Goal: Communication & Community: Answer question/provide support

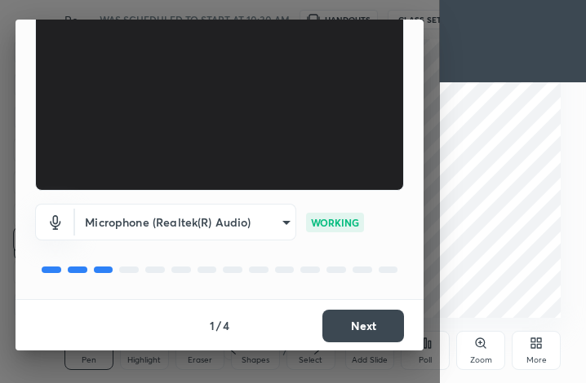
scroll to position [145, 0]
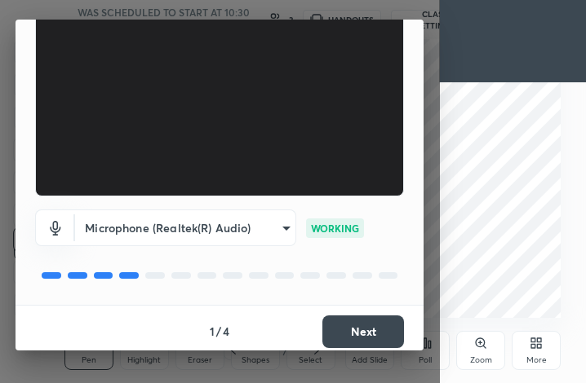
click at [363, 330] on button "Next" at bounding box center [363, 332] width 82 height 33
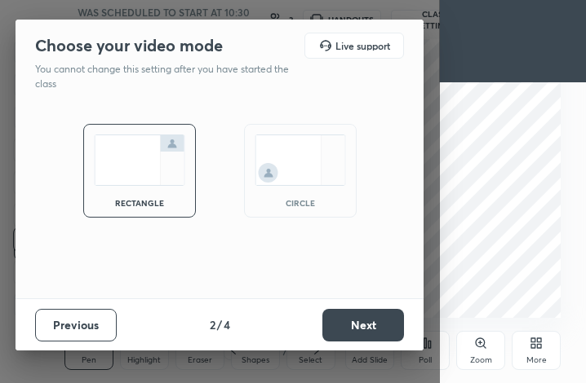
click at [290, 202] on div "circle" at bounding box center [300, 203] width 65 height 8
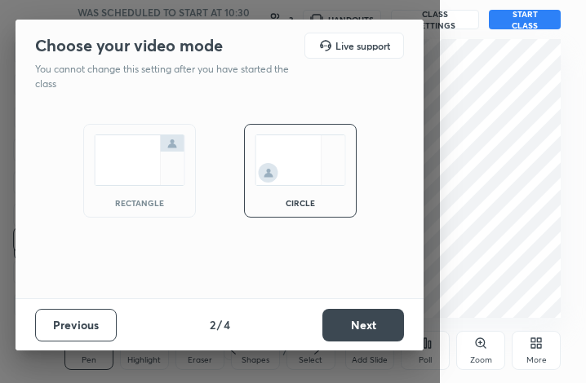
click at [359, 317] on button "Next" at bounding box center [363, 325] width 82 height 33
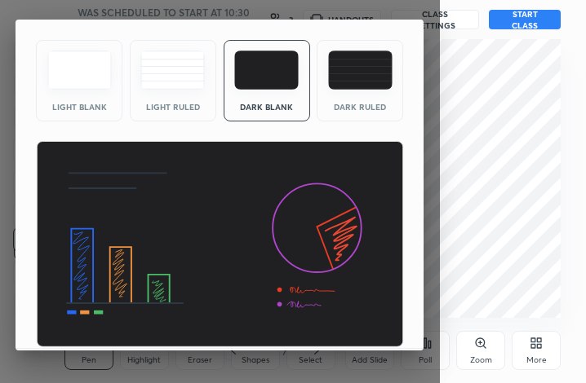
scroll to position [105, 0]
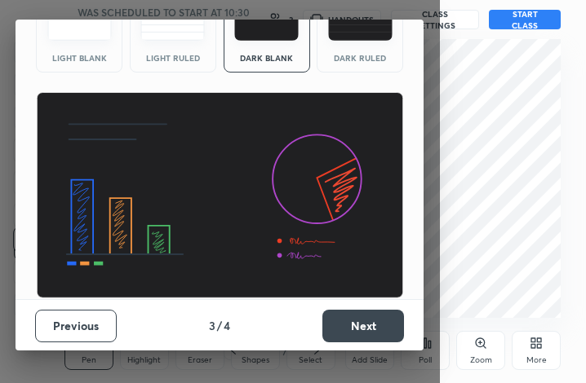
click at [360, 334] on button "Next" at bounding box center [363, 326] width 82 height 33
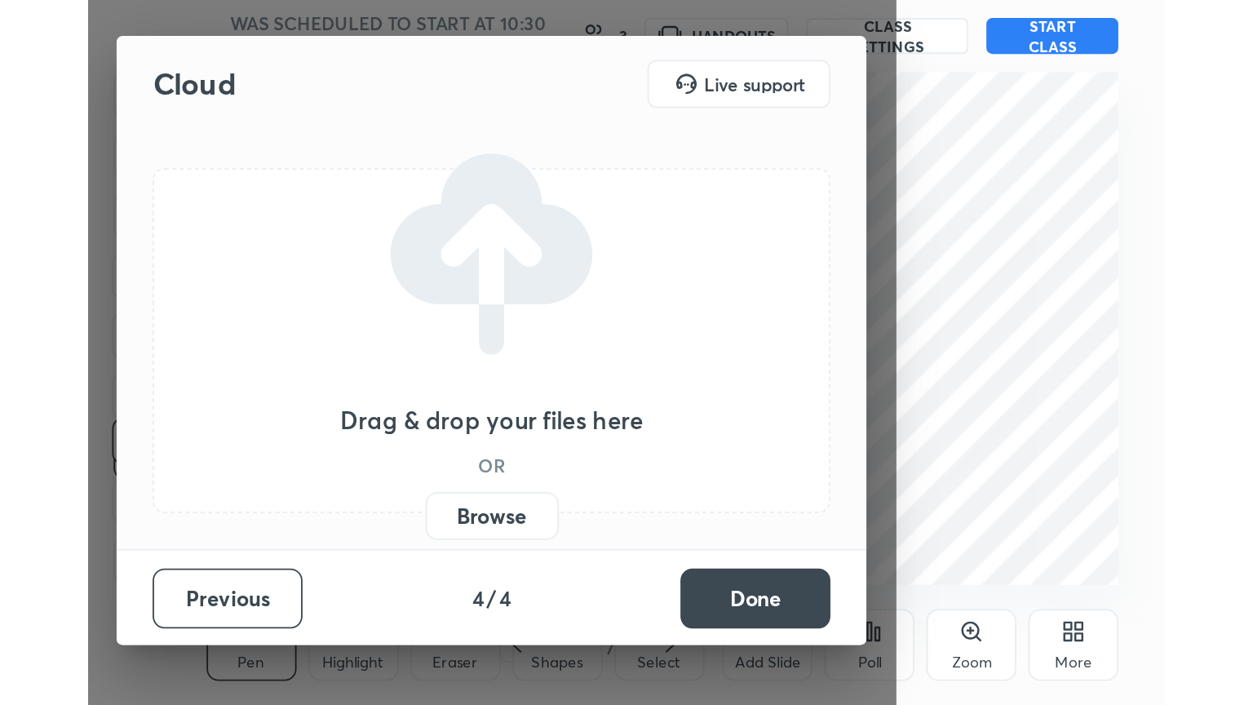
scroll to position [0, 0]
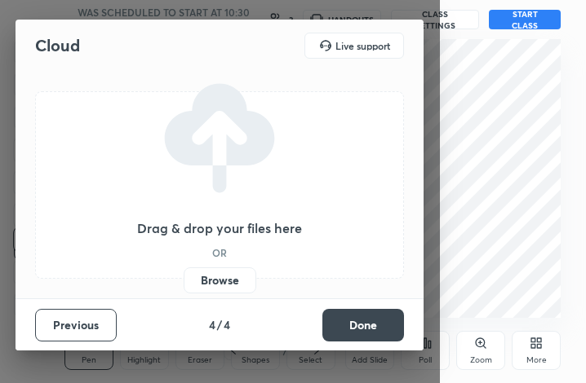
click at [366, 321] on button "Done" at bounding box center [363, 325] width 82 height 33
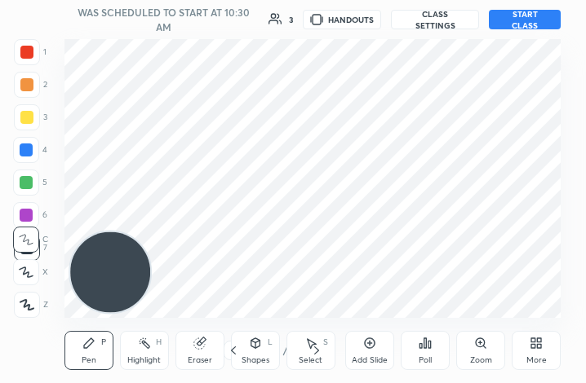
click at [531, 353] on div "More" at bounding box center [536, 350] width 49 height 39
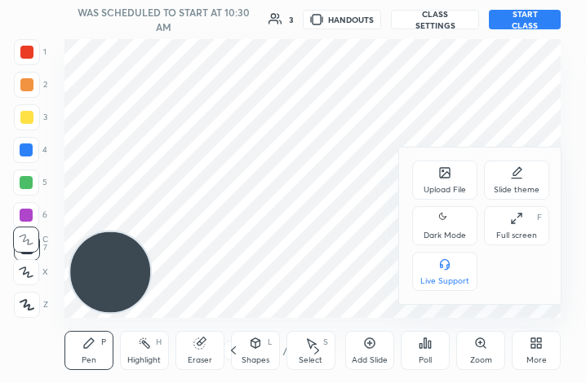
click at [454, 229] on div "Dark Mode" at bounding box center [444, 225] width 65 height 39
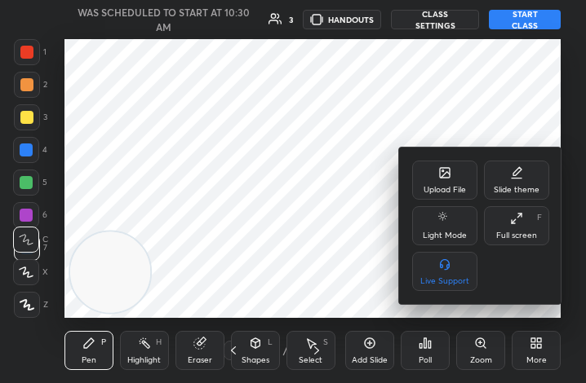
click at [516, 229] on div "Full screen F" at bounding box center [516, 225] width 65 height 39
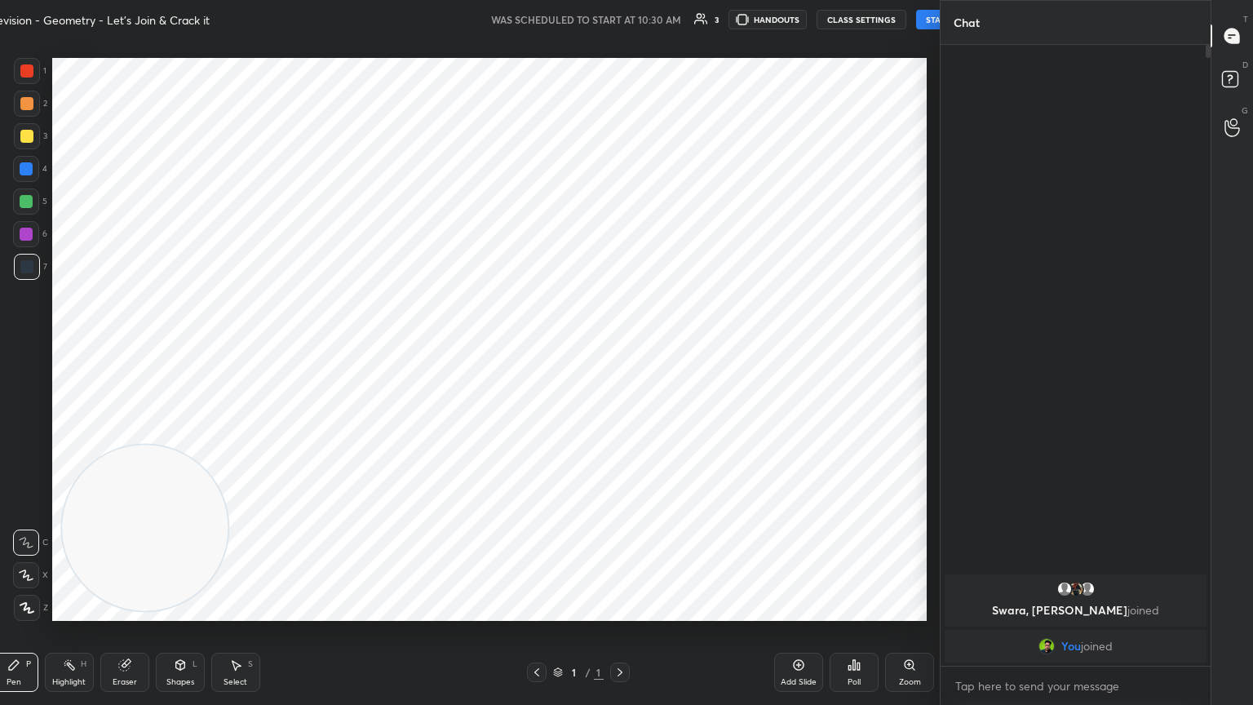
scroll to position [80992, 80718]
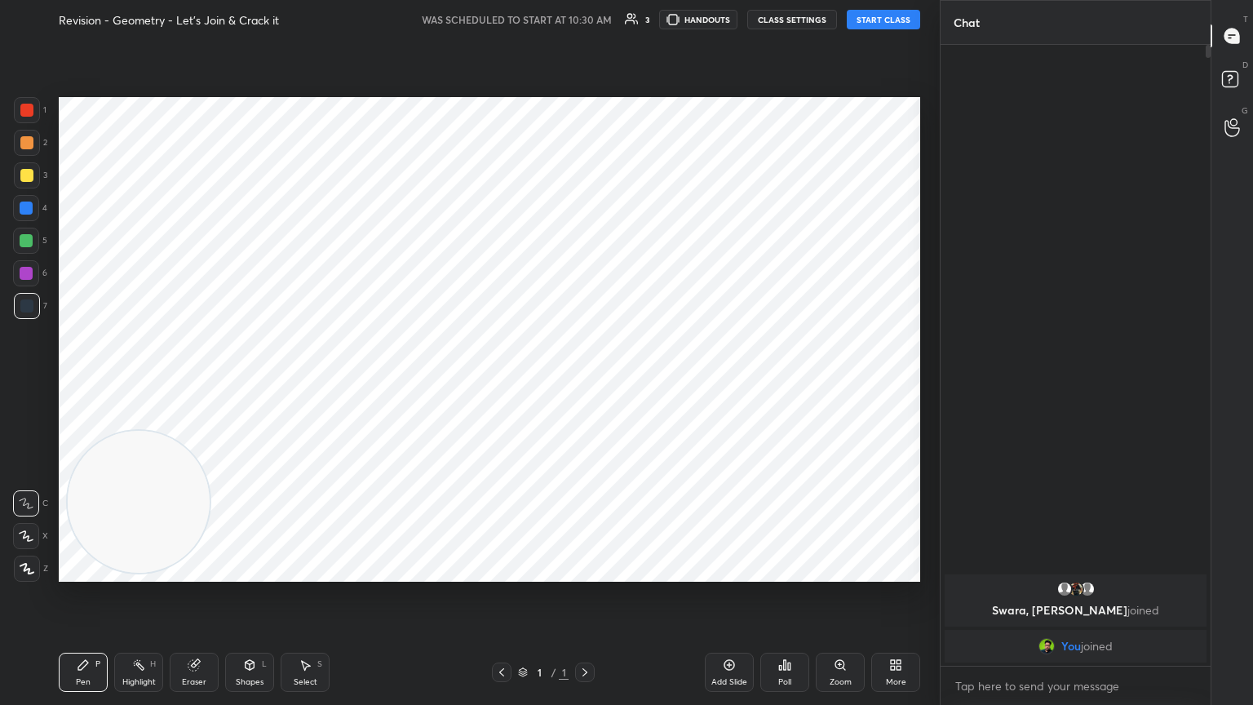
click at [585, 383] on icon at bounding box center [729, 664] width 13 height 13
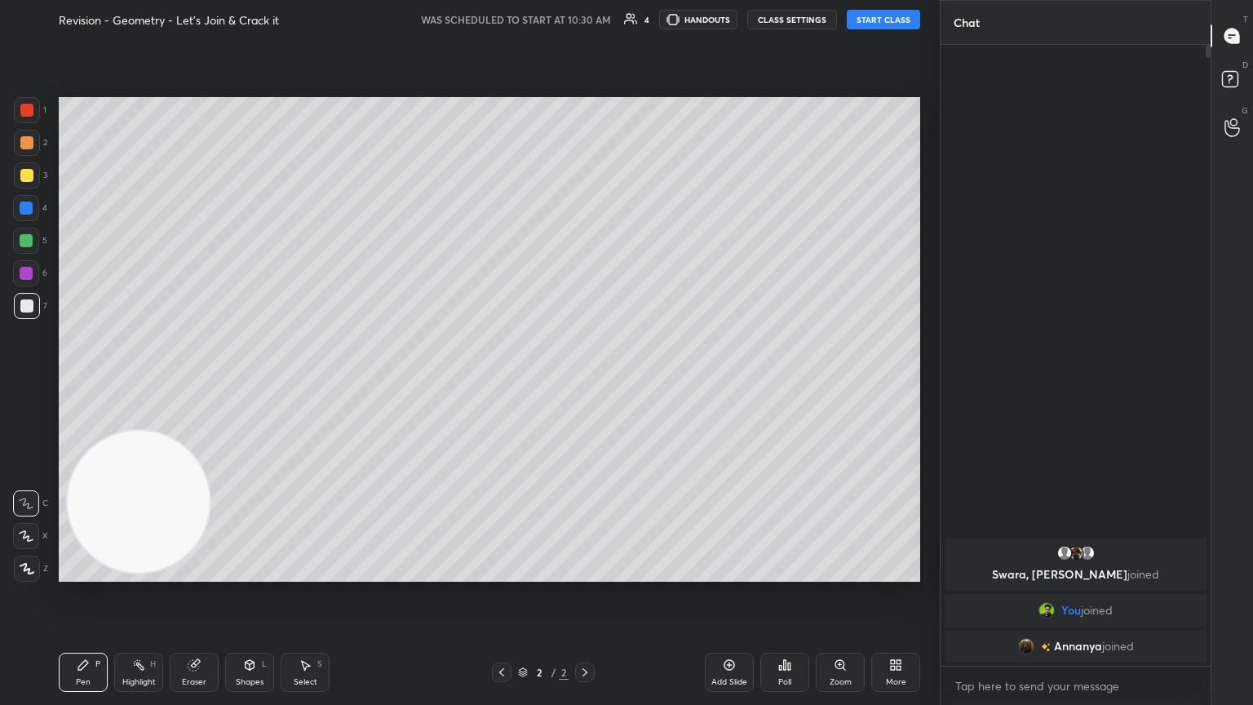
click at [585, 20] on button "START CLASS" at bounding box center [883, 20] width 73 height 20
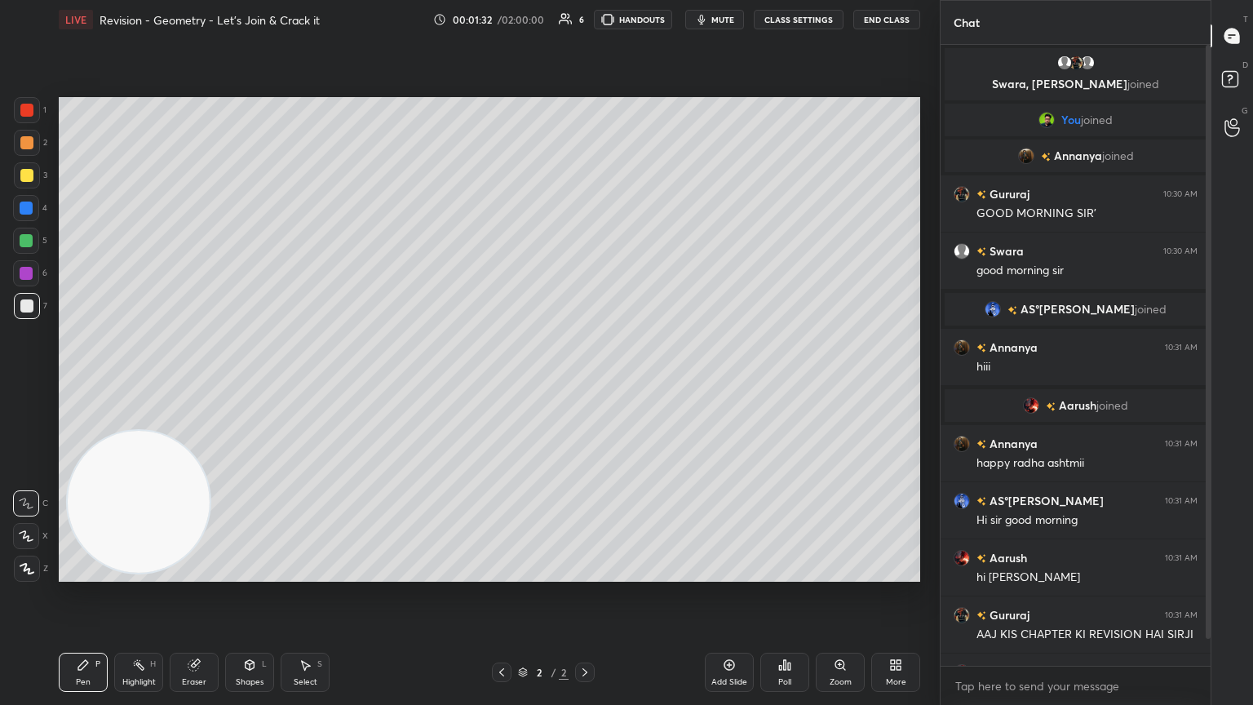
click at [585, 21] on span "mute" at bounding box center [722, 19] width 23 height 11
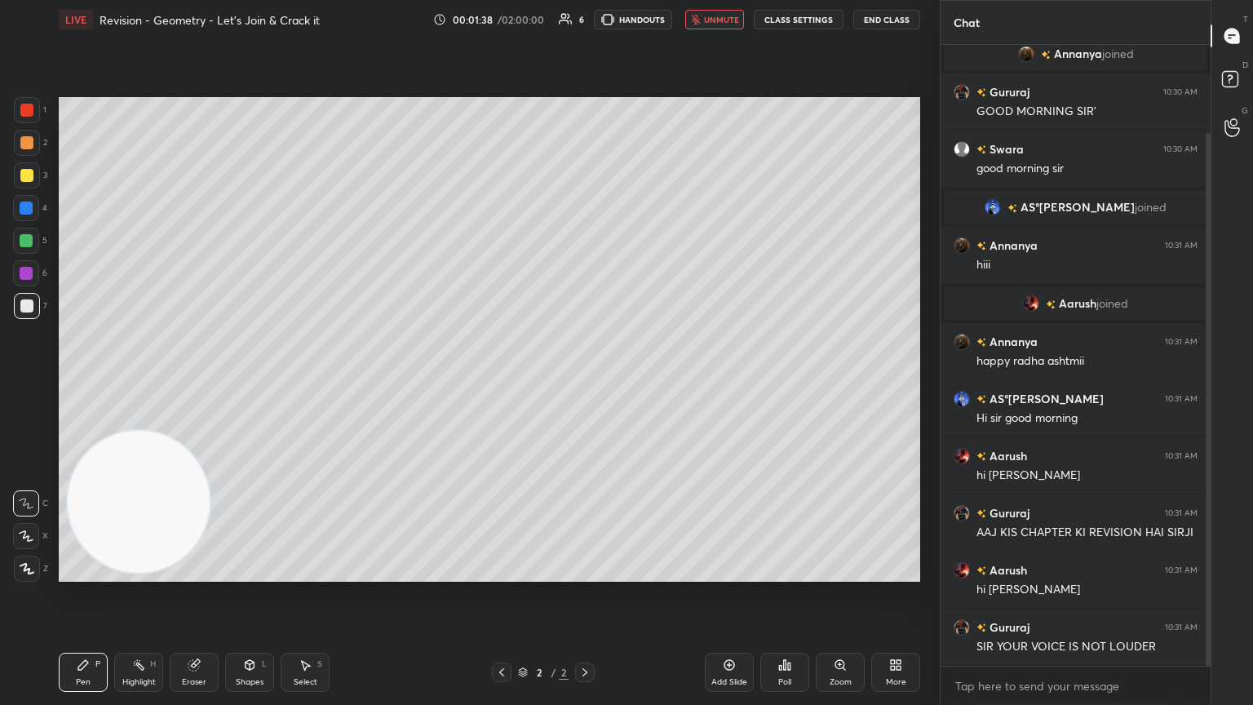
drag, startPoint x: 1205, startPoint y: 113, endPoint x: 1204, endPoint y: 148, distance: 34.3
click at [585, 148] on div at bounding box center [1206, 355] width 10 height 621
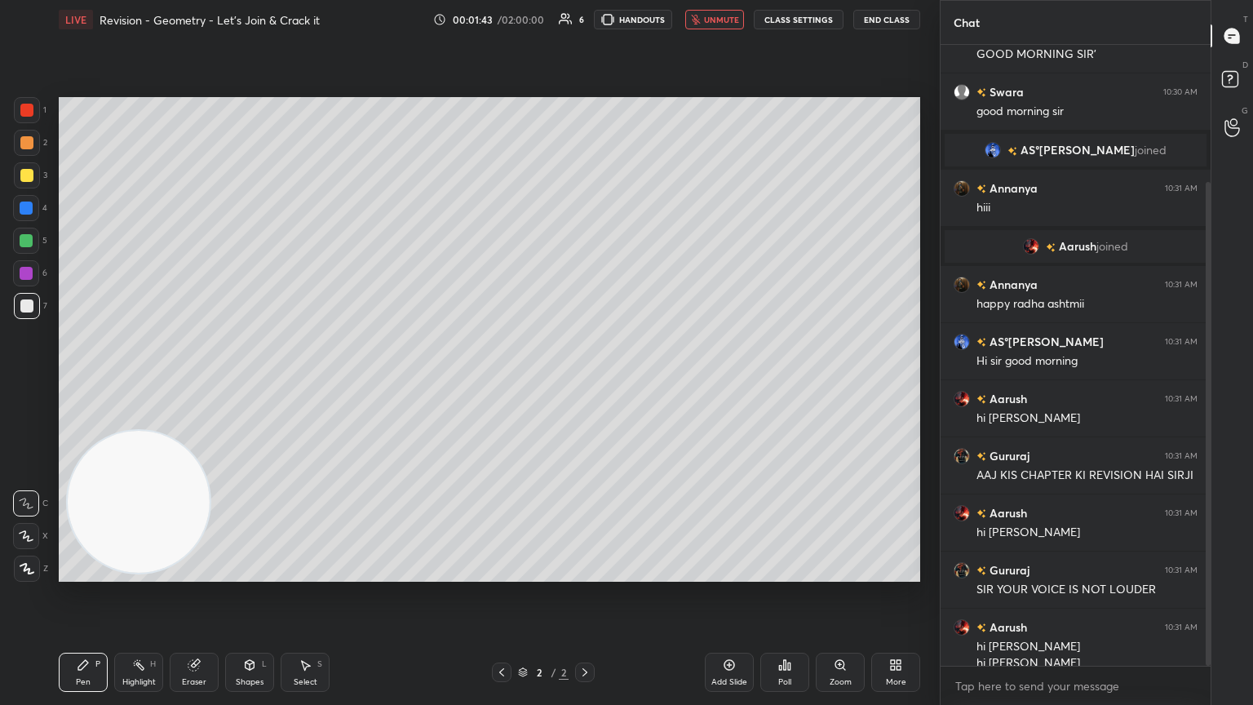
scroll to position [175, 0]
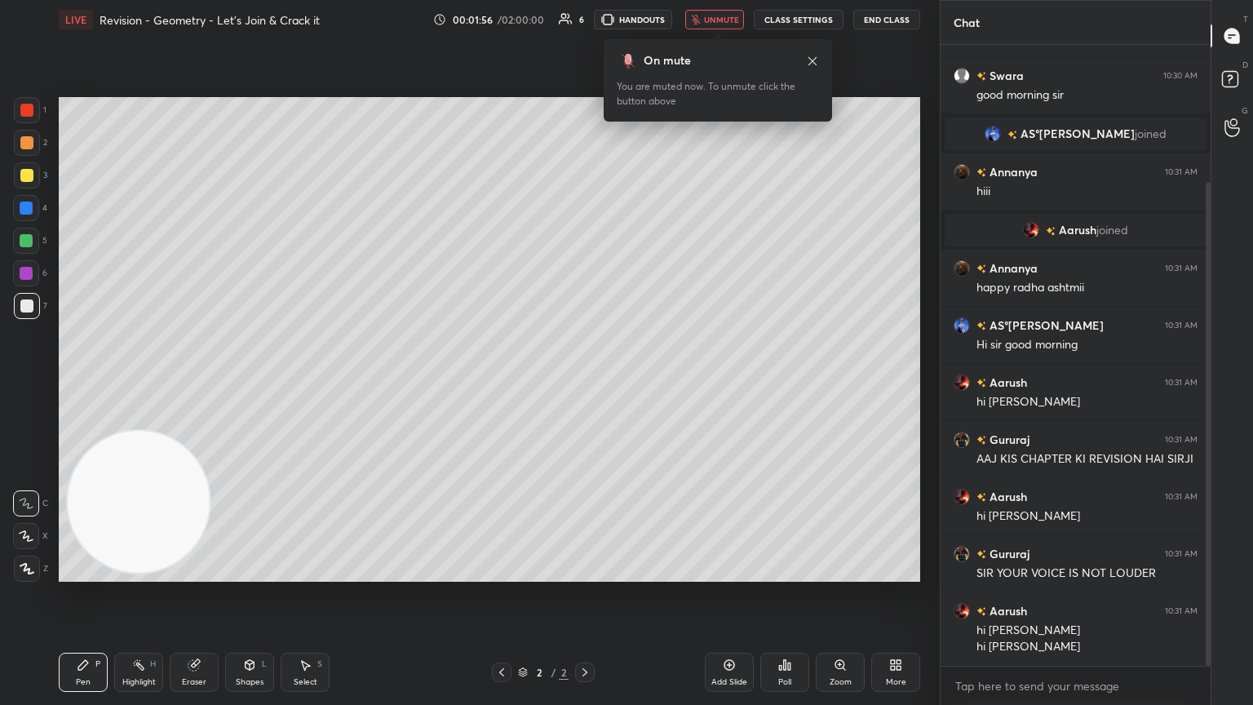
click at [585, 23] on span "unmute" at bounding box center [721, 19] width 35 height 11
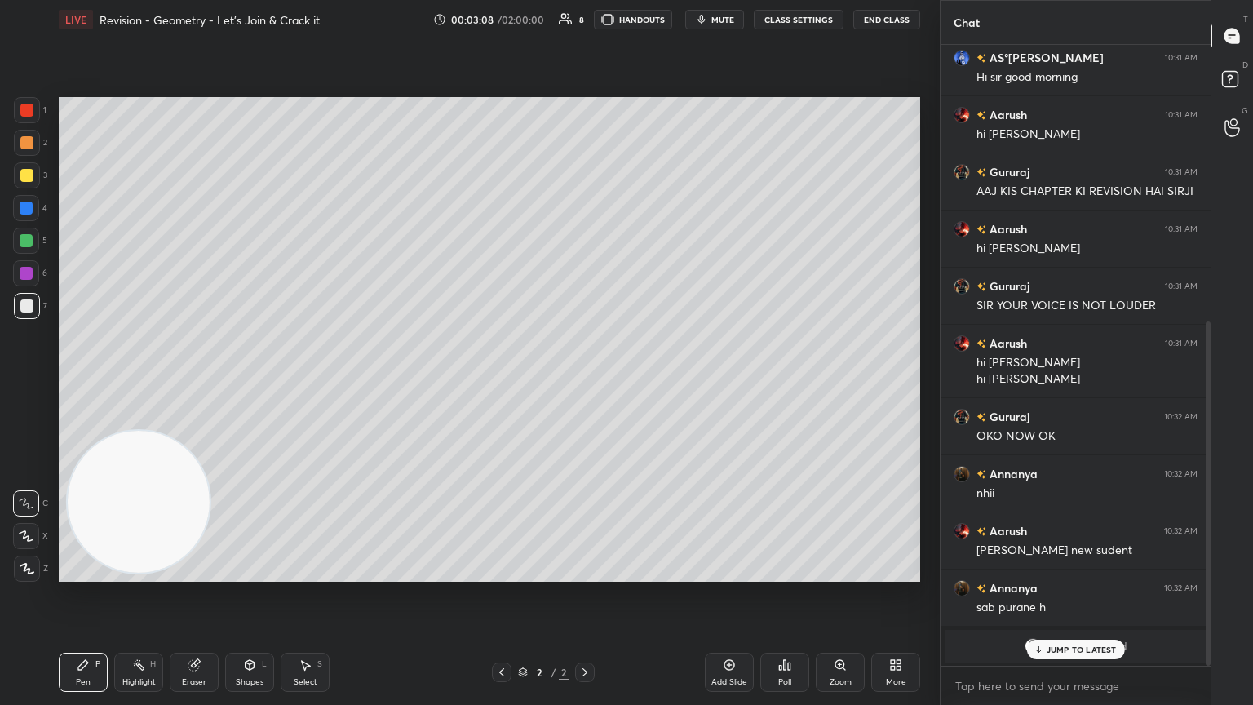
scroll to position [499, 0]
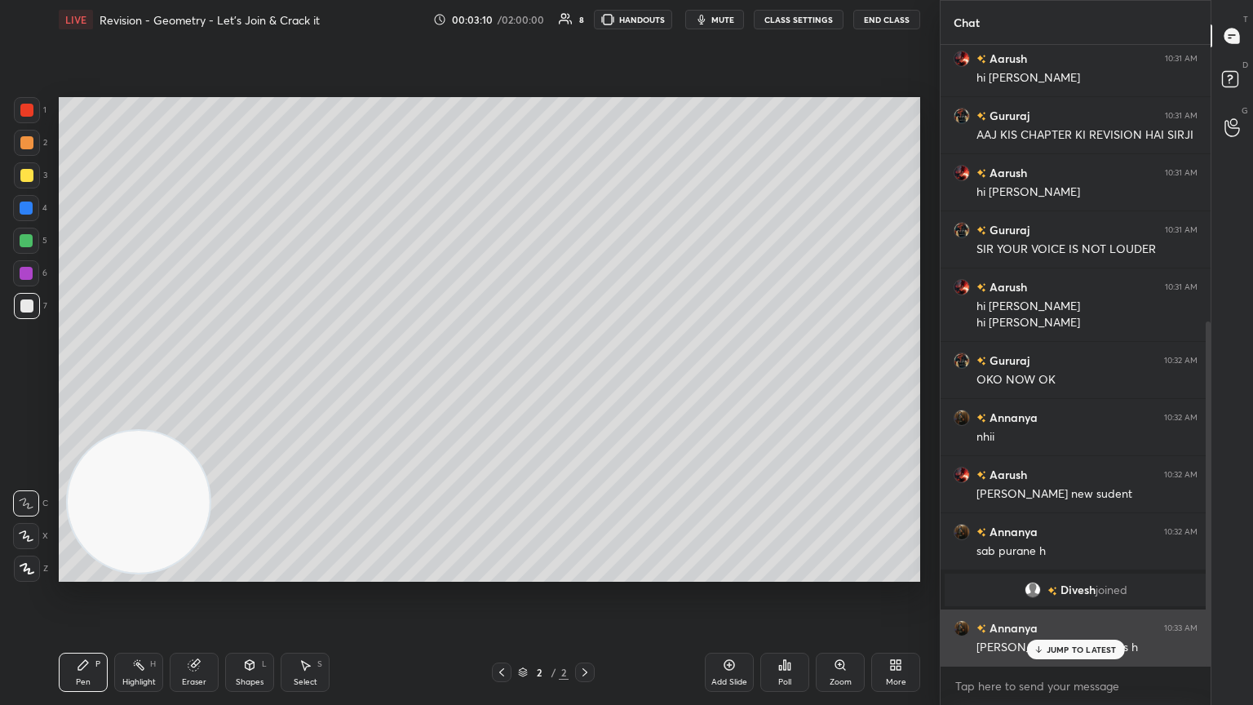
click at [585, 383] on icon at bounding box center [1038, 650] width 11 height 10
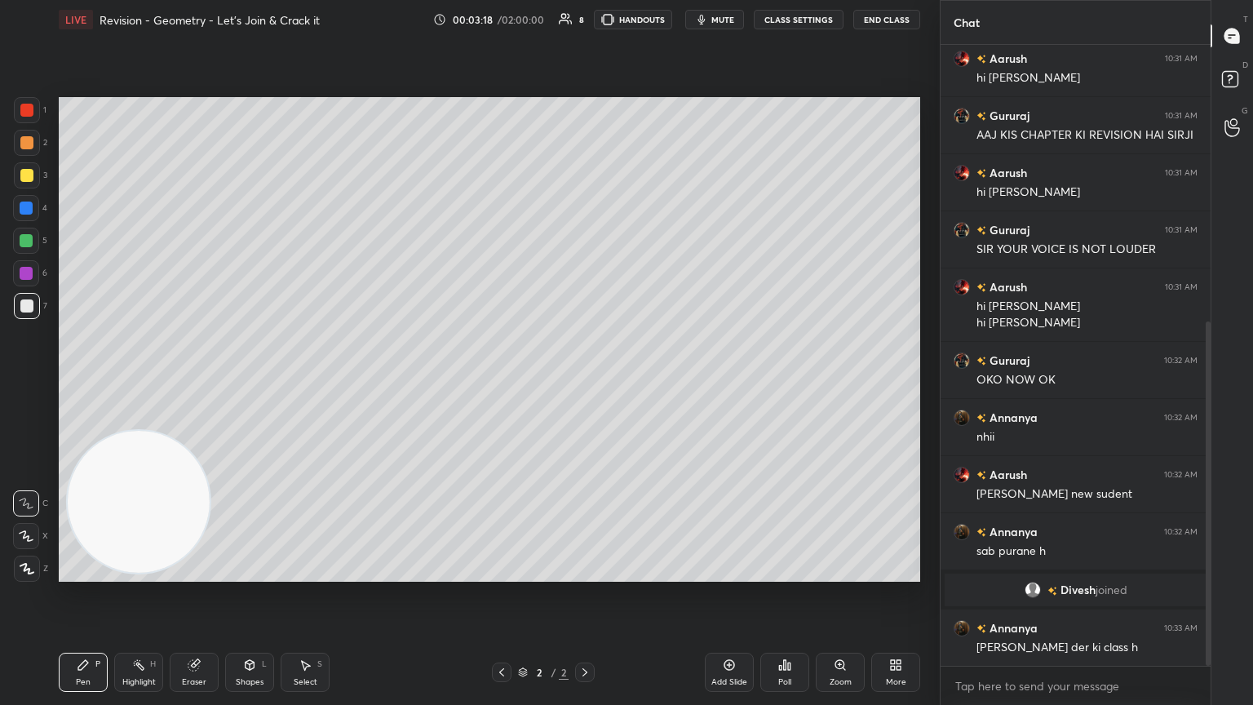
scroll to position [539, 0]
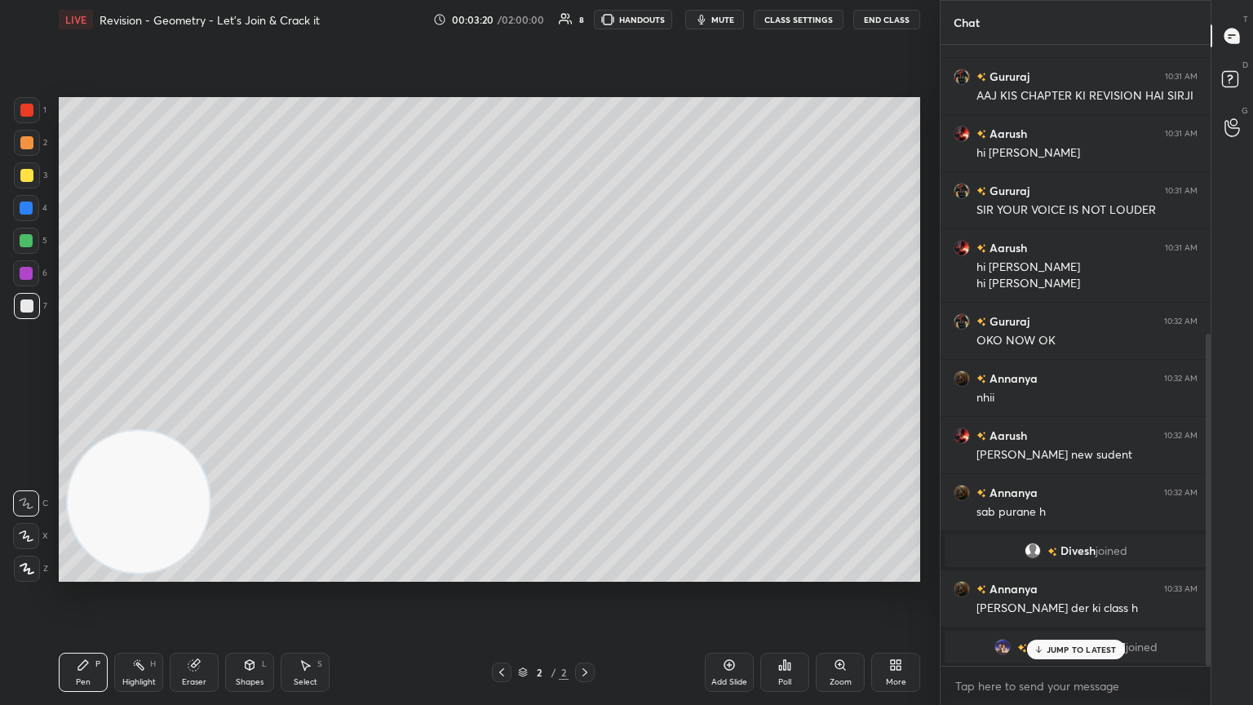
click at [585, 383] on p "JUMP TO LATEST" at bounding box center [1082, 650] width 70 height 10
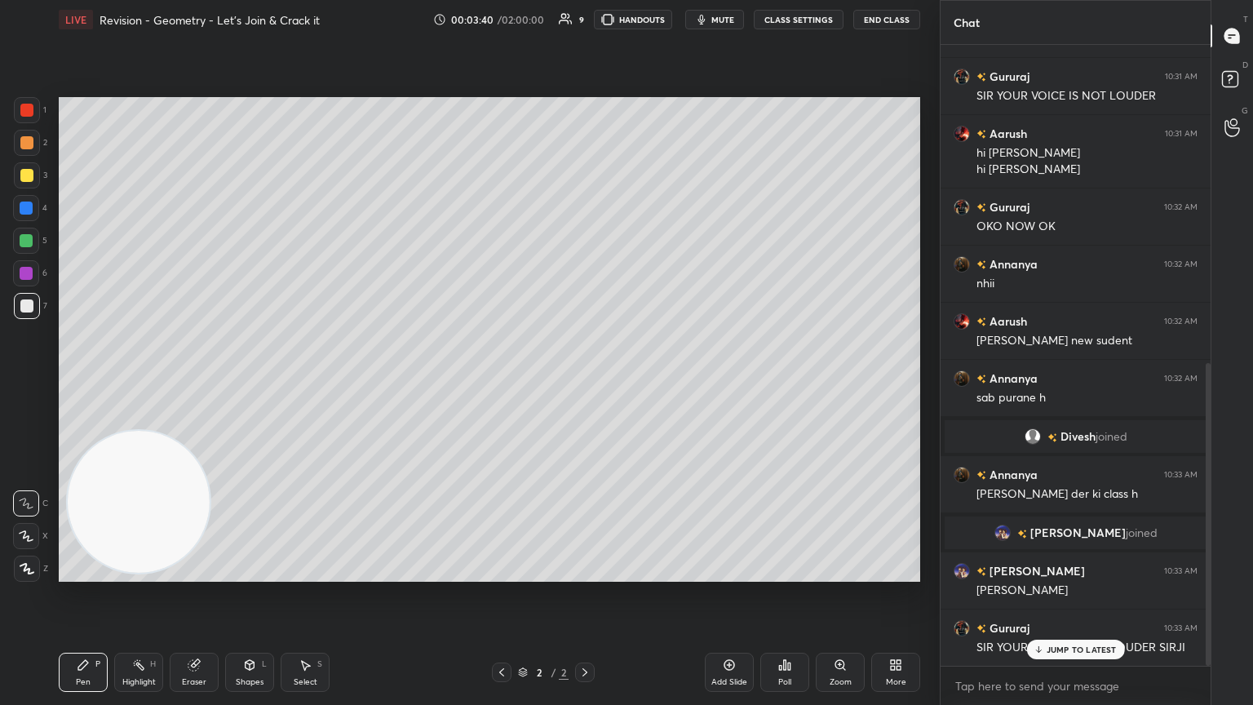
scroll to position [711, 0]
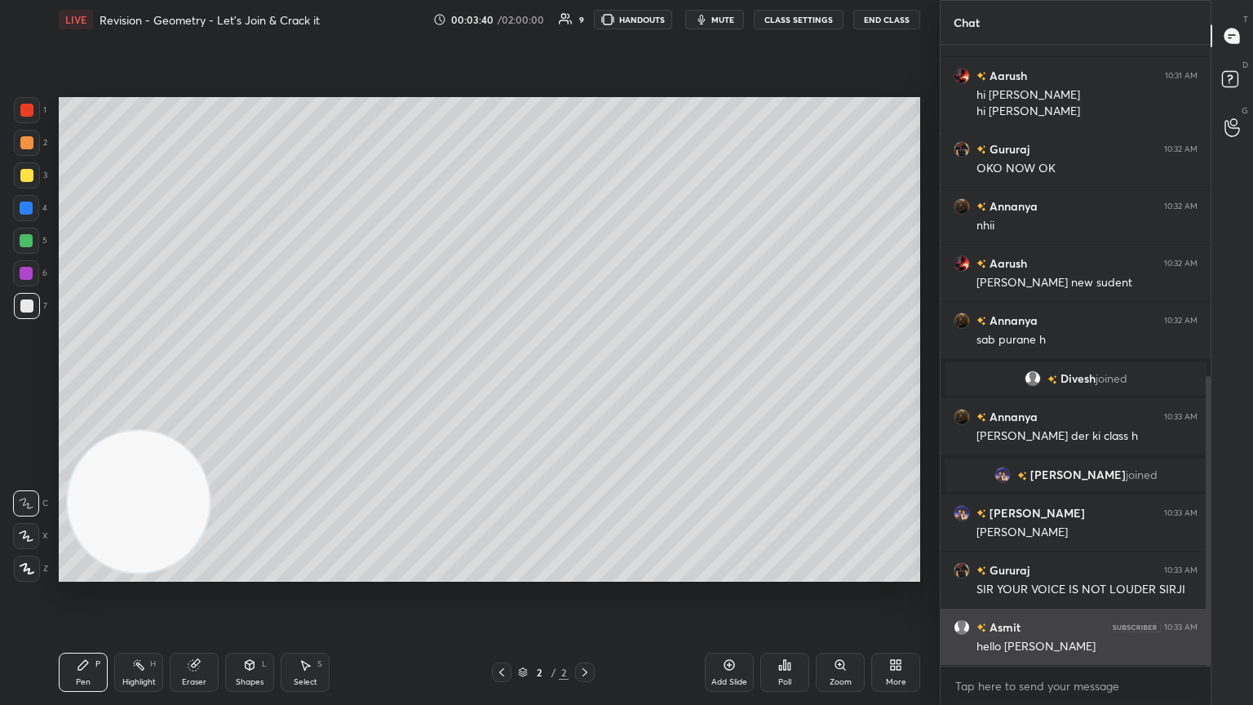
click at [585, 383] on div "hello [PERSON_NAME]" at bounding box center [1087, 647] width 221 height 16
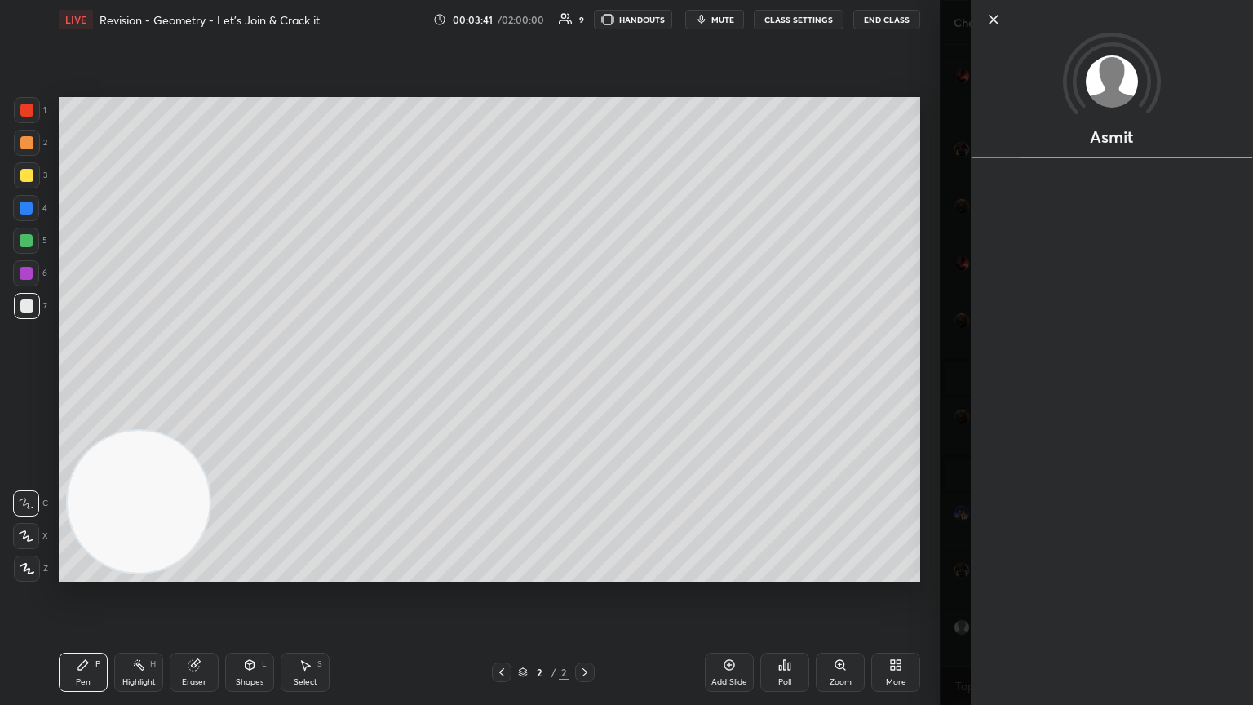
click at [585, 383] on div "Asmit" at bounding box center [1096, 352] width 313 height 705
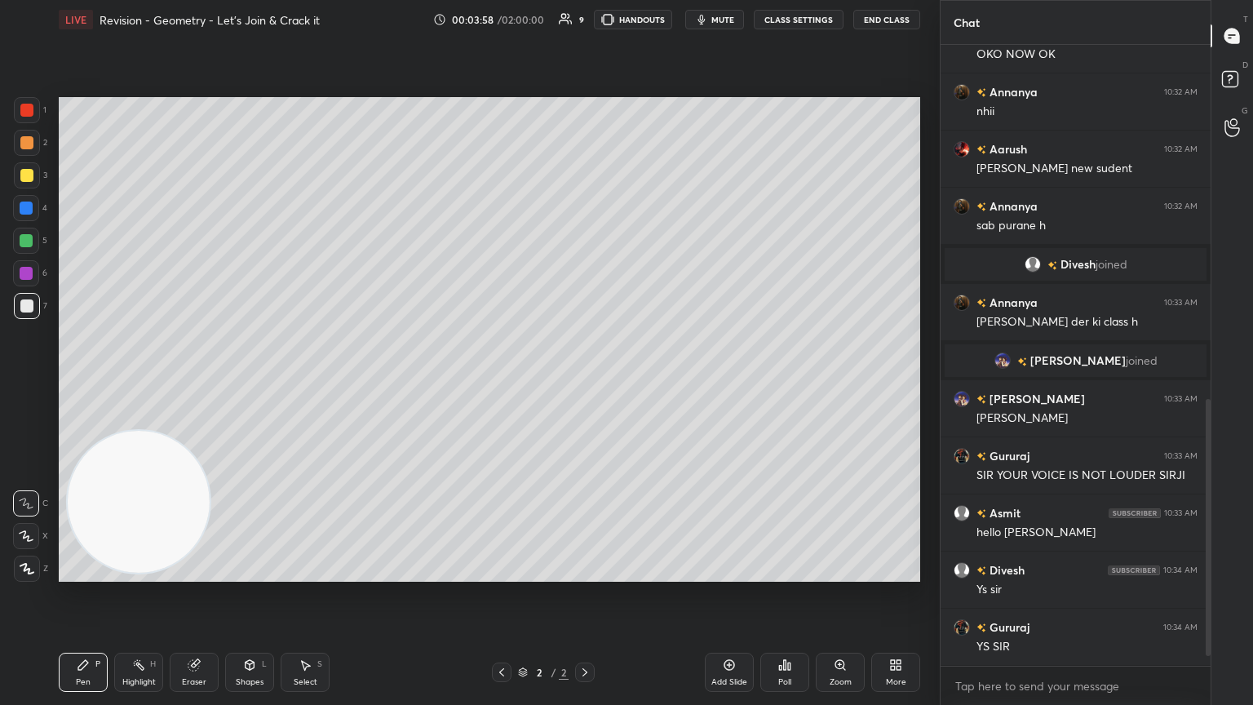
scroll to position [881, 0]
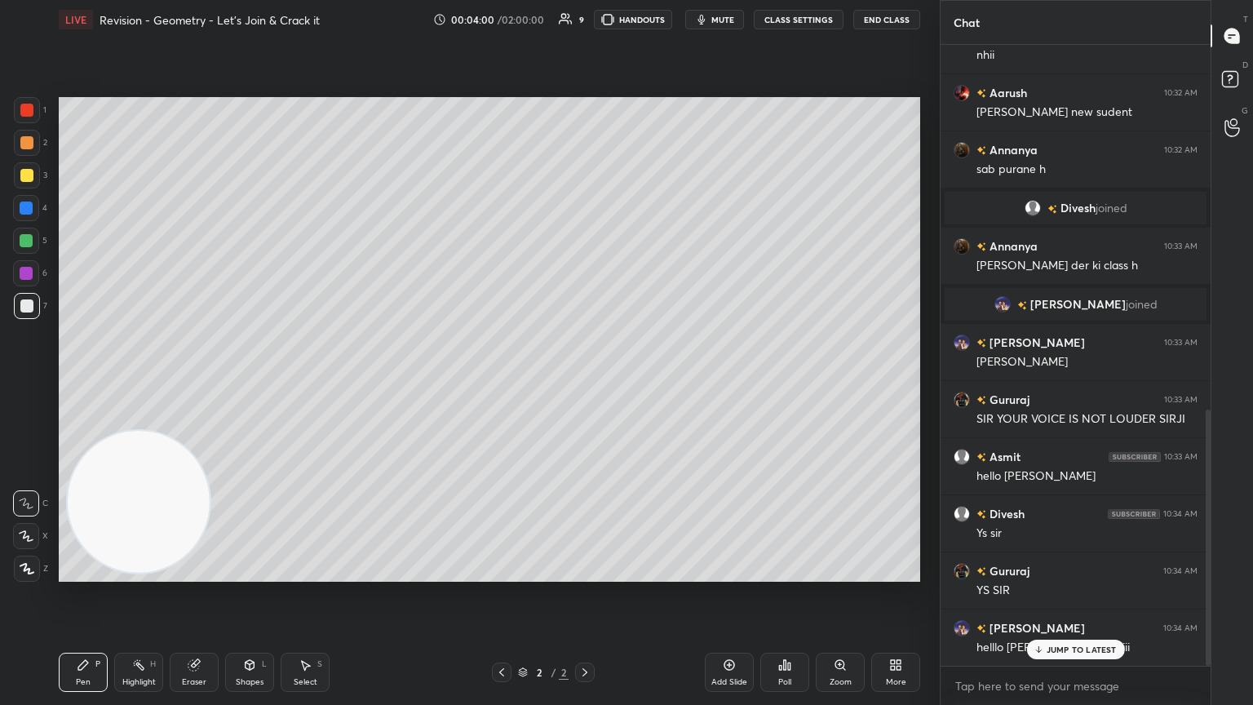
click at [585, 383] on div "JUMP TO LATEST" at bounding box center [1075, 650] width 98 height 20
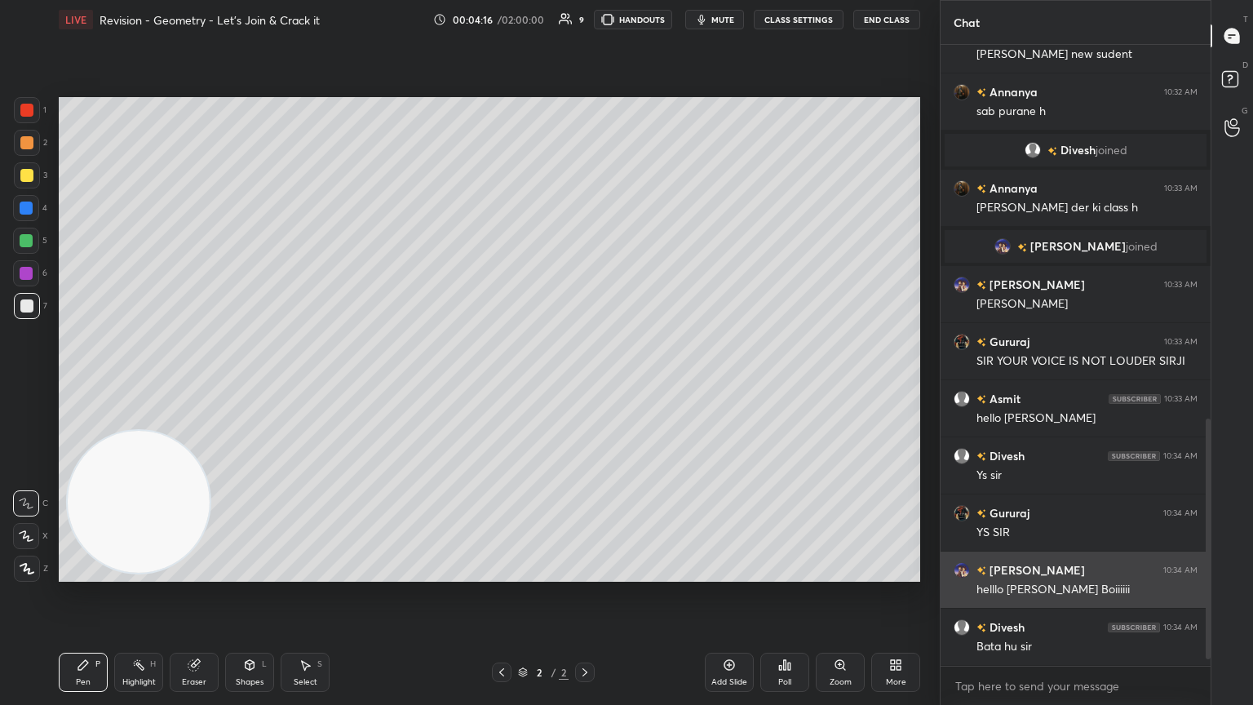
scroll to position [995, 0]
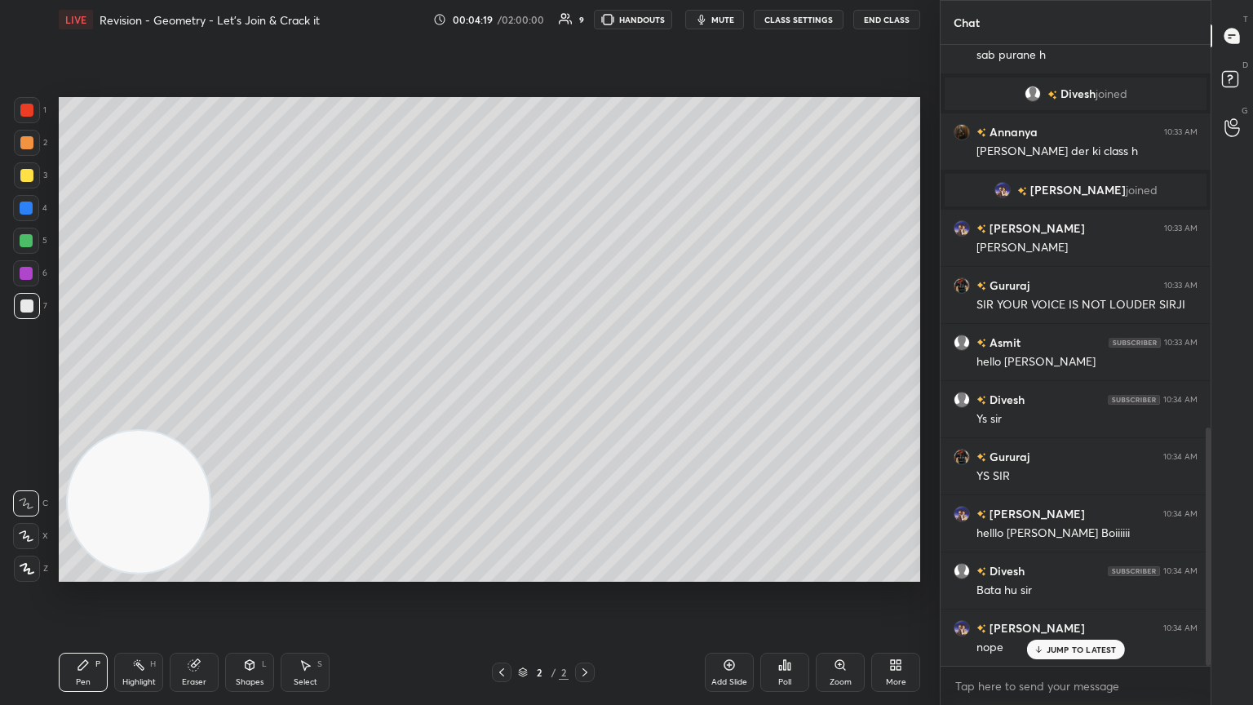
click at [585, 25] on button "CLASS SETTINGS" at bounding box center [799, 20] width 90 height 20
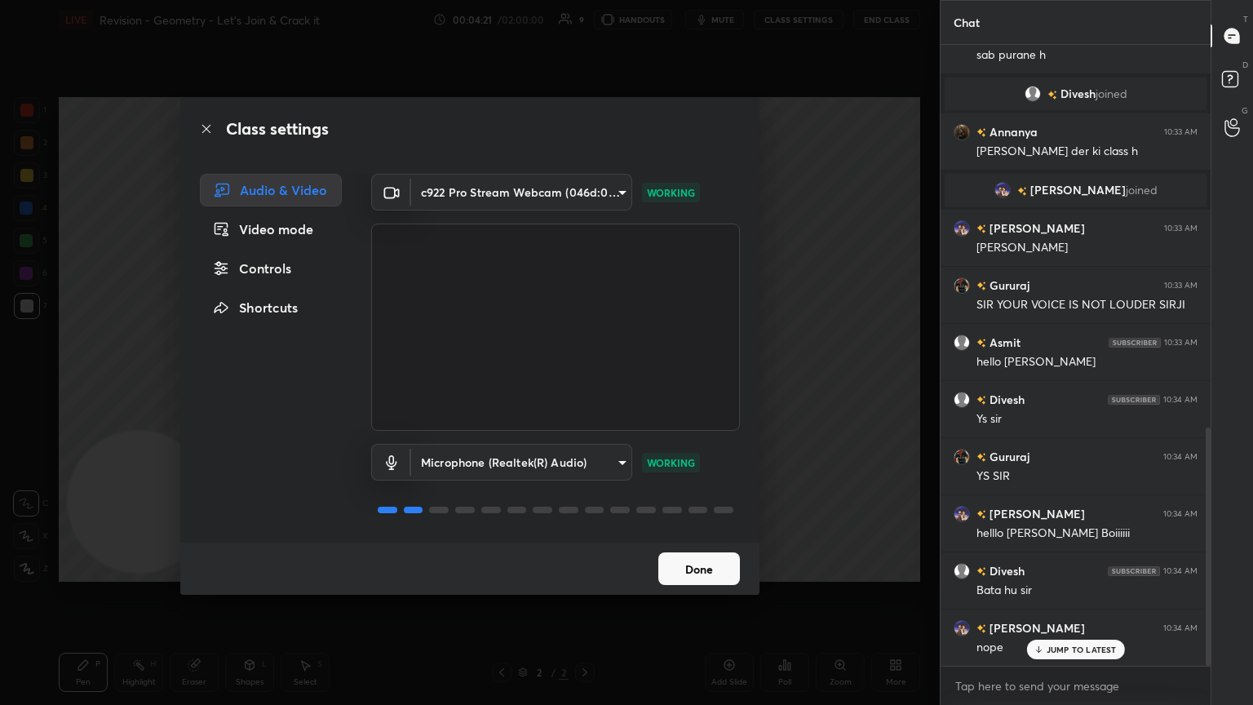
drag, startPoint x: 818, startPoint y: 151, endPoint x: 809, endPoint y: 149, distance: 8.3
click at [585, 150] on div "Class settings Audio & Video Video mode Controls Shortcuts c922 Pro Stream Webc…" at bounding box center [470, 352] width 940 height 705
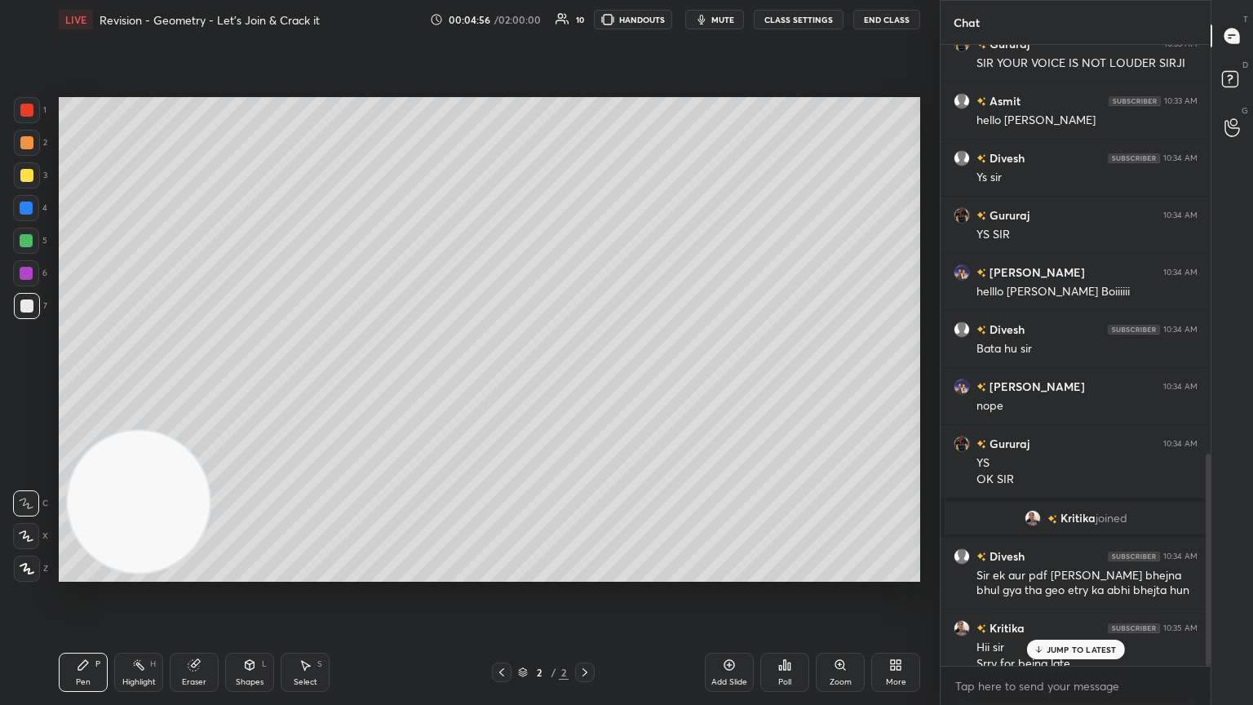
scroll to position [1198, 0]
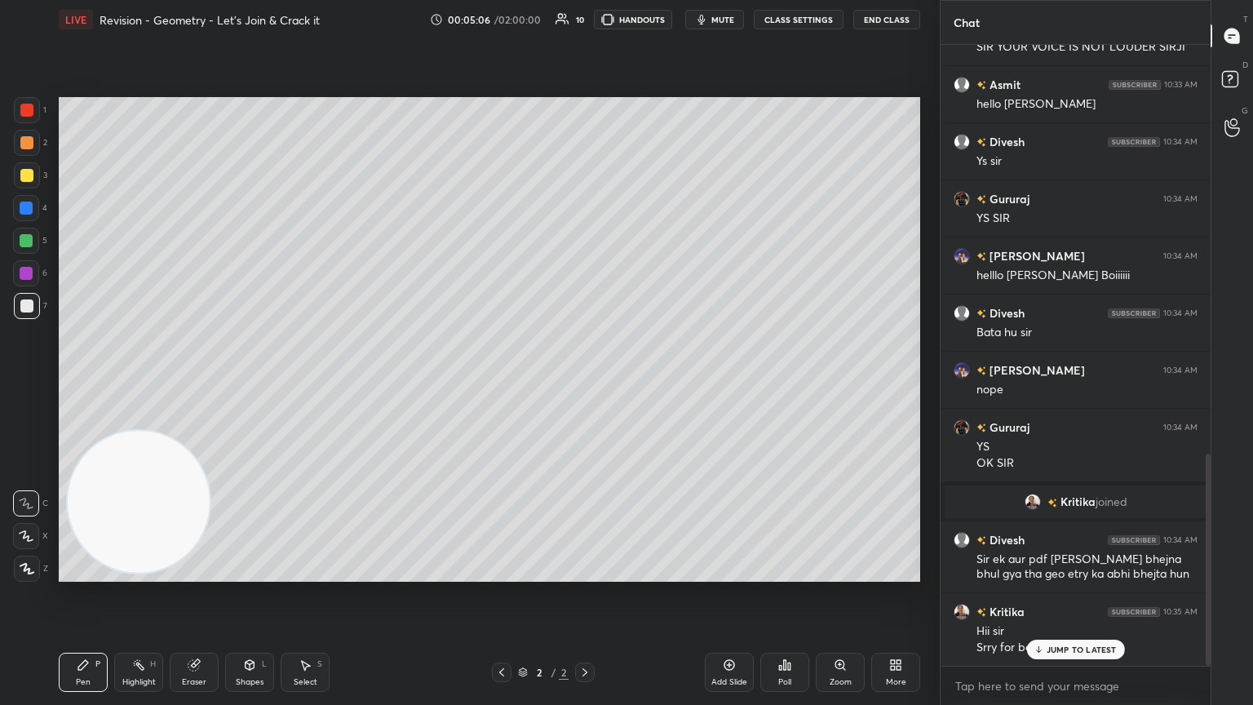
click at [585, 383] on p "JUMP TO LATEST" at bounding box center [1082, 650] width 70 height 10
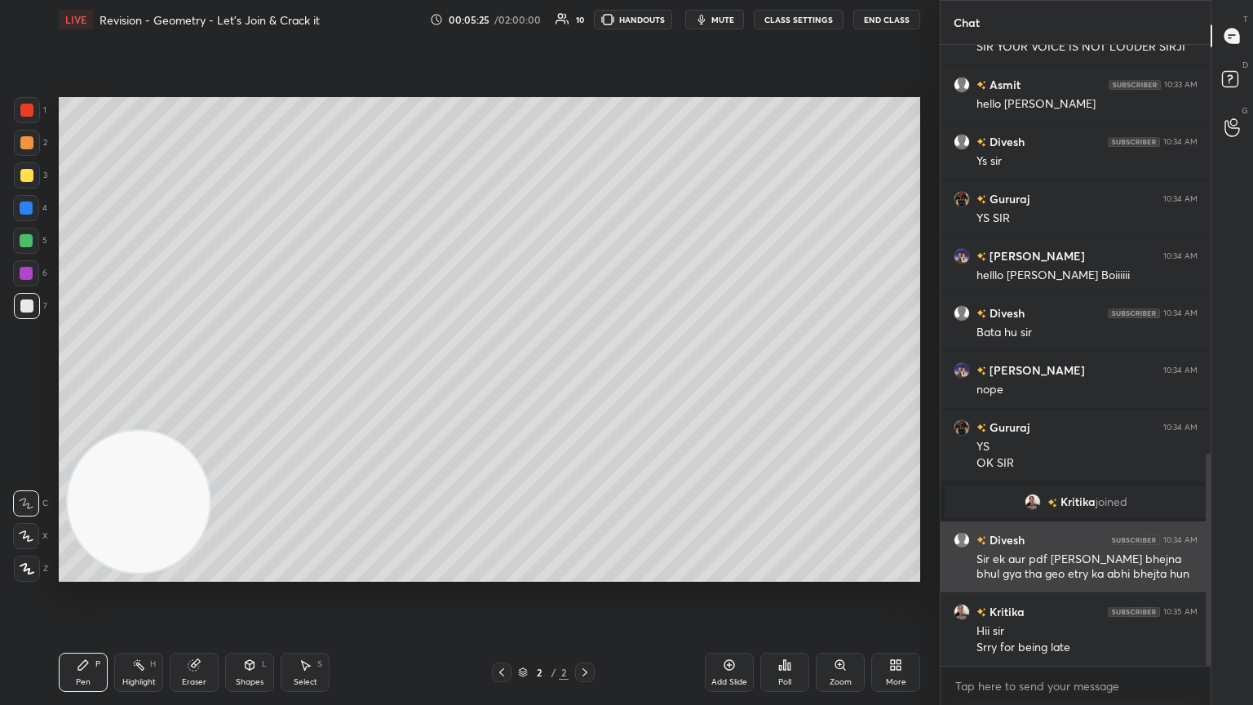
scroll to position [1214, 0]
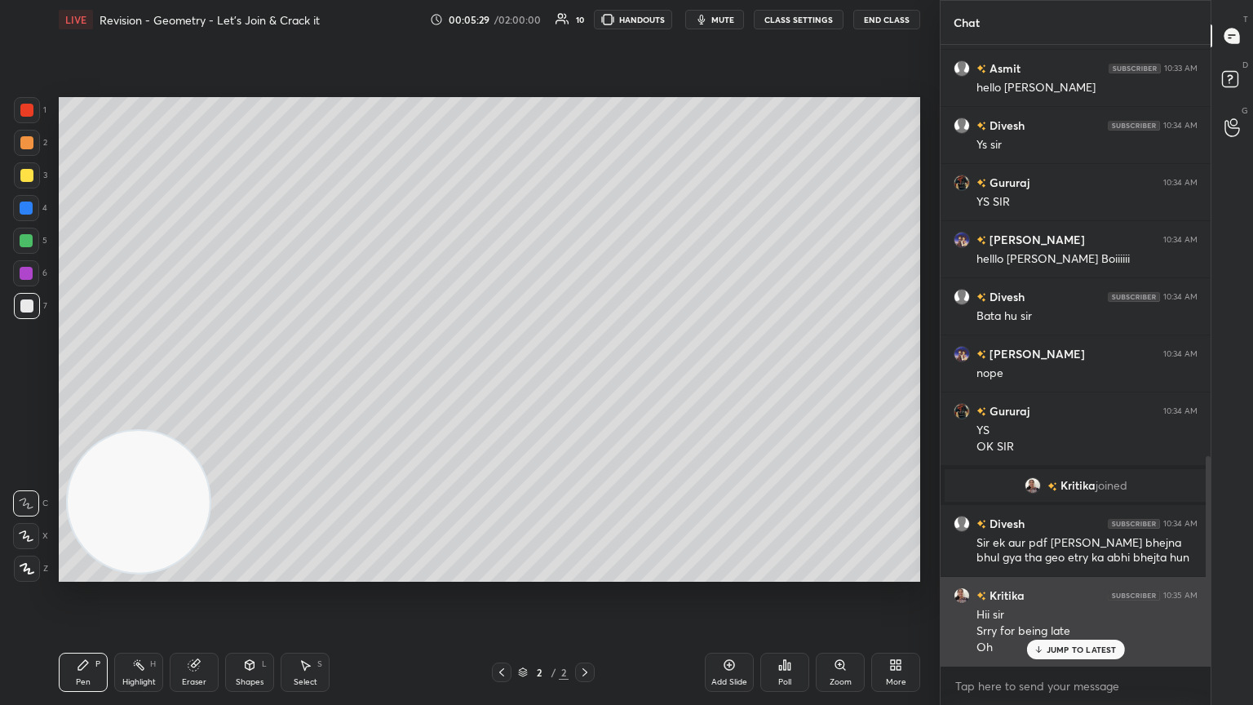
click at [585, 383] on div "JUMP TO LATEST" at bounding box center [1075, 650] width 98 height 20
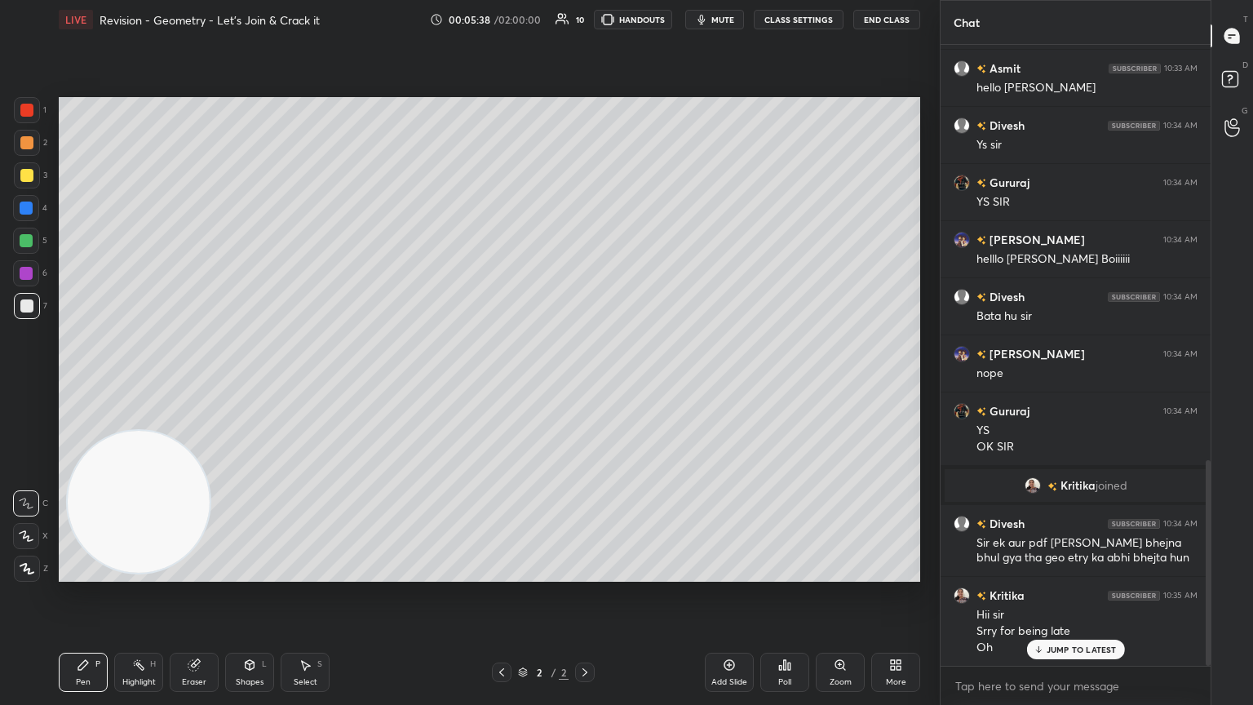
scroll to position [1253, 0]
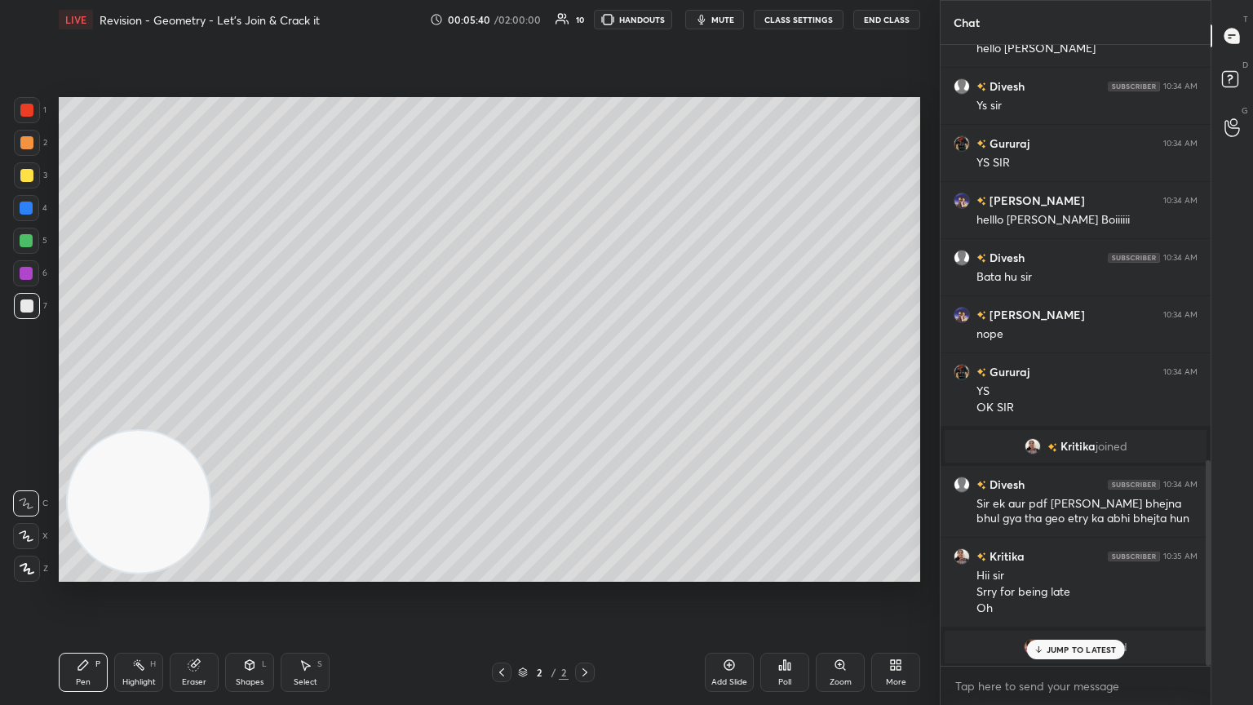
click at [585, 383] on p "JUMP TO LATEST" at bounding box center [1082, 650] width 70 height 10
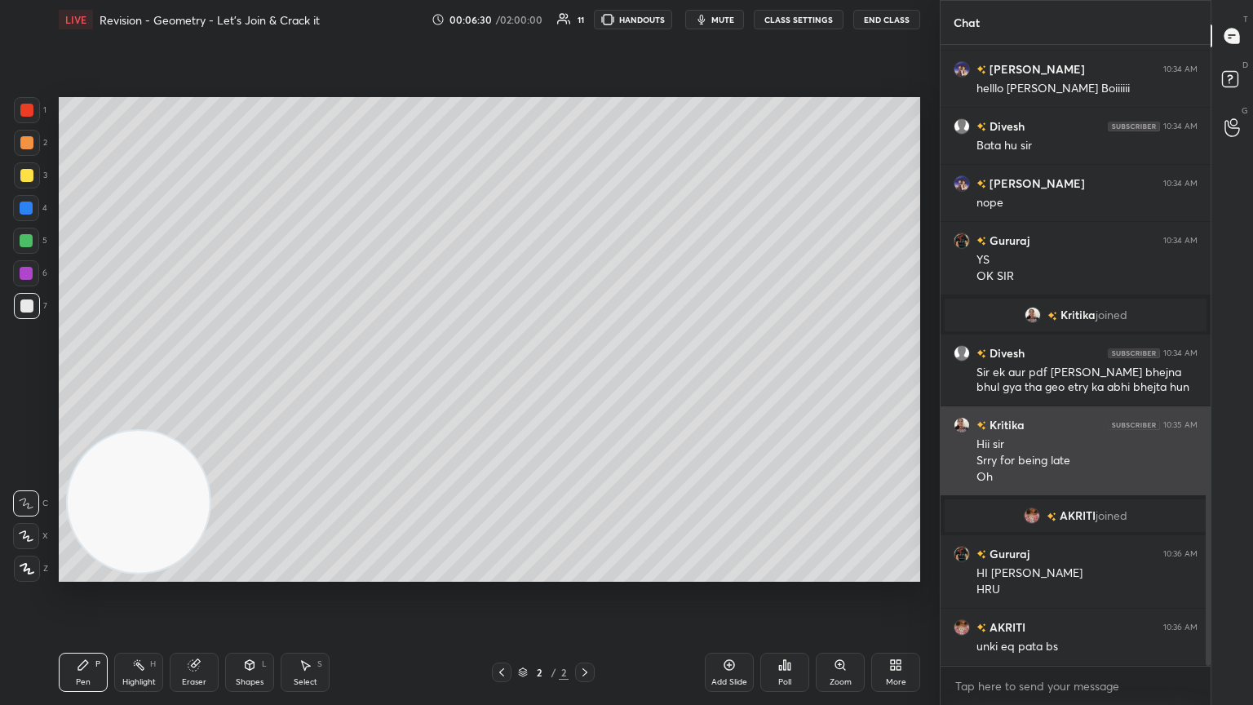
scroll to position [1345, 0]
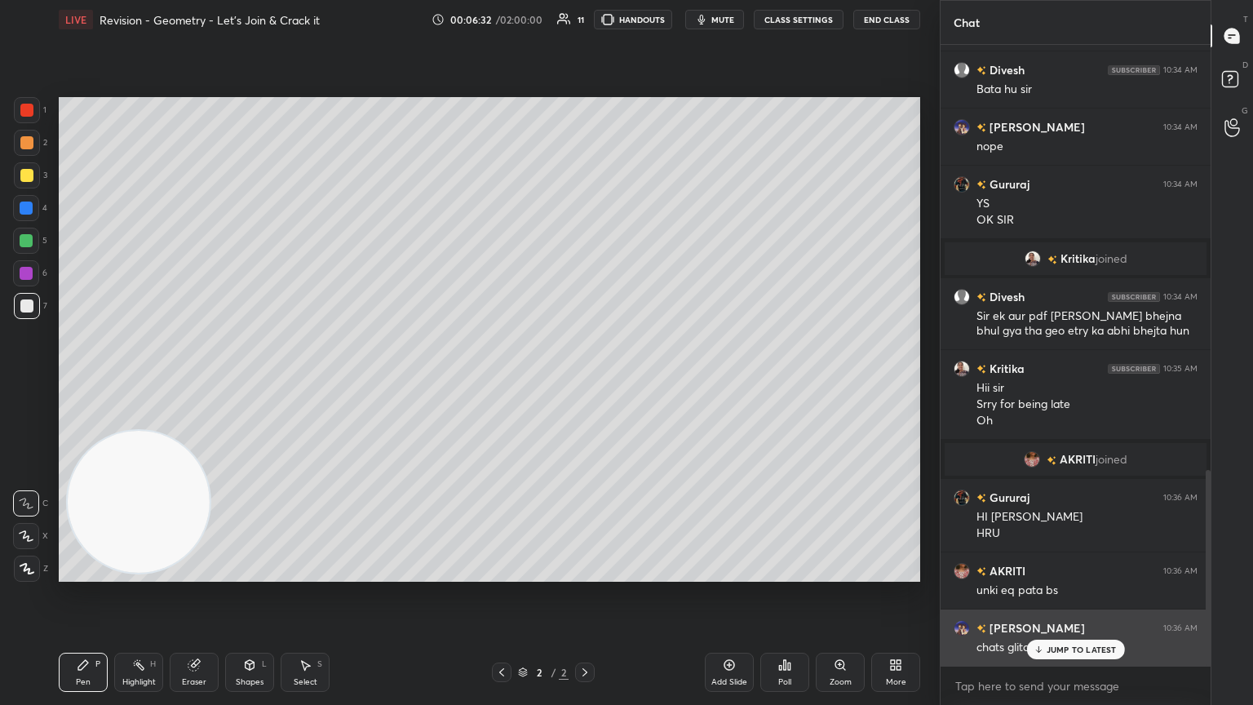
click at [585, 383] on p "JUMP TO LATEST" at bounding box center [1082, 650] width 70 height 10
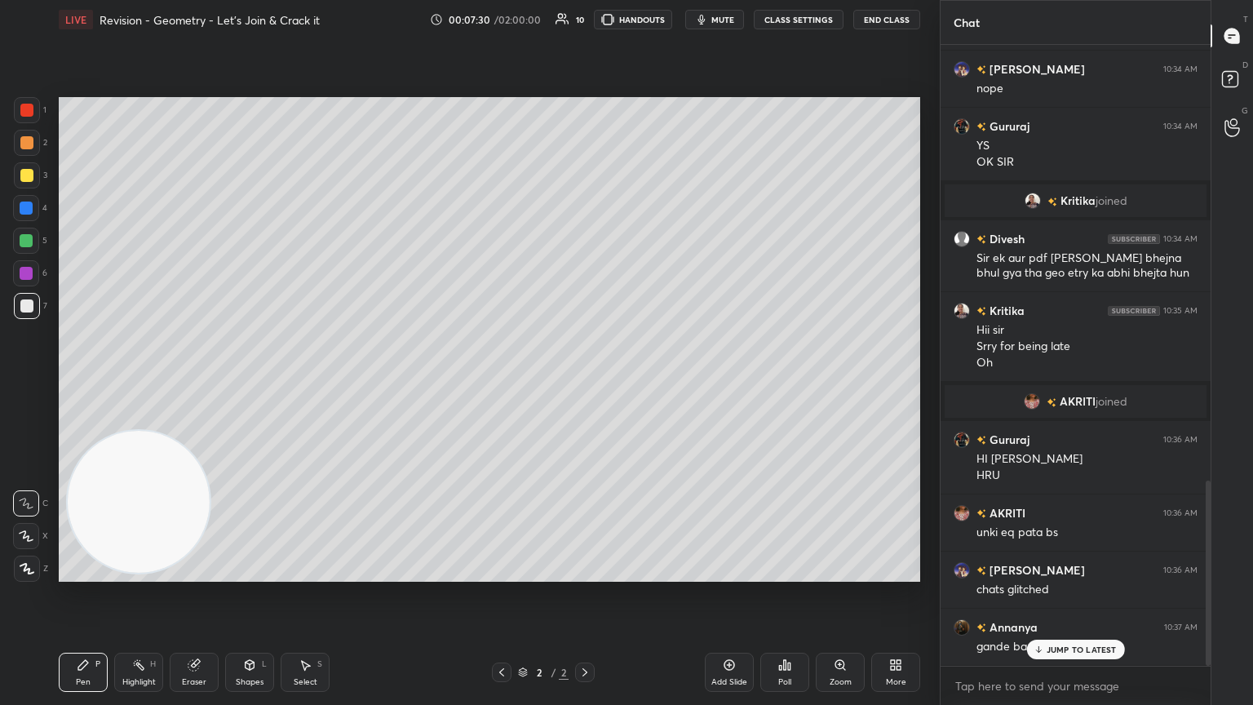
scroll to position [1459, 0]
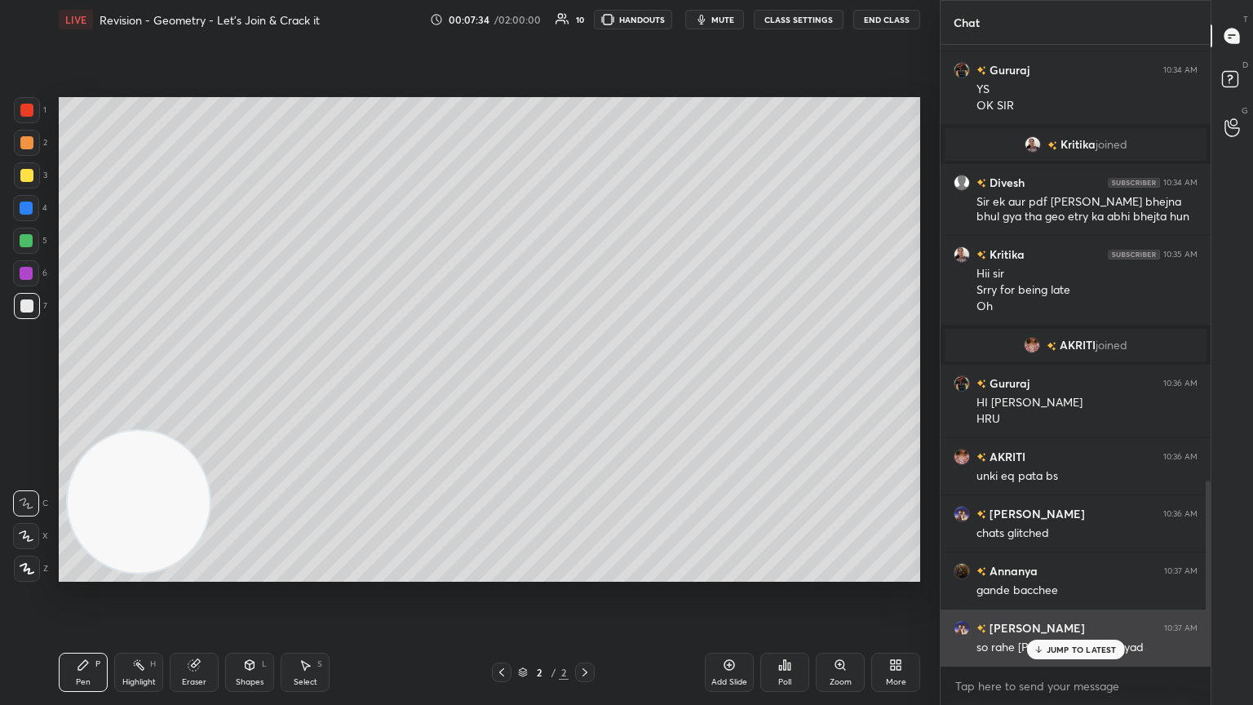
click at [585, 383] on p "JUMP TO LATEST" at bounding box center [1082, 650] width 70 height 10
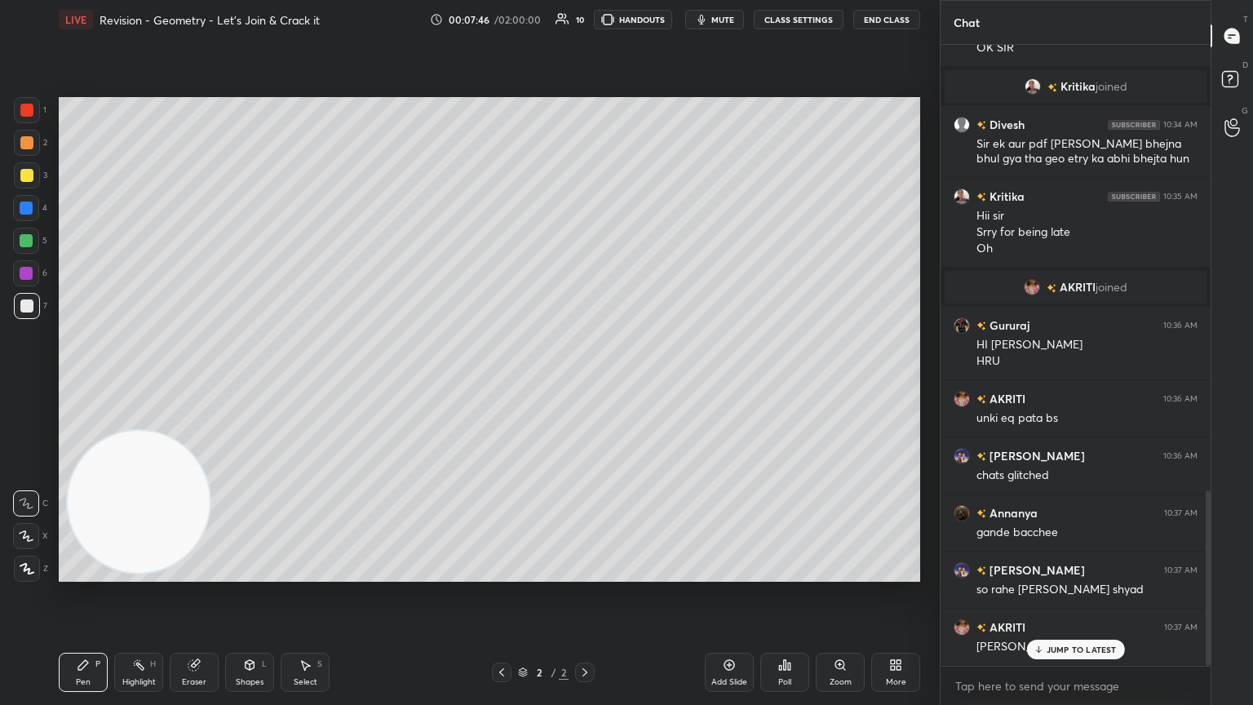
scroll to position [1573, 0]
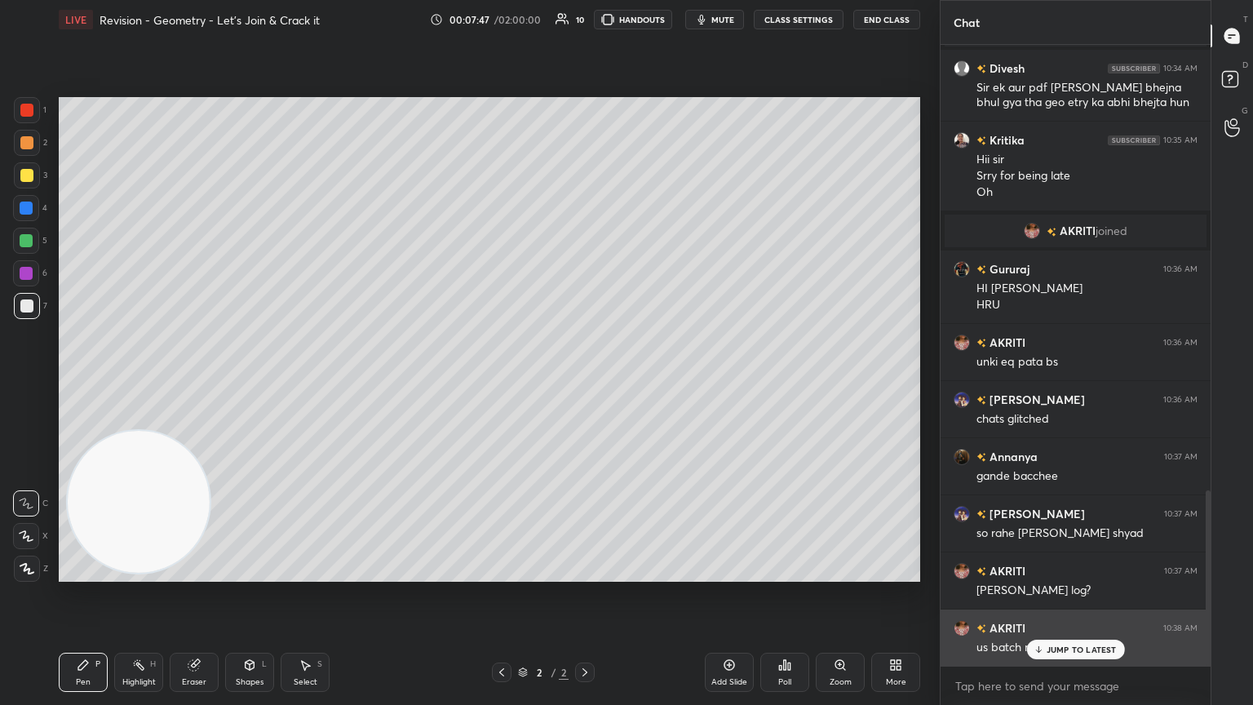
click at [585, 383] on icon at bounding box center [1038, 650] width 11 height 10
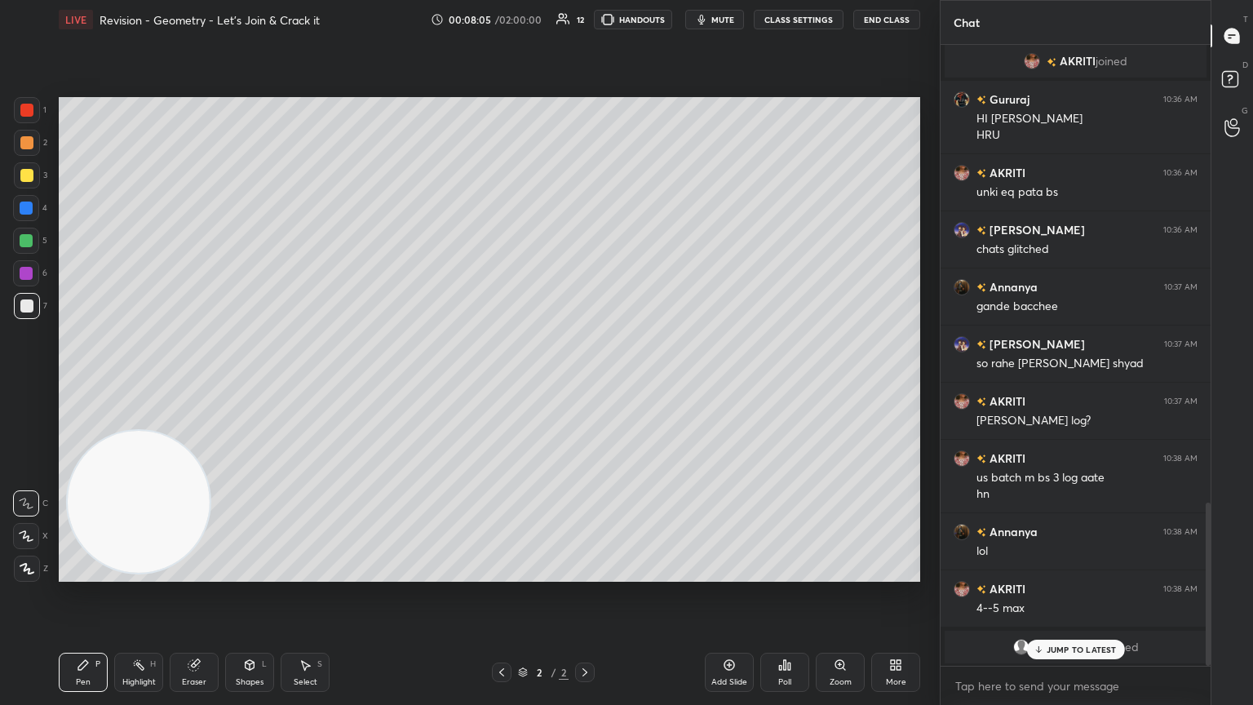
scroll to position [1815, 0]
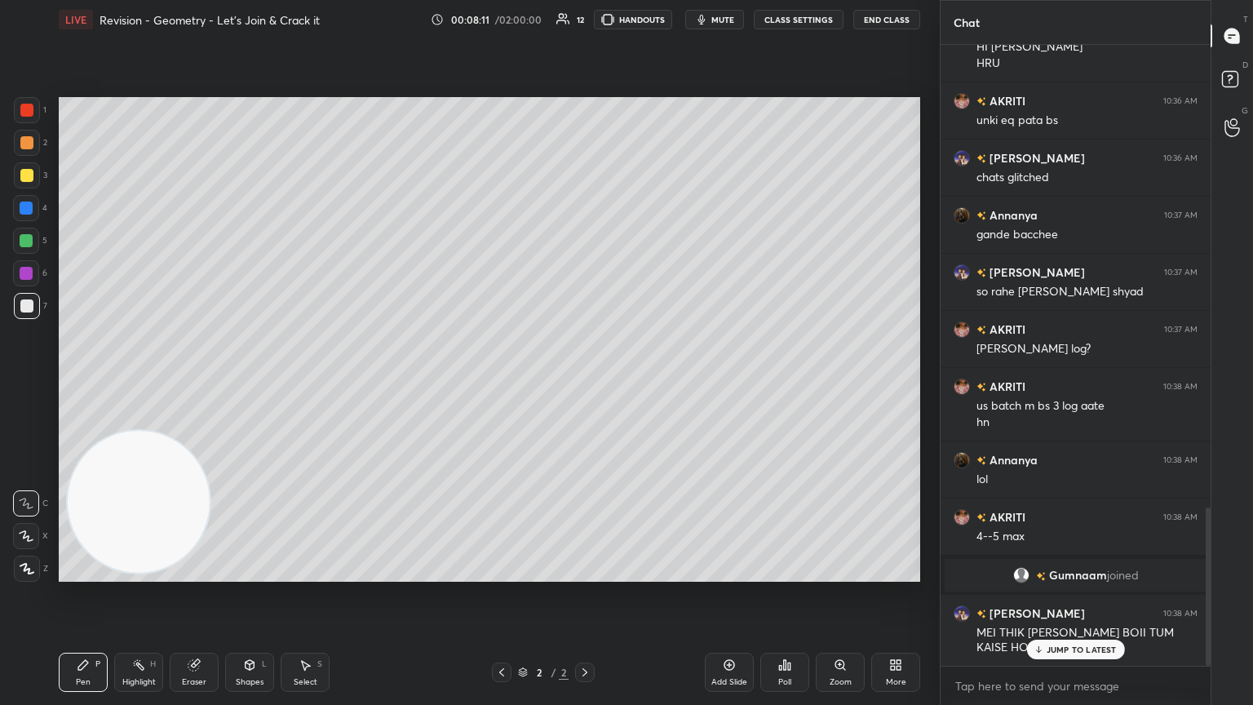
click at [585, 383] on div "JUMP TO LATEST" at bounding box center [1075, 650] width 98 height 20
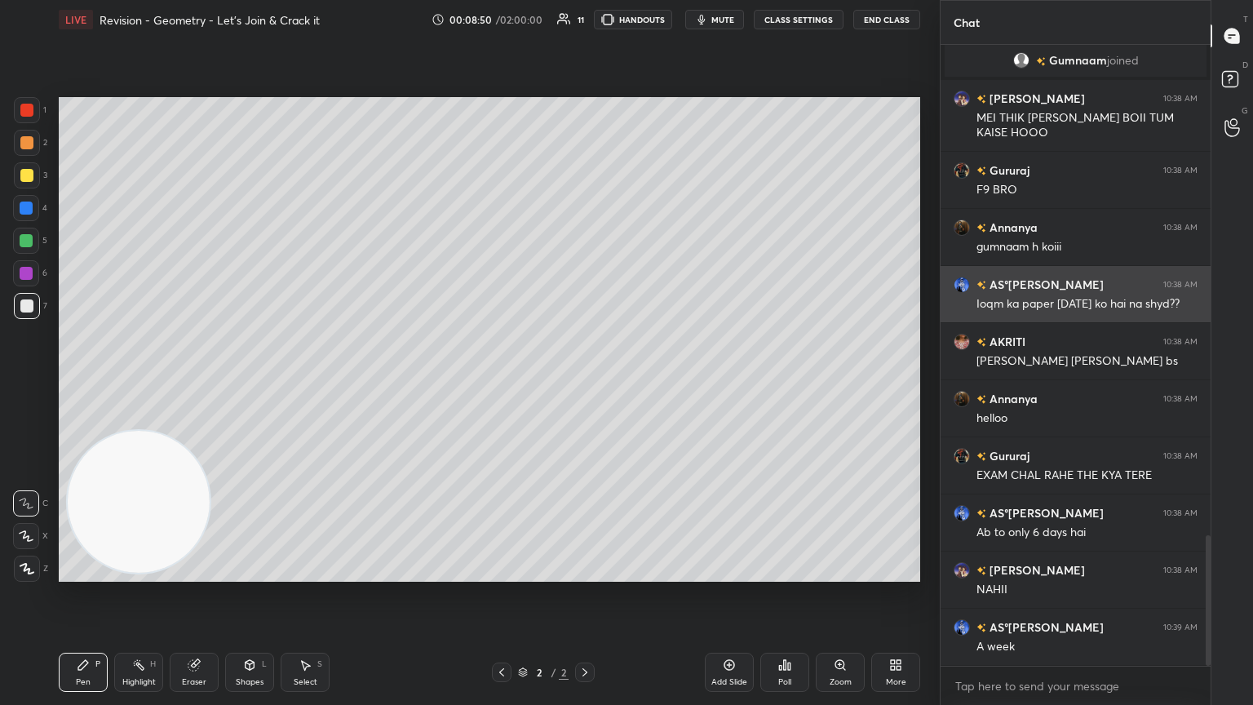
scroll to position [2386, 0]
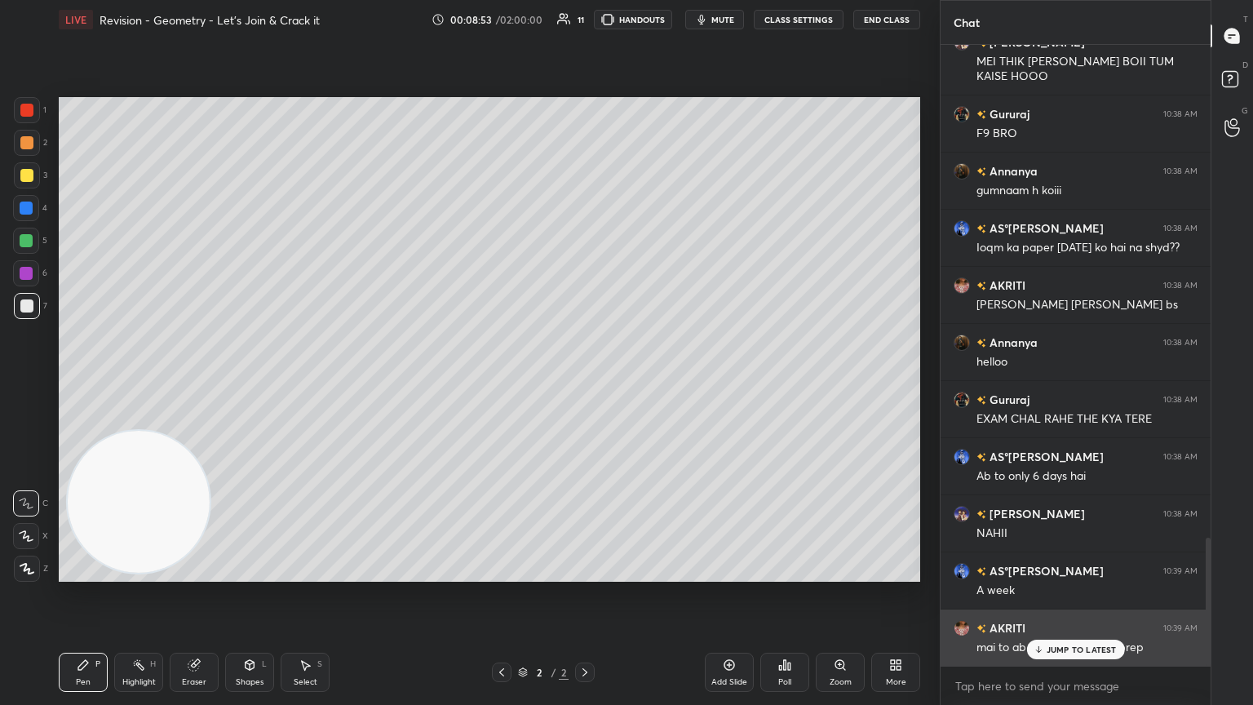
click at [585, 383] on p "JUMP TO LATEST" at bounding box center [1082, 650] width 70 height 10
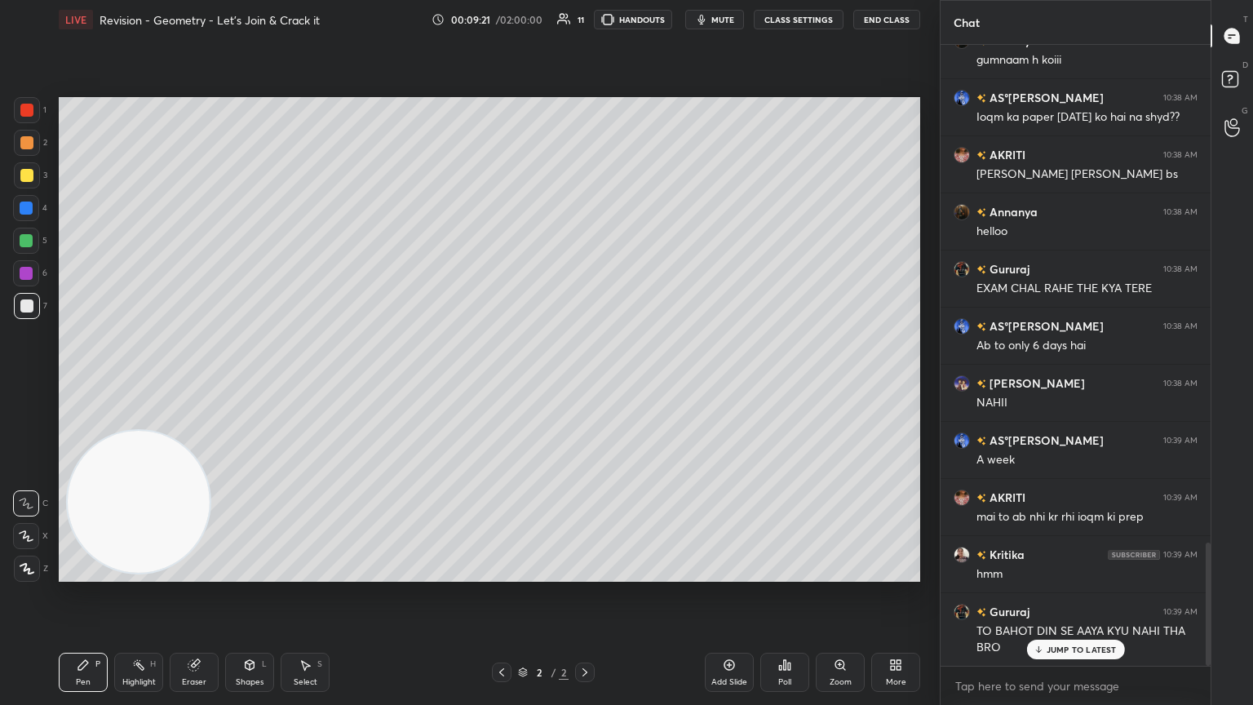
scroll to position [2588, 0]
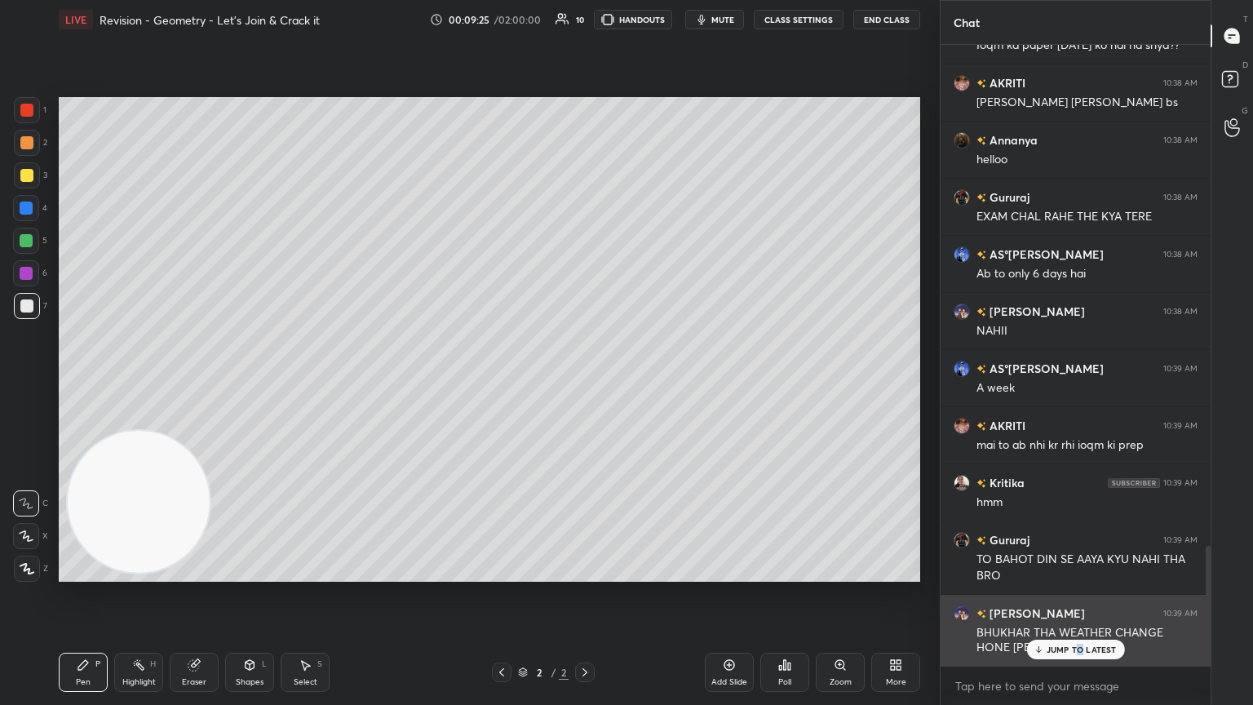
click at [585, 383] on p "JUMP TO LATEST" at bounding box center [1082, 650] width 70 height 10
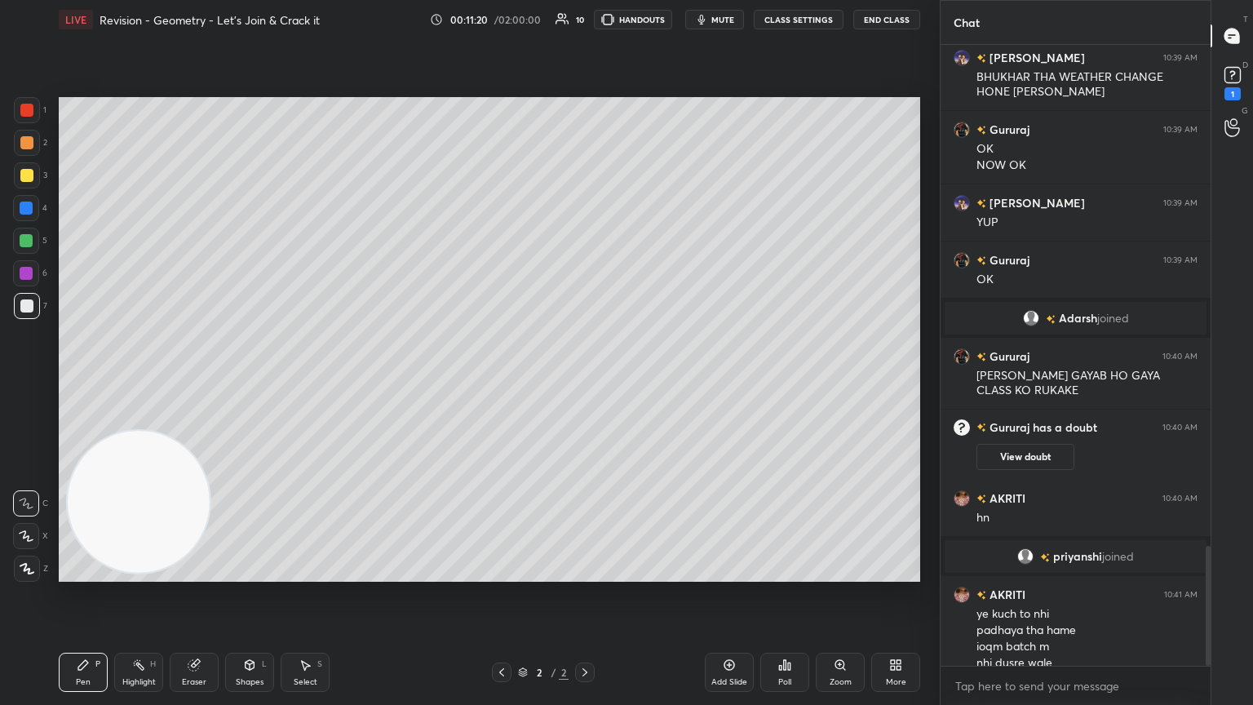
scroll to position [2600, 0]
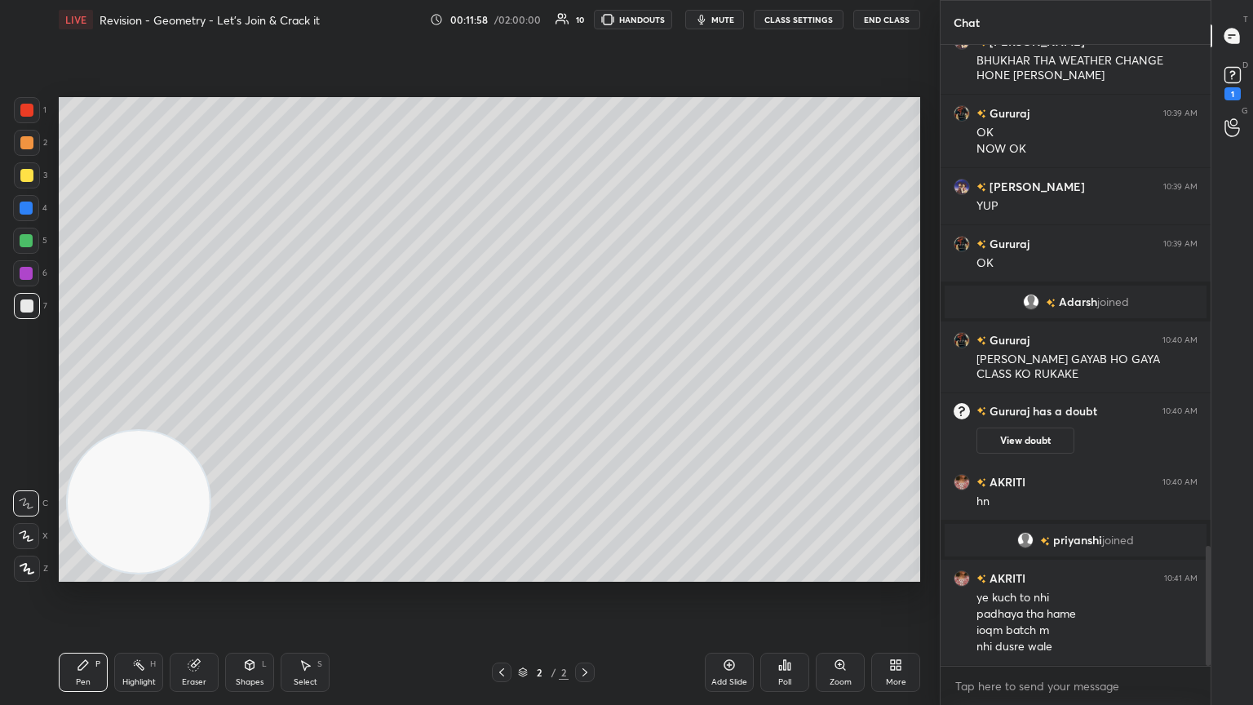
click at [29, 174] on div at bounding box center [26, 175] width 13 height 13
click at [22, 312] on div at bounding box center [27, 306] width 26 height 26
click at [29, 383] on div at bounding box center [26, 536] width 26 height 26
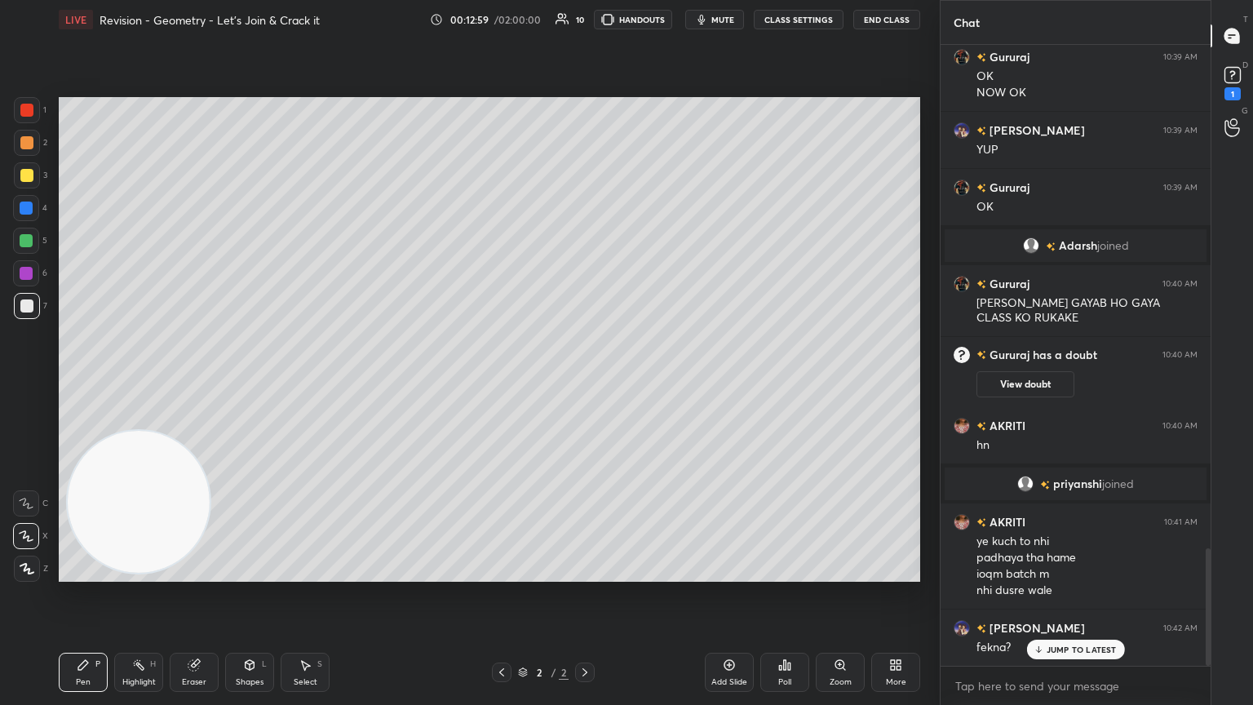
click at [206, 383] on div "Eraser" at bounding box center [194, 672] width 49 height 39
click at [30, 383] on icon at bounding box center [26, 537] width 13 height 14
drag, startPoint x: 76, startPoint y: 661, endPoint x: 77, endPoint y: 653, distance: 8.2
click at [75, 383] on div "Pen P" at bounding box center [83, 672] width 49 height 39
click at [252, 383] on div "Shapes L" at bounding box center [249, 672] width 49 height 39
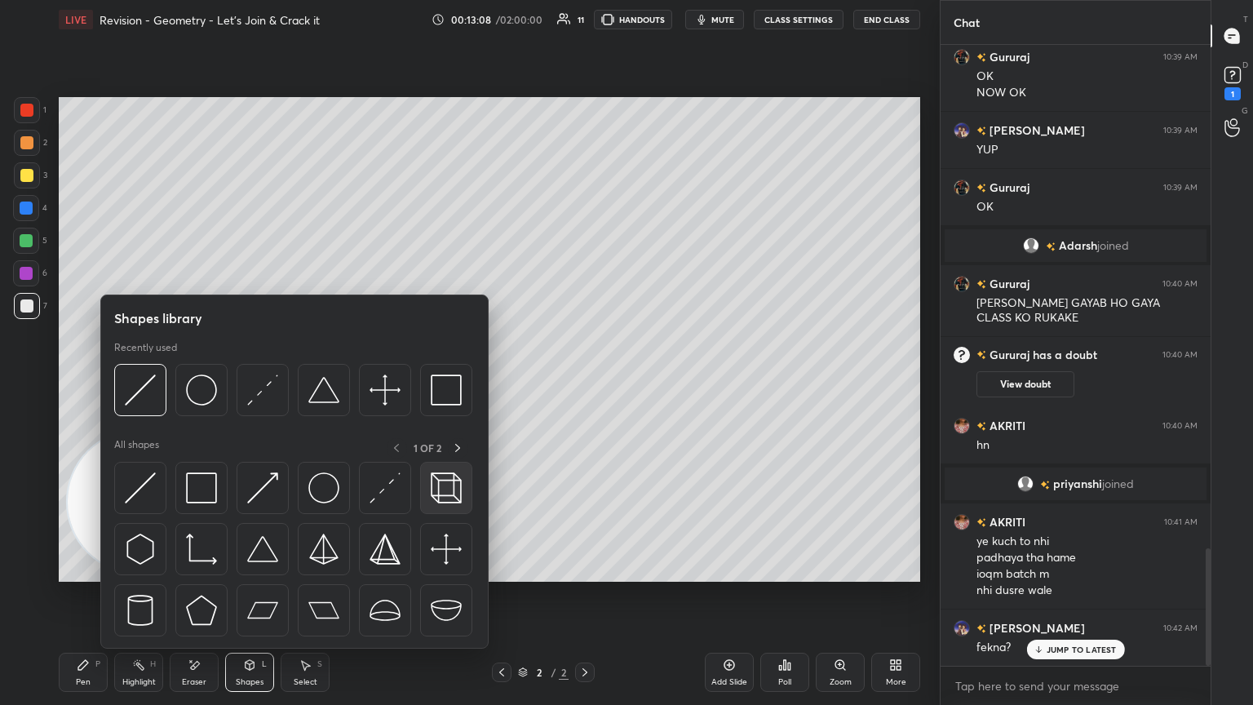
scroll to position [2715, 0]
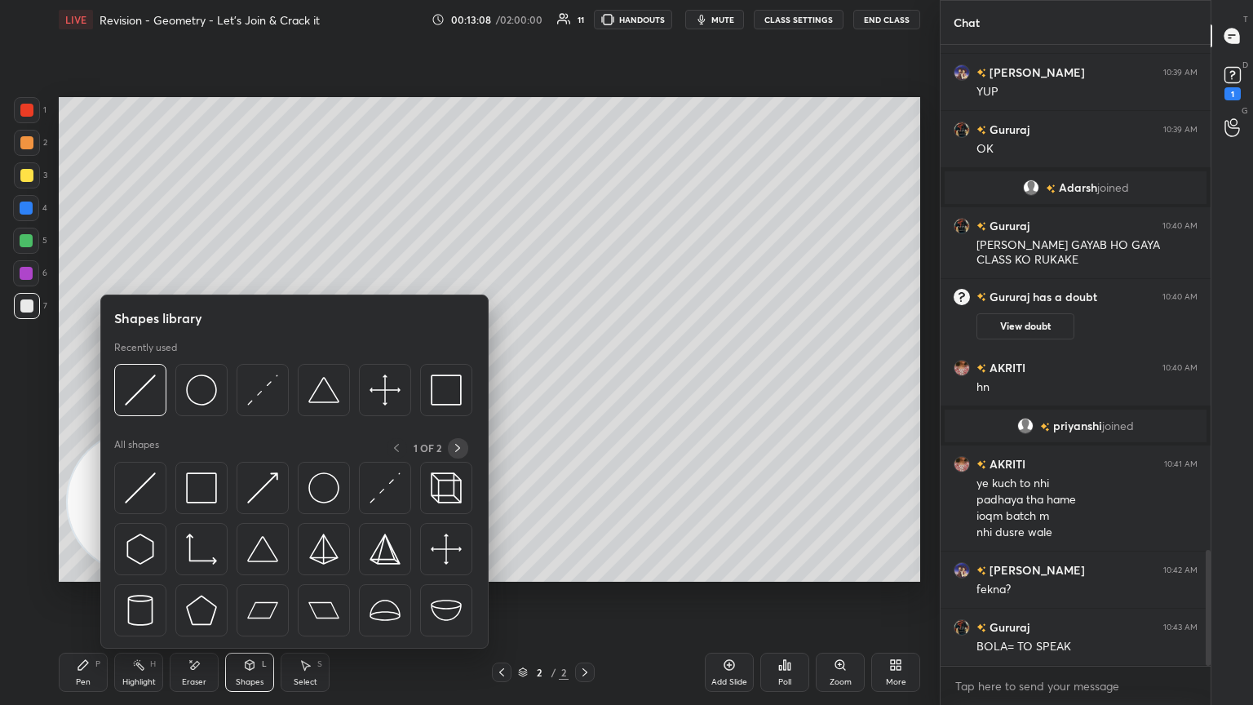
click at [453, 383] on icon at bounding box center [457, 447] width 13 height 13
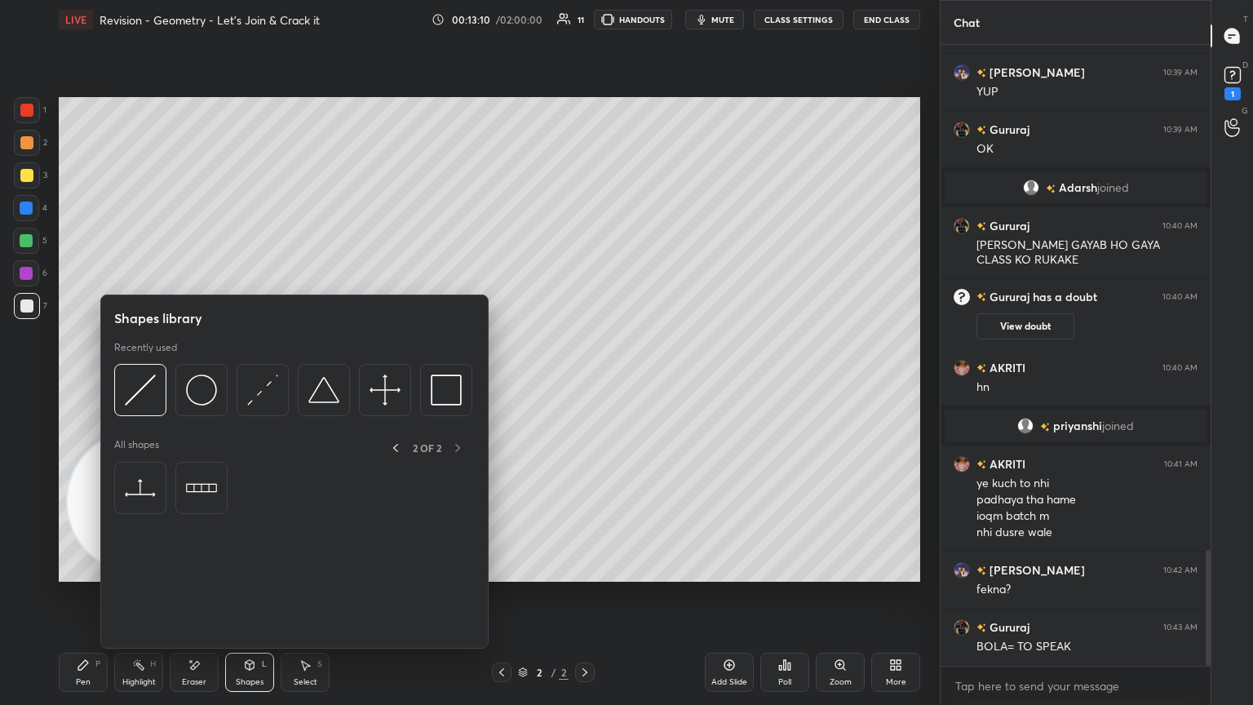
scroll to position [2771, 0]
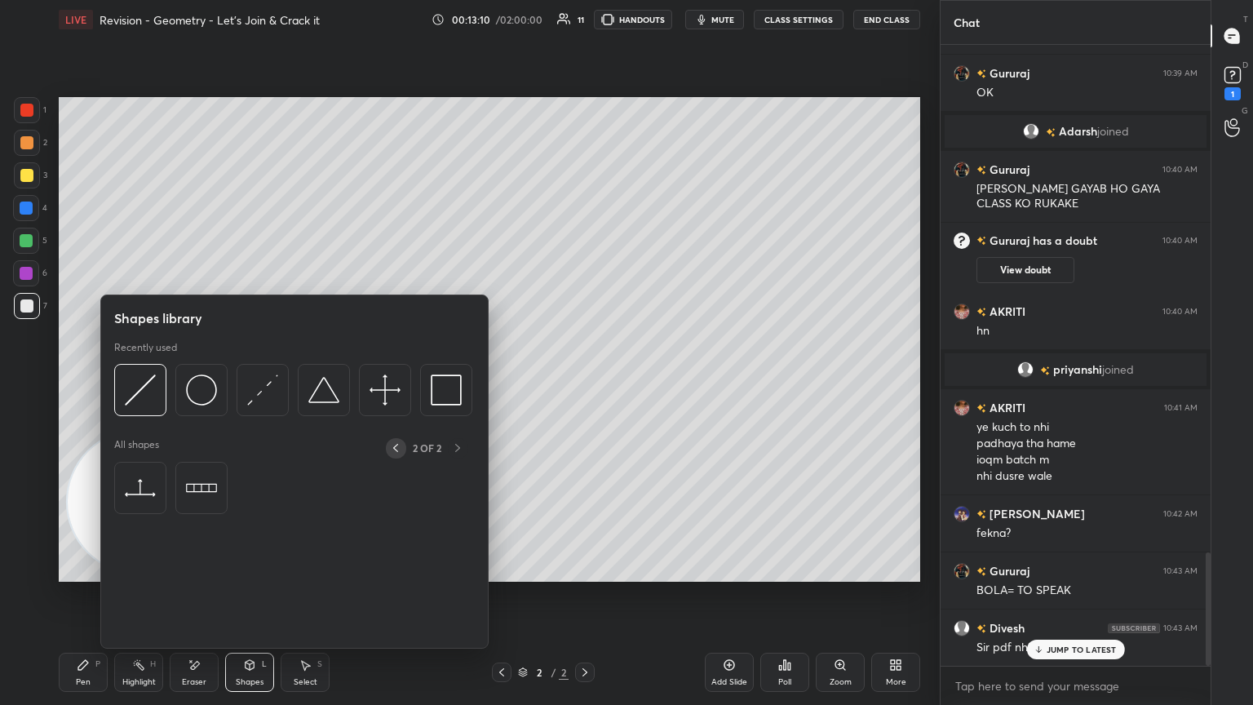
click at [394, 383] on icon at bounding box center [395, 447] width 13 height 13
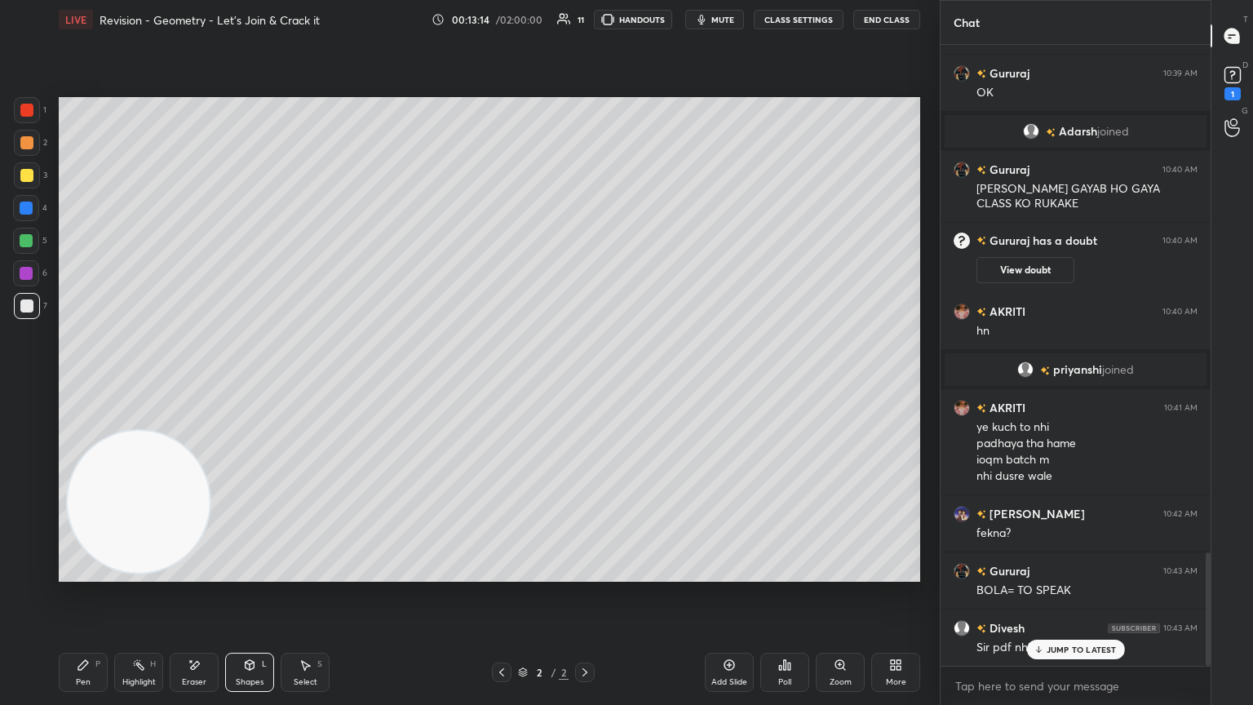
drag, startPoint x: 194, startPoint y: 664, endPoint x: 204, endPoint y: 628, distance: 37.2
click at [193, 383] on icon at bounding box center [194, 665] width 13 height 14
click at [80, 383] on div "Pen P" at bounding box center [83, 672] width 49 height 39
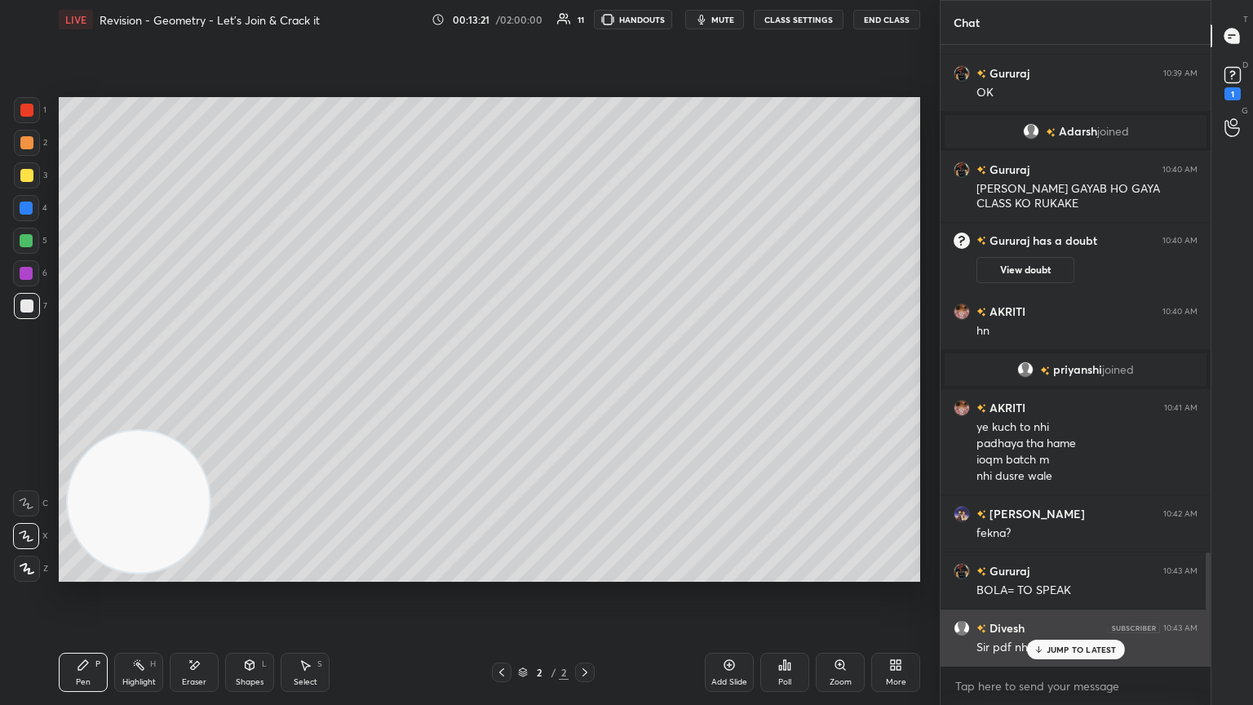
click at [585, 383] on div "JUMP TO LATEST" at bounding box center [1075, 650] width 98 height 20
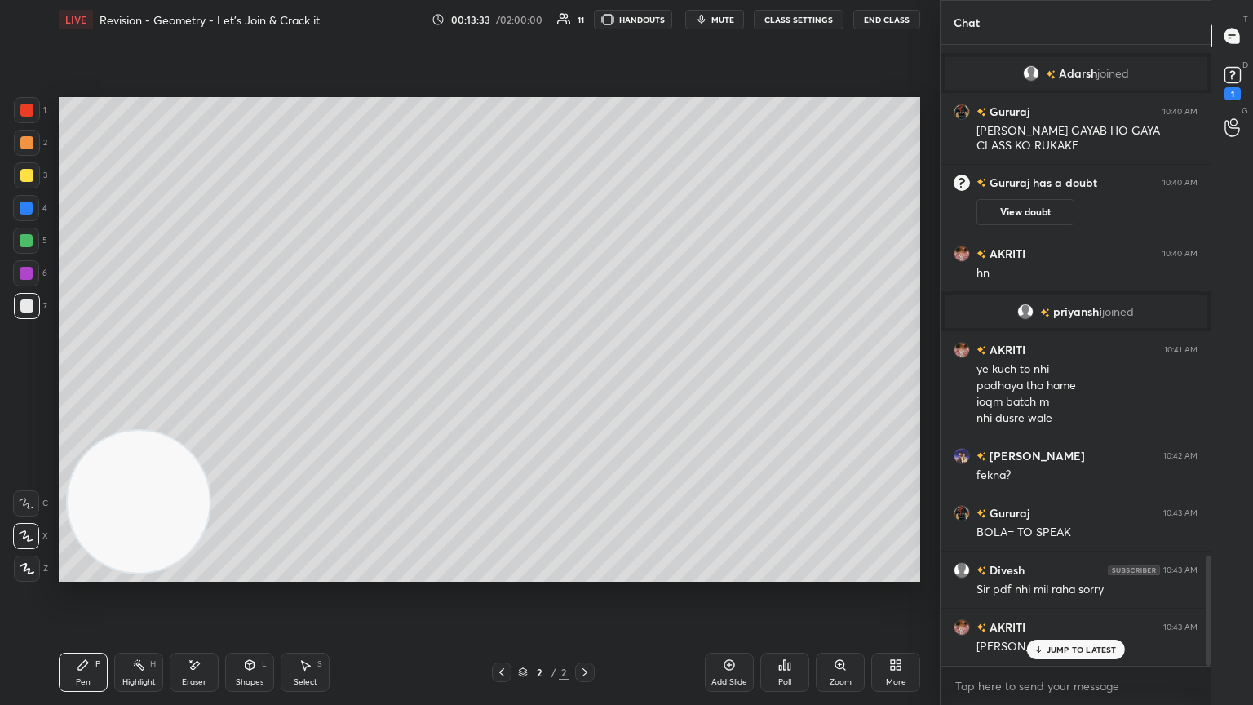
scroll to position [2885, 0]
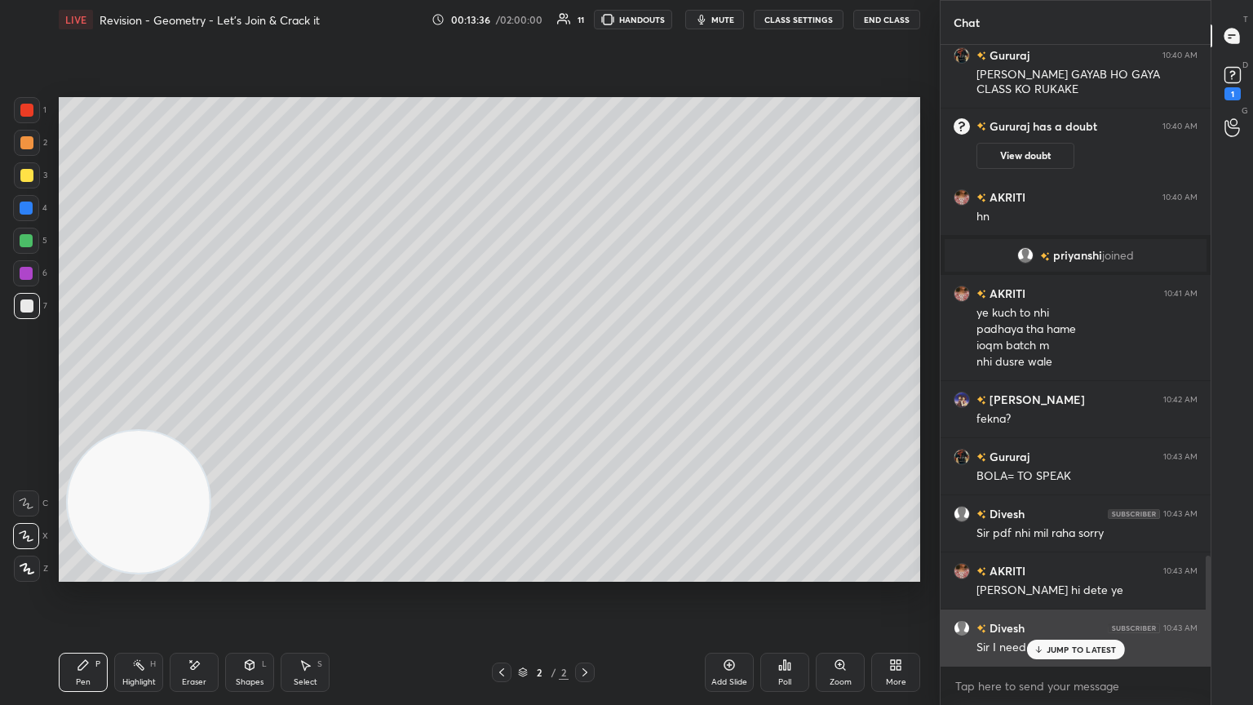
click at [585, 383] on p "JUMP TO LATEST" at bounding box center [1082, 650] width 70 height 10
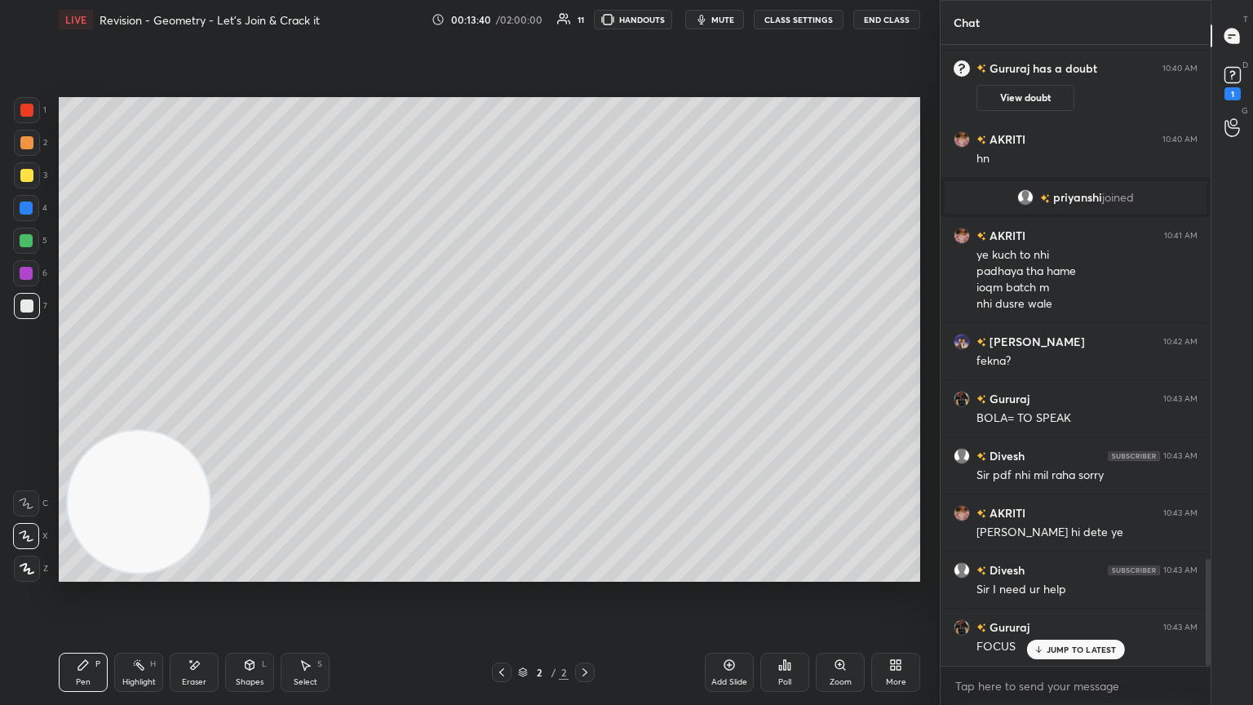
scroll to position [2999, 0]
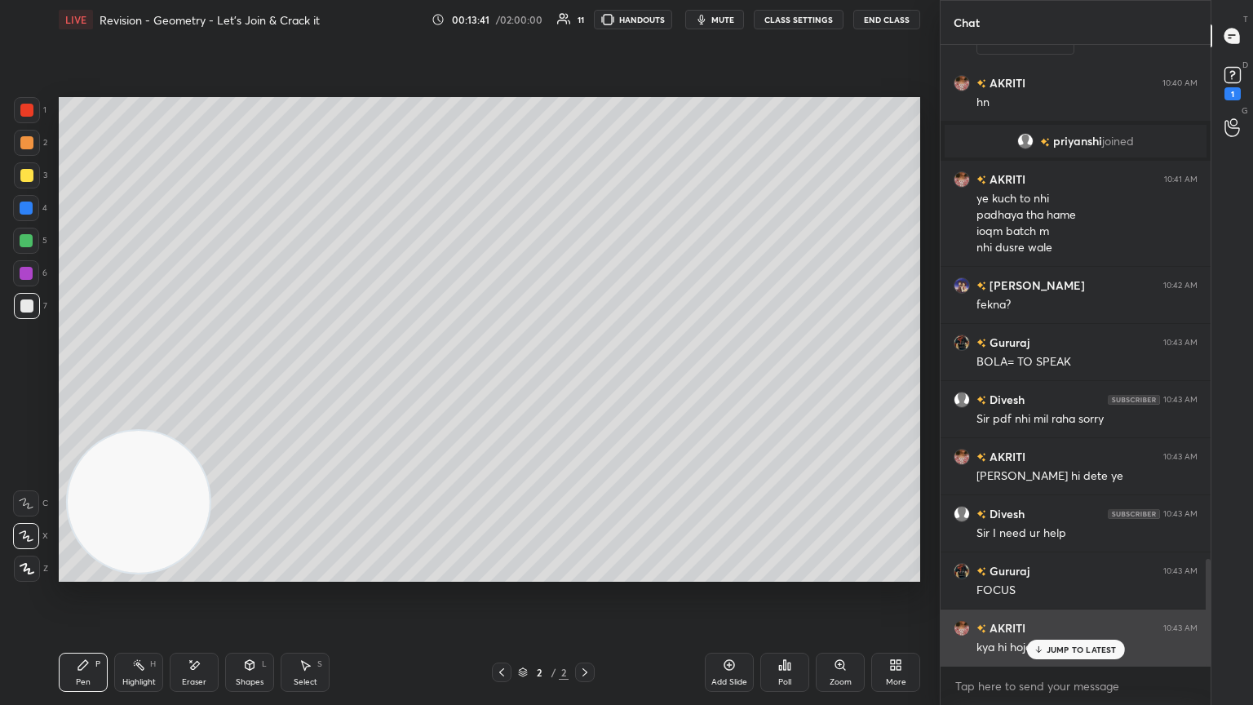
drag, startPoint x: 1066, startPoint y: 645, endPoint x: 1075, endPoint y: 640, distance: 10.2
click at [585, 383] on p "JUMP TO LATEST" at bounding box center [1082, 650] width 70 height 10
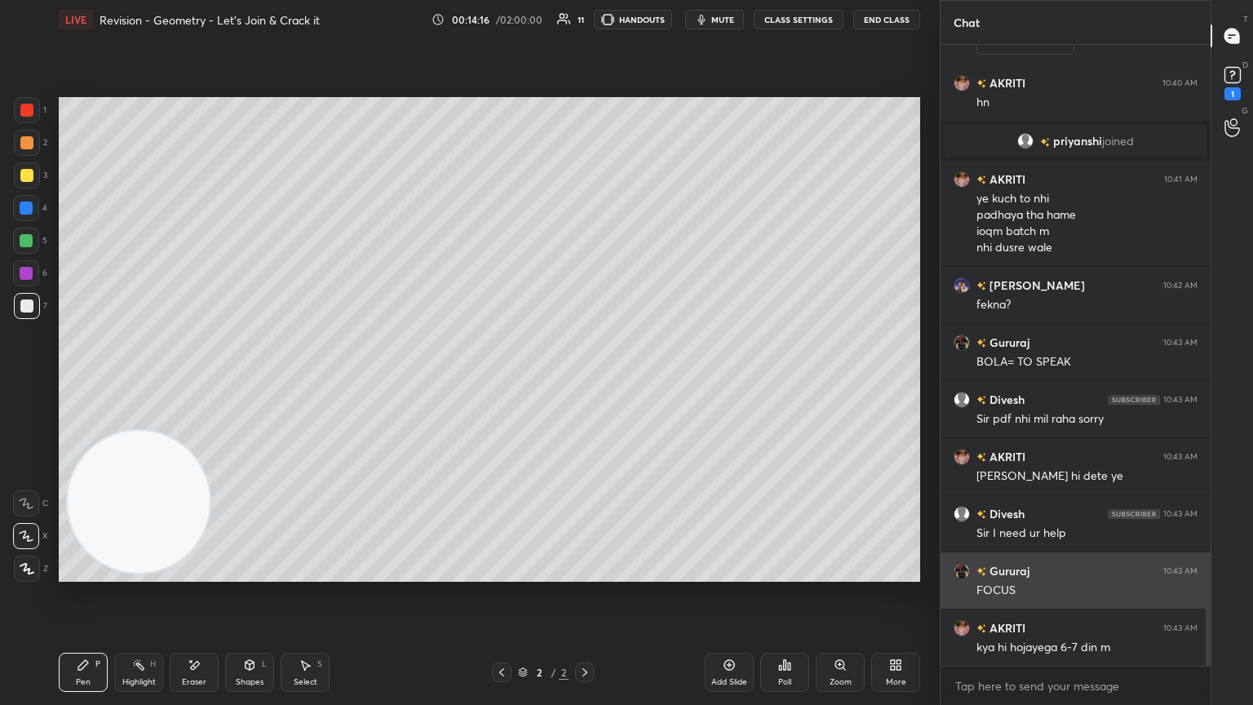
scroll to position [3057, 0]
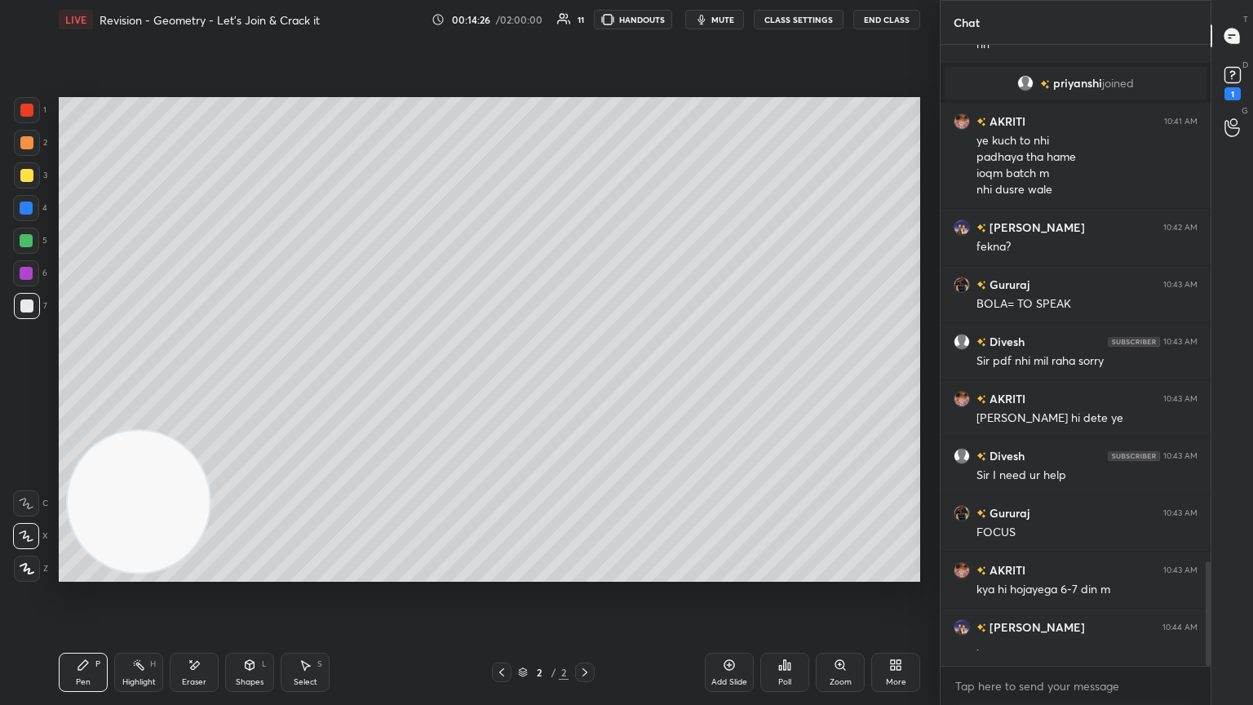
click at [585, 383] on icon at bounding box center [729, 664] width 13 height 13
click at [29, 171] on div at bounding box center [26, 175] width 13 height 13
click at [193, 383] on icon at bounding box center [194, 665] width 13 height 14
click at [94, 383] on div "Pen P" at bounding box center [83, 672] width 49 height 39
click at [260, 383] on div "Shapes L" at bounding box center [249, 672] width 49 height 39
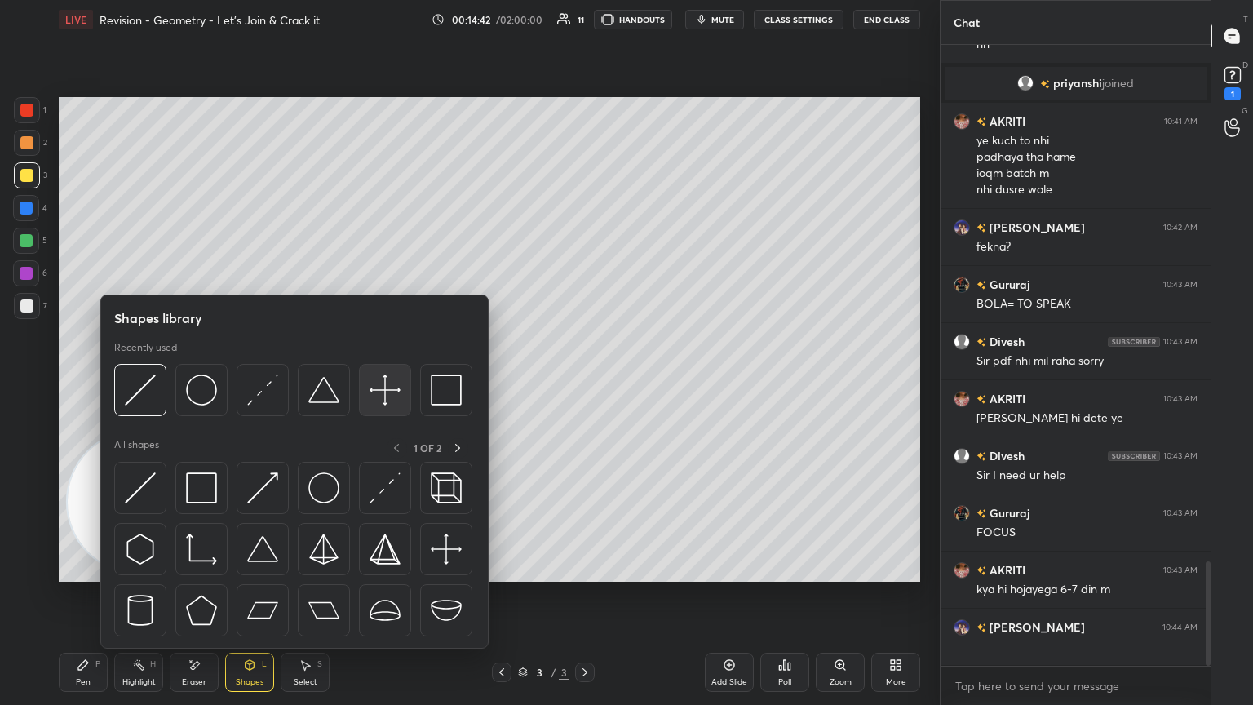
click at [394, 383] on img at bounding box center [385, 390] width 31 height 31
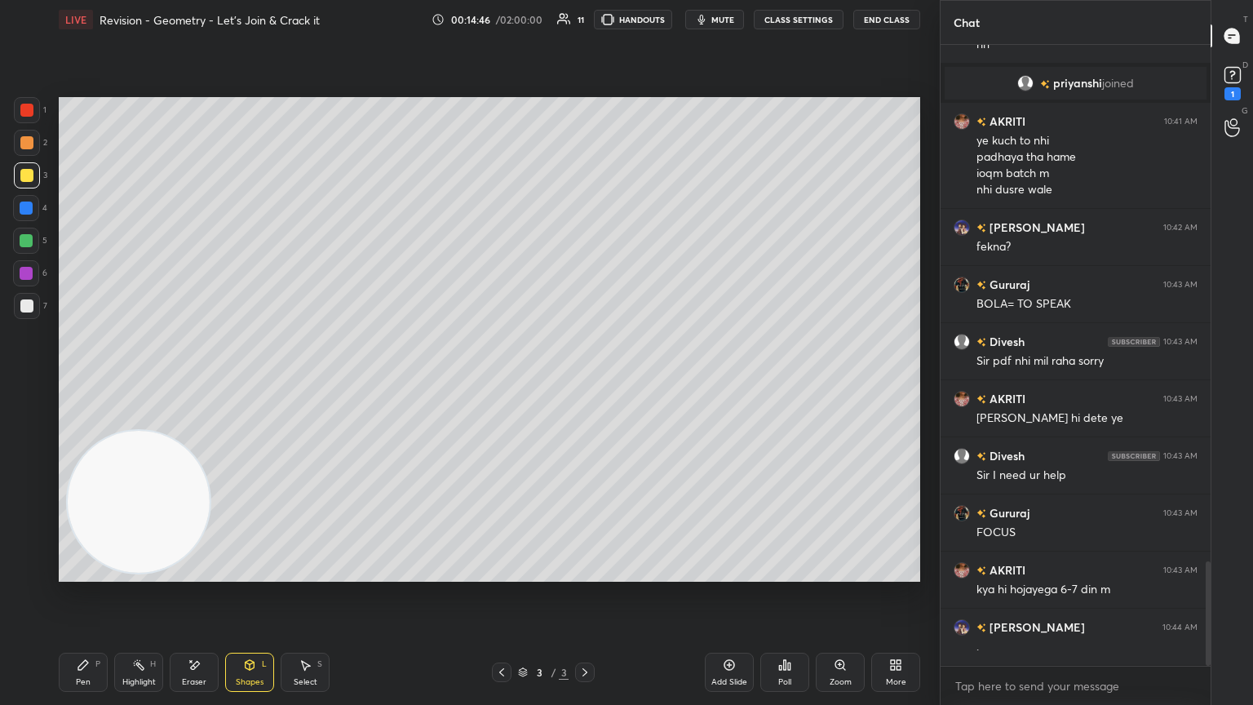
drag, startPoint x: 82, startPoint y: 665, endPoint x: 80, endPoint y: 525, distance: 139.5
click at [82, 383] on icon at bounding box center [83, 665] width 10 height 10
click at [24, 304] on div at bounding box center [26, 305] width 13 height 13
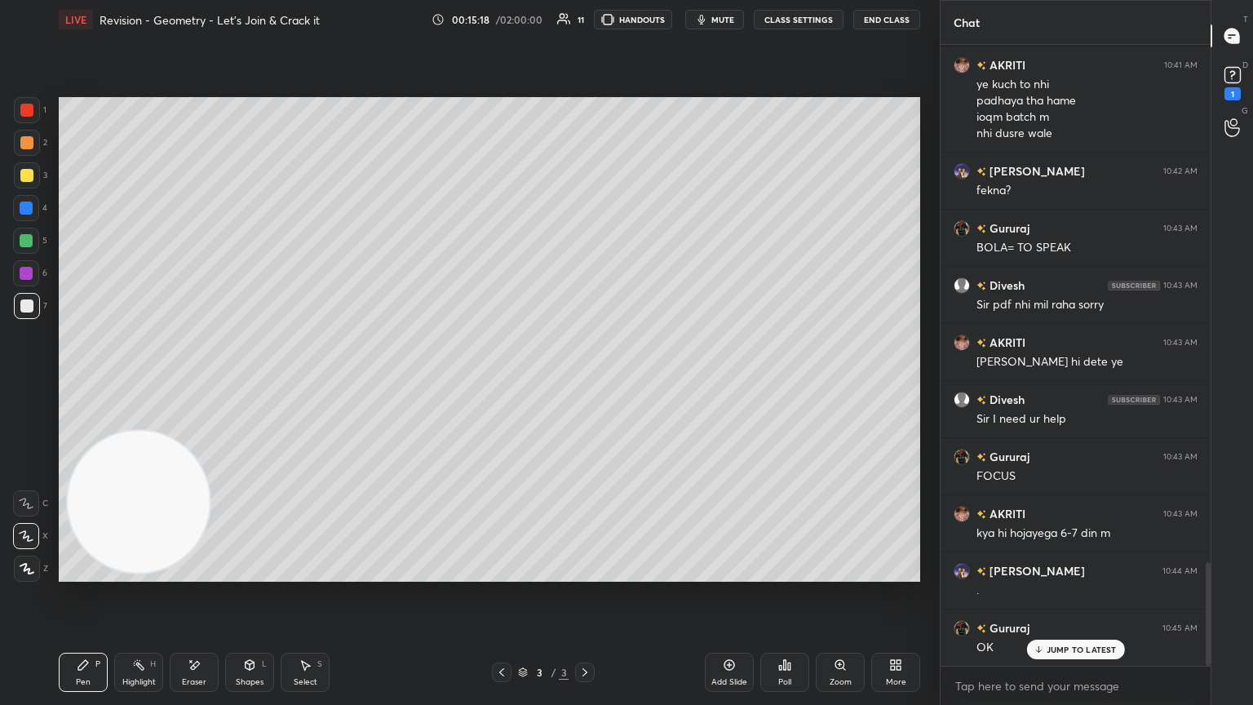
click at [249, 383] on icon at bounding box center [249, 664] width 13 height 13
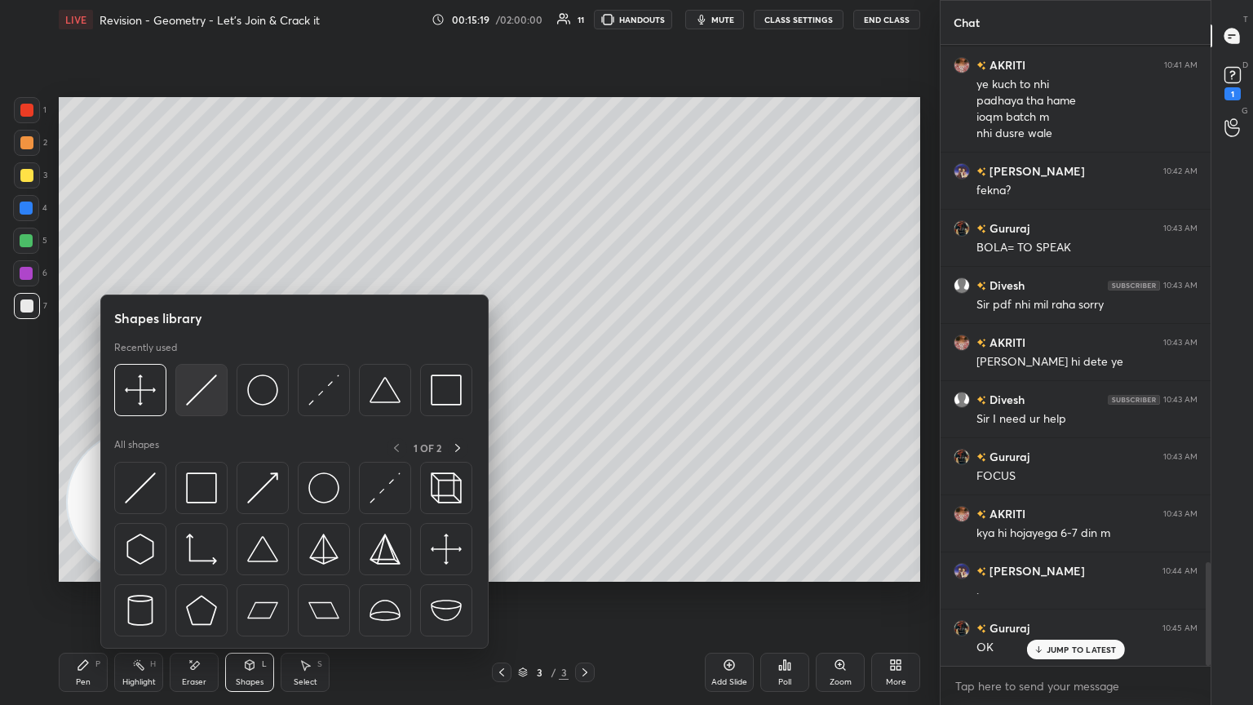
click at [207, 383] on img at bounding box center [201, 390] width 31 height 31
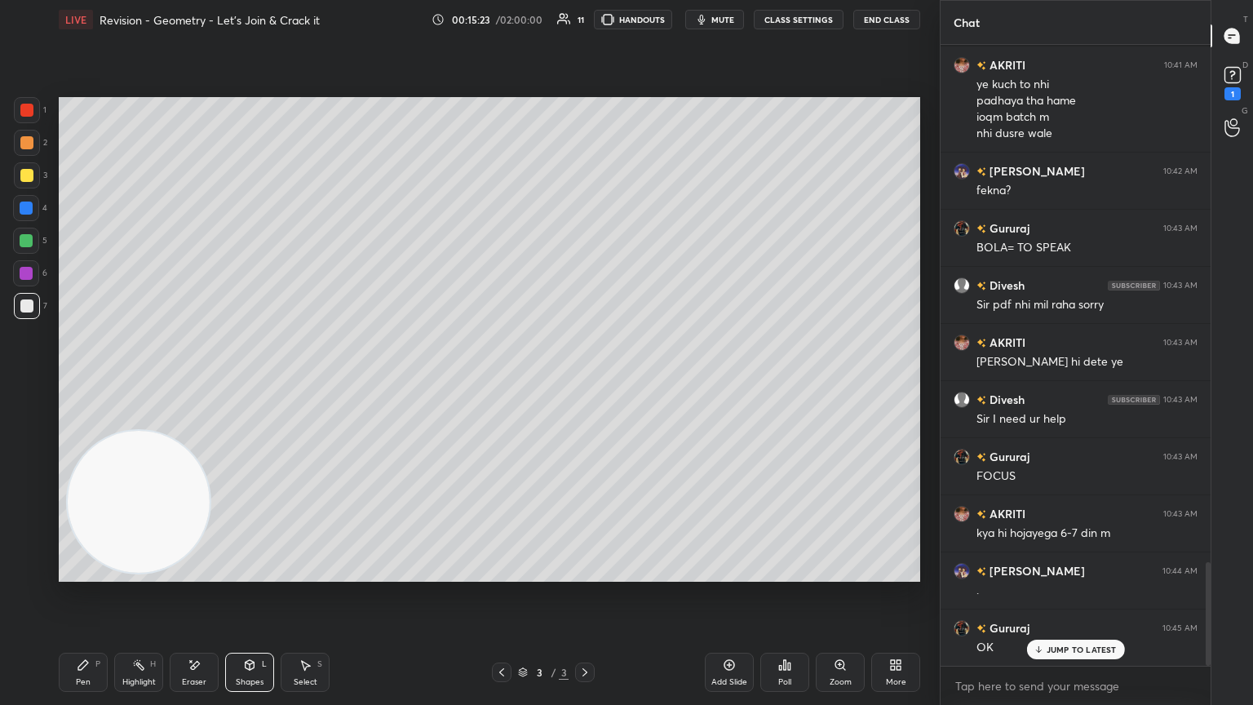
click at [78, 383] on icon at bounding box center [83, 665] width 10 height 10
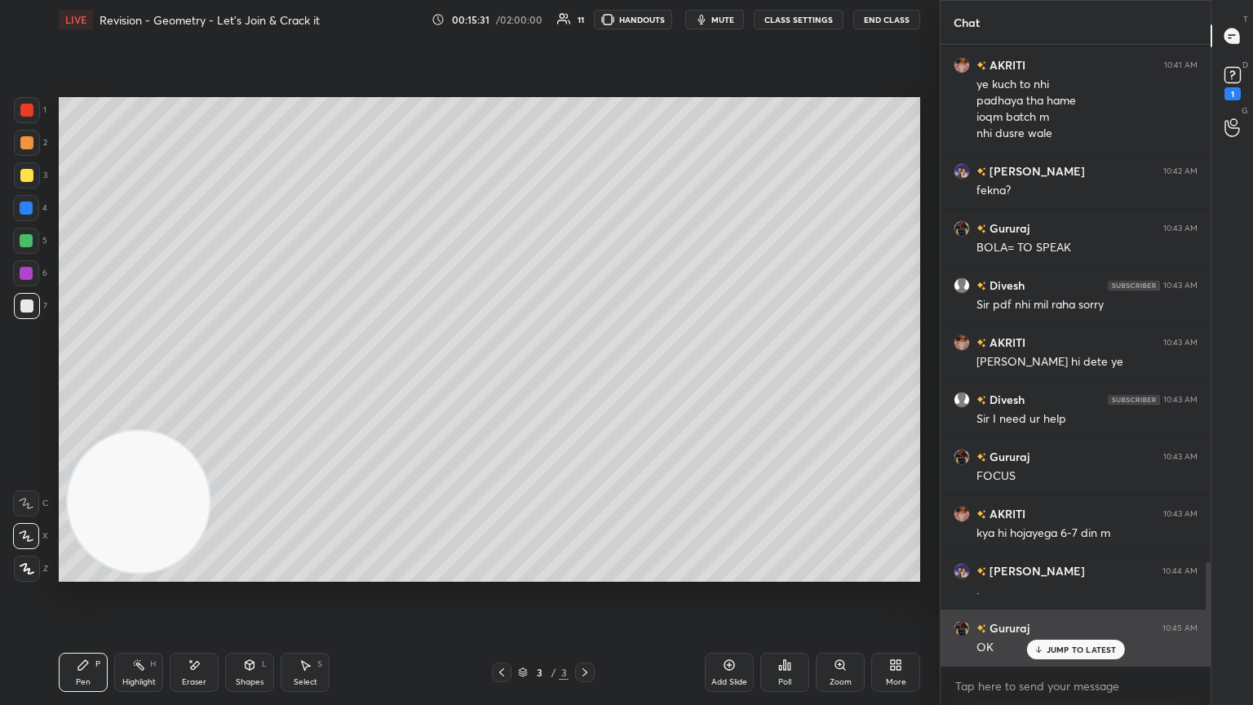
click at [585, 383] on p "JUMP TO LATEST" at bounding box center [1082, 650] width 70 height 10
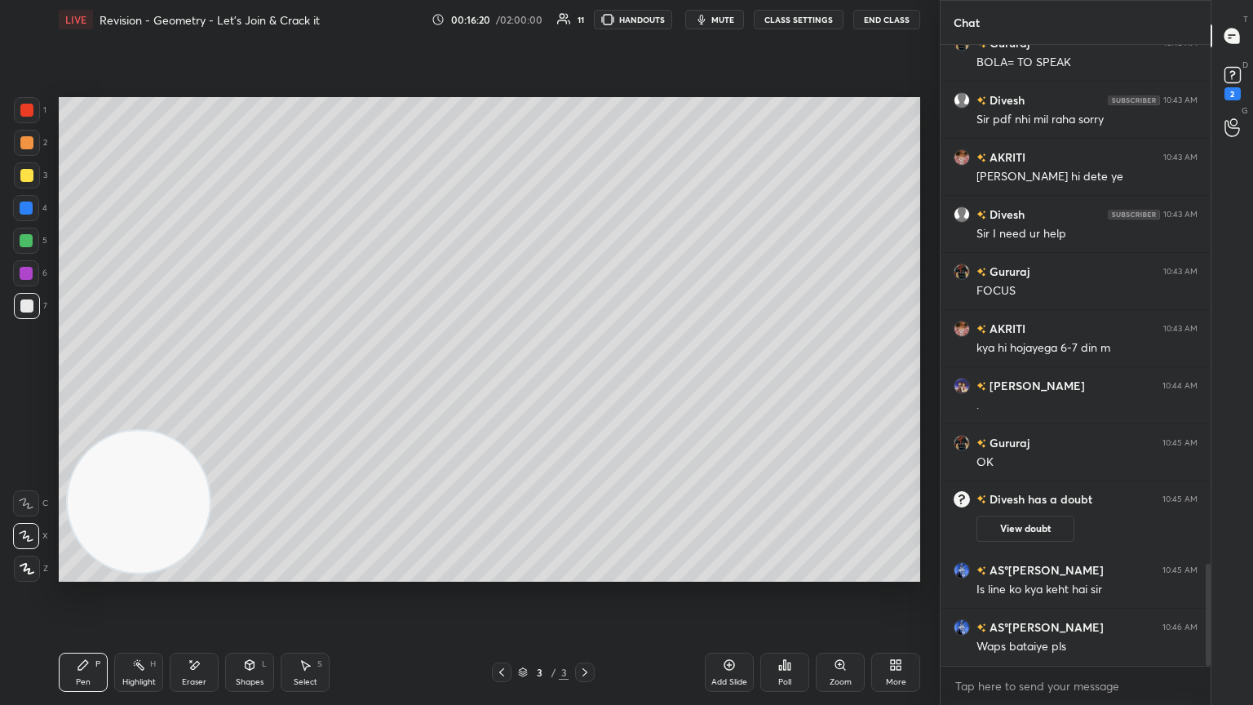
scroll to position [3208, 0]
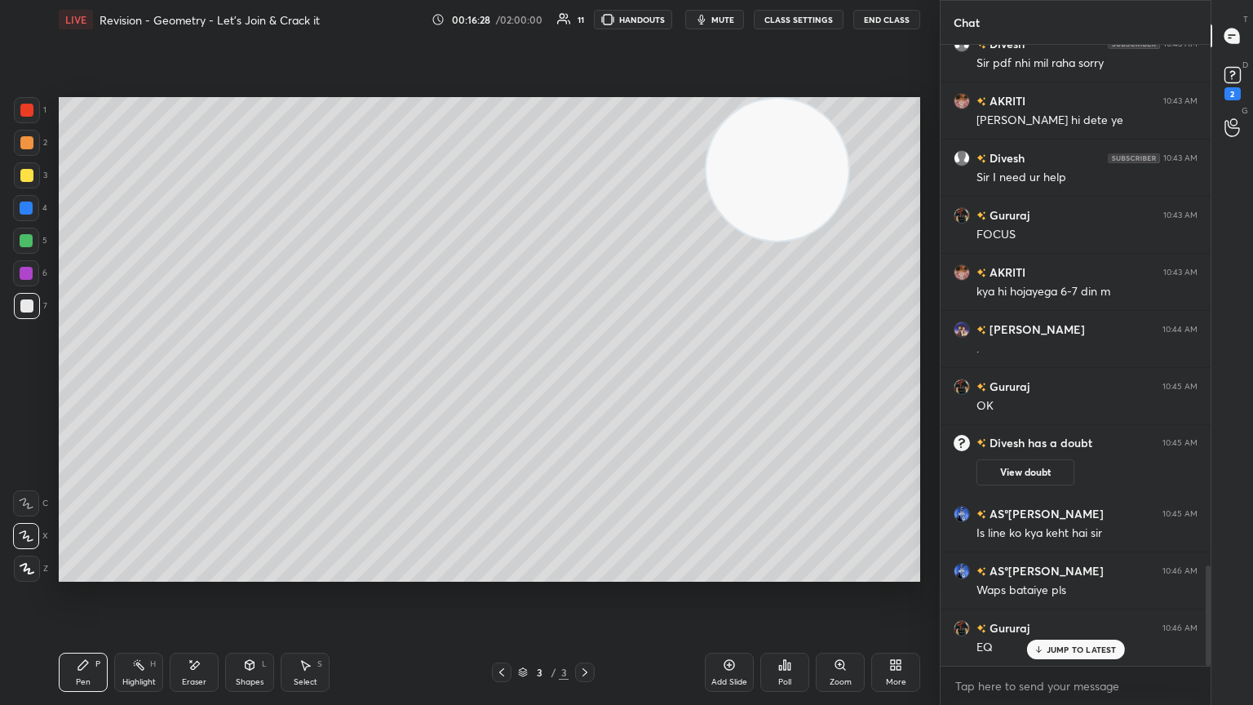
drag, startPoint x: 143, startPoint y: 481, endPoint x: 842, endPoint y: 95, distance: 799.1
click at [585, 95] on div "Setting up your live class Poll for secs No correct answer Start poll" at bounding box center [489, 339] width 875 height 601
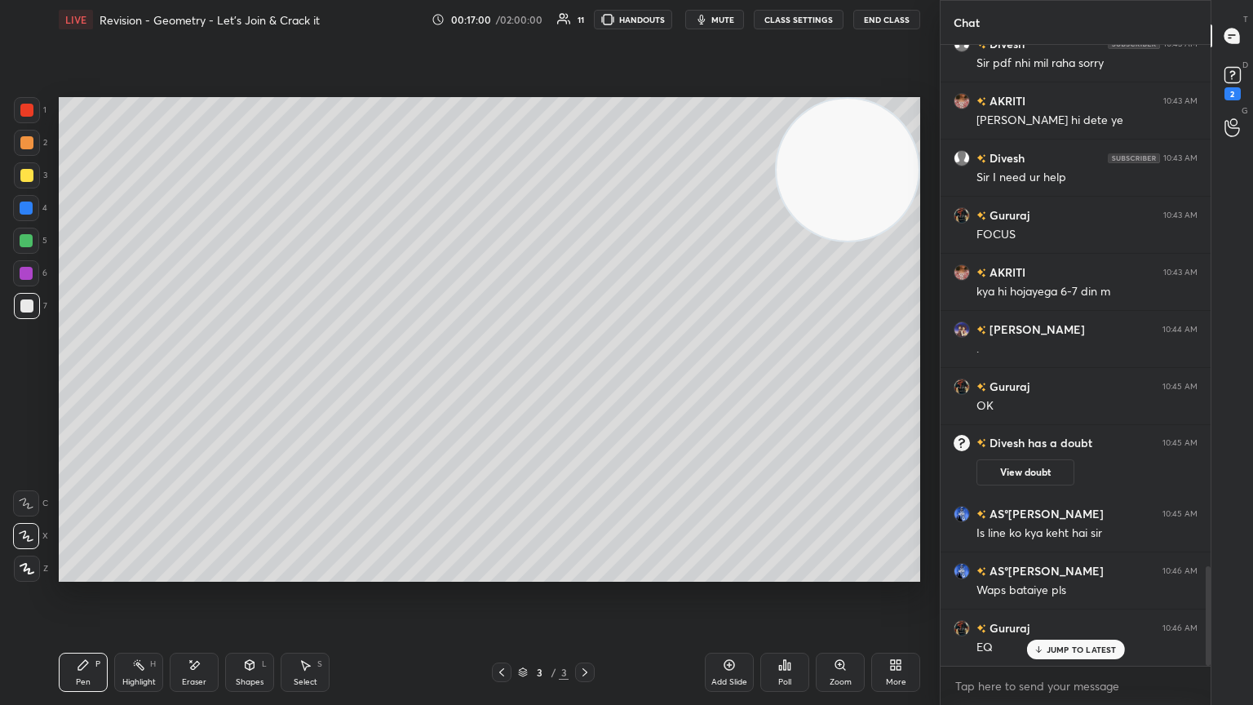
scroll to position [3247, 0]
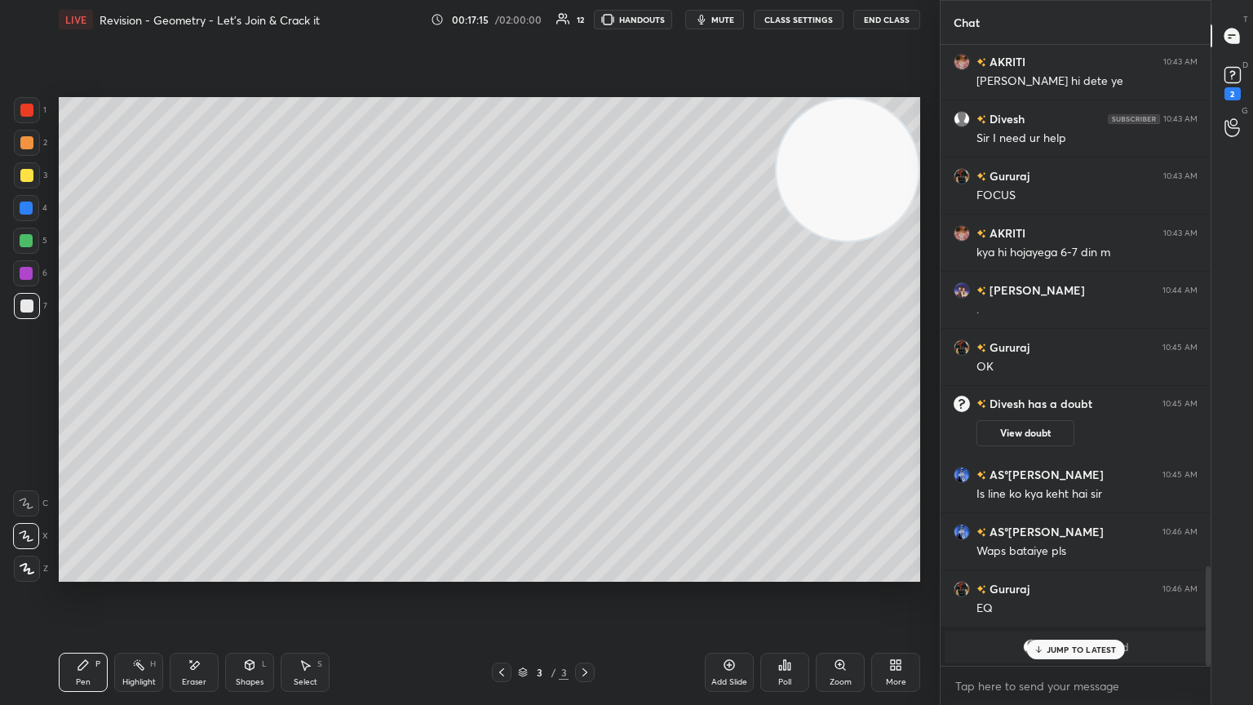
click at [259, 383] on div "Shapes L" at bounding box center [249, 672] width 49 height 39
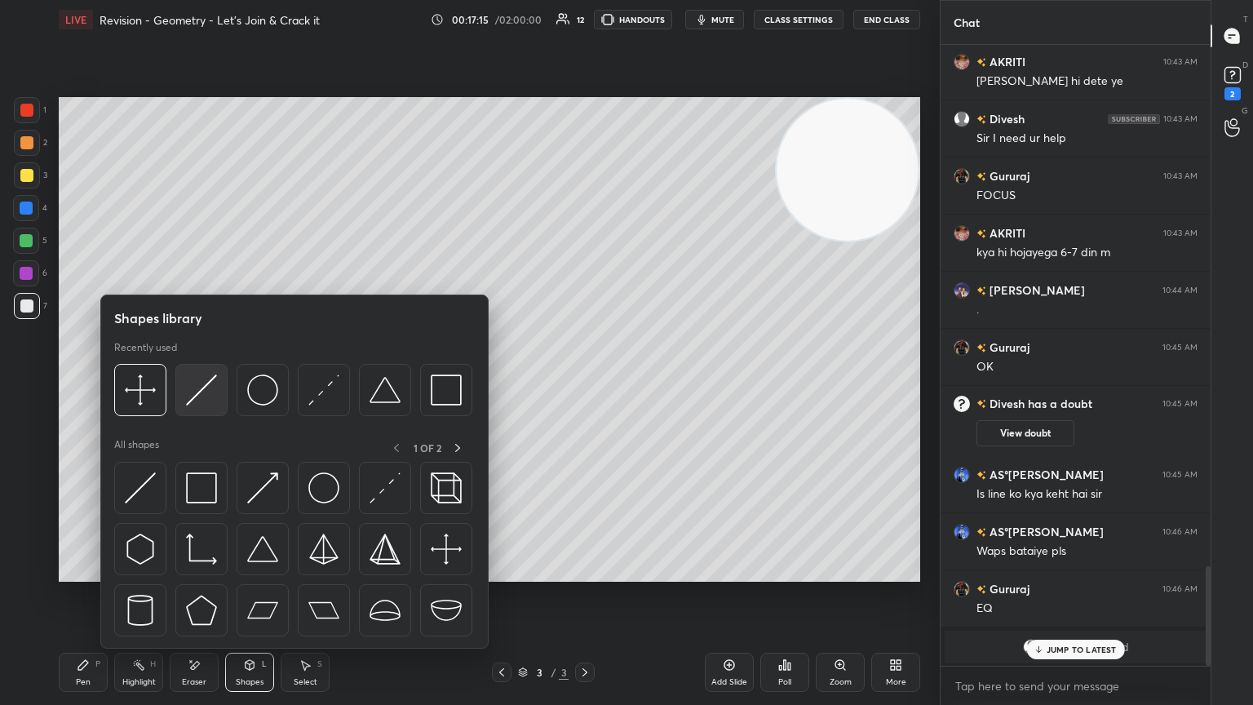
click at [202, 383] on img at bounding box center [201, 390] width 31 height 31
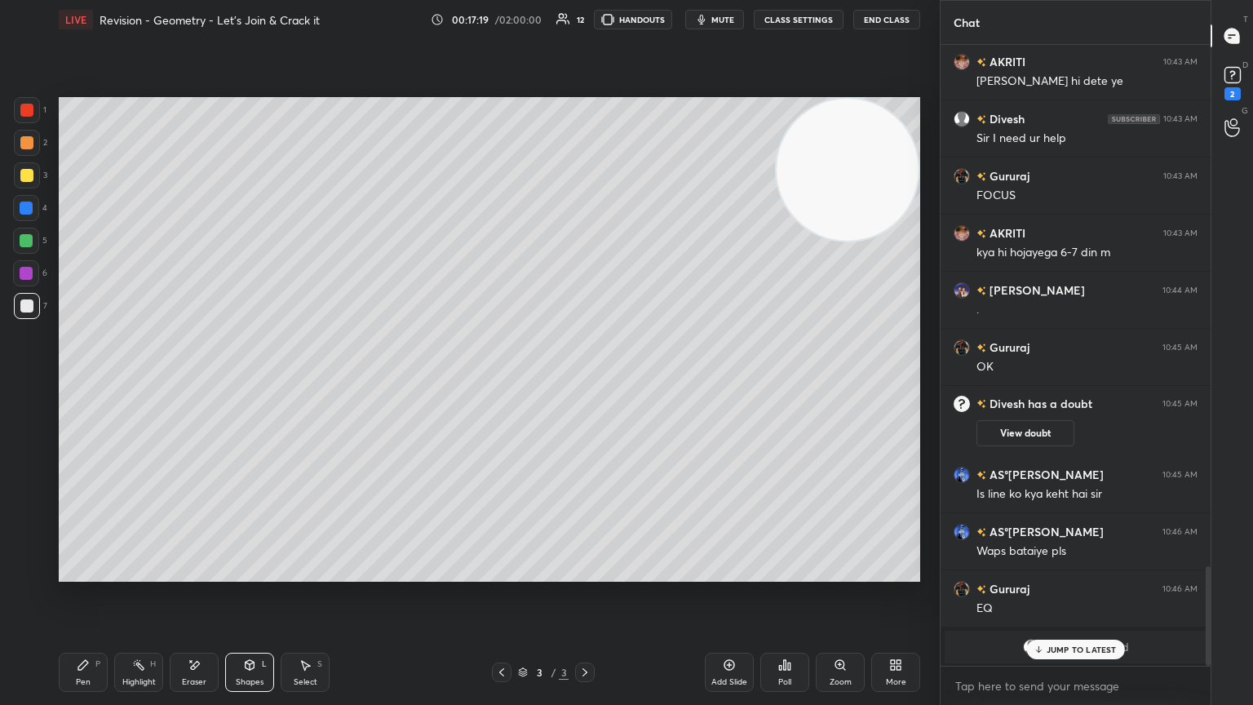
drag, startPoint x: 96, startPoint y: 667, endPoint x: 114, endPoint y: 632, distance: 38.7
click at [94, 383] on div "Pen P" at bounding box center [83, 672] width 49 height 39
drag, startPoint x: 1044, startPoint y: 647, endPoint x: 1022, endPoint y: 636, distance: 25.2
click at [585, 383] on div "JUMP TO LATEST" at bounding box center [1075, 650] width 98 height 20
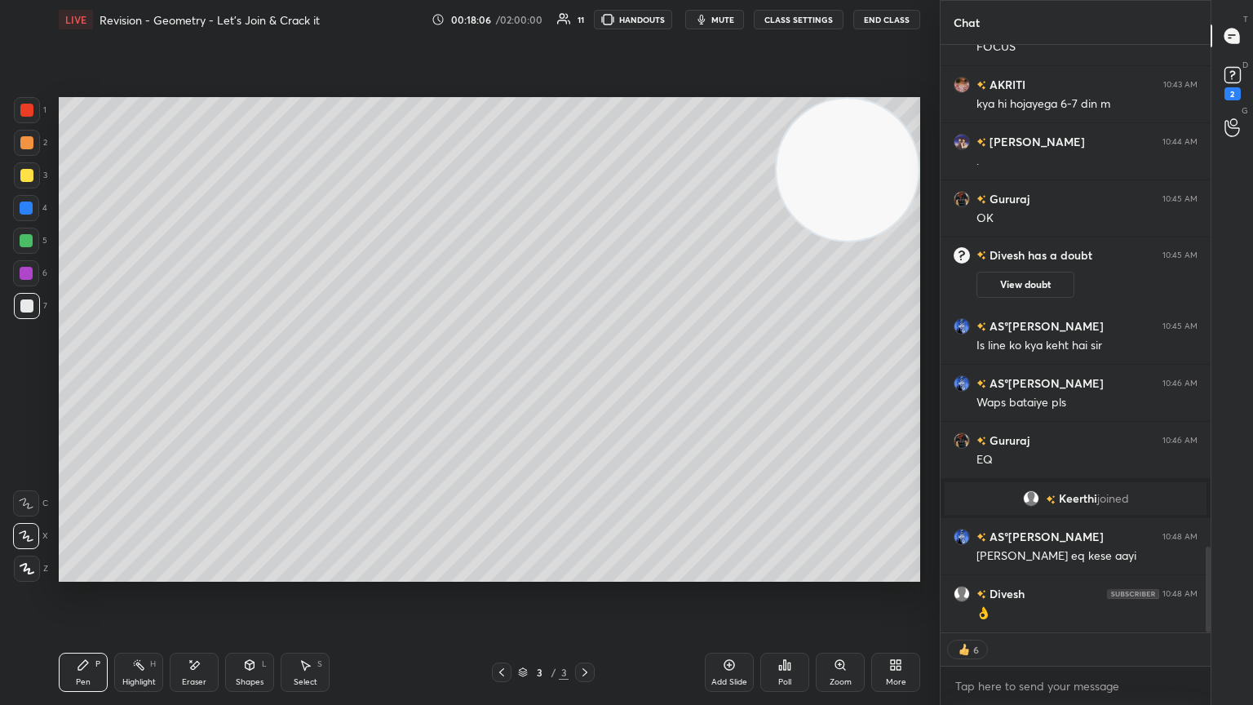
scroll to position [3453, 0]
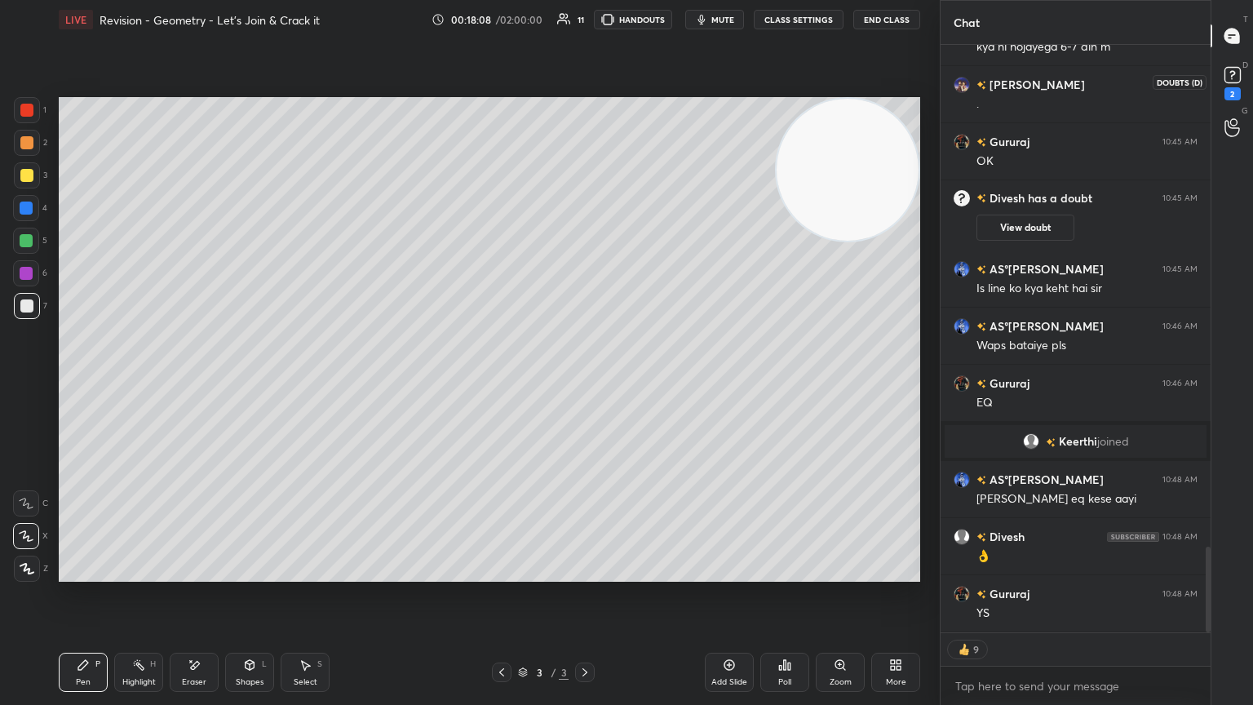
click at [585, 91] on div "2" at bounding box center [1233, 93] width 16 height 13
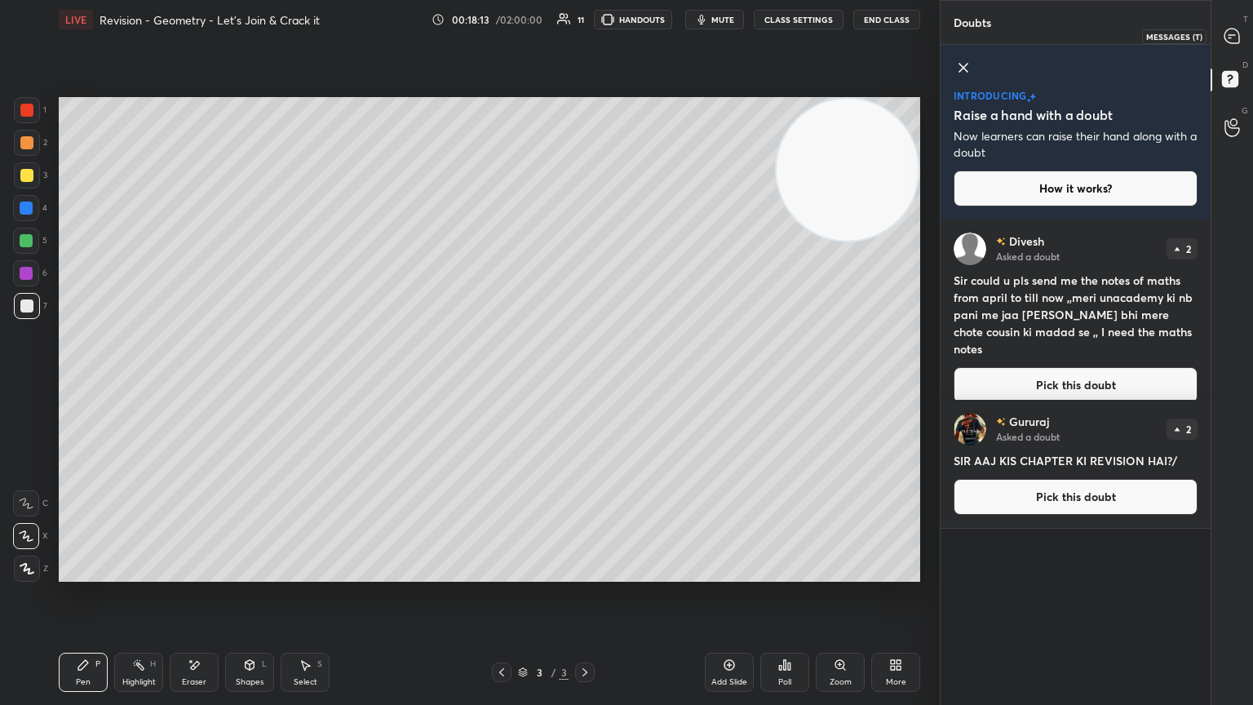
drag, startPoint x: 1241, startPoint y: 39, endPoint x: 1236, endPoint y: 31, distance: 9.5
click at [585, 33] on div at bounding box center [1233, 35] width 33 height 29
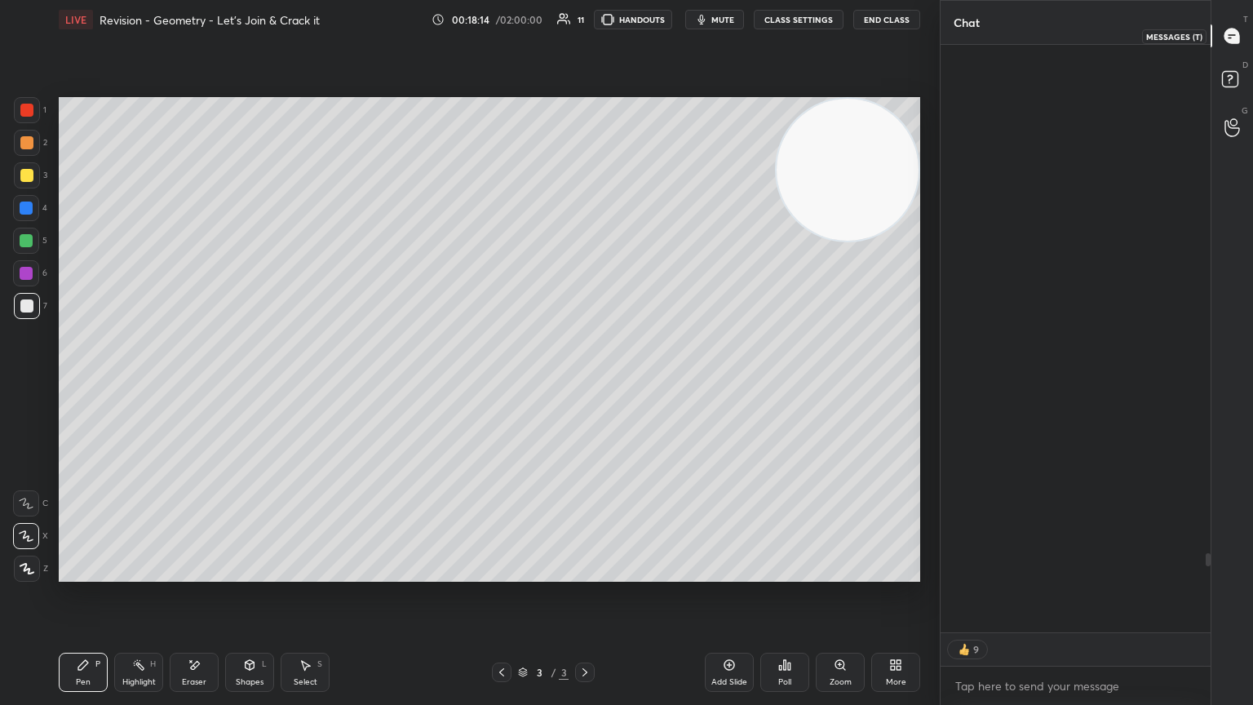
scroll to position [583, 265]
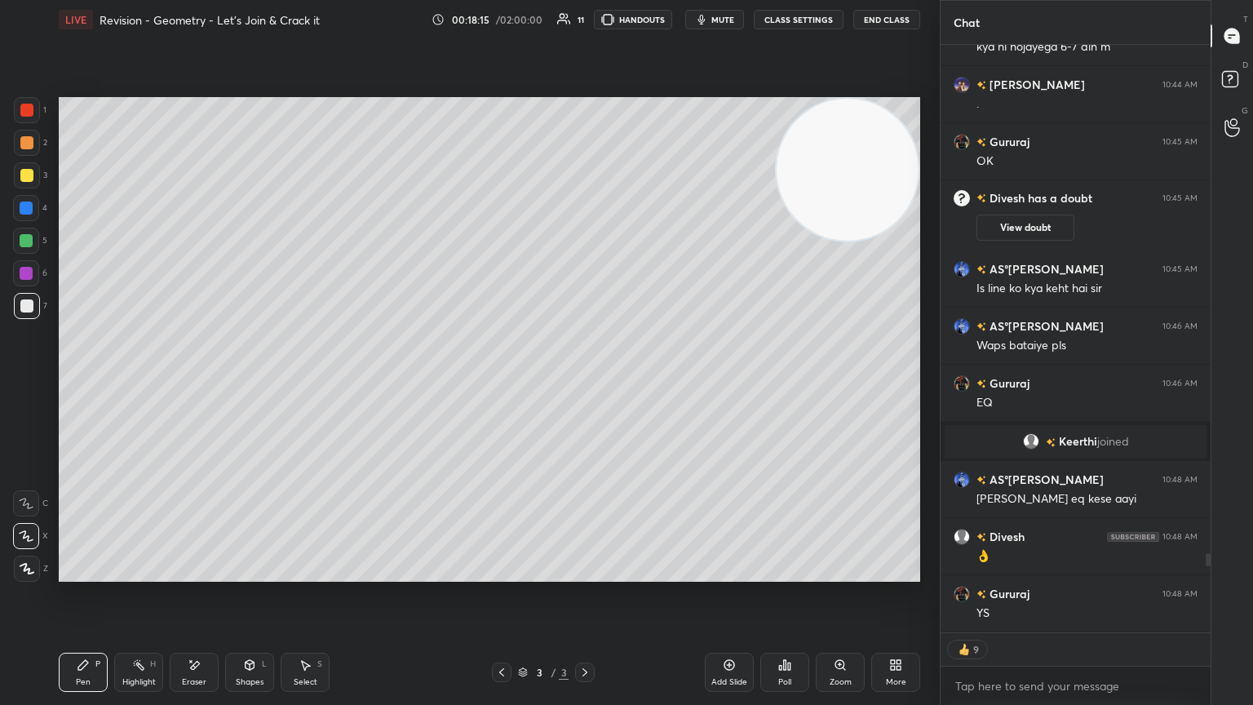
drag, startPoint x: 729, startPoint y: 663, endPoint x: 718, endPoint y: 661, distance: 11.7
click at [585, 383] on icon at bounding box center [729, 664] width 13 height 13
click at [28, 166] on div at bounding box center [27, 175] width 26 height 26
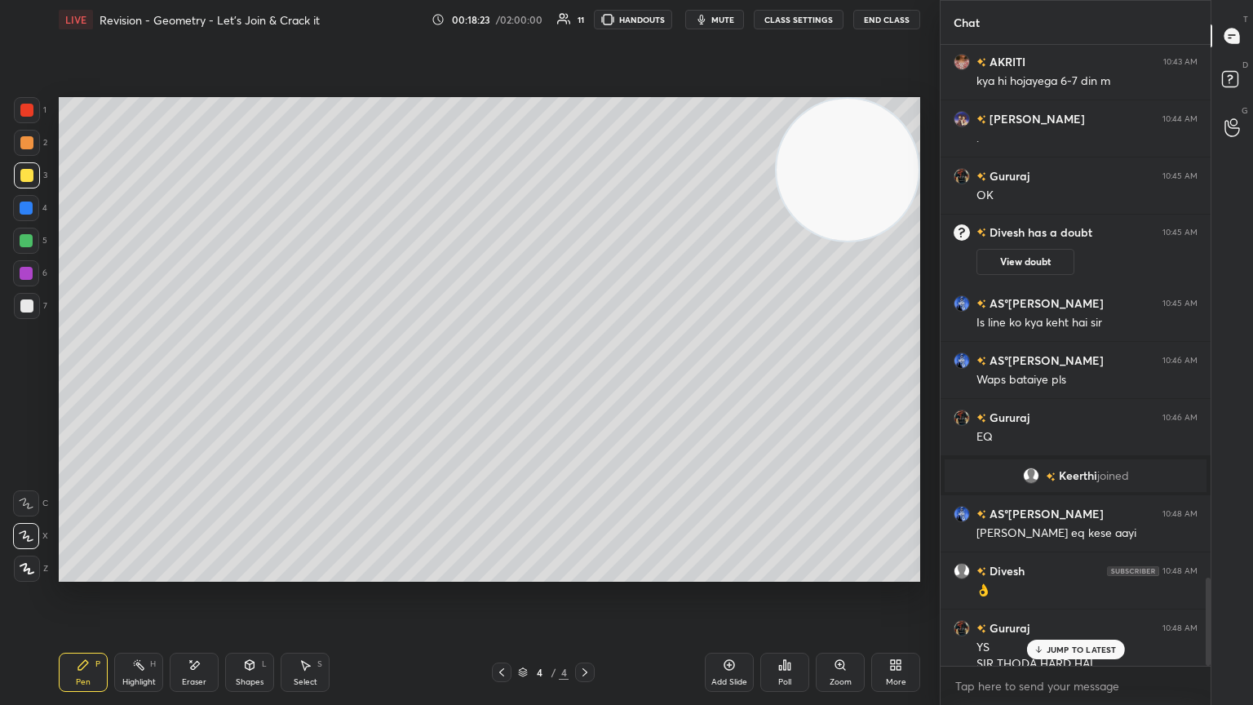
scroll to position [3747, 0]
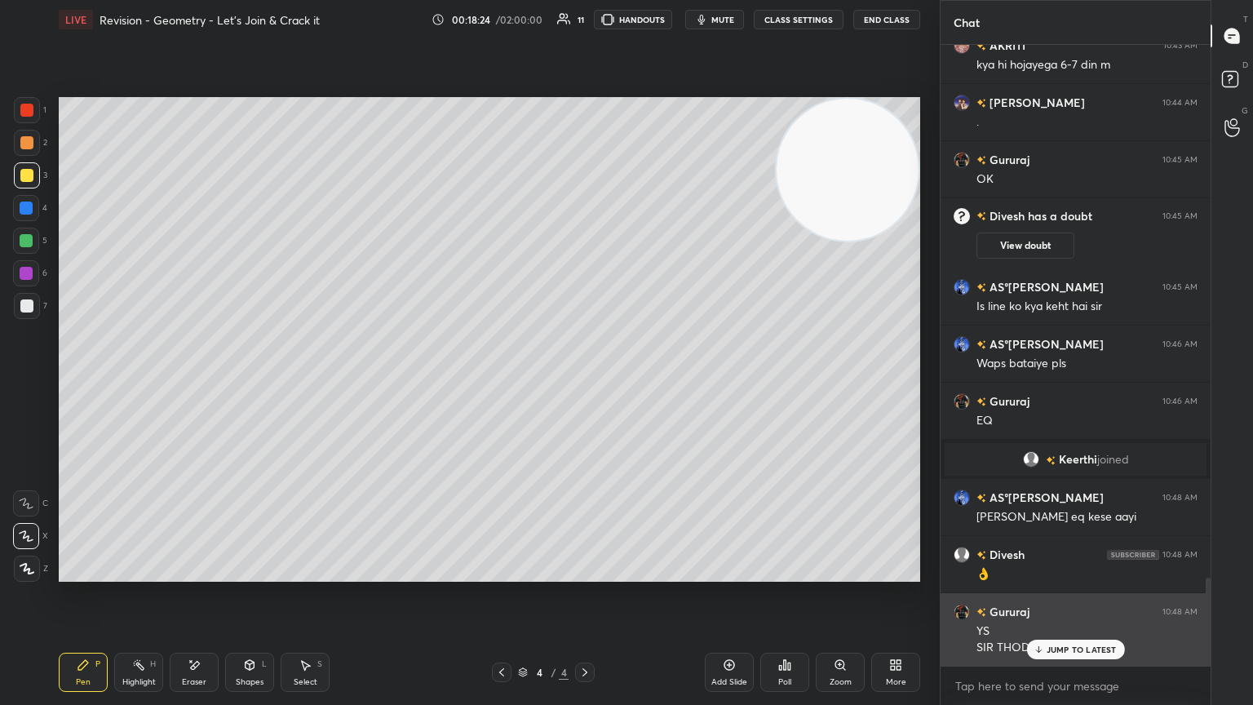
click at [585, 383] on div "JUMP TO LATEST" at bounding box center [1075, 650] width 98 height 20
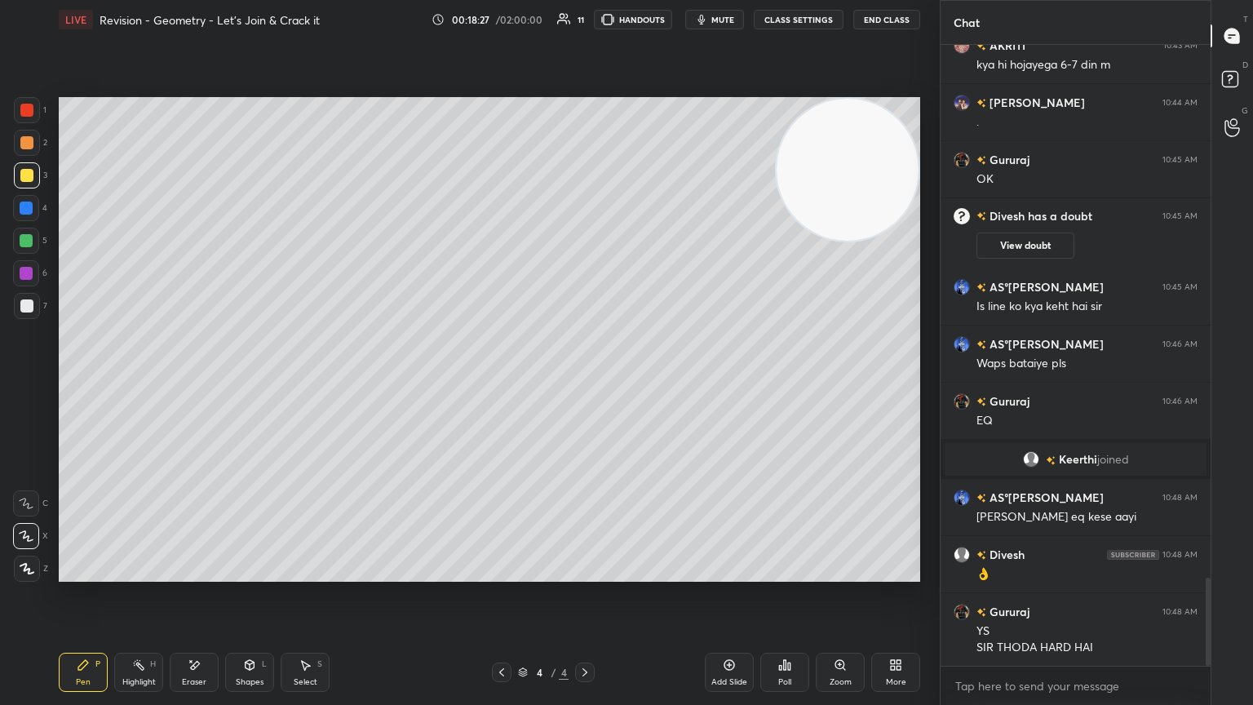
drag, startPoint x: 258, startPoint y: 666, endPoint x: 245, endPoint y: 662, distance: 13.7
click at [255, 383] on div "Shapes L" at bounding box center [249, 672] width 49 height 39
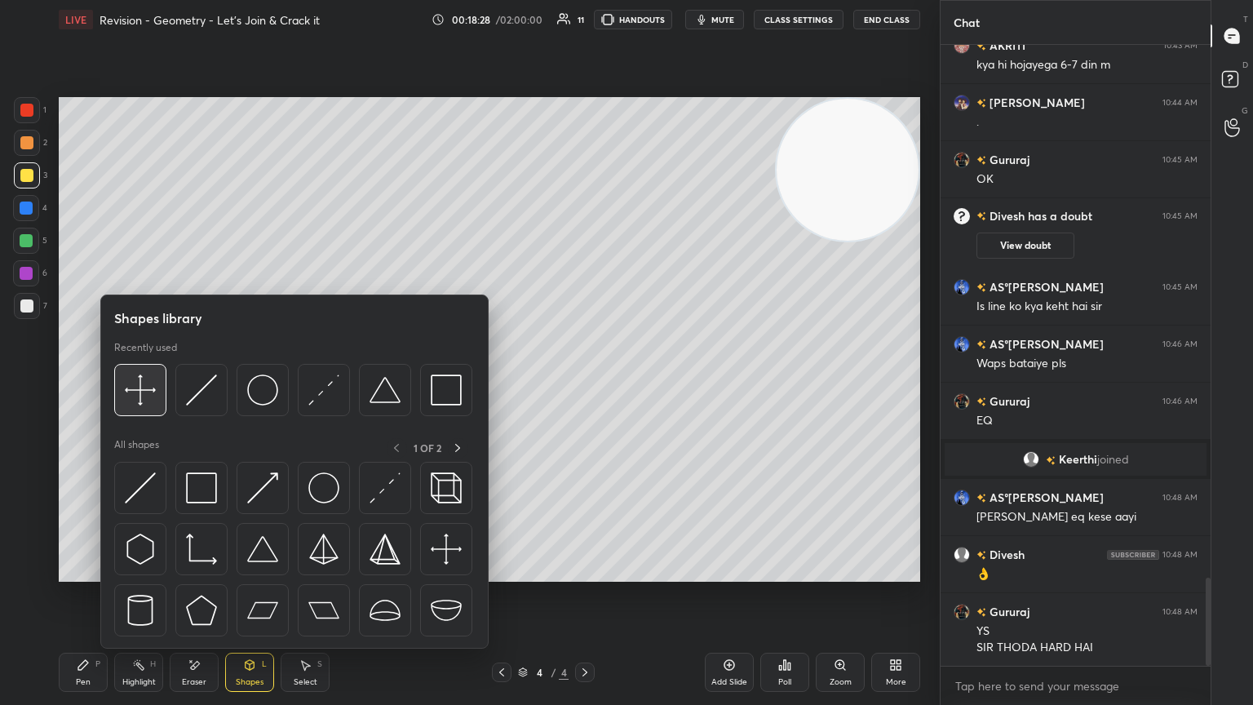
click at [152, 383] on img at bounding box center [140, 390] width 31 height 31
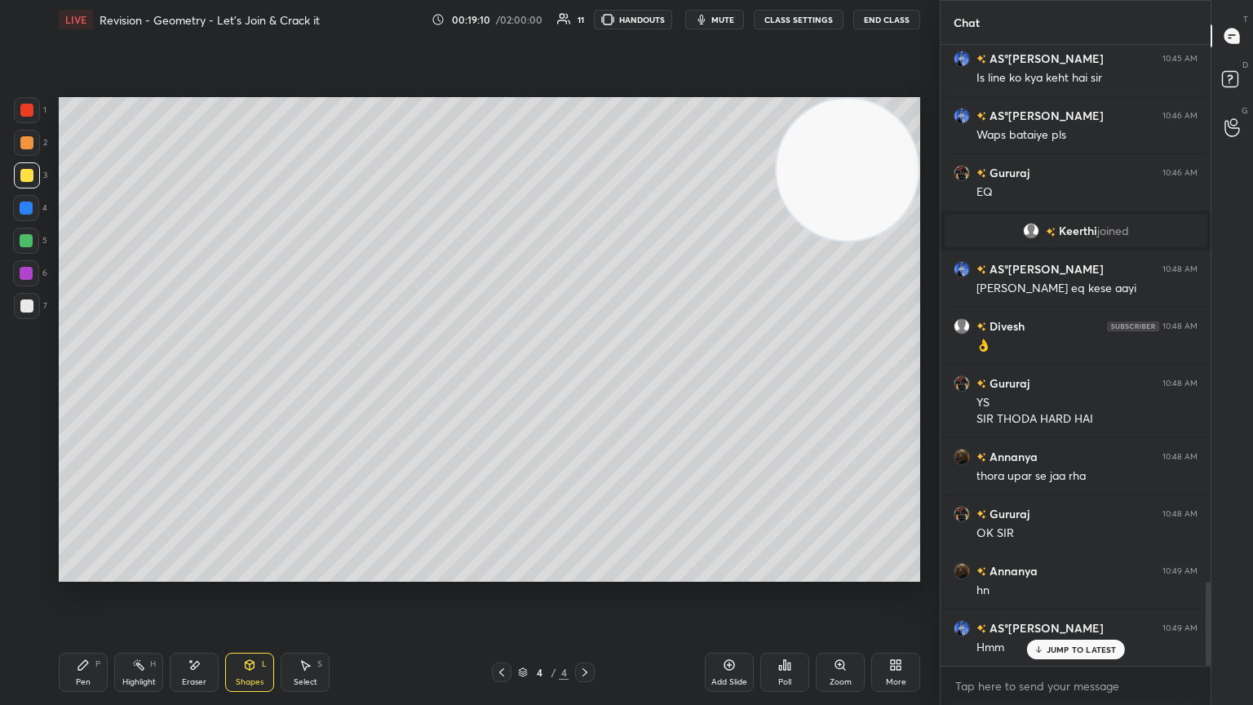
scroll to position [4033, 0]
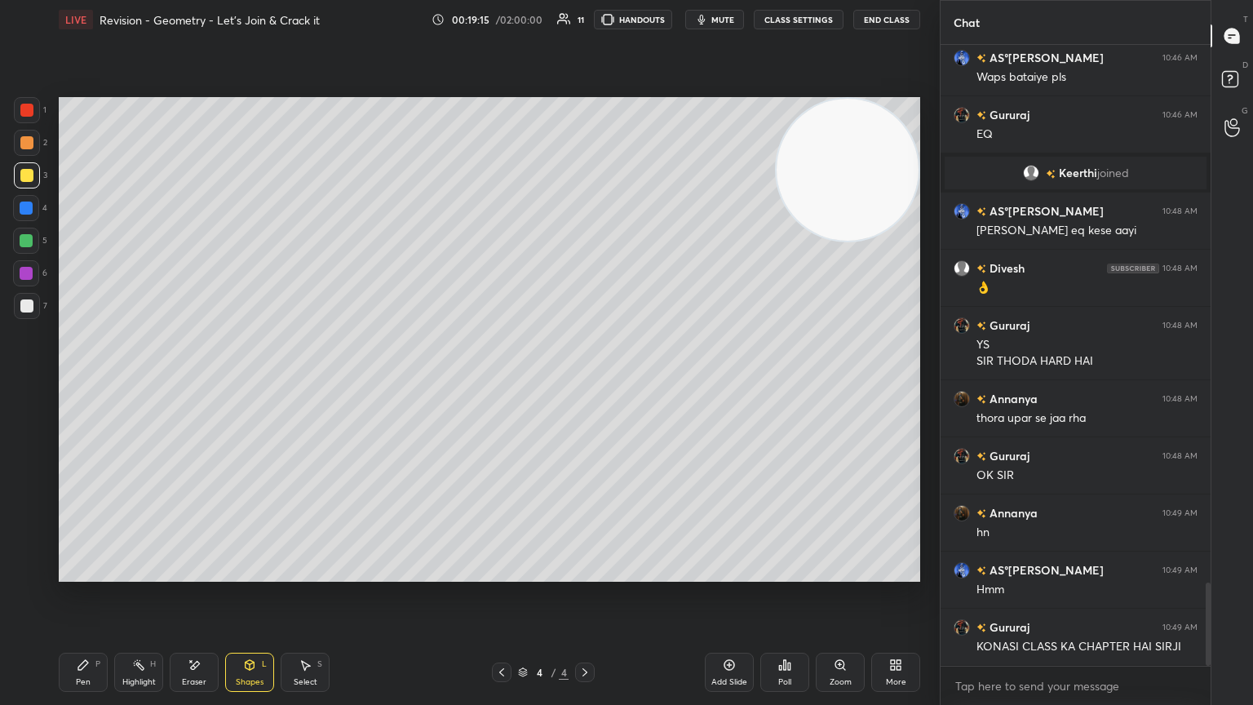
click at [85, 383] on icon at bounding box center [83, 664] width 13 height 13
drag, startPoint x: 34, startPoint y: 308, endPoint x: 51, endPoint y: 297, distance: 19.5
click at [33, 308] on div at bounding box center [27, 306] width 26 height 26
click at [242, 383] on div "Shapes L" at bounding box center [249, 672] width 49 height 39
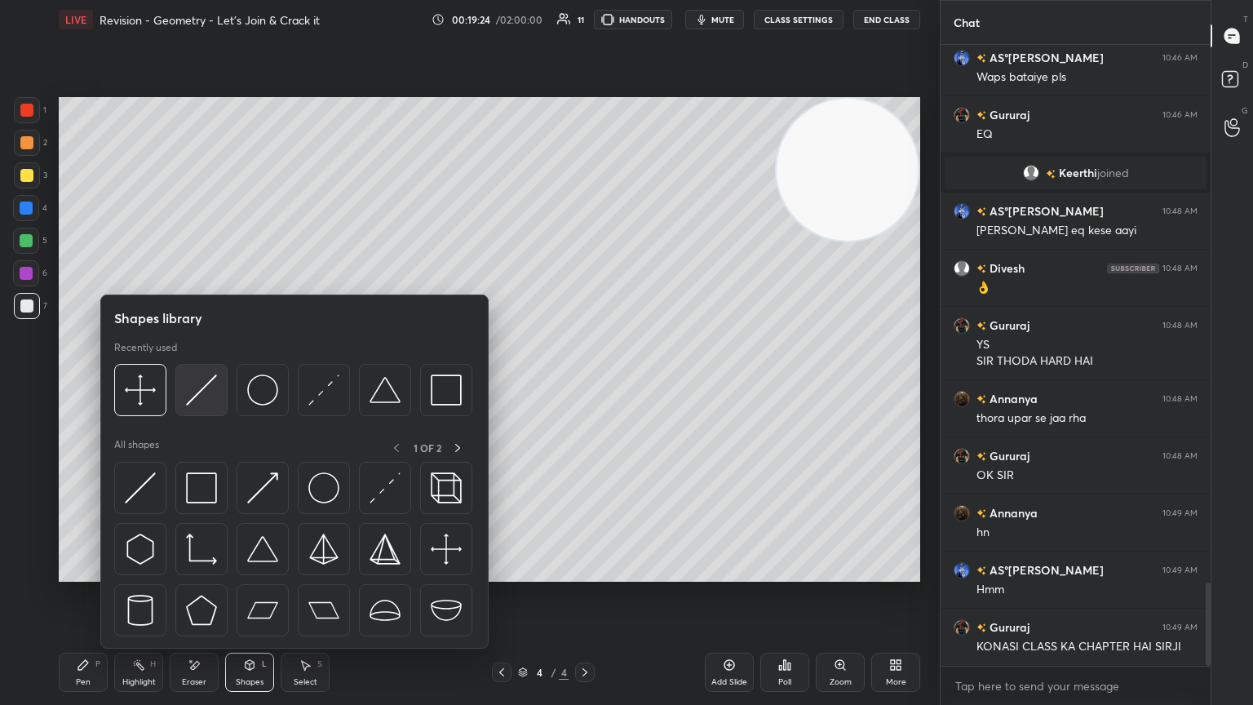
click at [215, 383] on div at bounding box center [201, 390] width 52 height 52
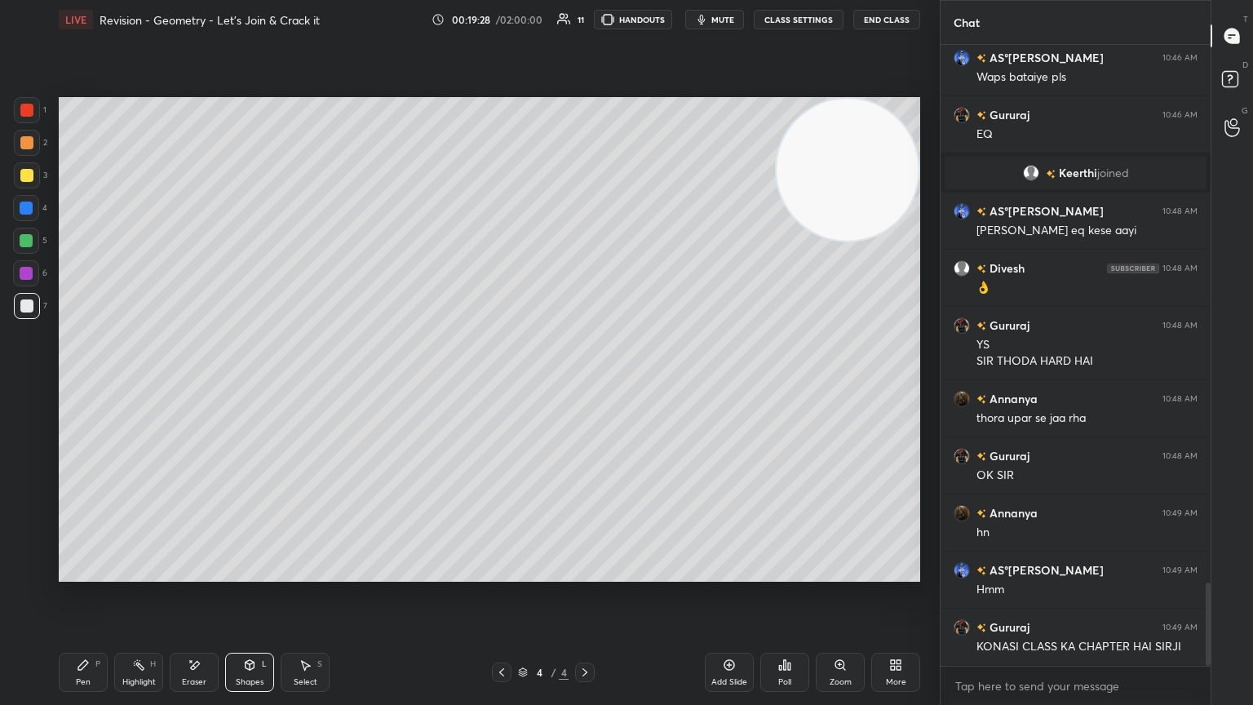
drag, startPoint x: 88, startPoint y: 674, endPoint x: 95, endPoint y: 649, distance: 25.3
click at [87, 383] on div "Pen P" at bounding box center [83, 672] width 49 height 39
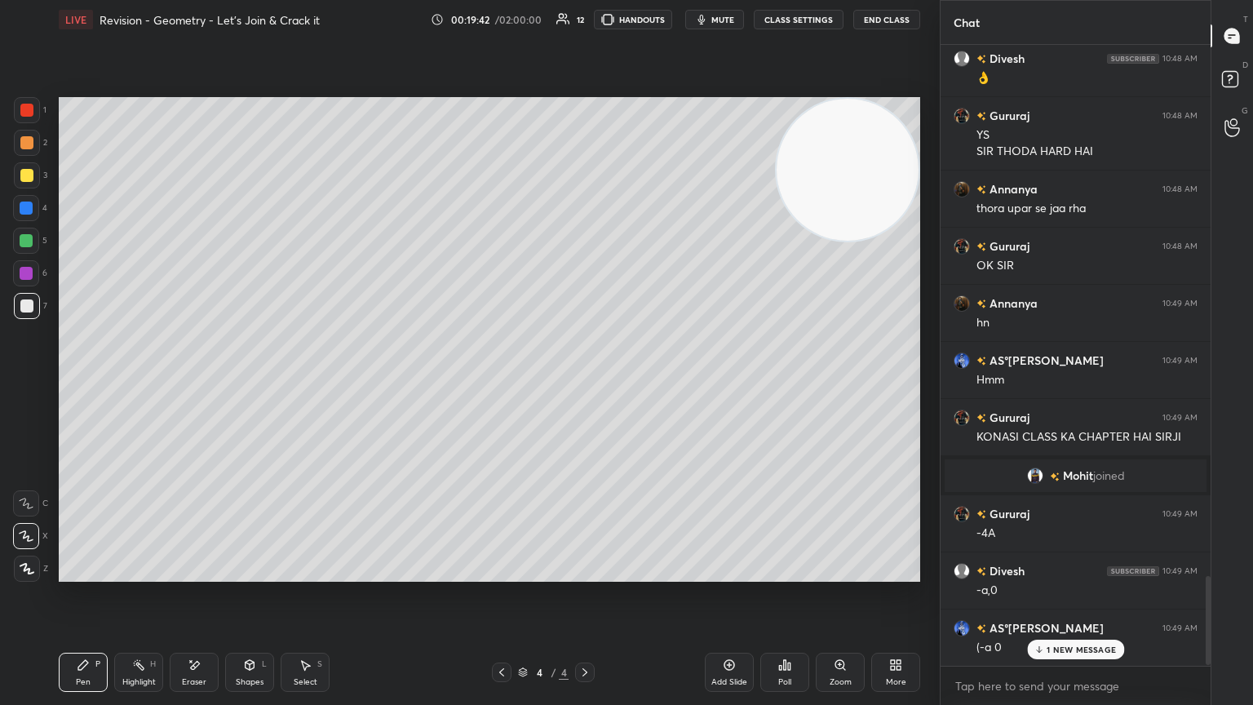
scroll to position [3734, 0]
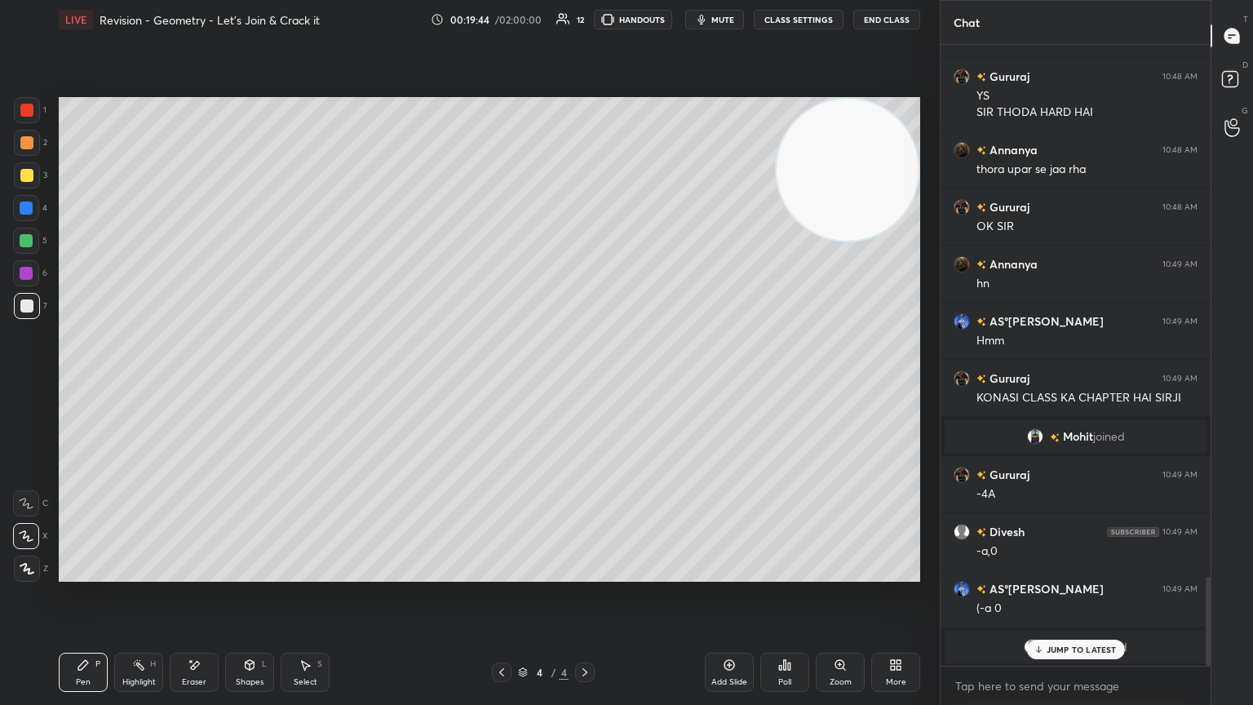
drag, startPoint x: 1052, startPoint y: 648, endPoint x: 1042, endPoint y: 638, distance: 13.8
click at [585, 383] on p "JUMP TO LATEST" at bounding box center [1082, 650] width 70 height 10
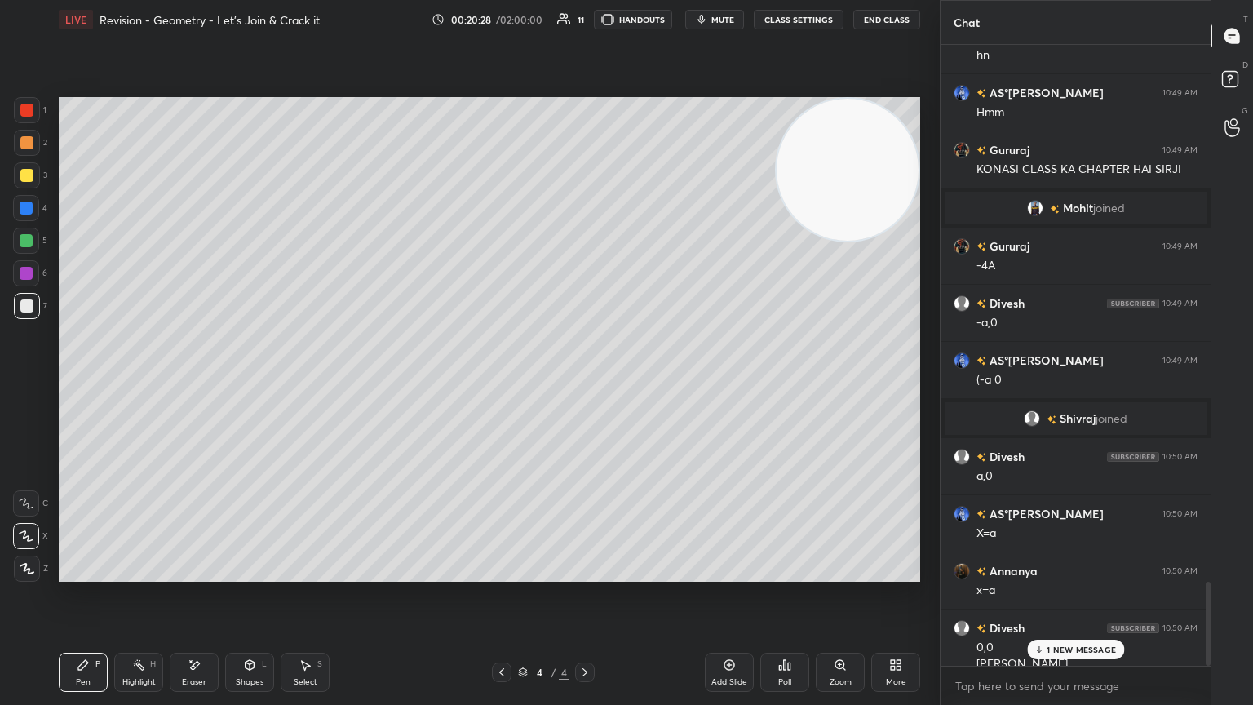
scroll to position [3978, 0]
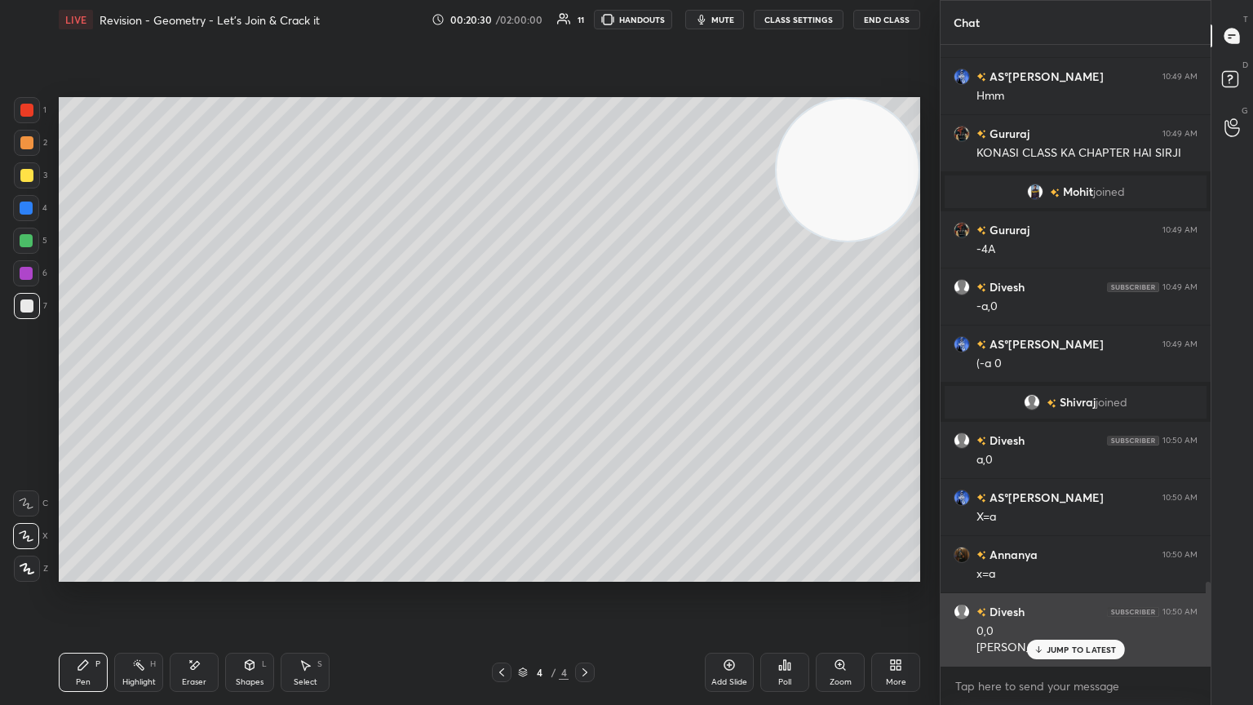
click at [585, 383] on p "JUMP TO LATEST" at bounding box center [1082, 650] width 70 height 10
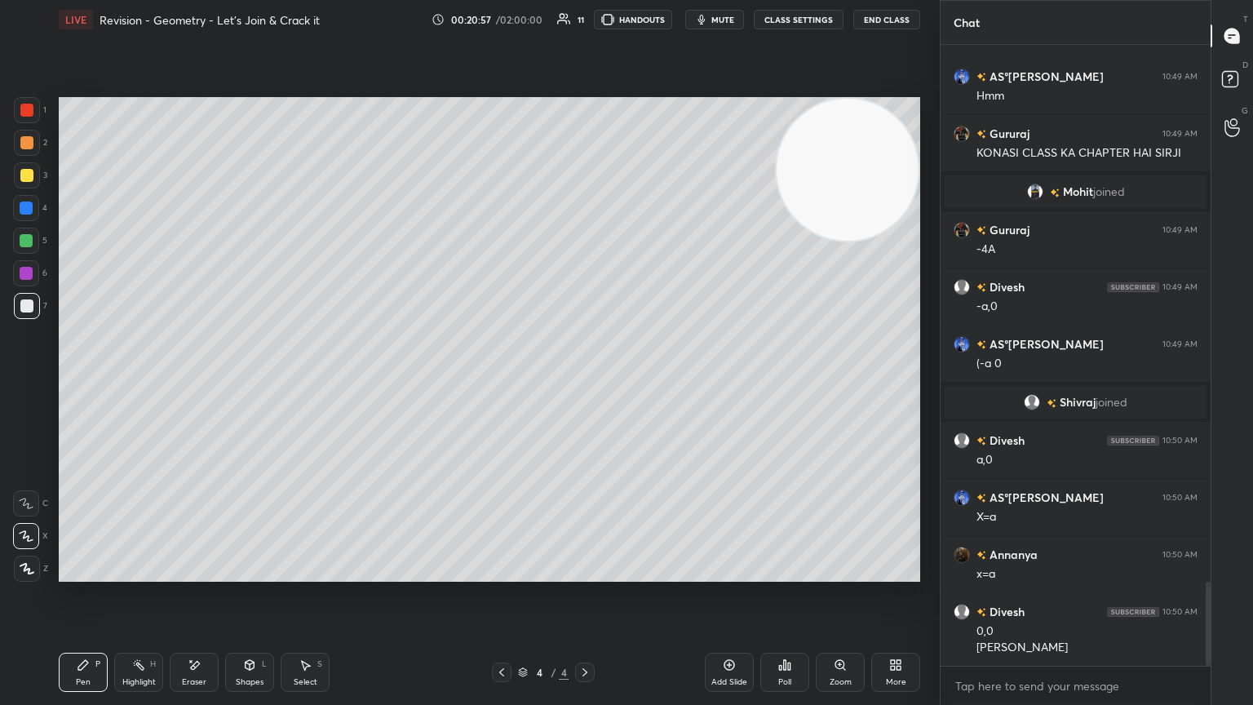
click at [496, 383] on icon at bounding box center [501, 672] width 13 height 13
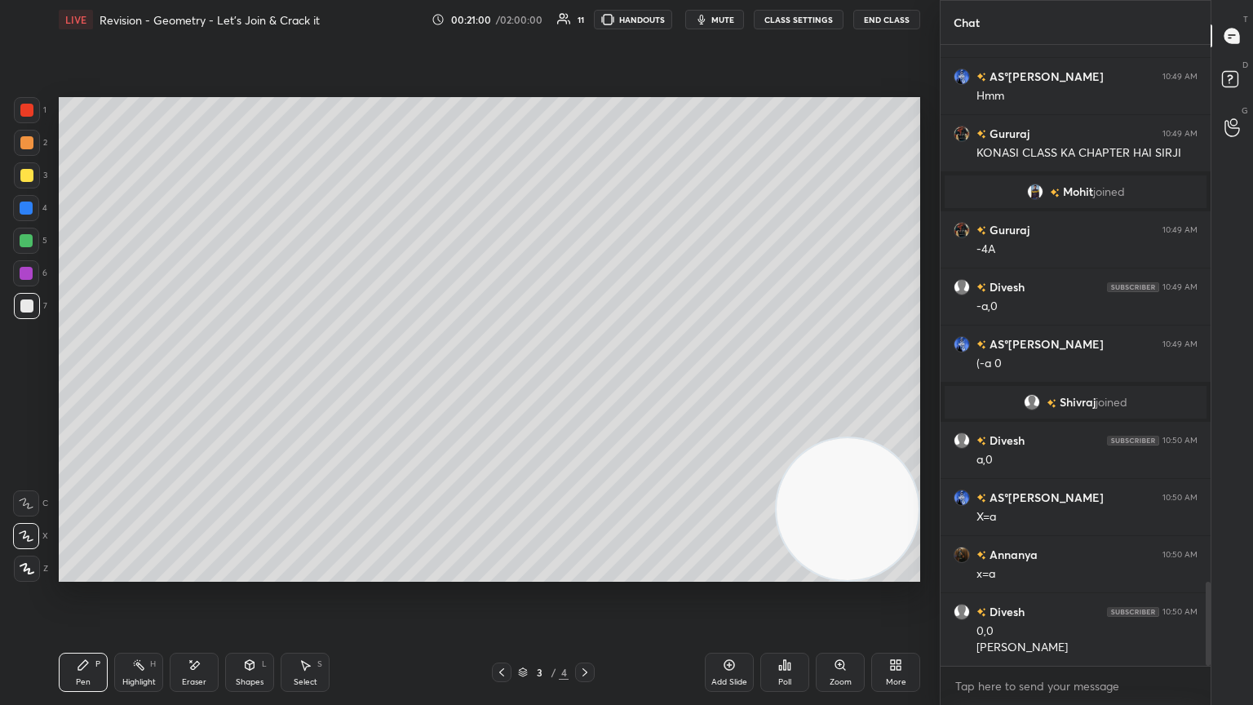
drag, startPoint x: 832, startPoint y: 244, endPoint x: 849, endPoint y: 629, distance: 385.5
click at [585, 383] on div "LIVE Revision - Geometry - Let’s Join & Crack it 00:21:00 / 02:00:00 11 HANDOUT…" at bounding box center [489, 352] width 875 height 705
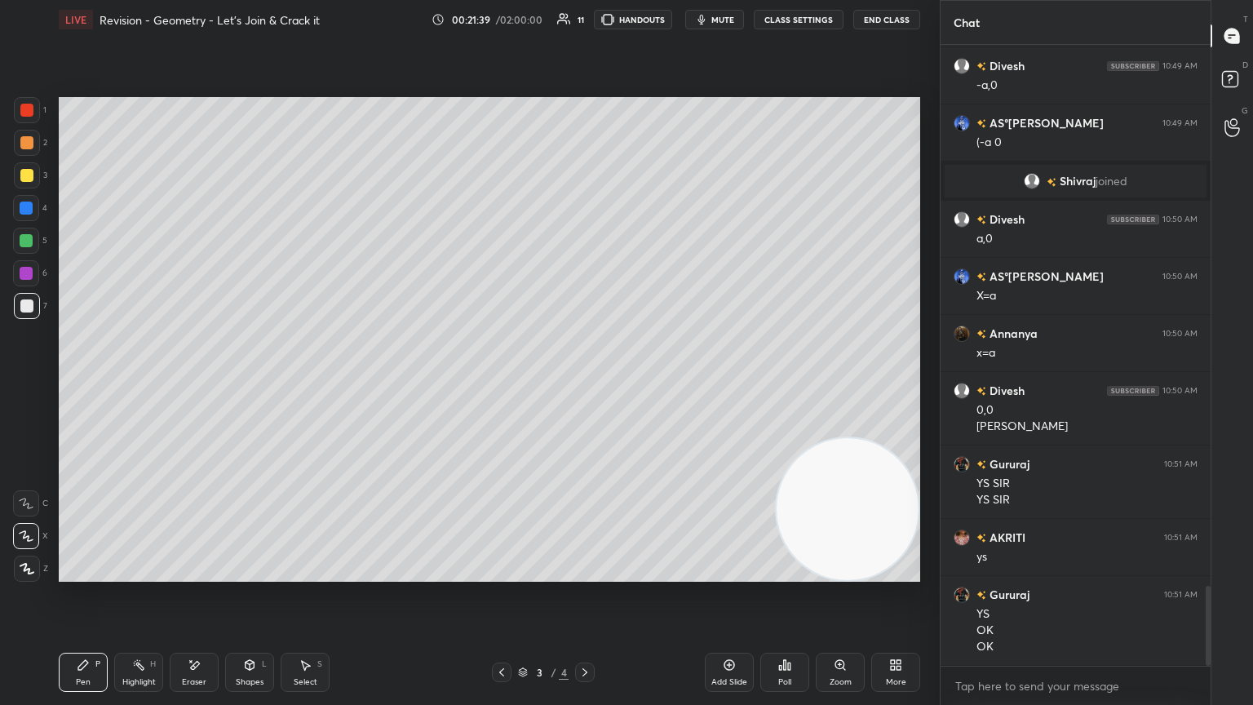
scroll to position [4256, 0]
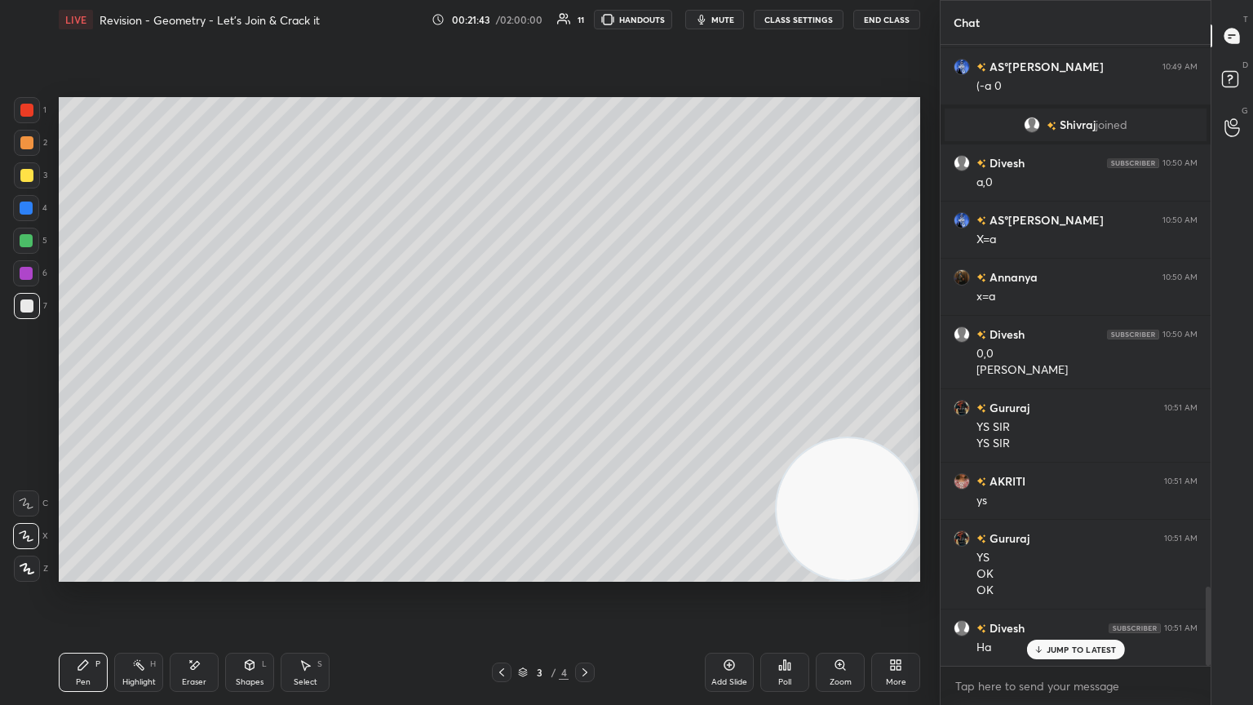
drag, startPoint x: 584, startPoint y: 667, endPoint x: 597, endPoint y: 649, distance: 21.5
click at [585, 383] on icon at bounding box center [584, 672] width 13 height 13
click at [237, 383] on div "Shapes L" at bounding box center [249, 672] width 49 height 39
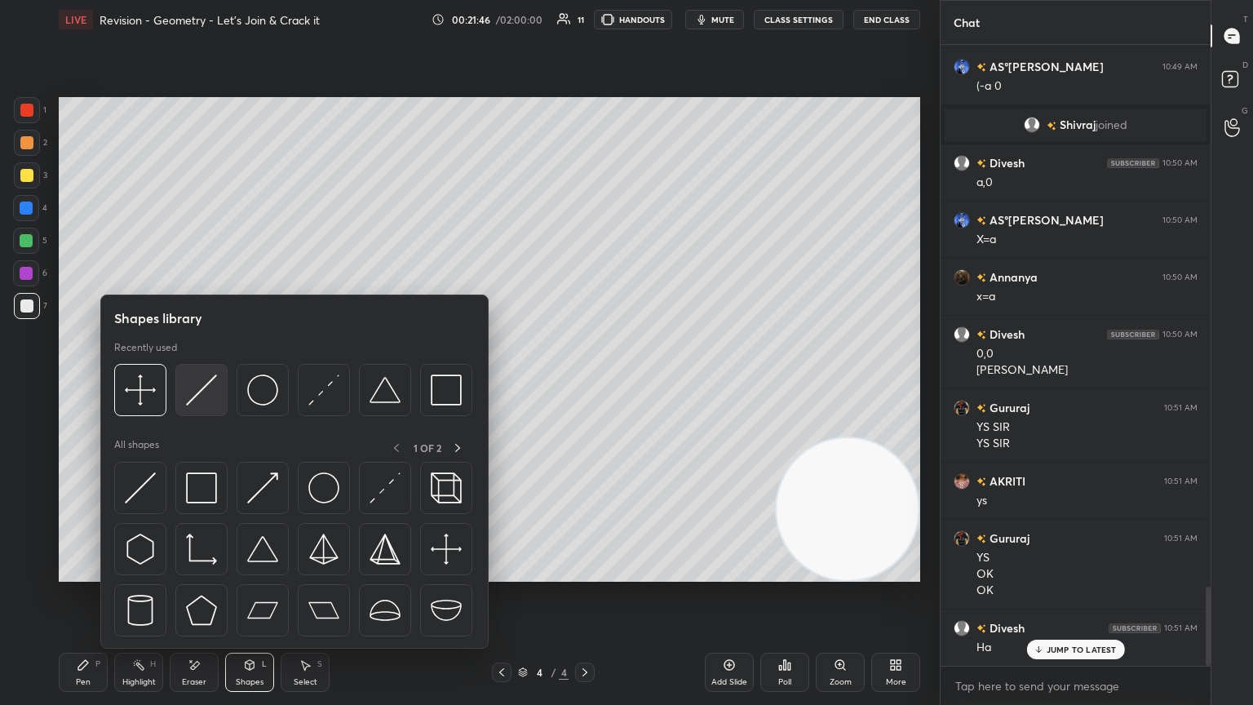
click at [212, 382] on img at bounding box center [201, 390] width 31 height 31
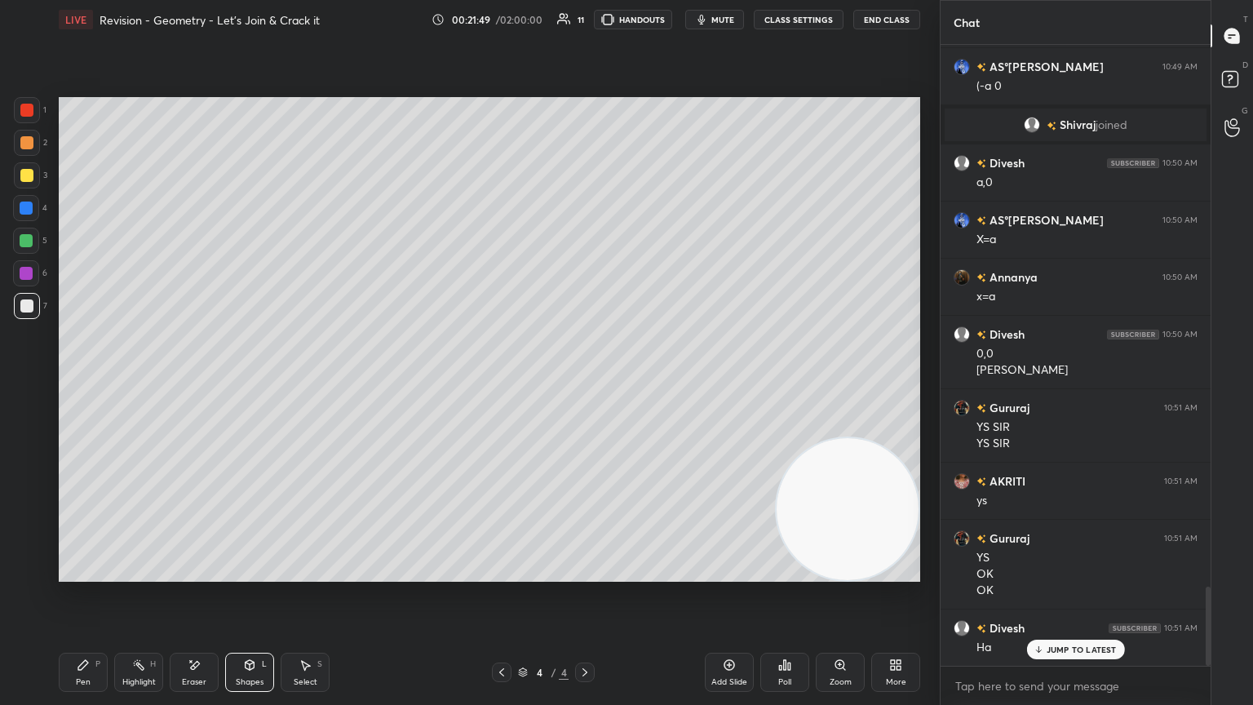
click at [82, 383] on div "Pen P" at bounding box center [83, 672] width 49 height 39
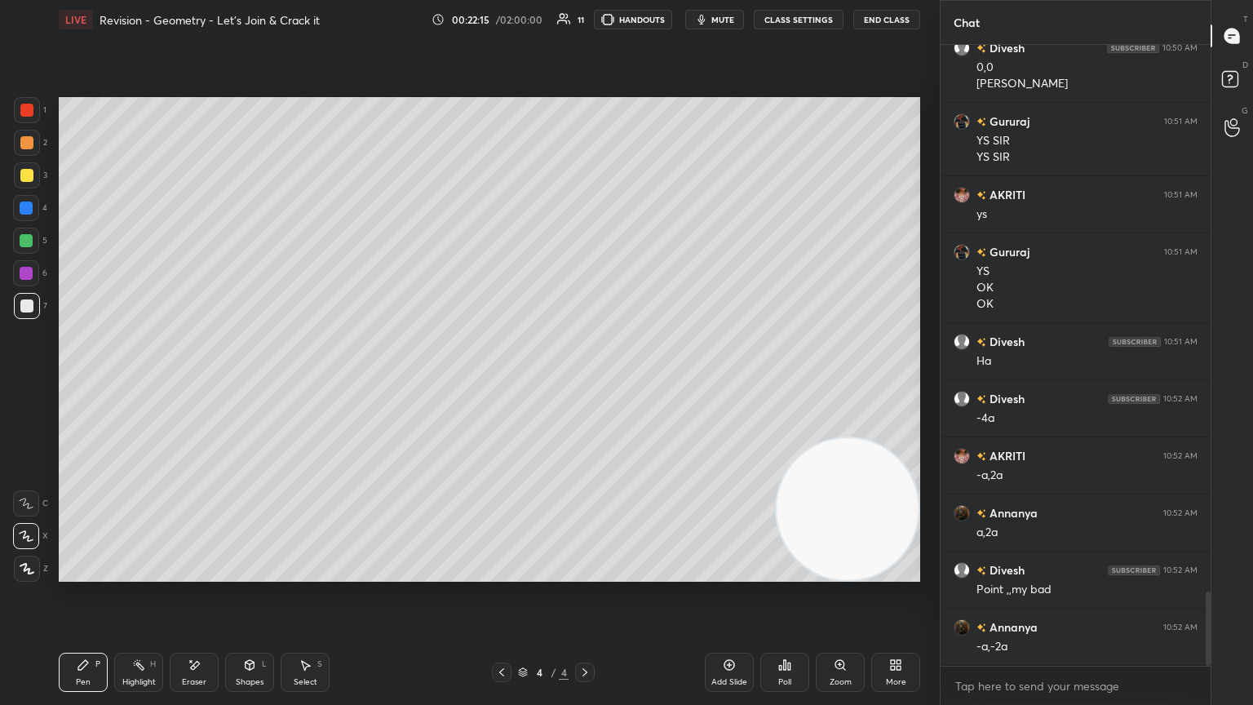
scroll to position [4599, 0]
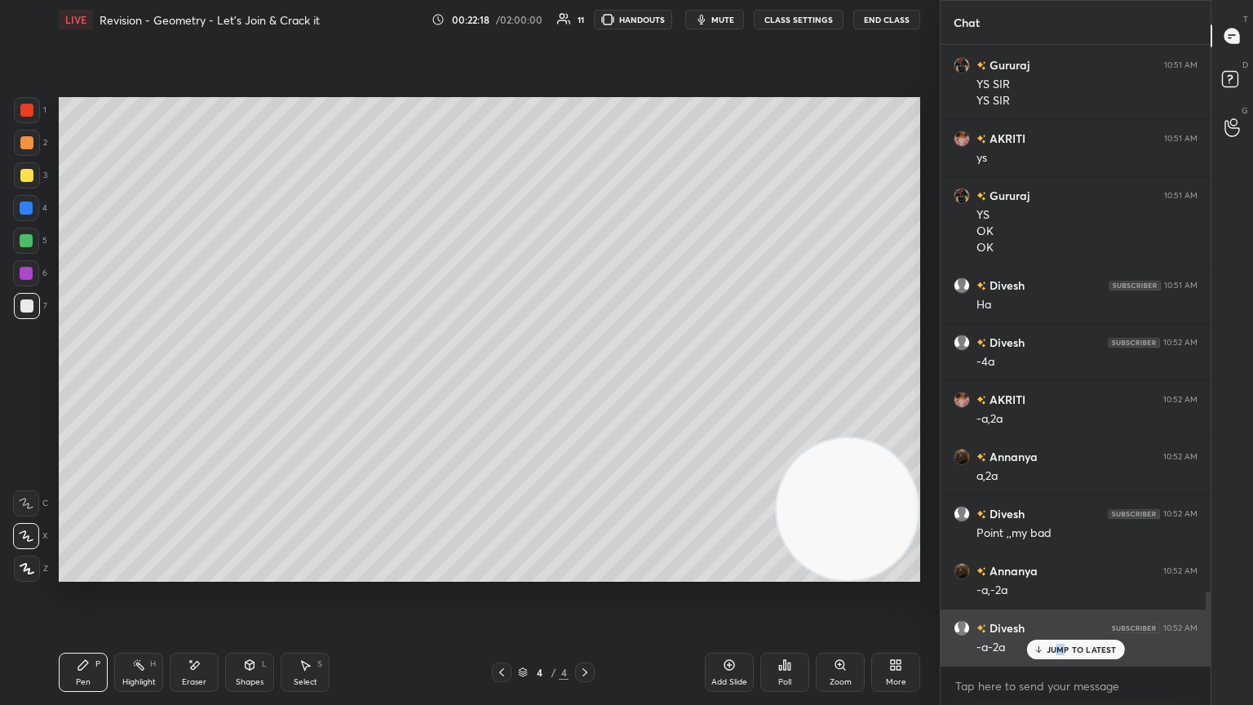
click at [585, 383] on p "JUMP TO LATEST" at bounding box center [1082, 650] width 70 height 10
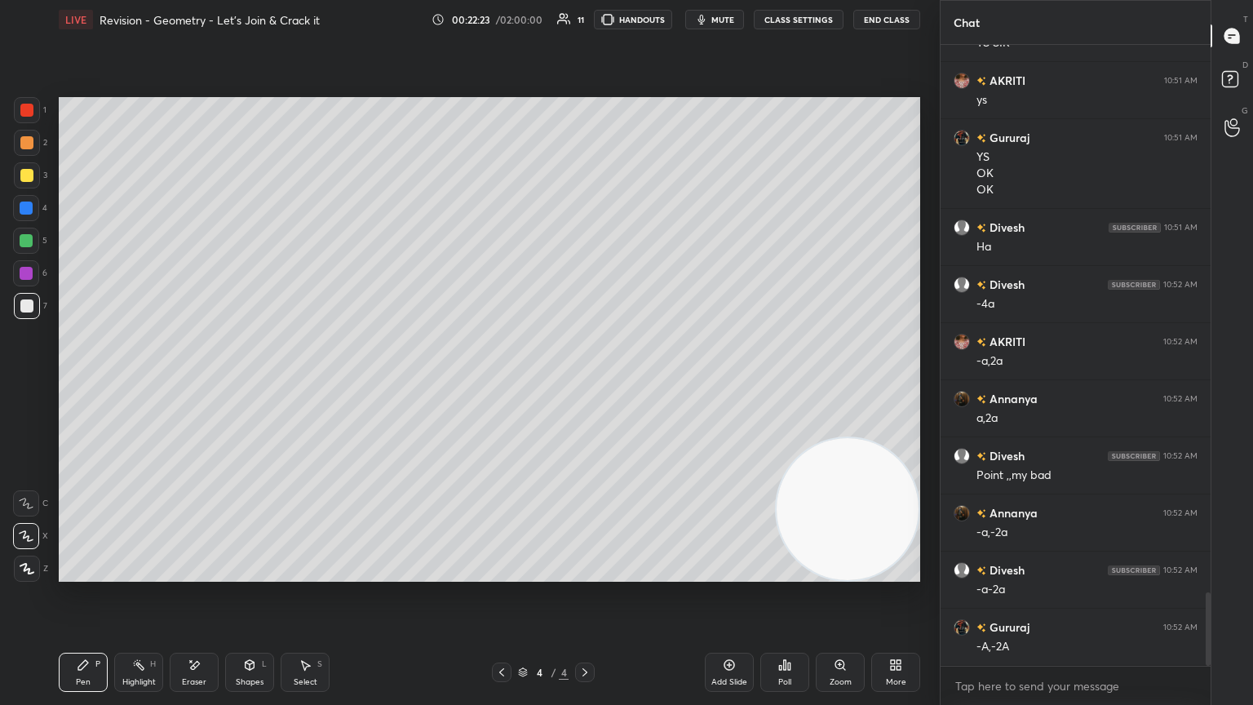
scroll to position [4713, 0]
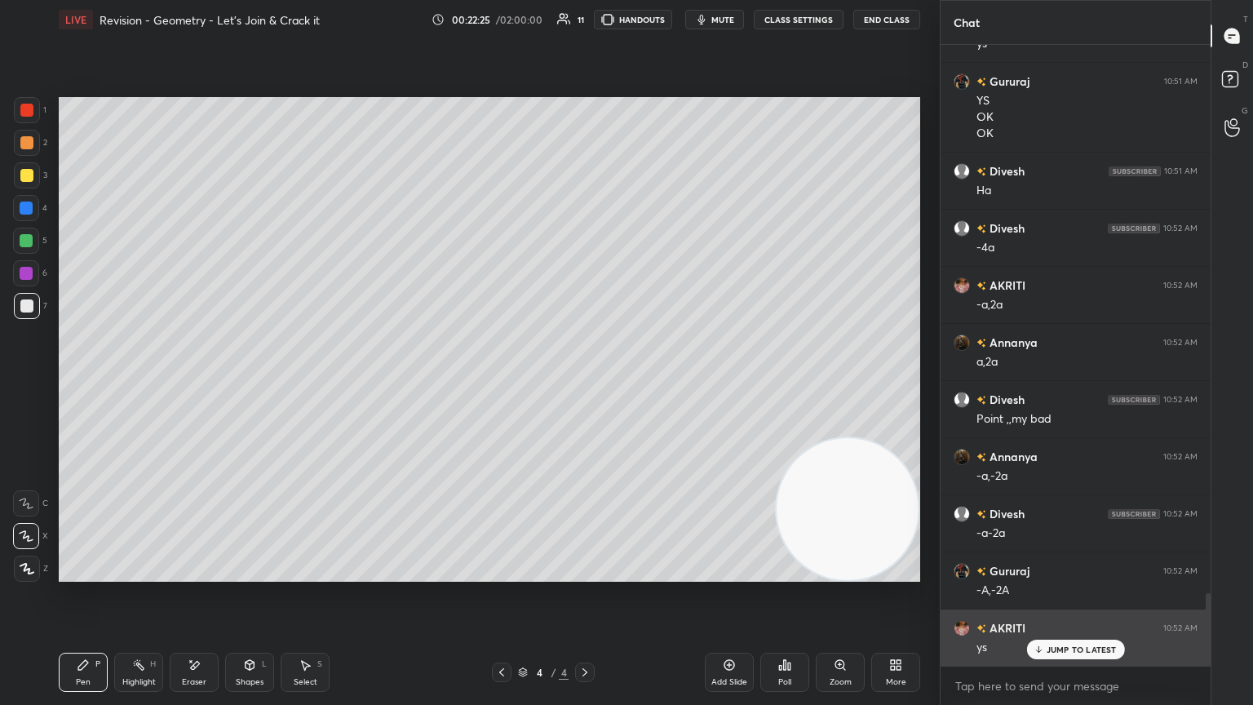
drag, startPoint x: 1091, startPoint y: 654, endPoint x: 1070, endPoint y: 636, distance: 27.3
click at [585, 383] on p "JUMP TO LATEST" at bounding box center [1082, 650] width 70 height 10
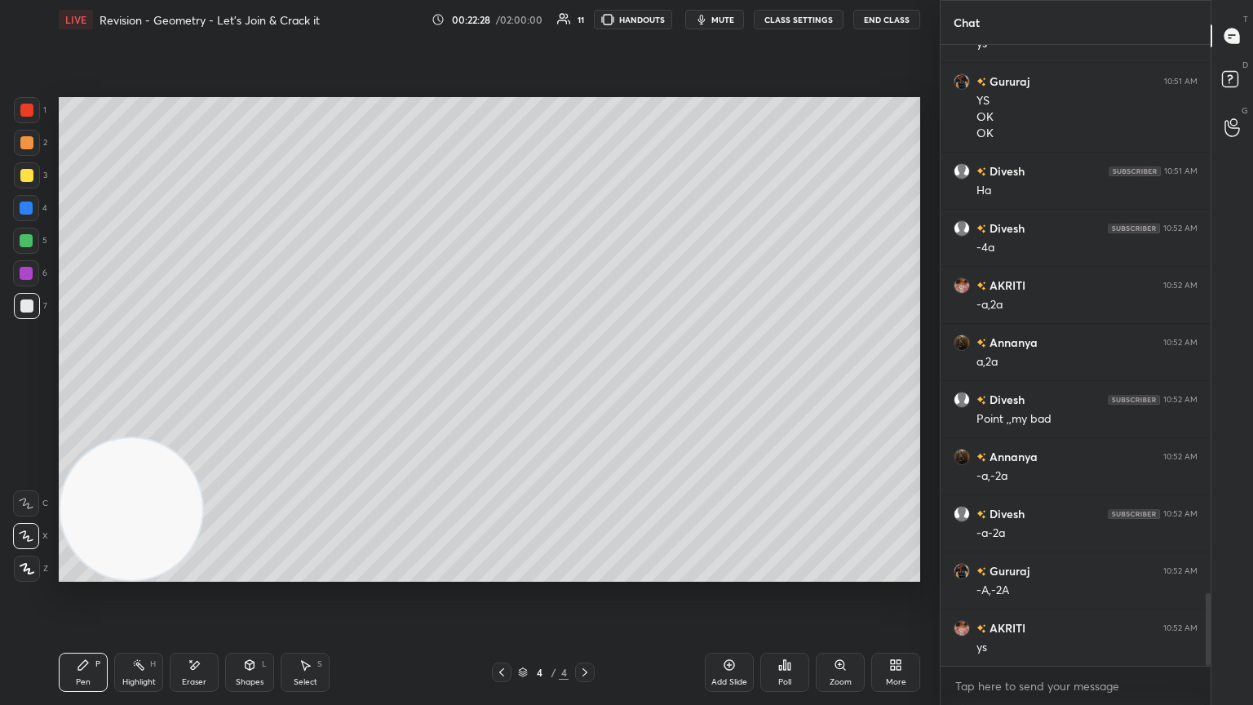
drag, startPoint x: 875, startPoint y: 504, endPoint x: 53, endPoint y: 545, distance: 822.7
click at [22, 383] on div "1 2 3 4 5 6 7 C X Z E E Erase all H H LIVE Revision - Geometry - Let’s Join & C…" at bounding box center [463, 352] width 927 height 705
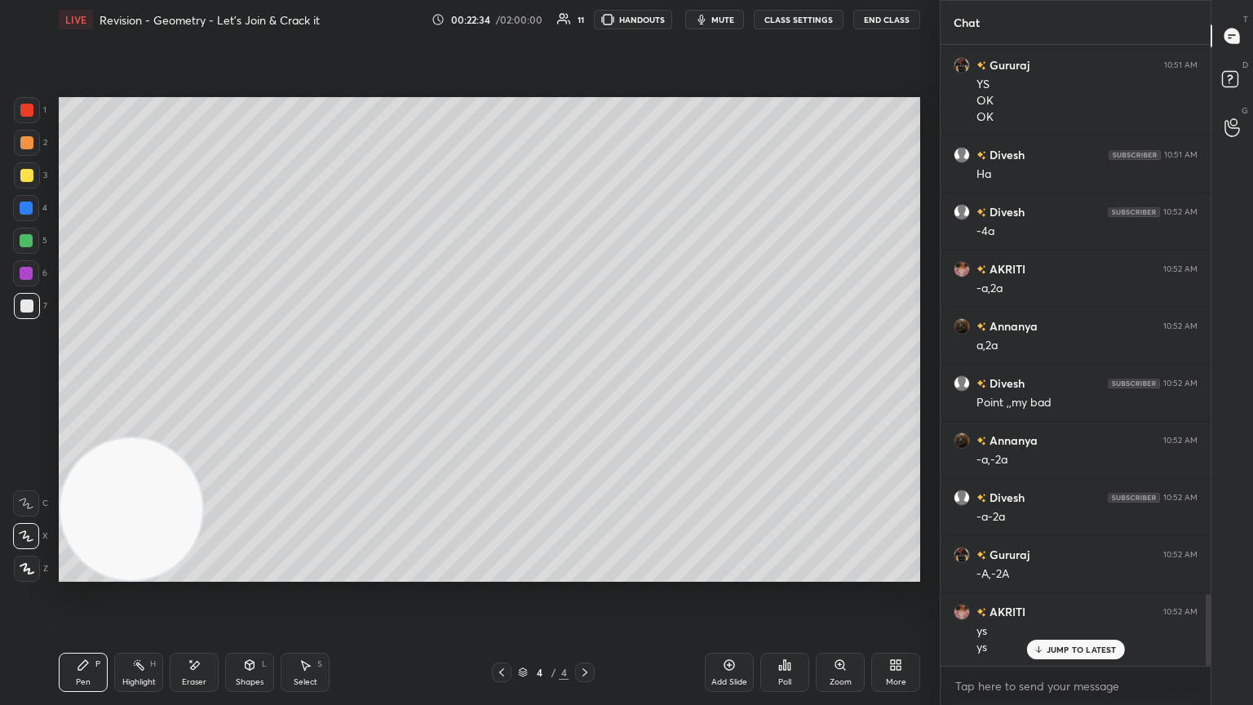
click at [585, 383] on p "JUMP TO LATEST" at bounding box center [1082, 650] width 70 height 10
click at [585, 383] on icon at bounding box center [729, 664] width 13 height 13
click at [34, 175] on div at bounding box center [27, 175] width 26 height 26
click at [264, 383] on div "Pen P Highlight H Eraser Shapes L Select S 5 / 5 Add Slide Poll Zoom More" at bounding box center [490, 672] width 862 height 65
click at [251, 383] on icon at bounding box center [249, 664] width 13 height 13
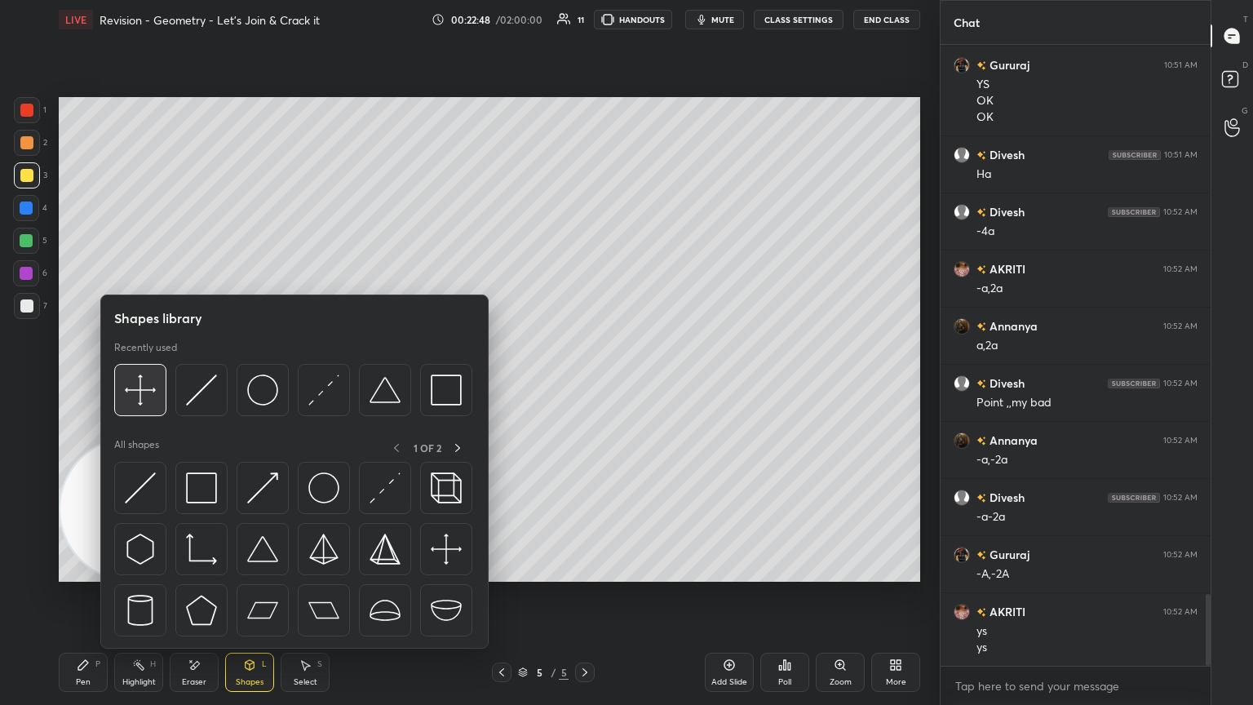
click at [128, 383] on img at bounding box center [140, 390] width 31 height 31
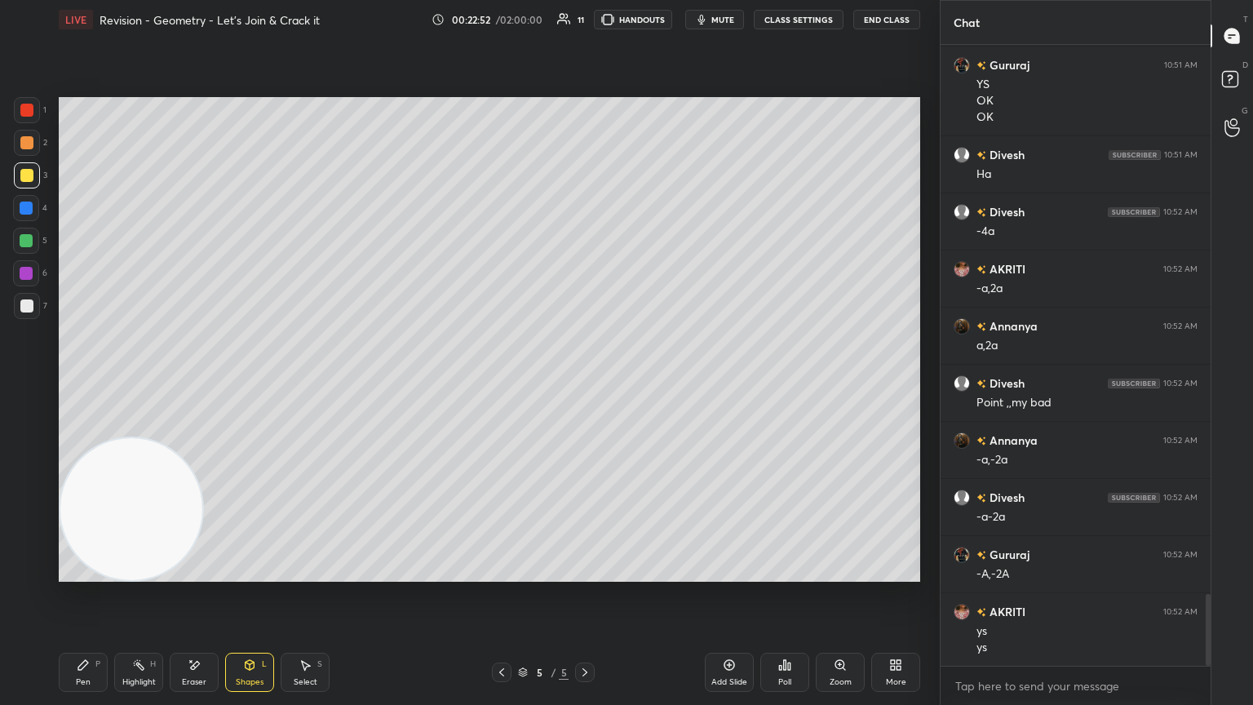
click at [94, 383] on div "Pen P" at bounding box center [83, 672] width 49 height 39
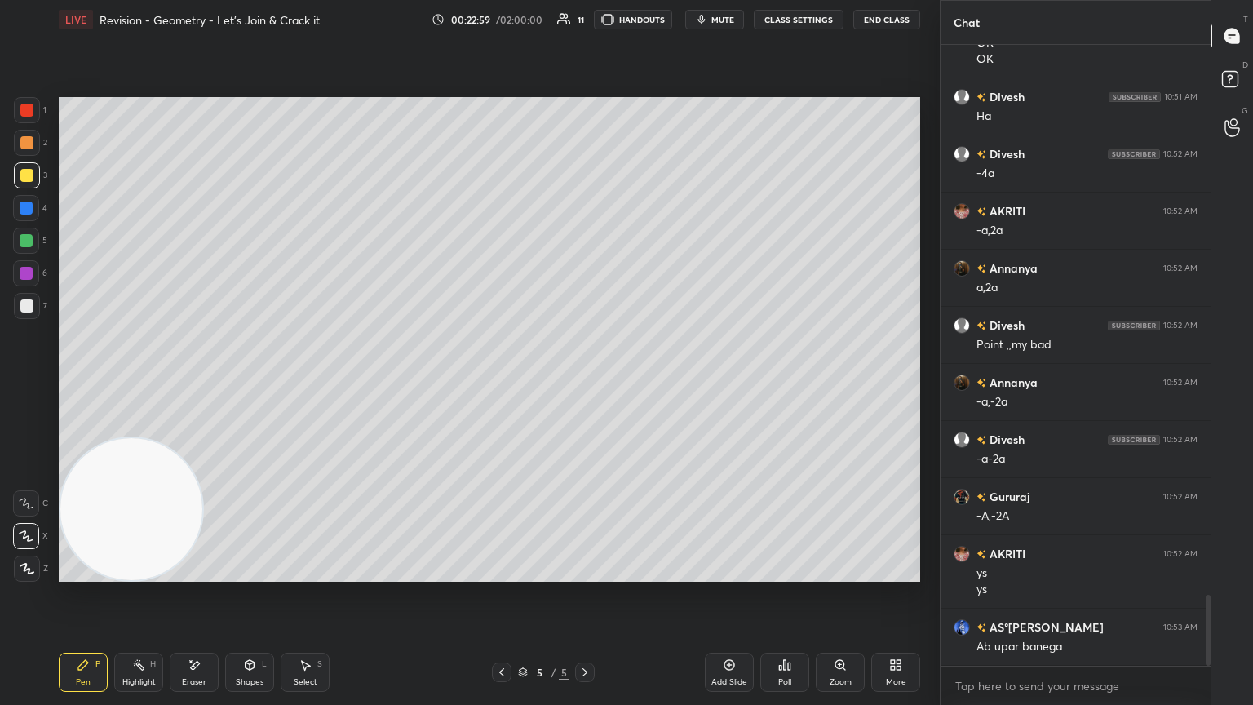
scroll to position [4843, 0]
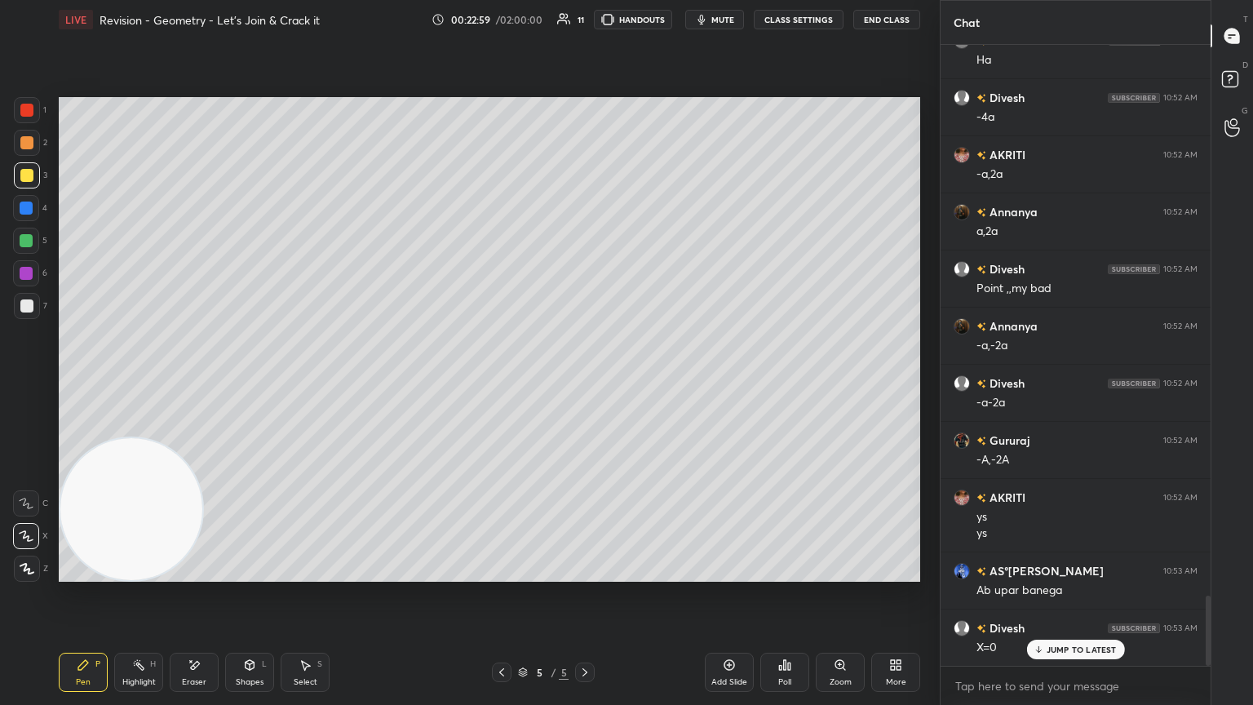
click at [22, 299] on div at bounding box center [27, 306] width 26 height 26
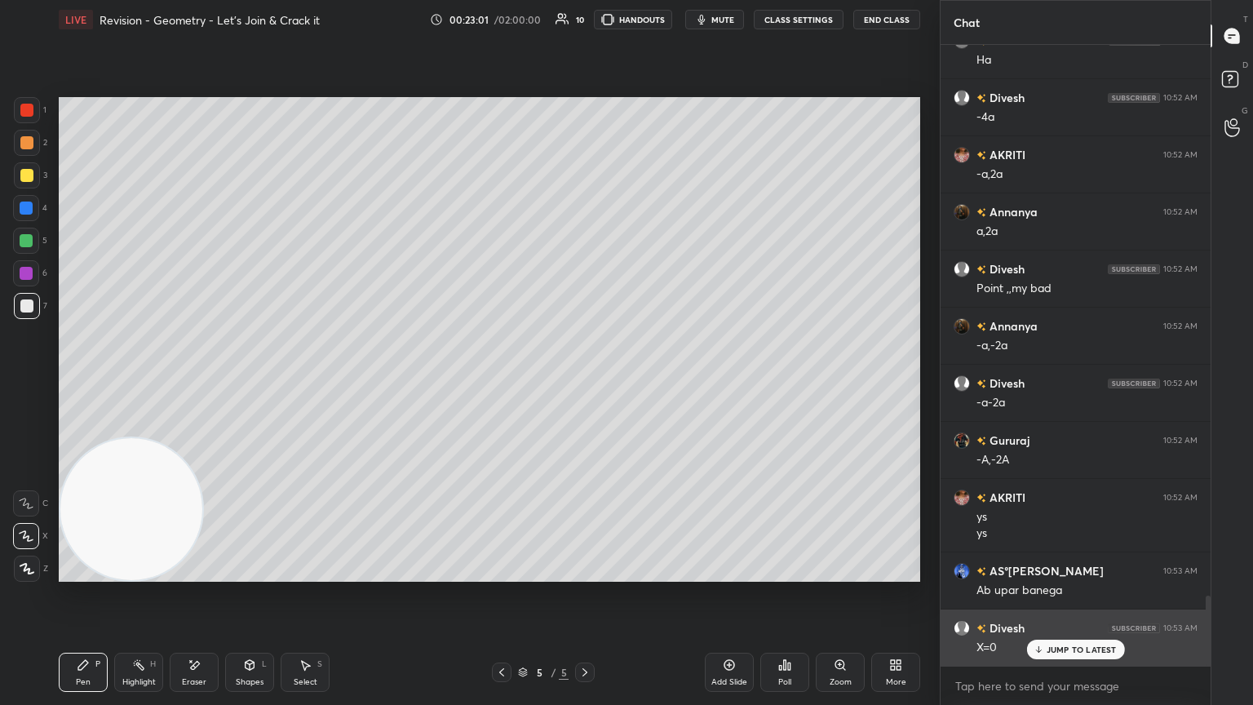
drag, startPoint x: 1073, startPoint y: 655, endPoint x: 1073, endPoint y: 645, distance: 10.6
click at [585, 383] on div "JUMP TO LATEST" at bounding box center [1075, 650] width 98 height 20
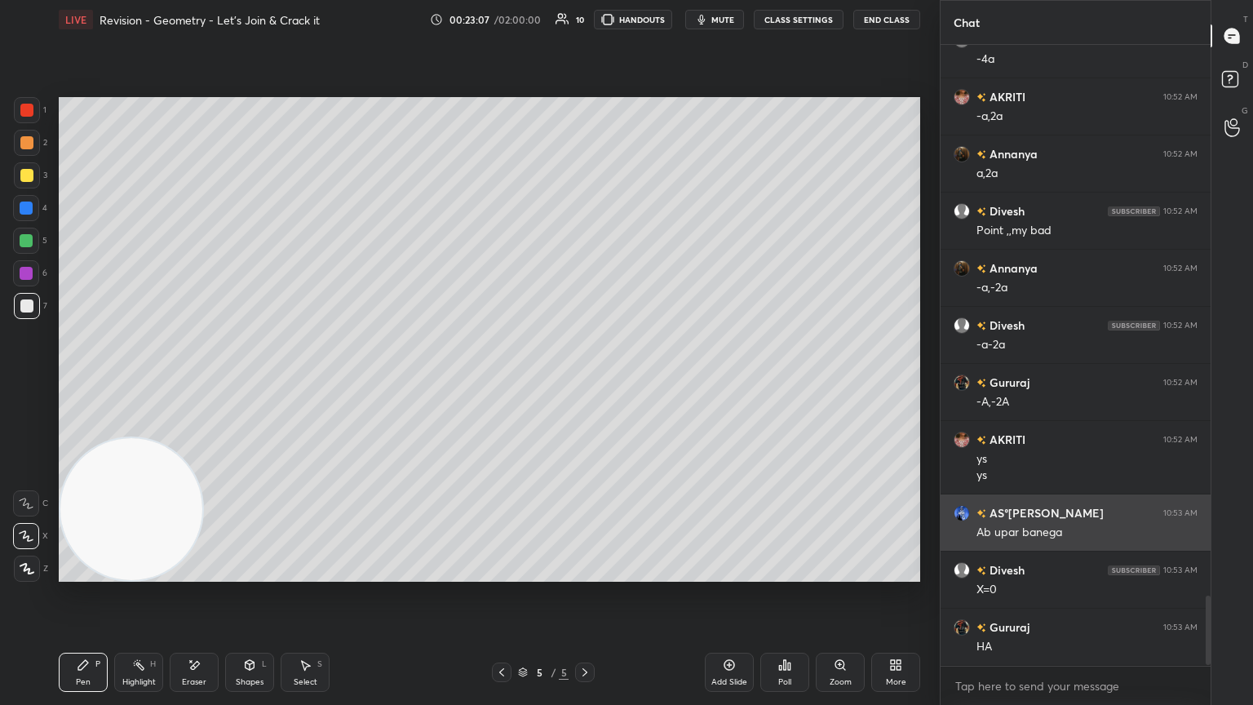
scroll to position [4958, 0]
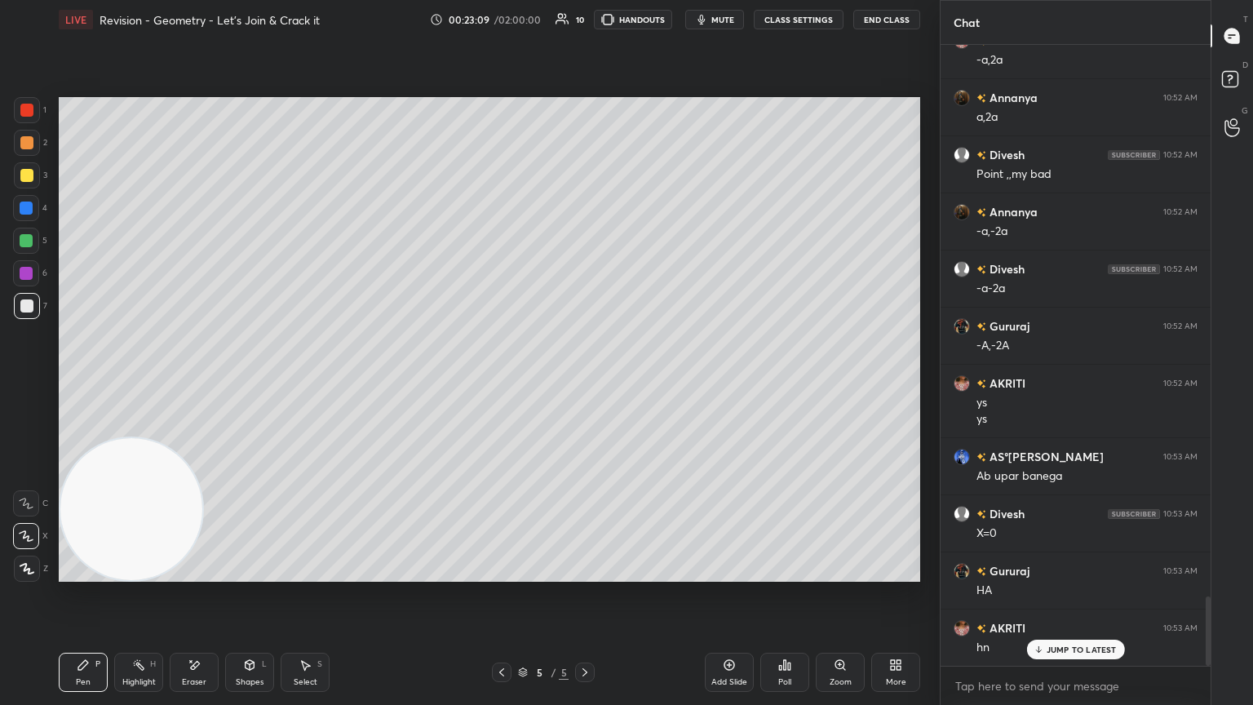
click at [254, 383] on div "Shapes" at bounding box center [250, 682] width 28 height 8
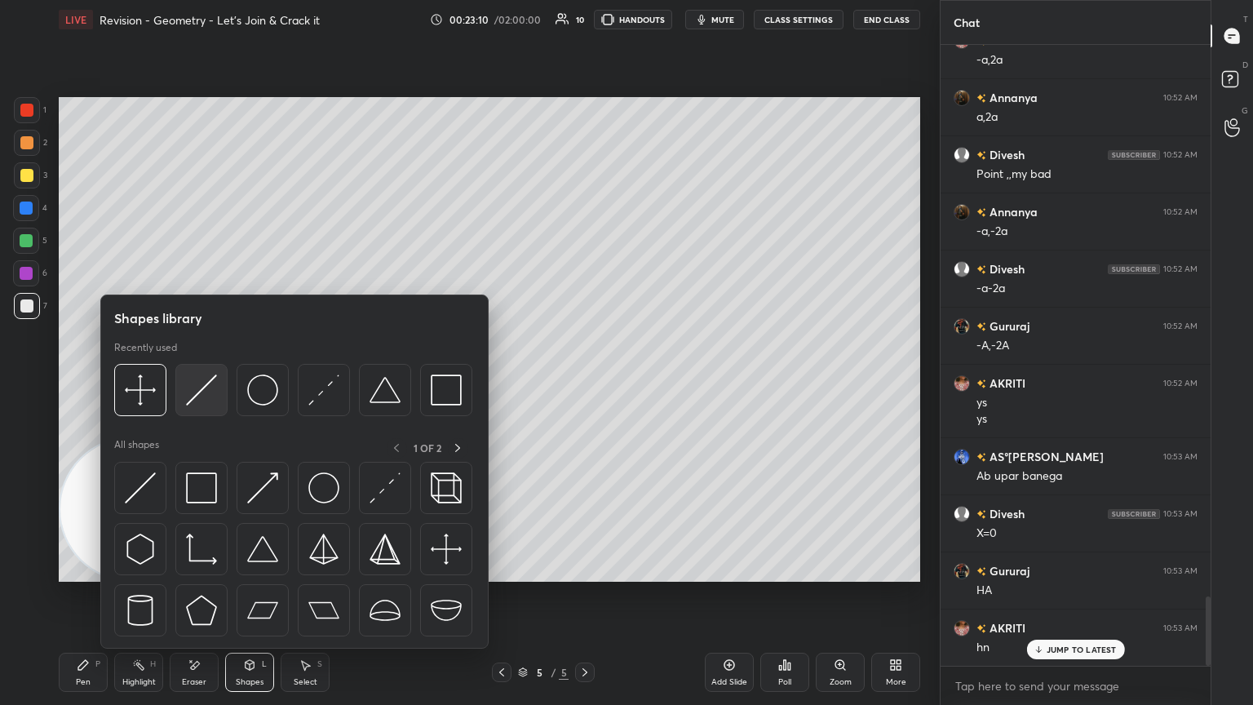
click at [200, 383] on img at bounding box center [201, 390] width 31 height 31
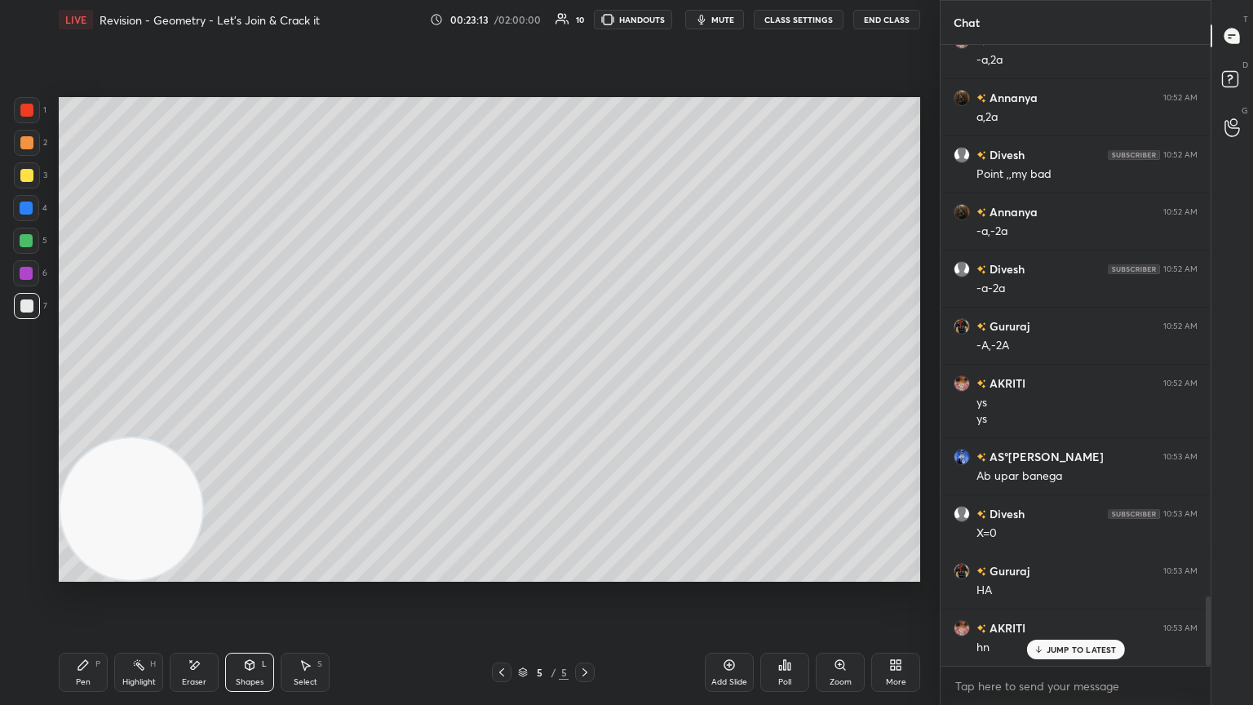
scroll to position [5016, 0]
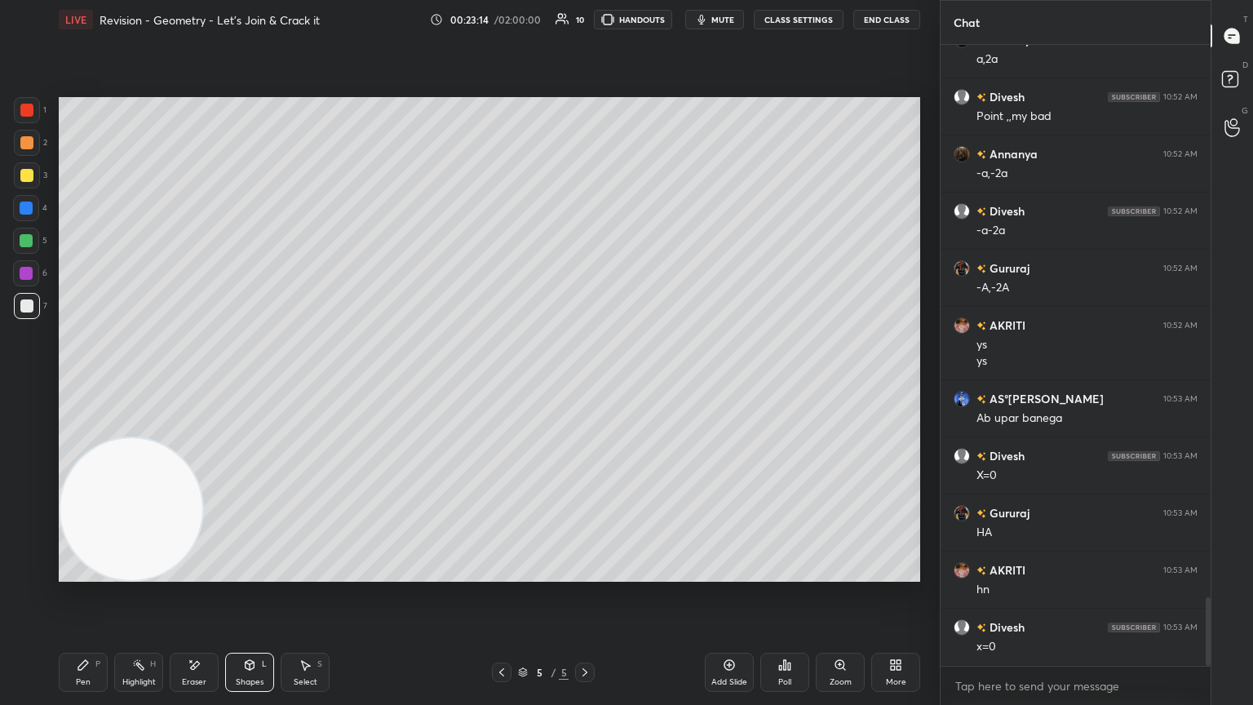
click at [91, 383] on div "Pen P" at bounding box center [83, 672] width 49 height 39
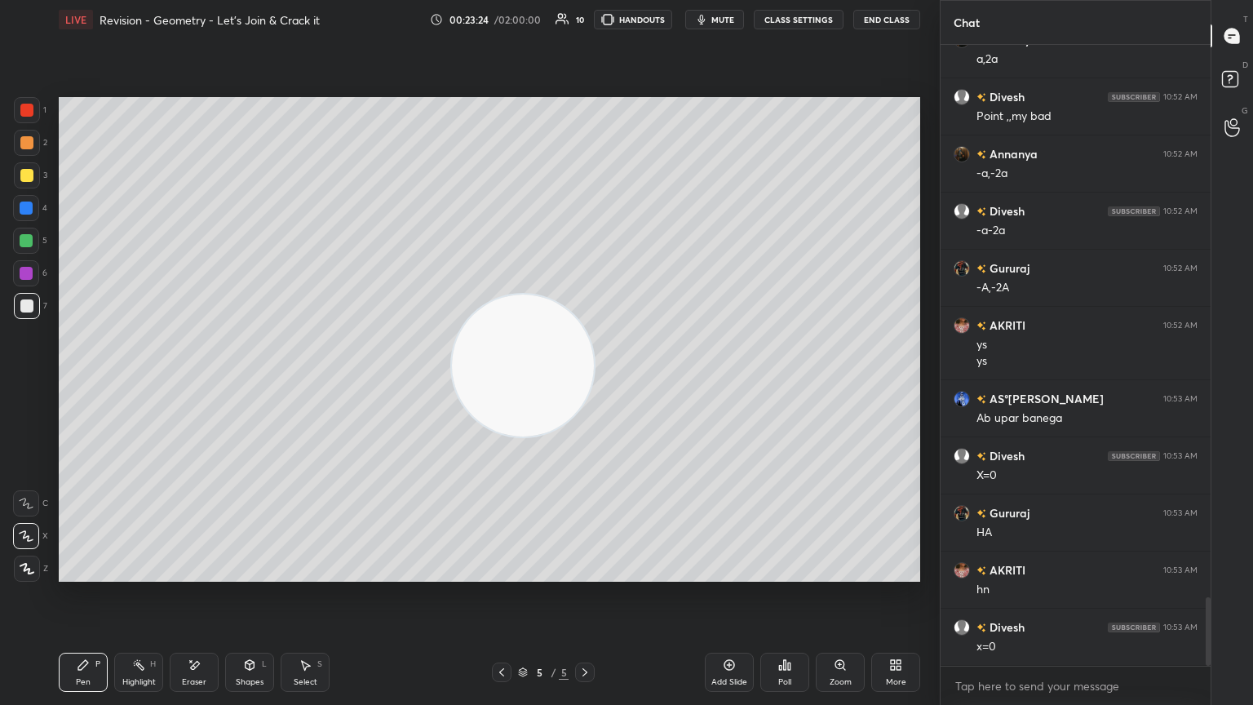
scroll to position [5032, 0]
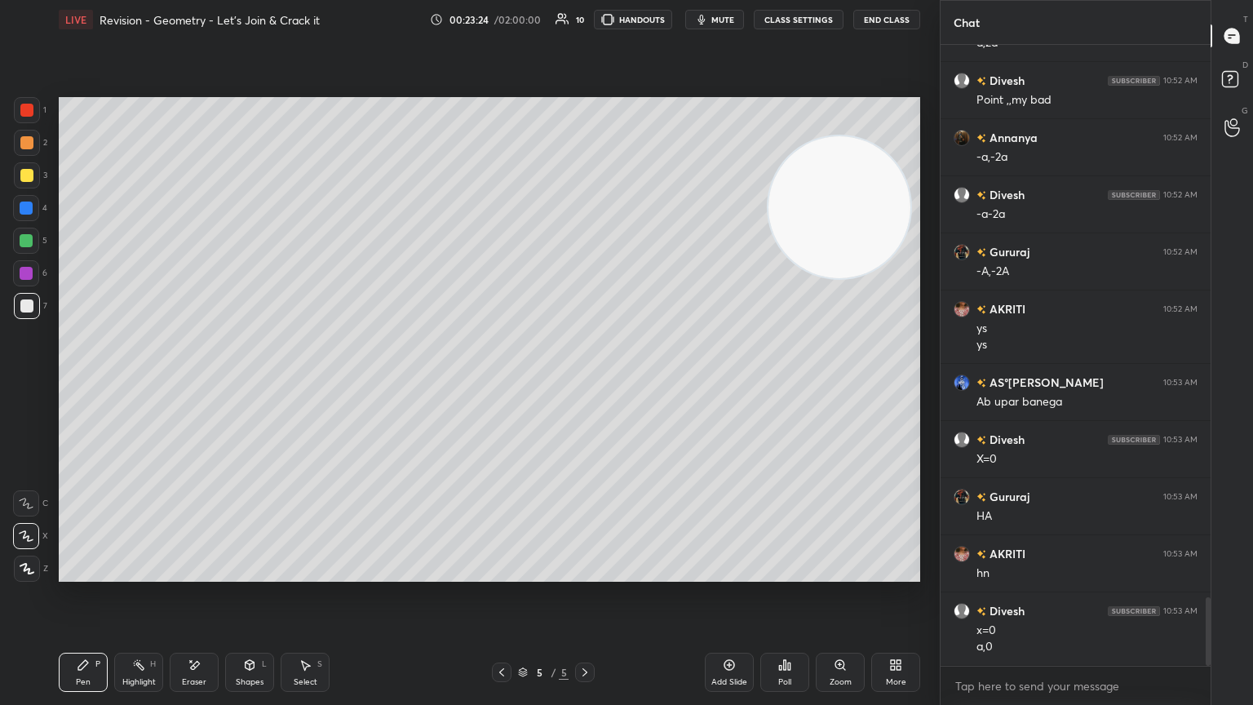
drag, startPoint x: 156, startPoint y: 485, endPoint x: 885, endPoint y: 117, distance: 816.6
click at [585, 136] on video at bounding box center [840, 207] width 142 height 142
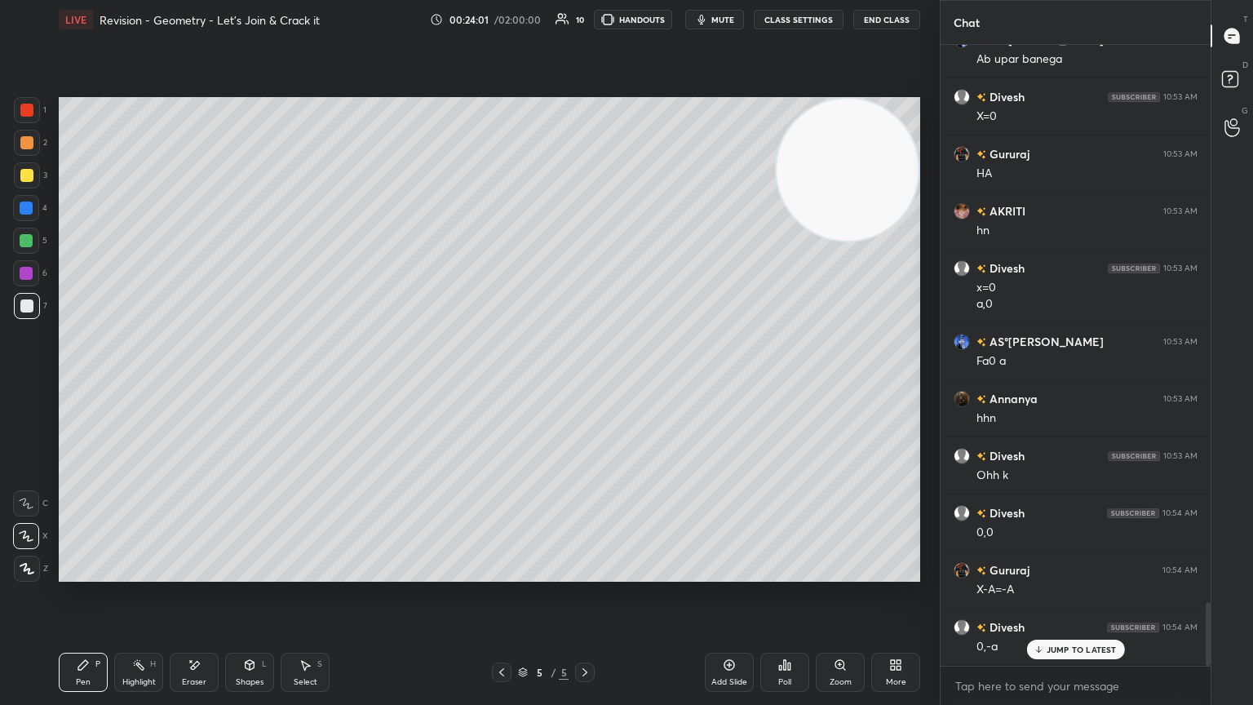
scroll to position [5431, 0]
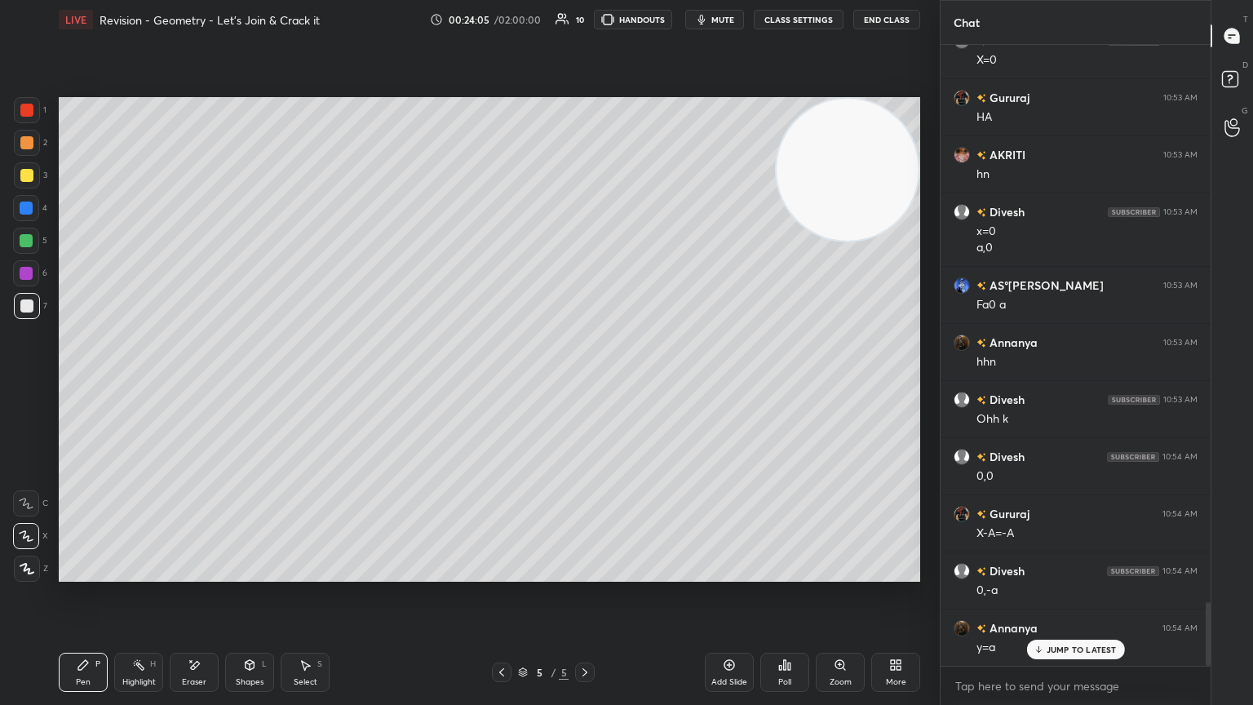
drag, startPoint x: 179, startPoint y: 673, endPoint x: 180, endPoint y: 614, distance: 59.6
click at [180, 383] on div "Eraser" at bounding box center [194, 672] width 49 height 39
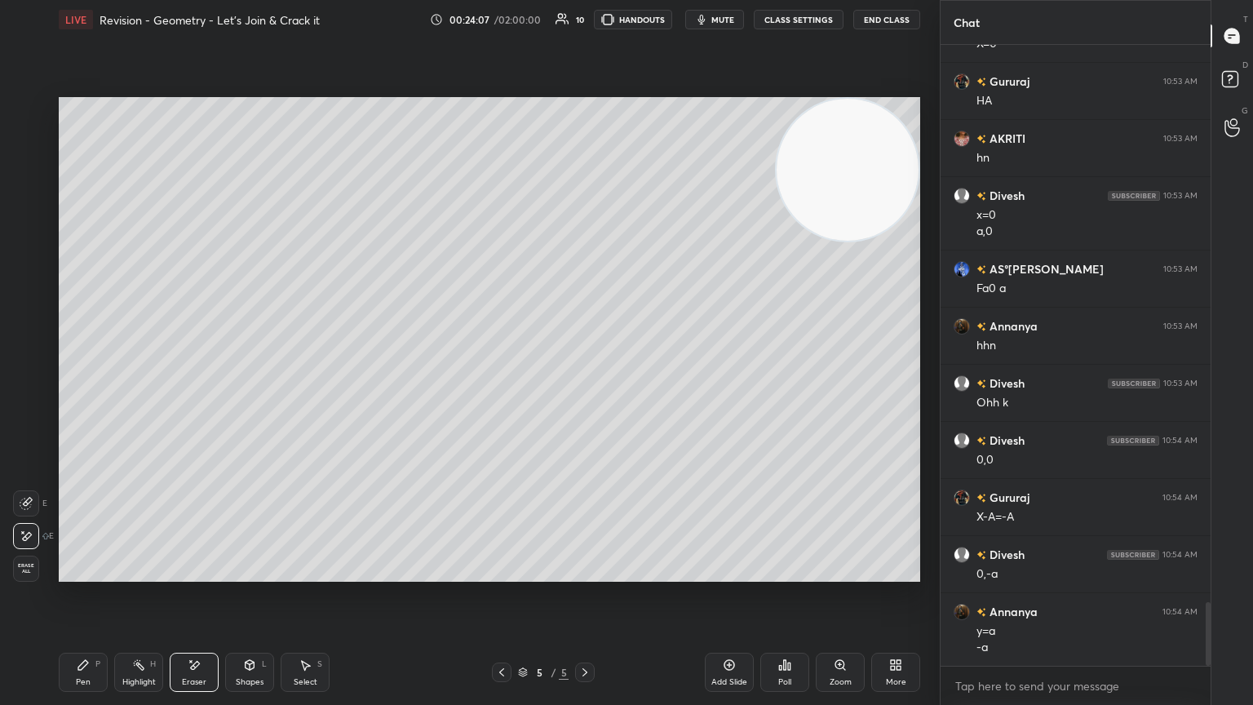
click at [88, 383] on icon at bounding box center [83, 664] width 13 height 13
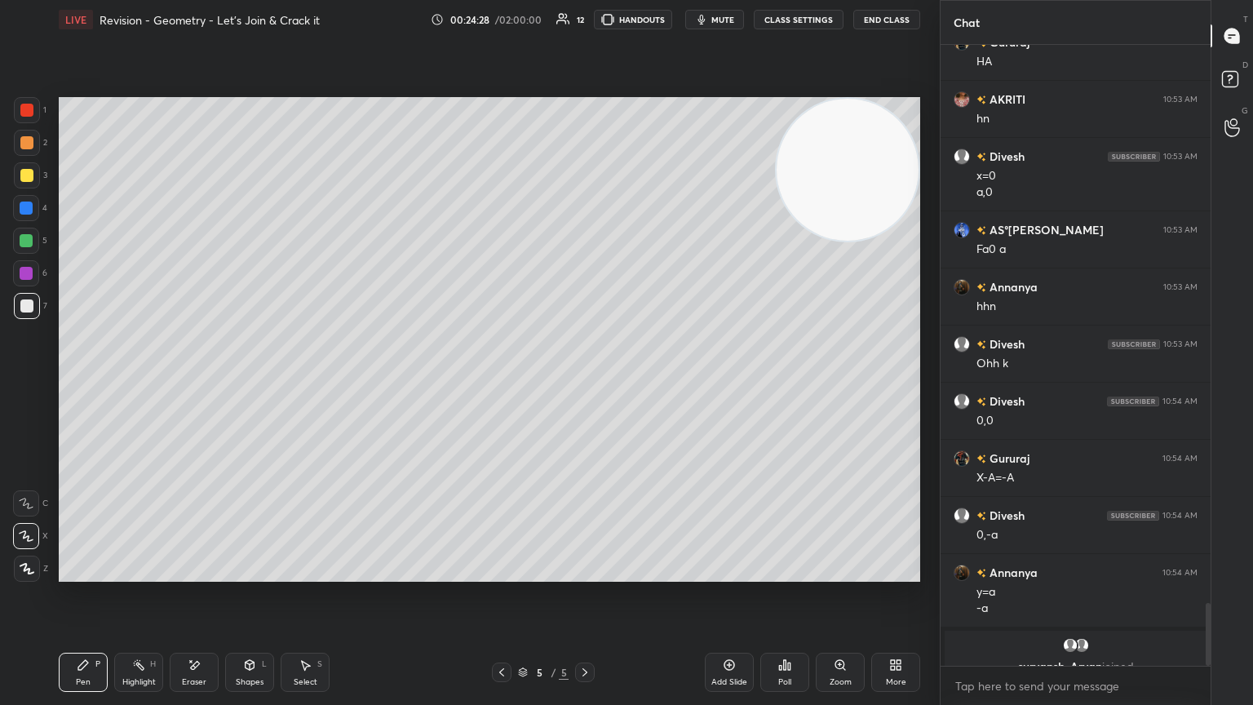
scroll to position [4869, 0]
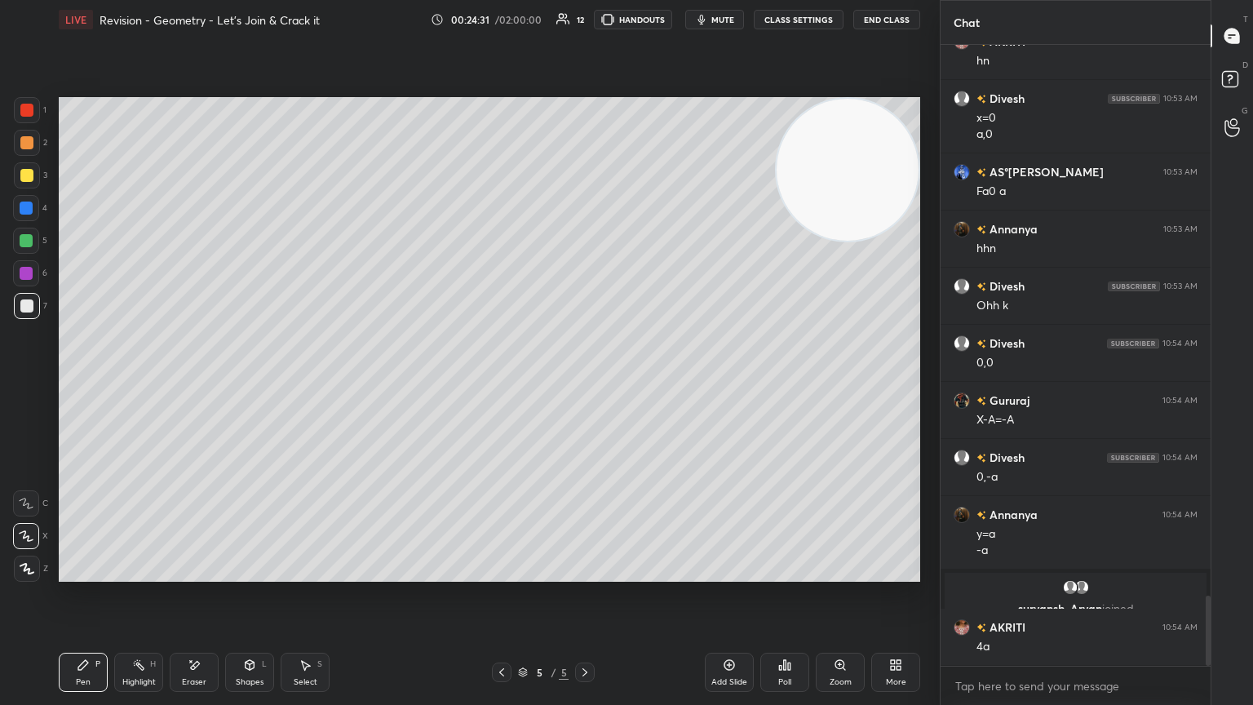
click at [252, 383] on div "Shapes L" at bounding box center [249, 672] width 49 height 39
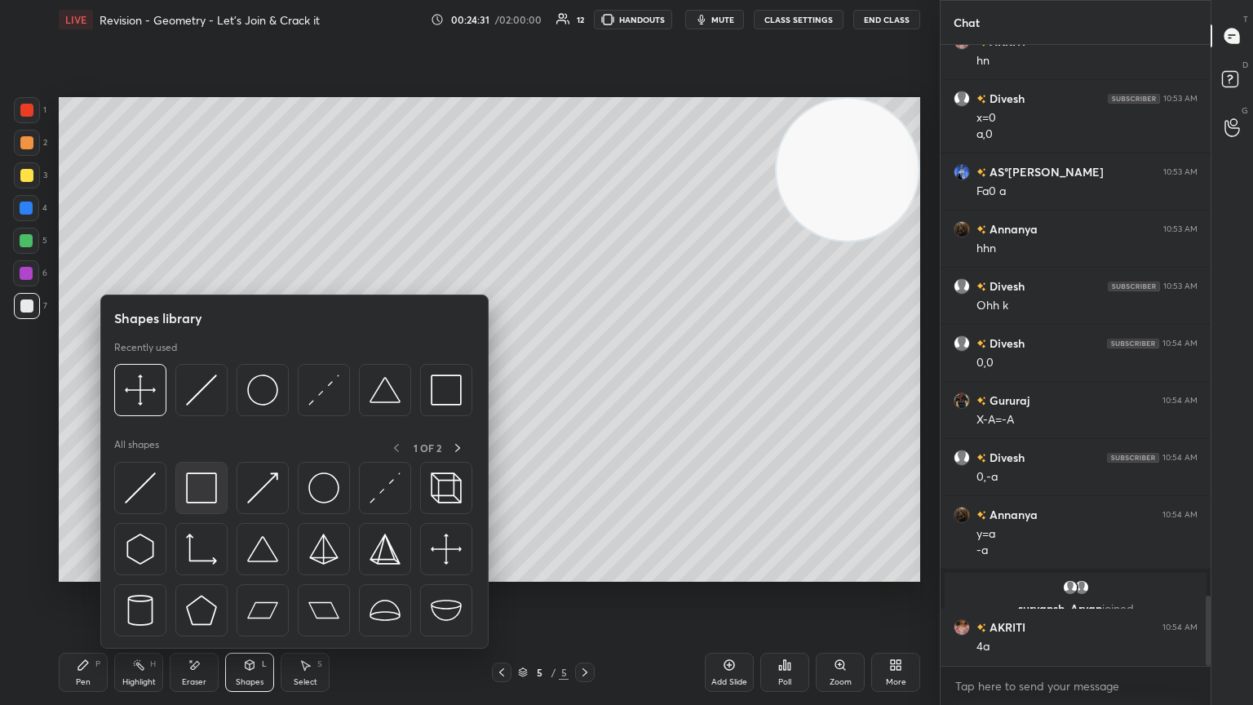
scroll to position [4925, 0]
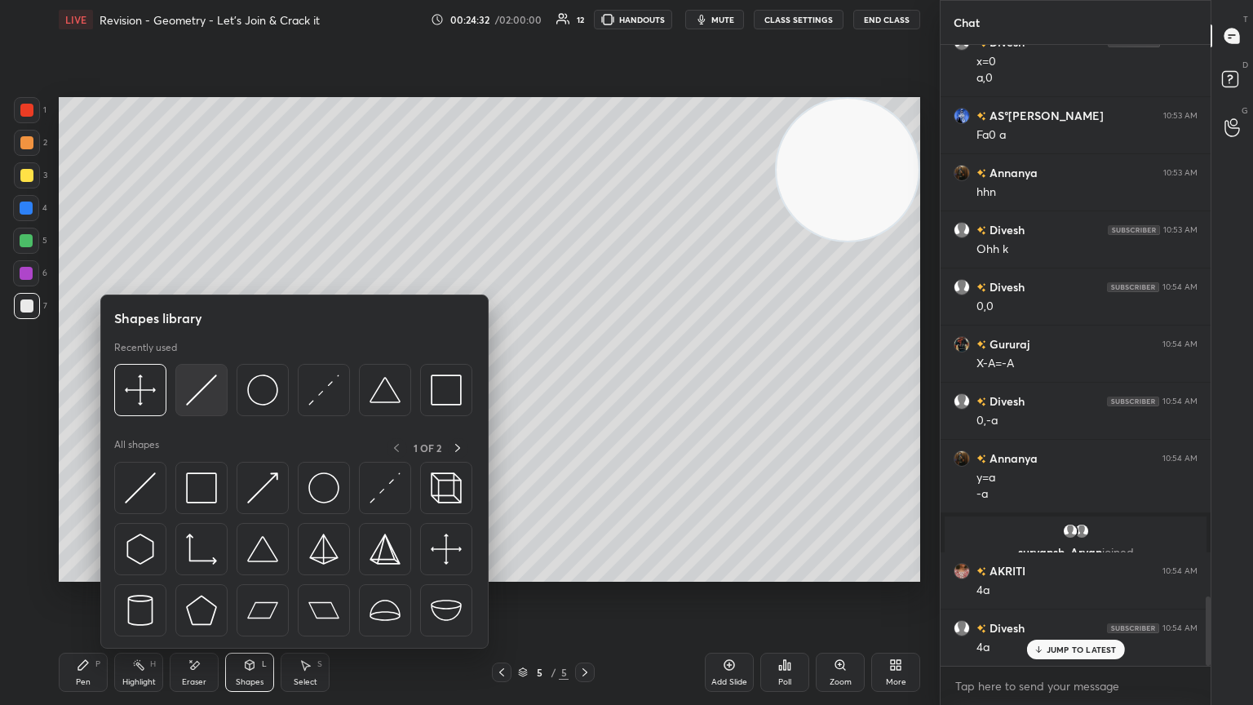
click at [216, 383] on div at bounding box center [201, 390] width 52 height 52
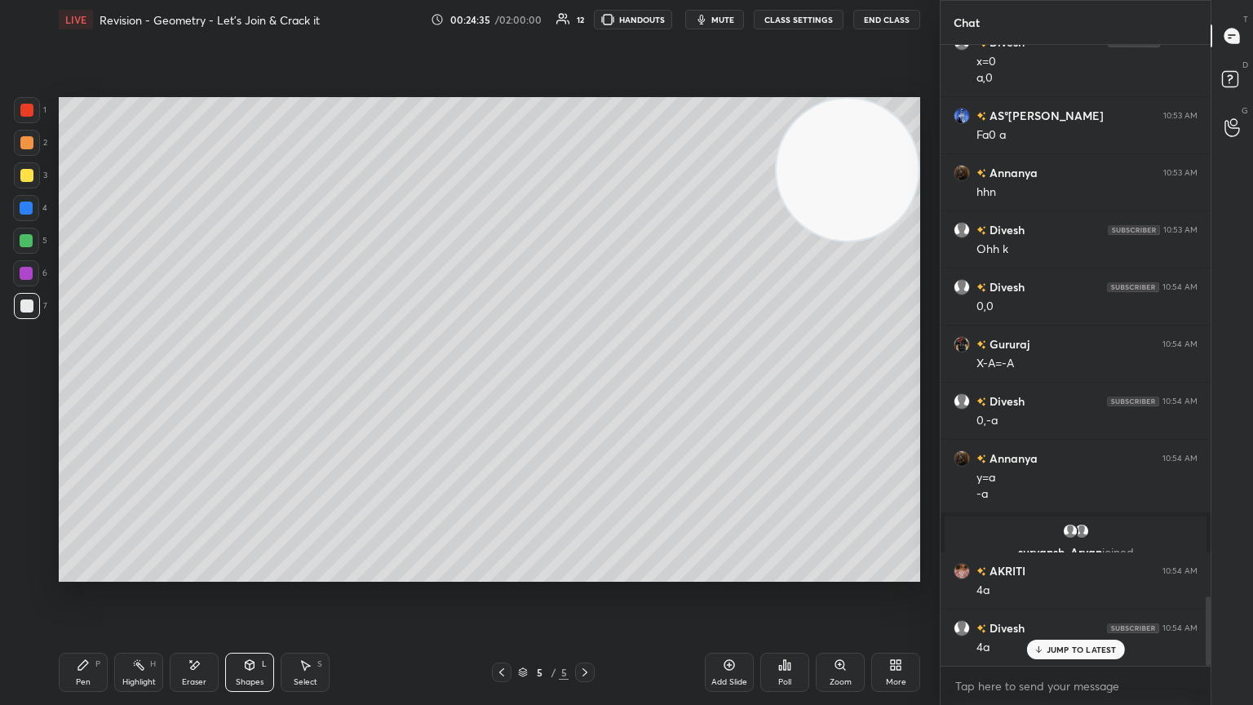
scroll to position [4983, 0]
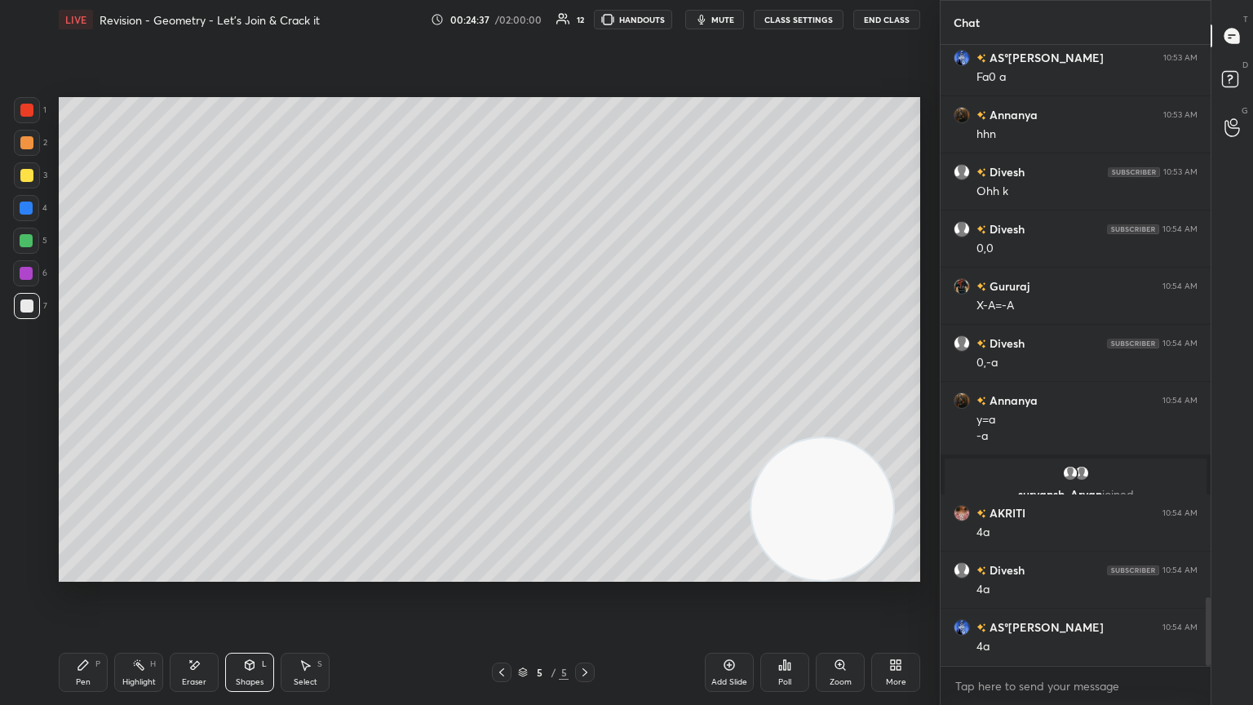
drag, startPoint x: 840, startPoint y: 201, endPoint x: 789, endPoint y: 605, distance: 408.0
click at [585, 383] on div "Setting up your live class Poll for secs No correct answer Start poll" at bounding box center [489, 339] width 875 height 601
drag, startPoint x: 88, startPoint y: 666, endPoint x: 109, endPoint y: 643, distance: 31.2
click at [88, 383] on div "Pen P" at bounding box center [83, 672] width 49 height 39
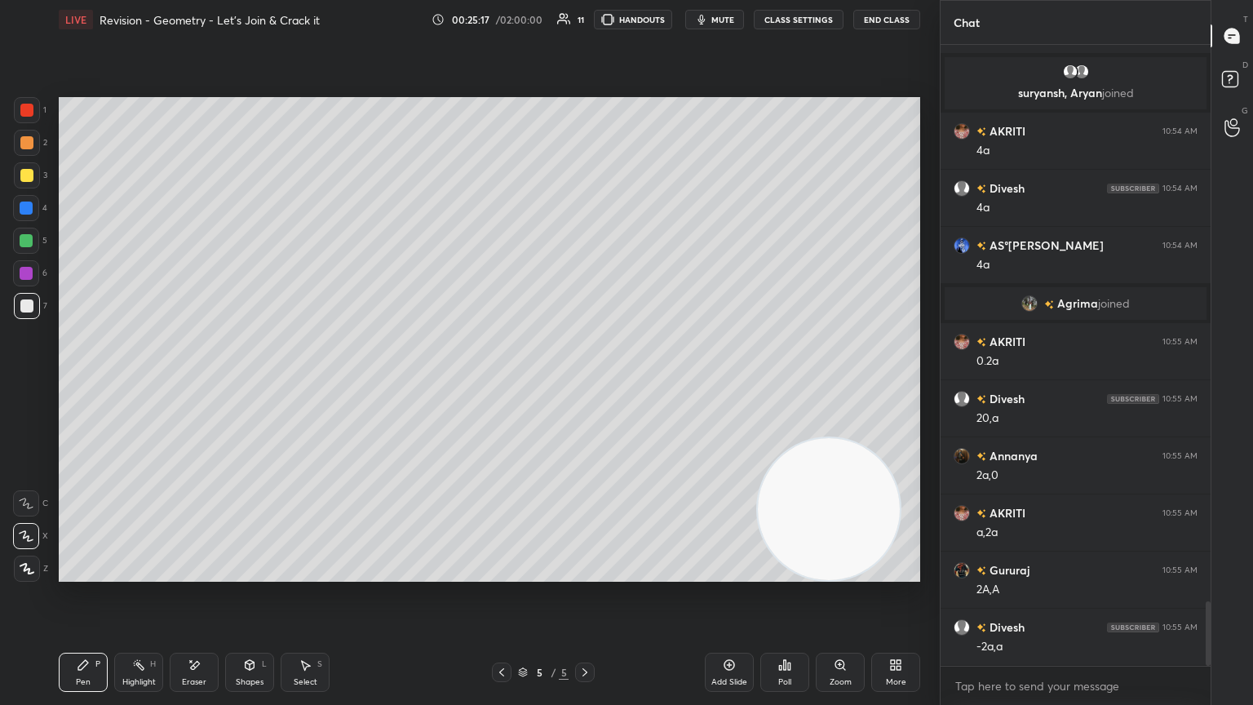
scroll to position [5424, 0]
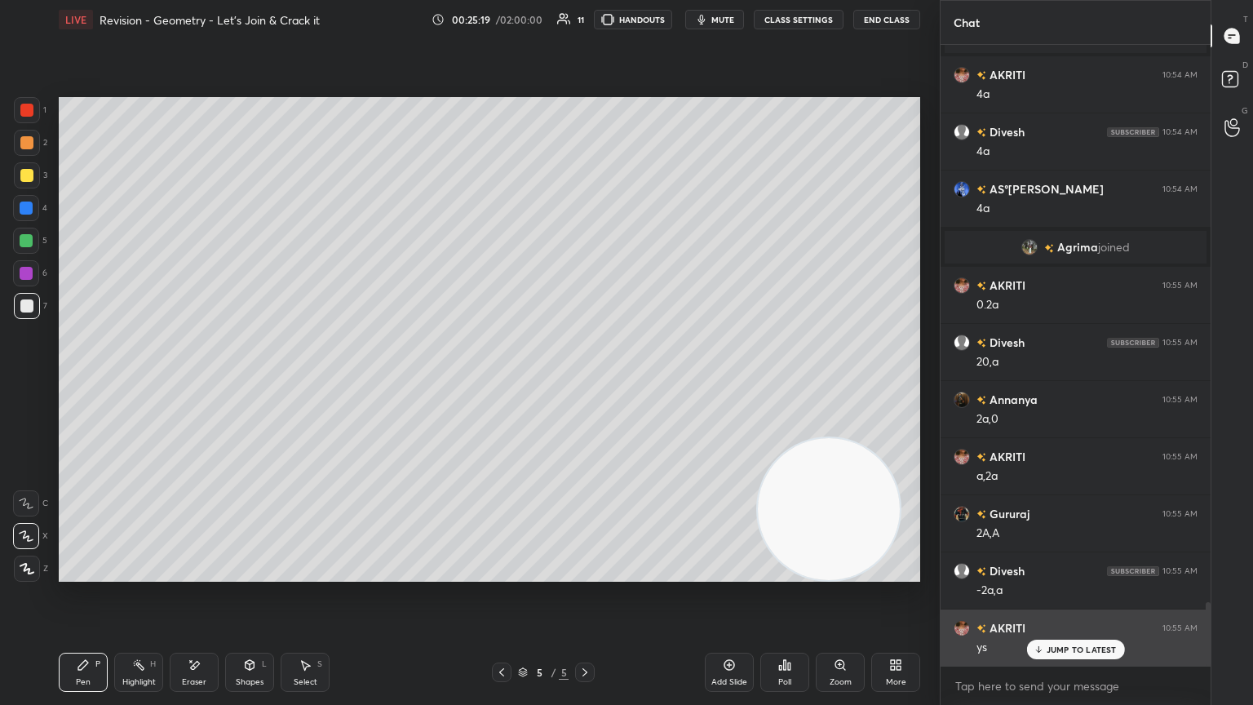
drag, startPoint x: 1070, startPoint y: 644, endPoint x: 1093, endPoint y: 623, distance: 30.6
click at [585, 383] on div "JUMP TO LATEST" at bounding box center [1075, 650] width 98 height 20
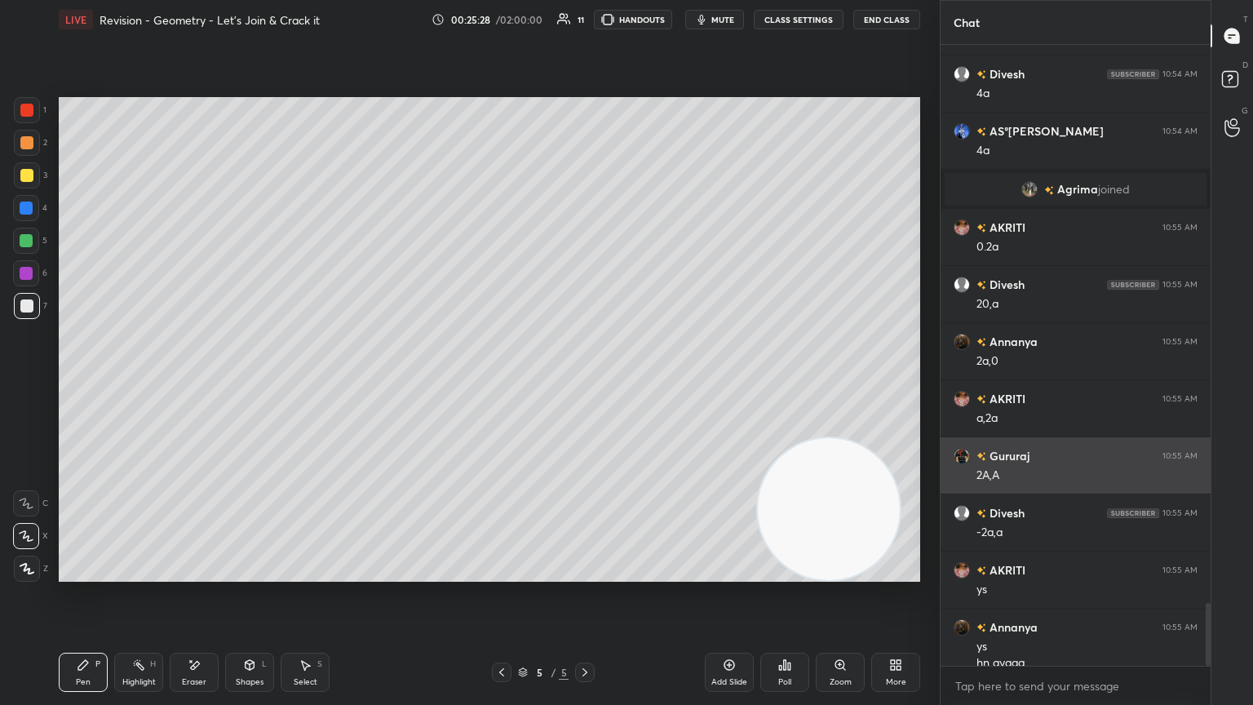
scroll to position [5499, 0]
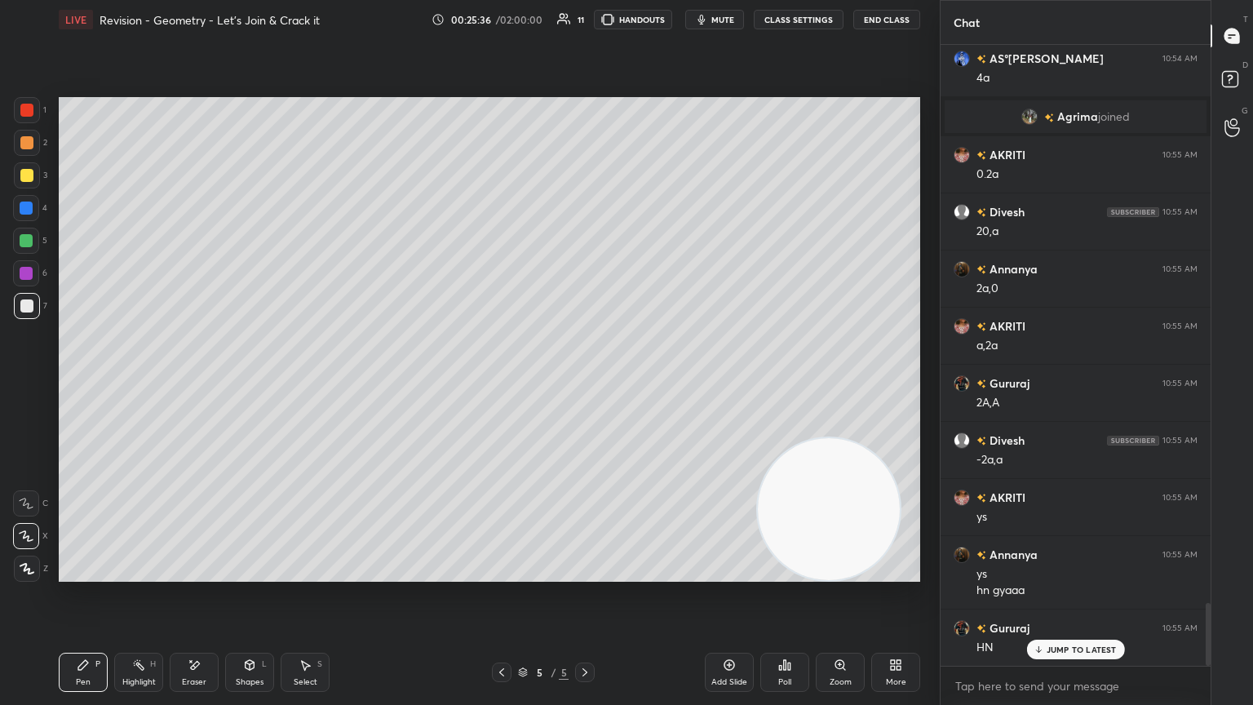
drag, startPoint x: 732, startPoint y: 668, endPoint x: 783, endPoint y: 648, distance: 55.3
click at [585, 383] on icon at bounding box center [729, 664] width 13 height 13
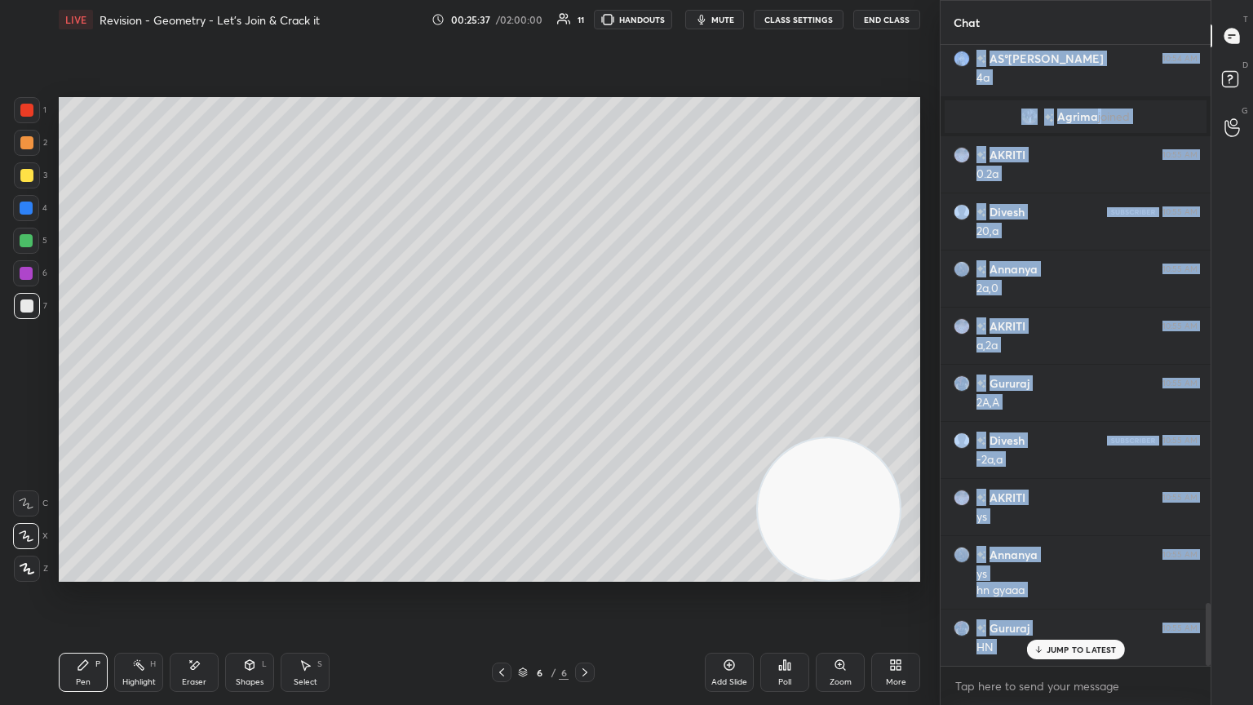
click at [585, 383] on div "AS°[PERSON_NAME] 10:53 AM Fa0 a [PERSON_NAME] 10:53 AM hhn [PERSON_NAME] 10:53 …" at bounding box center [1076, 355] width 270 height 621
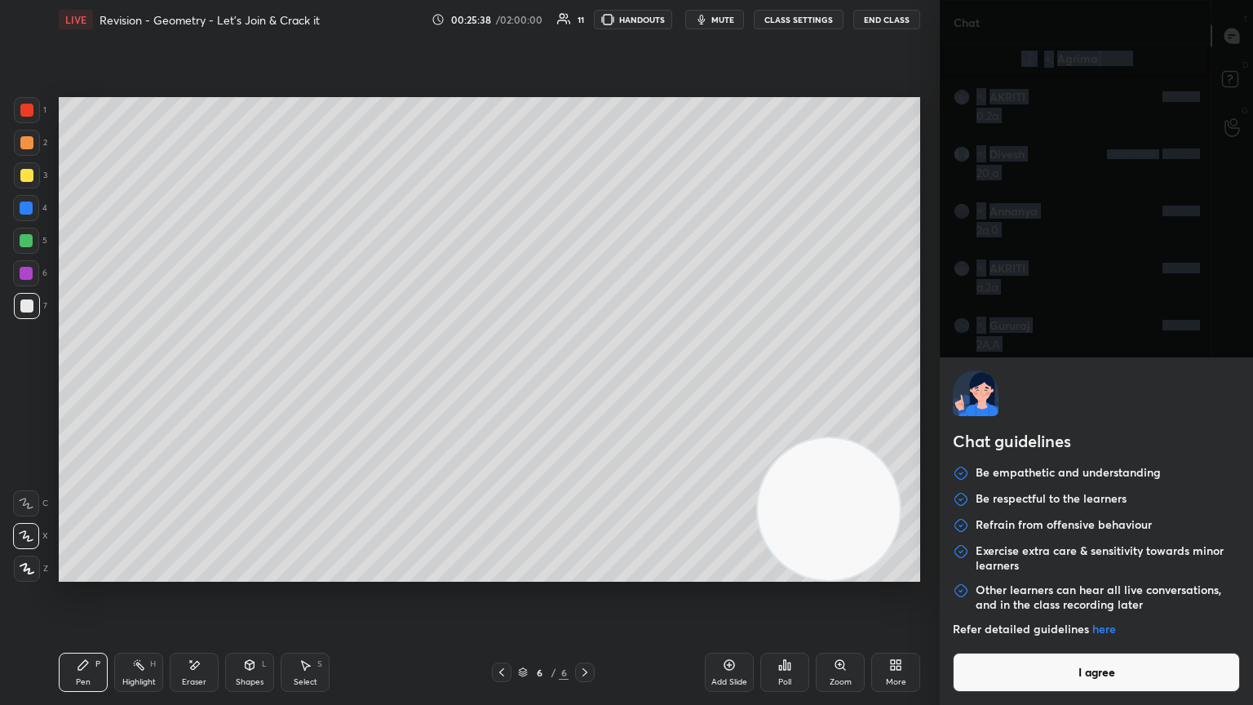
scroll to position [5669, 0]
click at [585, 383] on body "1 2 3 4 5 6 7 C X Z E E Erase all H H LIVE Revision - Geometry - Let’s Join & C…" at bounding box center [626, 352] width 1253 height 705
click at [585, 383] on button "I agree" at bounding box center [1096, 672] width 287 height 39
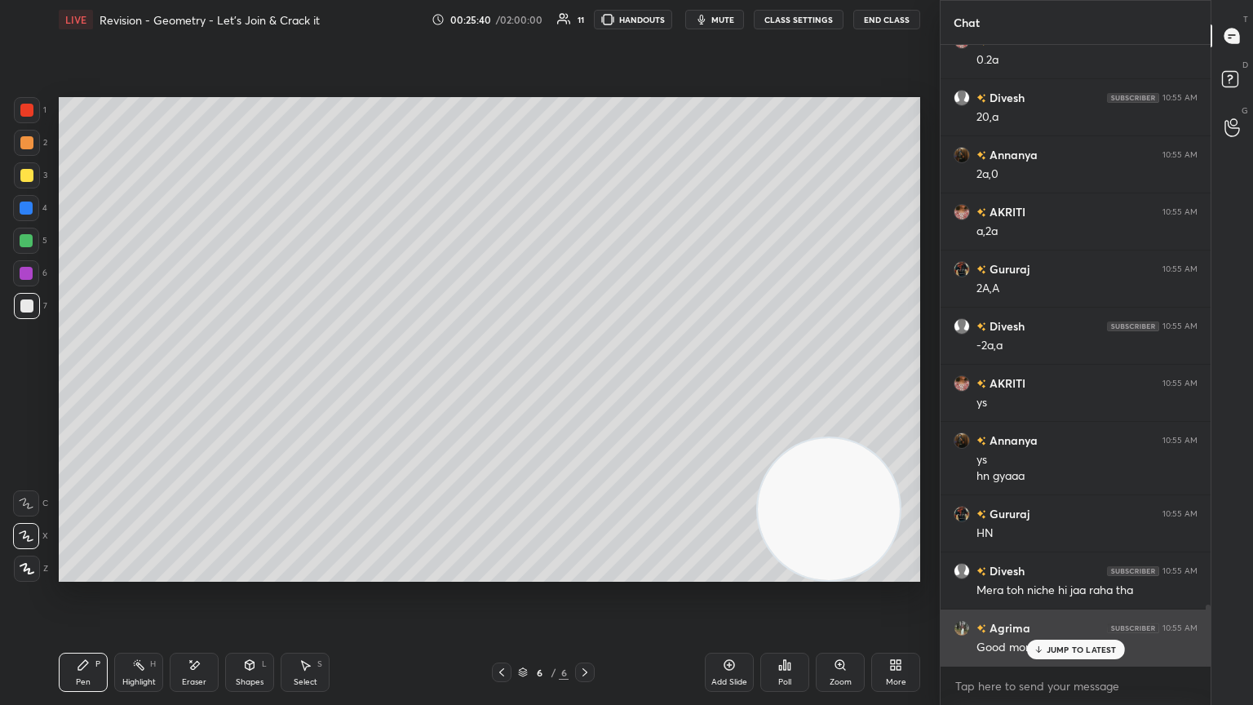
click at [585, 383] on p "JUMP TO LATEST" at bounding box center [1082, 650] width 70 height 10
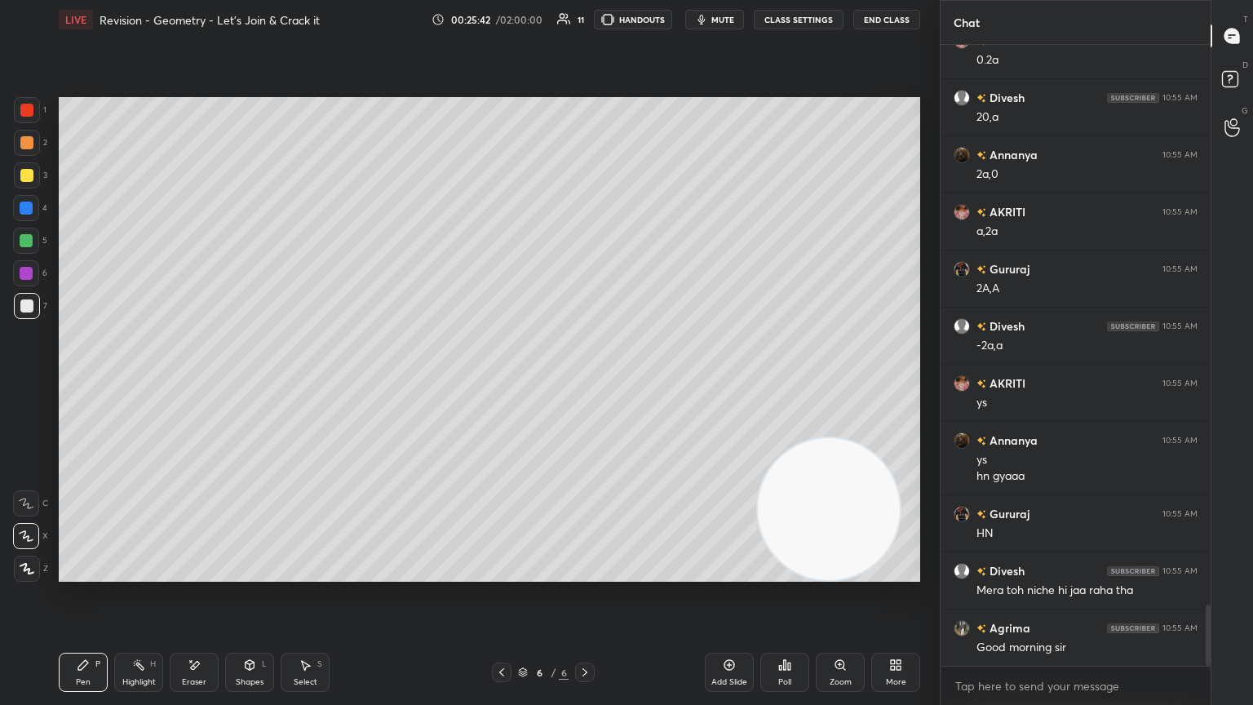
drag, startPoint x: 30, startPoint y: 175, endPoint x: 49, endPoint y: 163, distance: 22.4
click at [30, 175] on div at bounding box center [26, 175] width 13 height 13
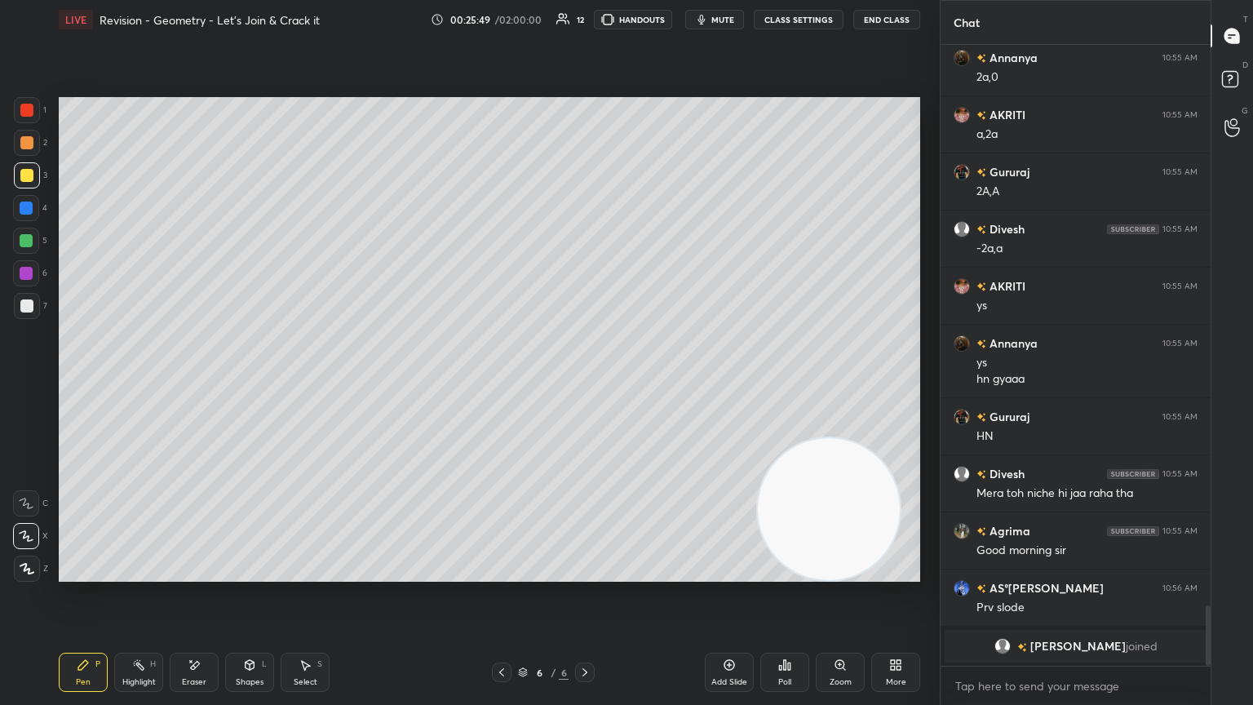
scroll to position [5529, 0]
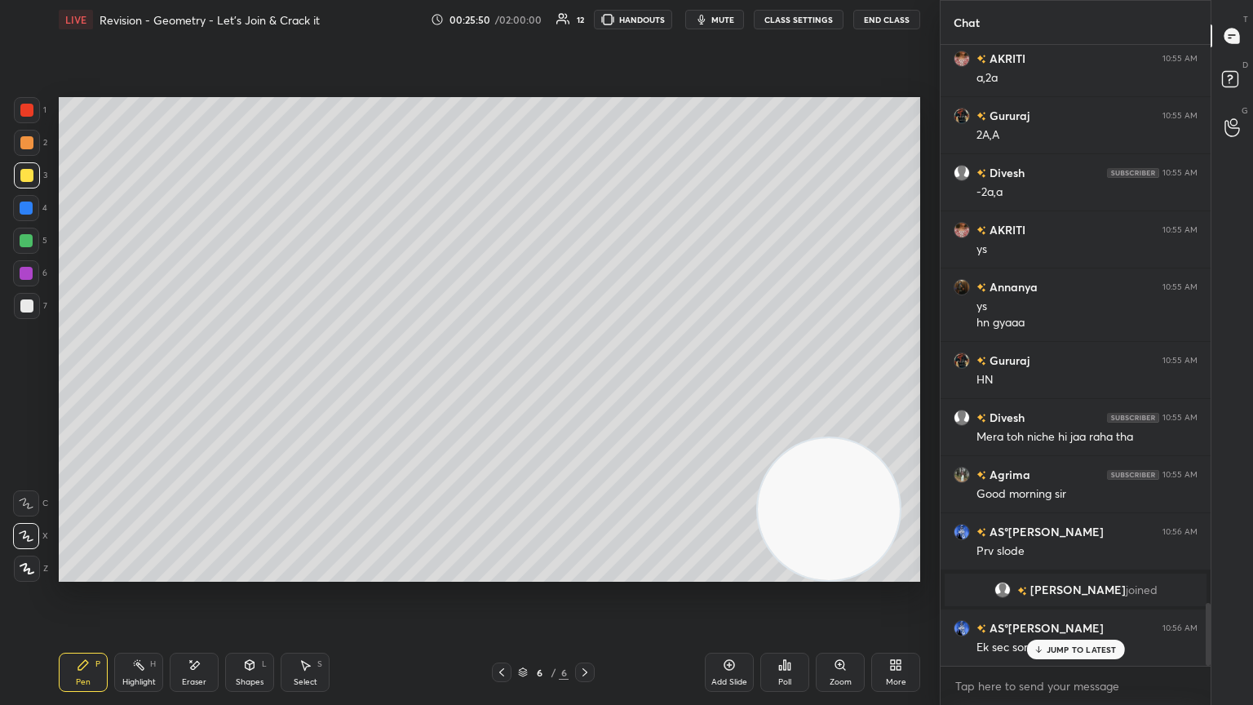
click at [504, 383] on icon at bounding box center [501, 672] width 13 height 13
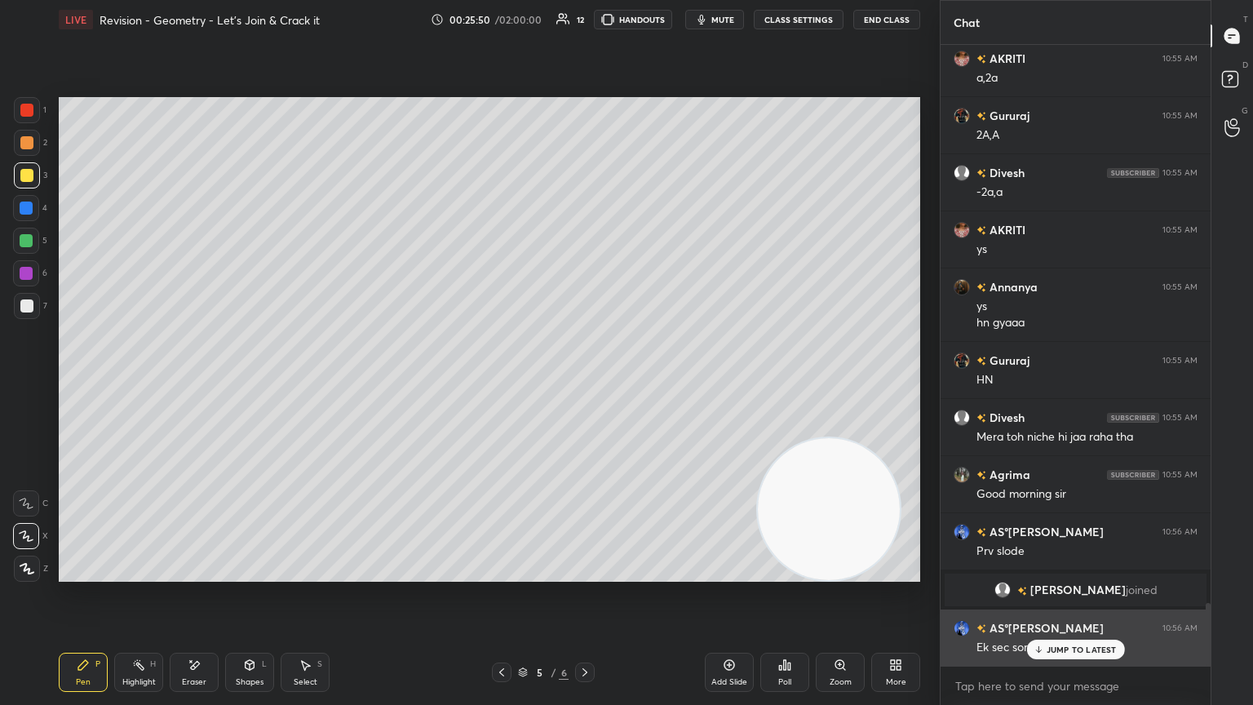
click at [585, 383] on p "JUMP TO LATEST" at bounding box center [1082, 650] width 70 height 10
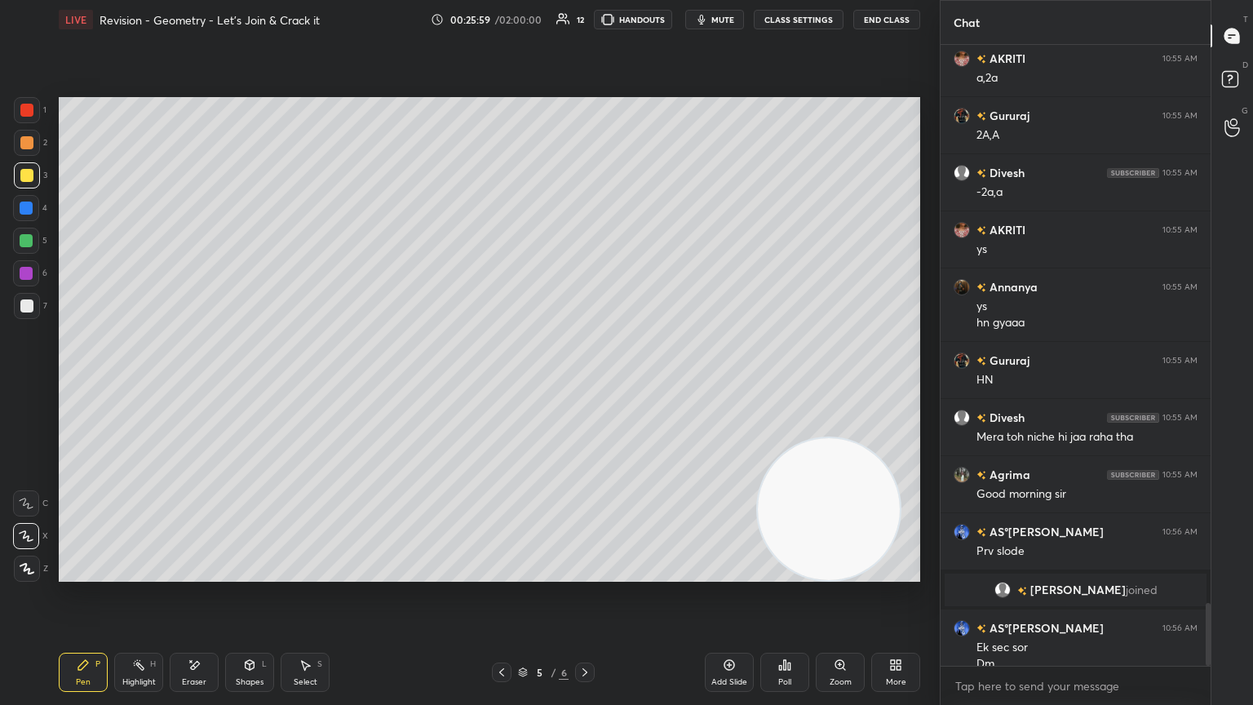
scroll to position [5545, 0]
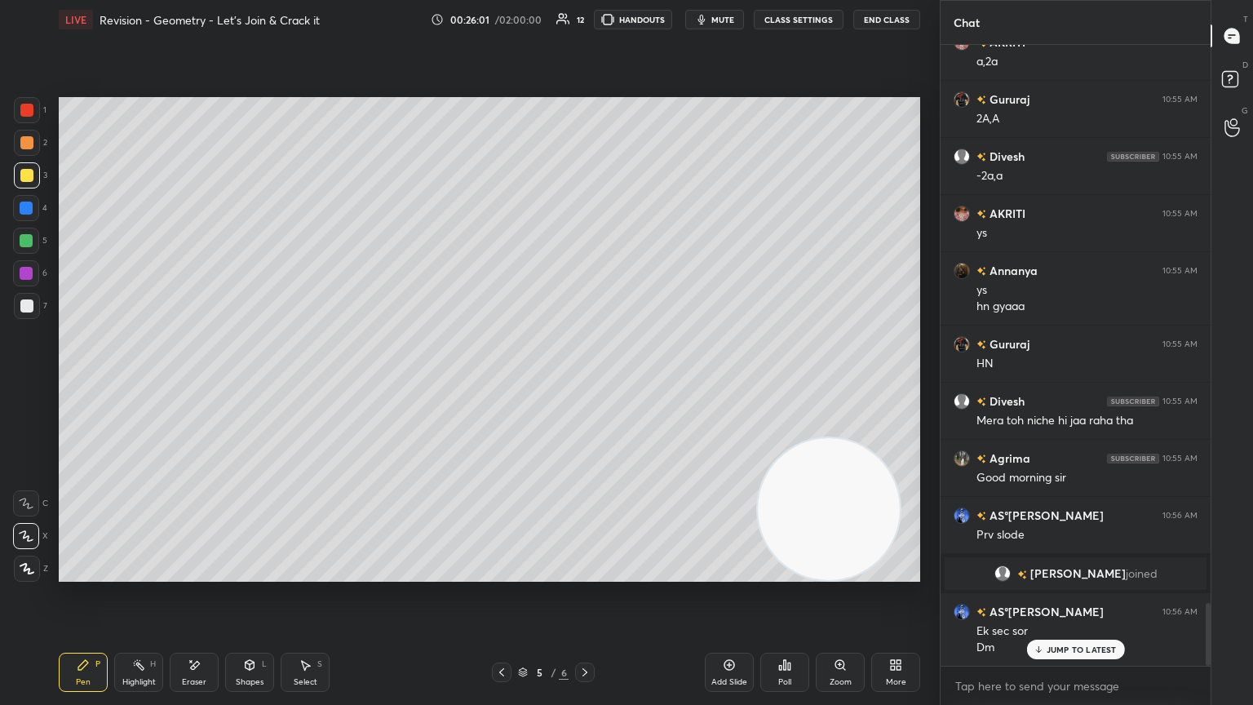
click at [585, 383] on icon at bounding box center [585, 672] width 5 height 8
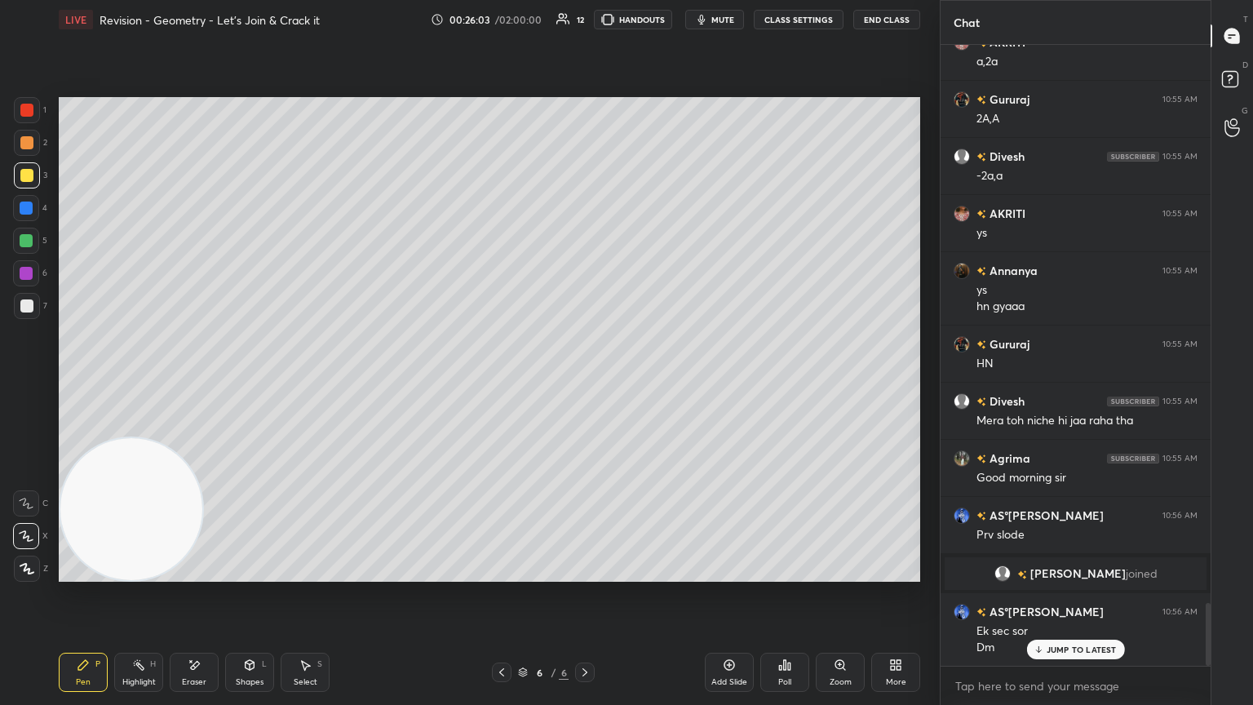
drag, startPoint x: 787, startPoint y: 509, endPoint x: 20, endPoint y: 568, distance: 768.4
click at [33, 383] on div "1 2 3 4 5 6 7 C X Z E E Erase all H H LIVE Revision - Geometry - Let’s Join & C…" at bounding box center [463, 352] width 927 height 705
drag, startPoint x: 245, startPoint y: 669, endPoint x: 242, endPoint y: 650, distance: 19.0
click at [245, 383] on icon at bounding box center [249, 664] width 13 height 13
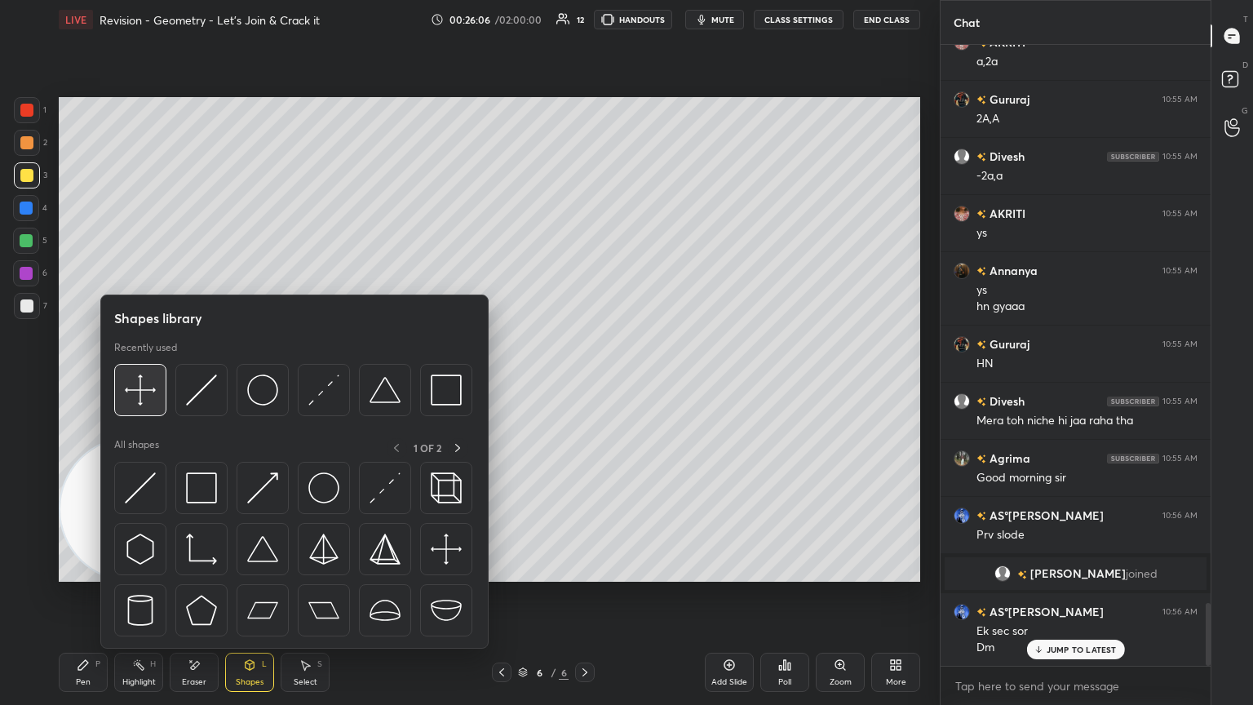
click at [147, 383] on img at bounding box center [140, 390] width 31 height 31
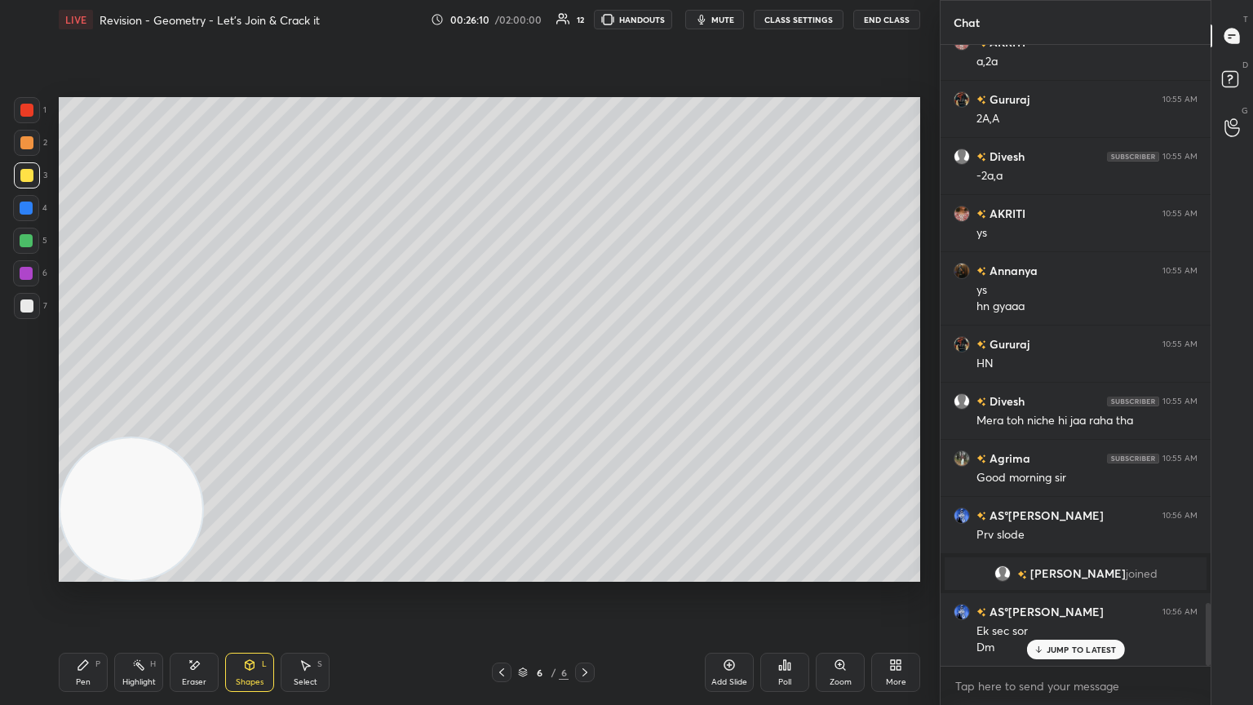
click at [82, 383] on icon at bounding box center [83, 665] width 10 height 10
click at [28, 303] on div at bounding box center [26, 305] width 13 height 13
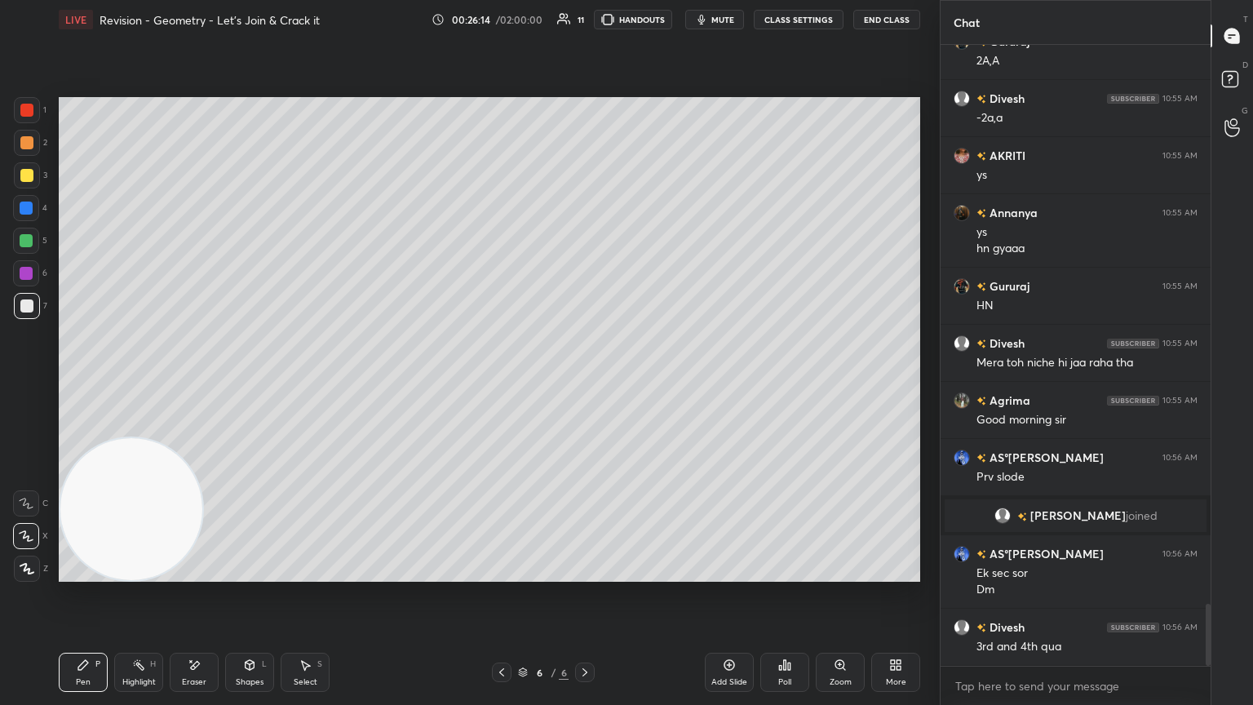
scroll to position [5659, 0]
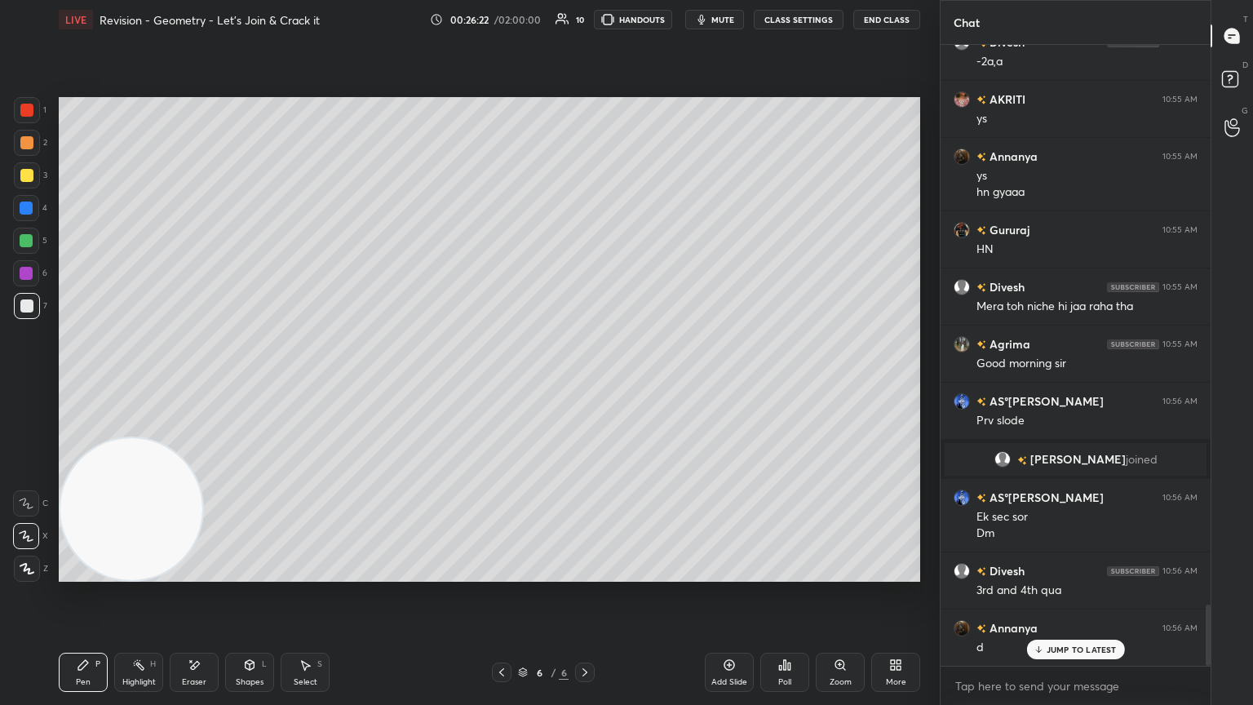
drag, startPoint x: 249, startPoint y: 674, endPoint x: 248, endPoint y: 659, distance: 14.7
click at [248, 383] on div "Shapes L" at bounding box center [249, 672] width 49 height 39
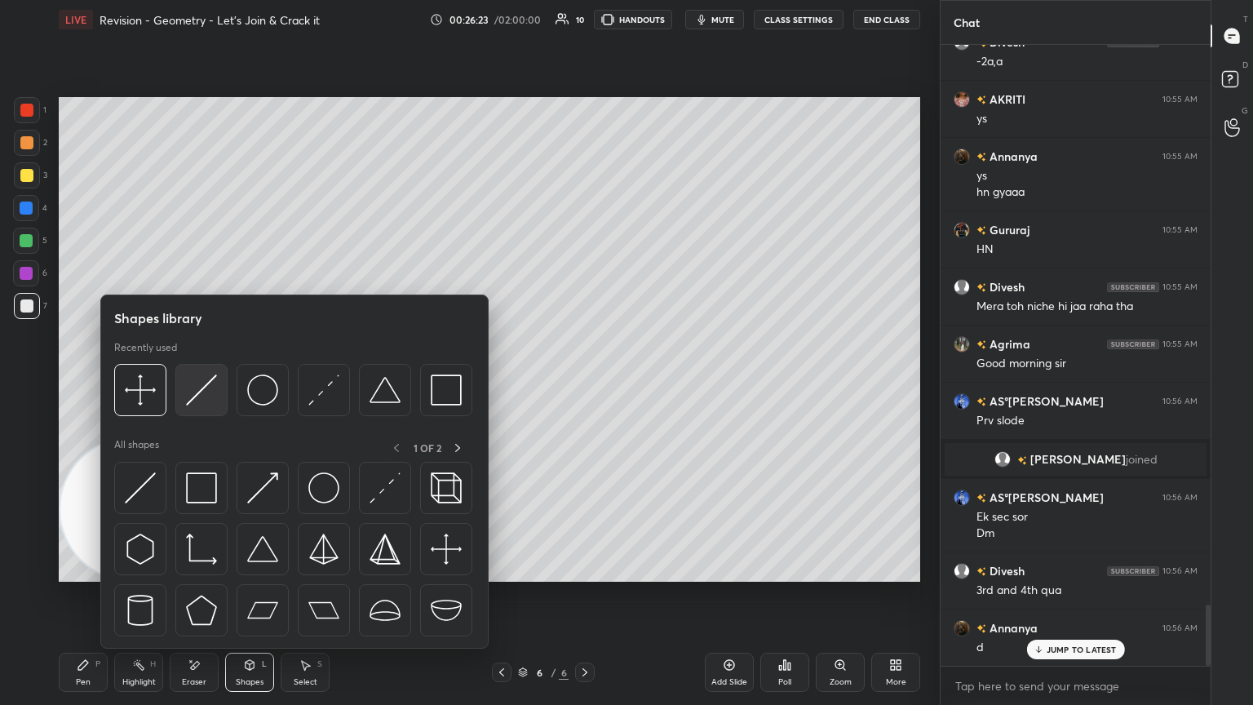
click at [199, 383] on img at bounding box center [201, 390] width 31 height 31
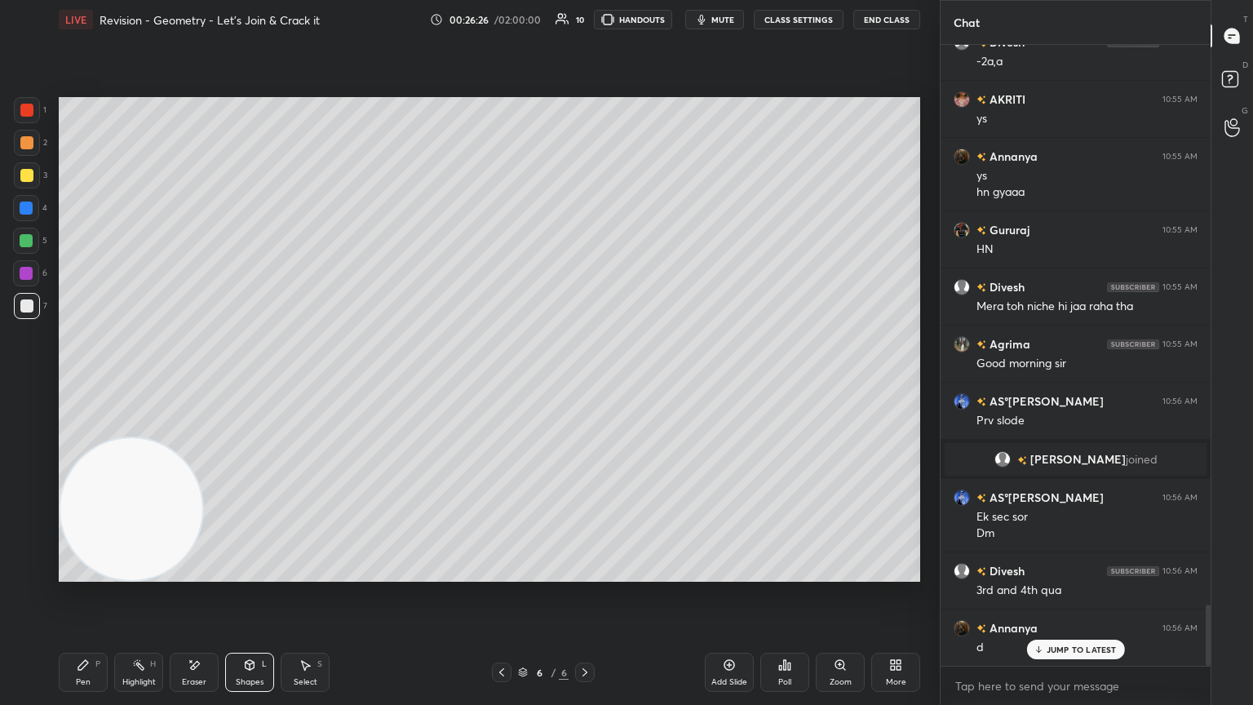
click at [104, 383] on div "Pen P" at bounding box center [83, 672] width 49 height 39
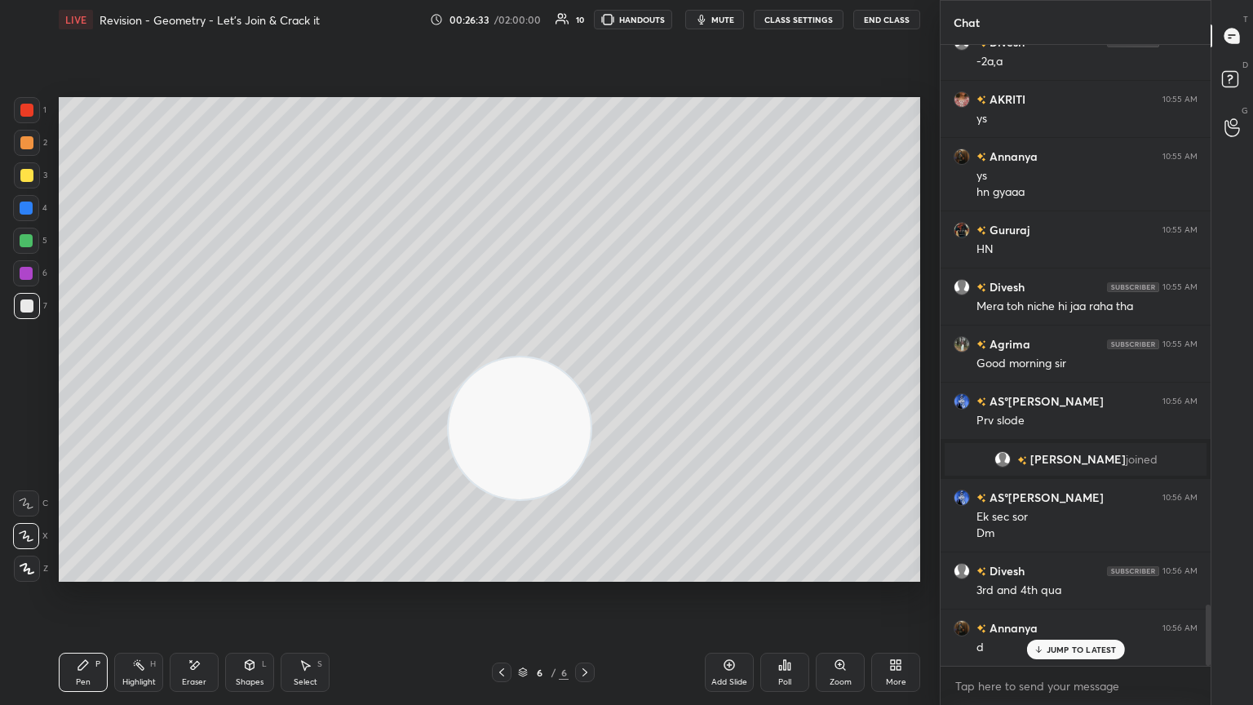
drag, startPoint x: 98, startPoint y: 569, endPoint x: 878, endPoint y: 450, distance: 788.9
click at [585, 383] on video at bounding box center [520, 428] width 142 height 142
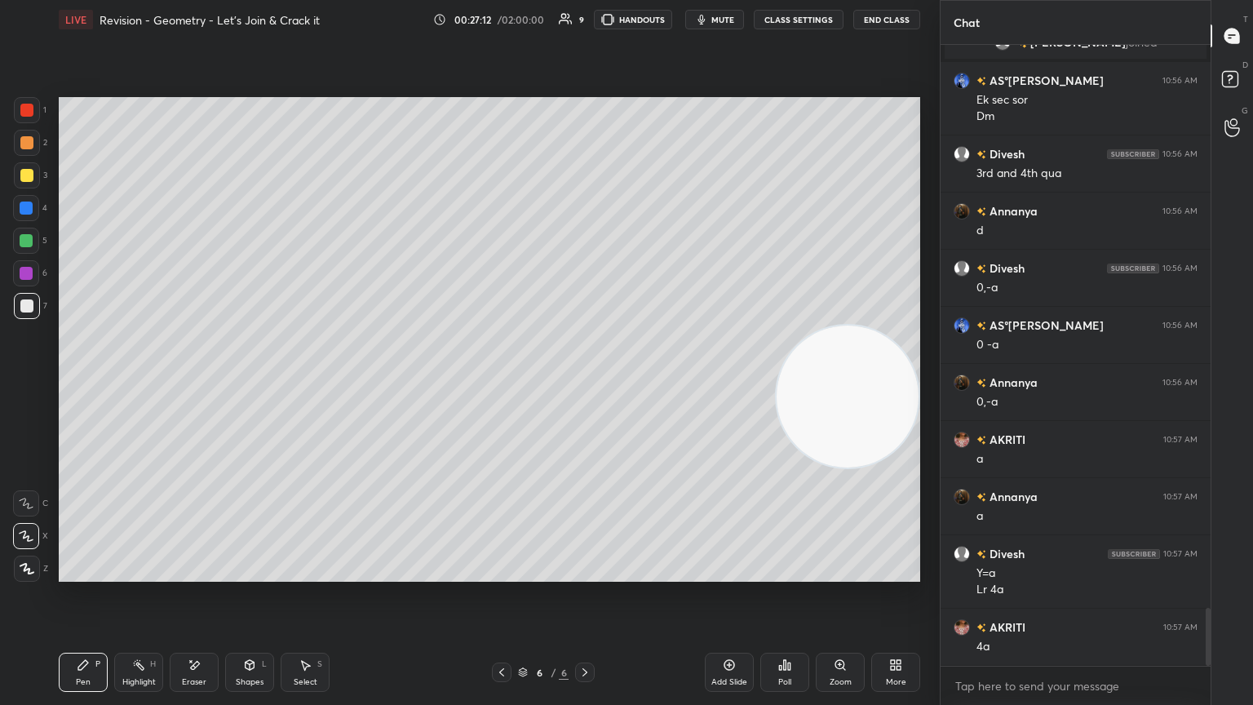
scroll to position [6133, 0]
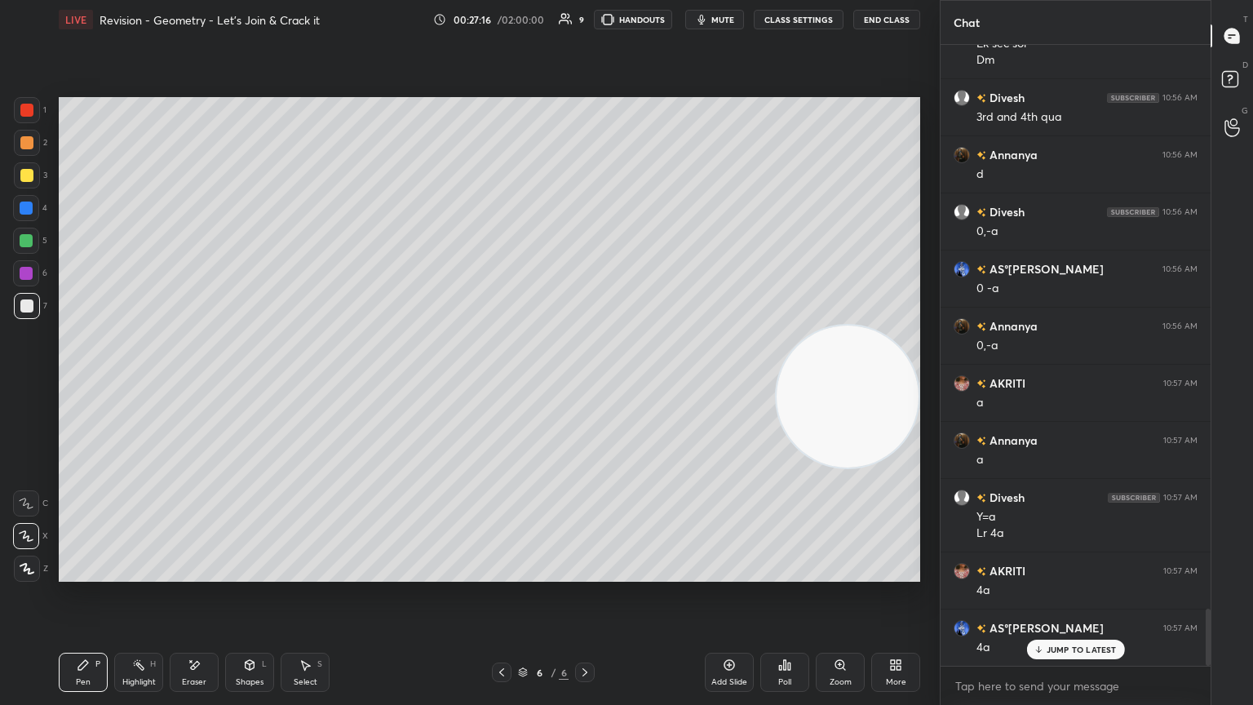
drag, startPoint x: 260, startPoint y: 672, endPoint x: 259, endPoint y: 650, distance: 22.0
click at [258, 383] on div "Shapes L" at bounding box center [249, 672] width 49 height 39
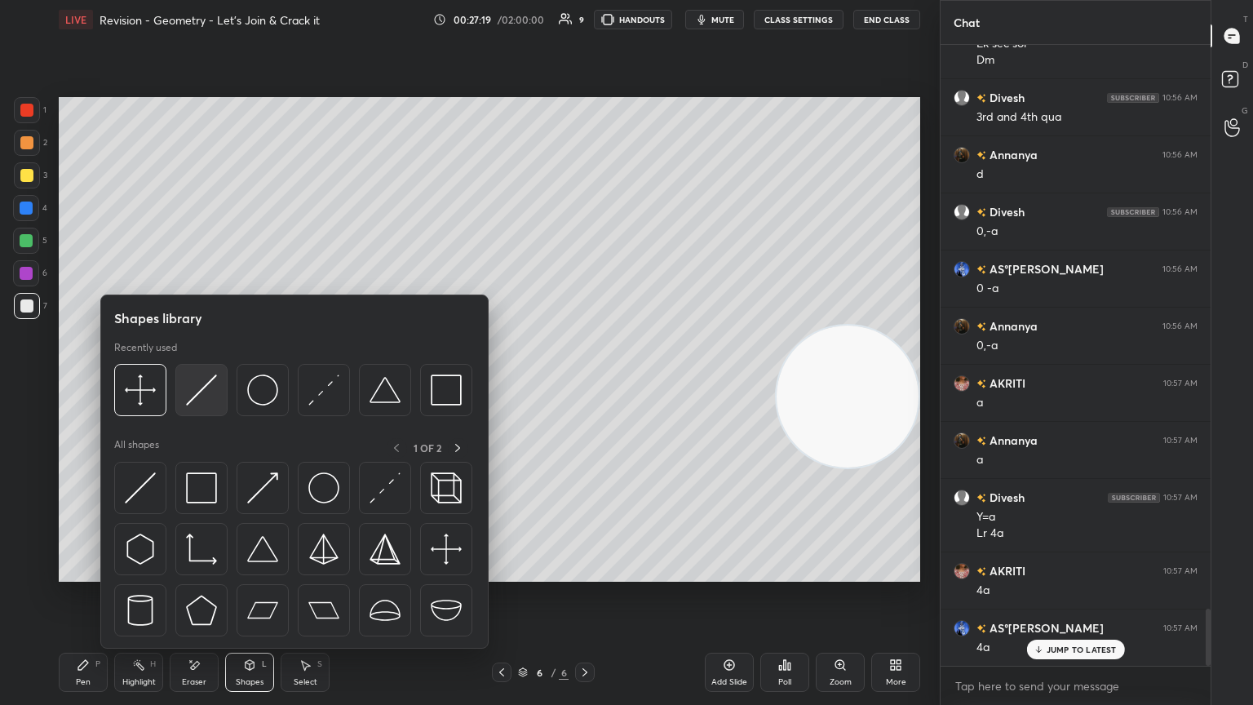
click at [217, 381] on div at bounding box center [201, 390] width 52 height 52
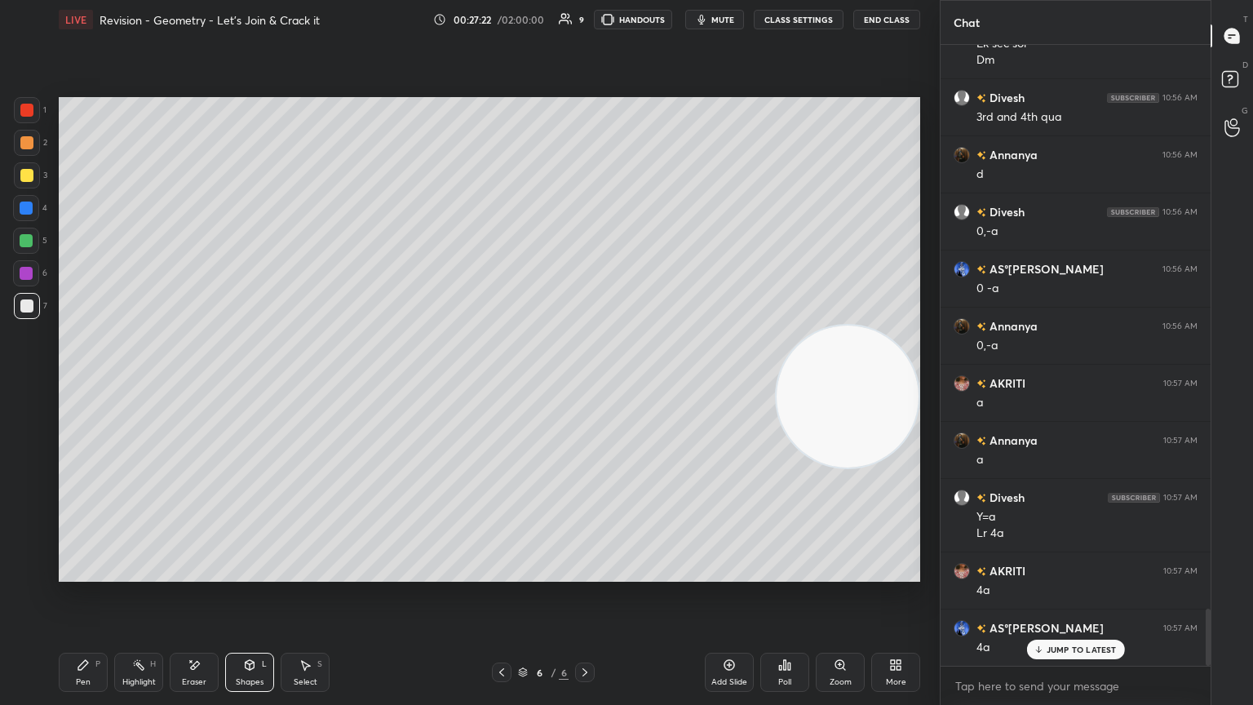
click at [99, 383] on div "P" at bounding box center [97, 664] width 5 height 8
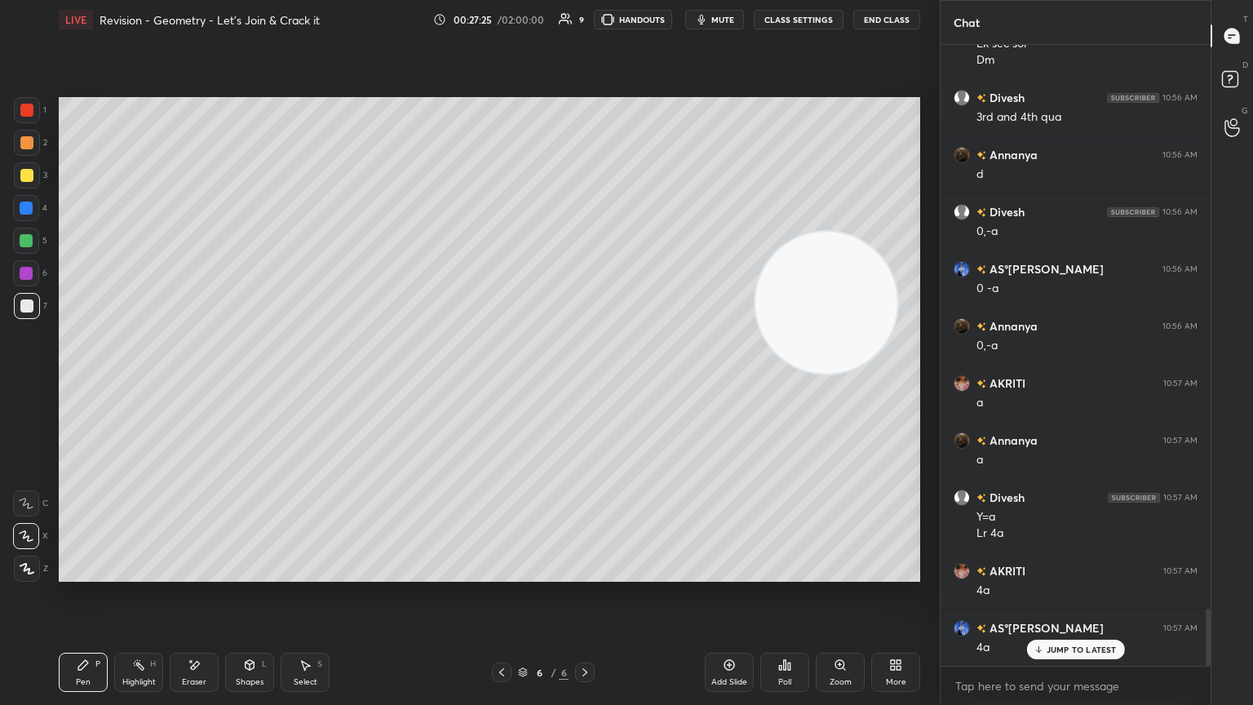
drag, startPoint x: 827, startPoint y: 417, endPoint x: 803, endPoint y: 124, distance: 293.9
click at [585, 232] on video at bounding box center [827, 303] width 142 height 142
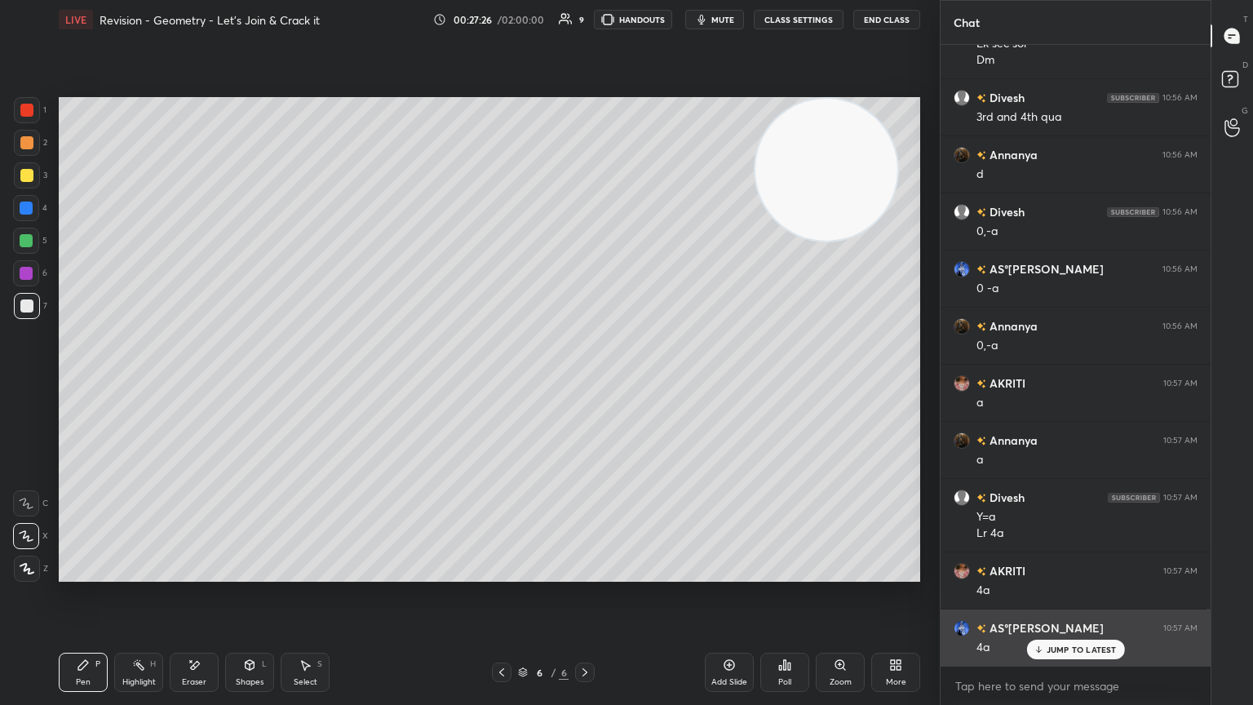
click at [585, 383] on div "JUMP TO LATEST" at bounding box center [1075, 650] width 98 height 20
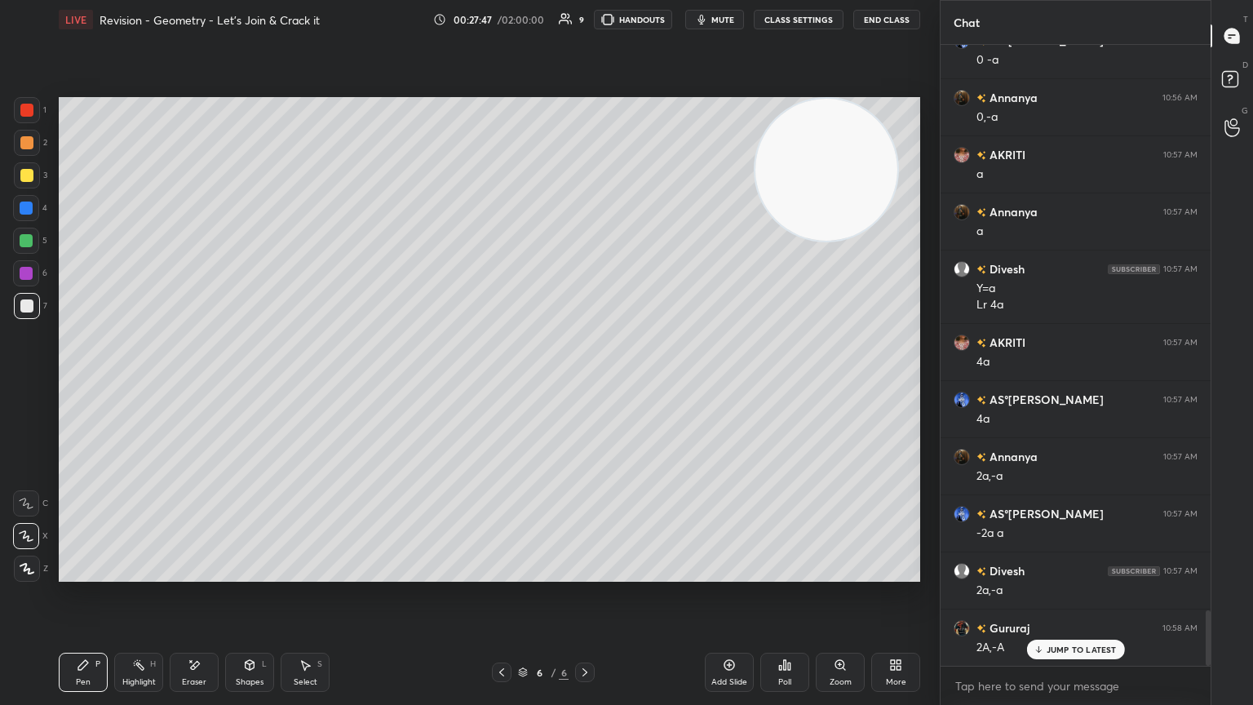
scroll to position [6475, 0]
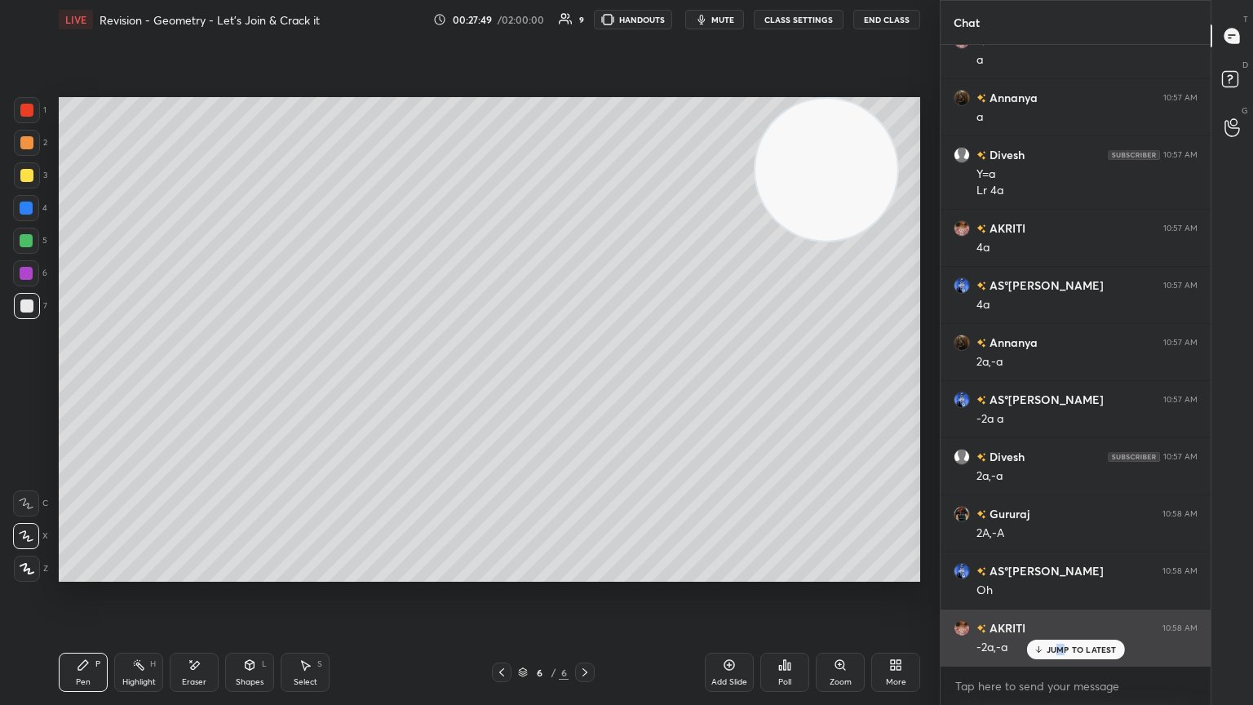
click at [585, 383] on div "JUMP TO LATEST" at bounding box center [1075, 650] width 98 height 20
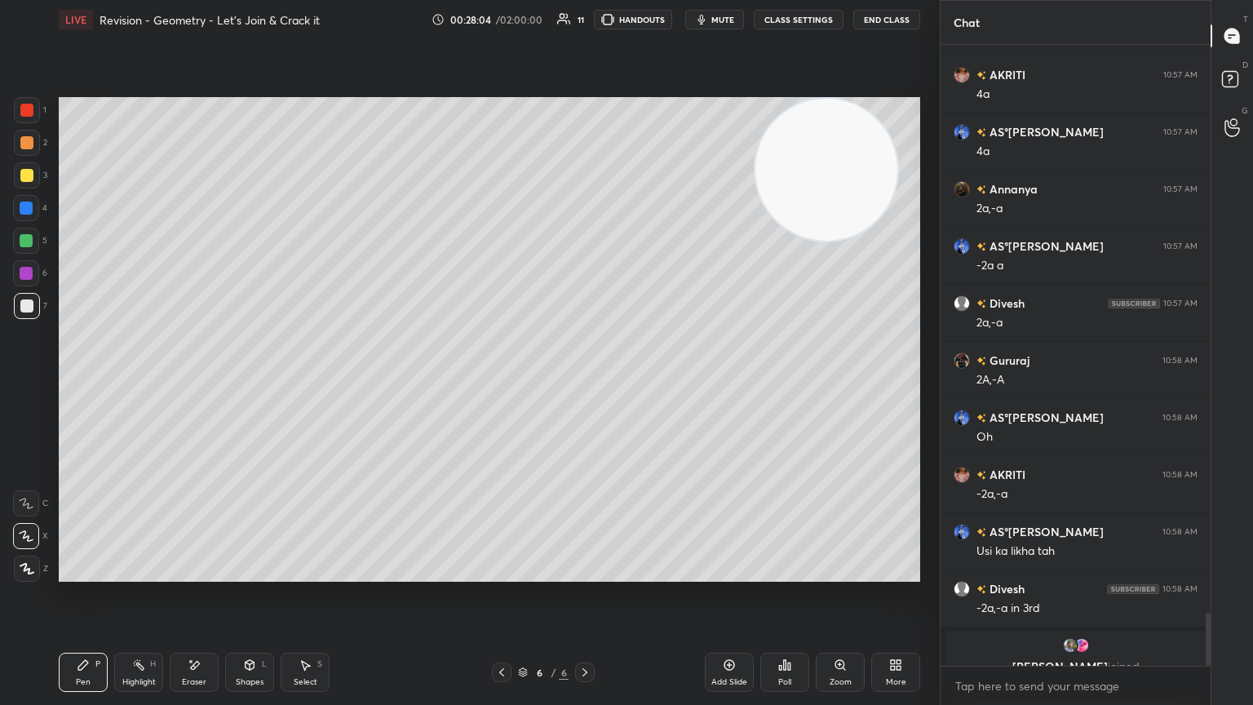
scroll to position [6629, 0]
drag, startPoint x: 1209, startPoint y: 614, endPoint x: 1208, endPoint y: 636, distance: 22.0
click at [585, 383] on div at bounding box center [1208, 639] width 5 height 53
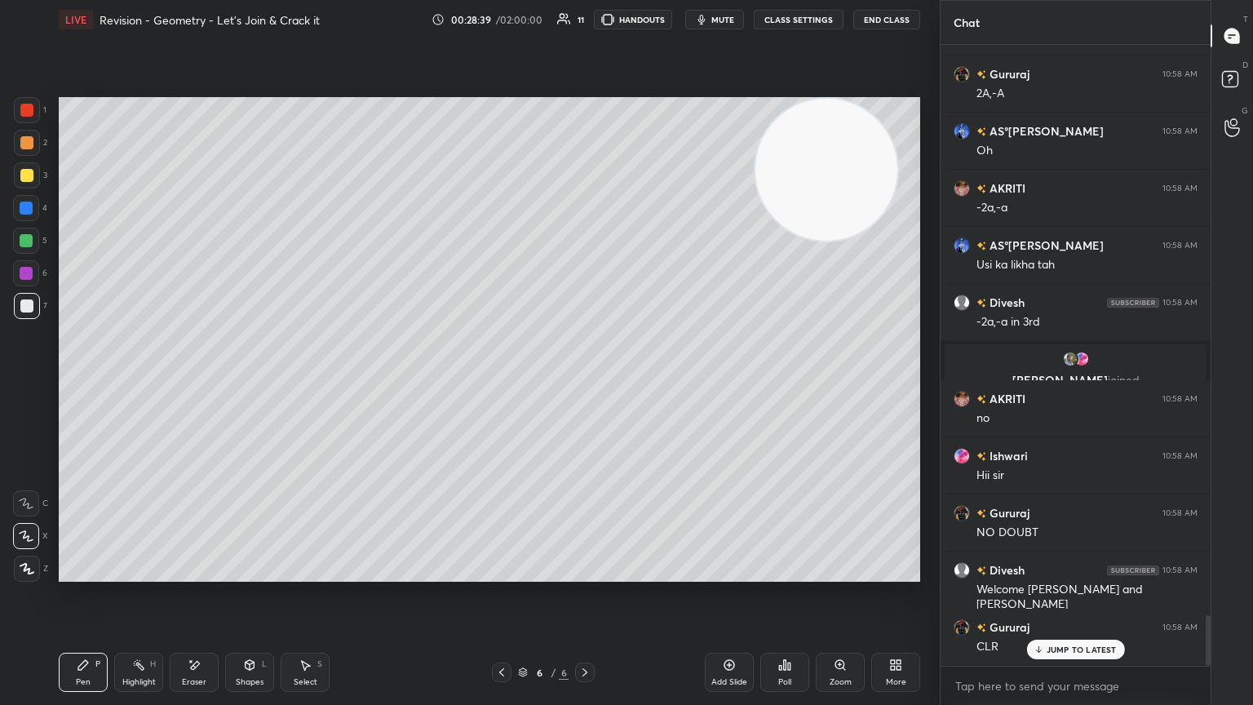
scroll to position [6971, 0]
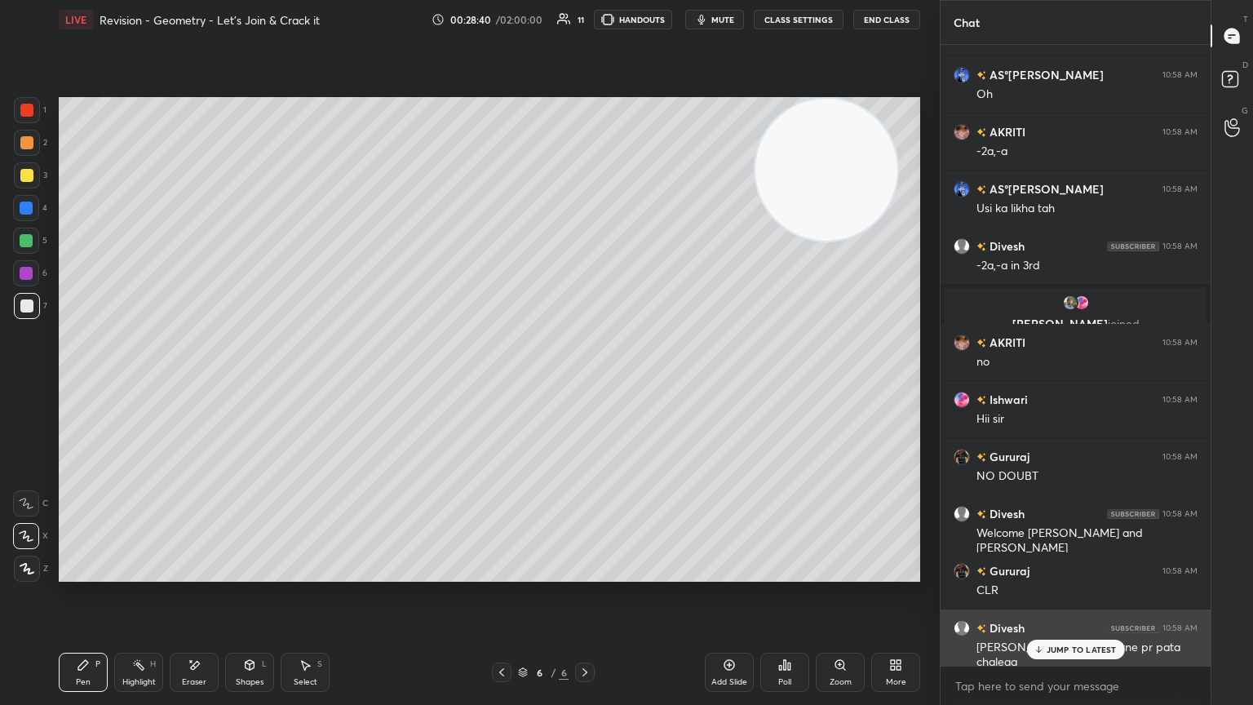
click at [585, 383] on p "JUMP TO LATEST" at bounding box center [1082, 650] width 70 height 10
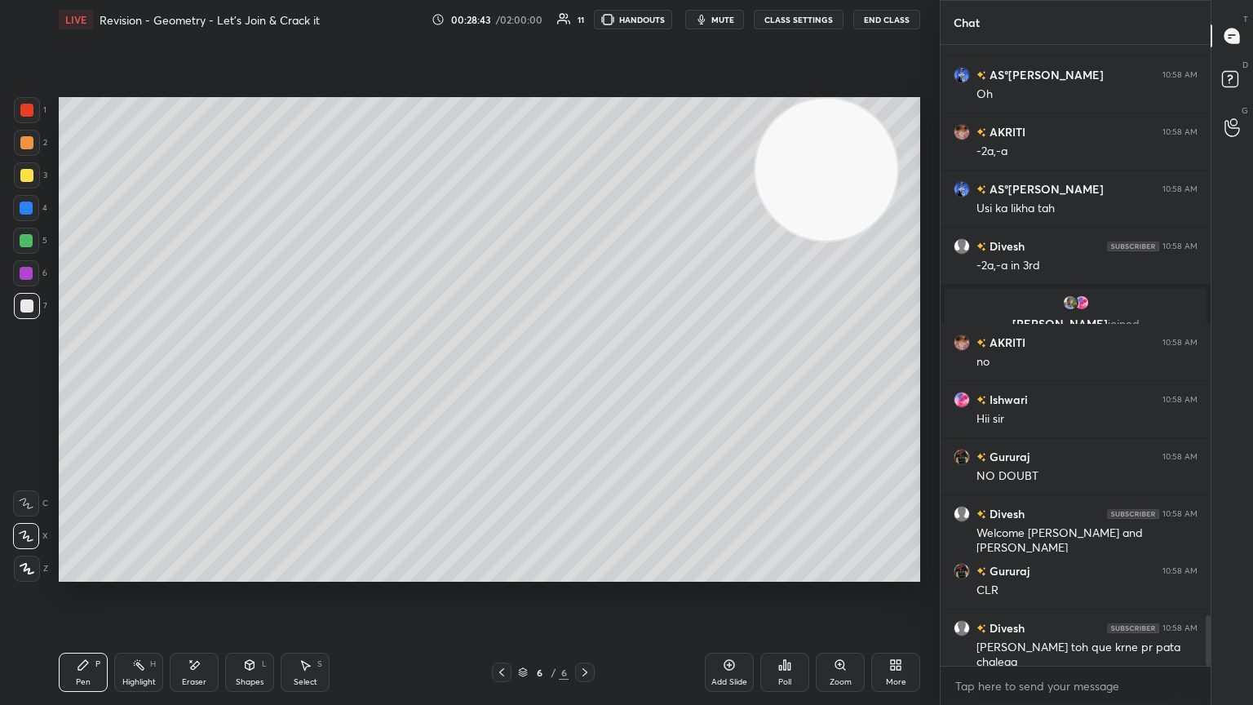
scroll to position [7029, 0]
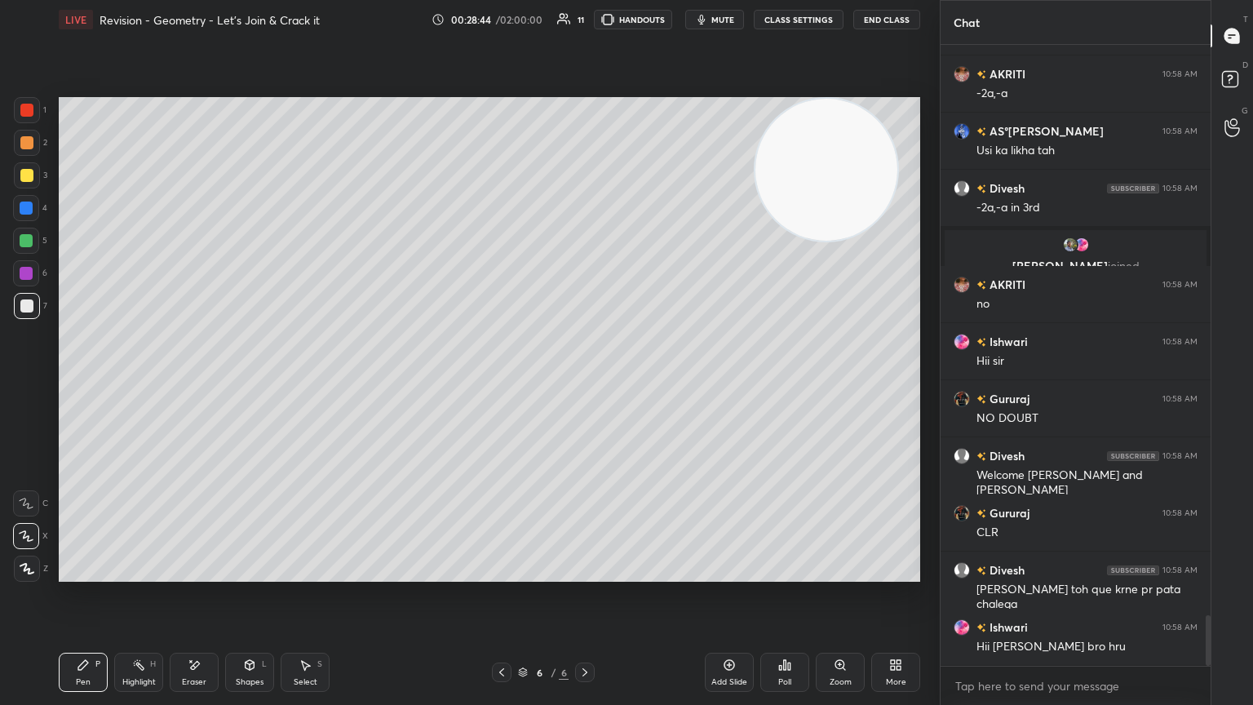
drag, startPoint x: 731, startPoint y: 666, endPoint x: 738, endPoint y: 660, distance: 8.7
click at [585, 383] on icon at bounding box center [729, 664] width 13 height 13
click at [26, 176] on div at bounding box center [26, 175] width 13 height 13
click at [31, 303] on div at bounding box center [26, 305] width 13 height 13
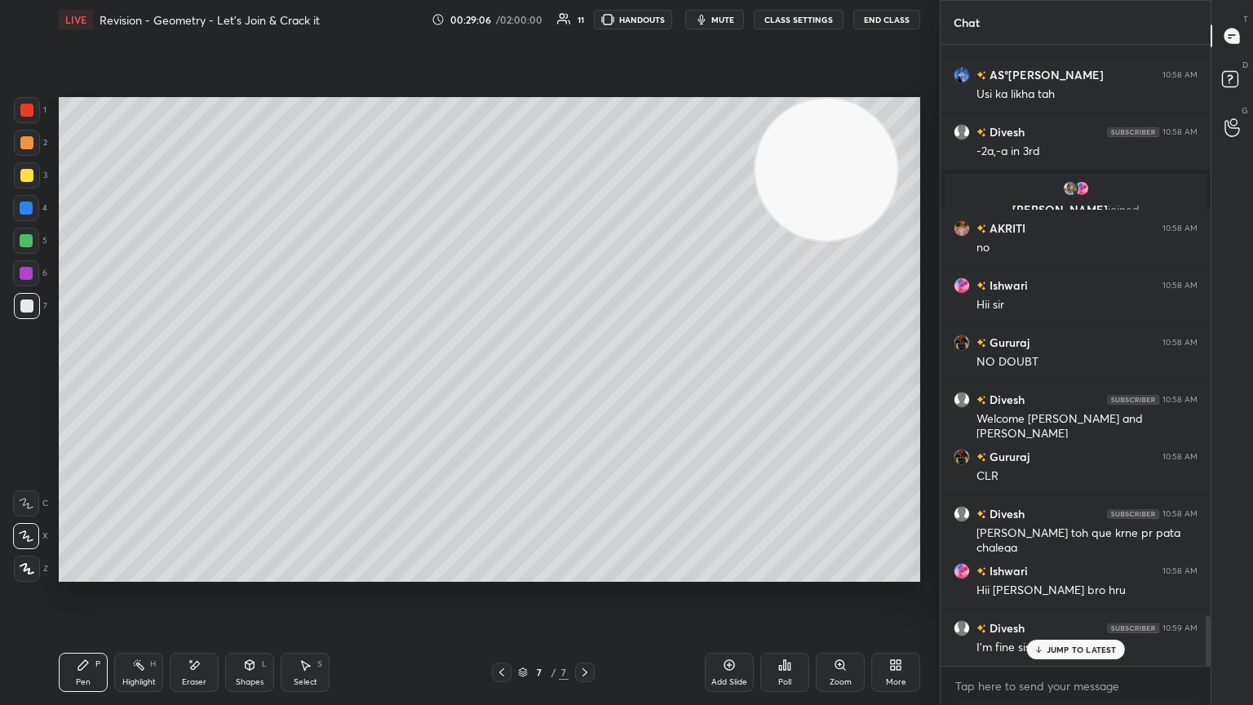
scroll to position [7125, 0]
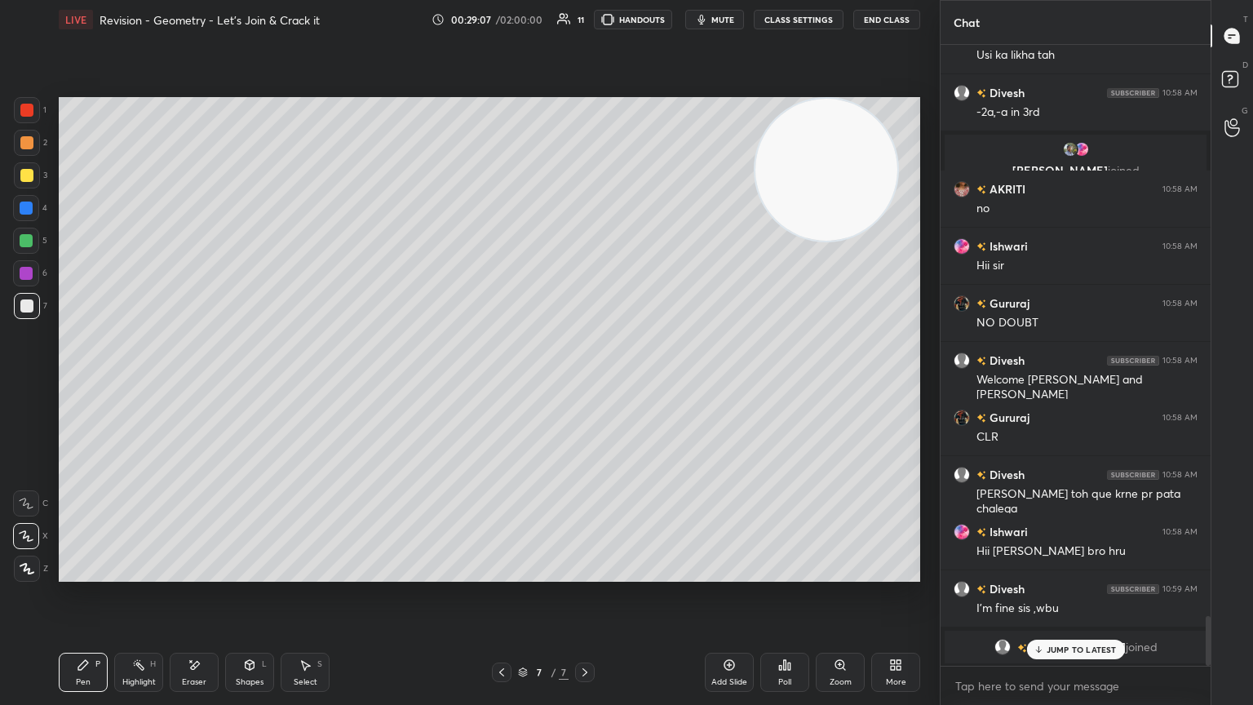
click at [585, 383] on p "JUMP TO LATEST" at bounding box center [1082, 650] width 70 height 10
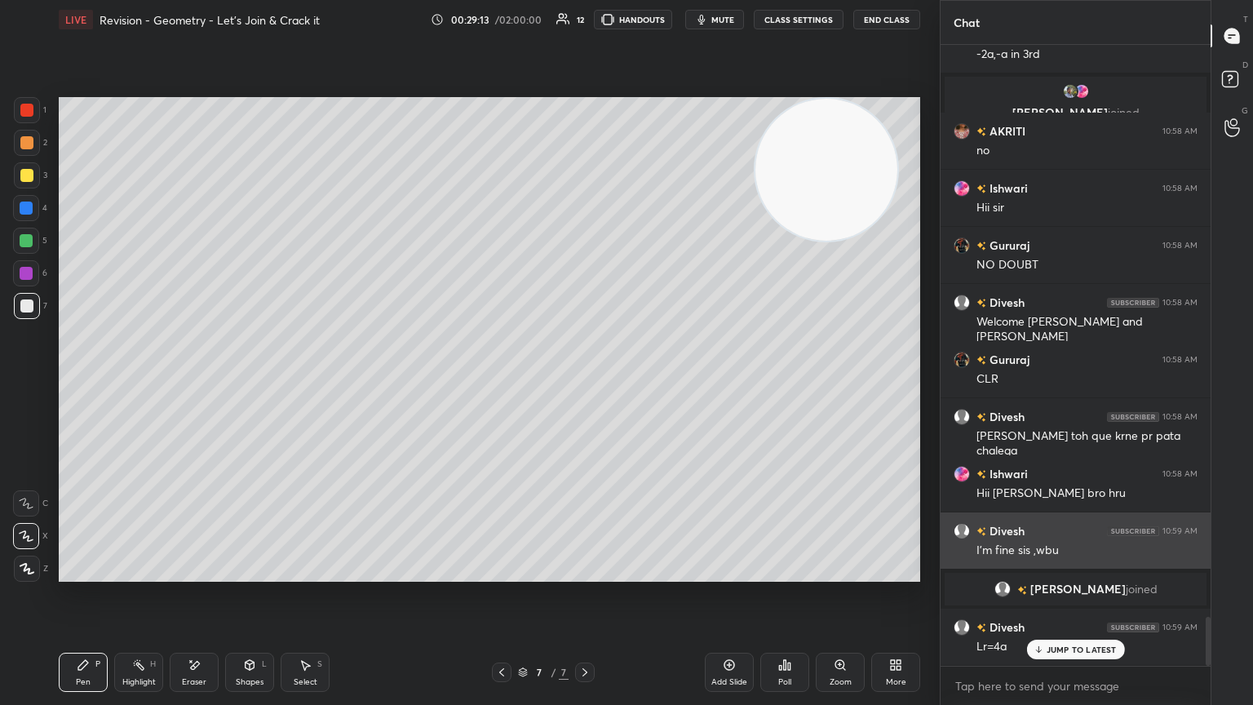
scroll to position [7239, 0]
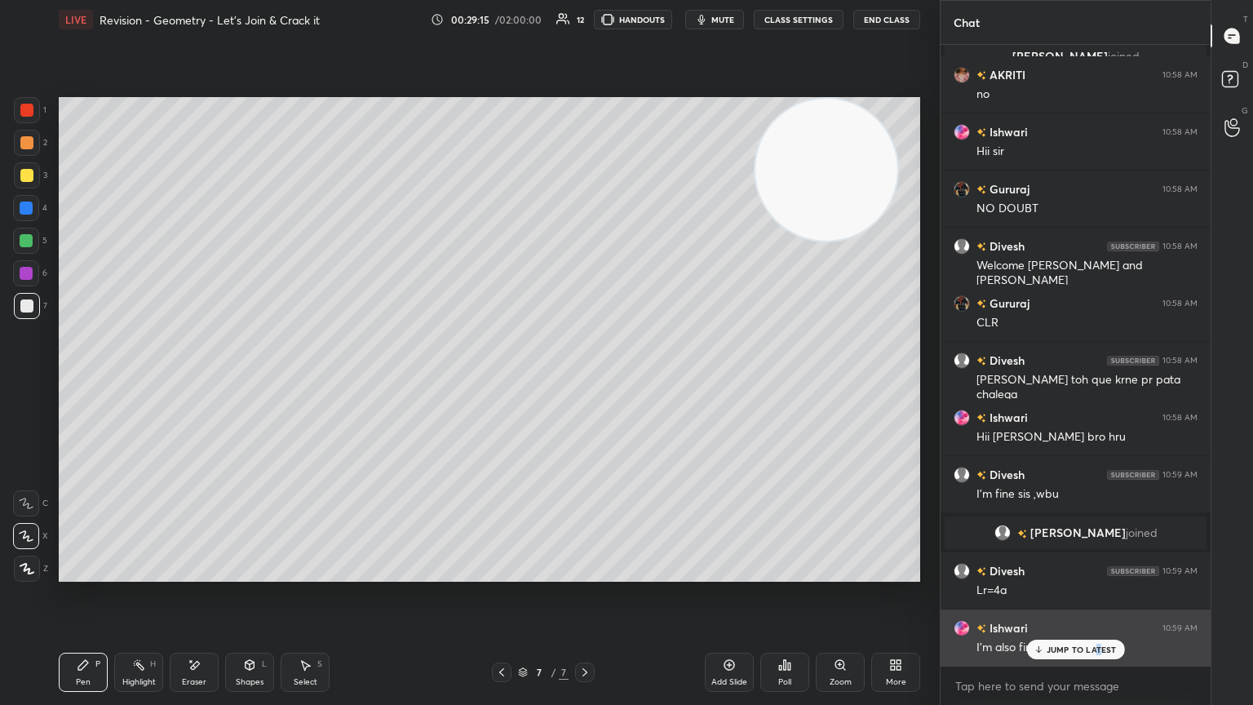
click at [585, 383] on p "JUMP TO LATEST" at bounding box center [1082, 650] width 70 height 10
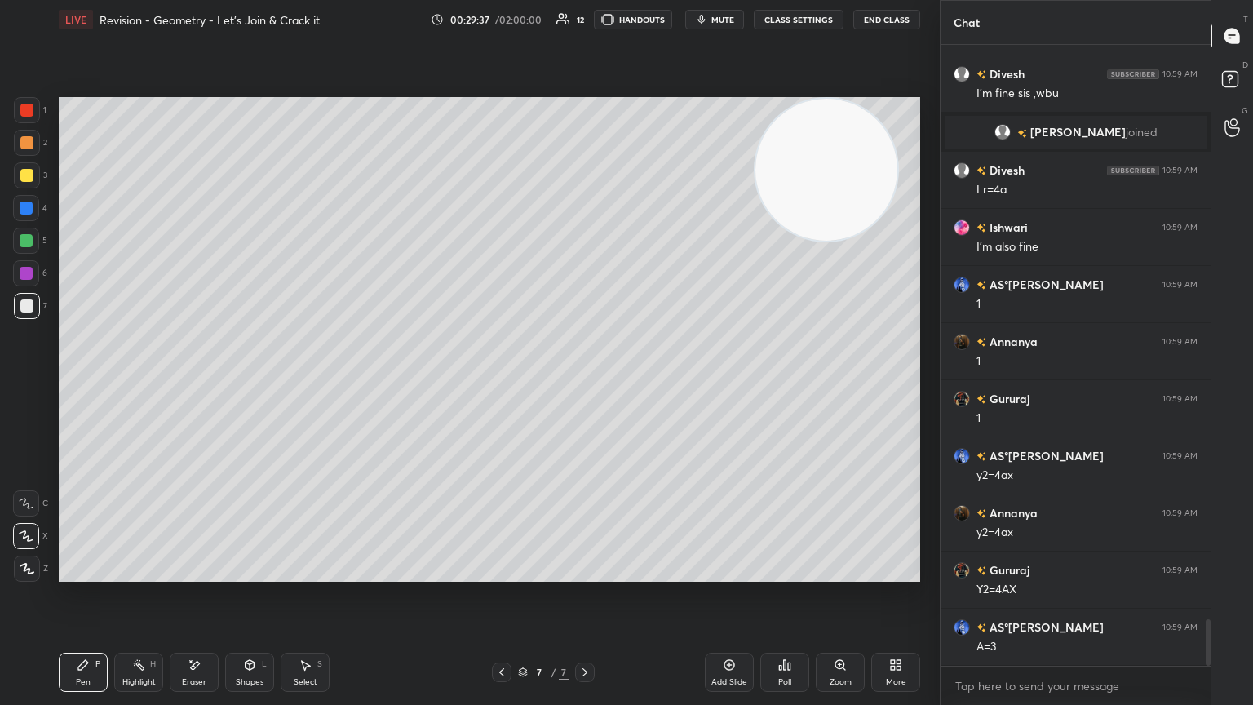
scroll to position [7696, 0]
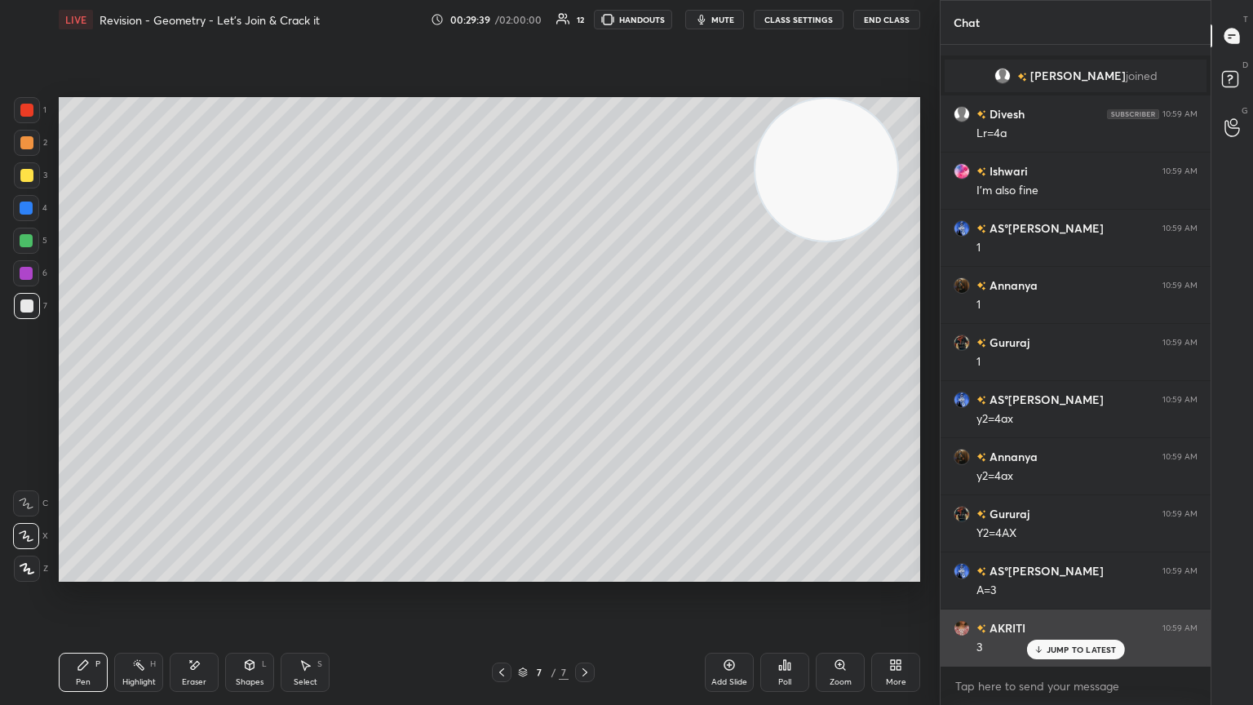
click at [585, 383] on div "JUMP TO LATEST" at bounding box center [1075, 650] width 98 height 20
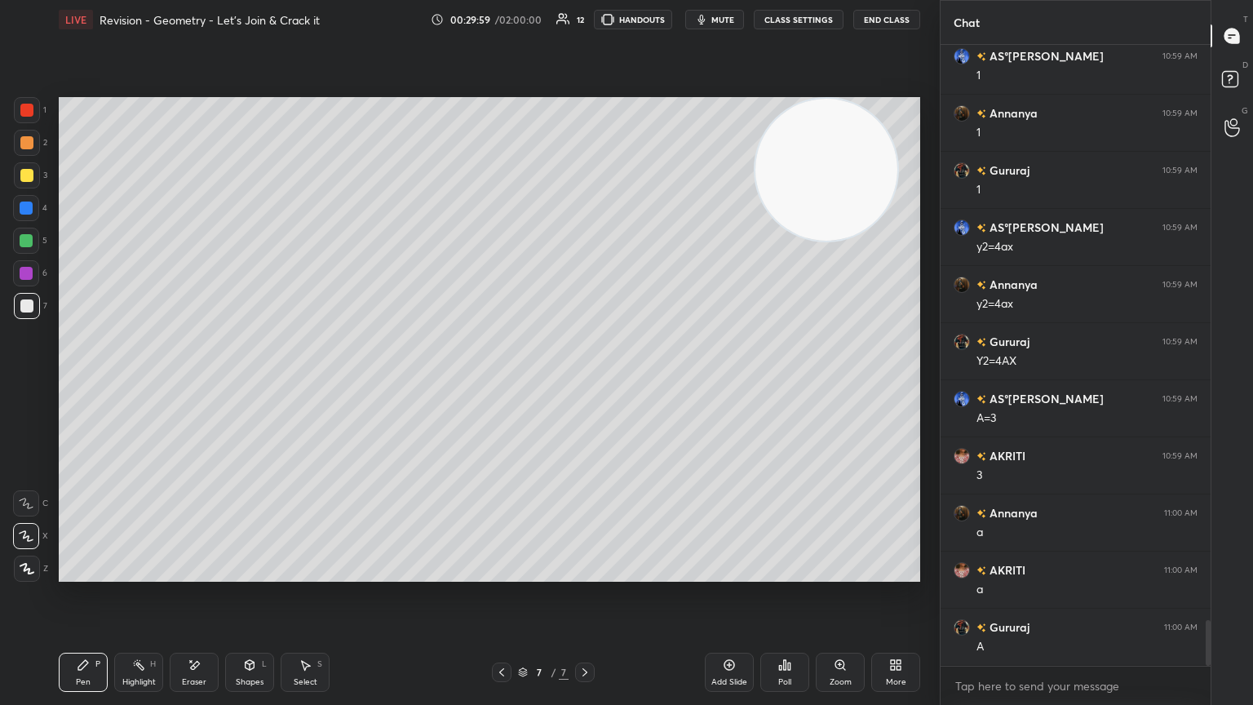
scroll to position [7924, 0]
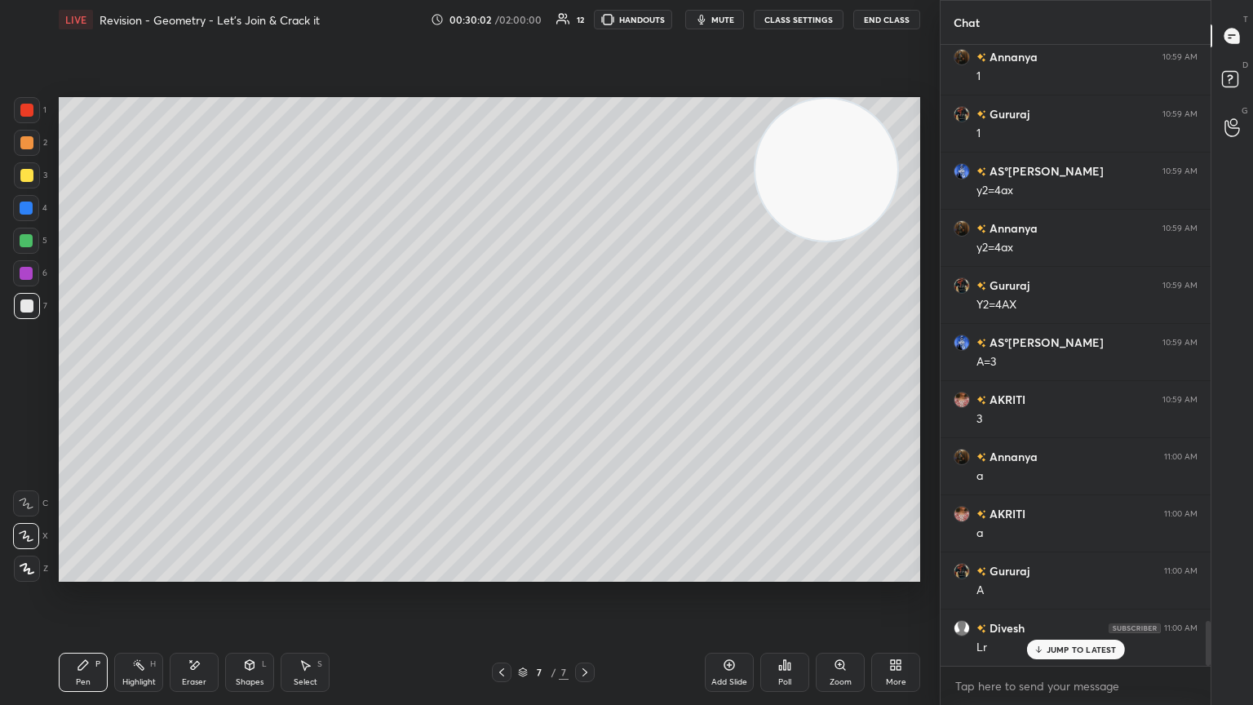
click at [585, 27] on div "LIVE Revision - Geometry - Let’s Join & Crack it 00:30:02 / 02:00:00 12 HANDOUT…" at bounding box center [490, 19] width 862 height 39
drag, startPoint x: 734, startPoint y: 13, endPoint x: 722, endPoint y: 16, distance: 12.7
click at [585, 12] on button "mute" at bounding box center [714, 20] width 59 height 20
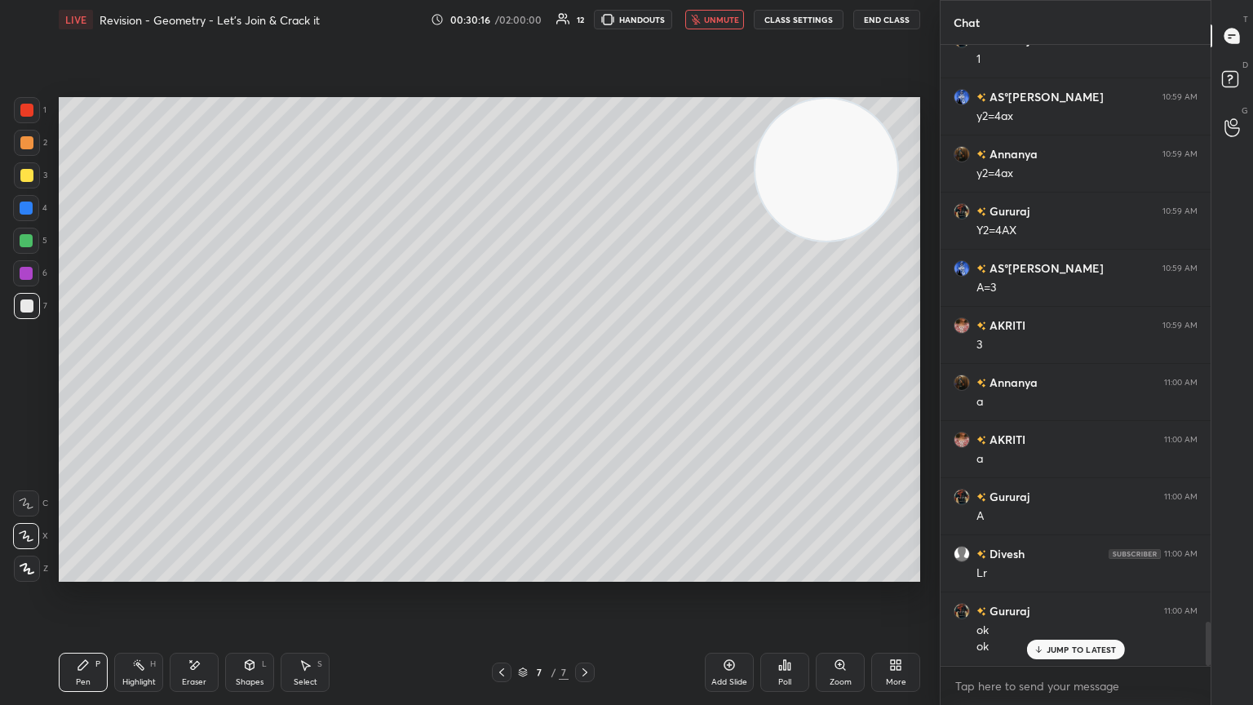
scroll to position [8055, 0]
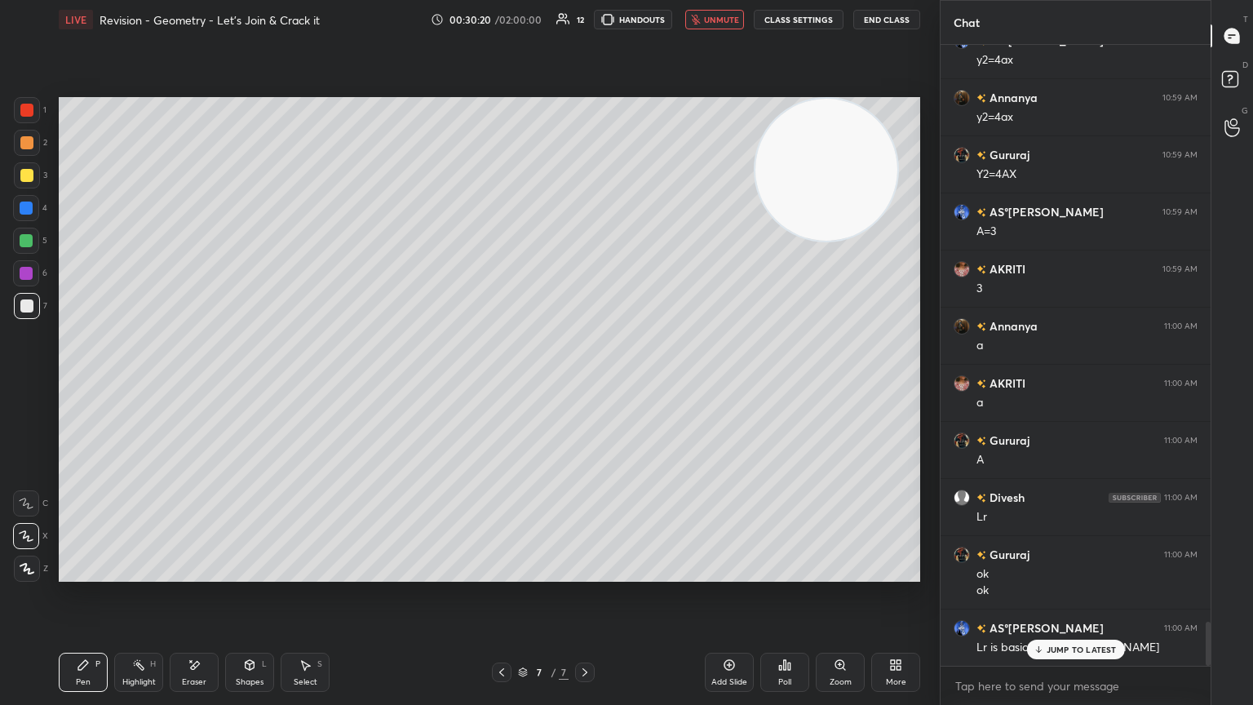
click at [585, 24] on span "unmute" at bounding box center [721, 19] width 35 height 11
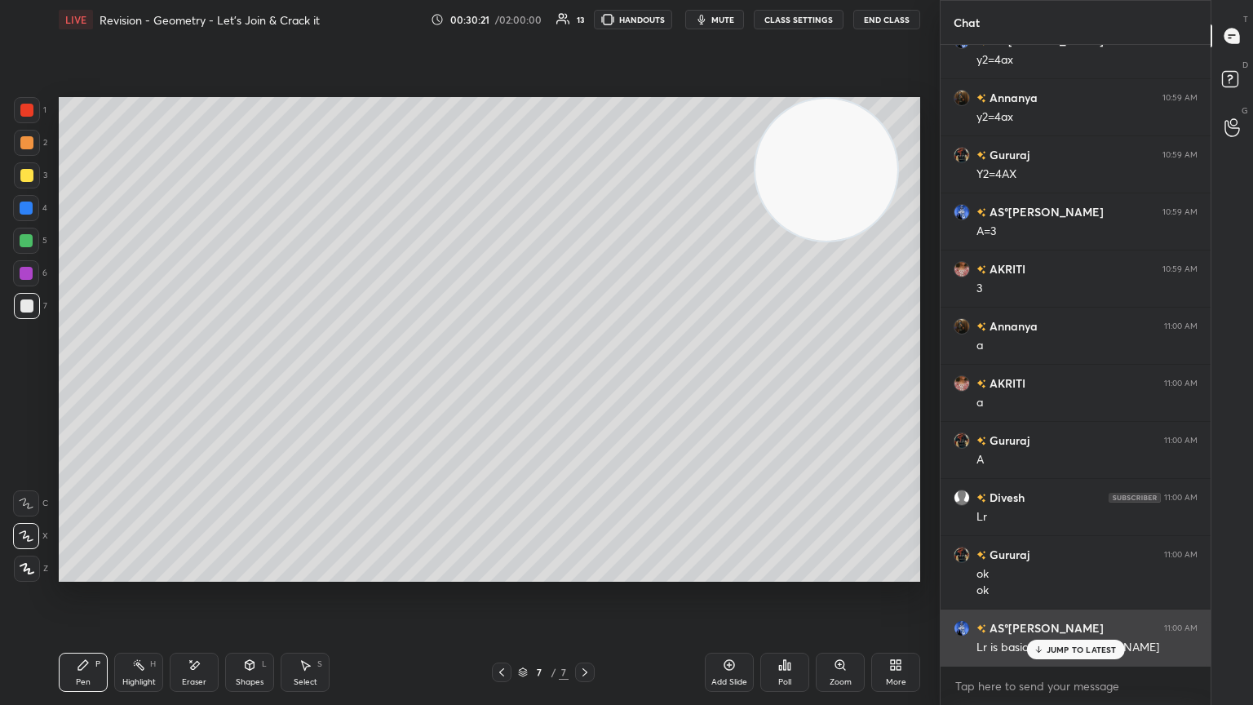
click at [585, 383] on div "JUMP TO LATEST" at bounding box center [1075, 650] width 98 height 20
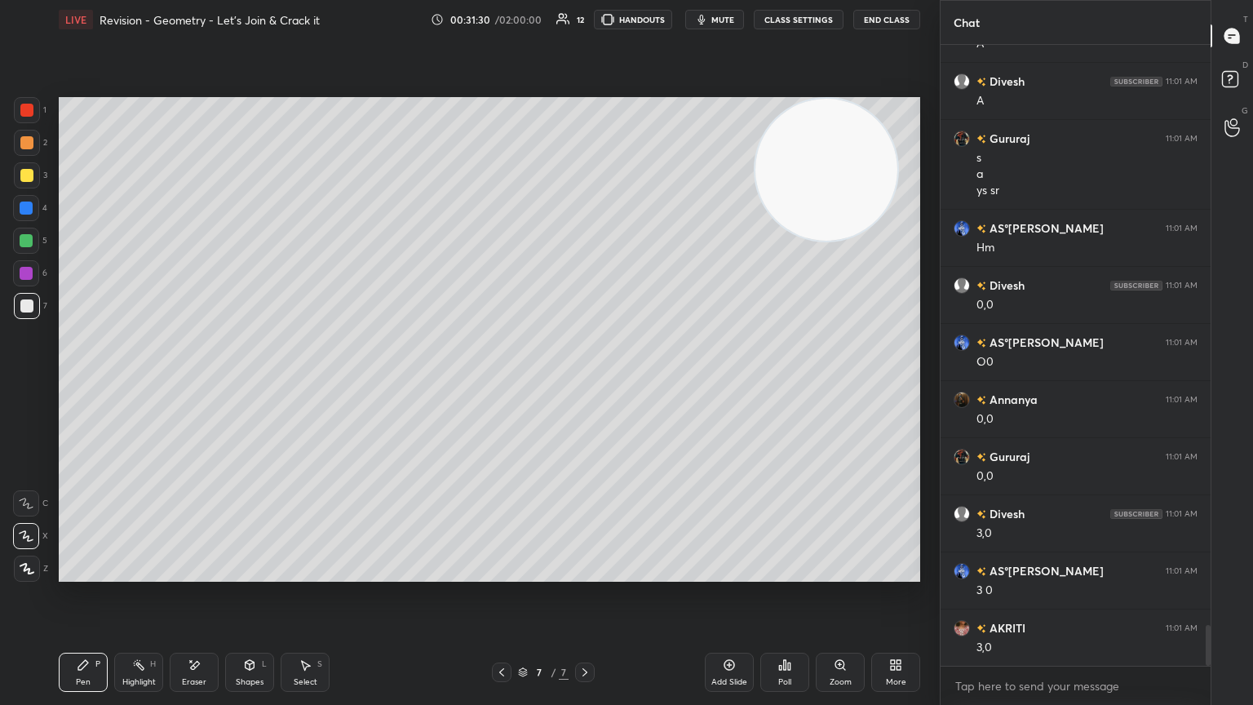
scroll to position [8847, 0]
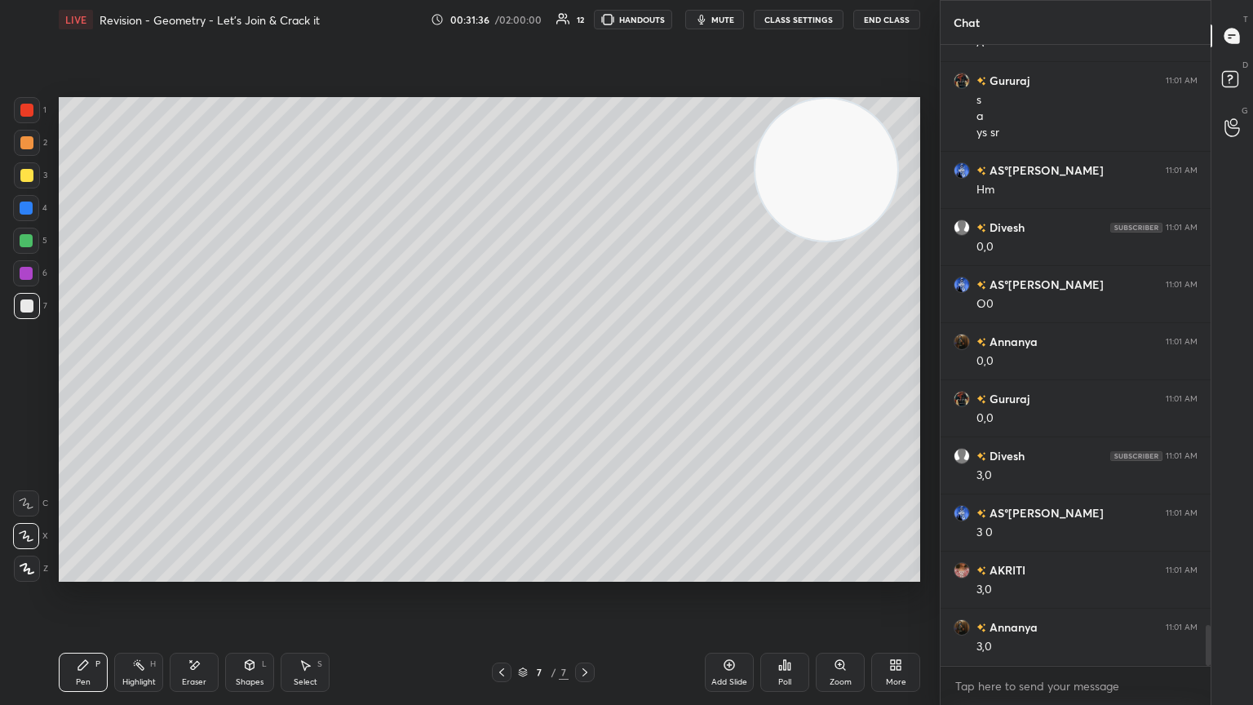
drag, startPoint x: 503, startPoint y: 664, endPoint x: 542, endPoint y: 663, distance: 38.4
click at [503, 383] on icon at bounding box center [501, 672] width 13 height 13
click at [583, 383] on icon at bounding box center [584, 672] width 13 height 13
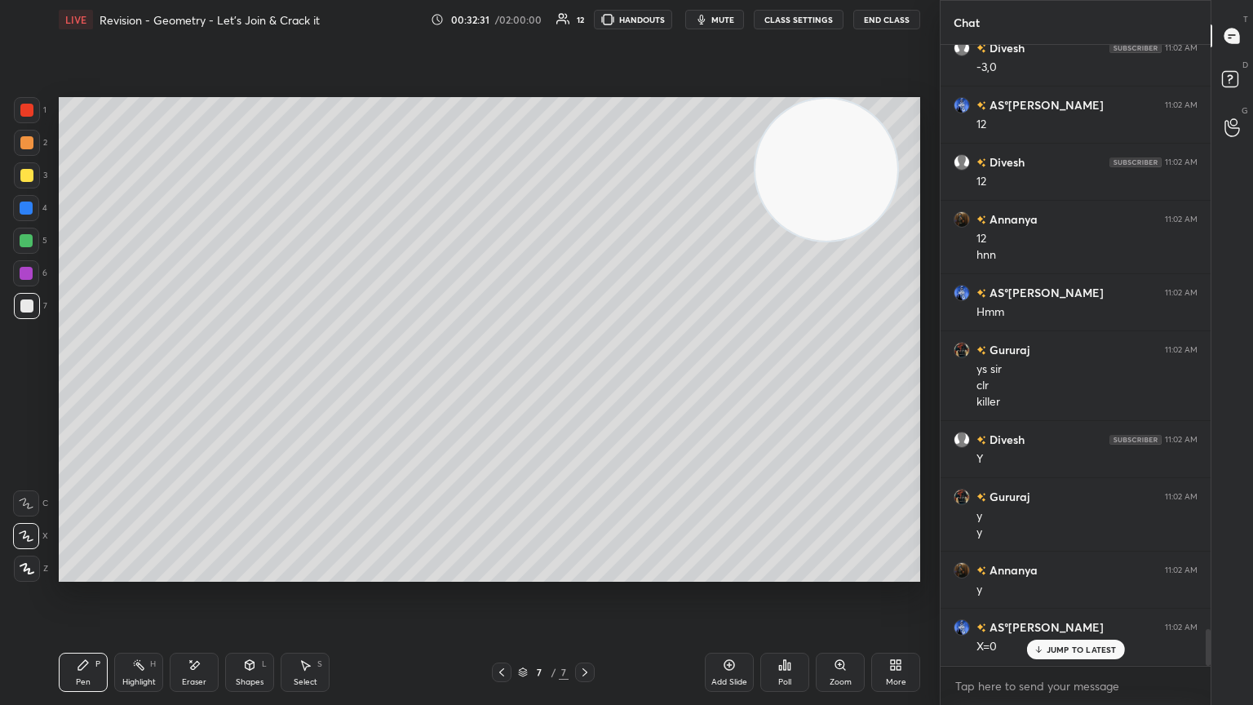
scroll to position [9768, 0]
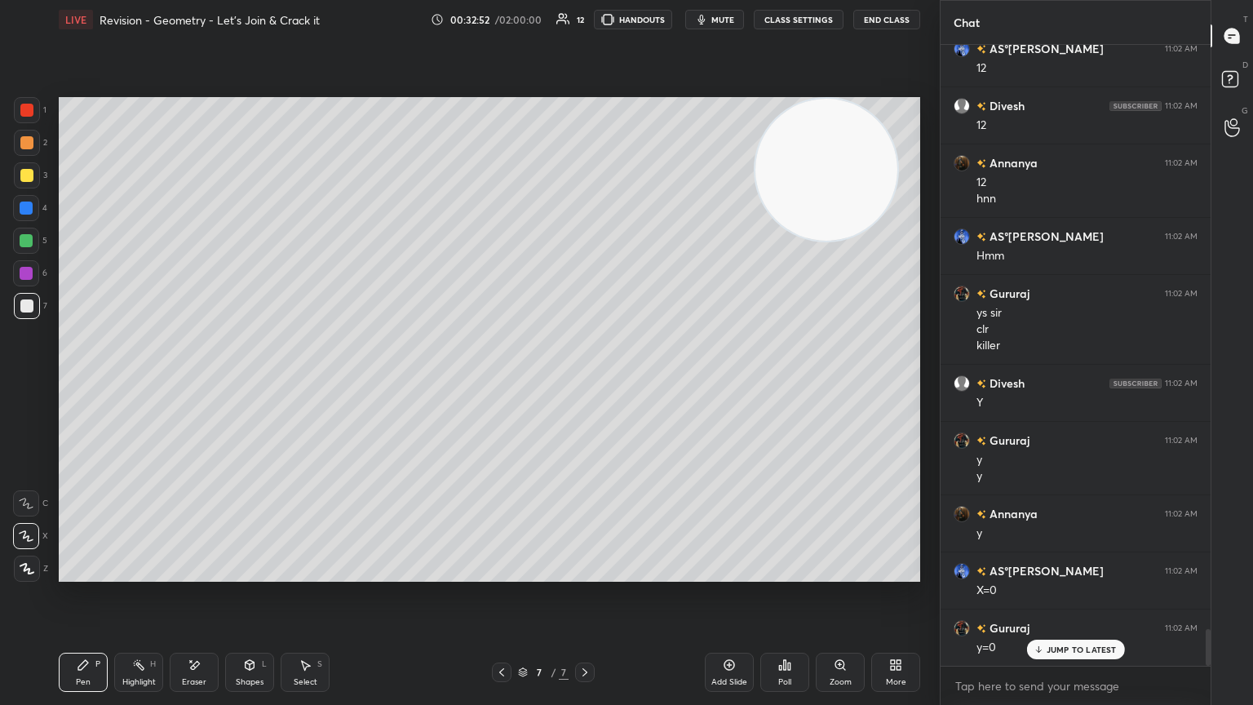
click at [585, 383] on div "Add Slide" at bounding box center [729, 672] width 49 height 39
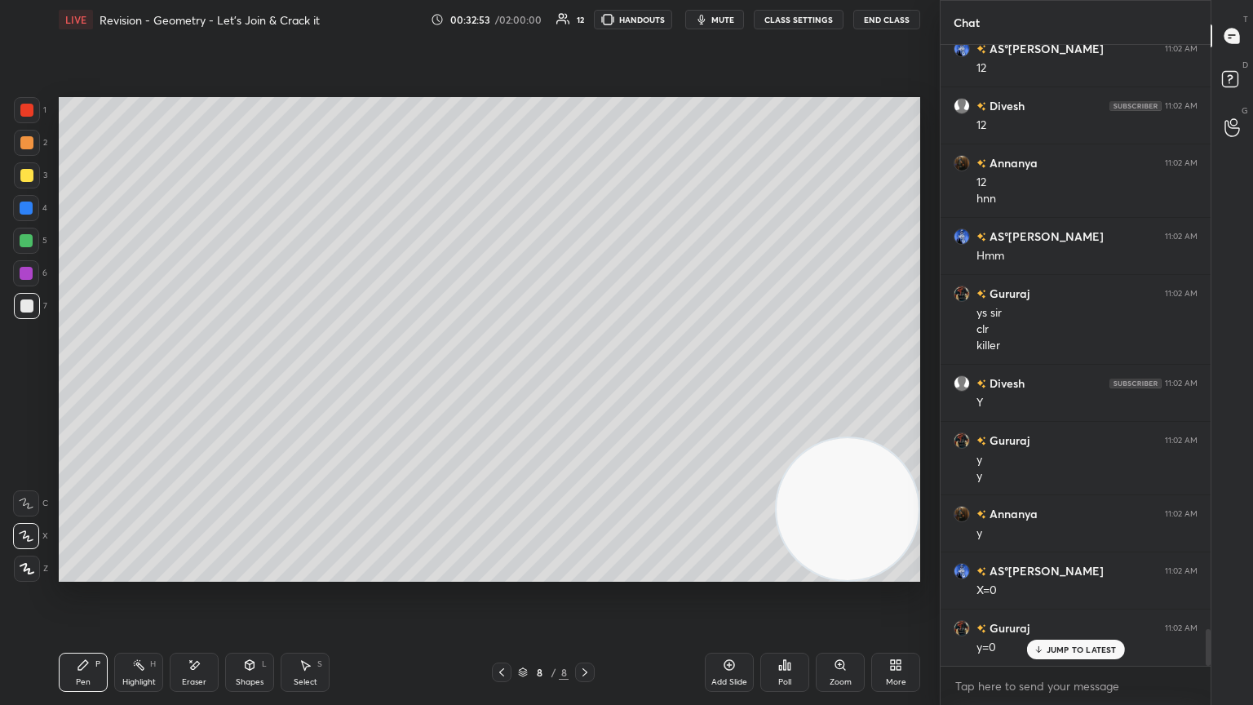
drag, startPoint x: 818, startPoint y: 225, endPoint x: 865, endPoint y: 565, distance: 342.6
click at [585, 383] on div "Setting up your live class Poll for secs No correct answer Start poll" at bounding box center [489, 339] width 875 height 601
click at [33, 176] on div at bounding box center [27, 175] width 26 height 26
click at [29, 302] on div at bounding box center [26, 305] width 13 height 13
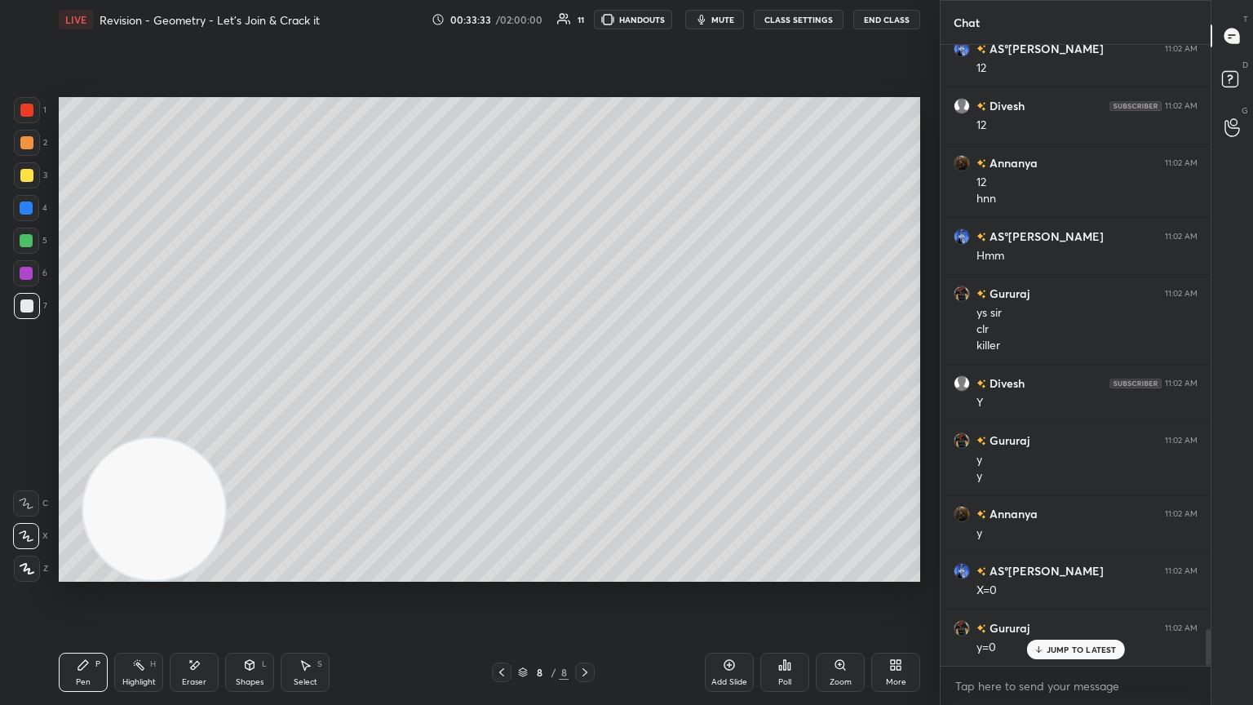
drag, startPoint x: 812, startPoint y: 503, endPoint x: 1, endPoint y: 590, distance: 815.7
click at [1, 383] on div "1 2 3 4 5 6 7 C X Z E E Erase all H H LIVE Revision - Geometry - Let’s Join & C…" at bounding box center [463, 352] width 927 height 705
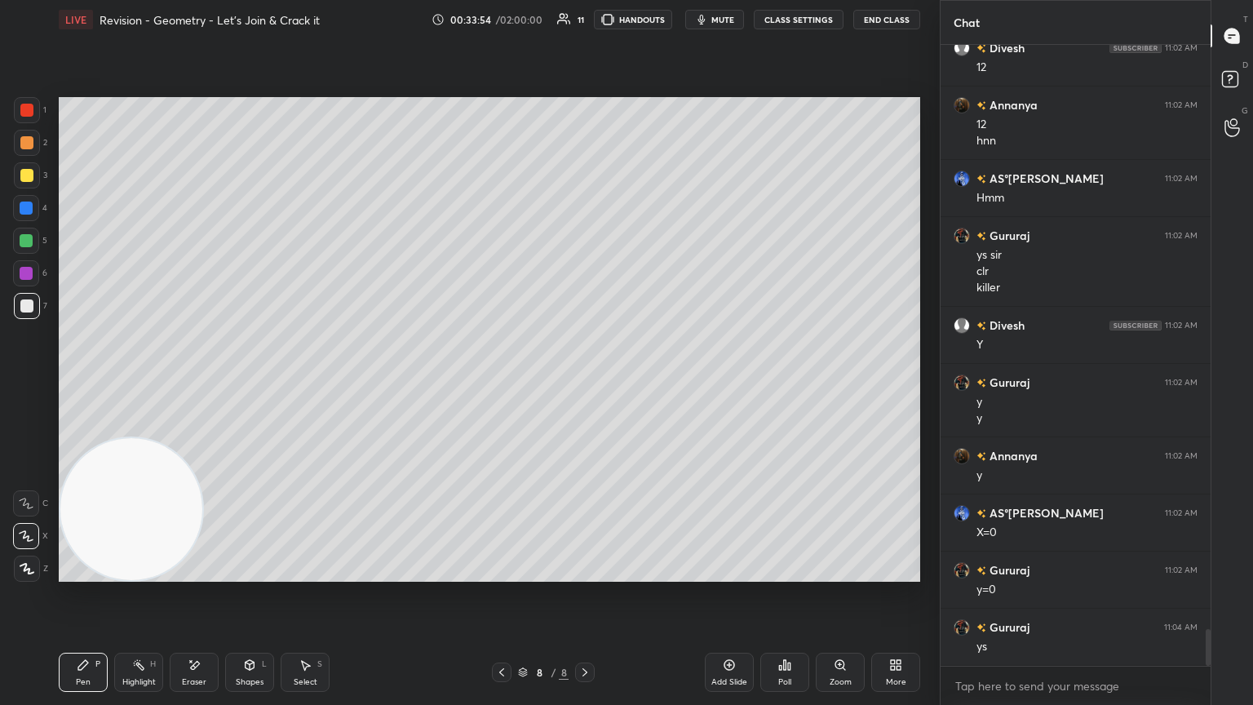
click at [499, 383] on icon at bounding box center [501, 672] width 13 height 13
click at [503, 383] on icon at bounding box center [501, 672] width 13 height 13
click at [506, 383] on icon at bounding box center [501, 672] width 13 height 13
click at [508, 383] on icon at bounding box center [501, 672] width 13 height 13
click at [508, 383] on div at bounding box center [502, 673] width 20 height 20
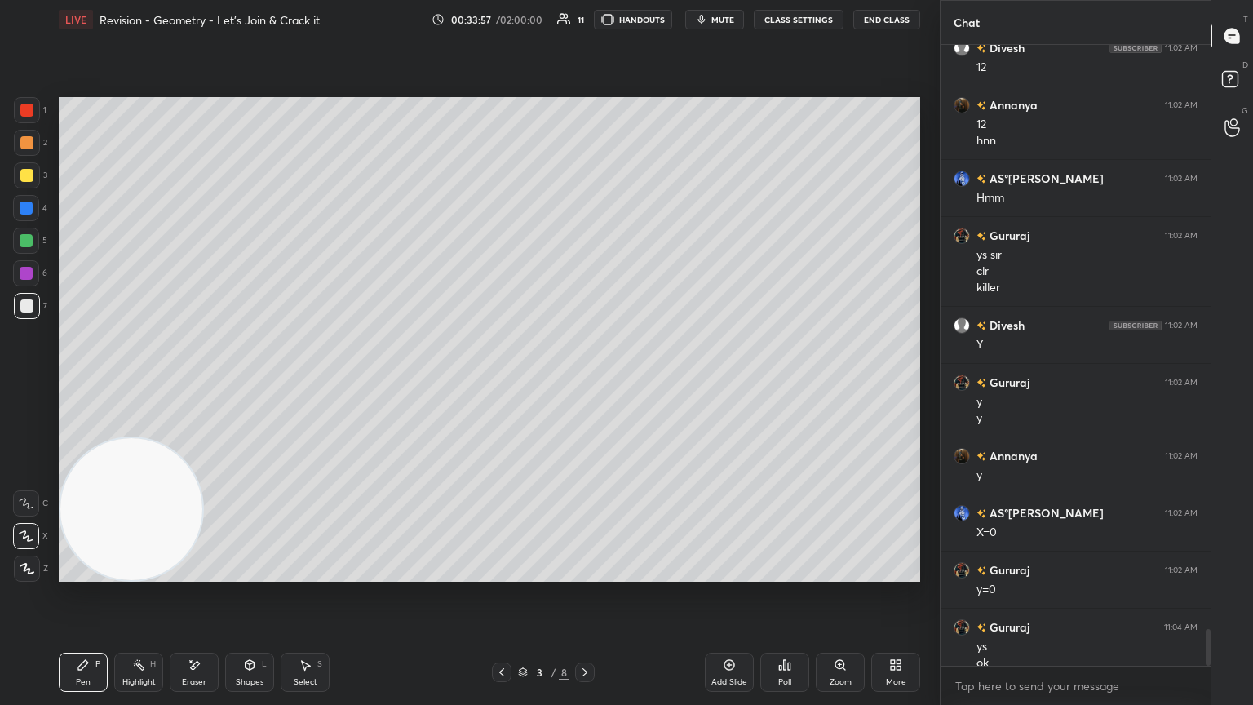
scroll to position [9843, 0]
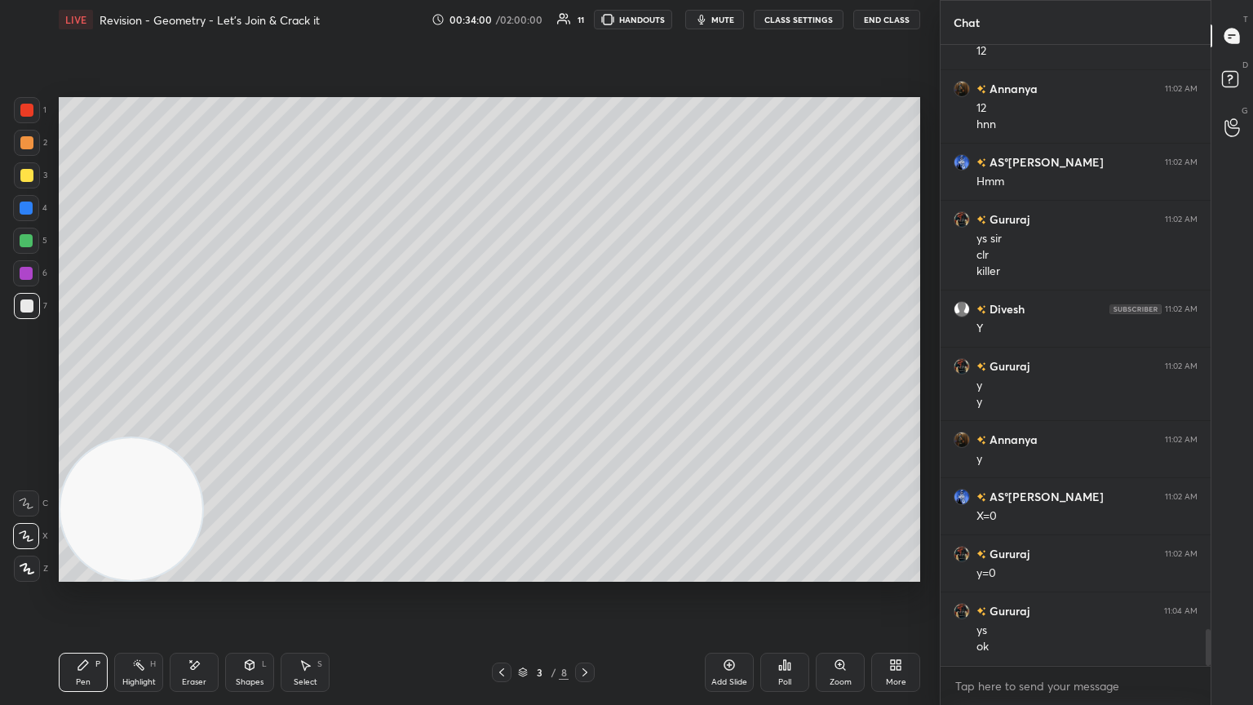
click at [585, 383] on icon at bounding box center [584, 672] width 13 height 13
click at [583, 383] on icon at bounding box center [584, 672] width 13 height 13
click at [585, 383] on div at bounding box center [585, 673] width 20 height 20
click at [584, 383] on icon at bounding box center [584, 672] width 13 height 13
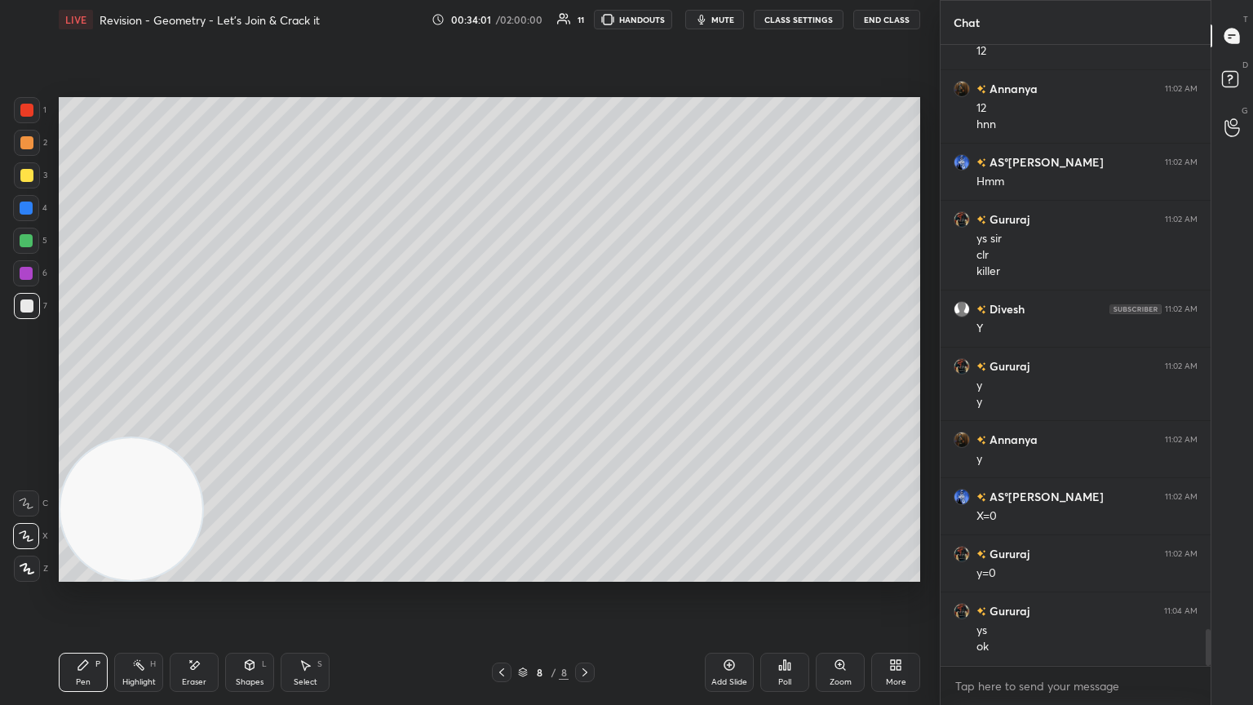
click at [585, 383] on icon at bounding box center [584, 672] width 13 height 13
click at [585, 383] on div at bounding box center [585, 673] width 20 height 20
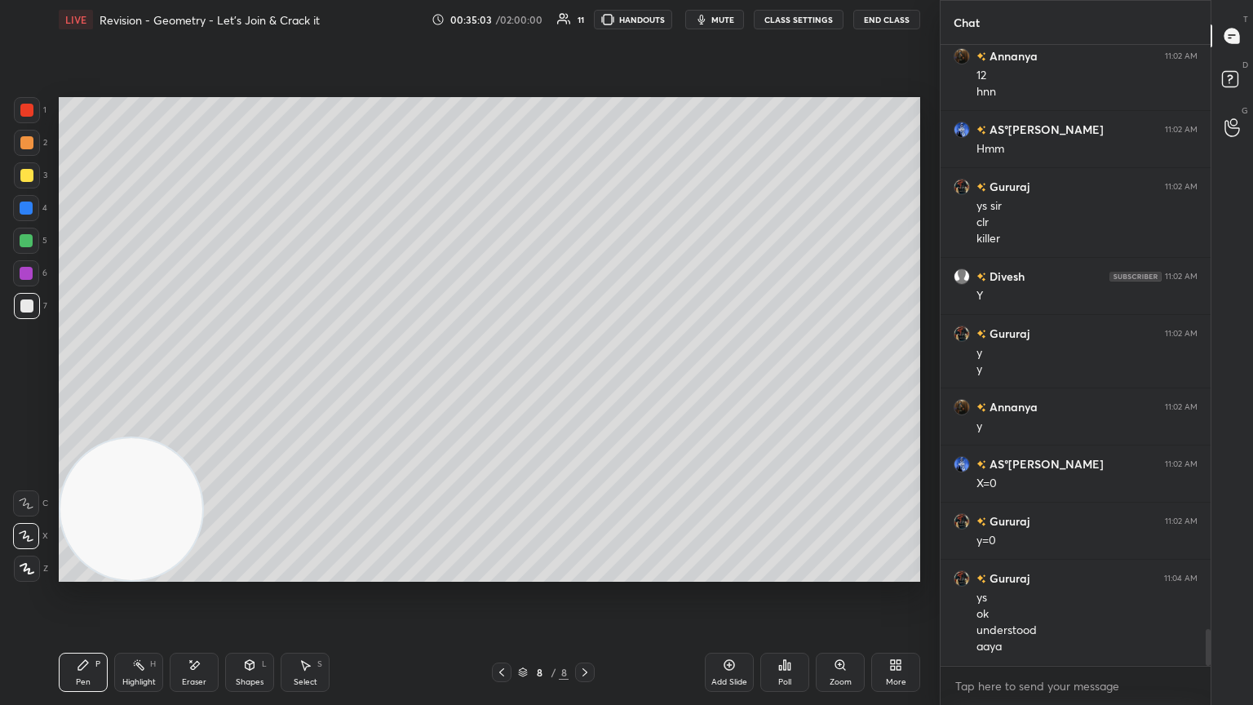
scroll to position [9931, 0]
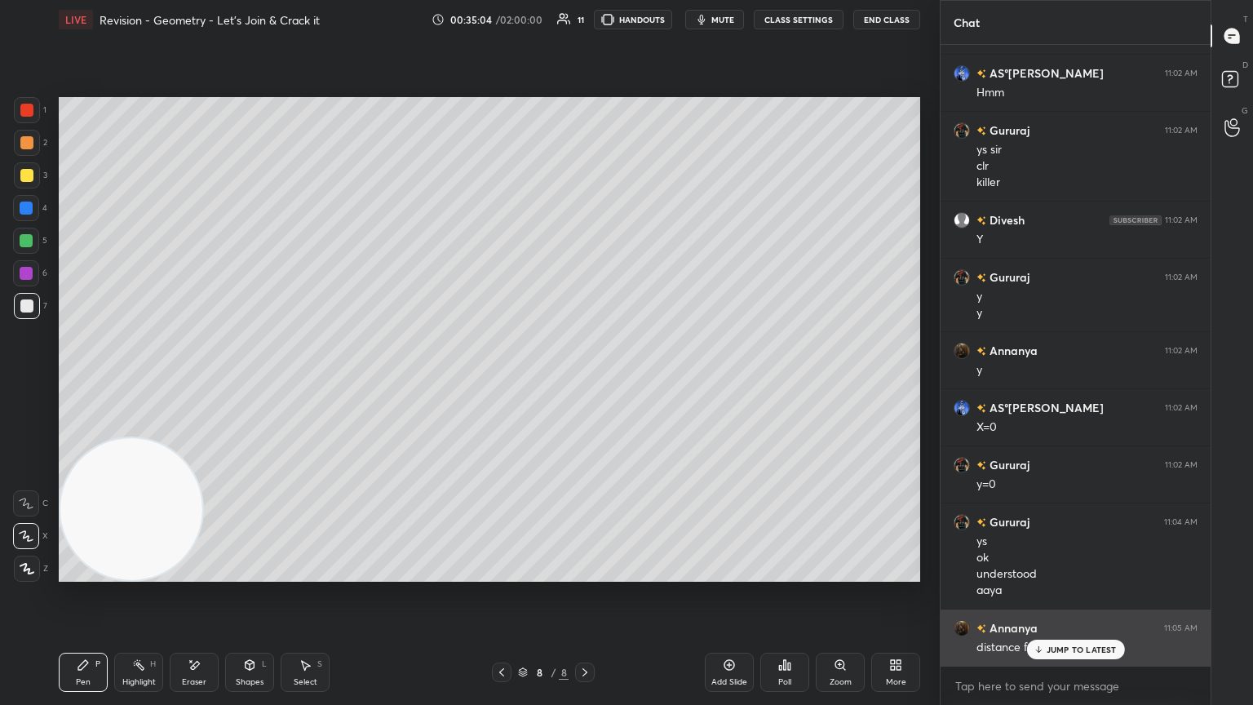
click at [585, 383] on p "JUMP TO LATEST" at bounding box center [1082, 650] width 70 height 10
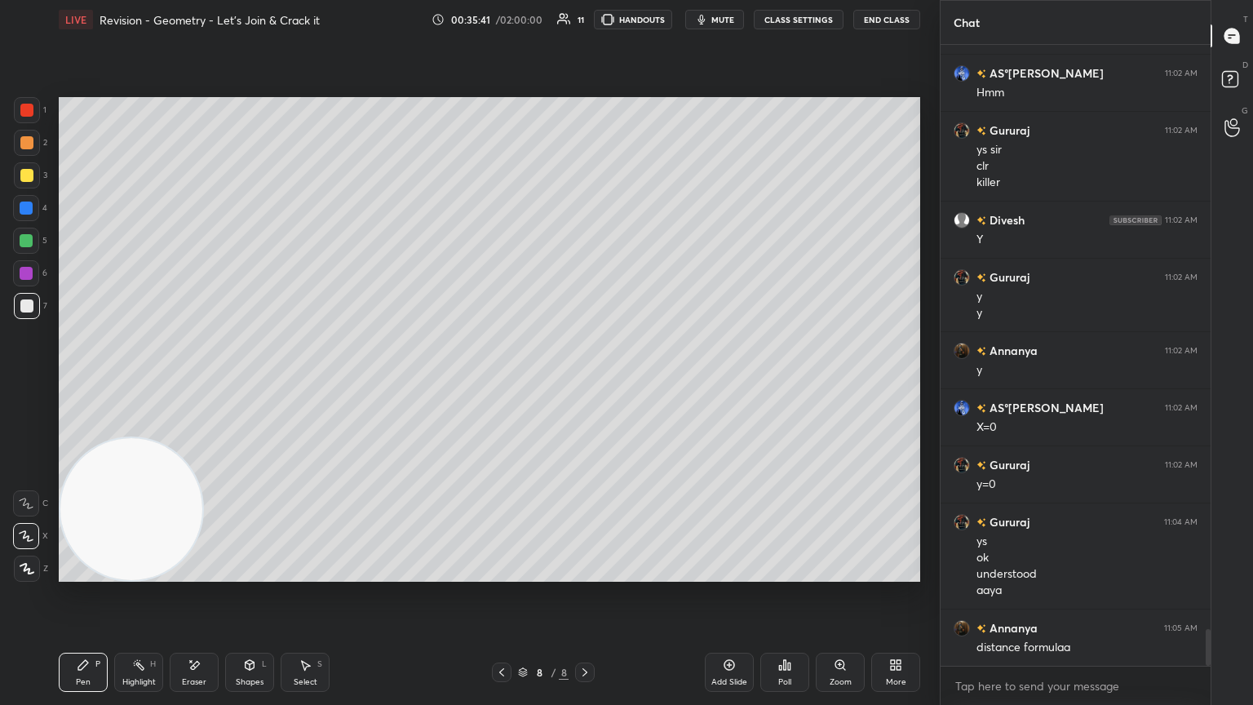
scroll to position [9948, 0]
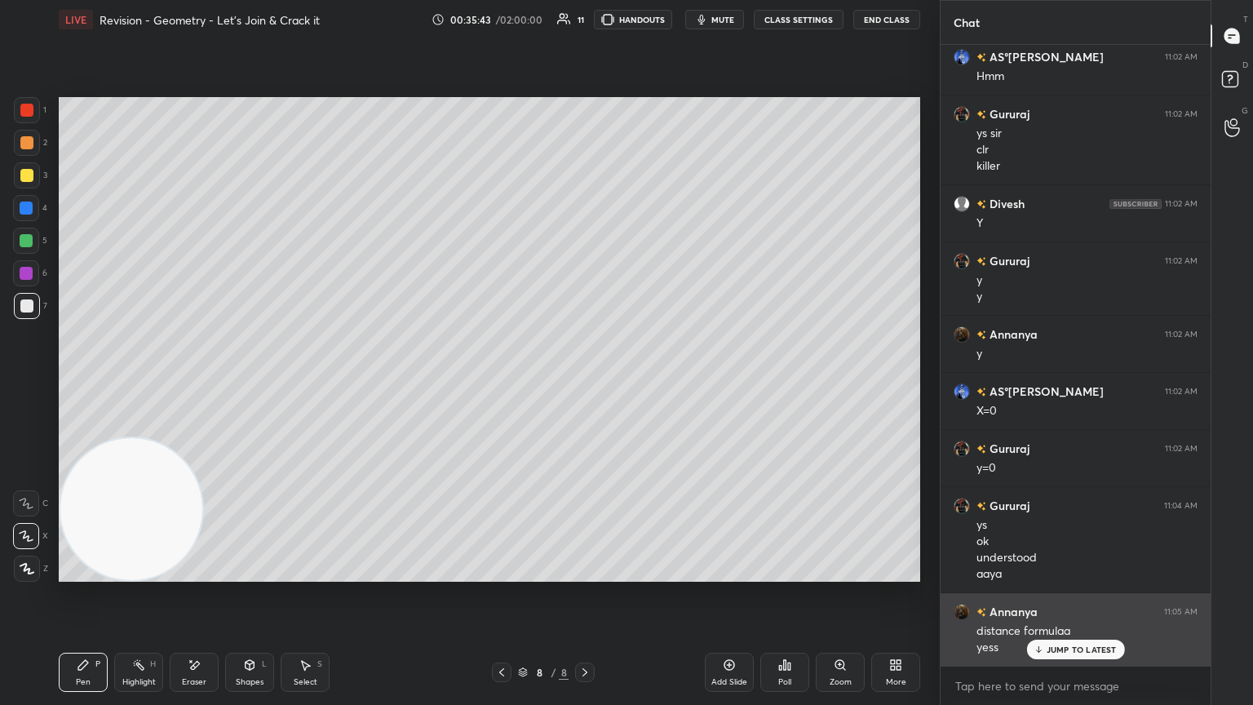
click at [585, 383] on p "JUMP TO LATEST" at bounding box center [1082, 650] width 70 height 10
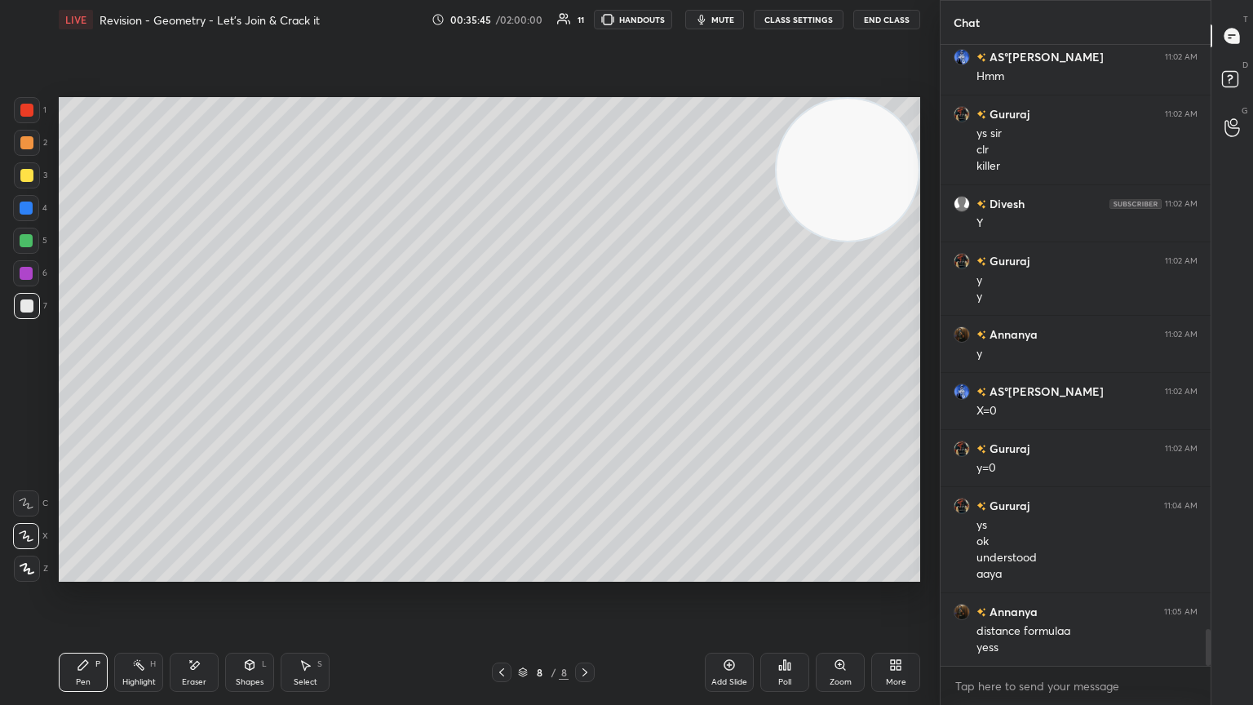
drag, startPoint x: 164, startPoint y: 422, endPoint x: 824, endPoint y: 33, distance: 765.9
click at [585, 33] on div "LIVE Revision - Geometry - Let’s Join & Crack it 00:35:45 / 02:00:00 11 HANDOUT…" at bounding box center [489, 352] width 875 height 705
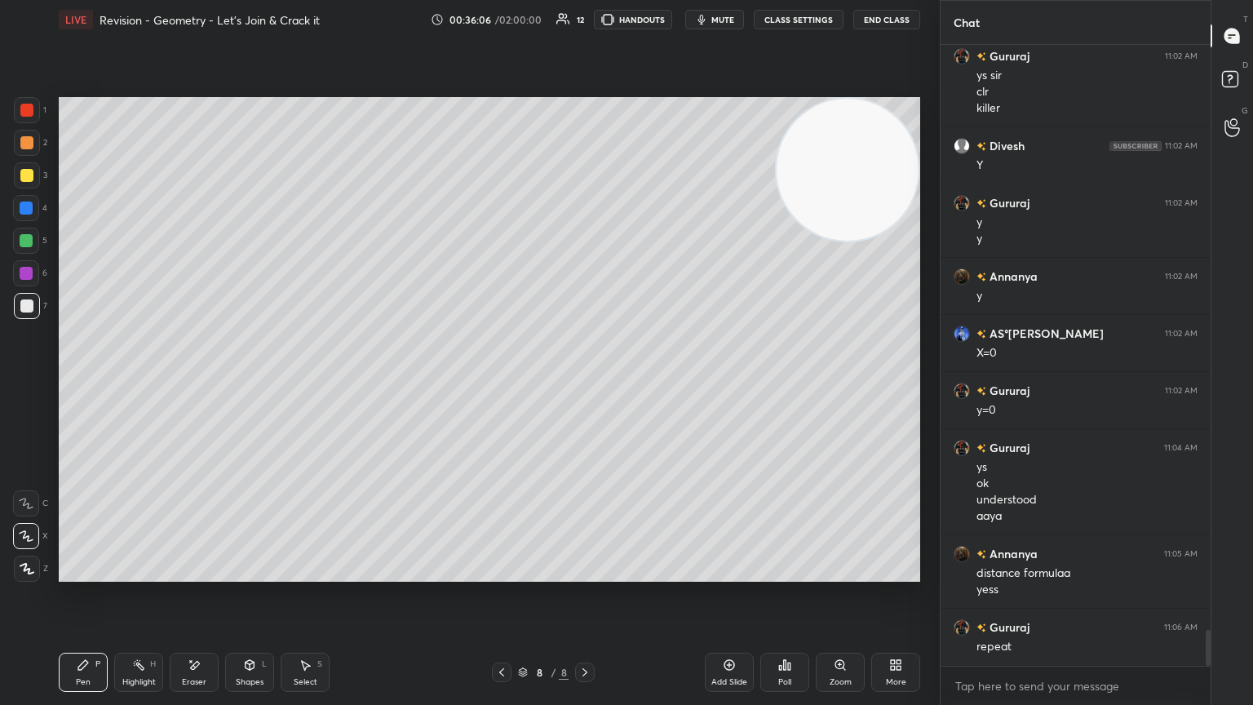
scroll to position [10062, 0]
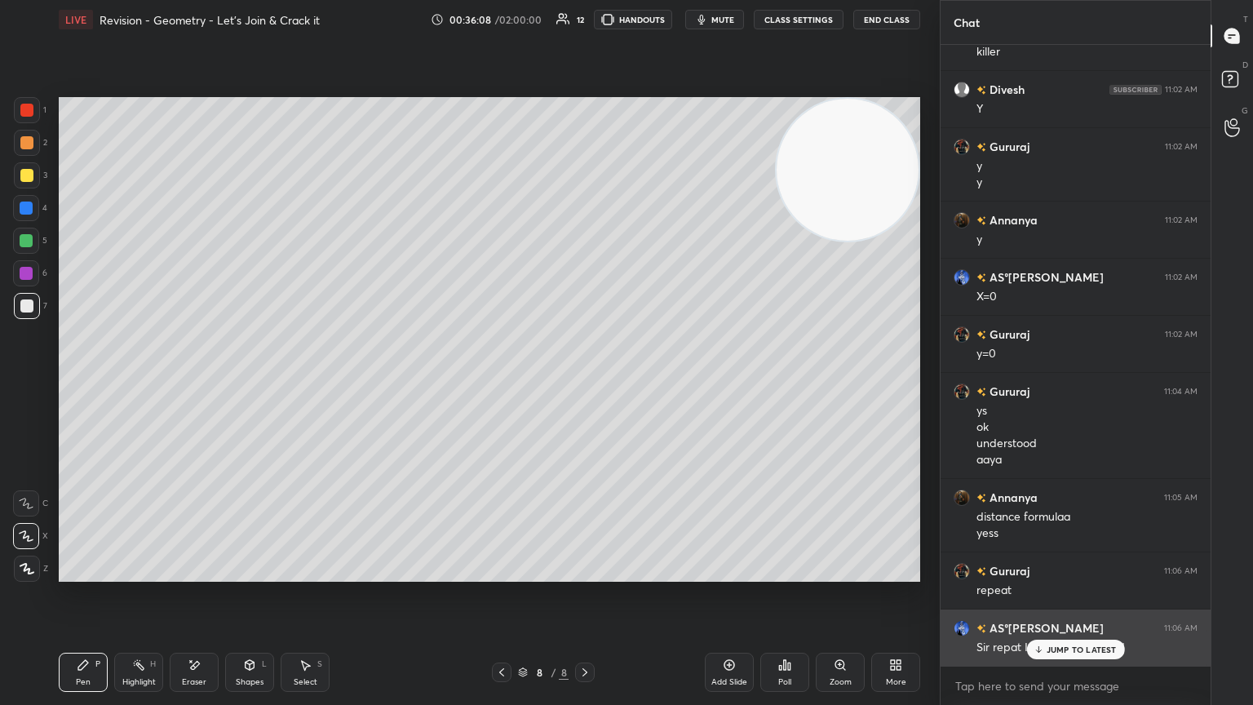
click at [585, 383] on p "JUMP TO LATEST" at bounding box center [1082, 650] width 70 height 10
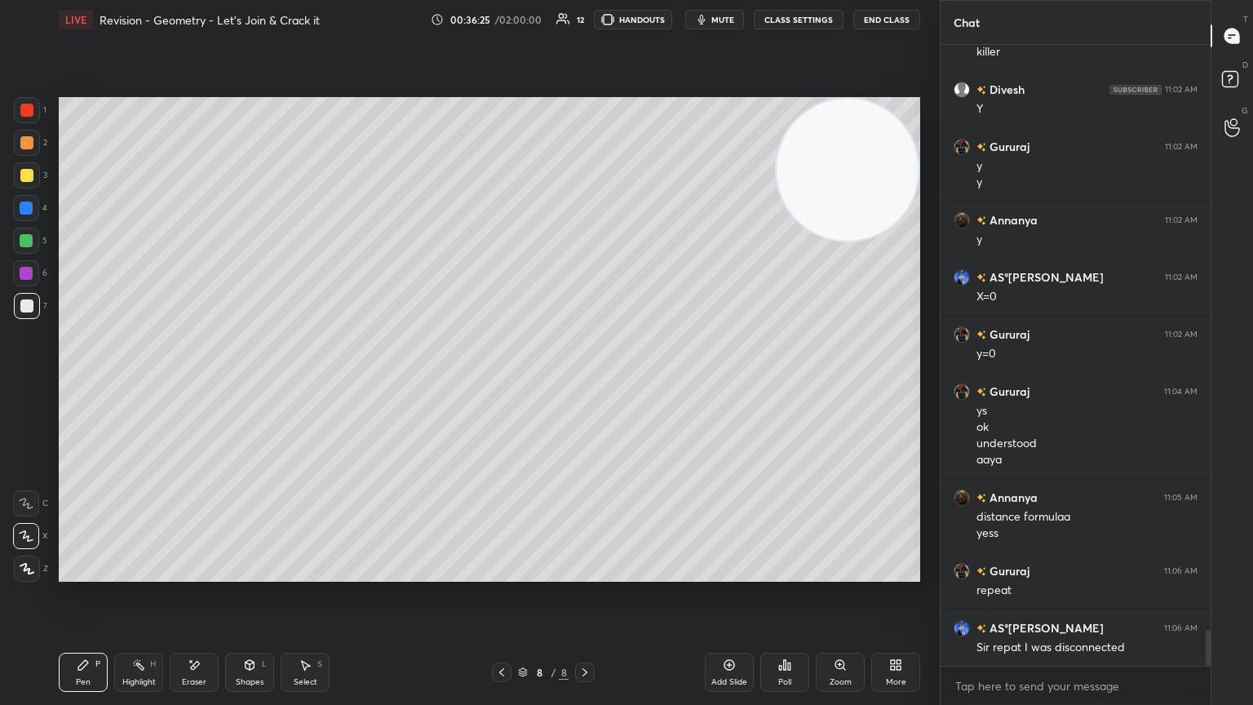
scroll to position [10120, 0]
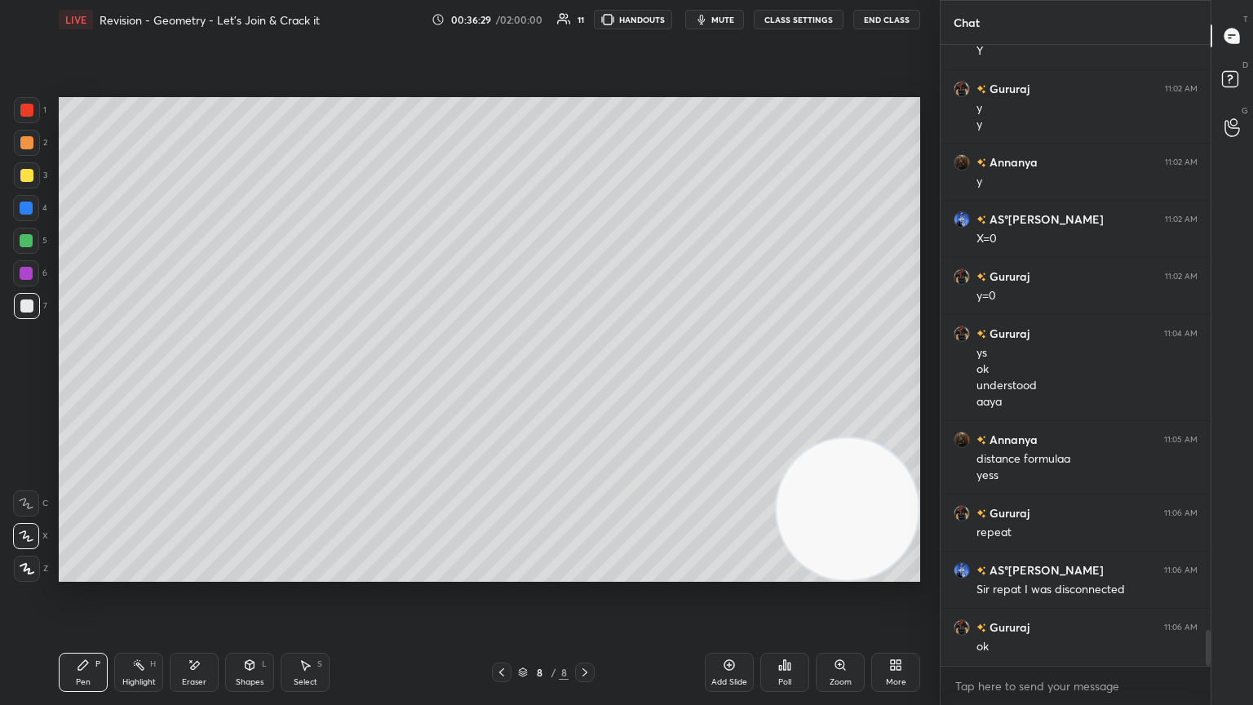
drag, startPoint x: 859, startPoint y: 188, endPoint x: 883, endPoint y: 574, distance: 386.7
click at [585, 383] on video at bounding box center [848, 509] width 142 height 142
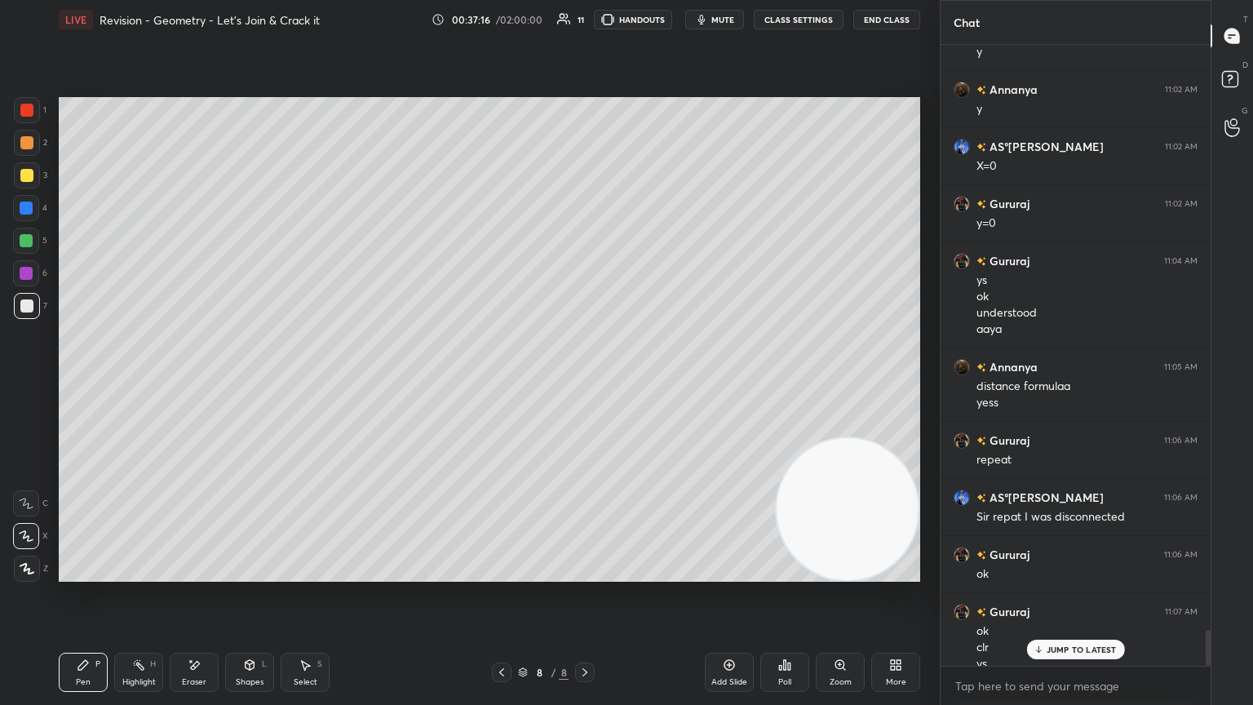
scroll to position [10209, 0]
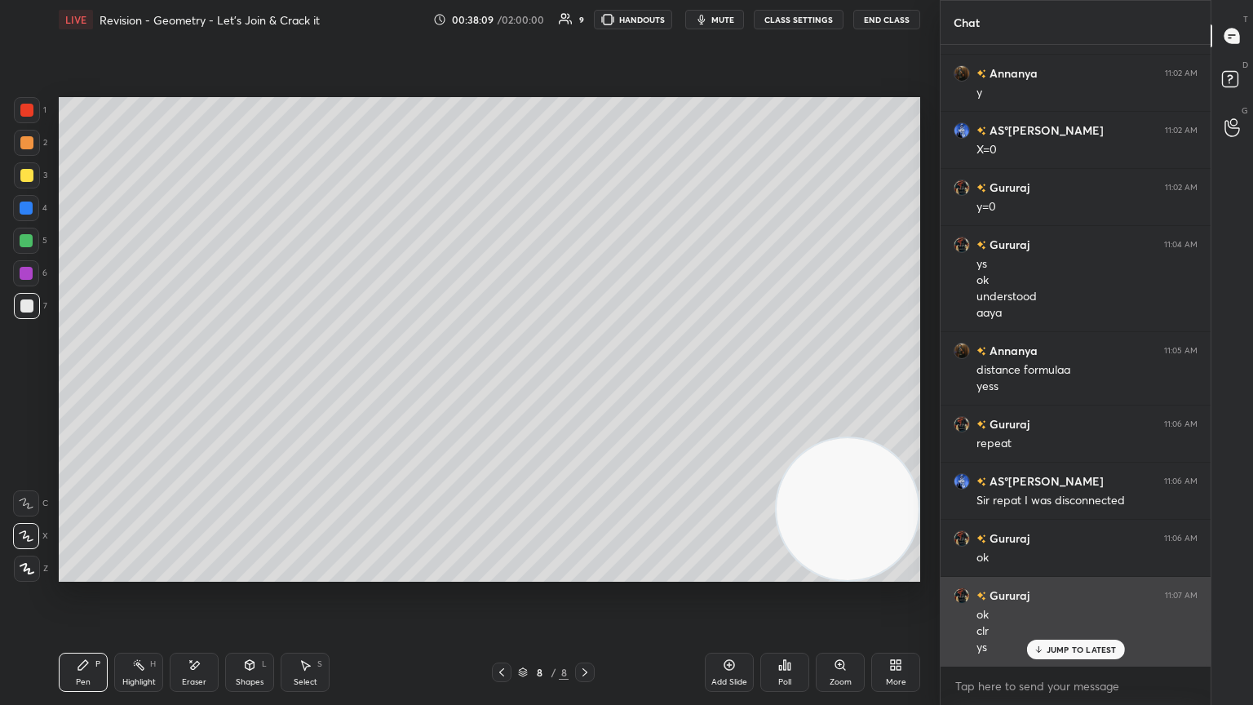
click at [585, 383] on div "JUMP TO LATEST" at bounding box center [1075, 650] width 98 height 20
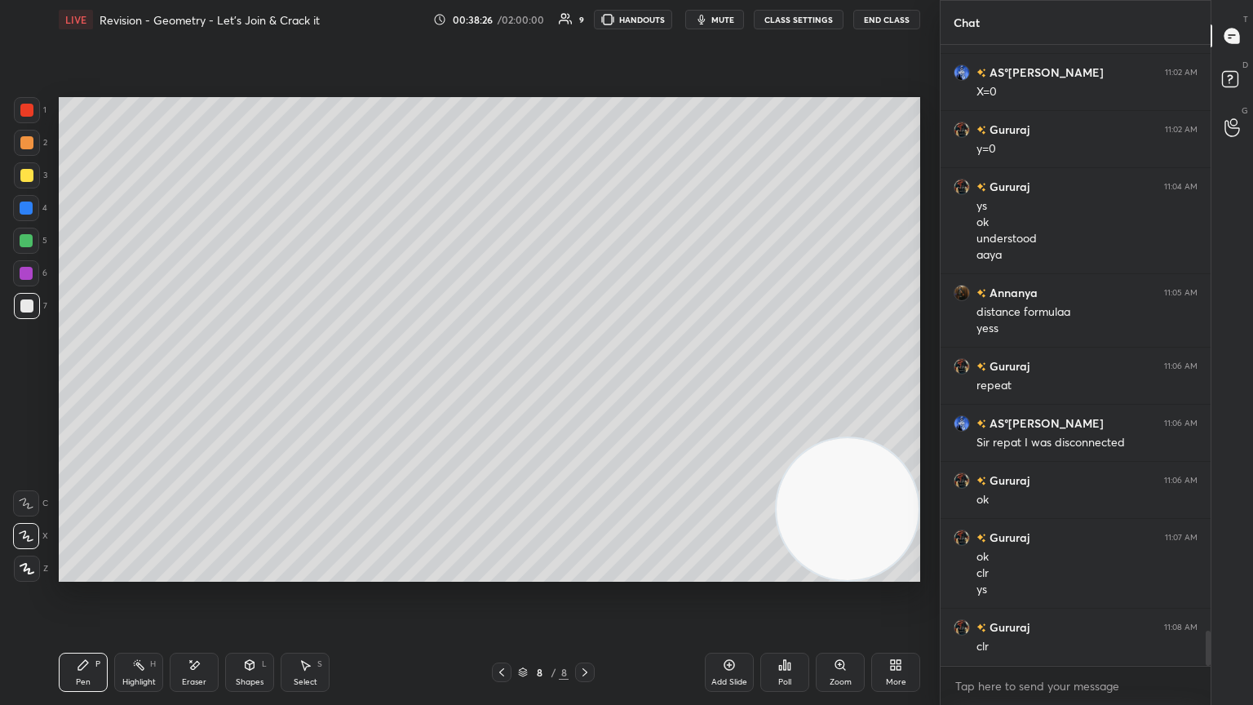
scroll to position [10323, 0]
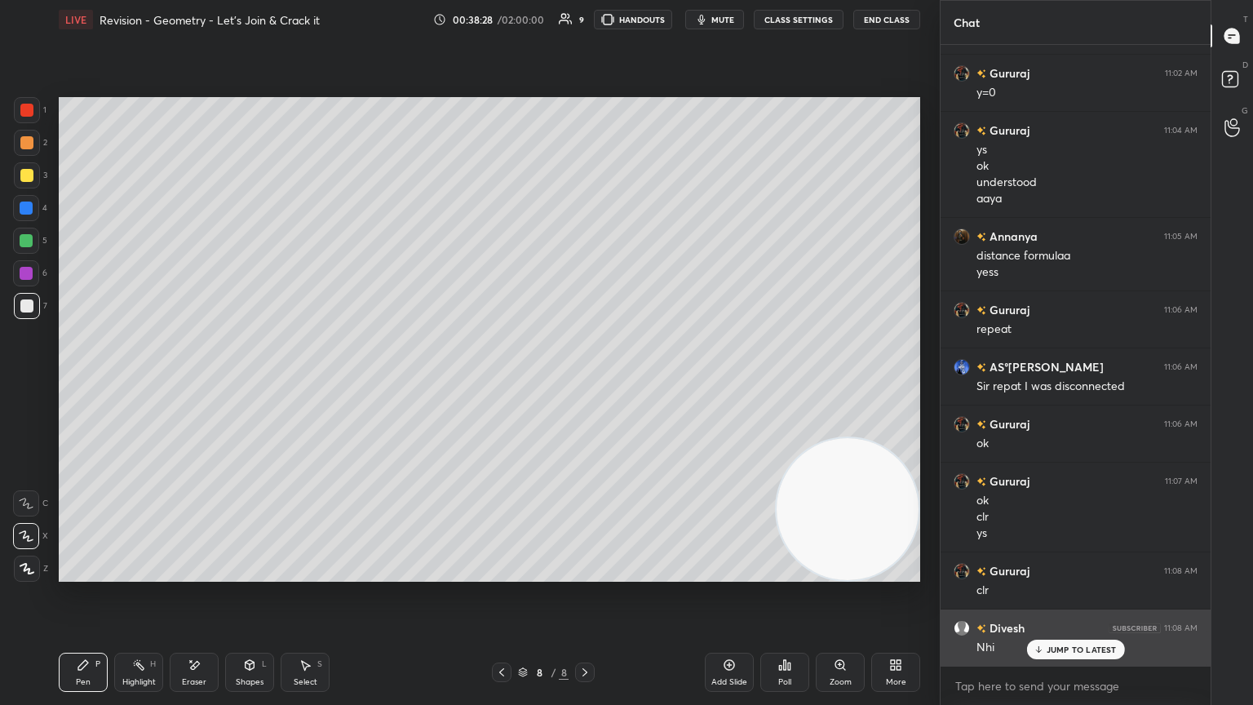
click at [585, 383] on icon at bounding box center [1038, 650] width 11 height 10
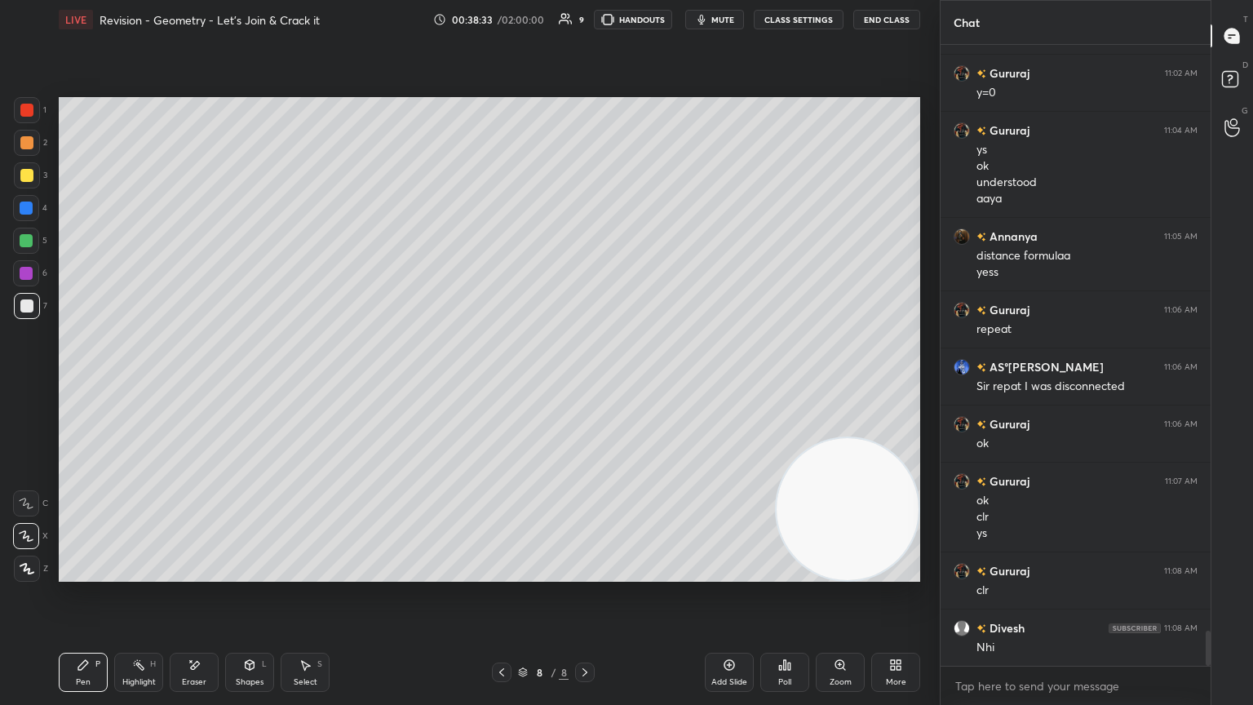
drag, startPoint x: 134, startPoint y: 677, endPoint x: 132, endPoint y: 663, distance: 14.0
click at [135, 383] on div "Highlight H" at bounding box center [138, 672] width 49 height 39
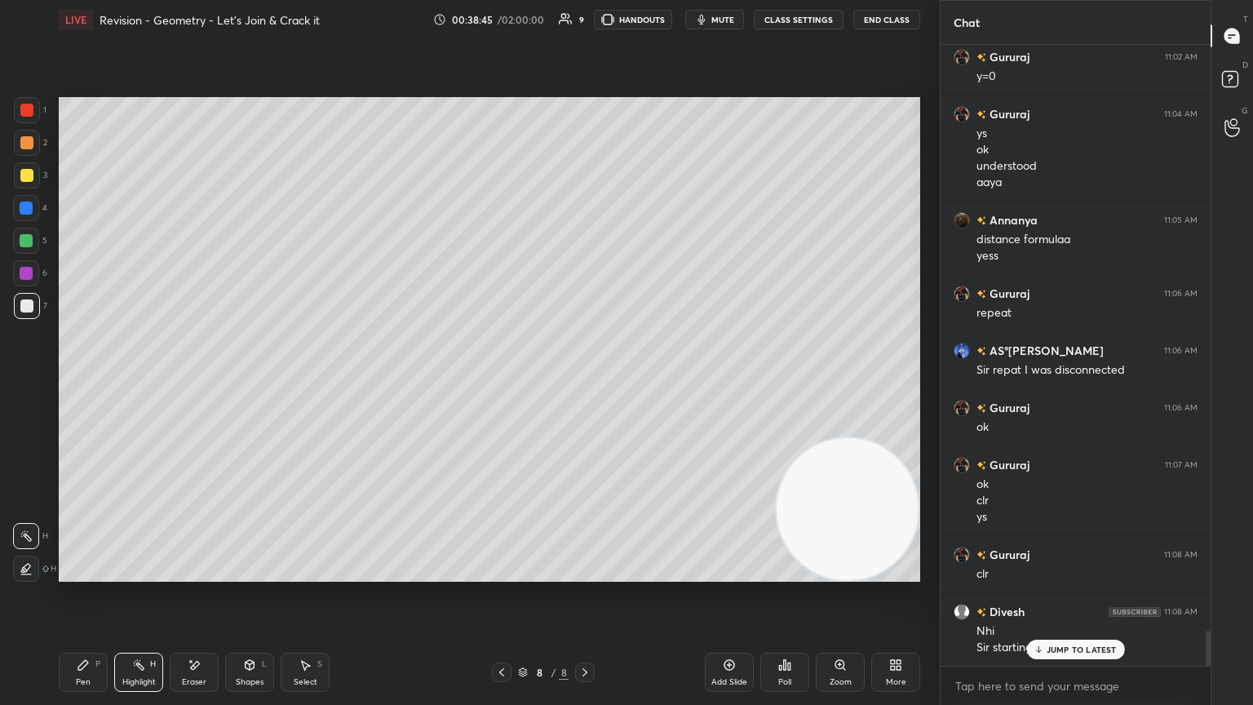
click at [585, 383] on p "JUMP TO LATEST" at bounding box center [1082, 650] width 70 height 10
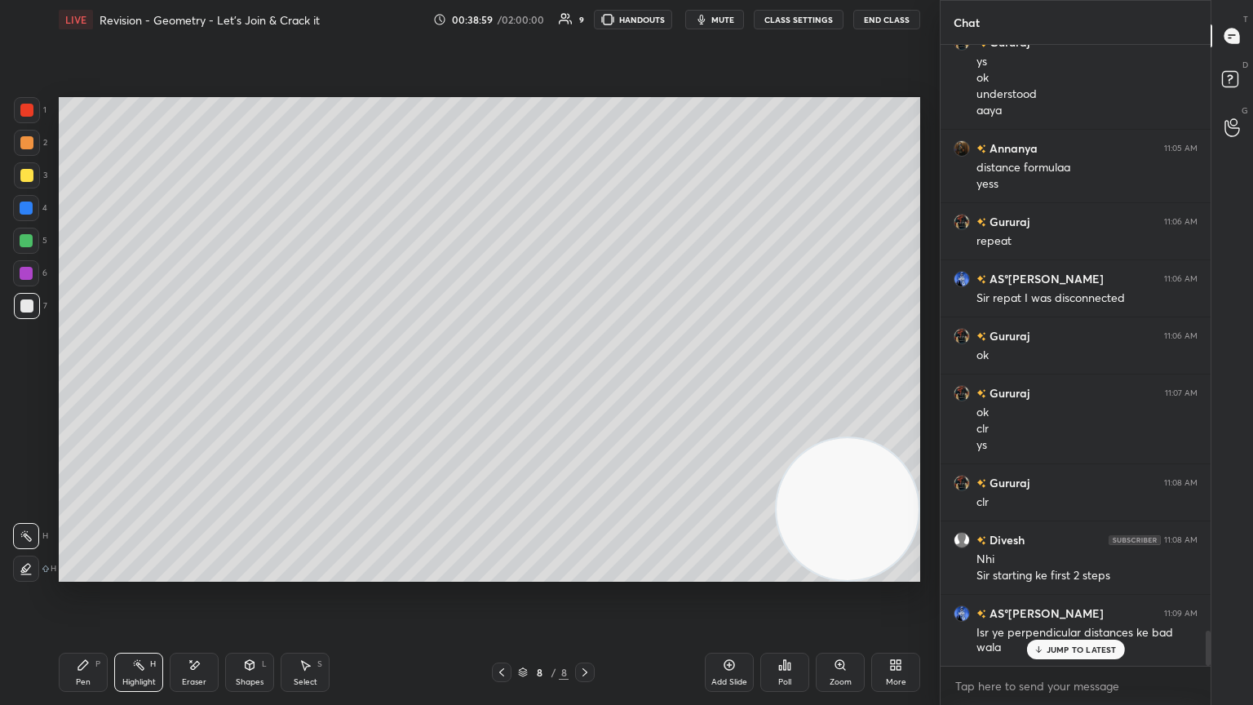
click at [83, 383] on icon at bounding box center [83, 665] width 10 height 10
click at [147, 383] on div "Highlight H" at bounding box center [138, 672] width 49 height 39
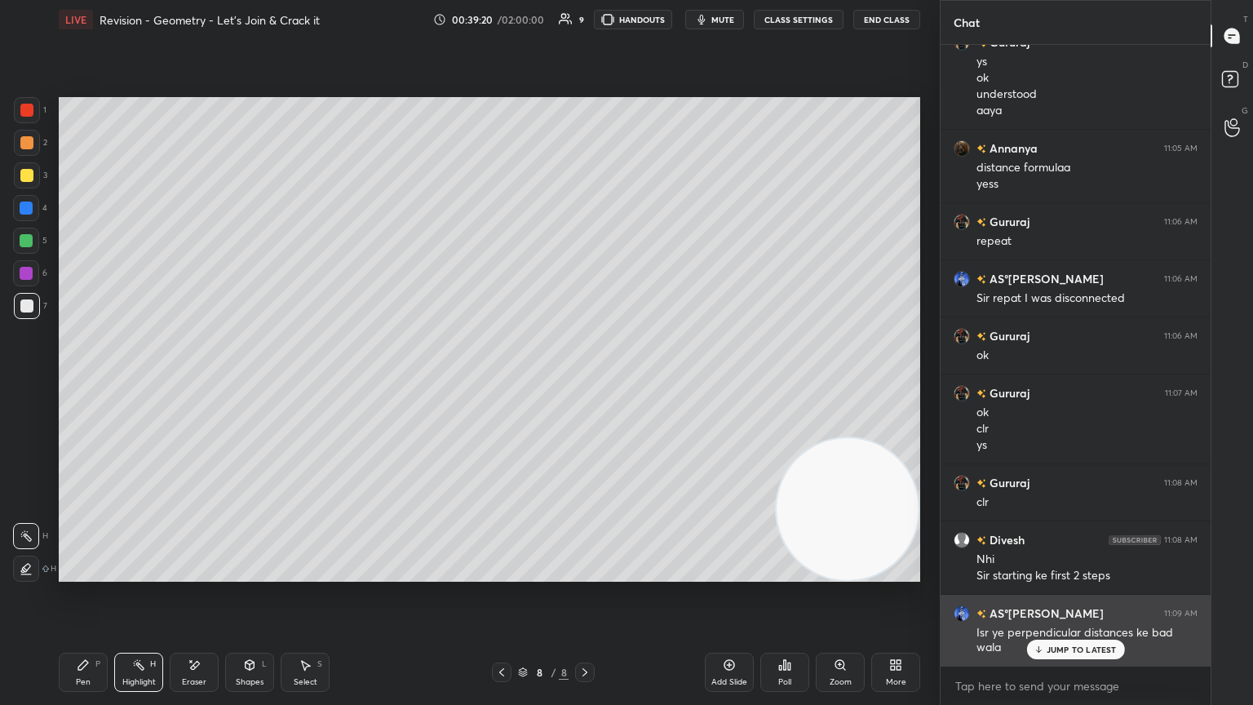
click at [585, 383] on p "JUMP TO LATEST" at bounding box center [1082, 650] width 70 height 10
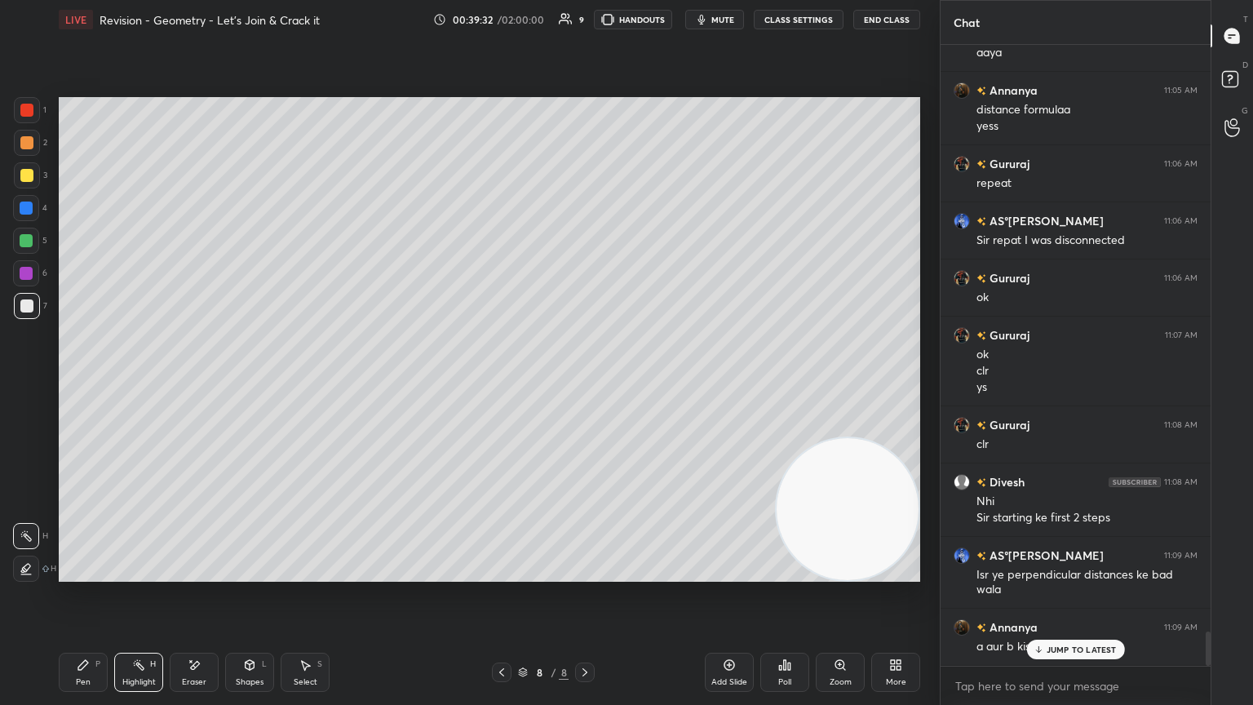
scroll to position [10525, 0]
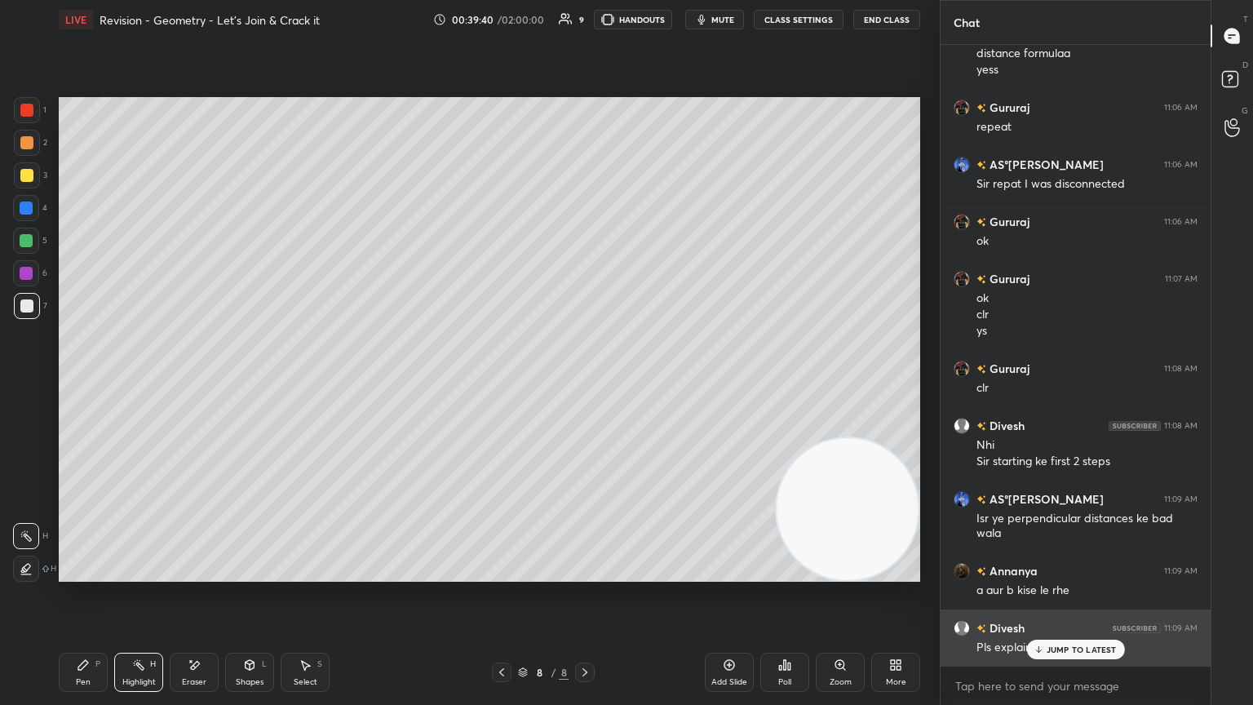
click at [585, 383] on div "JUMP TO LATEST" at bounding box center [1075, 650] width 98 height 20
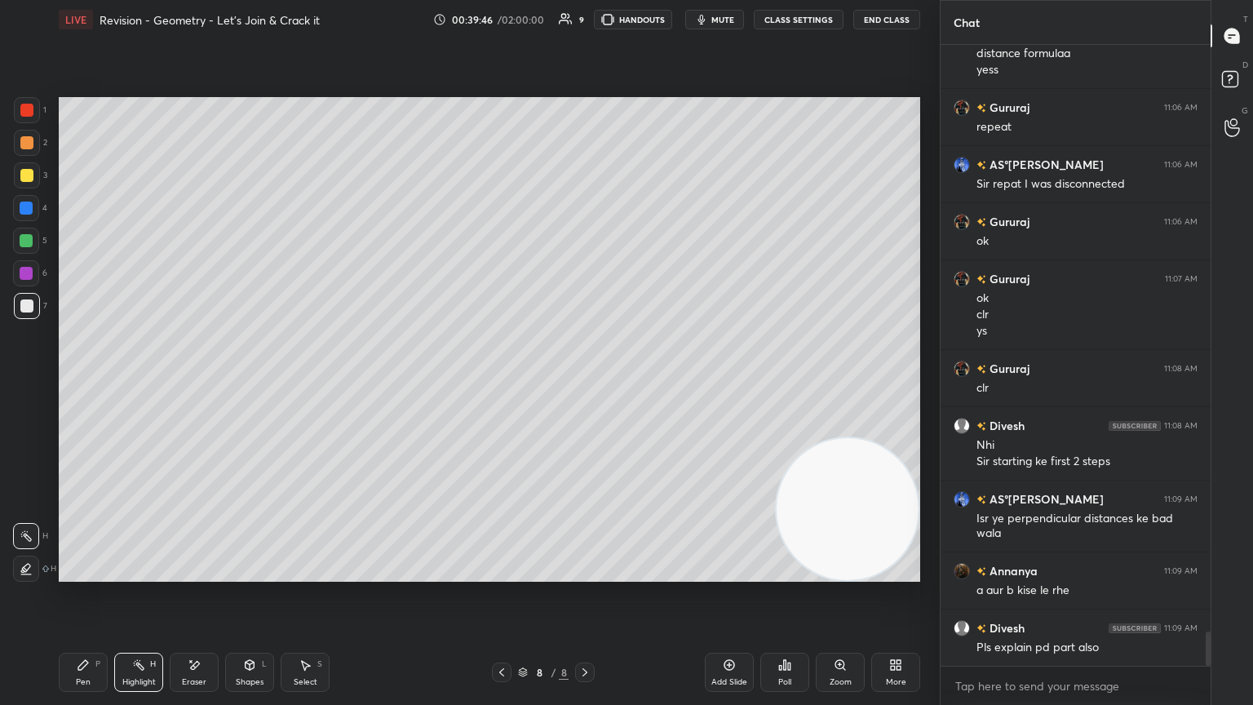
scroll to position [10583, 0]
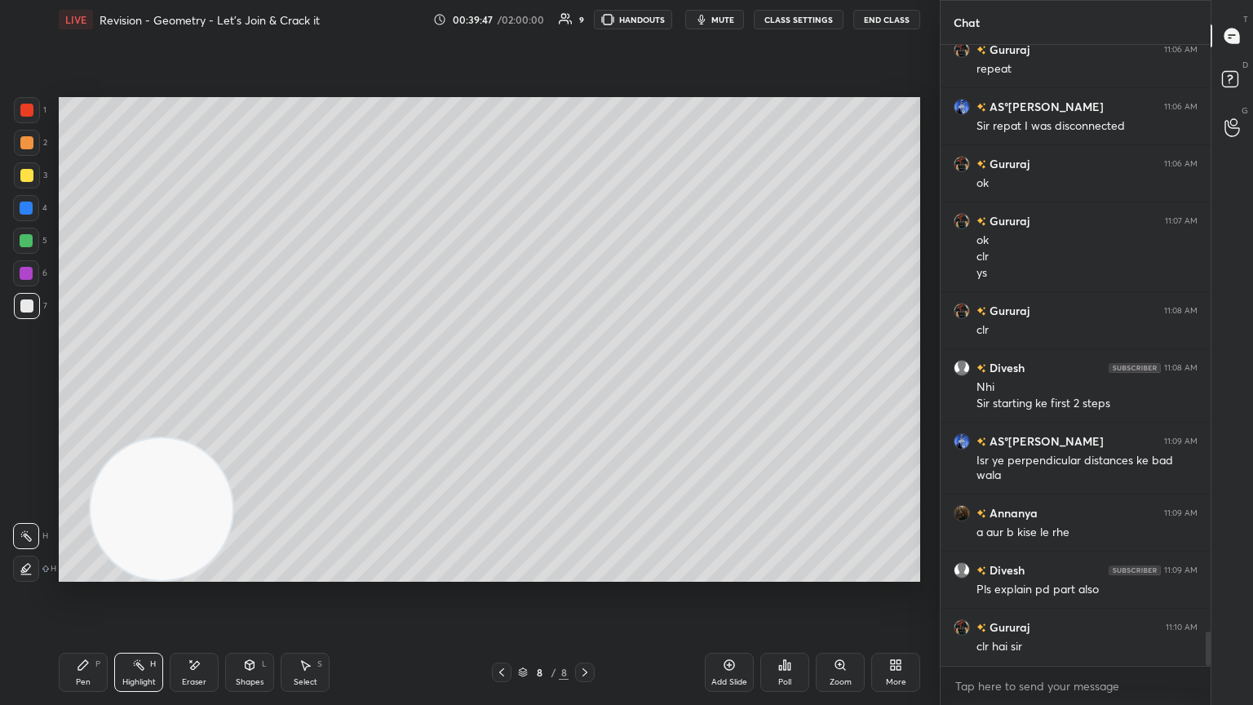
drag, startPoint x: 849, startPoint y: 539, endPoint x: 1, endPoint y: 621, distance: 852.6
click at [1, 383] on div "1 2 3 4 5 6 7 C X Z E E Erase all H H LIVE Revision - Geometry - Let’s Join & C…" at bounding box center [463, 352] width 927 height 705
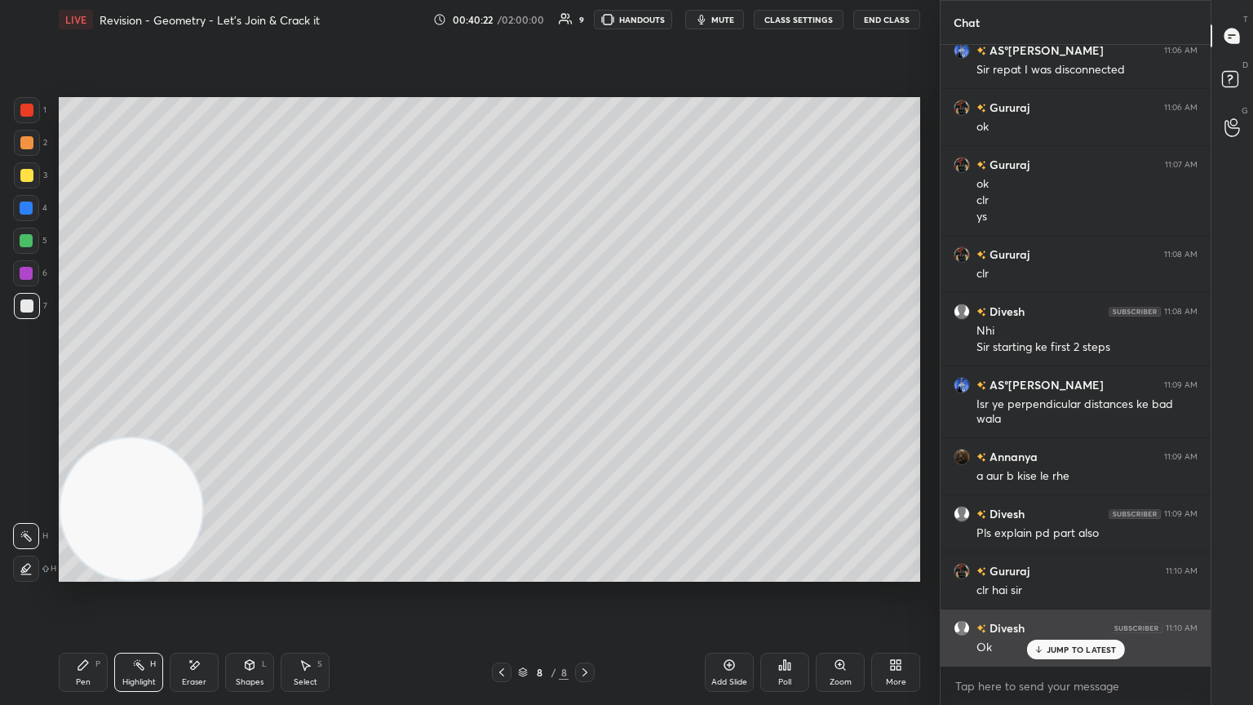
click at [585, 383] on p "JUMP TO LATEST" at bounding box center [1082, 650] width 70 height 10
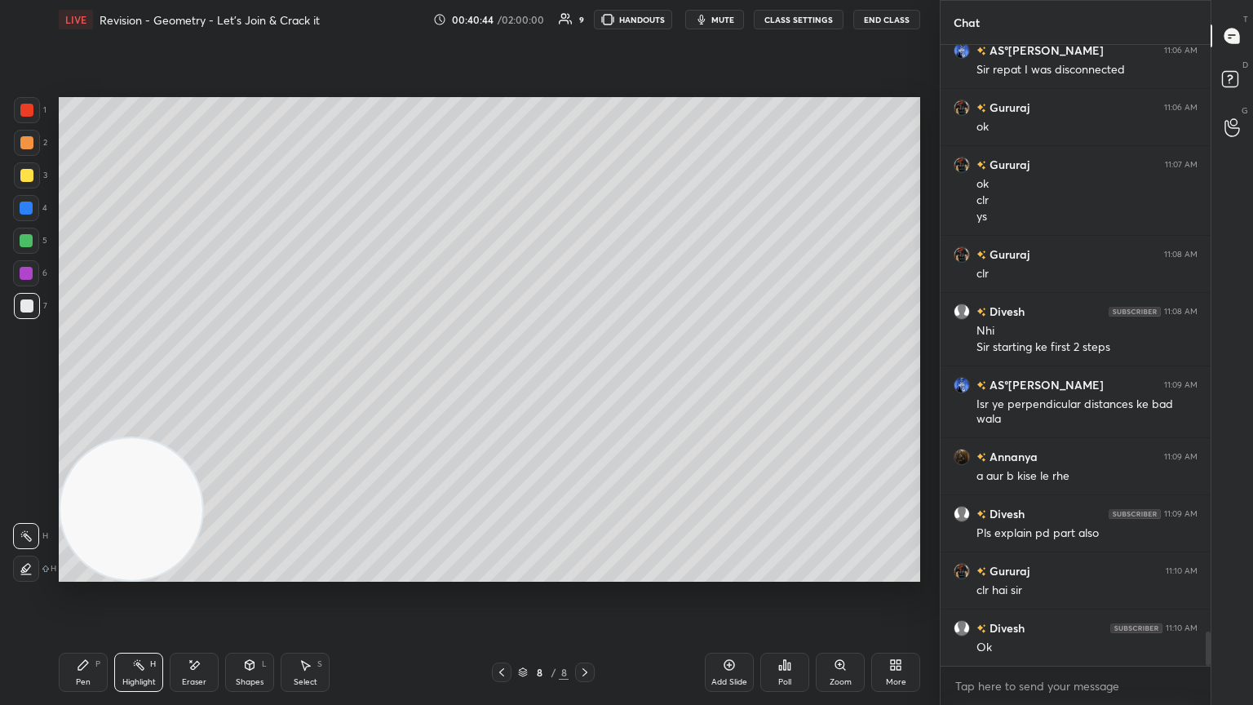
click at [585, 383] on icon at bounding box center [729, 664] width 13 height 13
click at [20, 173] on div at bounding box center [26, 175] width 13 height 13
click at [98, 383] on div "P" at bounding box center [97, 664] width 5 height 8
click at [39, 307] on div "7" at bounding box center [30, 306] width 33 height 26
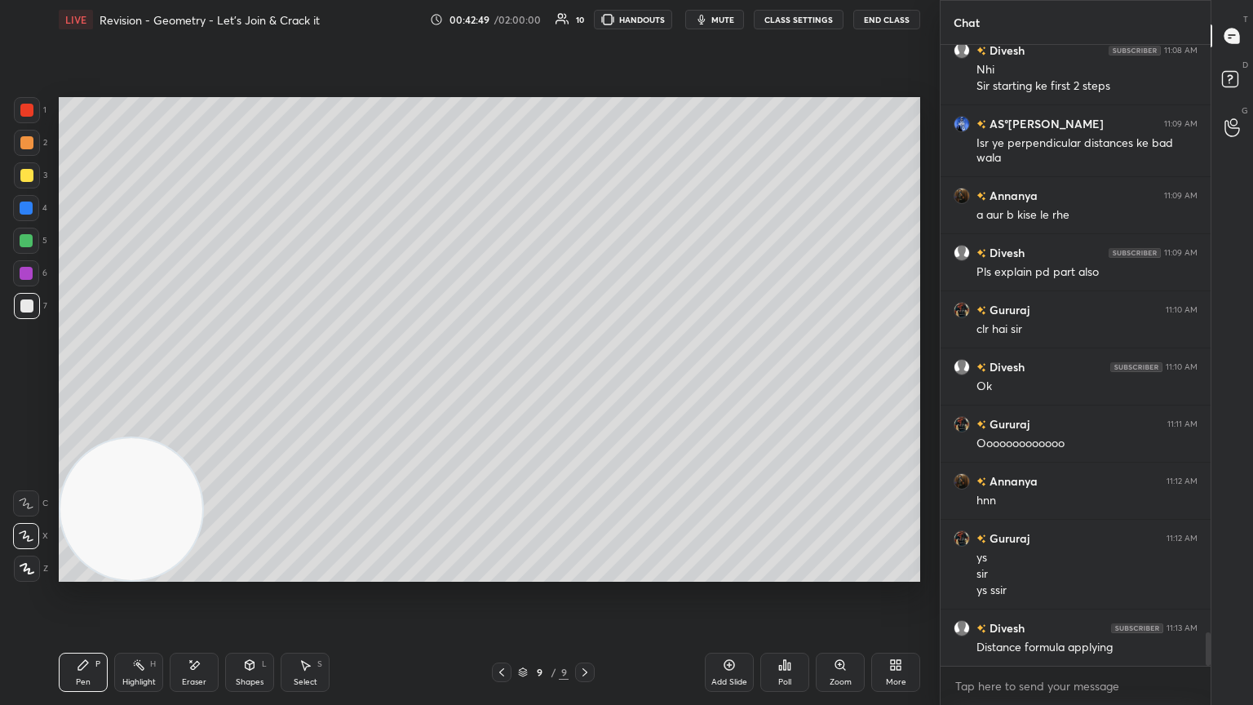
scroll to position [10959, 0]
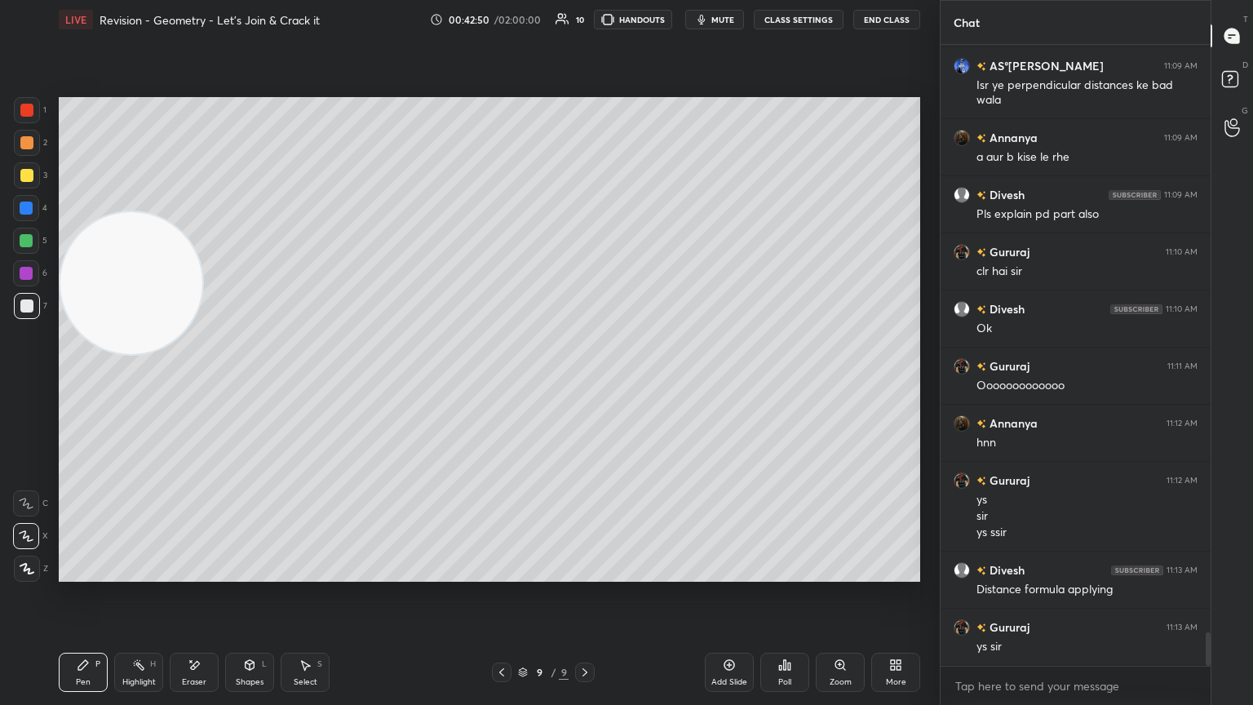
drag, startPoint x: 133, startPoint y: 483, endPoint x: 99, endPoint y: 192, distance: 293.3
click at [98, 212] on video at bounding box center [131, 283] width 142 height 142
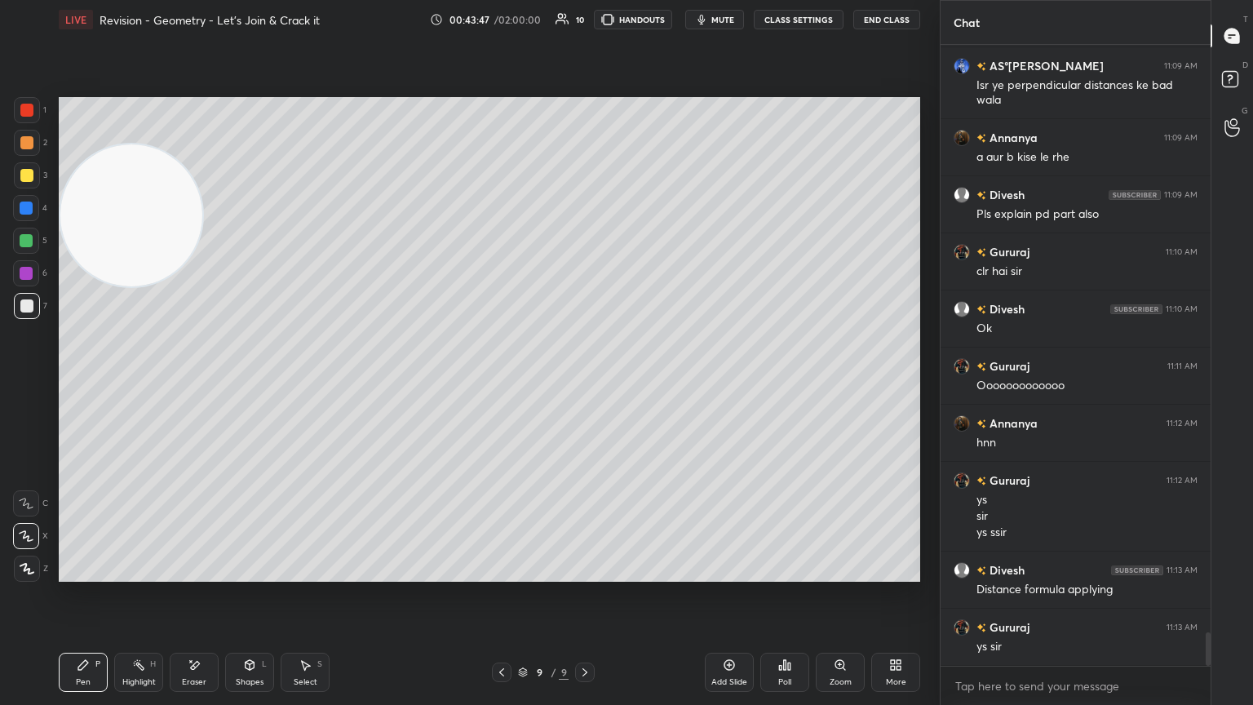
scroll to position [11015, 0]
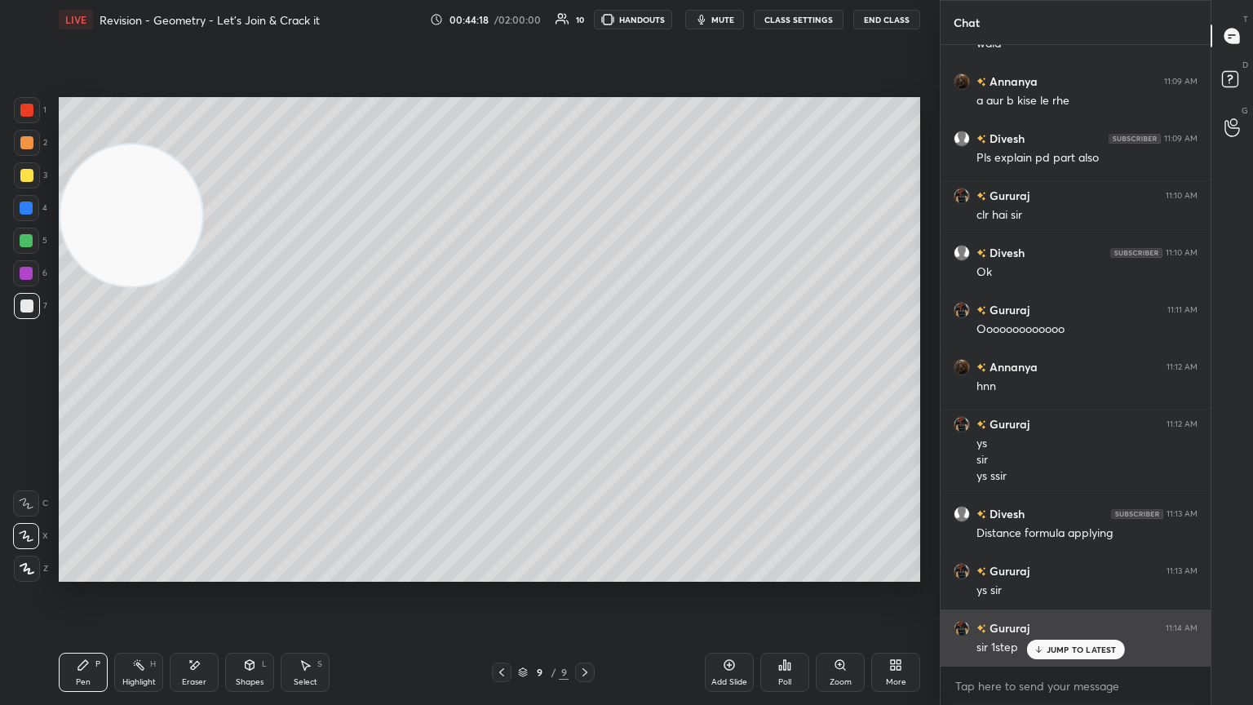
click at [585, 383] on div "JUMP TO LATEST" at bounding box center [1075, 650] width 98 height 20
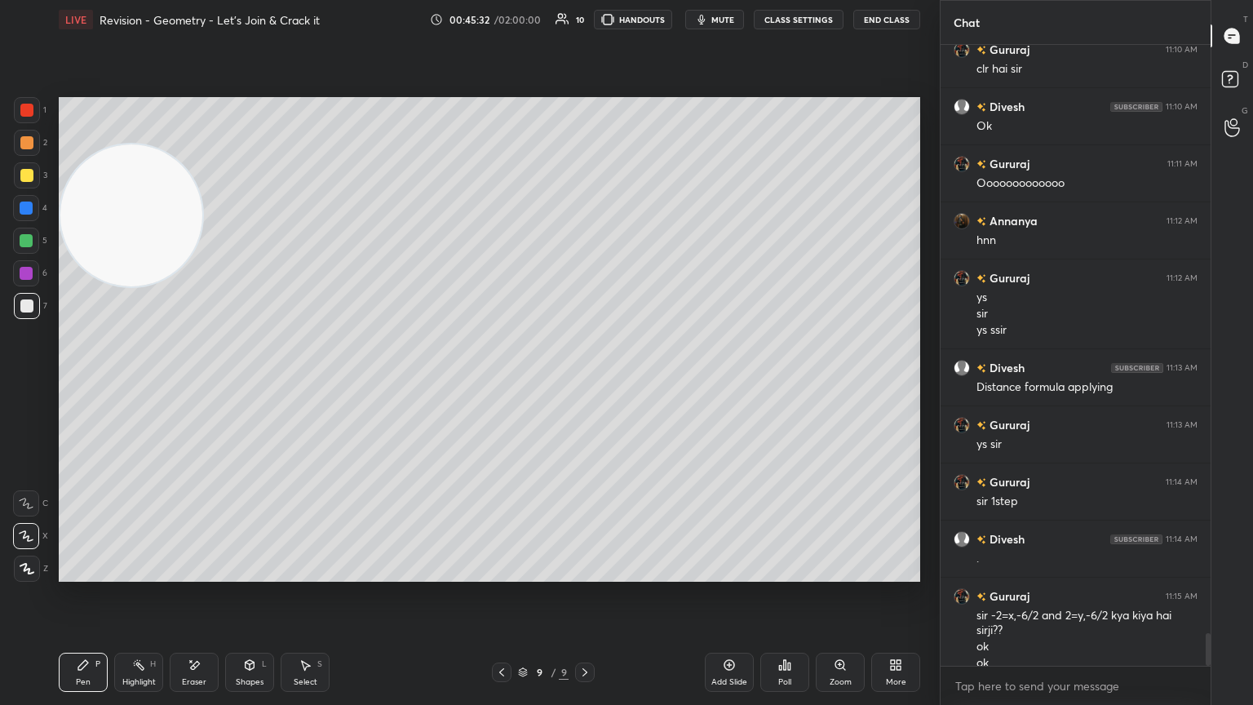
scroll to position [11177, 0]
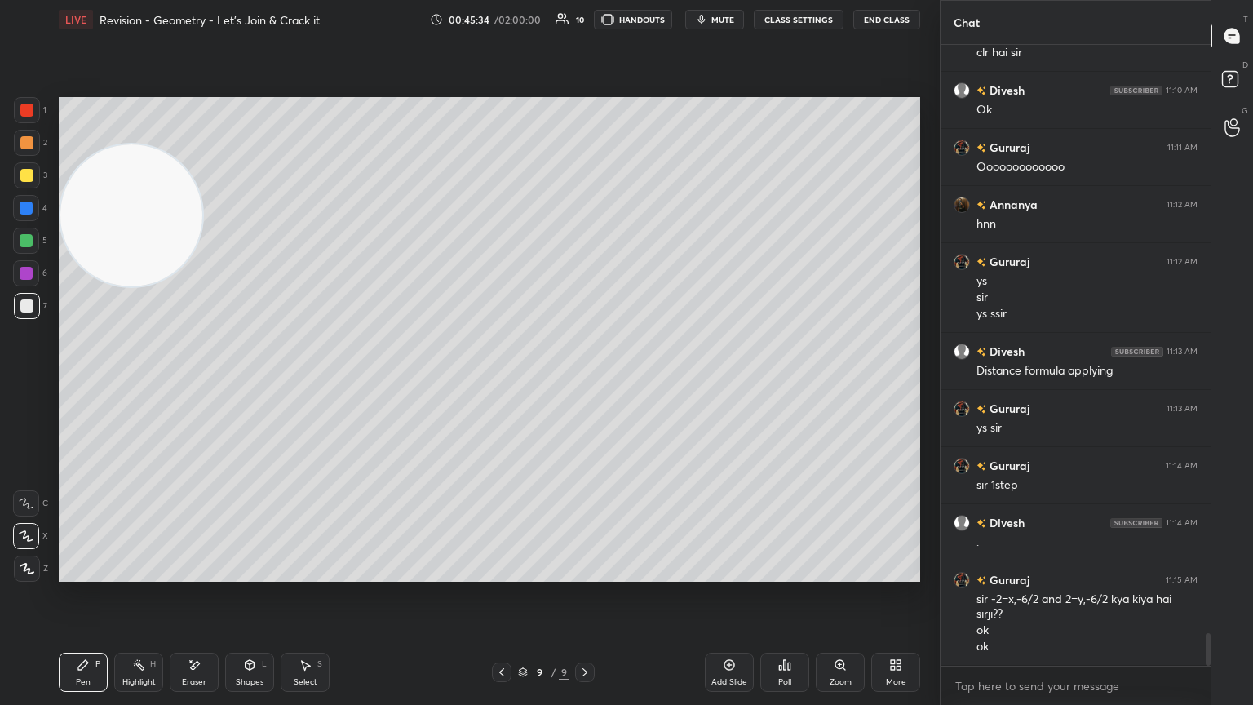
drag, startPoint x: 153, startPoint y: 663, endPoint x: 172, endPoint y: 634, distance: 35.3
click at [147, 383] on div "Highlight H" at bounding box center [138, 672] width 49 height 39
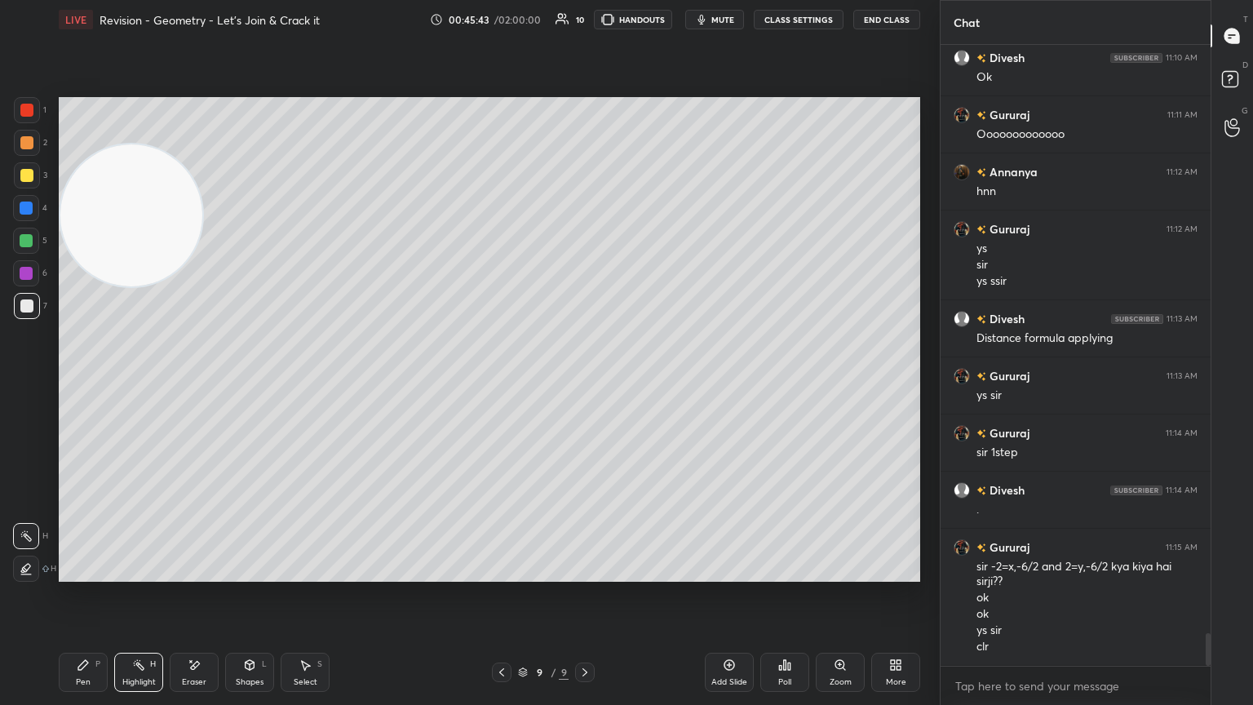
scroll to position [11266, 0]
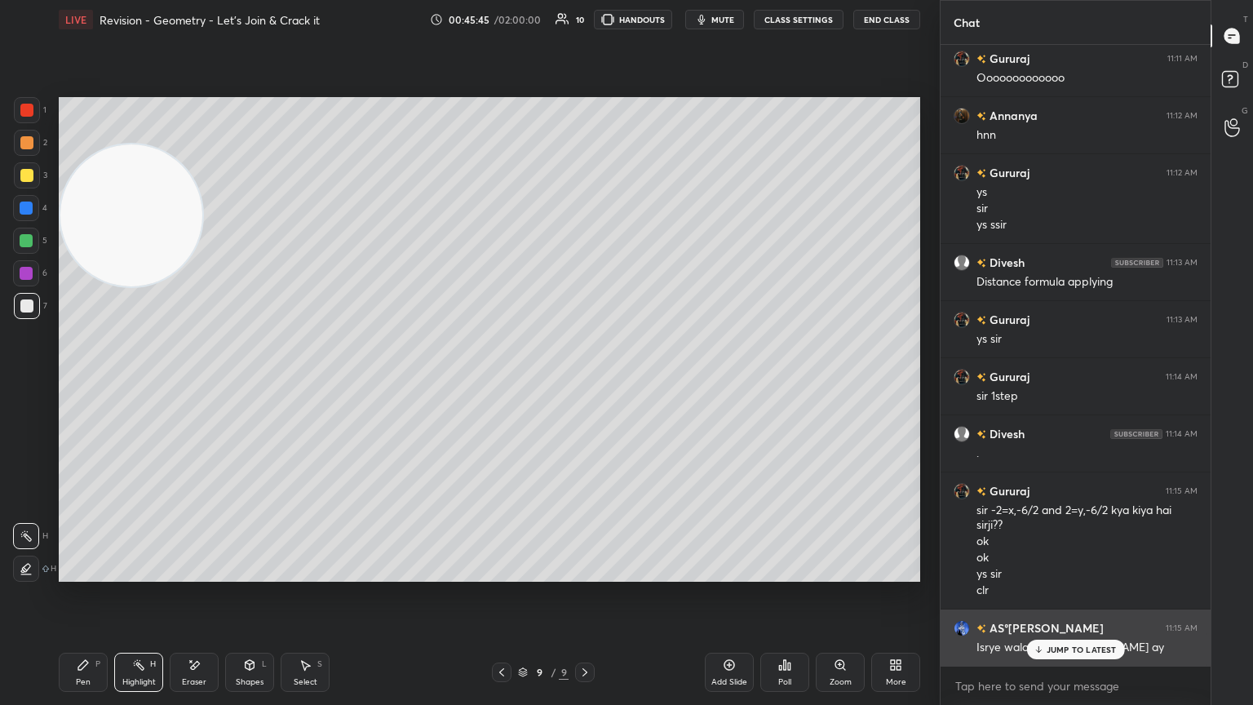
click at [585, 383] on div "JUMP TO LATEST" at bounding box center [1075, 650] width 98 height 20
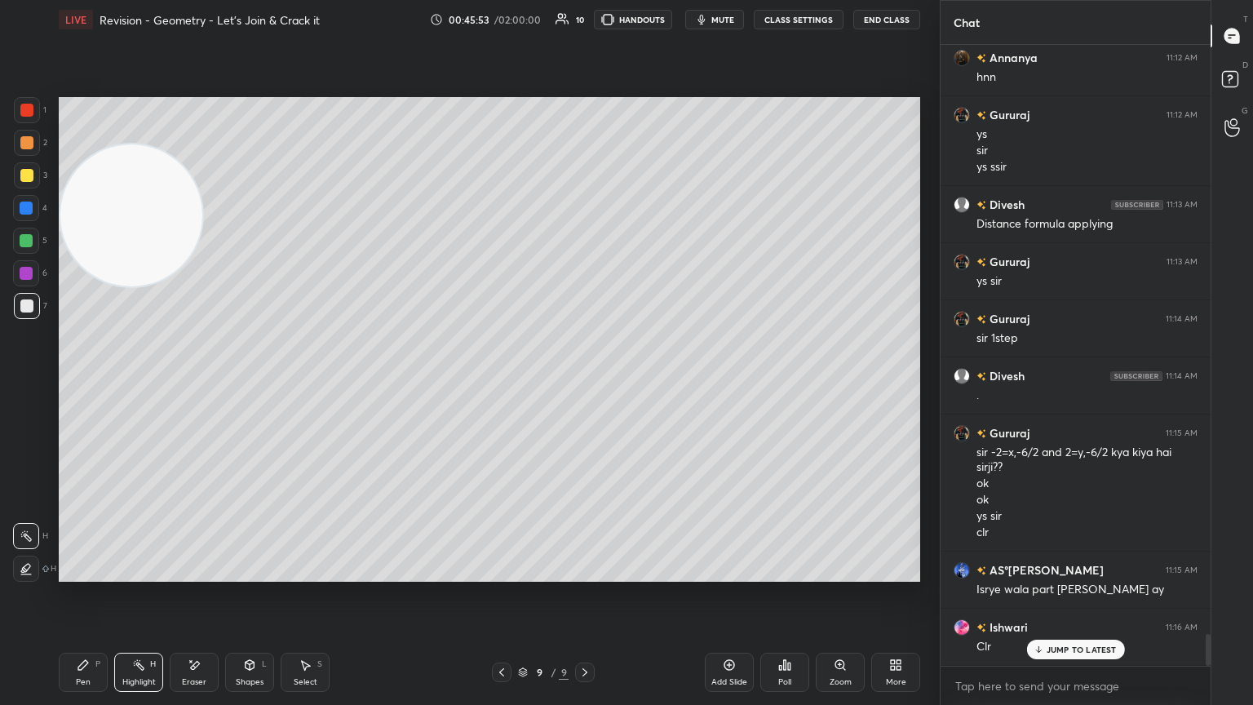
scroll to position [11381, 0]
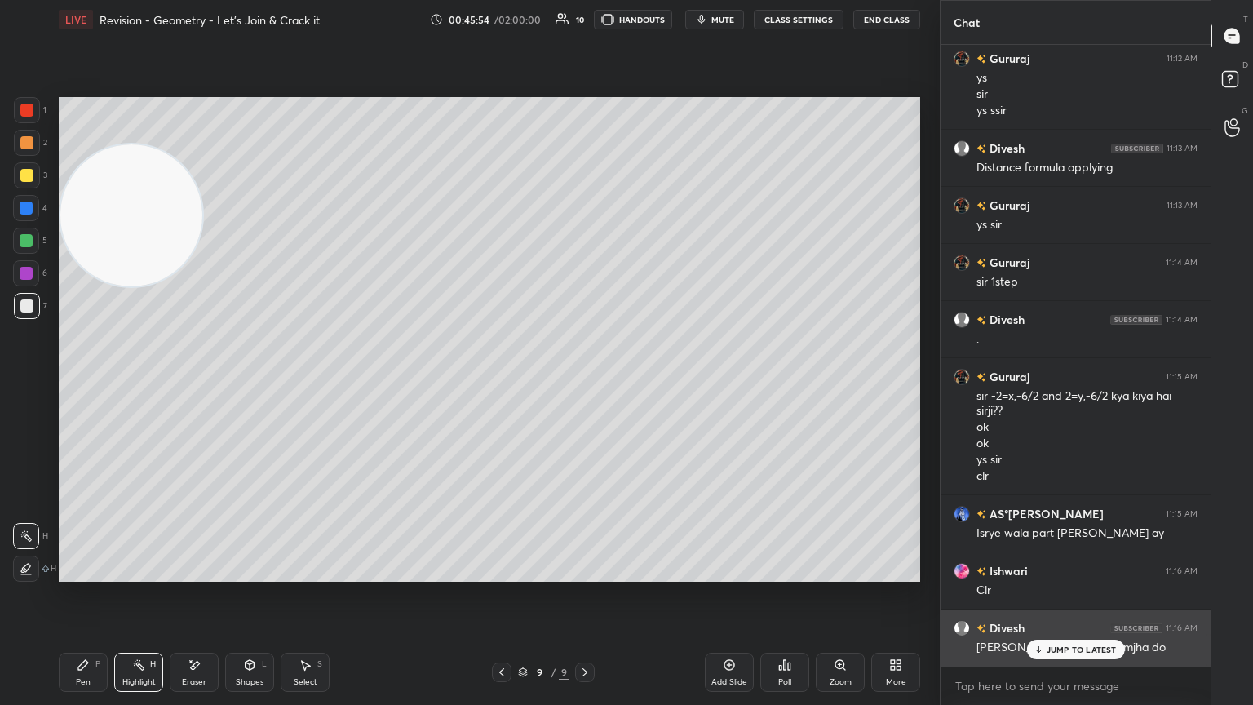
click at [585, 383] on div "JUMP TO LATEST" at bounding box center [1075, 650] width 98 height 20
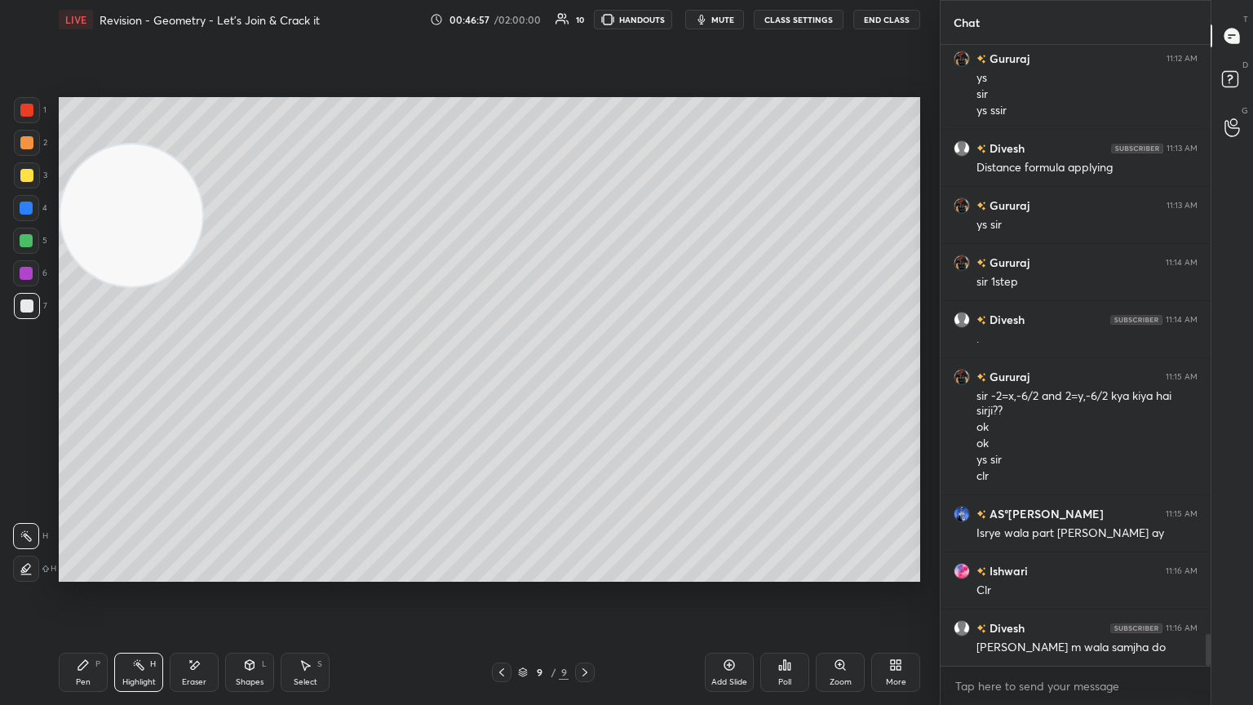
drag, startPoint x: 80, startPoint y: 656, endPoint x: 78, endPoint y: 646, distance: 9.9
click at [78, 383] on div "Pen P Highlight H Eraser Shapes L Select S 9 / 9 Add Slide Poll Zoom More" at bounding box center [490, 672] width 862 height 65
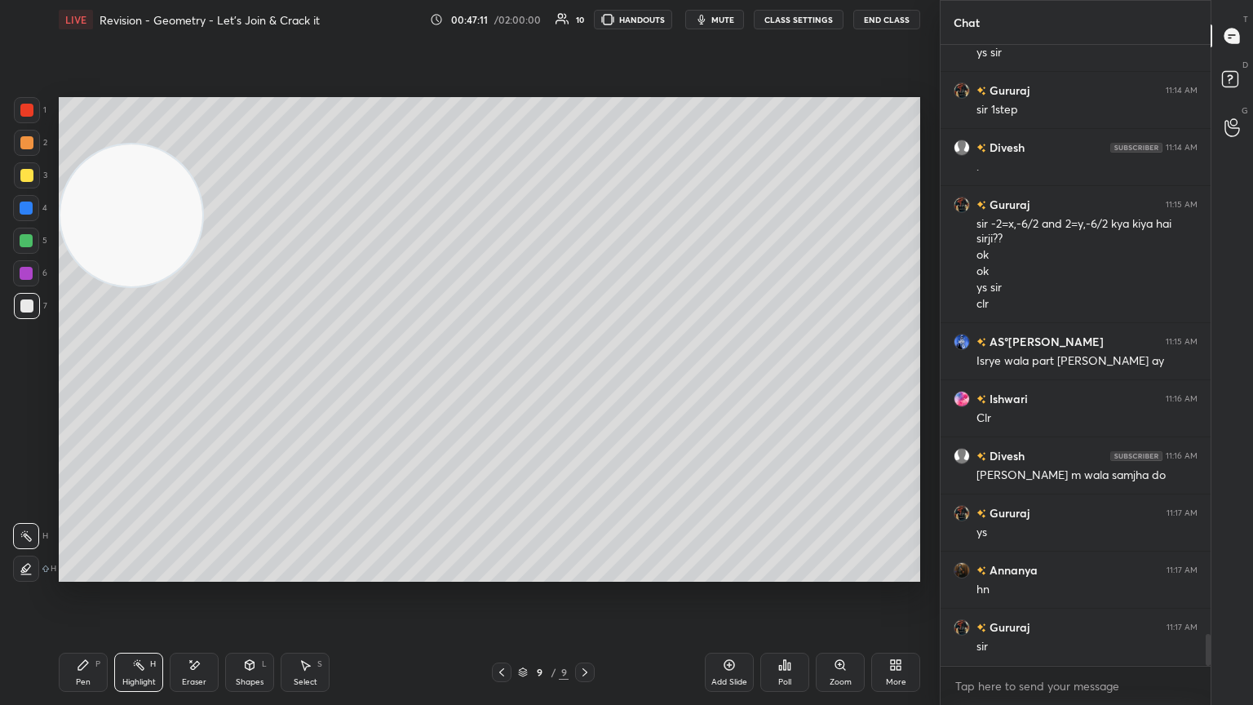
scroll to position [11609, 0]
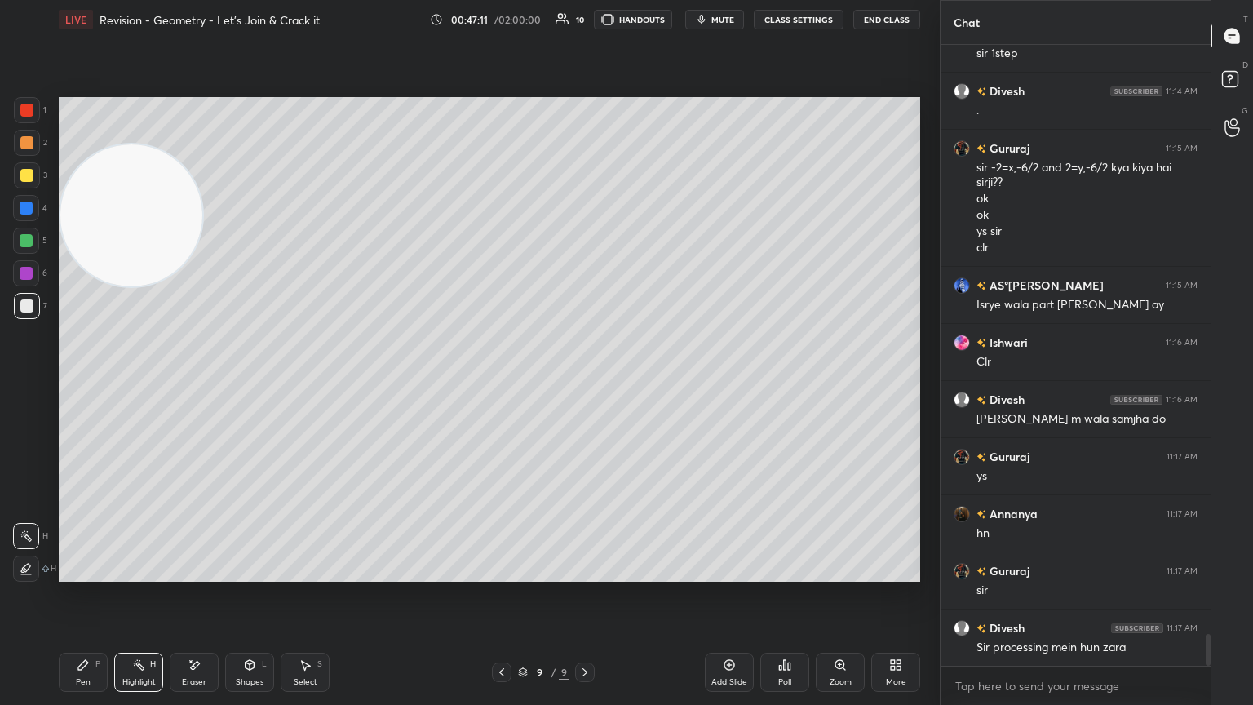
click at [87, 383] on div "Pen P" at bounding box center [83, 672] width 49 height 39
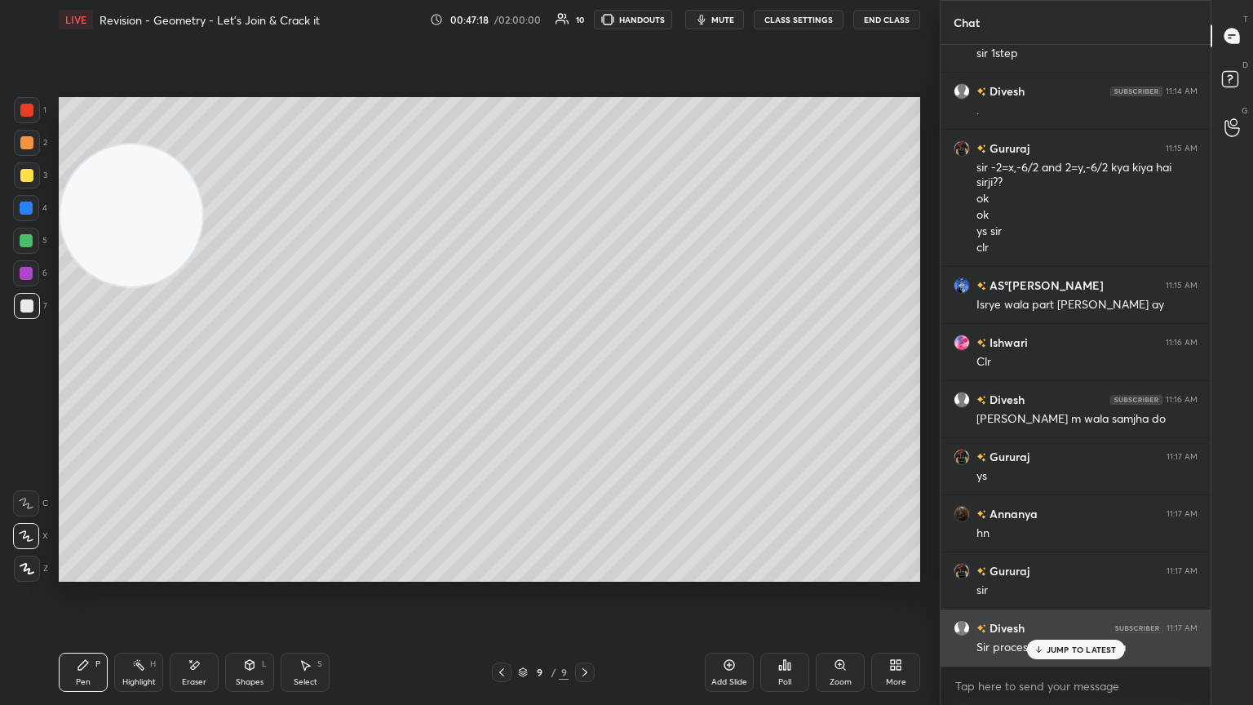
click at [585, 383] on icon at bounding box center [1038, 650] width 11 height 10
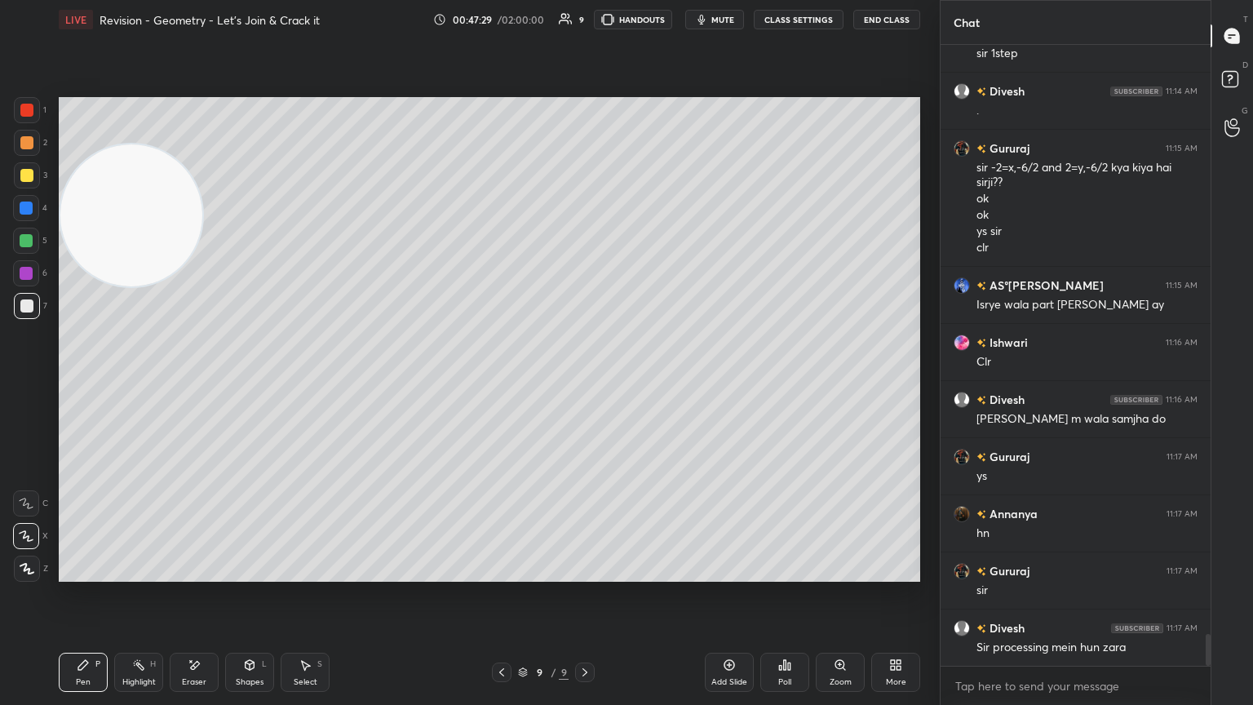
click at [585, 383] on div "Add Slide" at bounding box center [729, 672] width 49 height 39
click at [197, 383] on div "Pen P Highlight H Eraser Shapes L Select S 10 / 10 Add Slide Poll Zoom More" at bounding box center [490, 672] width 862 height 65
click at [197, 383] on icon at bounding box center [194, 665] width 13 height 14
click at [91, 383] on div "Pen P" at bounding box center [83, 672] width 49 height 39
drag, startPoint x: 499, startPoint y: 674, endPoint x: 540, endPoint y: 667, distance: 41.3
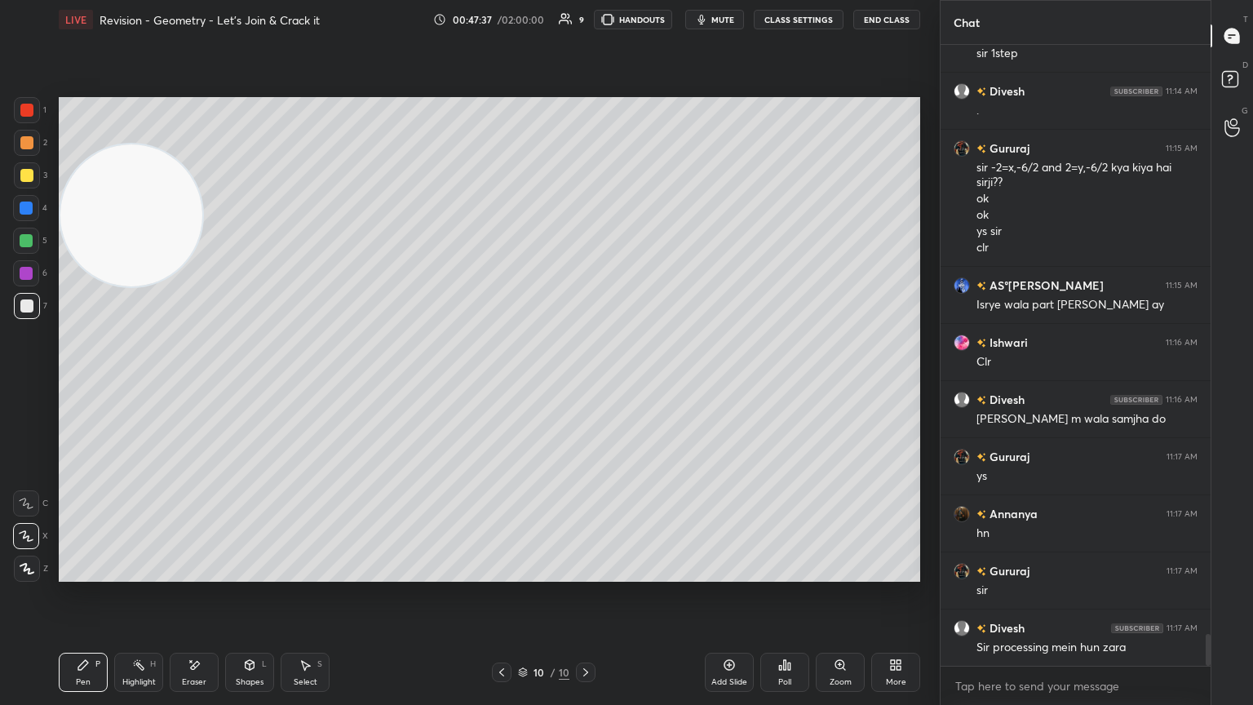
click at [499, 383] on icon at bounding box center [501, 672] width 13 height 13
click at [585, 383] on icon at bounding box center [585, 672] width 13 height 13
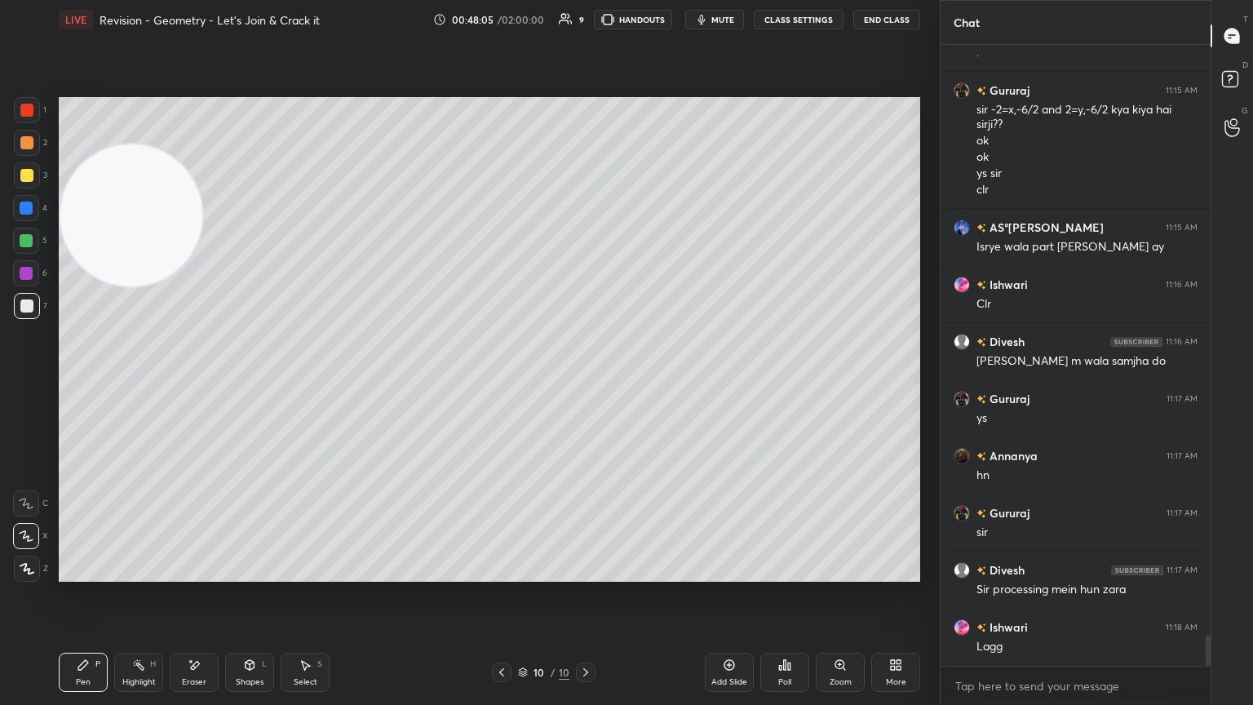
click at [500, 383] on icon at bounding box center [501, 672] width 13 height 13
drag, startPoint x: 585, startPoint y: 672, endPoint x: 600, endPoint y: 597, distance: 76.5
click at [585, 383] on icon at bounding box center [585, 672] width 13 height 13
click at [497, 383] on icon at bounding box center [501, 672] width 13 height 13
click at [496, 383] on div at bounding box center [502, 673] width 20 height 20
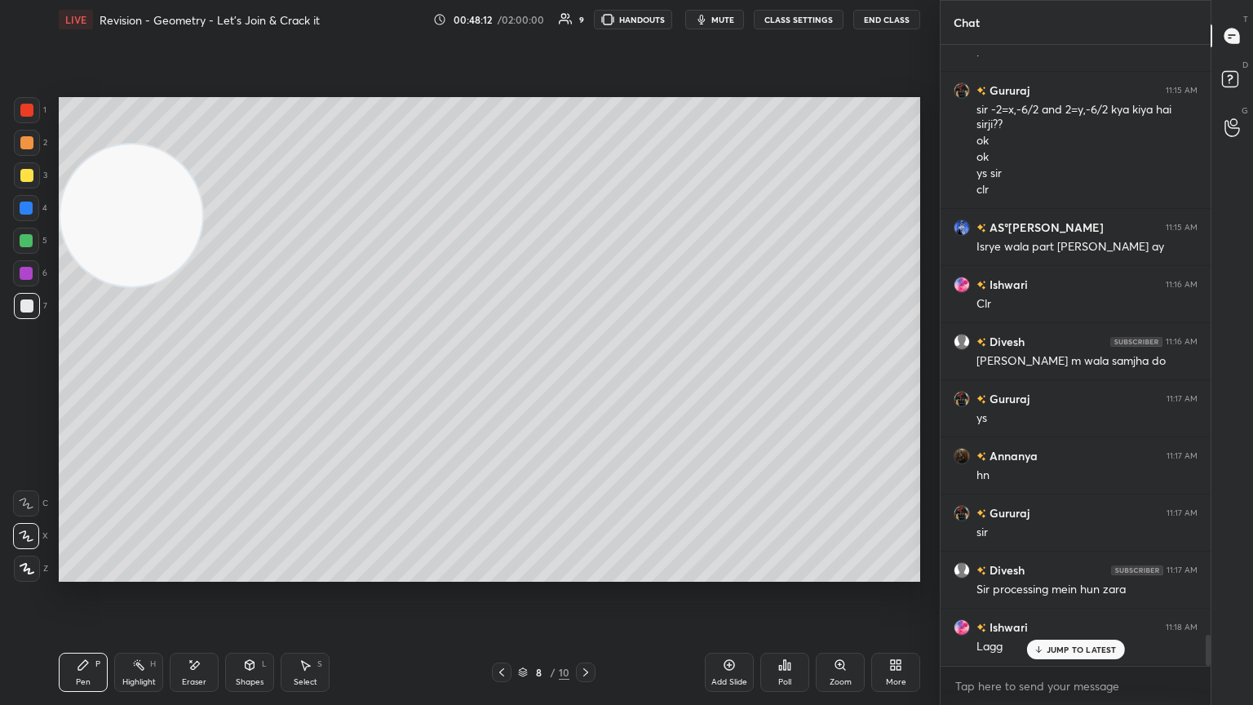
scroll to position [11723, 0]
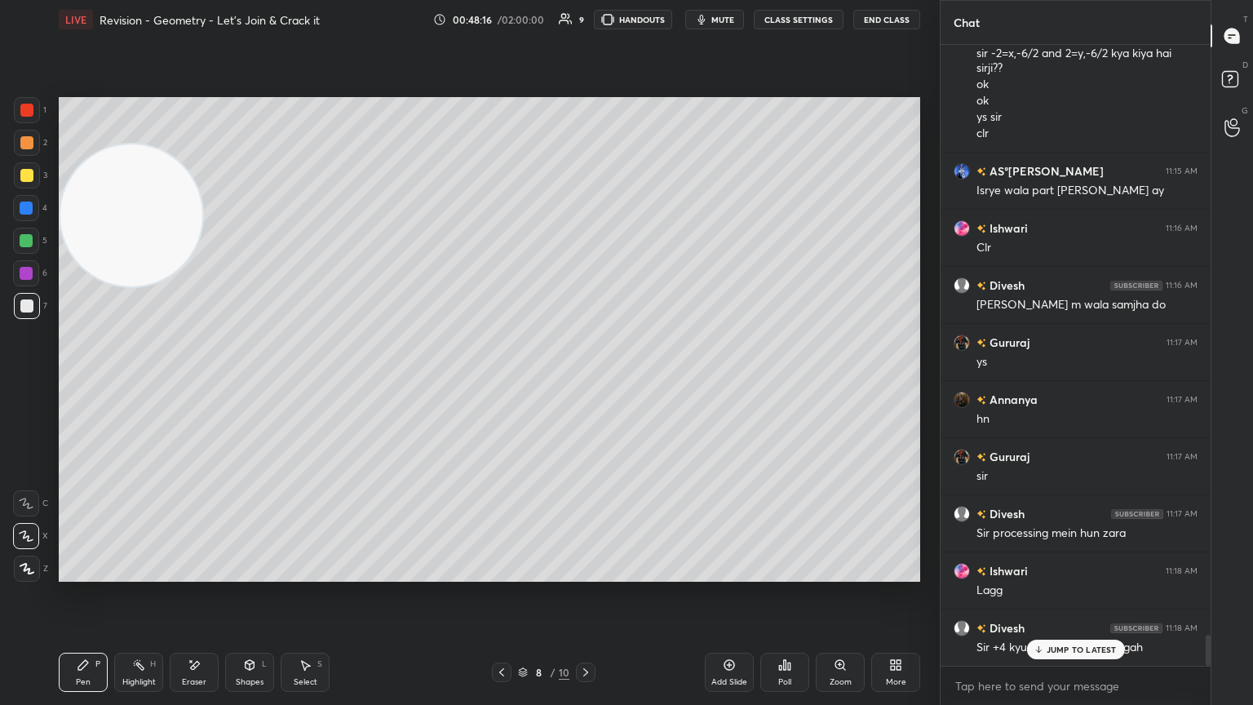
drag, startPoint x: 1053, startPoint y: 656, endPoint x: 1061, endPoint y: 662, distance: 9.3
click at [585, 383] on div "JUMP TO LATEST" at bounding box center [1075, 650] width 98 height 20
click at [584, 383] on div at bounding box center [586, 673] width 20 height 20
click at [584, 383] on icon at bounding box center [585, 672] width 13 height 13
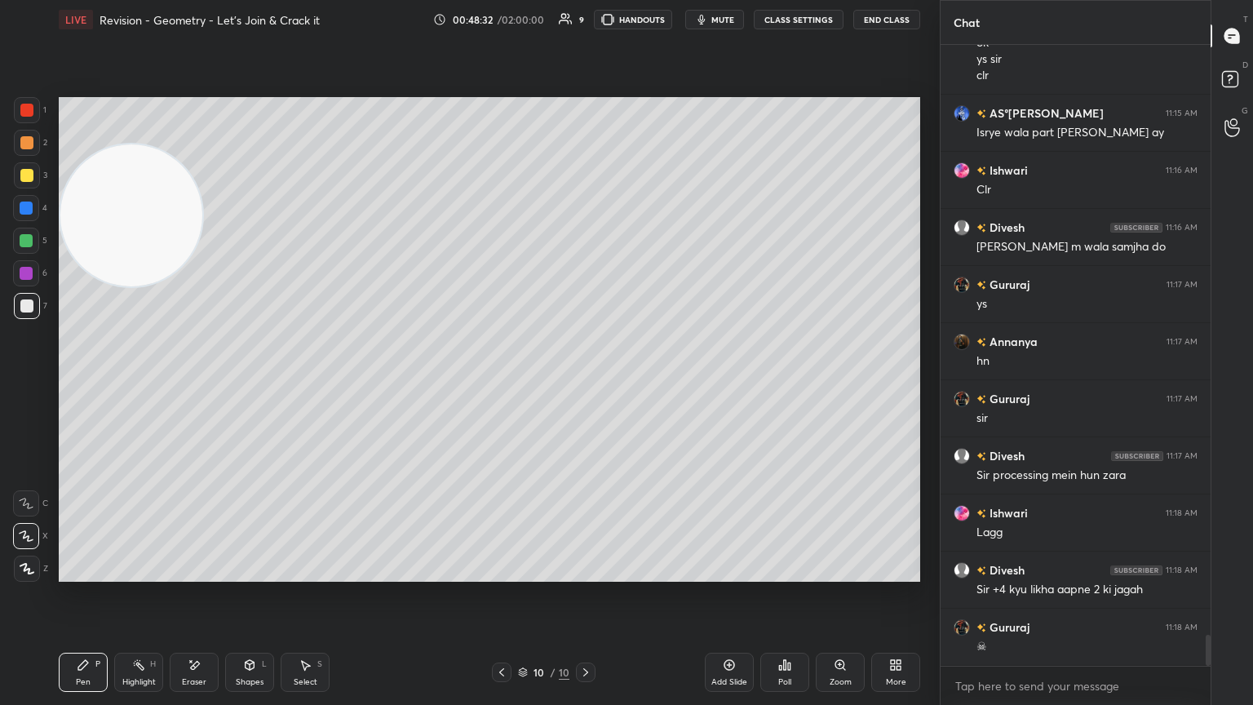
click at [176, 383] on div "Eraser" at bounding box center [194, 672] width 49 height 39
click at [78, 383] on icon at bounding box center [83, 664] width 13 height 13
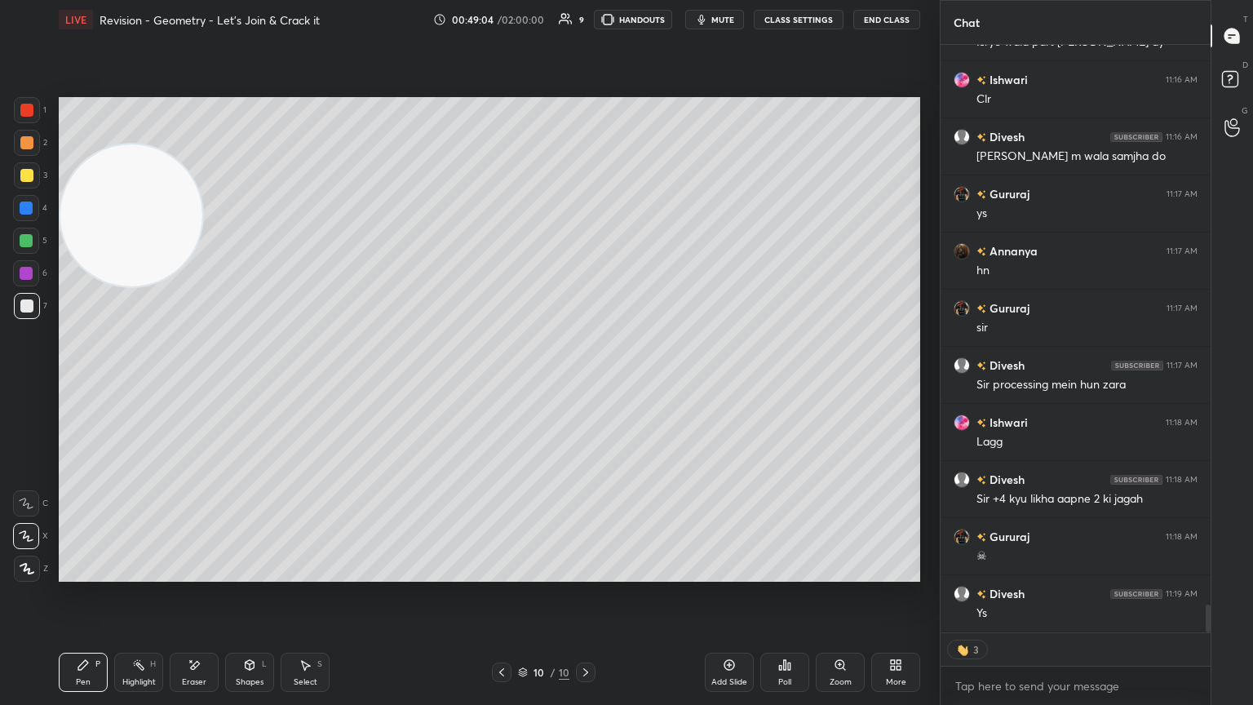
type textarea "x"
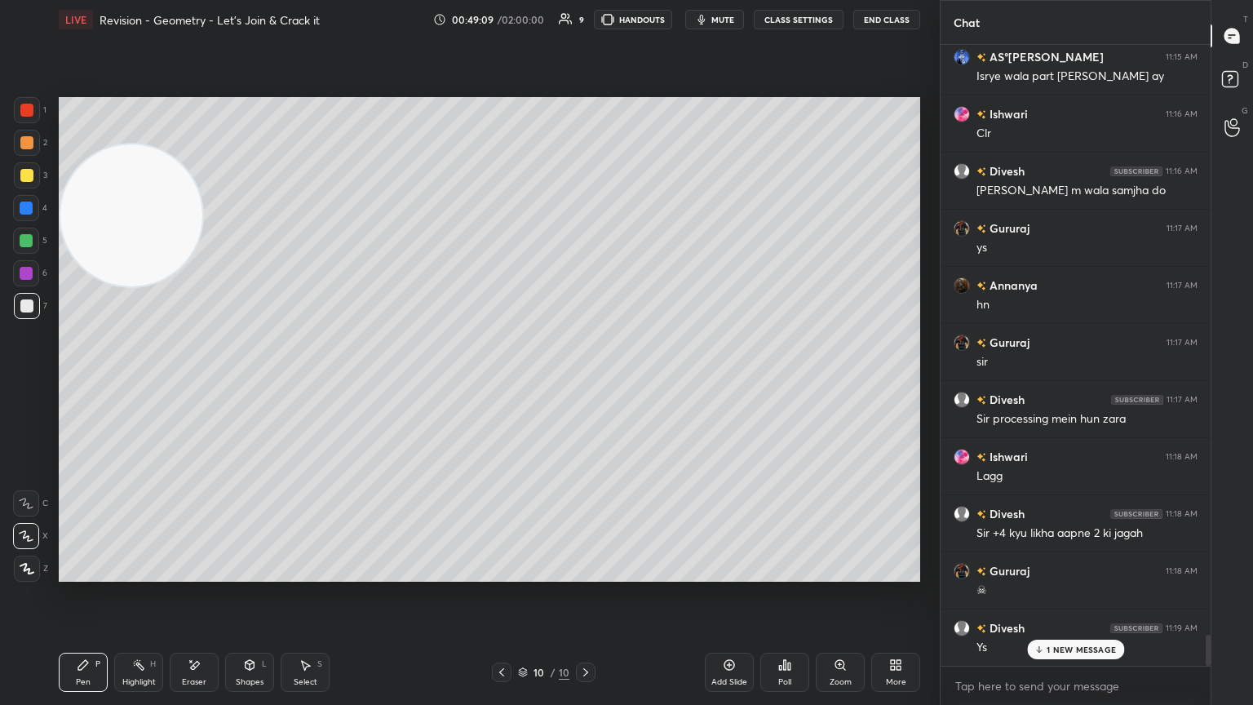
scroll to position [11895, 0]
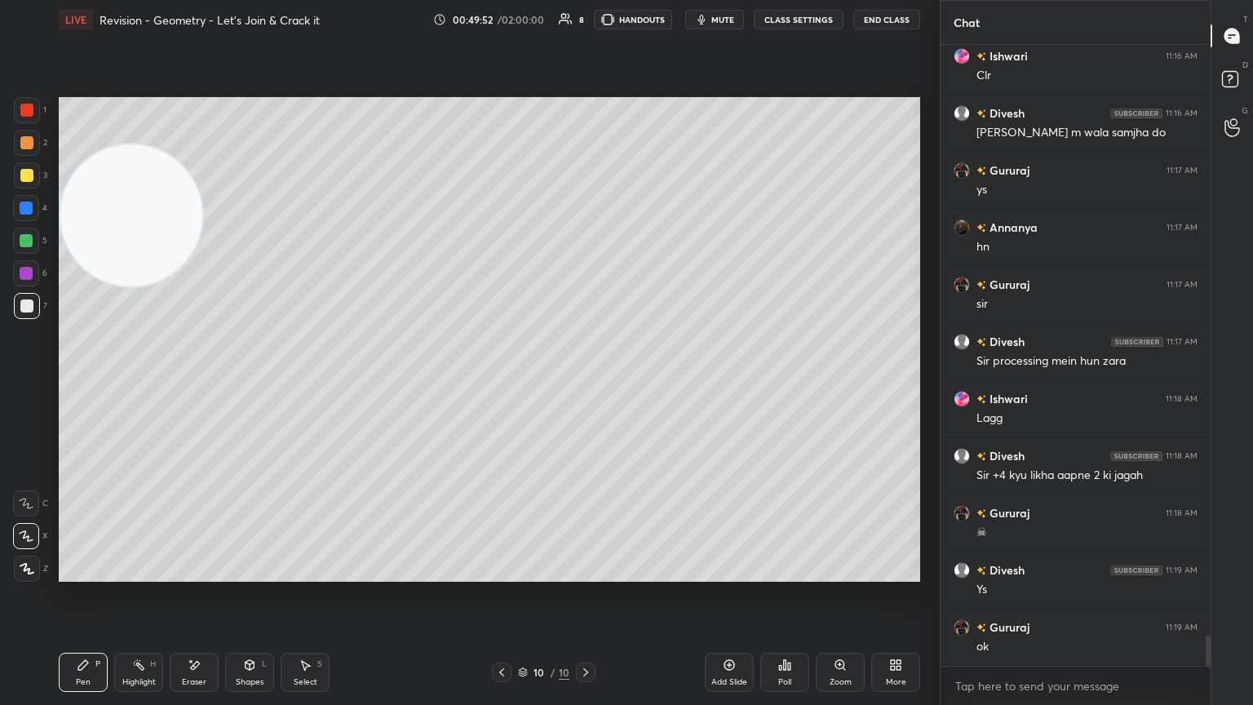
click at [193, 383] on div "Eraser" at bounding box center [194, 672] width 49 height 39
click at [86, 383] on icon at bounding box center [83, 664] width 13 height 13
click at [585, 383] on div "Poll" at bounding box center [784, 672] width 49 height 39
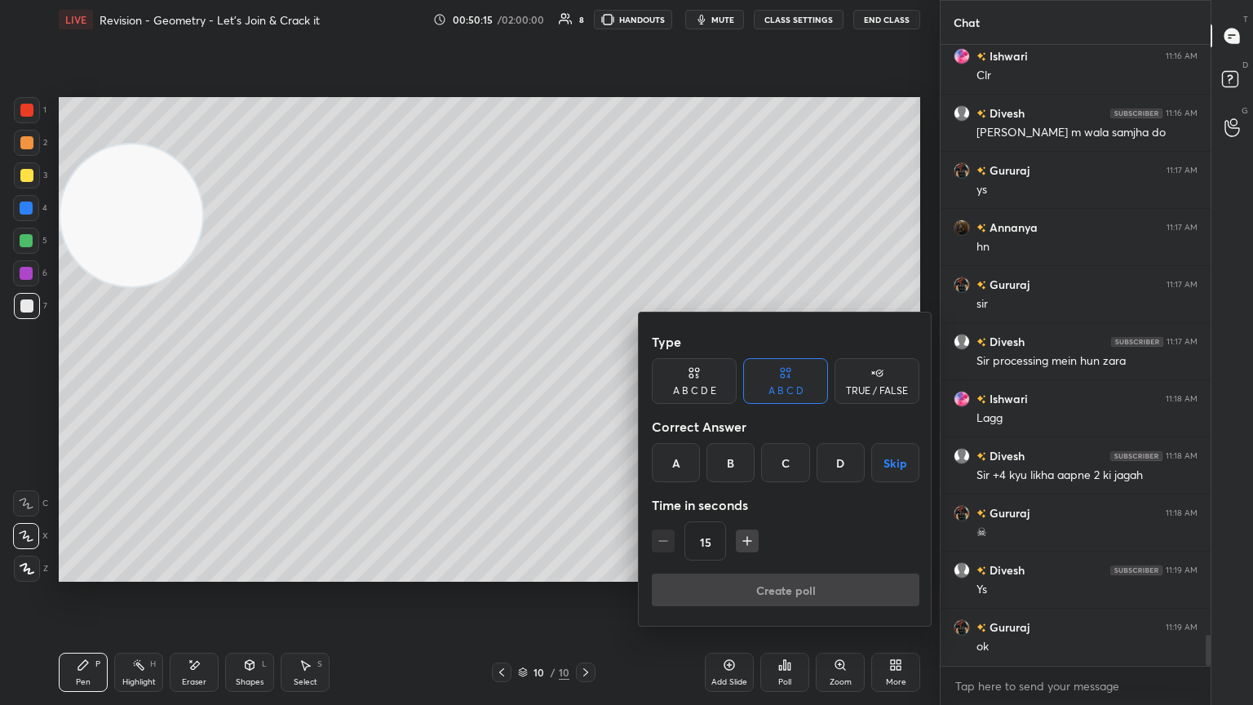
click at [585, 383] on div "B" at bounding box center [731, 462] width 48 height 39
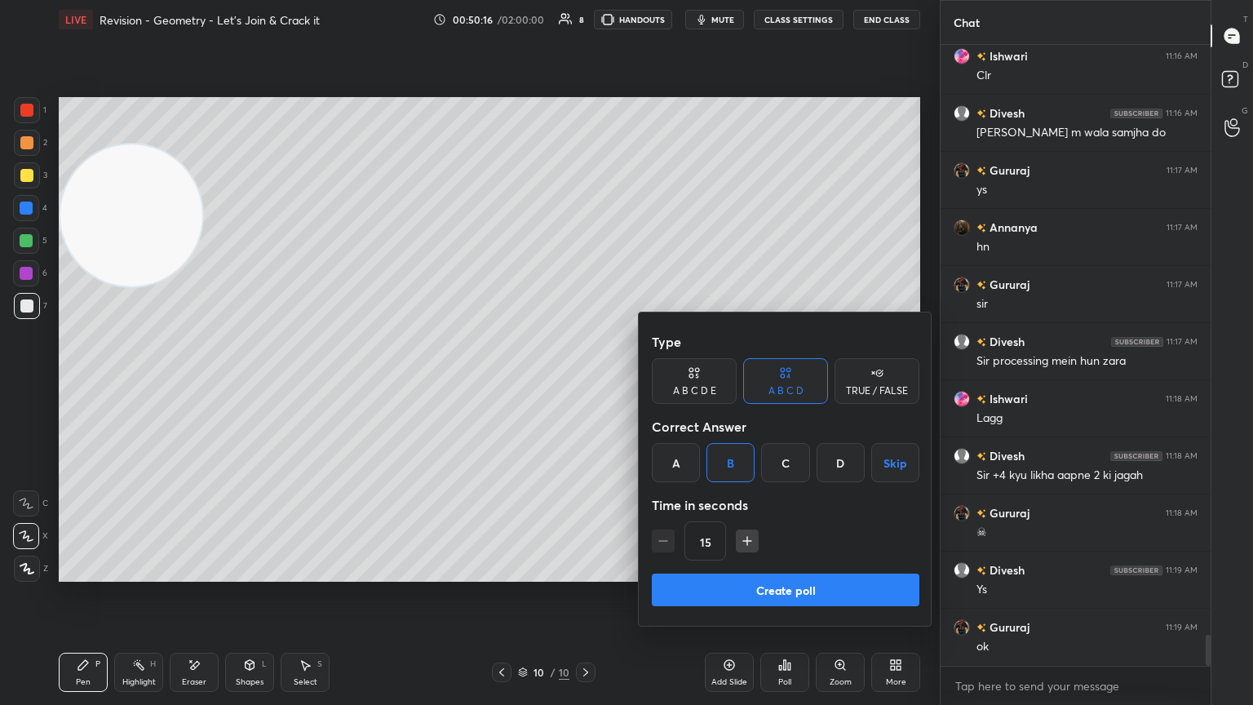
click at [585, 383] on icon "button" at bounding box center [747, 541] width 16 height 16
click at [585, 383] on icon "button" at bounding box center [747, 541] width 8 height 0
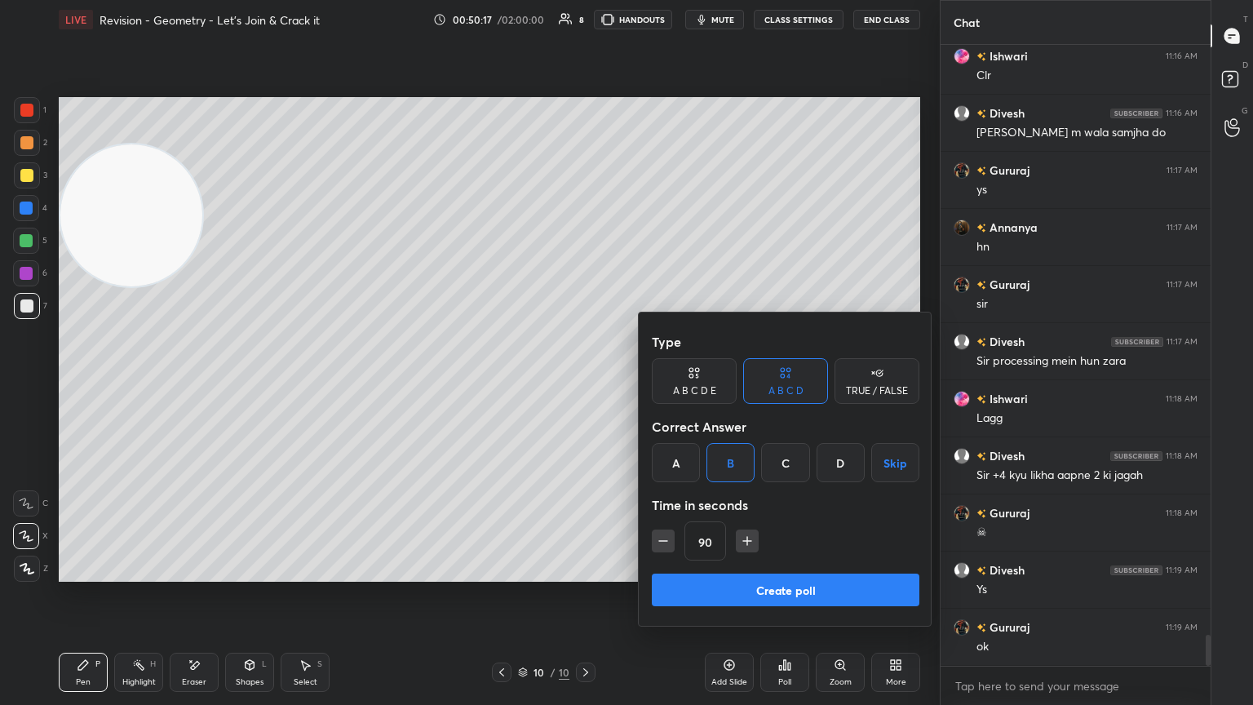
click at [585, 383] on icon "button" at bounding box center [747, 541] width 16 height 16
click at [585, 383] on icon "button" at bounding box center [755, 541] width 16 height 16
click at [585, 383] on button "button" at bounding box center [754, 541] width 23 height 23
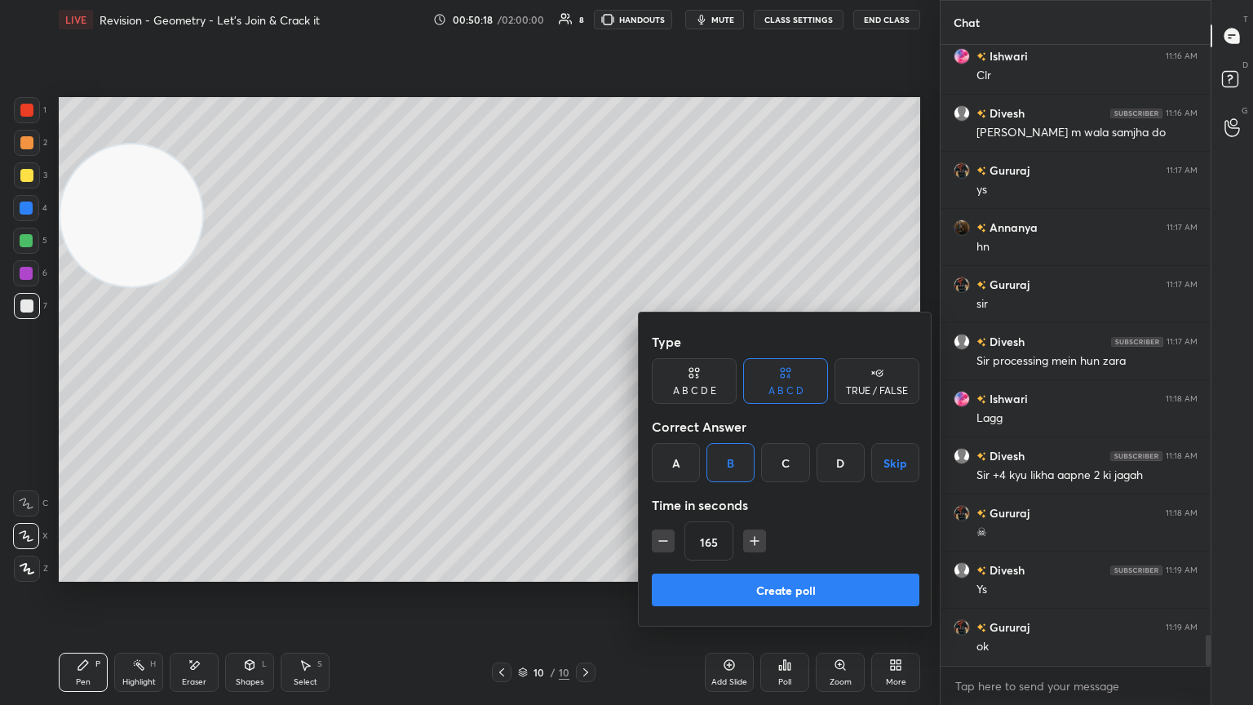
click at [585, 383] on button "button" at bounding box center [754, 541] width 23 height 23
click at [585, 383] on icon "button" at bounding box center [663, 541] width 16 height 16
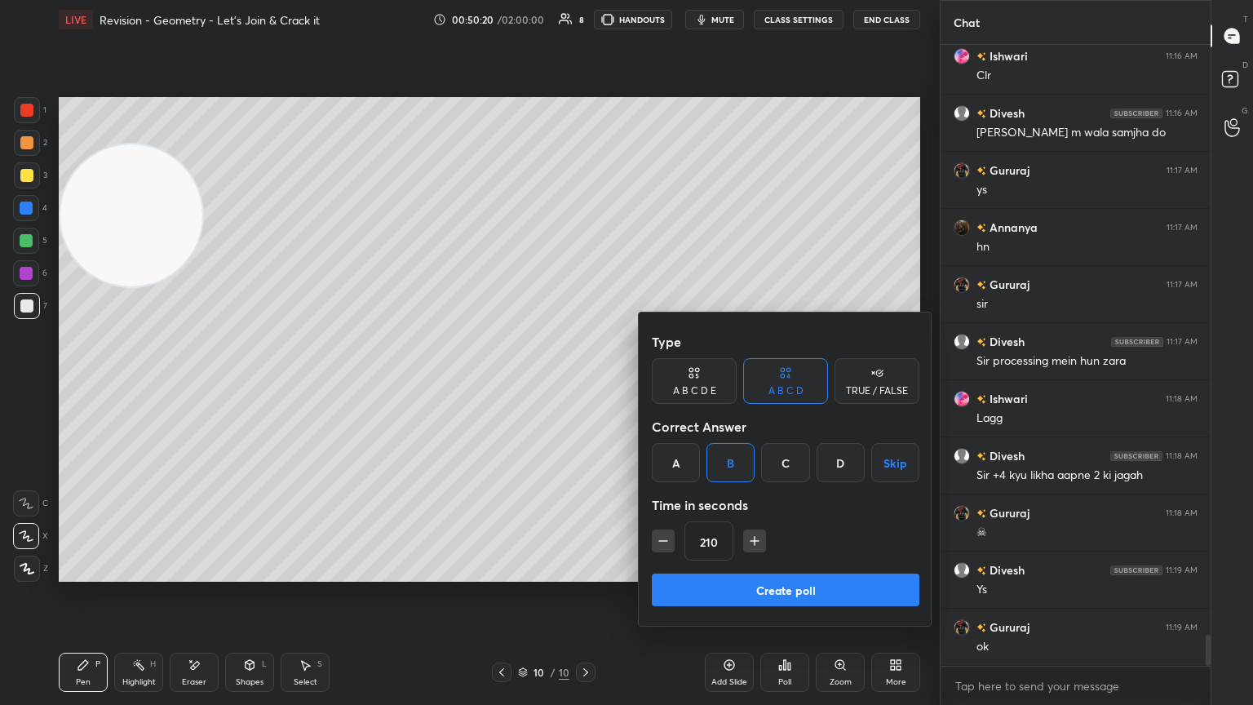
click at [585, 383] on icon "button" at bounding box center [663, 541] width 16 height 16
type input "180"
drag, startPoint x: 720, startPoint y: 604, endPoint x: 725, endPoint y: 587, distance: 17.0
click at [585, 383] on button "Create poll" at bounding box center [786, 590] width 268 height 33
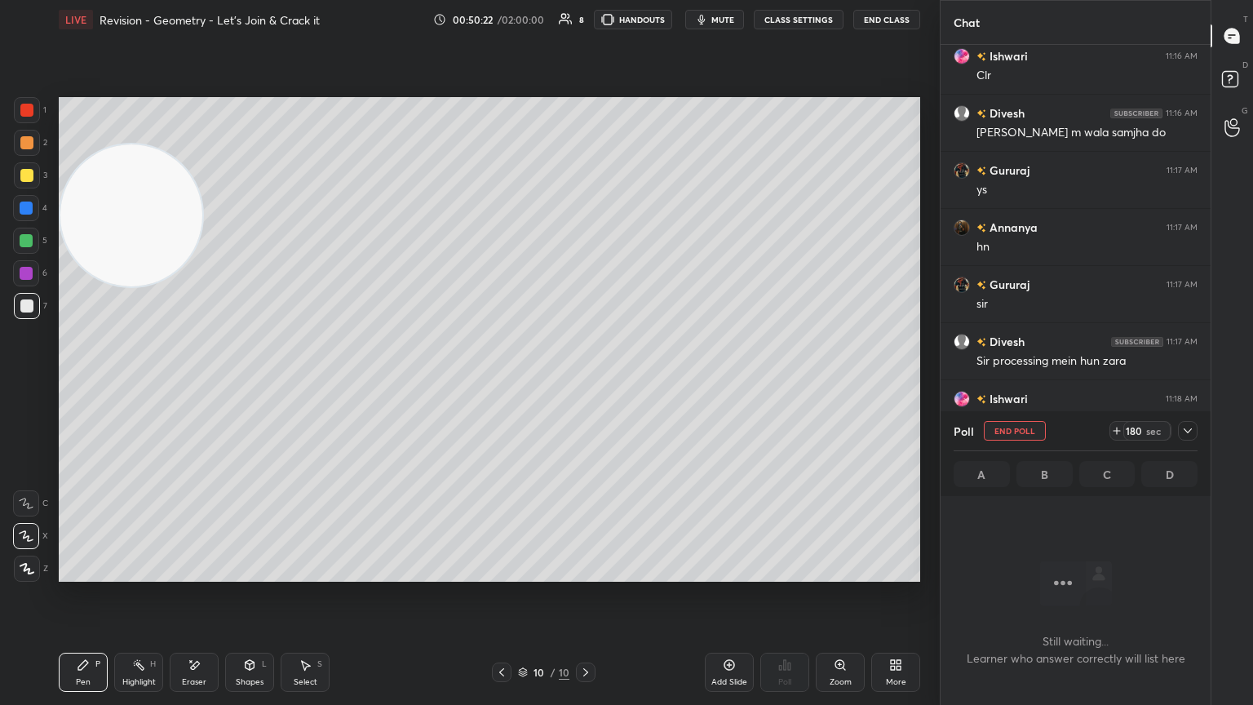
scroll to position [0, 0]
click at [585, 383] on div "180 sec" at bounding box center [1154, 431] width 88 height 20
click at [585, 383] on icon at bounding box center [1187, 430] width 13 height 13
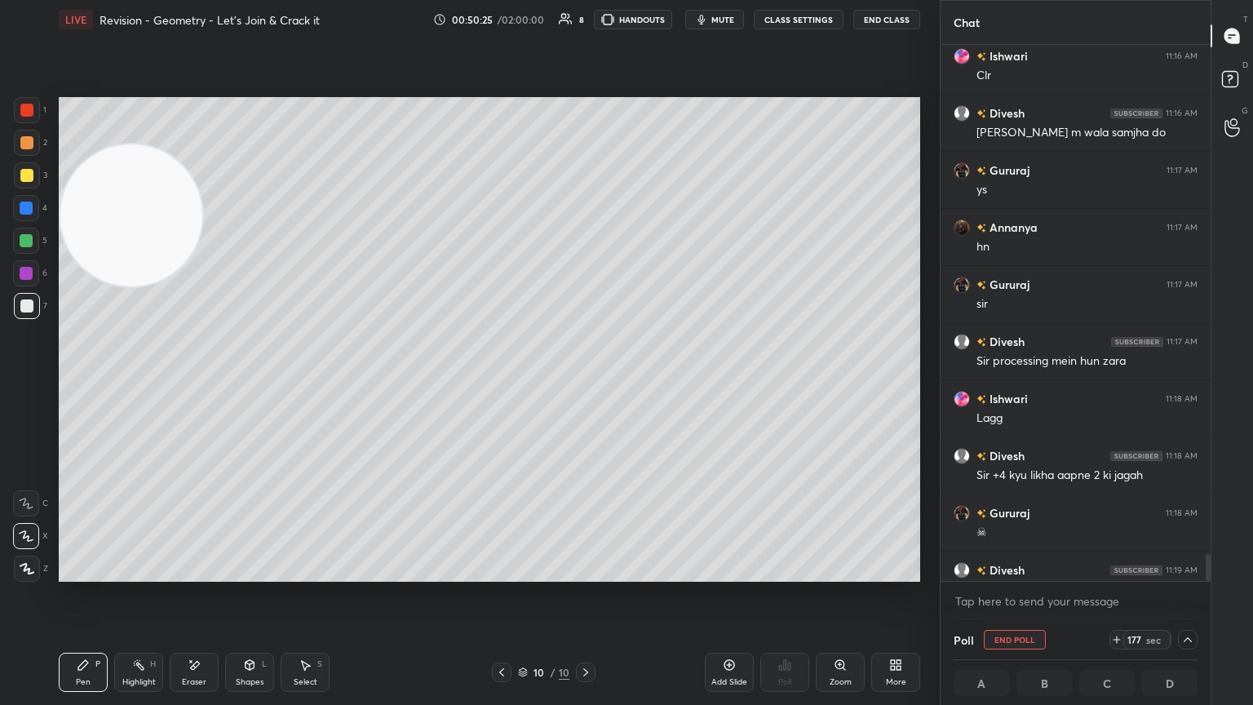
scroll to position [11980, 0]
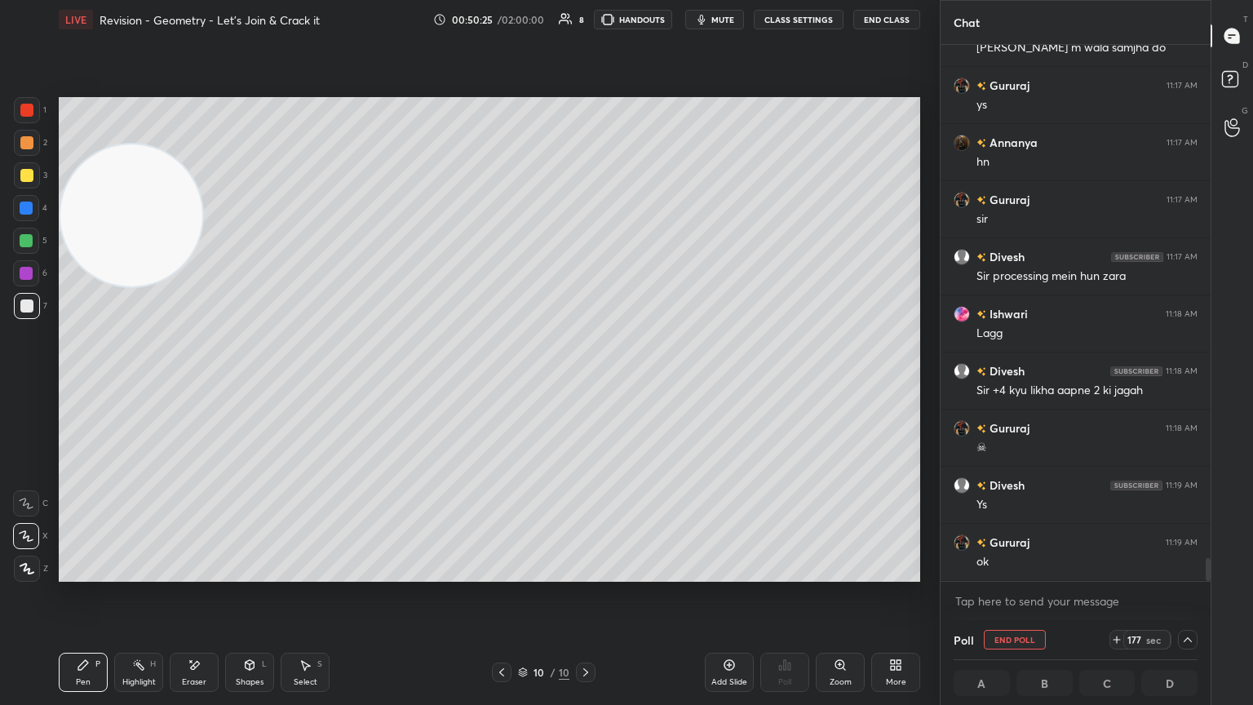
drag, startPoint x: 1208, startPoint y: 560, endPoint x: 1201, endPoint y: 596, distance: 37.3
click at [585, 383] on div "[PERSON_NAME] 11:16 AM Clr [PERSON_NAME] 11:16 AM [PERSON_NAME] m wala samjha d…" at bounding box center [1076, 332] width 270 height 575
click at [585, 21] on span "mute" at bounding box center [722, 19] width 23 height 11
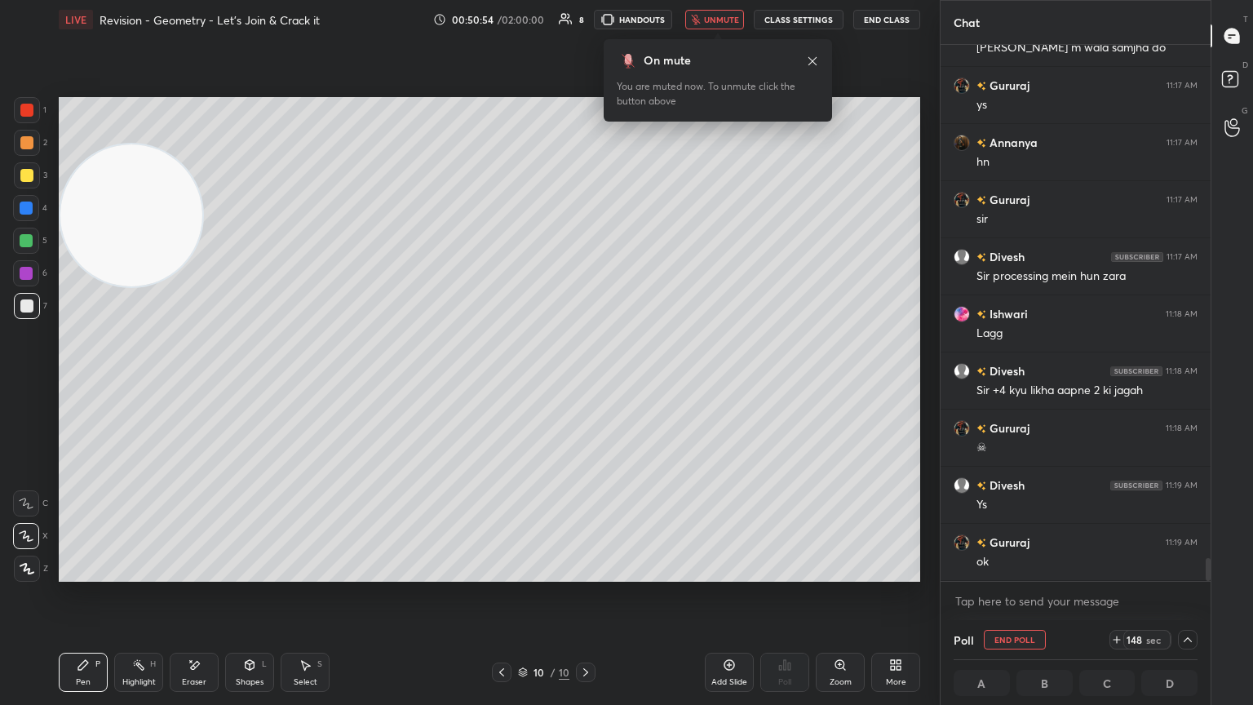
scroll to position [0, 5]
click at [585, 17] on span "unmute" at bounding box center [721, 19] width 35 height 11
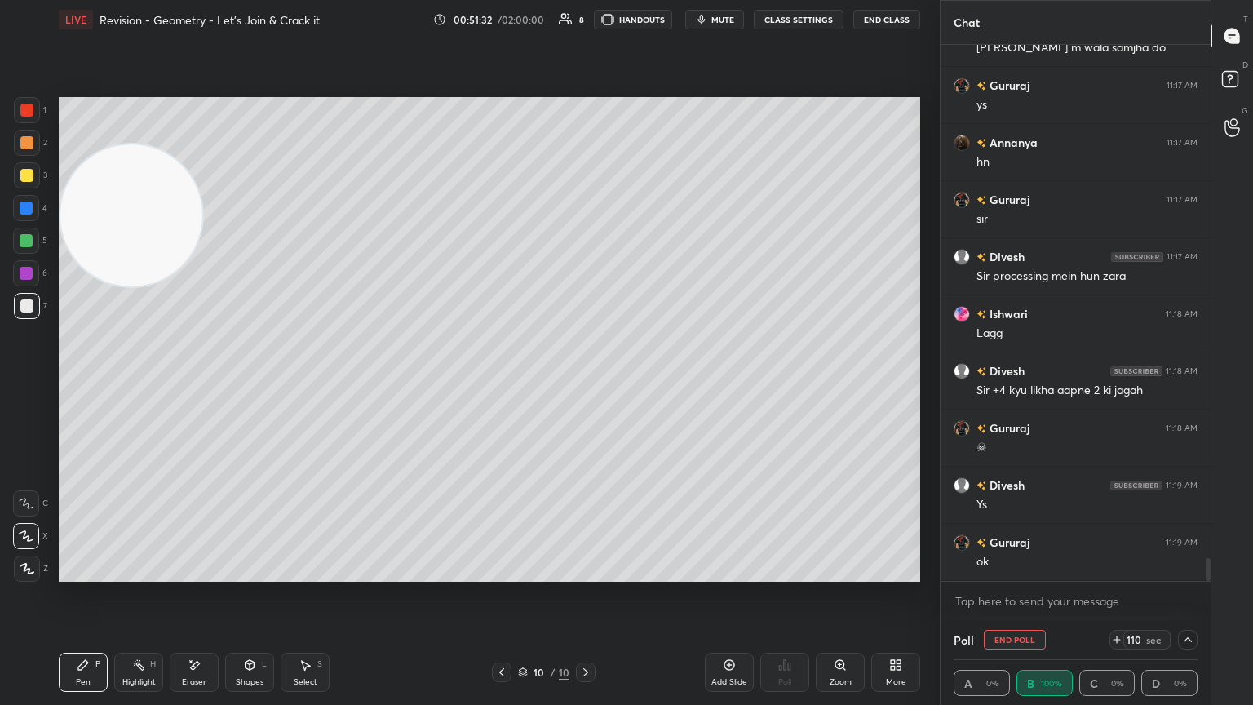
click at [585, 383] on icon at bounding box center [1187, 639] width 13 height 13
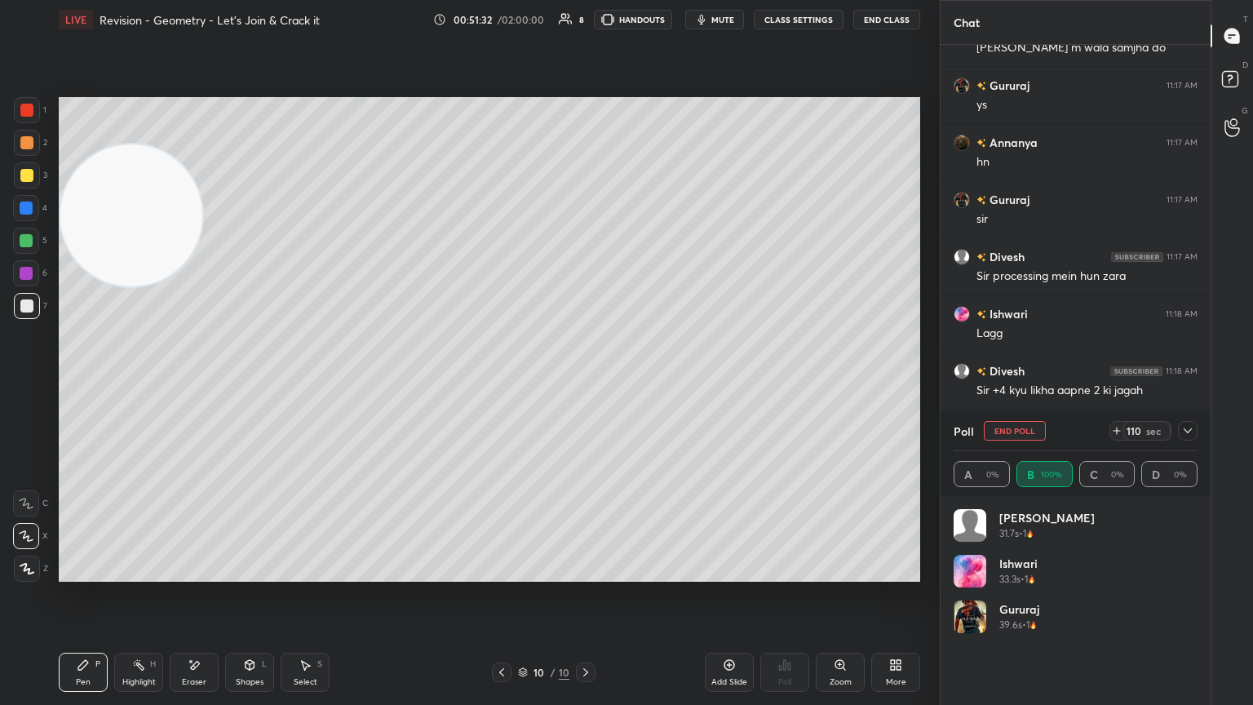
scroll to position [191, 239]
click at [585, 383] on div at bounding box center [1188, 431] width 20 height 20
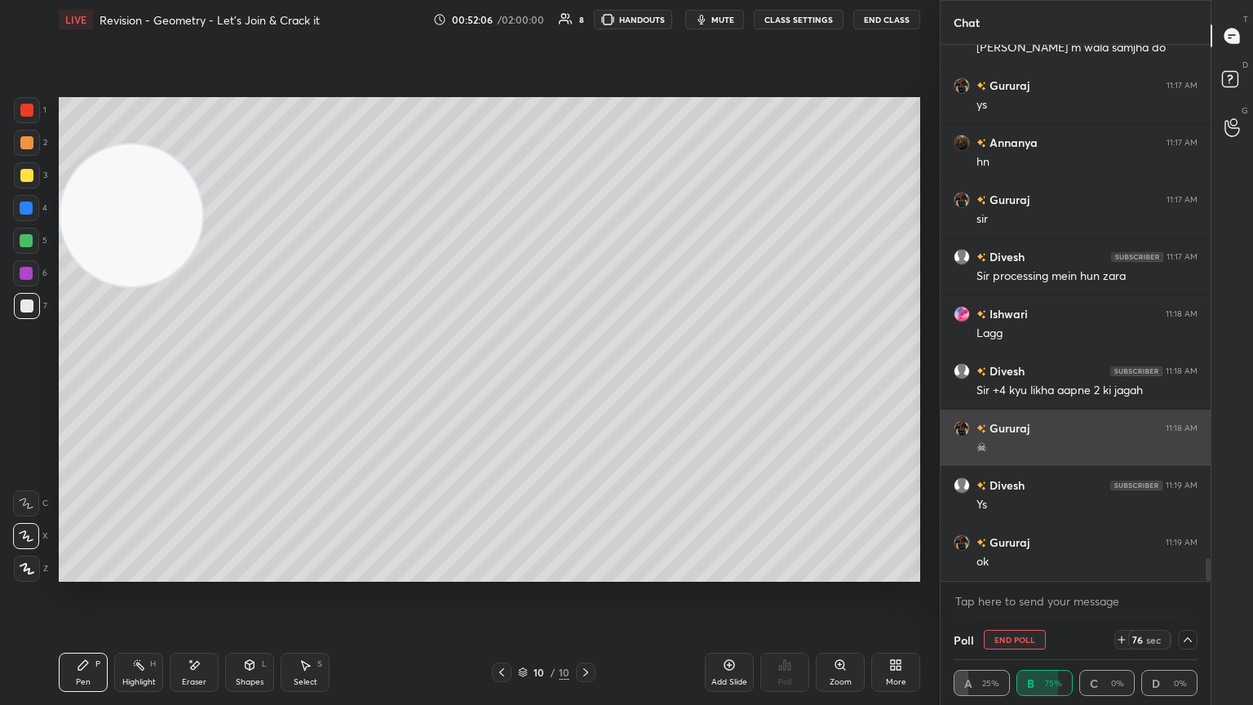
scroll to position [12037, 0]
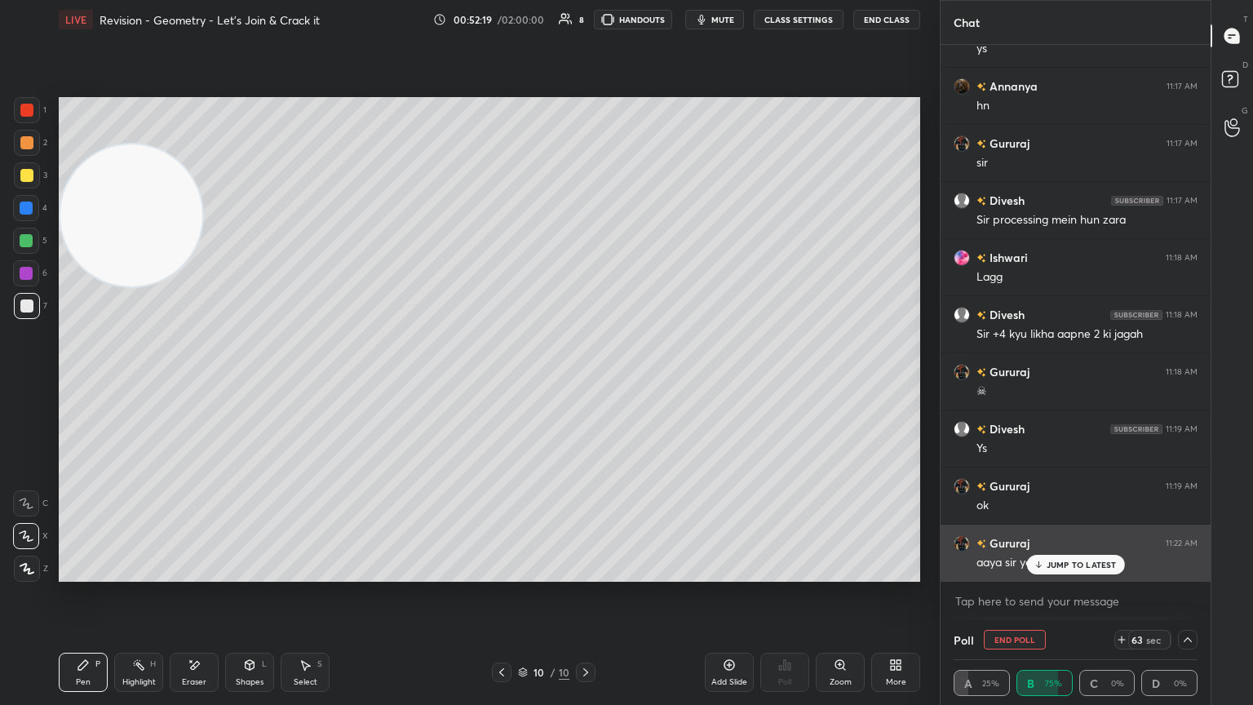
click at [585, 383] on p "JUMP TO LATEST" at bounding box center [1082, 565] width 70 height 10
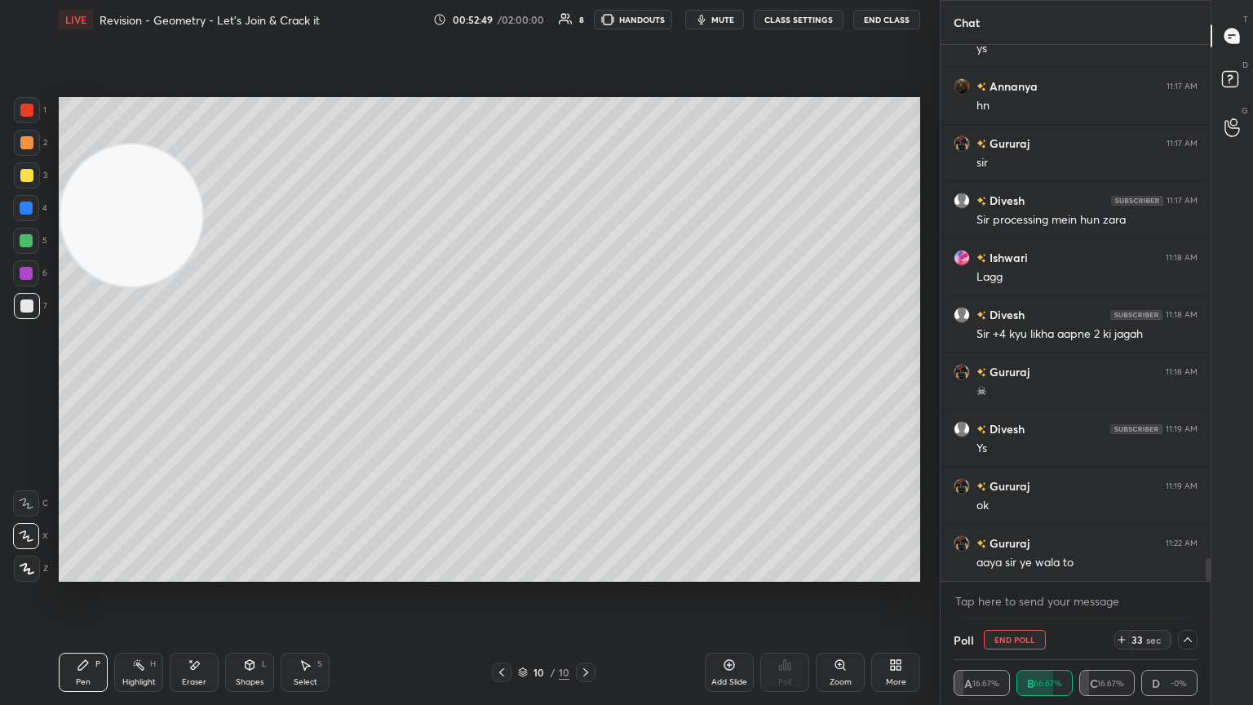
click at [585, 383] on icon at bounding box center [1187, 639] width 13 height 13
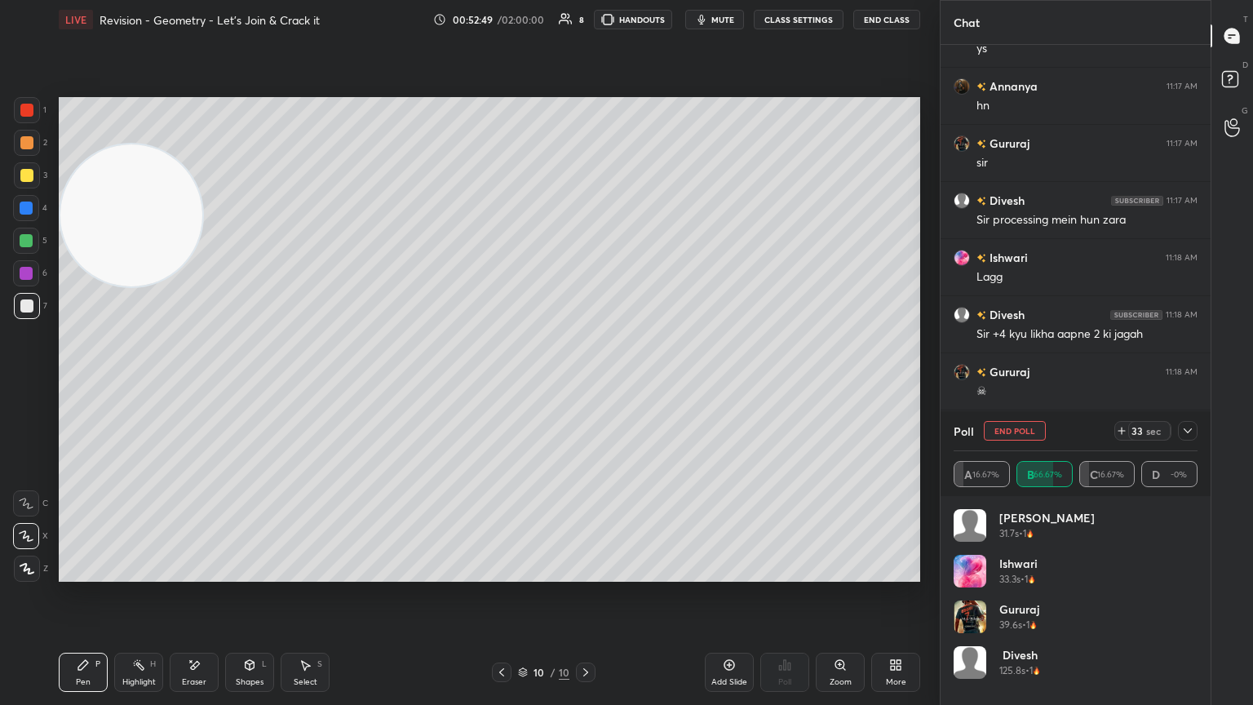
scroll to position [191, 239]
click at [585, 383] on icon at bounding box center [1187, 430] width 13 height 13
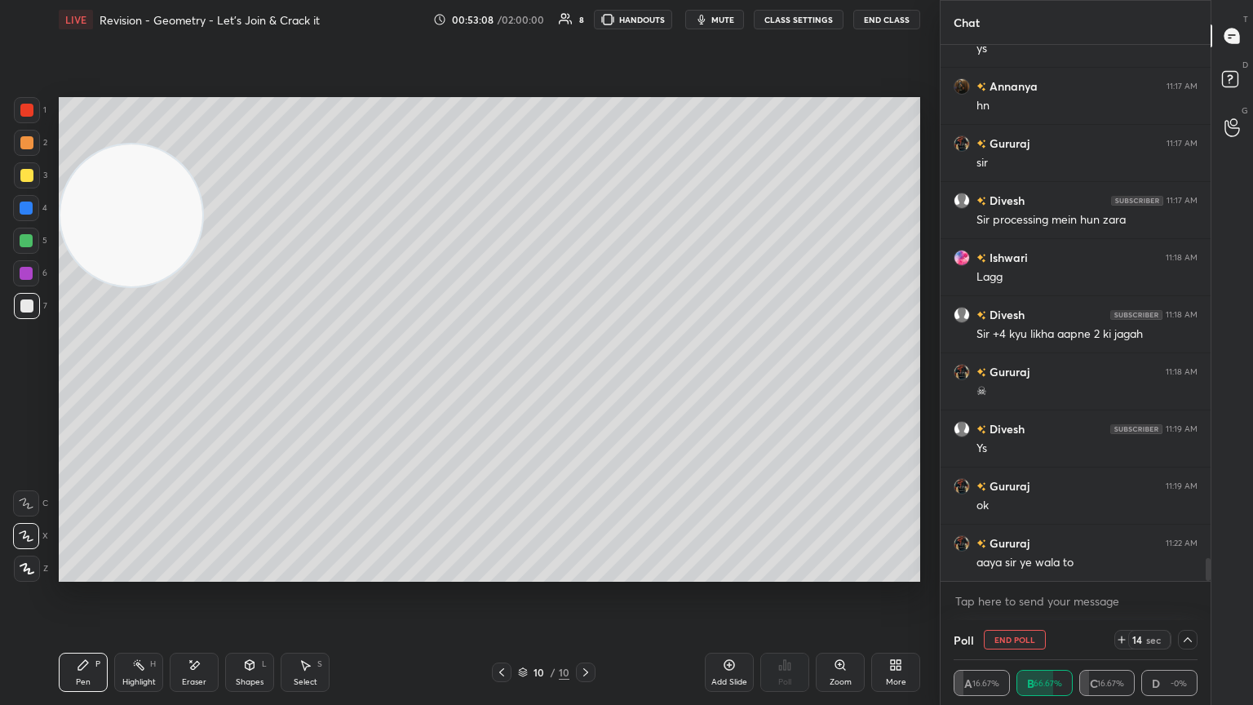
scroll to position [12094, 0]
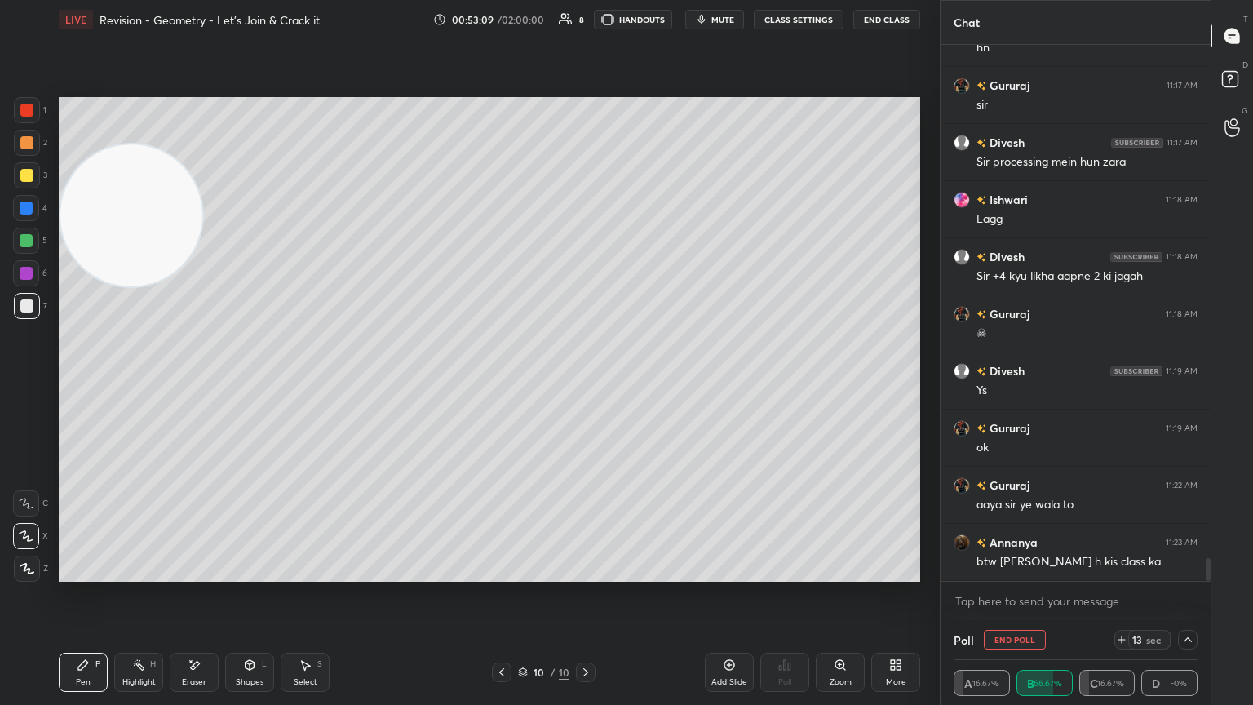
click at [585, 383] on icon at bounding box center [730, 665] width 11 height 11
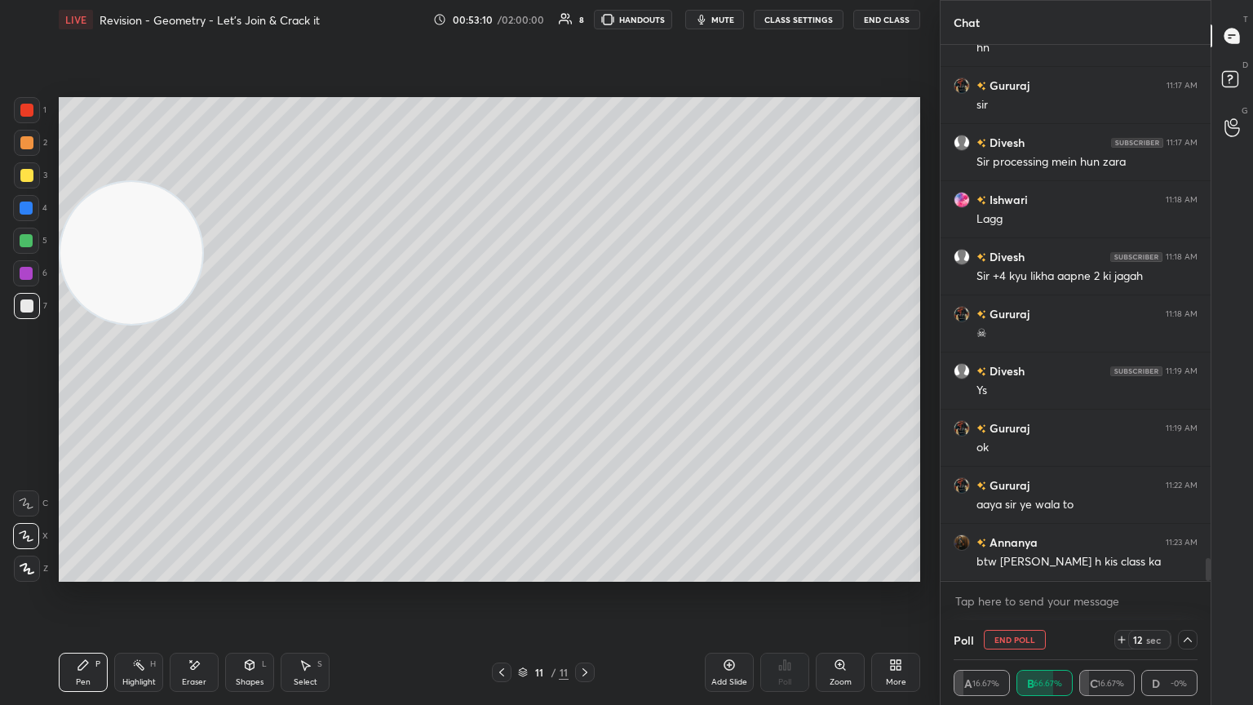
drag, startPoint x: 150, startPoint y: 268, endPoint x: 27, endPoint y: 662, distance: 412.9
click at [23, 383] on div "1 2 3 4 5 6 7 C X Z E E Erase all H H LIVE Revision - Geometry - Let’s Join & C…" at bounding box center [463, 352] width 927 height 705
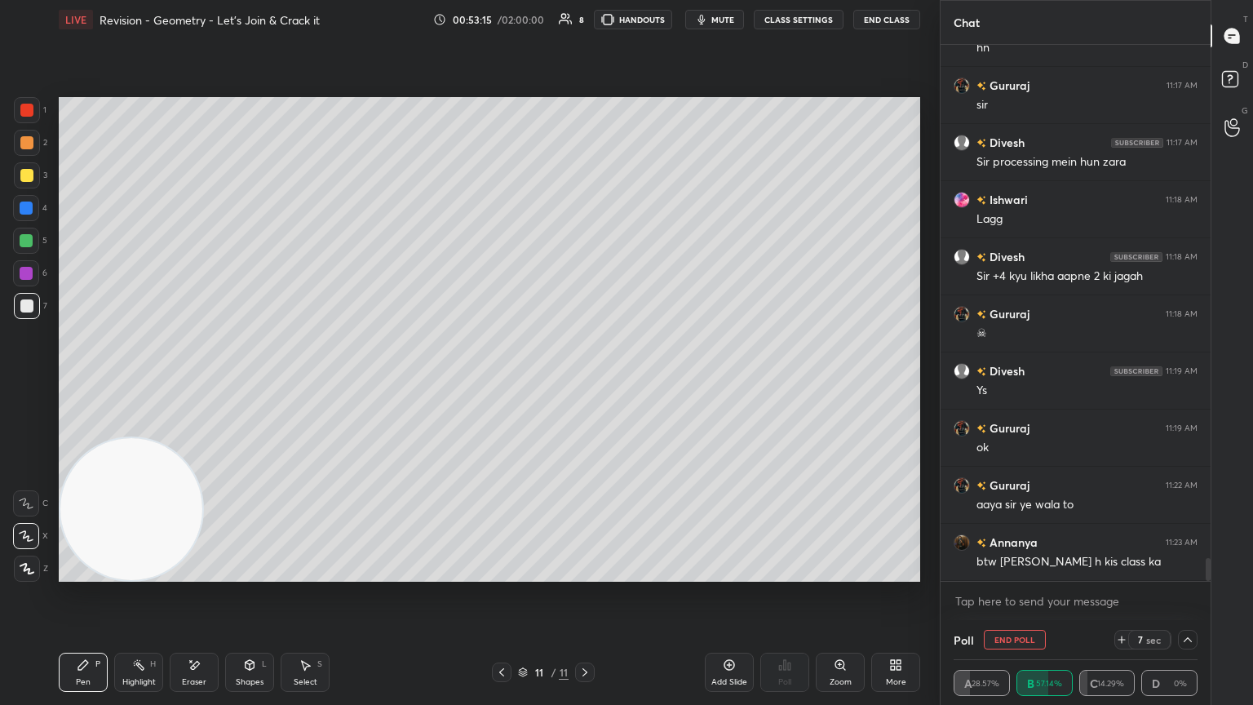
click at [495, 383] on div at bounding box center [502, 673] width 20 height 20
drag, startPoint x: 588, startPoint y: 669, endPoint x: 584, endPoint y: 646, distance: 23.2
click at [585, 383] on icon at bounding box center [584, 672] width 13 height 13
drag, startPoint x: 503, startPoint y: 676, endPoint x: 499, endPoint y: 668, distance: 8.8
click at [502, 383] on icon at bounding box center [501, 672] width 13 height 13
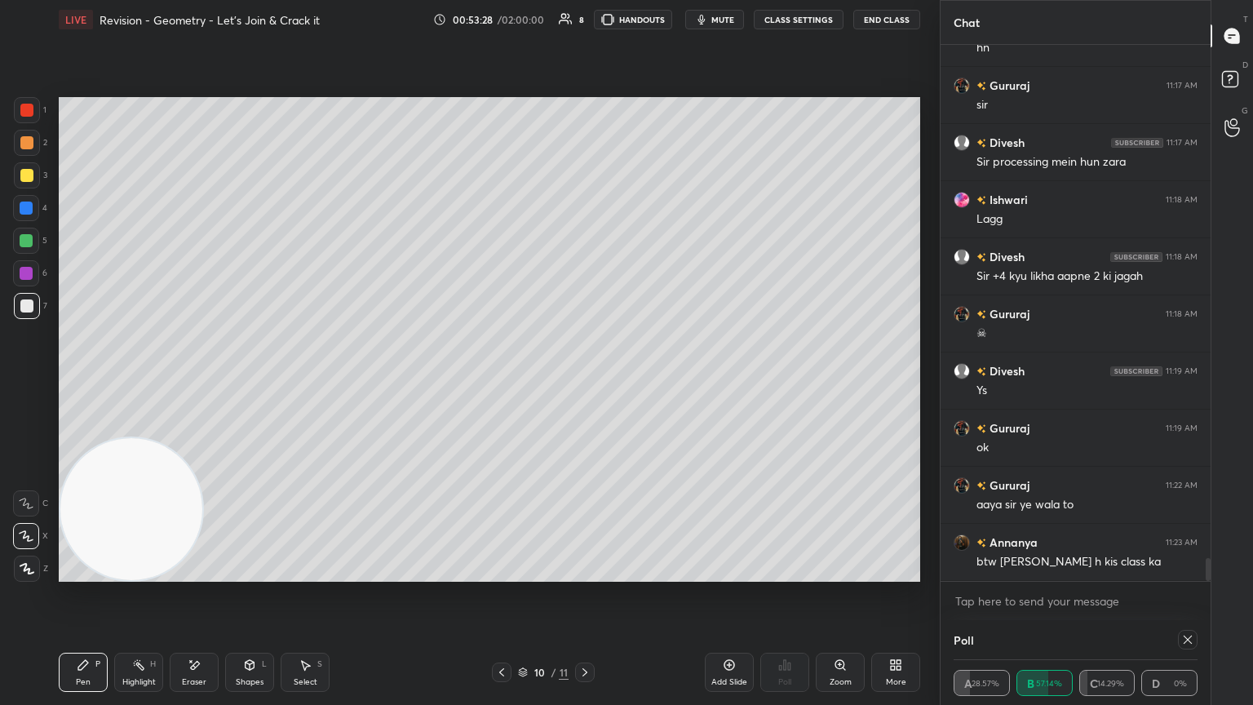
drag, startPoint x: 580, startPoint y: 676, endPoint x: 587, endPoint y: 645, distance: 31.9
click at [582, 383] on icon at bounding box center [584, 672] width 13 height 13
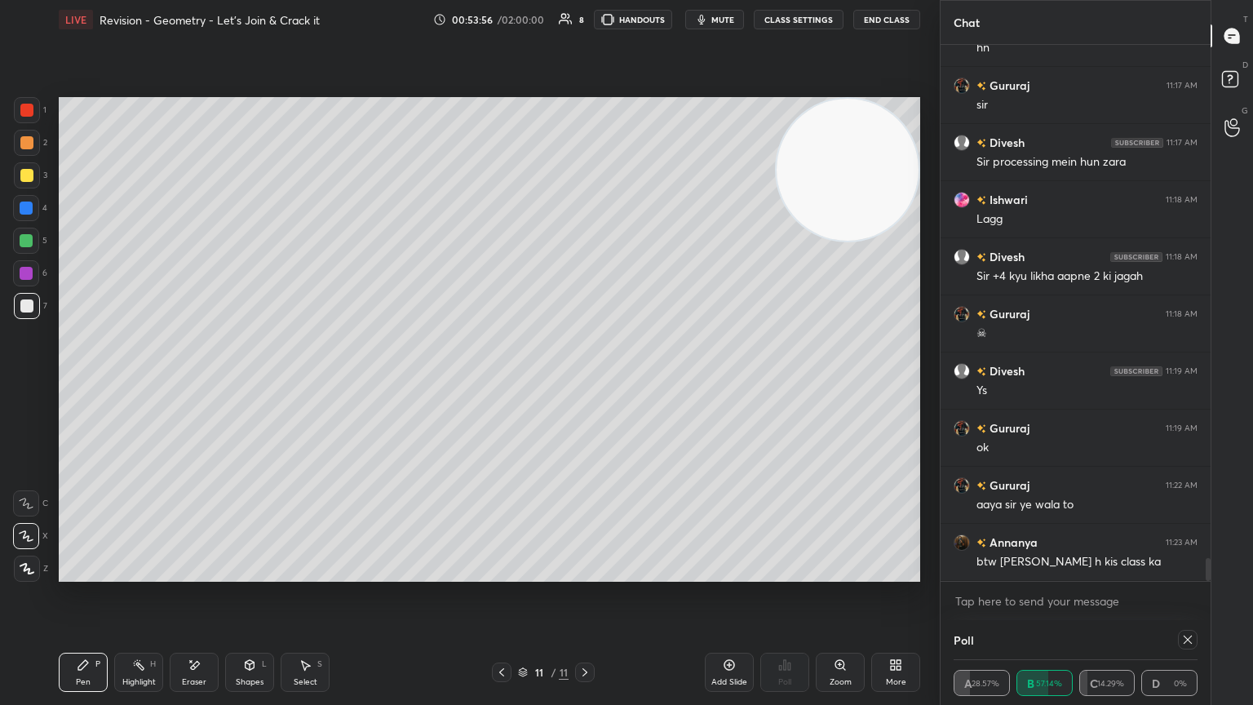
drag, startPoint x: 135, startPoint y: 493, endPoint x: 896, endPoint y: 109, distance: 852.0
click at [585, 113] on video at bounding box center [848, 170] width 142 height 142
click at [500, 383] on div at bounding box center [502, 673] width 20 height 20
click at [581, 383] on icon at bounding box center [584, 672] width 13 height 13
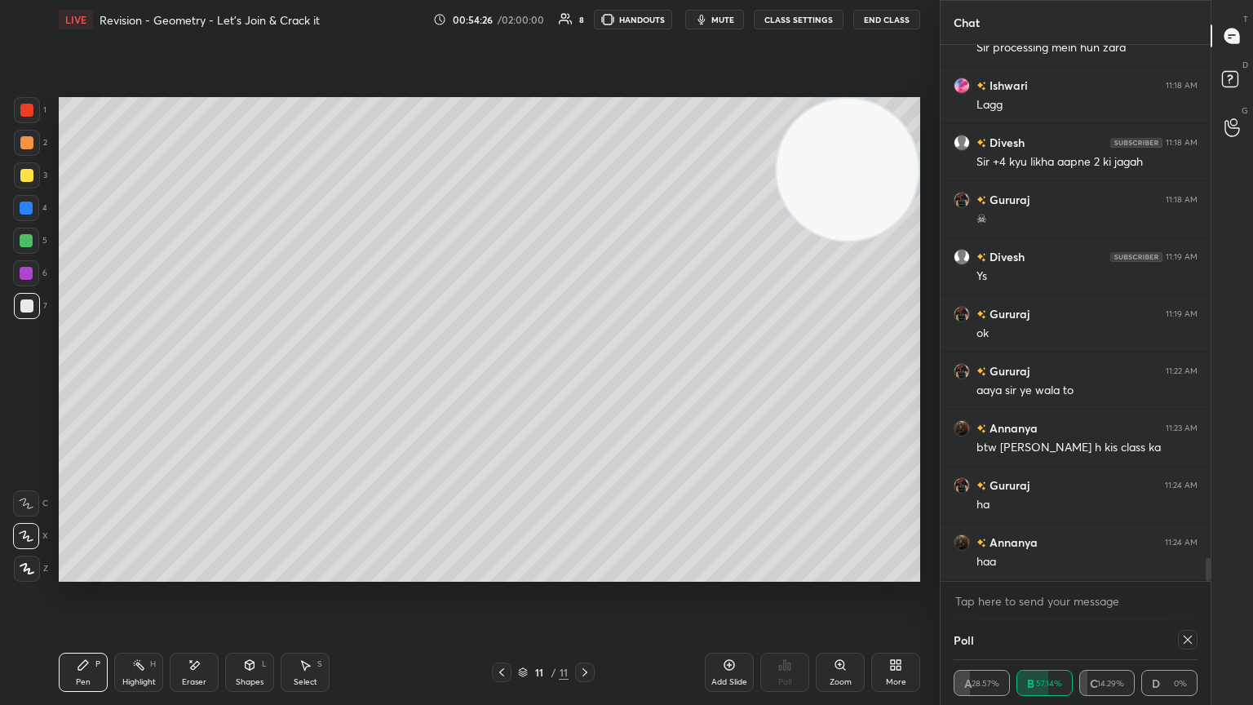
scroll to position [12248, 0]
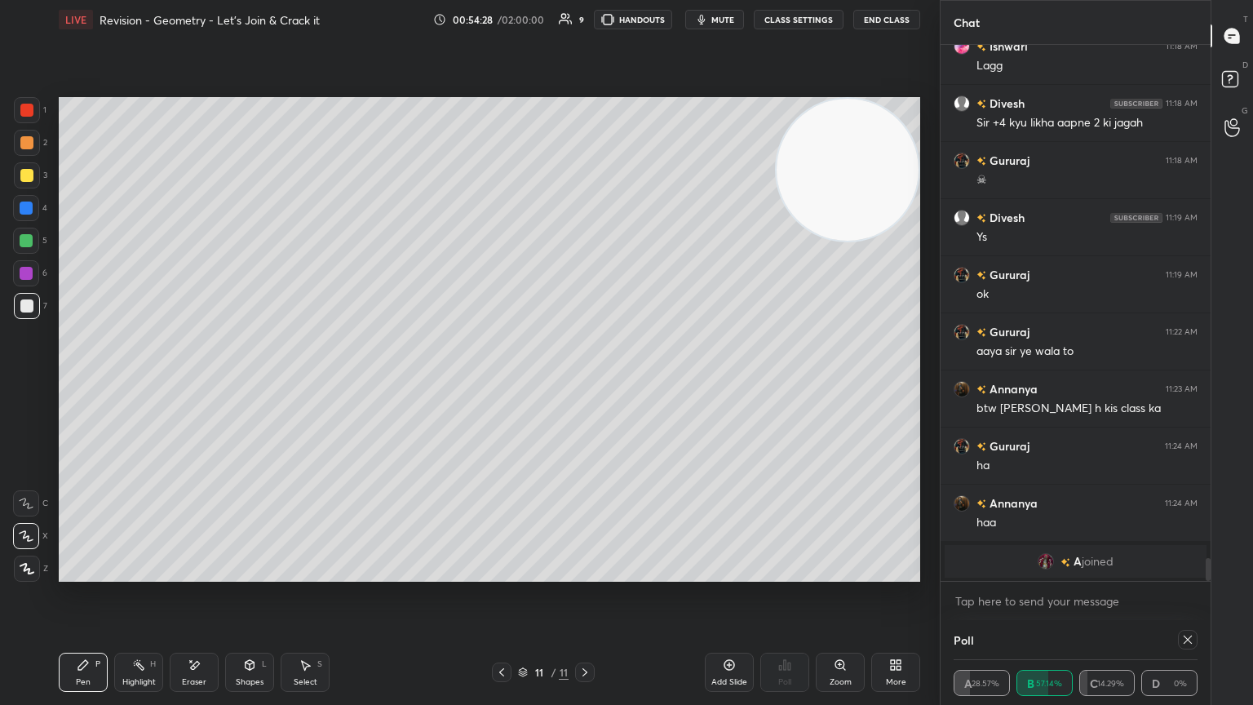
click at [585, 383] on icon at bounding box center [1187, 639] width 13 height 13
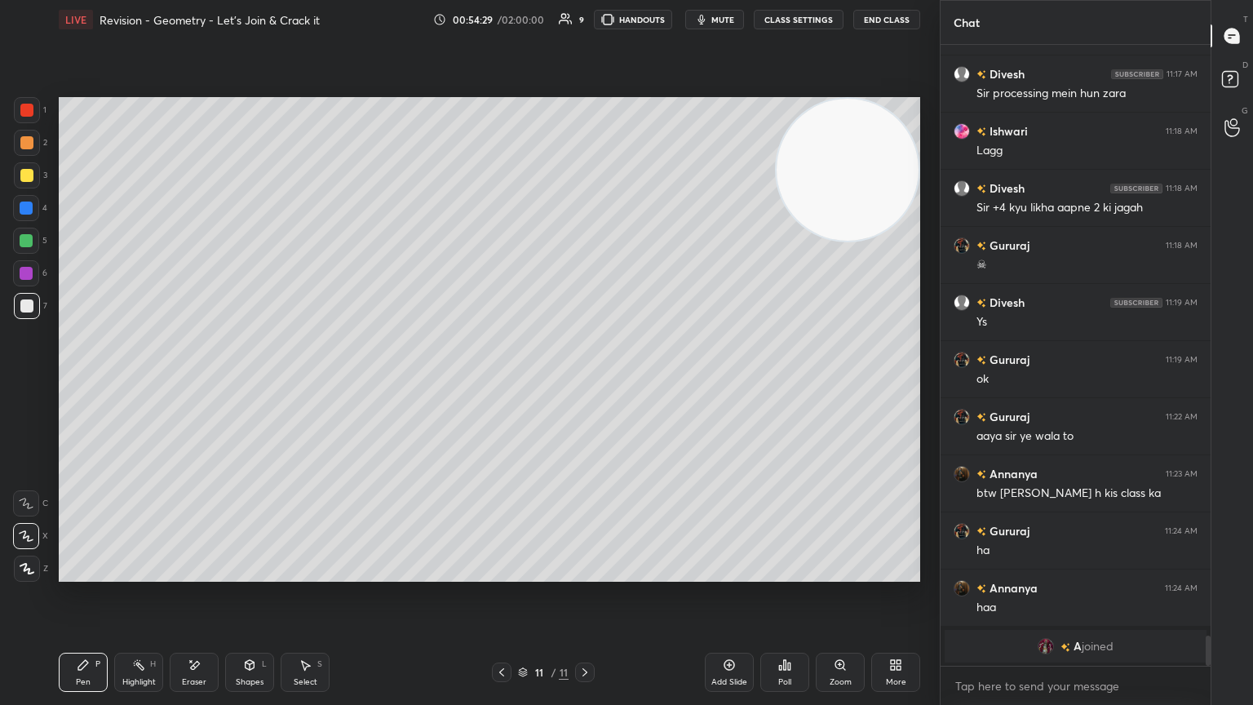
scroll to position [5, 5]
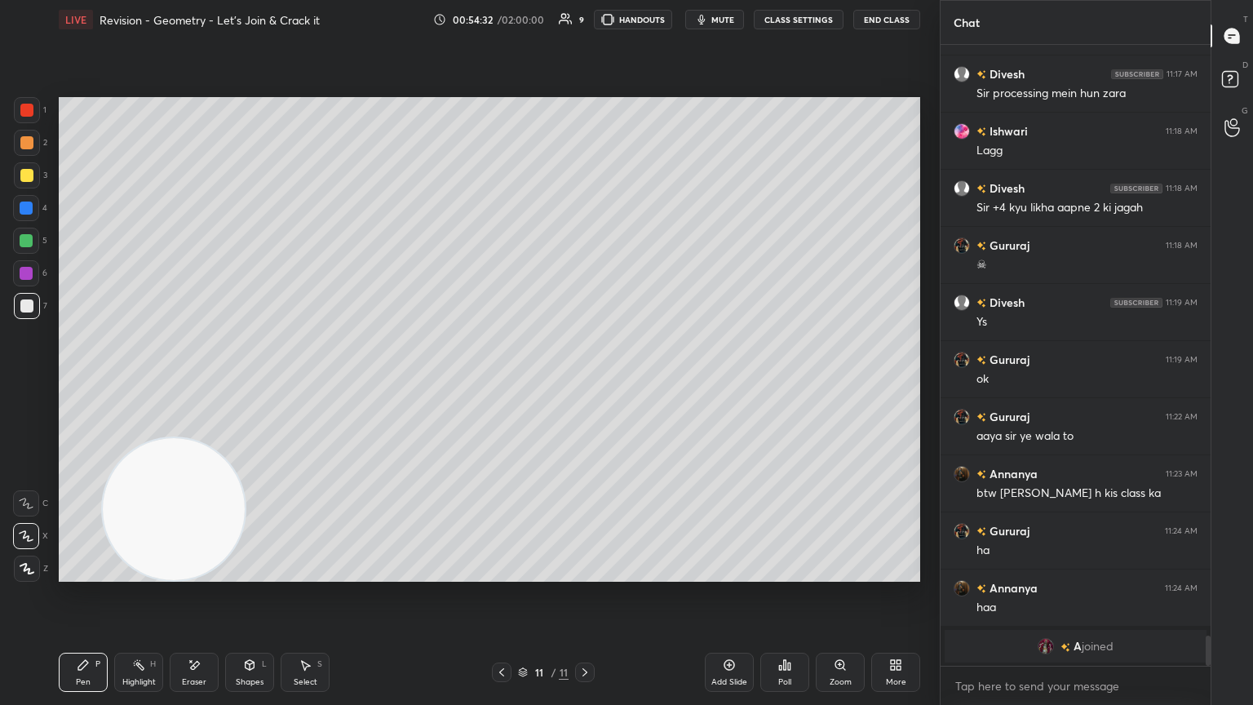
drag, startPoint x: 832, startPoint y: 193, endPoint x: 107, endPoint y: 595, distance: 829.0
click at [108, 383] on div "Setting up your live class Poll for secs No correct answer Start poll" at bounding box center [489, 339] width 875 height 601
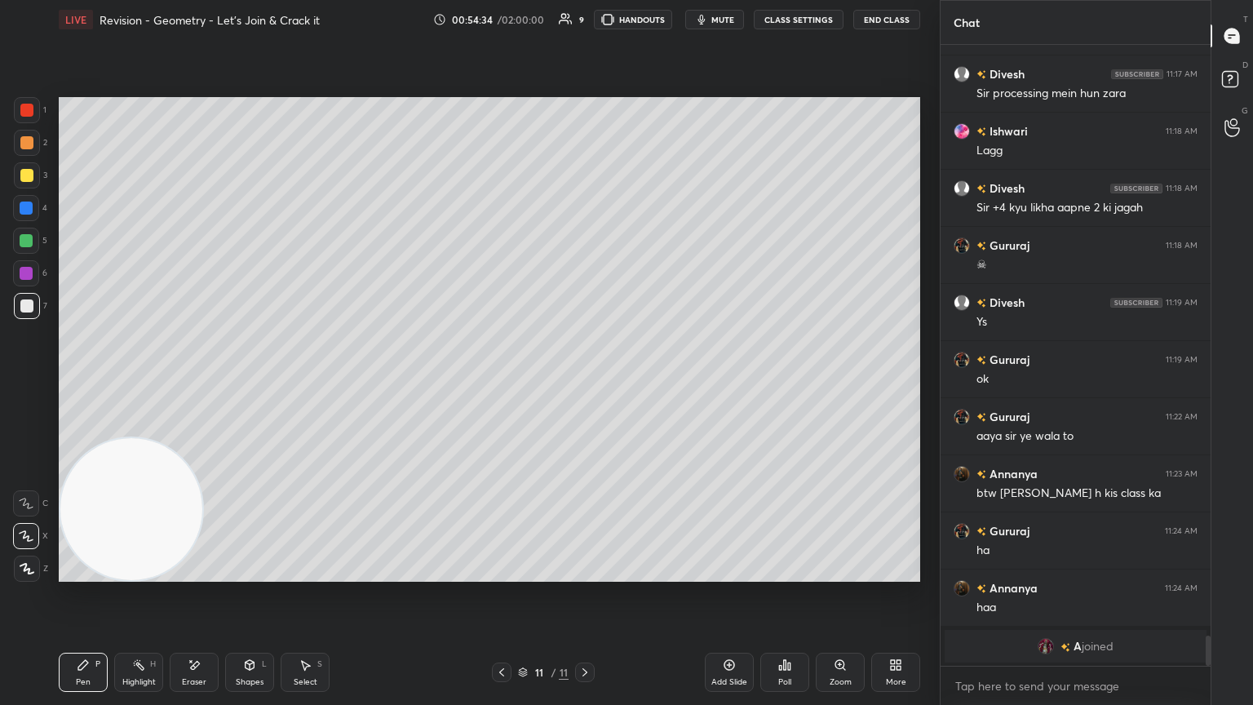
click at [585, 383] on div "Add Slide" at bounding box center [729, 672] width 49 height 39
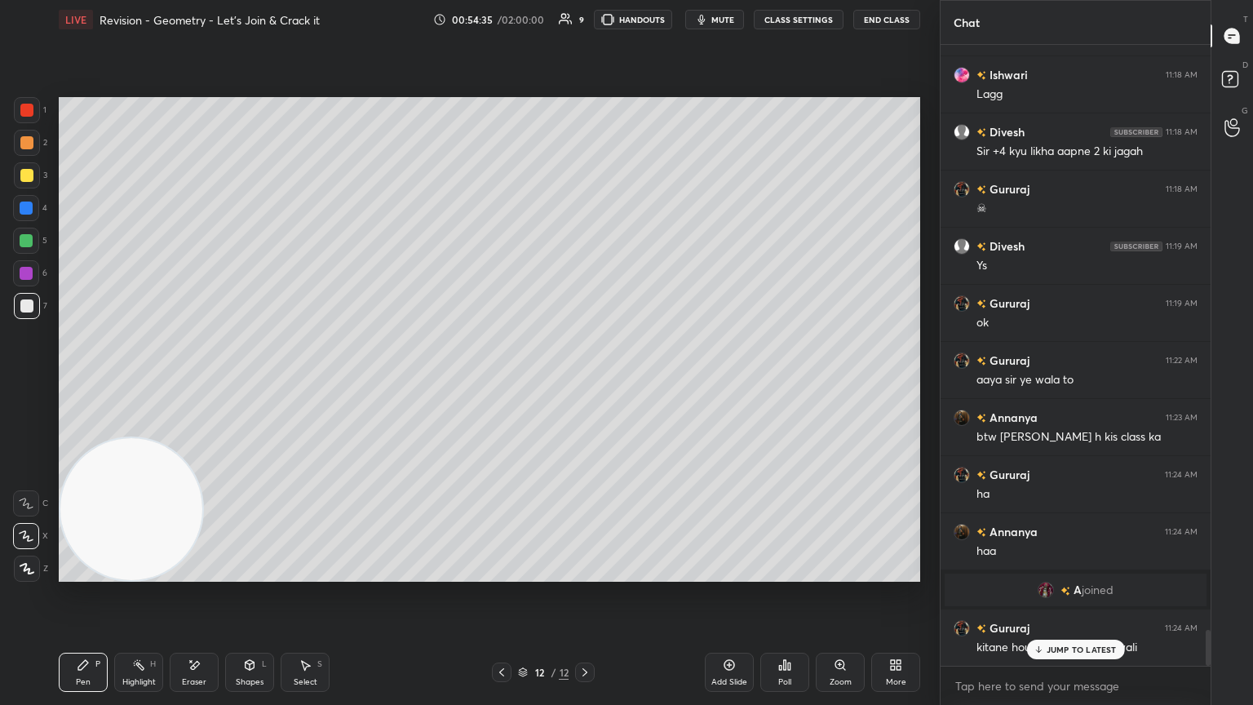
drag, startPoint x: 36, startPoint y: 175, endPoint x: 47, endPoint y: 170, distance: 12.8
click at [36, 175] on div at bounding box center [27, 175] width 26 height 26
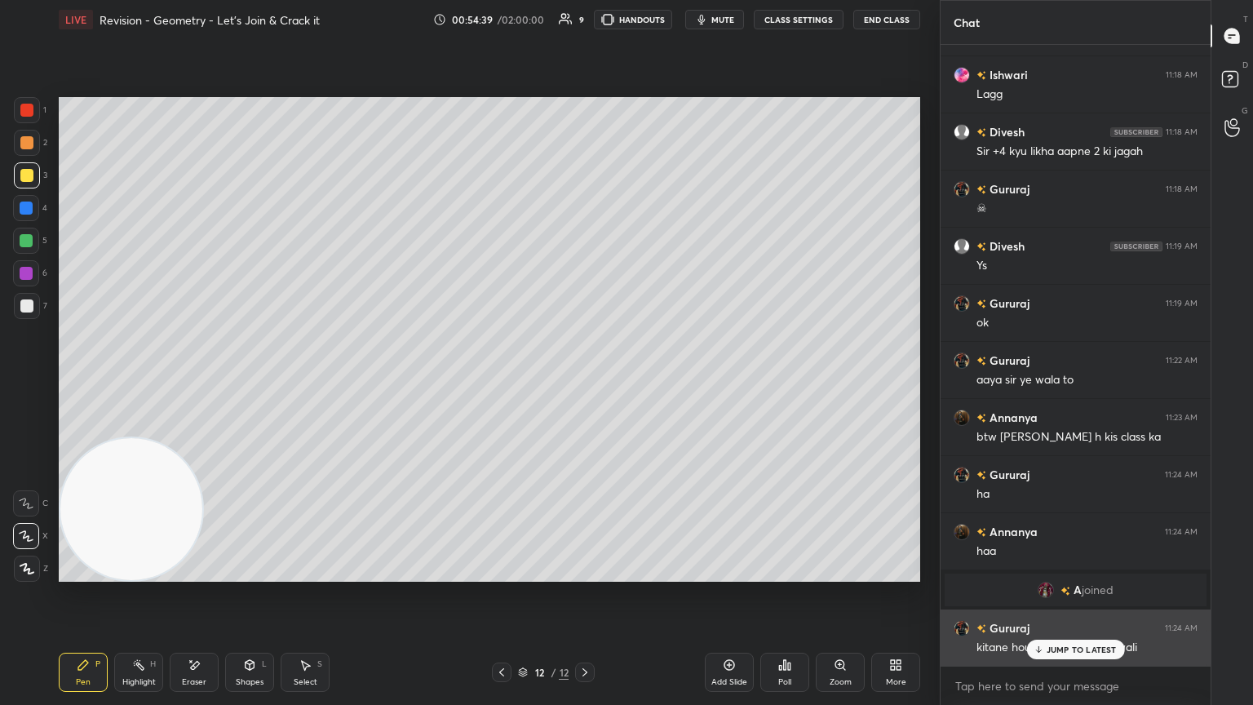
click at [585, 383] on p "JUMP TO LATEST" at bounding box center [1082, 650] width 70 height 10
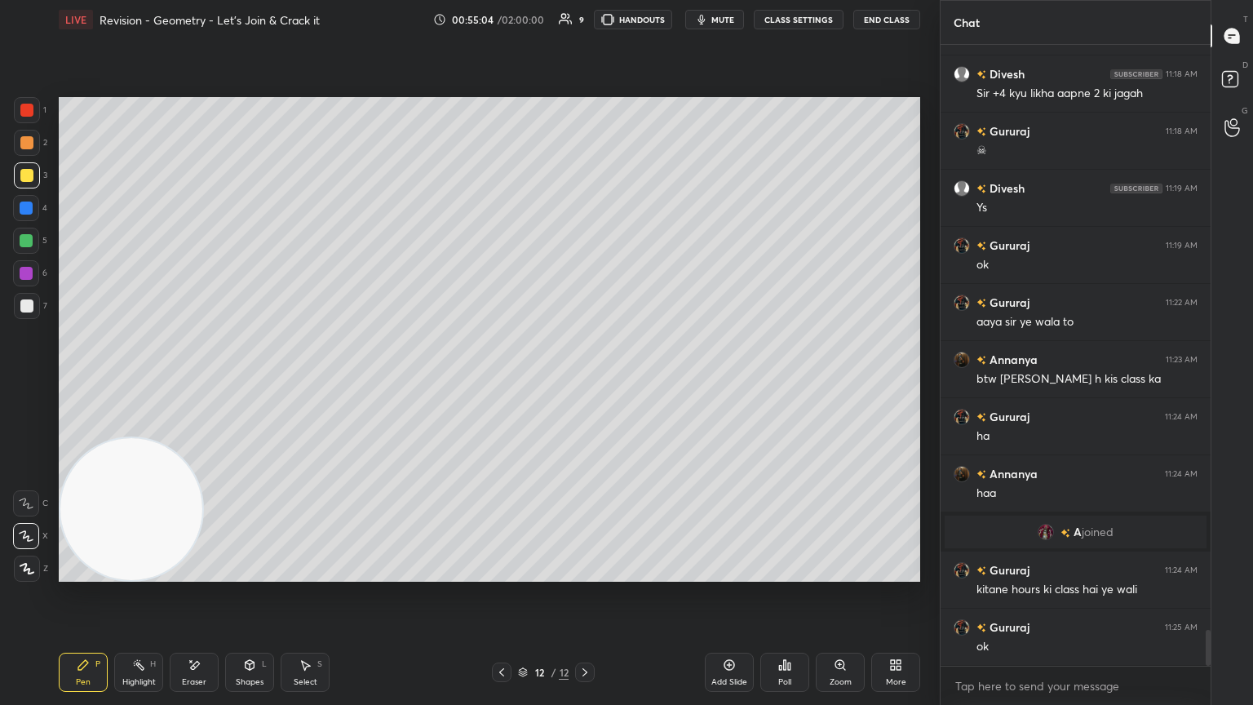
scroll to position [10251, 0]
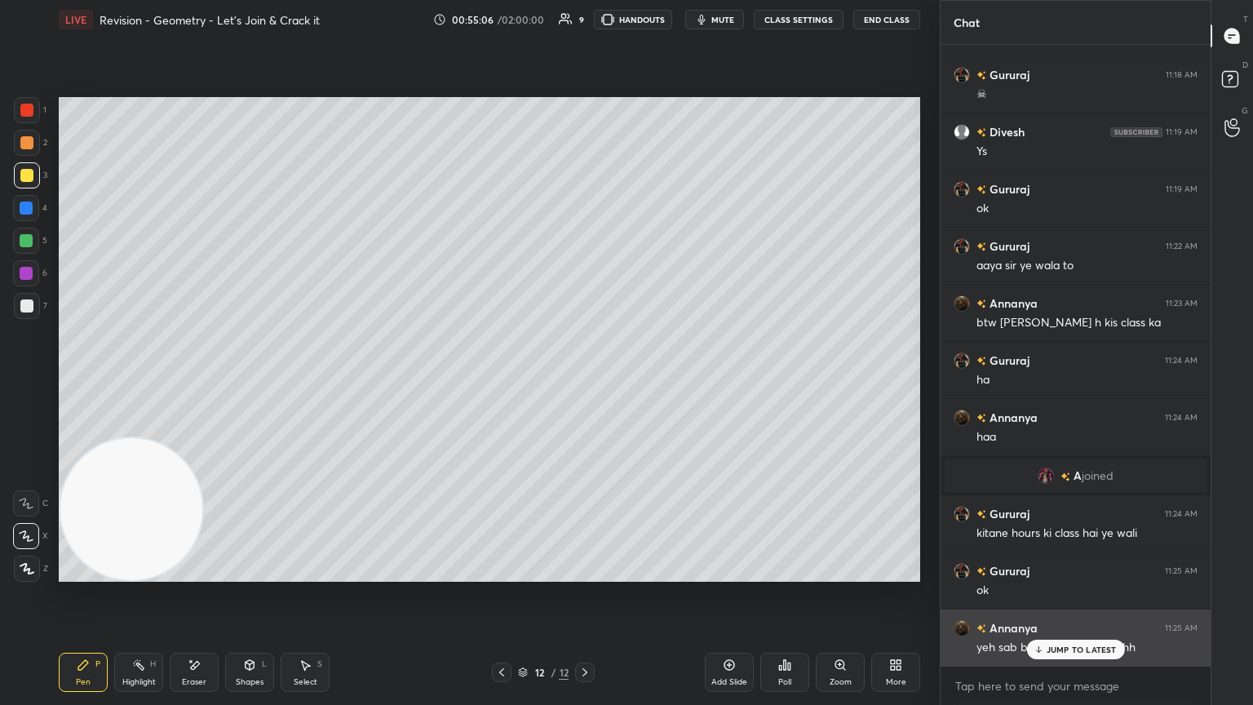
click at [585, 383] on p "JUMP TO LATEST" at bounding box center [1082, 650] width 70 height 10
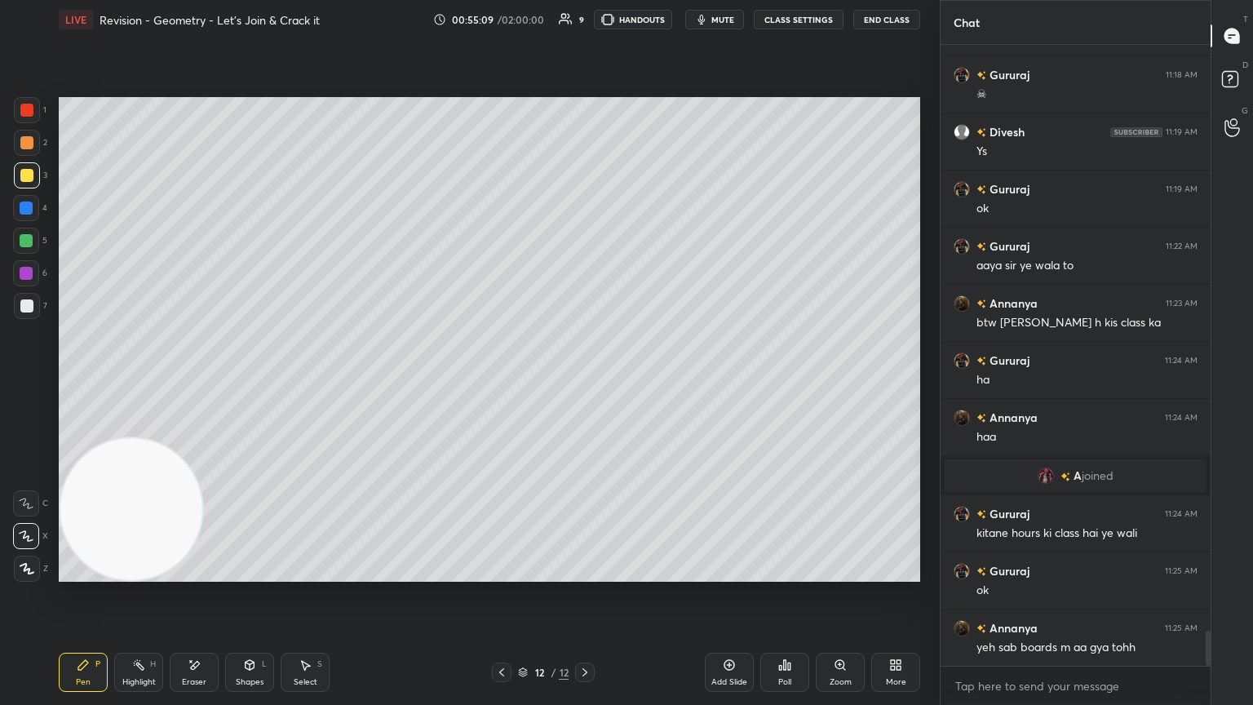
click at [27, 306] on div at bounding box center [26, 305] width 13 height 13
click at [585, 383] on img "grid" at bounding box center [1046, 476] width 16 height 16
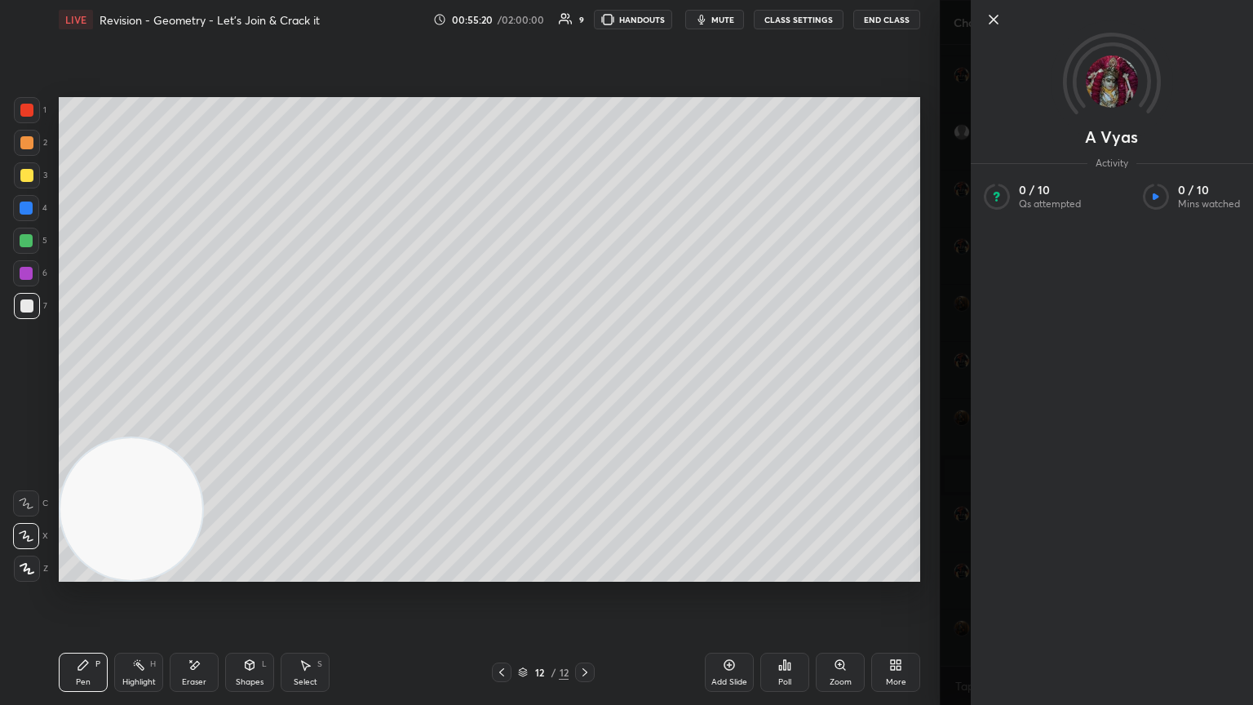
click at [585, 23] on icon at bounding box center [994, 20] width 20 height 20
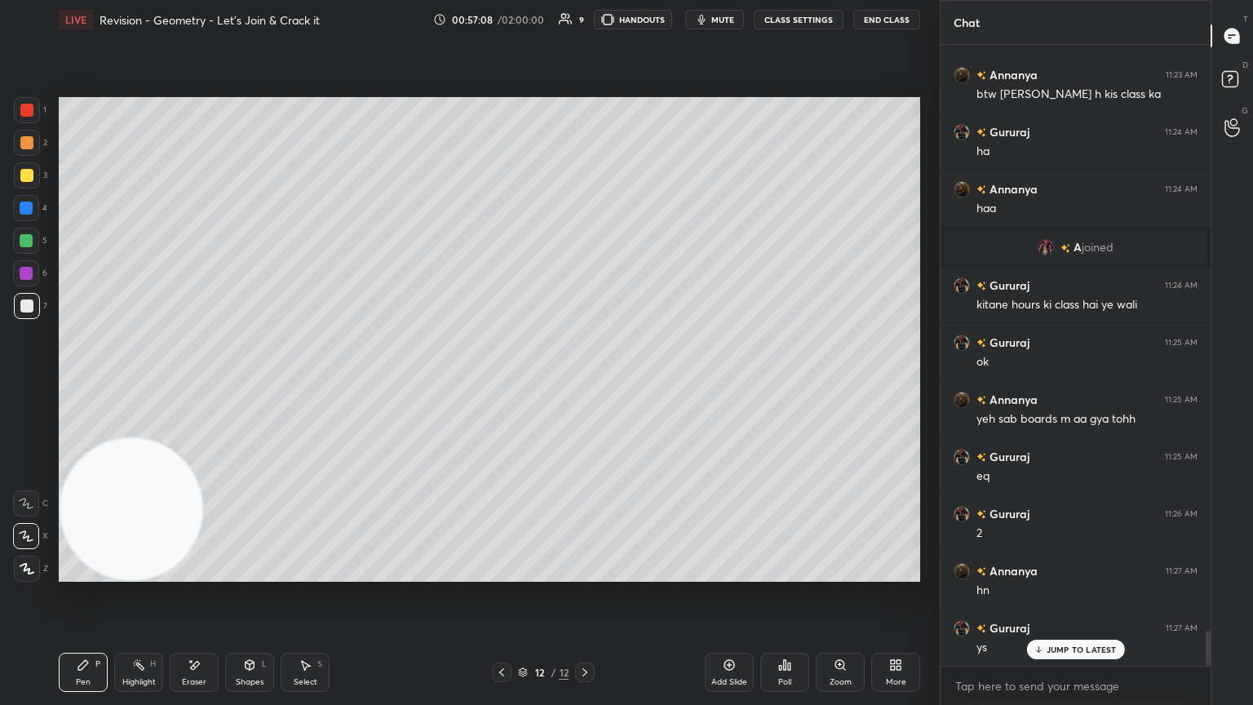
scroll to position [10519, 0]
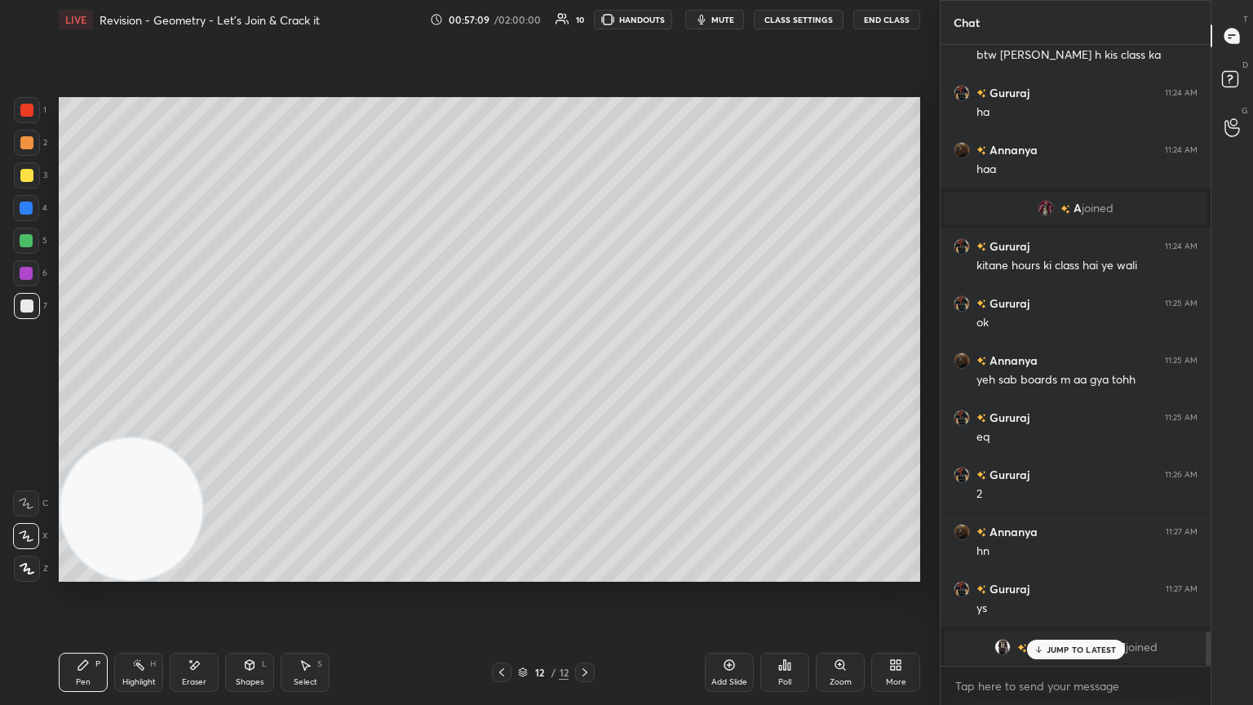
click at [585, 383] on p "JUMP TO LATEST" at bounding box center [1082, 650] width 70 height 10
click at [585, 383] on img "grid" at bounding box center [1003, 647] width 16 height 16
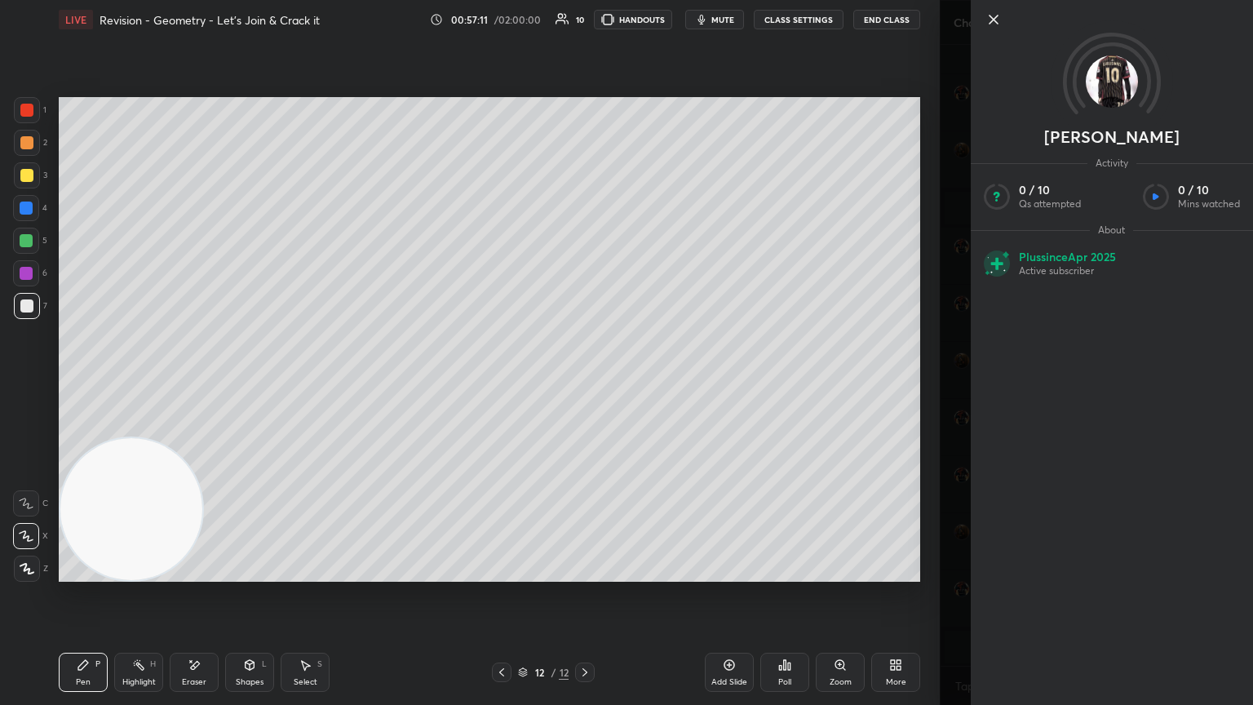
click at [585, 22] on icon at bounding box center [994, 20] width 20 height 20
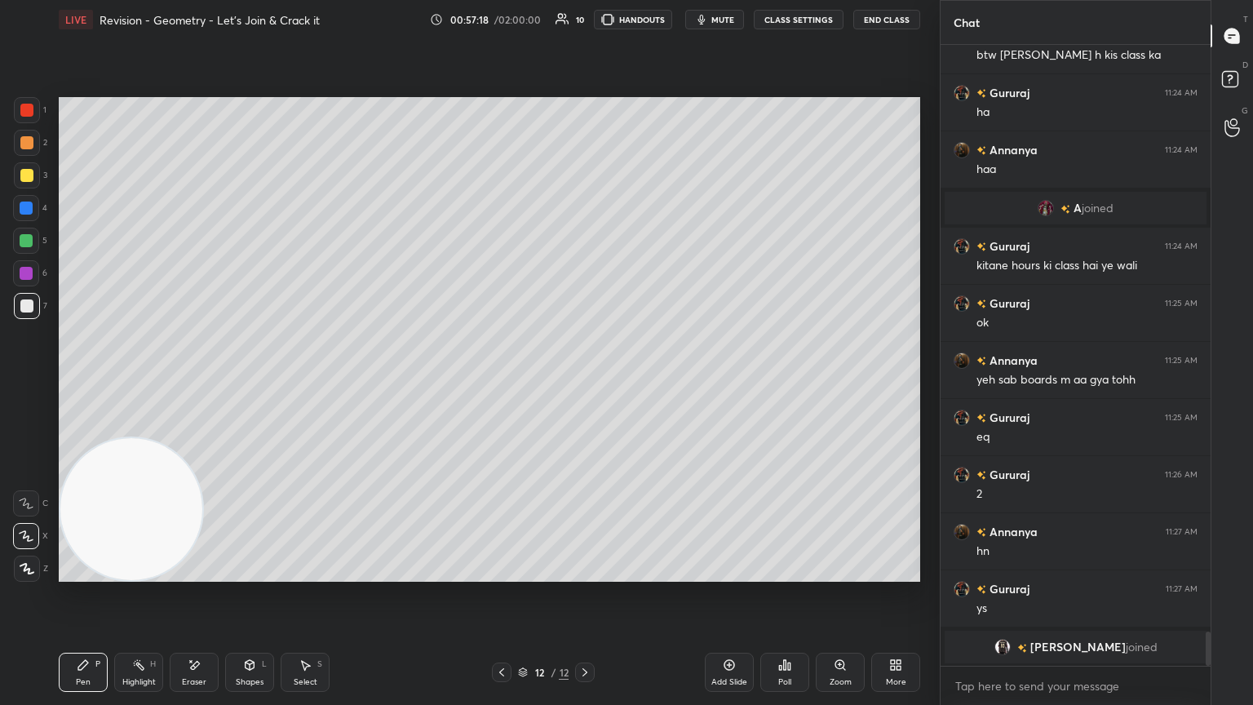
click at [183, 383] on div "Eraser" at bounding box center [194, 672] width 49 height 39
click at [92, 383] on div "Pen P" at bounding box center [83, 672] width 49 height 39
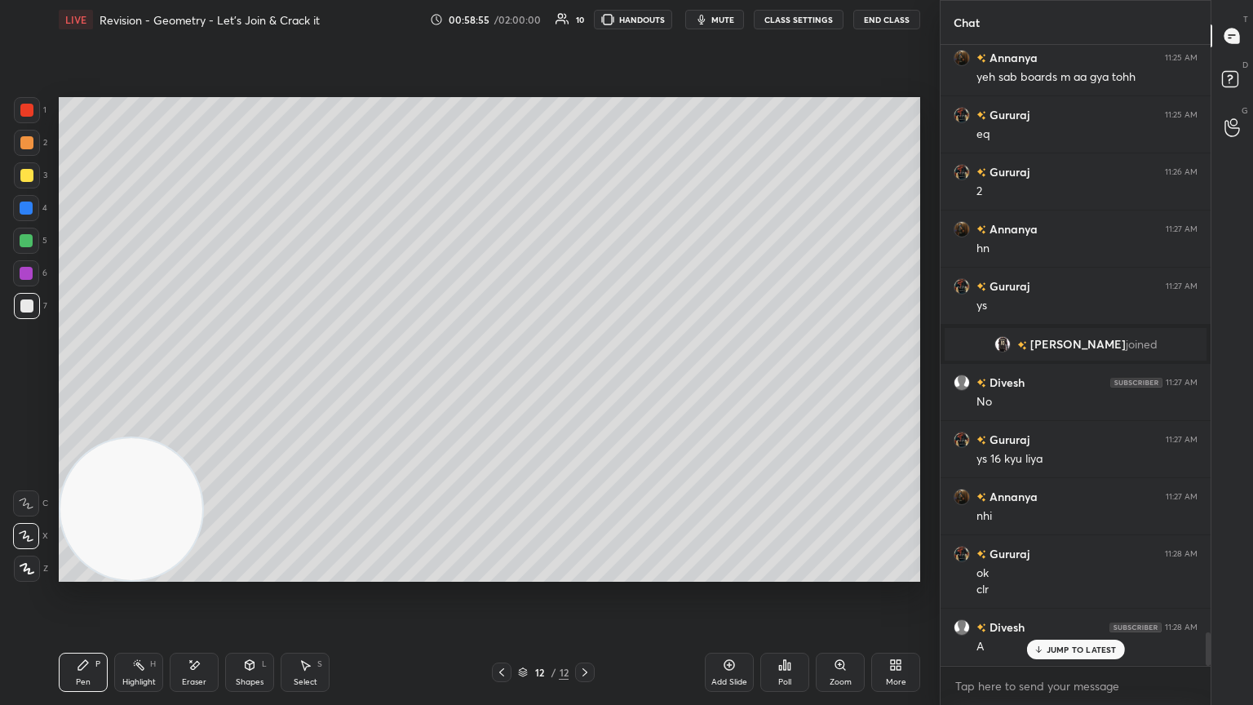
scroll to position [10878, 0]
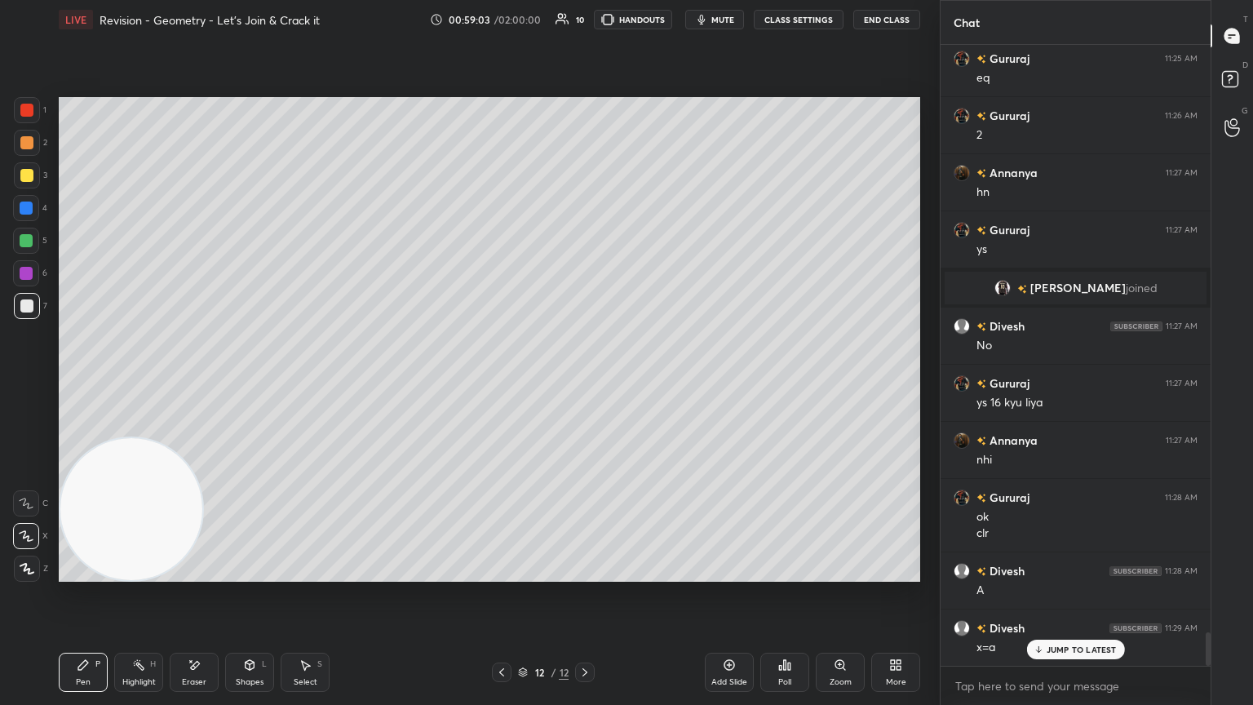
click at [585, 383] on icon at bounding box center [729, 665] width 5 height 5
click at [499, 383] on icon at bounding box center [501, 672] width 13 height 13
drag, startPoint x: 581, startPoint y: 670, endPoint x: 607, endPoint y: 604, distance: 71.1
click at [578, 383] on icon at bounding box center [584, 672] width 13 height 13
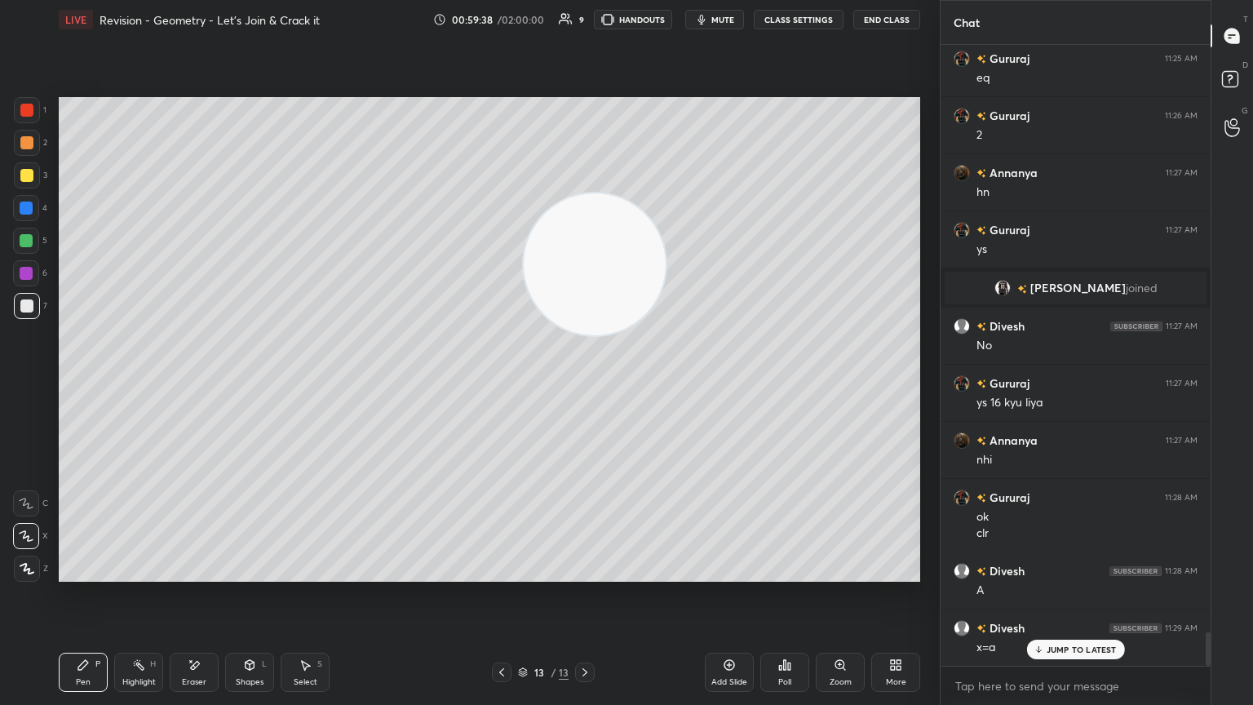
drag, startPoint x: 102, startPoint y: 478, endPoint x: 836, endPoint y: 66, distance: 842.0
click at [585, 69] on div "Setting up your live class Poll for secs No correct answer Start poll" at bounding box center [489, 339] width 875 height 601
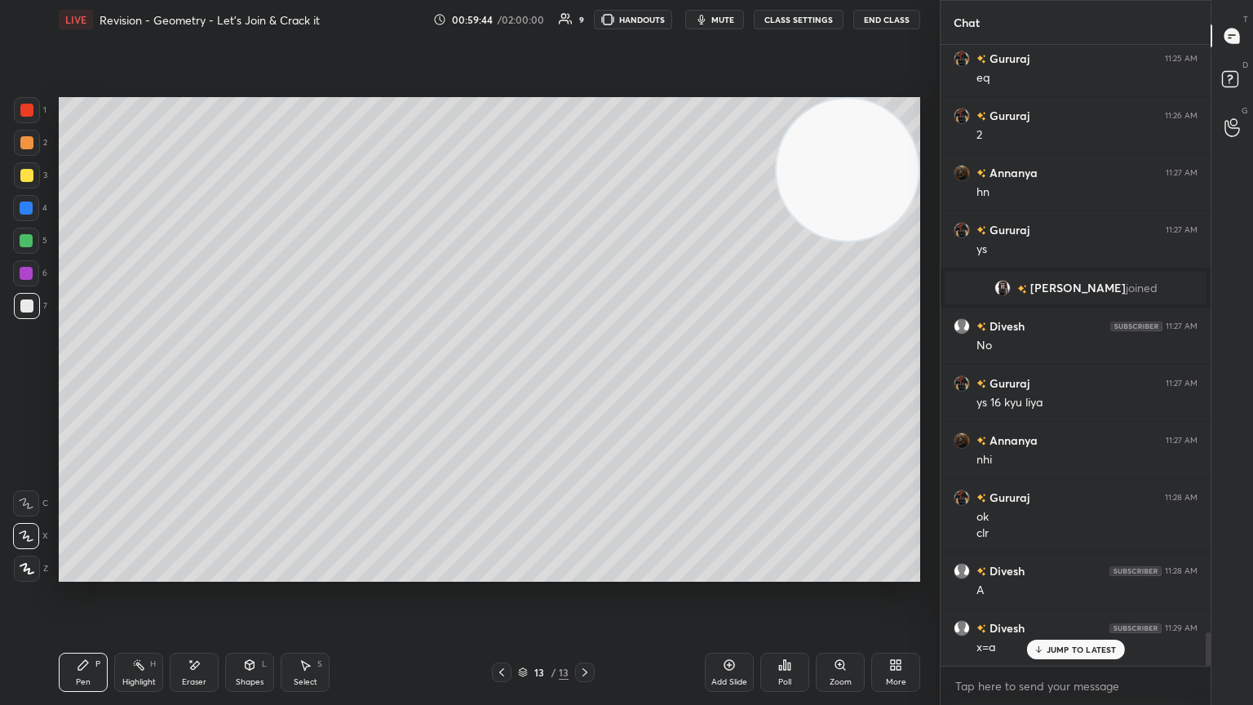
scroll to position [10894, 0]
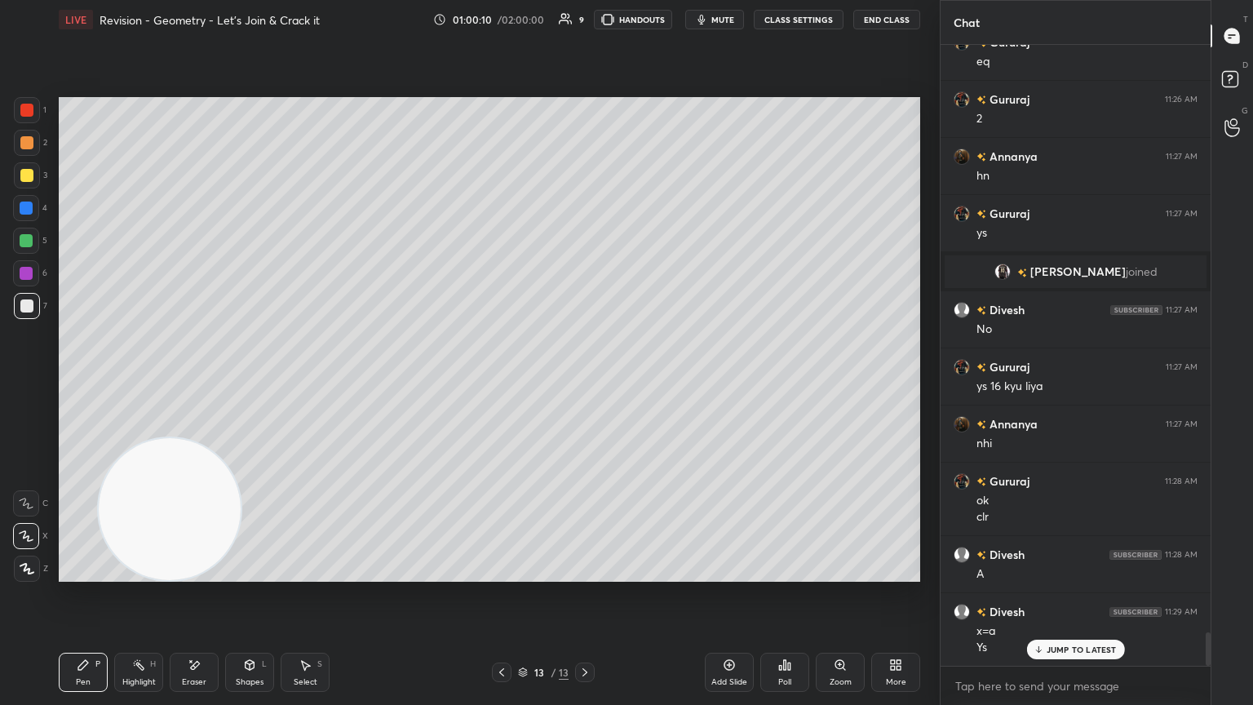
drag, startPoint x: 819, startPoint y: 211, endPoint x: 91, endPoint y: 617, distance: 833.6
click at [91, 383] on div "LIVE Revision - Geometry - Let’s Join & Crack it 01:00:10 / 02:00:00 9 HANDOUTS…" at bounding box center [489, 352] width 875 height 705
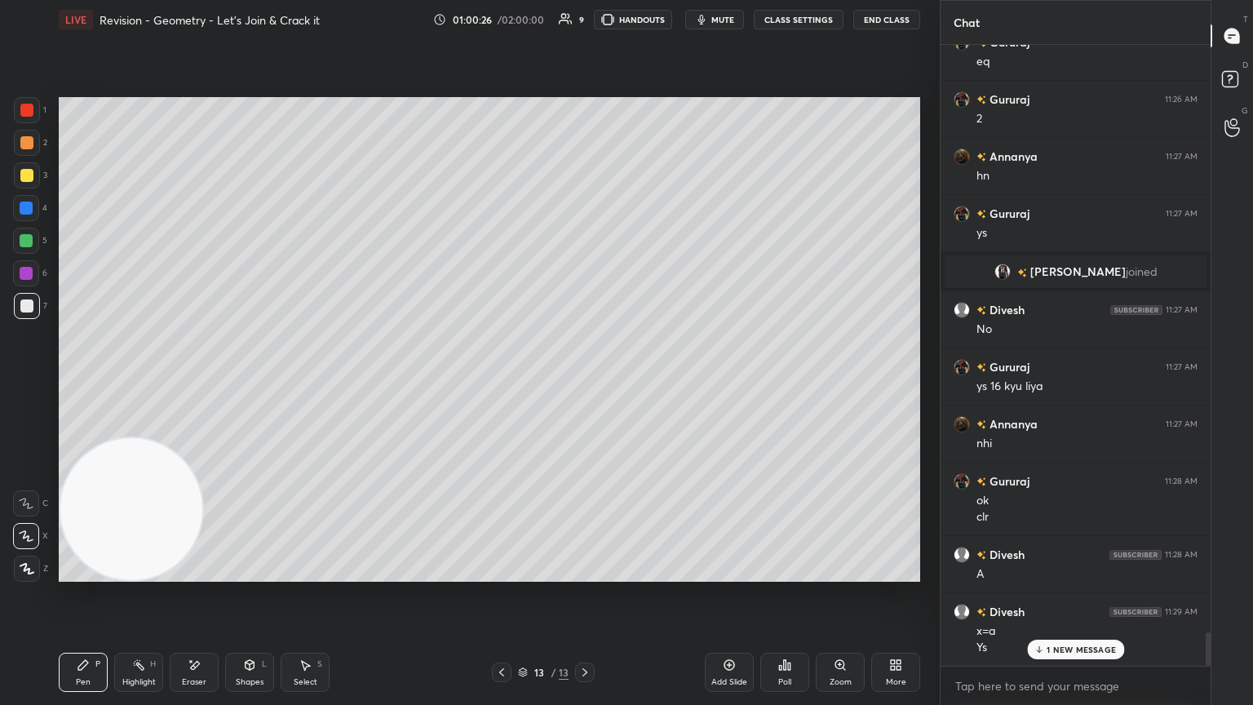
scroll to position [10952, 0]
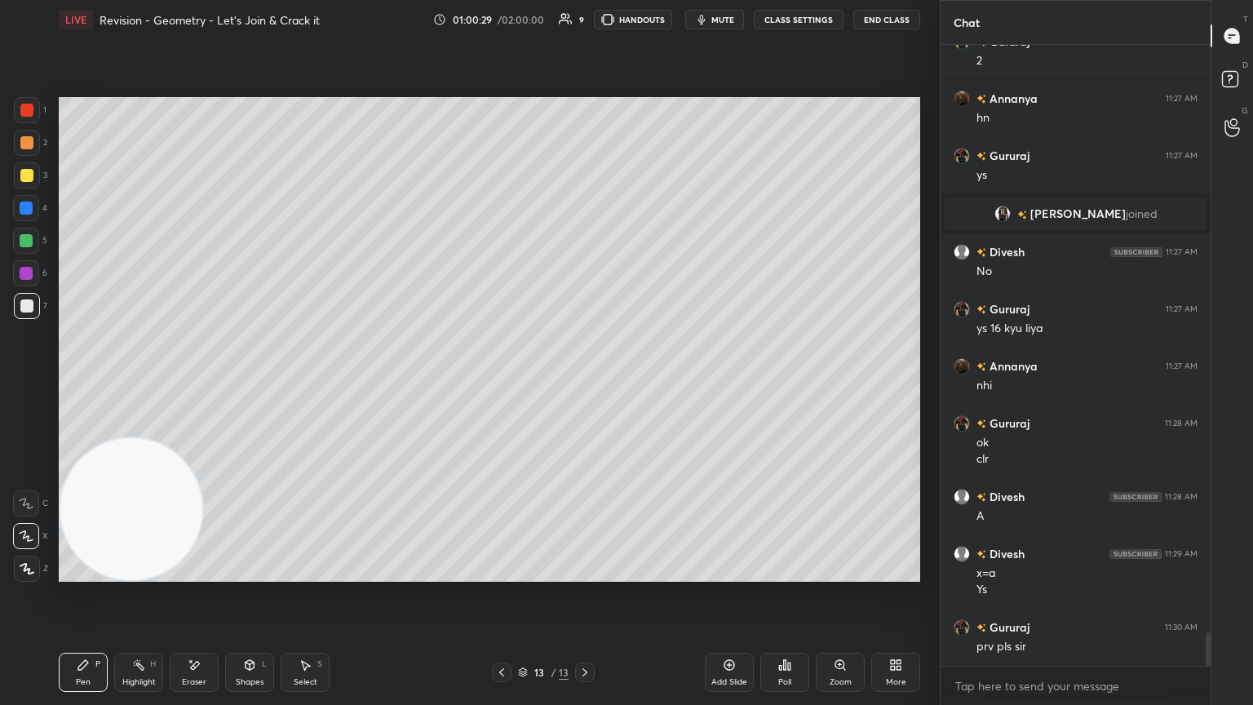
click at [497, 383] on icon at bounding box center [501, 672] width 13 height 13
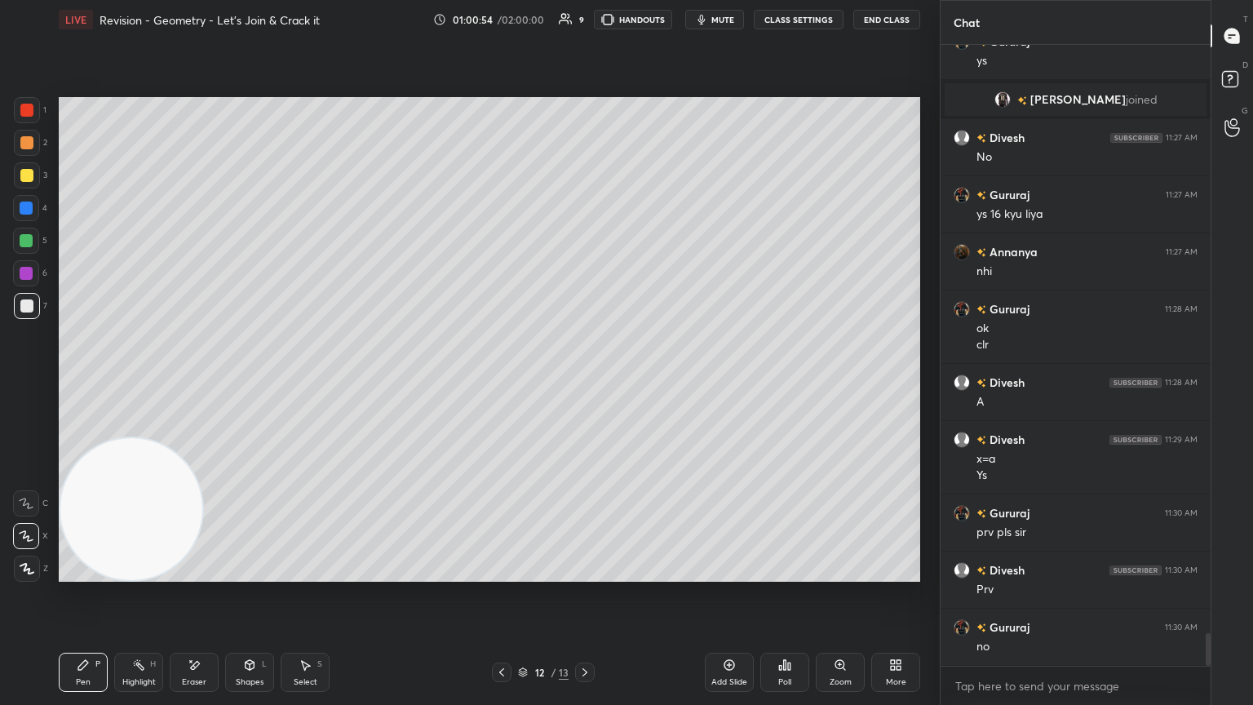
scroll to position [11123, 0]
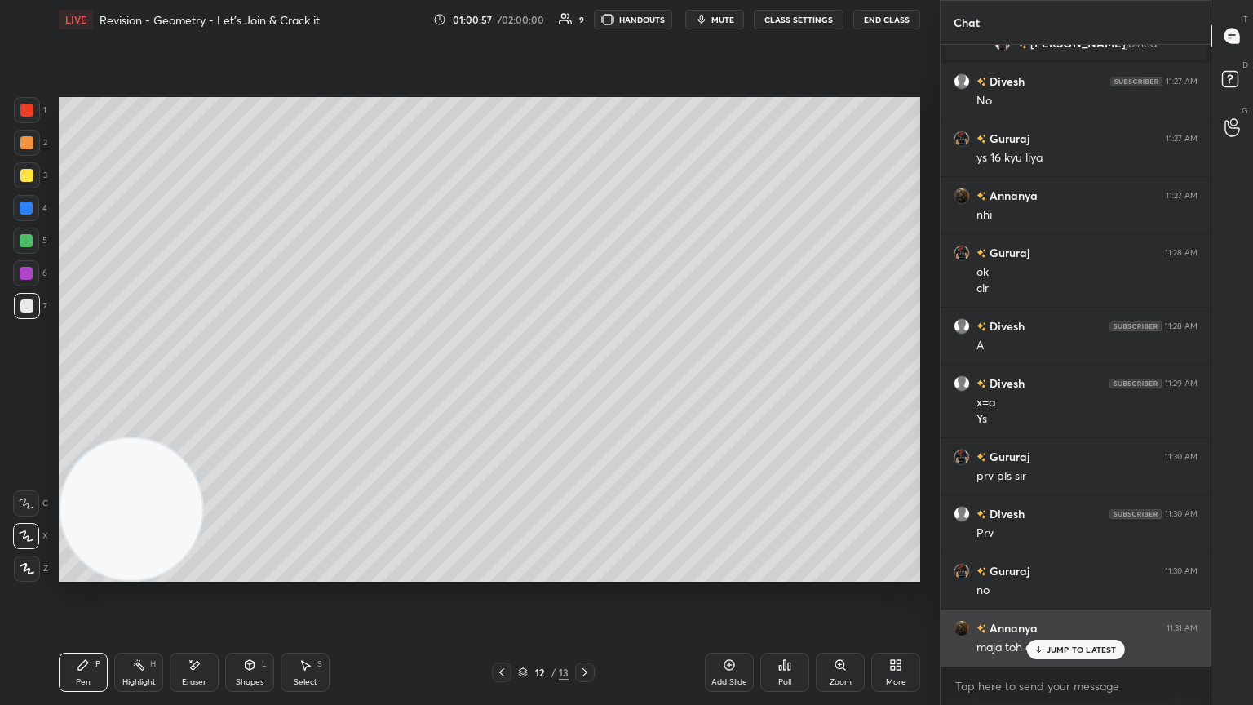
drag, startPoint x: 1062, startPoint y: 642, endPoint x: 1070, endPoint y: 641, distance: 8.2
click at [585, 383] on div "JUMP TO LATEST" at bounding box center [1075, 650] width 98 height 20
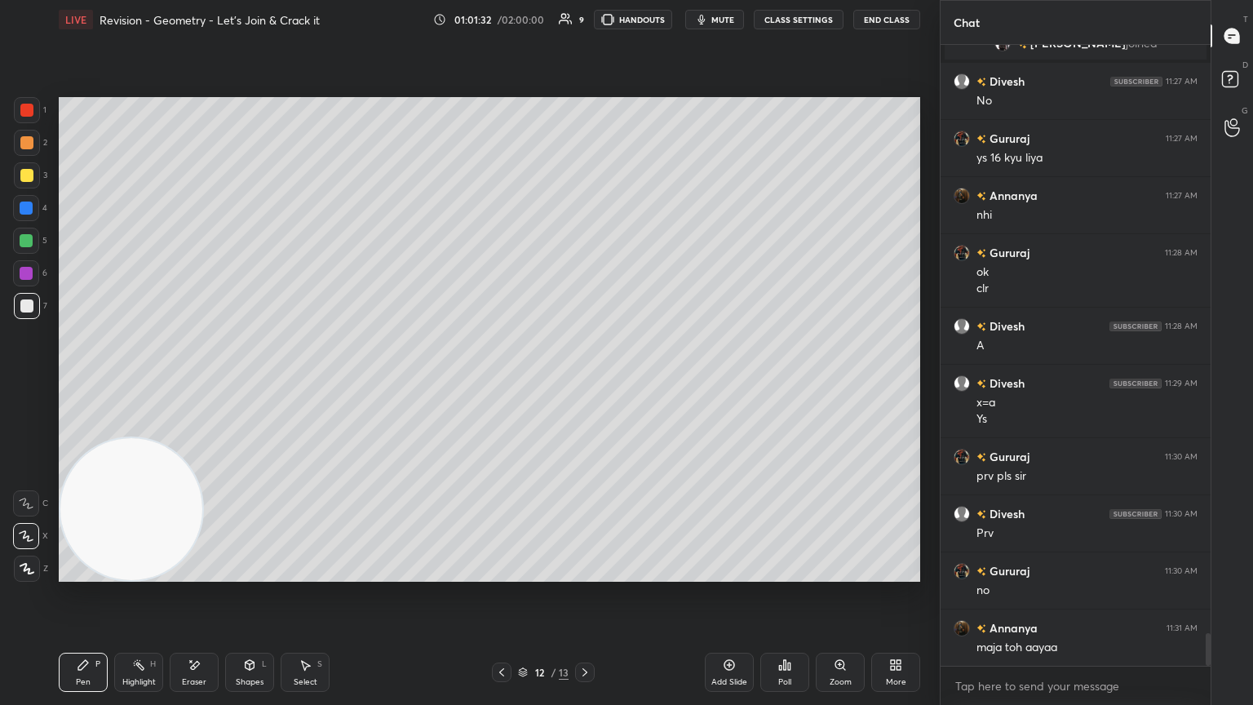
scroll to position [11181, 0]
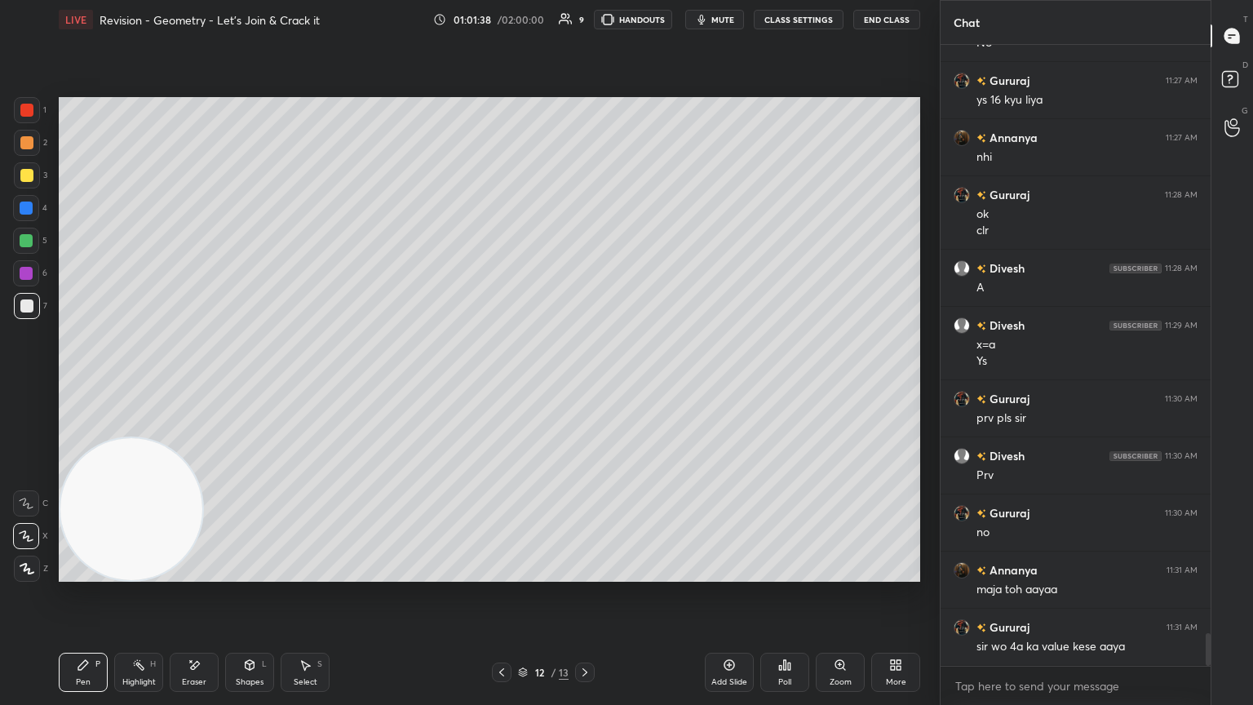
click at [581, 383] on icon at bounding box center [584, 672] width 13 height 13
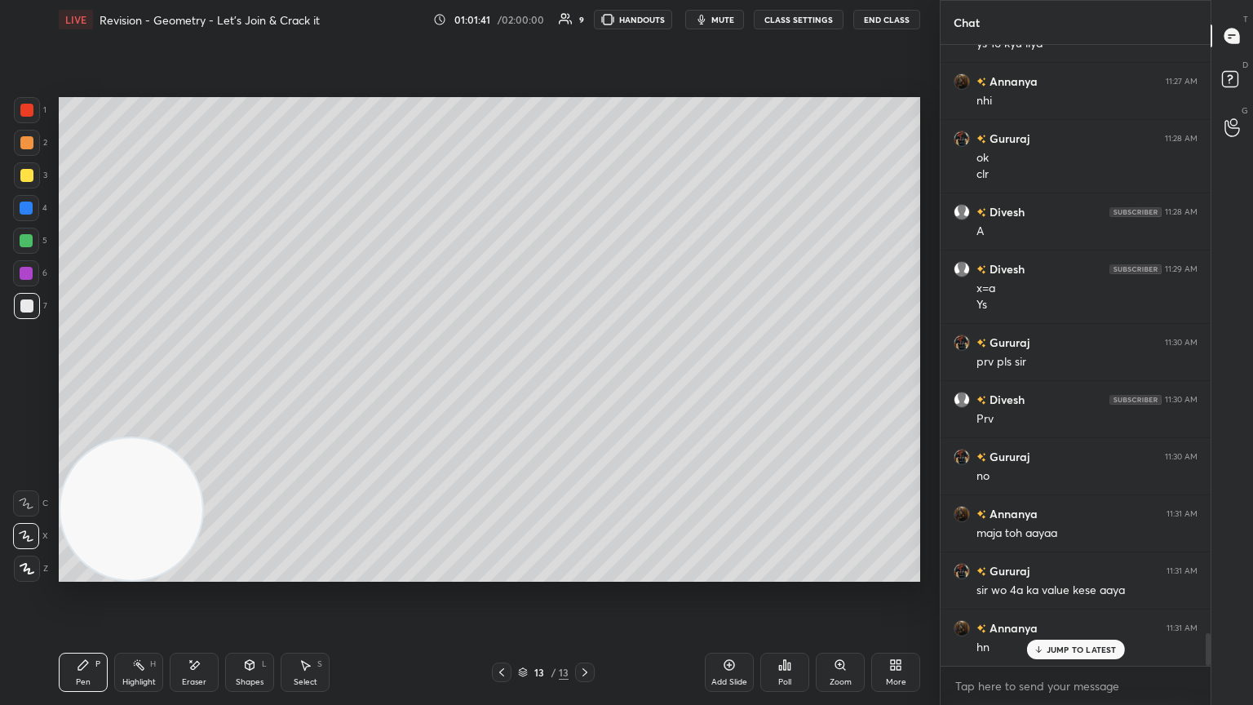
drag, startPoint x: 505, startPoint y: 676, endPoint x: 507, endPoint y: 657, distance: 18.8
click at [503, 383] on icon at bounding box center [501, 672] width 13 height 13
click at [585, 383] on icon at bounding box center [584, 672] width 13 height 13
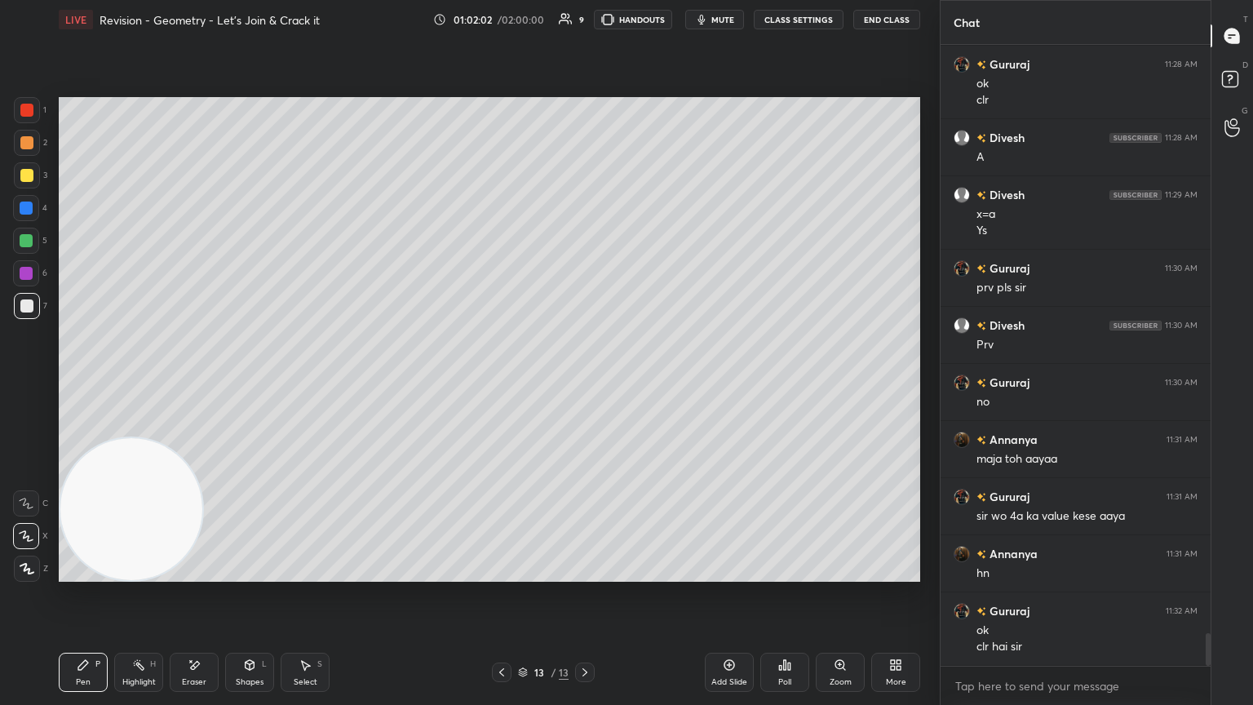
scroll to position [11367, 0]
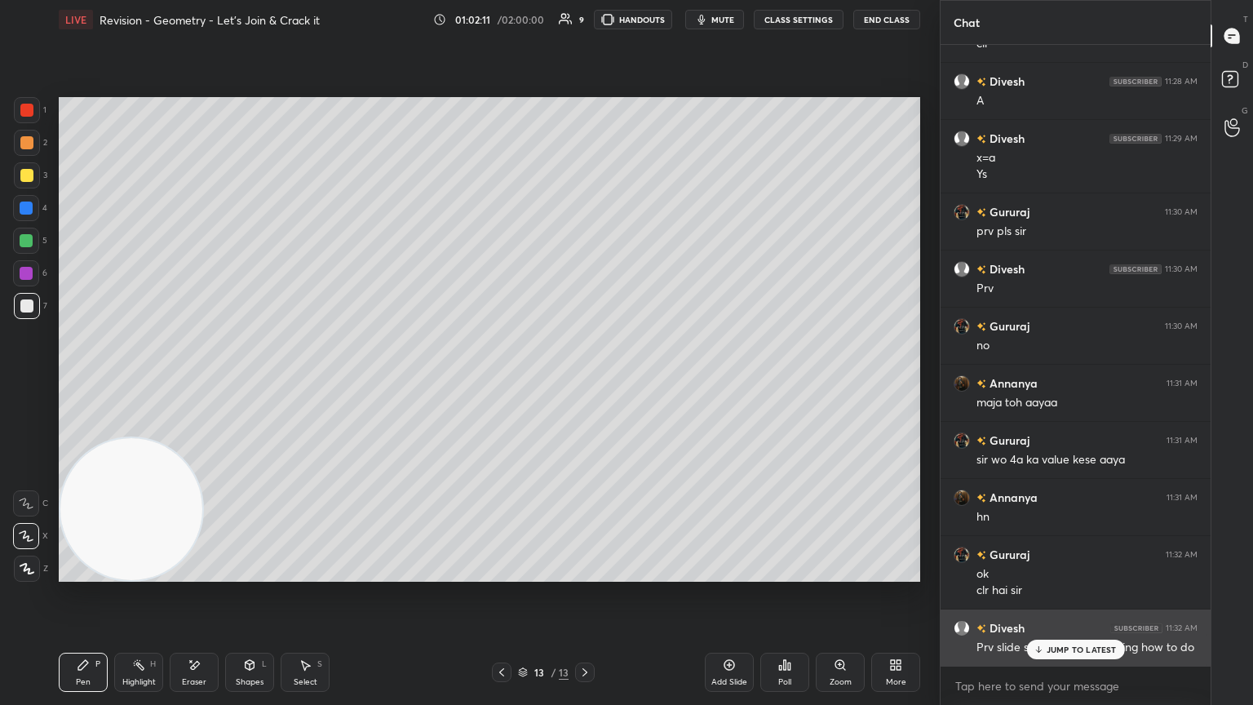
click at [585, 383] on p "JUMP TO LATEST" at bounding box center [1082, 650] width 70 height 10
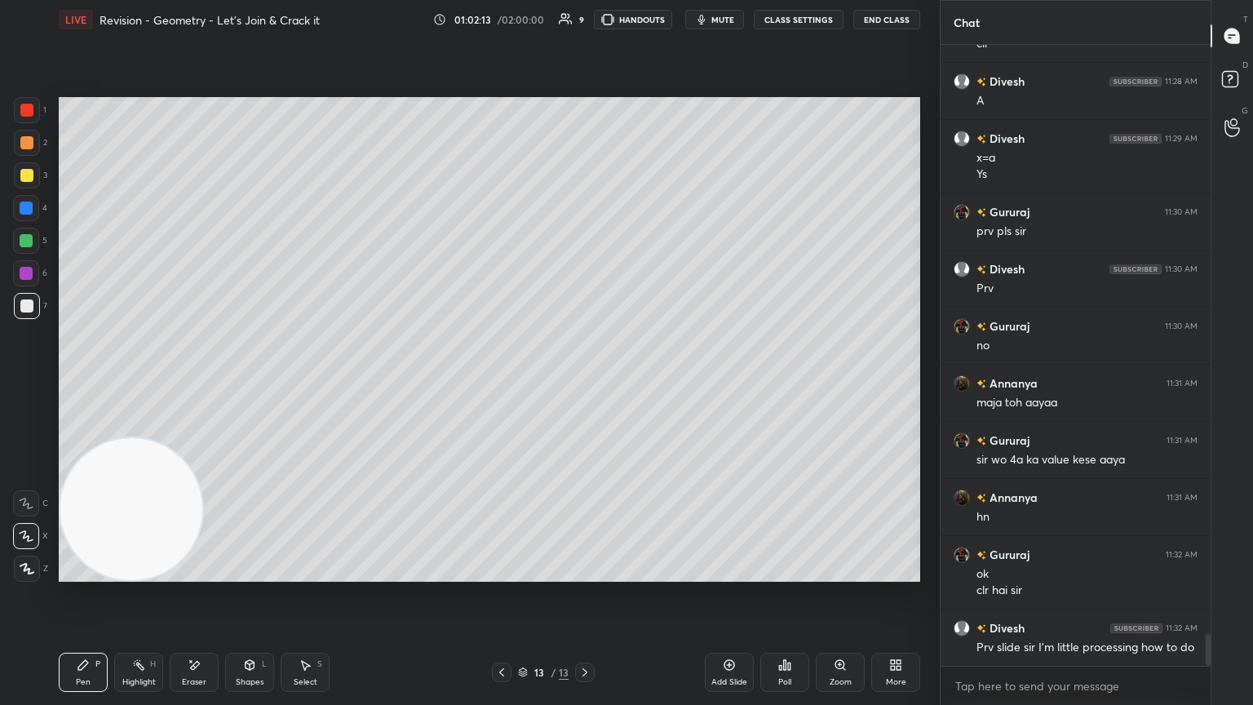
click at [496, 383] on div at bounding box center [502, 673] width 20 height 20
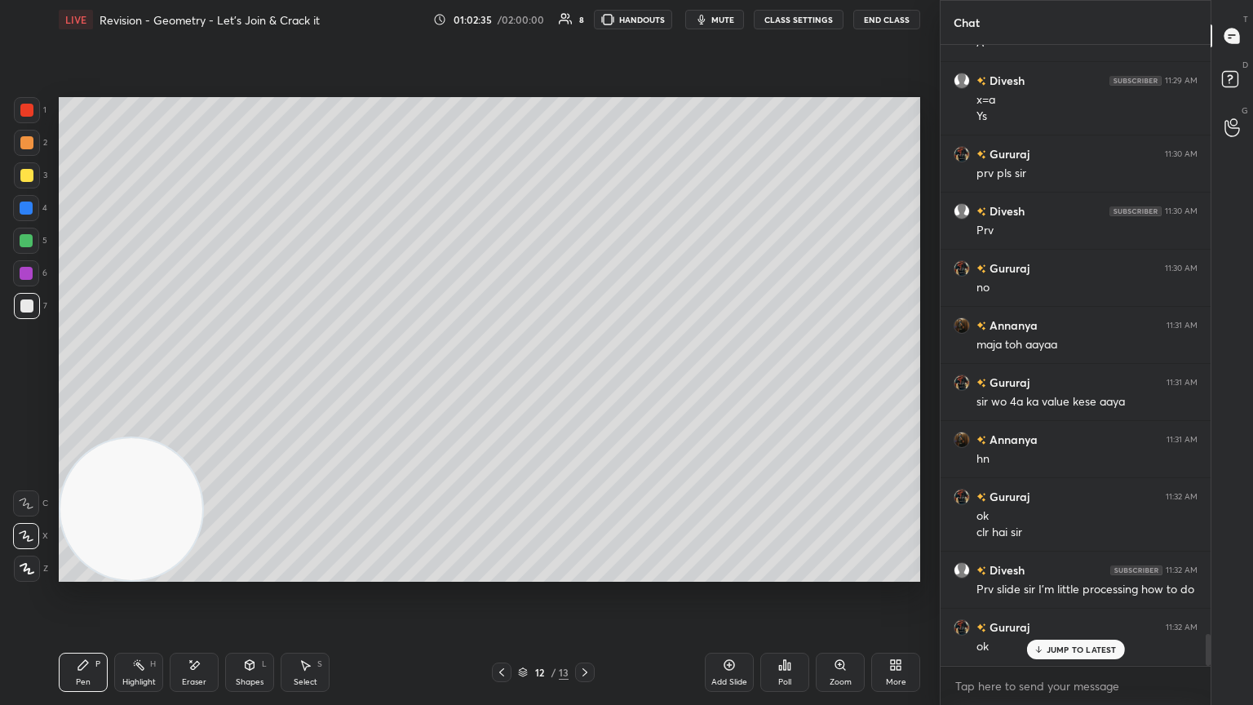
scroll to position [11482, 0]
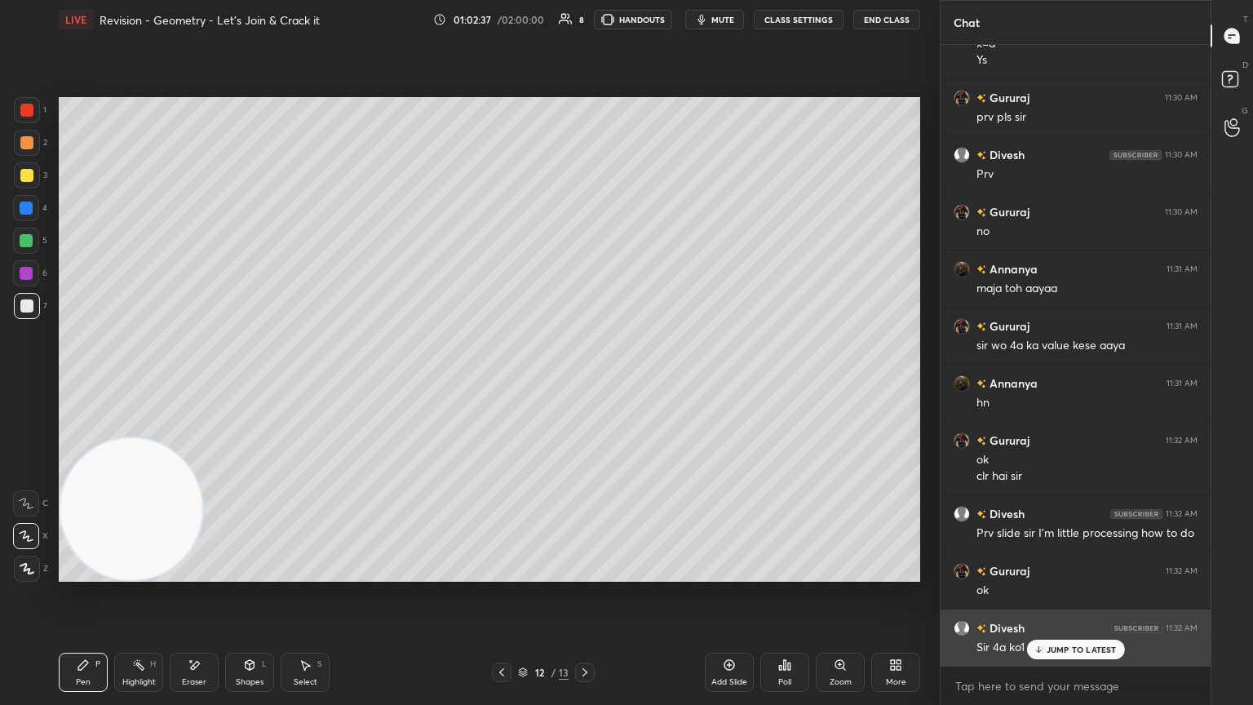
click at [585, 383] on p "JUMP TO LATEST" at bounding box center [1082, 650] width 70 height 10
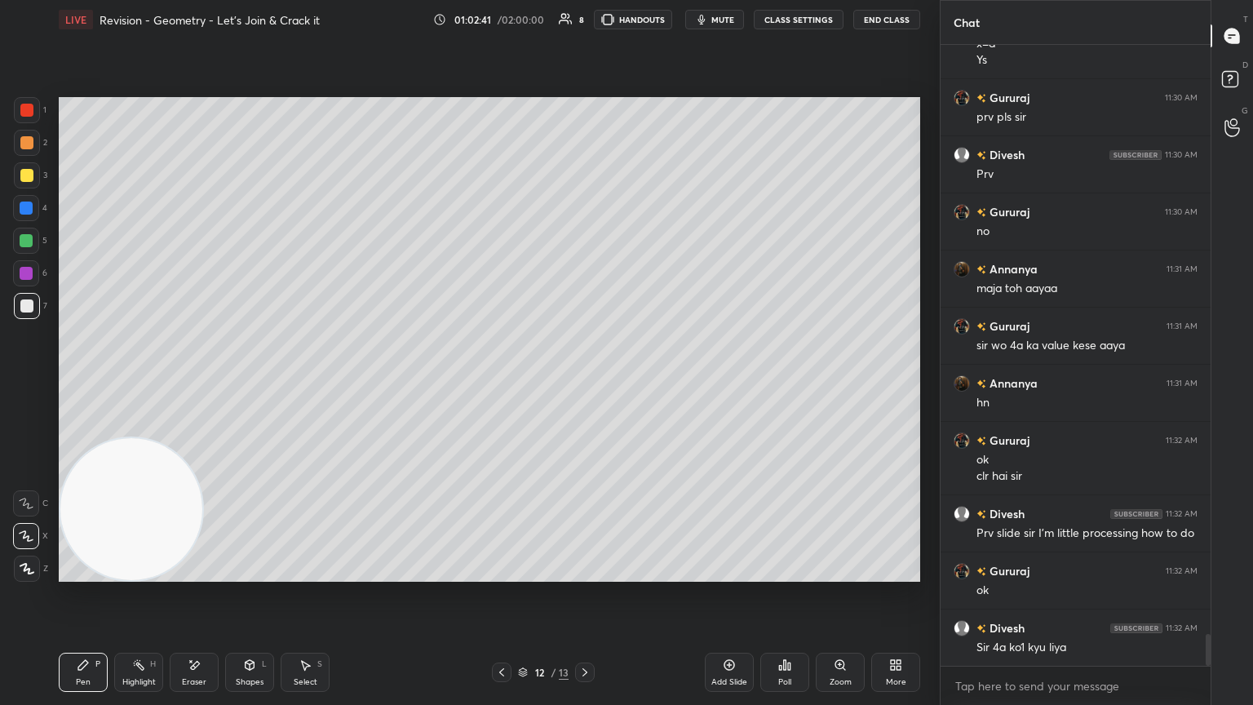
drag, startPoint x: 582, startPoint y: 668, endPoint x: 602, endPoint y: 663, distance: 21.2
click at [584, 383] on icon at bounding box center [584, 672] width 13 height 13
click at [499, 383] on icon at bounding box center [501, 672] width 13 height 13
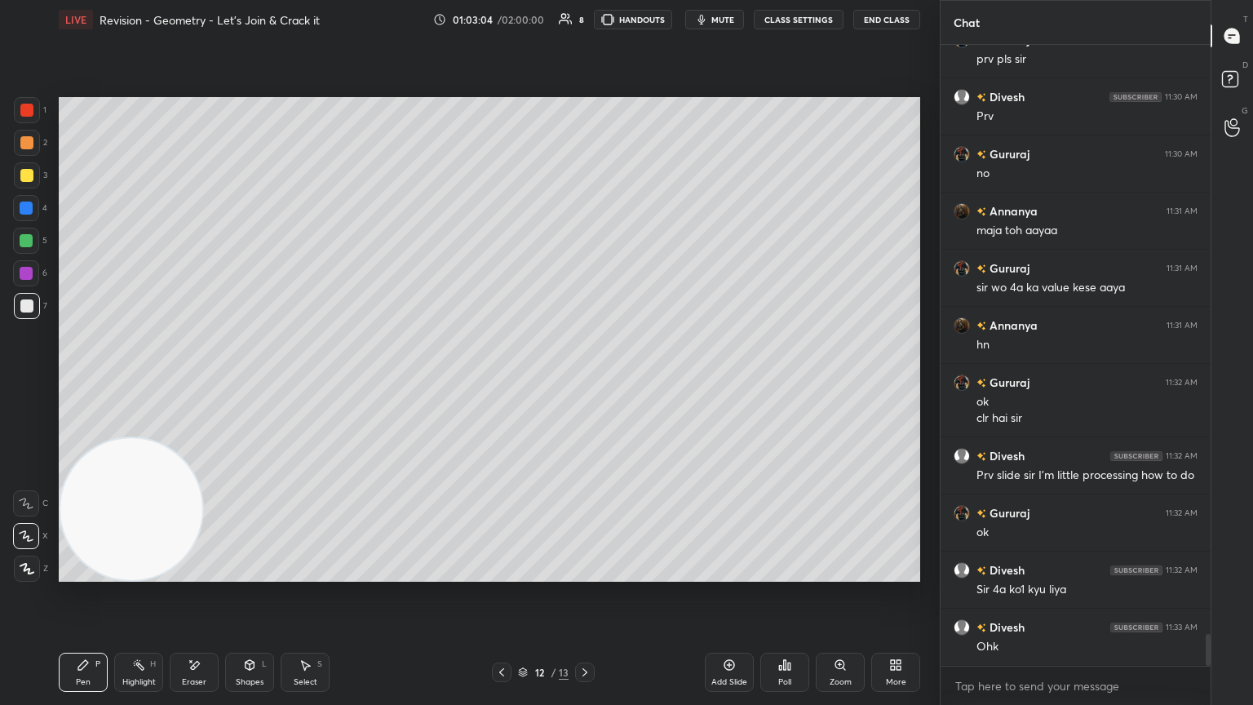
click at [579, 383] on icon at bounding box center [584, 672] width 13 height 13
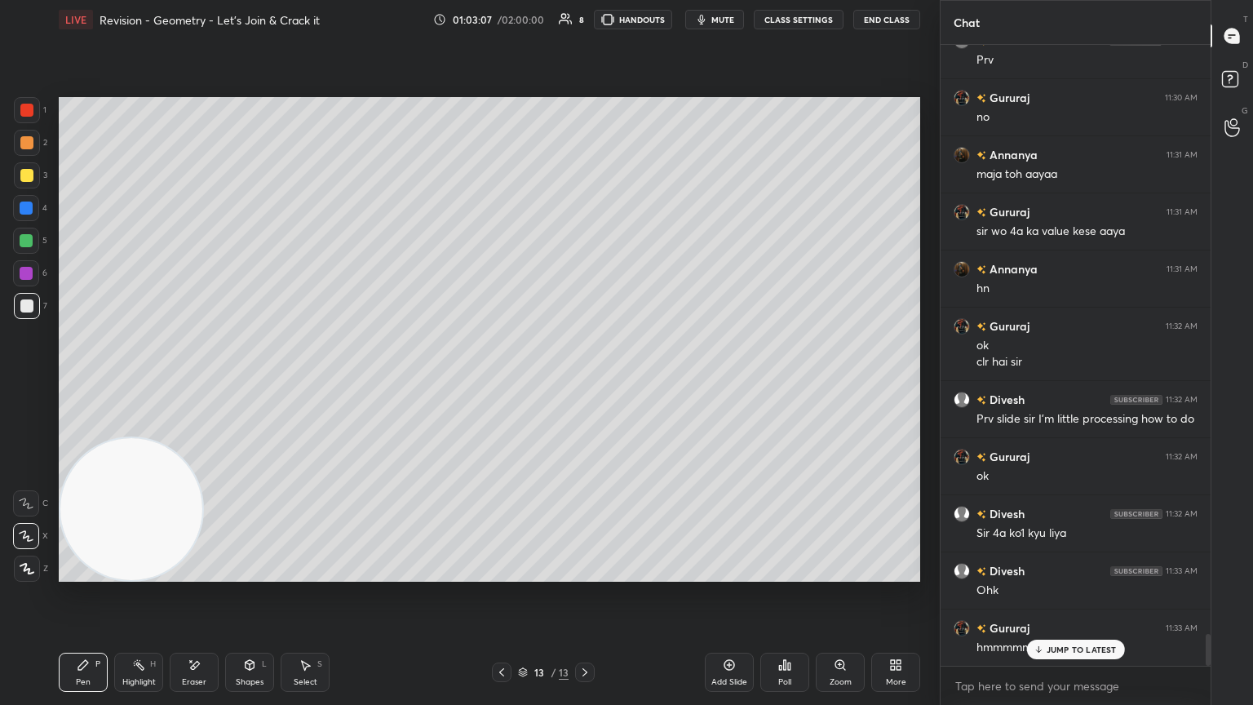
click at [585, 383] on div "JUMP TO LATEST" at bounding box center [1075, 650] width 98 height 20
drag, startPoint x: 725, startPoint y: 670, endPoint x: 708, endPoint y: 671, distance: 16.3
click at [585, 383] on div "Add Slide" at bounding box center [729, 672] width 49 height 39
click at [26, 175] on div at bounding box center [26, 175] width 13 height 13
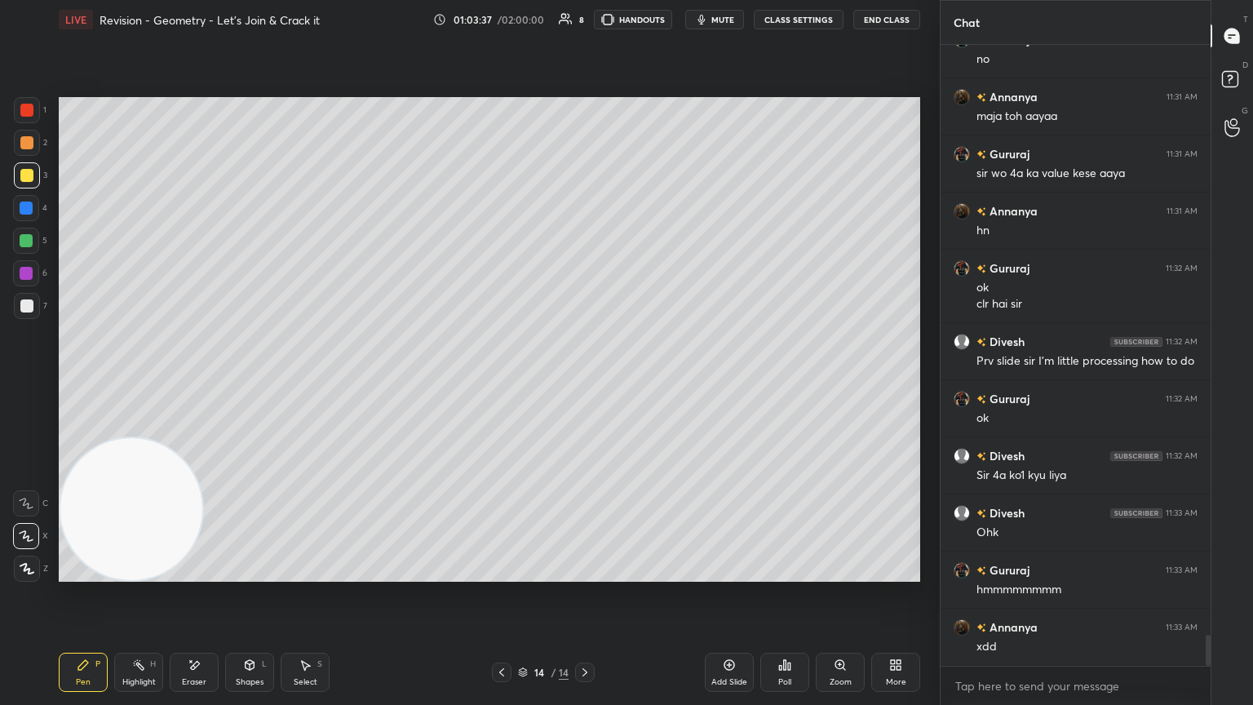
drag, startPoint x: 193, startPoint y: 666, endPoint x: 196, endPoint y: 643, distance: 23.1
click at [193, 383] on icon at bounding box center [195, 665] width 9 height 8
drag, startPoint x: 69, startPoint y: 668, endPoint x: 82, endPoint y: 618, distance: 52.0
click at [71, 383] on div "Pen P" at bounding box center [83, 672] width 49 height 39
drag, startPoint x: 206, startPoint y: 676, endPoint x: 235, endPoint y: 594, distance: 87.5
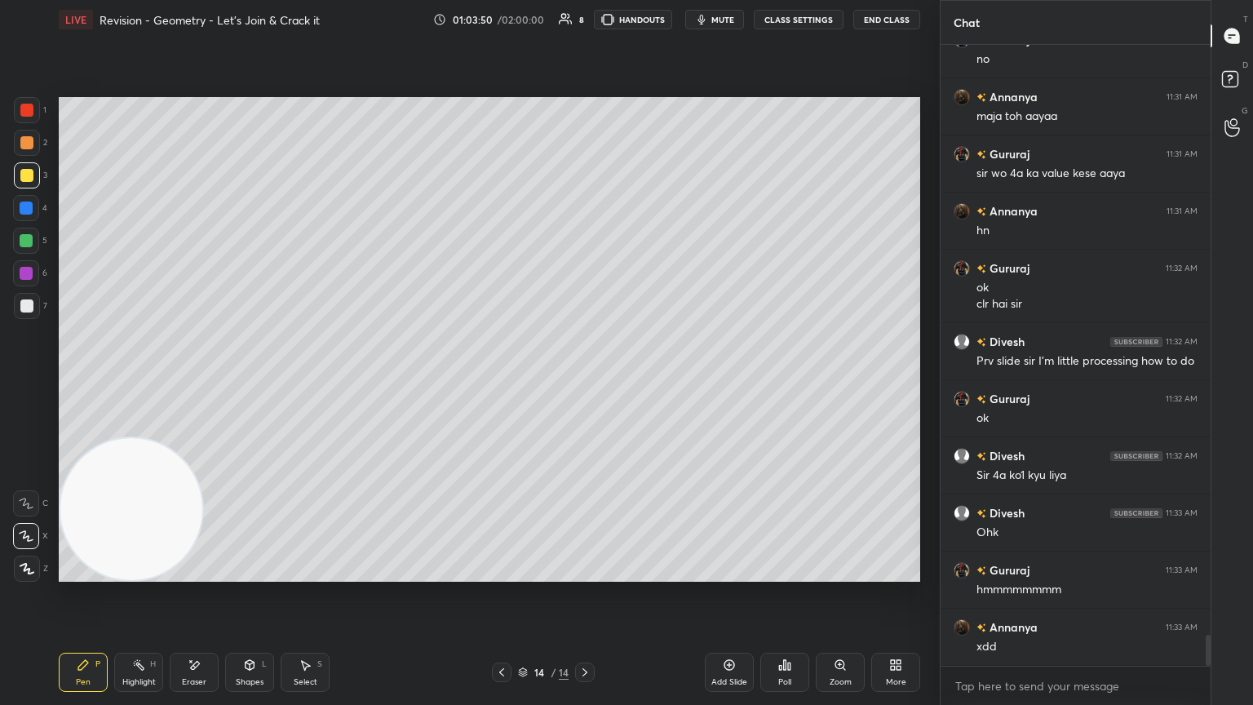
click at [205, 383] on div "Eraser" at bounding box center [194, 672] width 49 height 39
click at [91, 383] on div "Pen P" at bounding box center [83, 672] width 49 height 39
click at [585, 20] on button "mute" at bounding box center [714, 20] width 59 height 20
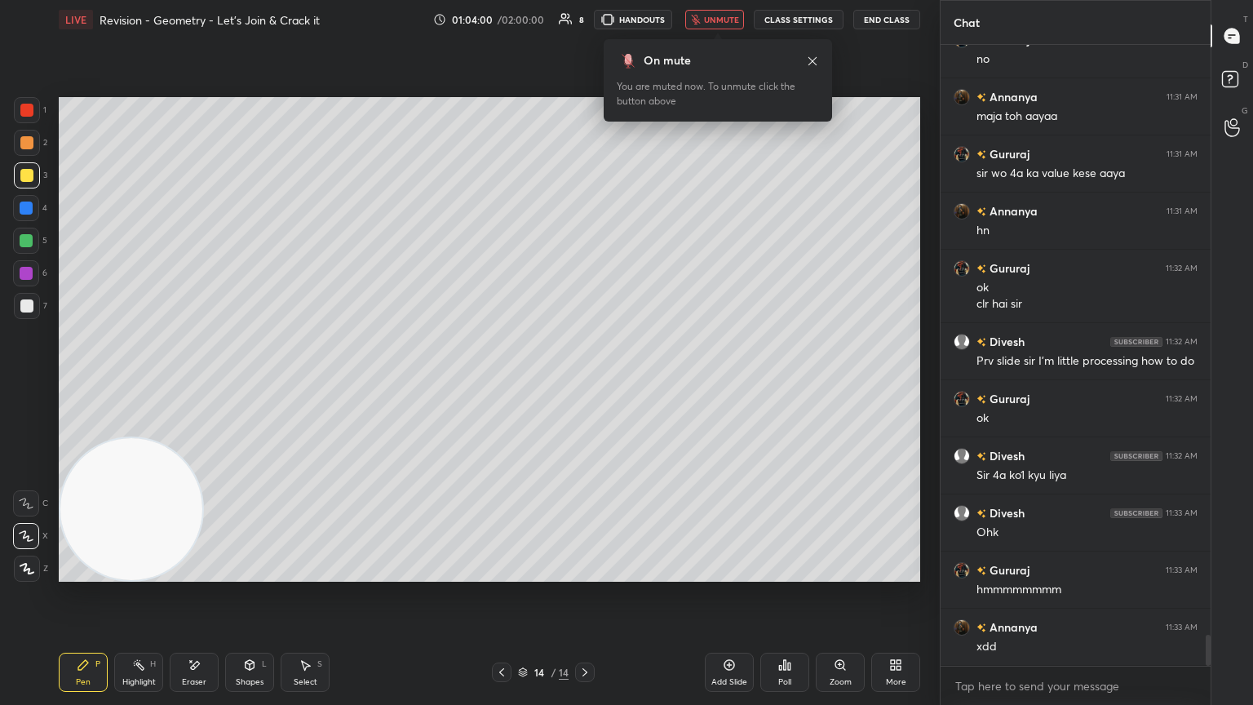
click at [585, 19] on span "unmute" at bounding box center [721, 19] width 35 height 11
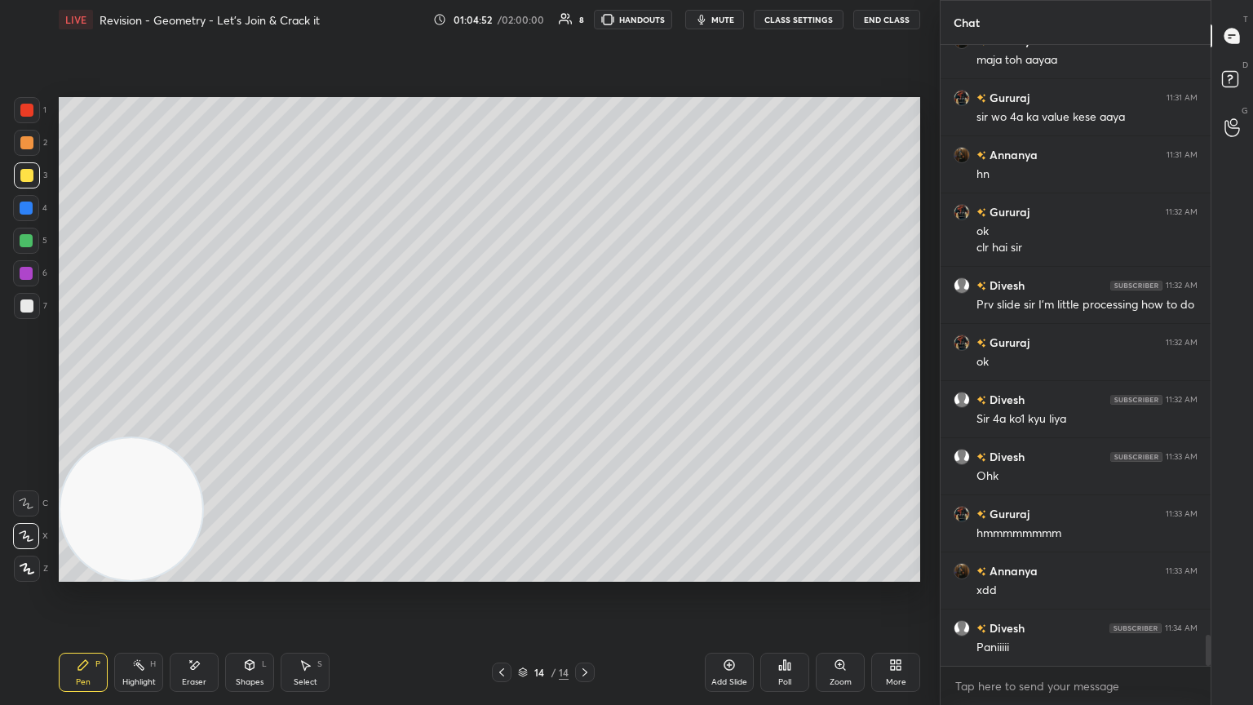
scroll to position [11782, 0]
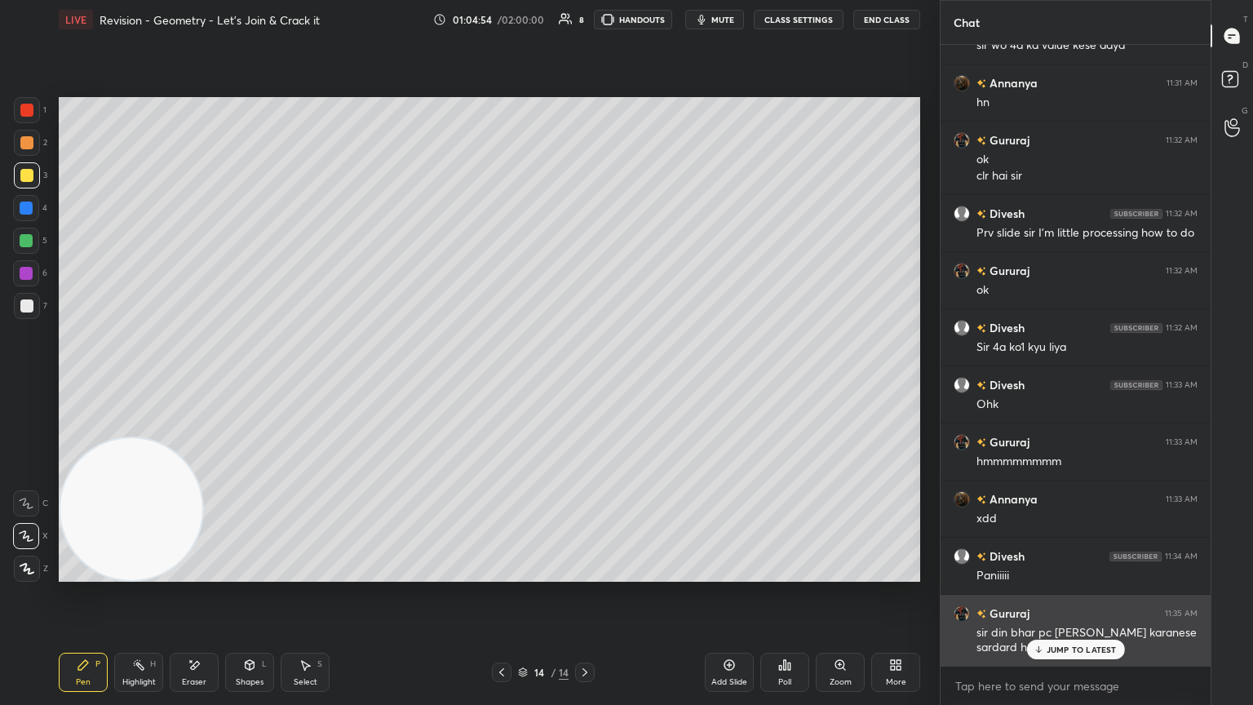
drag, startPoint x: 1044, startPoint y: 645, endPoint x: 1036, endPoint y: 640, distance: 9.3
click at [585, 383] on icon at bounding box center [1038, 650] width 11 height 10
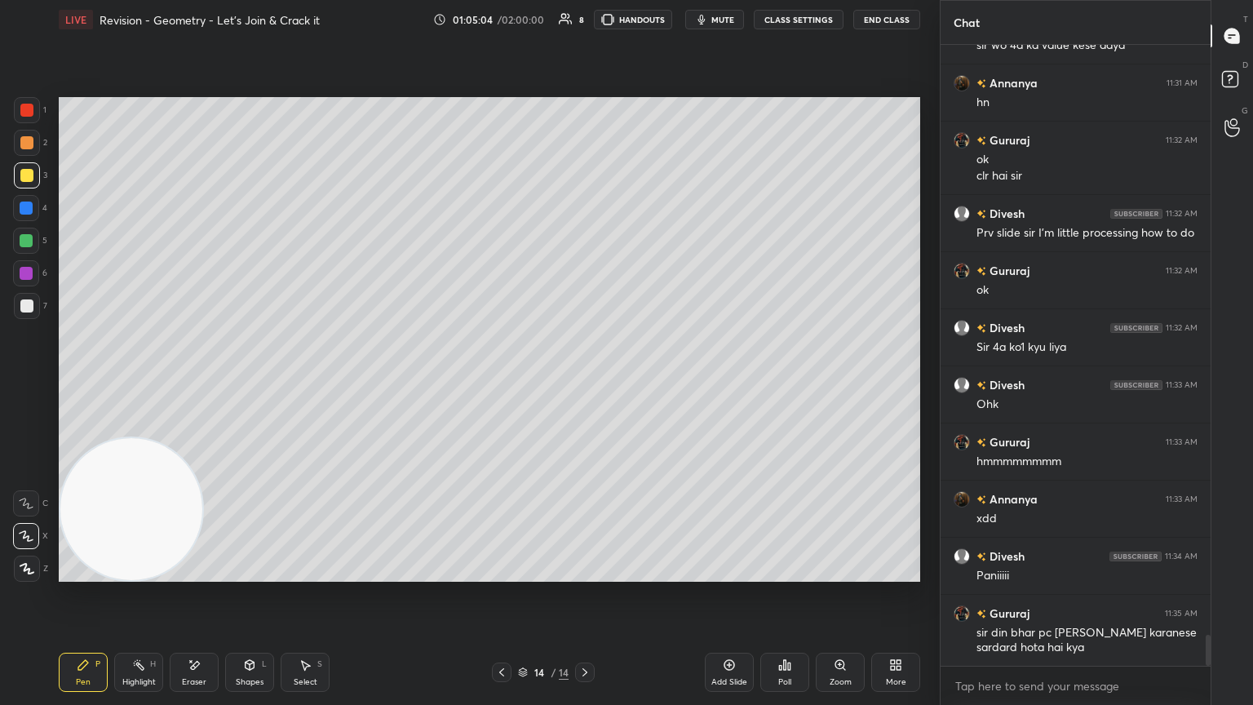
click at [585, 22] on span "mute" at bounding box center [722, 19] width 23 height 11
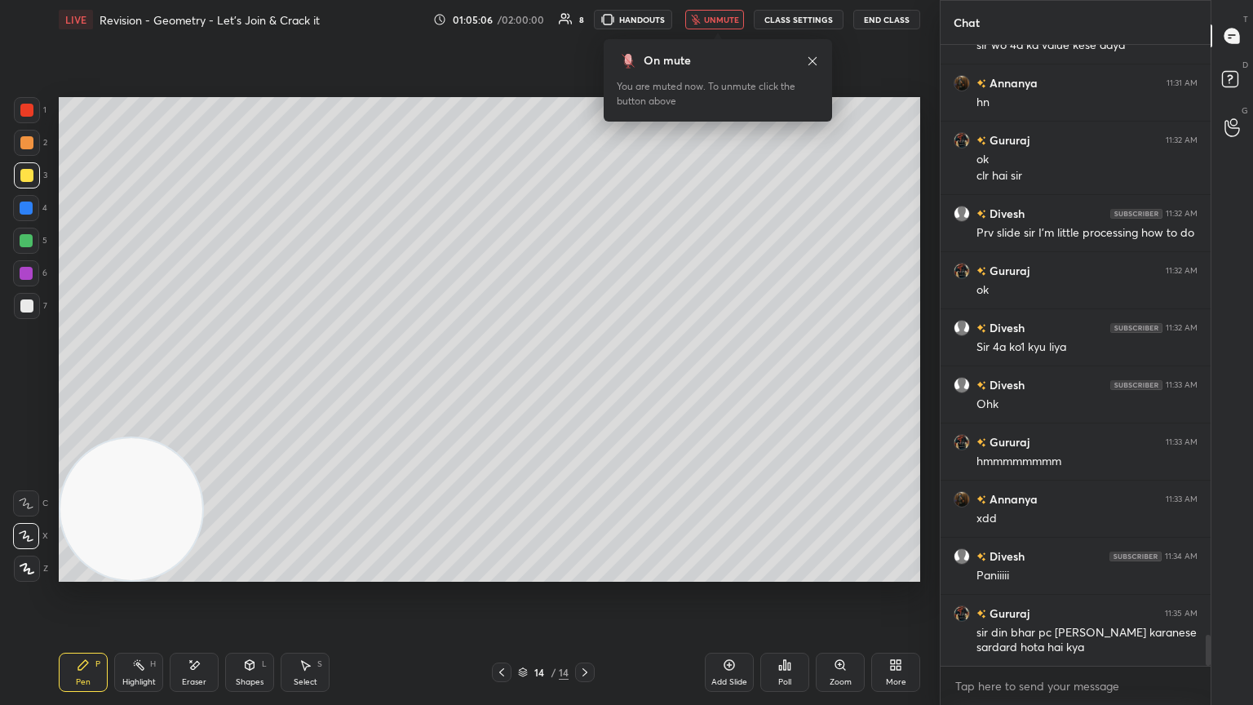
scroll to position [11798, 0]
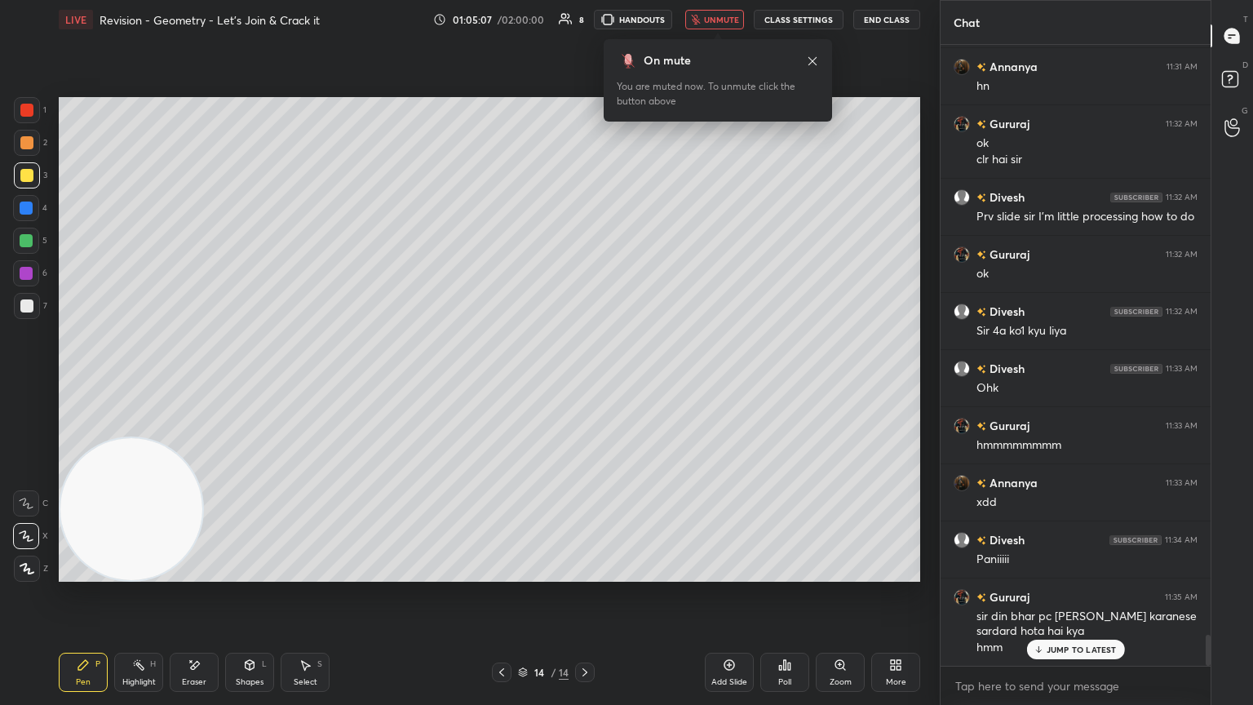
click at [585, 20] on span "unmute" at bounding box center [721, 19] width 35 height 11
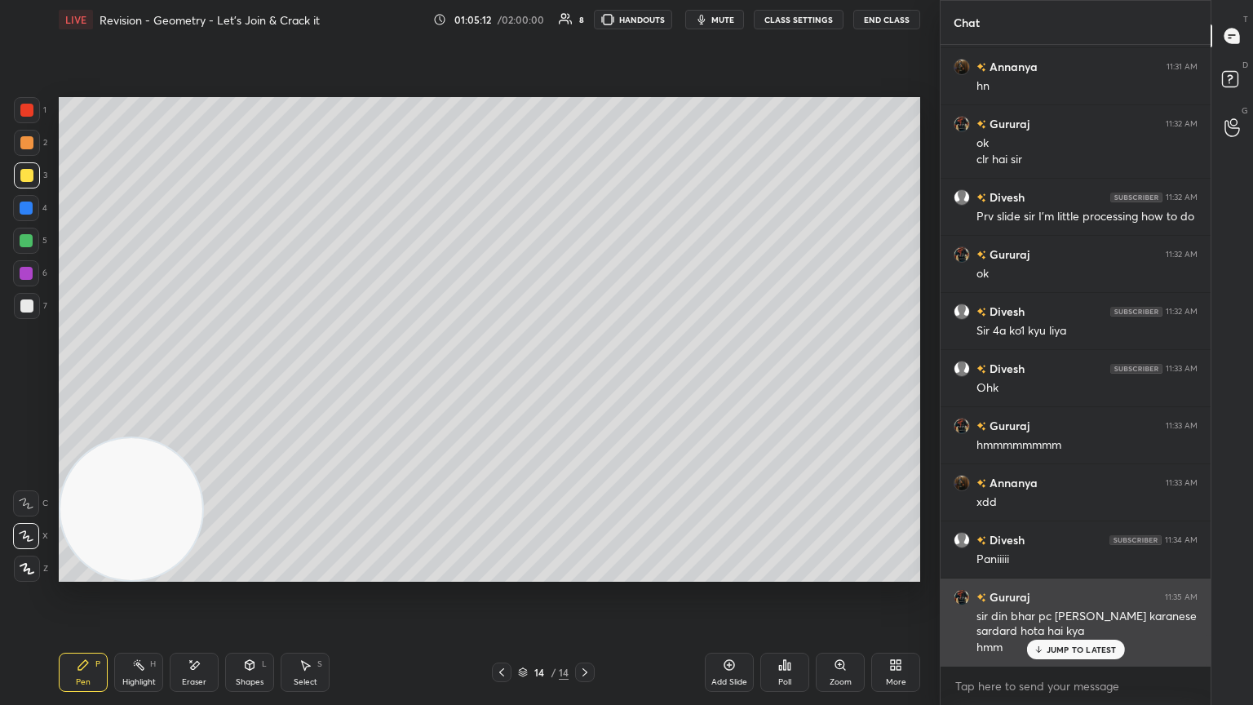
click at [585, 383] on p "JUMP TO LATEST" at bounding box center [1082, 650] width 70 height 10
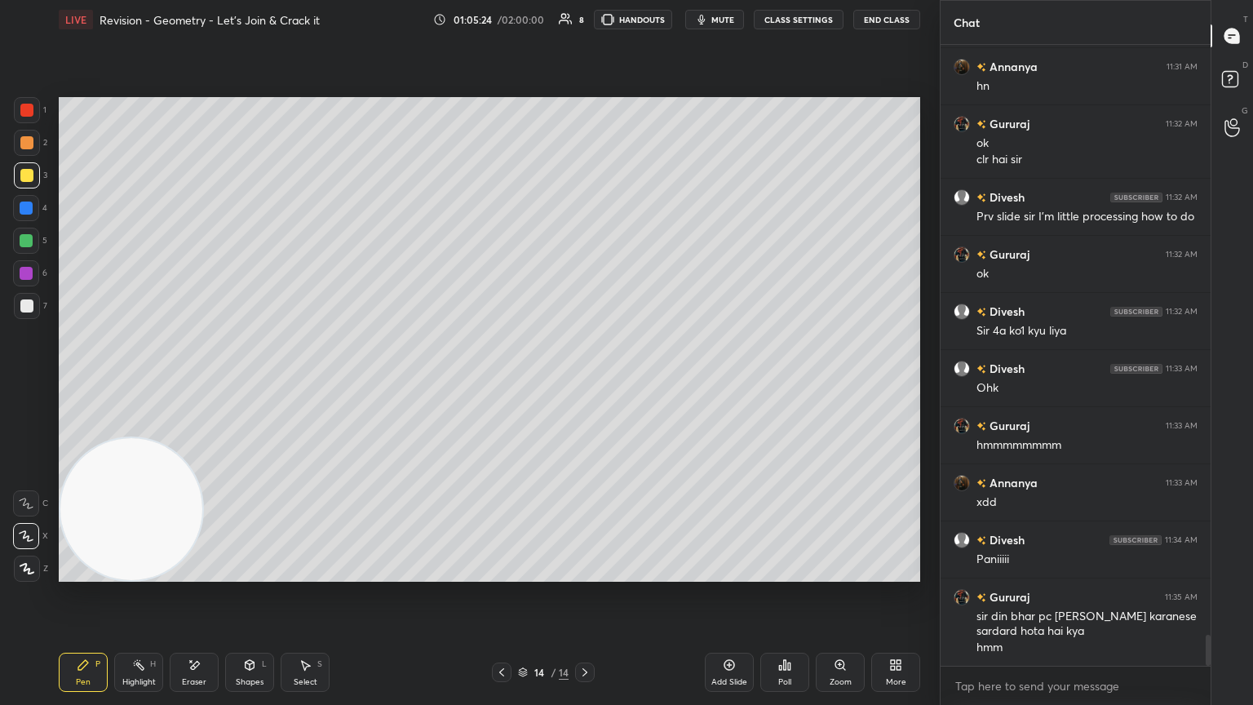
click at [585, 26] on button "mute" at bounding box center [714, 20] width 59 height 20
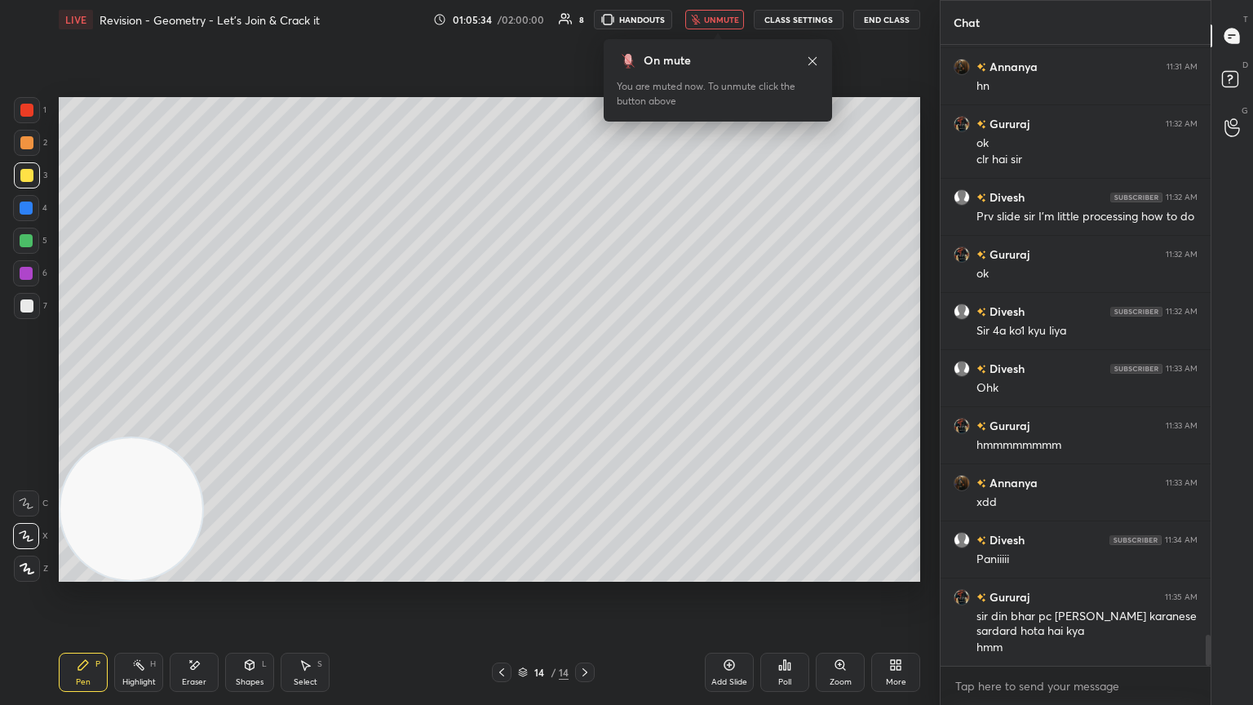
scroll to position [11856, 0]
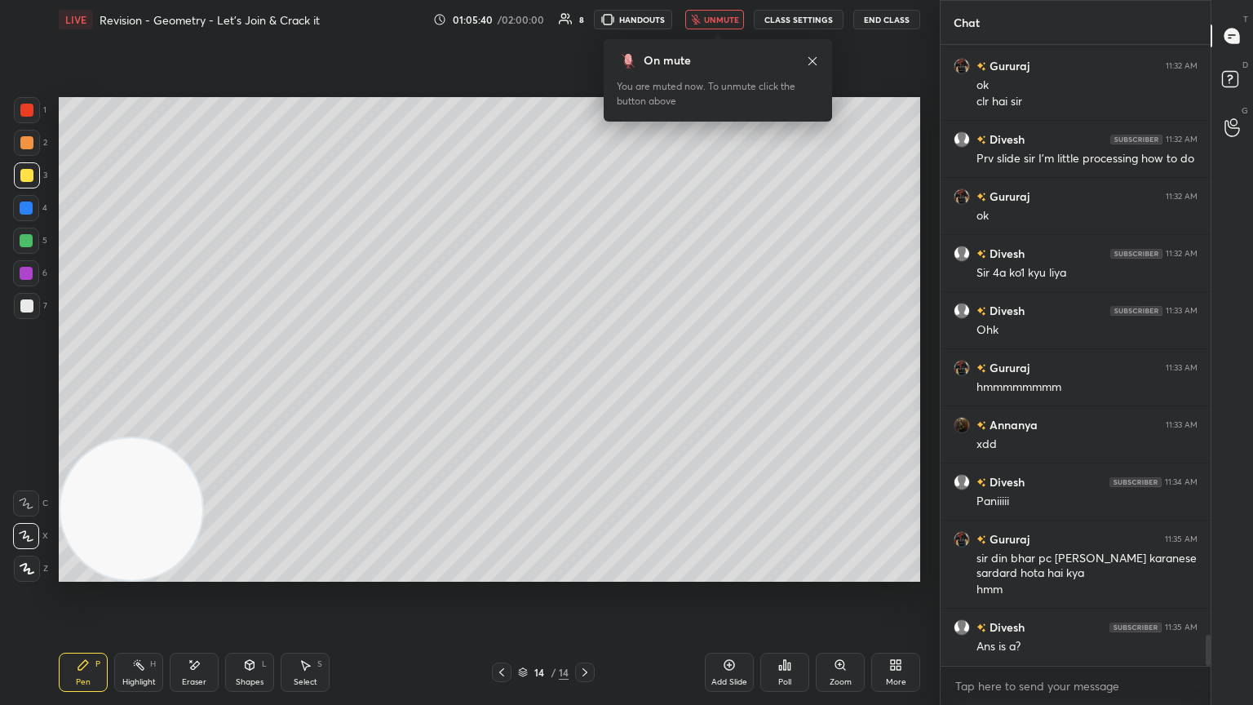
drag, startPoint x: 725, startPoint y: 16, endPoint x: 715, endPoint y: 16, distance: 10.6
click at [585, 16] on span "unmute" at bounding box center [721, 19] width 35 height 11
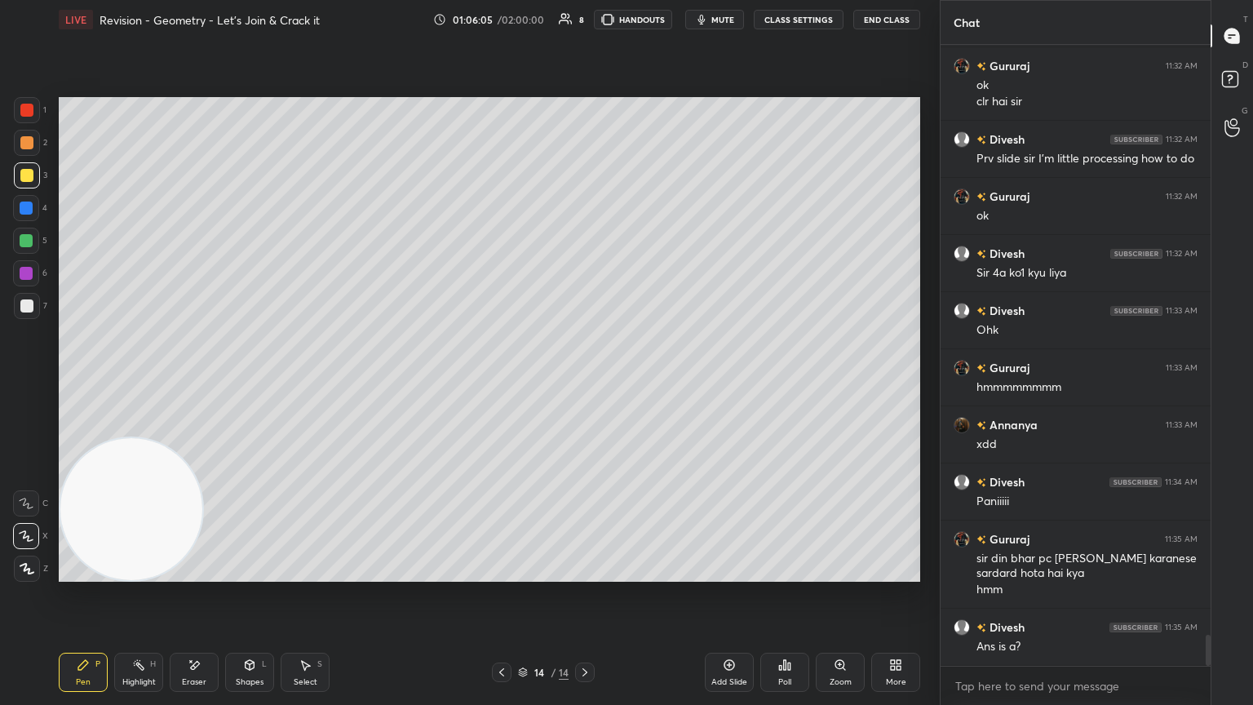
scroll to position [11928, 0]
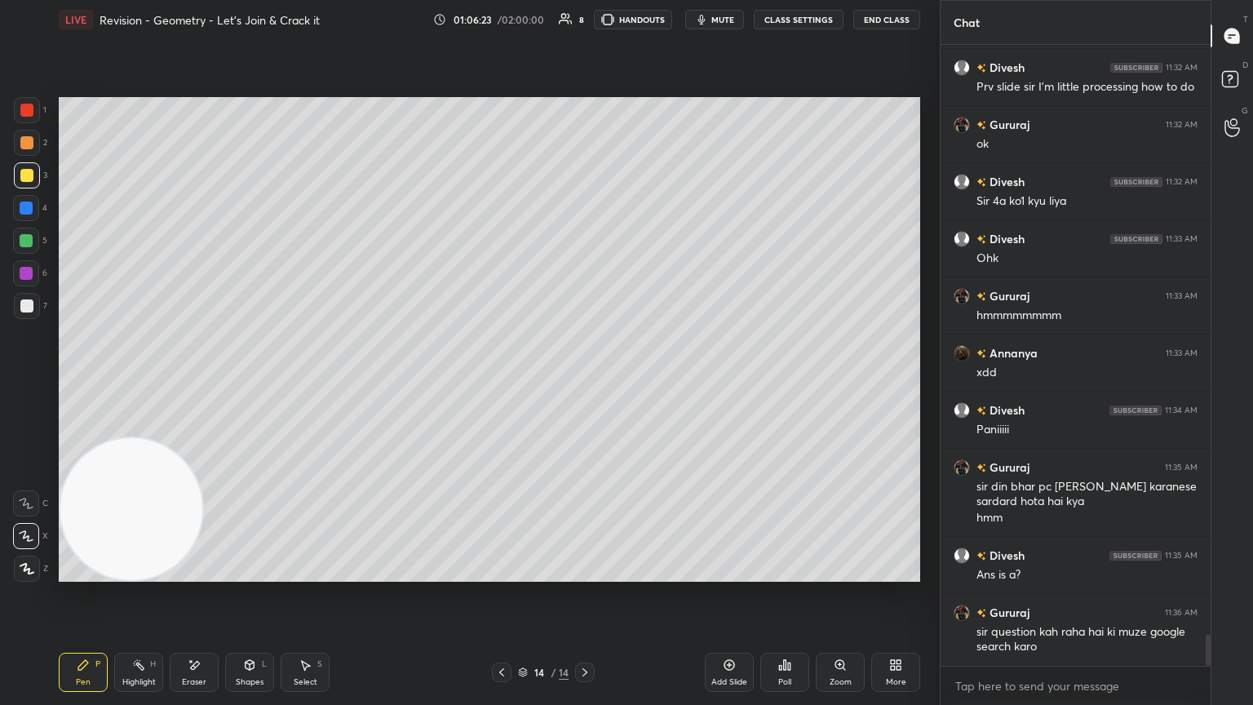
click at [129, 383] on div "Highlight H" at bounding box center [138, 672] width 49 height 39
click at [28, 308] on div at bounding box center [26, 305] width 13 height 13
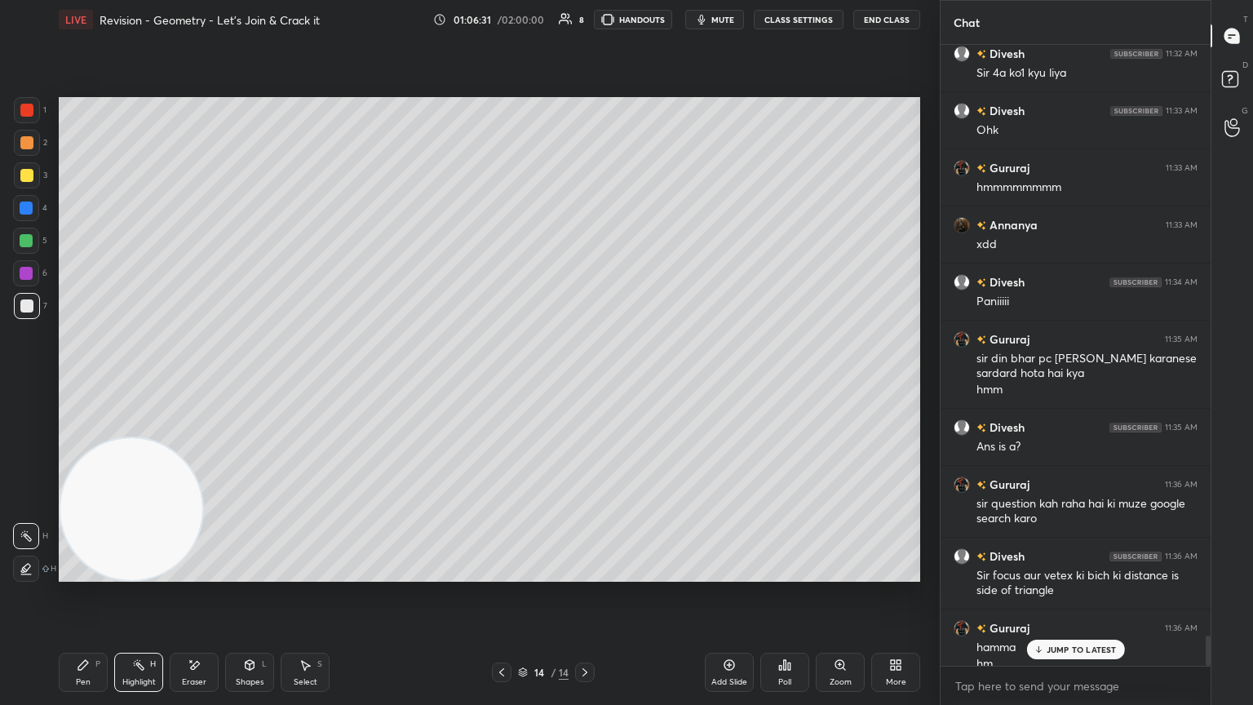
scroll to position [12072, 0]
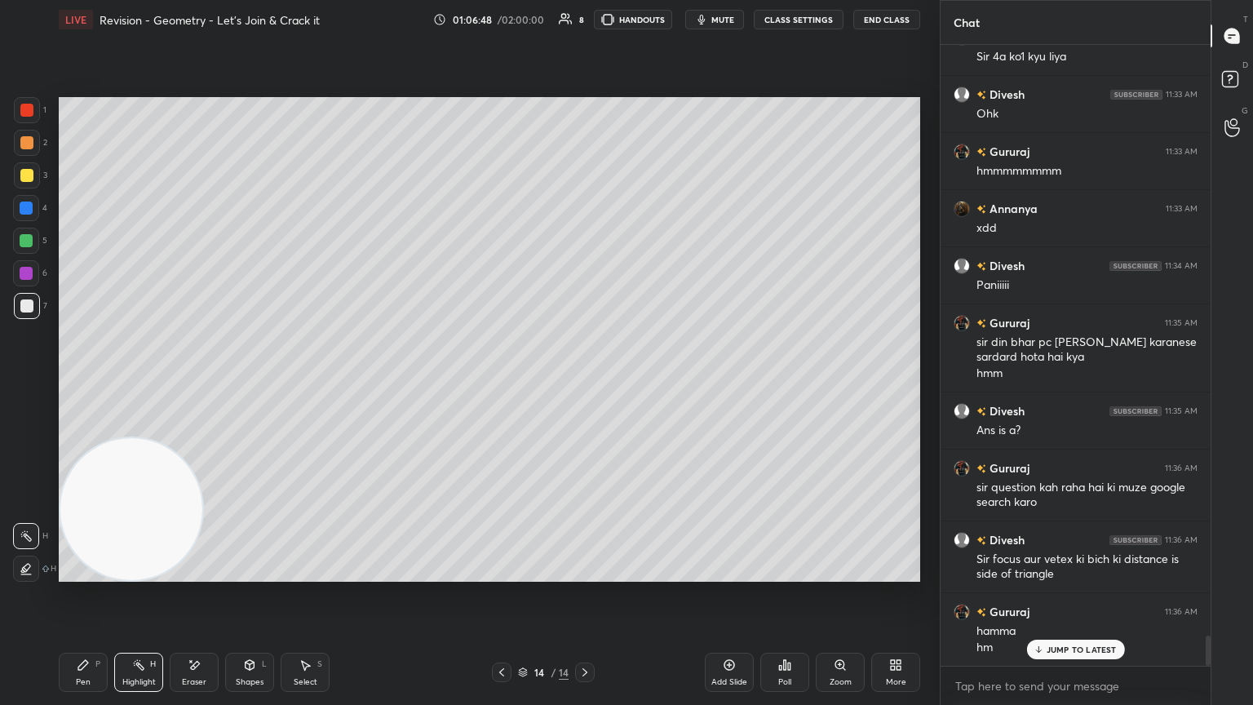
drag, startPoint x: 255, startPoint y: 672, endPoint x: 248, endPoint y: 655, distance: 17.6
click at [255, 383] on div "Shapes L" at bounding box center [249, 672] width 49 height 39
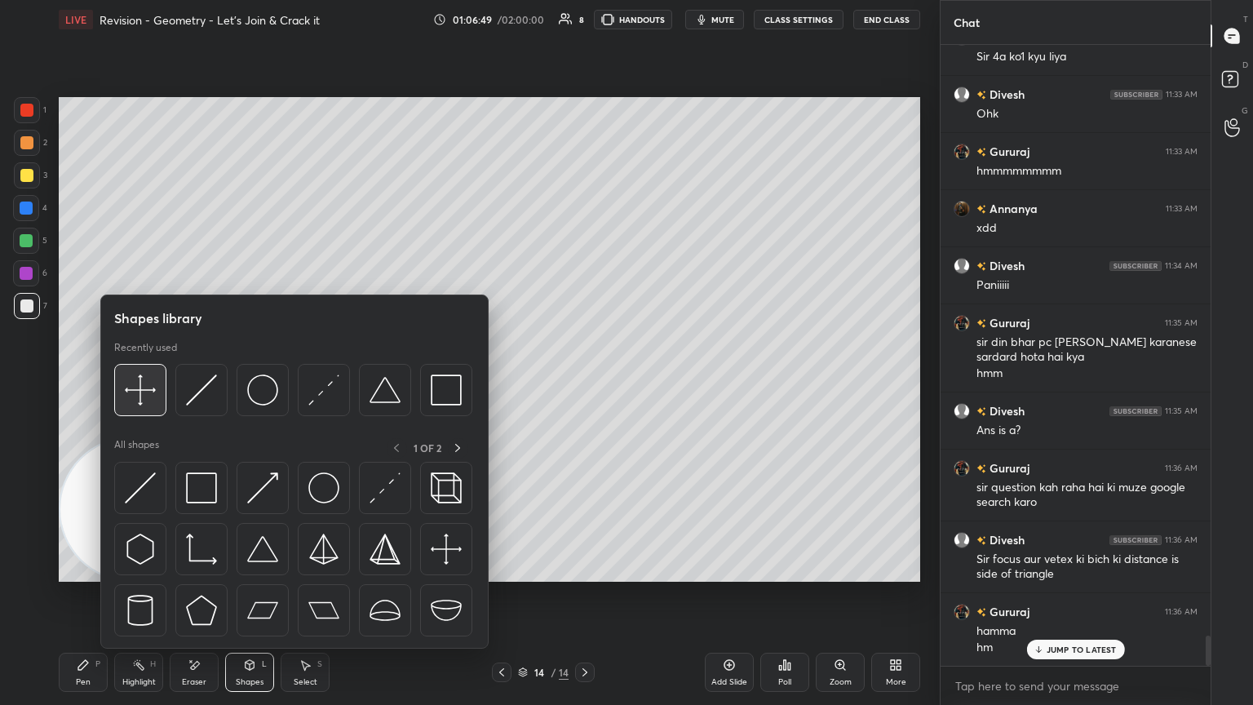
click at [147, 383] on img at bounding box center [140, 390] width 31 height 31
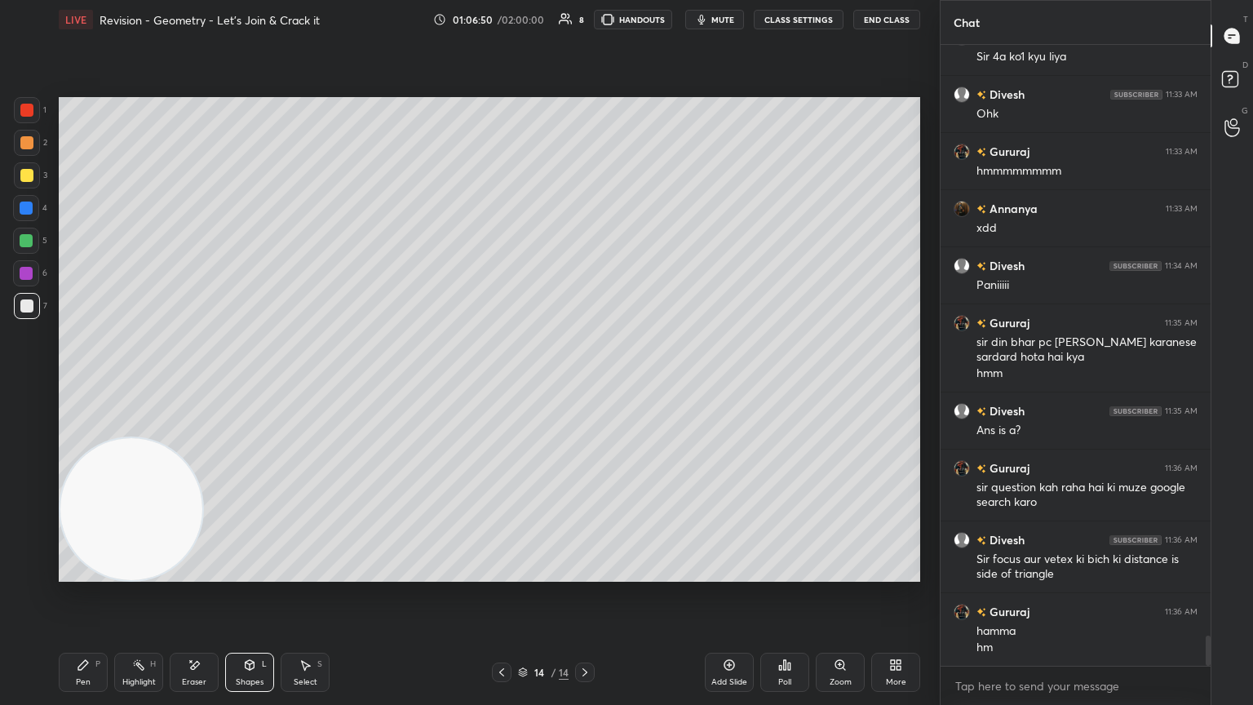
scroll to position [12130, 0]
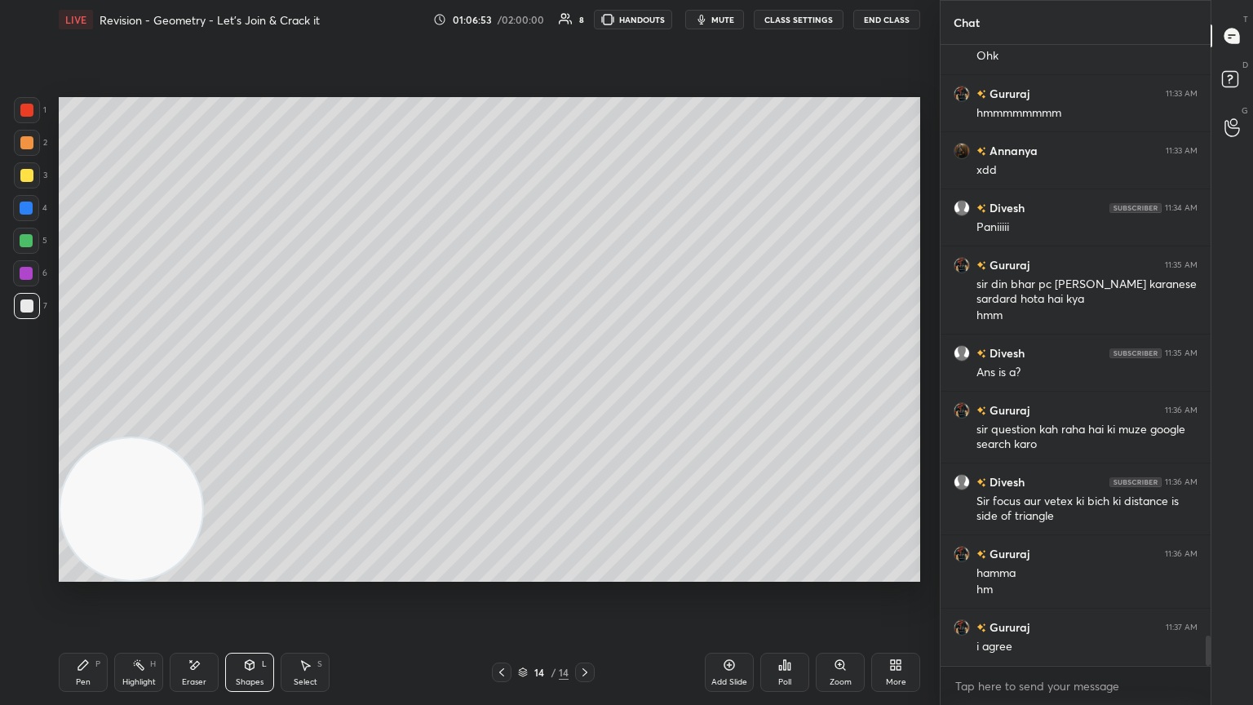
click at [75, 383] on div "Pen P" at bounding box center [83, 672] width 49 height 39
drag, startPoint x: 254, startPoint y: 676, endPoint x: 251, endPoint y: 663, distance: 13.3
click at [248, 383] on div "Shapes L" at bounding box center [249, 672] width 49 height 39
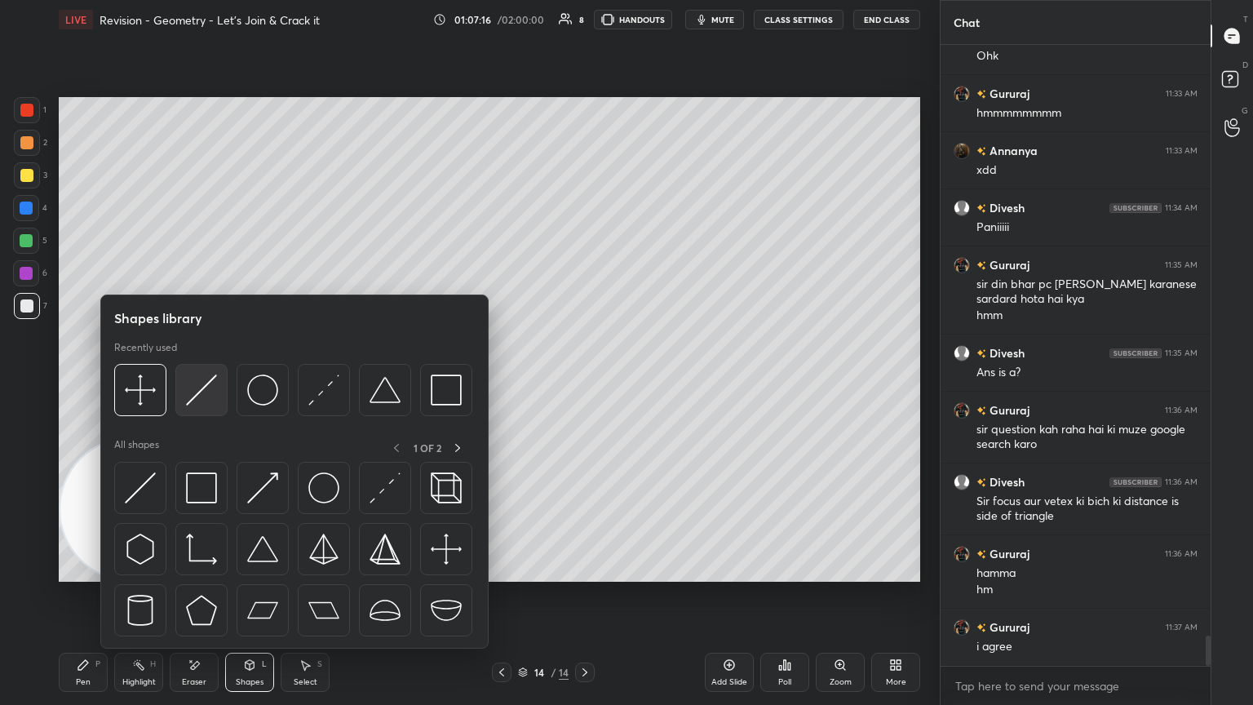
click at [206, 383] on img at bounding box center [201, 390] width 31 height 31
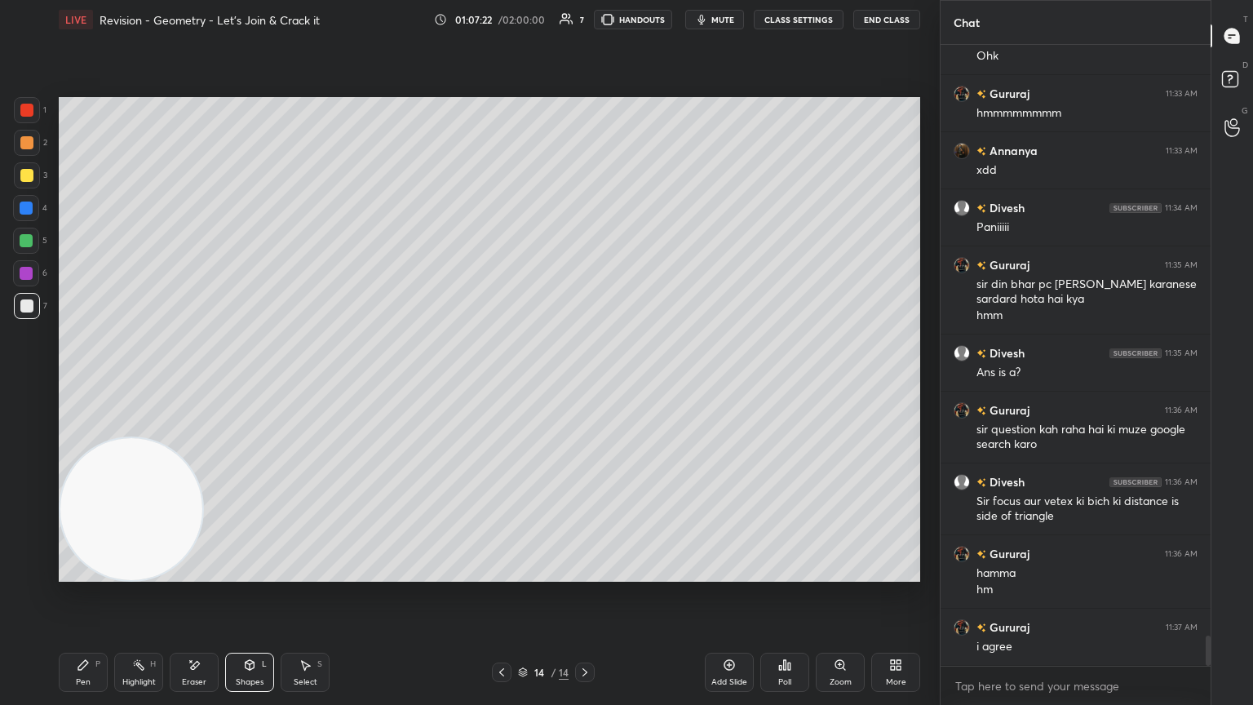
click at [86, 383] on icon at bounding box center [83, 664] width 13 height 13
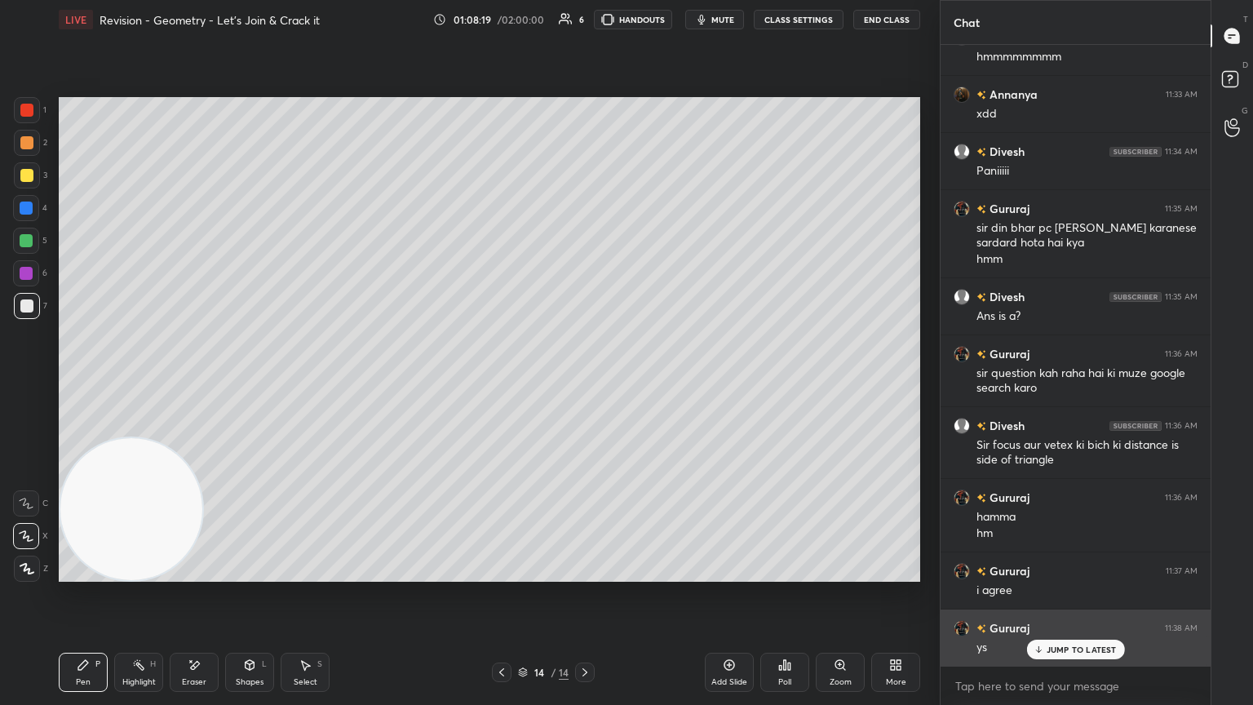
click at [585, 383] on p "JUMP TO LATEST" at bounding box center [1082, 650] width 70 height 10
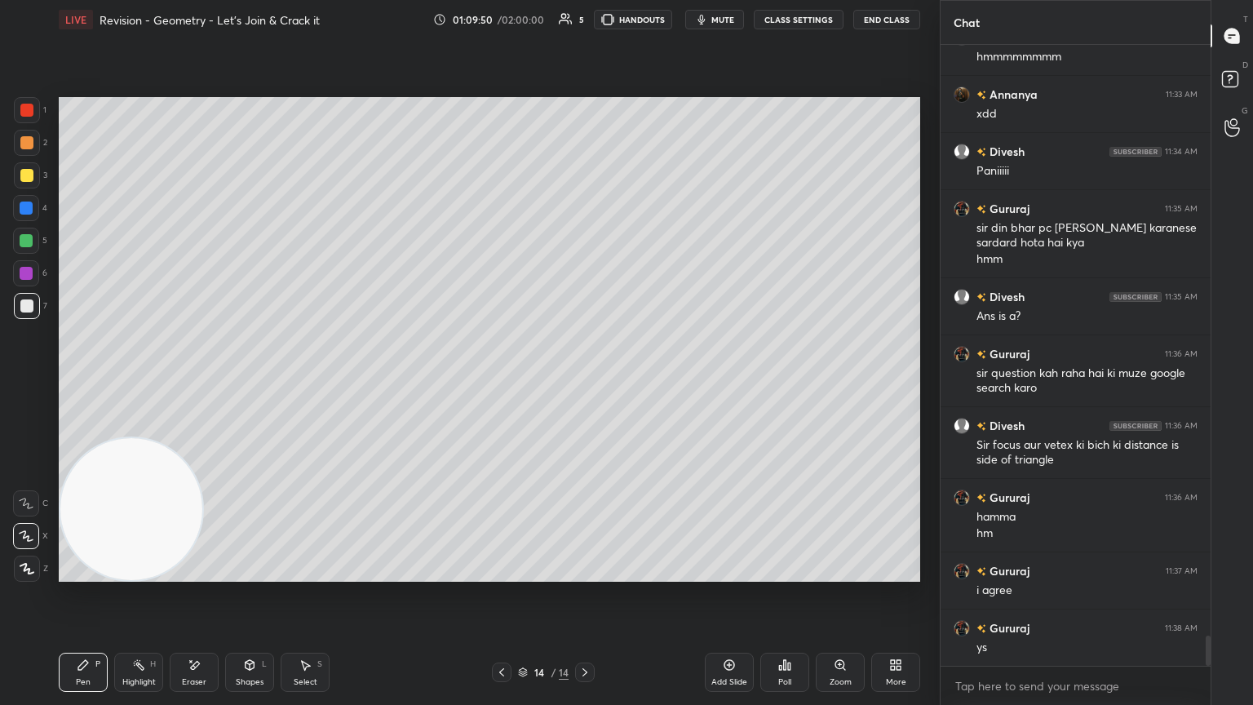
click at [190, 383] on div "Eraser" at bounding box center [194, 672] width 49 height 39
drag, startPoint x: 255, startPoint y: 672, endPoint x: 268, endPoint y: 658, distance: 19.0
click at [254, 383] on div "Shapes L" at bounding box center [249, 672] width 49 height 39
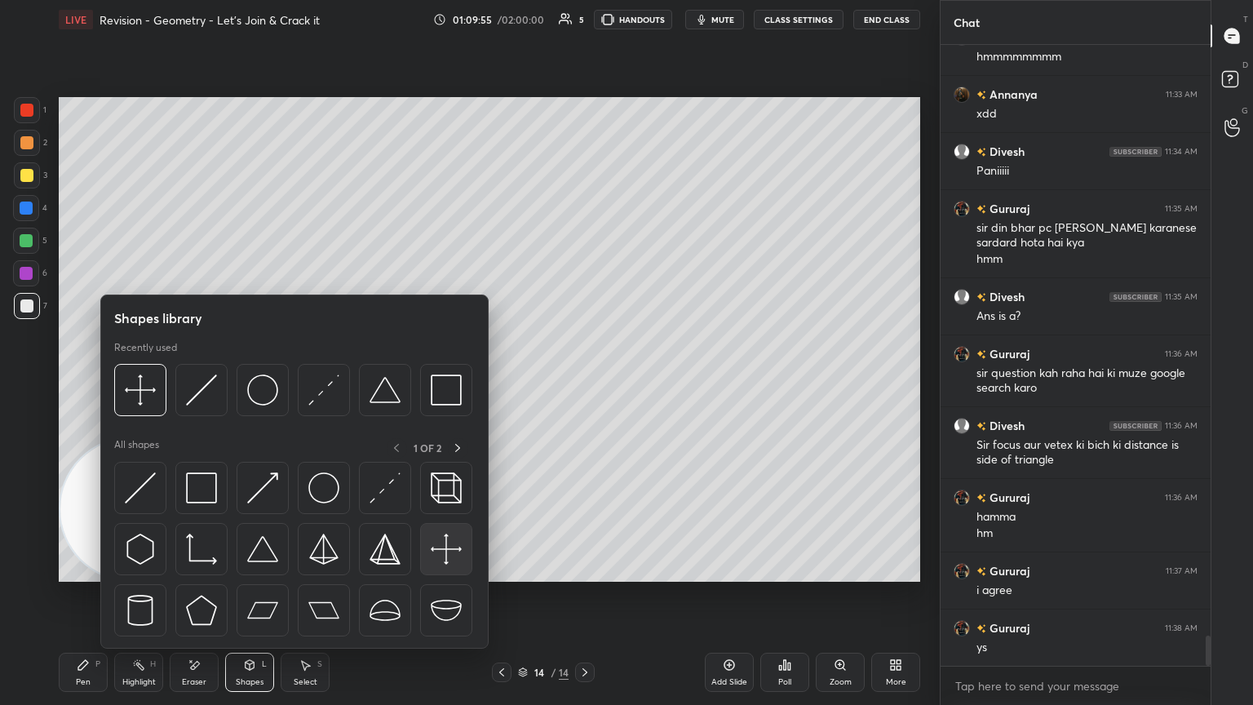
scroll to position [12245, 0]
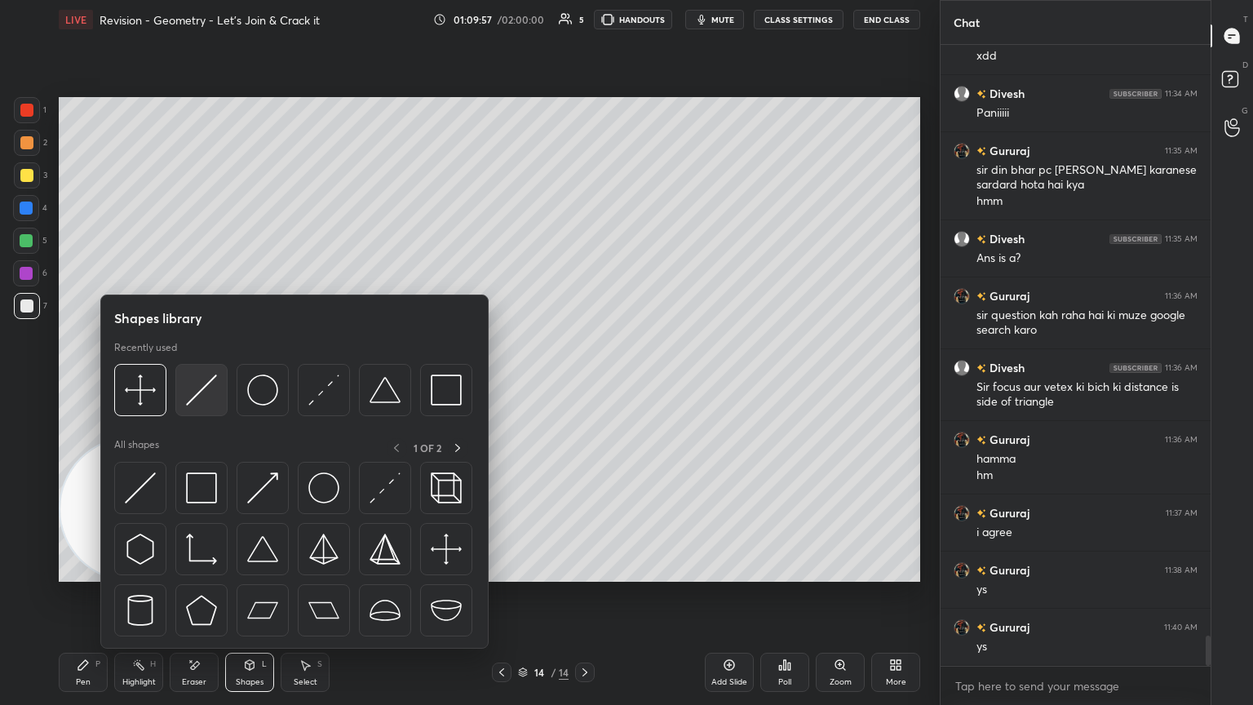
click at [199, 383] on img at bounding box center [201, 390] width 31 height 31
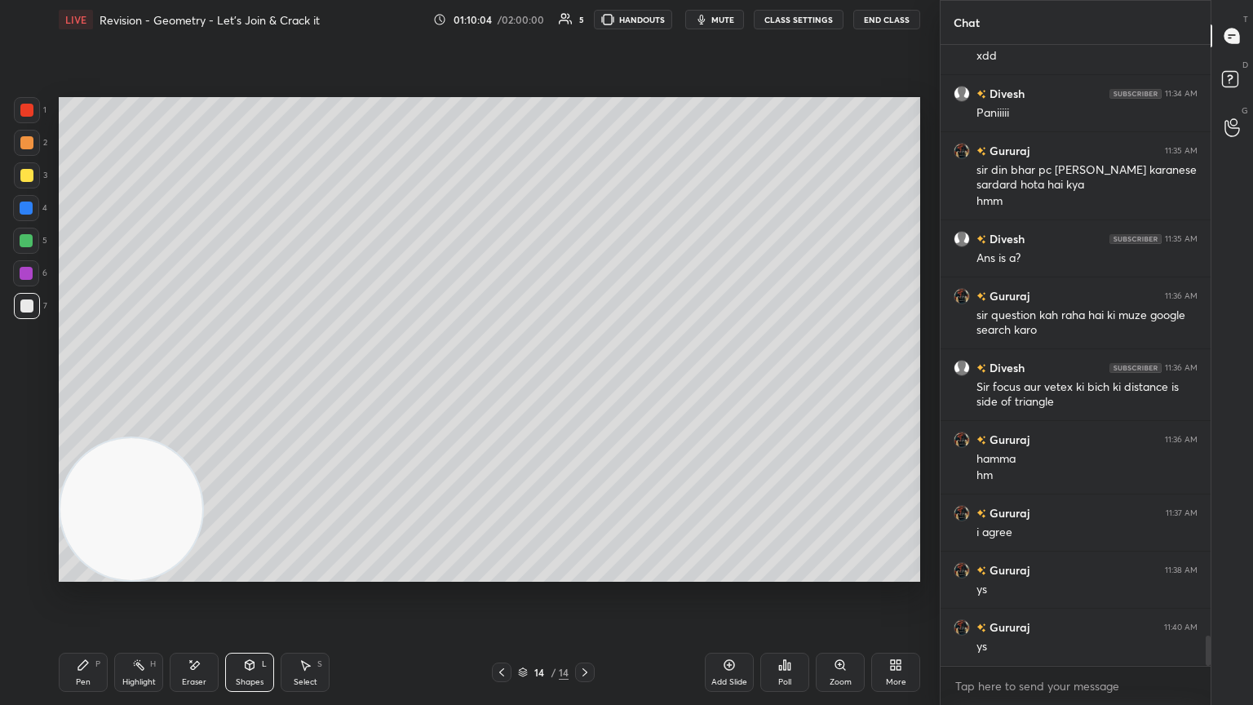
click at [100, 383] on div "Pen P" at bounding box center [83, 672] width 49 height 39
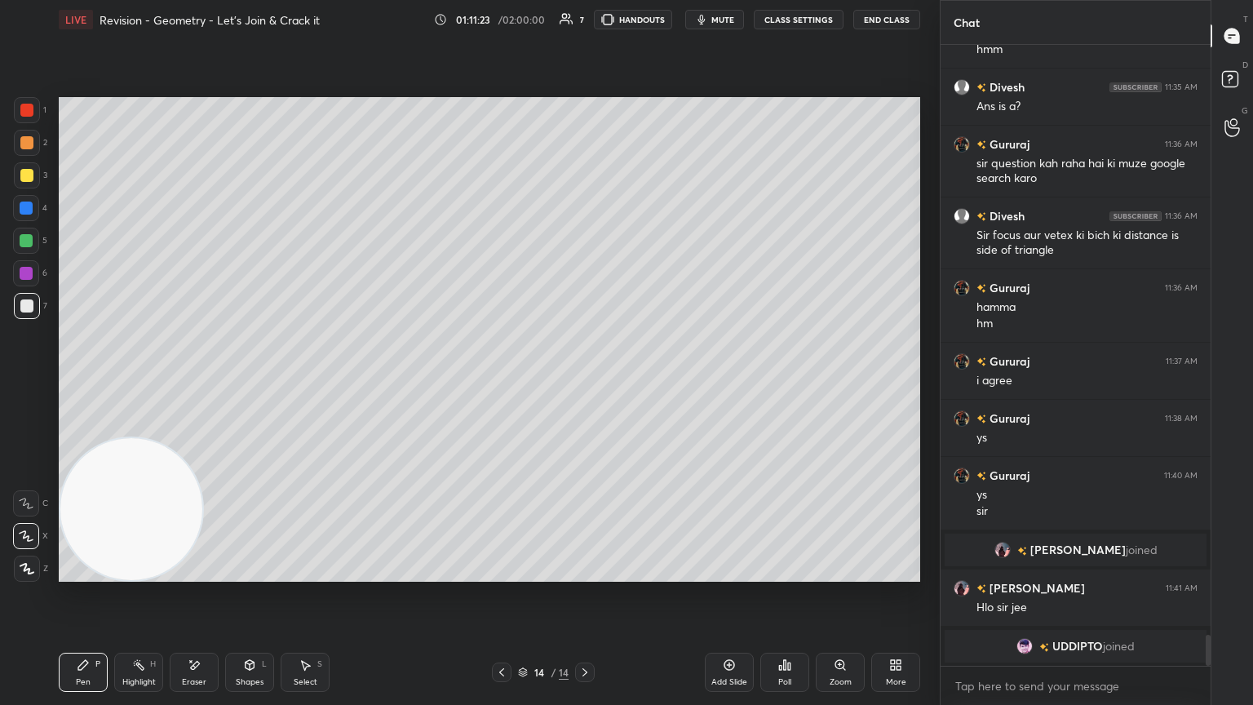
scroll to position [11723, 0]
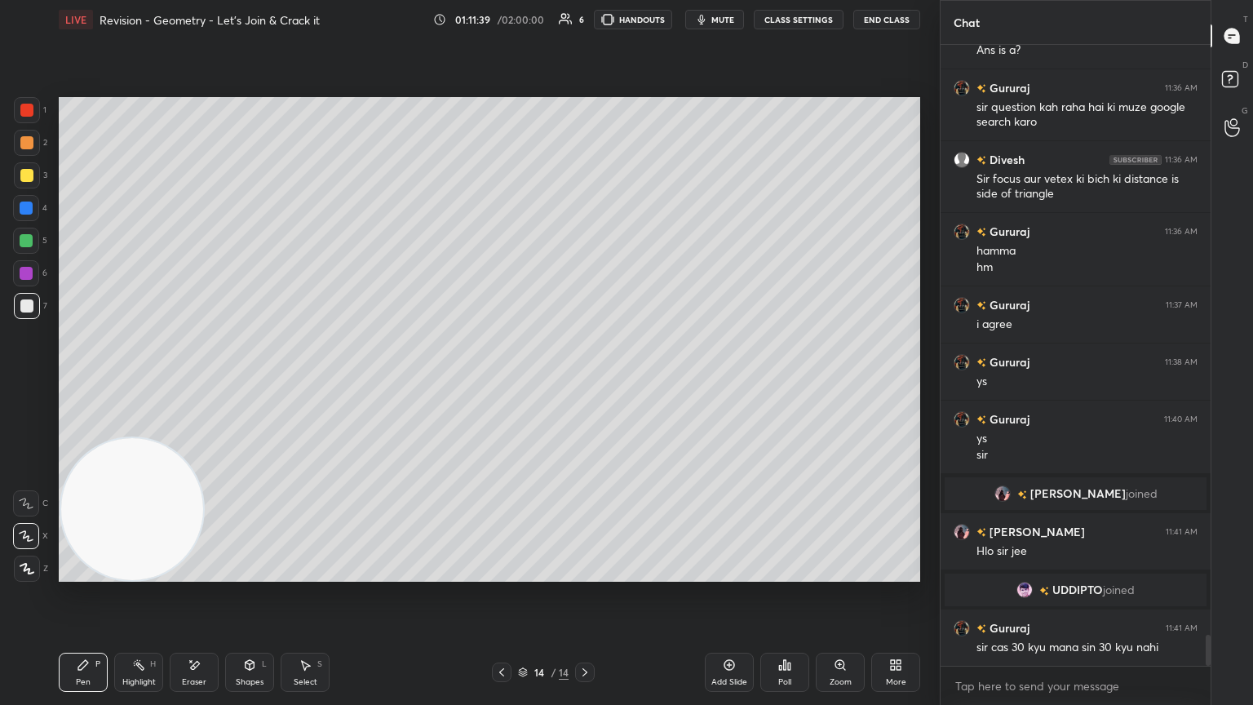
drag, startPoint x: 192, startPoint y: 442, endPoint x: 215, endPoint y: 437, distance: 24.2
click at [203, 383] on video at bounding box center [132, 509] width 142 height 142
drag, startPoint x: 140, startPoint y: 494, endPoint x: 38, endPoint y: 539, distance: 111.8
click at [40, 383] on div "1 2 3 4 5 6 7 C X Z E E Erase all H H LIVE Revision - Geometry - Let’s Join & C…" at bounding box center [463, 352] width 927 height 705
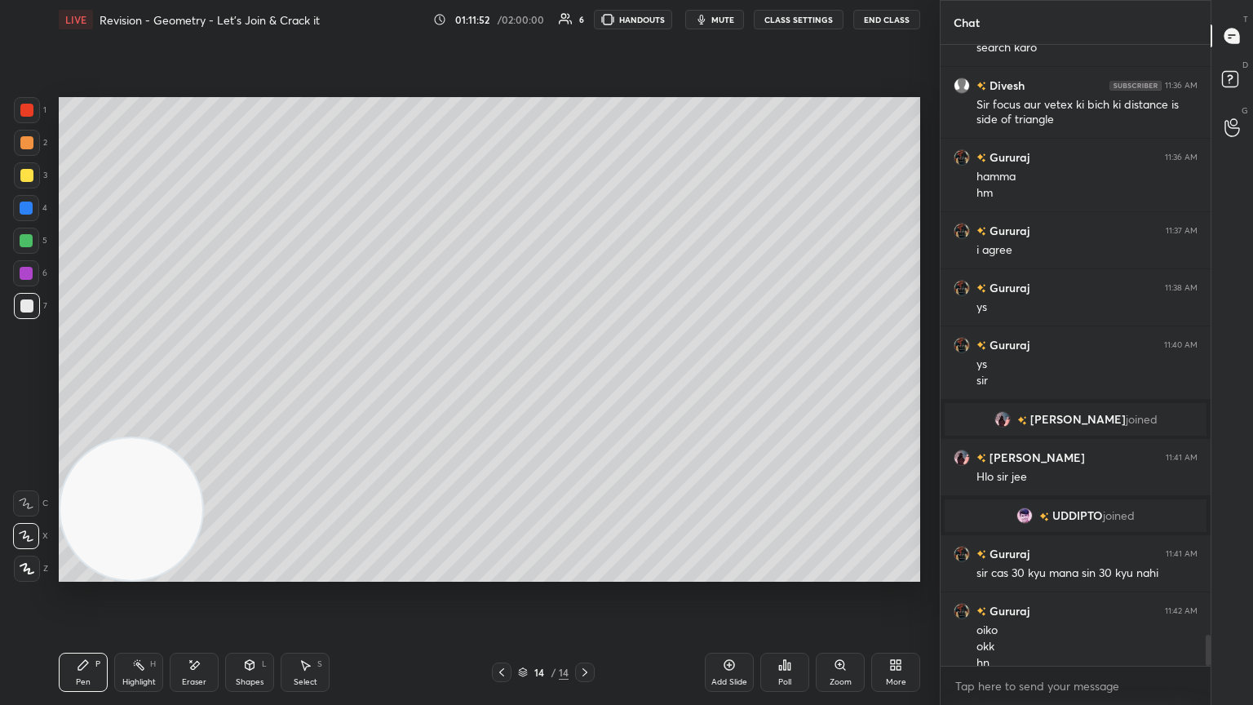
scroll to position [11814, 0]
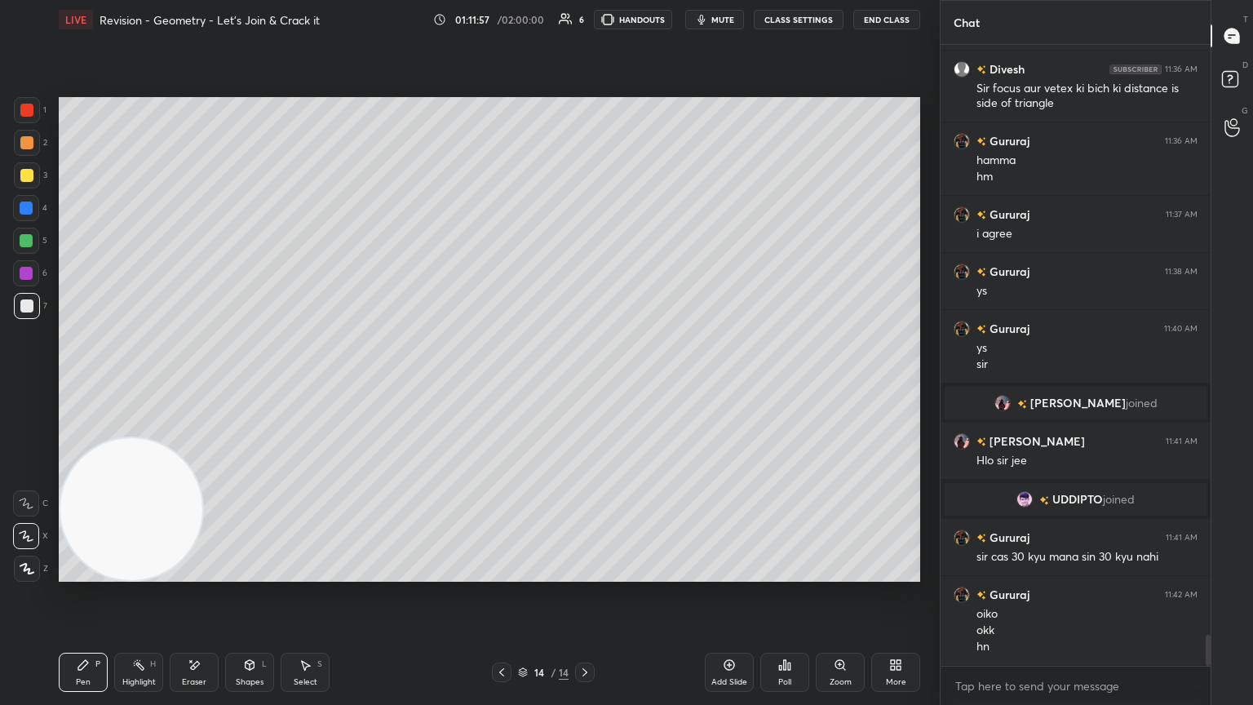
click at [585, 383] on div "Add Slide" at bounding box center [729, 672] width 49 height 39
drag, startPoint x: 498, startPoint y: 673, endPoint x: 500, endPoint y: 654, distance: 18.9
click at [496, 383] on icon at bounding box center [501, 672] width 13 height 13
click at [580, 383] on icon at bounding box center [584, 672] width 13 height 13
click at [503, 383] on icon at bounding box center [501, 672] width 13 height 13
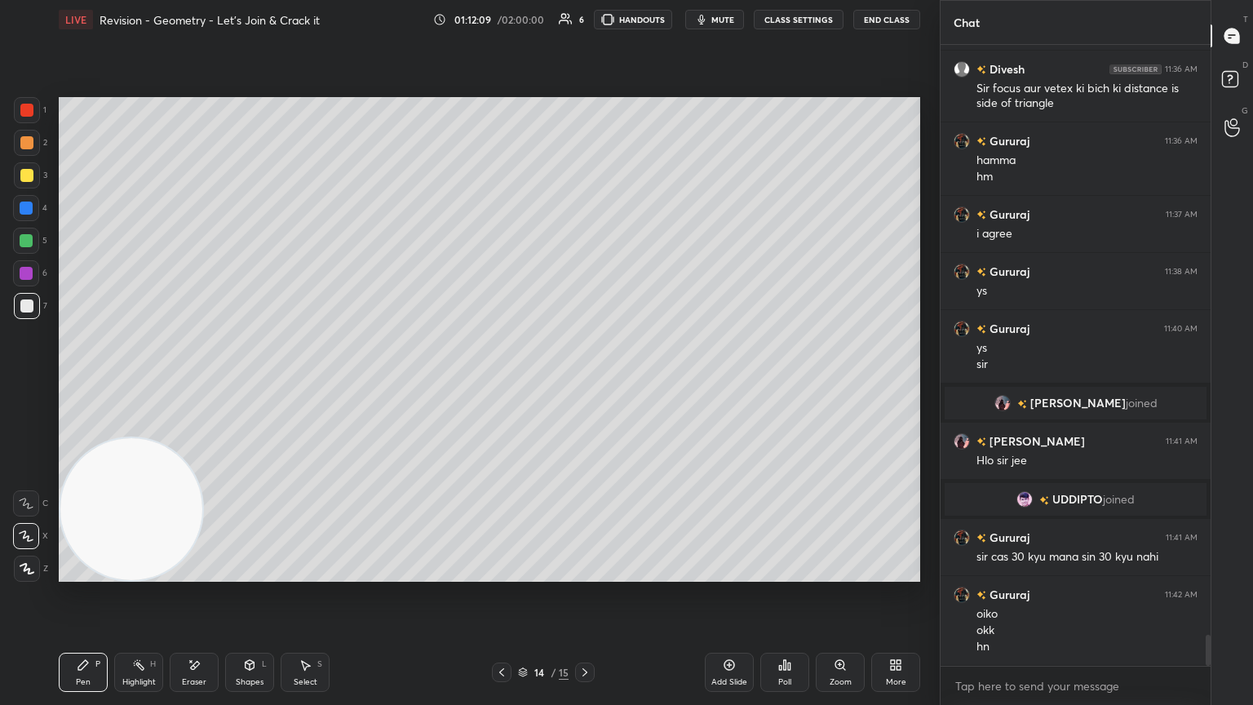
click at [198, 383] on div "Eraser" at bounding box center [194, 672] width 49 height 39
click at [12, 383] on div "1 2 3 4 5 6 7 C X Z E E Erase all H H" at bounding box center [26, 339] width 52 height 485
drag, startPoint x: 37, startPoint y: 499, endPoint x: 101, endPoint y: 479, distance: 67.6
click at [35, 383] on div at bounding box center [26, 503] width 26 height 26
drag, startPoint x: 88, startPoint y: 669, endPoint x: 91, endPoint y: 660, distance: 9.6
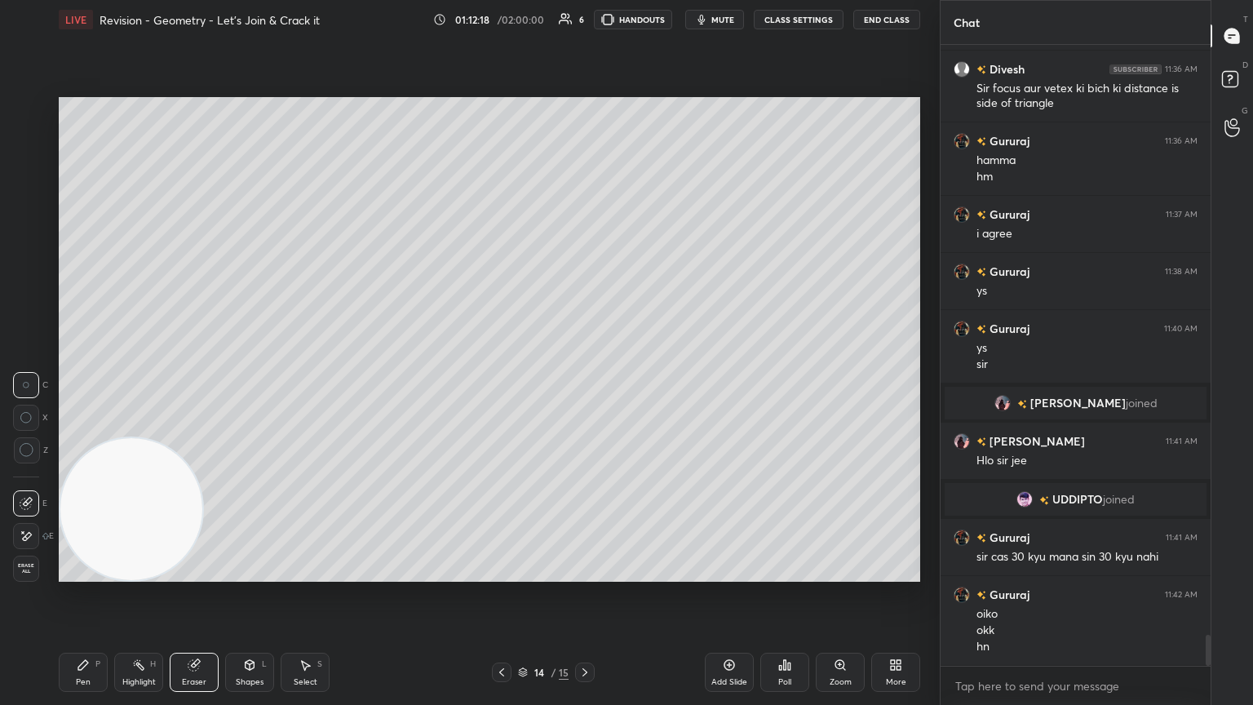
click at [88, 383] on icon at bounding box center [83, 664] width 13 height 13
click at [571, 383] on div "14 / 15" at bounding box center [543, 673] width 103 height 20
drag, startPoint x: 582, startPoint y: 667, endPoint x: 555, endPoint y: 627, distance: 48.2
click at [579, 383] on icon at bounding box center [584, 672] width 13 height 13
click at [200, 383] on div "Eraser" at bounding box center [194, 672] width 49 height 39
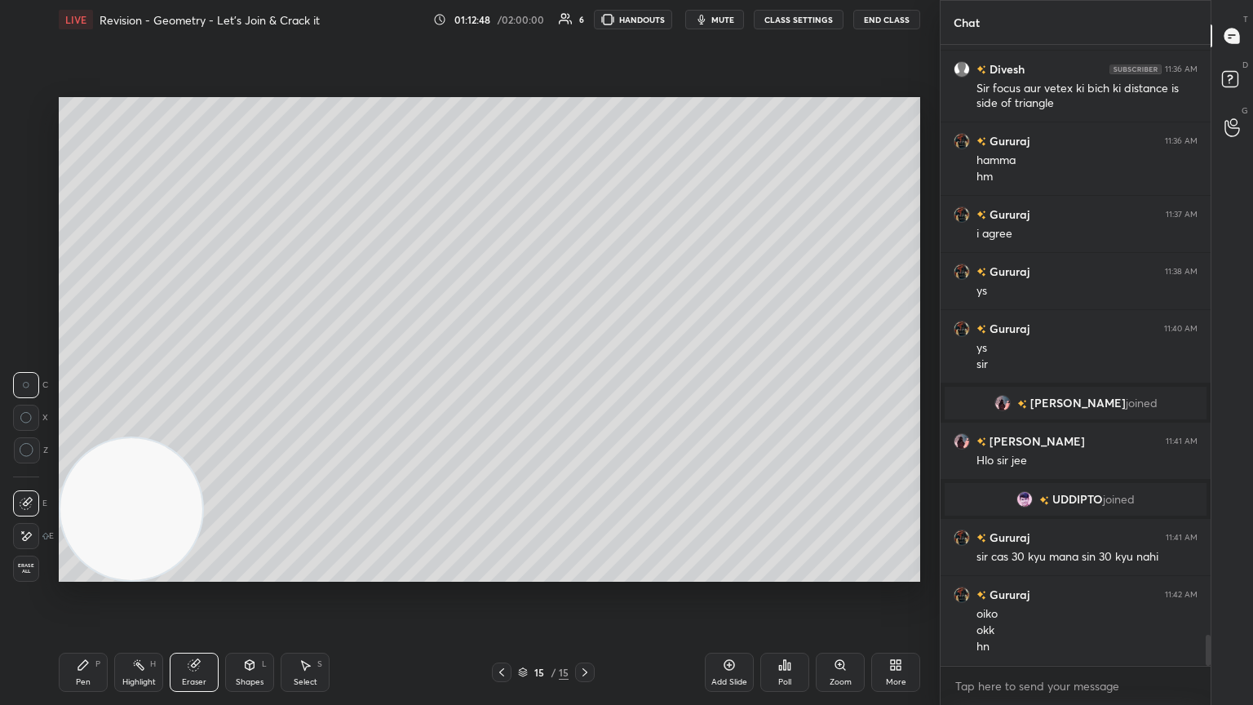
click at [81, 383] on icon at bounding box center [83, 665] width 10 height 10
click at [504, 383] on div at bounding box center [502, 673] width 20 height 20
click at [584, 383] on icon at bounding box center [584, 672] width 13 height 13
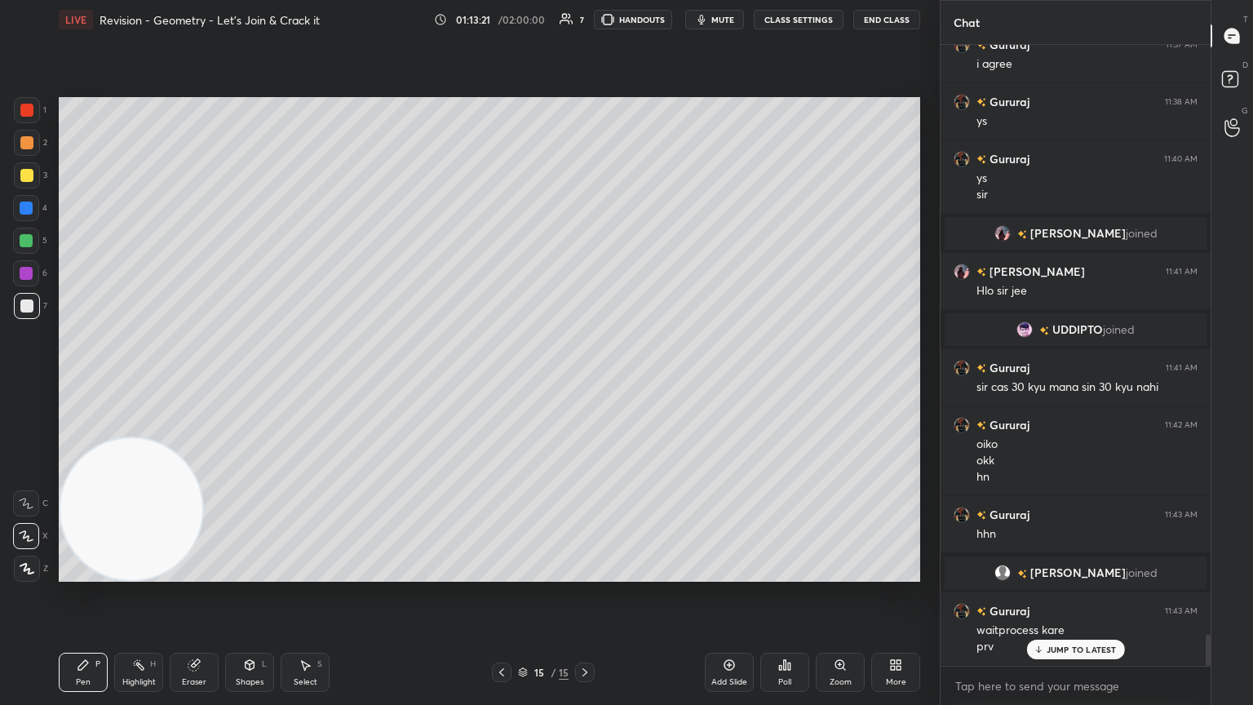
scroll to position [11958, 0]
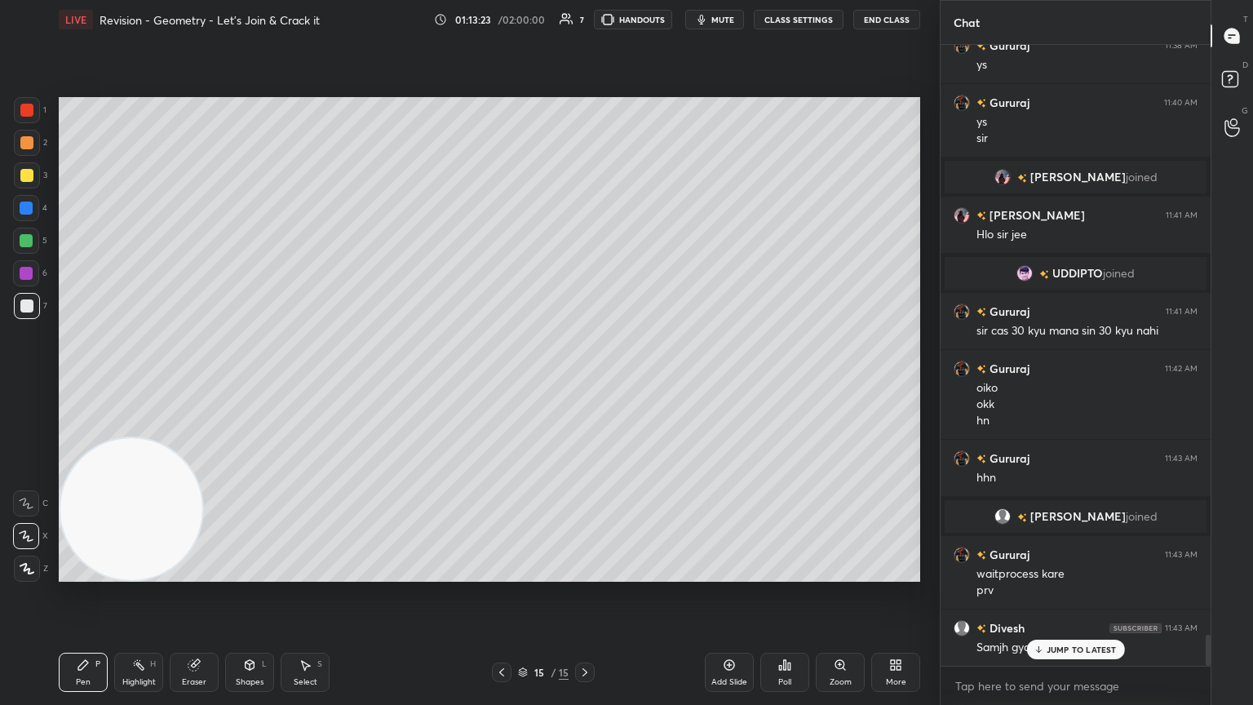
click at [499, 383] on icon at bounding box center [501, 672] width 13 height 13
click at [585, 383] on icon at bounding box center [1038, 650] width 11 height 10
click at [585, 16] on span "mute" at bounding box center [722, 19] width 23 height 11
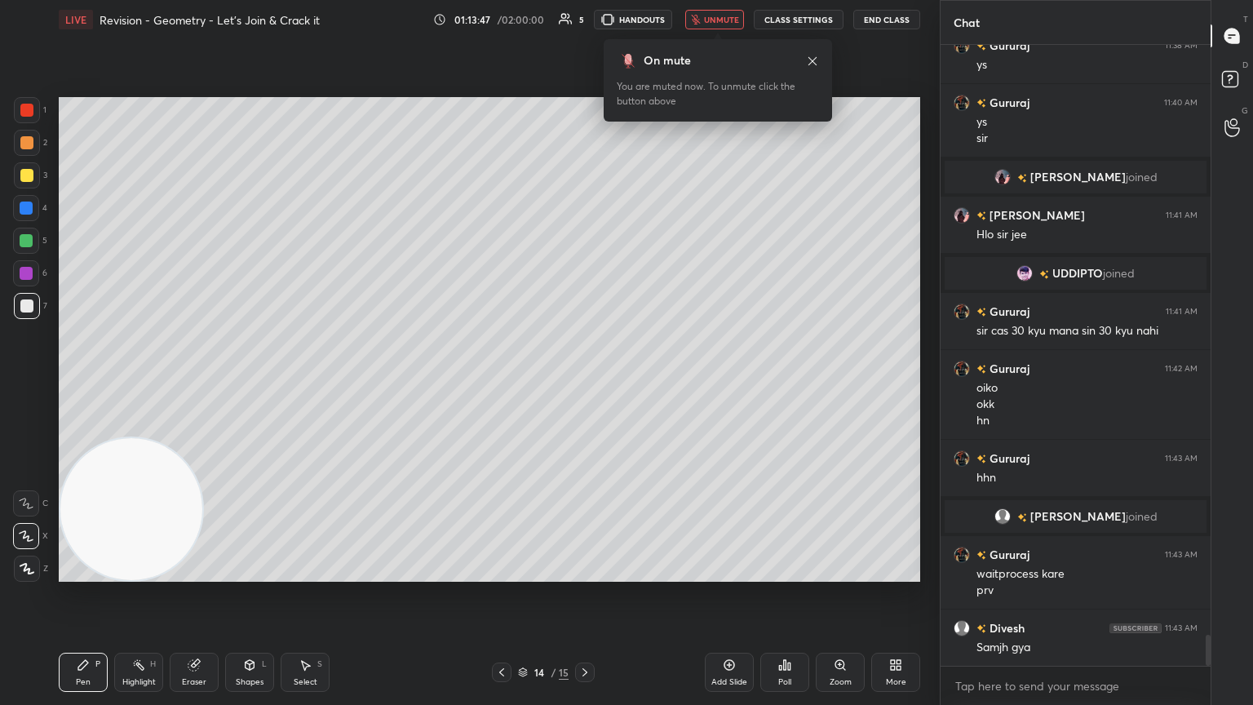
click at [585, 63] on div "On mute You are muted now. To unmute click the button above" at bounding box center [718, 80] width 228 height 82
drag, startPoint x: 811, startPoint y: 58, endPoint x: 801, endPoint y: 51, distance: 11.8
click at [585, 57] on icon at bounding box center [812, 61] width 13 height 13
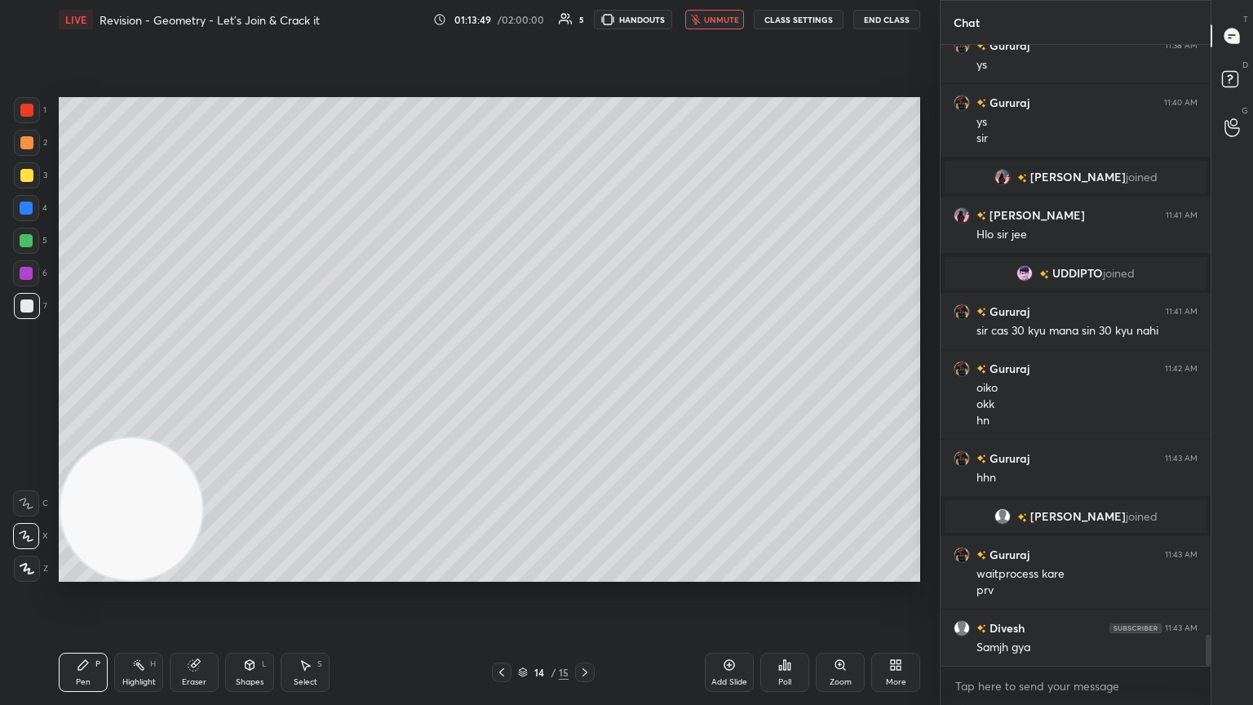
drag, startPoint x: 730, startPoint y: 22, endPoint x: 692, endPoint y: 19, distance: 38.5
click at [585, 22] on span "unmute" at bounding box center [721, 19] width 35 height 11
click at [584, 383] on icon at bounding box center [584, 672] width 13 height 13
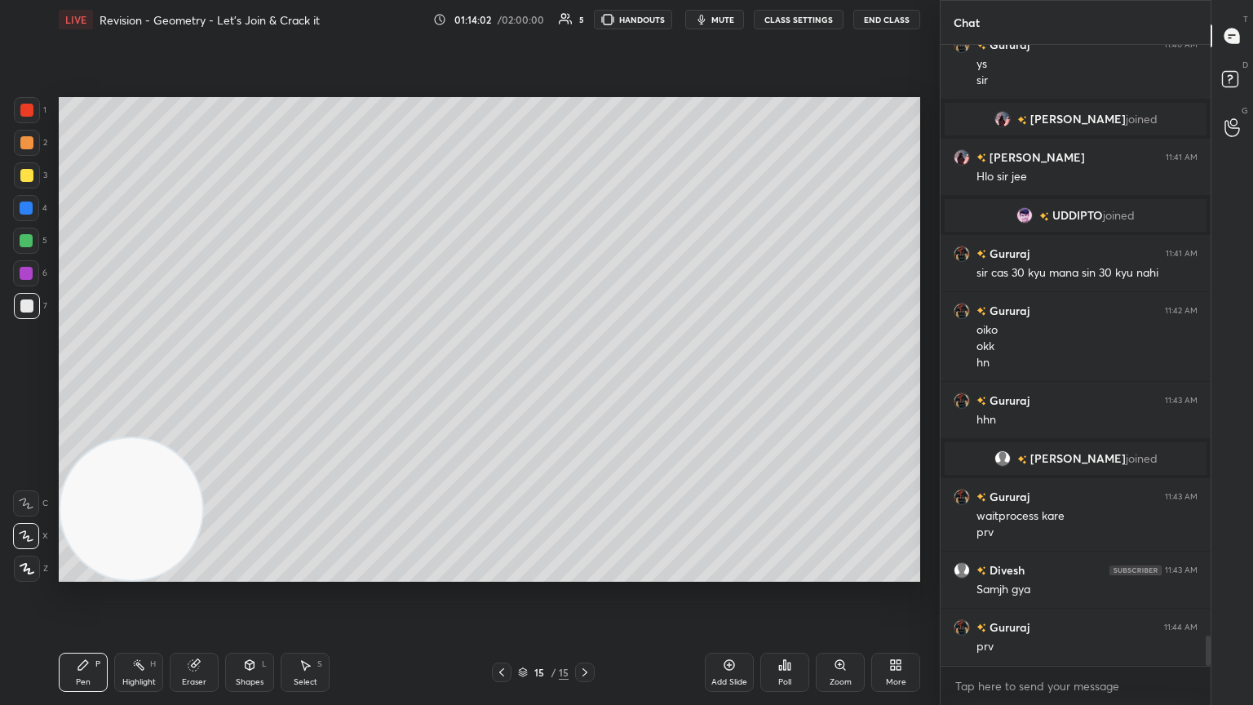
drag, startPoint x: 501, startPoint y: 672, endPoint x: 510, endPoint y: 661, distance: 14.5
click at [502, 383] on icon at bounding box center [501, 672] width 13 height 13
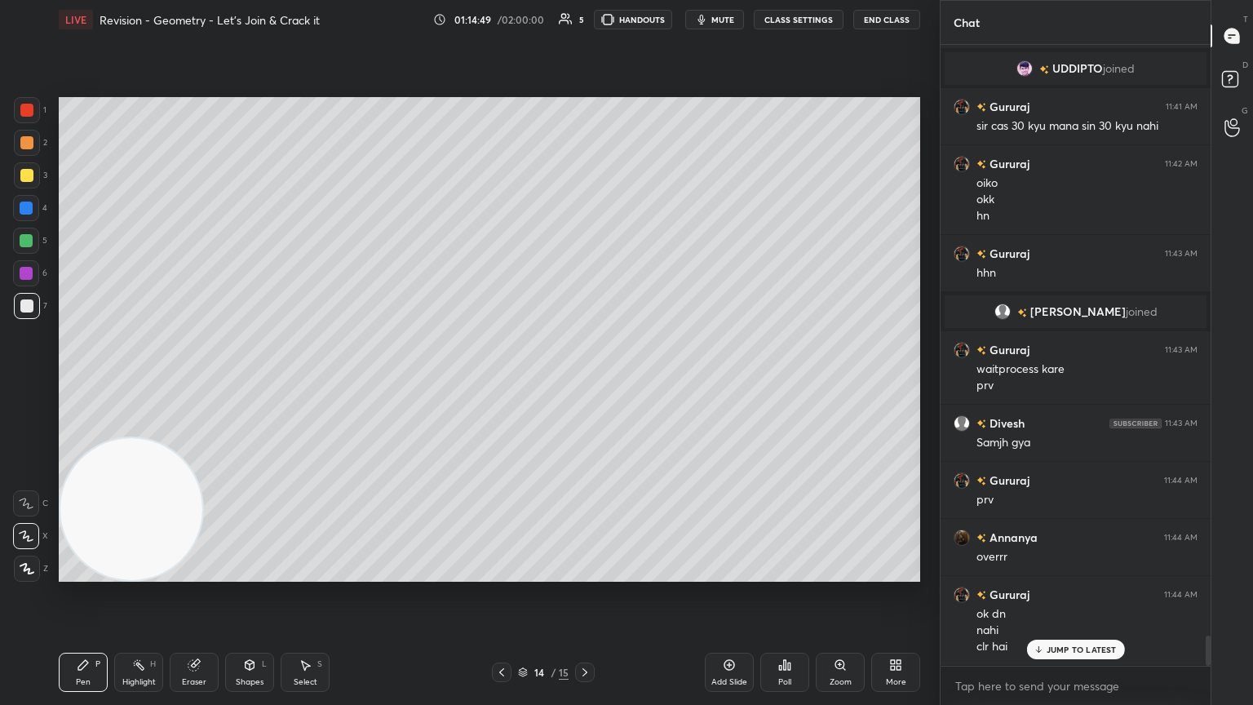
scroll to position [12219, 0]
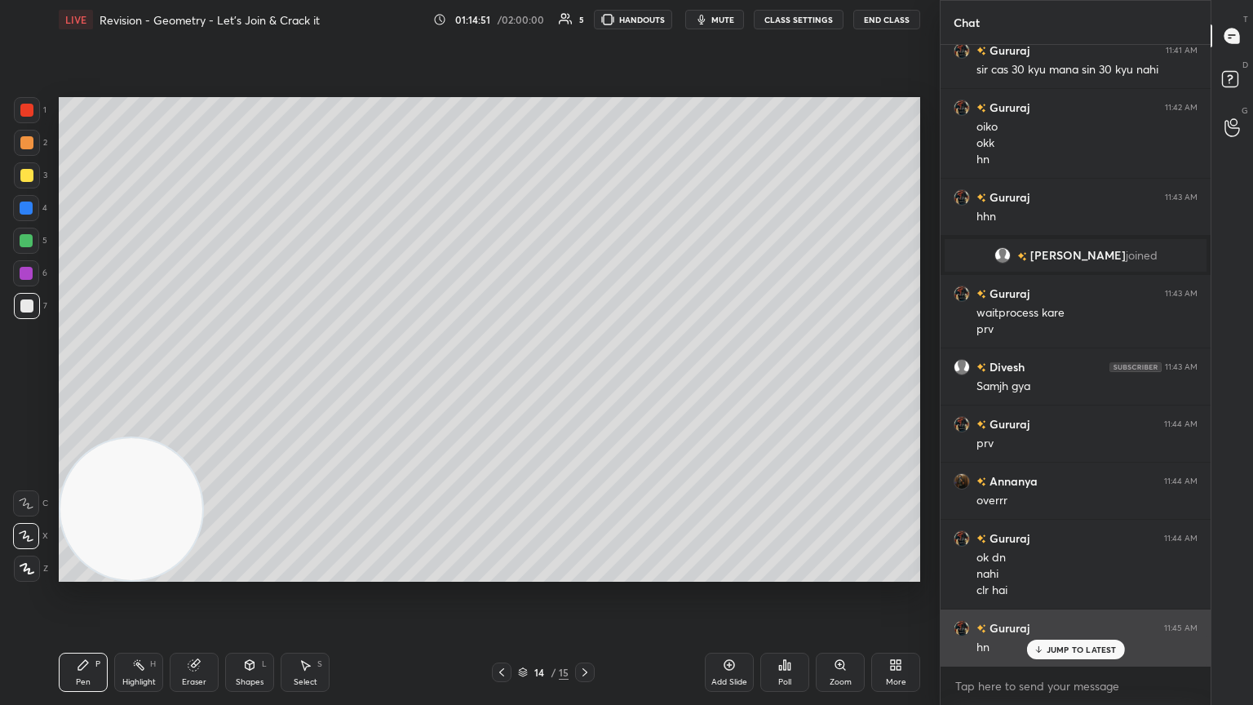
click at [585, 383] on p "JUMP TO LATEST" at bounding box center [1082, 650] width 70 height 10
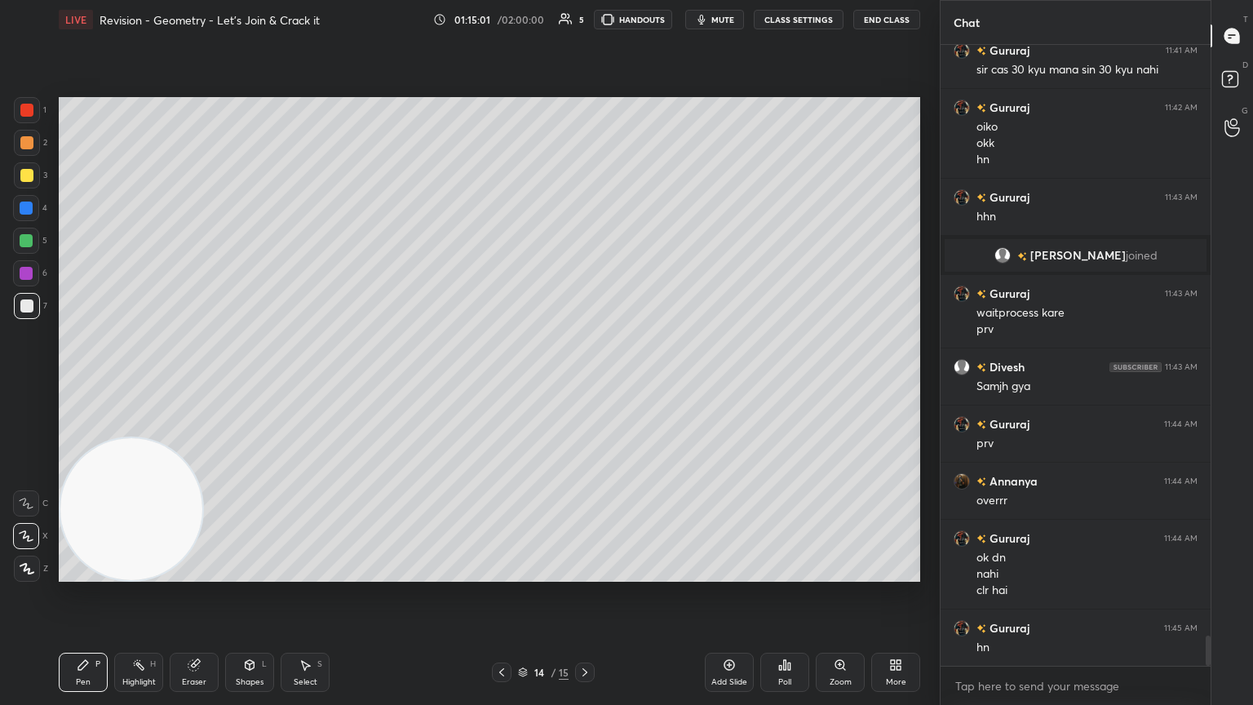
click at [584, 383] on icon at bounding box center [584, 672] width 13 height 13
click at [585, 383] on div "Add Slide" at bounding box center [729, 682] width 36 height 8
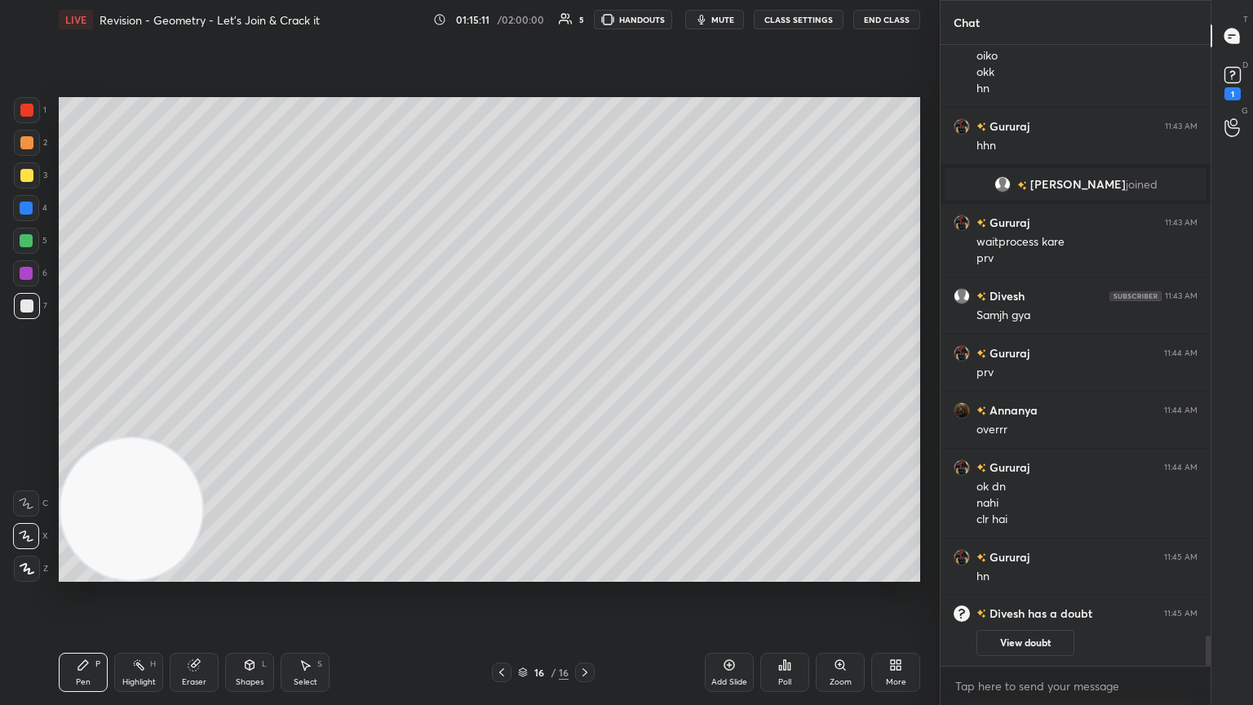
drag, startPoint x: 509, startPoint y: 672, endPoint x: 545, endPoint y: 663, distance: 37.2
click at [505, 383] on div at bounding box center [502, 673] width 20 height 20
click at [585, 383] on button "View doubt" at bounding box center [1026, 643] width 98 height 26
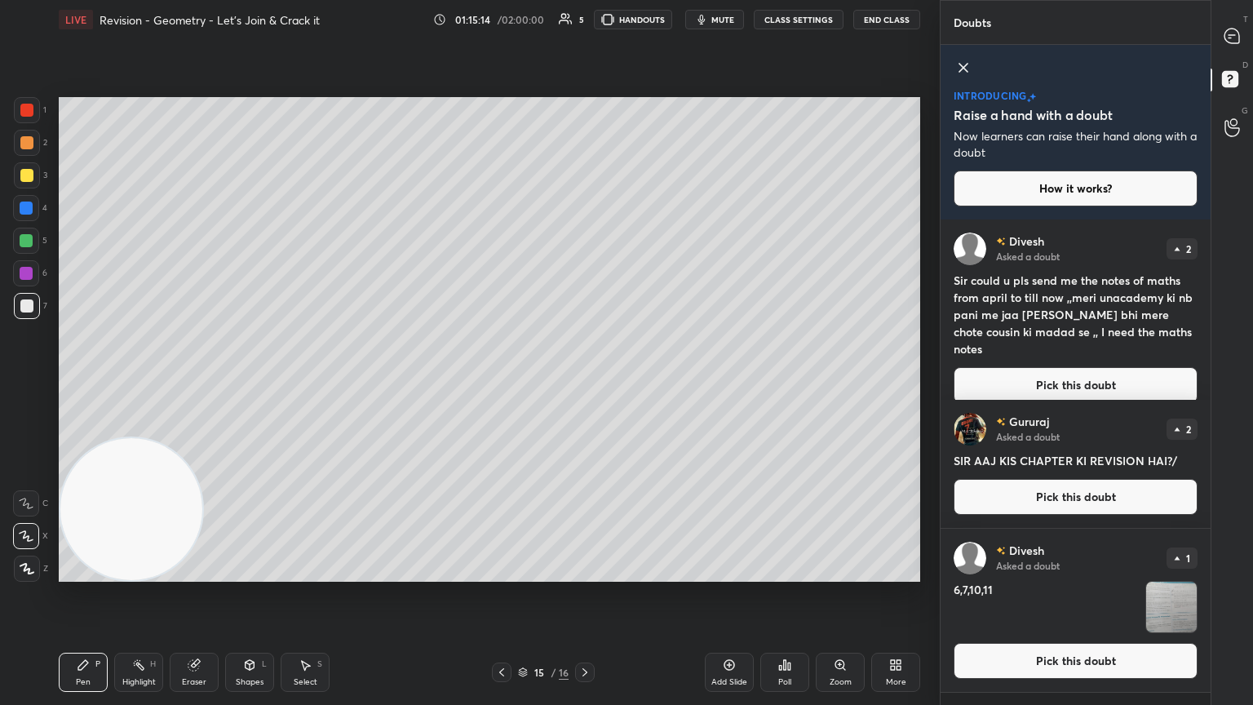
click at [585, 383] on button "Pick this doubt" at bounding box center [1076, 661] width 244 height 36
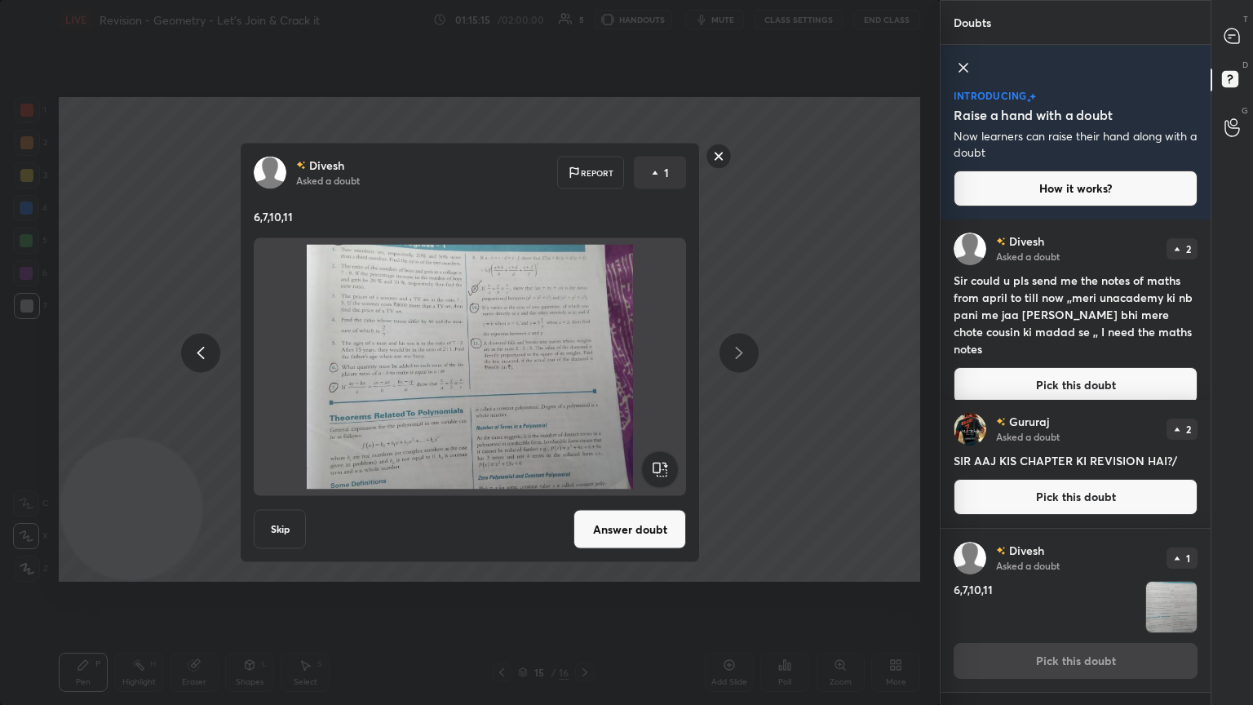
click at [585, 383] on button "Answer doubt" at bounding box center [630, 529] width 113 height 39
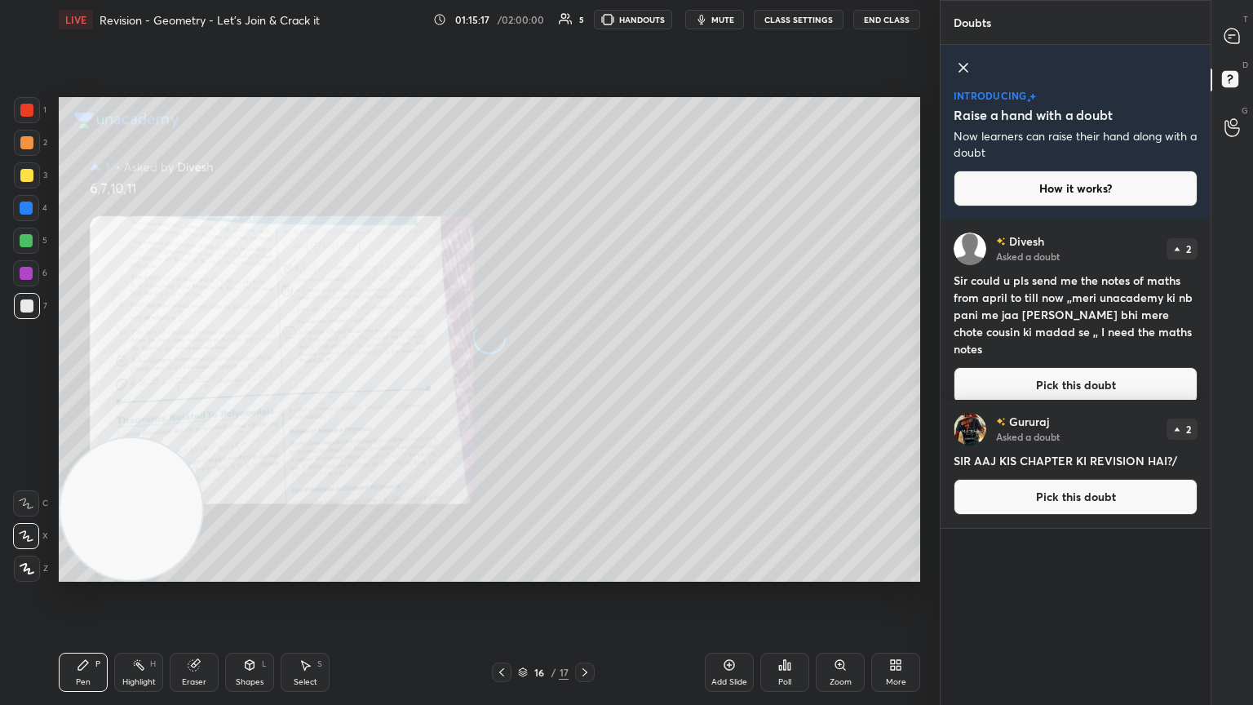
click at [585, 383] on button "Pick this doubt" at bounding box center [1076, 497] width 244 height 36
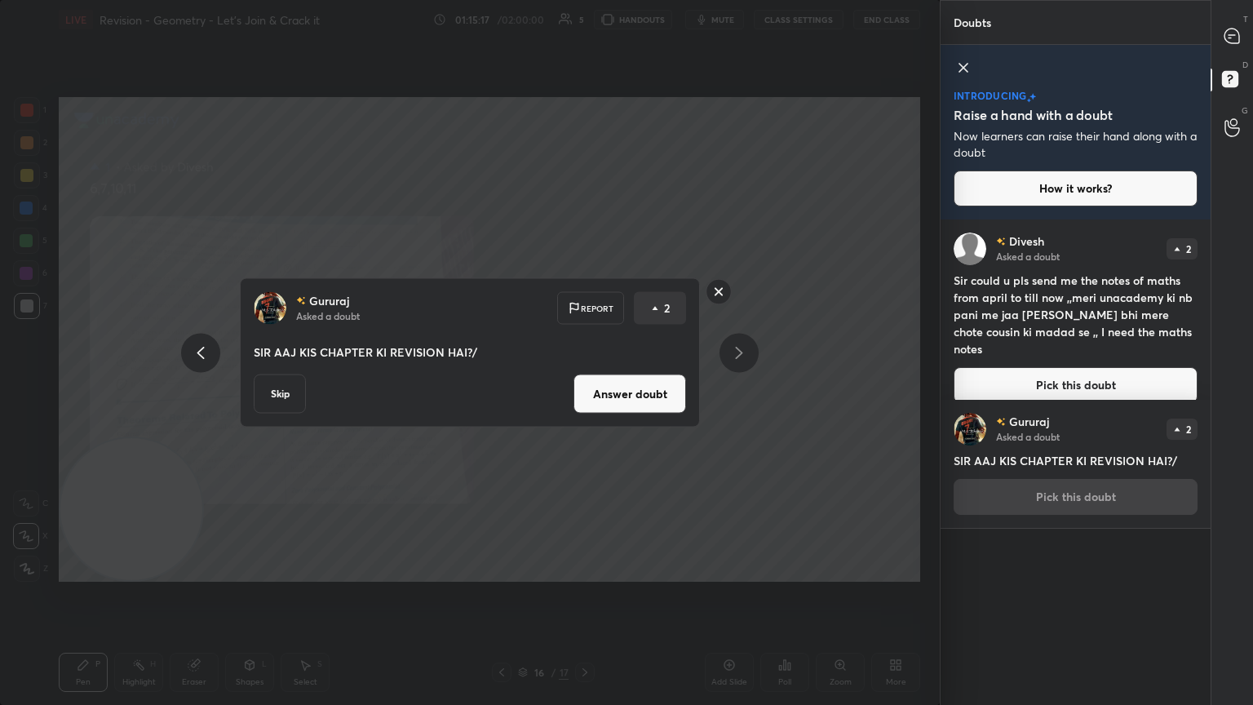
click at [585, 383] on div "[PERSON_NAME] Asked a doubt 2 SIR AAJ KIS CHAPTER KI REVISION HAI?/ Pick this d…" at bounding box center [1076, 464] width 270 height 128
click at [585, 382] on button "Answer doubt" at bounding box center [630, 394] width 113 height 39
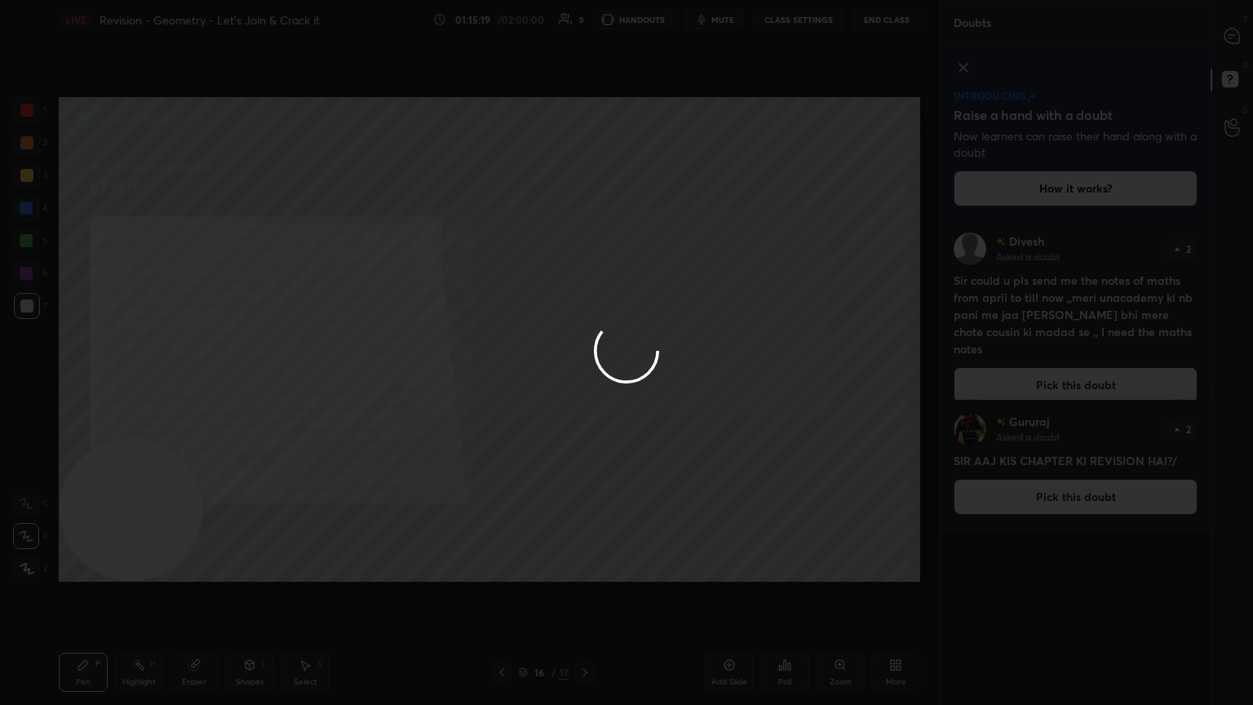
click at [585, 383] on div at bounding box center [626, 352] width 1253 height 705
click at [585, 383] on div "[PERSON_NAME] Asked a doubt 2 Sir could u pls send me the notes of maths from a…" at bounding box center [1076, 317] width 270 height 197
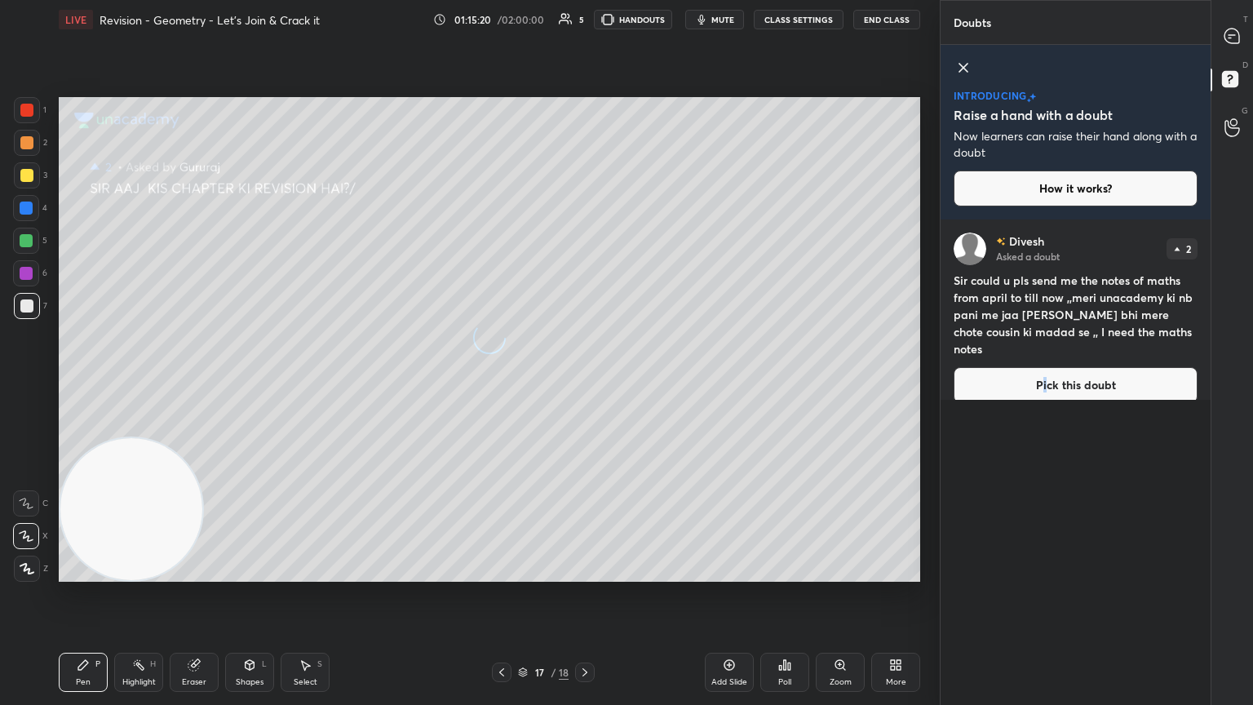
click at [585, 383] on div "[PERSON_NAME] Asked a doubt 2 Sir could u pls send me the notes of maths from a…" at bounding box center [1076, 317] width 270 height 197
drag, startPoint x: 1075, startPoint y: 378, endPoint x: 1046, endPoint y: 379, distance: 29.4
click at [585, 377] on button "Pick this doubt" at bounding box center [1076, 385] width 244 height 36
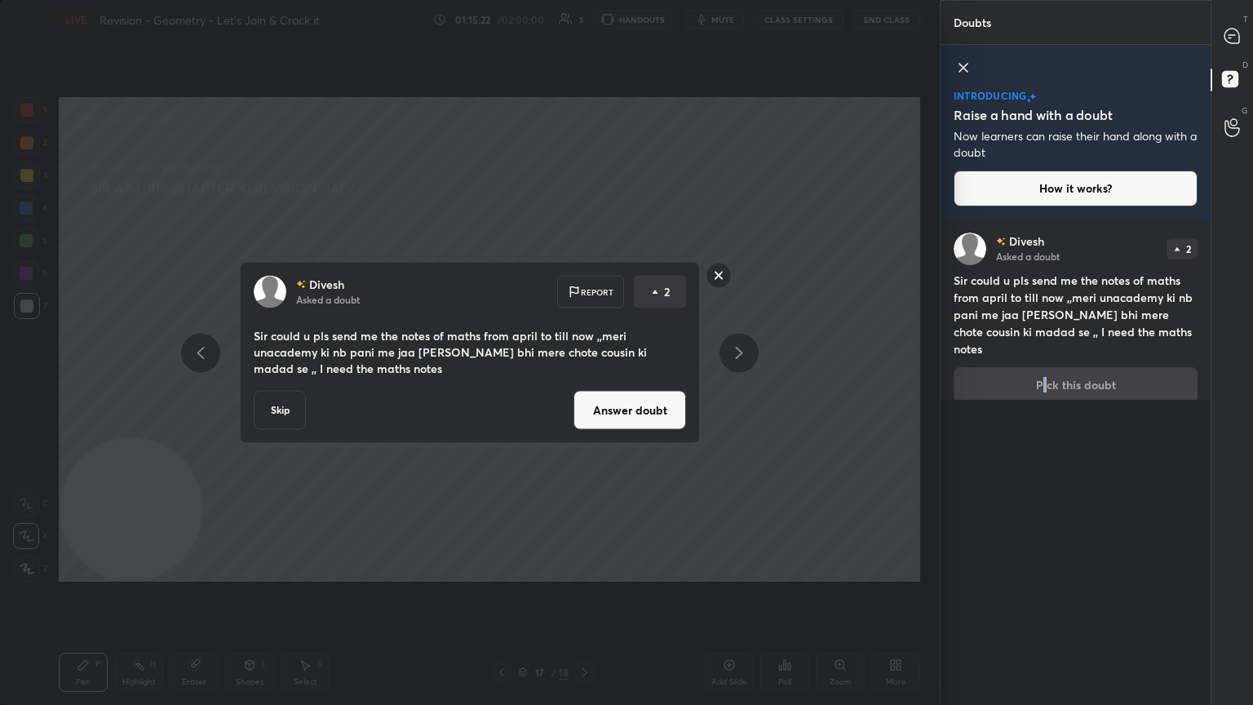
click at [585, 383] on button "Answer doubt" at bounding box center [630, 410] width 113 height 39
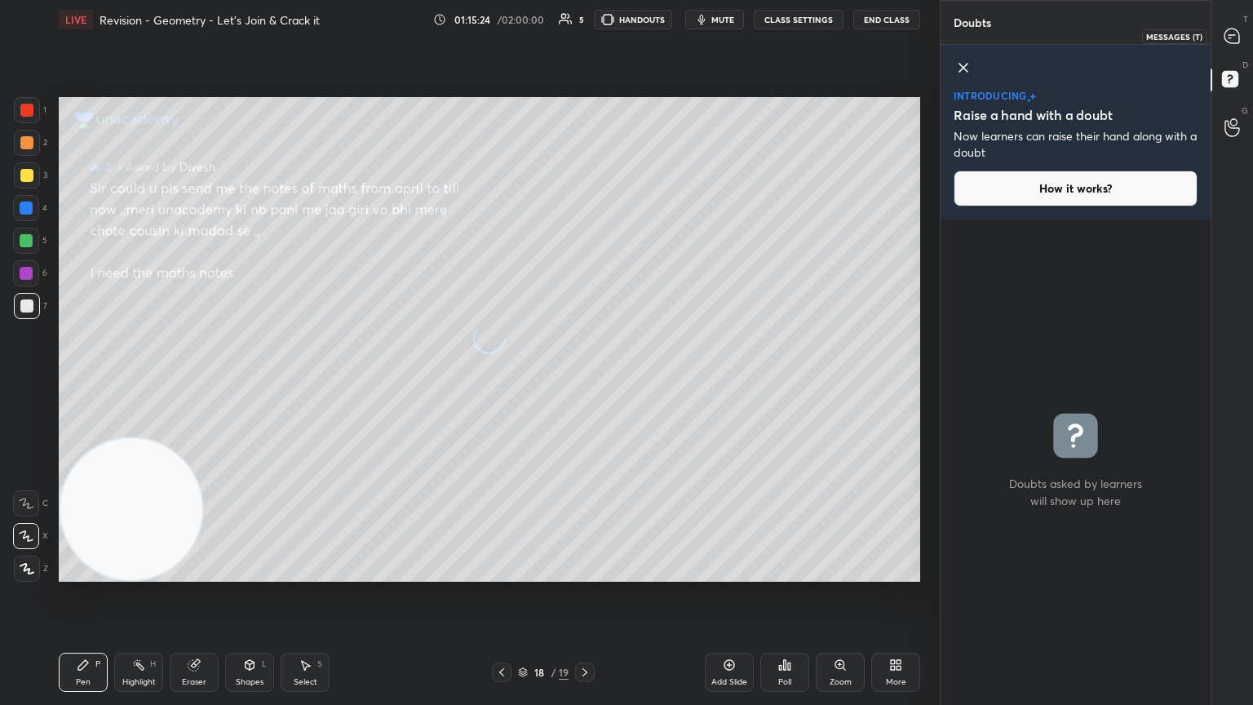
click at [585, 38] on icon at bounding box center [1232, 36] width 15 height 15
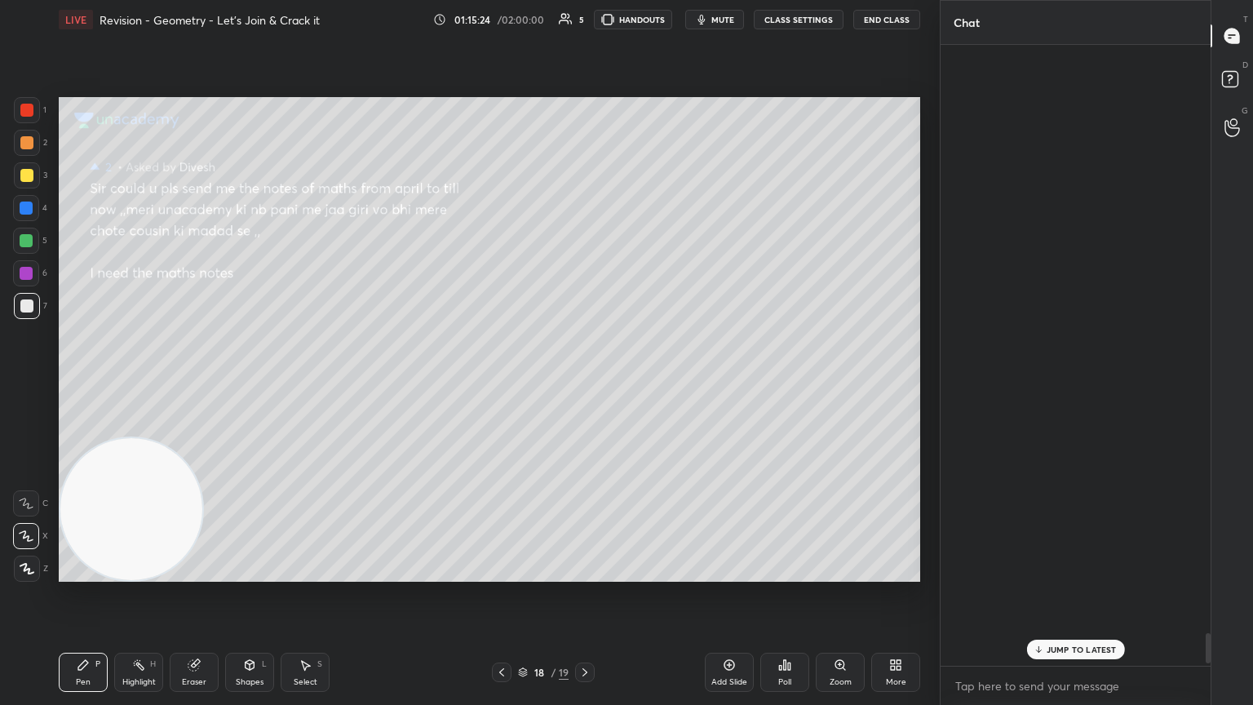
click at [585, 39] on div at bounding box center [1233, 35] width 33 height 29
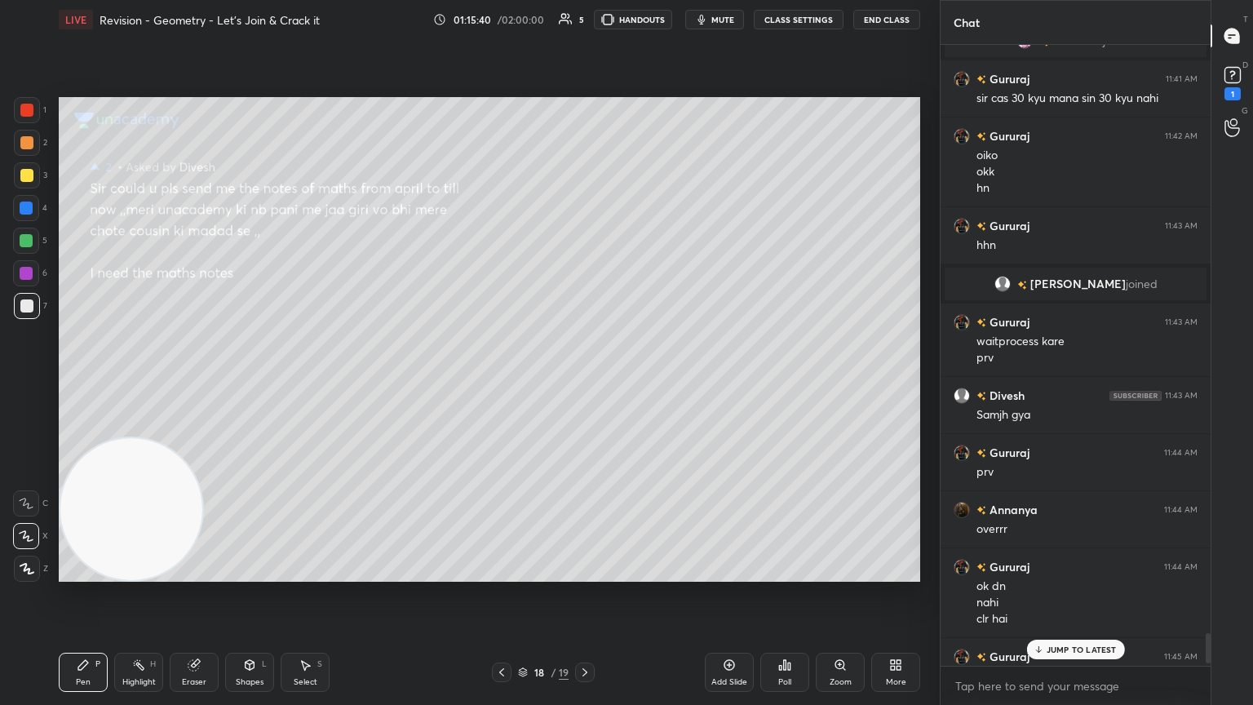
click at [585, 383] on p "JUMP TO LATEST" at bounding box center [1082, 650] width 70 height 10
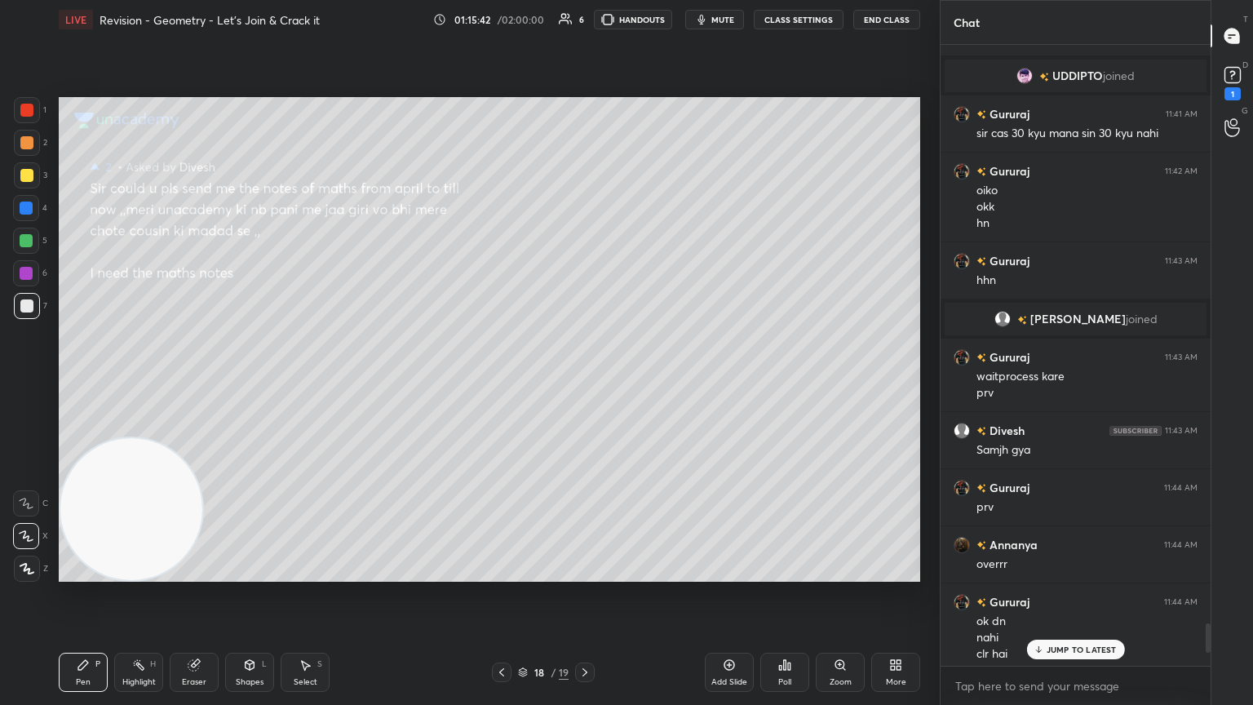
scroll to position [12450, 0]
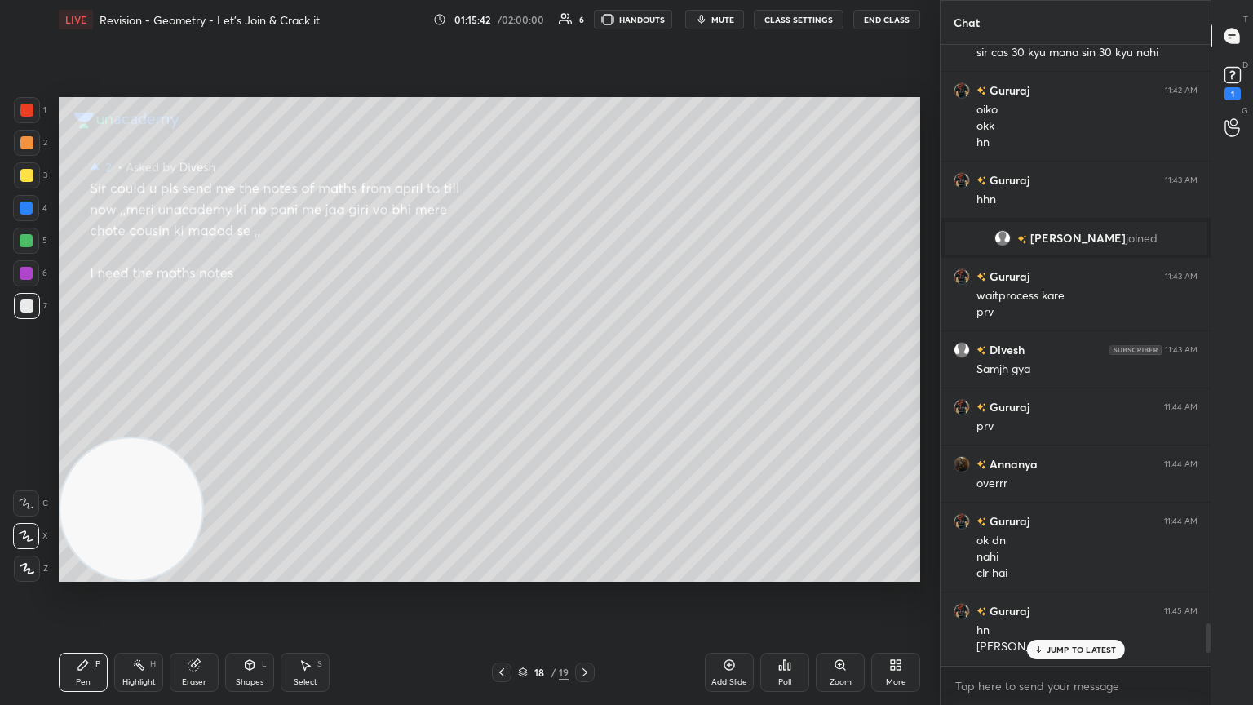
drag, startPoint x: 1206, startPoint y: 643, endPoint x: 1209, endPoint y: 658, distance: 15.0
click at [585, 383] on div at bounding box center [1208, 637] width 5 height 29
click at [499, 383] on div at bounding box center [502, 673] width 20 height 20
click at [501, 383] on div "Pen P Highlight H Eraser Shapes L Select S 17 / 19 Add Slide Poll Zoom More" at bounding box center [490, 672] width 862 height 65
click at [497, 383] on icon at bounding box center [501, 672] width 13 height 13
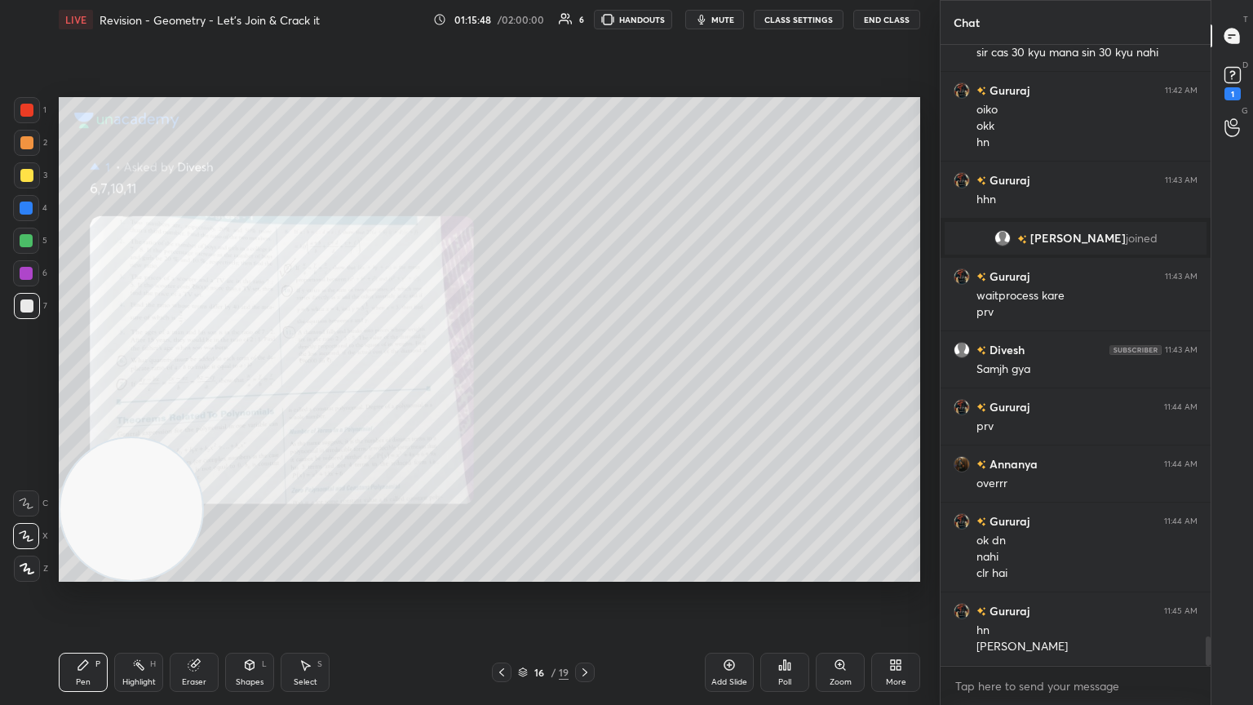
click at [585, 383] on div "Zoom" at bounding box center [840, 672] width 49 height 39
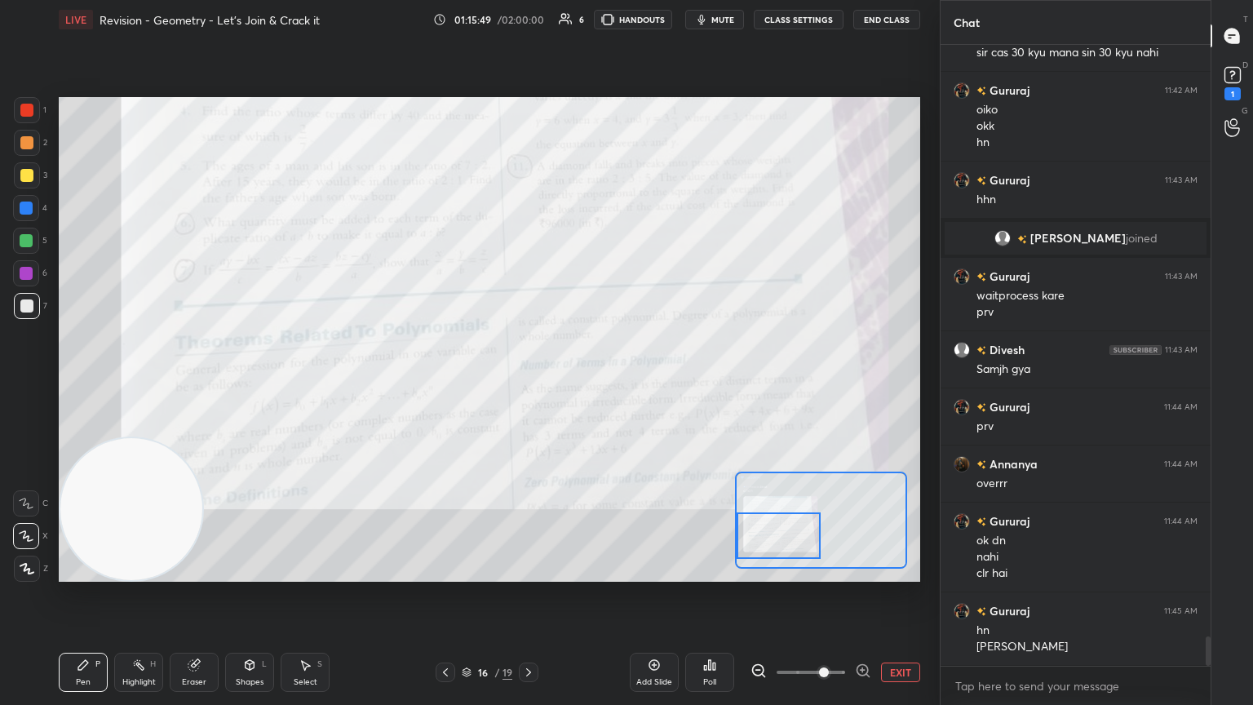
drag, startPoint x: 796, startPoint y: 532, endPoint x: 766, endPoint y: 507, distance: 39.4
click at [585, 383] on div at bounding box center [779, 535] width 85 height 47
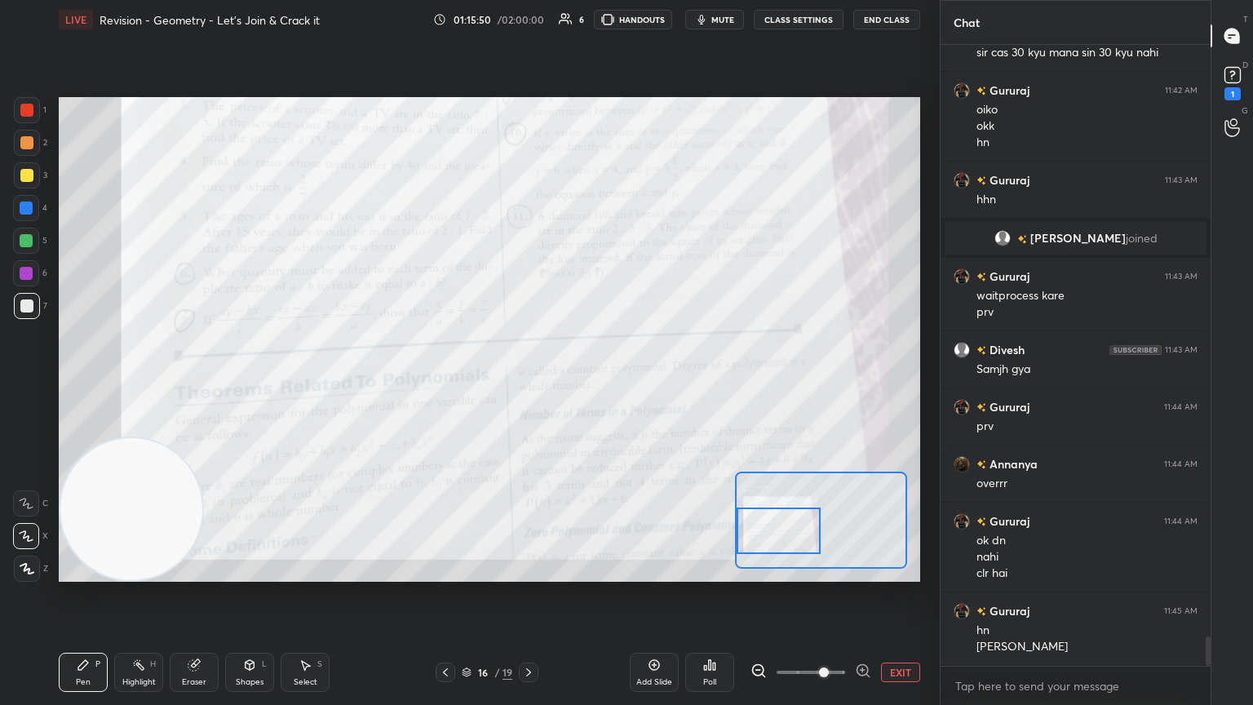
click at [585, 82] on div "1" at bounding box center [1233, 82] width 24 height 38
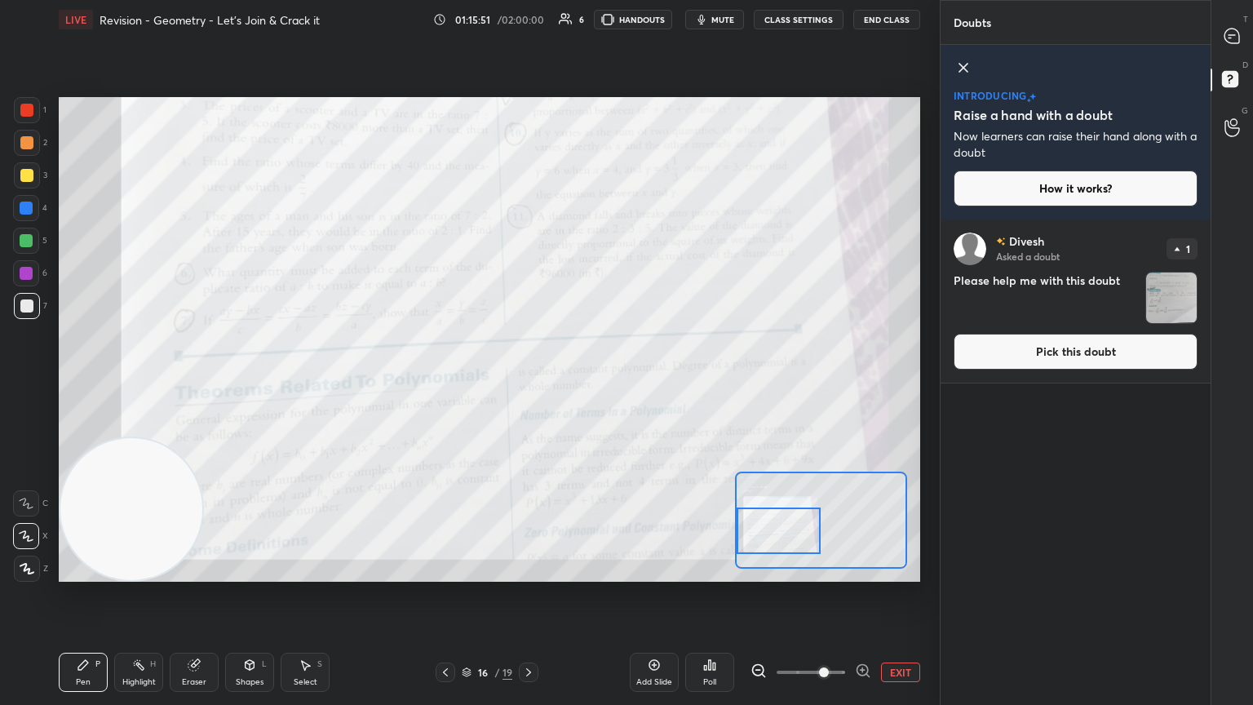
click at [585, 352] on button "Pick this doubt" at bounding box center [1076, 352] width 244 height 36
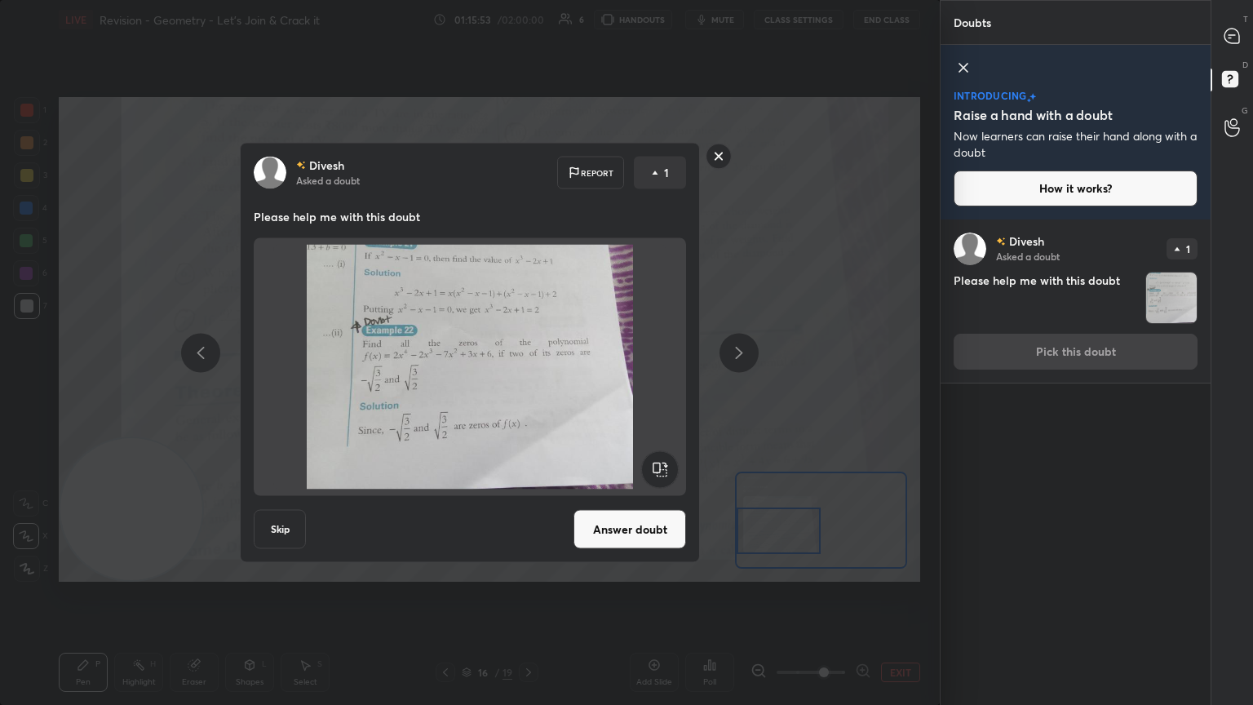
click at [585, 383] on button "Answer doubt" at bounding box center [630, 529] width 113 height 39
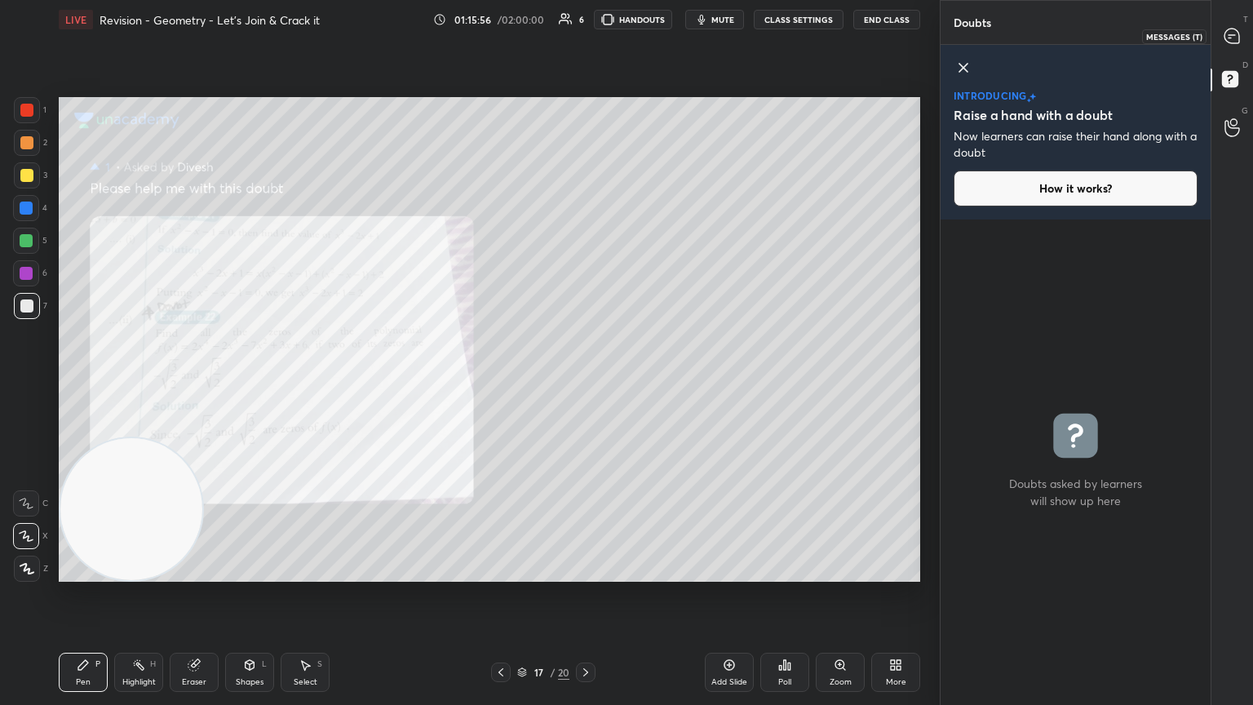
click at [585, 45] on div at bounding box center [1233, 35] width 33 height 29
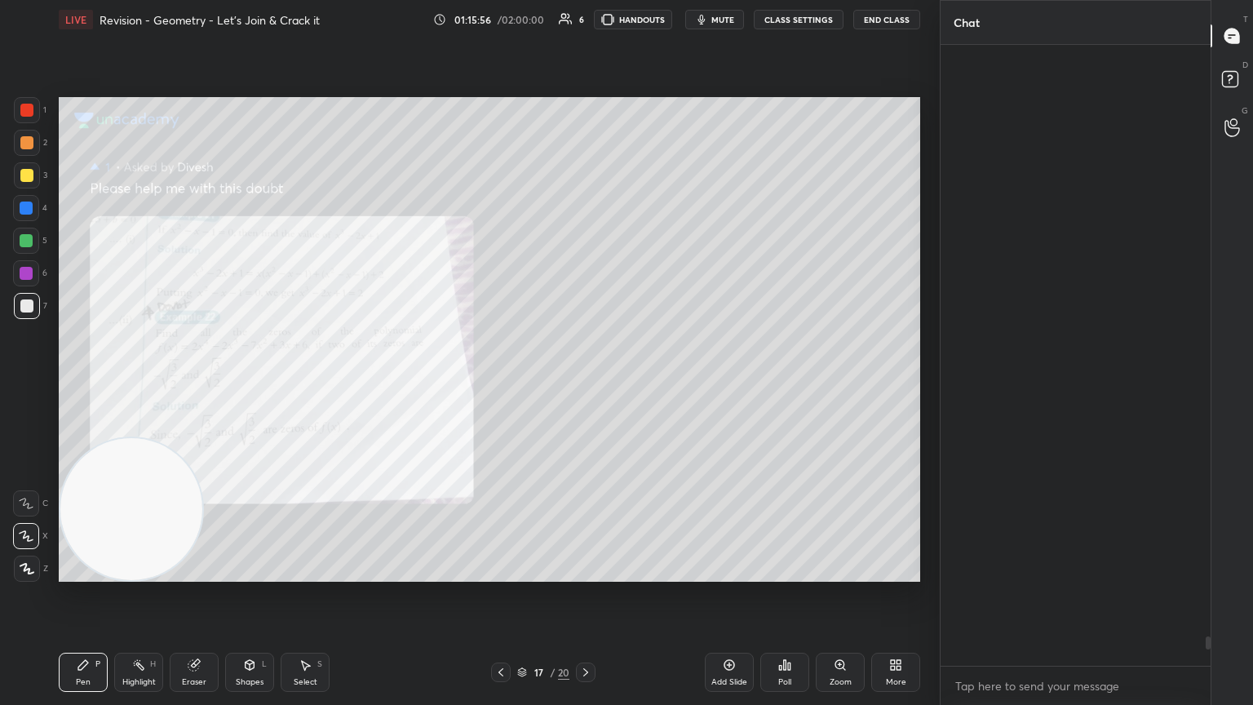
scroll to position [616, 265]
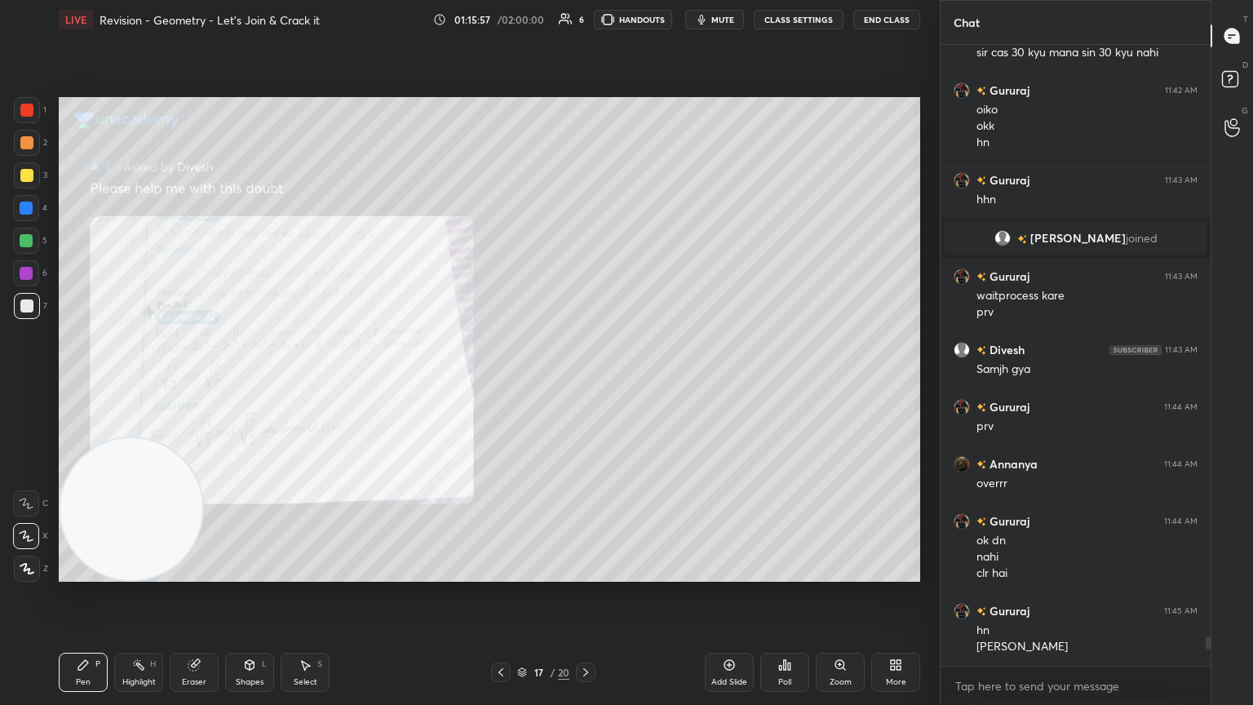
click at [503, 383] on icon at bounding box center [500, 672] width 13 height 13
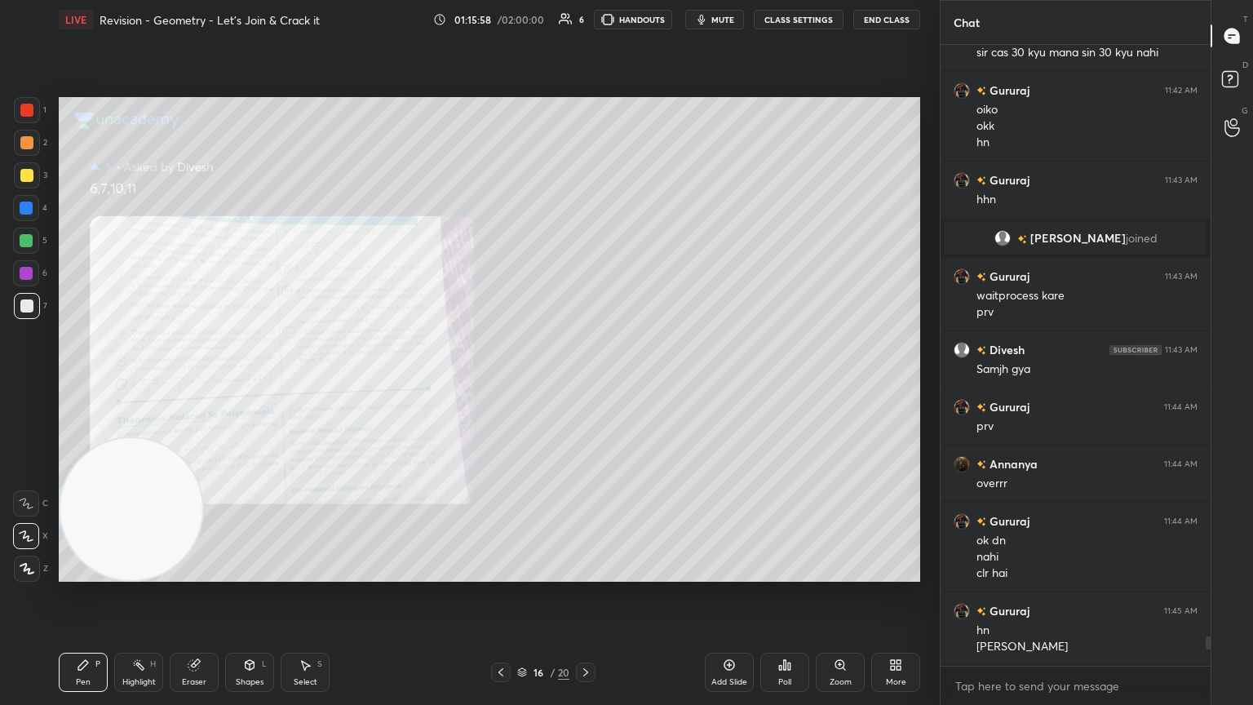
click at [585, 383] on div "Add Slide Poll Zoom More" at bounding box center [812, 672] width 215 height 91
click at [585, 383] on div "Zoom" at bounding box center [840, 672] width 49 height 39
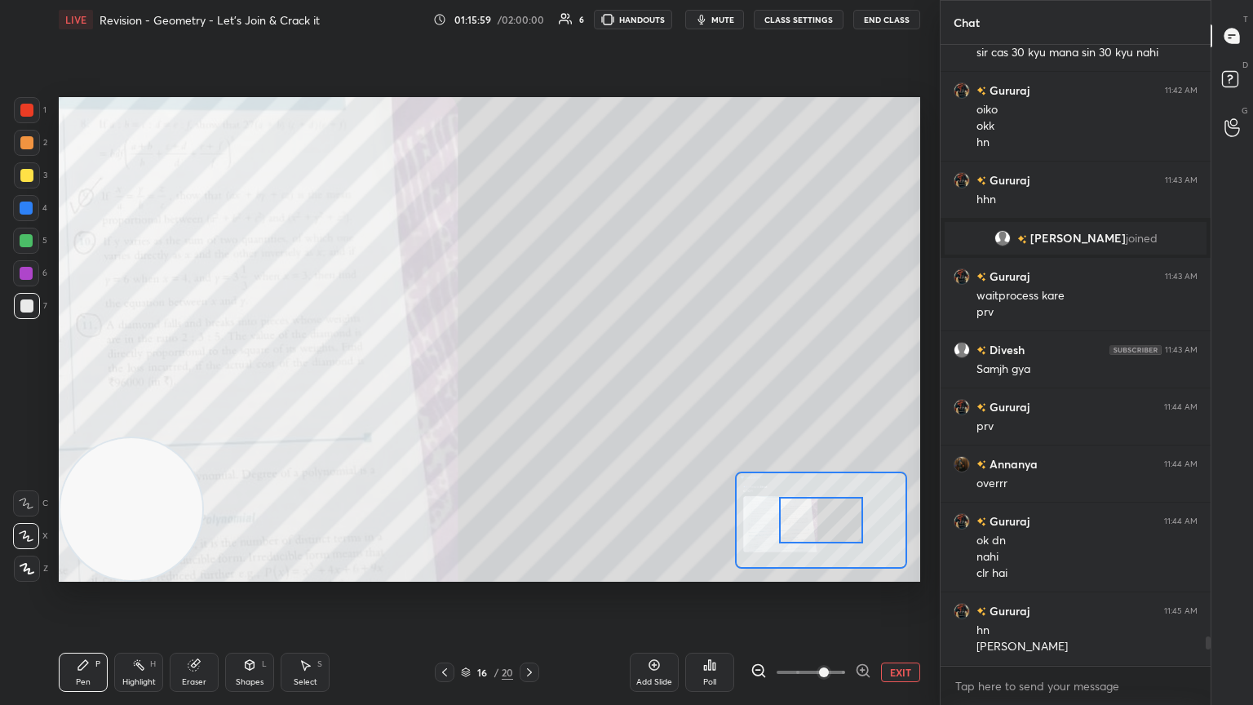
click at [585, 383] on span at bounding box center [811, 672] width 69 height 24
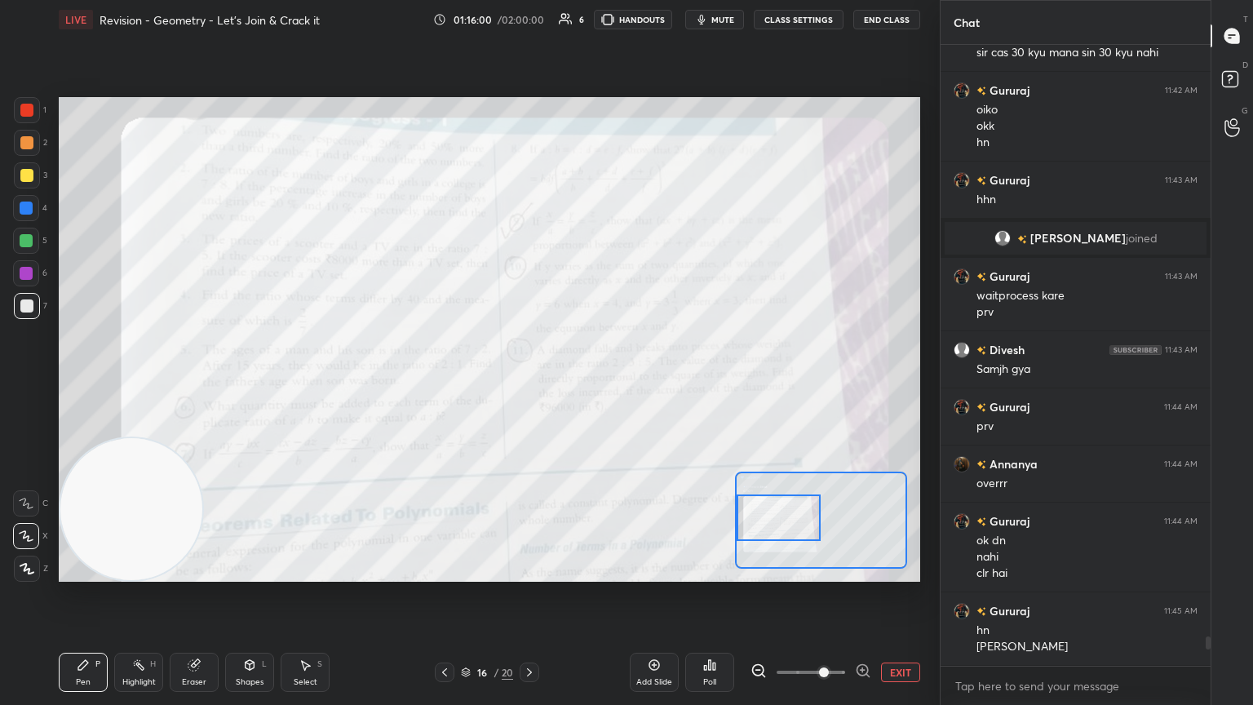
drag, startPoint x: 820, startPoint y: 525, endPoint x: 766, endPoint y: 534, distance: 54.5
click at [585, 383] on div at bounding box center [779, 517] width 85 height 47
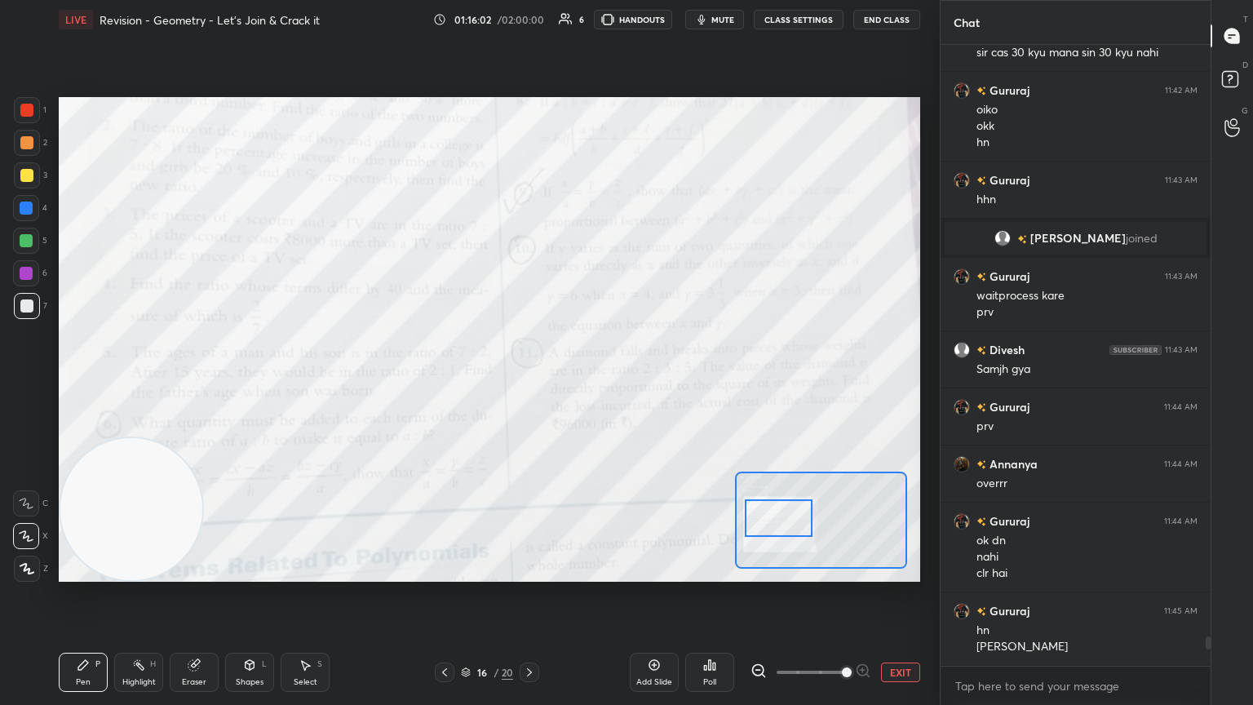
click at [585, 383] on span at bounding box center [847, 672] width 10 height 10
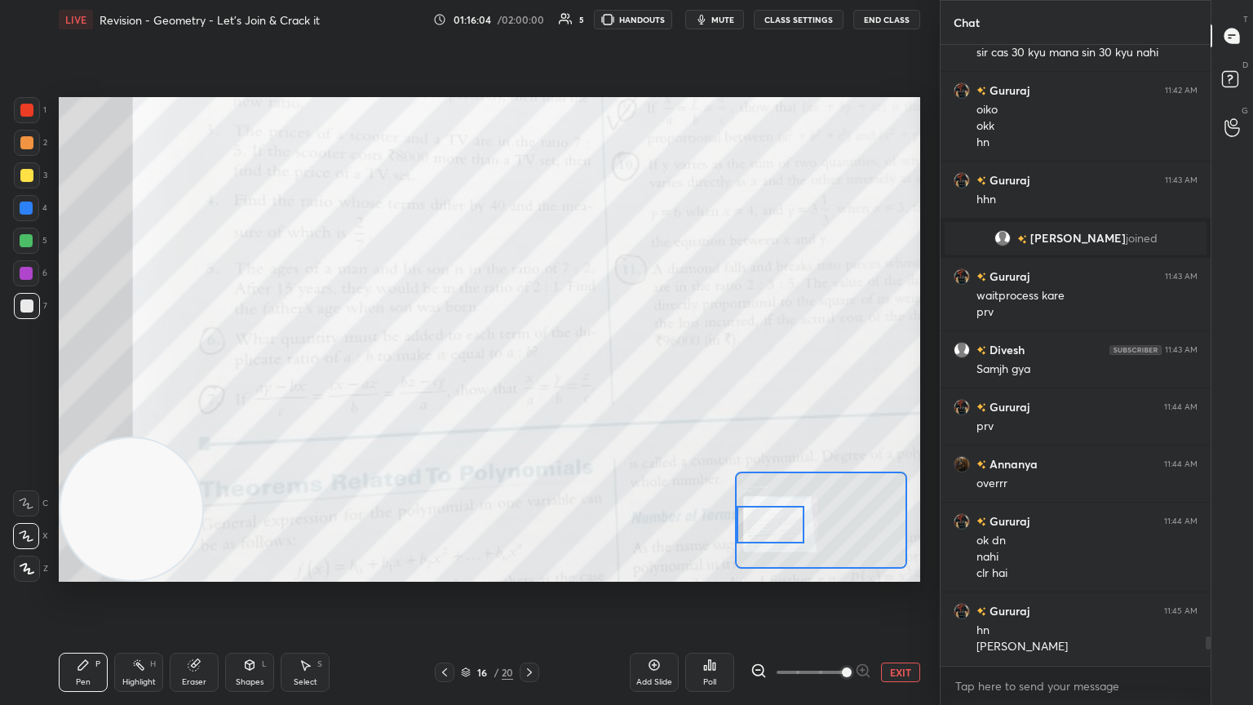
drag, startPoint x: 746, startPoint y: 505, endPoint x: 734, endPoint y: 519, distance: 18.0
click at [585, 383] on div at bounding box center [771, 525] width 68 height 38
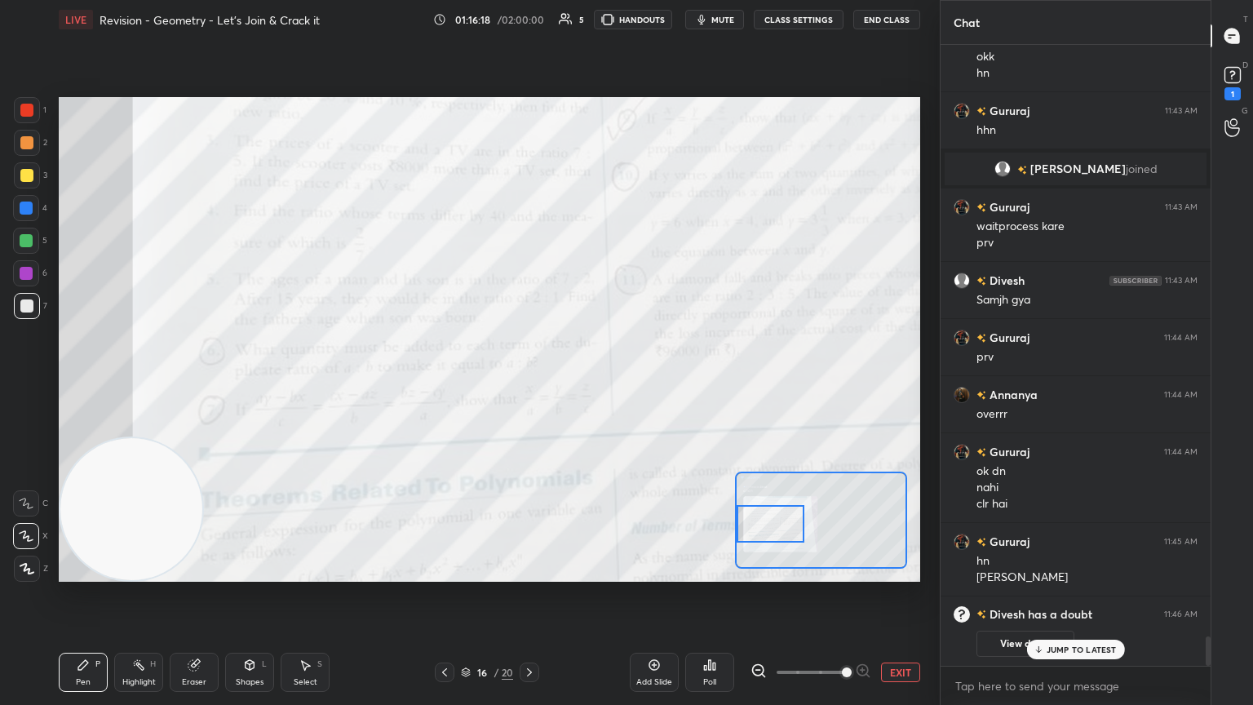
click at [585, 383] on p "JUMP TO LATEST" at bounding box center [1082, 650] width 70 height 10
click at [585, 383] on button "View doubt" at bounding box center [1026, 644] width 98 height 26
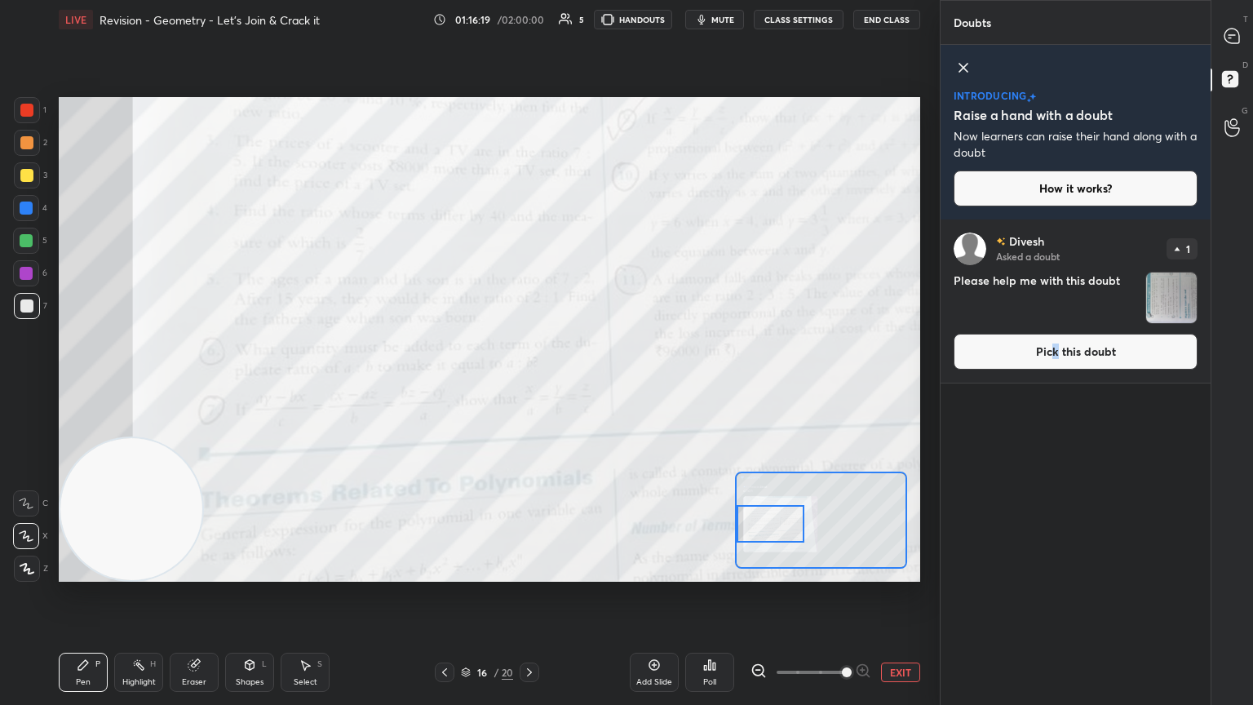
click at [585, 352] on button "Pick this doubt" at bounding box center [1076, 352] width 244 height 36
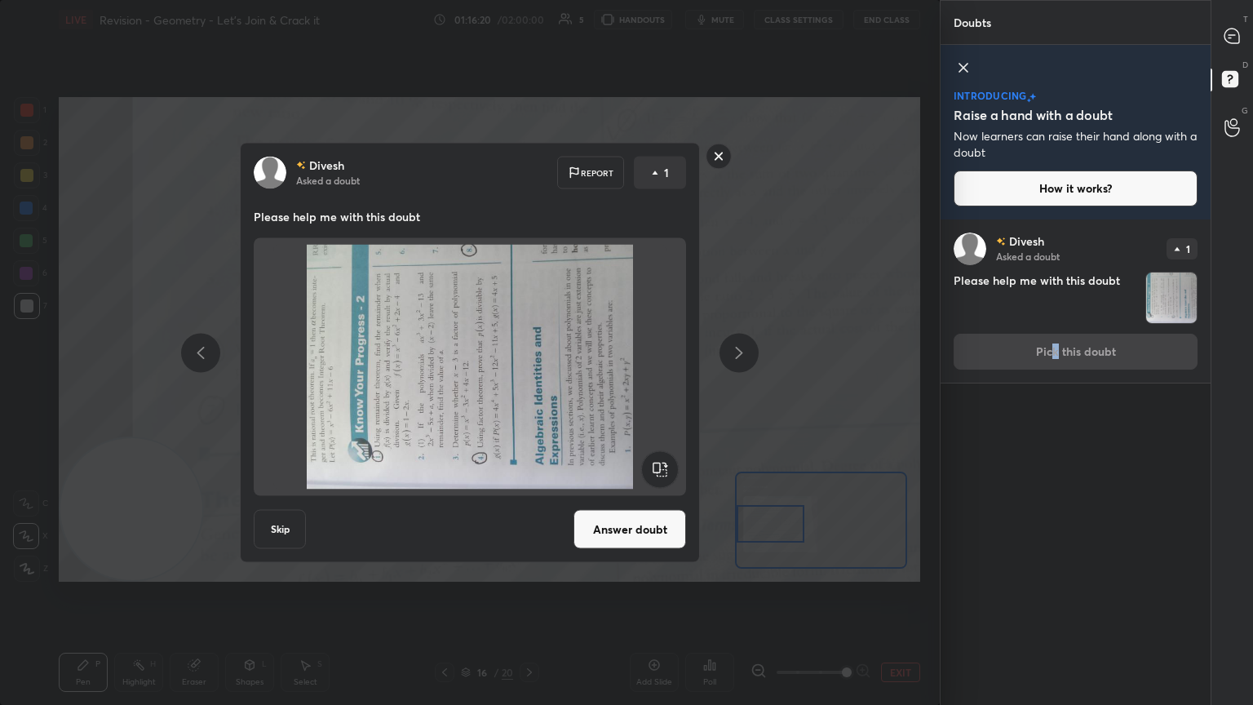
drag, startPoint x: 670, startPoint y: 469, endPoint x: 662, endPoint y: 473, distance: 9.1
click at [585, 383] on rect at bounding box center [659, 469] width 37 height 37
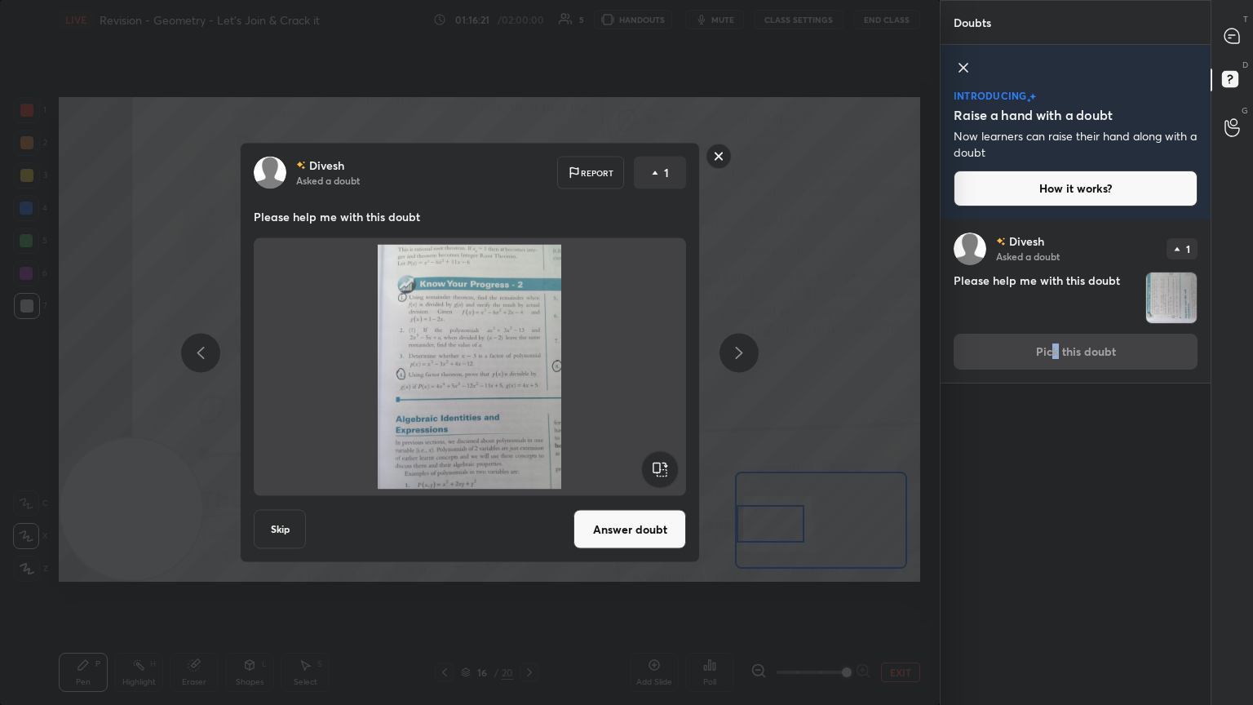
click at [585, 383] on button "Answer doubt" at bounding box center [630, 529] width 113 height 39
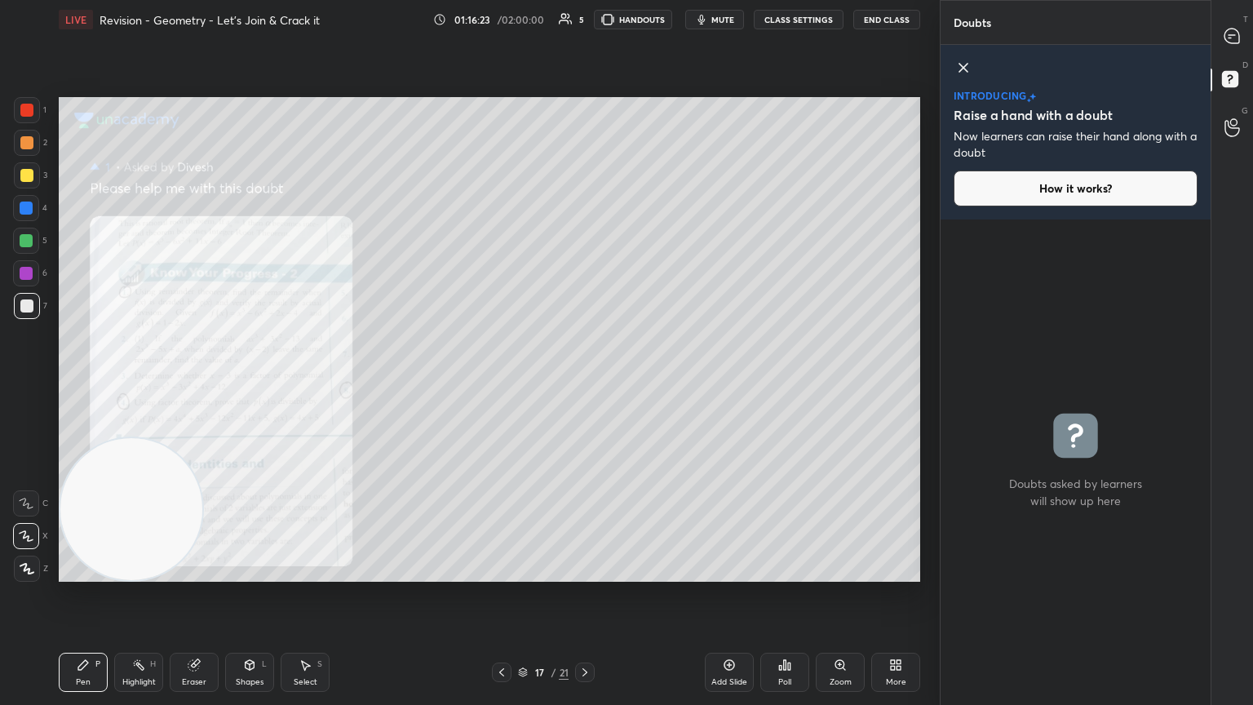
click at [585, 34] on icon at bounding box center [1232, 36] width 17 height 17
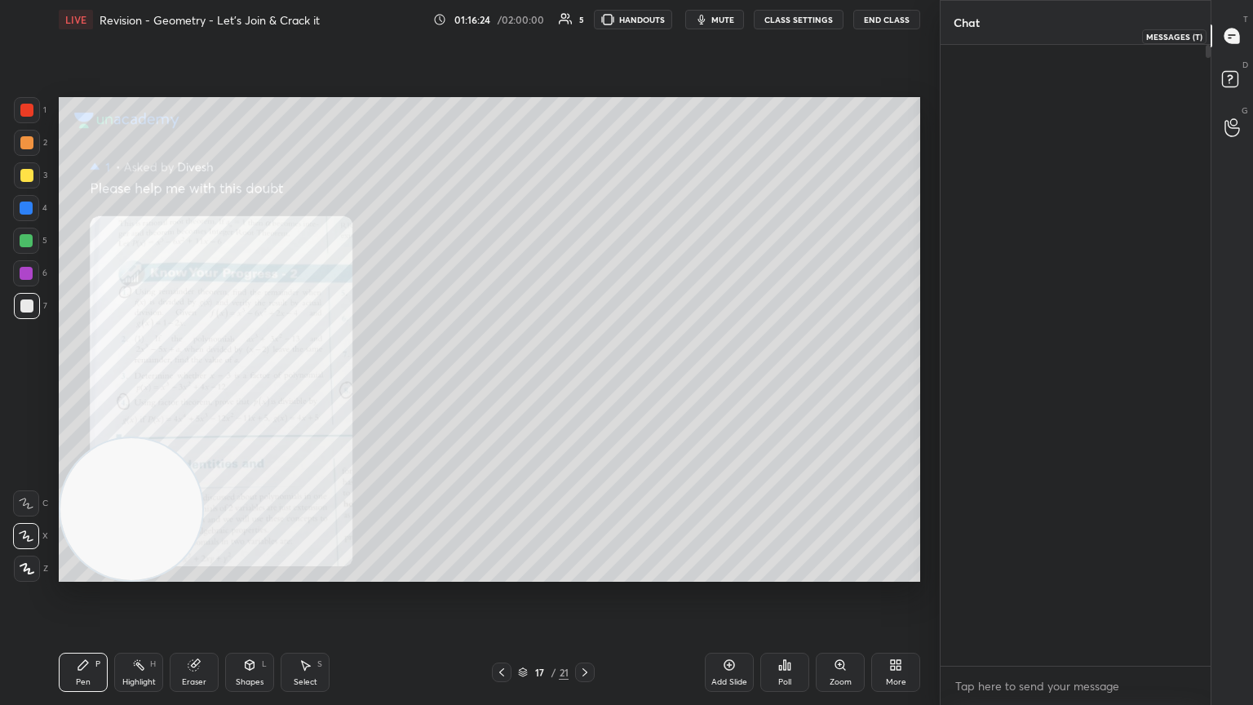
scroll to position [616, 265]
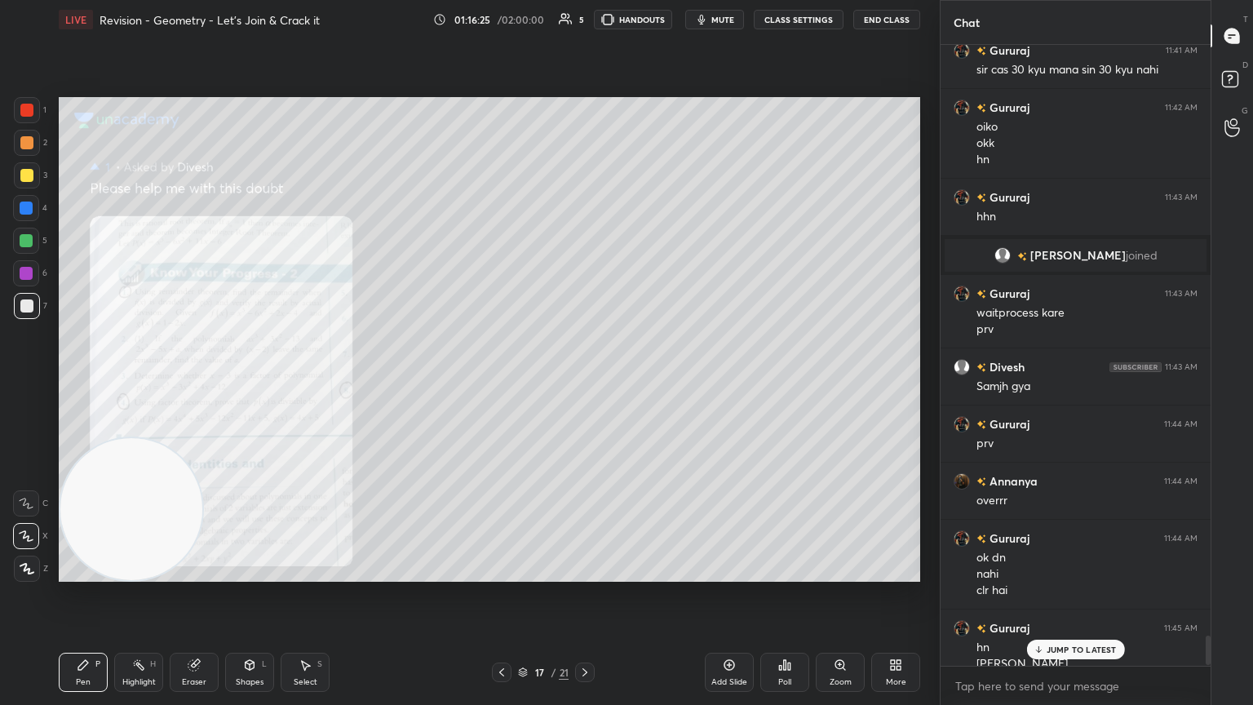
click at [585, 383] on icon at bounding box center [1038, 650] width 11 height 10
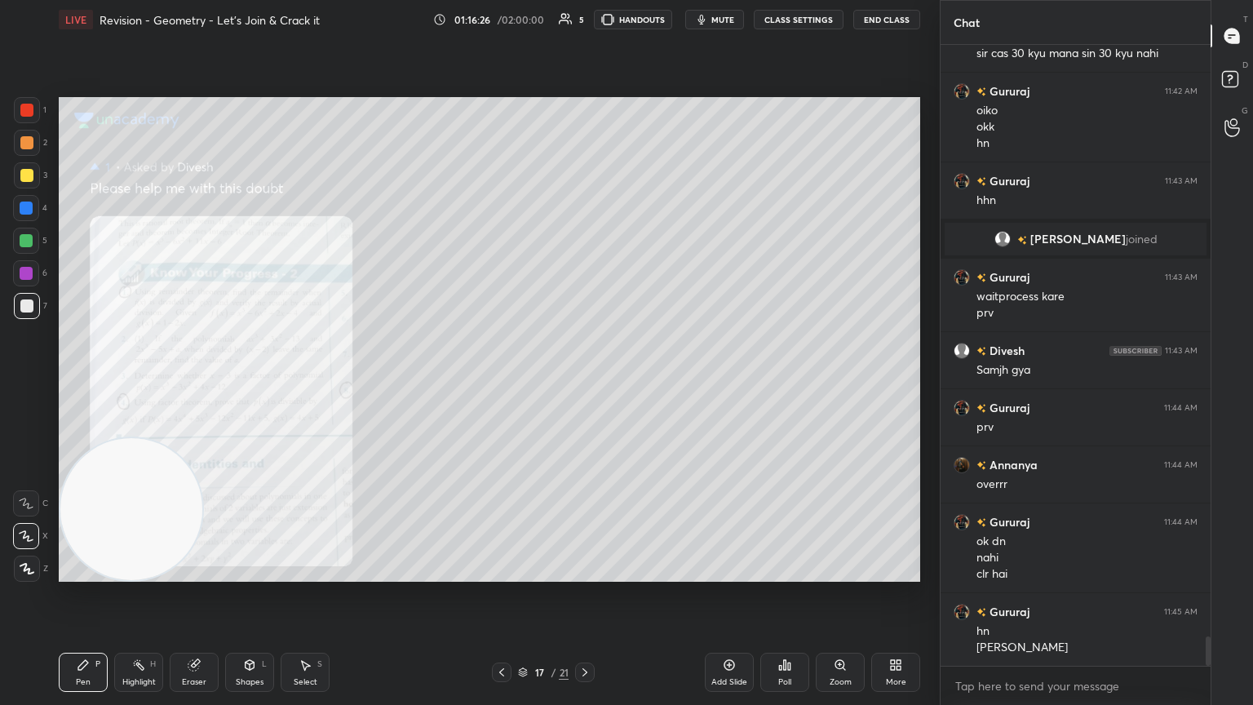
click at [501, 383] on icon at bounding box center [501, 672] width 13 height 13
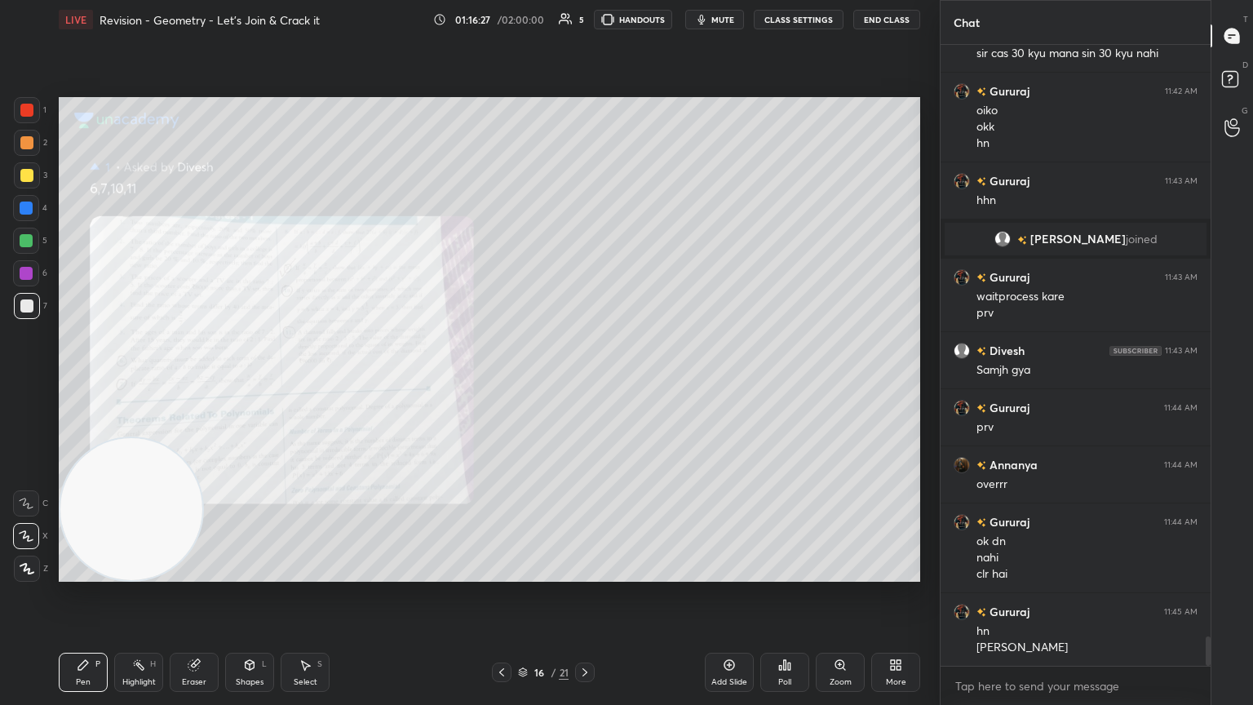
click at [585, 383] on div "Add Slide Poll Zoom More" at bounding box center [812, 672] width 215 height 91
click at [585, 383] on div "Zoom" at bounding box center [840, 672] width 49 height 39
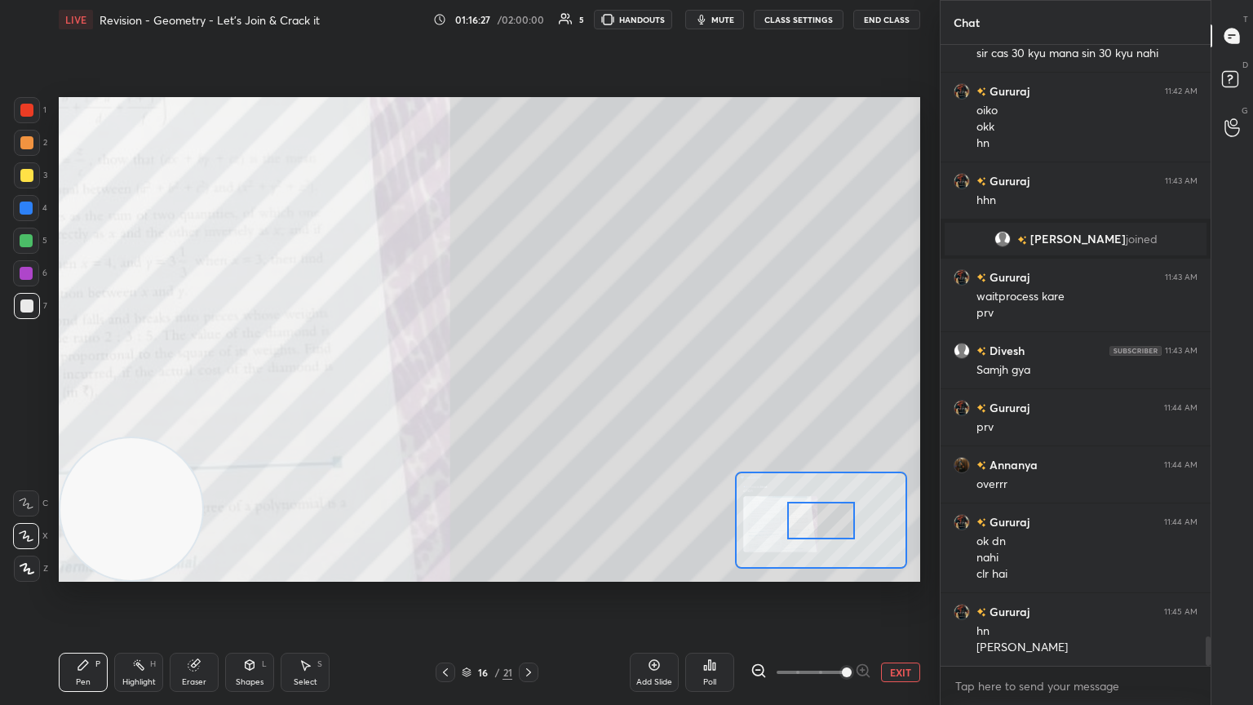
click at [585, 383] on span at bounding box center [811, 672] width 69 height 24
click at [585, 383] on span at bounding box center [847, 672] width 10 height 10
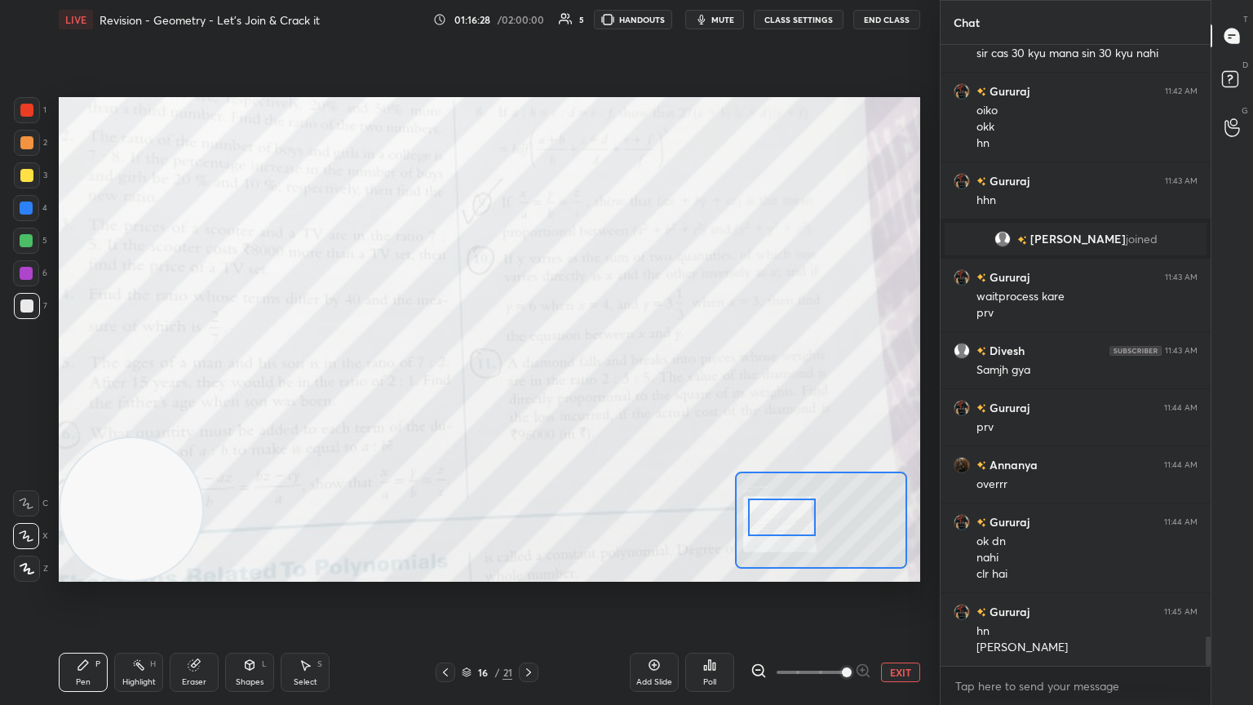
scroll to position [12408, 0]
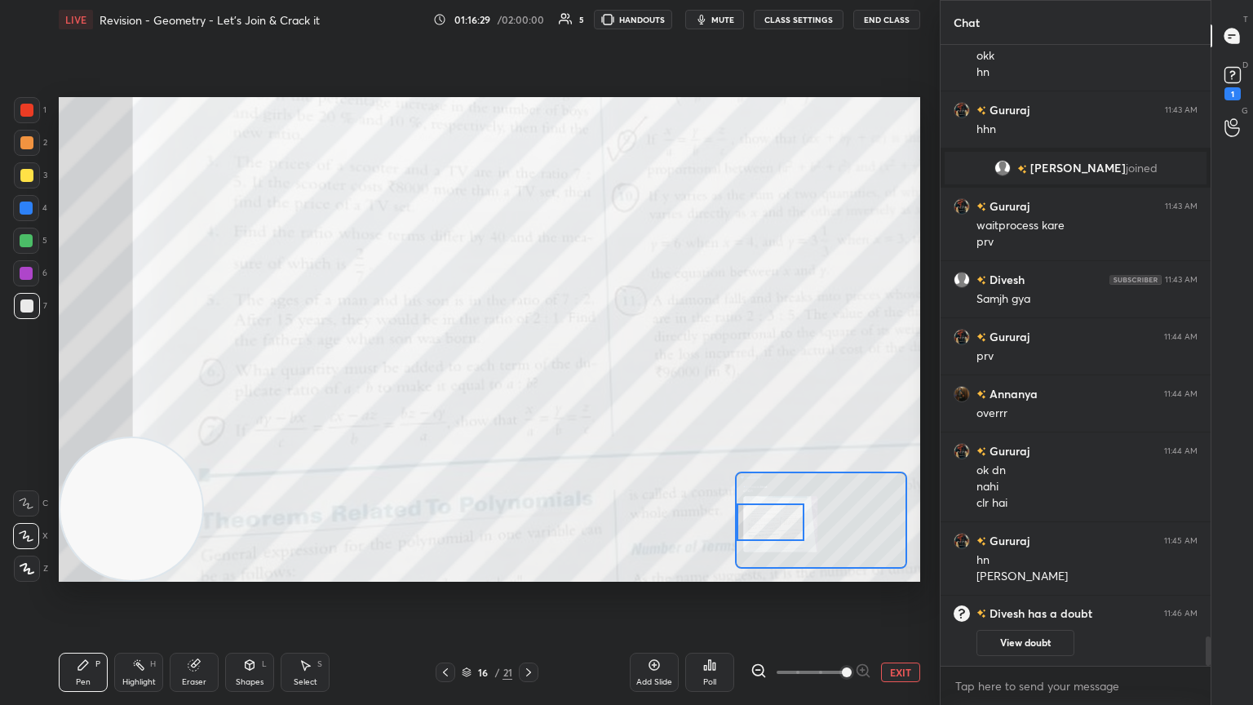
drag, startPoint x: 836, startPoint y: 522, endPoint x: 781, endPoint y: 524, distance: 54.7
click at [585, 383] on div at bounding box center [771, 522] width 68 height 38
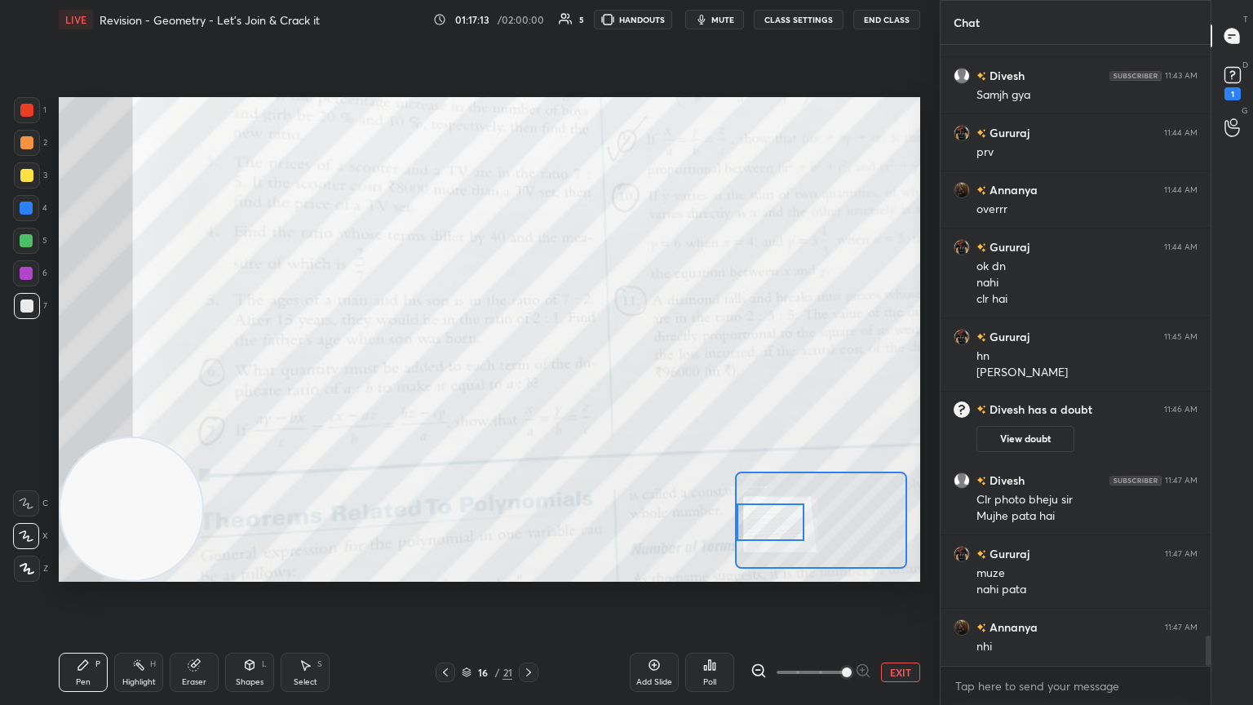
scroll to position [12324, 0]
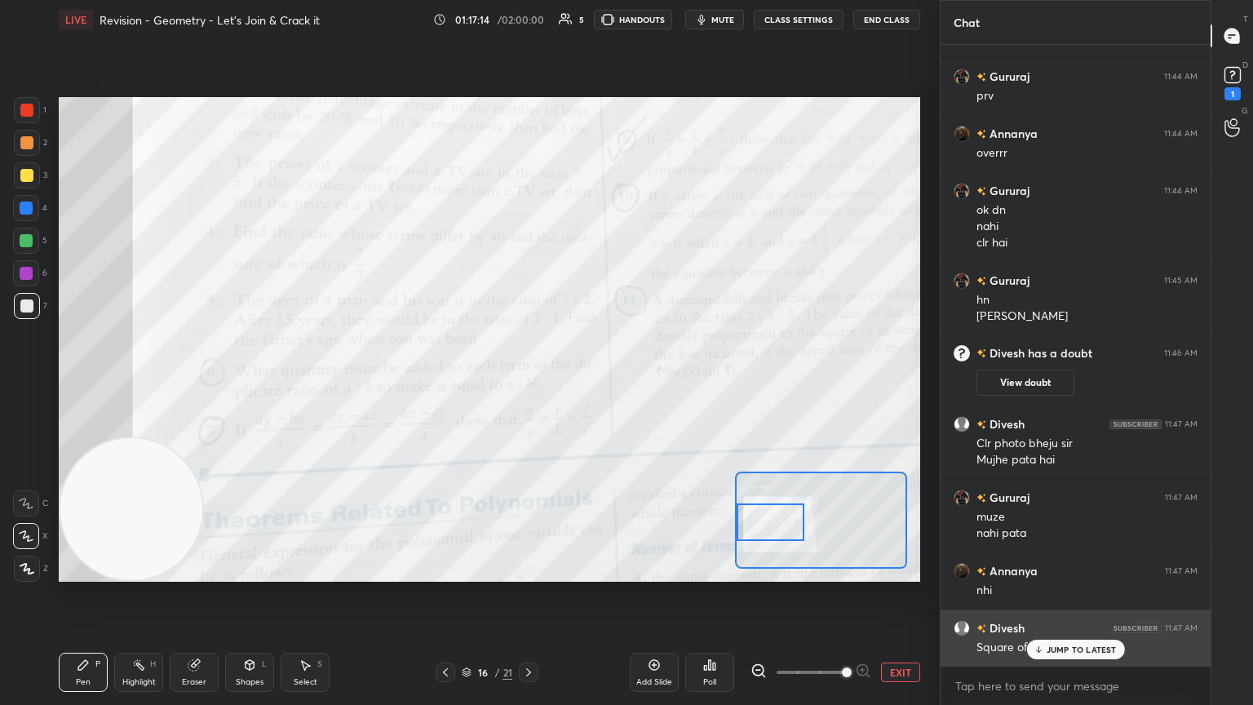
click at [585, 383] on p "JUMP TO LATEST" at bounding box center [1082, 650] width 70 height 10
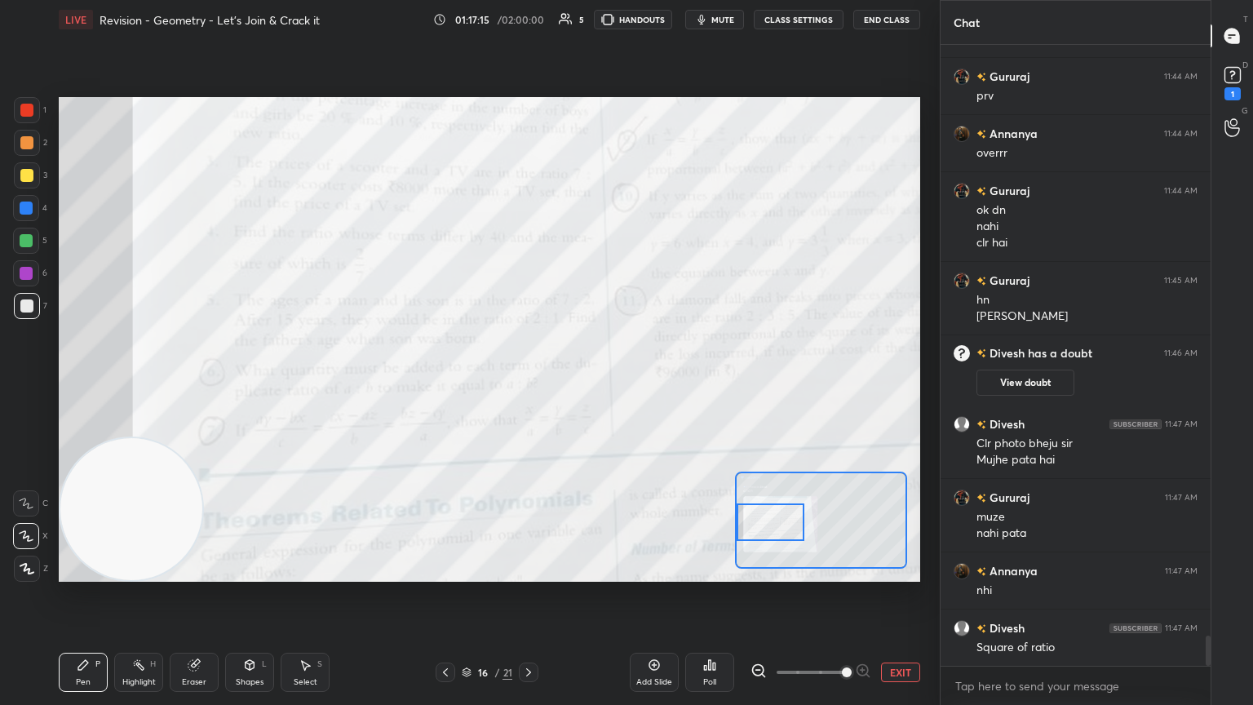
click at [585, 383] on button "EXIT" at bounding box center [900, 673] width 39 height 20
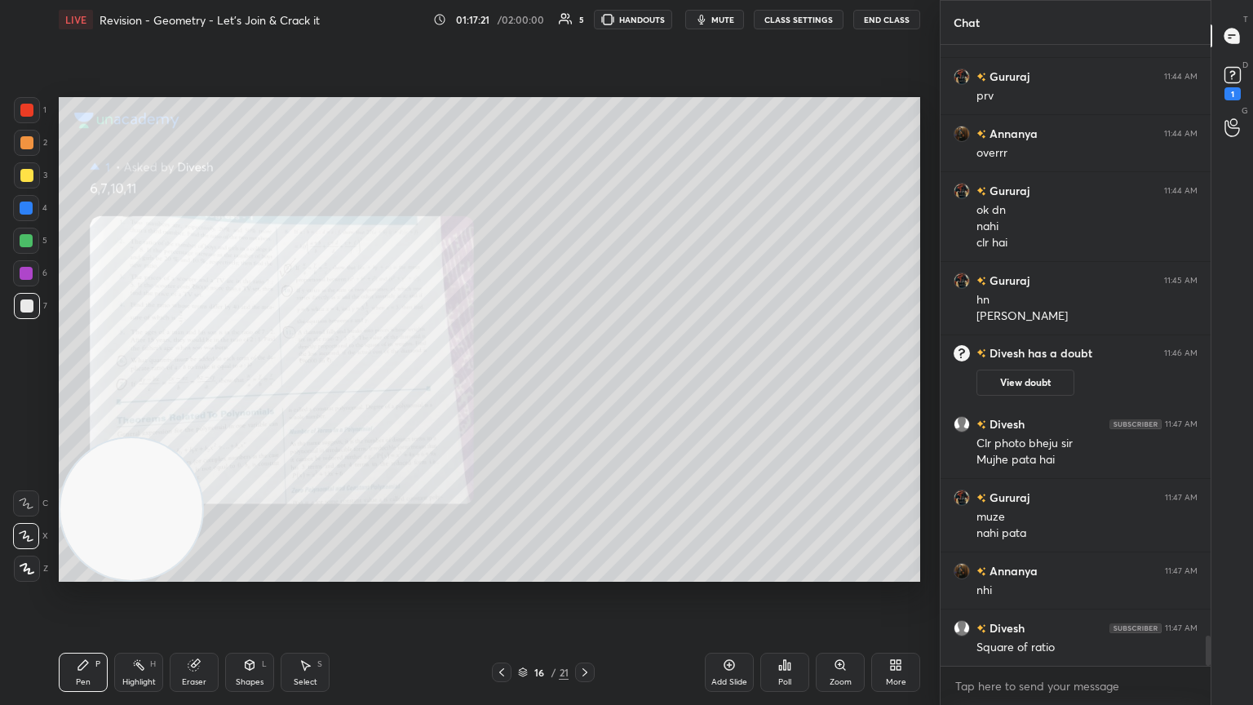
click at [585, 88] on div "Setting up your live class Poll for secs No correct answer Start poll" at bounding box center [489, 339] width 875 height 601
click at [585, 383] on div "Zoom" at bounding box center [840, 672] width 49 height 39
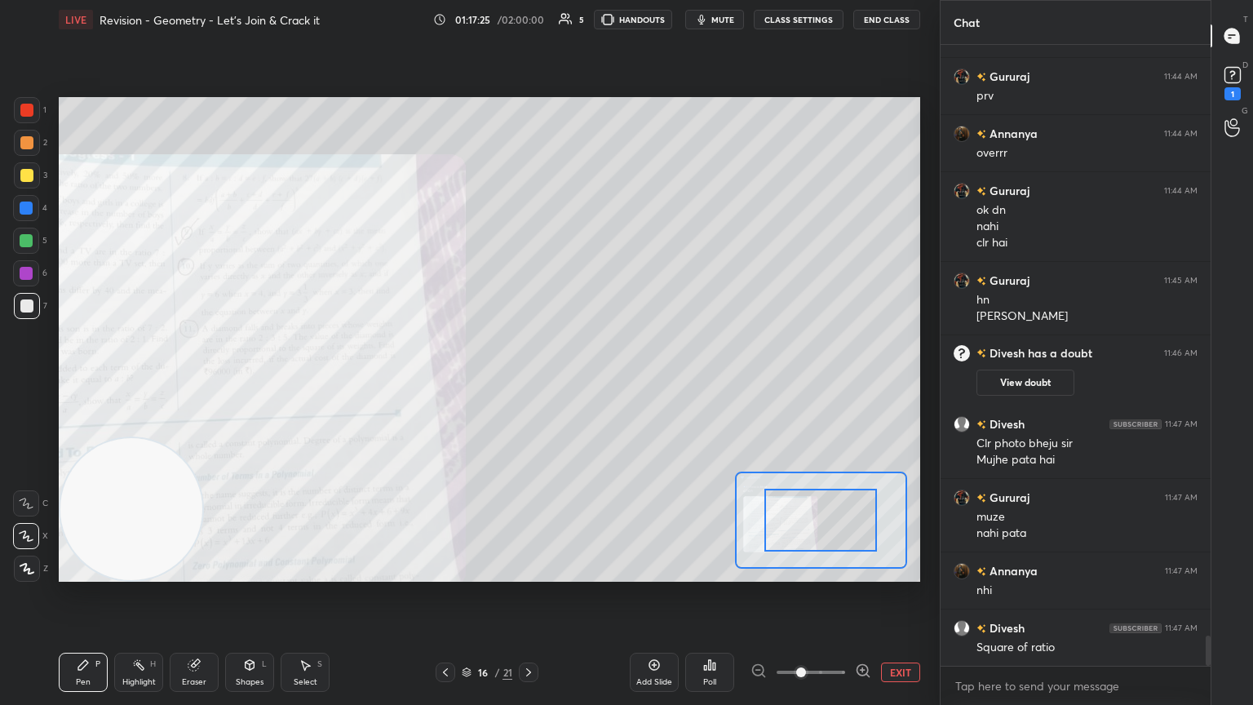
click at [585, 383] on span at bounding box center [811, 672] width 69 height 24
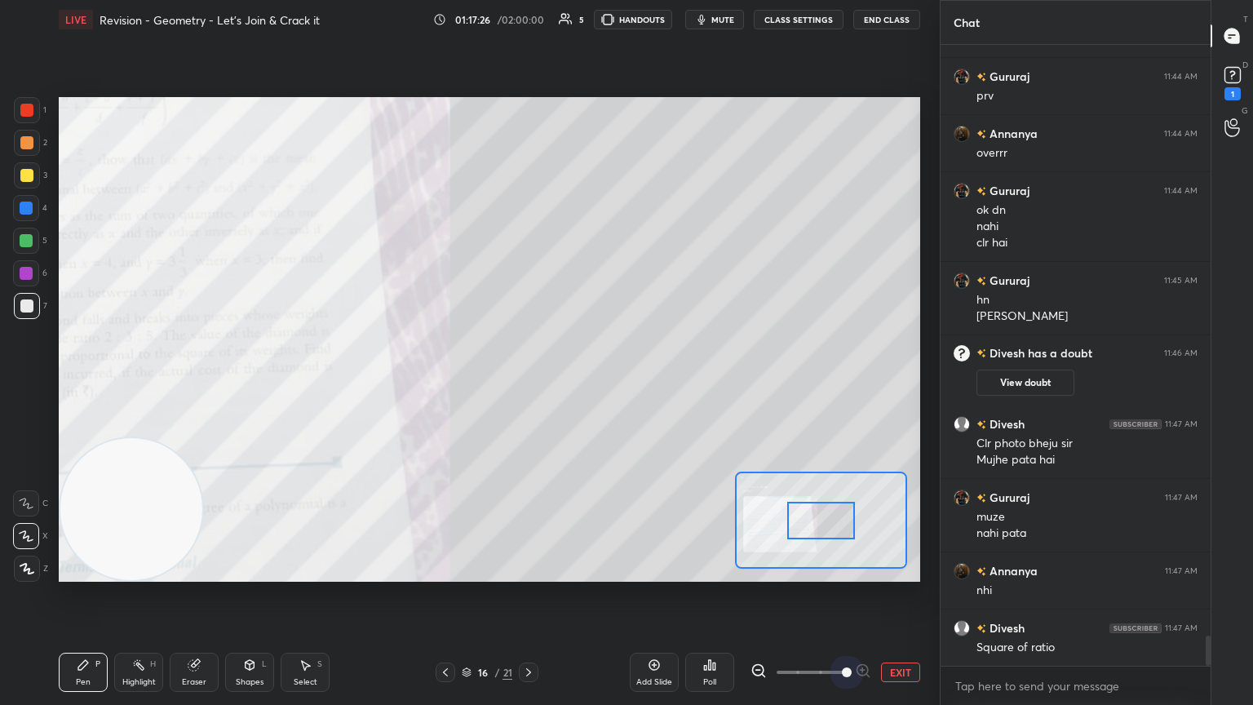
drag, startPoint x: 836, startPoint y: 669, endPoint x: 832, endPoint y: 656, distance: 13.5
click at [585, 383] on span at bounding box center [847, 672] width 10 height 10
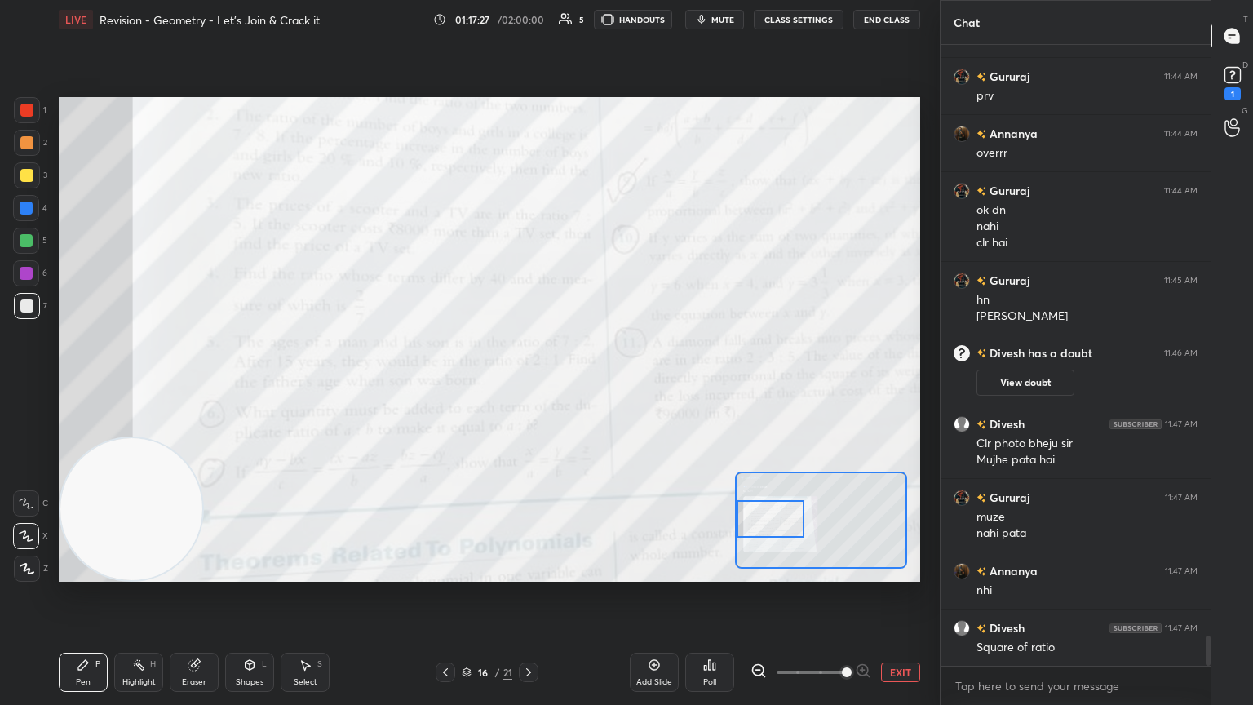
click at [585, 383] on div "Setting up your live class Poll for secs No correct answer Start poll" at bounding box center [490, 339] width 862 height 485
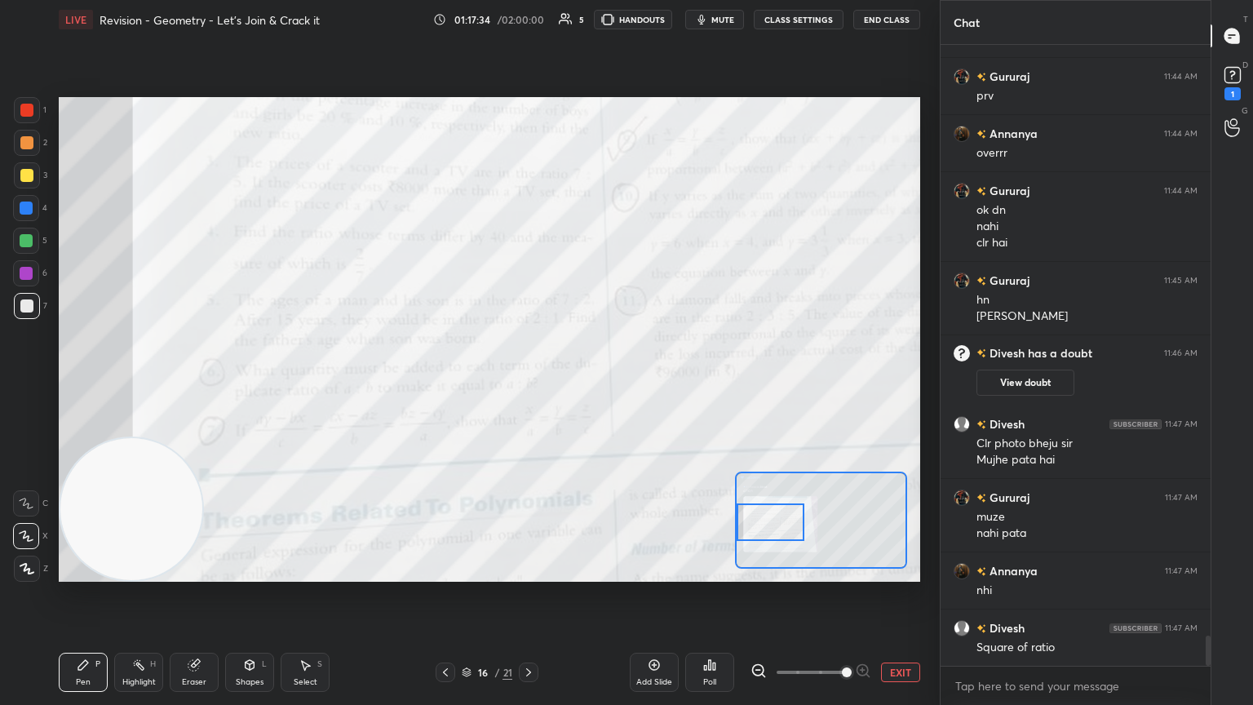
click at [585, 383] on div "Add Slide Poll EXIT" at bounding box center [775, 672] width 290 height 91
click at [585, 383] on button "EXIT" at bounding box center [900, 673] width 39 height 20
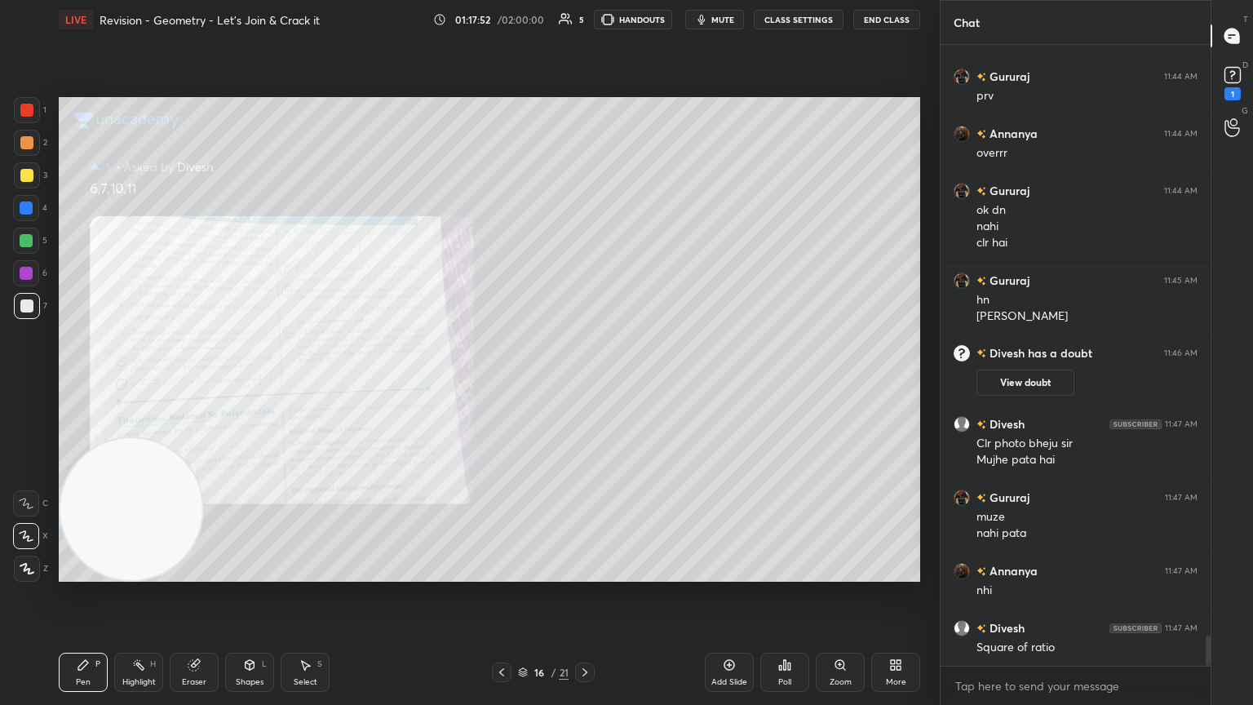
scroll to position [12382, 0]
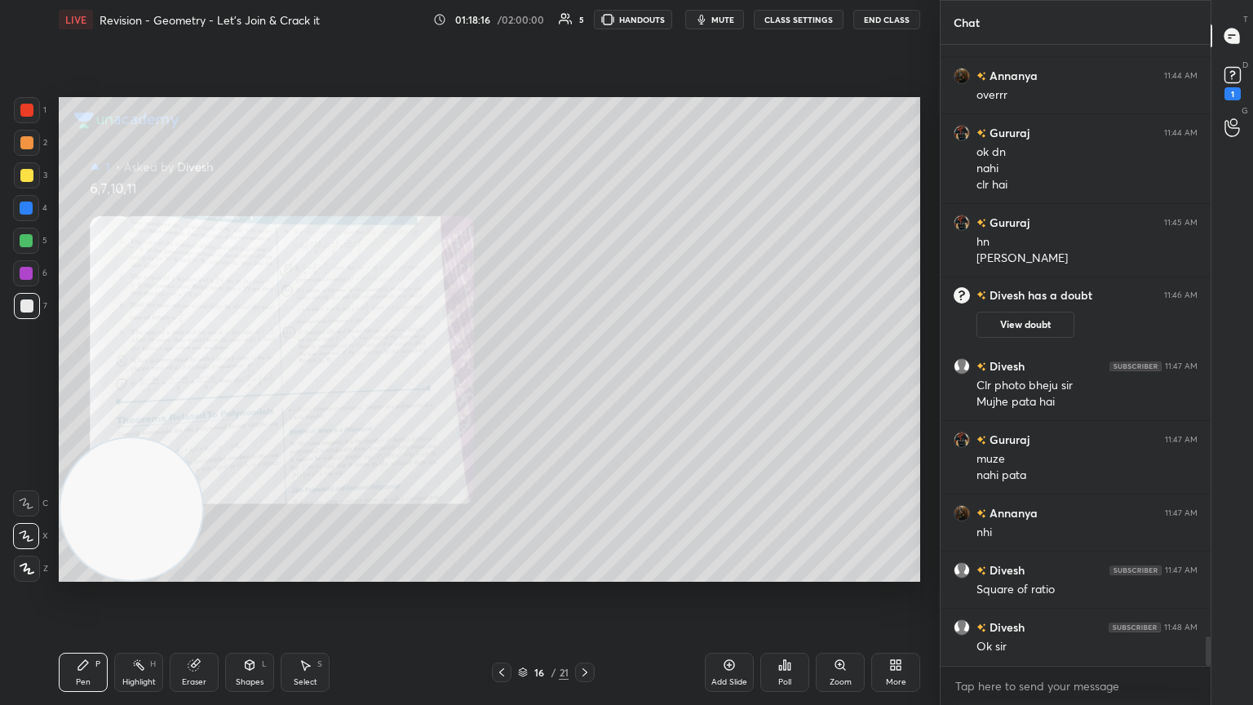
click at [585, 383] on div "Zoom" at bounding box center [840, 672] width 49 height 39
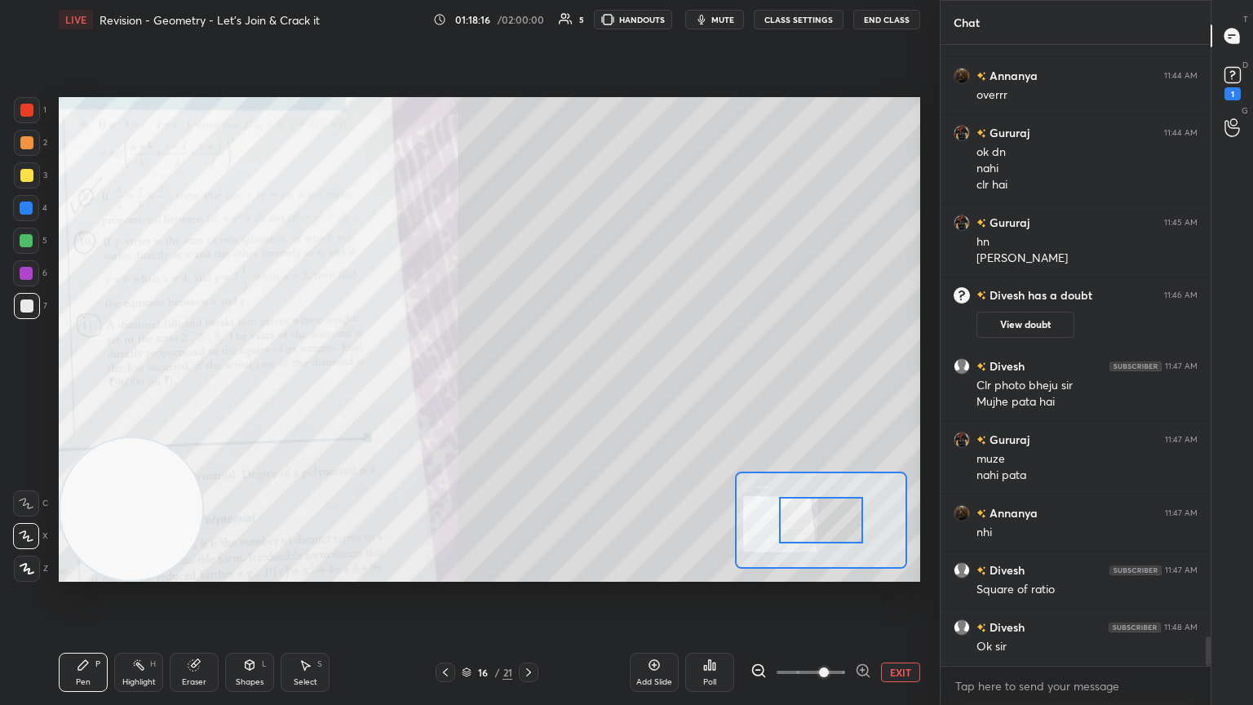
click at [585, 383] on span at bounding box center [811, 672] width 69 height 24
click at [585, 383] on div at bounding box center [821, 520] width 85 height 47
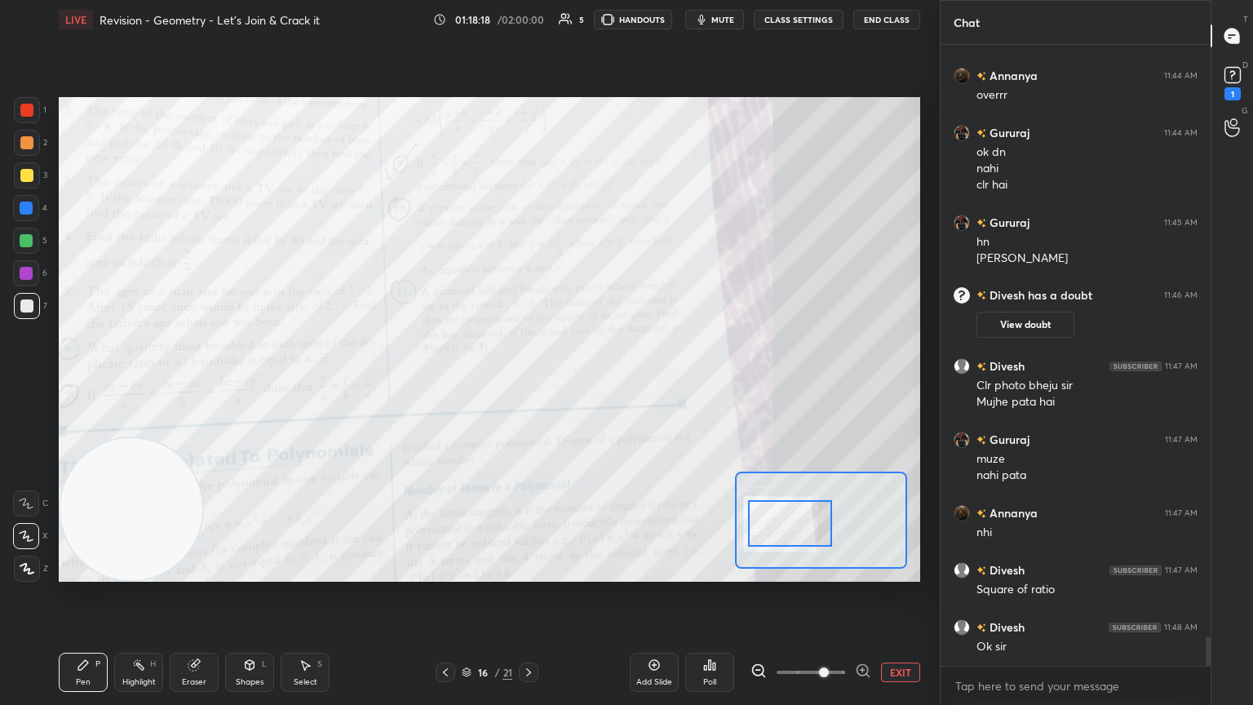
drag, startPoint x: 839, startPoint y: 674, endPoint x: 852, endPoint y: 667, distance: 14.6
click at [585, 383] on span at bounding box center [824, 672] width 10 height 10
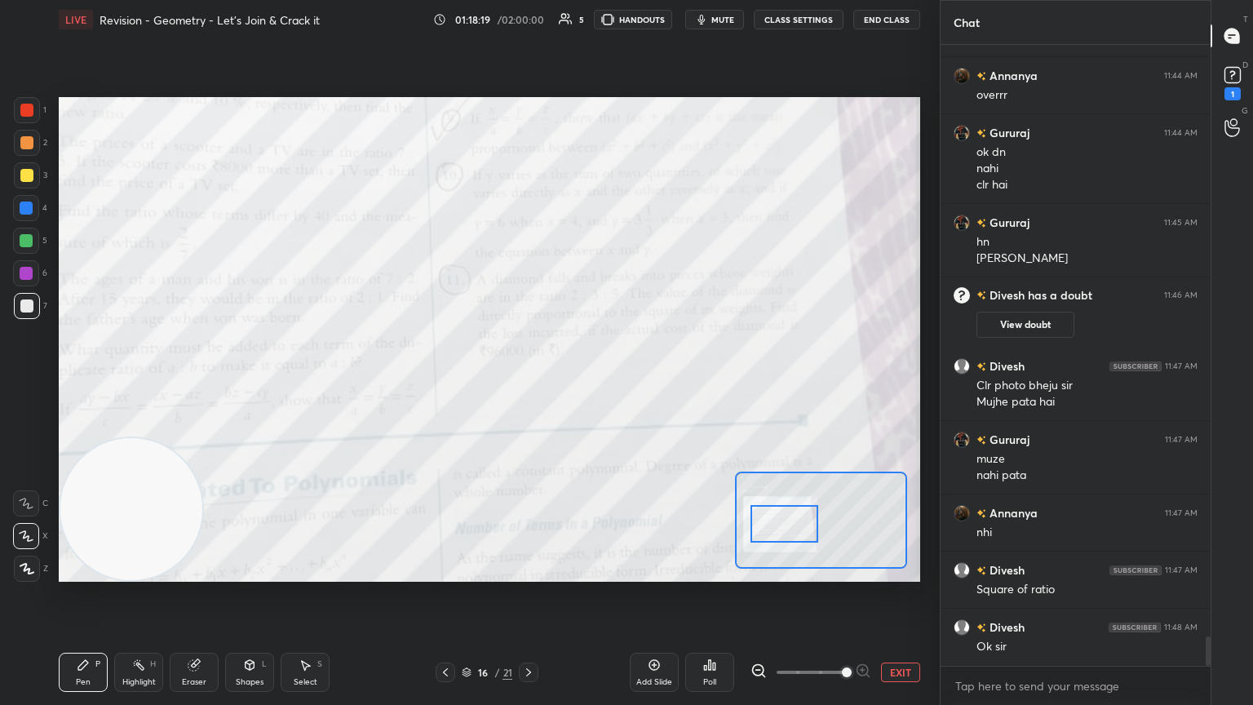
drag, startPoint x: 797, startPoint y: 529, endPoint x: 769, endPoint y: 530, distance: 27.8
click at [585, 383] on div at bounding box center [785, 524] width 68 height 38
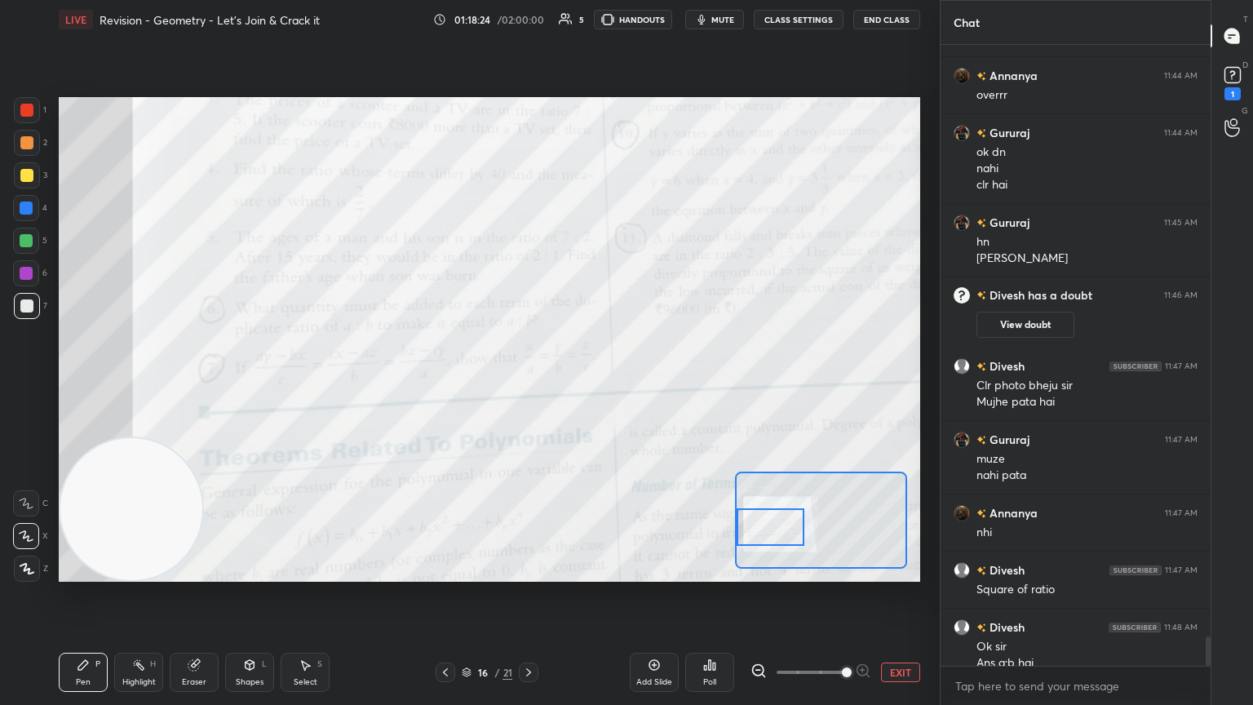
scroll to position [12398, 0]
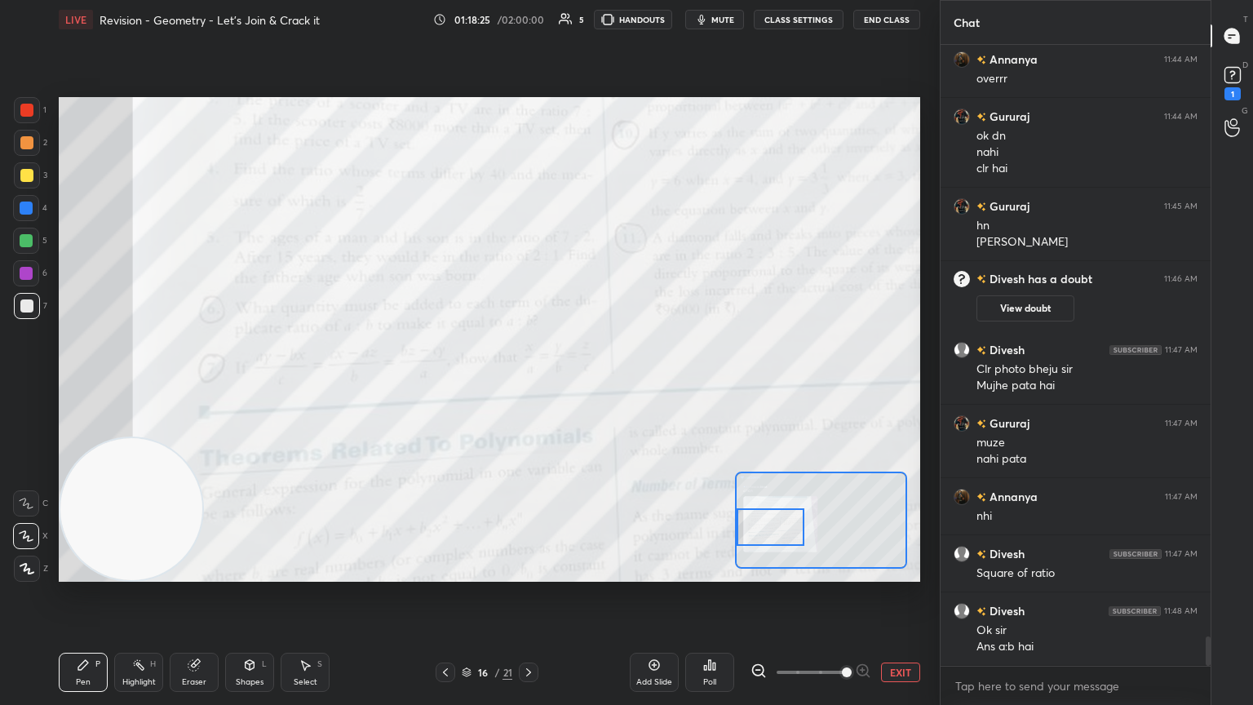
click at [32, 112] on div at bounding box center [27, 110] width 26 height 26
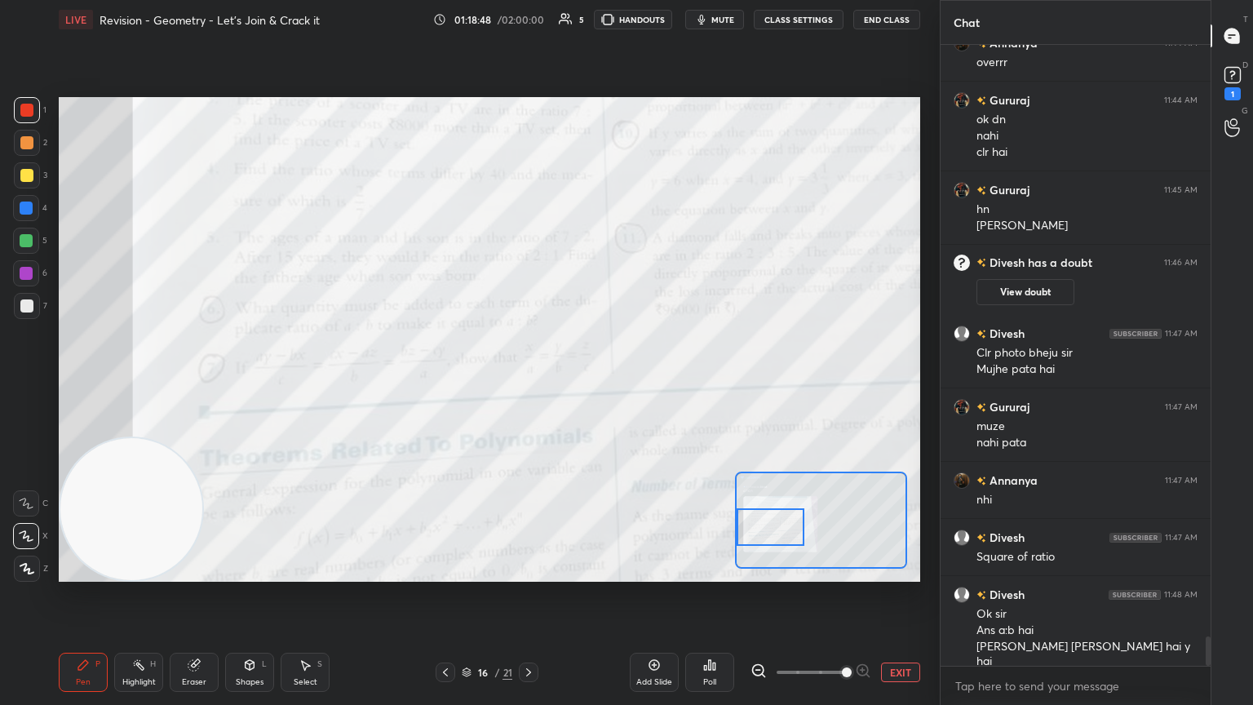
click at [585, 383] on button "EXIT" at bounding box center [900, 673] width 39 height 20
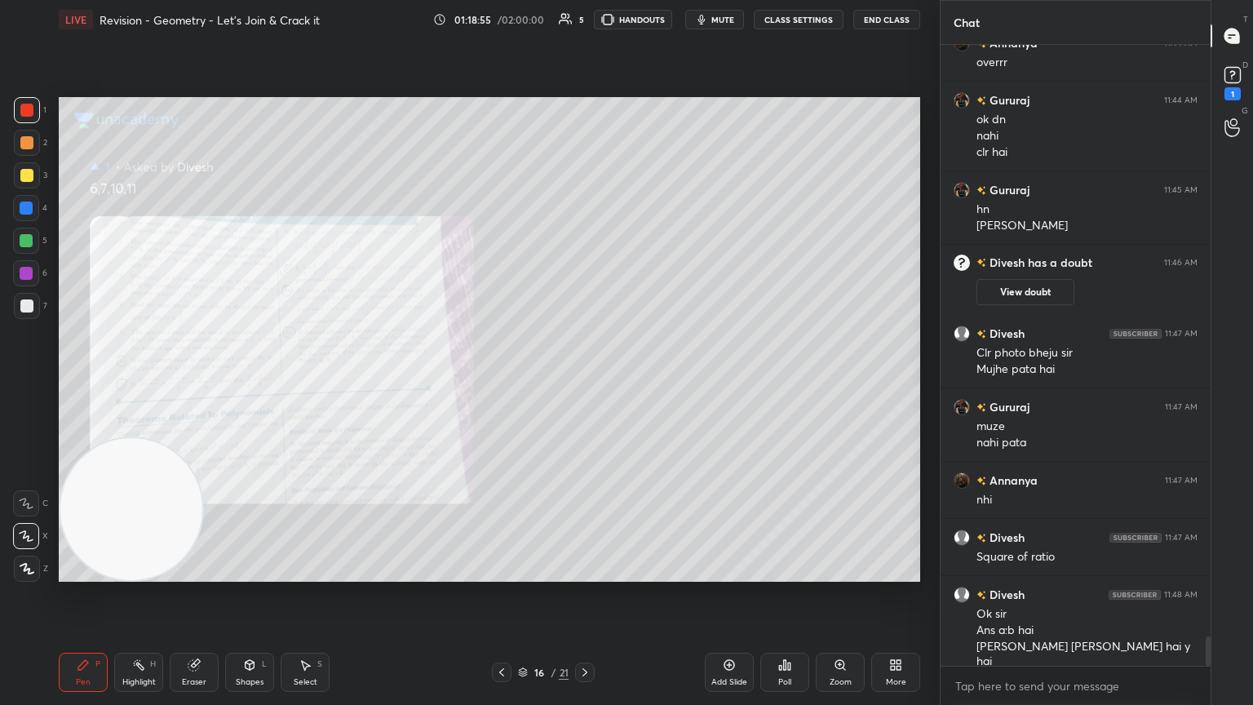
click at [585, 383] on icon at bounding box center [840, 664] width 13 height 13
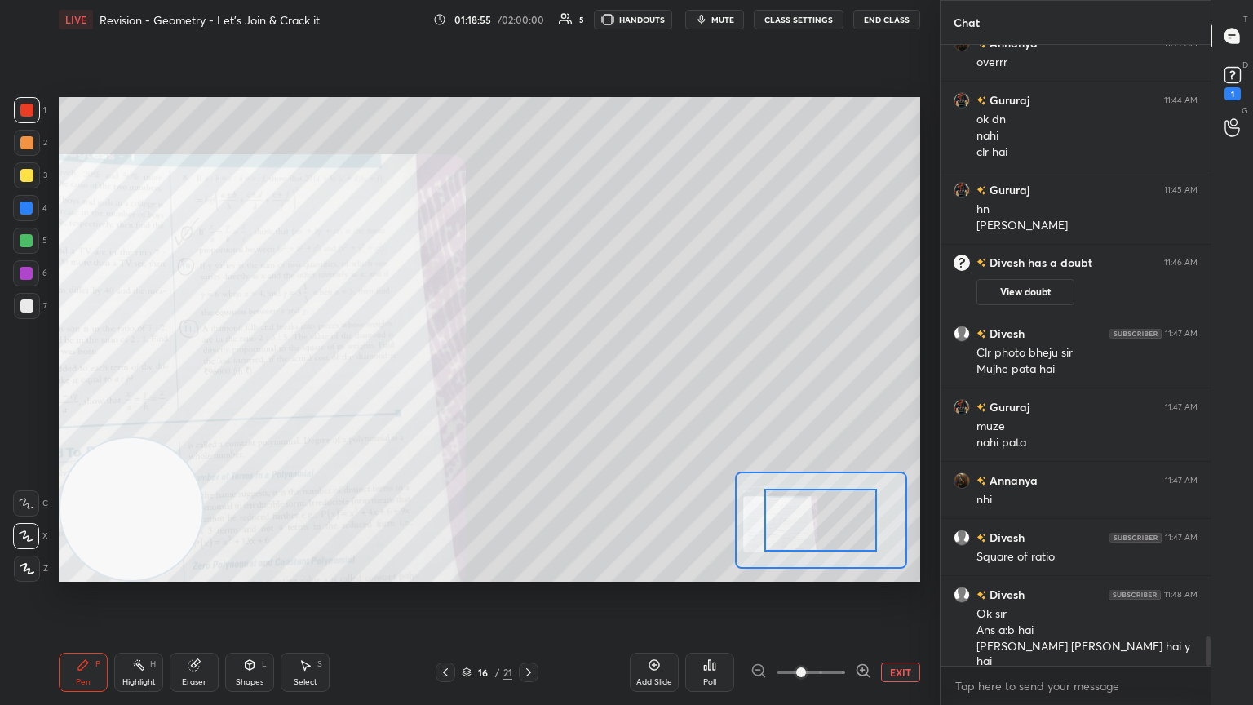
click at [585, 383] on span at bounding box center [811, 672] width 69 height 24
click at [585, 383] on span at bounding box center [801, 672] width 10 height 10
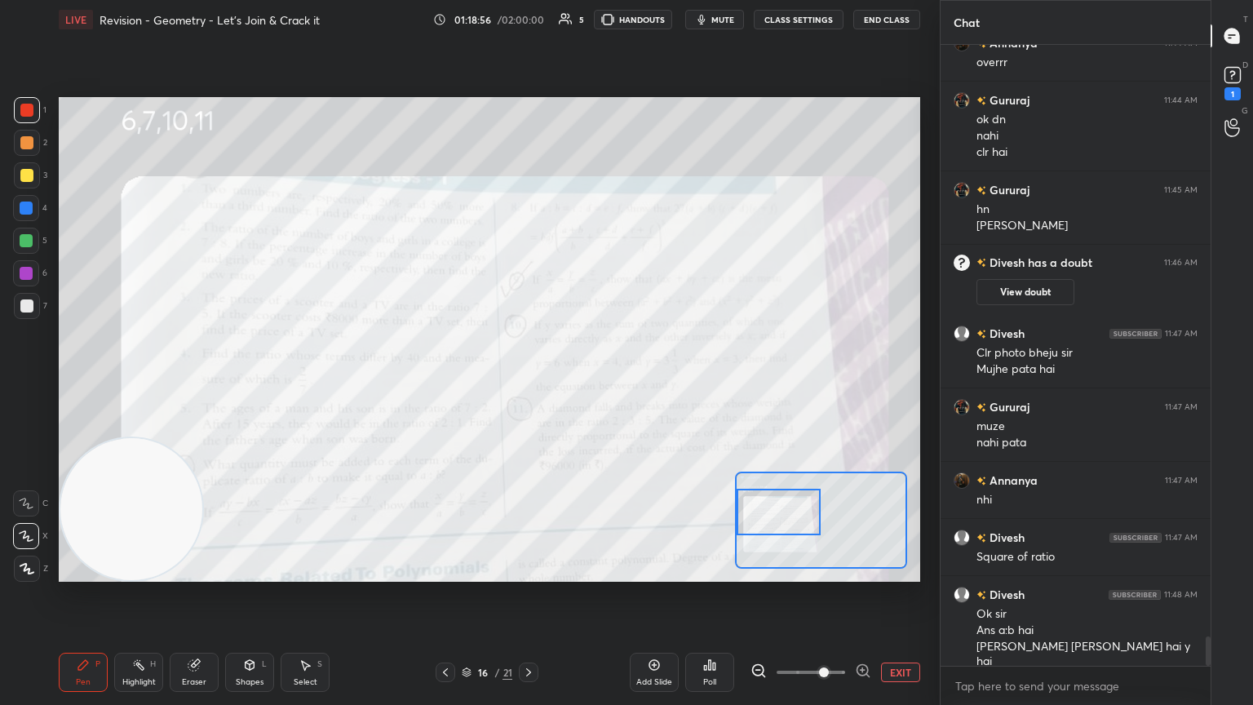
drag, startPoint x: 841, startPoint y: 525, endPoint x: 758, endPoint y: 520, distance: 83.4
click at [585, 383] on div at bounding box center [779, 512] width 85 height 47
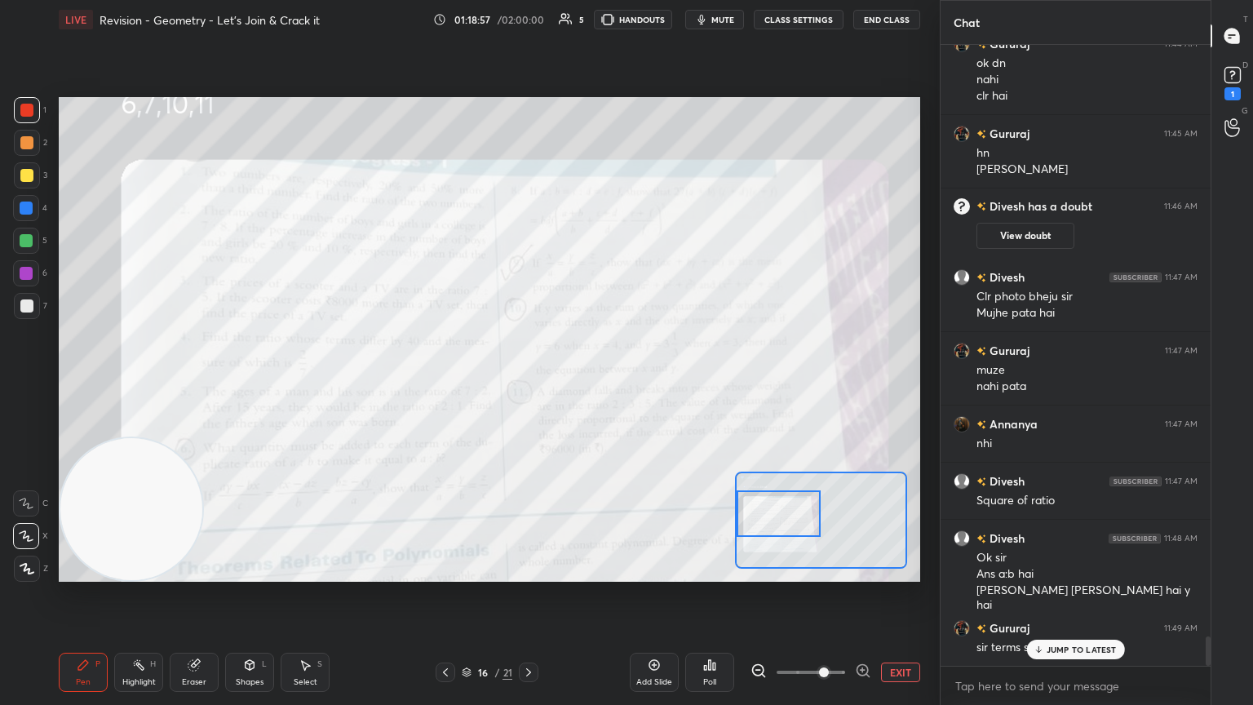
click at [585, 383] on div at bounding box center [811, 673] width 121 height 20
click at [585, 383] on span at bounding box center [824, 672] width 10 height 10
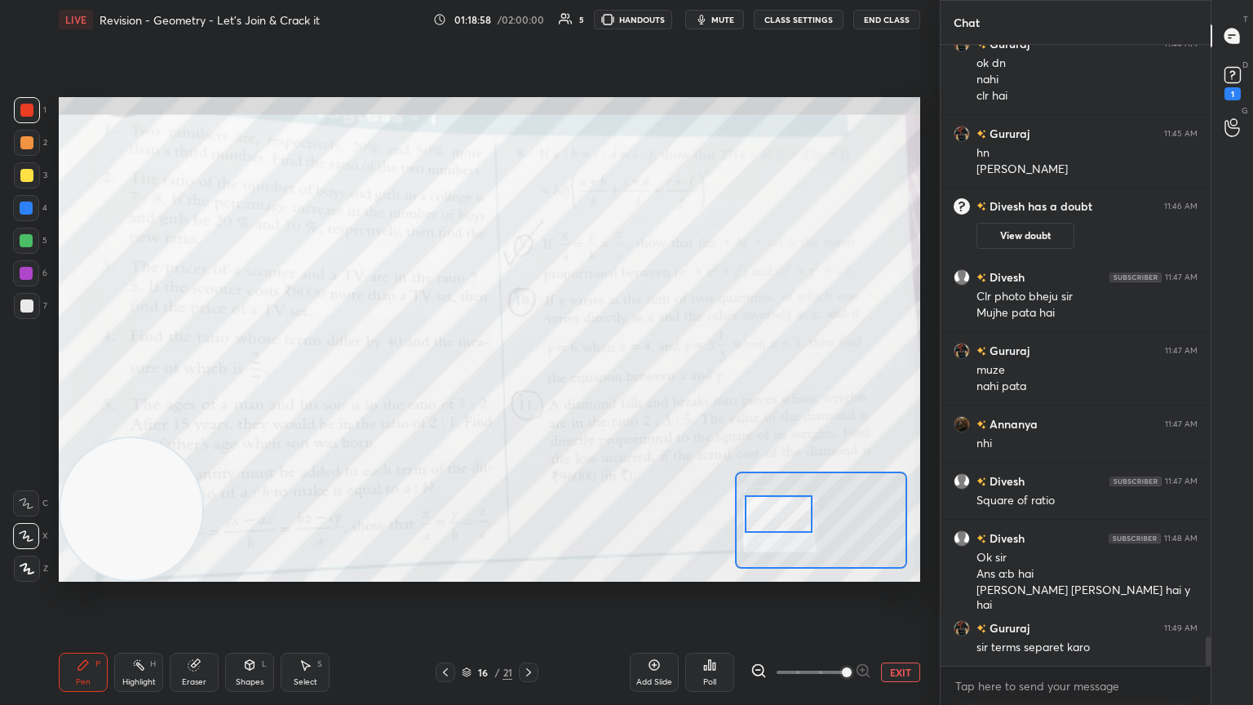
scroll to position [12529, 0]
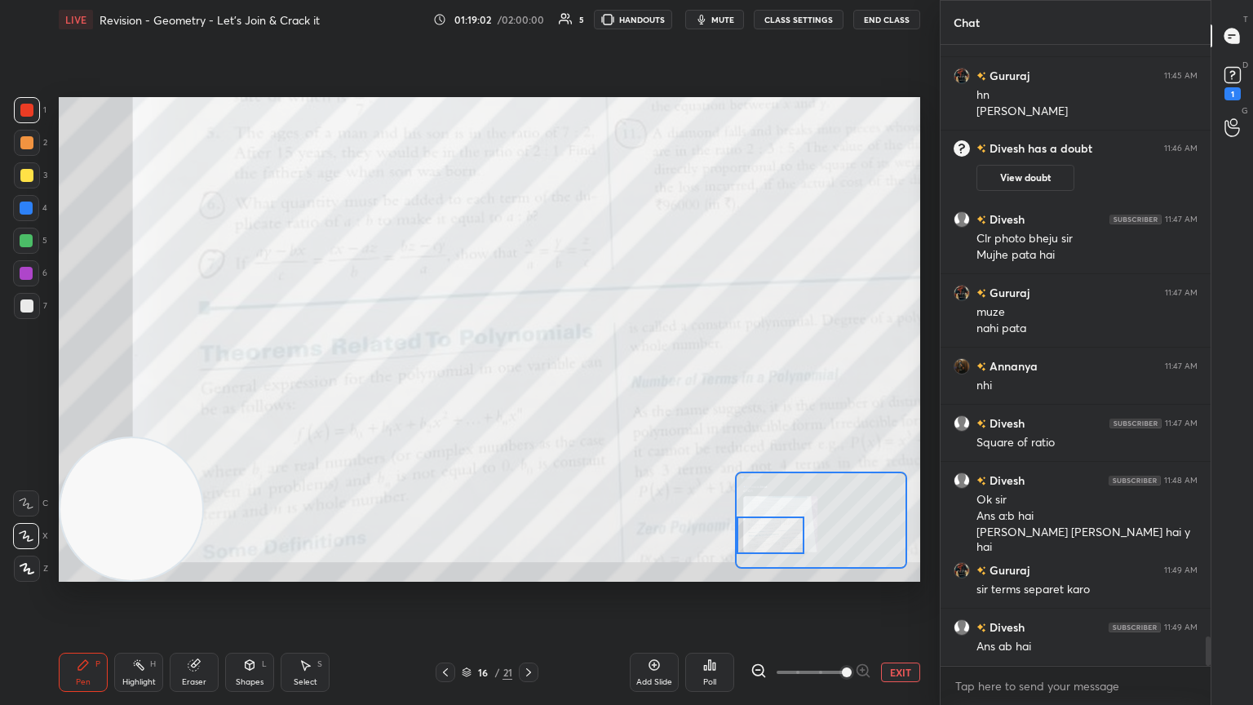
drag, startPoint x: 771, startPoint y: 526, endPoint x: 757, endPoint y: 516, distance: 17.5
click at [585, 383] on div at bounding box center [771, 535] width 68 height 38
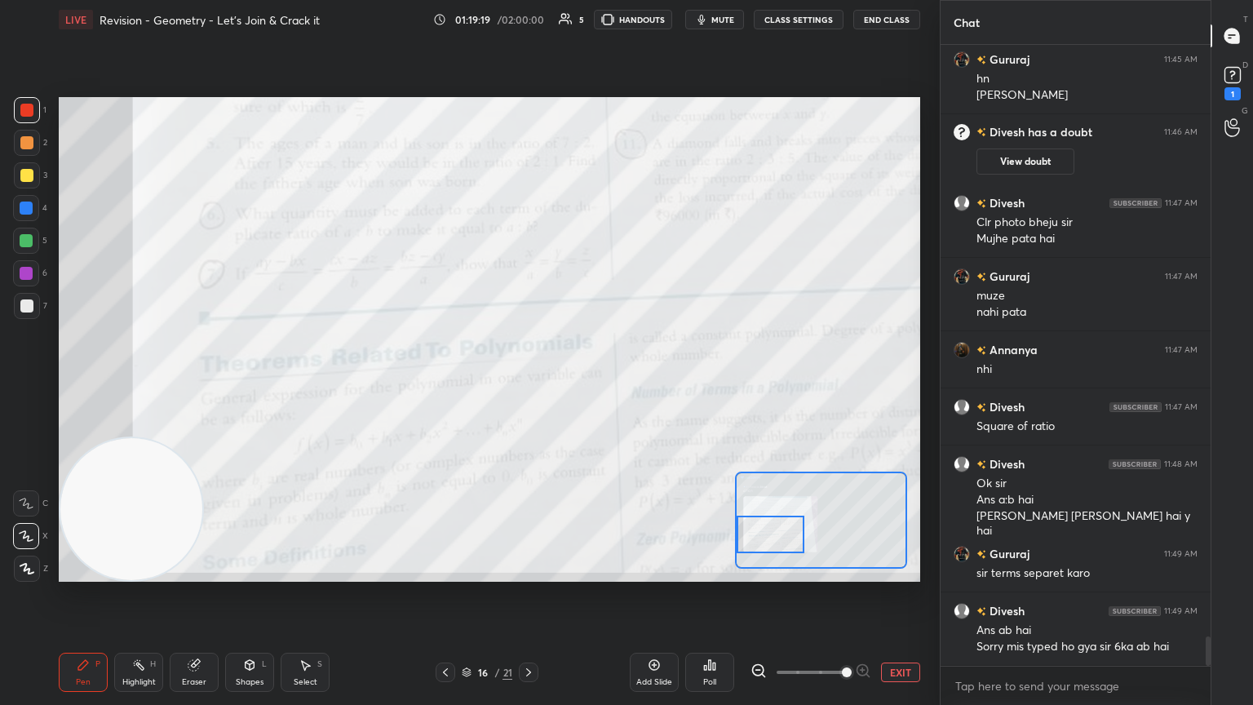
click at [585, 383] on button "EXIT" at bounding box center [900, 673] width 39 height 20
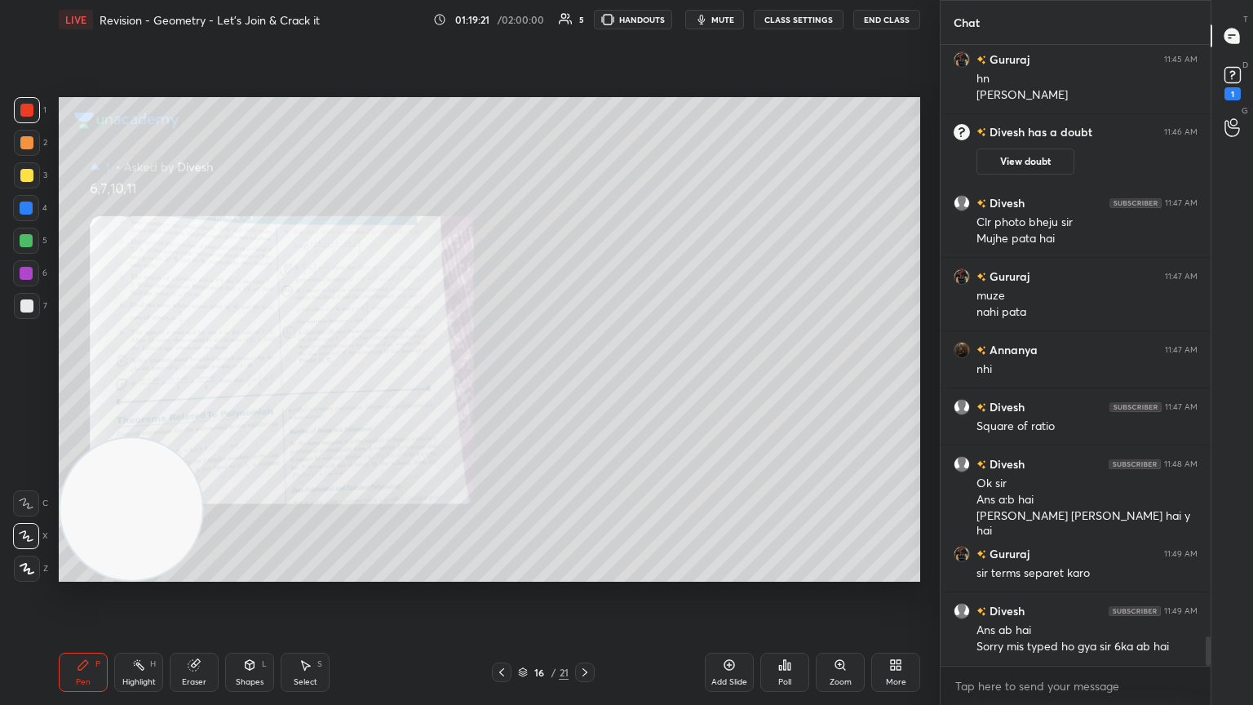
drag, startPoint x: 211, startPoint y: 661, endPoint x: 281, endPoint y: 591, distance: 98.7
click at [212, 383] on div "Eraser" at bounding box center [194, 672] width 49 height 39
click at [29, 383] on icon at bounding box center [26, 537] width 13 height 14
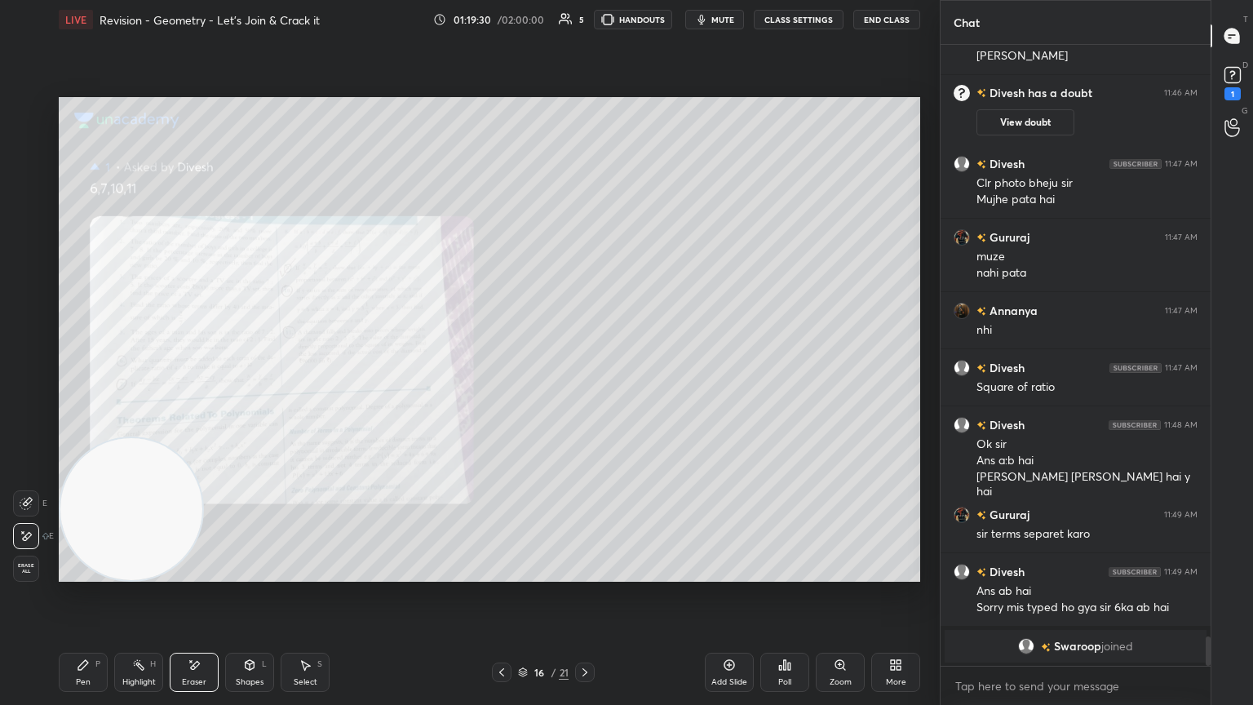
click at [90, 383] on div "Pen P" at bounding box center [83, 672] width 49 height 39
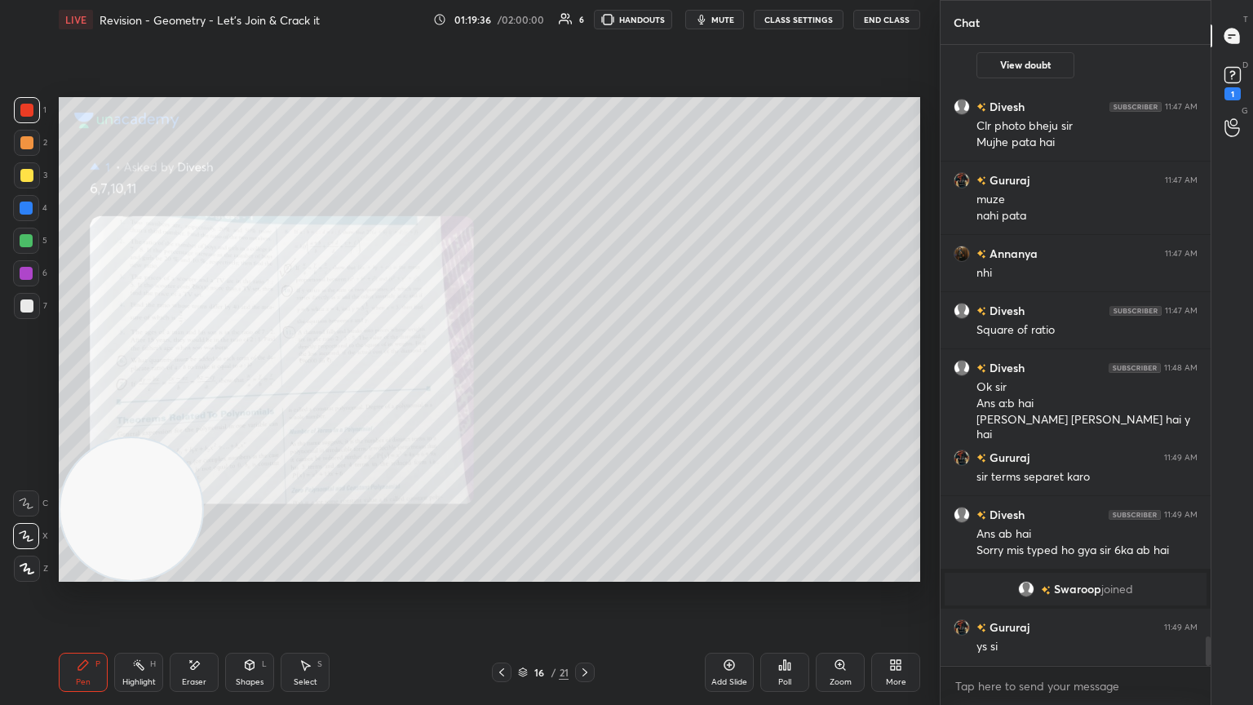
scroll to position [12480, 0]
click at [23, 304] on div at bounding box center [26, 305] width 13 height 13
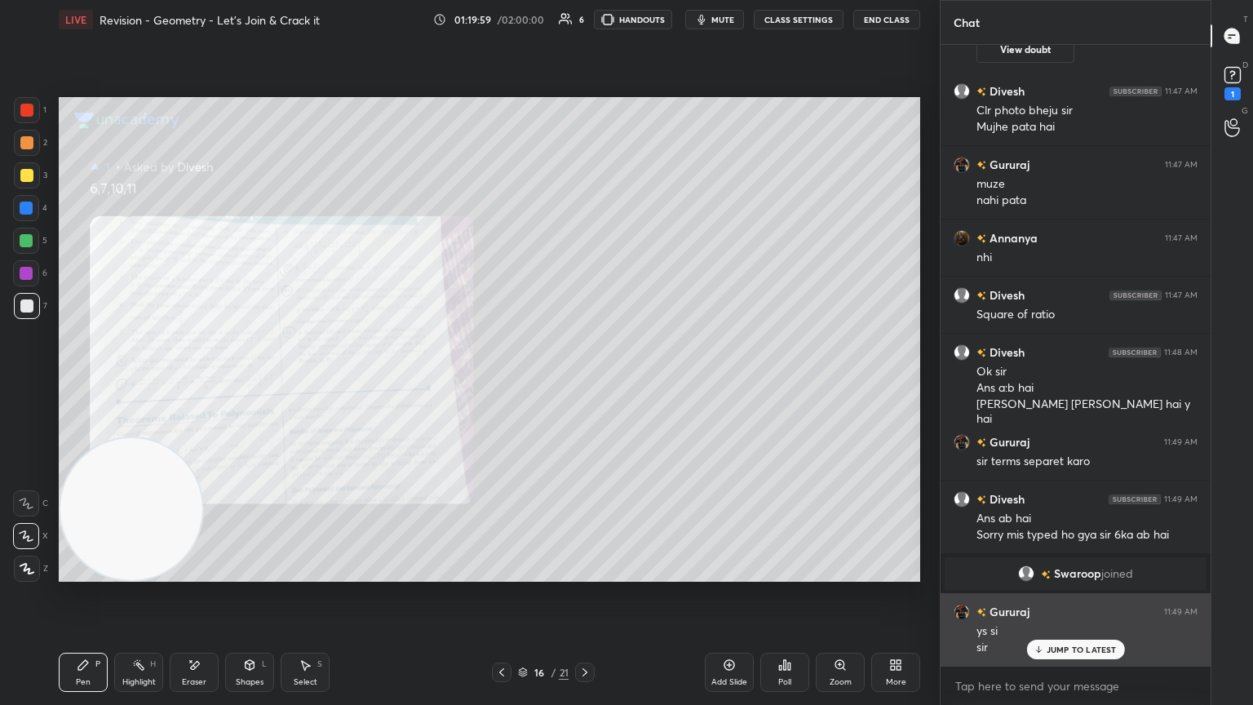
drag, startPoint x: 1089, startPoint y: 649, endPoint x: 1092, endPoint y: 641, distance: 8.5
click at [585, 383] on p "JUMP TO LATEST" at bounding box center [1082, 650] width 70 height 10
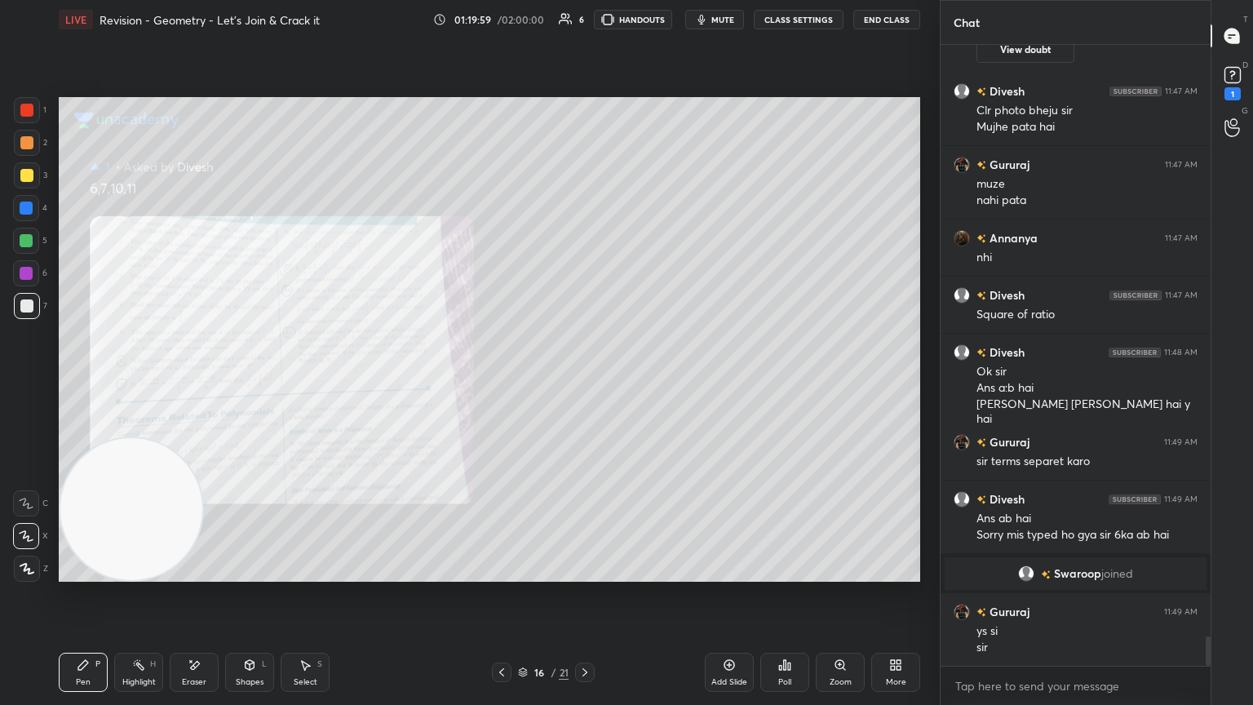
scroll to position [12555, 0]
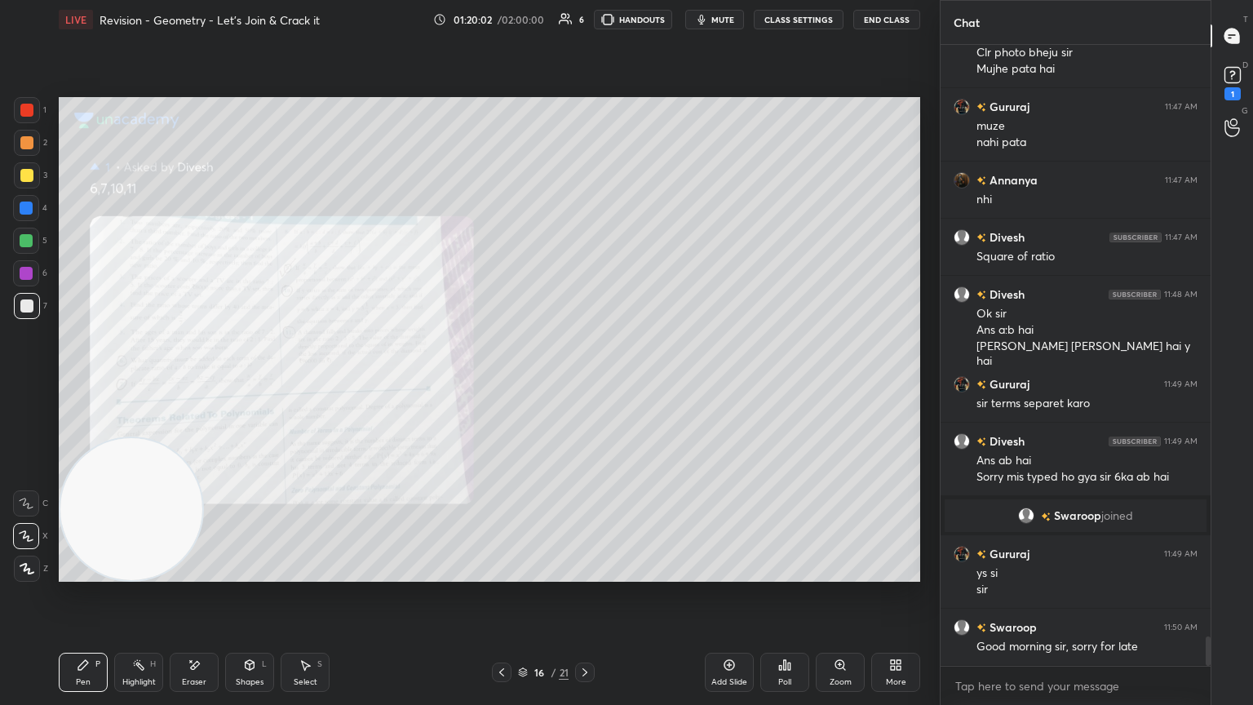
click at [585, 383] on icon at bounding box center [840, 664] width 9 height 9
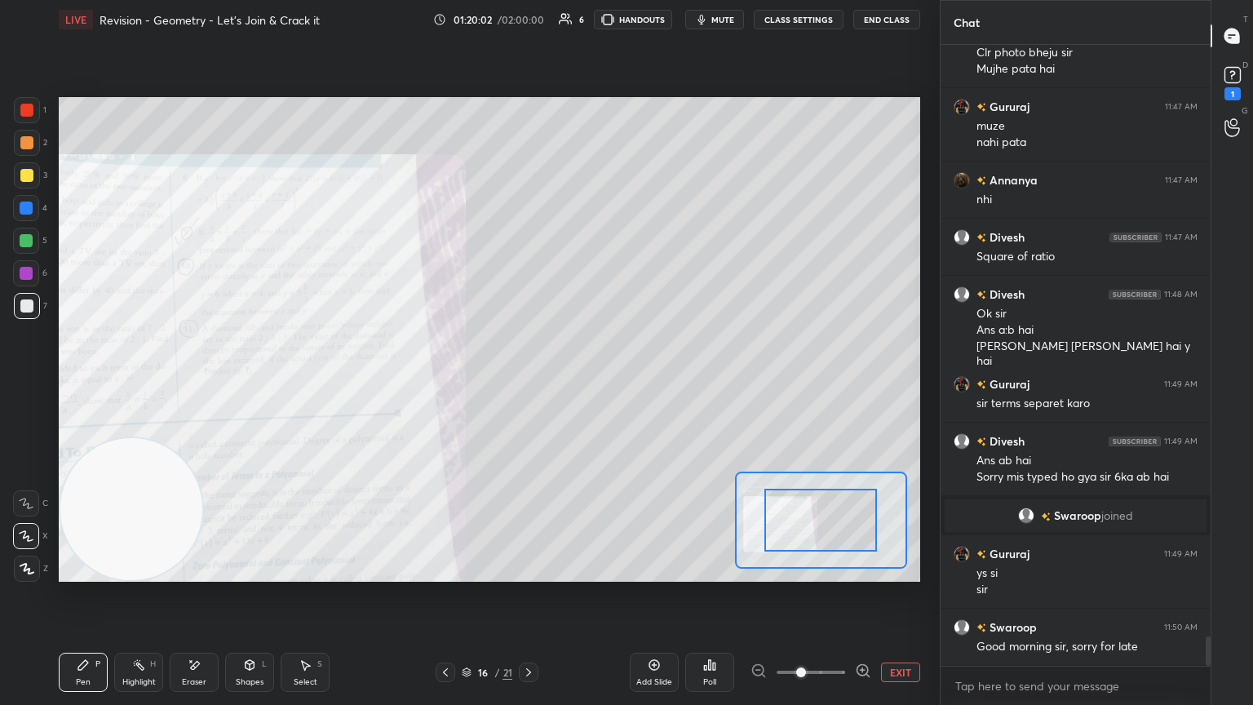
click at [585, 383] on span at bounding box center [811, 672] width 69 height 24
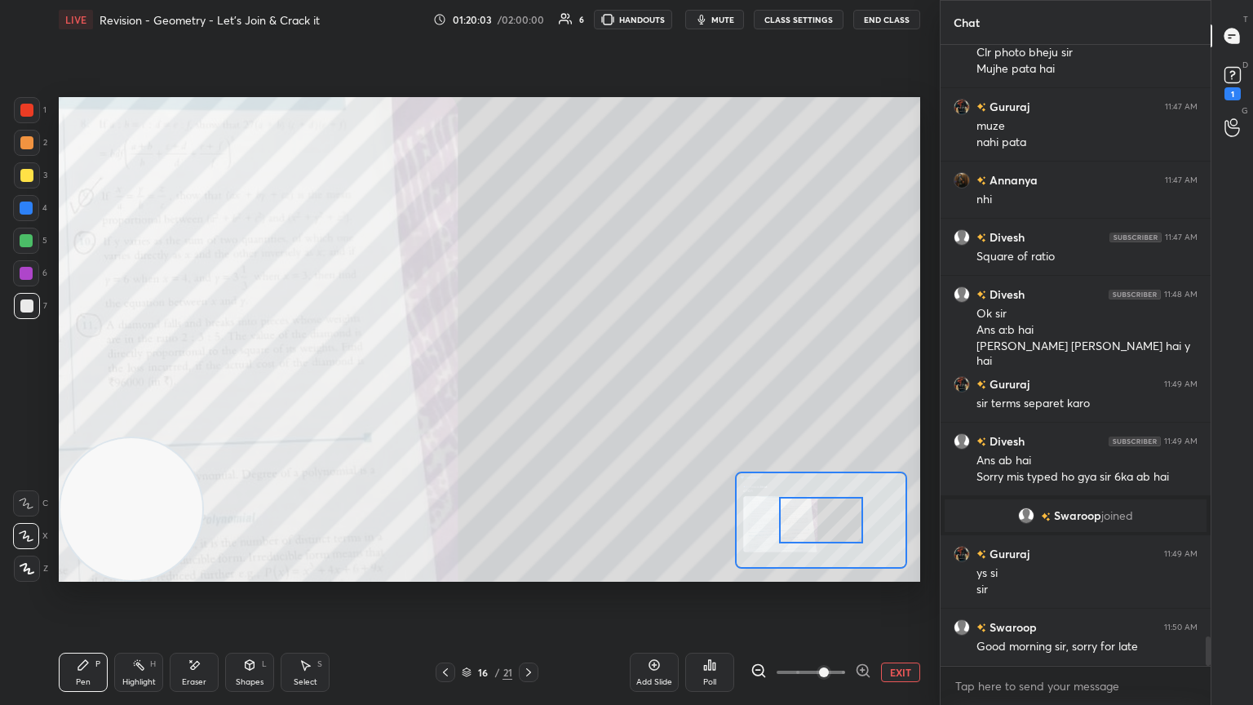
drag, startPoint x: 827, startPoint y: 666, endPoint x: 822, endPoint y: 656, distance: 10.9
click at [585, 383] on span at bounding box center [824, 672] width 10 height 10
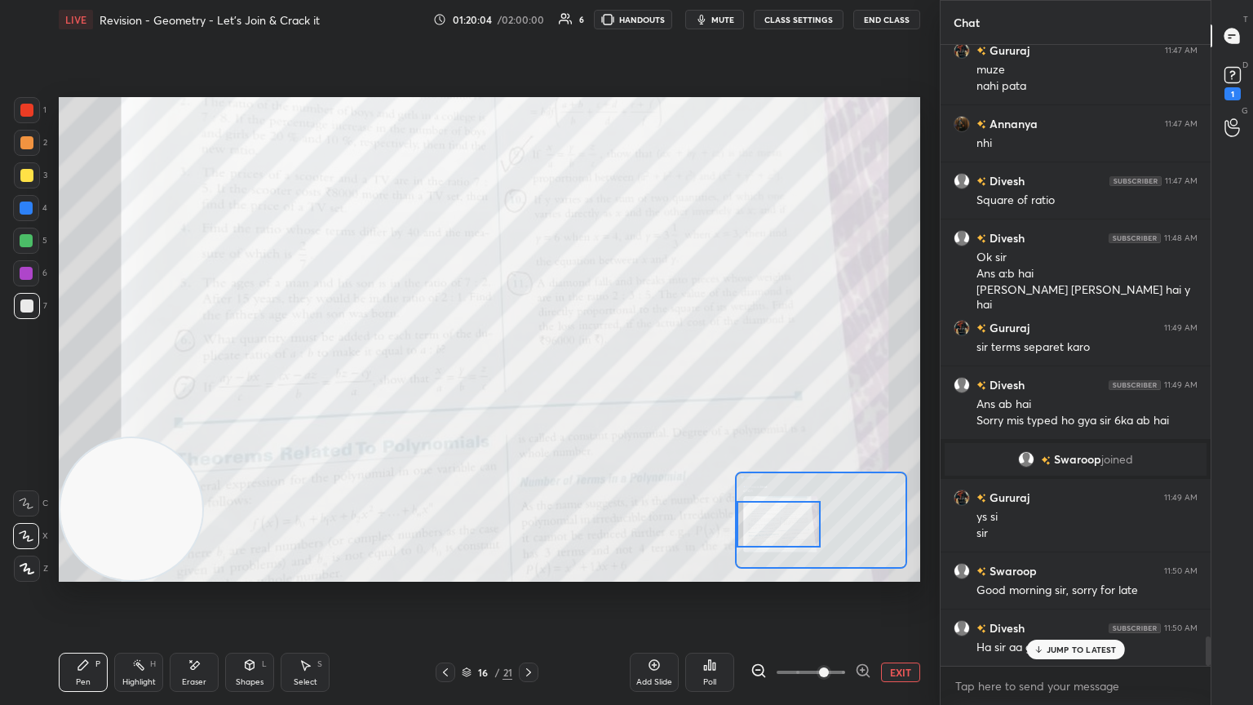
drag, startPoint x: 795, startPoint y: 521, endPoint x: 797, endPoint y: 530, distance: 9.3
click at [585, 383] on div at bounding box center [779, 524] width 85 height 47
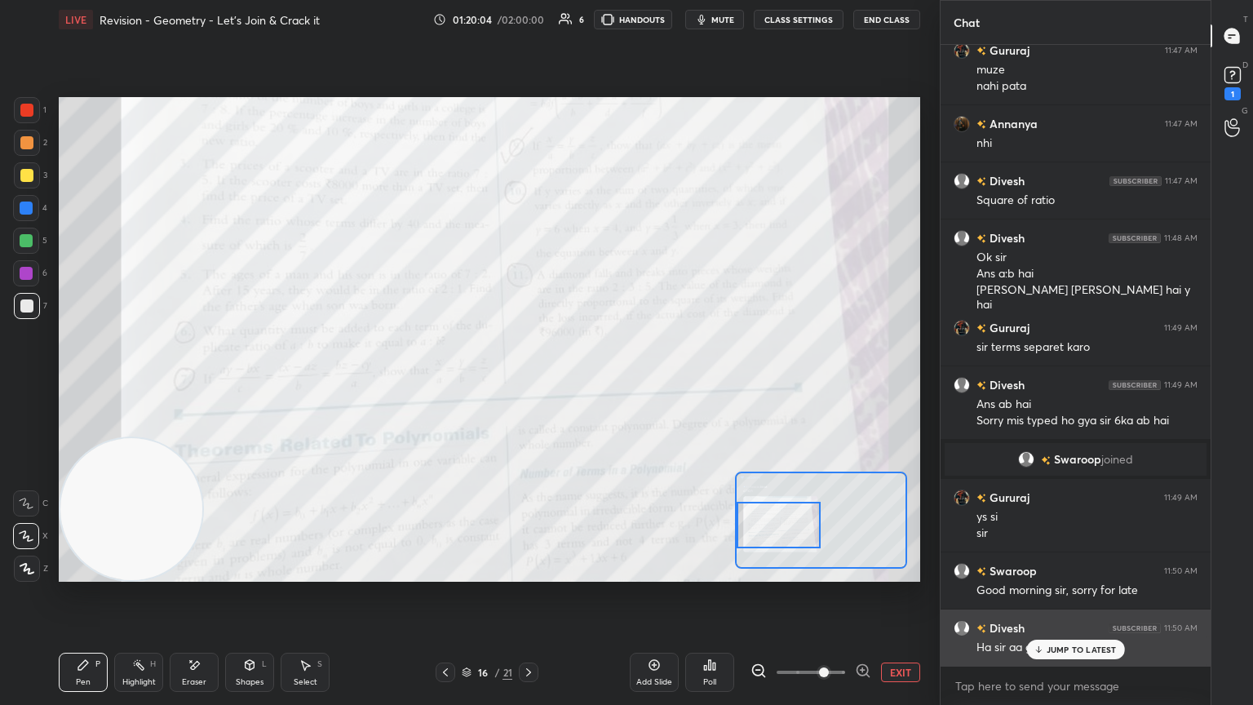
click at [585, 383] on p "JUMP TO LATEST" at bounding box center [1082, 650] width 70 height 10
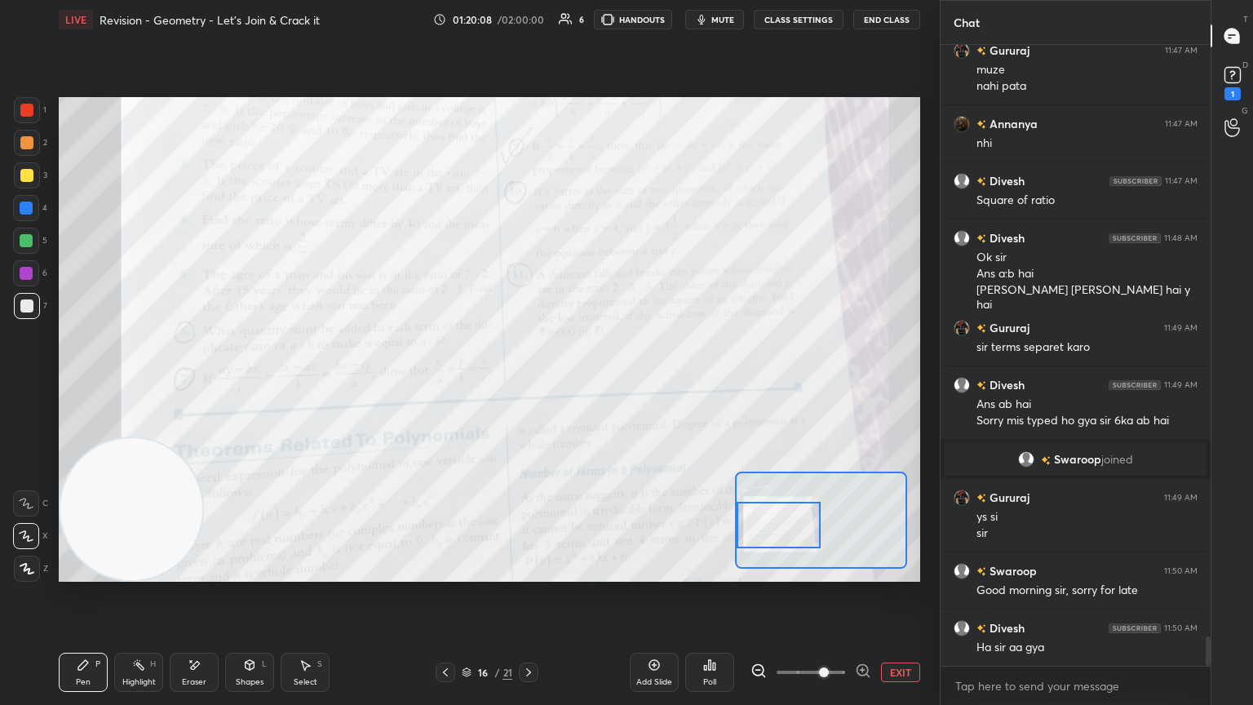
drag, startPoint x: 836, startPoint y: 668, endPoint x: 858, endPoint y: 668, distance: 22.8
click at [585, 383] on span at bounding box center [824, 672] width 10 height 10
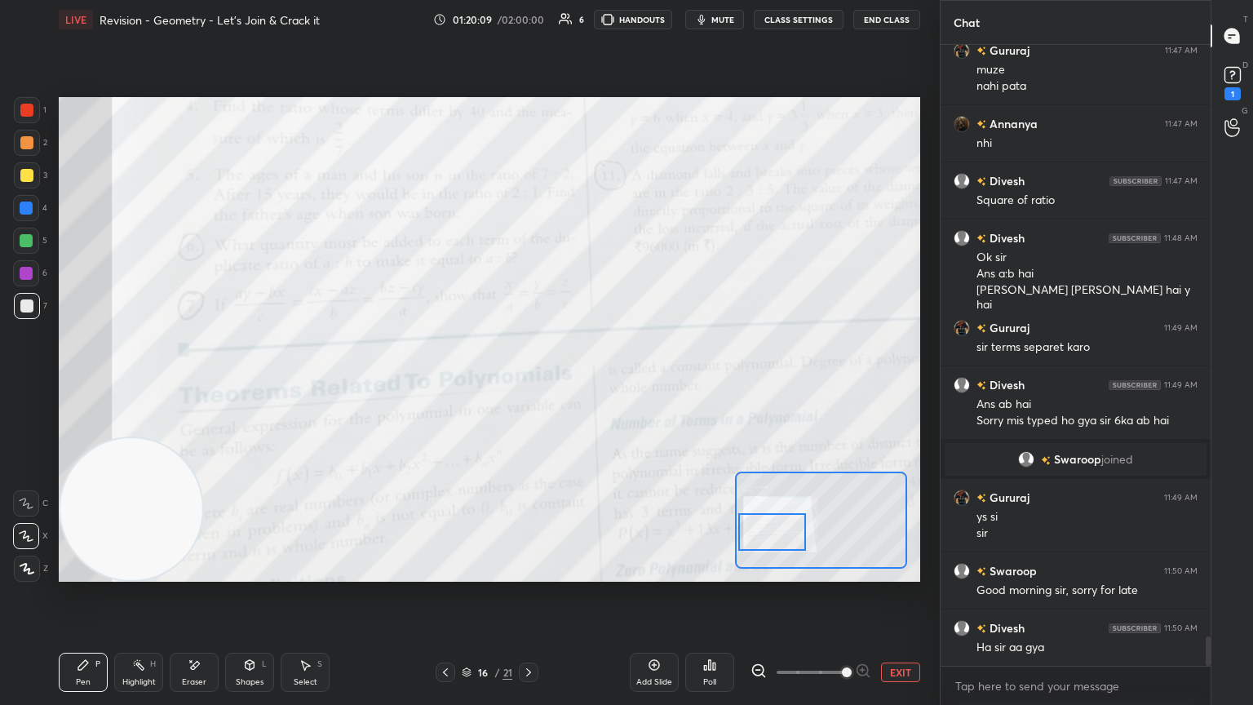
drag, startPoint x: 778, startPoint y: 527, endPoint x: 772, endPoint y: 534, distance: 9.3
click at [585, 383] on div at bounding box center [772, 532] width 68 height 38
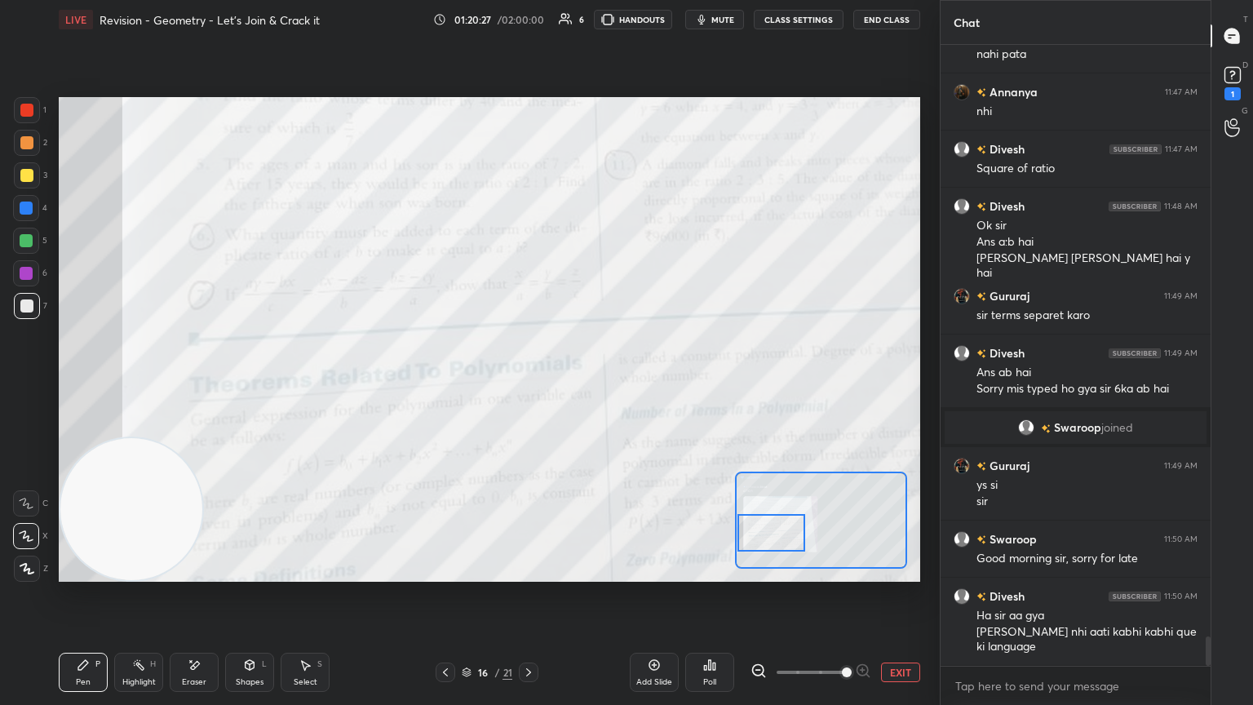
scroll to position [12699, 0]
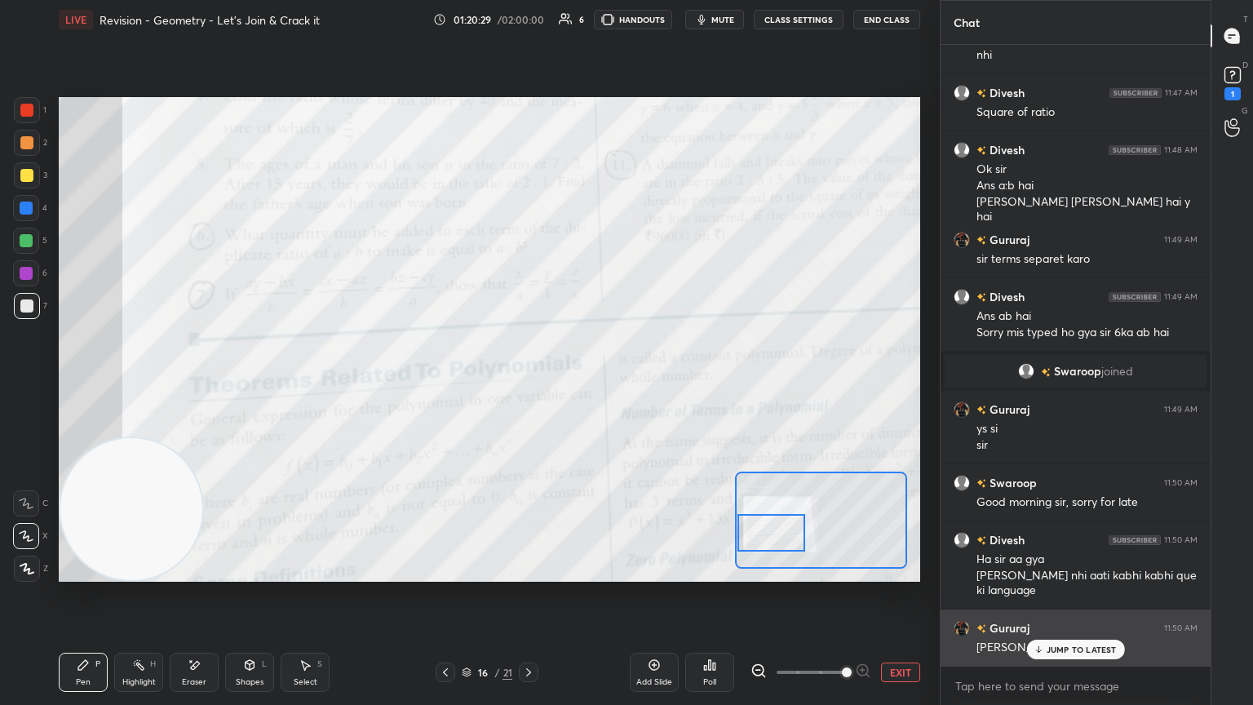
click at [585, 383] on div "JUMP TO LATEST" at bounding box center [1075, 650] width 98 height 20
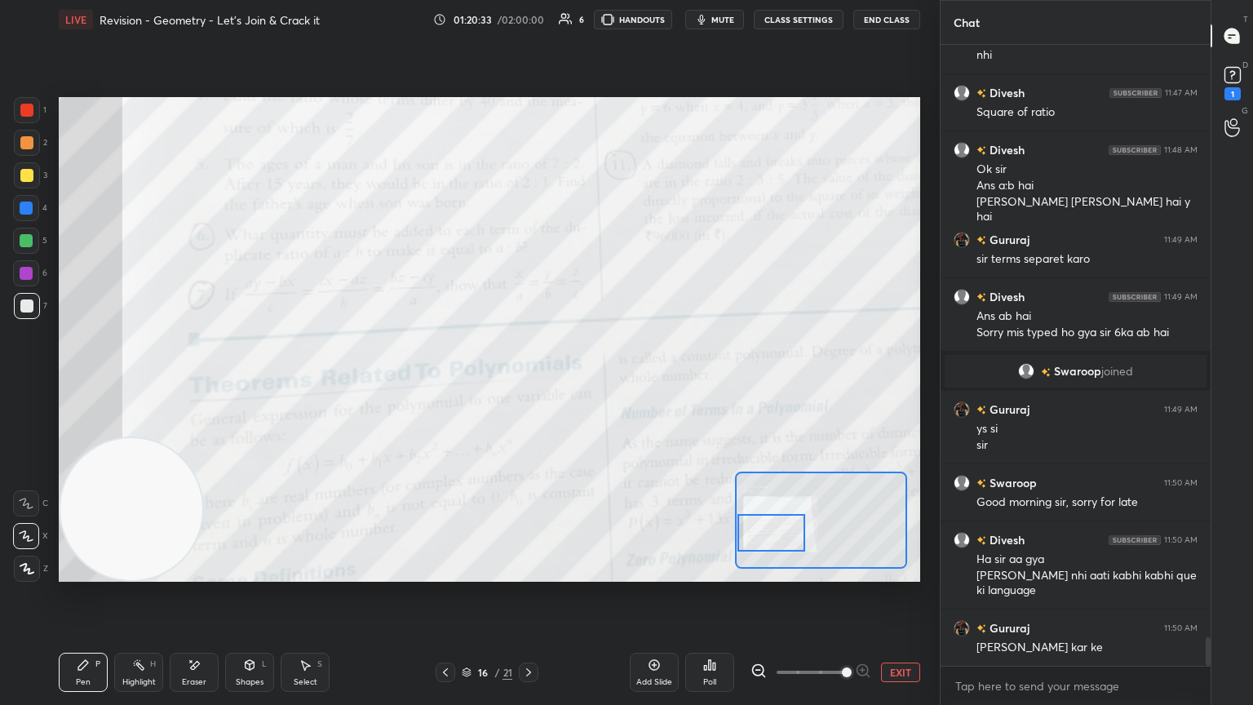
scroll to position [12771, 0]
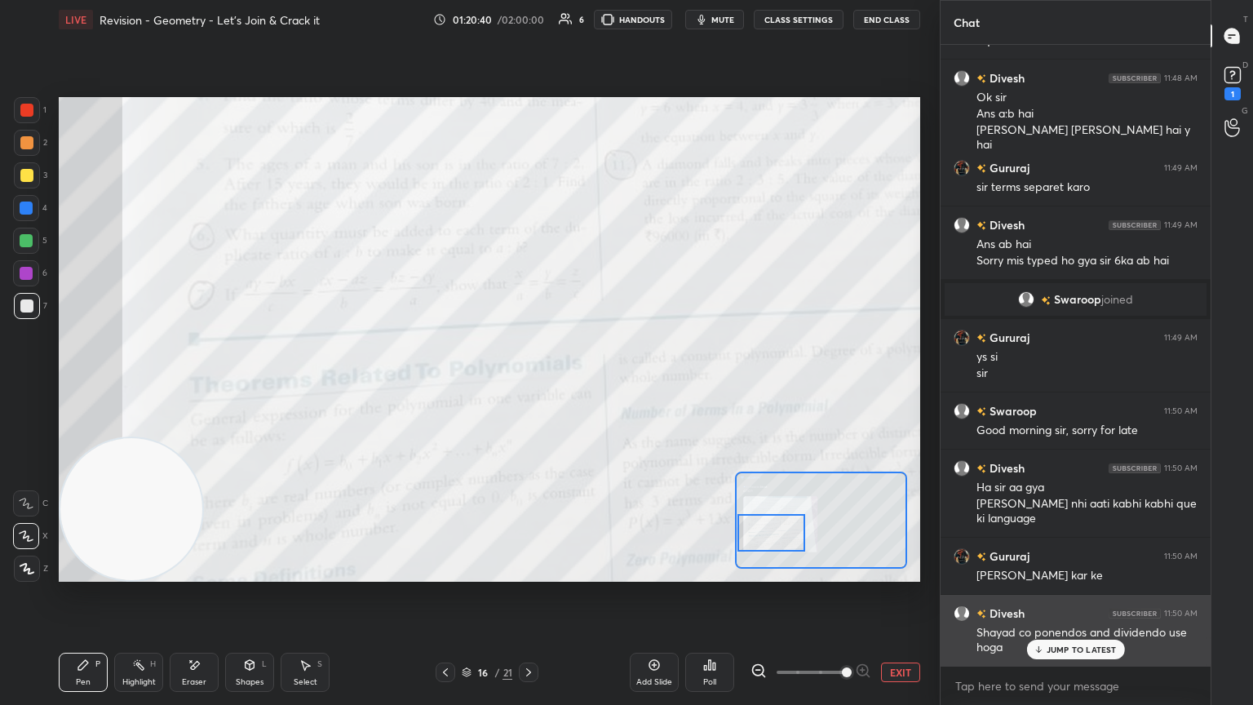
click at [585, 383] on p "JUMP TO LATEST" at bounding box center [1082, 650] width 70 height 10
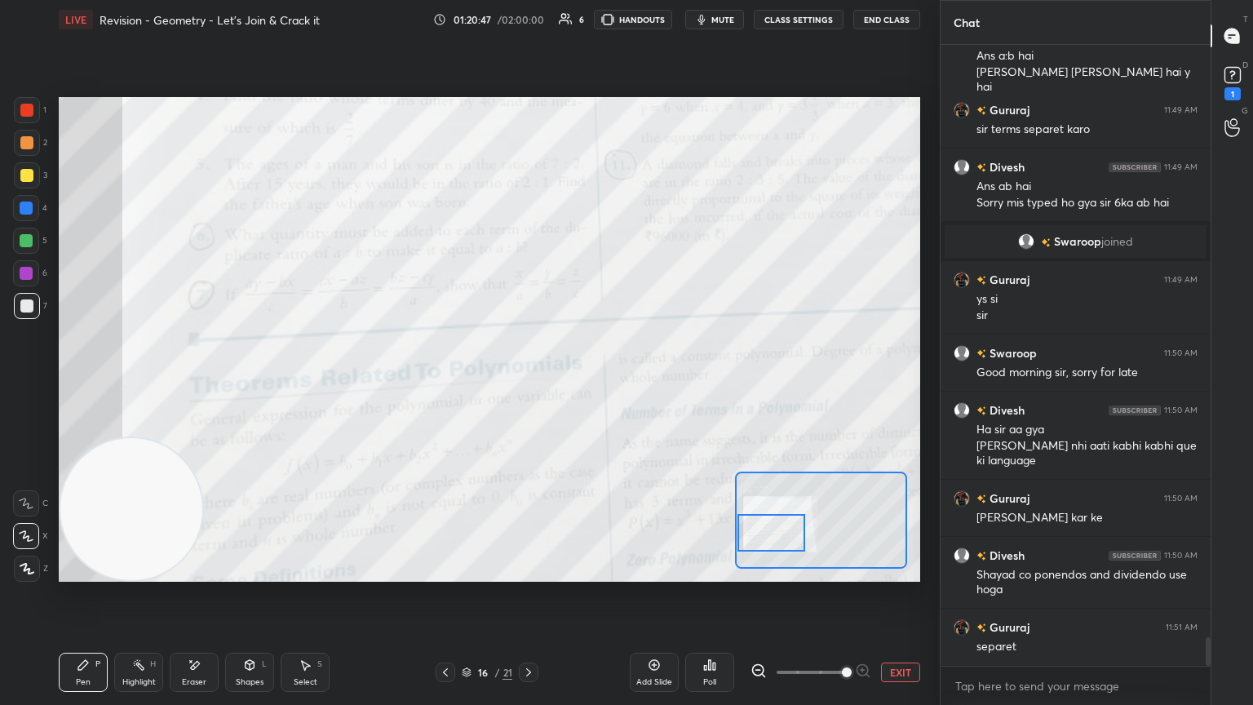
scroll to position [12885, 0]
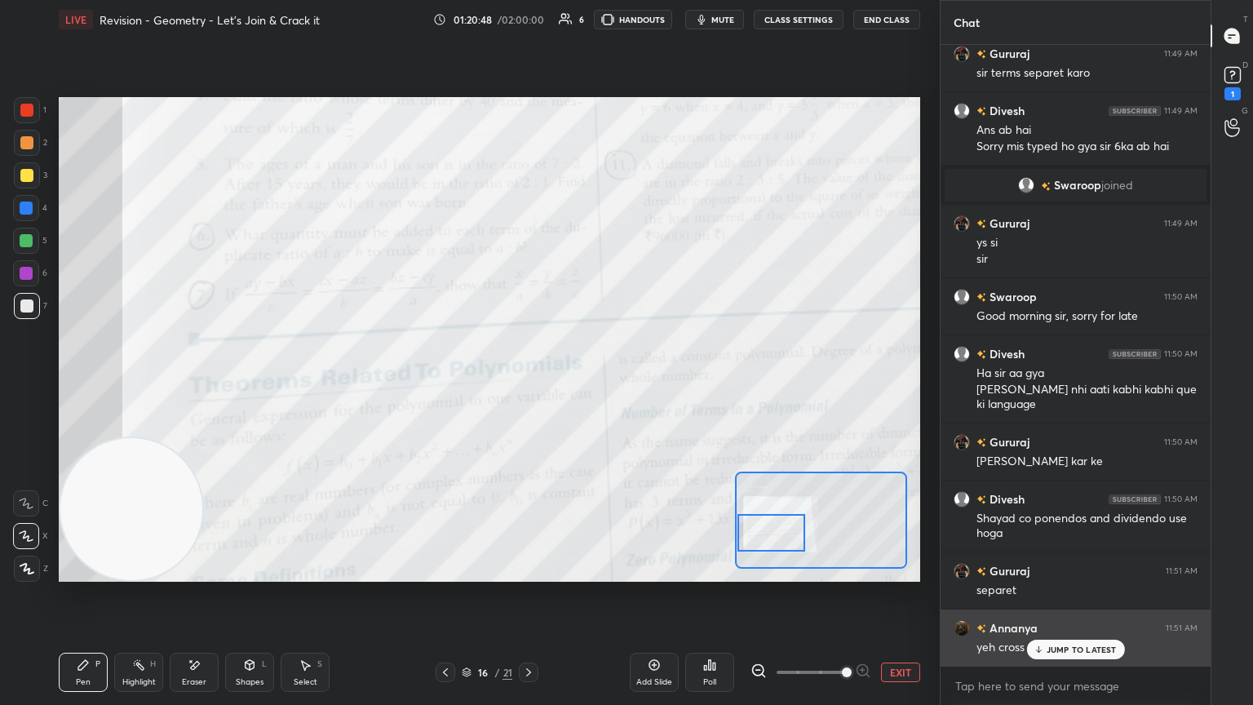
click at [585, 383] on p "JUMP TO LATEST" at bounding box center [1082, 650] width 70 height 10
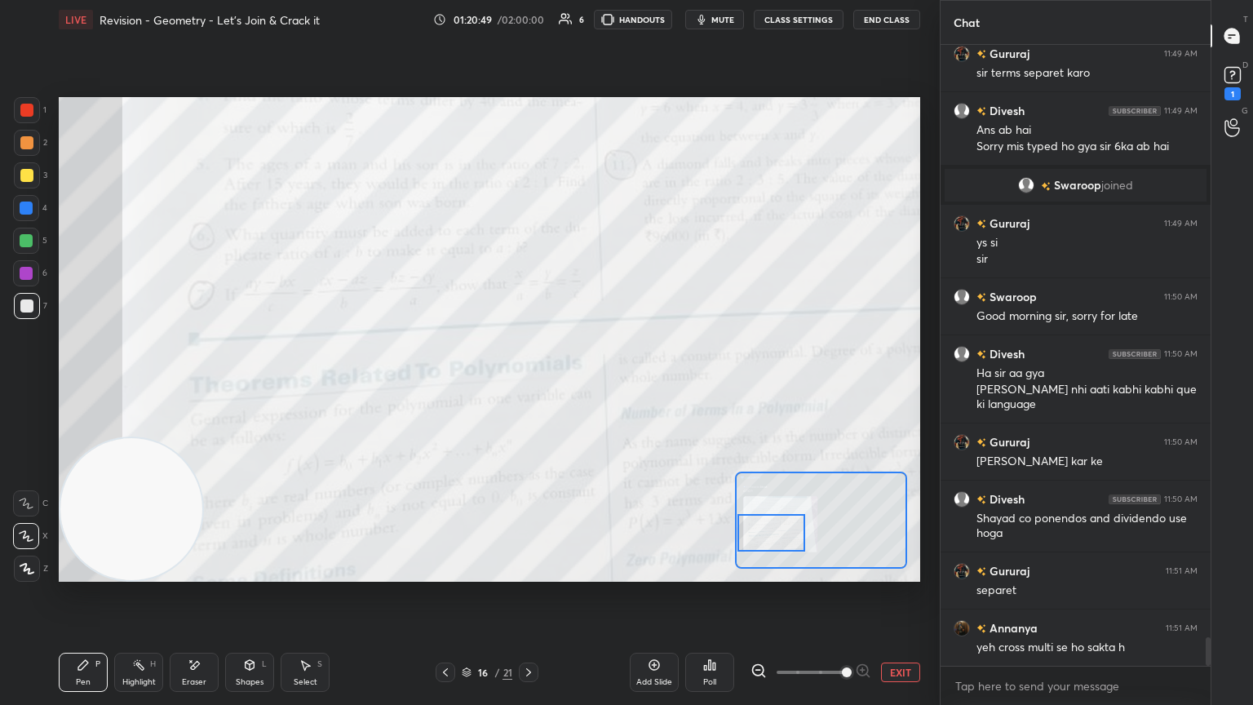
click at [585, 383] on button "EXIT" at bounding box center [900, 673] width 39 height 20
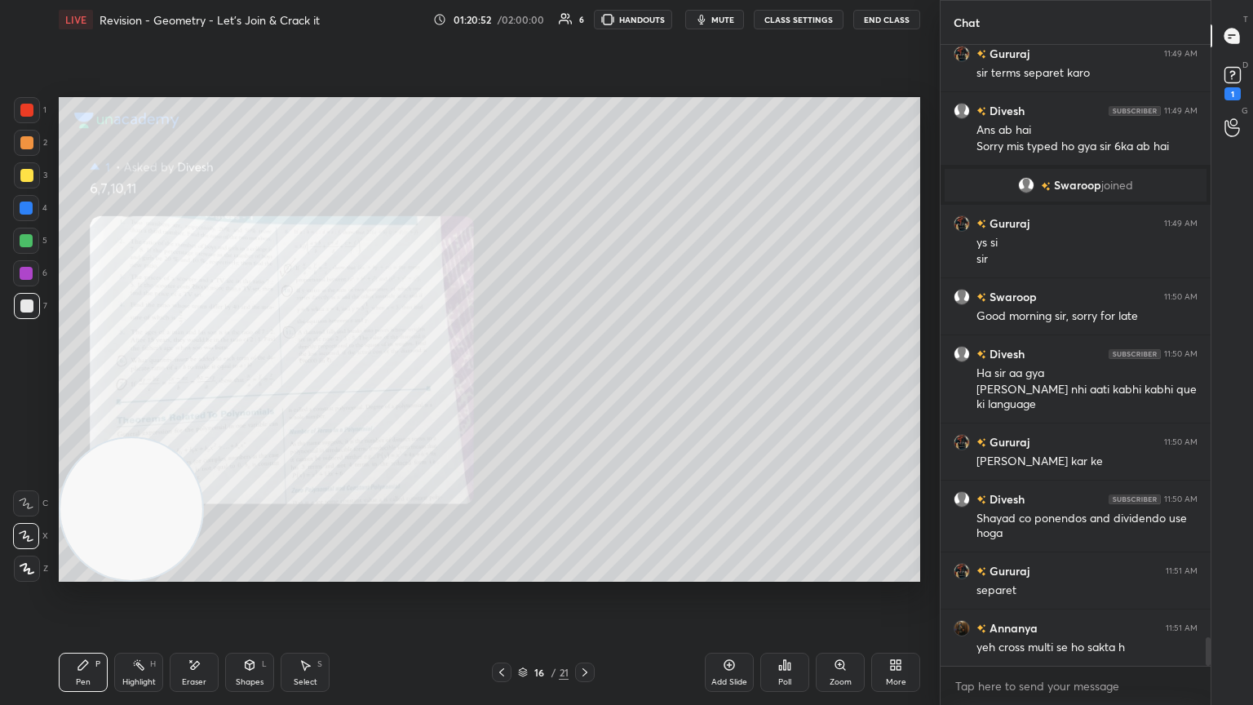
drag, startPoint x: 189, startPoint y: 668, endPoint x: 181, endPoint y: 669, distance: 8.2
click at [185, 383] on div "Eraser" at bounding box center [194, 672] width 49 height 39
click at [19, 383] on span "Erase all" at bounding box center [26, 568] width 24 height 11
drag, startPoint x: 188, startPoint y: 661, endPoint x: 184, endPoint y: 653, distance: 9.1
click at [188, 383] on icon at bounding box center [194, 665] width 13 height 14
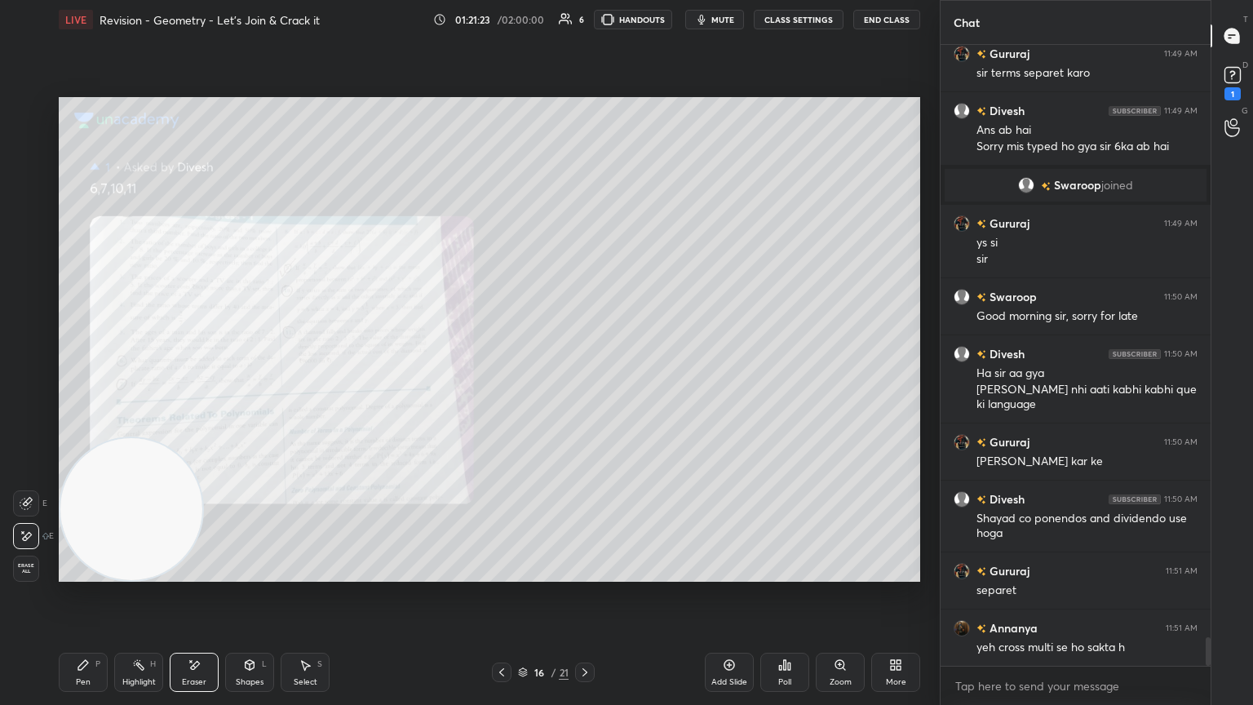
drag, startPoint x: 36, startPoint y: 568, endPoint x: 60, endPoint y: 535, distance: 40.8
click at [33, 383] on span "Erase all" at bounding box center [26, 568] width 24 height 11
click at [585, 383] on div "Zoom" at bounding box center [840, 672] width 49 height 39
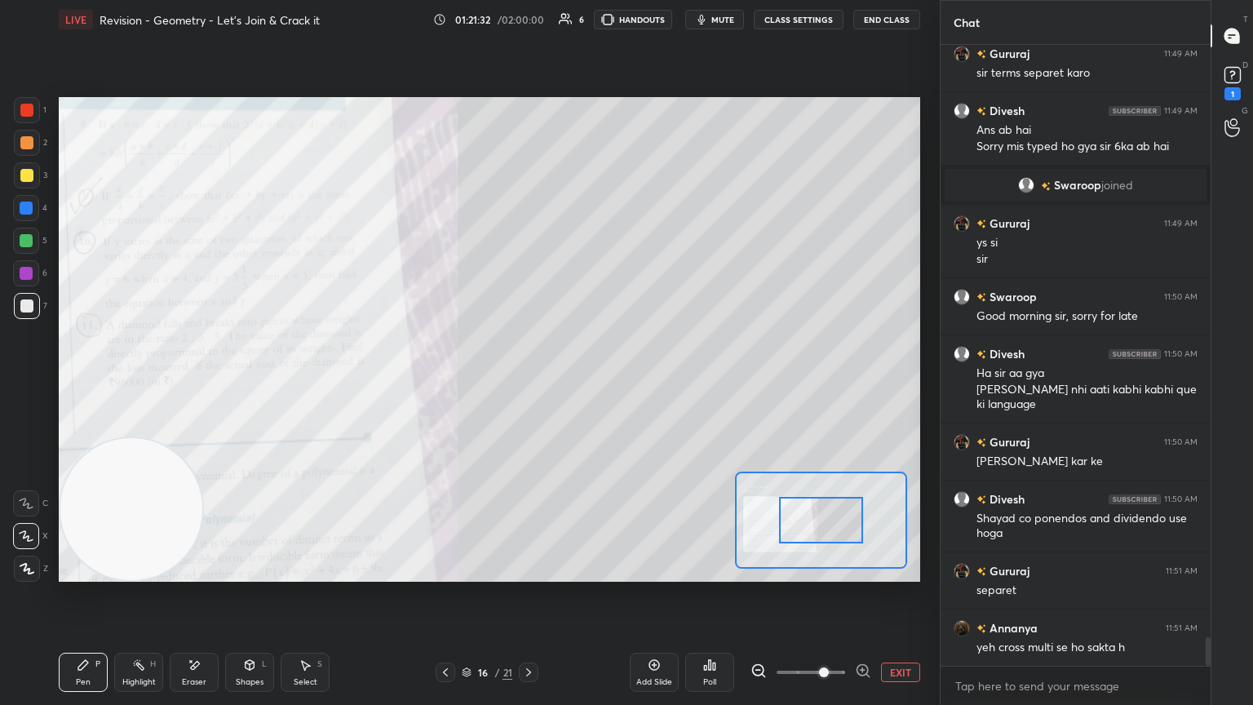
click at [585, 383] on span at bounding box center [824, 672] width 10 height 10
click at [585, 383] on button "EXIT" at bounding box center [900, 673] width 39 height 20
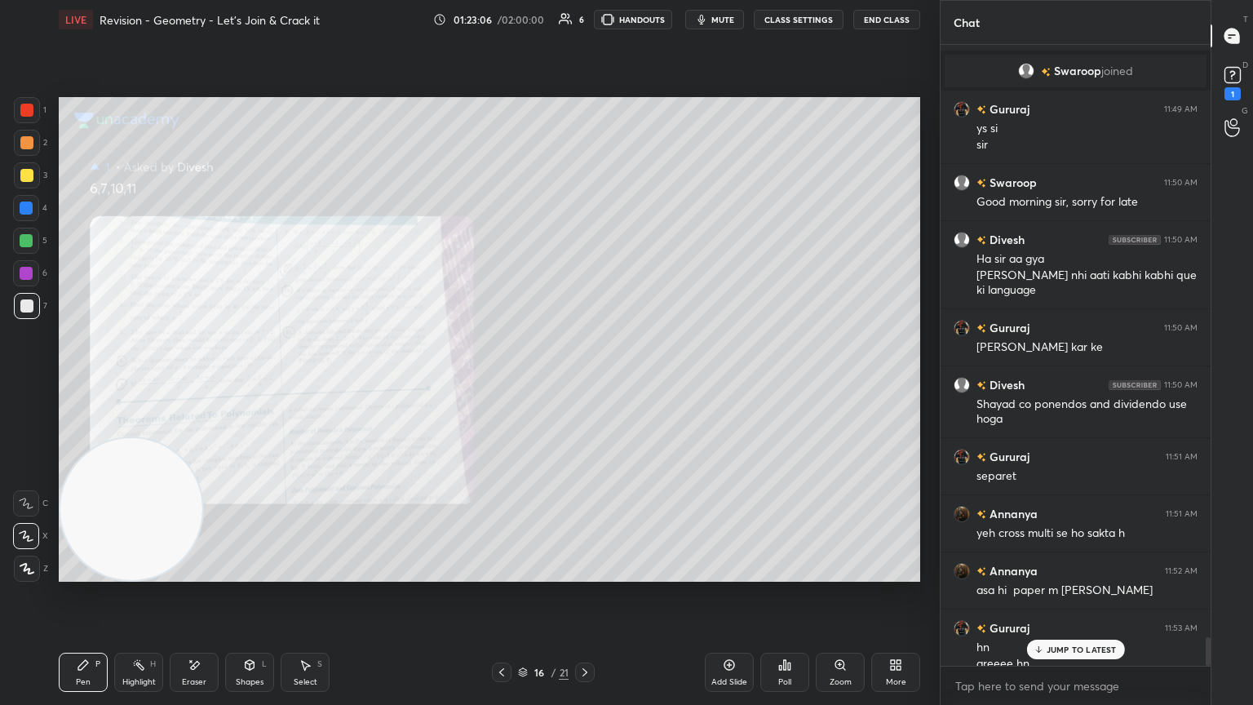
scroll to position [13016, 0]
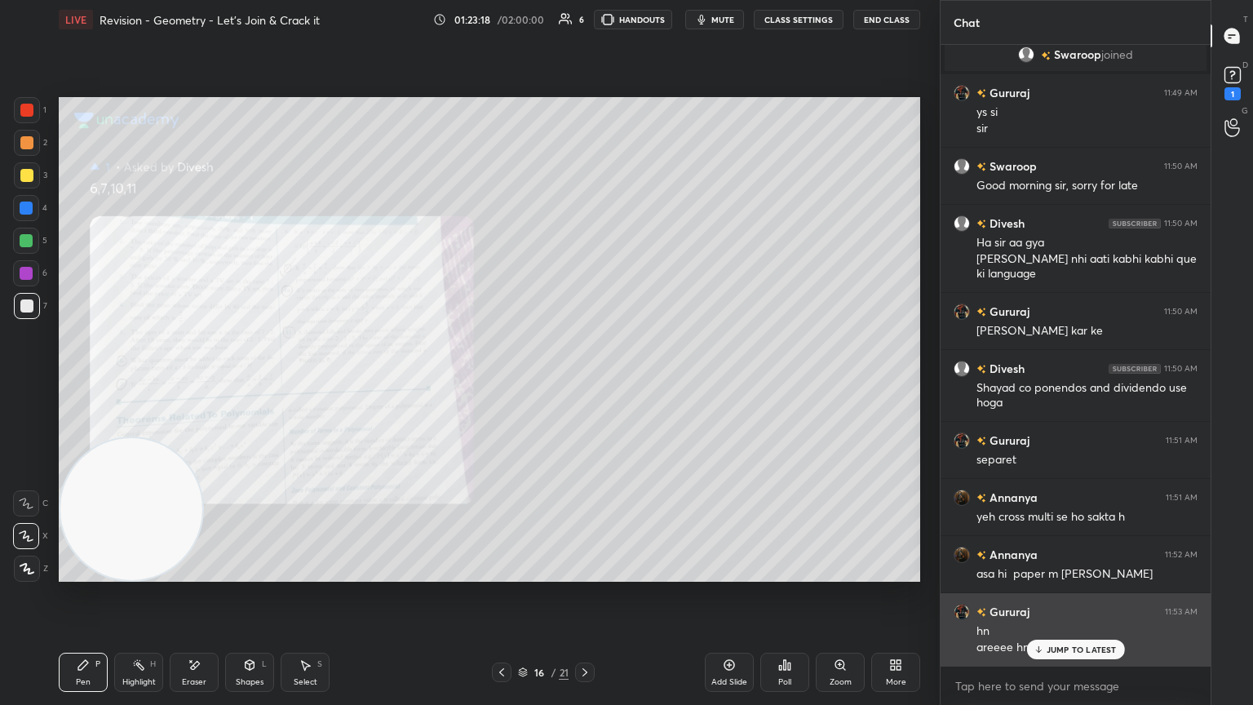
click at [585, 383] on div "JUMP TO LATEST" at bounding box center [1075, 650] width 98 height 20
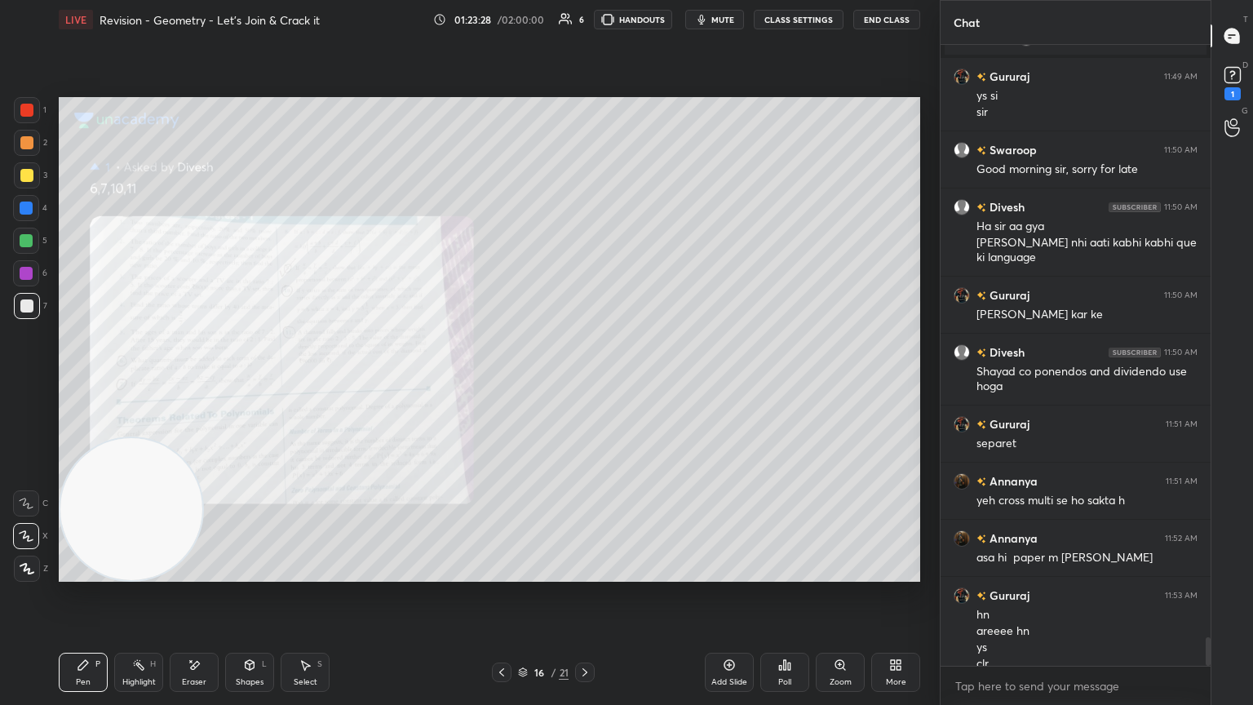
scroll to position [13048, 0]
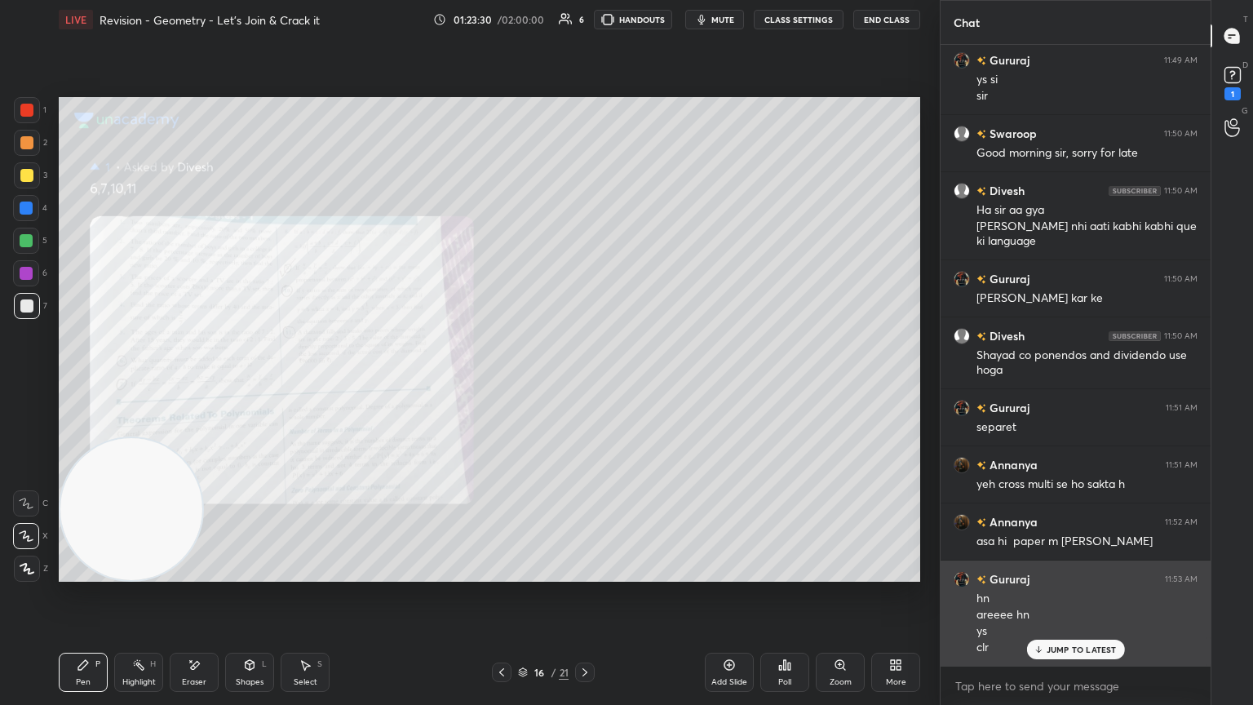
click at [585, 383] on p "JUMP TO LATEST" at bounding box center [1082, 650] width 70 height 10
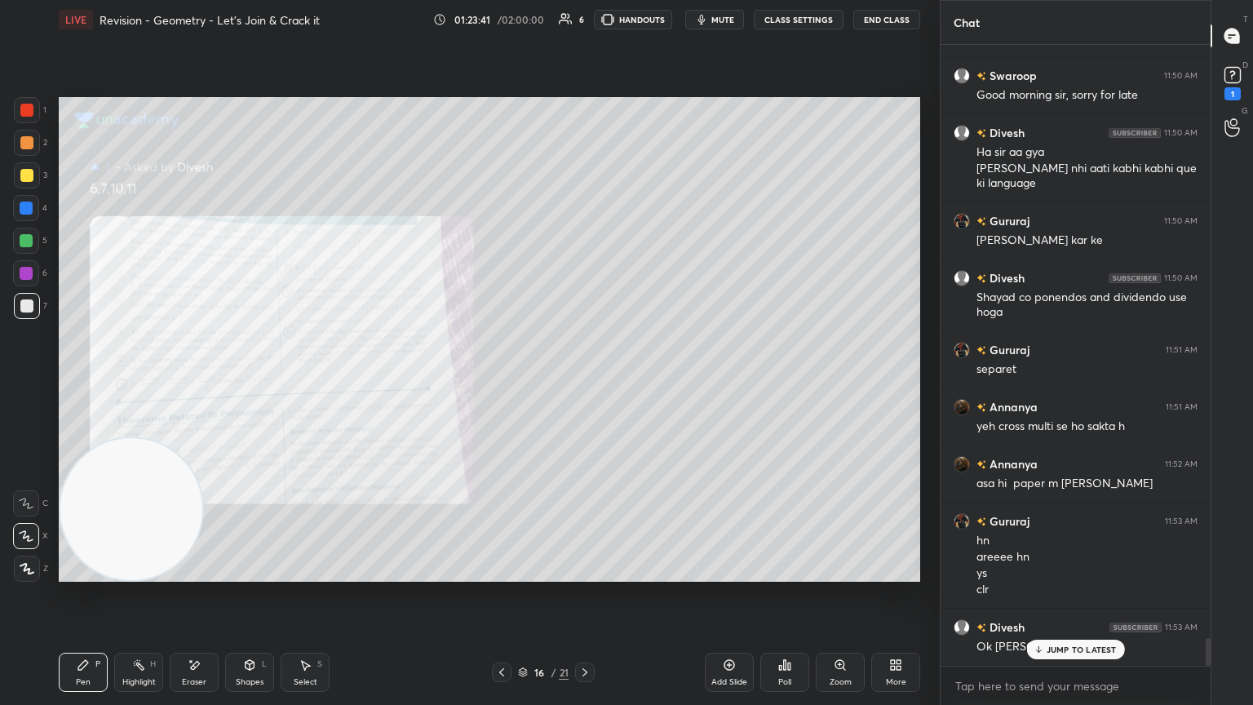
scroll to position [13163, 0]
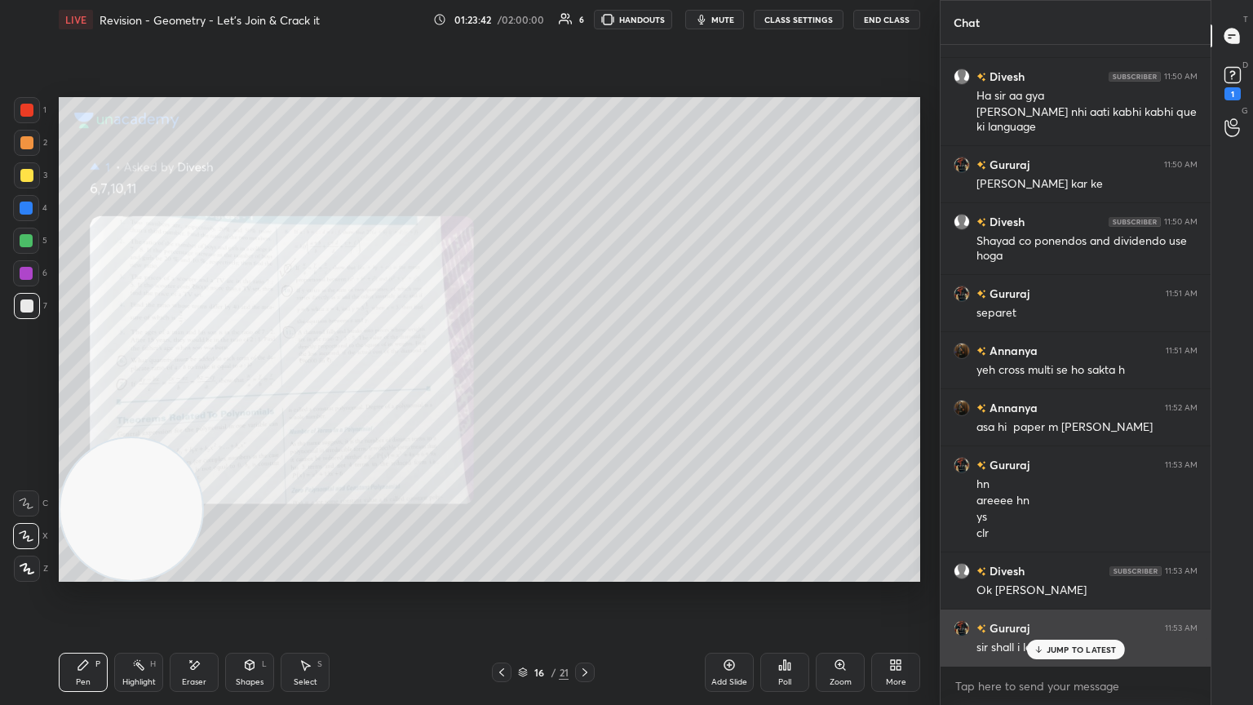
click at [585, 383] on p "JUMP TO LATEST" at bounding box center [1082, 650] width 70 height 10
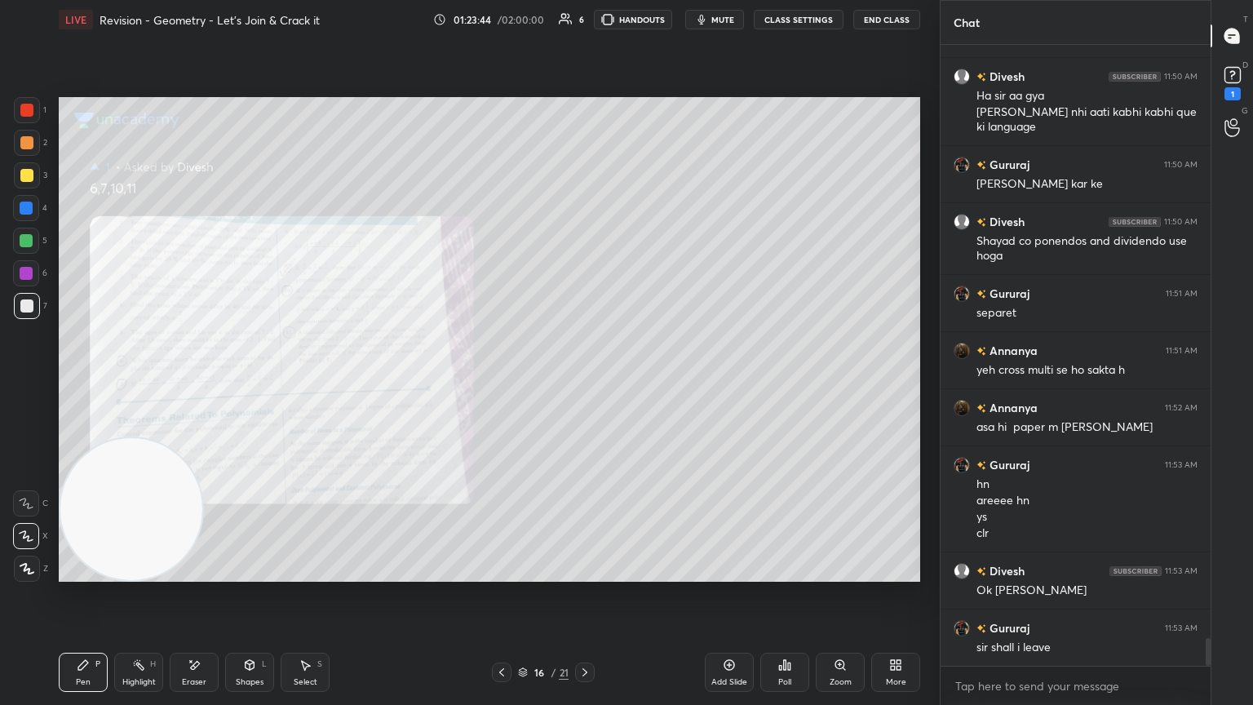
click at [585, 383] on div "Zoom" at bounding box center [840, 672] width 49 height 39
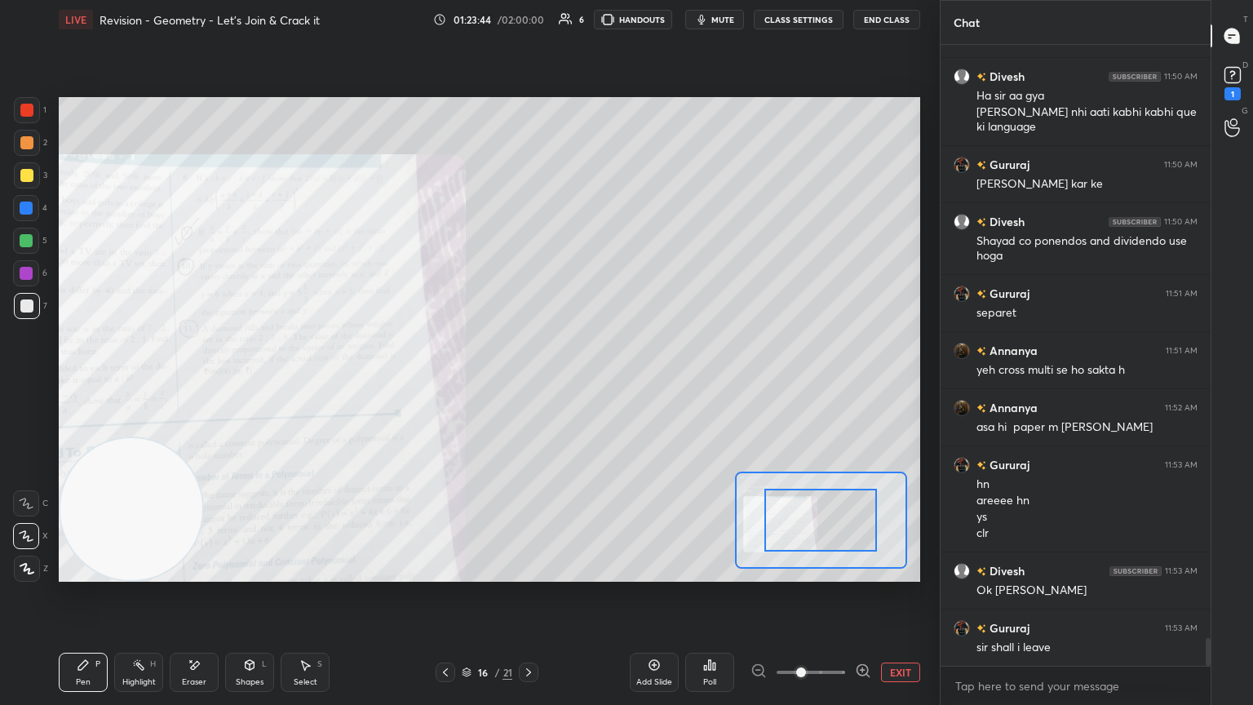
click at [585, 383] on span at bounding box center [811, 672] width 69 height 24
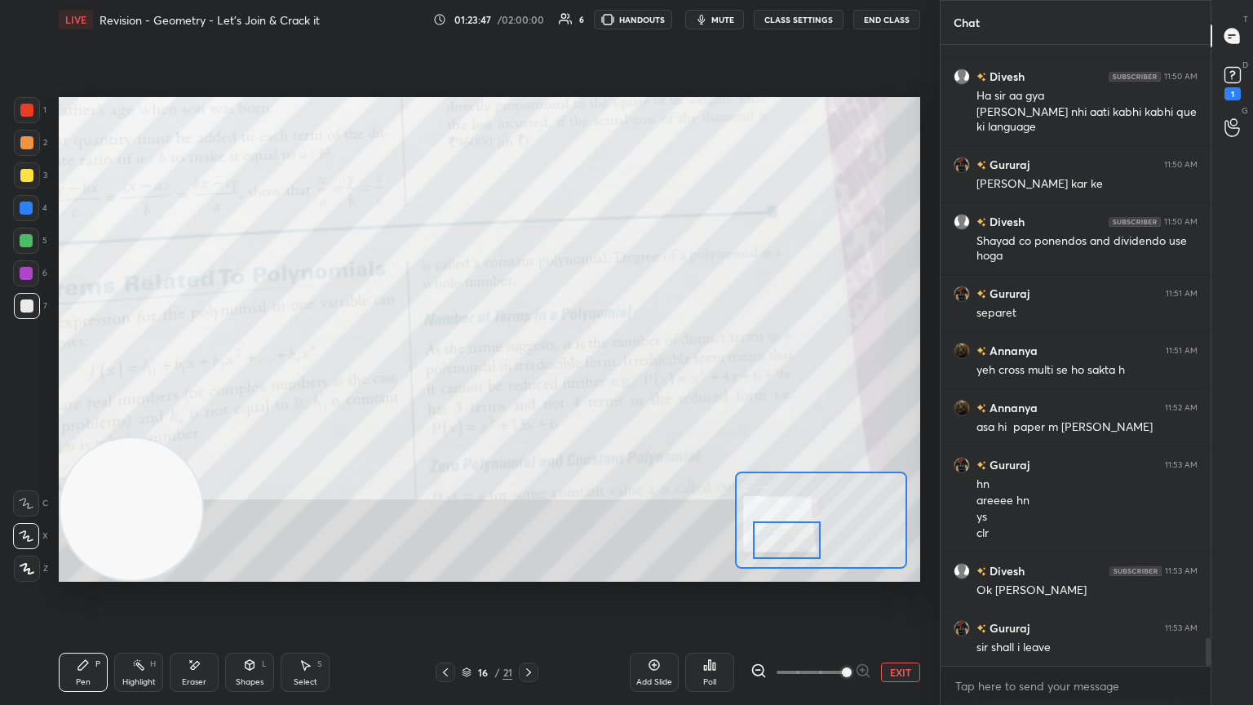
drag, startPoint x: 778, startPoint y: 529, endPoint x: 740, endPoint y: 512, distance: 42.0
click at [585, 383] on div at bounding box center [787, 540] width 68 height 38
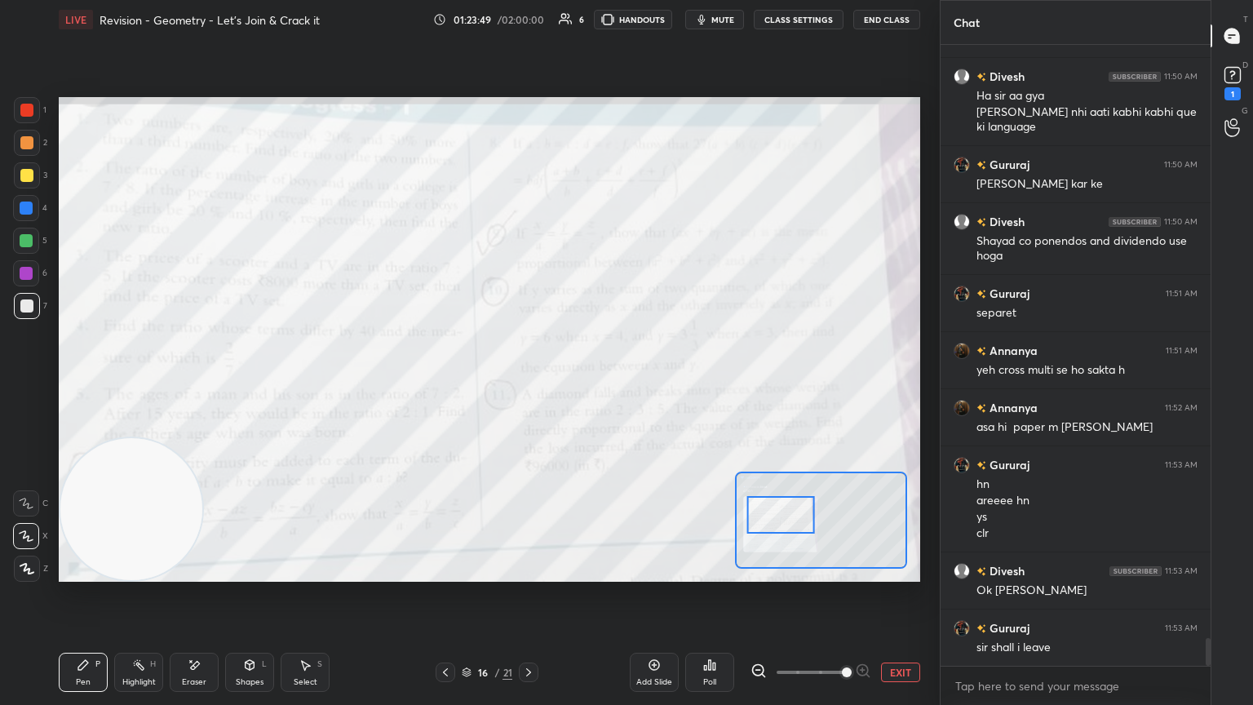
scroll to position [13220, 0]
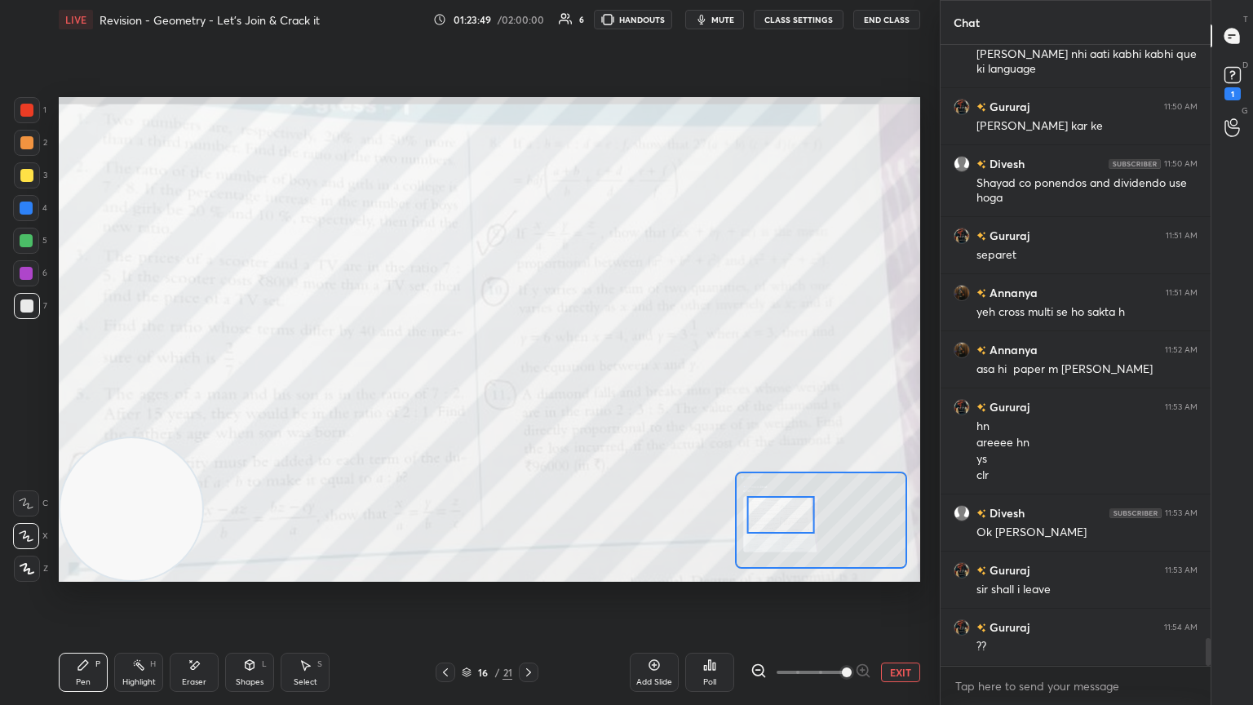
drag, startPoint x: 776, startPoint y: 518, endPoint x: 783, endPoint y: 530, distance: 13.6
click at [585, 383] on div at bounding box center [781, 515] width 68 height 38
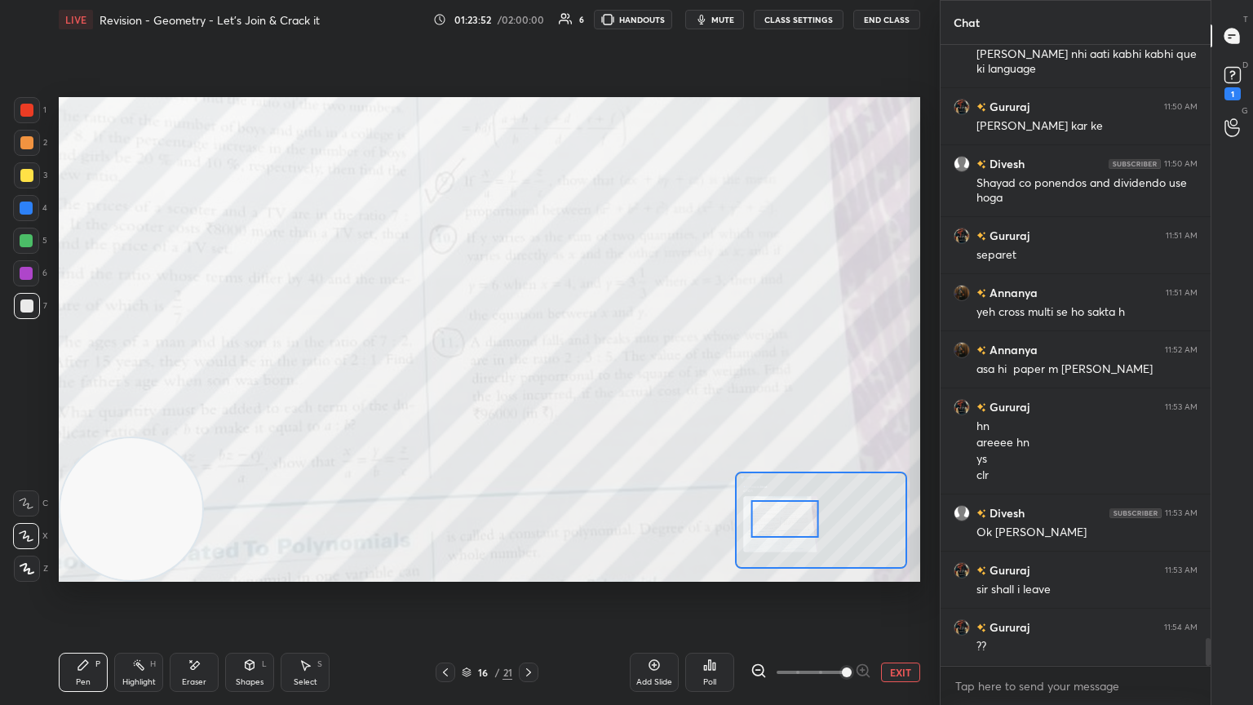
click at [585, 383] on div at bounding box center [785, 519] width 68 height 38
click at [23, 106] on div at bounding box center [27, 110] width 26 height 26
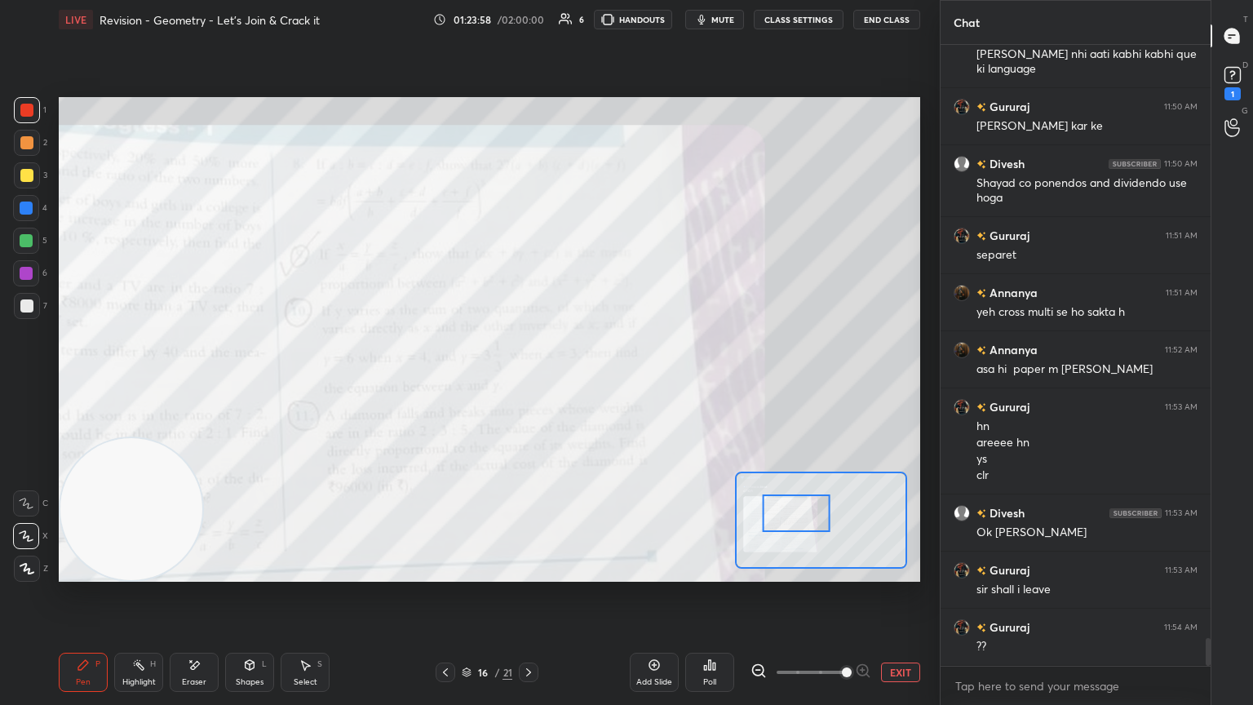
click at [585, 383] on div at bounding box center [797, 513] width 68 height 38
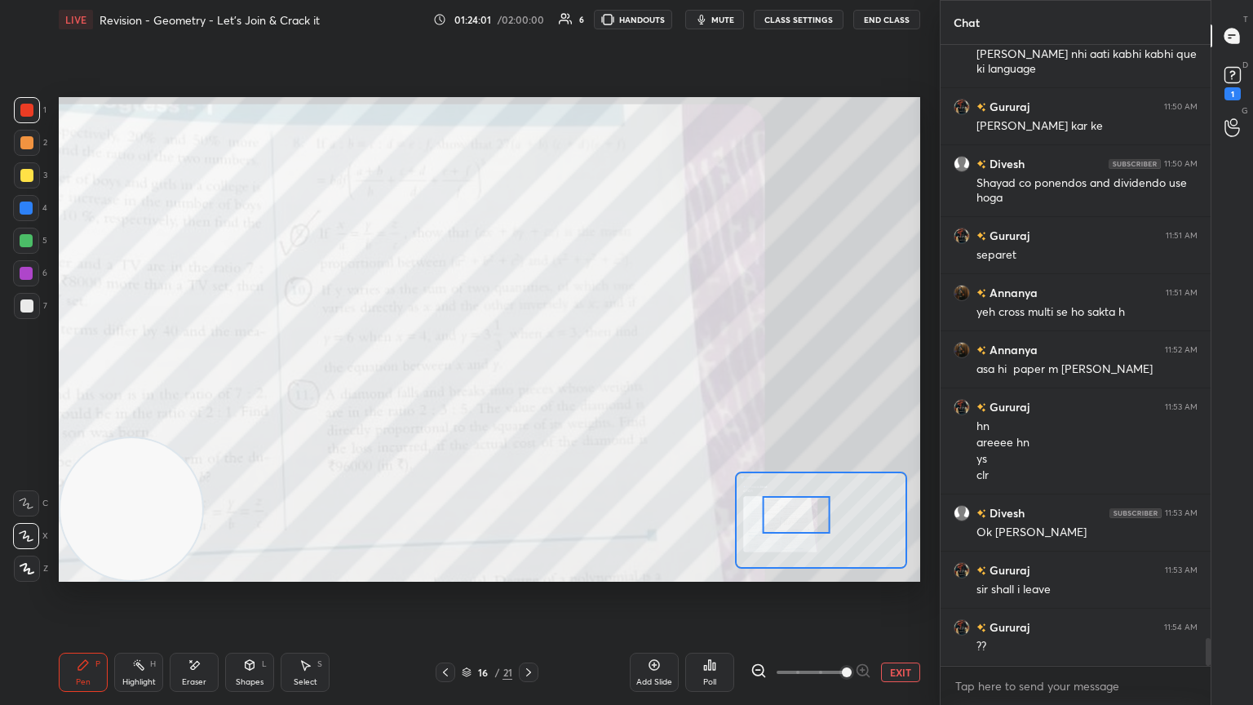
scroll to position [13277, 0]
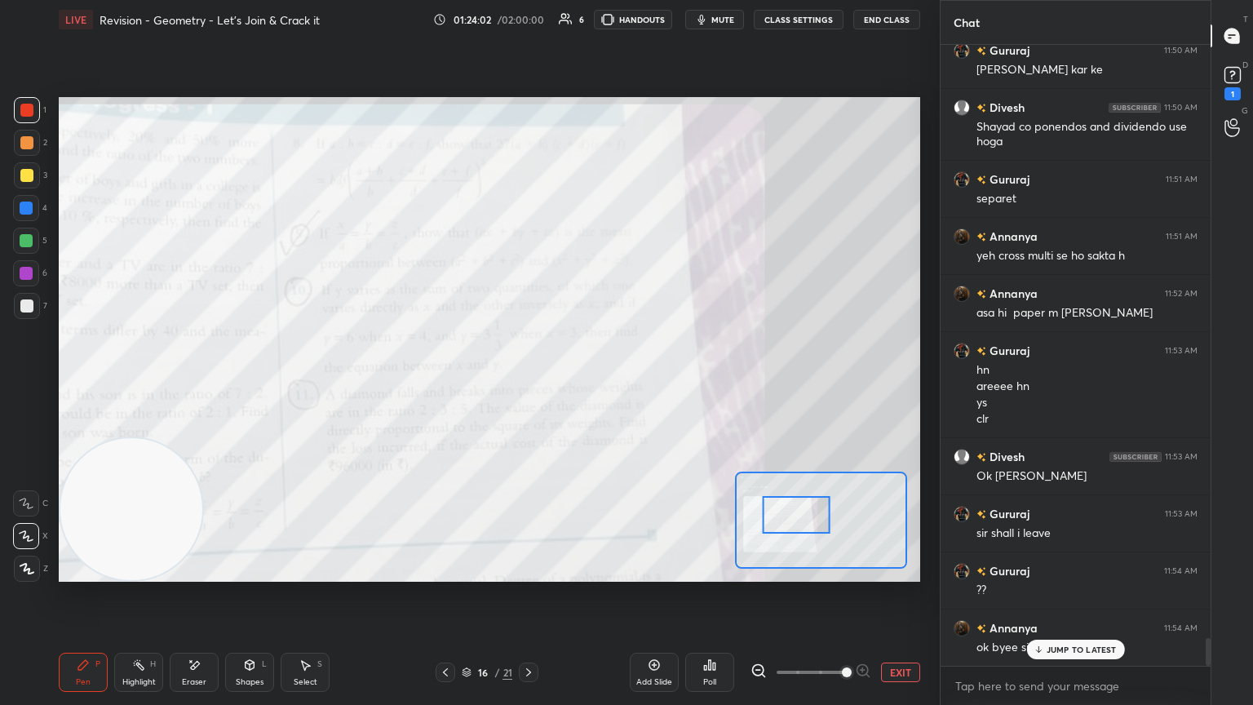
click at [585, 383] on icon at bounding box center [1038, 650] width 11 height 10
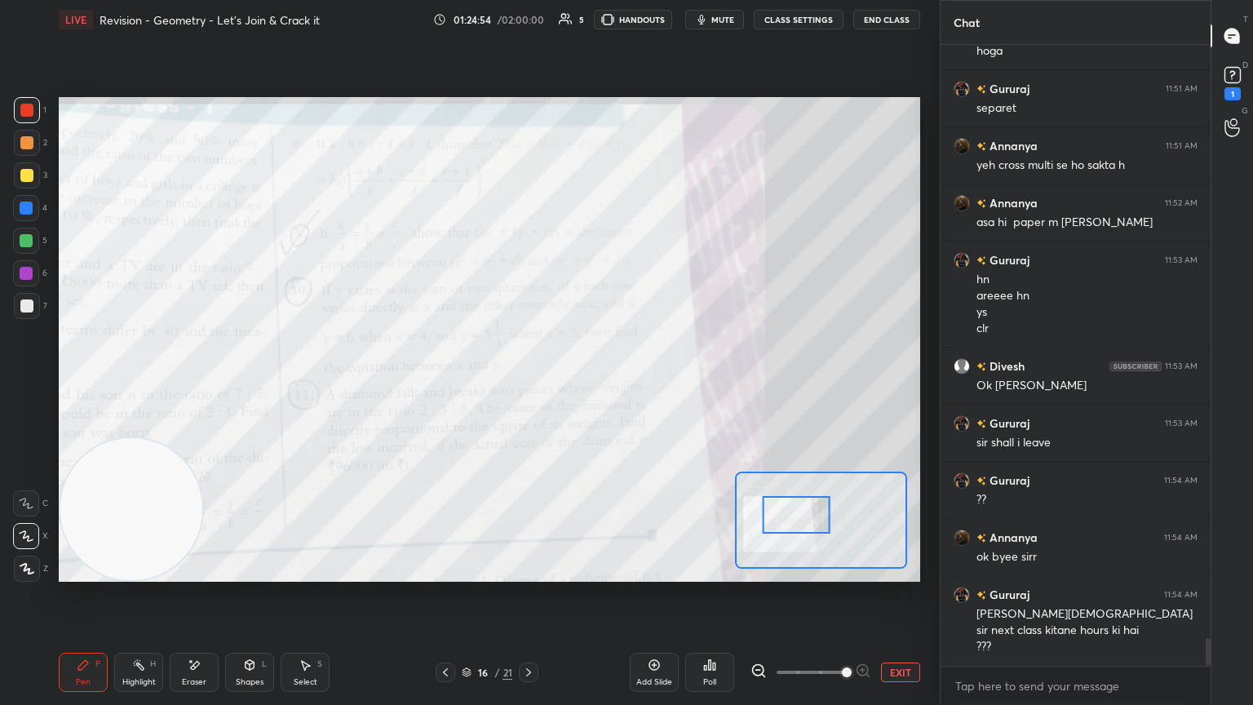
scroll to position [13424, 0]
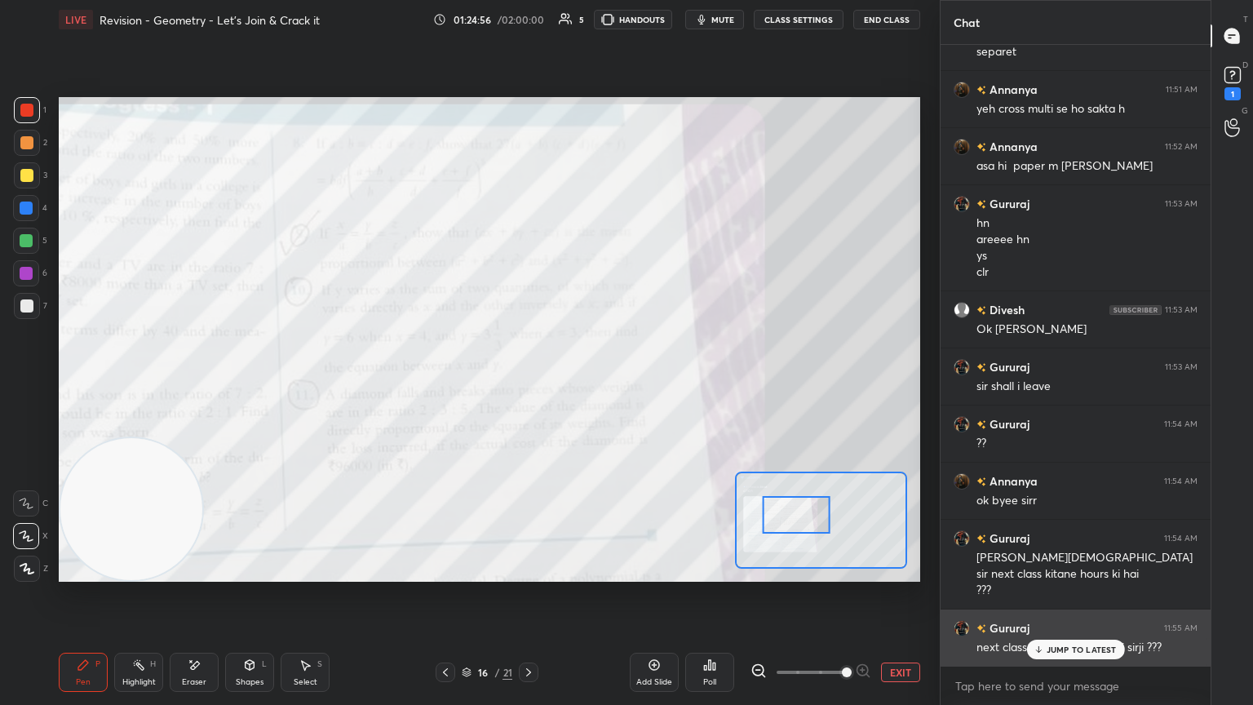
click at [585, 383] on div "JUMP TO LATEST" at bounding box center [1075, 650] width 98 height 20
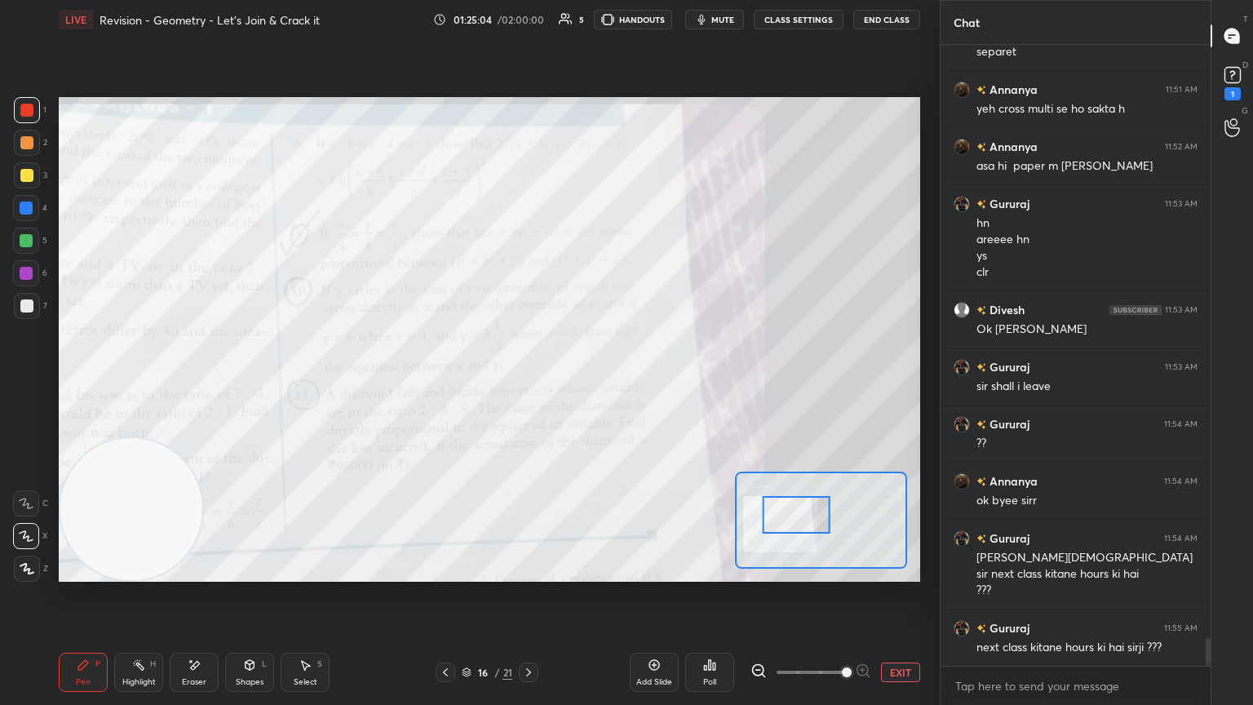
scroll to position [13440, 0]
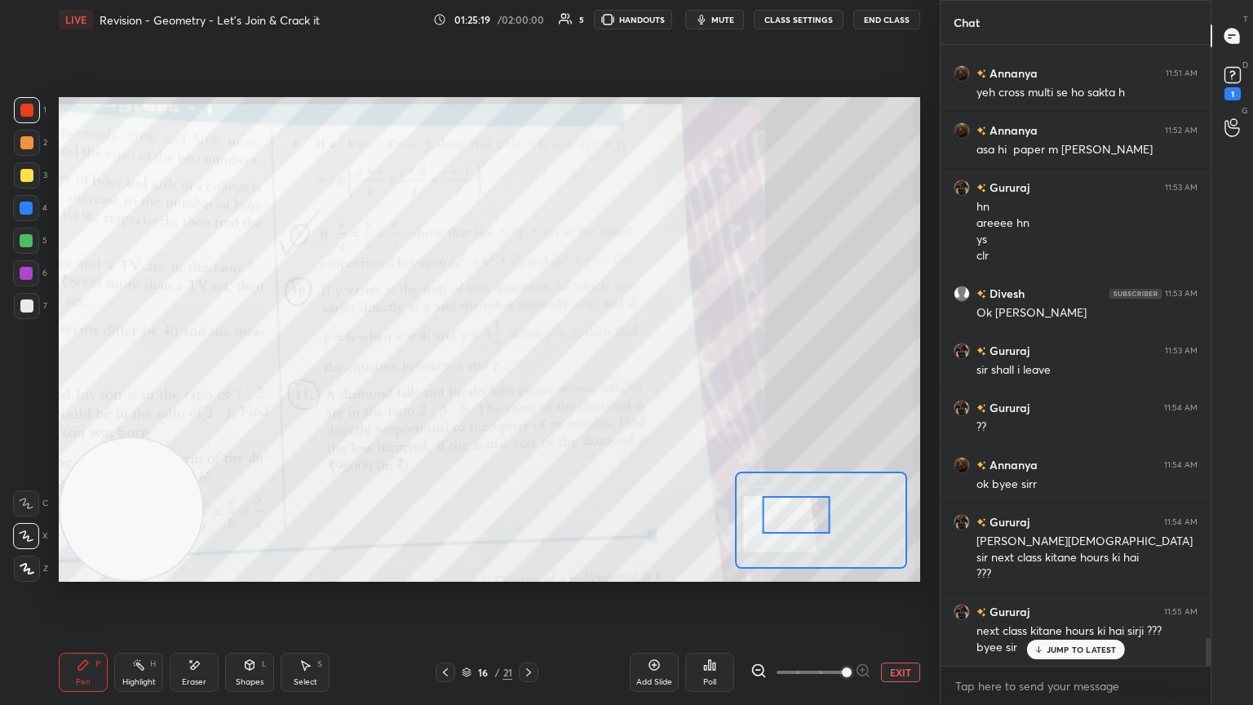
click at [585, 383] on p "JUMP TO LATEST" at bounding box center [1082, 650] width 70 height 10
click at [585, 383] on button "EXIT" at bounding box center [900, 673] width 39 height 20
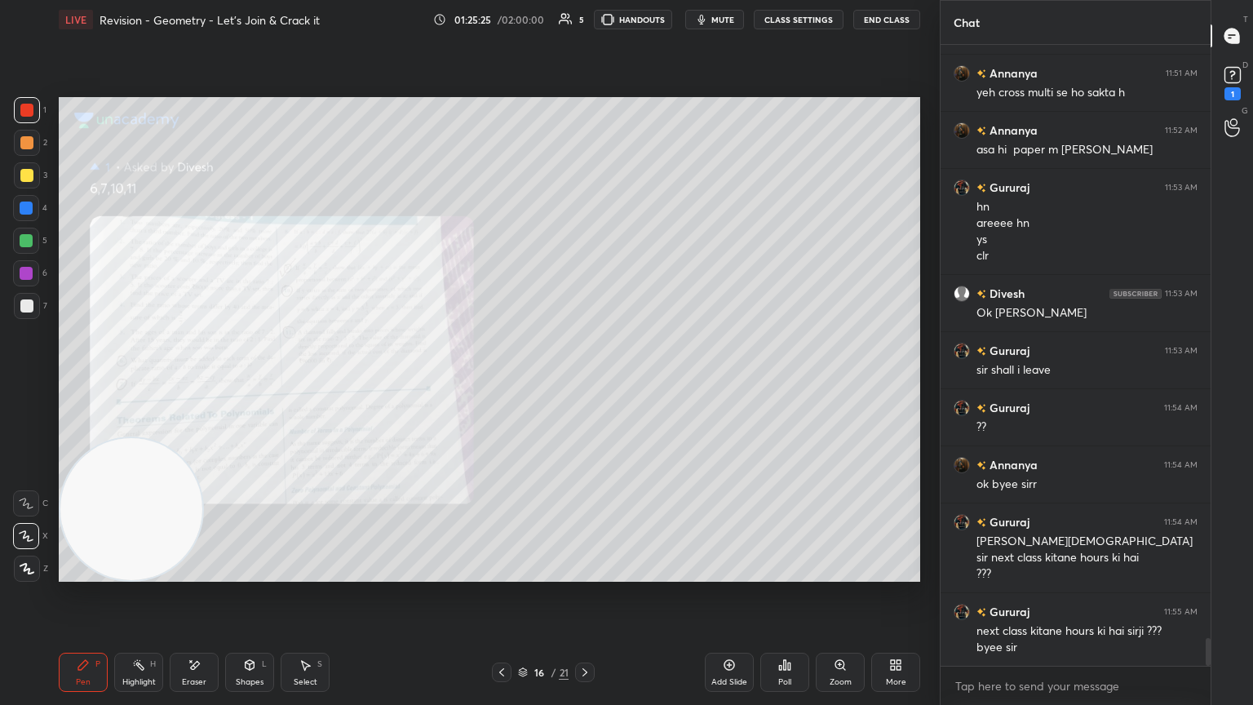
drag, startPoint x: 193, startPoint y: 672, endPoint x: 168, endPoint y: 631, distance: 48.3
click at [189, 383] on div "Eraser" at bounding box center [194, 672] width 49 height 39
drag, startPoint x: 16, startPoint y: 571, endPoint x: 38, endPoint y: 541, distance: 37.4
click at [15, 383] on span "Erase all" at bounding box center [26, 568] width 24 height 11
click at [33, 169] on div at bounding box center [27, 175] width 26 height 26
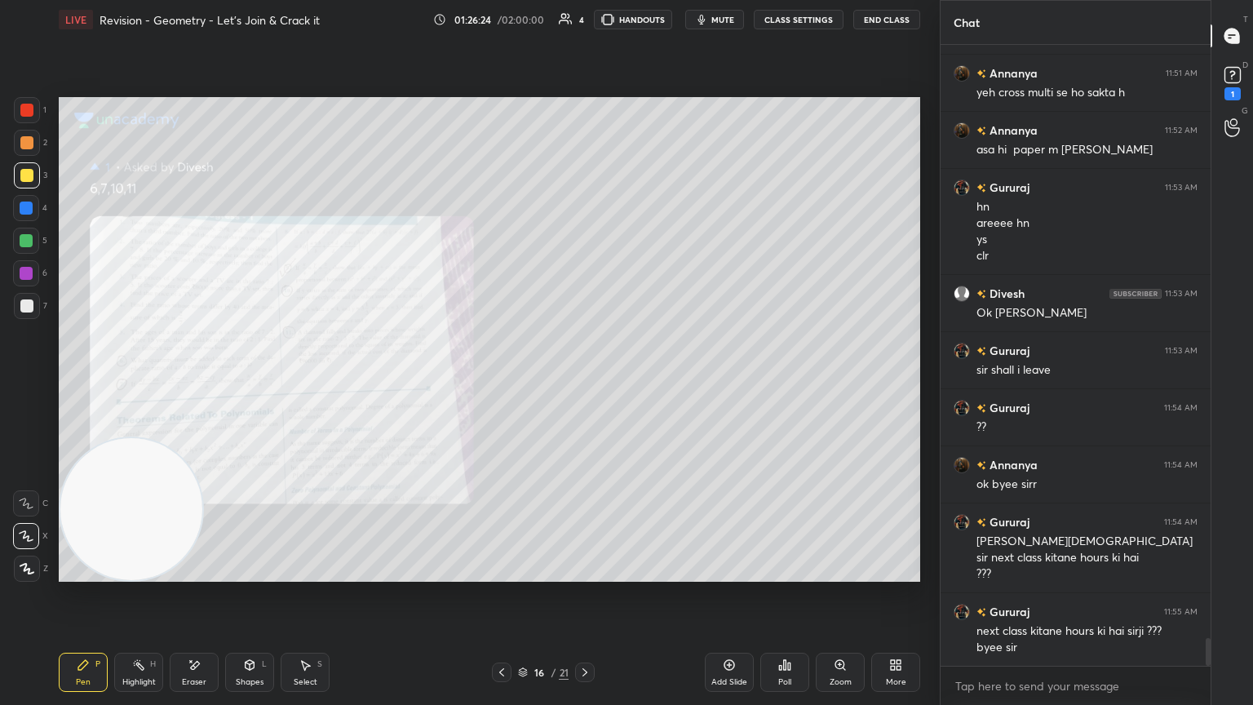
scroll to position [13498, 0]
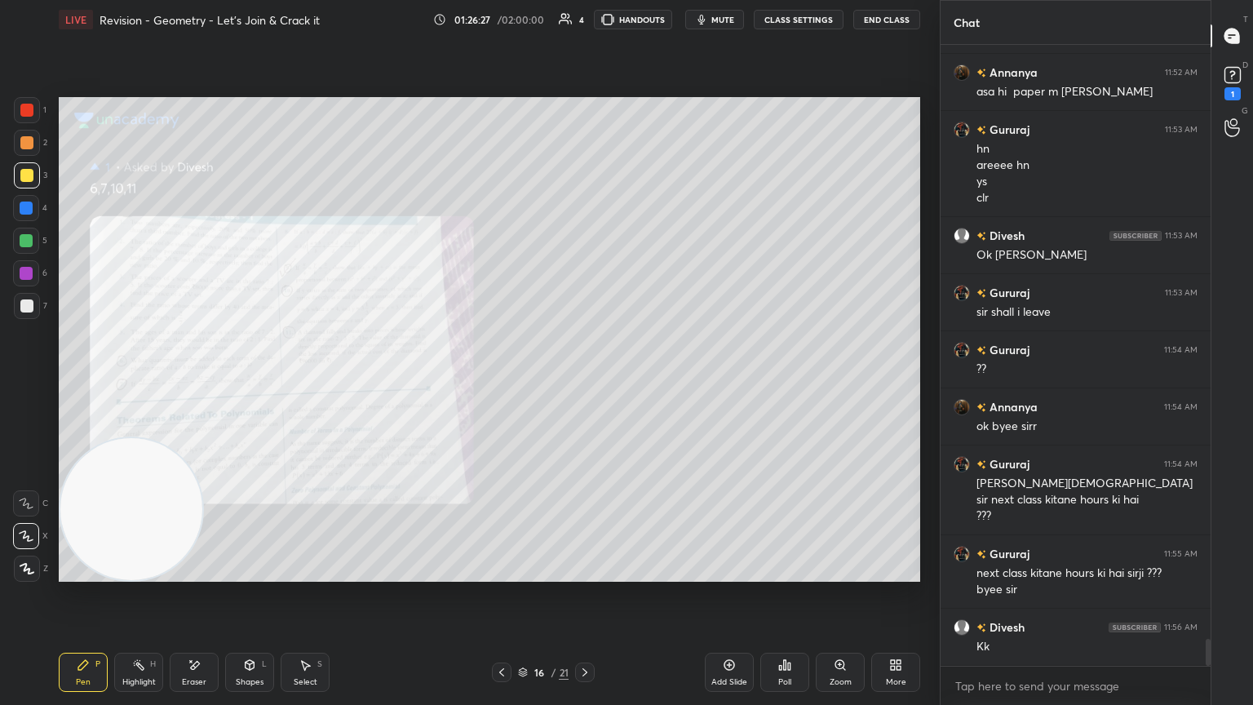
click at [585, 383] on icon at bounding box center [840, 664] width 13 height 13
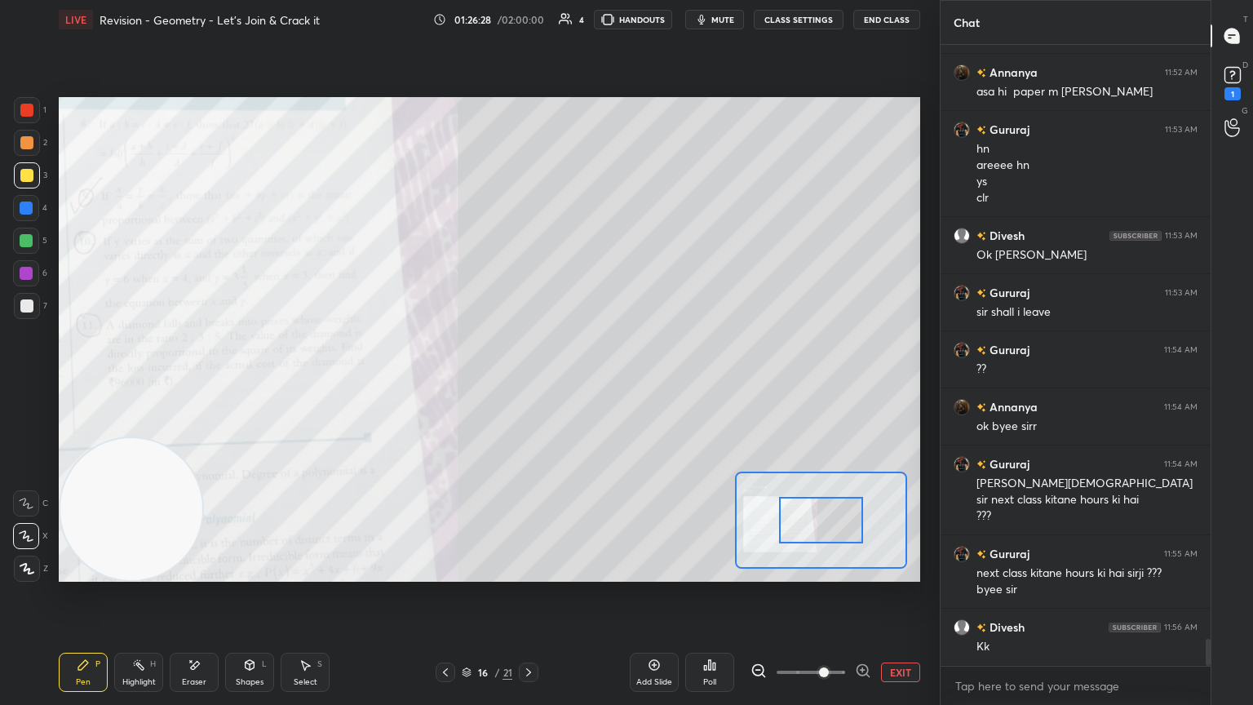
click at [585, 383] on span at bounding box center [811, 672] width 69 height 24
click at [585, 383] on span at bounding box center [824, 672] width 10 height 10
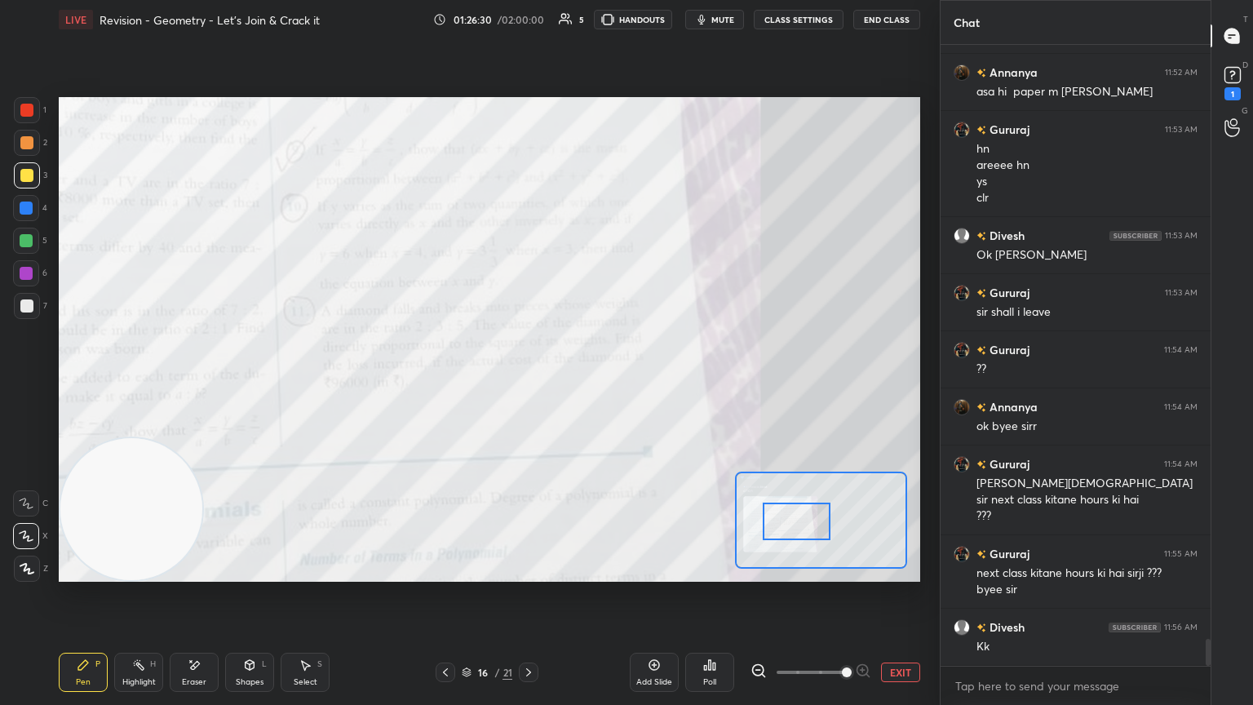
drag, startPoint x: 833, startPoint y: 512, endPoint x: 819, endPoint y: 509, distance: 14.1
click at [585, 383] on div at bounding box center [797, 522] width 68 height 38
click at [585, 383] on button "EXIT" at bounding box center [900, 673] width 39 height 20
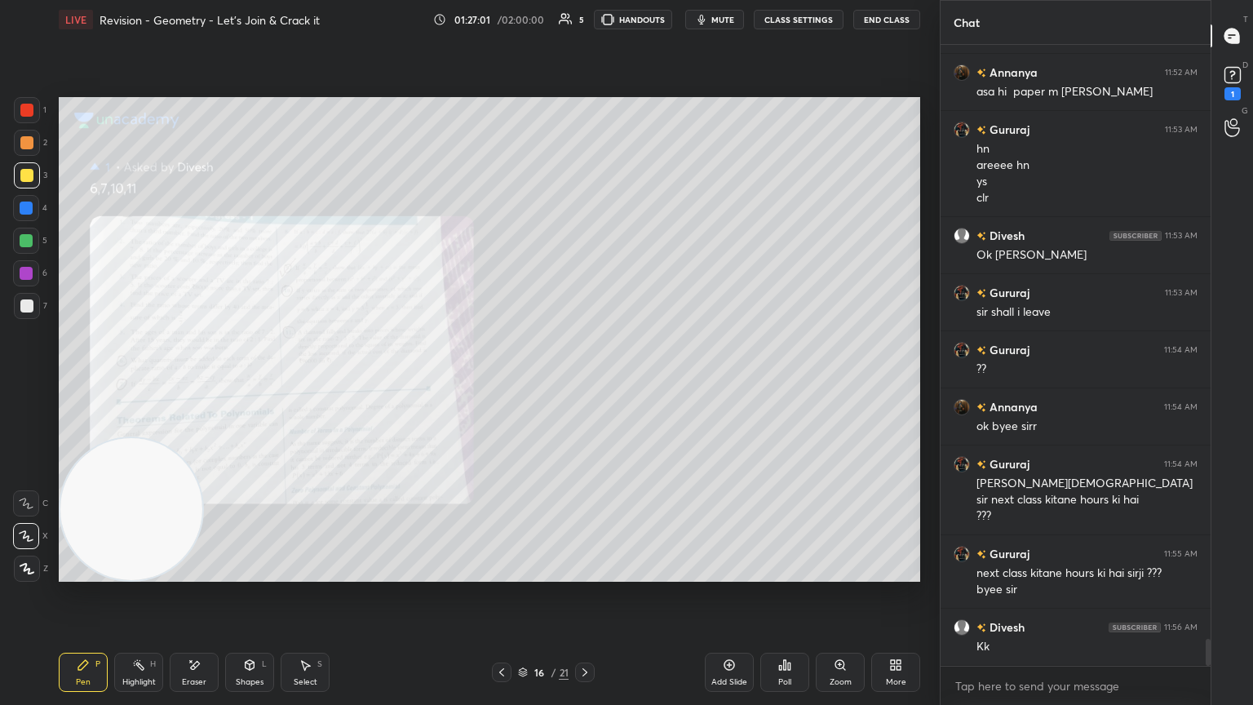
click at [29, 307] on div at bounding box center [26, 305] width 13 height 13
drag, startPoint x: 198, startPoint y: 675, endPoint x: 189, endPoint y: 669, distance: 10.6
click at [198, 383] on div "Eraser" at bounding box center [194, 672] width 49 height 39
click at [33, 383] on span "Erase all" at bounding box center [26, 568] width 24 height 11
click at [585, 383] on div "Zoom" at bounding box center [840, 672] width 49 height 39
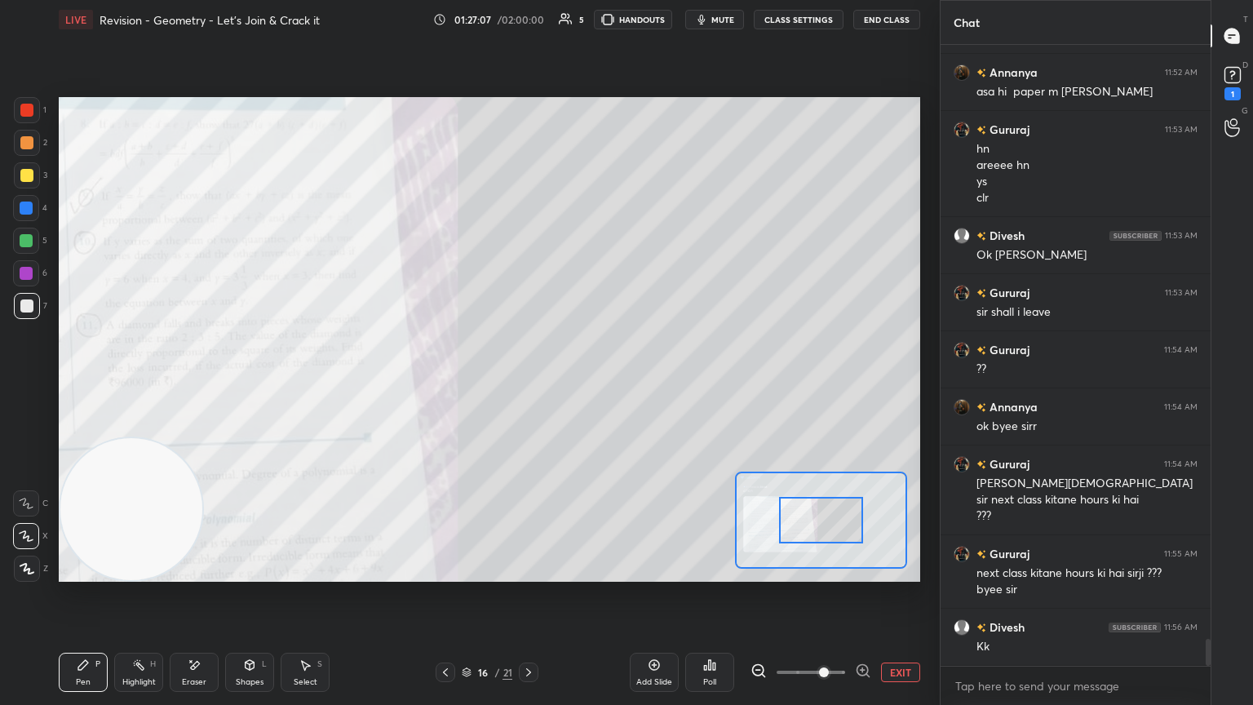
click at [585, 383] on span at bounding box center [824, 672] width 10 height 10
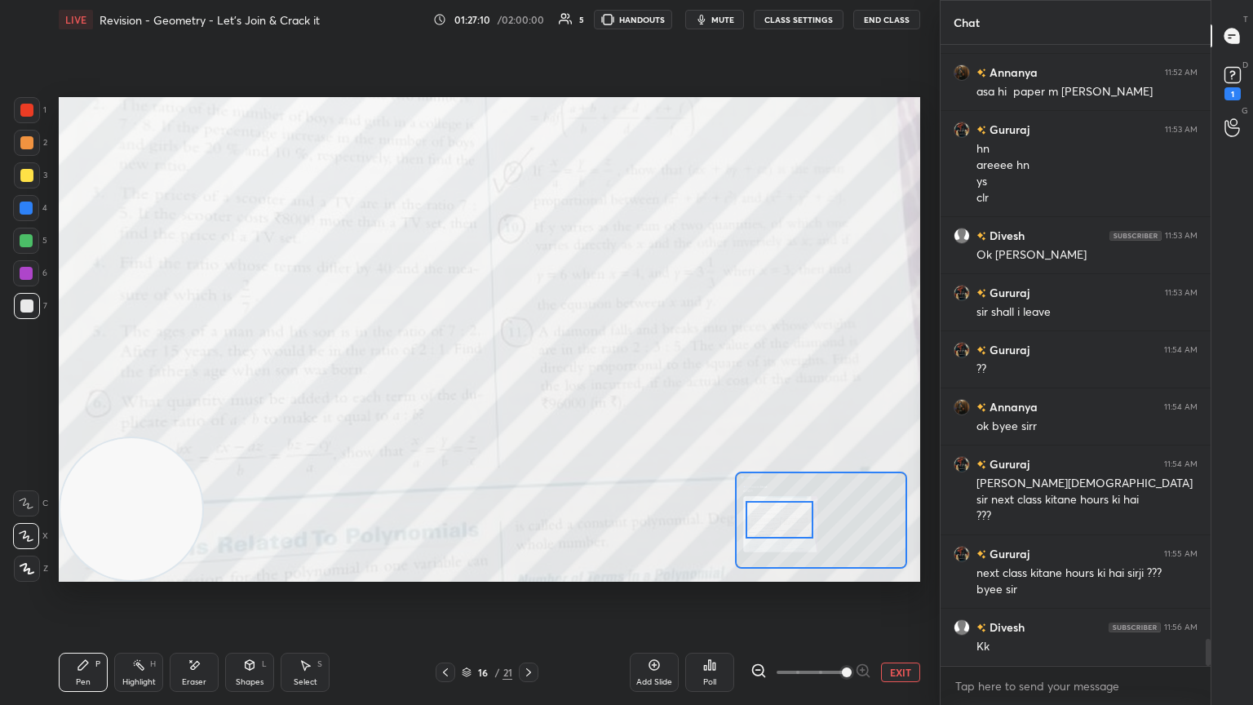
drag, startPoint x: 821, startPoint y: 526, endPoint x: 773, endPoint y: 521, distance: 47.6
click at [585, 383] on div at bounding box center [780, 520] width 68 height 38
click at [585, 383] on button "EXIT" at bounding box center [900, 673] width 39 height 20
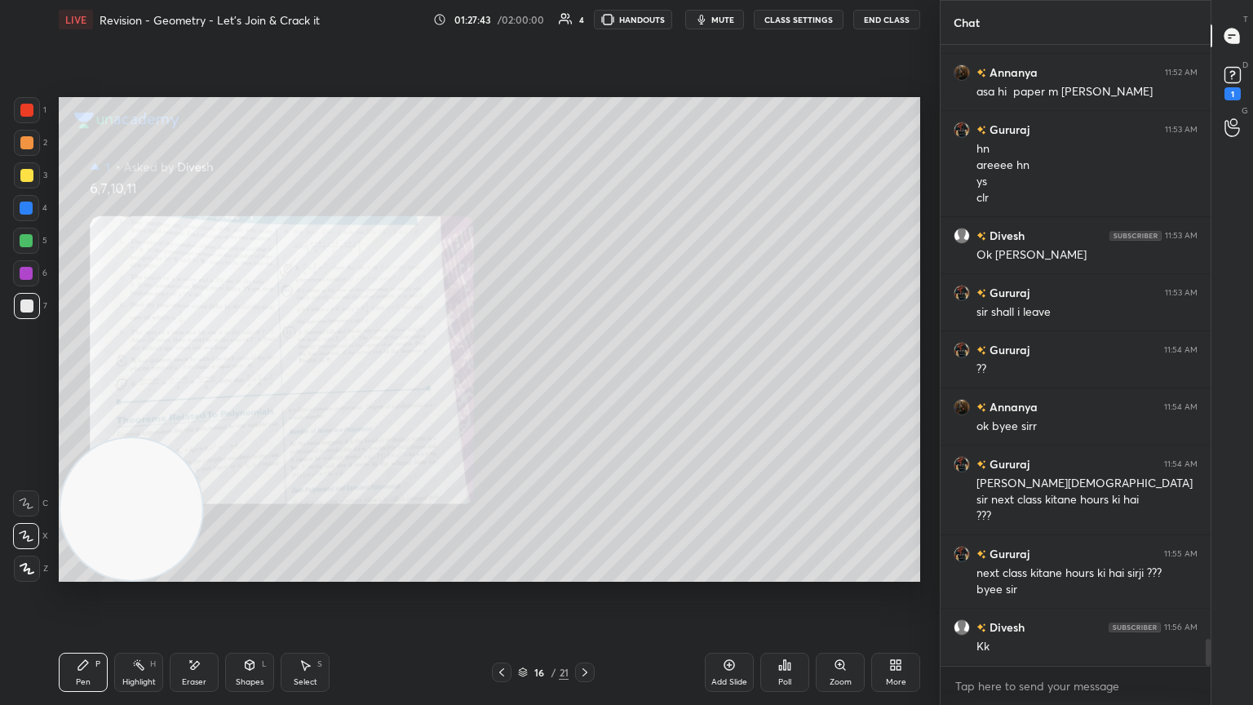
click at [206, 383] on div "Eraser" at bounding box center [194, 672] width 49 height 39
drag, startPoint x: 61, startPoint y: 687, endPoint x: 77, endPoint y: 663, distance: 29.0
click at [67, 383] on div "Pen P" at bounding box center [83, 672] width 49 height 39
click at [585, 383] on icon at bounding box center [840, 664] width 9 height 9
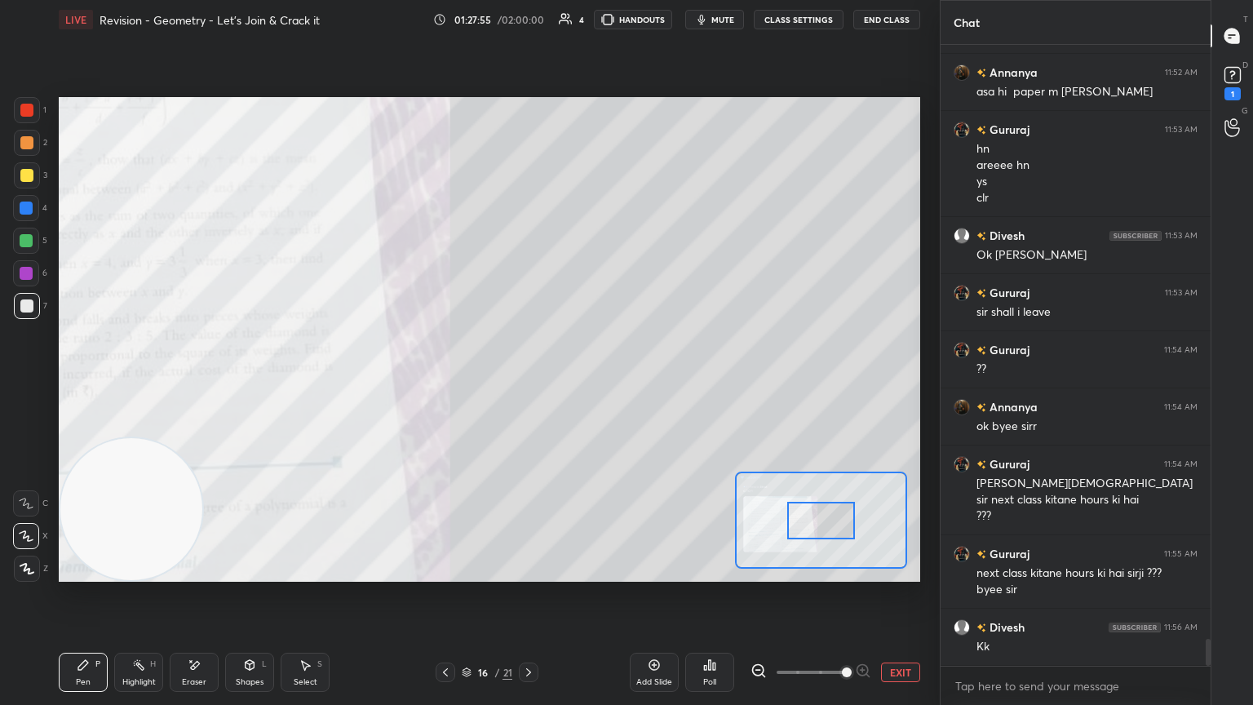
click at [585, 383] on span at bounding box center [811, 672] width 69 height 24
click at [585, 383] on span at bounding box center [847, 672] width 10 height 10
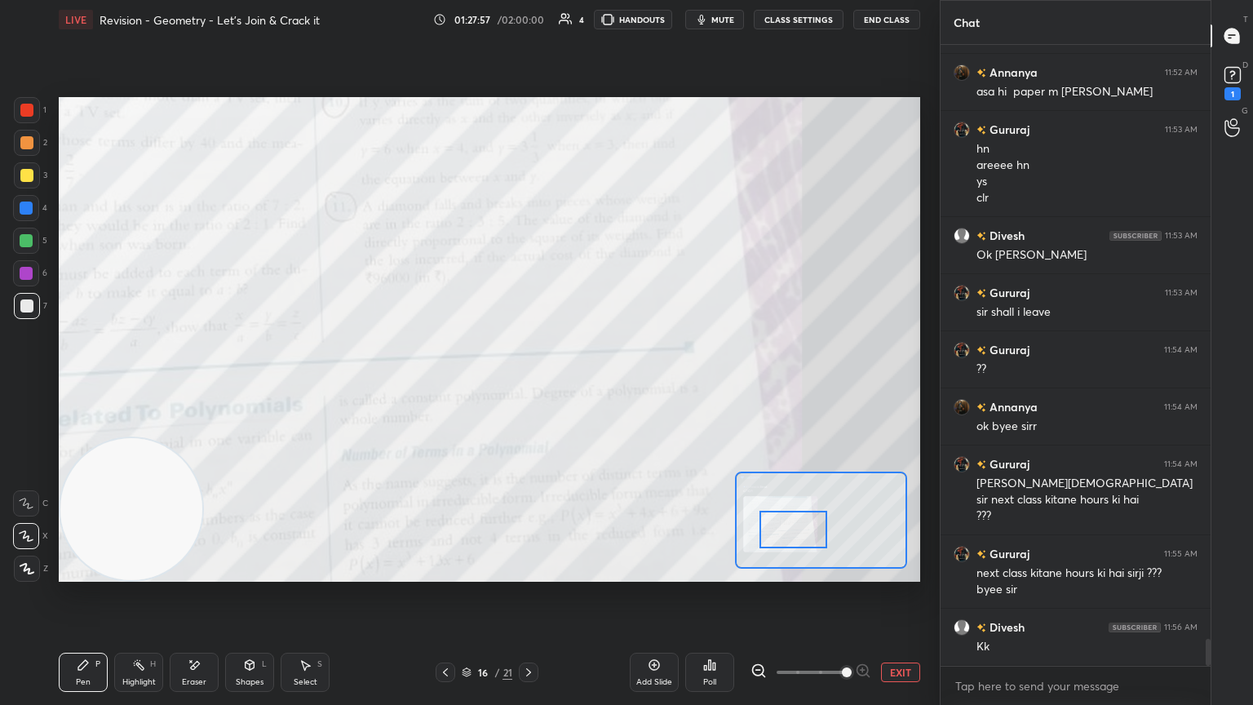
drag, startPoint x: 830, startPoint y: 525, endPoint x: 803, endPoint y: 529, distance: 27.1
click at [585, 383] on div at bounding box center [794, 530] width 68 height 38
click at [585, 383] on button "EXIT" at bounding box center [900, 673] width 39 height 20
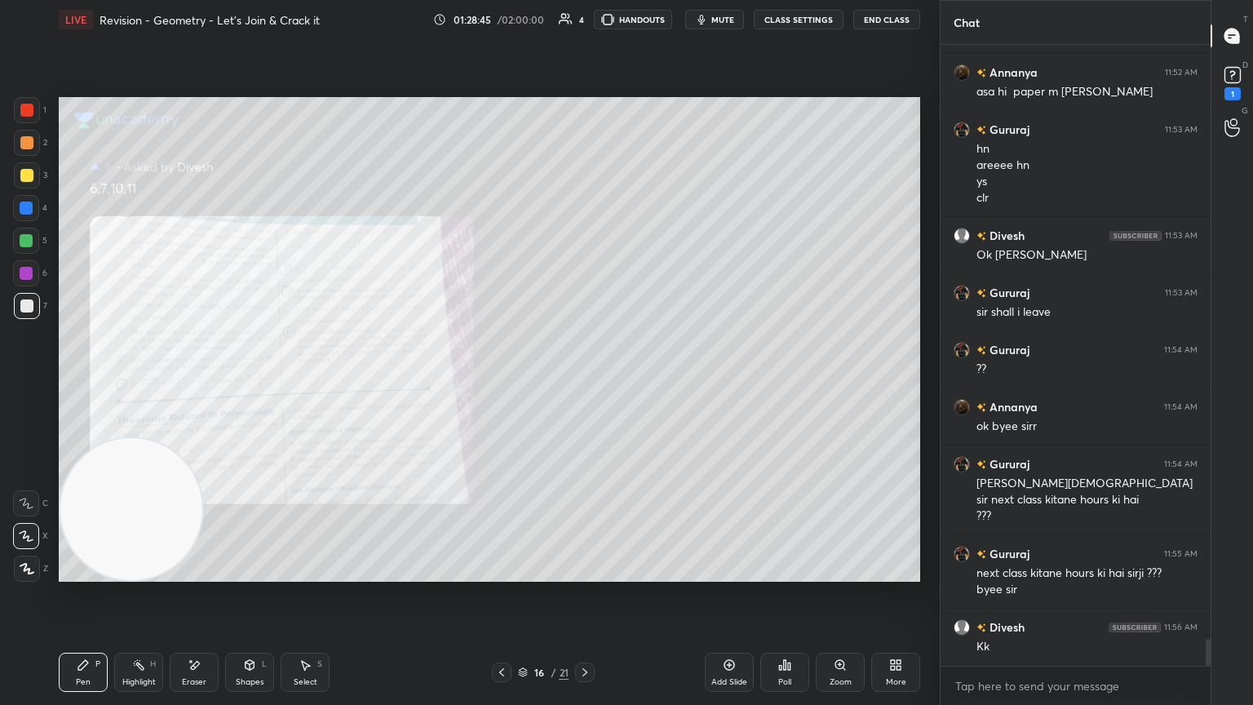
scroll to position [13554, 0]
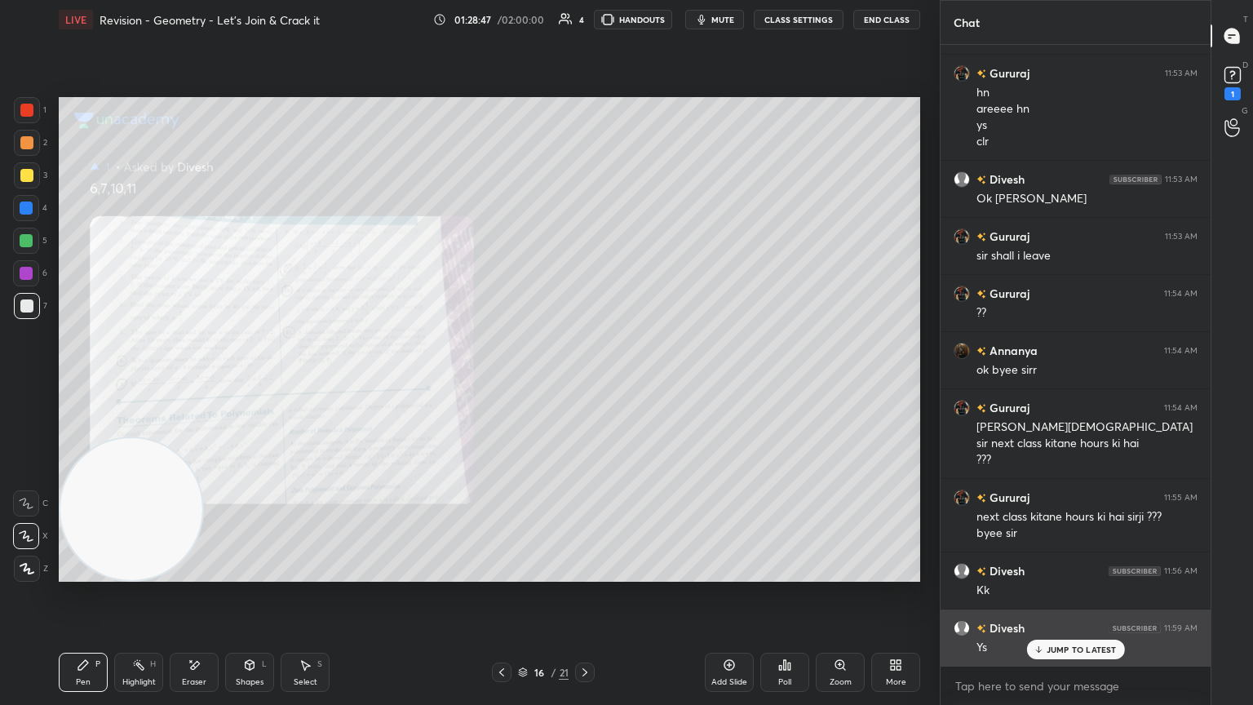
drag, startPoint x: 1062, startPoint y: 643, endPoint x: 1041, endPoint y: 631, distance: 23.8
click at [585, 383] on div "JUMP TO LATEST" at bounding box center [1075, 650] width 98 height 20
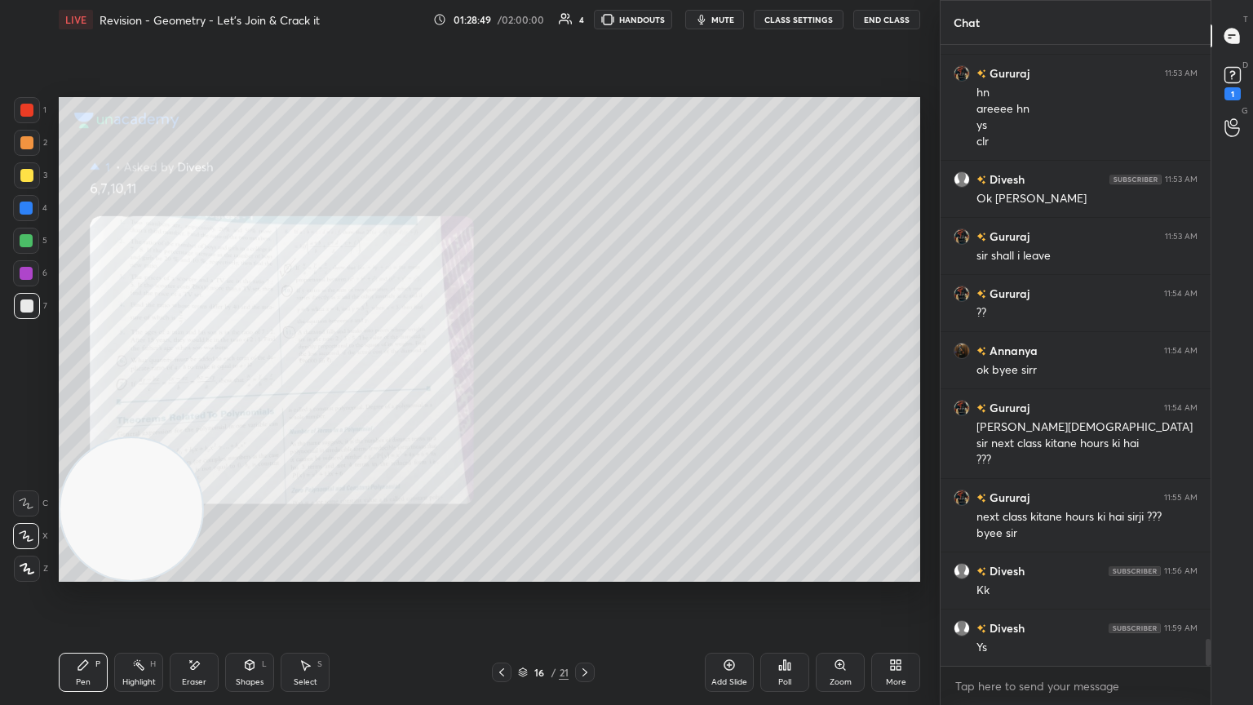
click at [585, 383] on div at bounding box center [585, 673] width 20 height 20
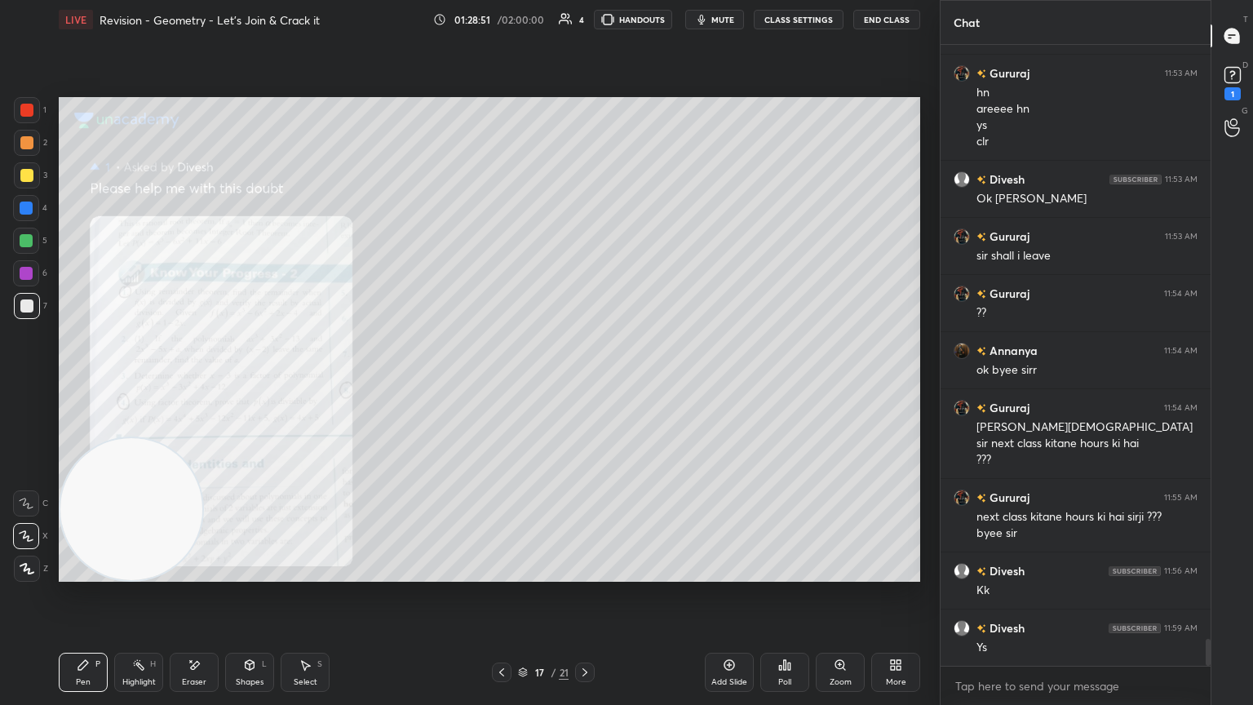
drag, startPoint x: 837, startPoint y: 672, endPoint x: 826, endPoint y: 670, distance: 11.7
click at [585, 383] on div "Zoom" at bounding box center [840, 672] width 49 height 39
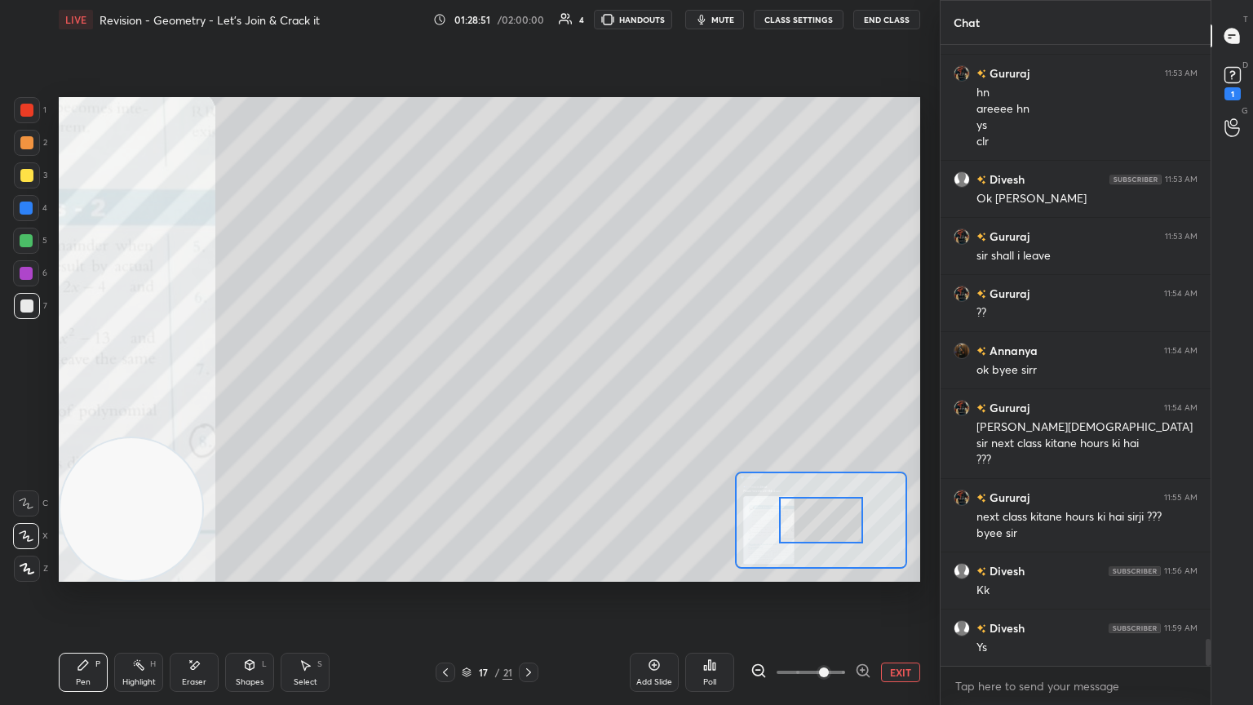
click at [585, 383] on span at bounding box center [811, 672] width 69 height 24
click at [585, 383] on span at bounding box center [824, 672] width 10 height 10
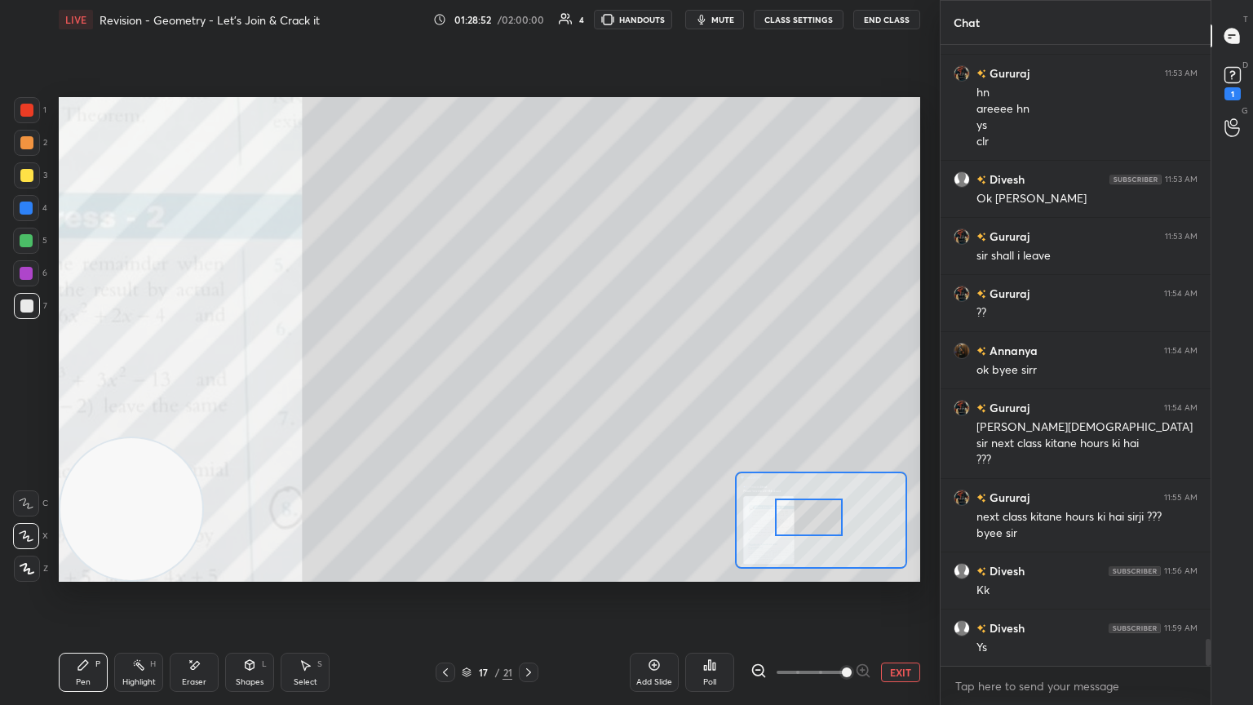
drag, startPoint x: 831, startPoint y: 530, endPoint x: 785, endPoint y: 521, distance: 47.2
click at [585, 383] on div at bounding box center [809, 518] width 68 height 38
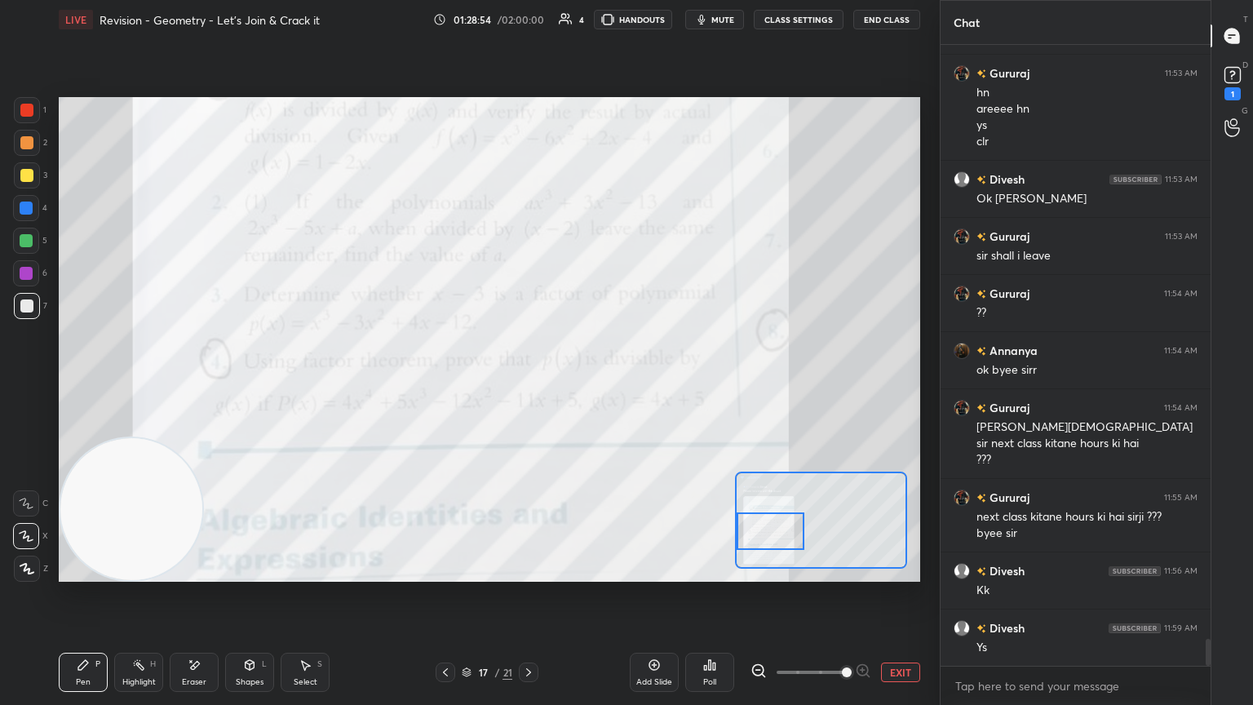
click at [585, 383] on div at bounding box center [771, 531] width 68 height 38
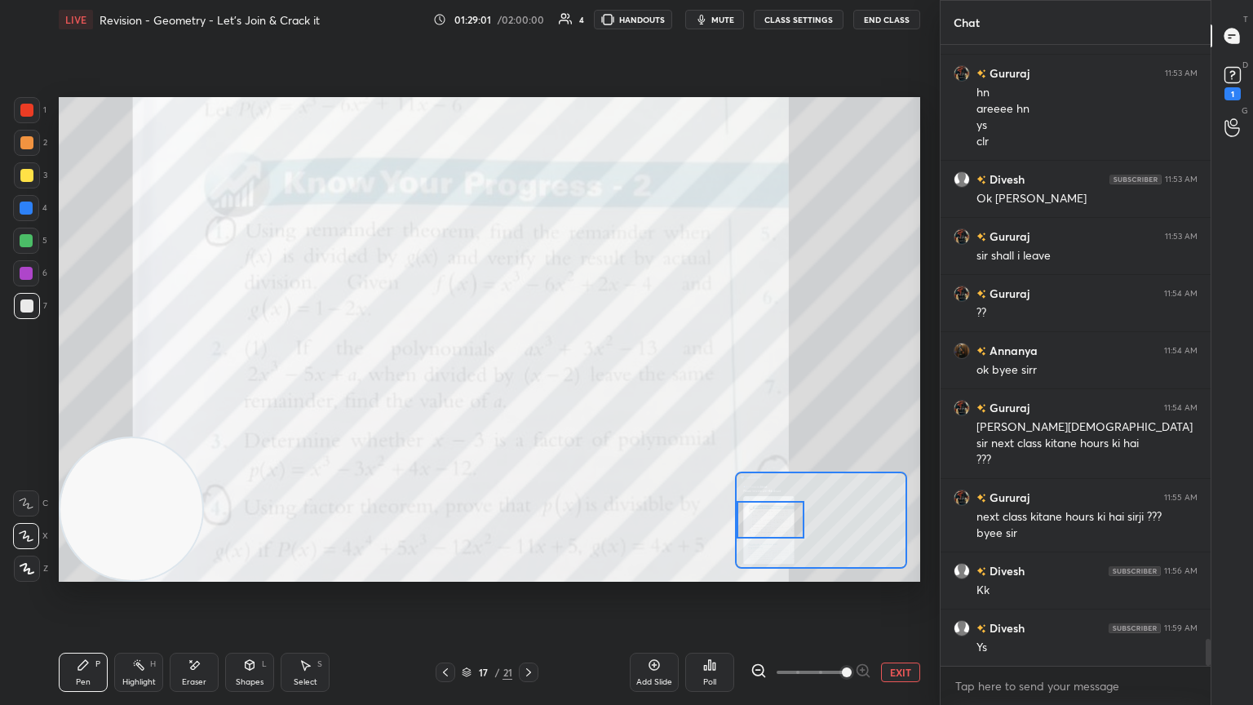
scroll to position [13570, 0]
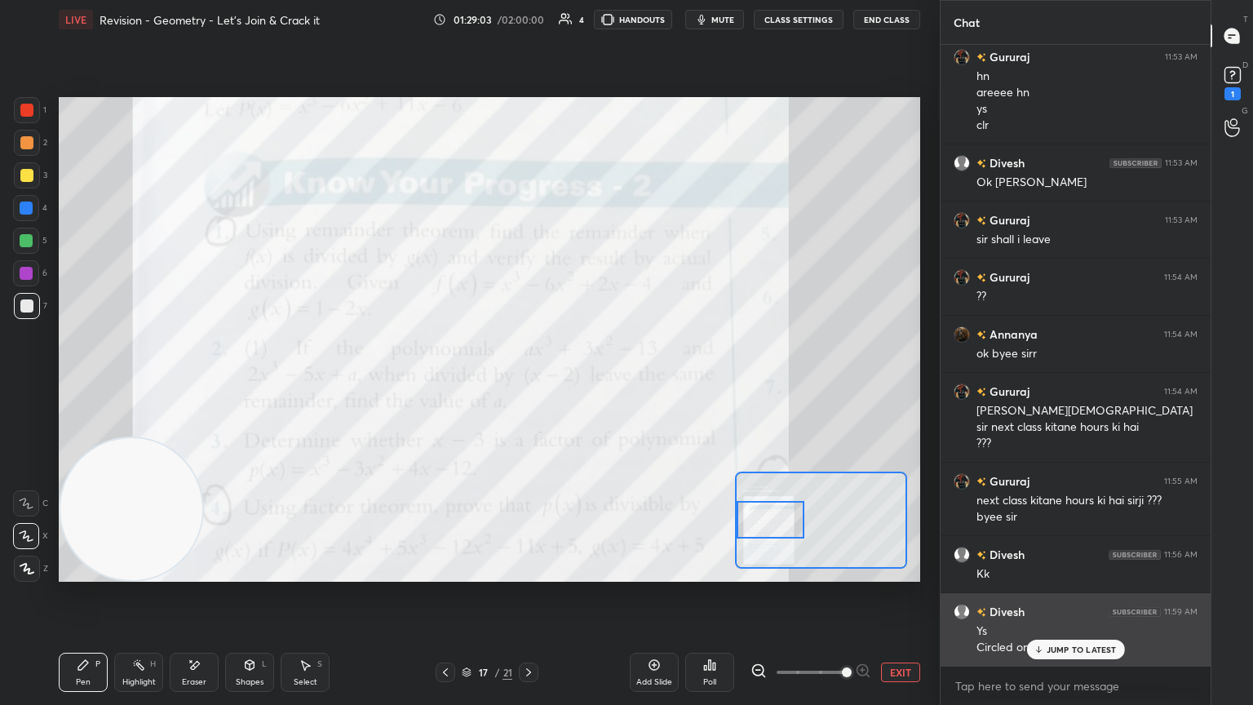
drag, startPoint x: 1056, startPoint y: 640, endPoint x: 1061, endPoint y: 649, distance: 10.9
click at [585, 383] on div "JUMP TO LATEST" at bounding box center [1075, 650] width 98 height 20
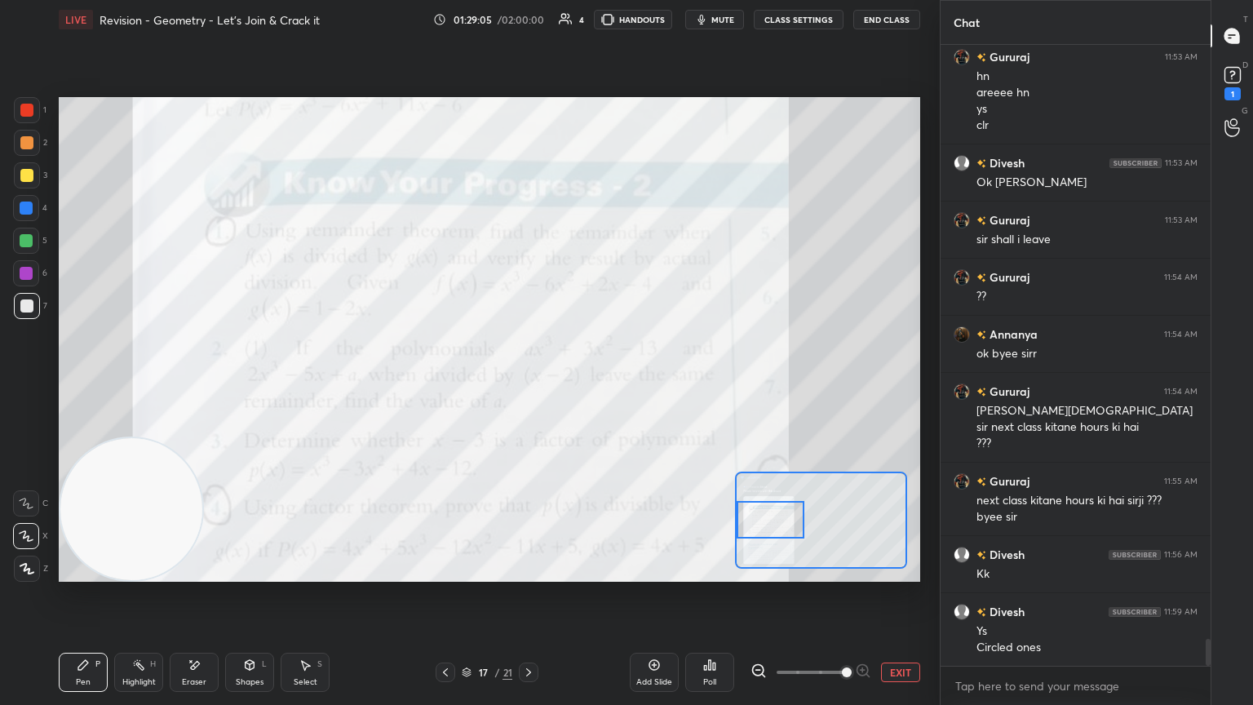
click at [31, 101] on div at bounding box center [27, 110] width 26 height 26
click at [29, 173] on div at bounding box center [26, 175] width 13 height 13
drag, startPoint x: 904, startPoint y: 668, endPoint x: 920, endPoint y: 613, distance: 57.6
click at [585, 383] on button "EXIT" at bounding box center [900, 673] width 39 height 20
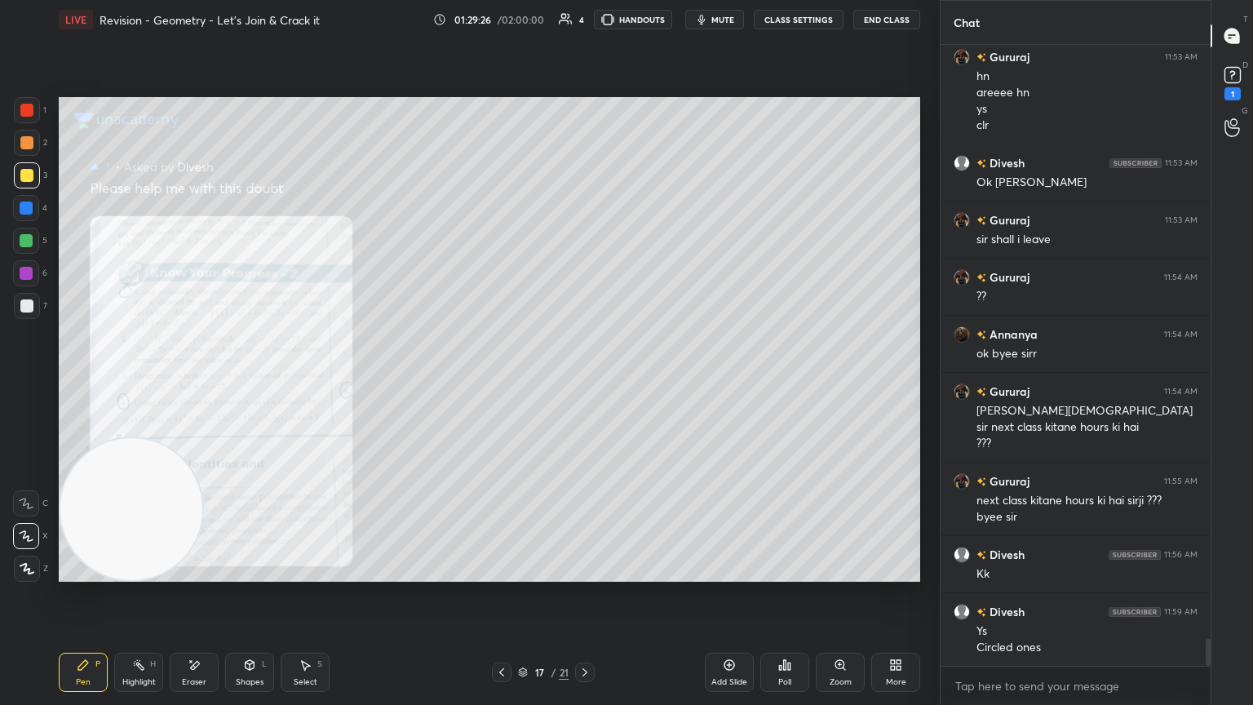
drag, startPoint x: 29, startPoint y: 301, endPoint x: 47, endPoint y: 290, distance: 20.2
click at [29, 301] on div at bounding box center [26, 305] width 13 height 13
click at [585, 383] on icon at bounding box center [840, 664] width 13 height 13
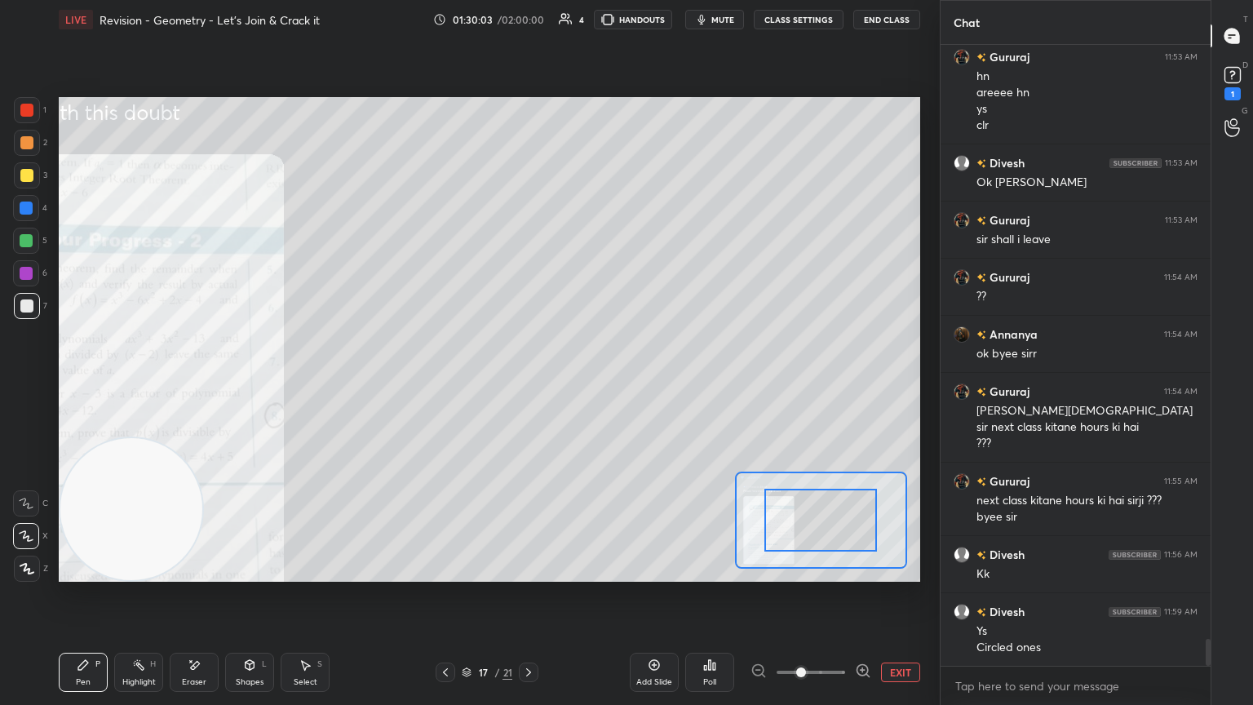
click at [585, 383] on span at bounding box center [811, 672] width 69 height 24
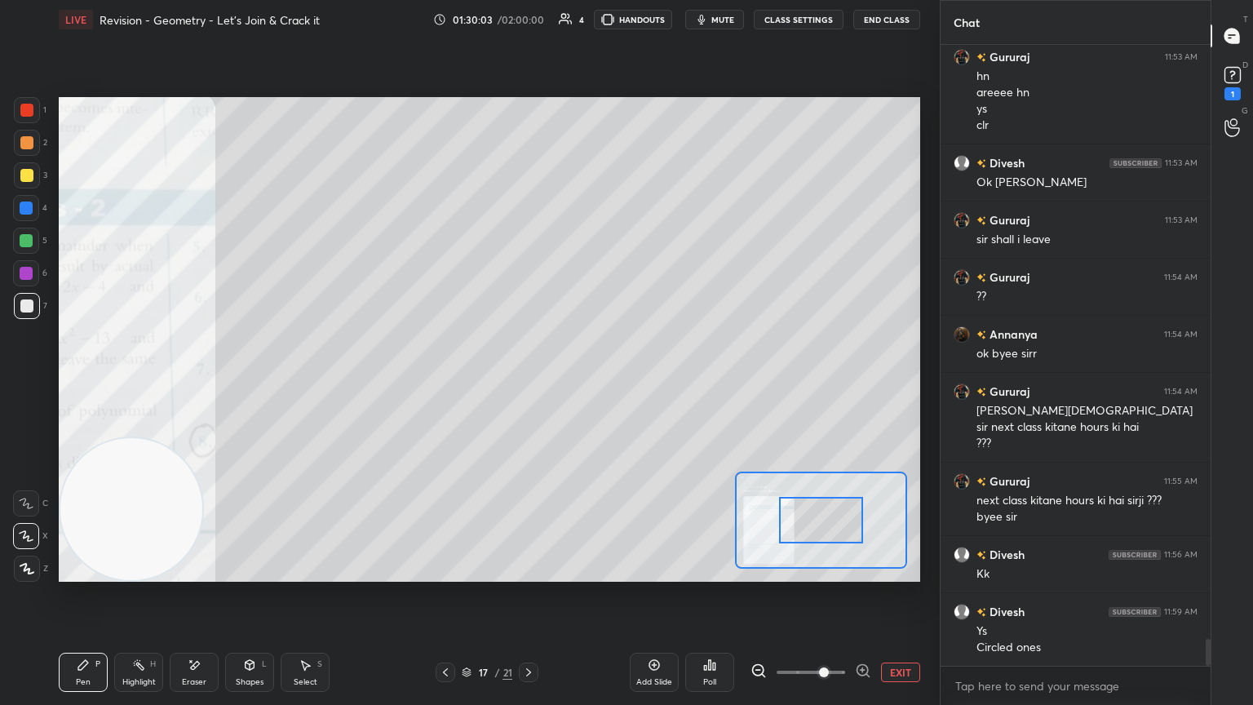
click at [585, 383] on span at bounding box center [824, 672] width 10 height 10
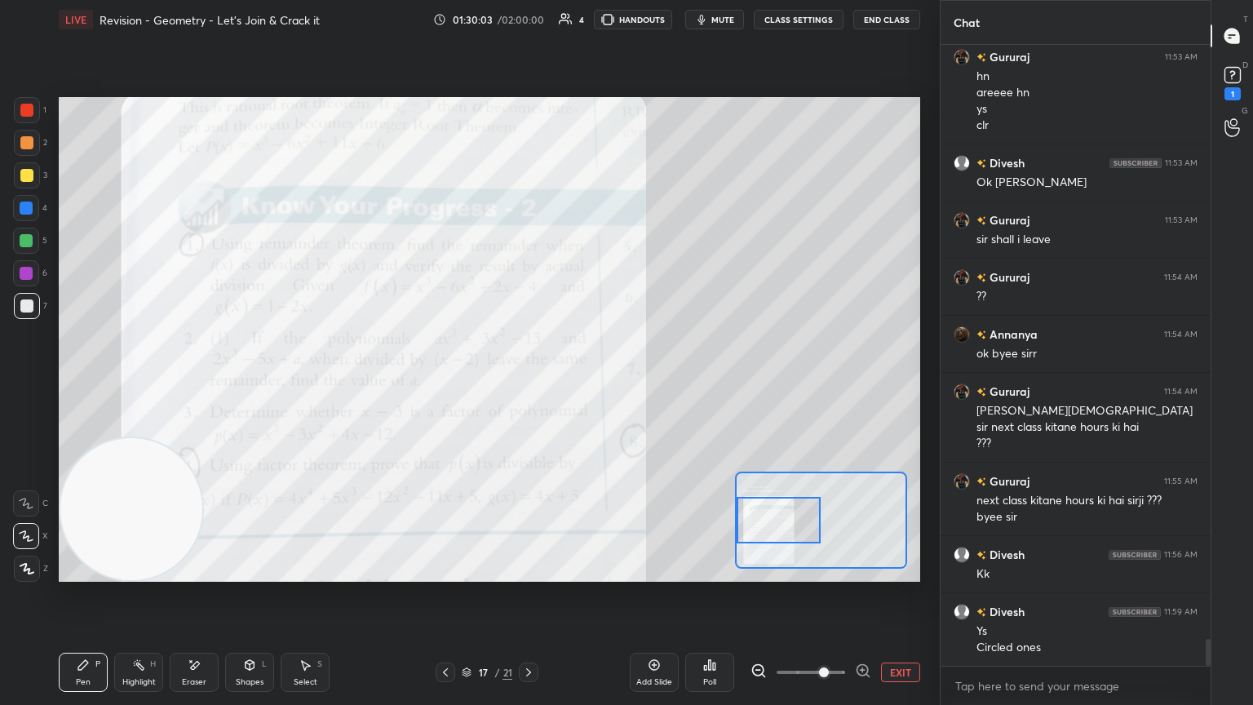
drag, startPoint x: 815, startPoint y: 525, endPoint x: 776, endPoint y: 525, distance: 39.2
click at [585, 383] on div at bounding box center [779, 520] width 85 height 47
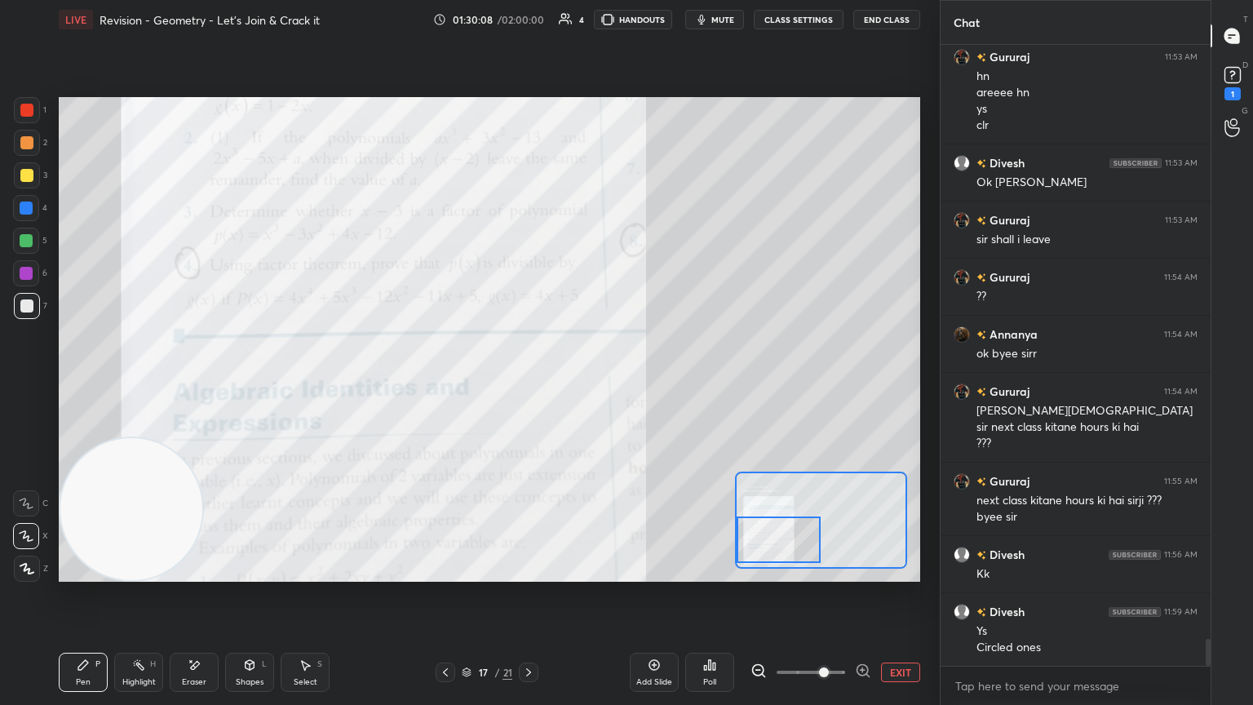
drag, startPoint x: 794, startPoint y: 521, endPoint x: 806, endPoint y: 518, distance: 12.5
click at [585, 383] on div at bounding box center [779, 539] width 85 height 47
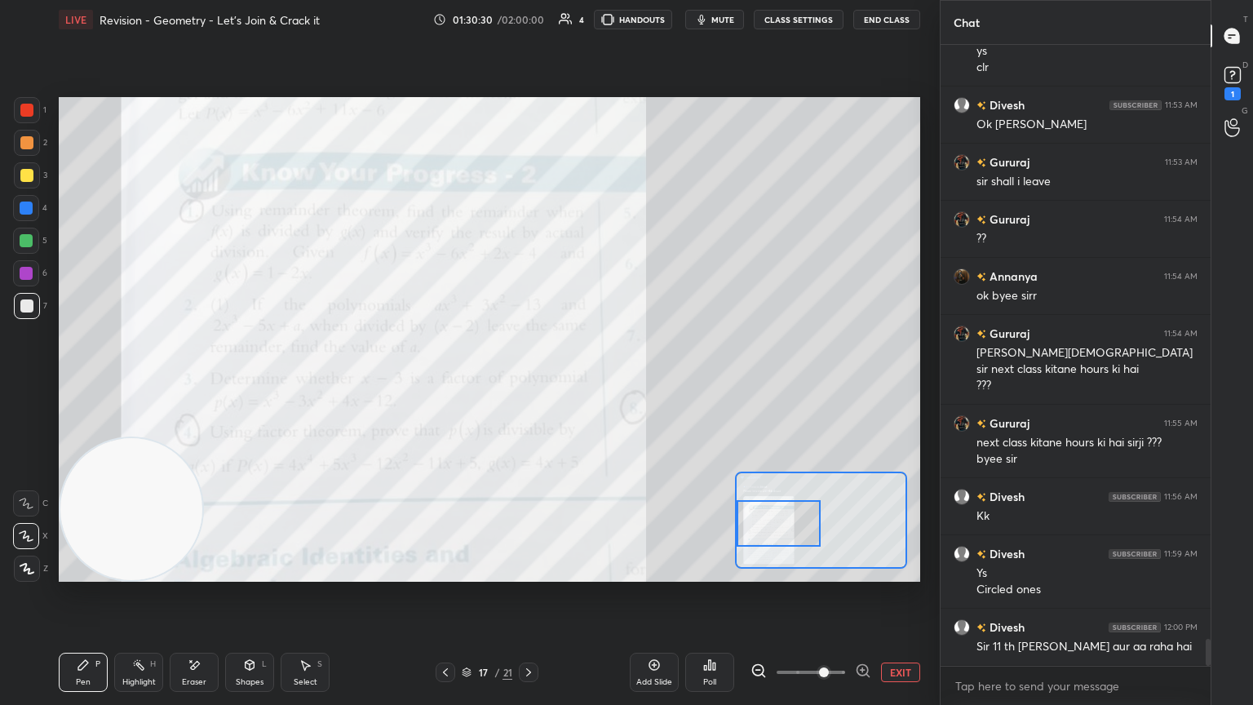
drag, startPoint x: 764, startPoint y: 532, endPoint x: 744, endPoint y: 529, distance: 19.9
click at [585, 383] on div at bounding box center [779, 523] width 85 height 47
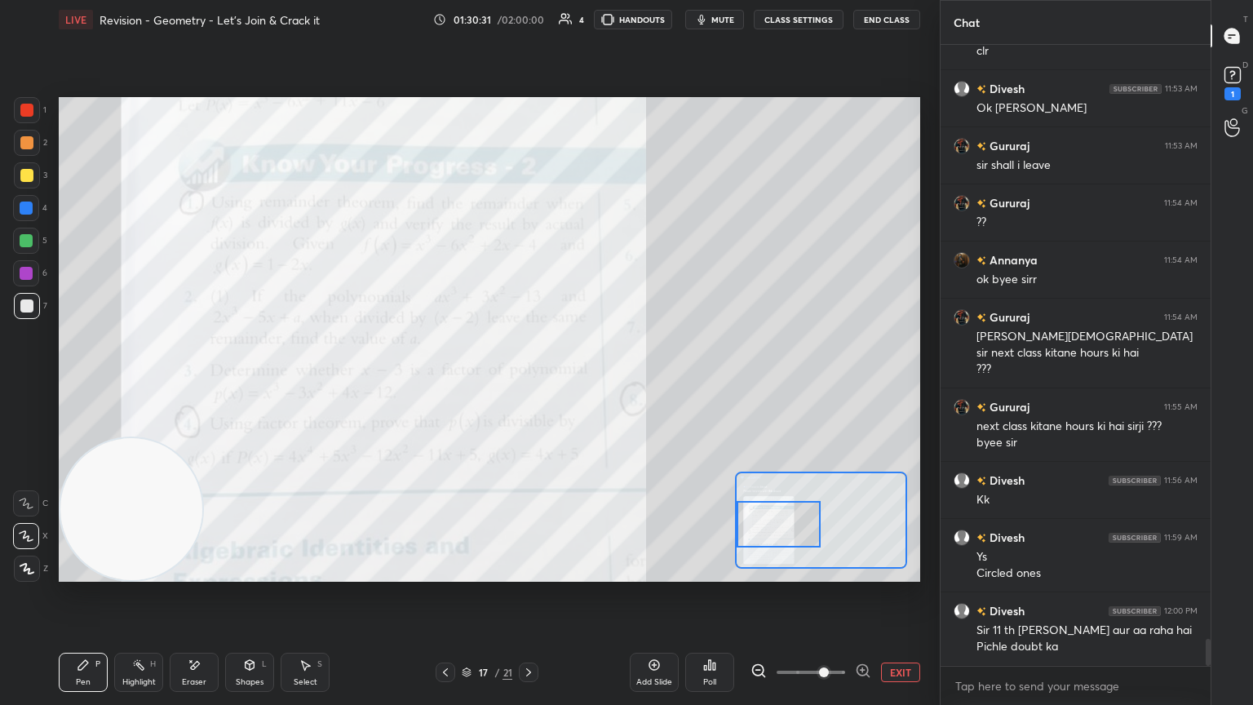
click at [444, 383] on icon at bounding box center [445, 672] width 13 height 13
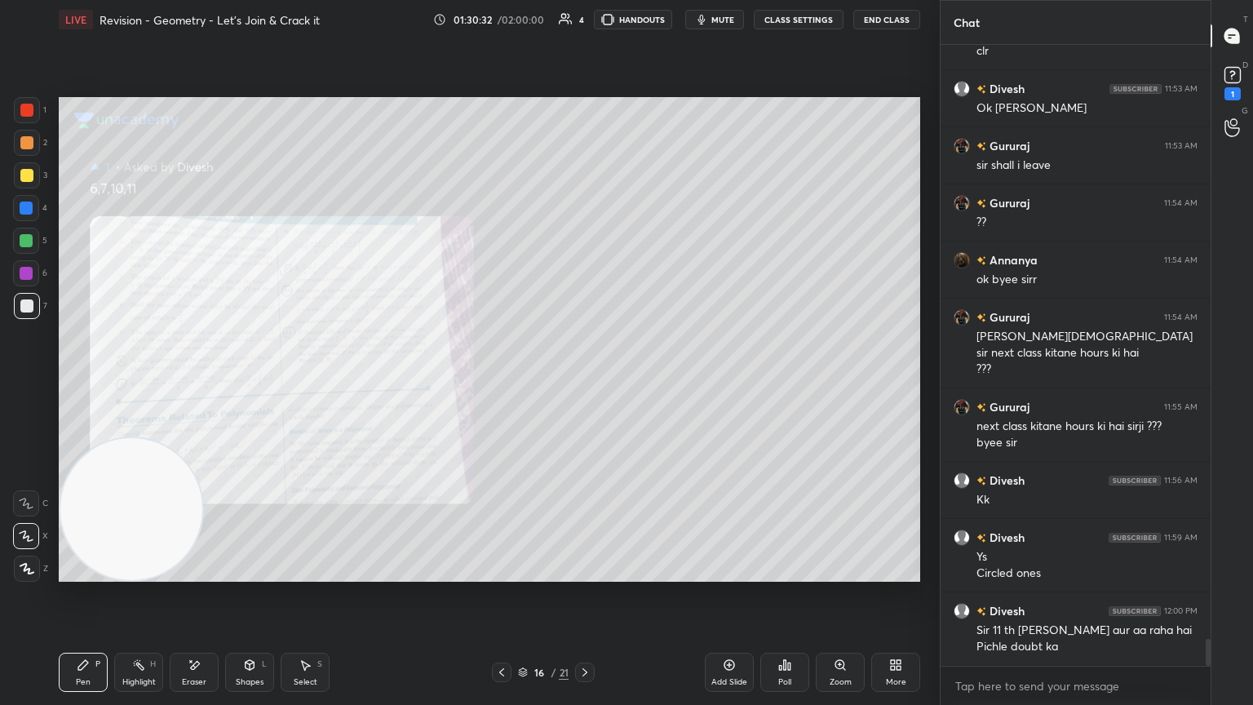
click at [585, 383] on div "Zoom" at bounding box center [840, 672] width 49 height 39
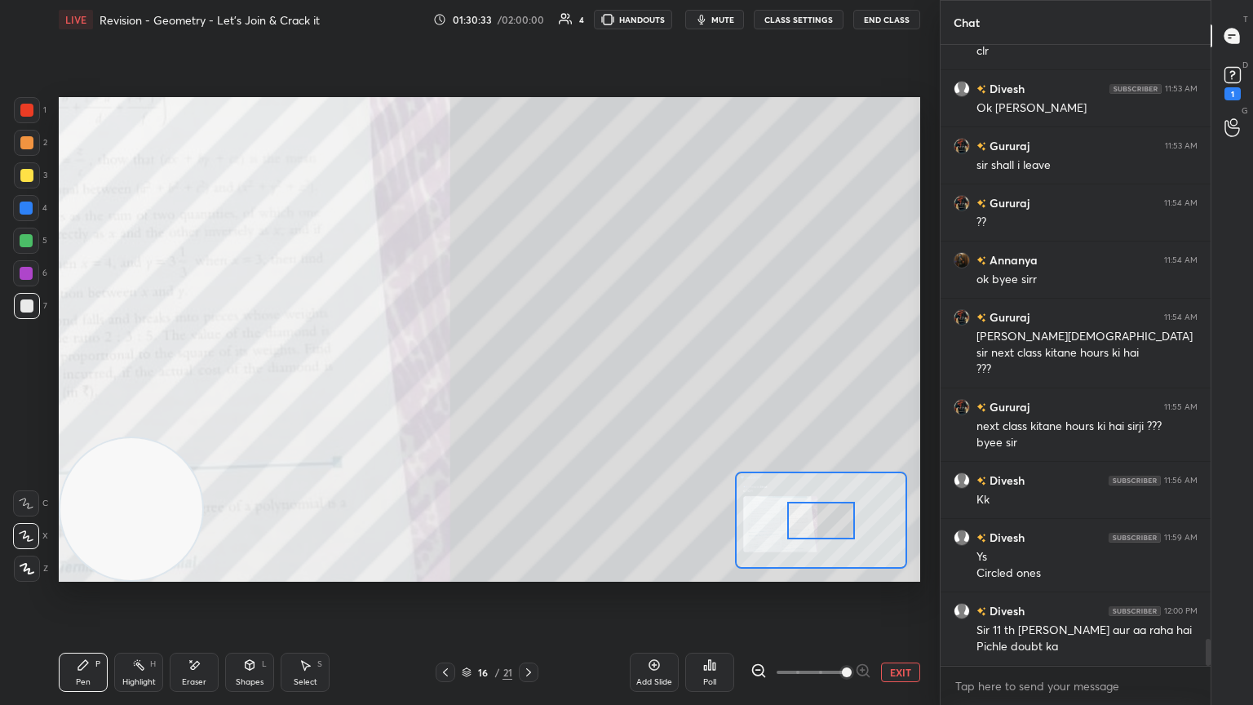
drag, startPoint x: 830, startPoint y: 669, endPoint x: 845, endPoint y: 669, distance: 15.5
click at [585, 383] on span at bounding box center [811, 672] width 69 height 24
drag, startPoint x: 845, startPoint y: 669, endPoint x: 855, endPoint y: 656, distance: 16.3
click at [585, 383] on span at bounding box center [847, 672] width 10 height 10
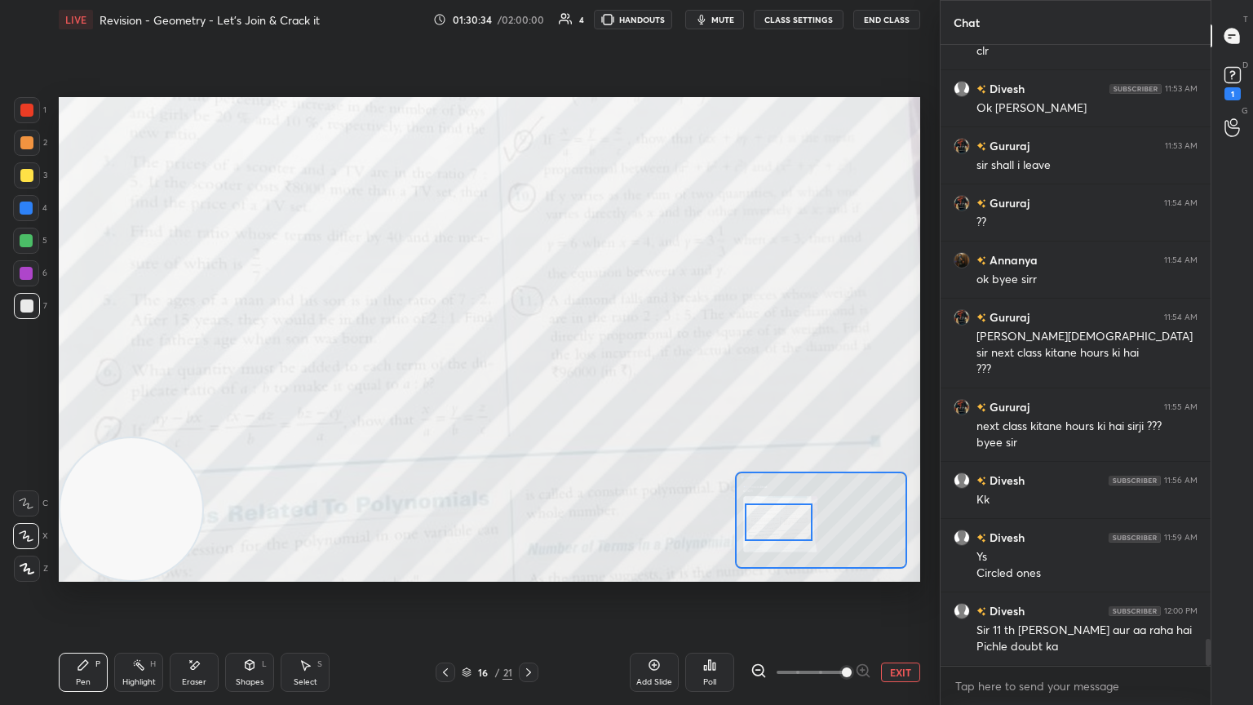
drag, startPoint x: 826, startPoint y: 516, endPoint x: 783, endPoint y: 517, distance: 42.5
click at [585, 383] on div at bounding box center [779, 522] width 68 height 38
click at [585, 383] on button "EXIT" at bounding box center [900, 673] width 39 height 20
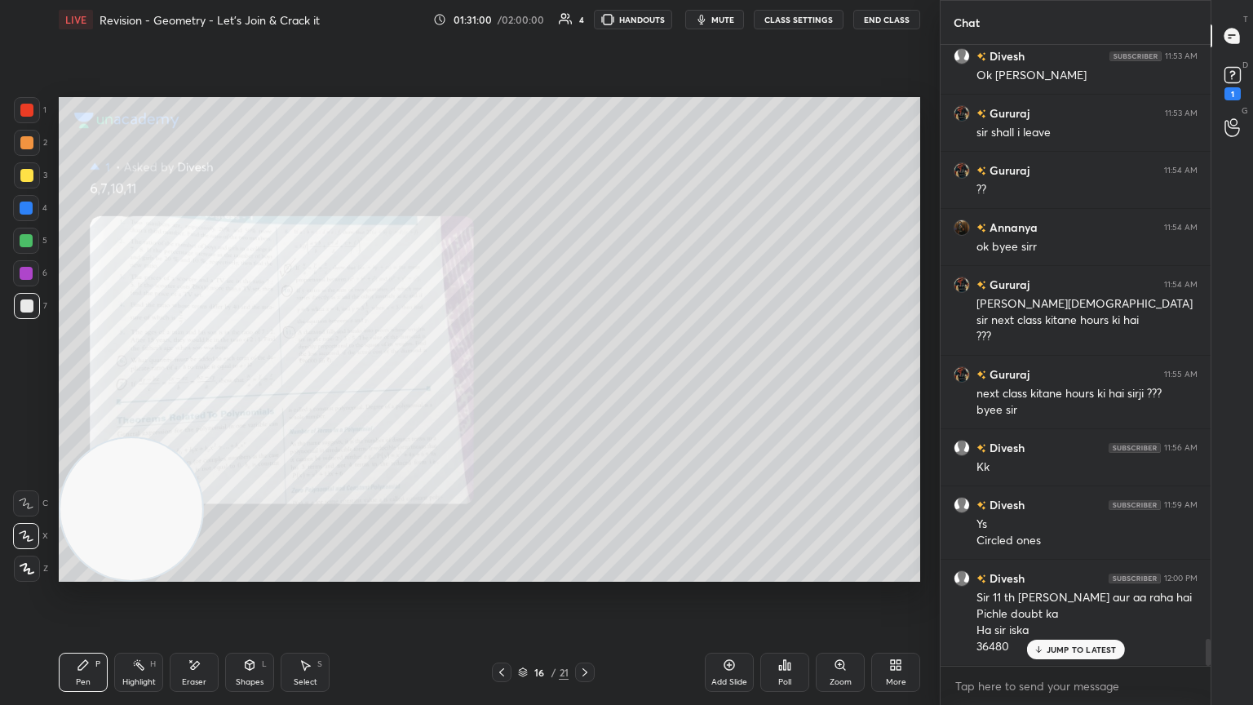
scroll to position [13734, 0]
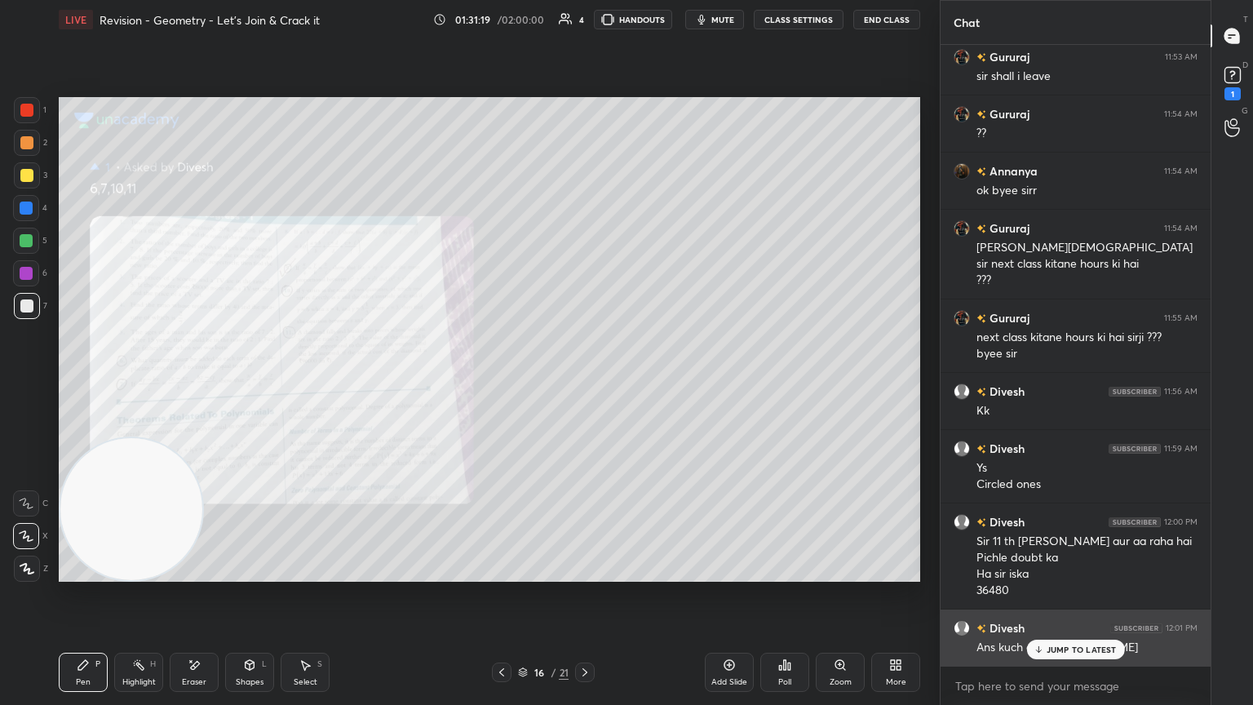
click at [585, 383] on p "JUMP TO LATEST" at bounding box center [1082, 650] width 70 height 10
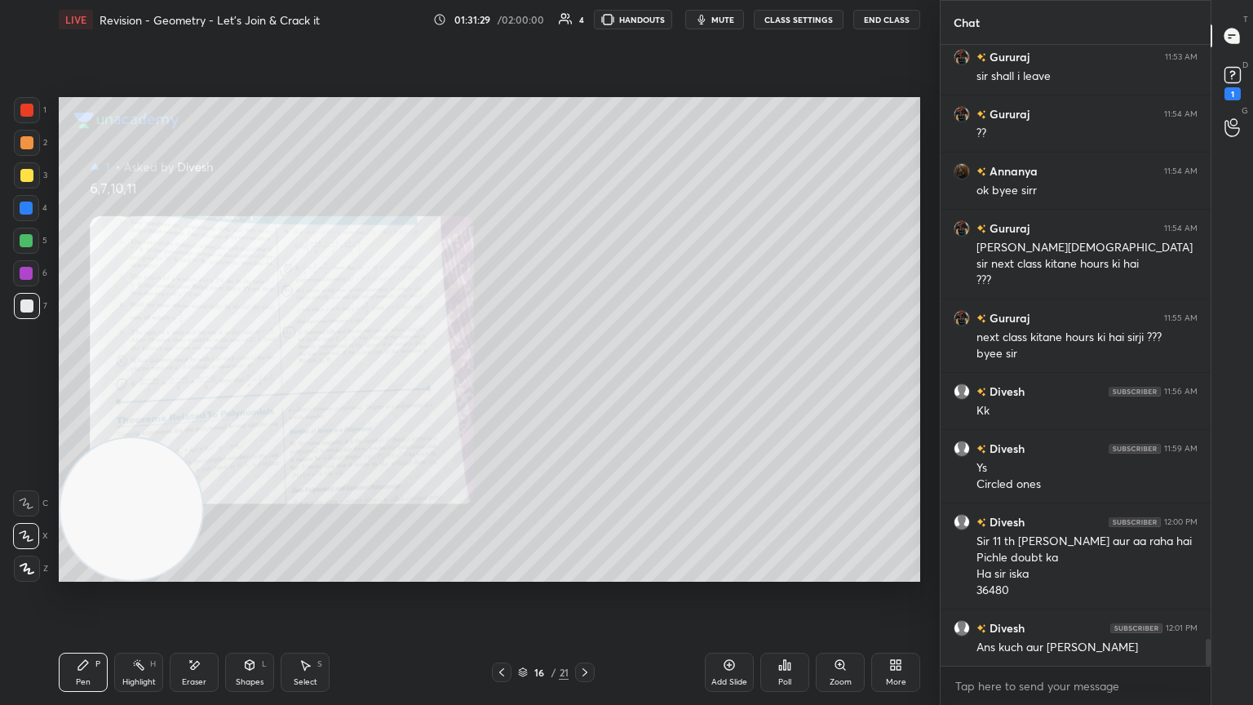
scroll to position [13750, 0]
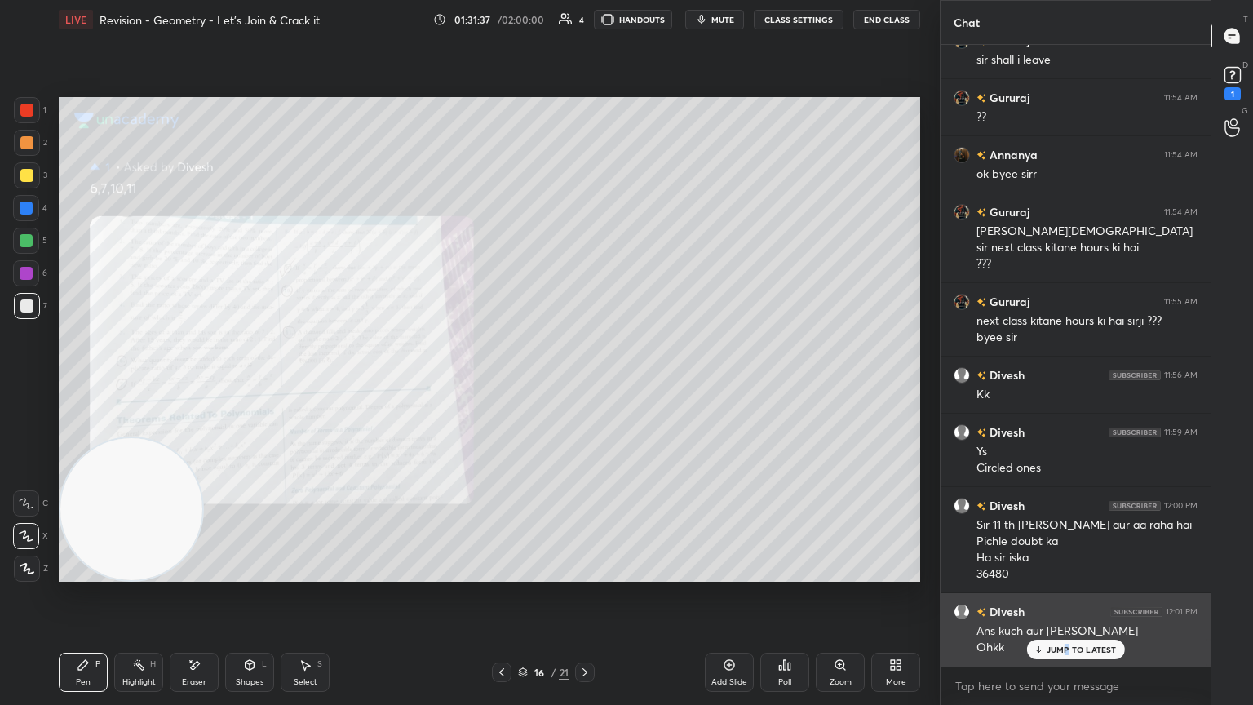
click at [585, 383] on p "JUMP TO LATEST" at bounding box center [1082, 650] width 70 height 10
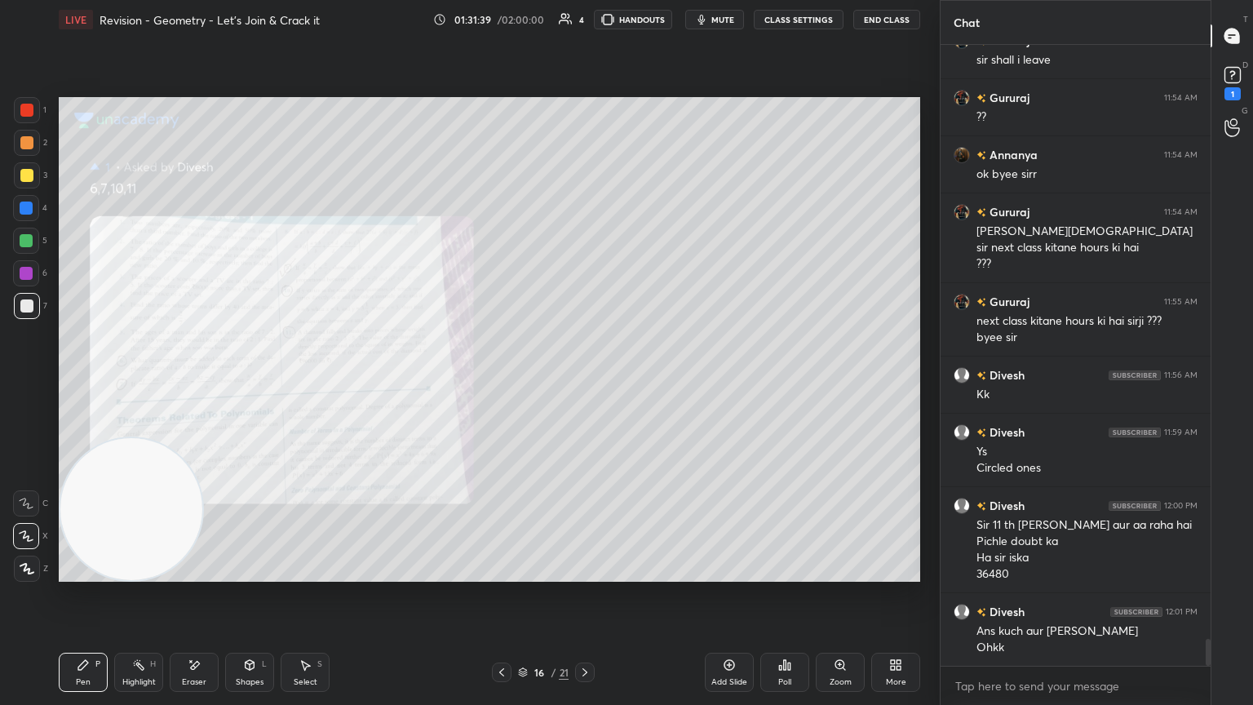
click at [585, 383] on icon at bounding box center [584, 672] width 13 height 13
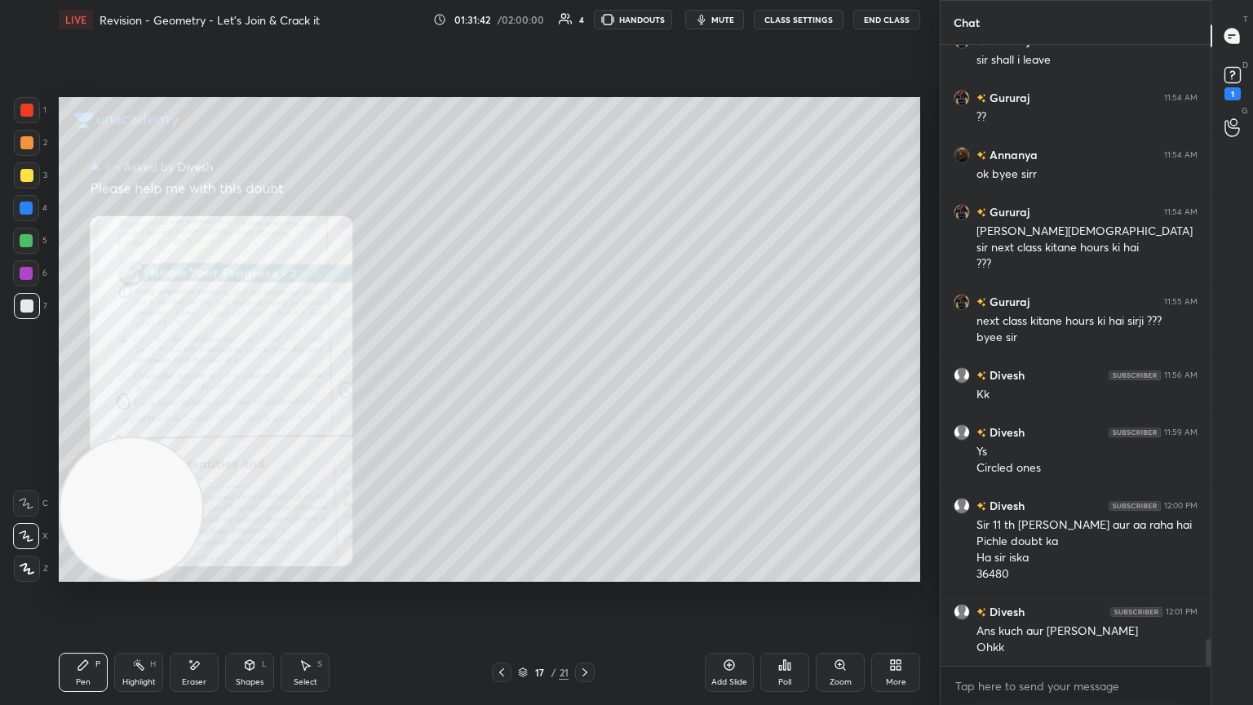
click at [585, 383] on div "Zoom" at bounding box center [840, 672] width 49 height 39
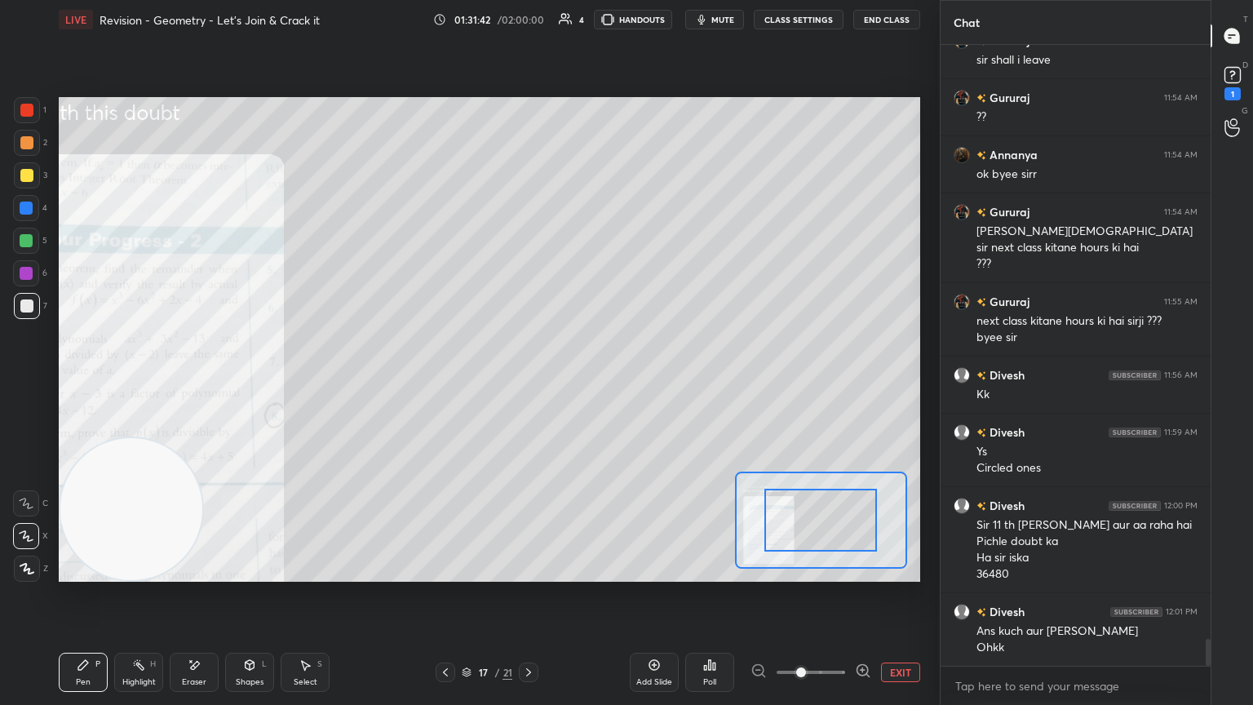
click at [585, 383] on span at bounding box center [811, 672] width 69 height 24
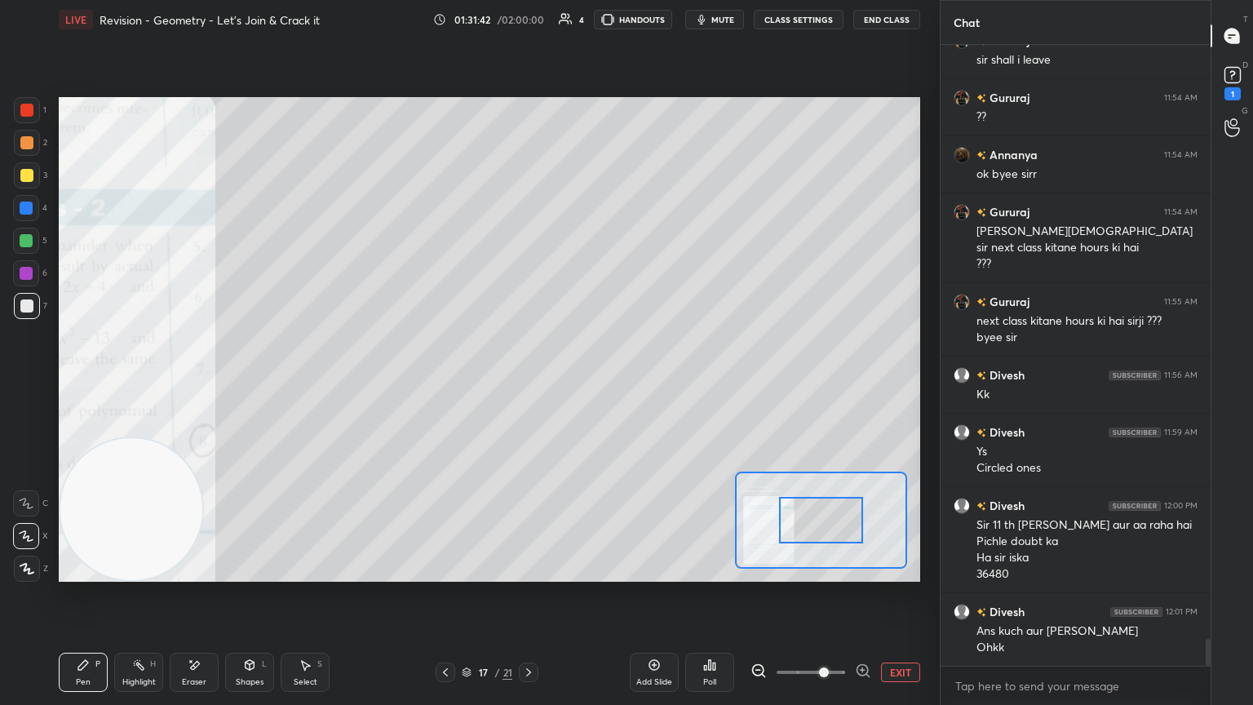
click at [585, 383] on span at bounding box center [824, 672] width 10 height 10
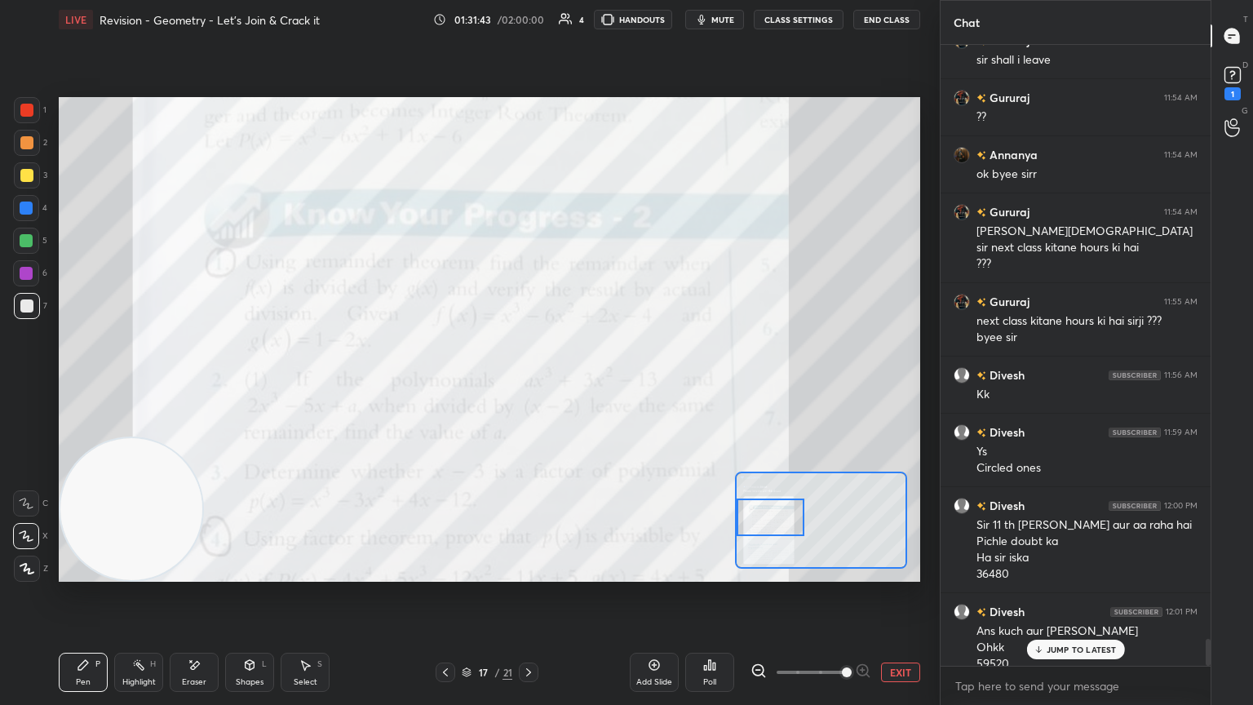
scroll to position [13766, 0]
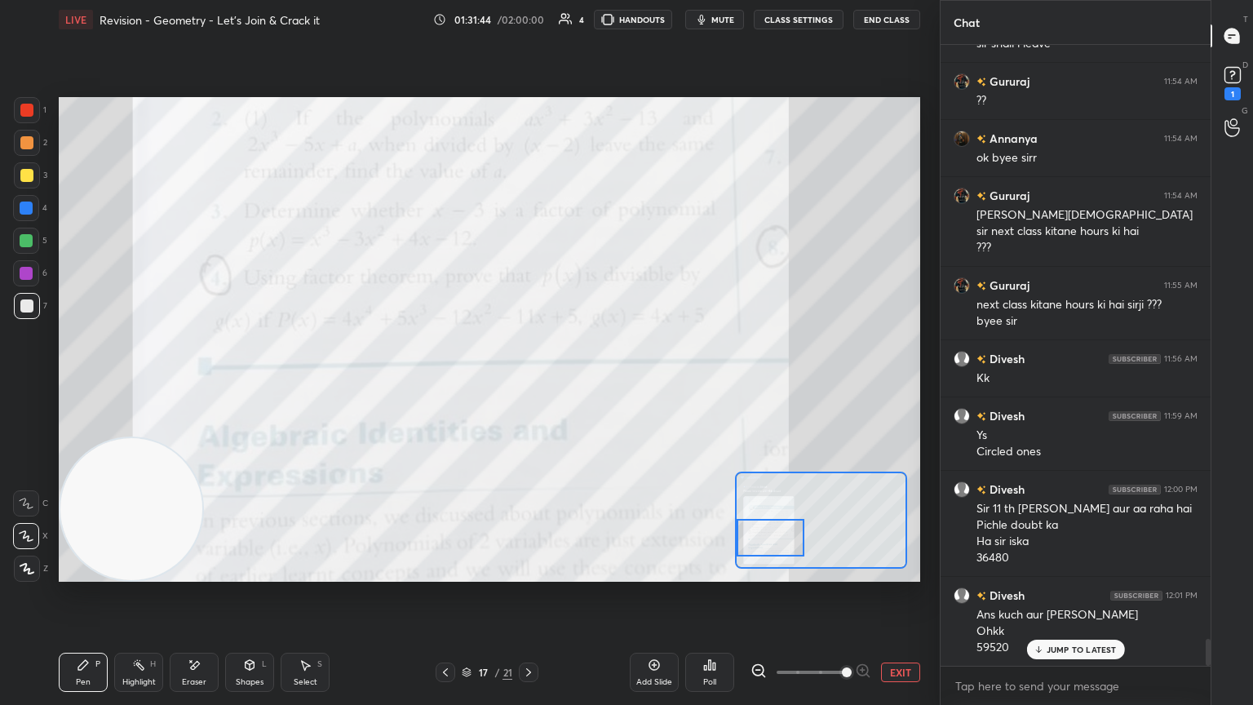
drag, startPoint x: 790, startPoint y: 532, endPoint x: 772, endPoint y: 546, distance: 22.7
click at [585, 383] on div at bounding box center [771, 538] width 68 height 38
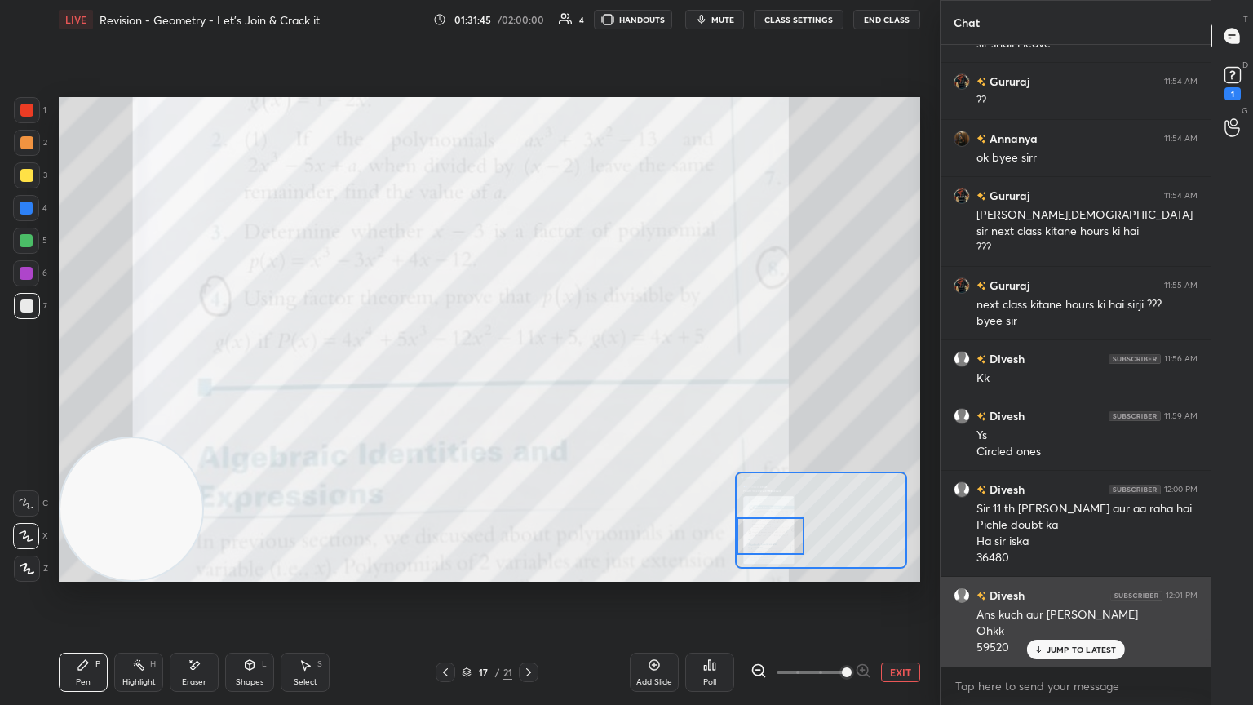
drag, startPoint x: 1067, startPoint y: 653, endPoint x: 1059, endPoint y: 649, distance: 8.8
click at [585, 383] on div "JUMP TO LATEST" at bounding box center [1075, 650] width 98 height 20
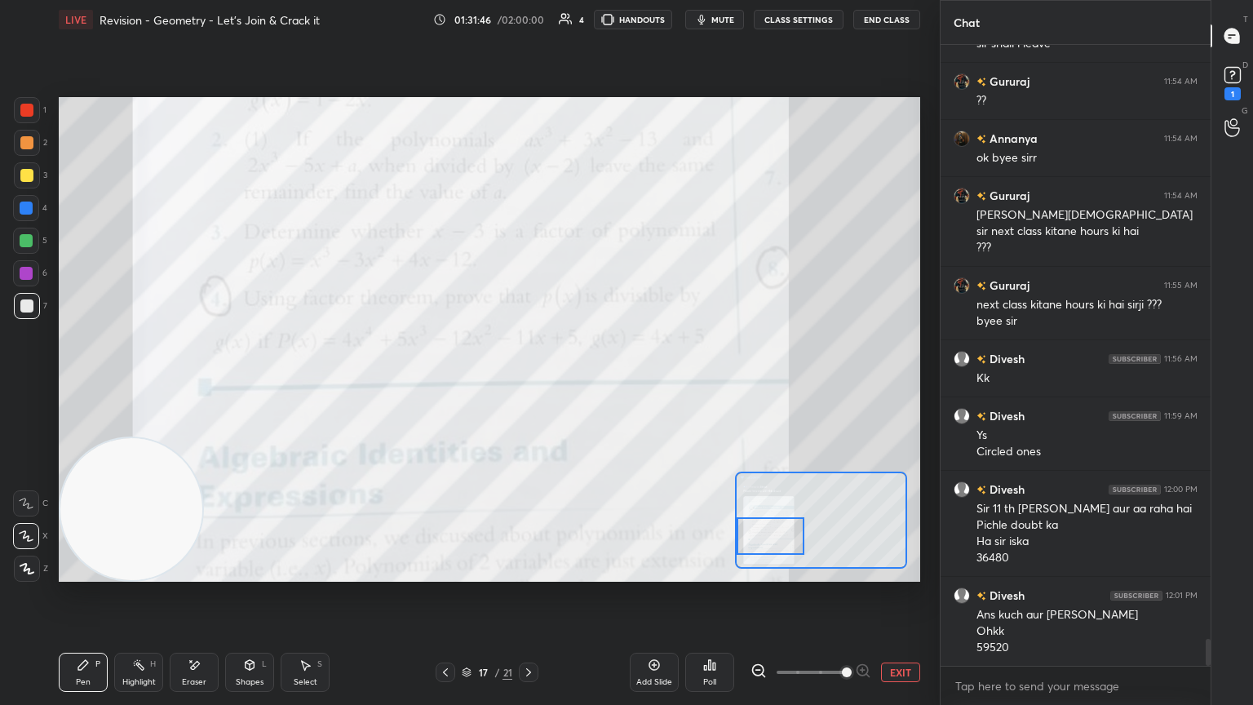
click at [585, 383] on span at bounding box center [847, 672] width 10 height 10
click at [585, 383] on button "EXIT" at bounding box center [900, 673] width 39 height 20
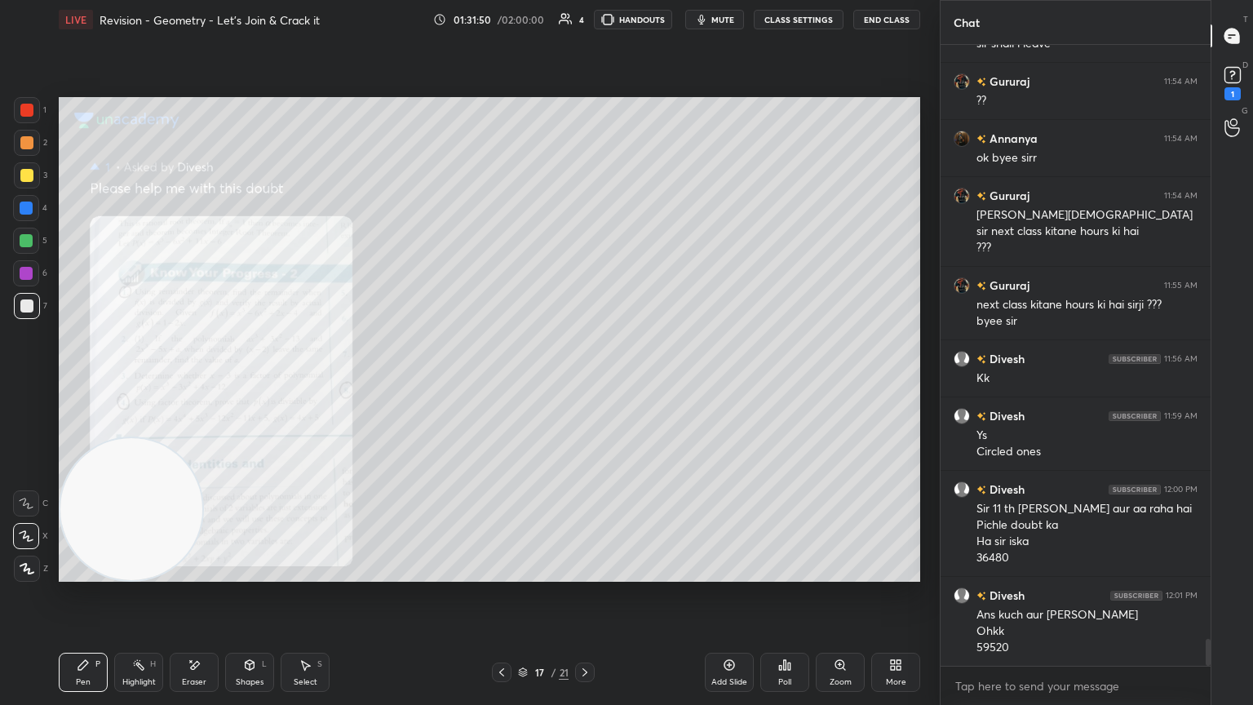
drag, startPoint x: 189, startPoint y: 684, endPoint x: 162, endPoint y: 651, distance: 42.3
click at [186, 383] on div "Eraser" at bounding box center [194, 682] width 24 height 8
click at [30, 383] on span "Erase all" at bounding box center [26, 568] width 24 height 11
click at [585, 383] on div "Zoom" at bounding box center [840, 672] width 49 height 39
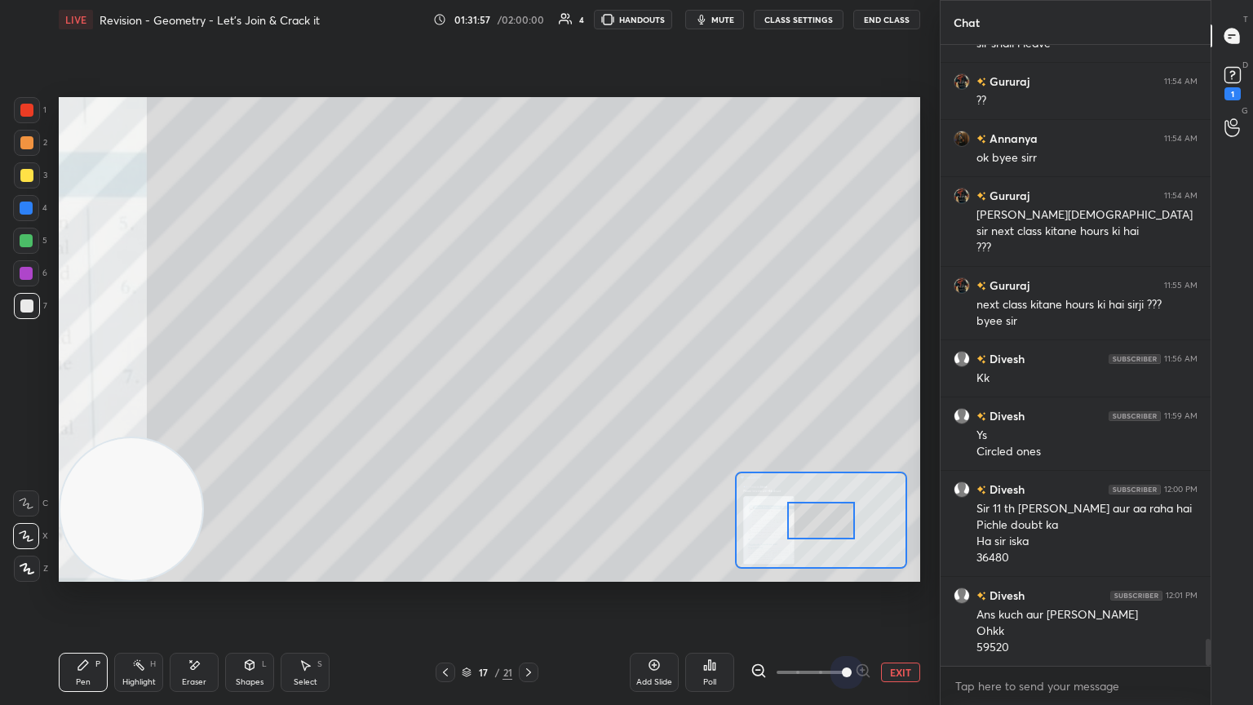
click at [585, 383] on span at bounding box center [811, 672] width 69 height 24
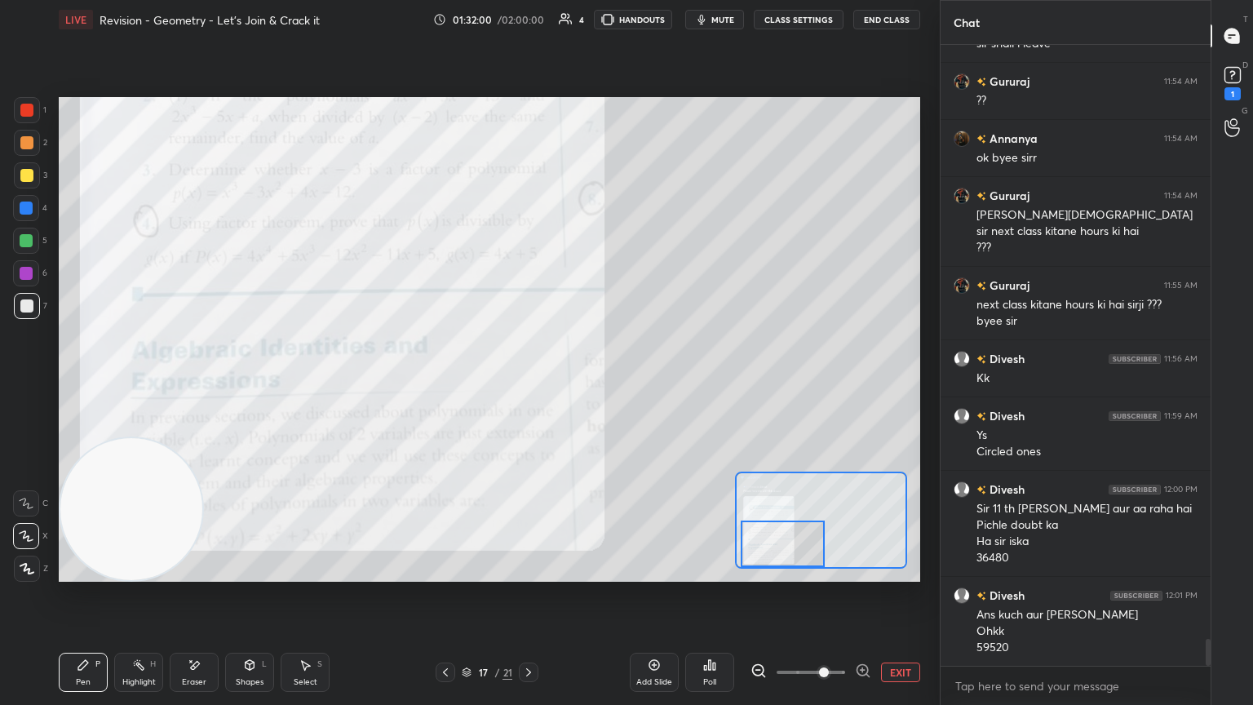
click at [585, 383] on button "EXIT" at bounding box center [900, 673] width 39 height 20
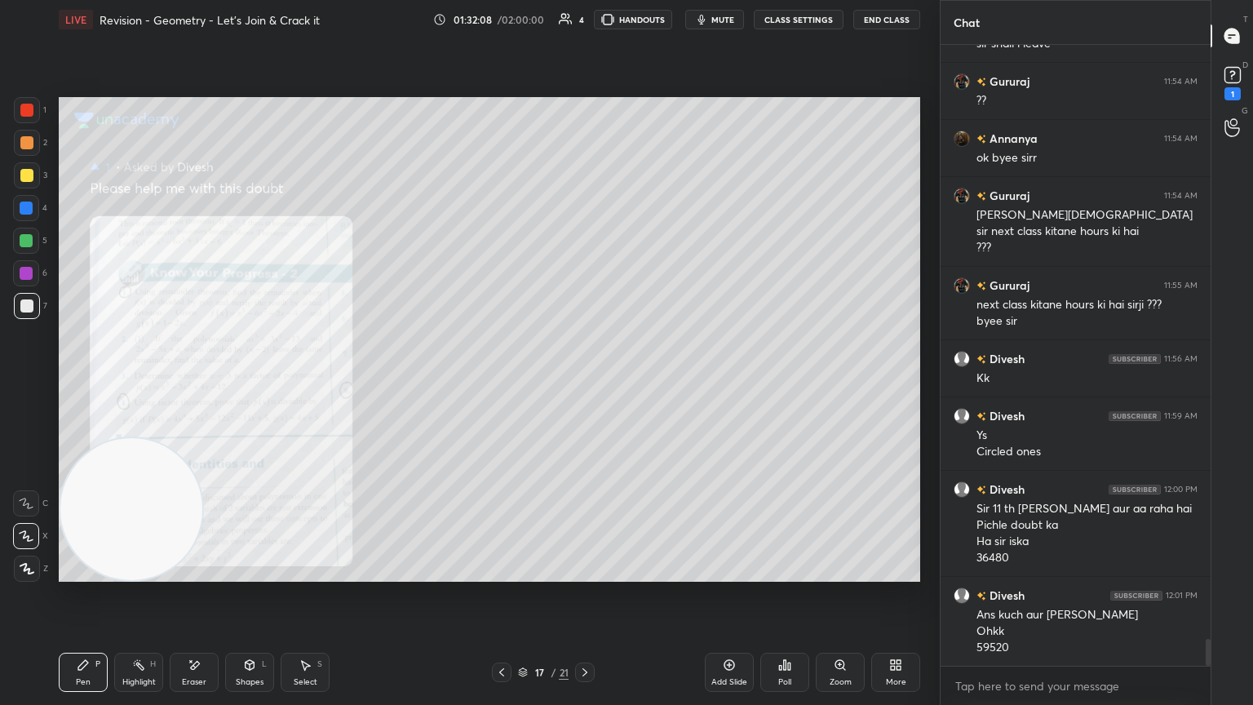
scroll to position [13838, 0]
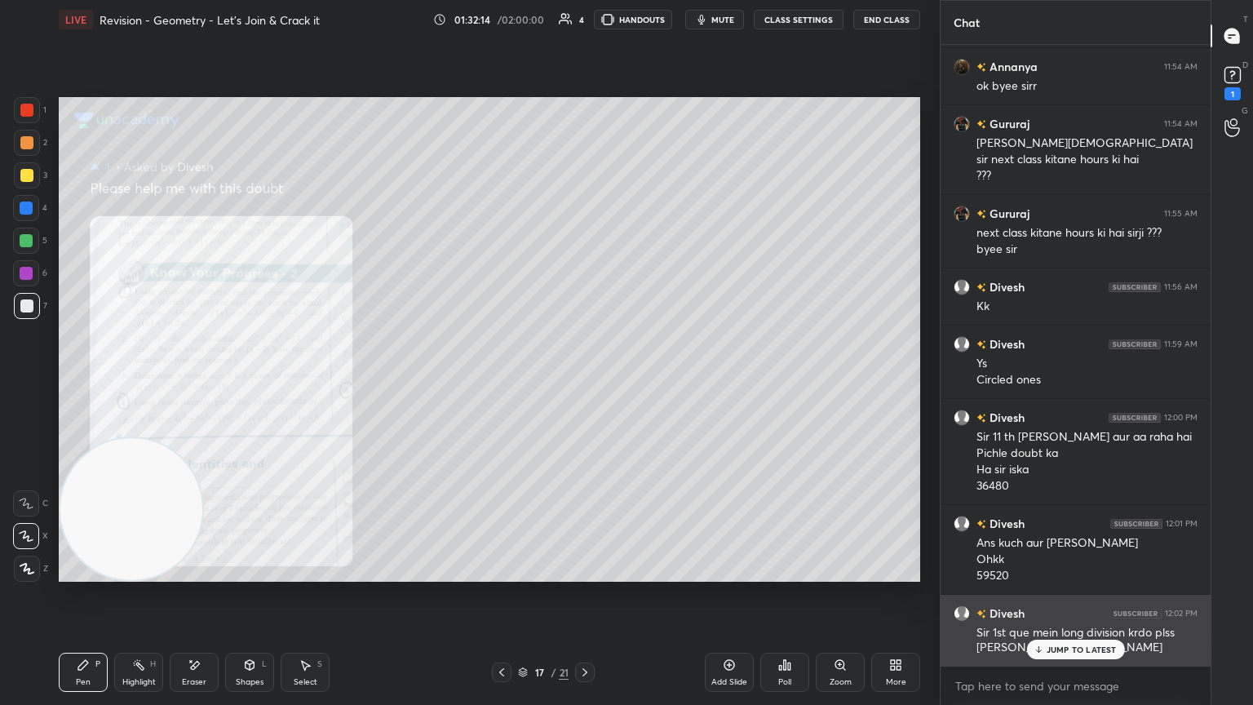
click at [585, 383] on p "JUMP TO LATEST" at bounding box center [1082, 650] width 70 height 10
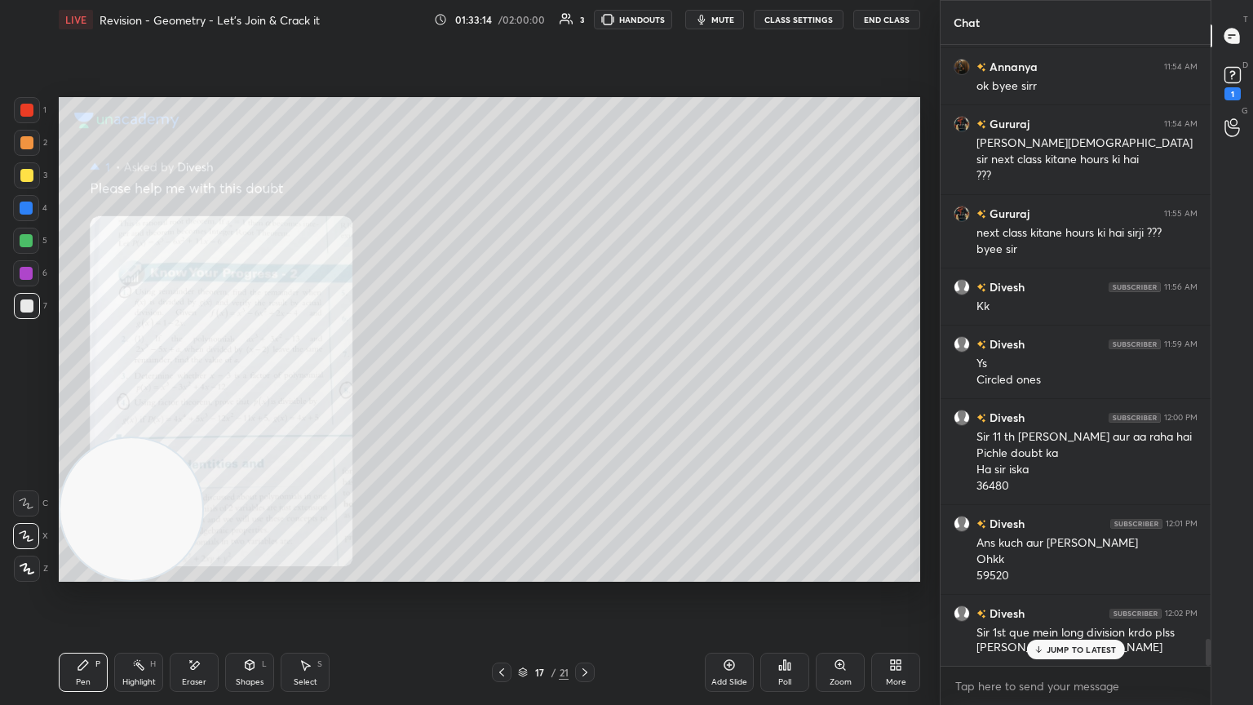
scroll to position [13910, 0]
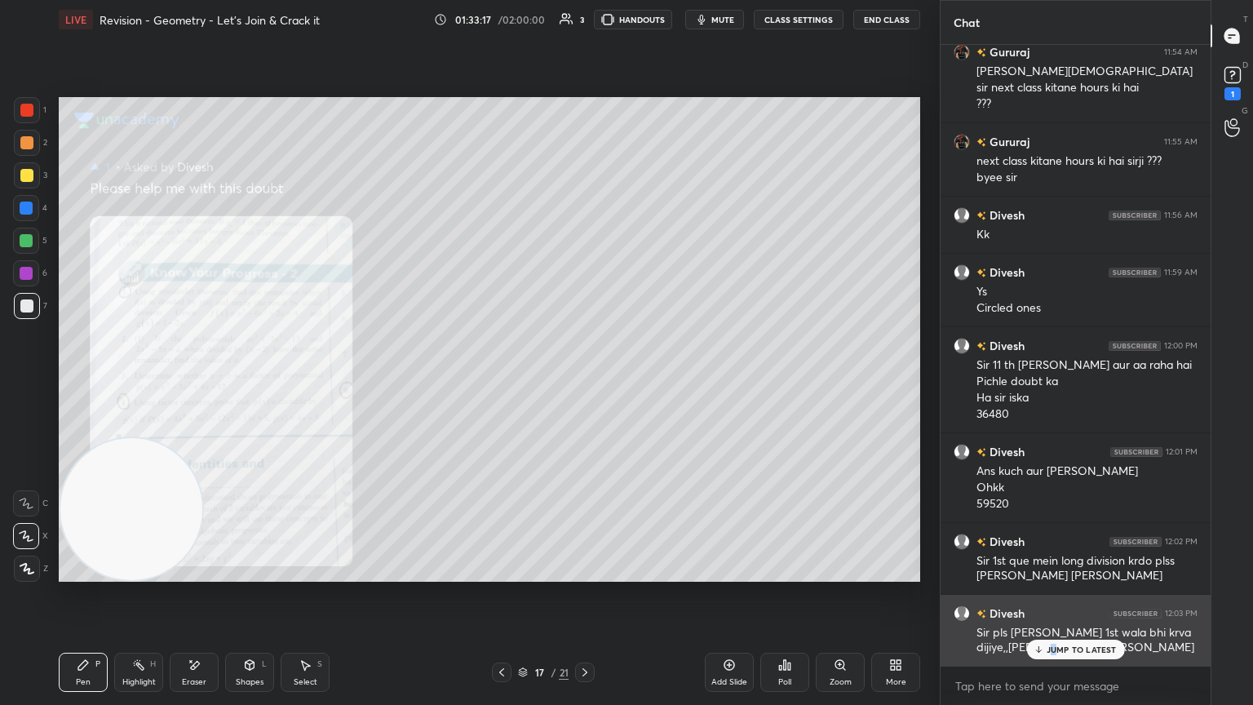
click at [585, 383] on p "JUMP TO LATEST" at bounding box center [1082, 650] width 70 height 10
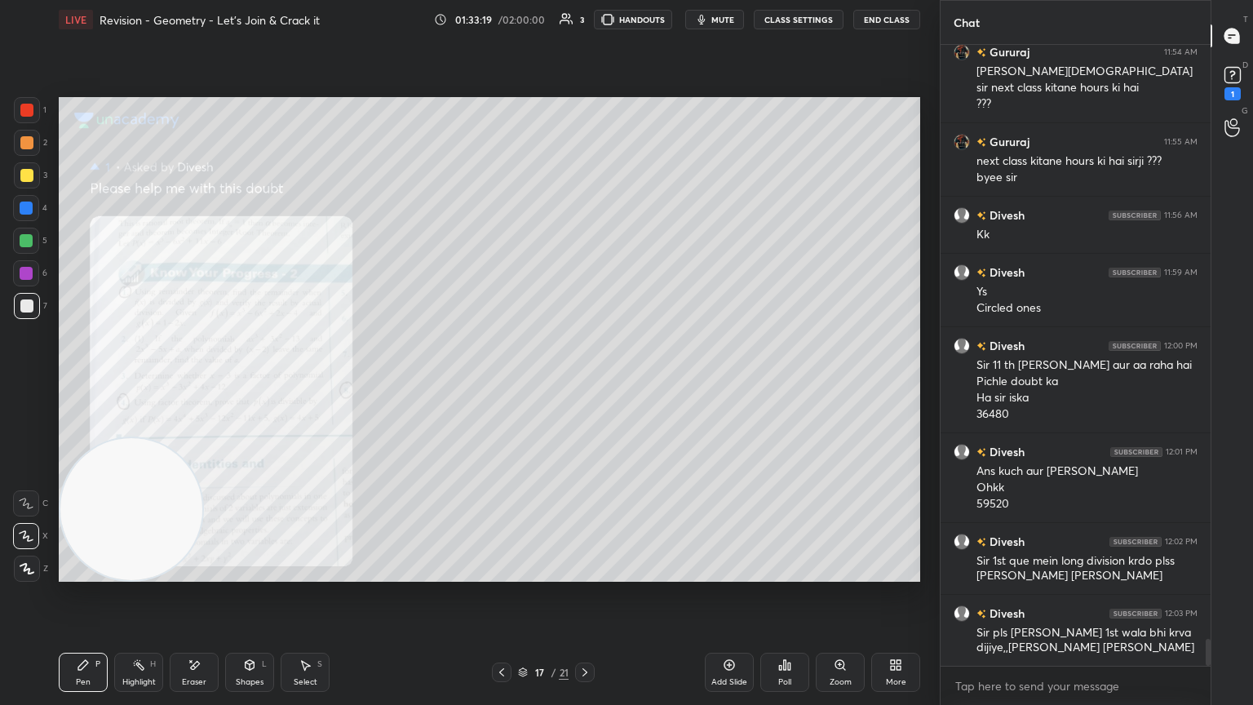
click at [194, 383] on icon at bounding box center [194, 665] width 13 height 14
click at [29, 383] on span "Erase all" at bounding box center [26, 568] width 24 height 11
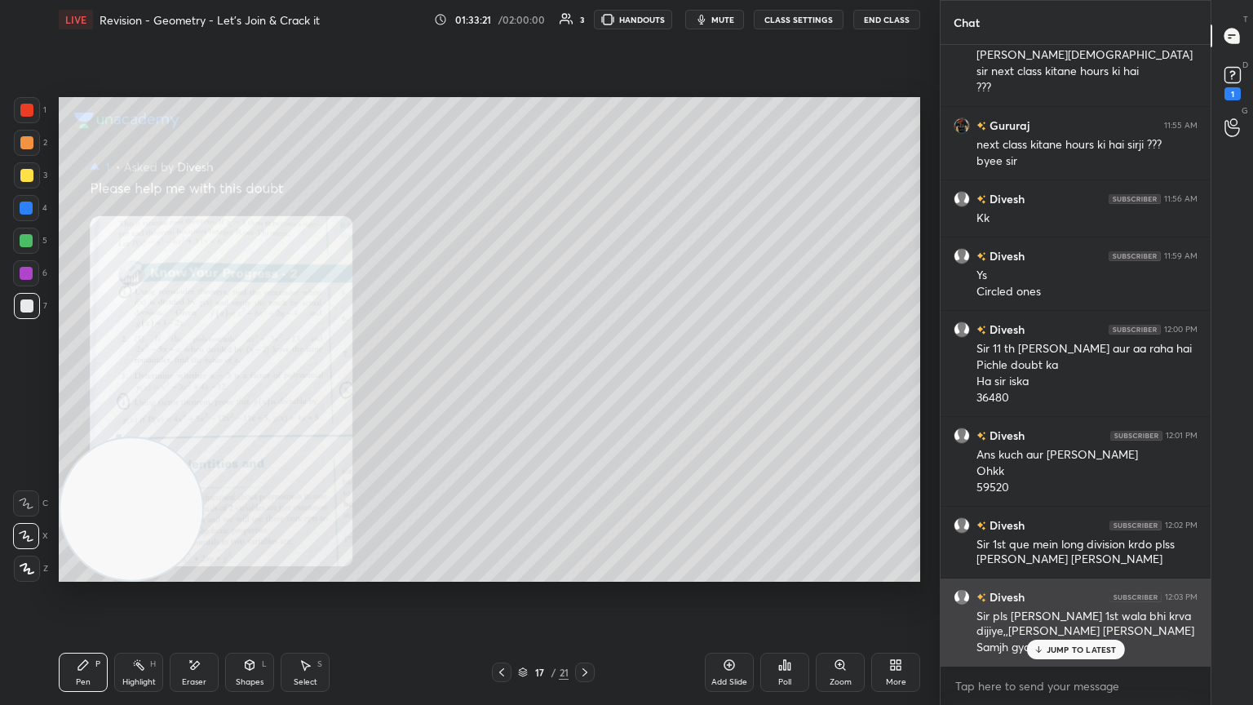
click at [585, 383] on div "JUMP TO LATEST" at bounding box center [1075, 650] width 98 height 20
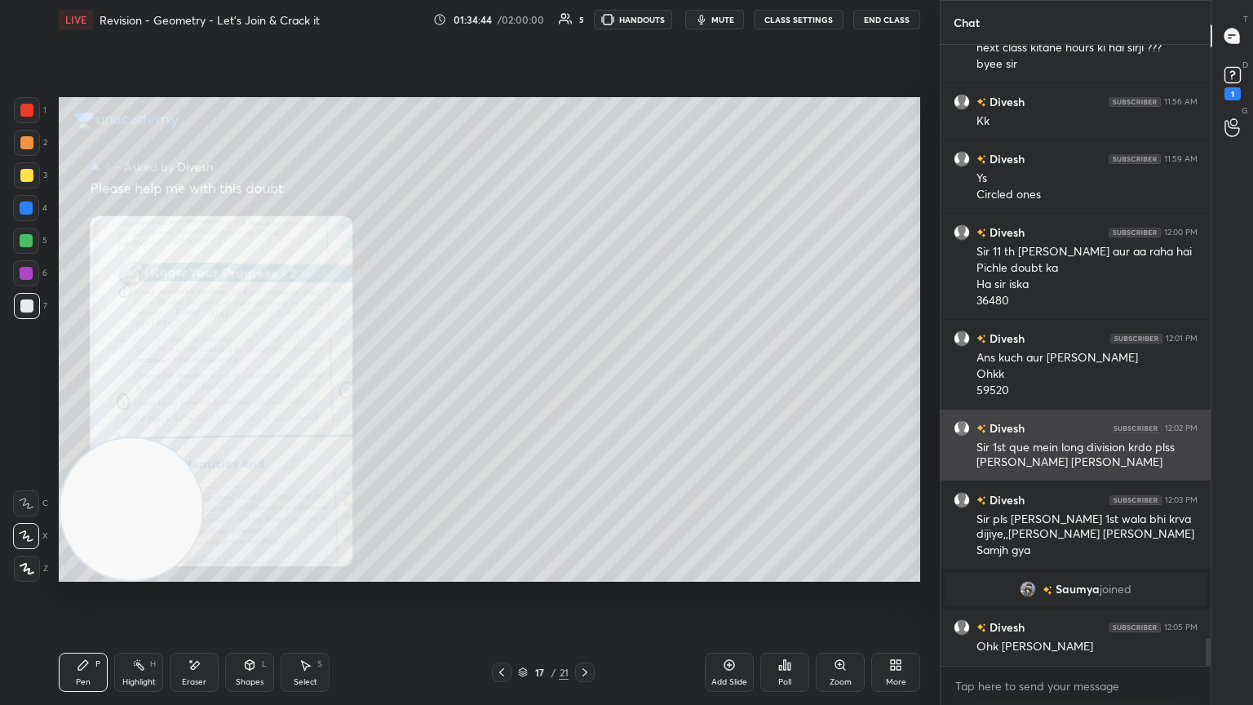
scroll to position [13446, 0]
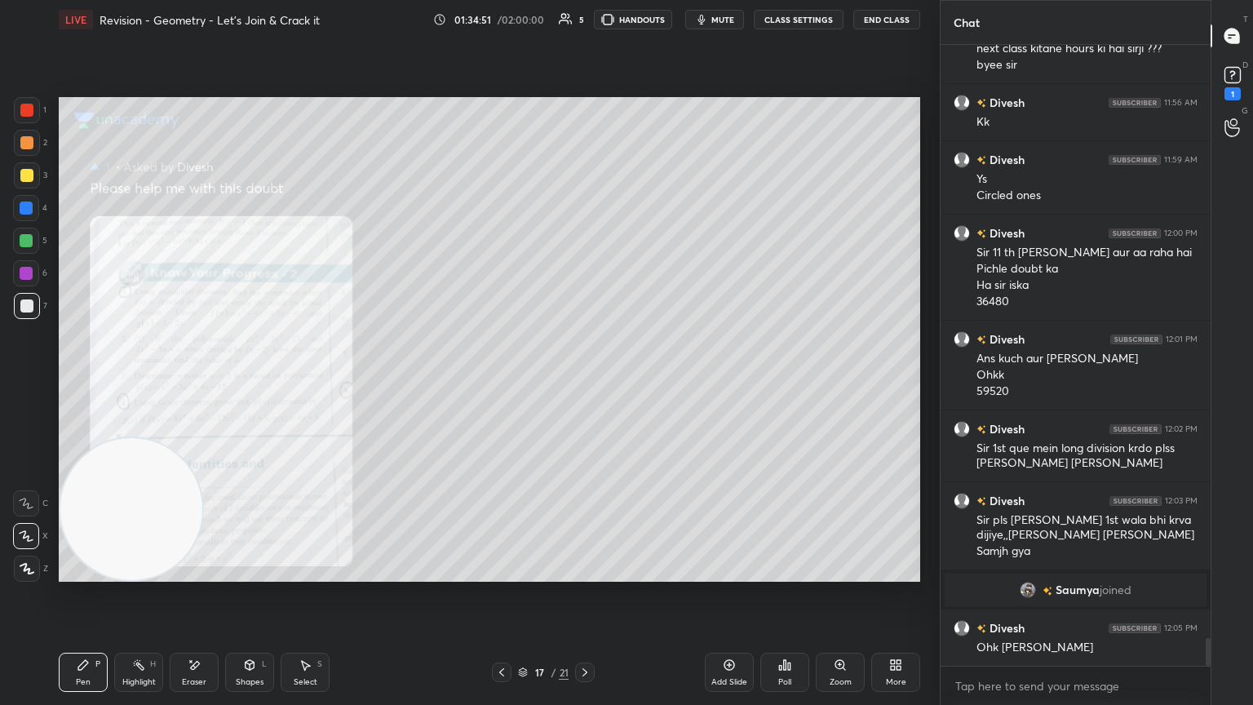
click at [579, 383] on div at bounding box center [585, 673] width 20 height 20
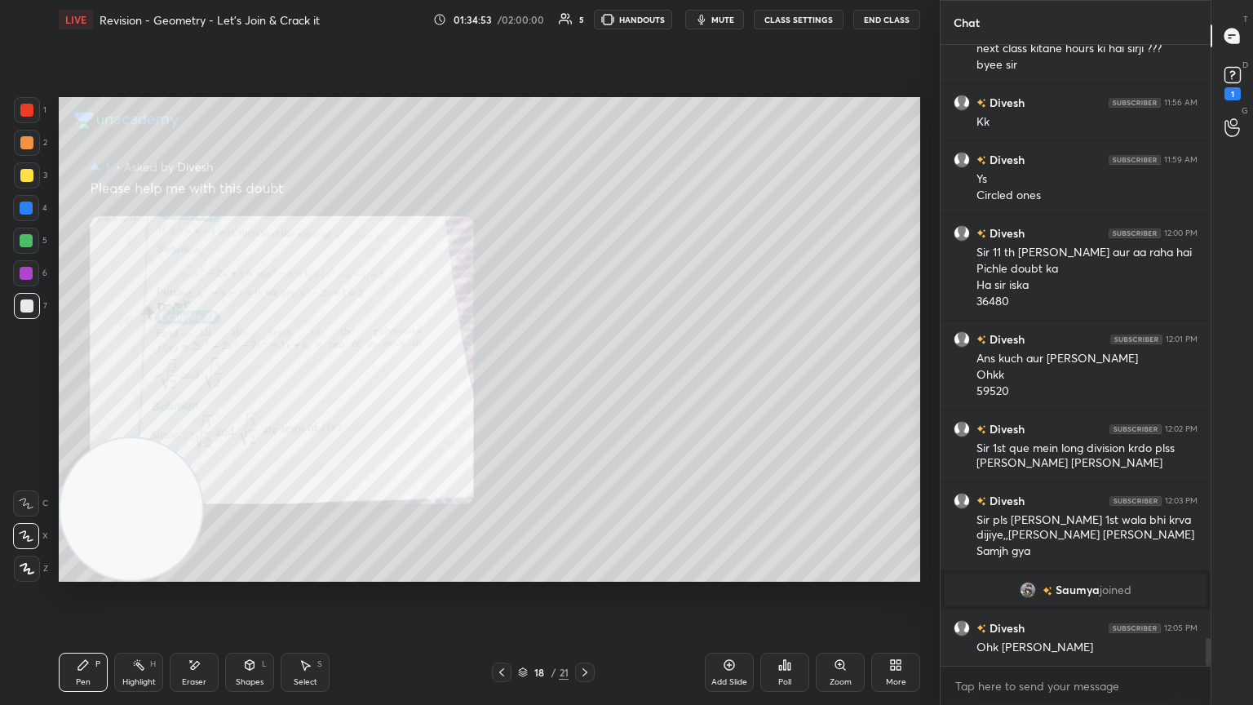
click at [585, 383] on div "Zoom" at bounding box center [840, 672] width 49 height 39
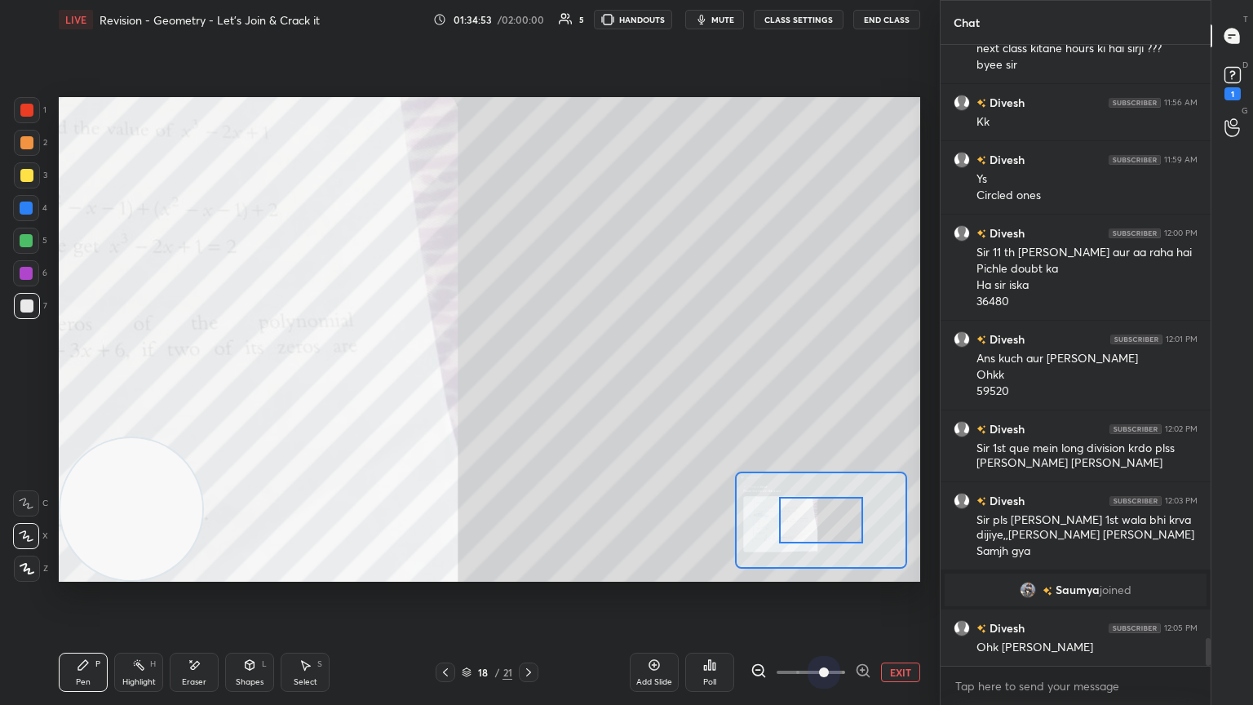
click at [585, 383] on span at bounding box center [811, 672] width 69 height 24
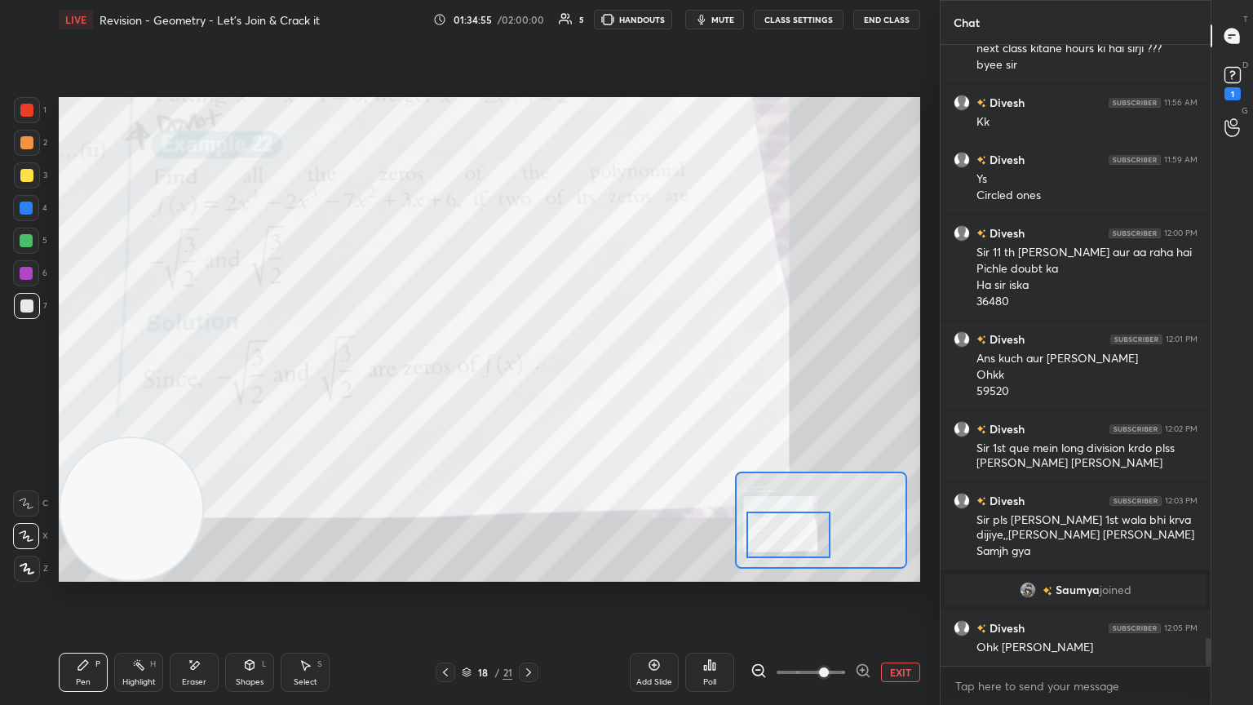
drag, startPoint x: 826, startPoint y: 529, endPoint x: 806, endPoint y: 542, distance: 23.5
click at [585, 383] on div at bounding box center [789, 535] width 85 height 47
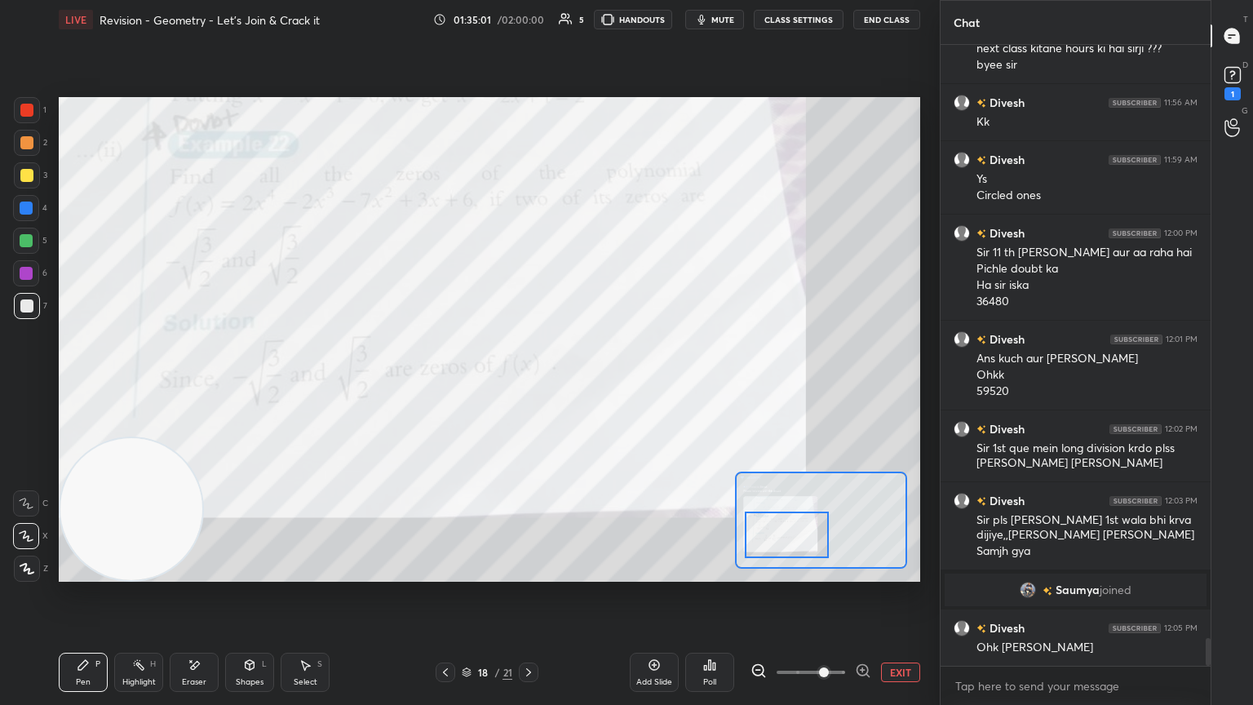
click at [585, 383] on button "EXIT" at bounding box center [900, 673] width 39 height 20
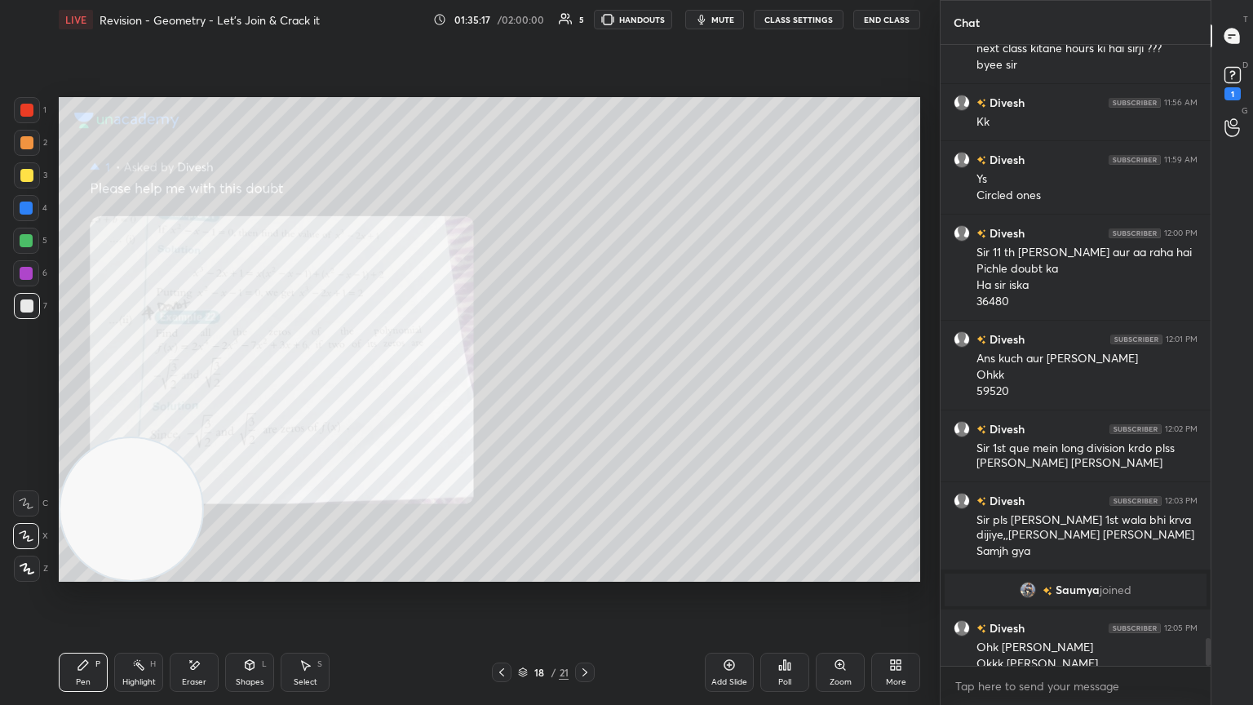
scroll to position [13463, 0]
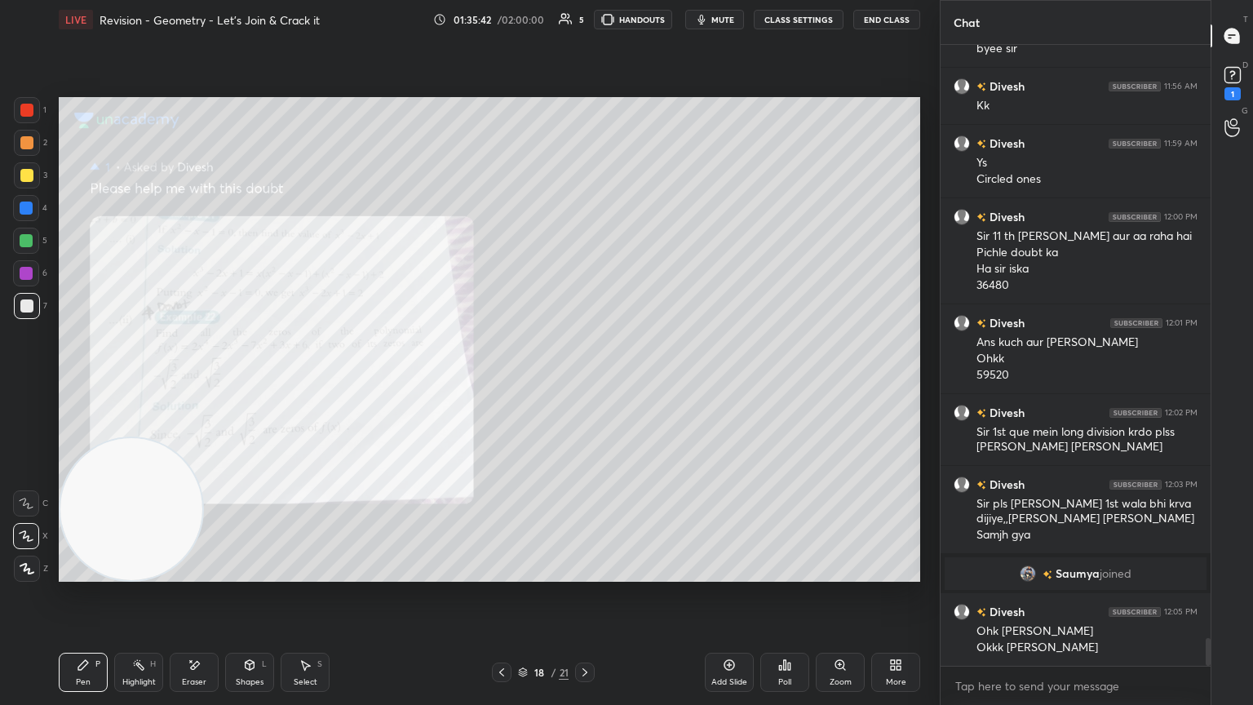
click at [193, 383] on icon at bounding box center [194, 665] width 13 height 14
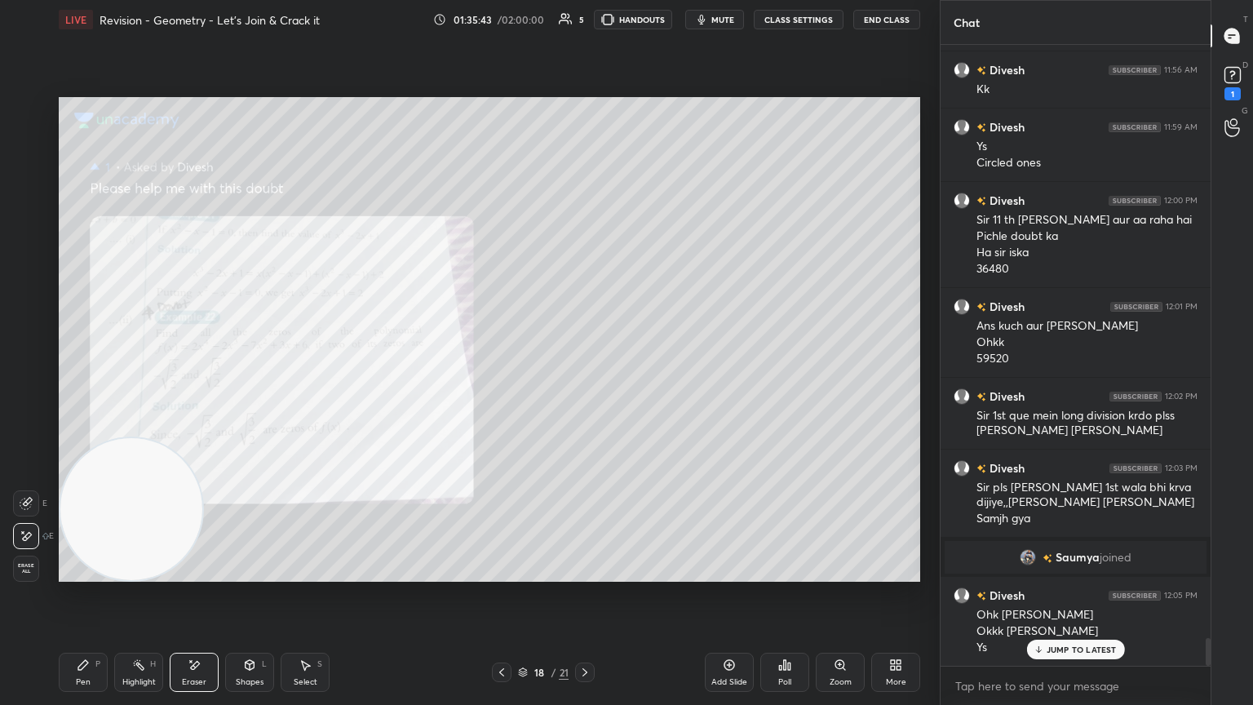
click at [25, 383] on span "Erase all" at bounding box center [26, 568] width 24 height 11
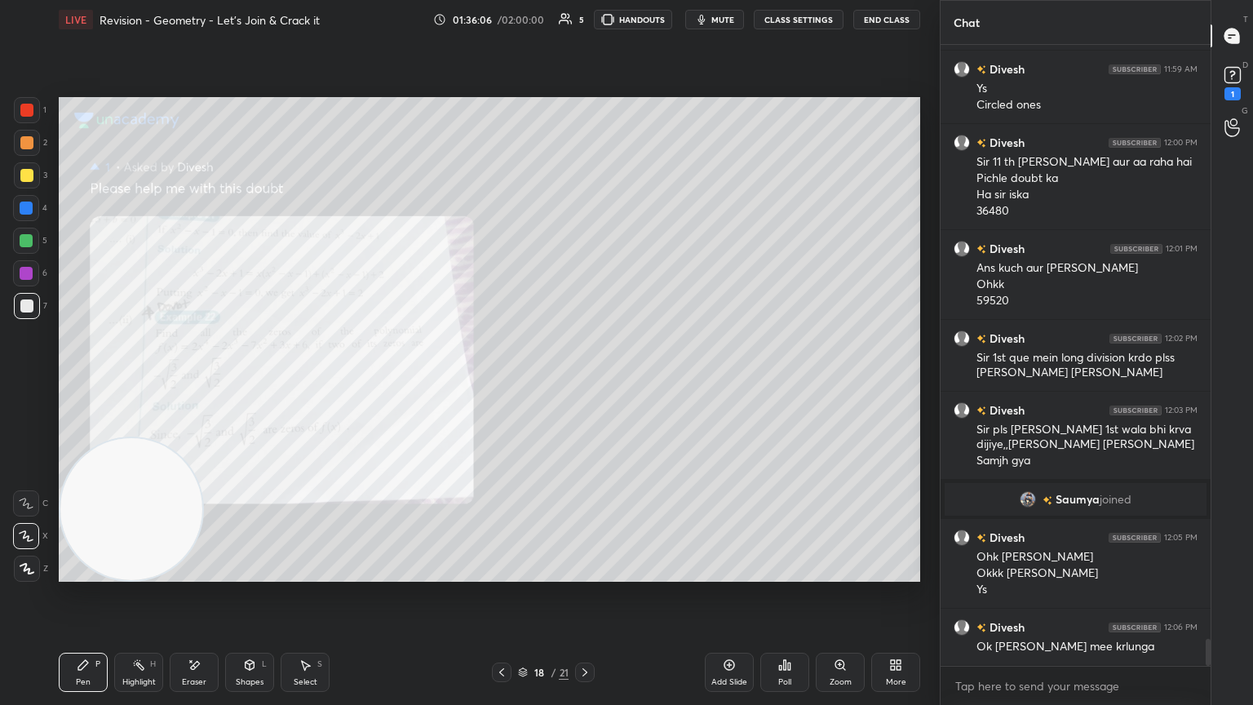
click at [583, 383] on div at bounding box center [585, 673] width 20 height 20
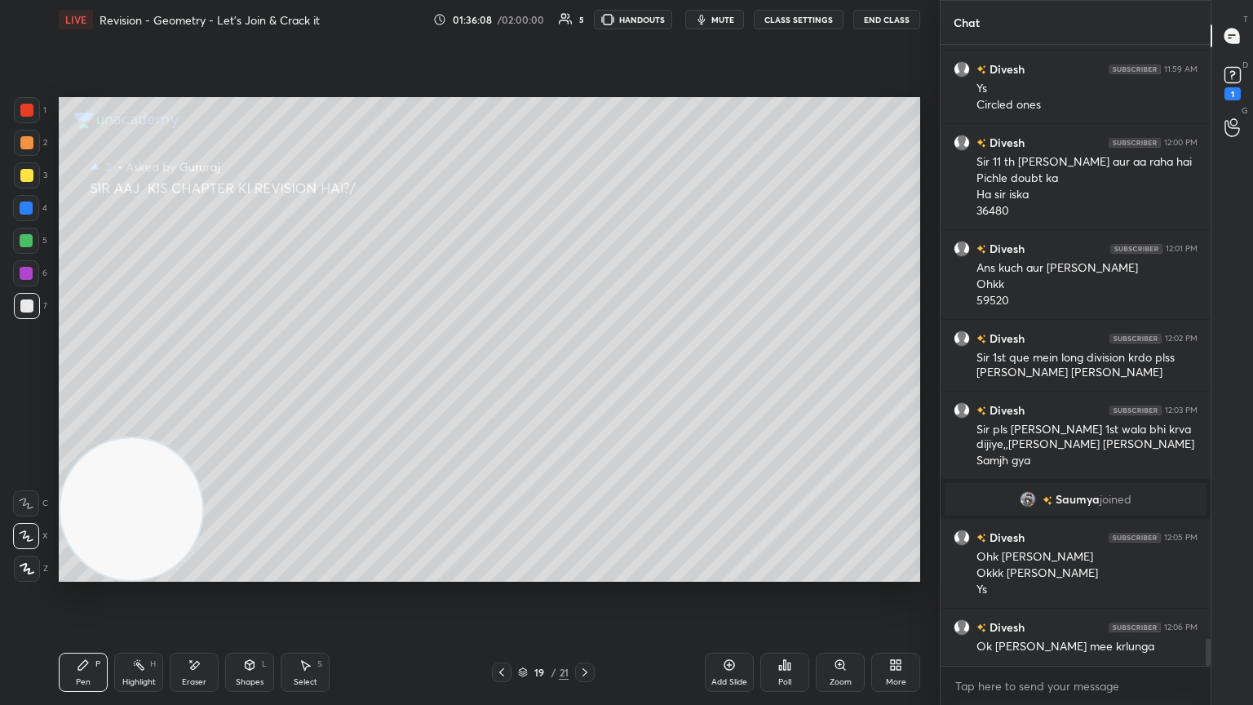
click at [585, 383] on icon at bounding box center [584, 672] width 13 height 13
click at [506, 383] on icon at bounding box center [501, 672] width 13 height 13
click at [585, 88] on div "1" at bounding box center [1233, 93] width 16 height 13
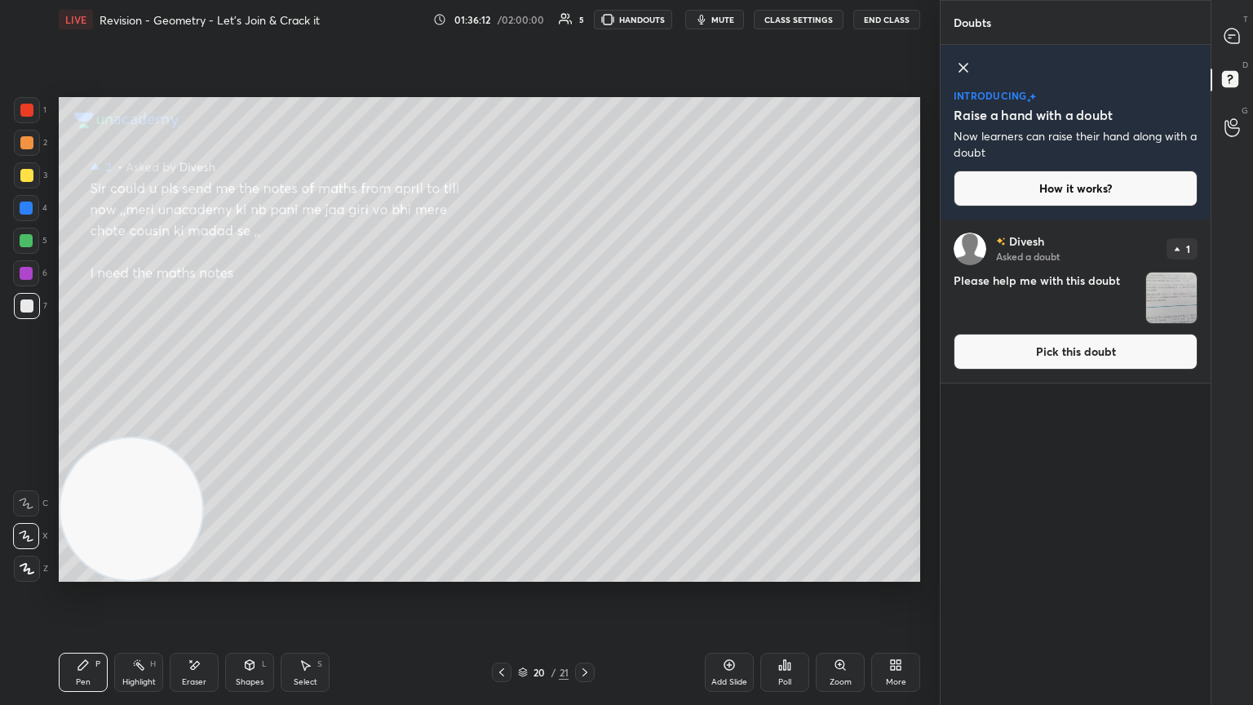
click at [585, 357] on button "Pick this doubt" at bounding box center [1076, 352] width 244 height 36
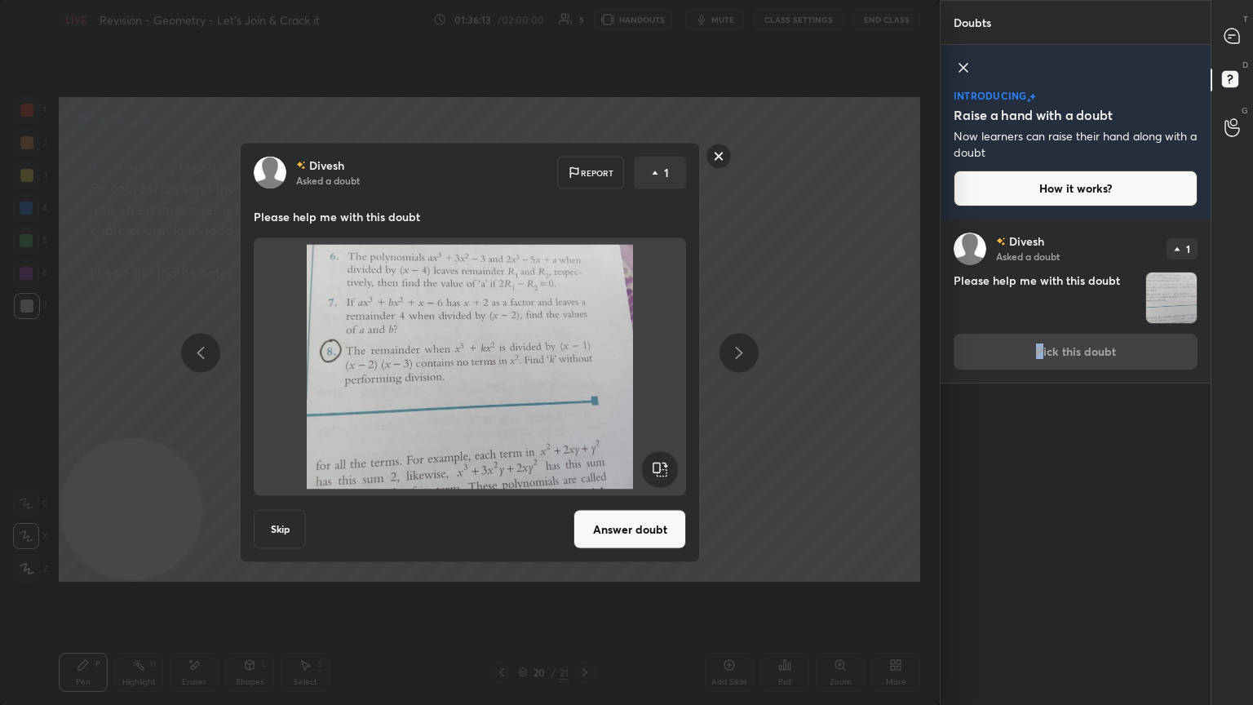
click at [585, 383] on button "Answer doubt" at bounding box center [630, 529] width 113 height 39
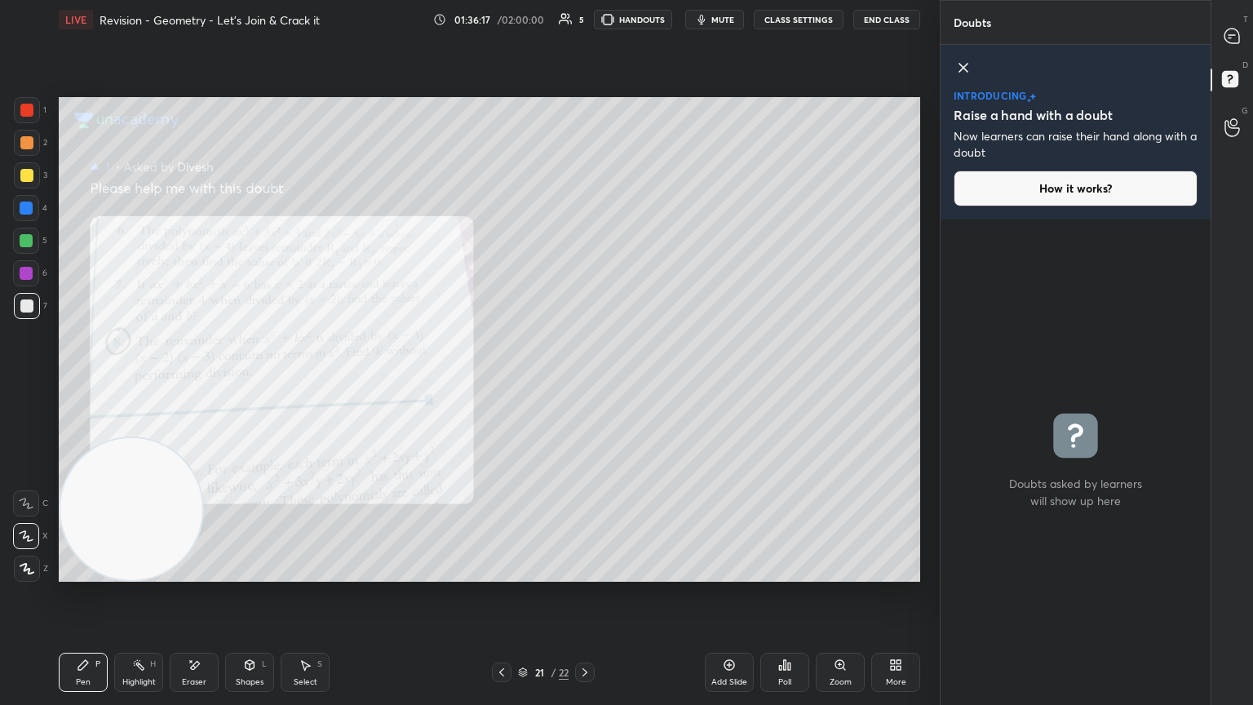
drag, startPoint x: 960, startPoint y: 69, endPoint x: 980, endPoint y: 60, distance: 22.3
click at [585, 68] on icon at bounding box center [964, 68] width 20 height 20
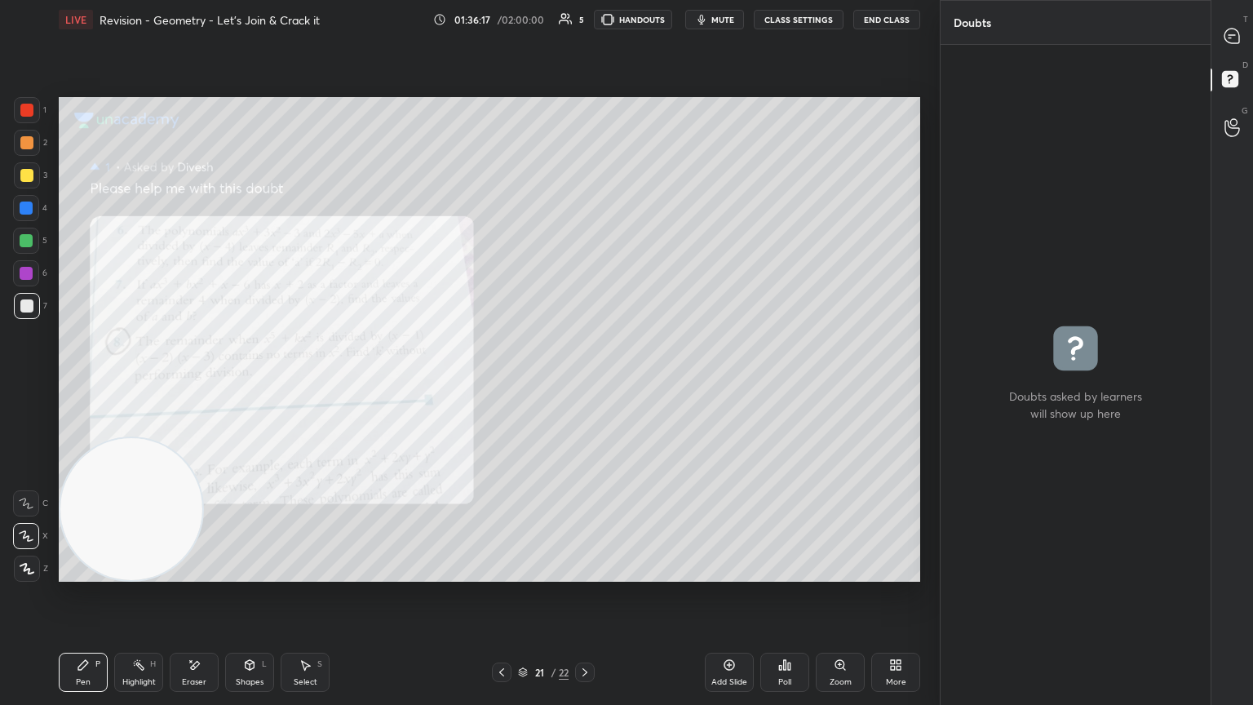
click at [585, 35] on icon at bounding box center [1232, 36] width 17 height 17
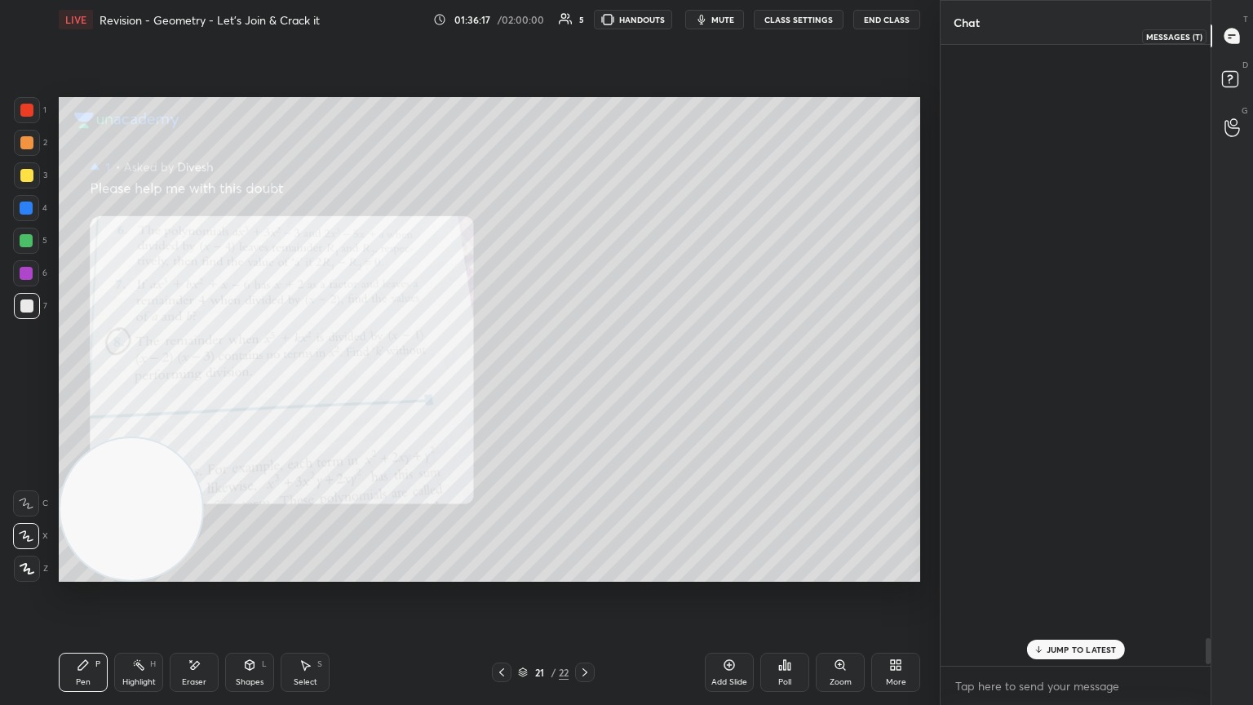
scroll to position [616, 265]
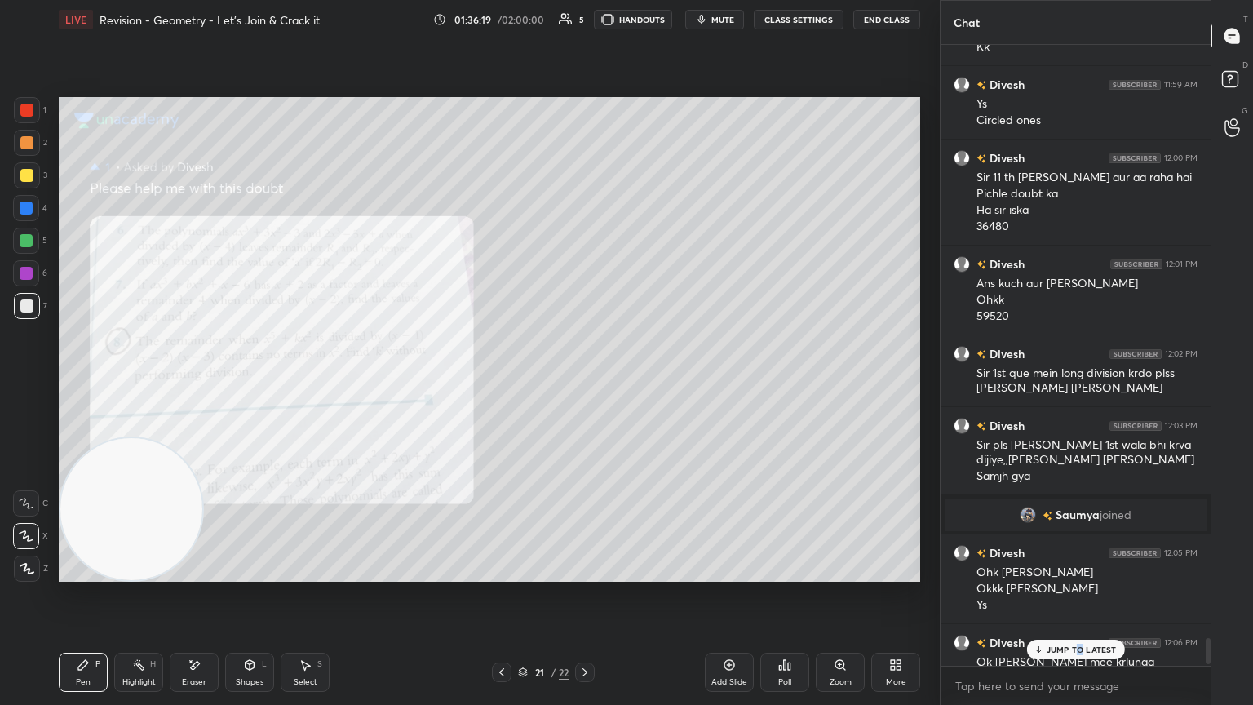
click at [585, 383] on p "JUMP TO LATEST" at bounding box center [1082, 650] width 70 height 10
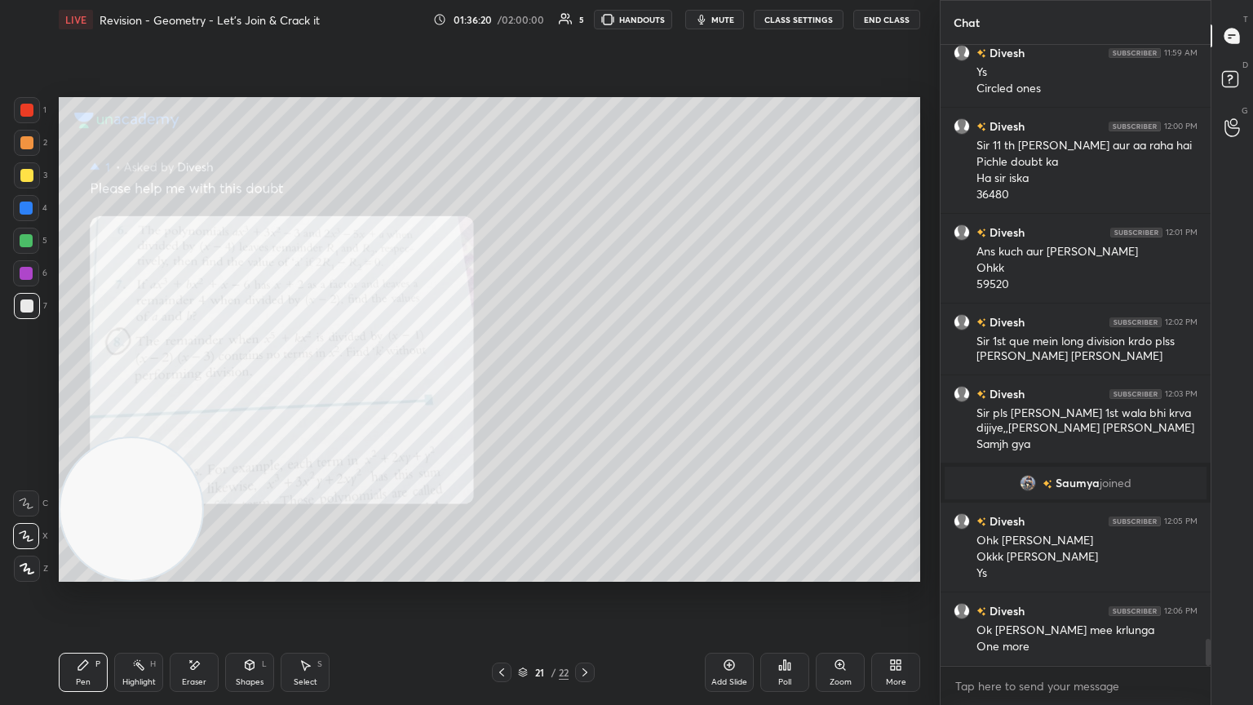
click at [585, 383] on icon at bounding box center [840, 664] width 13 height 13
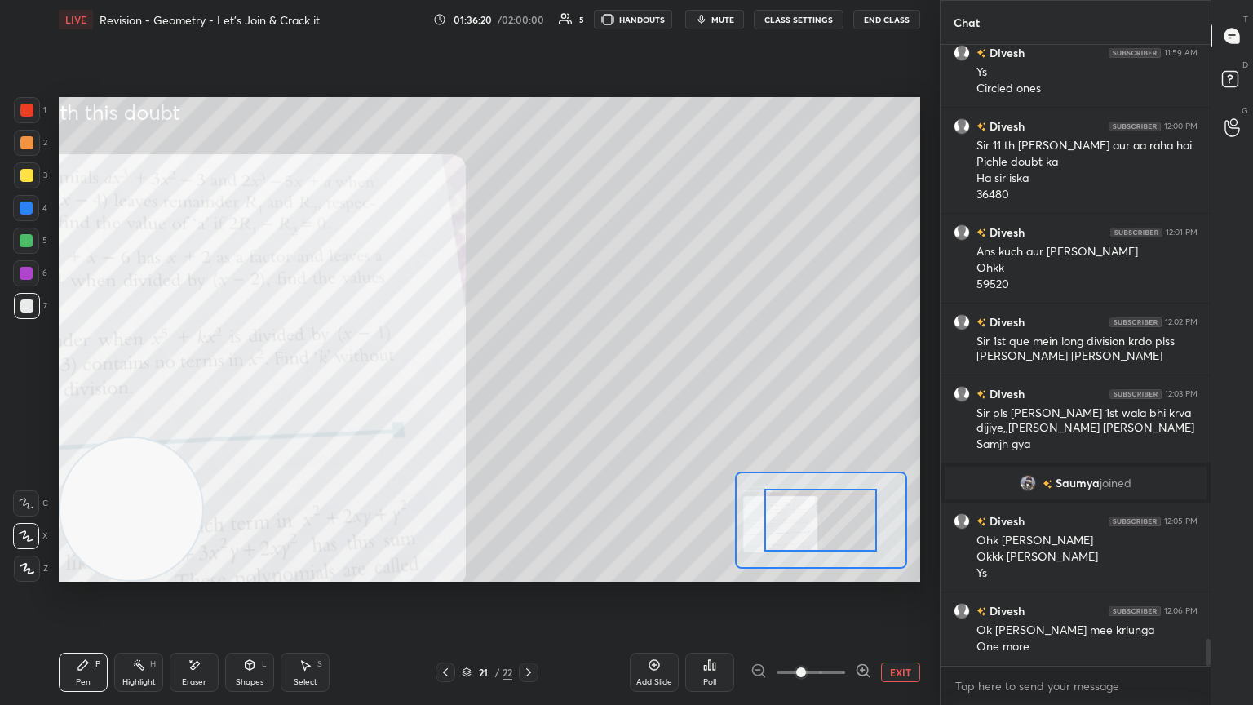
click at [585, 383] on span at bounding box center [811, 672] width 69 height 24
click at [585, 383] on span at bounding box center [801, 672] width 10 height 10
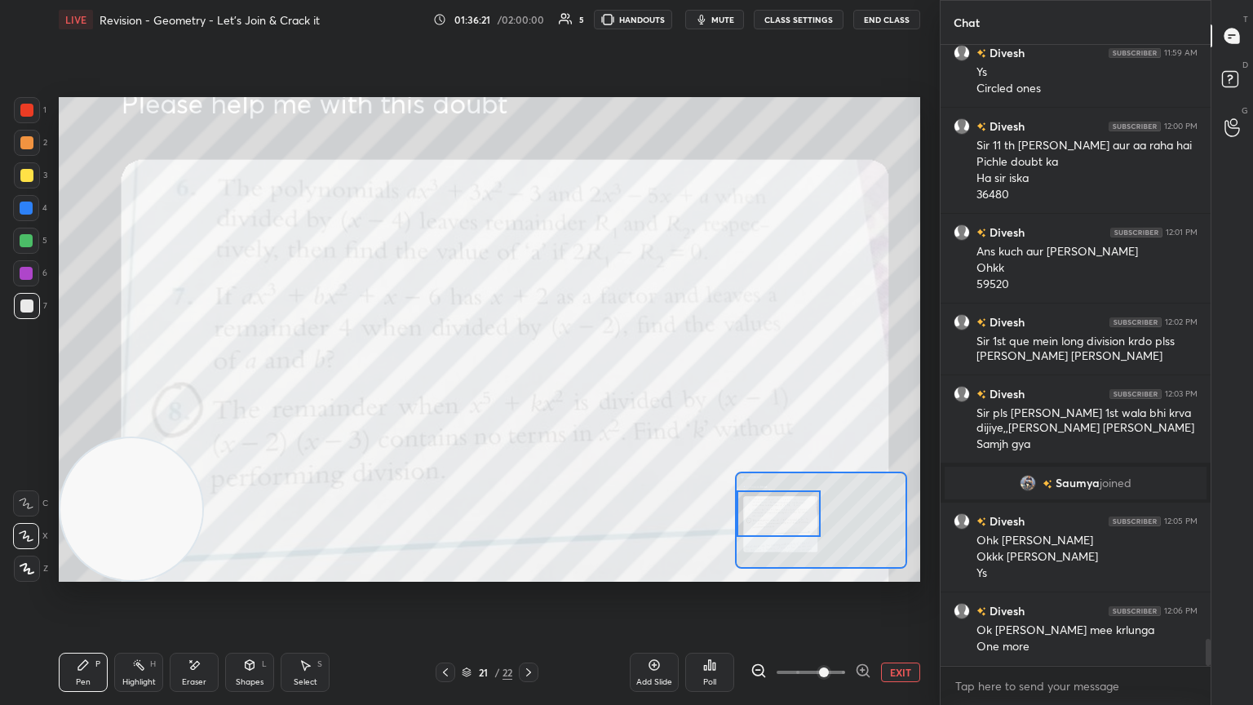
drag, startPoint x: 842, startPoint y: 516, endPoint x: 782, endPoint y: 506, distance: 60.4
click at [585, 383] on div at bounding box center [779, 513] width 85 height 47
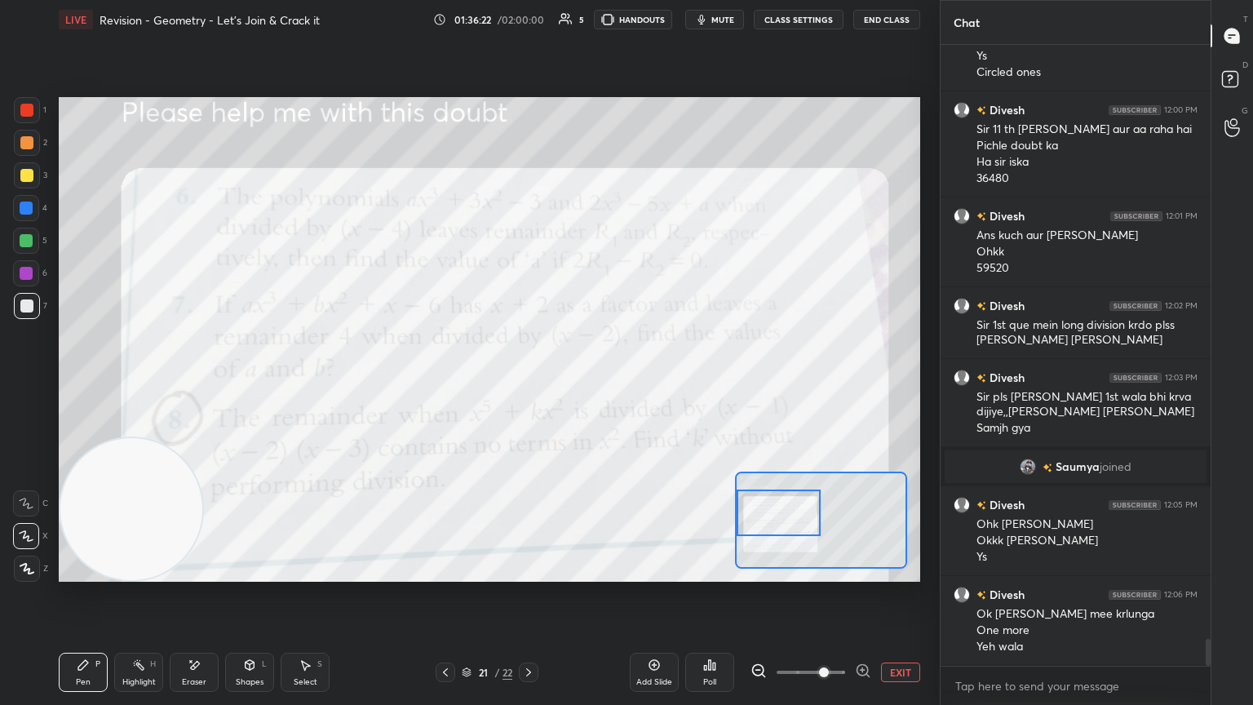
drag, startPoint x: 783, startPoint y: 525, endPoint x: 790, endPoint y: 534, distance: 11.1
click at [585, 383] on div at bounding box center [779, 513] width 85 height 47
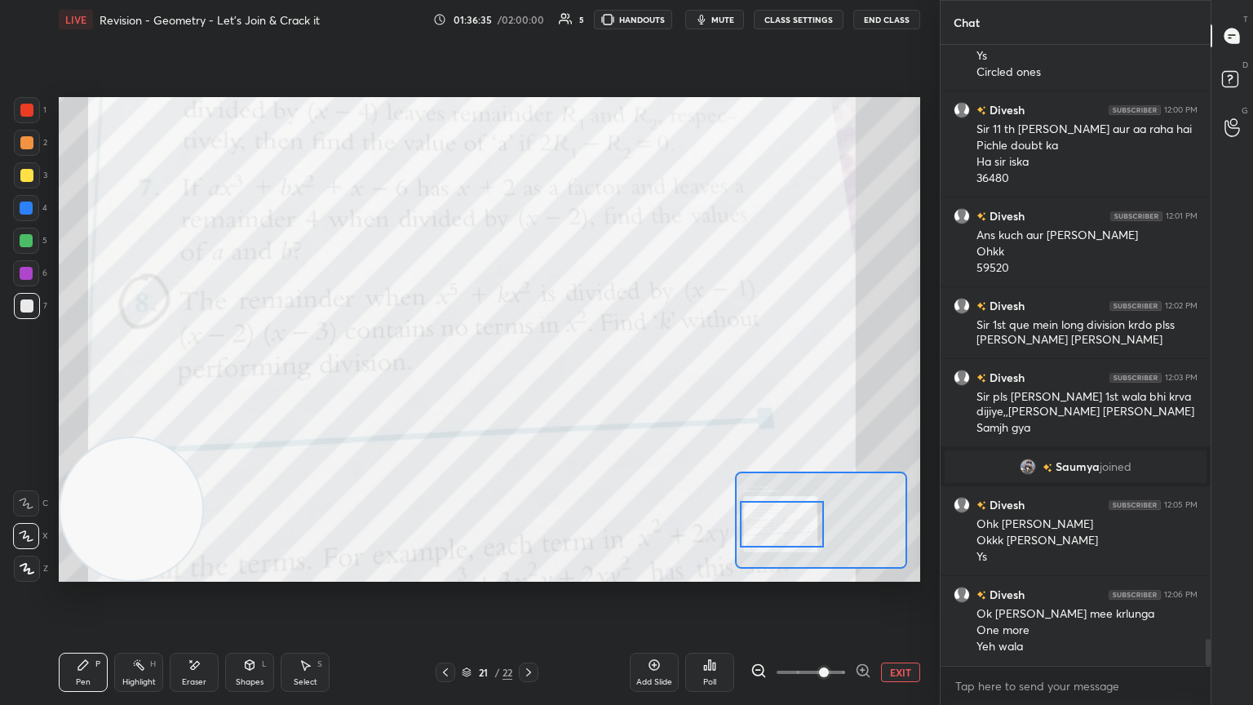
click at [585, 383] on button "EXIT" at bounding box center [900, 673] width 39 height 20
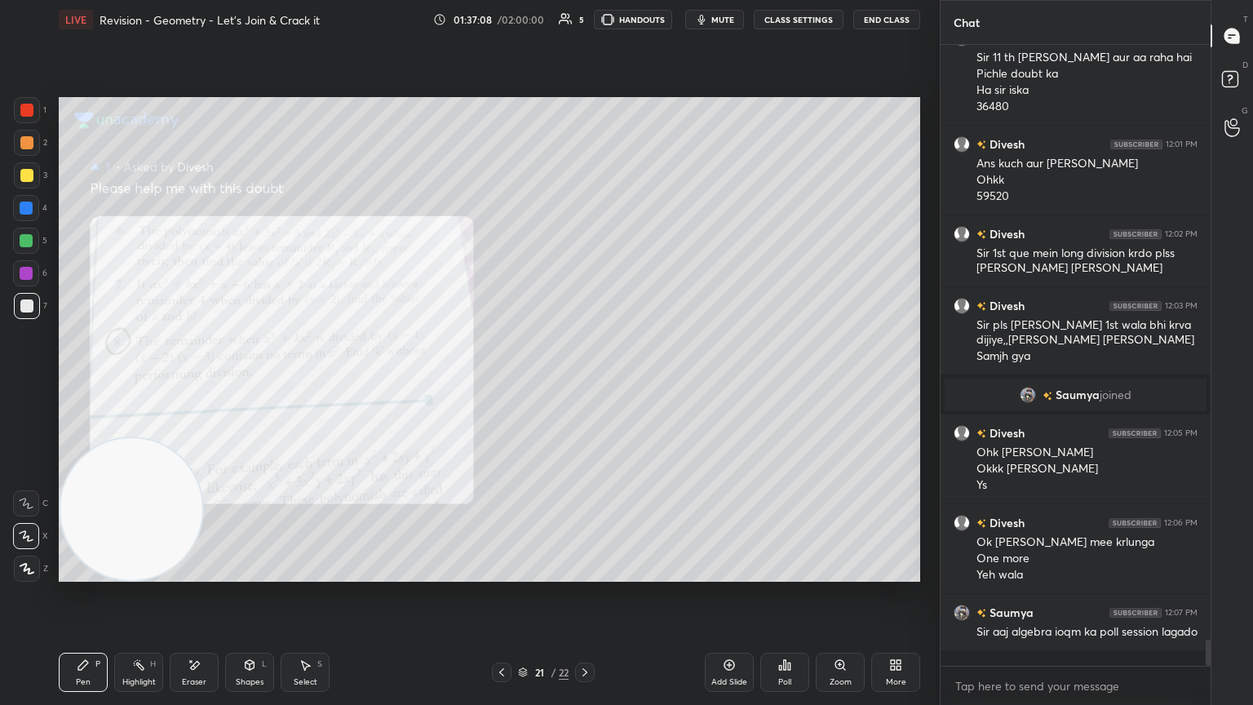
scroll to position [13985, 0]
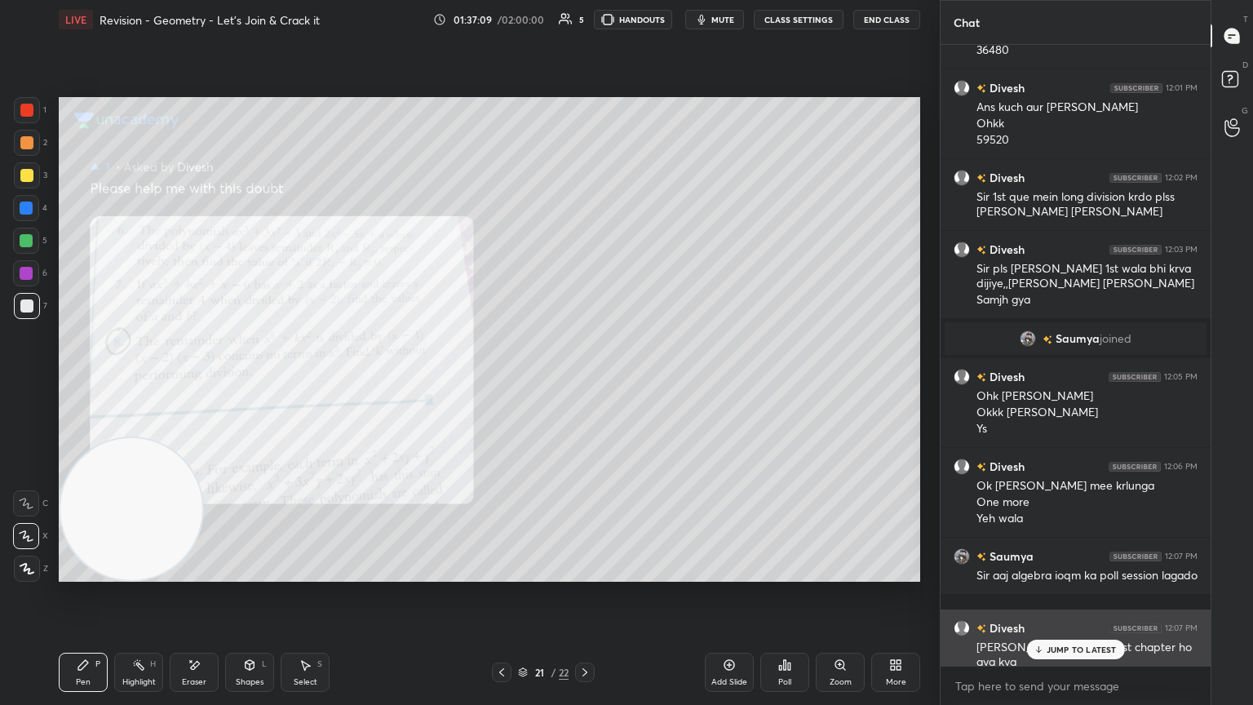
click at [585, 383] on p "JUMP TO LATEST" at bounding box center [1082, 650] width 70 height 10
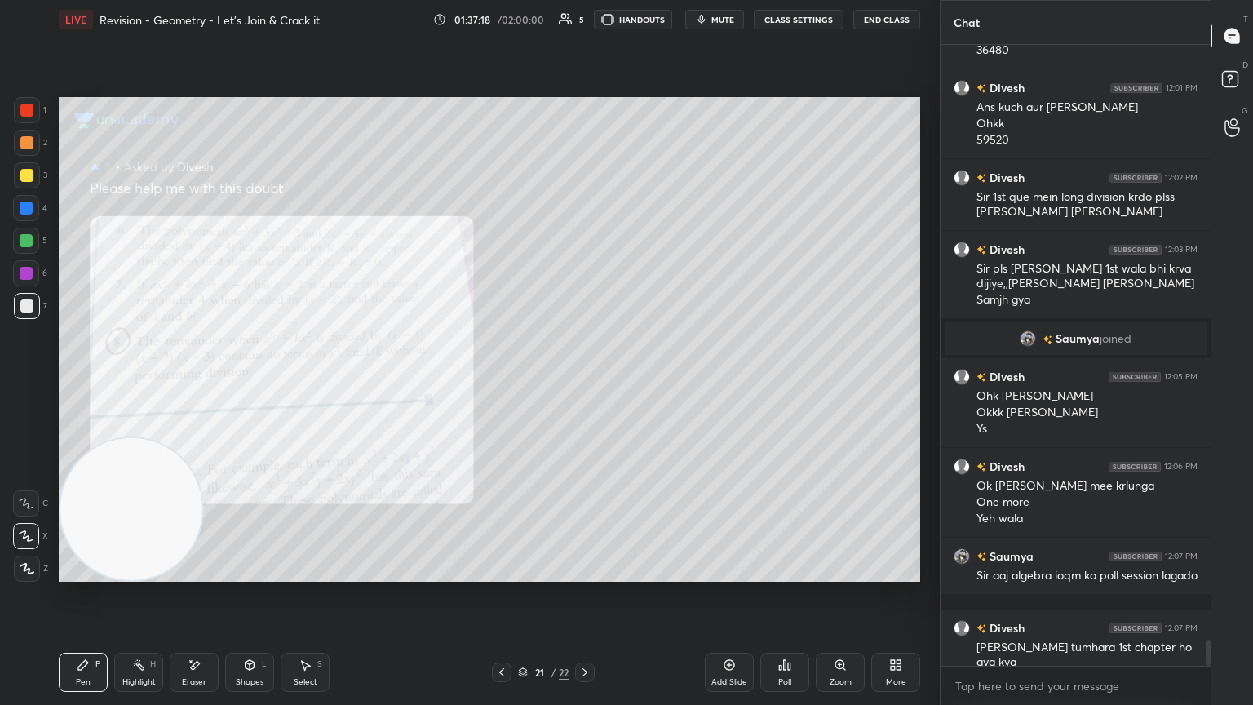
click at [585, 383] on icon at bounding box center [840, 664] width 13 height 13
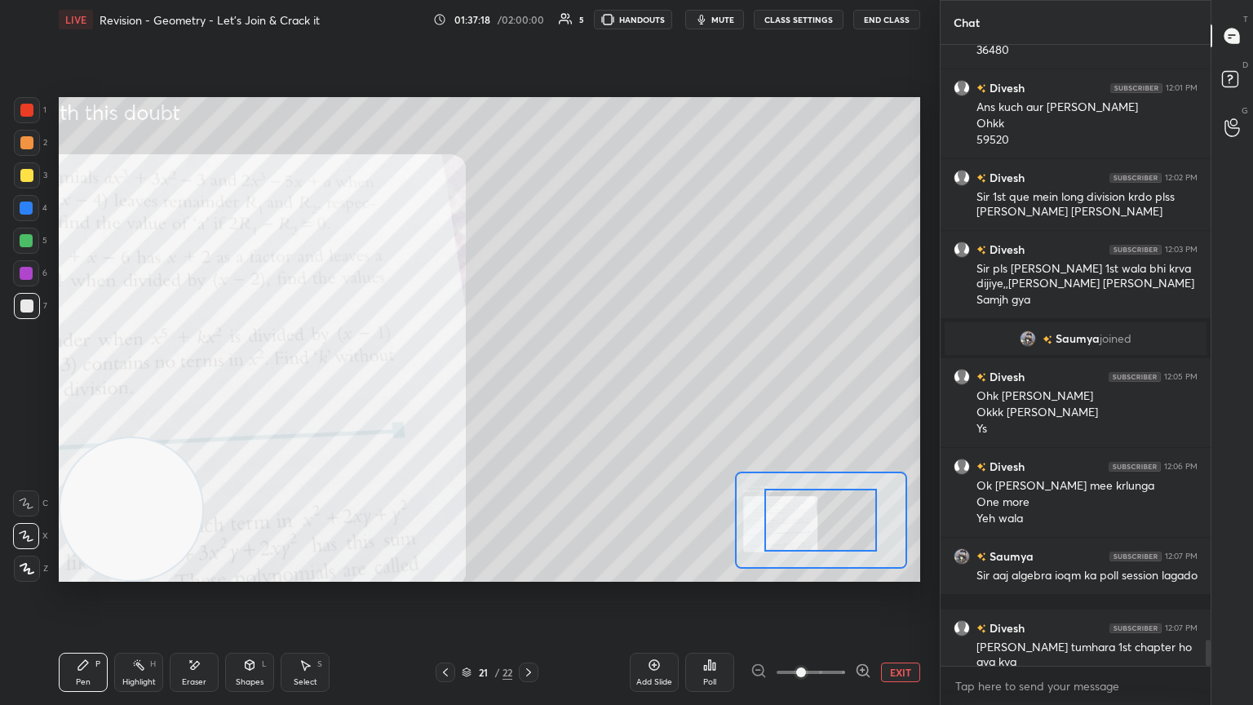
click at [585, 383] on span at bounding box center [811, 672] width 69 height 24
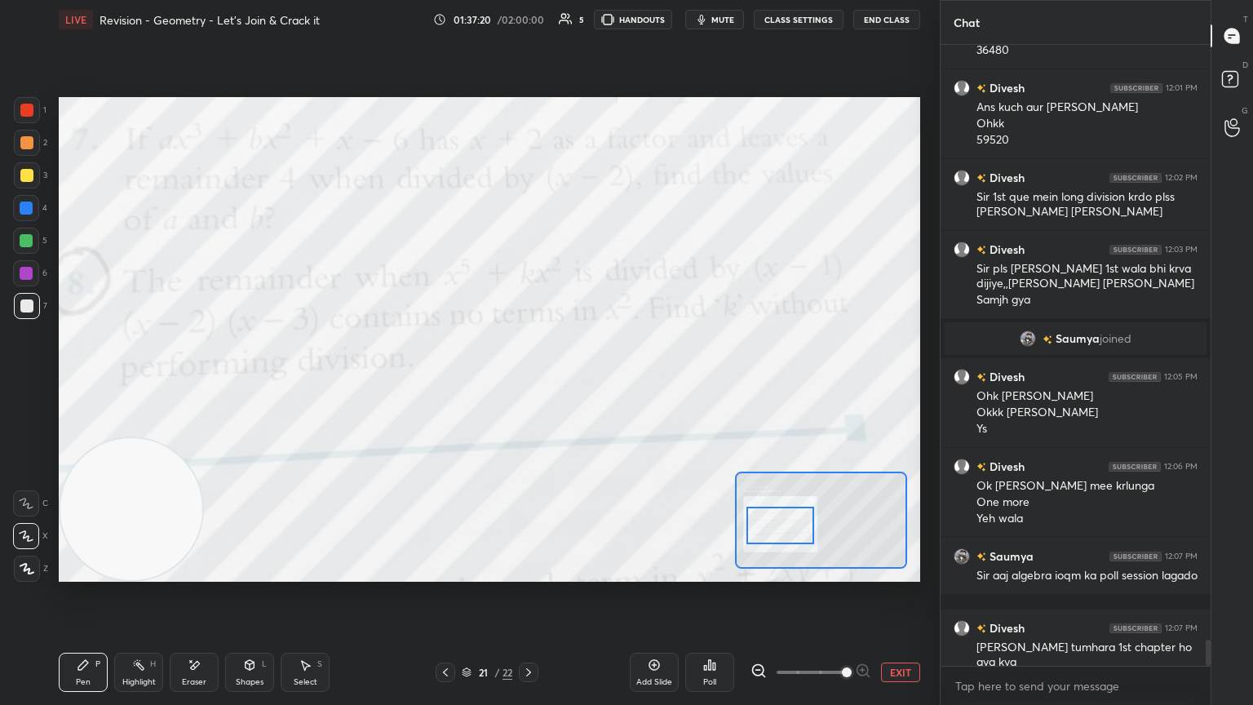
drag, startPoint x: 839, startPoint y: 525, endPoint x: 800, endPoint y: 530, distance: 39.6
click at [585, 383] on div at bounding box center [781, 526] width 68 height 38
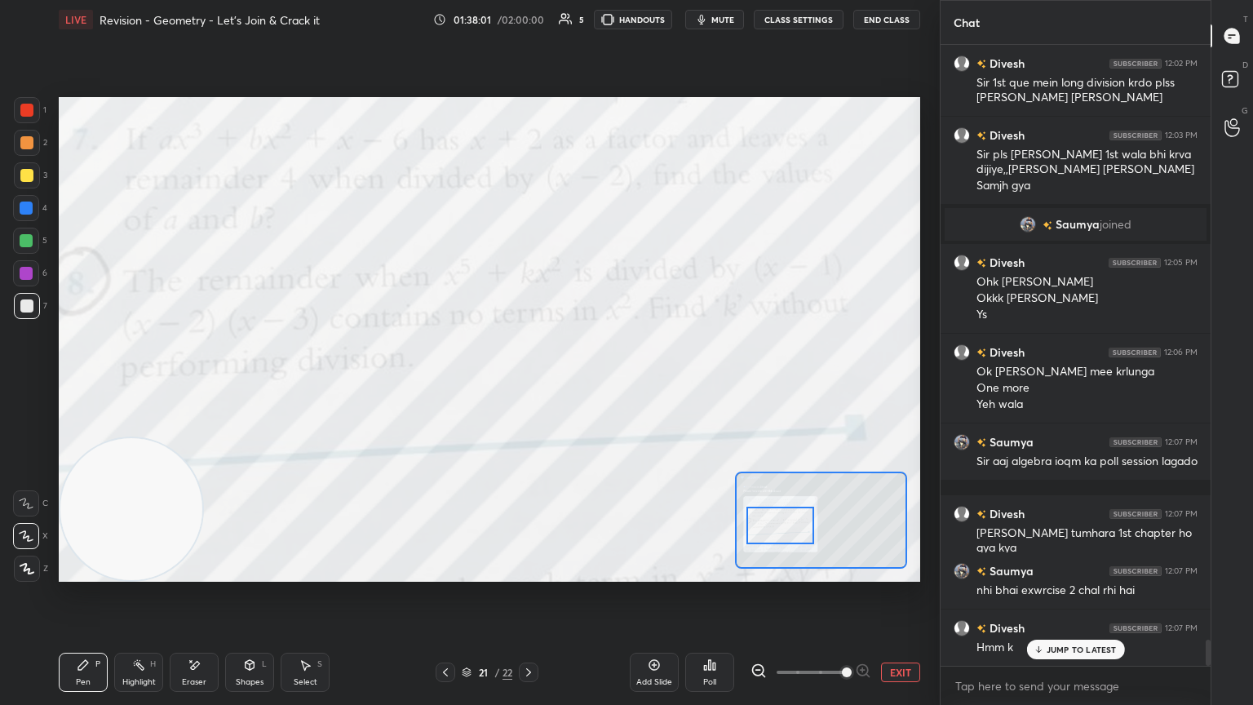
scroll to position [14157, 0]
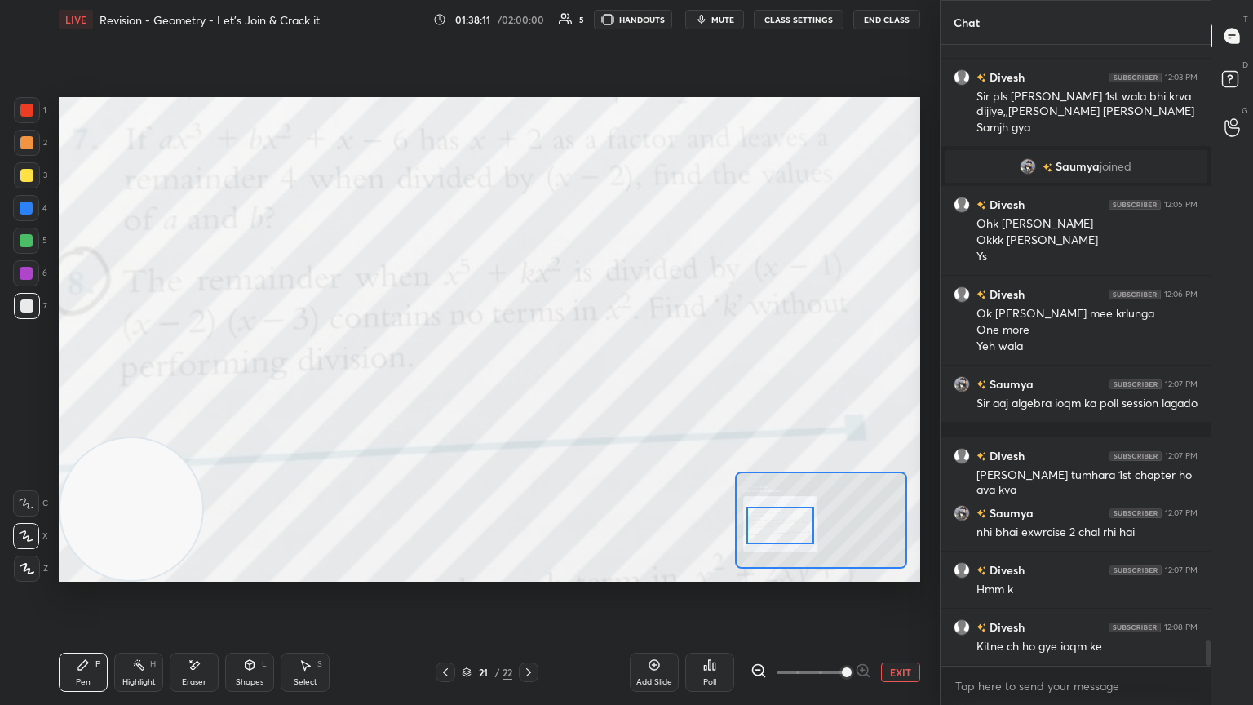
click at [585, 383] on button "EXIT" at bounding box center [900, 673] width 39 height 20
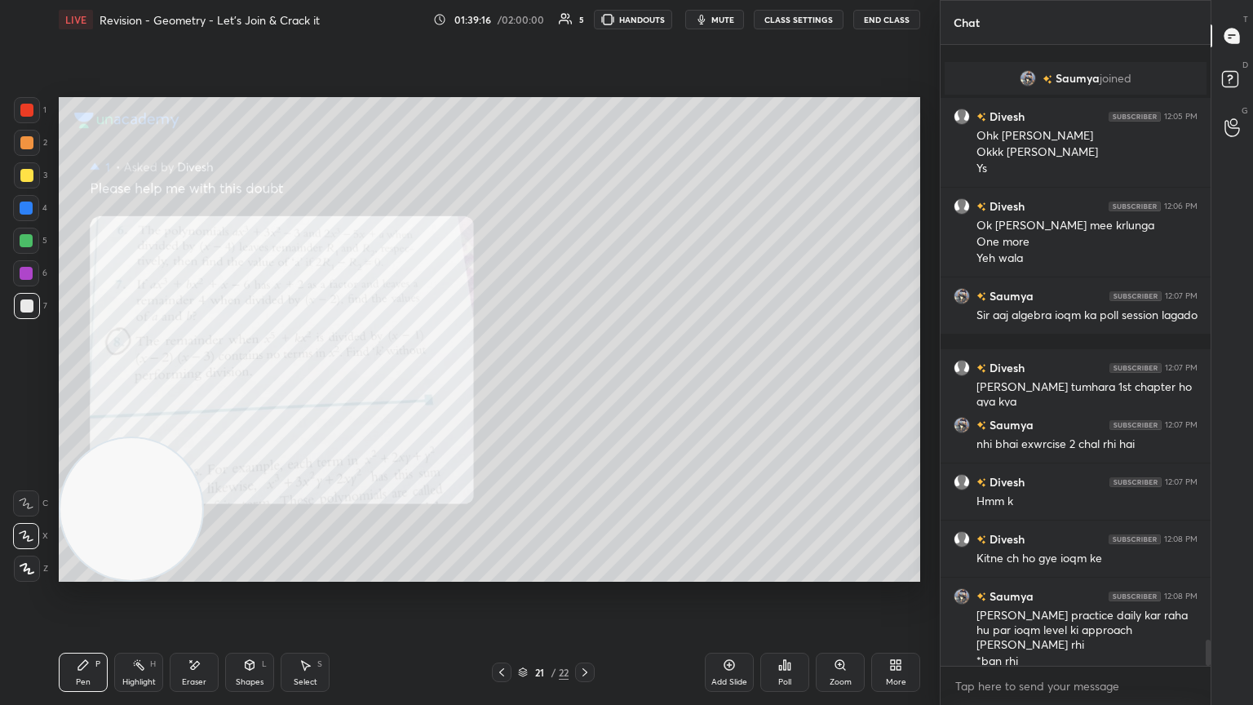
scroll to position [14302, 0]
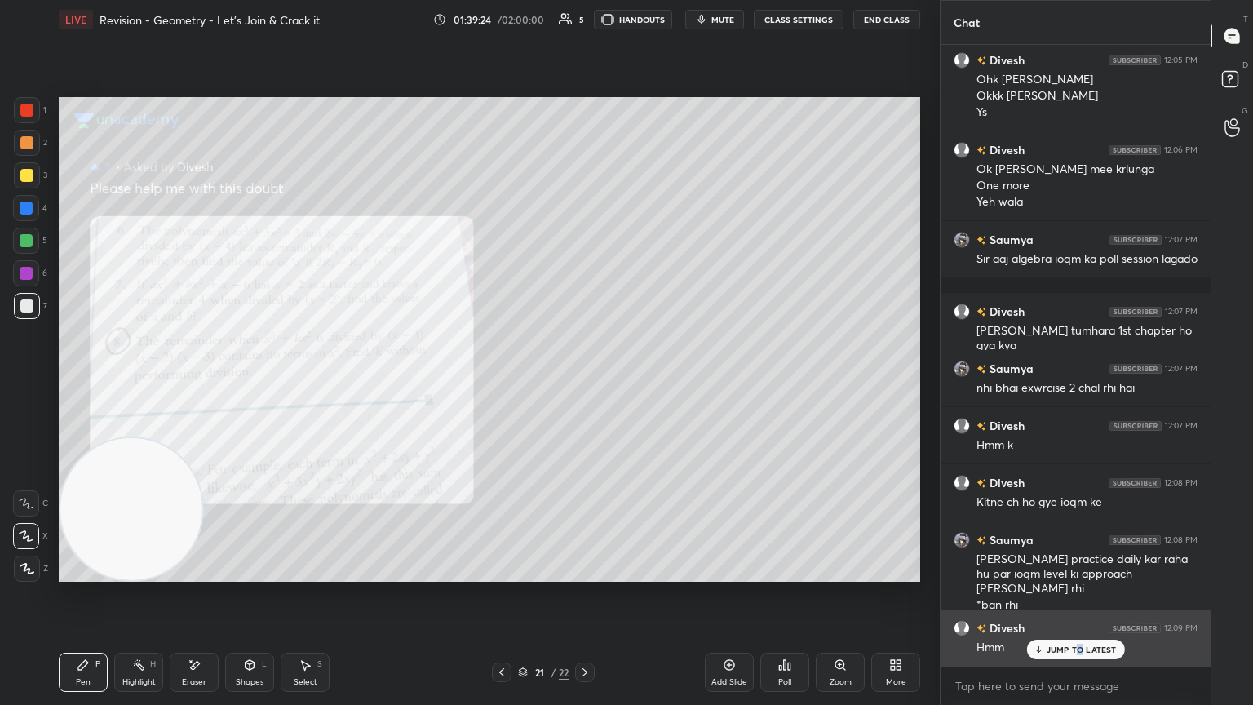
click at [585, 383] on div "JUMP TO LATEST" at bounding box center [1075, 650] width 98 height 20
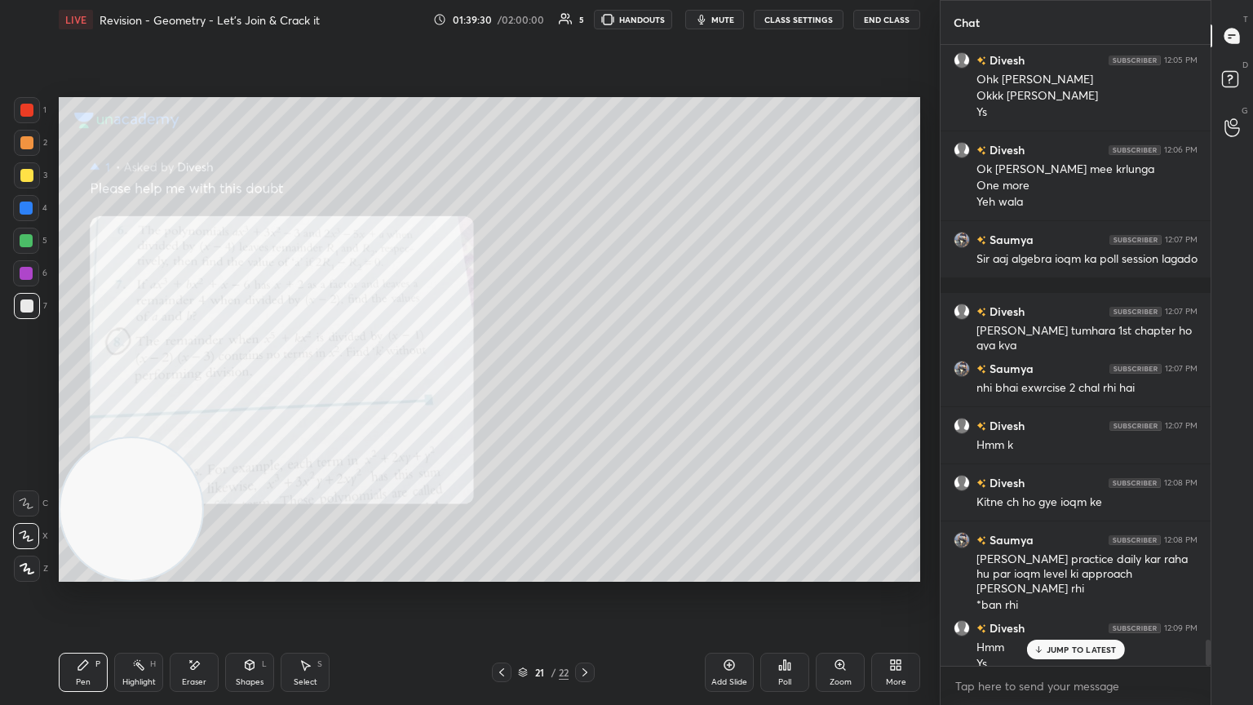
scroll to position [14318, 0]
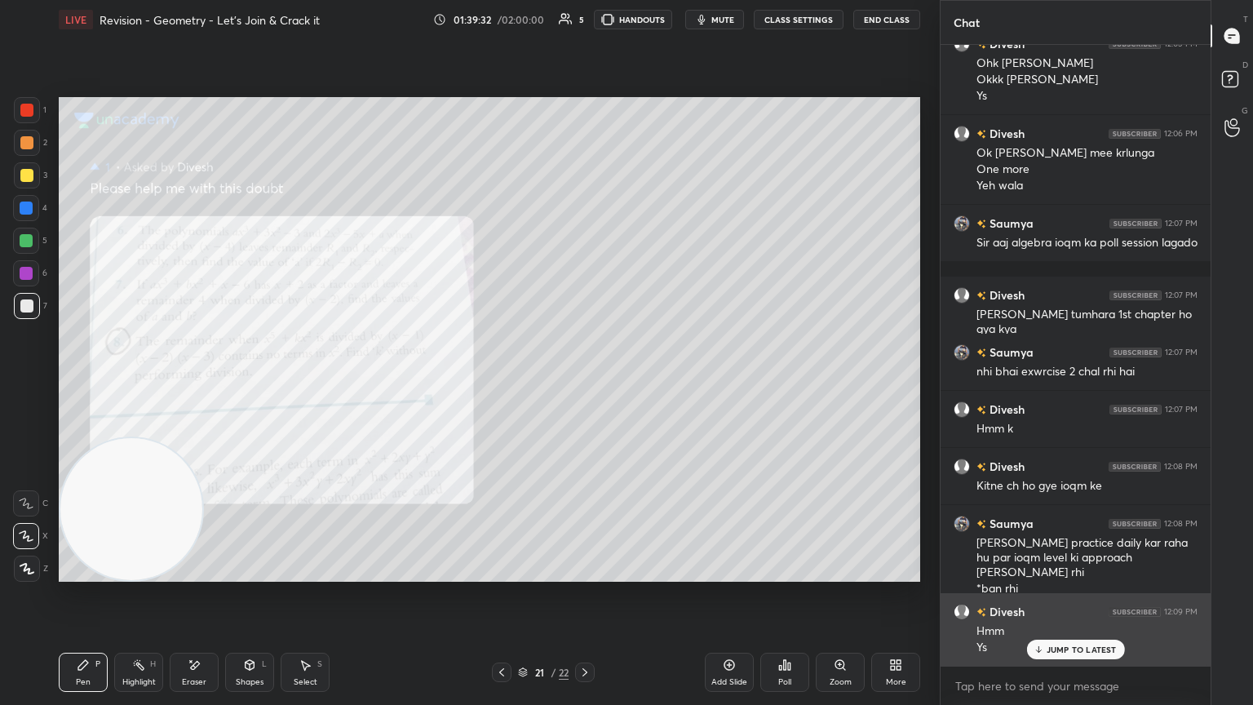
click at [585, 383] on p "JUMP TO LATEST" at bounding box center [1082, 650] width 70 height 10
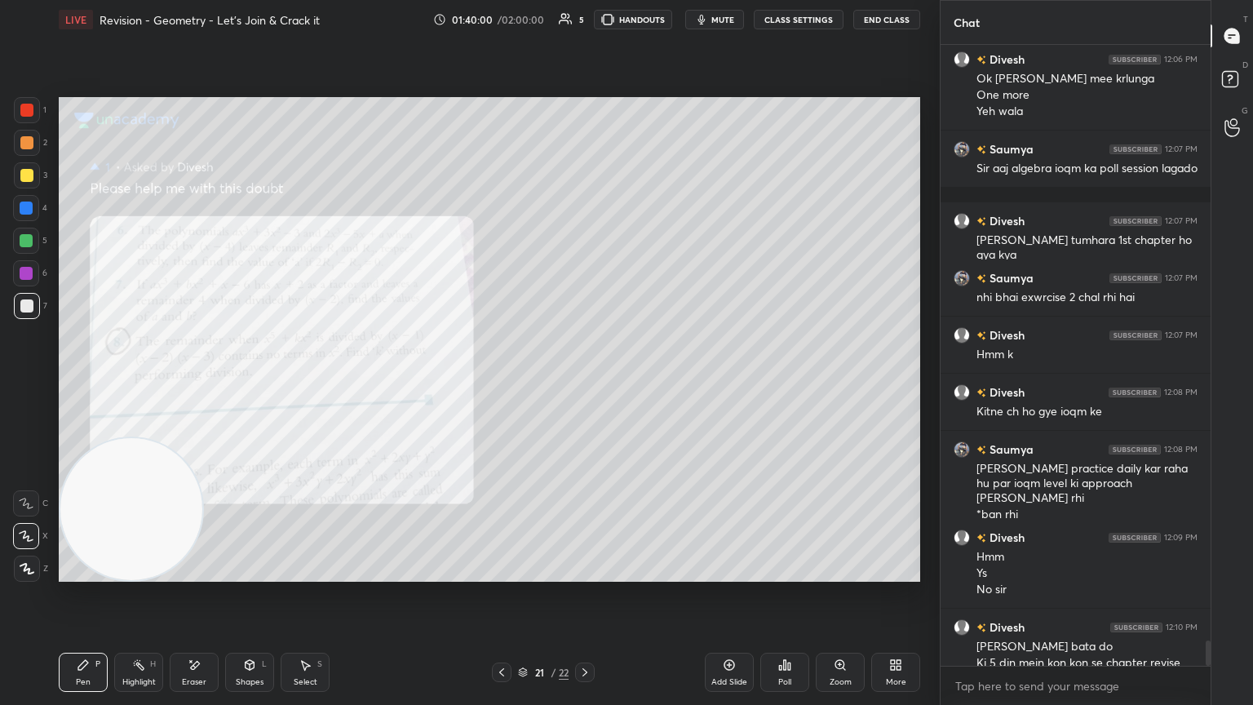
scroll to position [14422, 0]
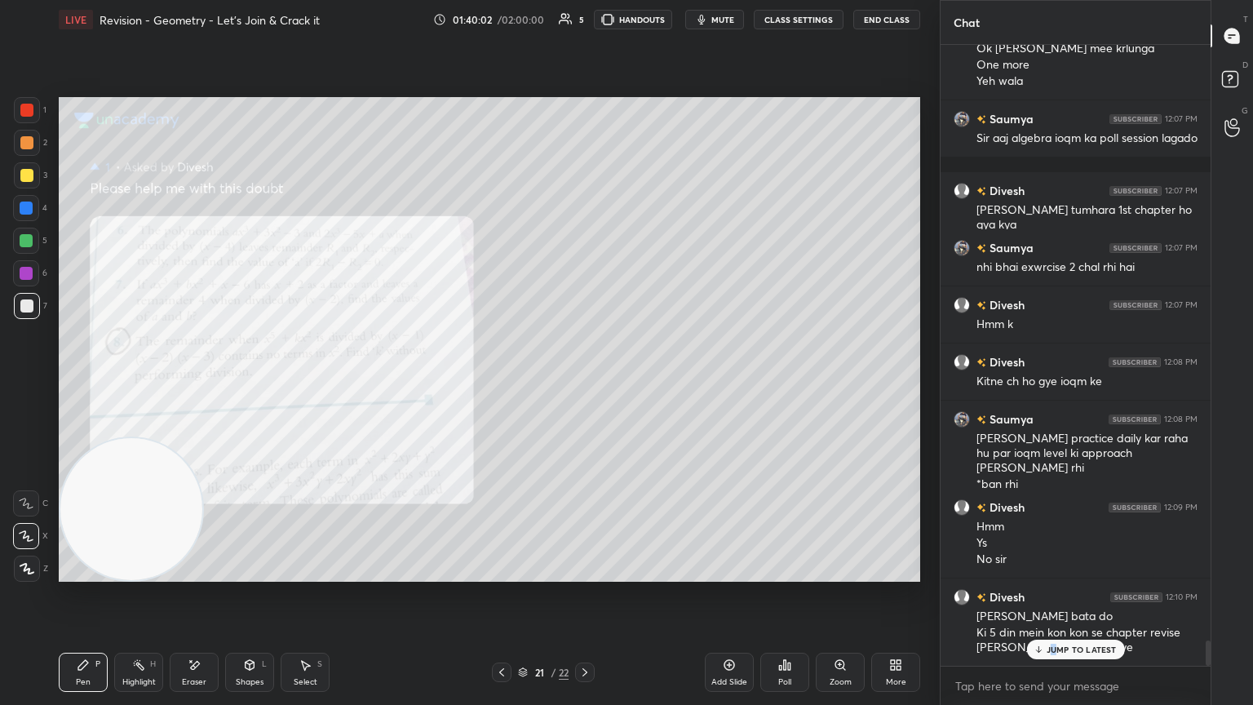
click at [585, 383] on p "JUMP TO LATEST" at bounding box center [1082, 650] width 70 height 10
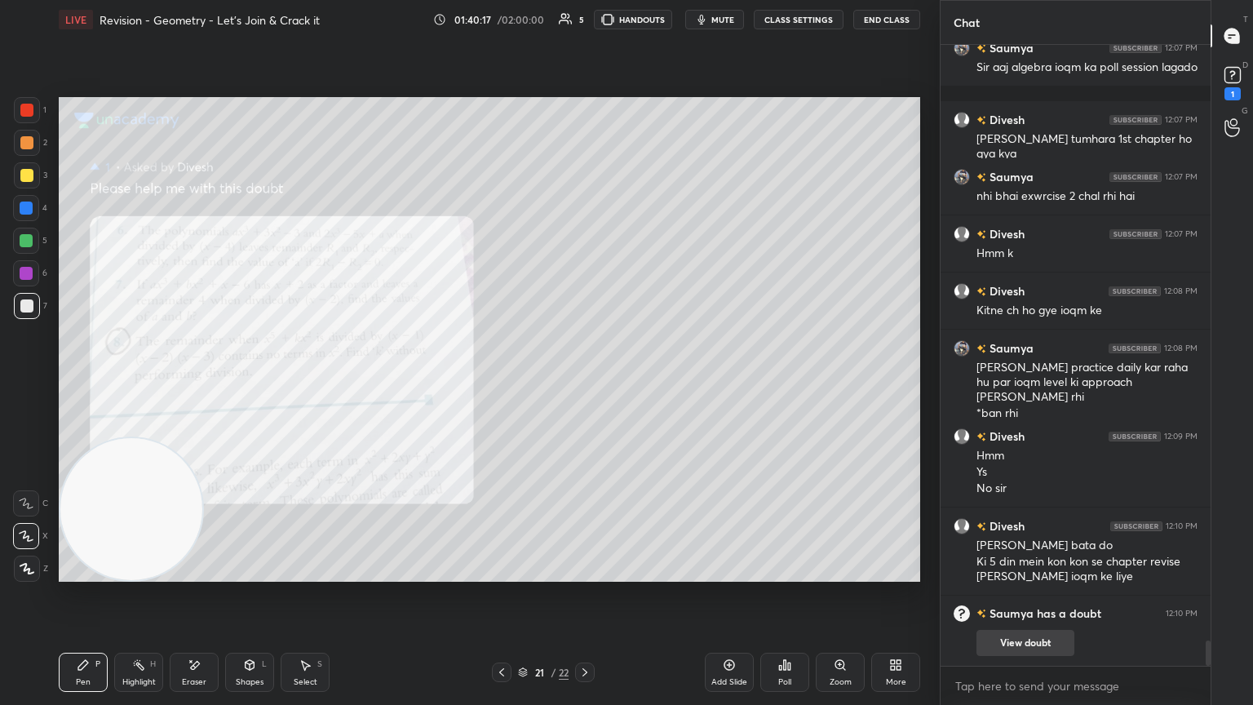
drag, startPoint x: 1054, startPoint y: 646, endPoint x: 1073, endPoint y: 594, distance: 55.5
click at [585, 383] on button "View doubt" at bounding box center [1026, 643] width 98 height 26
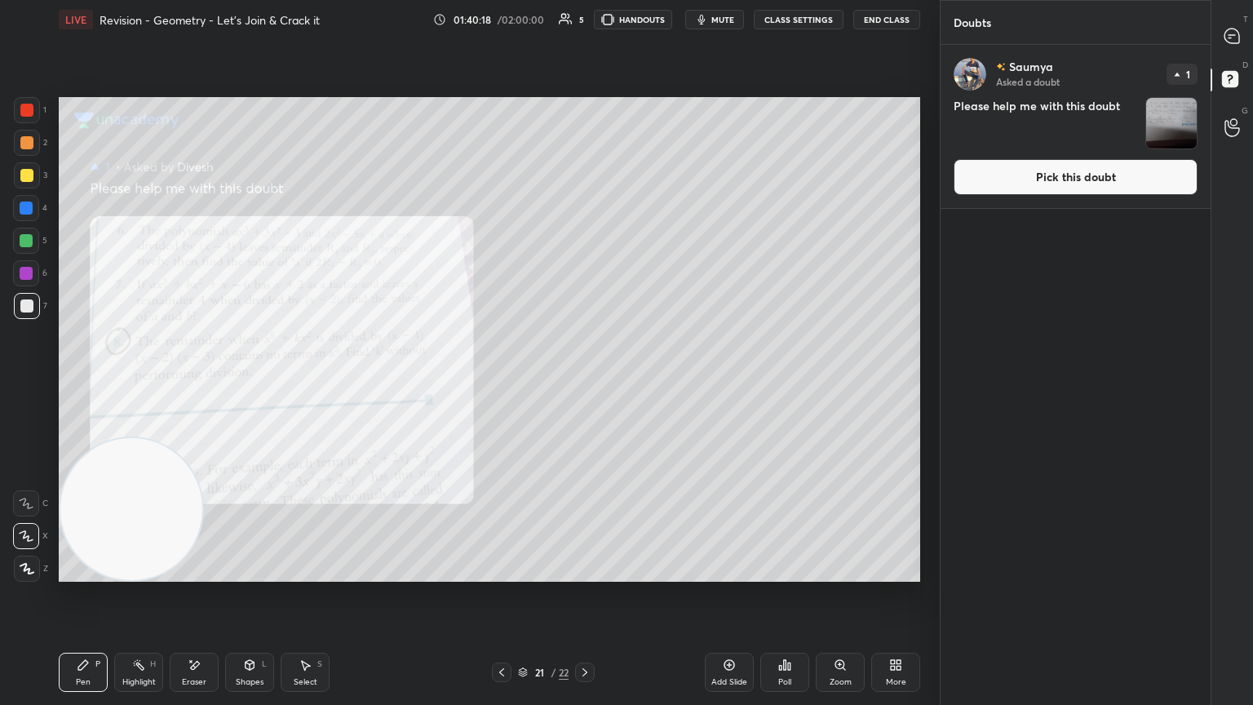
click at [585, 173] on button "Pick this doubt" at bounding box center [1076, 177] width 244 height 36
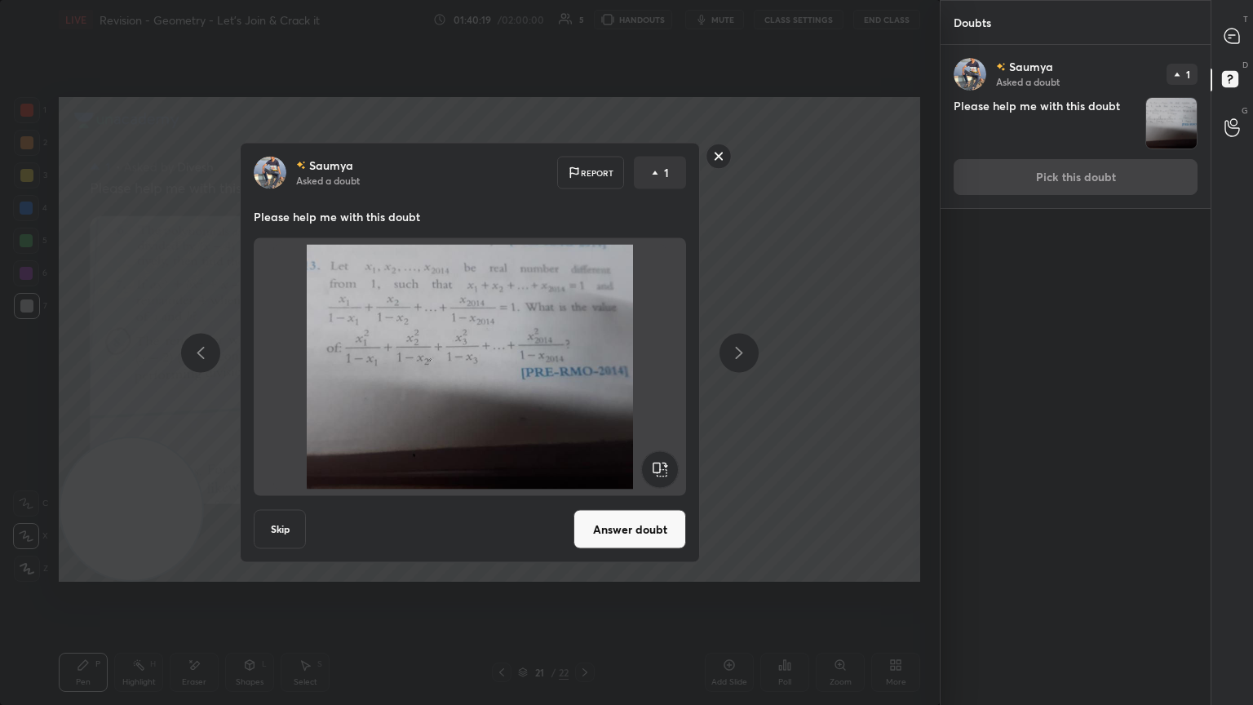
click at [585, 383] on button "Answer doubt" at bounding box center [630, 529] width 113 height 39
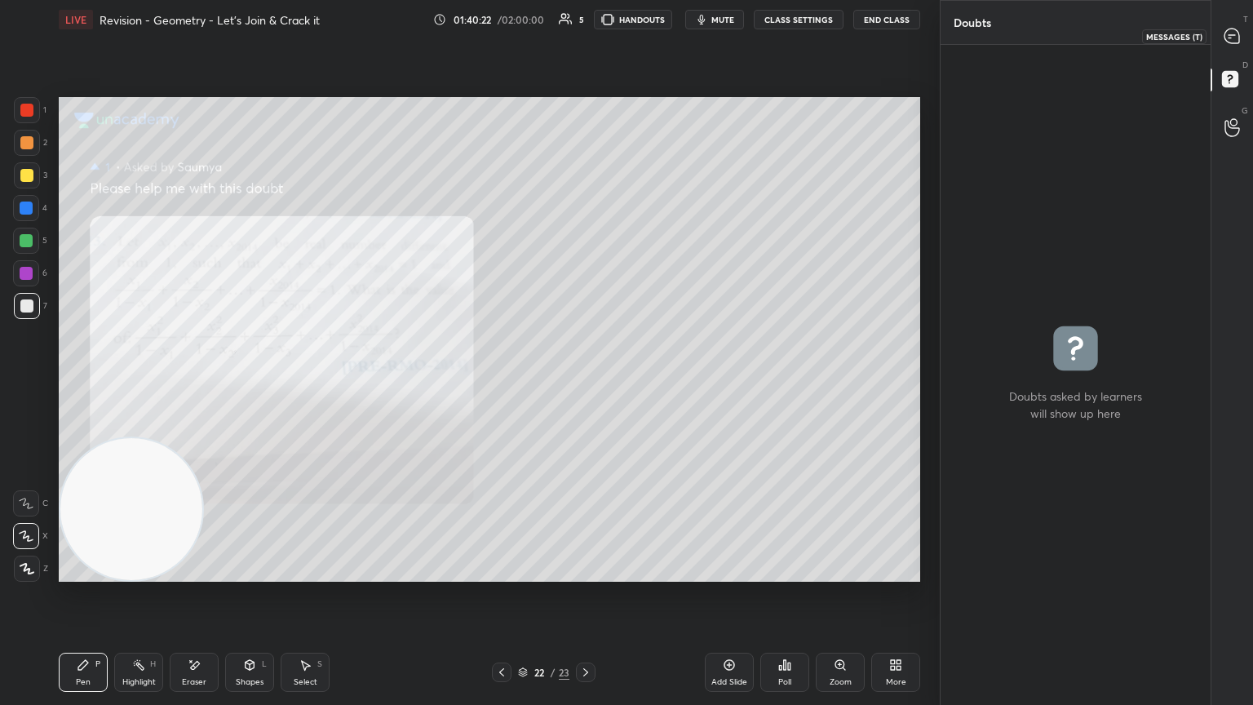
drag, startPoint x: 1228, startPoint y: 64, endPoint x: 1221, endPoint y: 46, distance: 20.2
click at [585, 45] on div "T Messages (T) D Doubts (D) G Raise Hand (G)" at bounding box center [1232, 352] width 42 height 705
click at [585, 46] on div at bounding box center [1233, 35] width 33 height 29
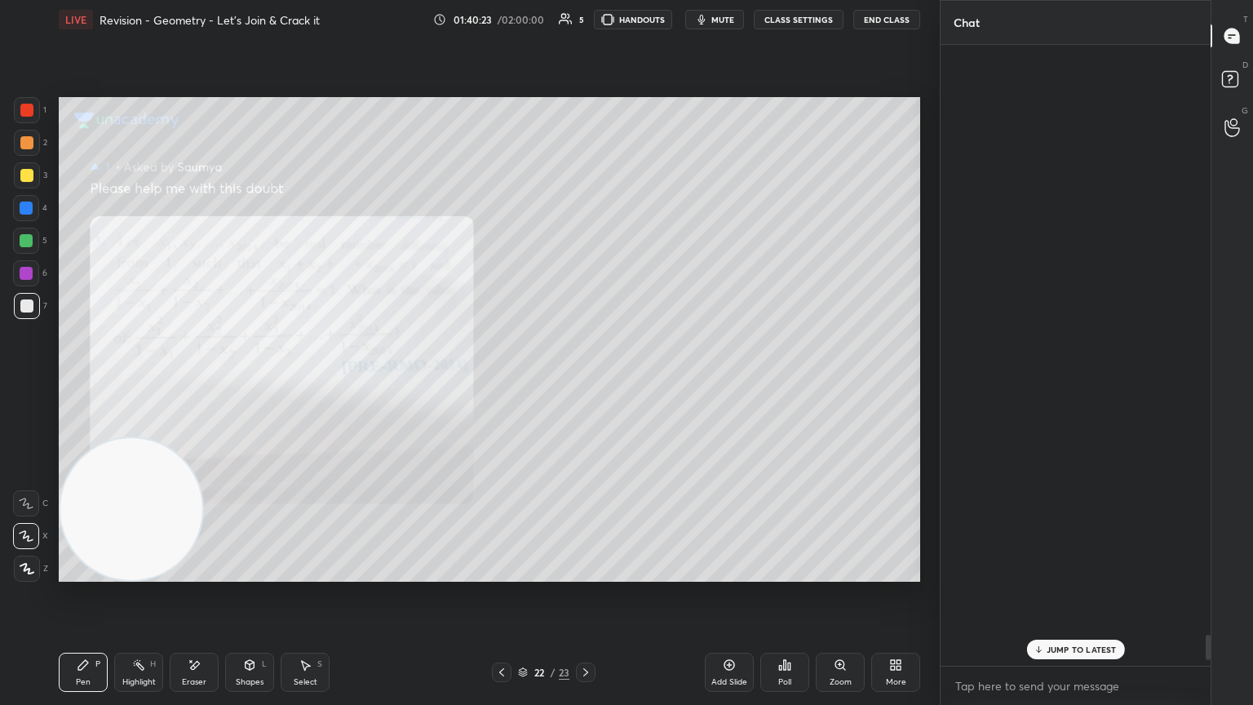
scroll to position [616, 265]
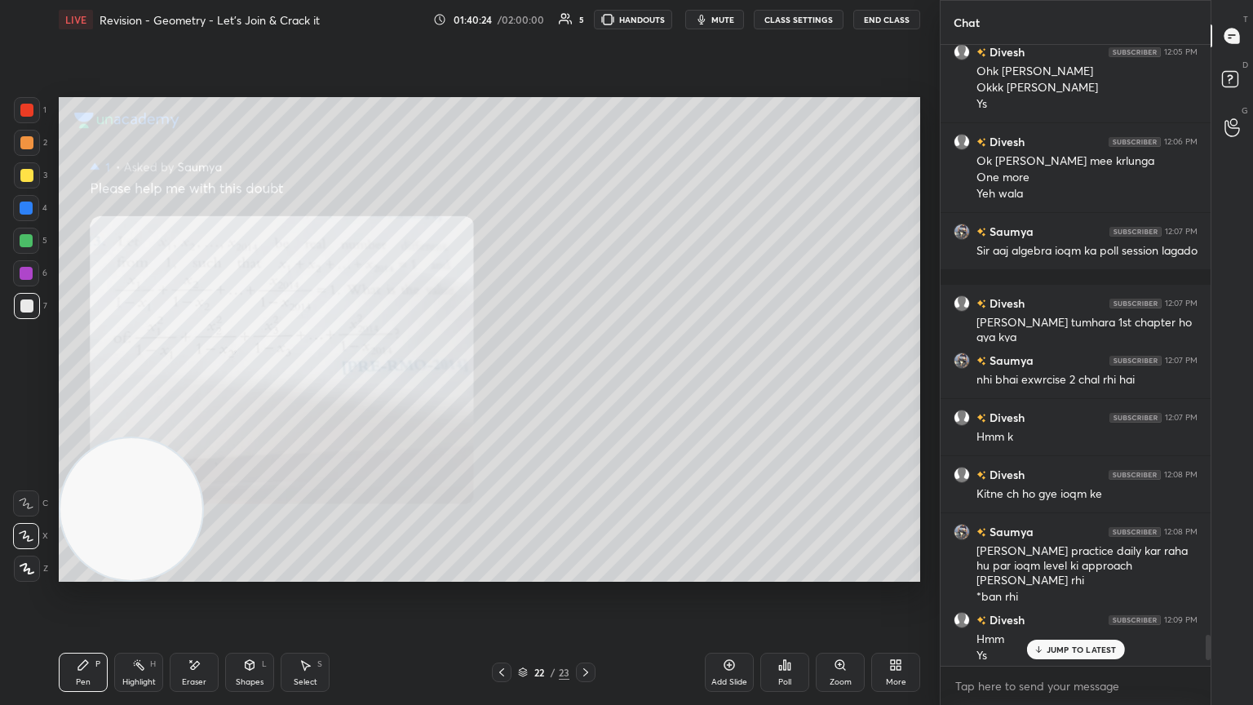
click at [585, 383] on p "JUMP TO LATEST" at bounding box center [1082, 650] width 70 height 10
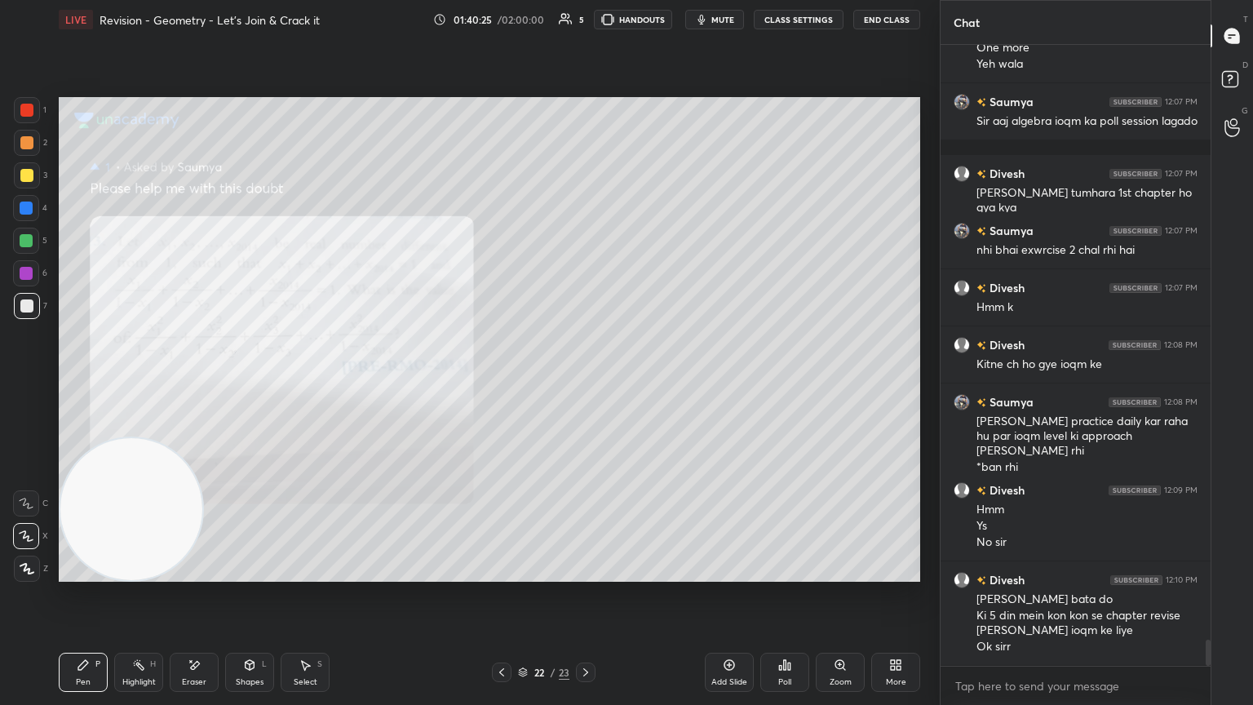
click at [585, 383] on div "Zoom" at bounding box center [840, 672] width 49 height 39
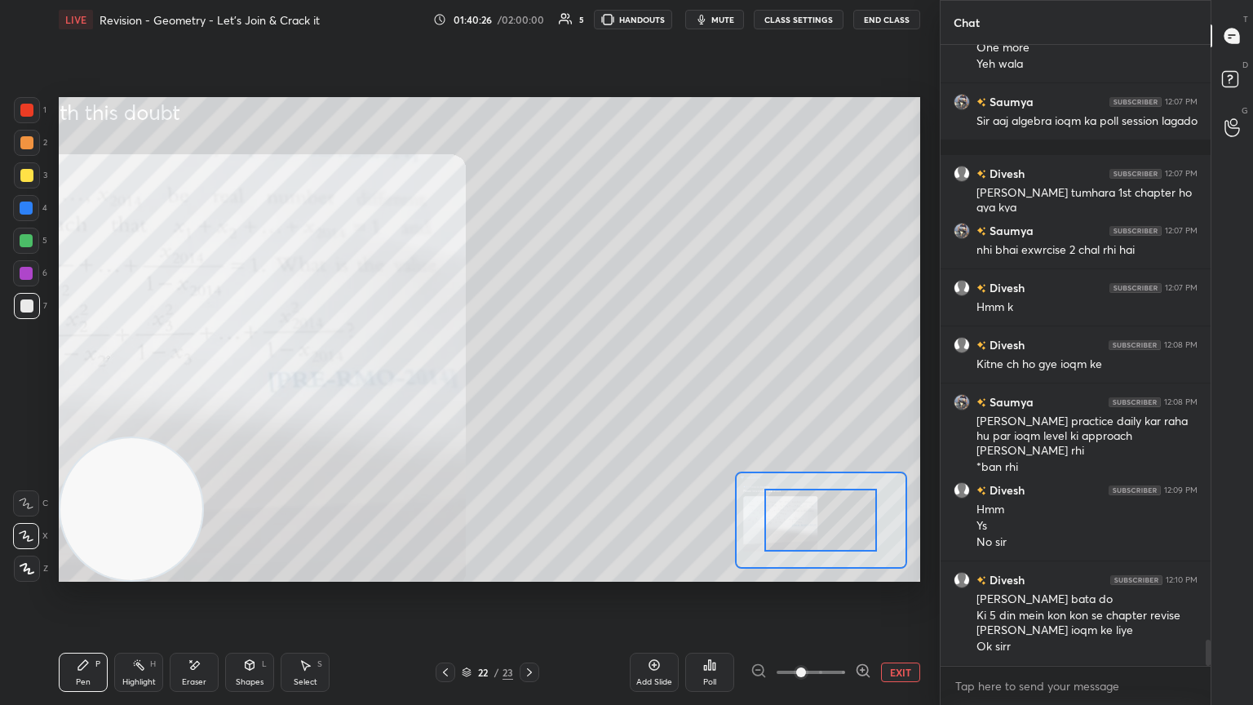
click at [585, 383] on span at bounding box center [811, 672] width 69 height 24
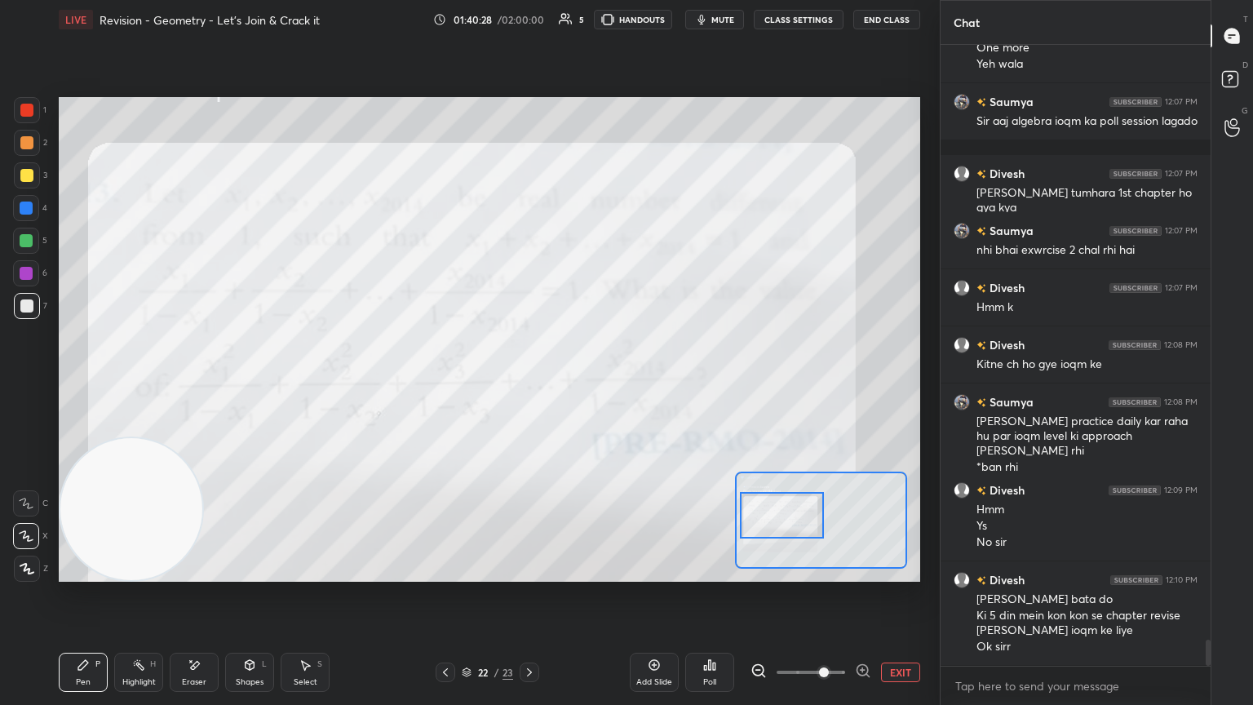
drag, startPoint x: 799, startPoint y: 499, endPoint x: 787, endPoint y: 503, distance: 12.7
click at [585, 383] on div at bounding box center [782, 515] width 85 height 47
click at [585, 22] on span "mute" at bounding box center [722, 19] width 23 height 11
click at [585, 20] on span "unmute" at bounding box center [721, 19] width 35 height 11
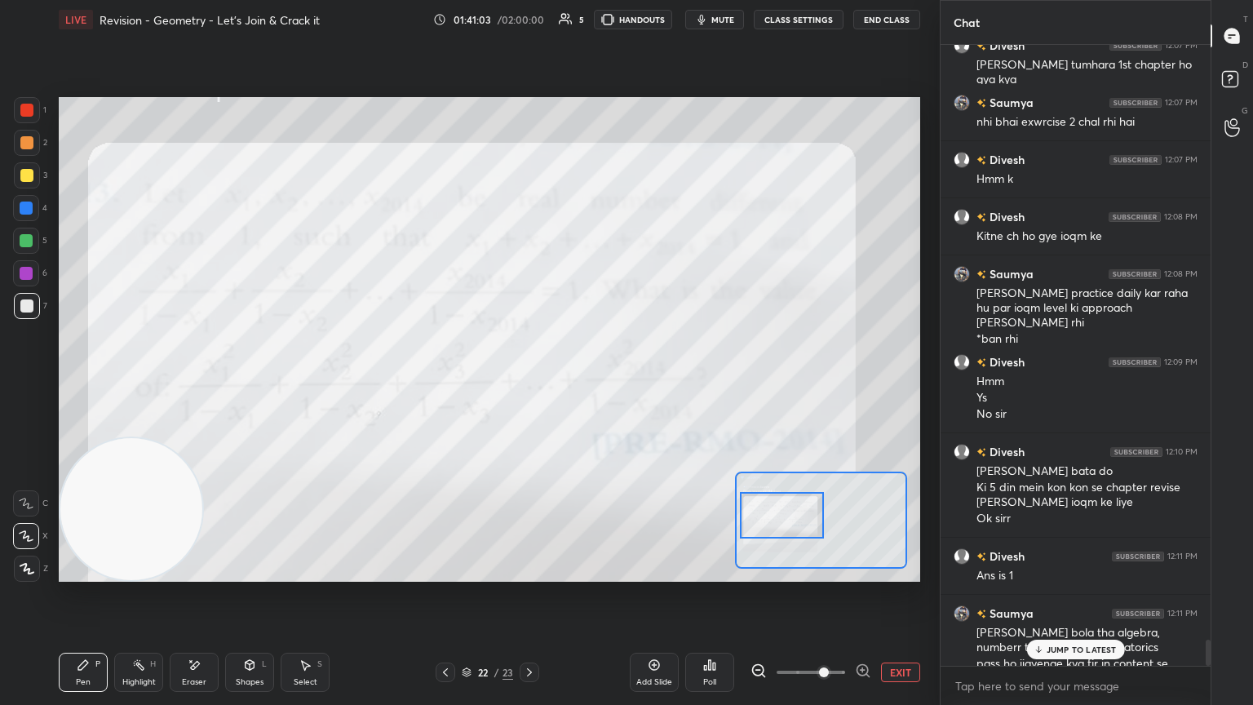
scroll to position [14373, 0]
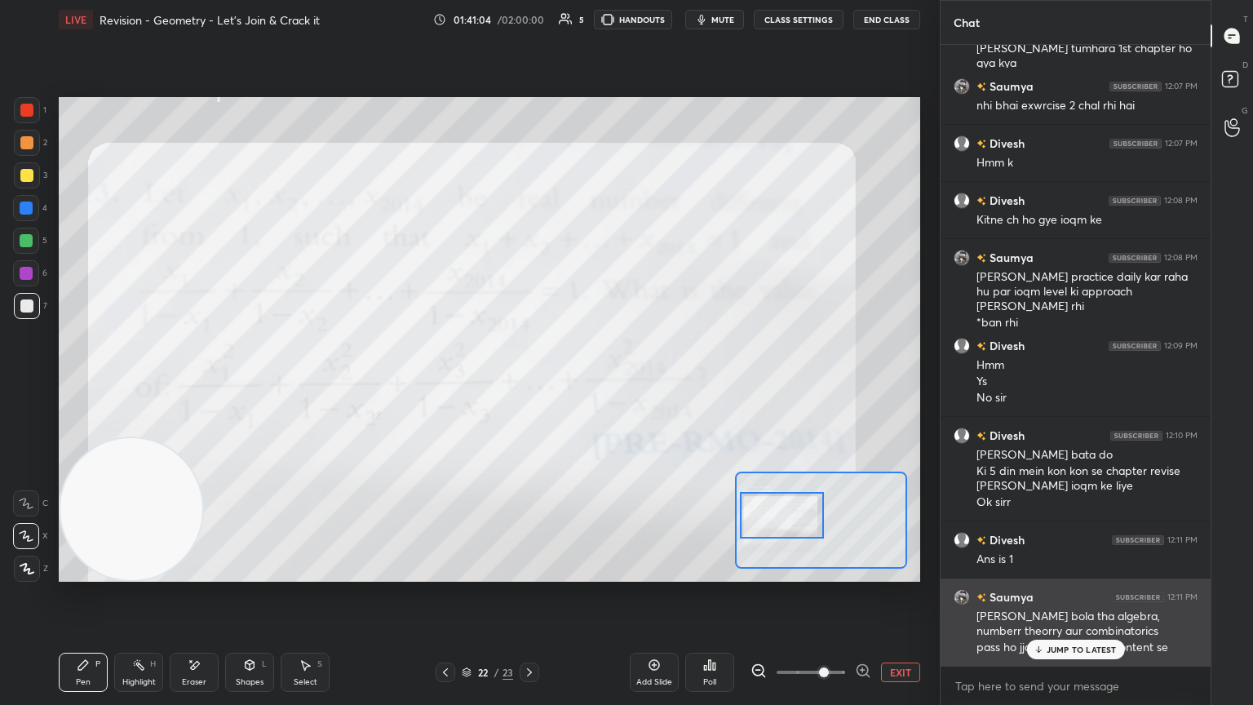
click at [585, 383] on p "JUMP TO LATEST" at bounding box center [1082, 650] width 70 height 10
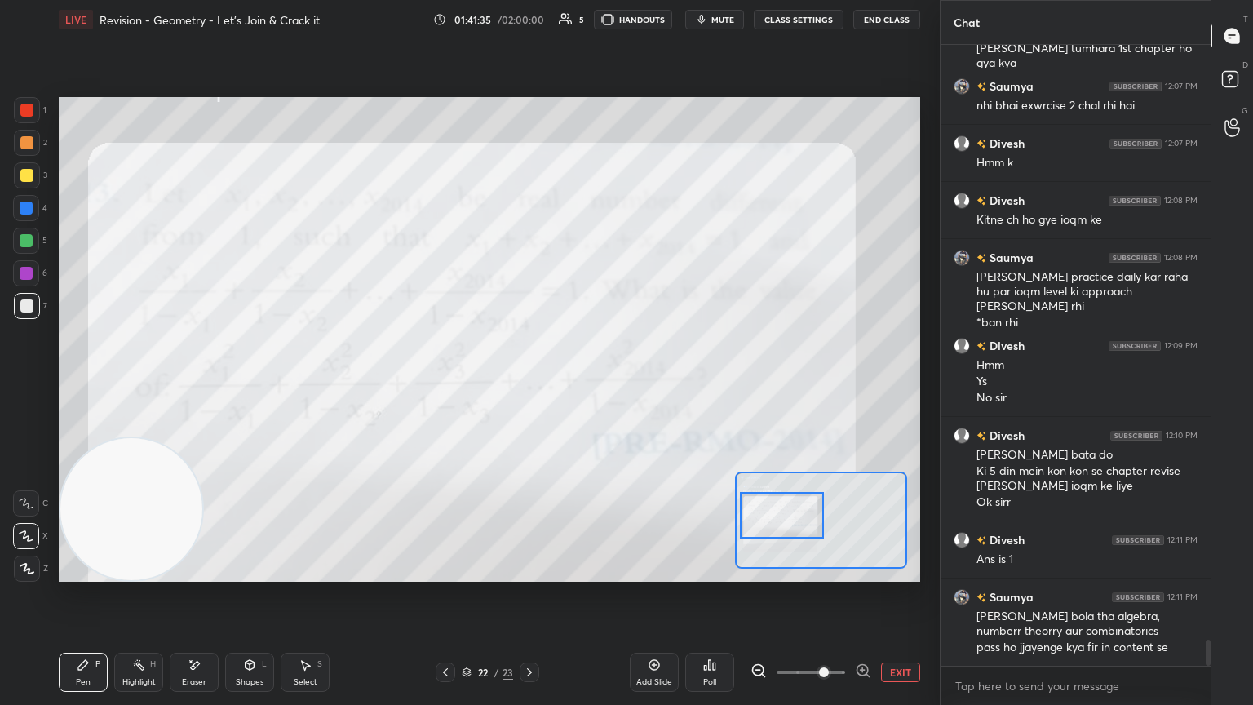
click at [585, 383] on div "Add Slide Poll EXIT" at bounding box center [775, 672] width 290 height 91
click at [585, 383] on button "EXIT" at bounding box center [900, 673] width 39 height 20
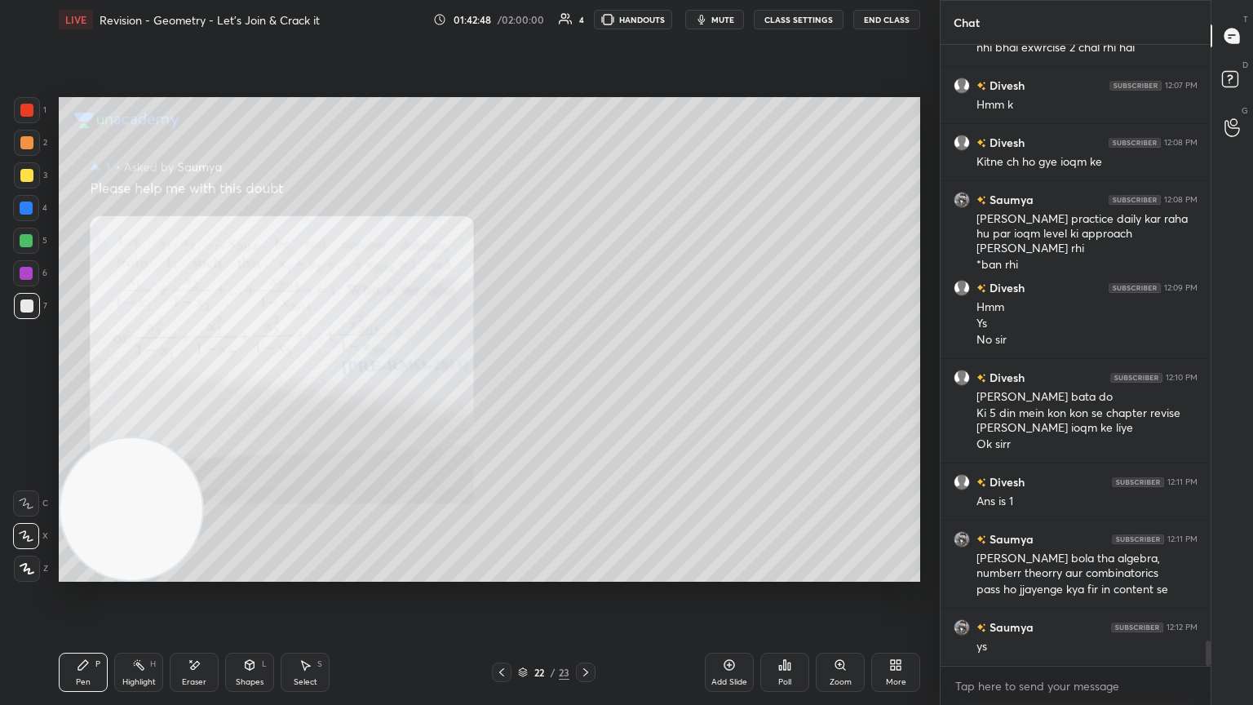
scroll to position [14488, 0]
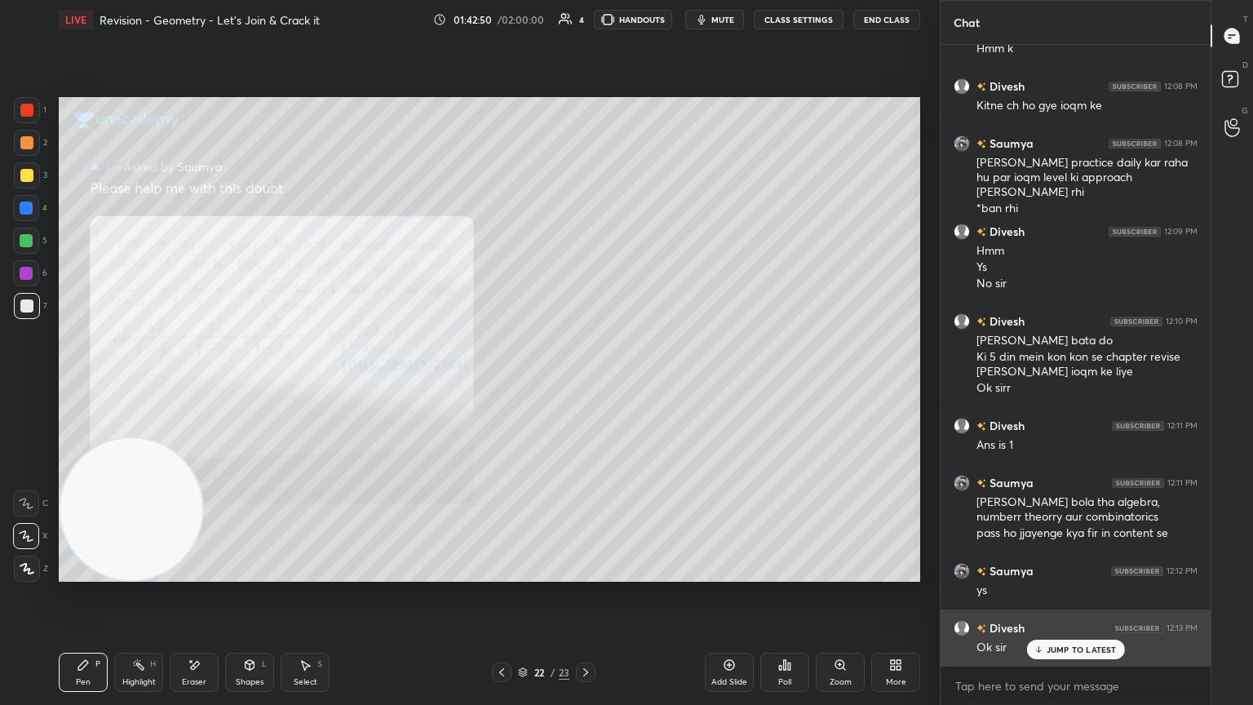
click at [585, 383] on p "JUMP TO LATEST" at bounding box center [1082, 650] width 70 height 10
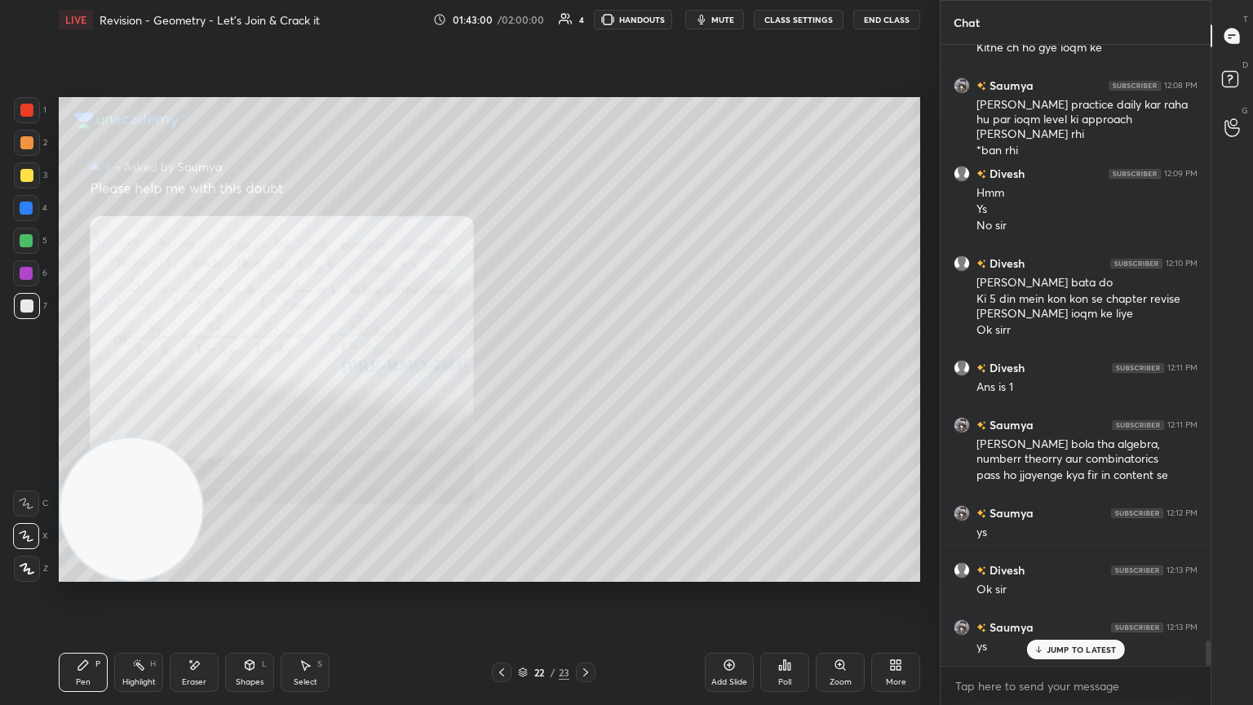
scroll to position [14602, 0]
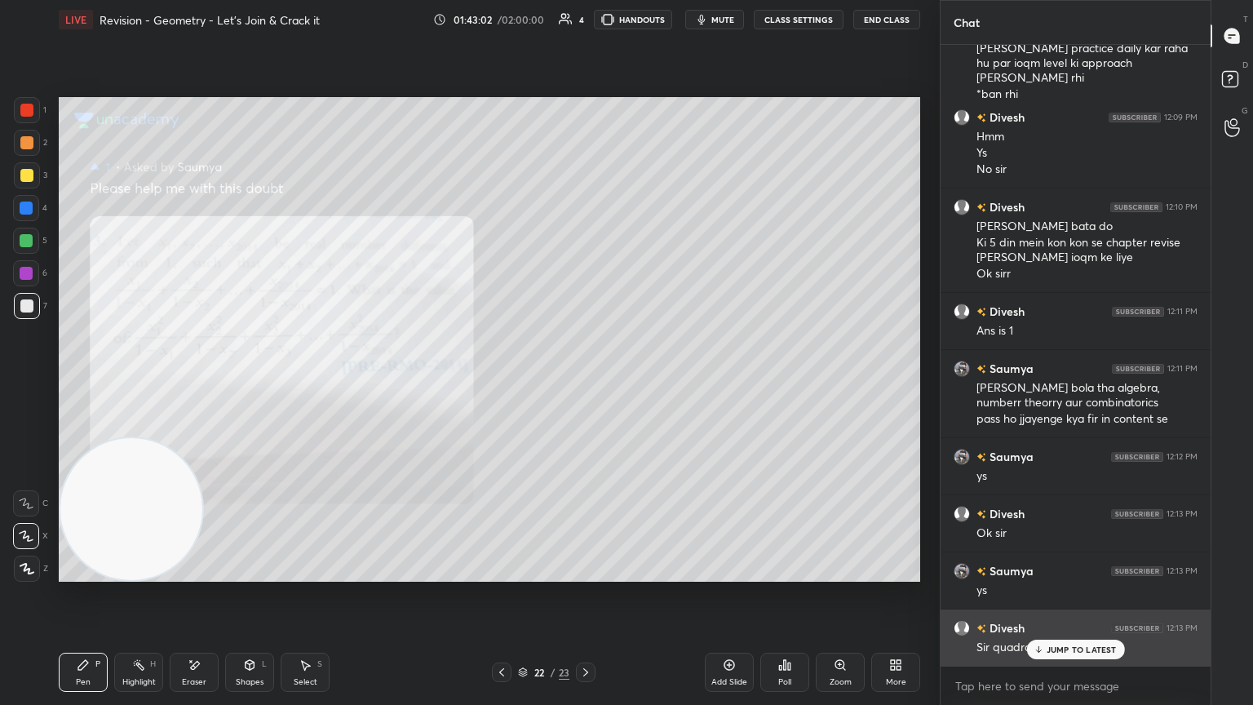
drag, startPoint x: 1057, startPoint y: 652, endPoint x: 1067, endPoint y: 641, distance: 15.0
click at [585, 383] on p "JUMP TO LATEST" at bounding box center [1082, 650] width 70 height 10
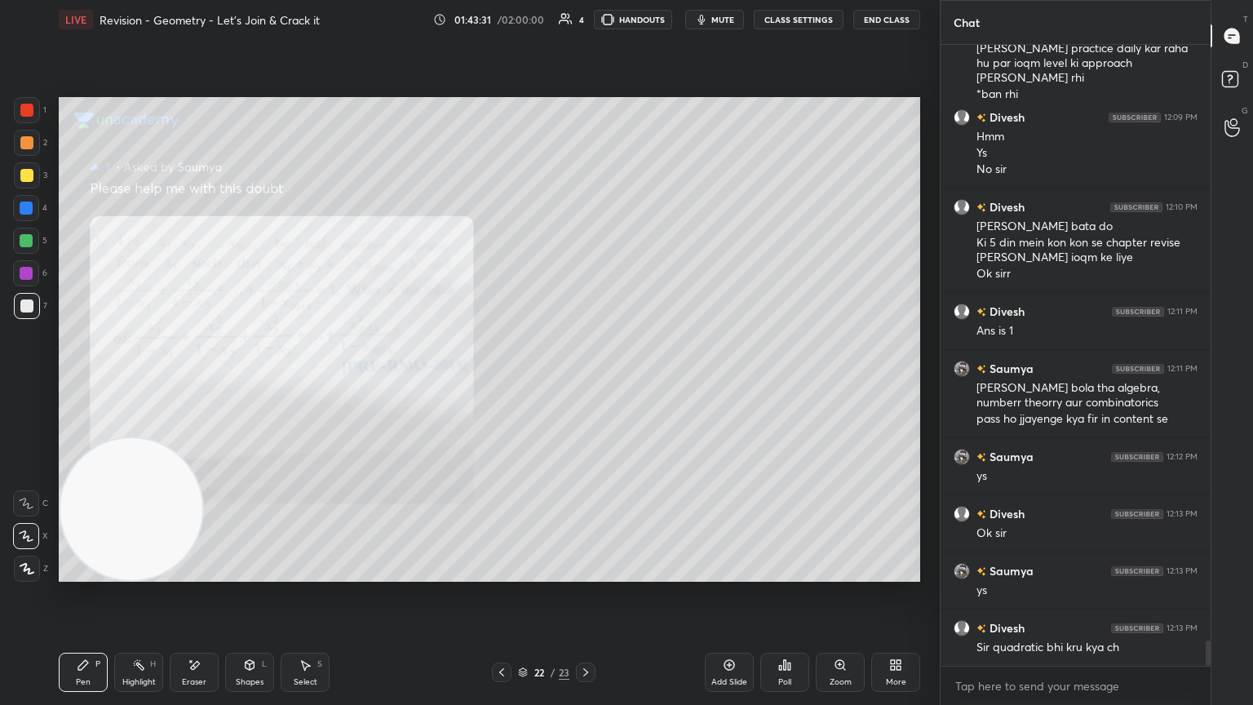
scroll to position [14673, 0]
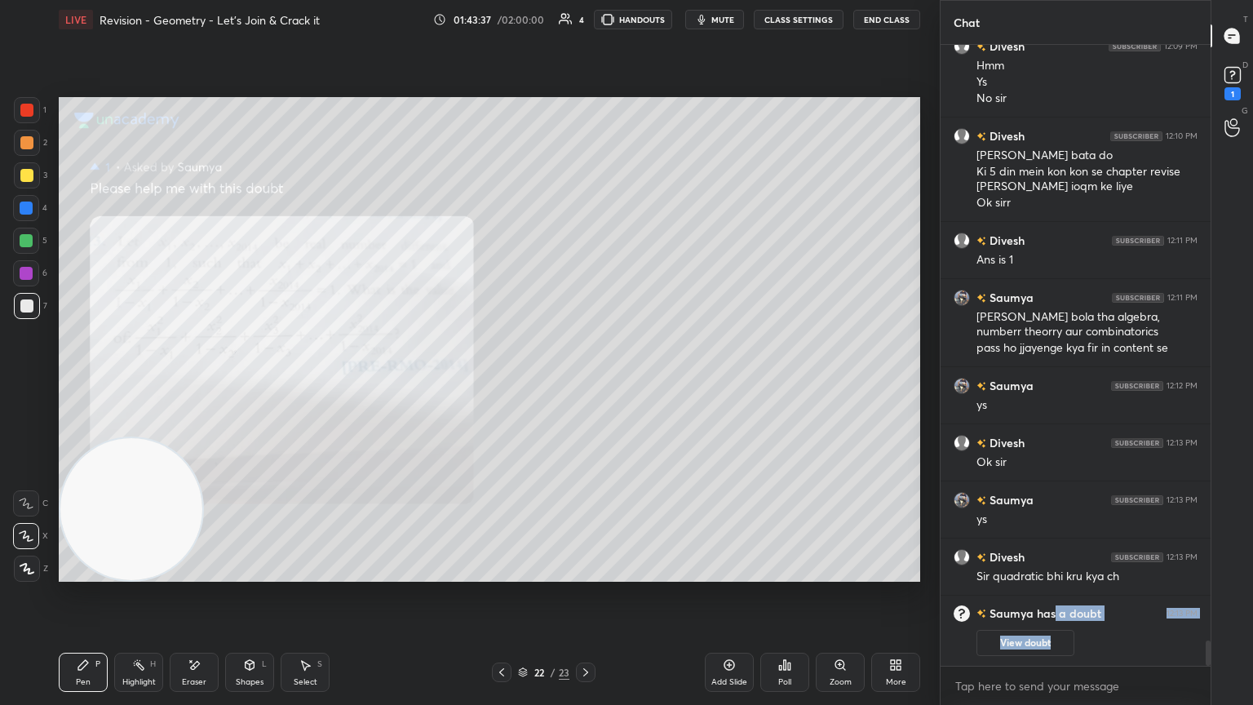
click at [585, 383] on div "[PERSON_NAME] has a doubt 12:13 PM View doubt" at bounding box center [1076, 631] width 270 height 70
click at [585, 383] on button "View doubt" at bounding box center [1026, 643] width 98 height 26
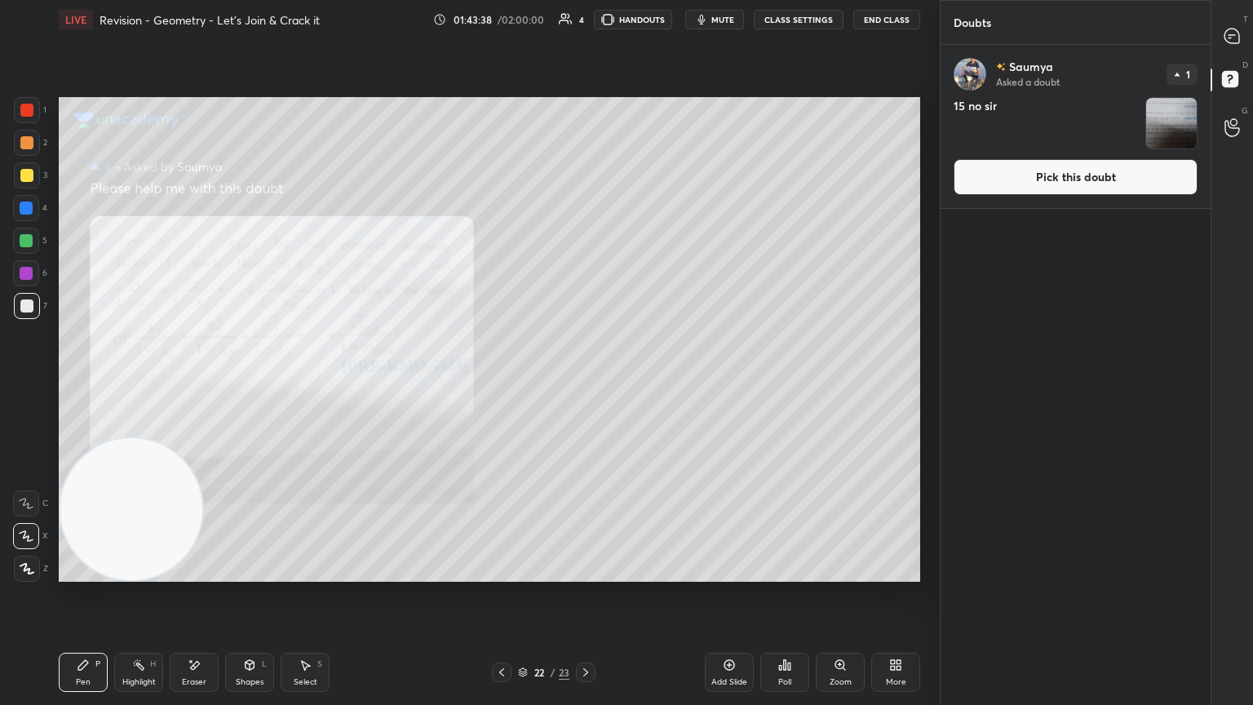
click at [585, 173] on button "Pick this doubt" at bounding box center [1076, 177] width 244 height 36
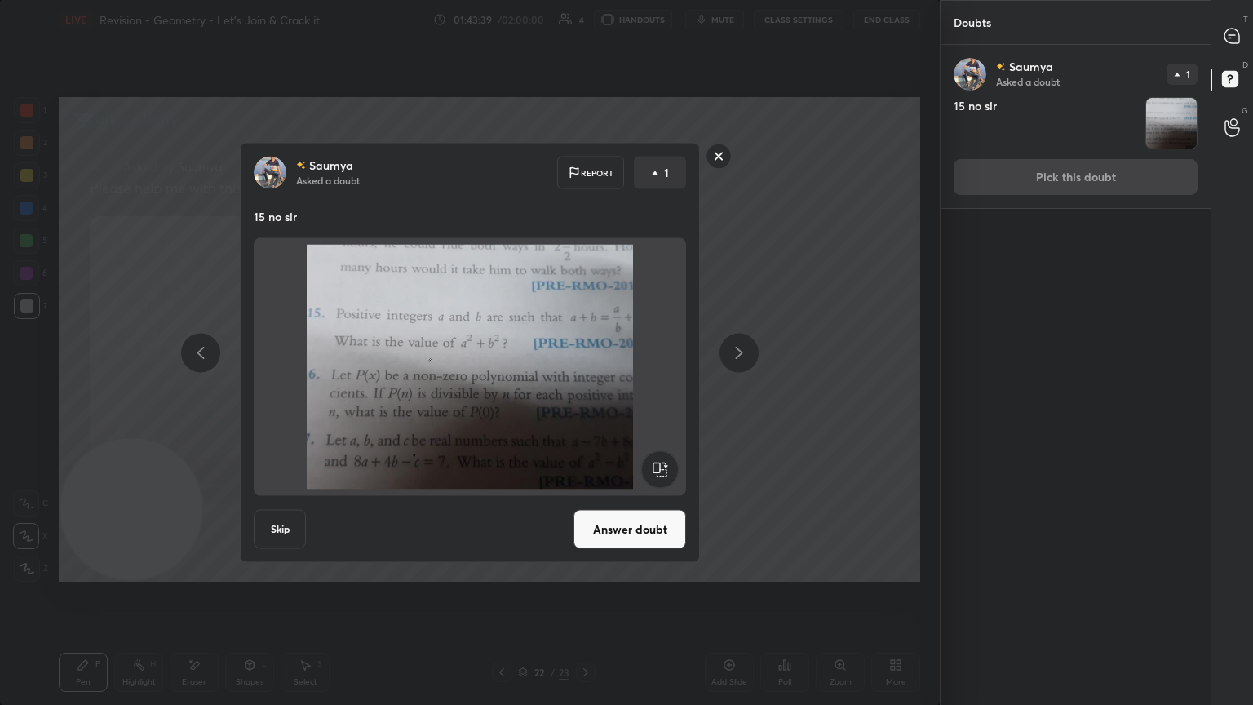
click at [585, 383] on button "Answer doubt" at bounding box center [630, 529] width 113 height 39
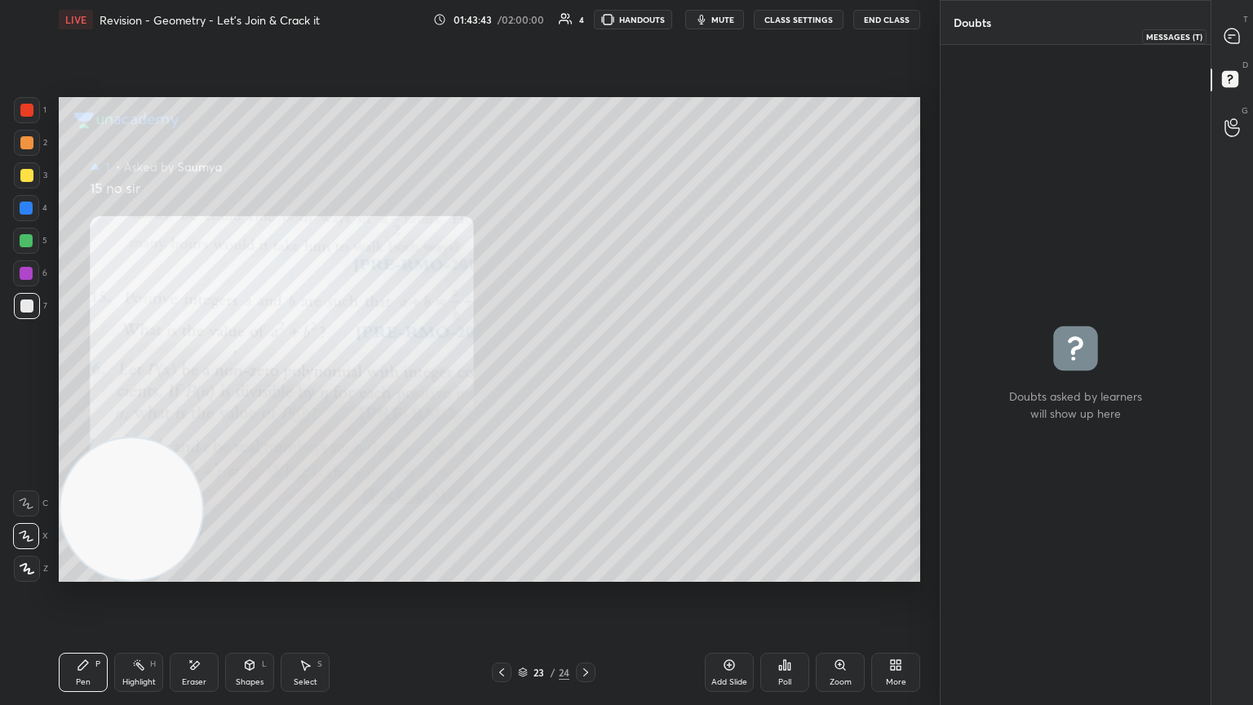
drag, startPoint x: 1238, startPoint y: 33, endPoint x: 1226, endPoint y: 33, distance: 12.3
click at [585, 29] on icon at bounding box center [1232, 36] width 15 height 15
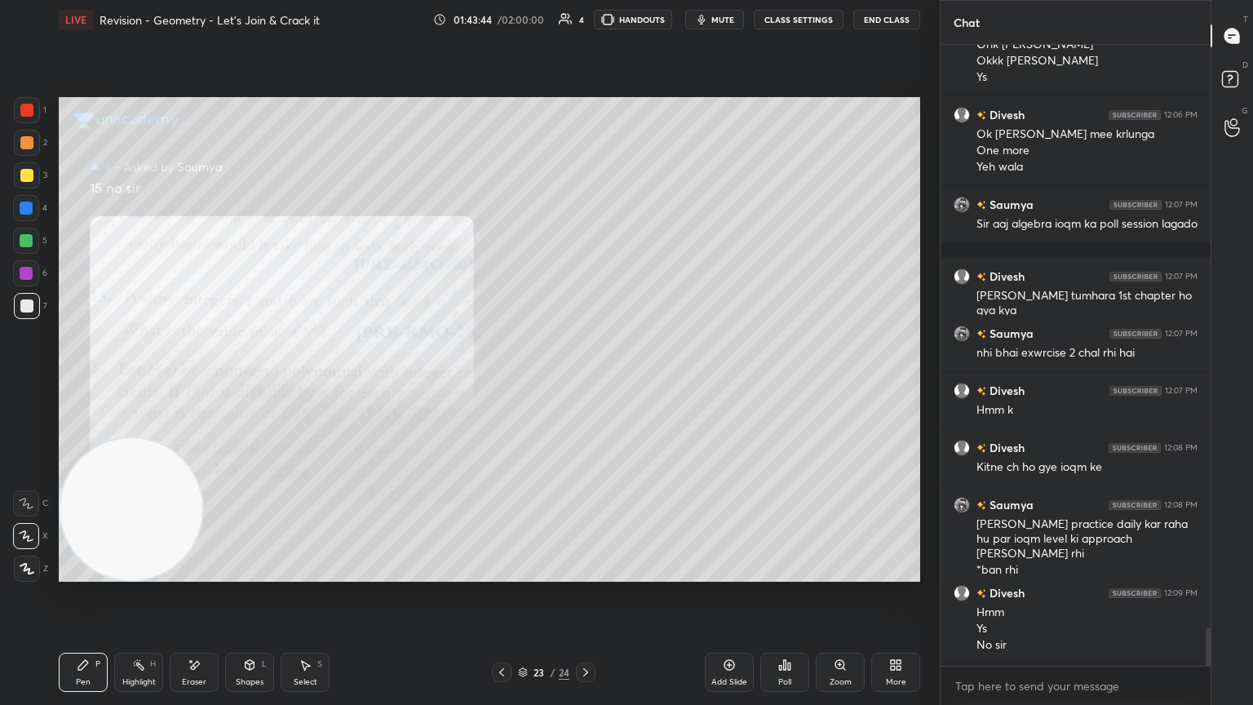
click at [585, 383] on div "Zoom" at bounding box center [840, 672] width 49 height 39
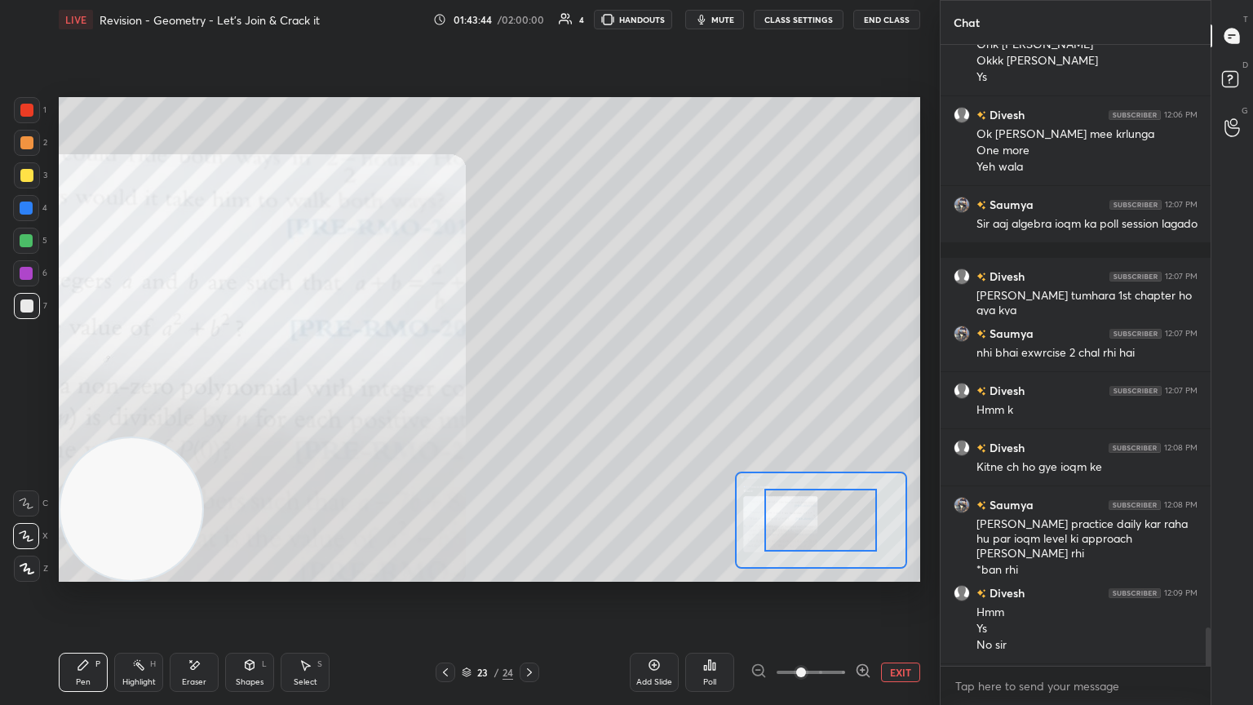
click at [585, 383] on span at bounding box center [811, 672] width 69 height 24
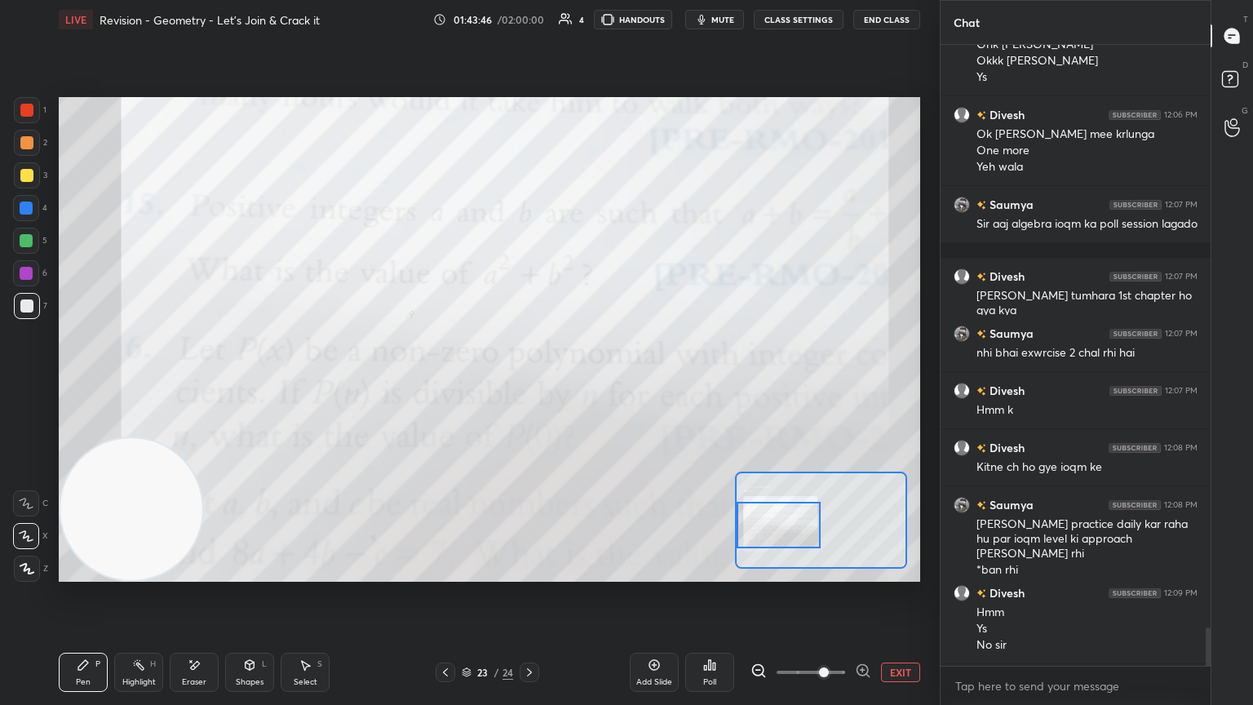
drag, startPoint x: 798, startPoint y: 545, endPoint x: 782, endPoint y: 545, distance: 15.5
click at [585, 383] on div at bounding box center [779, 525] width 85 height 47
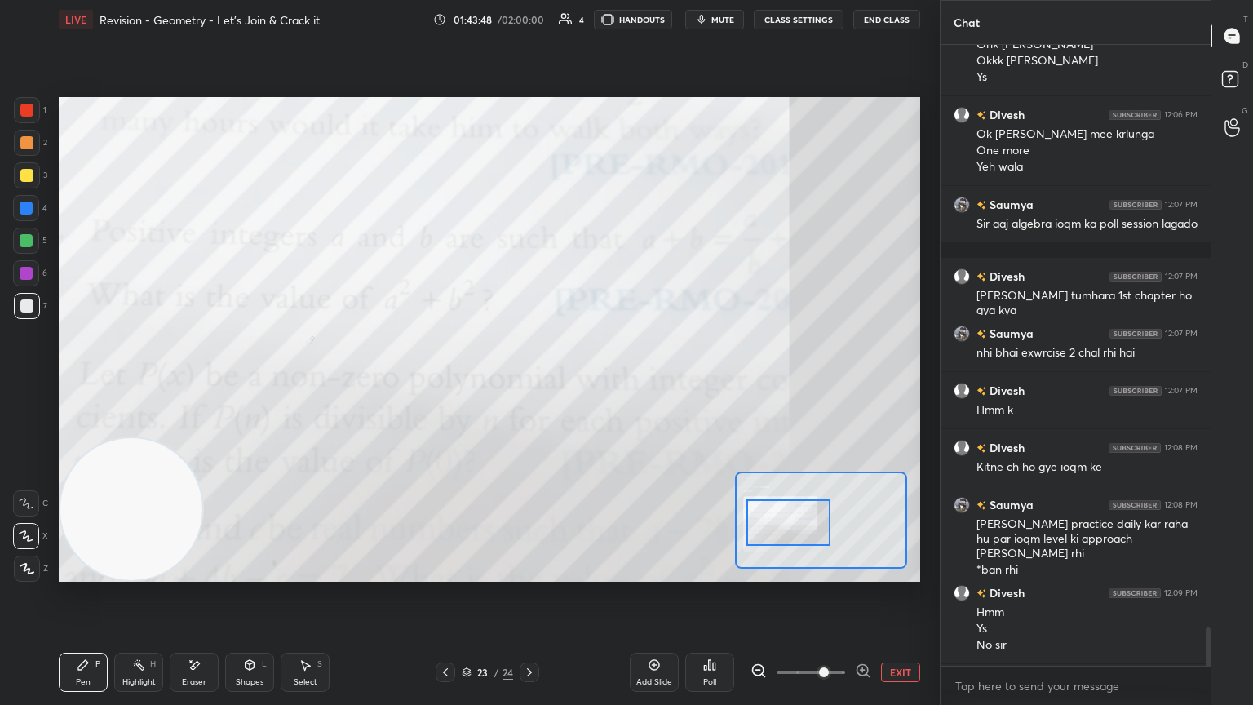
click at [585, 383] on div at bounding box center [789, 522] width 85 height 47
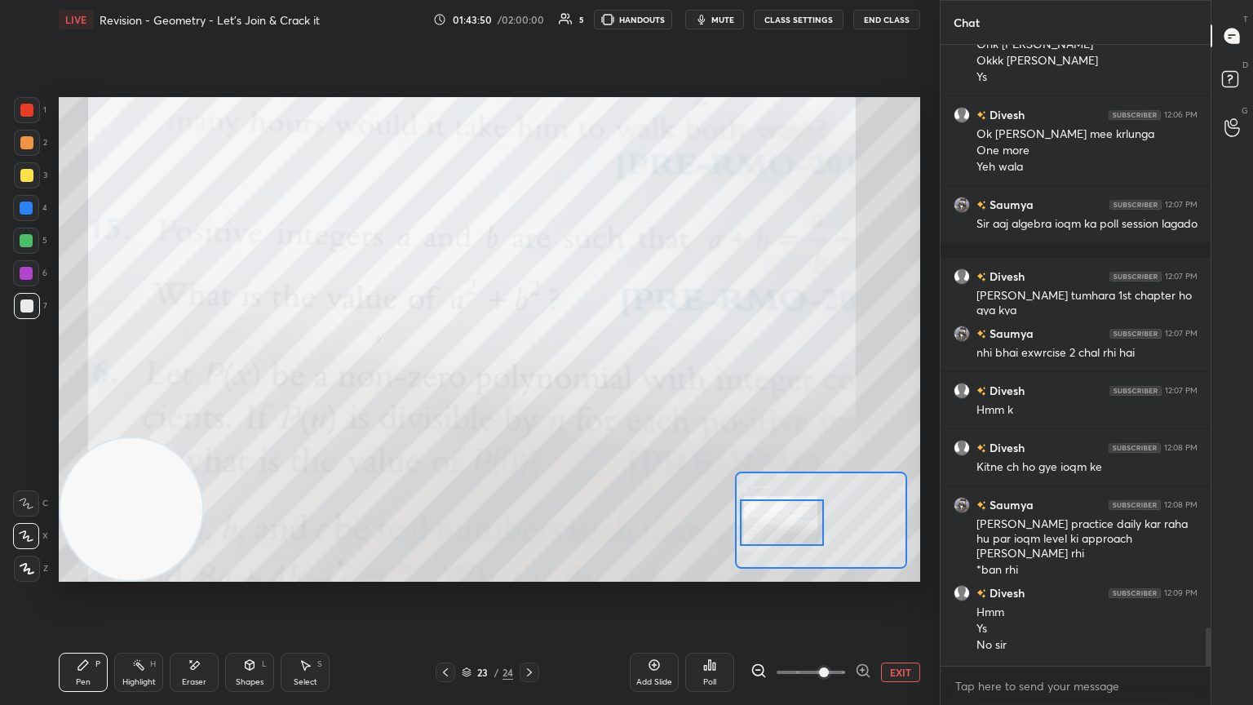
click at [585, 383] on div at bounding box center [782, 522] width 85 height 47
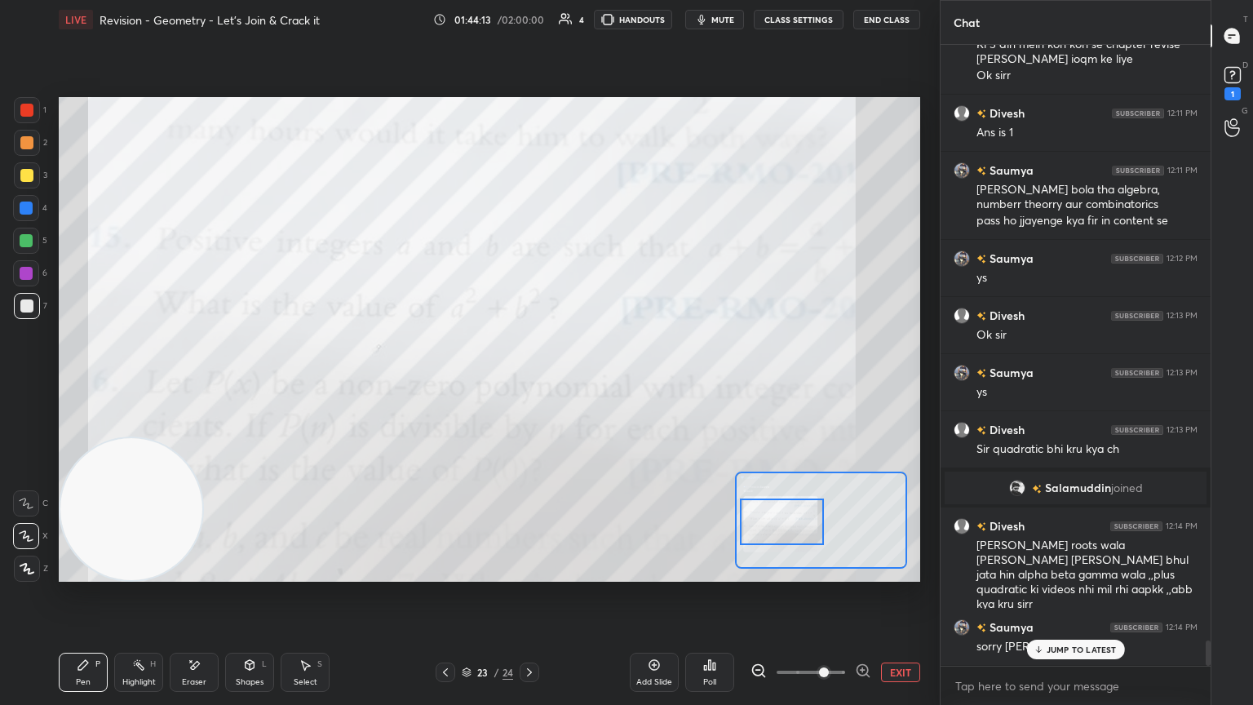
scroll to position [14869, 0]
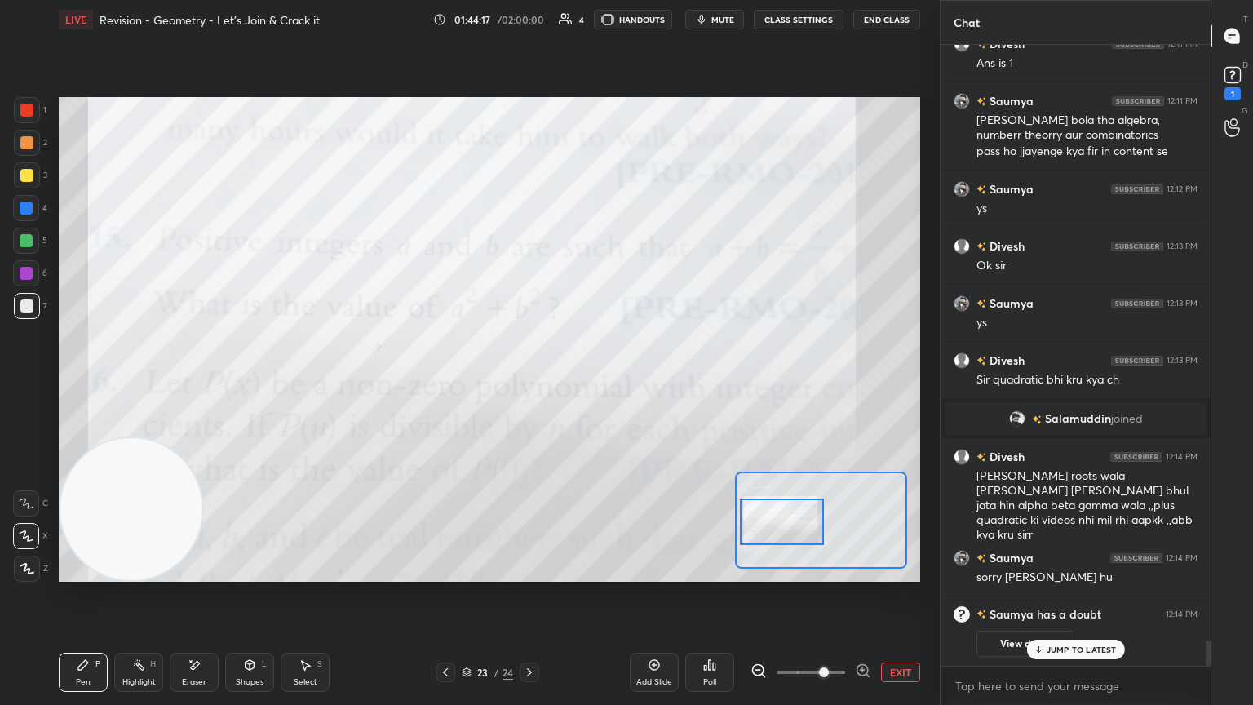
click at [585, 383] on button "View doubt" at bounding box center [1026, 644] width 98 height 26
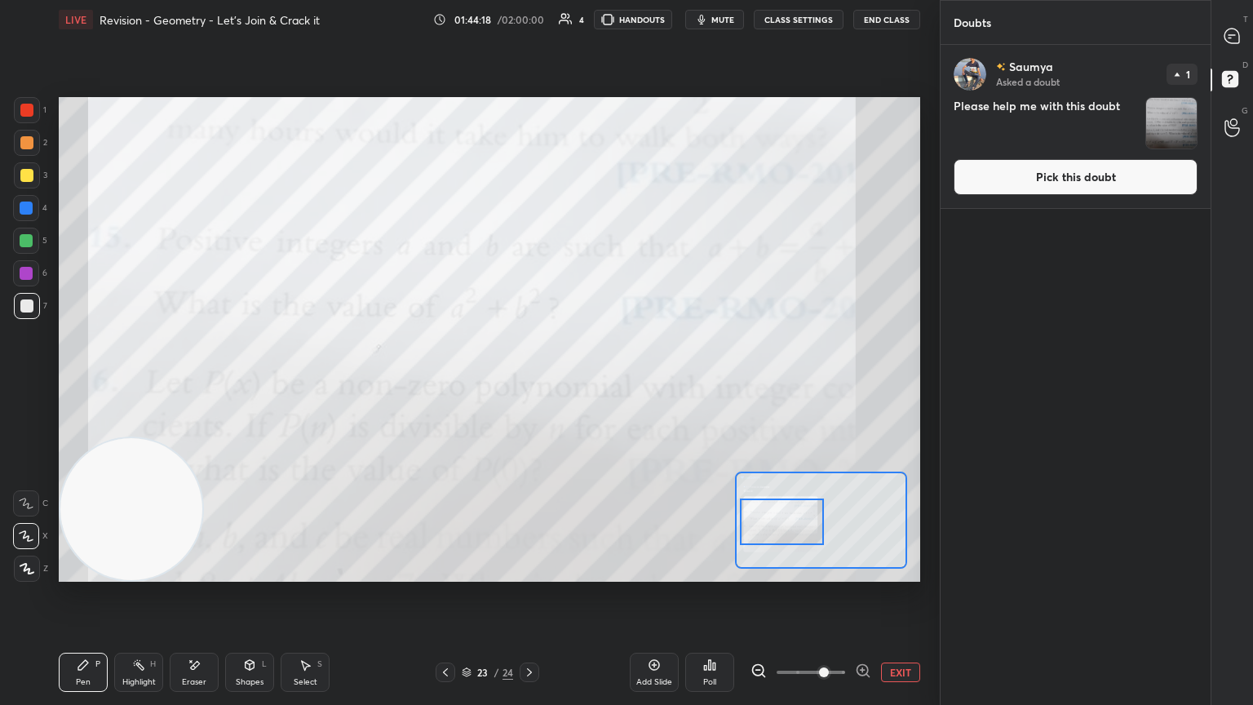
click at [585, 168] on button "Pick this doubt" at bounding box center [1076, 177] width 244 height 36
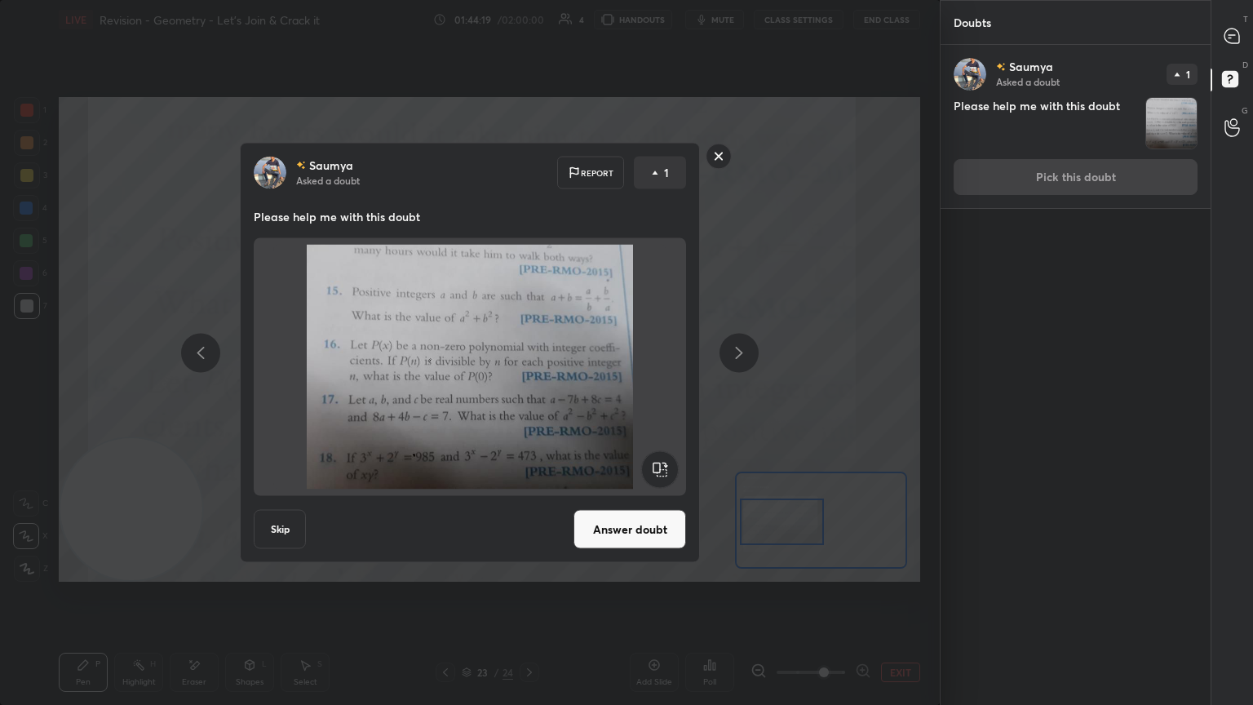
drag, startPoint x: 631, startPoint y: 549, endPoint x: 641, endPoint y: 535, distance: 17.0
click at [585, 383] on div "[PERSON_NAME] Asked a doubt Report 1 Please help me with this doubt Skip Answer…" at bounding box center [470, 353] width 460 height 420
click at [585, 383] on button "Answer doubt" at bounding box center [630, 529] width 113 height 39
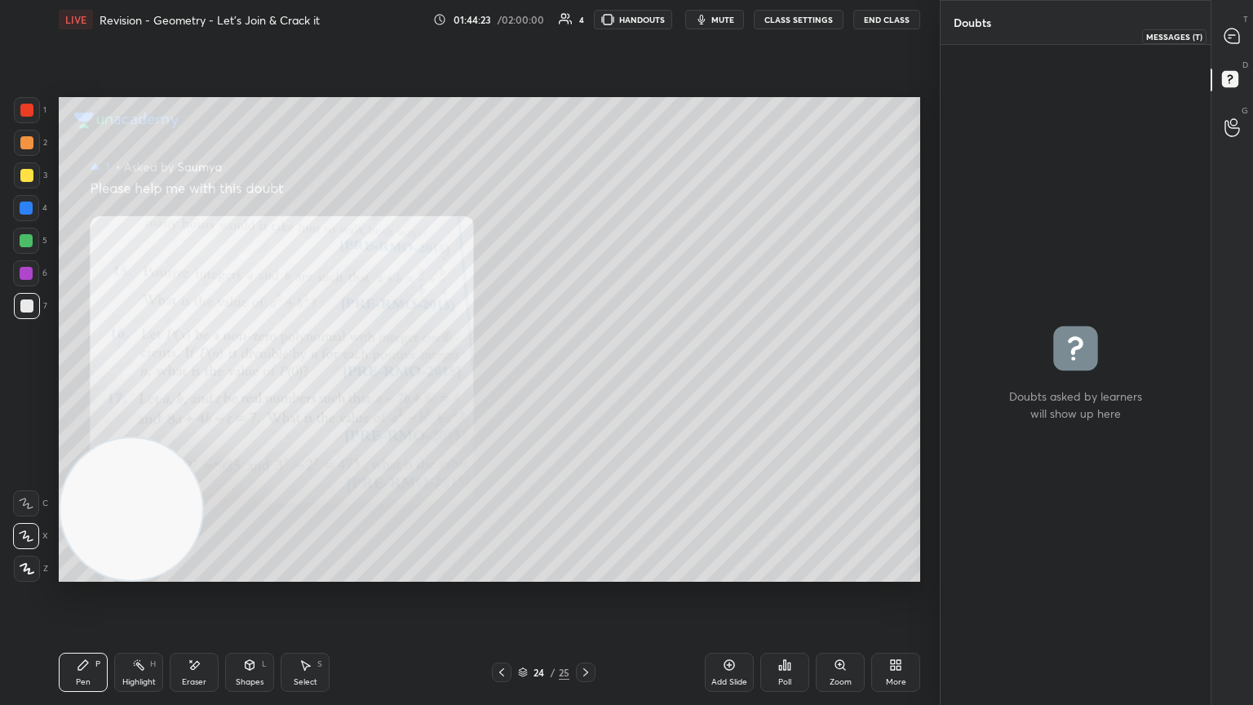
click at [585, 50] on div "T Messages (T)" at bounding box center [1233, 36] width 42 height 46
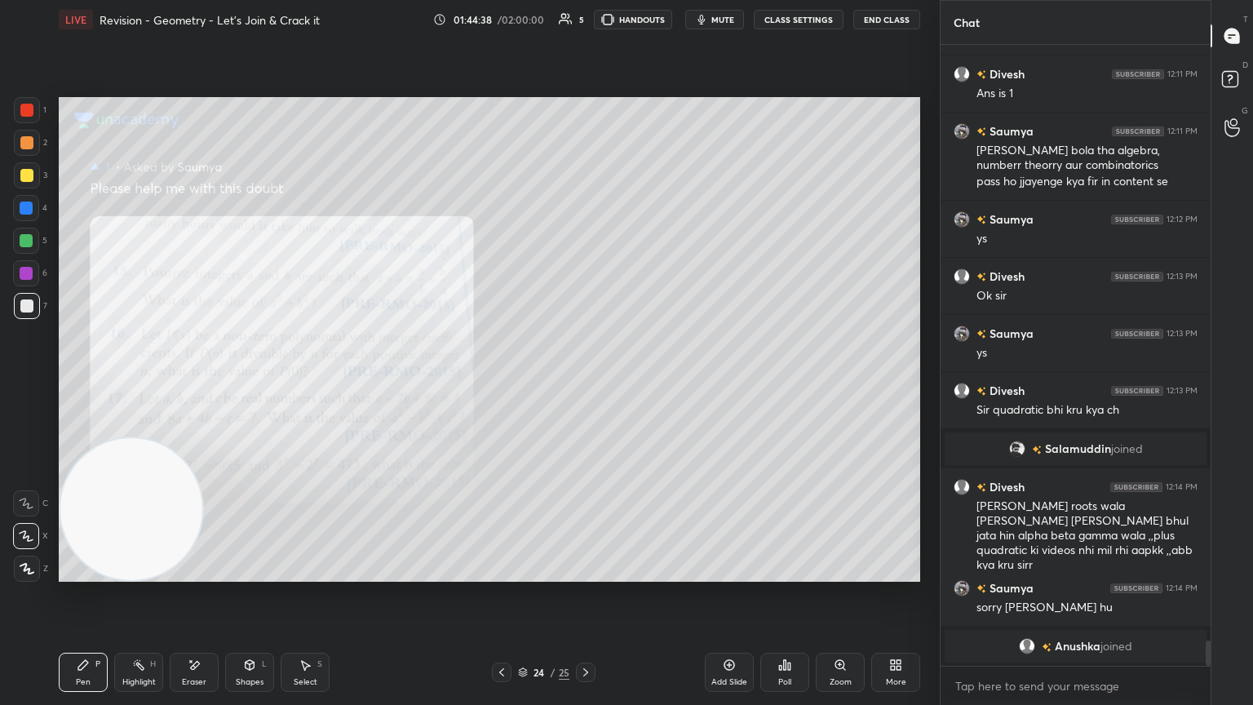
scroll to position [14229, 0]
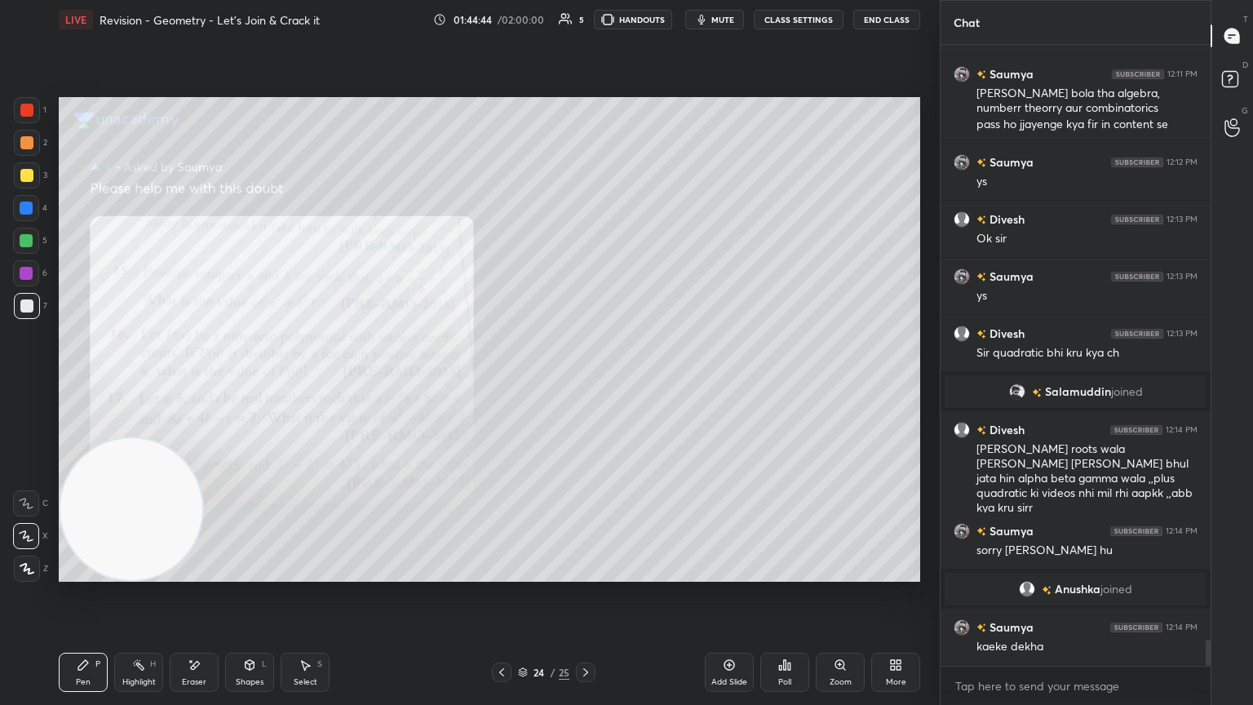
drag, startPoint x: 182, startPoint y: 666, endPoint x: 237, endPoint y: 594, distance: 90.2
click at [186, 383] on div "Eraser" at bounding box center [194, 672] width 49 height 39
drag, startPoint x: 84, startPoint y: 668, endPoint x: 82, endPoint y: 659, distance: 9.3
click at [84, 383] on icon at bounding box center [83, 664] width 13 height 13
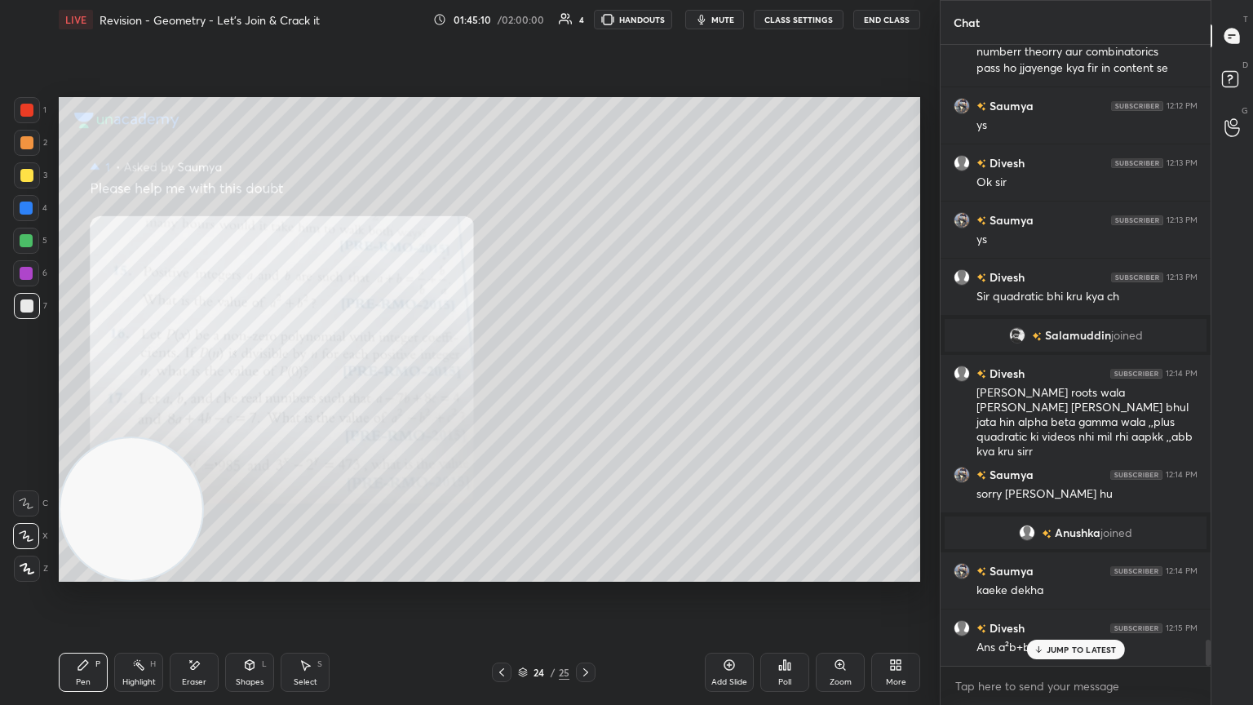
scroll to position [14302, 0]
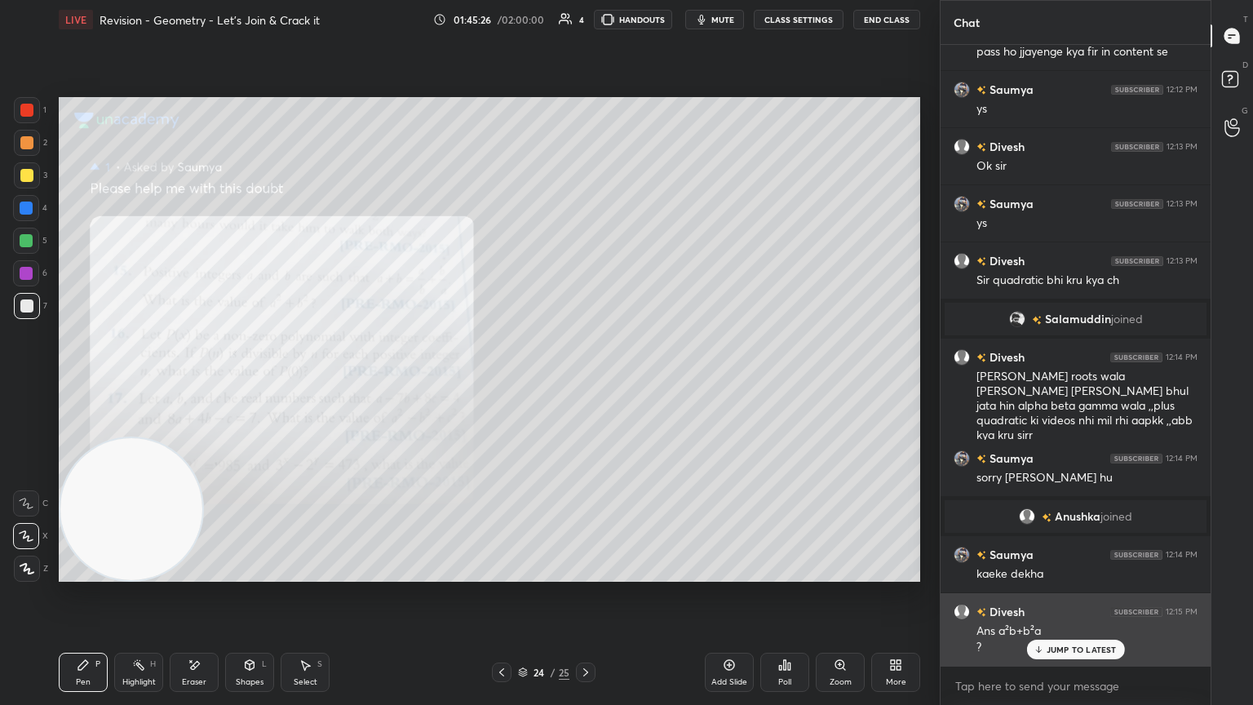
click at [585, 383] on div "JUMP TO LATEST" at bounding box center [1075, 650] width 98 height 20
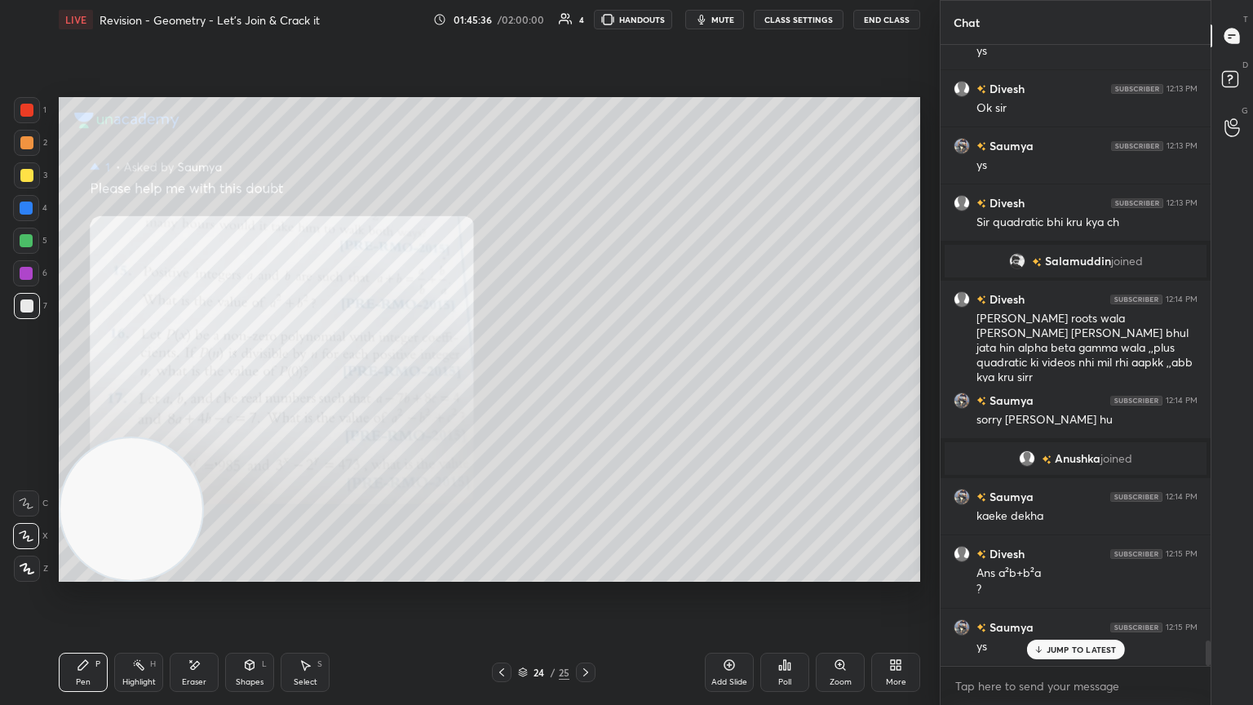
scroll to position [14416, 0]
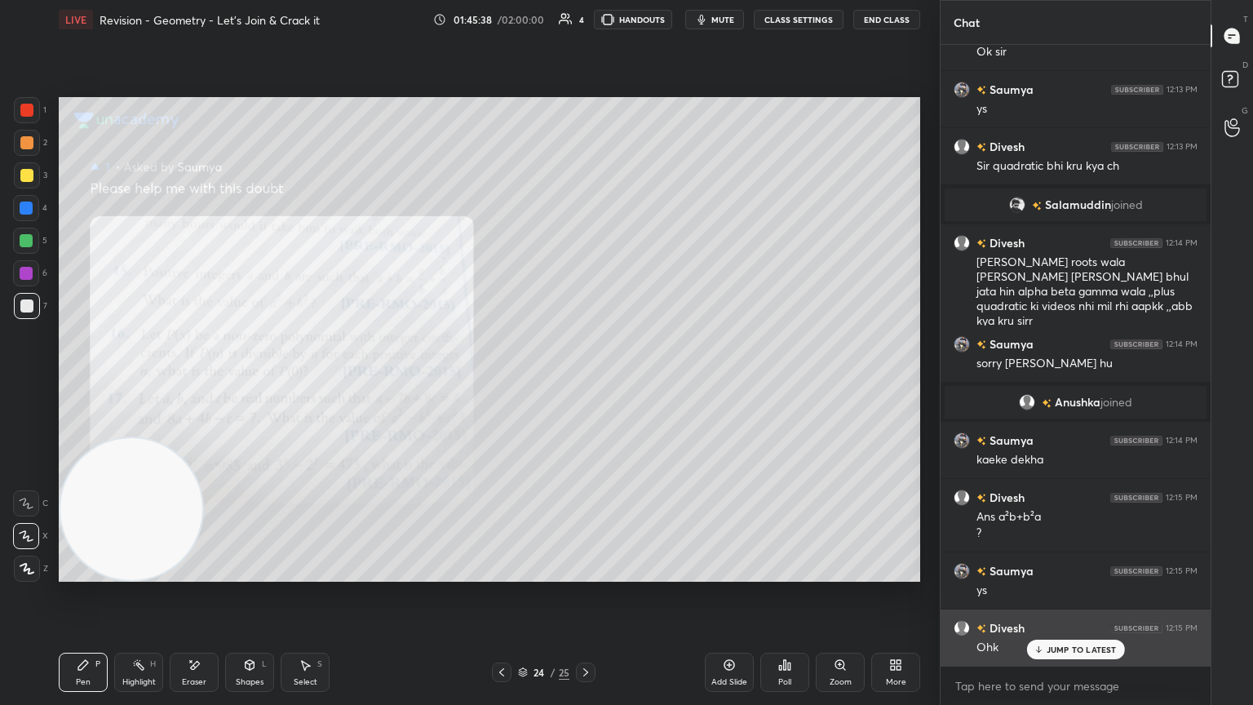
click at [585, 383] on p "JUMP TO LATEST" at bounding box center [1082, 650] width 70 height 10
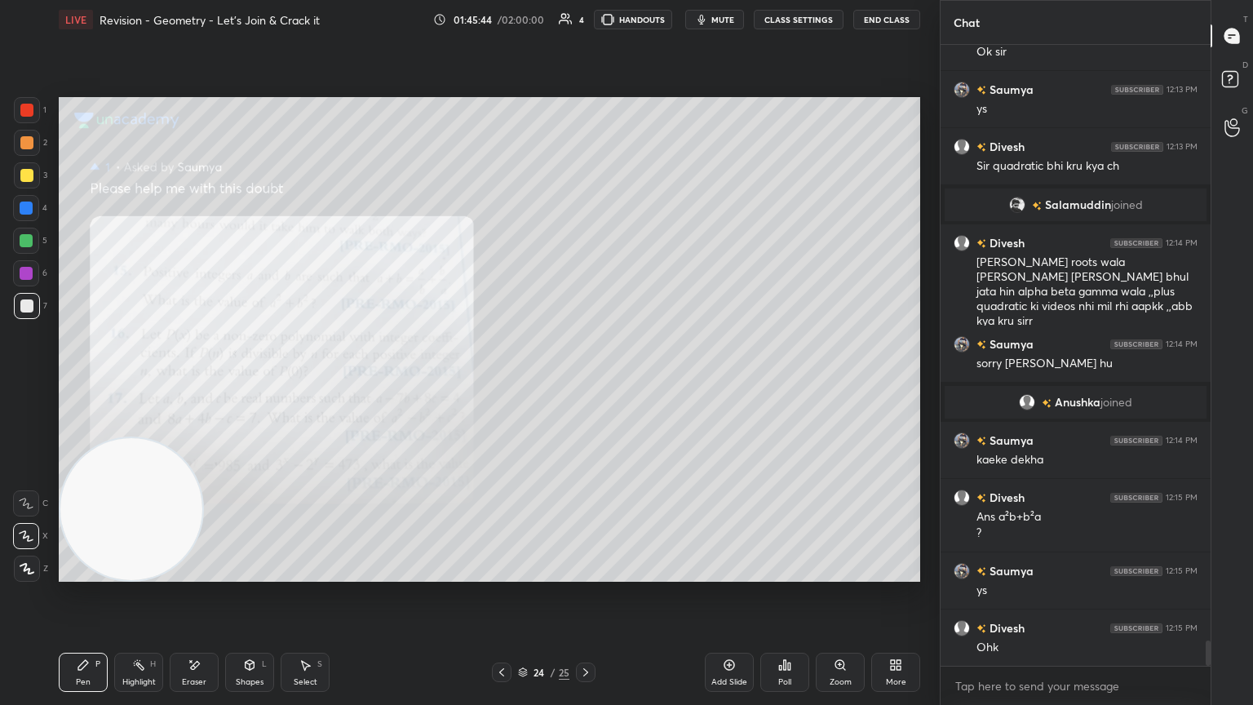
scroll to position [14474, 0]
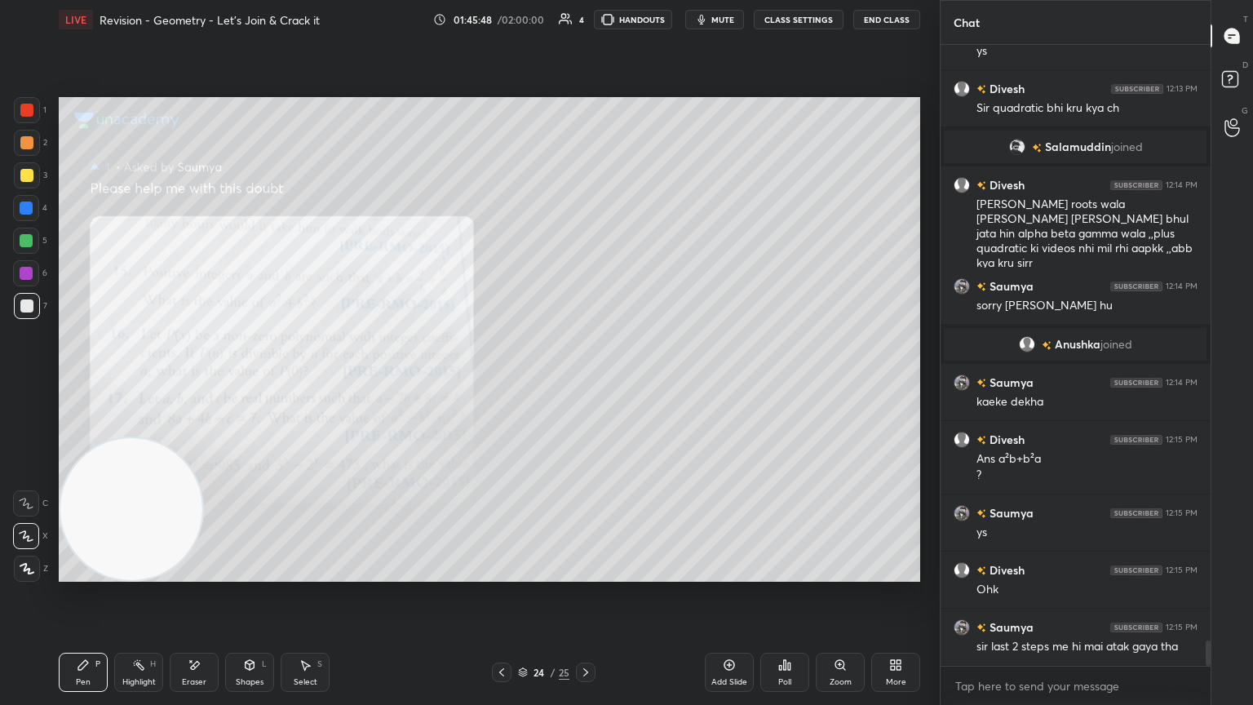
click at [585, 150] on img "grid" at bounding box center [1017, 147] width 16 height 16
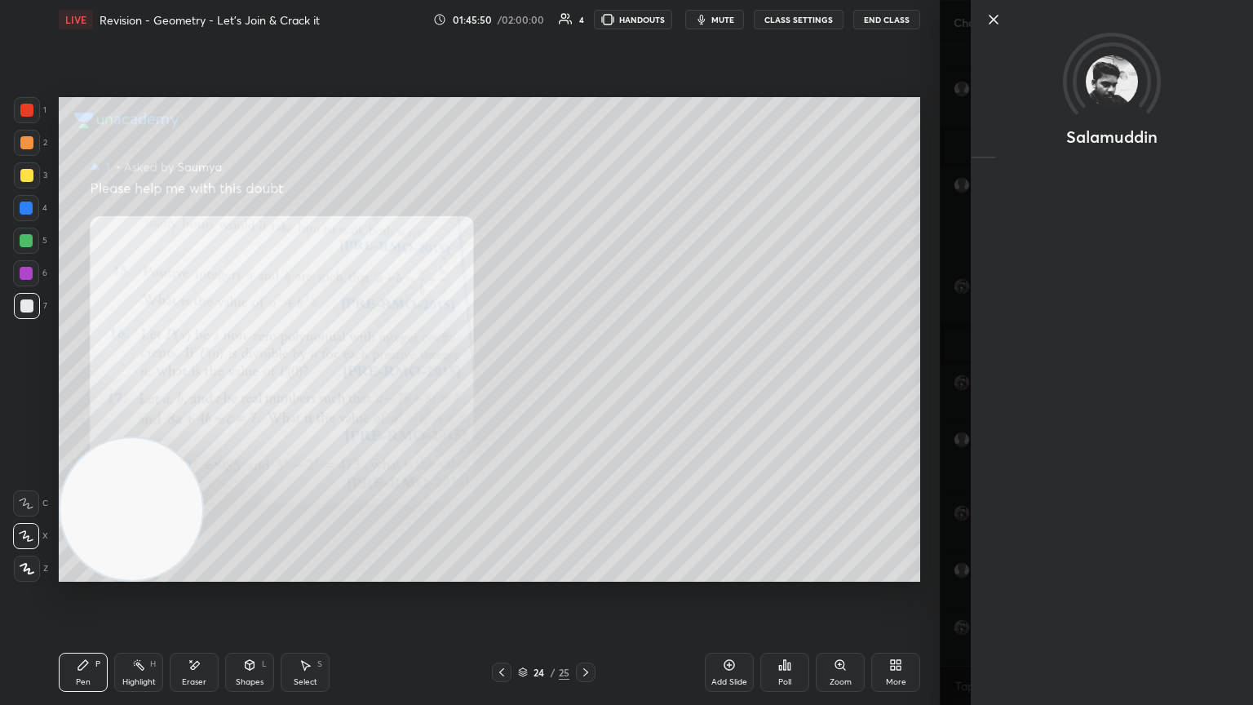
click at [585, 23] on icon at bounding box center [994, 20] width 20 height 20
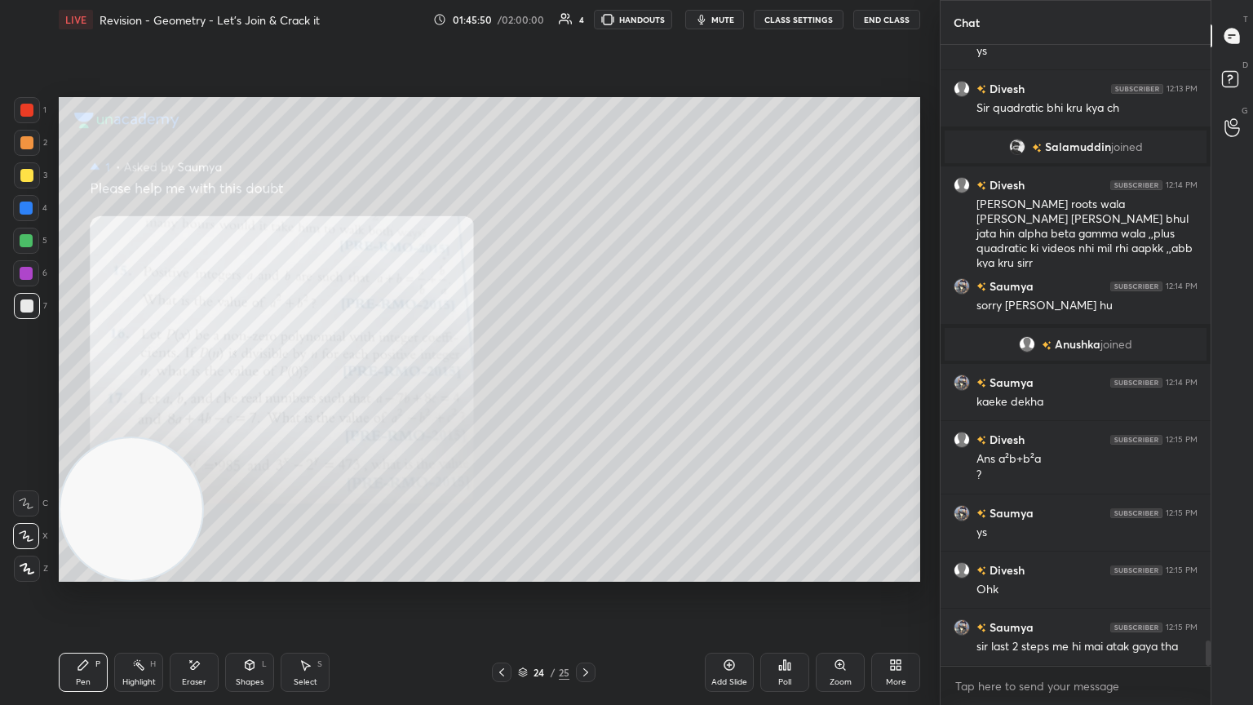
click at [585, 23] on div "Salamuddin" at bounding box center [1096, 352] width 313 height 705
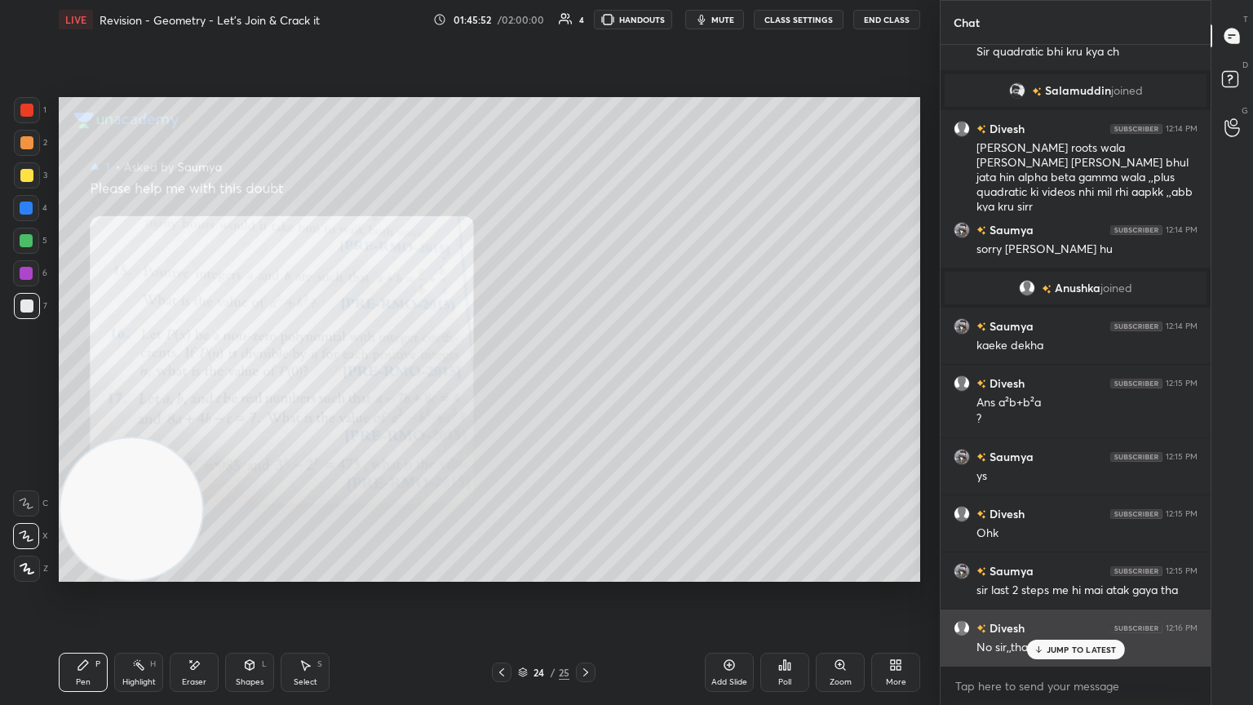
click at [585, 383] on icon at bounding box center [1038, 650] width 11 height 10
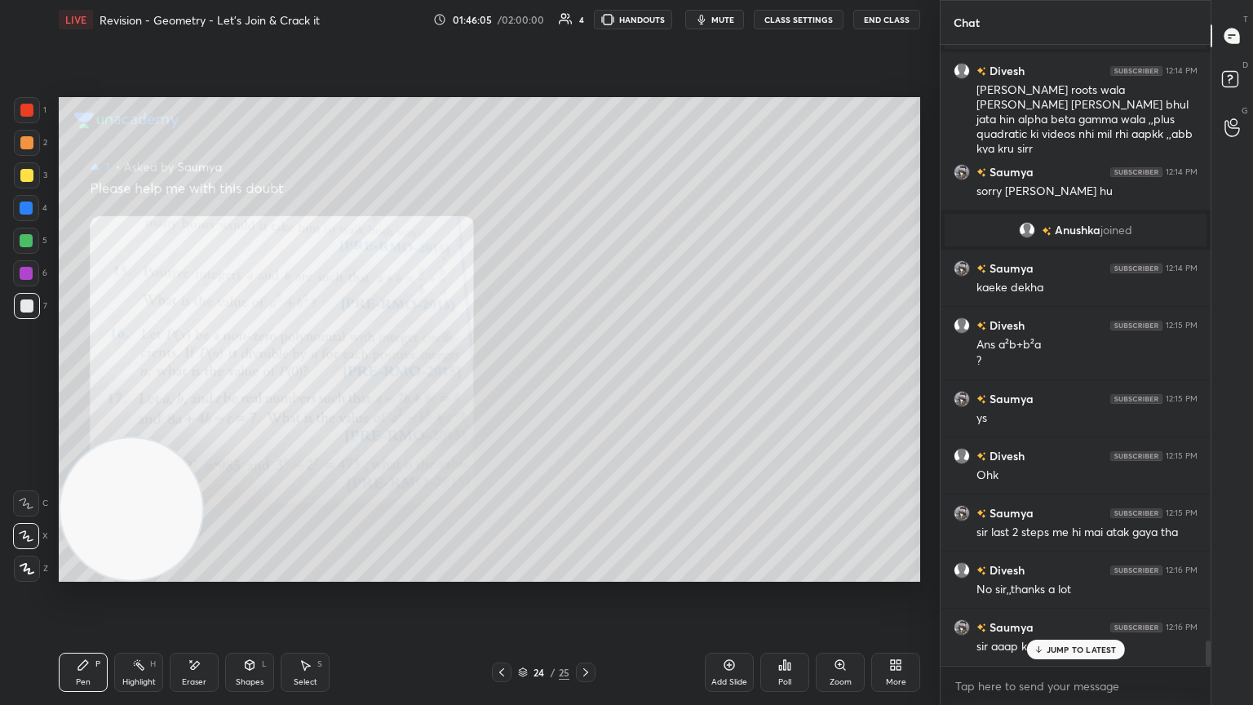
scroll to position [14644, 0]
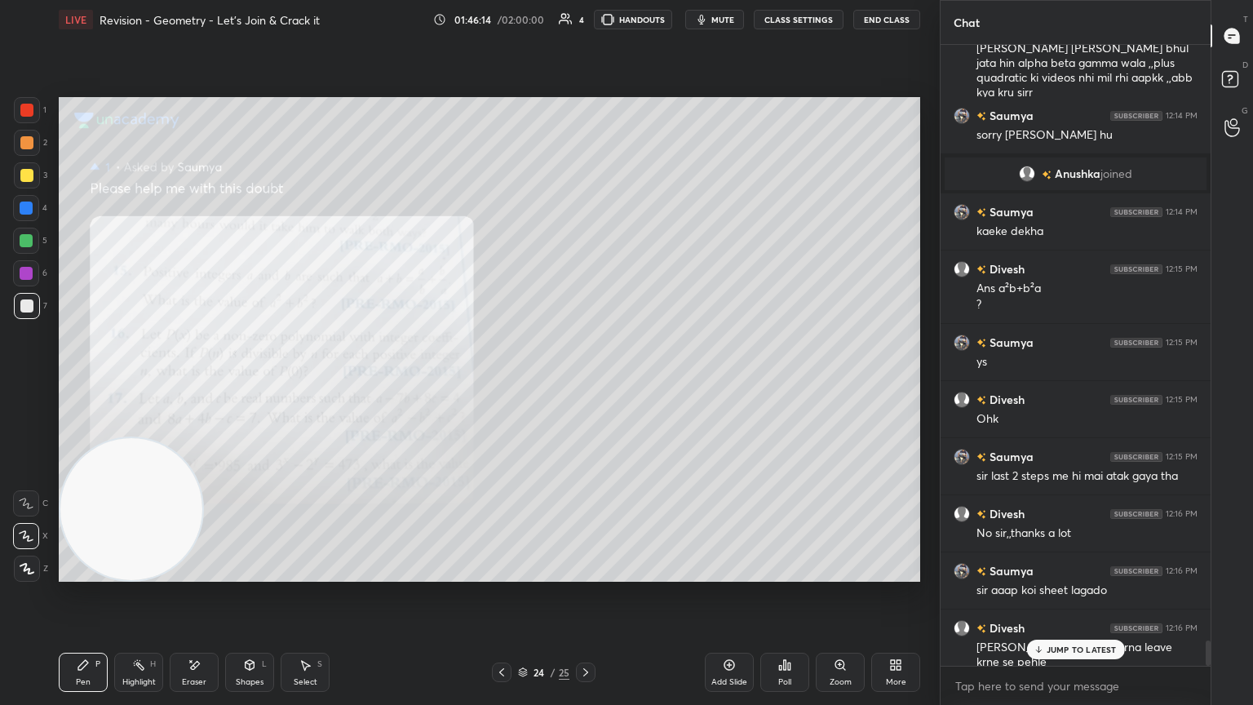
click at [585, 383] on p "JUMP TO LATEST" at bounding box center [1082, 650] width 70 height 10
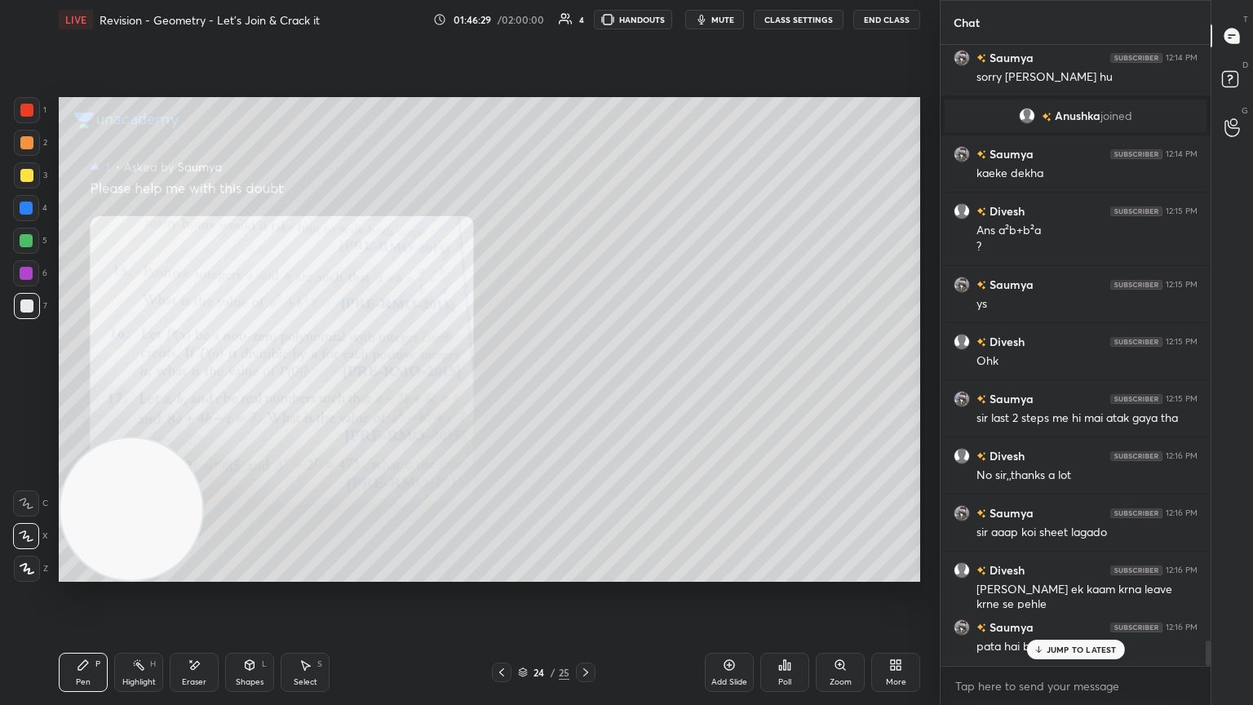
scroll to position [14758, 0]
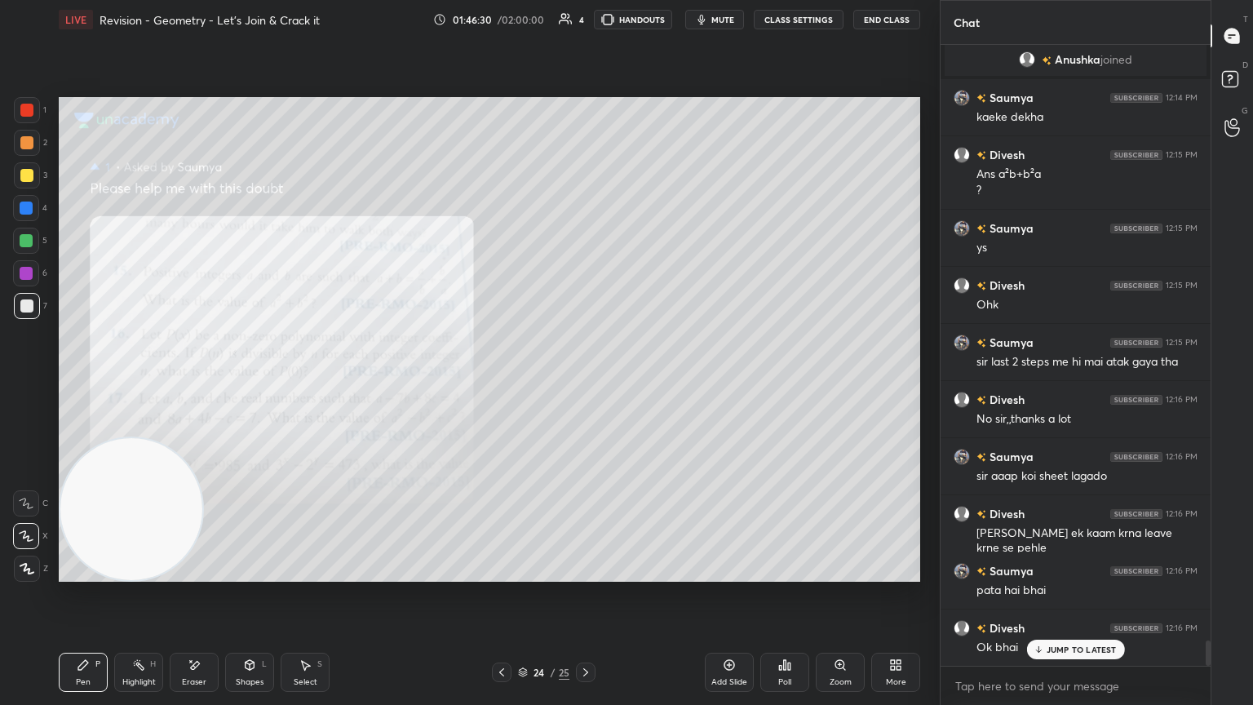
click at [585, 383] on div "JUMP TO LATEST" at bounding box center [1075, 650] width 98 height 20
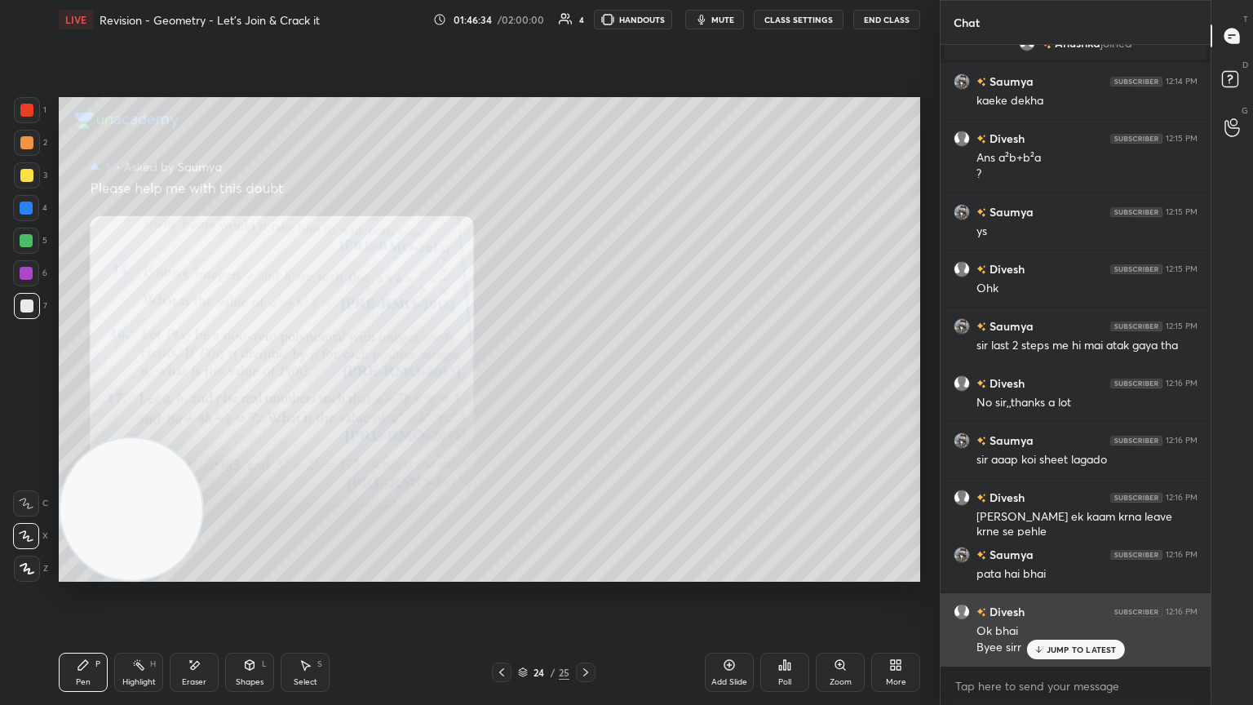
click at [585, 383] on icon at bounding box center [1038, 650] width 11 height 10
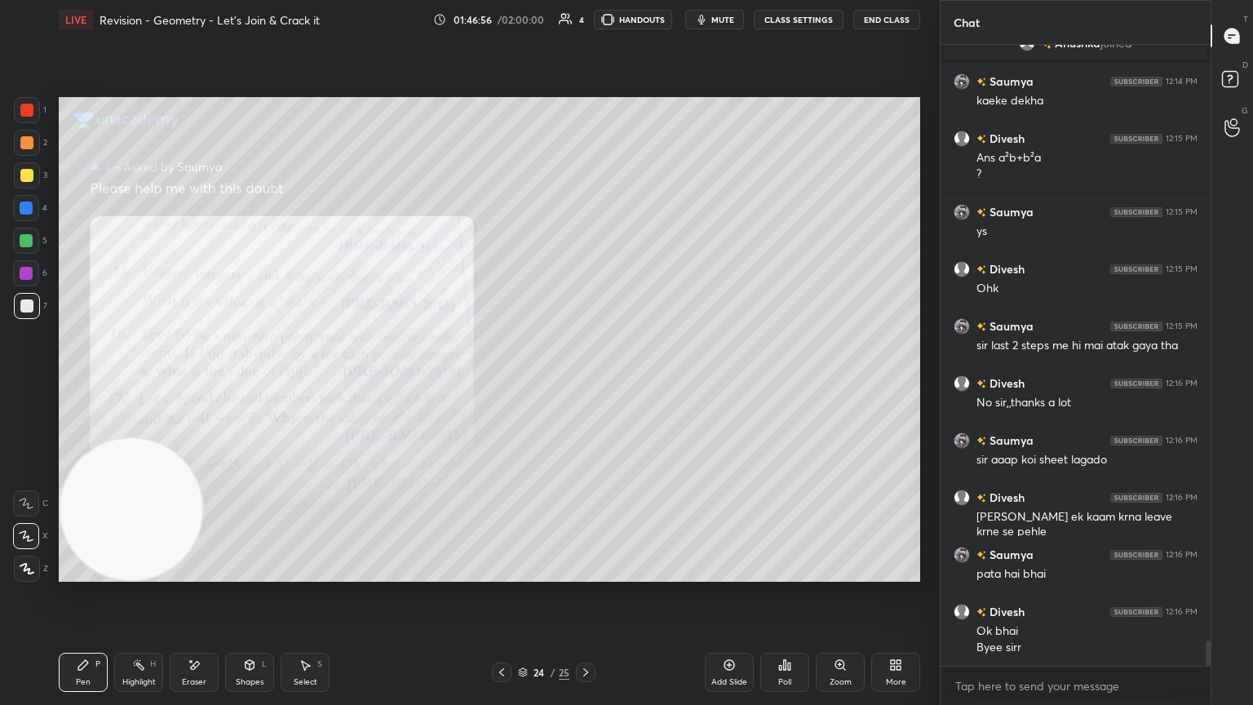
scroll to position [14847, 0]
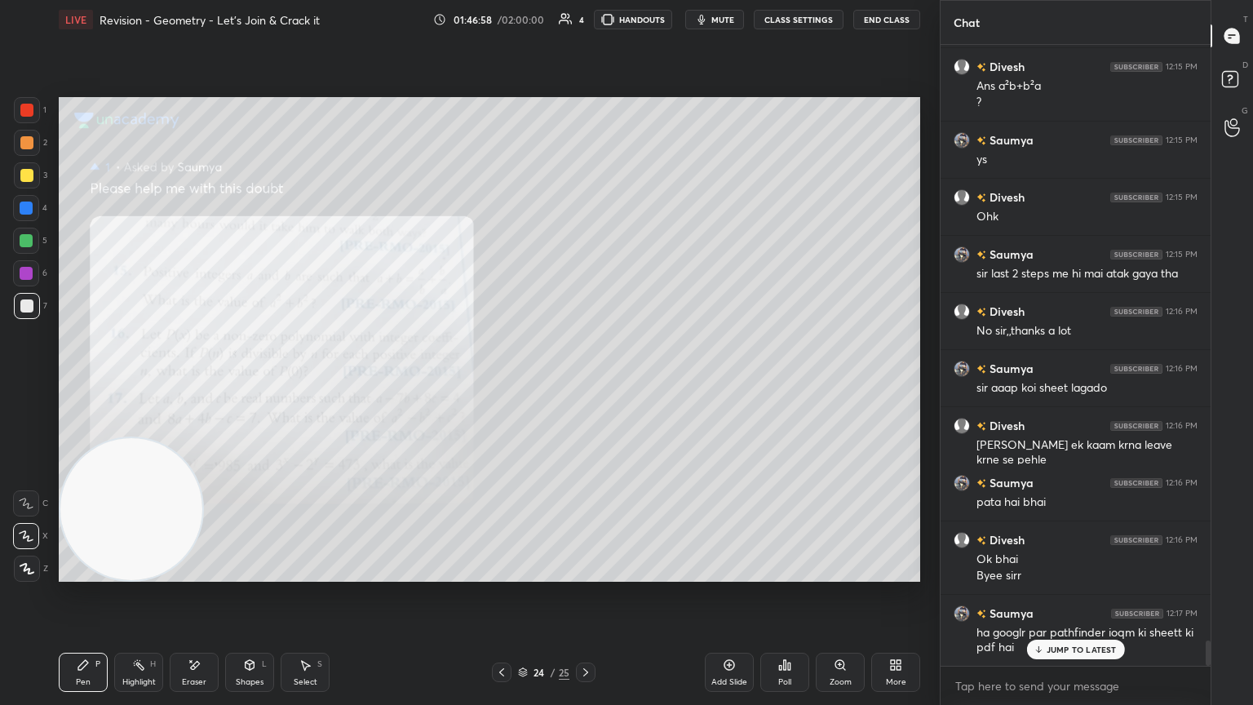
drag, startPoint x: 1096, startPoint y: 651, endPoint x: 1082, endPoint y: 643, distance: 16.1
click at [585, 383] on p "JUMP TO LATEST" at bounding box center [1082, 650] width 70 height 10
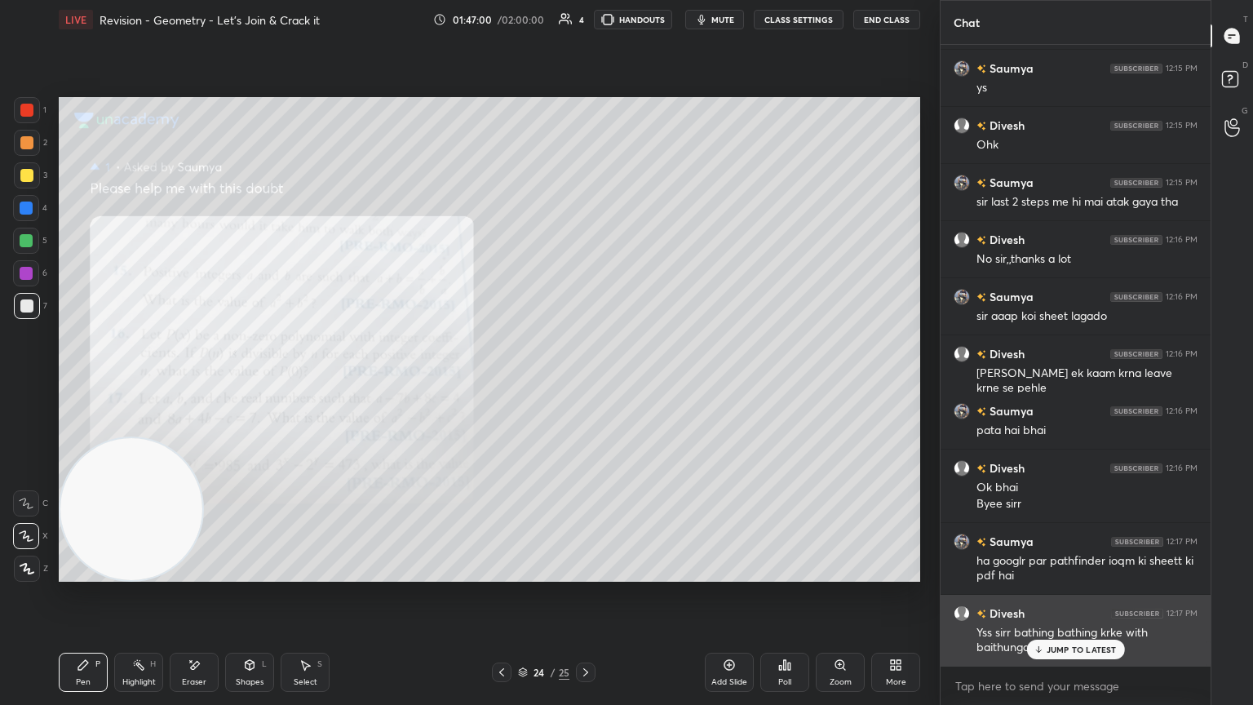
click at [585, 383] on p "JUMP TO LATEST" at bounding box center [1082, 650] width 70 height 10
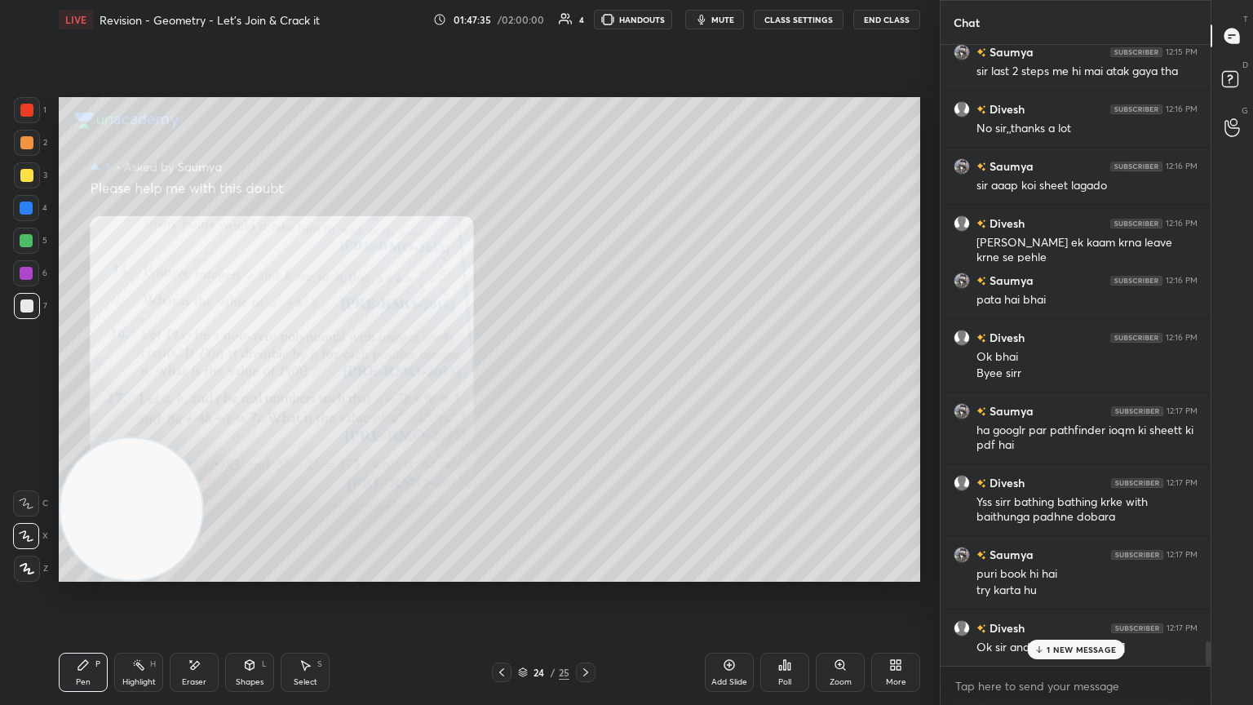
scroll to position [15107, 0]
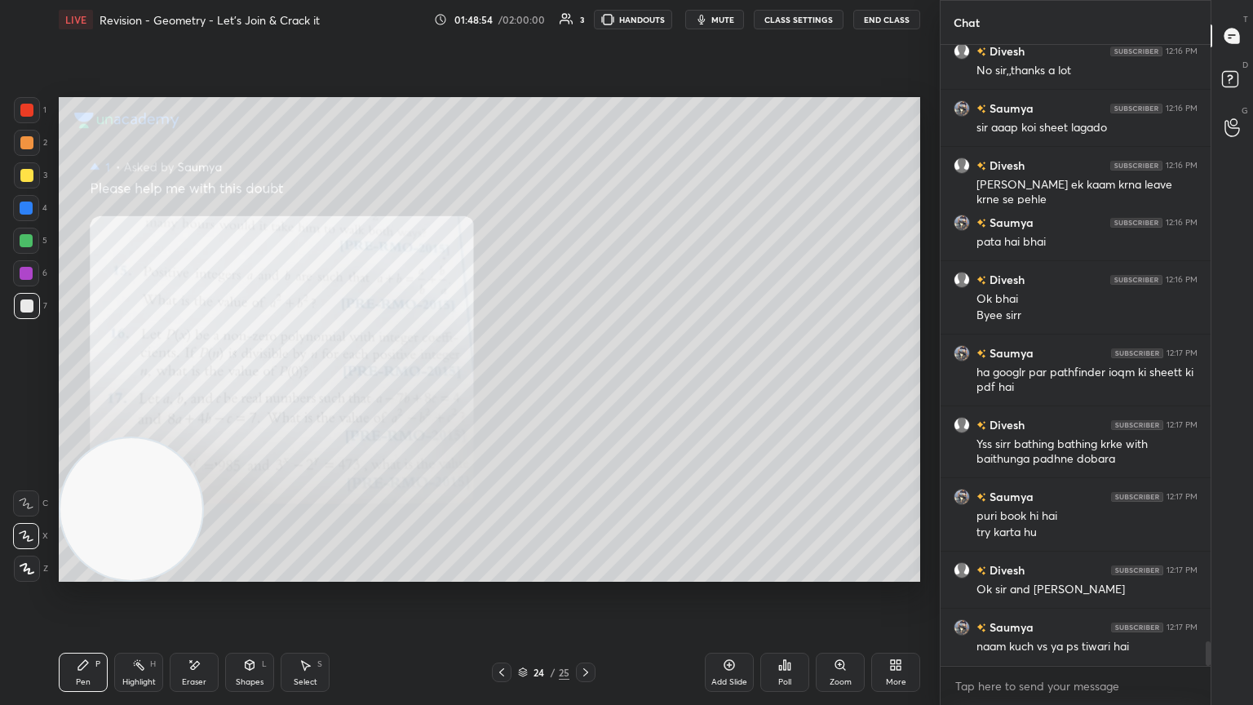
click at [585, 383] on icon at bounding box center [585, 672] width 13 height 13
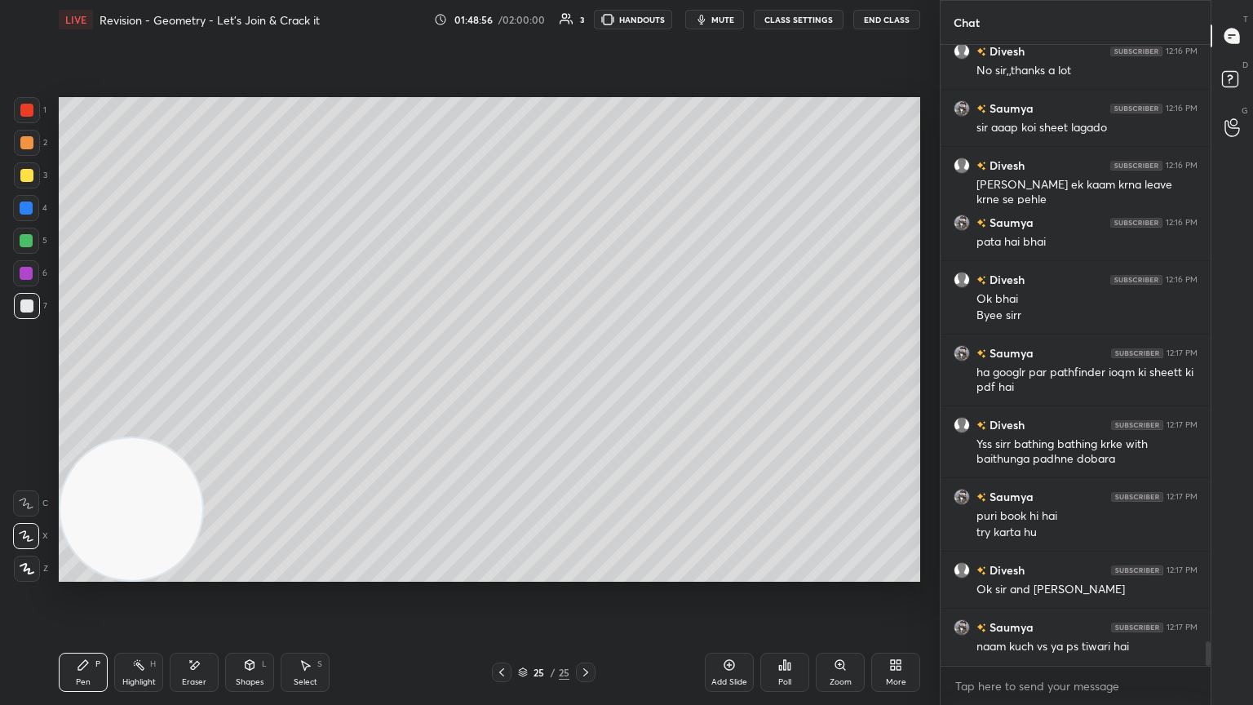
click at [28, 175] on div at bounding box center [26, 175] width 13 height 13
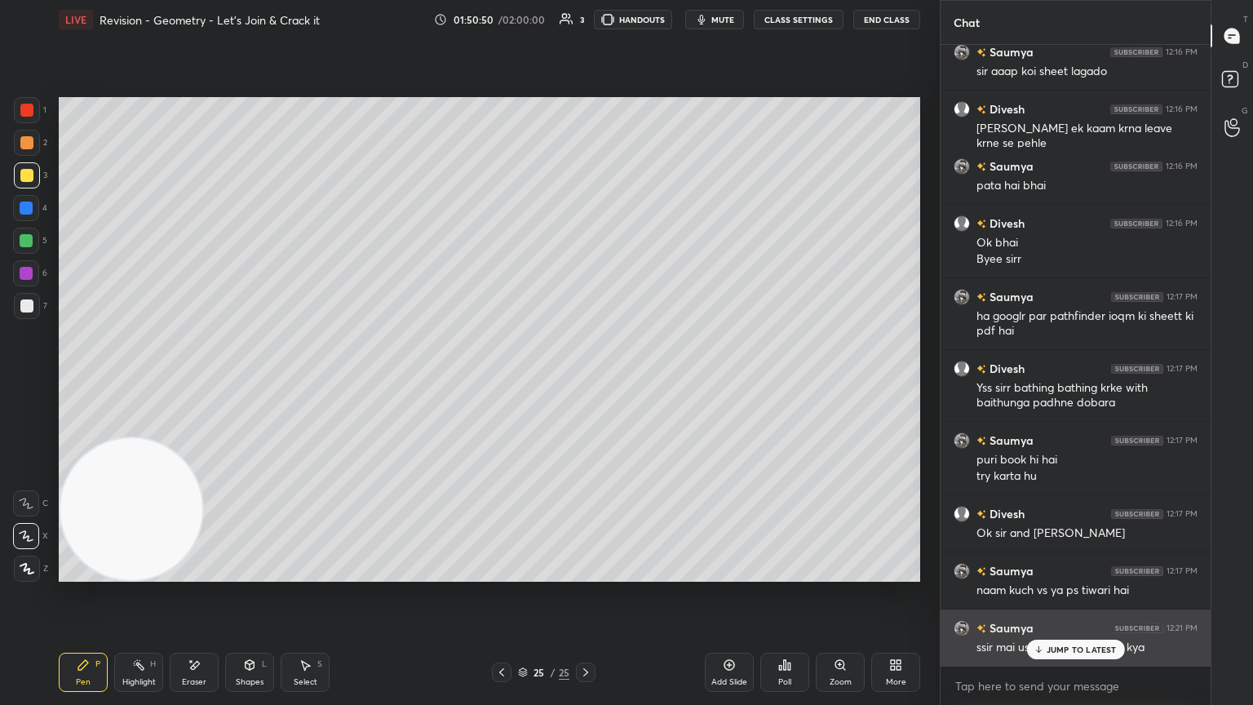
click at [585, 383] on icon at bounding box center [1038, 650] width 11 height 10
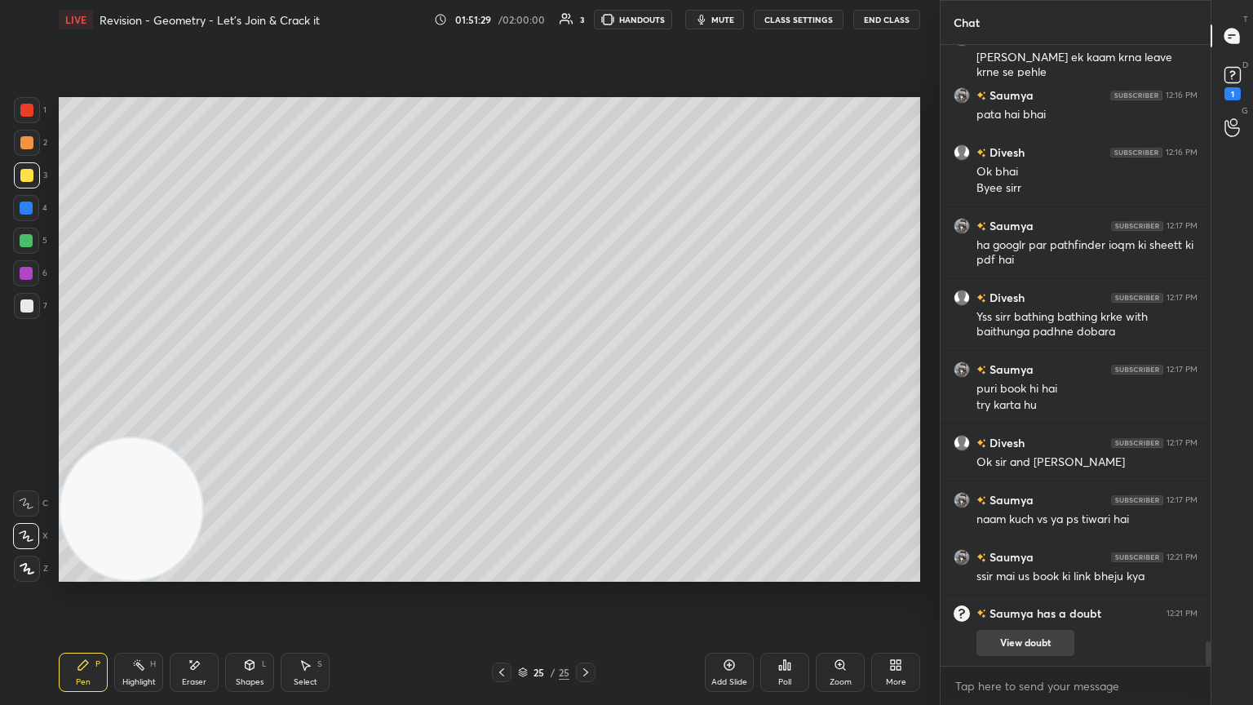
click at [585, 383] on div "View doubt" at bounding box center [1087, 639] width 221 height 34
drag, startPoint x: 1038, startPoint y: 652, endPoint x: 1034, endPoint y: 643, distance: 9.9
click at [585, 383] on button "View doubt" at bounding box center [1026, 643] width 98 height 26
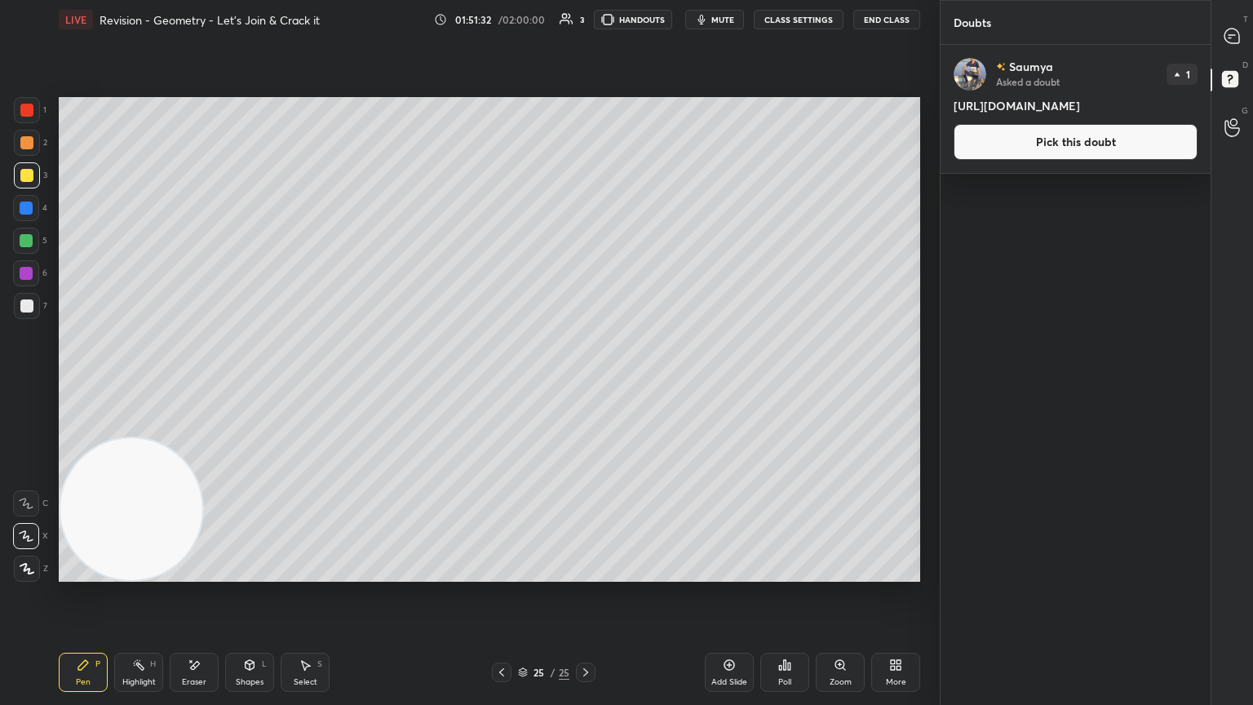
click at [585, 160] on button "Pick this doubt" at bounding box center [1076, 142] width 244 height 36
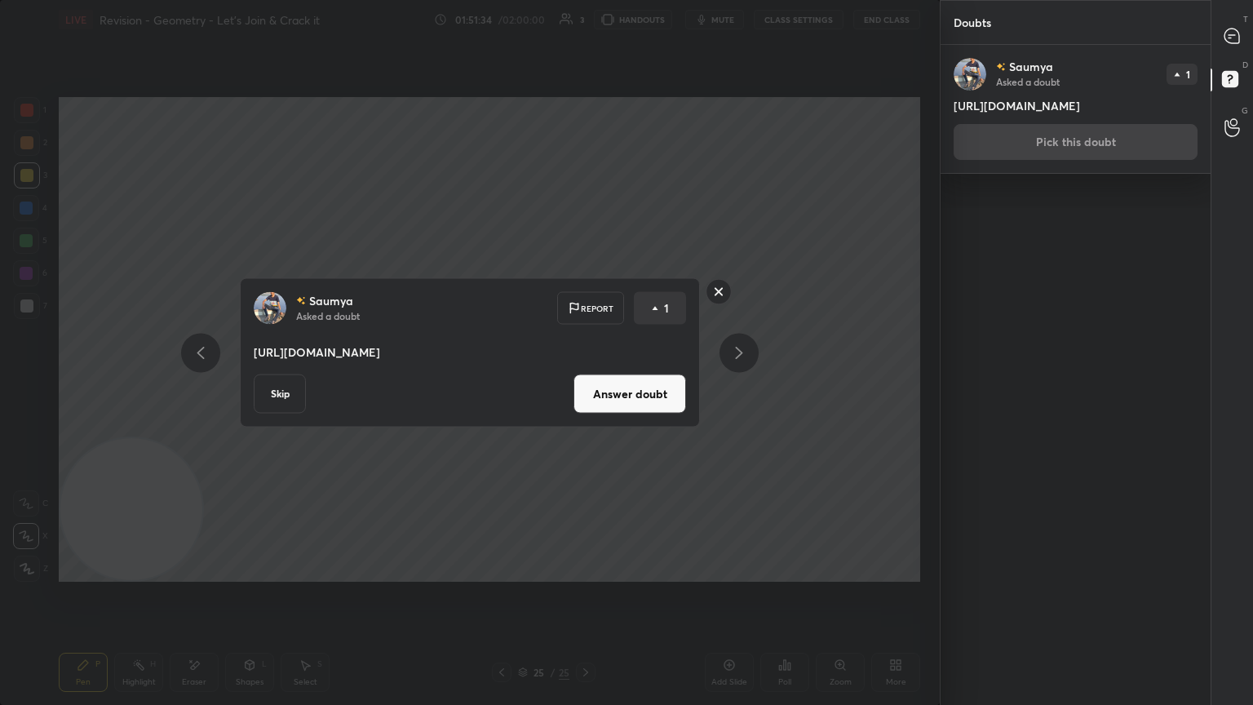
drag, startPoint x: 509, startPoint y: 356, endPoint x: 334, endPoint y: 357, distance: 175.4
click at [330, 357] on p "[URL][DOMAIN_NAME]" at bounding box center [470, 352] width 432 height 16
drag, startPoint x: 508, startPoint y: 358, endPoint x: 486, endPoint y: 361, distance: 22.2
click at [486, 361] on p "[URL][DOMAIN_NAME]" at bounding box center [470, 352] width 432 height 16
drag, startPoint x: 725, startPoint y: 279, endPoint x: 732, endPoint y: 273, distance: 9.8
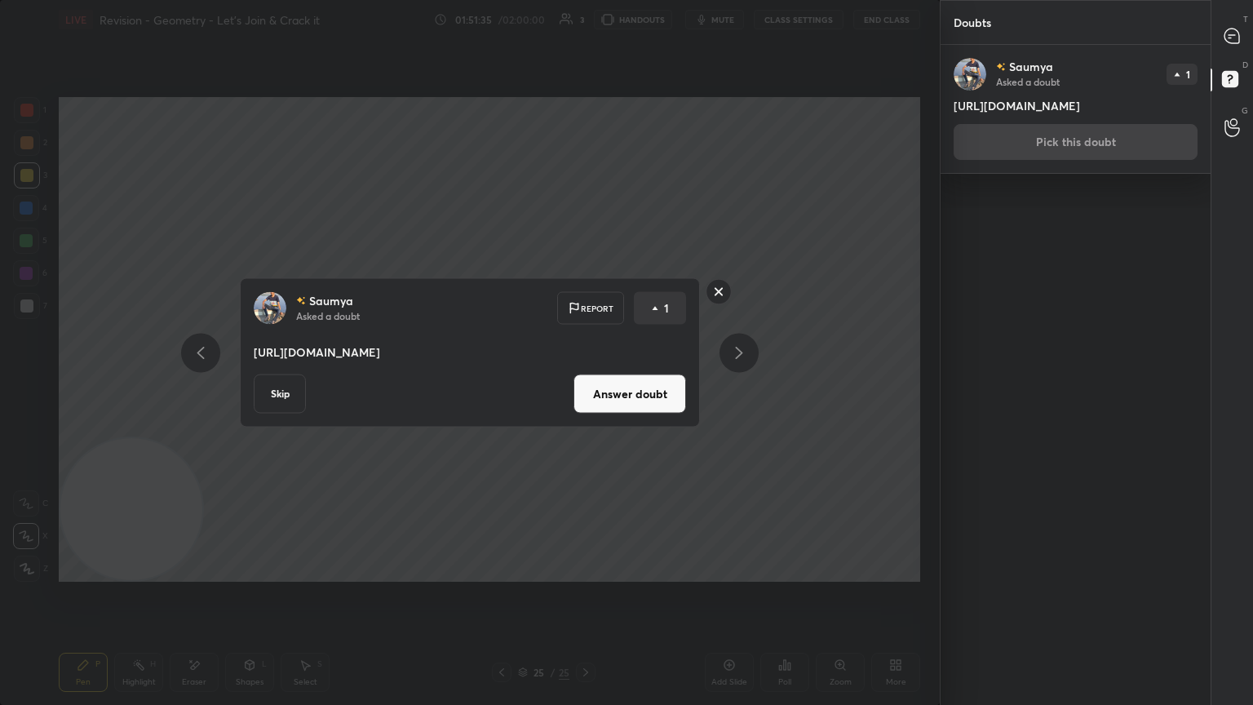
click at [585, 279] on rect at bounding box center [719, 291] width 25 height 25
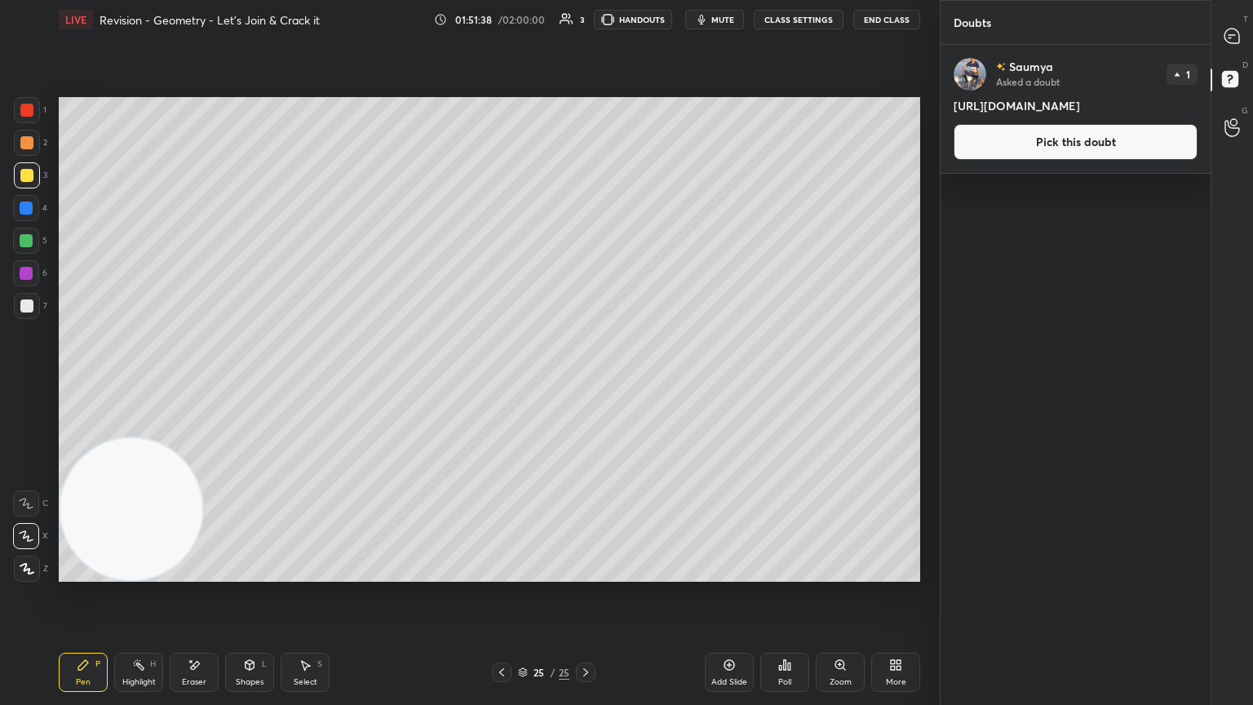
drag, startPoint x: 1171, startPoint y: 144, endPoint x: 940, endPoint y: 104, distance: 234.3
click at [585, 104] on div "[PERSON_NAME] Asked a doubt 1 [URL][DOMAIN_NAME] Pick this doubt" at bounding box center [1076, 109] width 270 height 128
copy h4 "[URL][DOMAIN_NAME]"
click at [585, 40] on icon at bounding box center [1232, 36] width 17 height 17
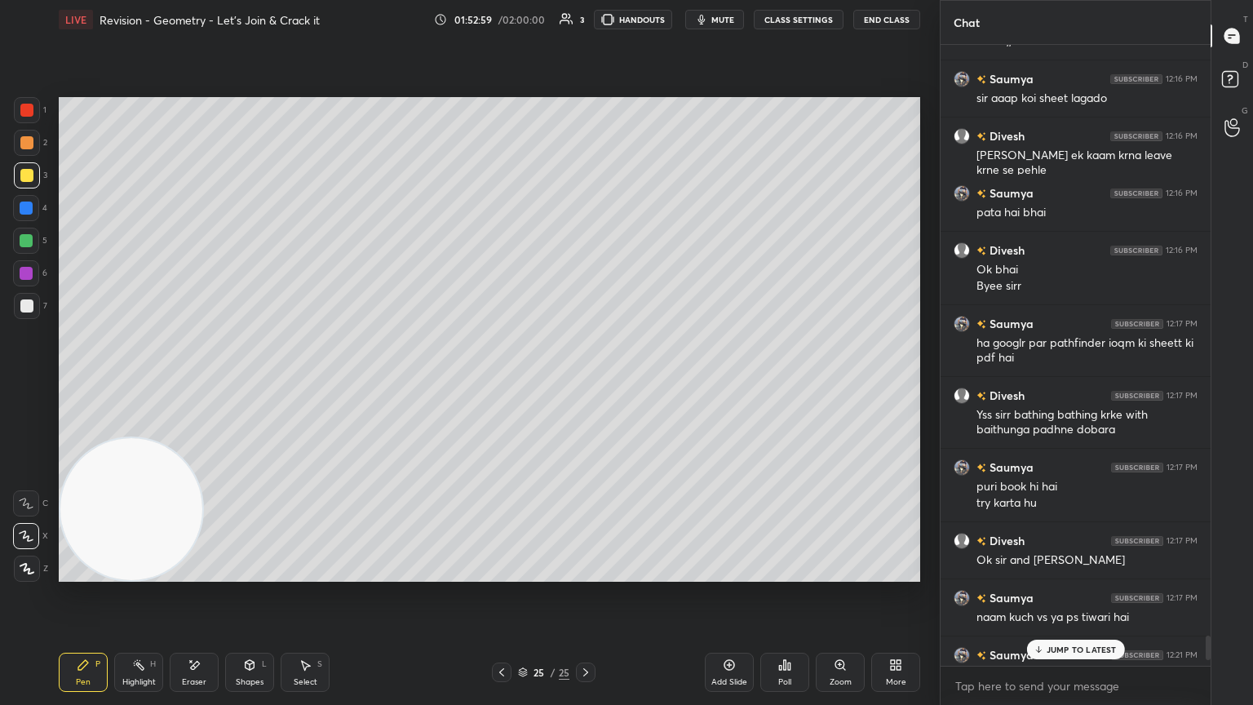
scroll to position [15039, 0]
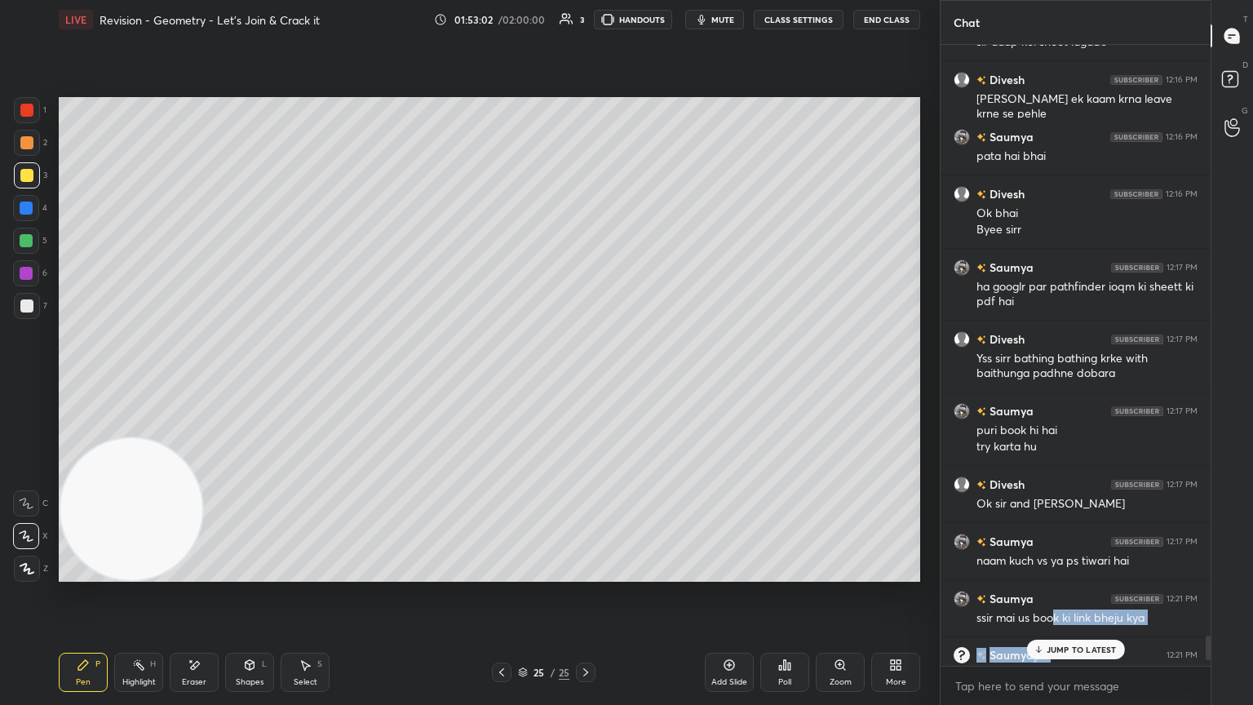
drag, startPoint x: 1049, startPoint y: 645, endPoint x: 1058, endPoint y: 649, distance: 9.6
click at [585, 383] on p "JUMP TO LATEST" at bounding box center [1082, 650] width 70 height 10
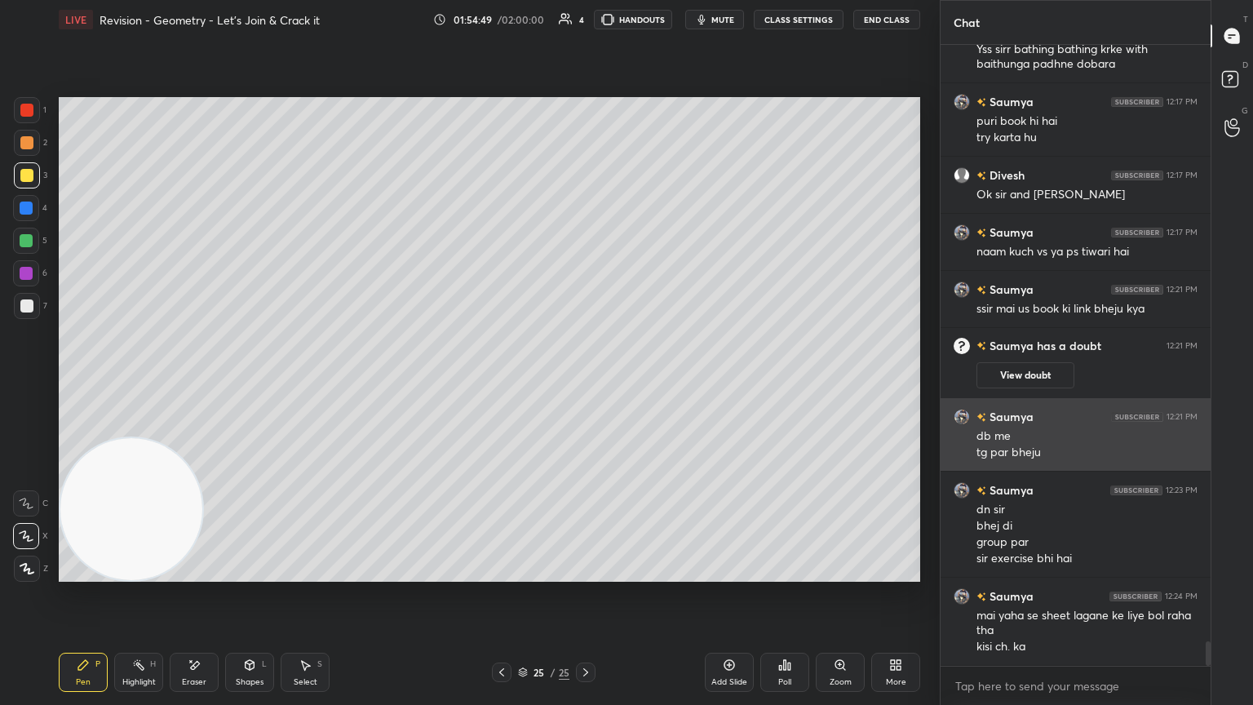
scroll to position [15405, 0]
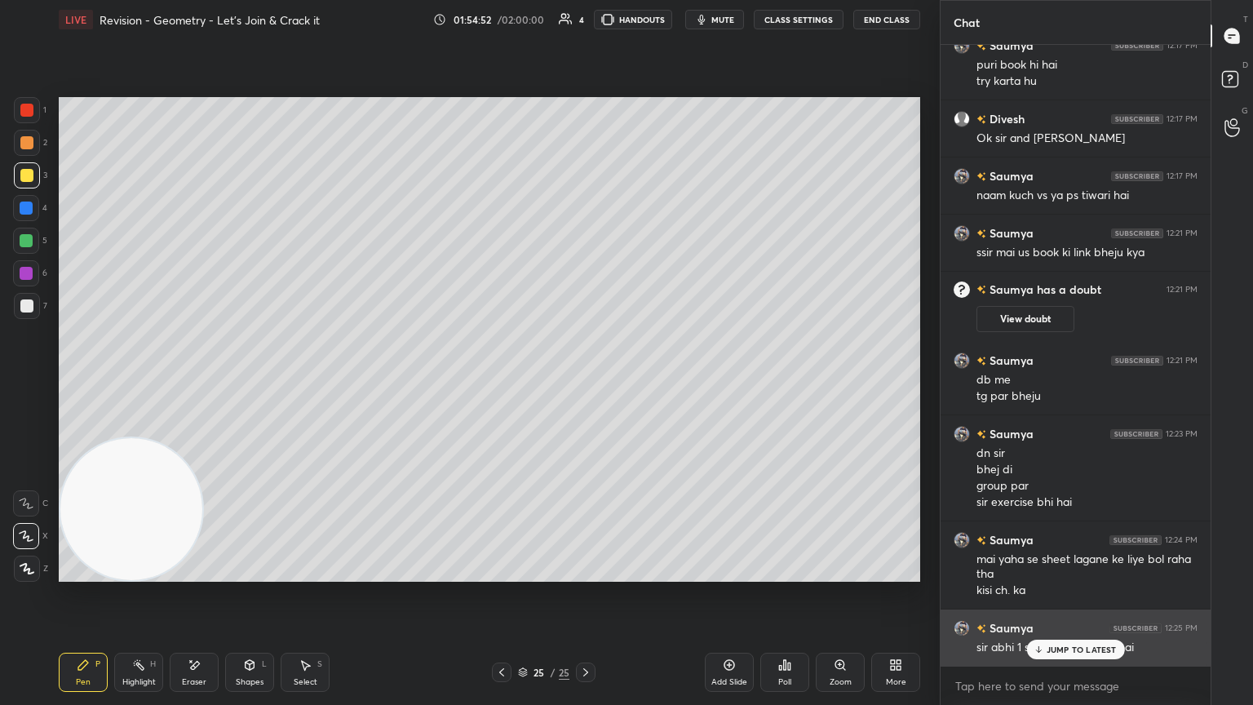
click at [585, 383] on p "JUMP TO LATEST" at bounding box center [1082, 650] width 70 height 10
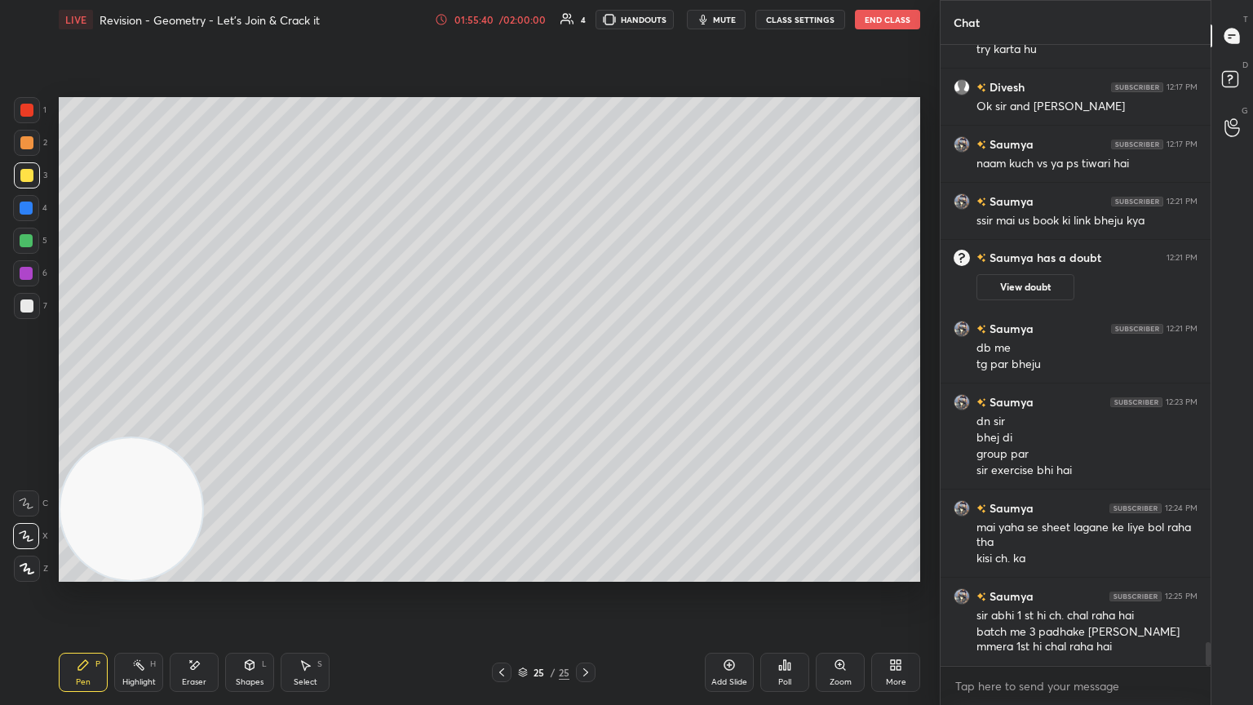
scroll to position [15453, 0]
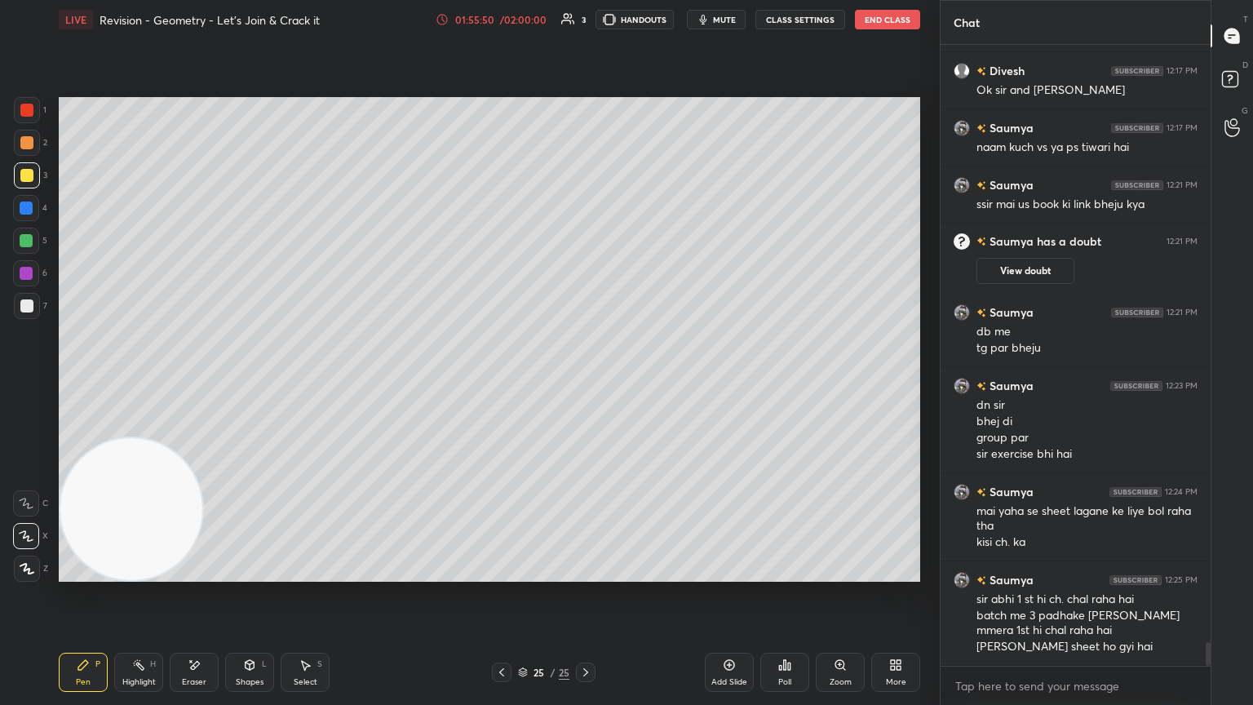
click at [585, 24] on span "mute" at bounding box center [724, 19] width 23 height 11
click at [585, 26] on button "unmute" at bounding box center [716, 20] width 59 height 20
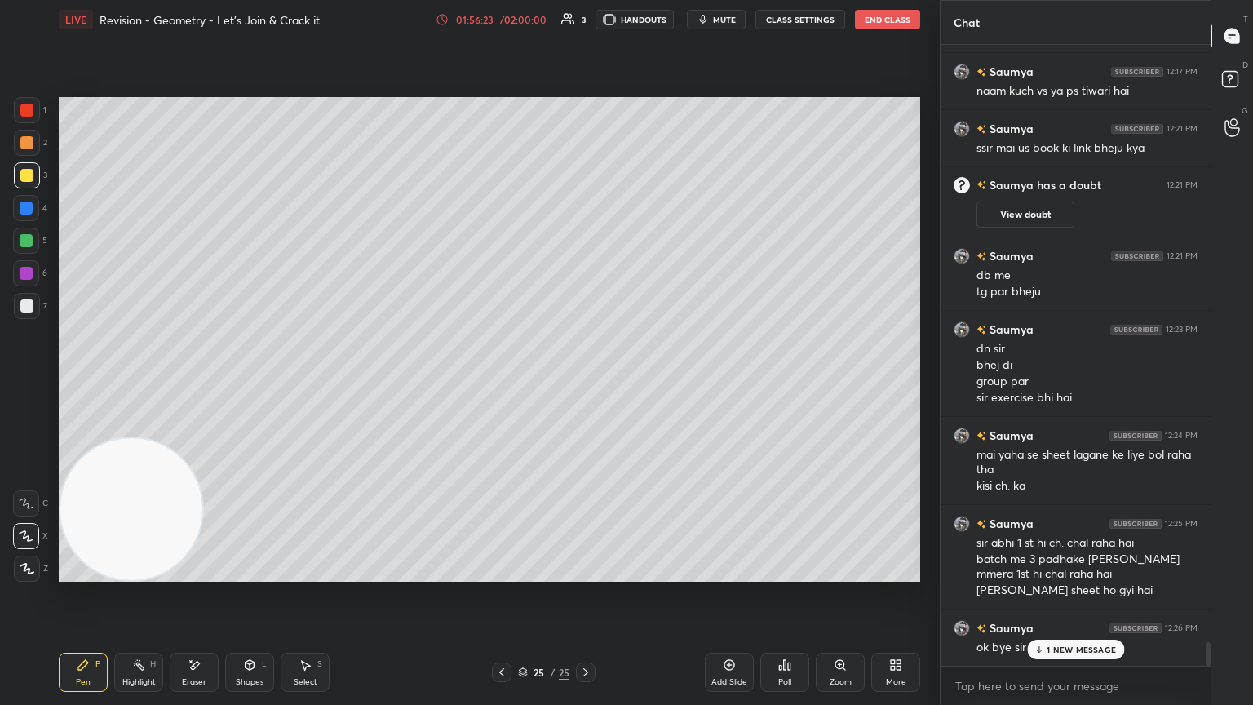
scroll to position [15548, 0]
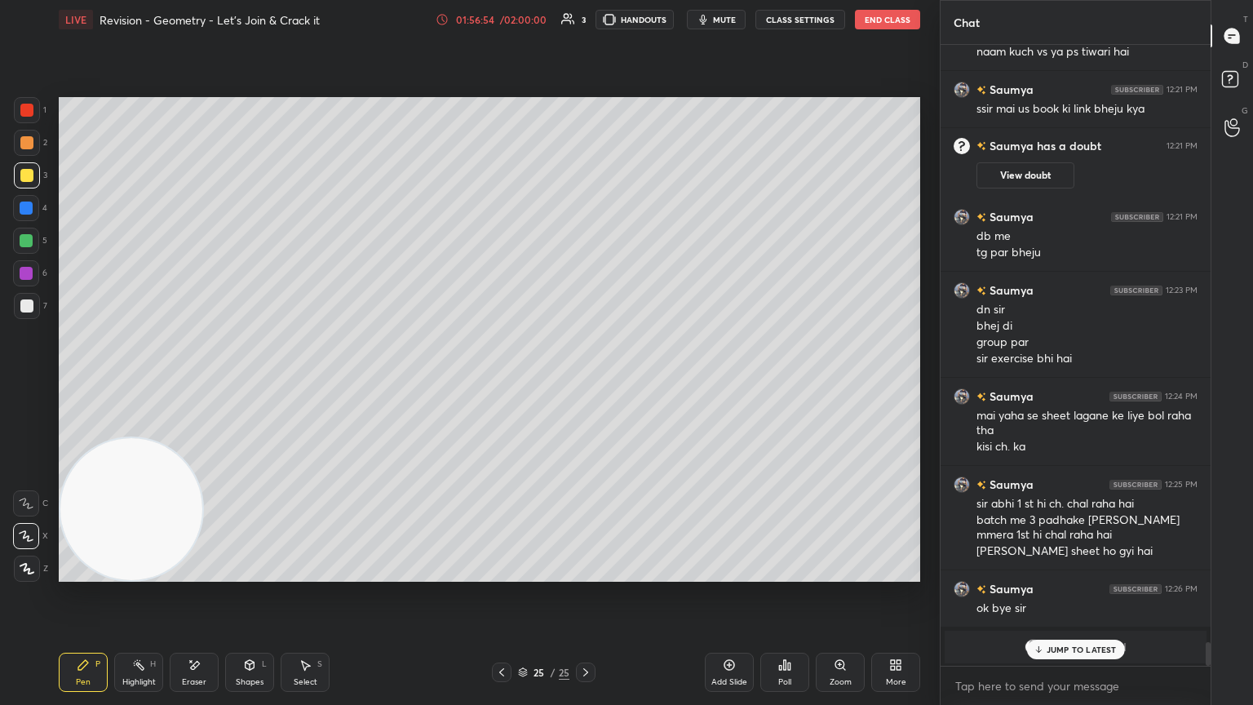
click at [585, 383] on p "JUMP TO LATEST" at bounding box center [1082, 650] width 70 height 10
drag, startPoint x: 721, startPoint y: 16, endPoint x: 674, endPoint y: 20, distance: 47.4
click at [585, 15] on span "mute" at bounding box center [724, 19] width 23 height 11
click at [585, 20] on span "unmute" at bounding box center [723, 19] width 35 height 11
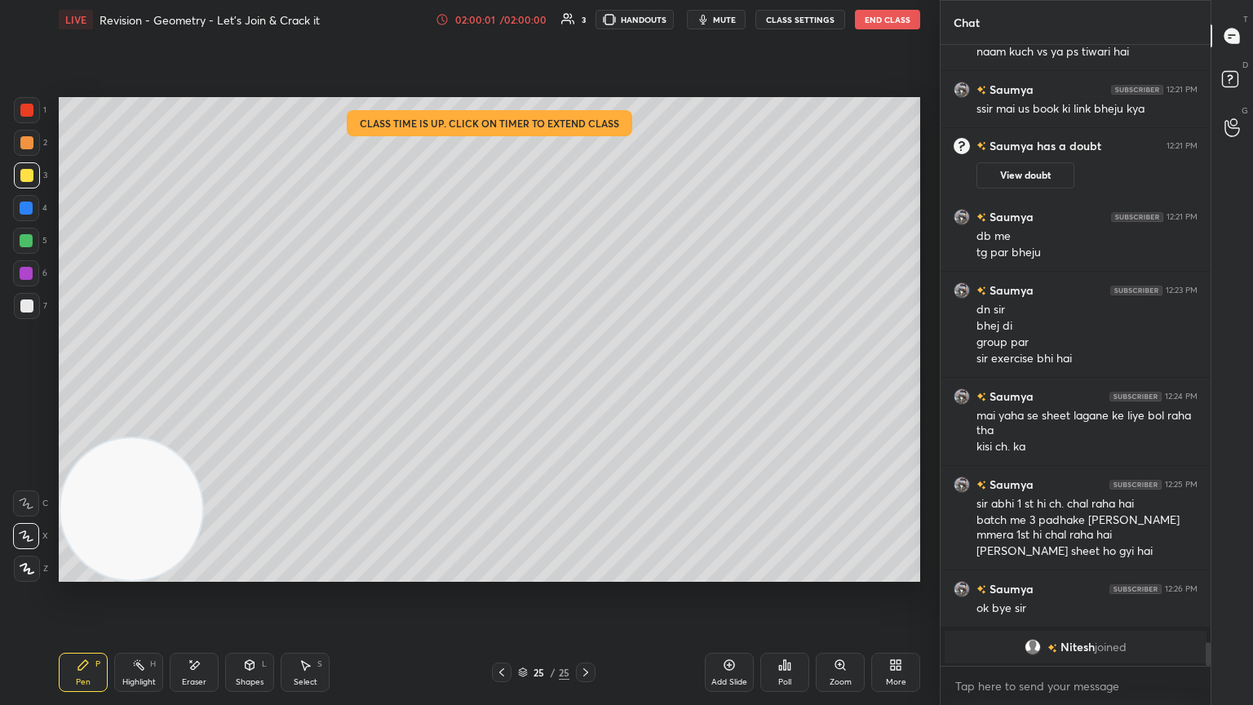
click at [585, 17] on button "End Class" at bounding box center [887, 20] width 65 height 20
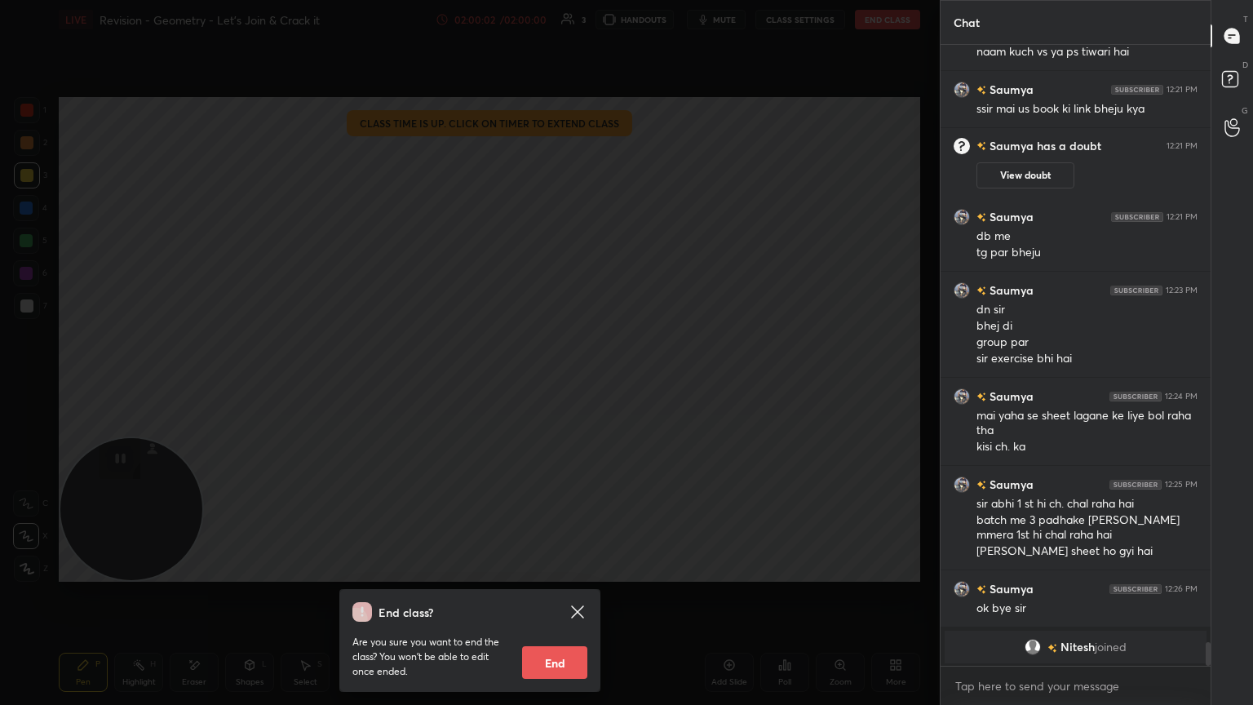
drag, startPoint x: 532, startPoint y: 660, endPoint x: 539, endPoint y: 654, distance: 8.7
click at [534, 383] on button "End" at bounding box center [554, 662] width 65 height 33
type textarea "x"
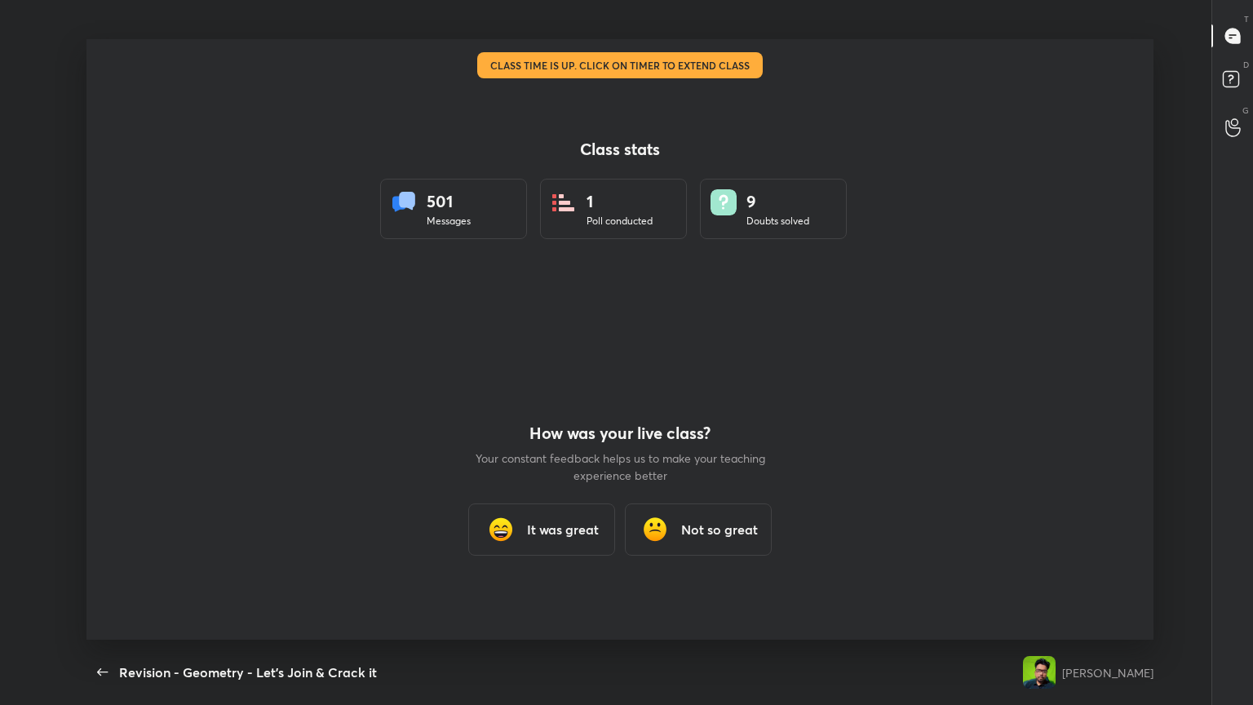
scroll to position [0, 0]
drag, startPoint x: 557, startPoint y: 526, endPoint x: 561, endPoint y: 516, distance: 11.4
click at [553, 383] on h3 "It was great" at bounding box center [563, 530] width 72 height 20
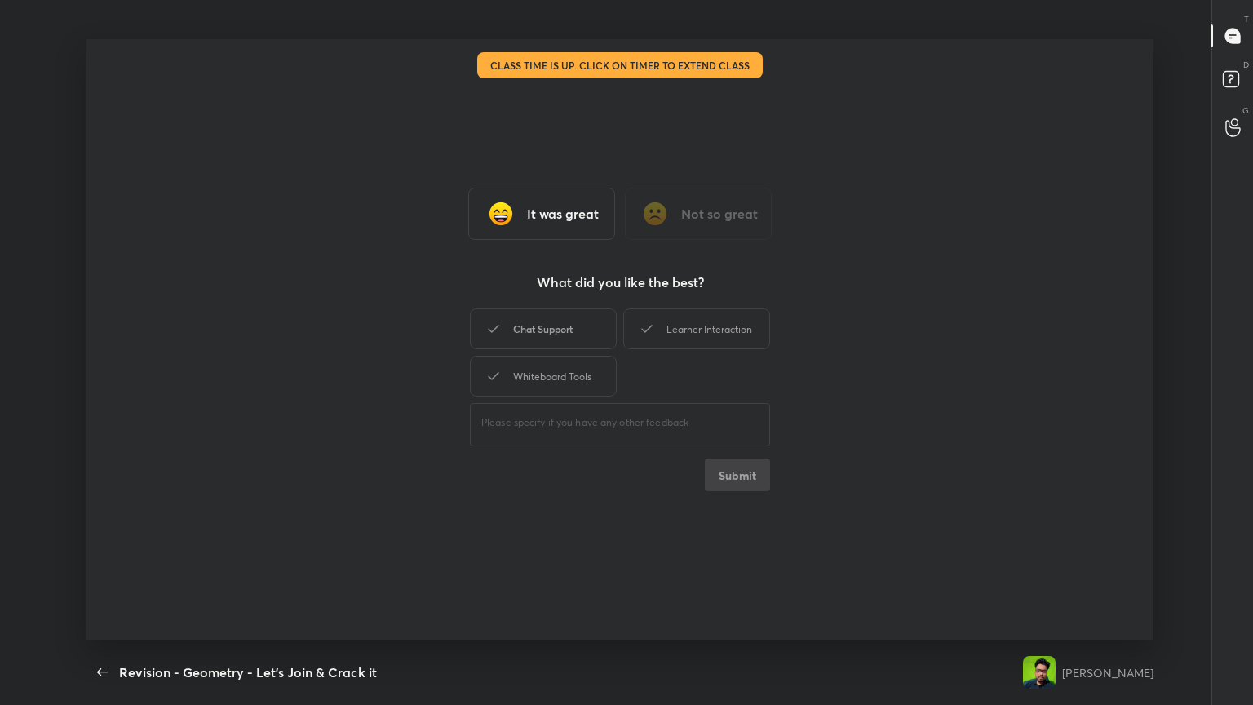
click at [567, 340] on div "Chat Support" at bounding box center [543, 328] width 147 height 41
click at [585, 344] on div "Learner Interaction" at bounding box center [696, 328] width 147 height 41
click at [553, 382] on div "Whiteboard Tools" at bounding box center [543, 376] width 147 height 41
click at [585, 383] on button "Submit" at bounding box center [737, 475] width 65 height 33
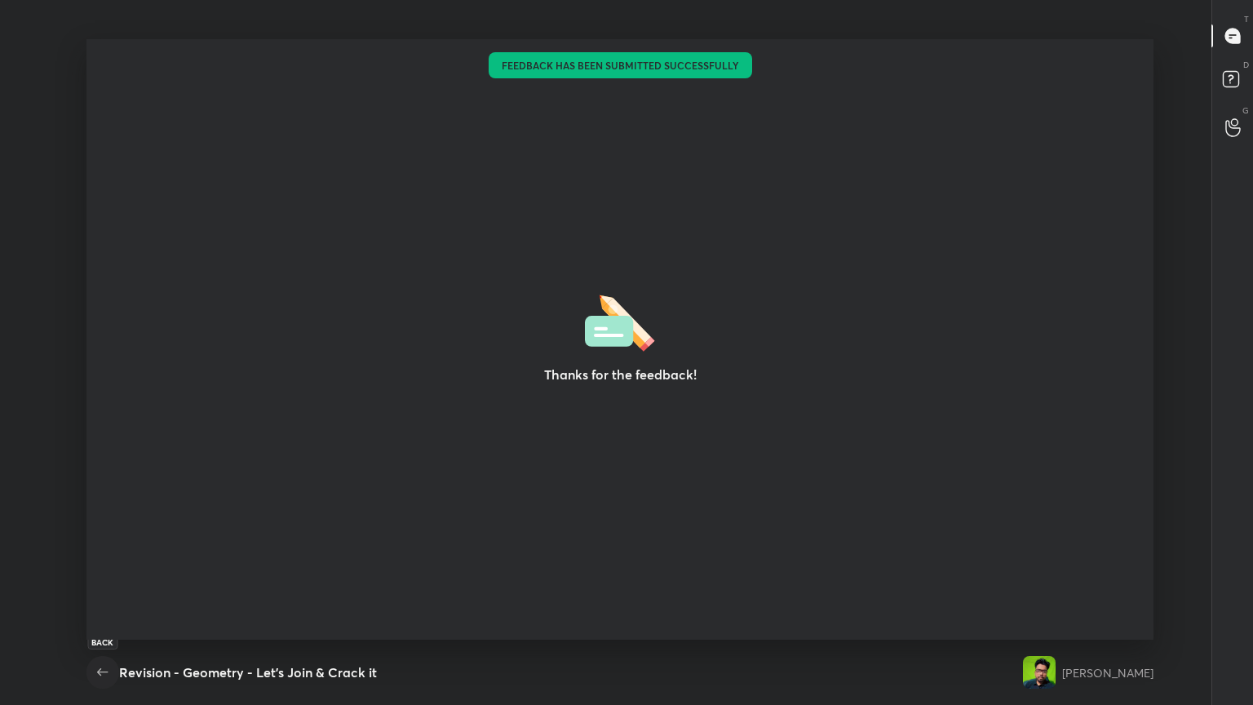
click at [104, 383] on icon "button" at bounding box center [103, 673] width 20 height 20
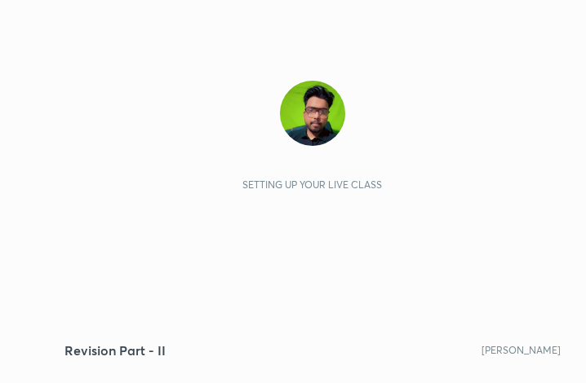
scroll to position [279, 521]
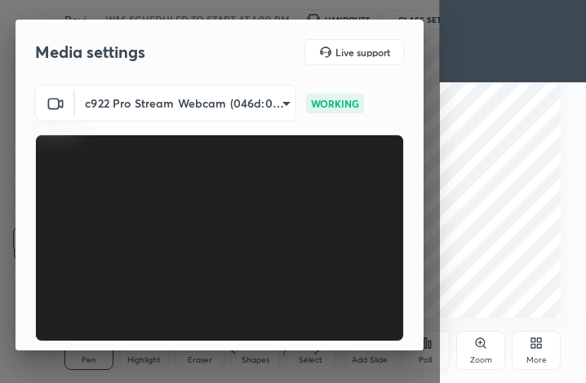
drag, startPoint x: 424, startPoint y: 66, endPoint x: 411, endPoint y: 166, distance: 100.4
click at [411, 168] on div "Media settings Live support c922 Pro Stream Webcam (046d:085c) 4cd0d59b64d38ece…" at bounding box center [220, 191] width 440 height 383
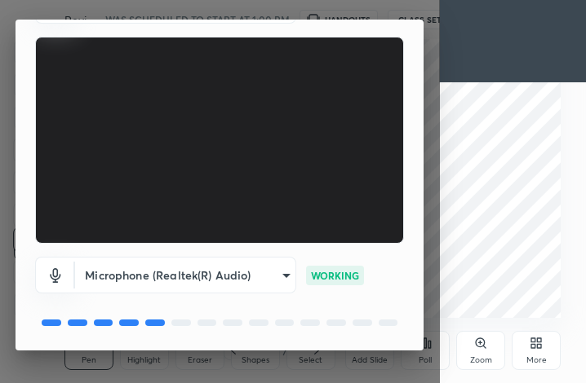
scroll to position [151, 0]
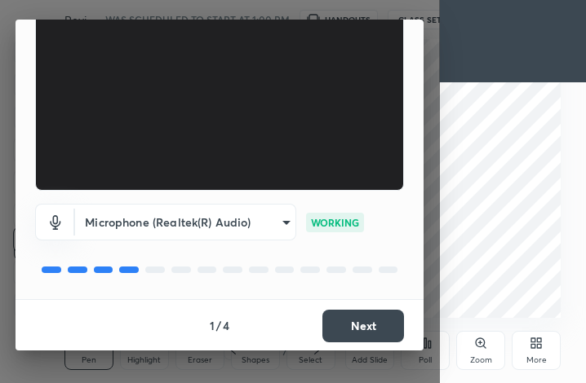
click at [344, 330] on button "Next" at bounding box center [363, 326] width 82 height 33
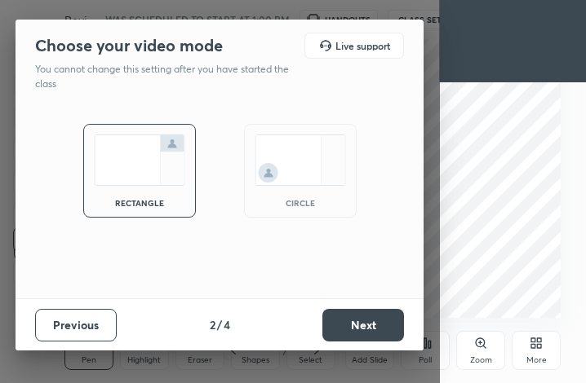
scroll to position [0, 0]
click at [265, 167] on img at bounding box center [300, 160] width 91 height 51
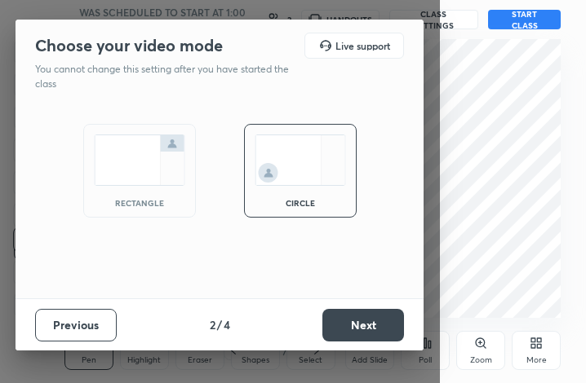
click at [353, 330] on button "Next" at bounding box center [363, 325] width 82 height 33
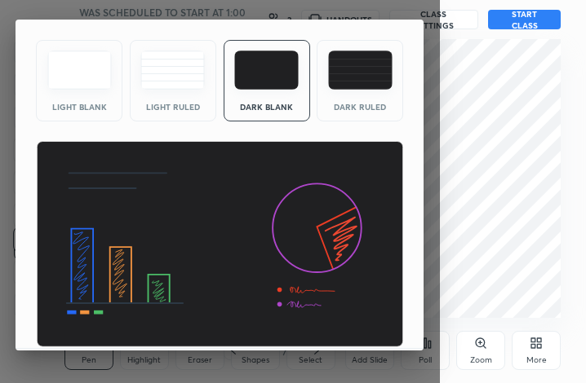
scroll to position [105, 0]
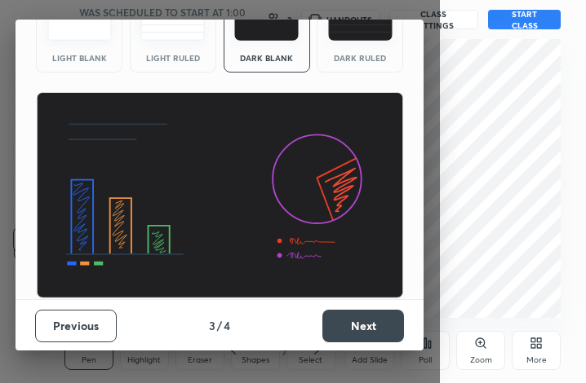
click at [377, 336] on button "Next" at bounding box center [363, 326] width 82 height 33
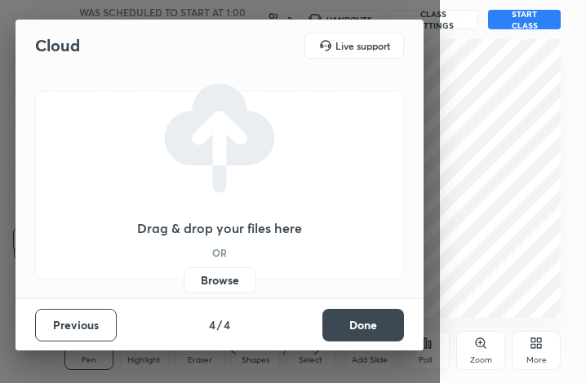
click at [375, 323] on button "Done" at bounding box center [363, 325] width 82 height 33
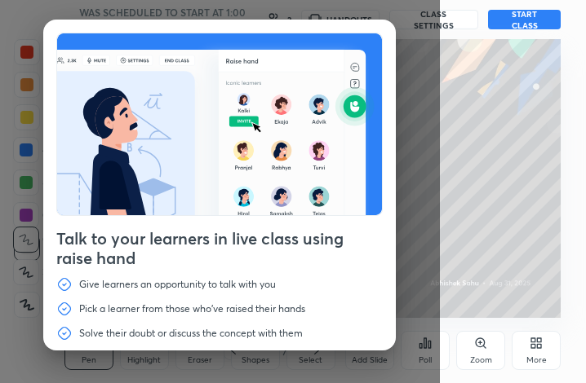
click at [535, 357] on div "More" at bounding box center [536, 361] width 20 height 8
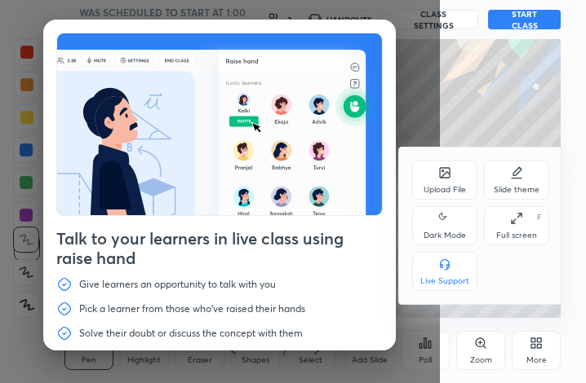
click at [449, 218] on icon at bounding box center [444, 219] width 13 height 20
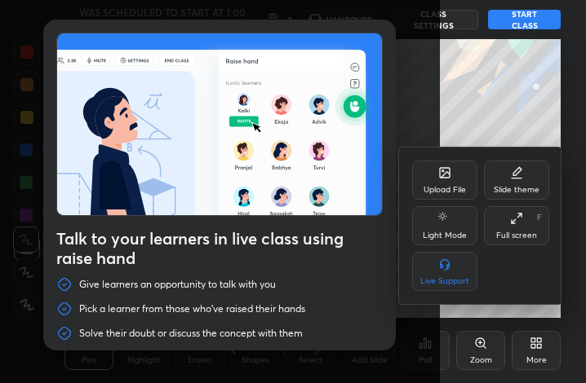
drag, startPoint x: 395, startPoint y: 145, endPoint x: 373, endPoint y: 310, distance: 166.3
click at [372, 313] on div at bounding box center [293, 191] width 586 height 383
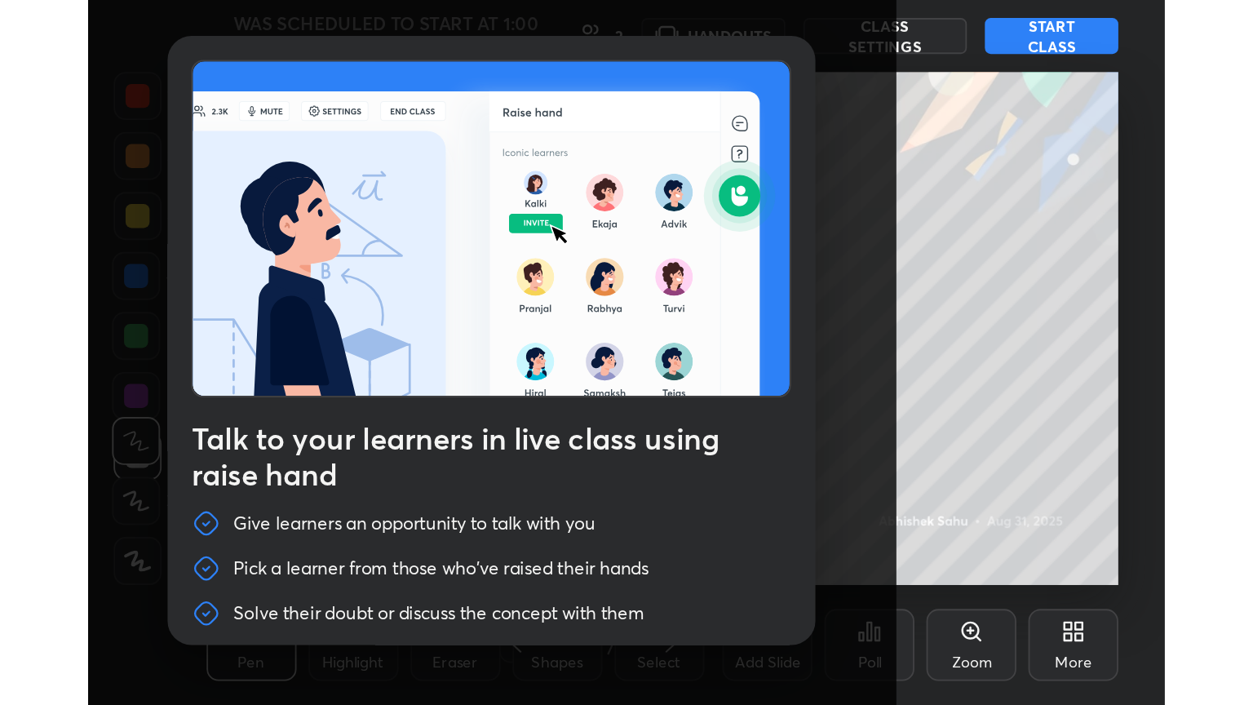
scroll to position [55, 0]
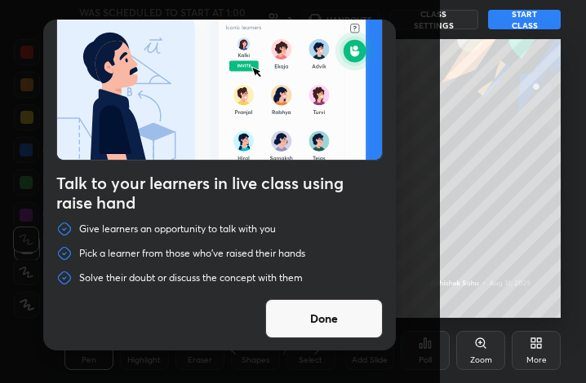
click at [359, 317] on button "Done" at bounding box center [323, 318] width 117 height 39
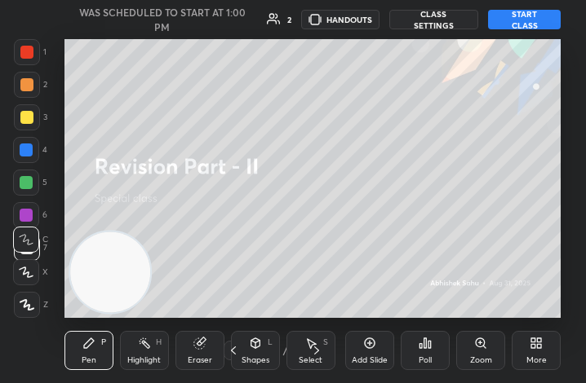
click at [542, 343] on icon at bounding box center [536, 343] width 13 height 13
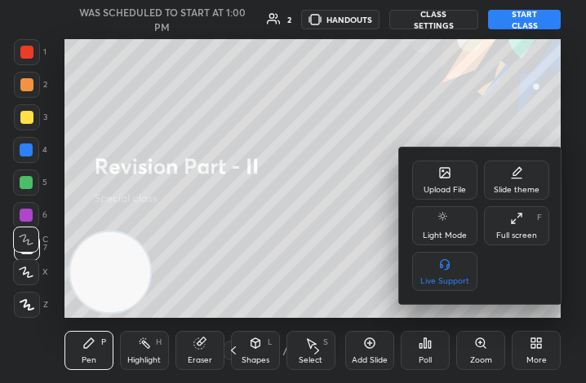
drag, startPoint x: 525, startPoint y: 225, endPoint x: 673, endPoint y: 406, distance: 233.6
click at [524, 225] on div "Full screen F" at bounding box center [516, 225] width 65 height 39
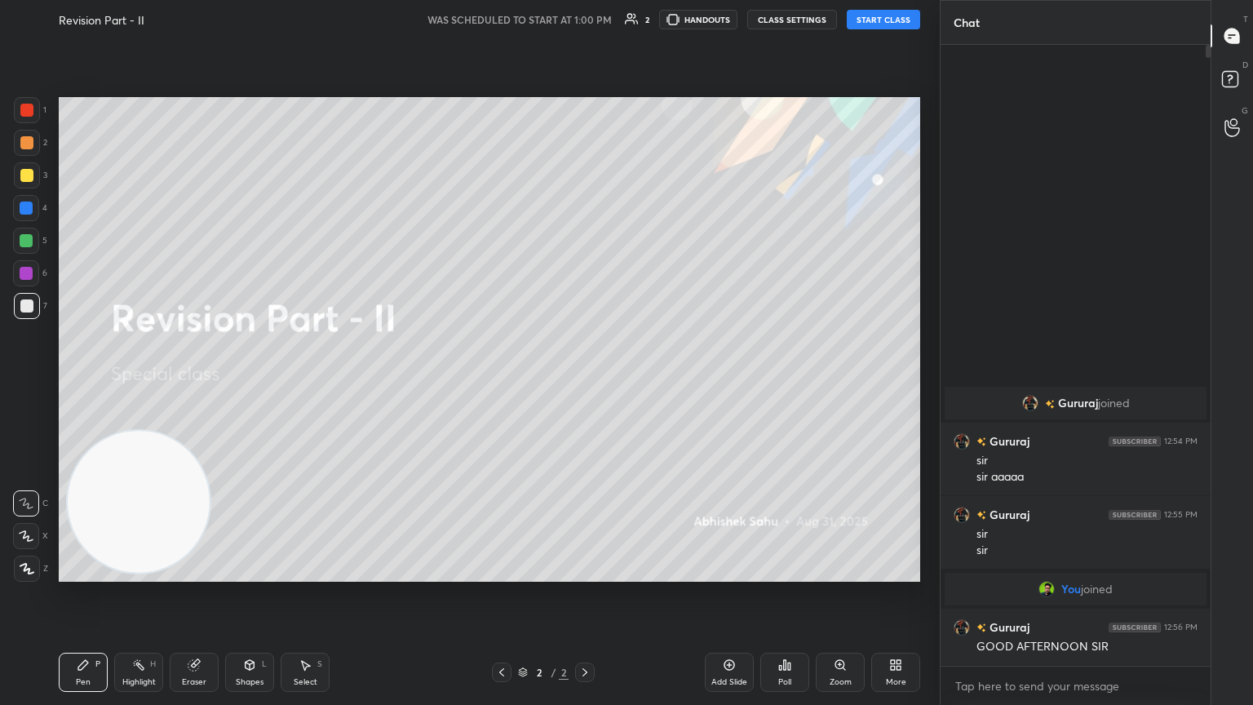
scroll to position [80992, 80718]
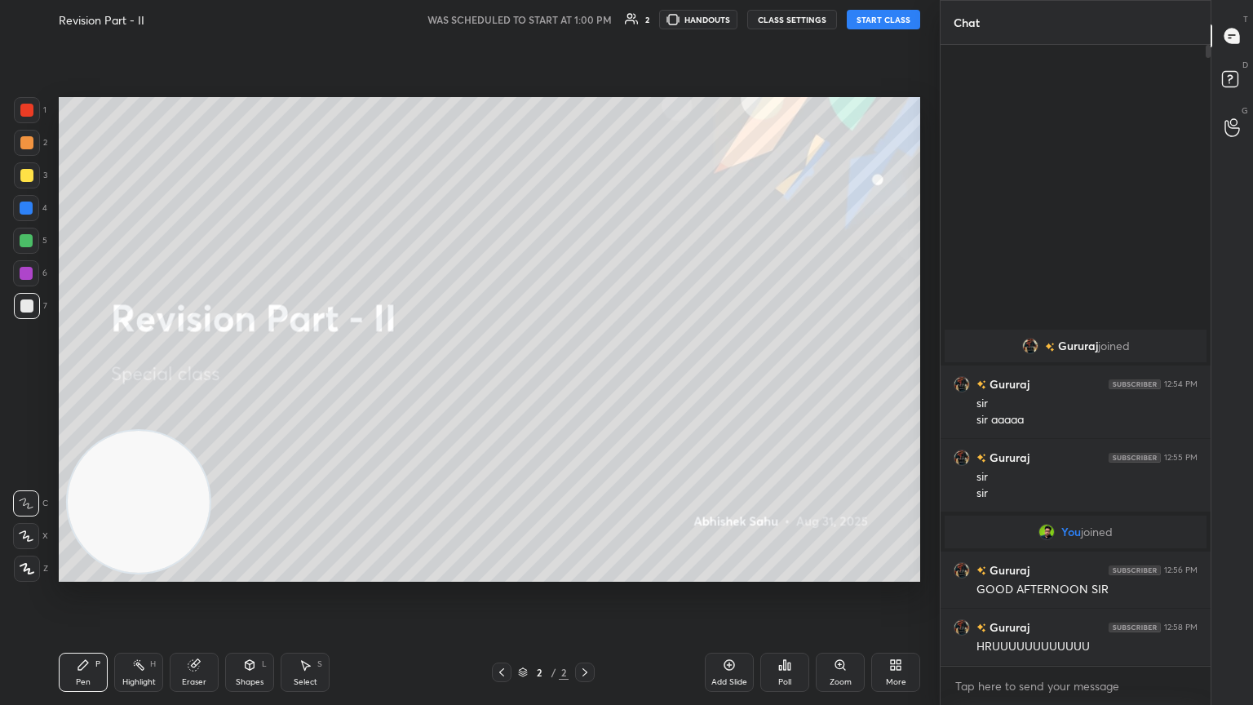
click at [585, 20] on button "START CLASS" at bounding box center [883, 20] width 73 height 20
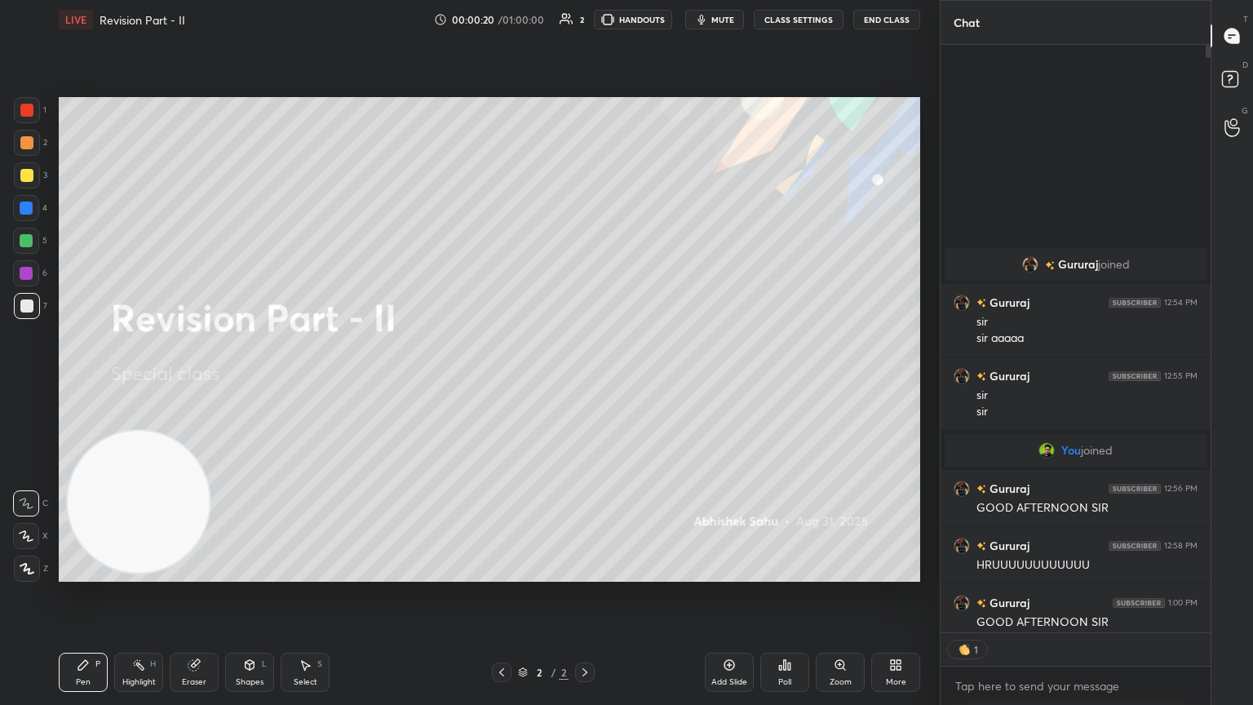
scroll to position [5, 5]
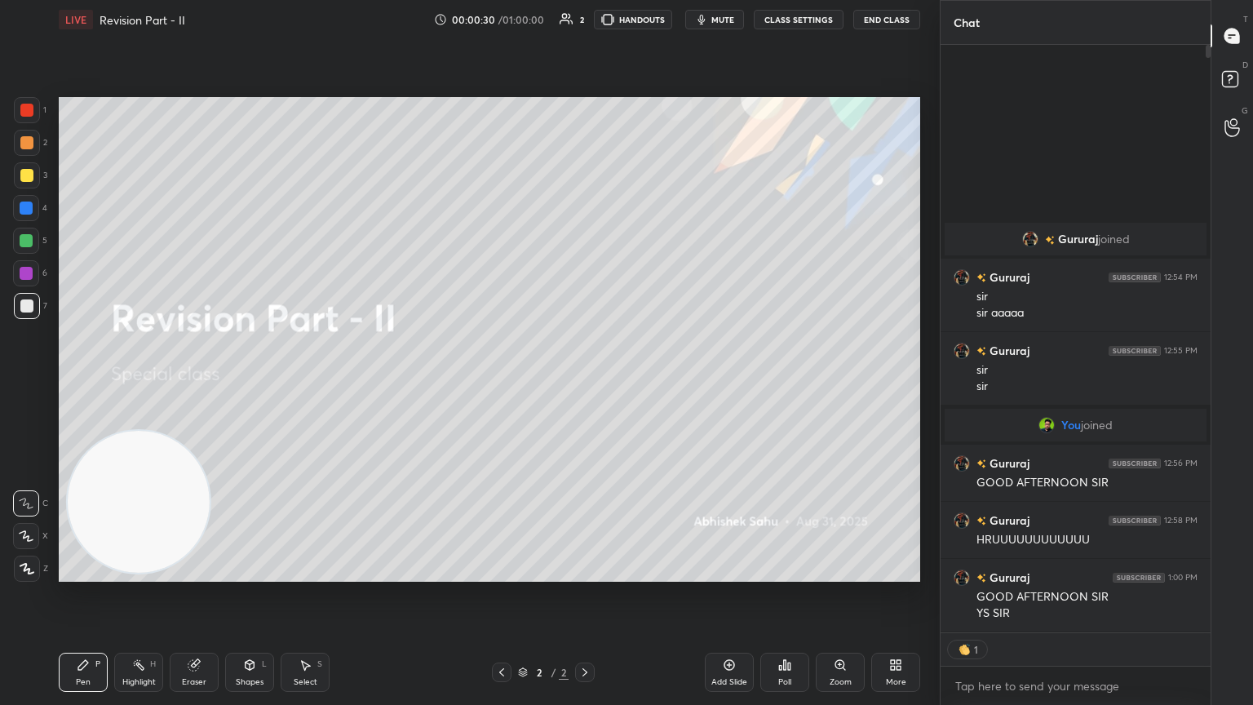
type textarea "x"
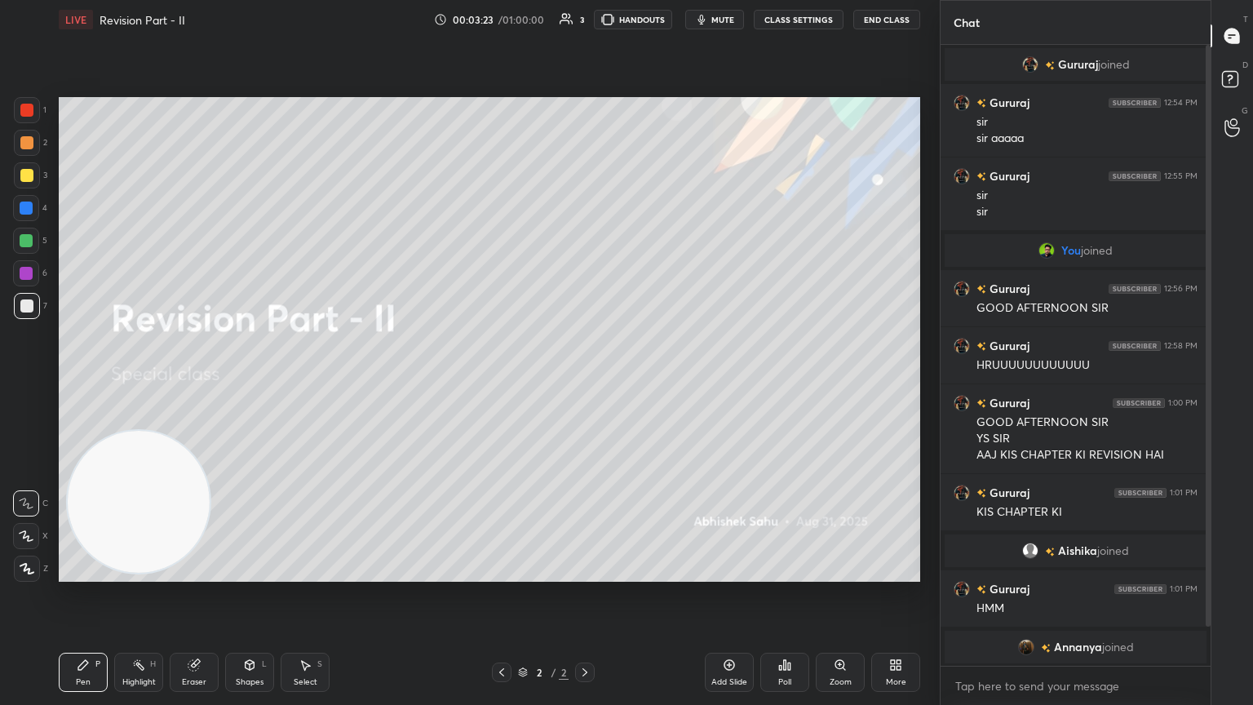
scroll to position [58, 0]
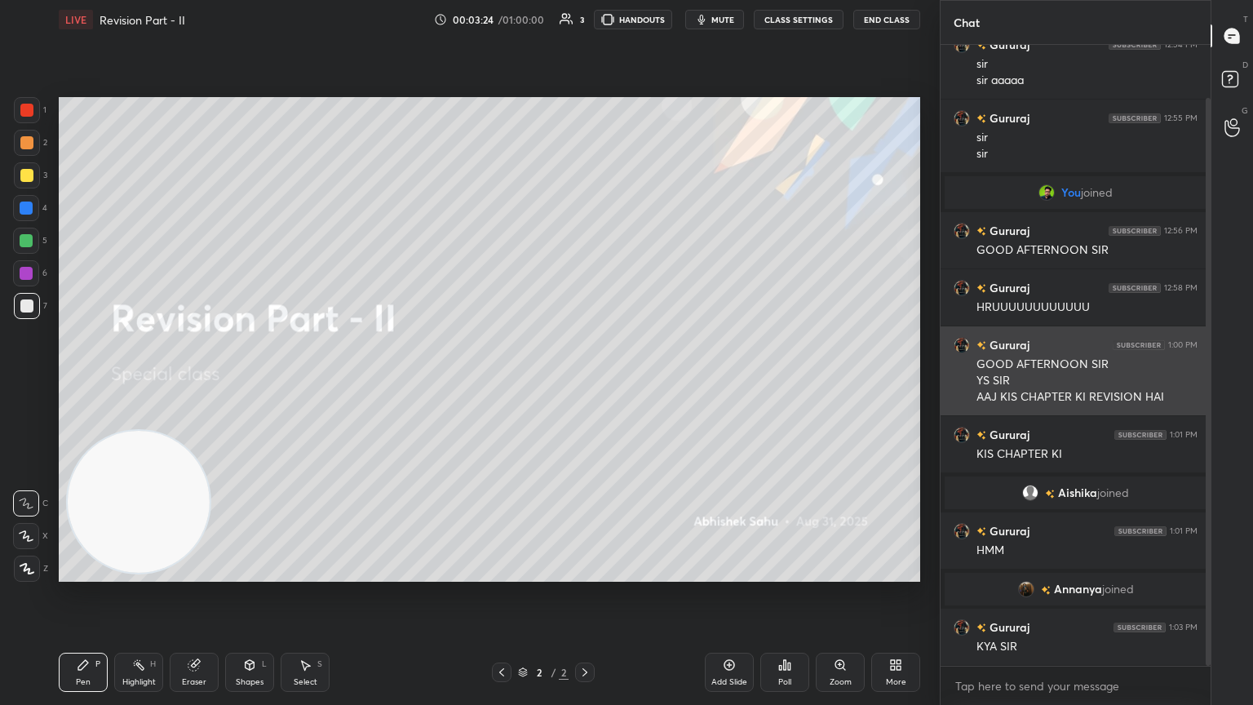
drag, startPoint x: 1209, startPoint y: 332, endPoint x: 1199, endPoint y: 373, distance: 42.0
click at [585, 373] on div "Gururaj joined Gururaj 12:54 PM sir sir aaaaa Gururaj 12:55 PM sir sir You join…" at bounding box center [1076, 355] width 270 height 621
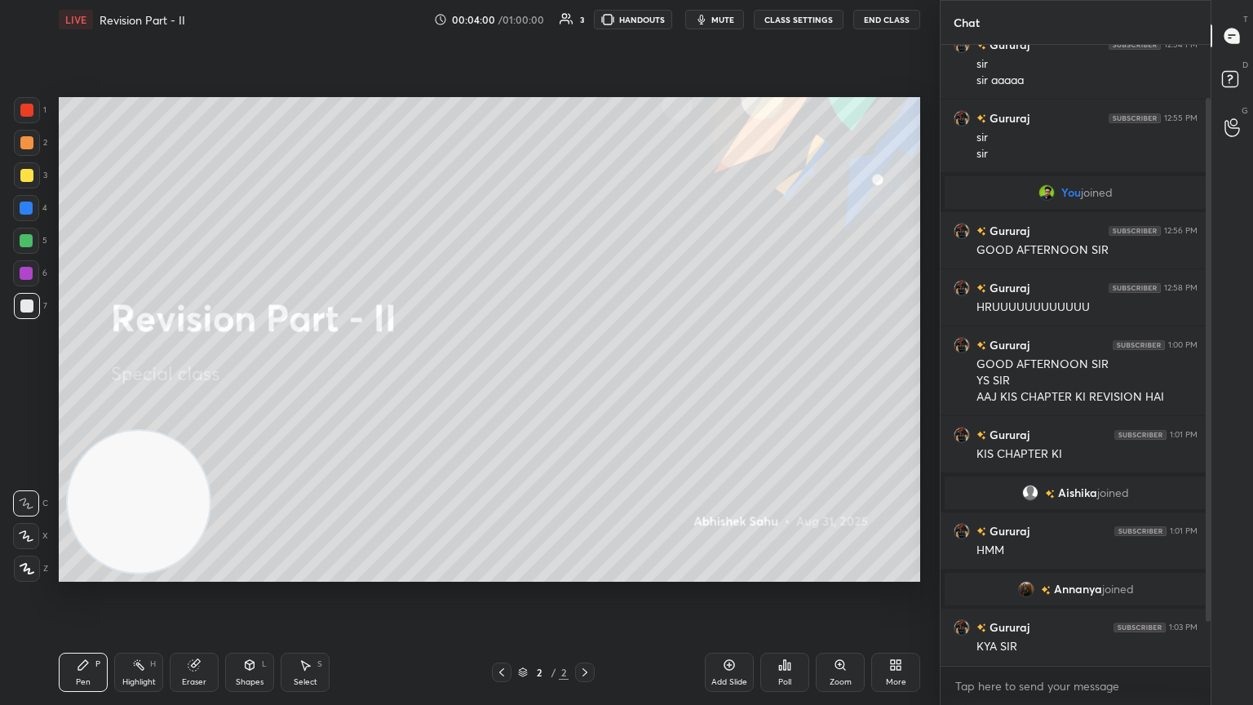
scroll to position [114, 0]
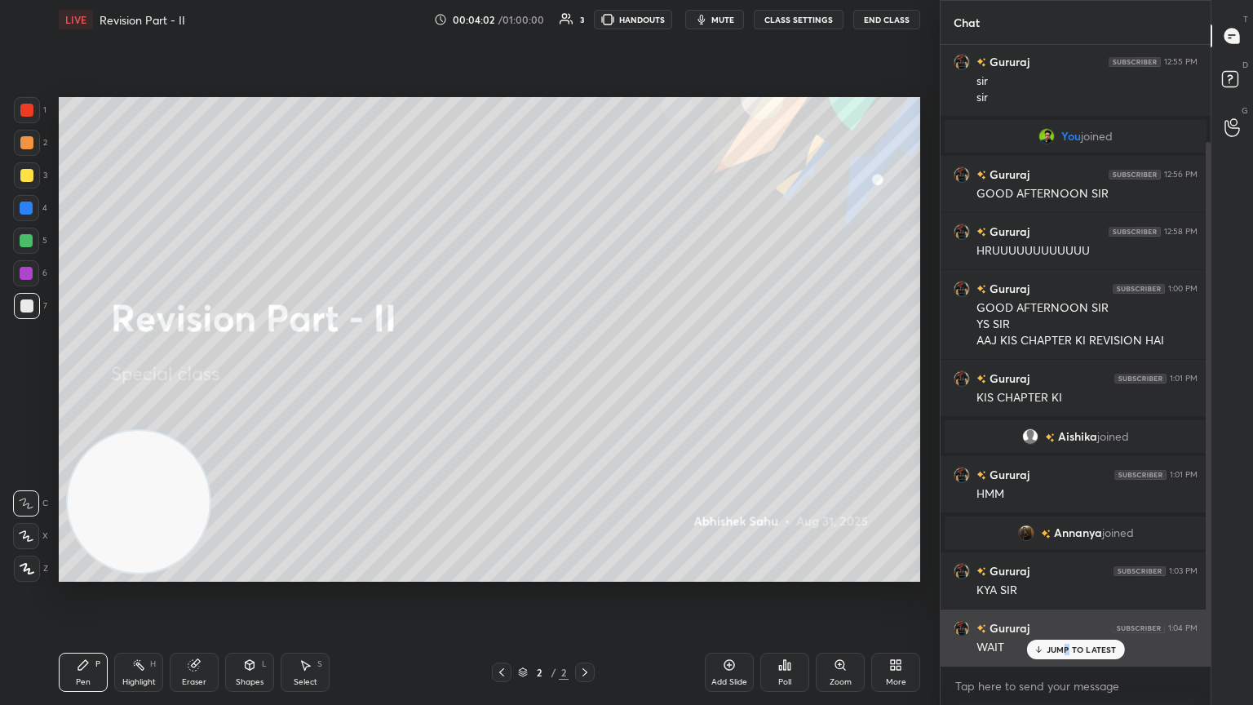
click at [585, 383] on p "JUMP TO LATEST" at bounding box center [1082, 650] width 70 height 10
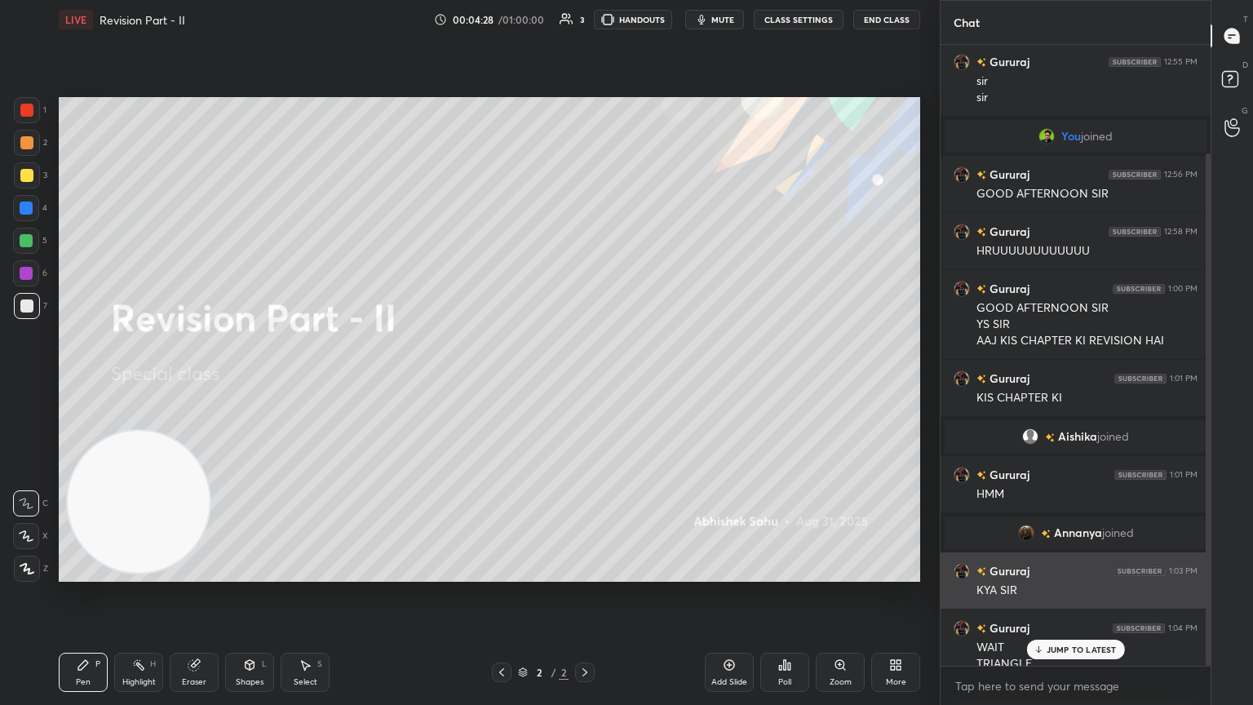
scroll to position [131, 0]
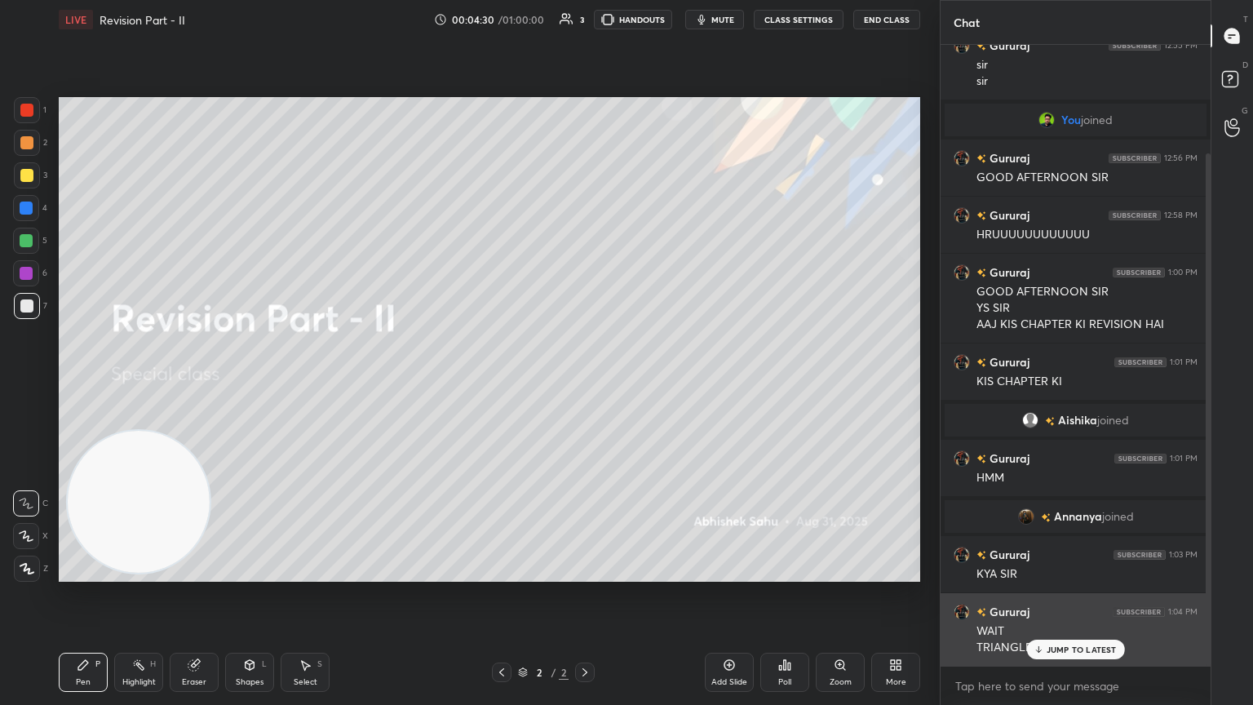
click at [585, 383] on p "JUMP TO LATEST" at bounding box center [1082, 650] width 70 height 10
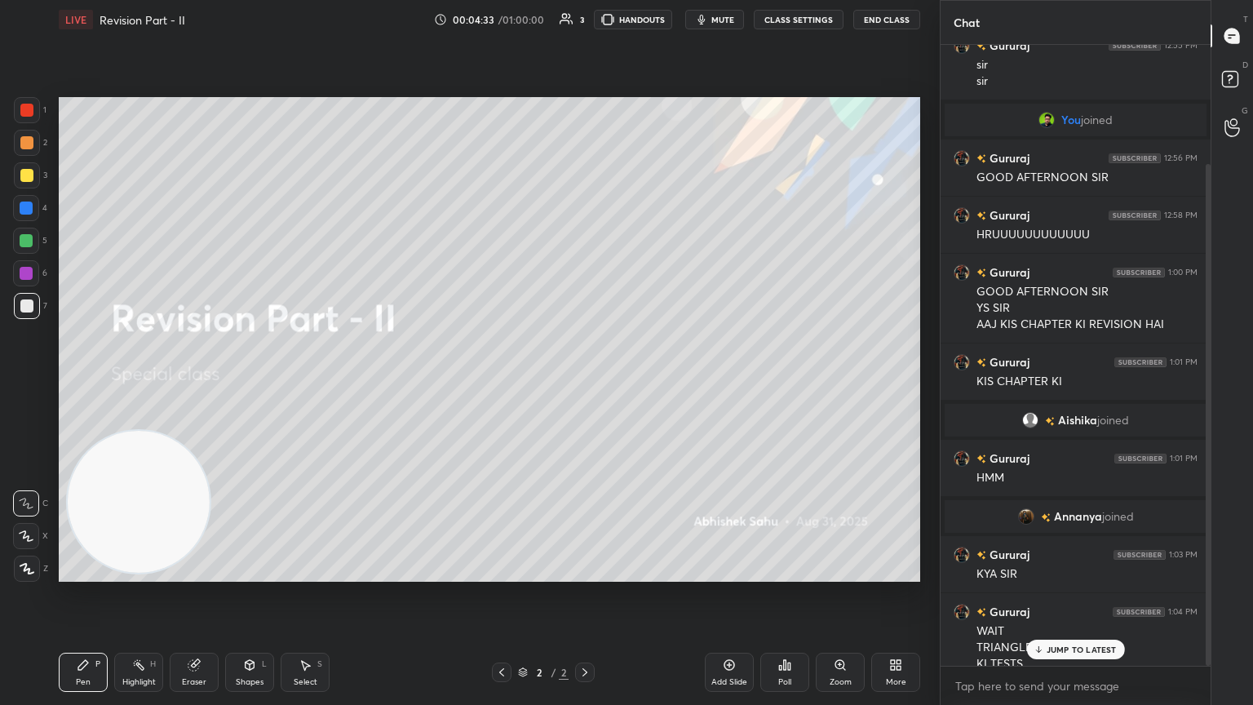
scroll to position [147, 0]
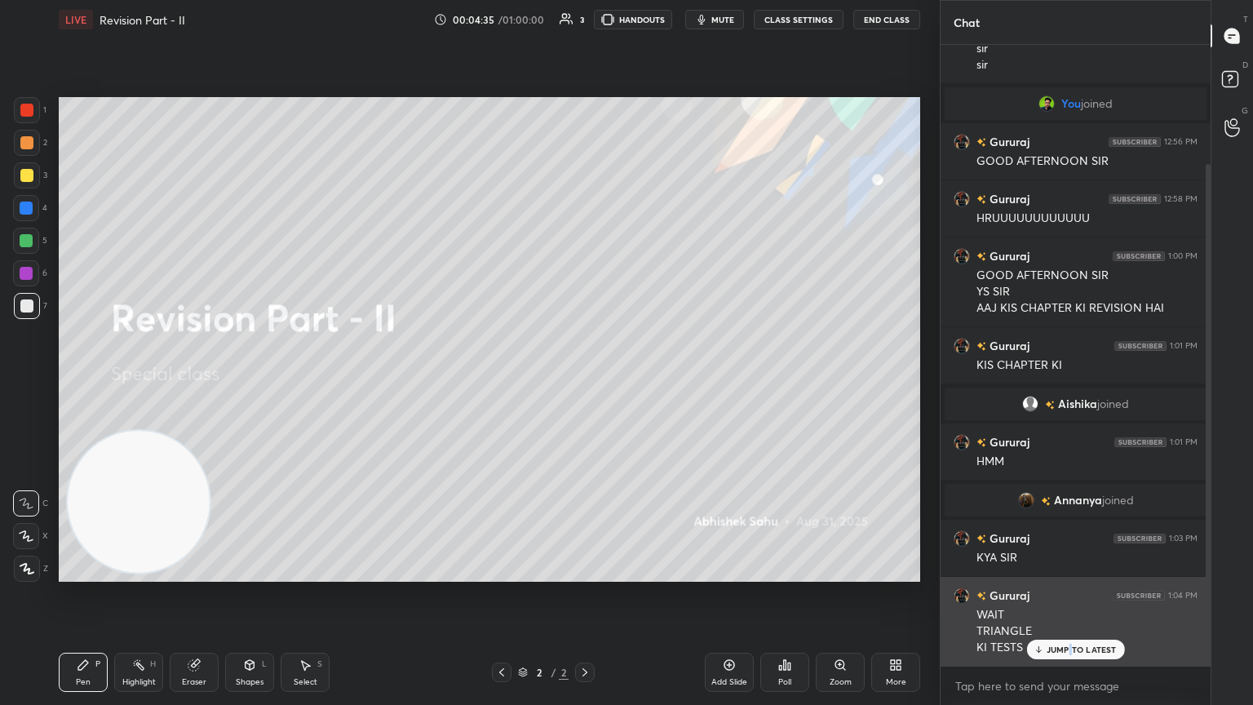
click at [585, 383] on p "JUMP TO LATEST" at bounding box center [1082, 650] width 70 height 10
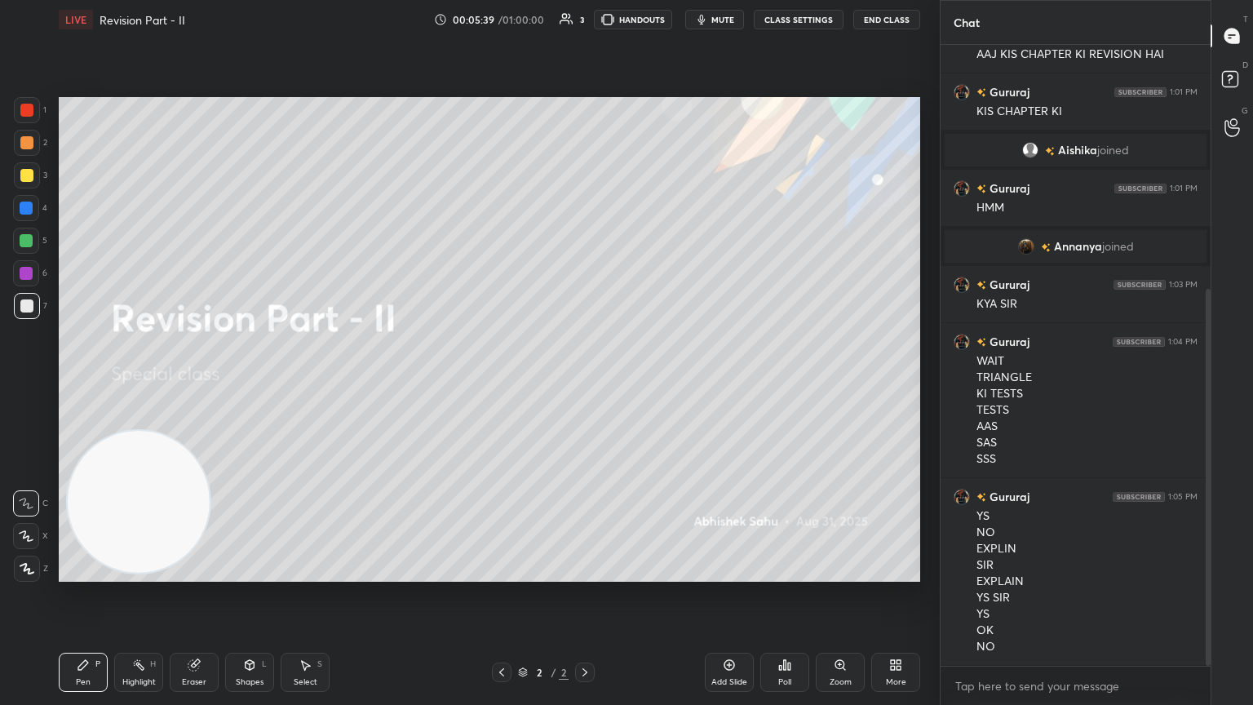
scroll to position [417, 0]
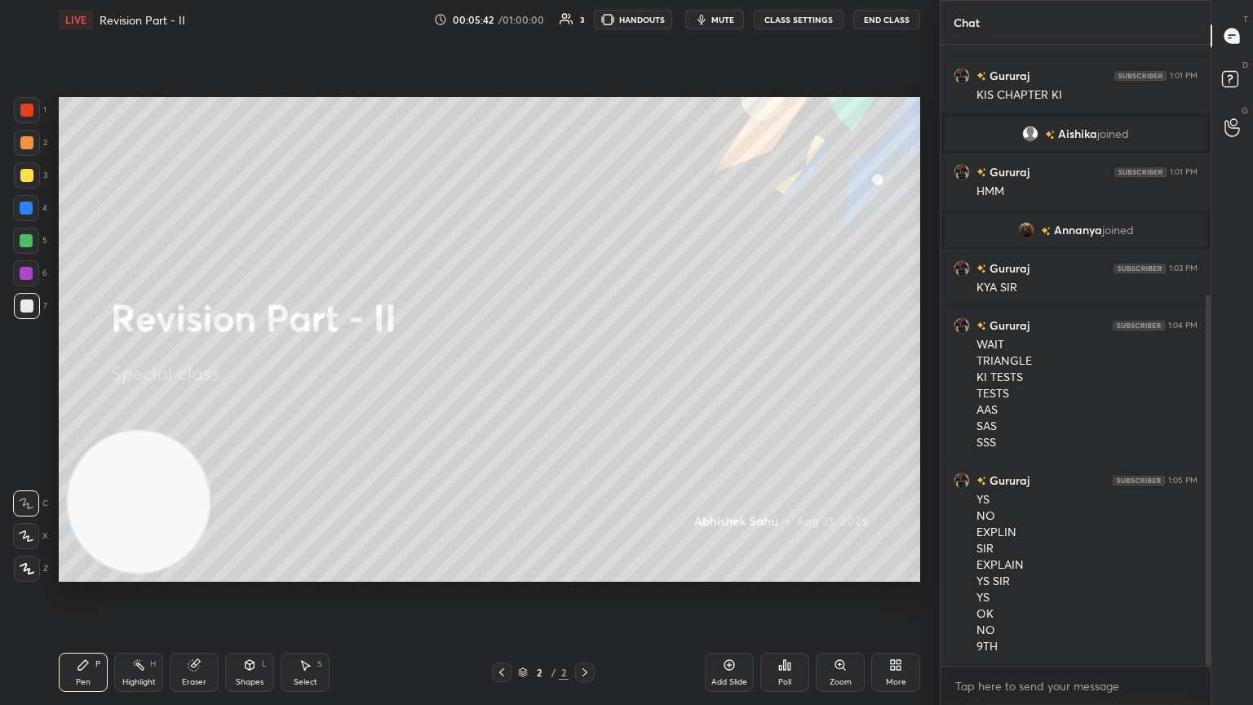
click at [585, 383] on div "Add Slide" at bounding box center [729, 672] width 49 height 39
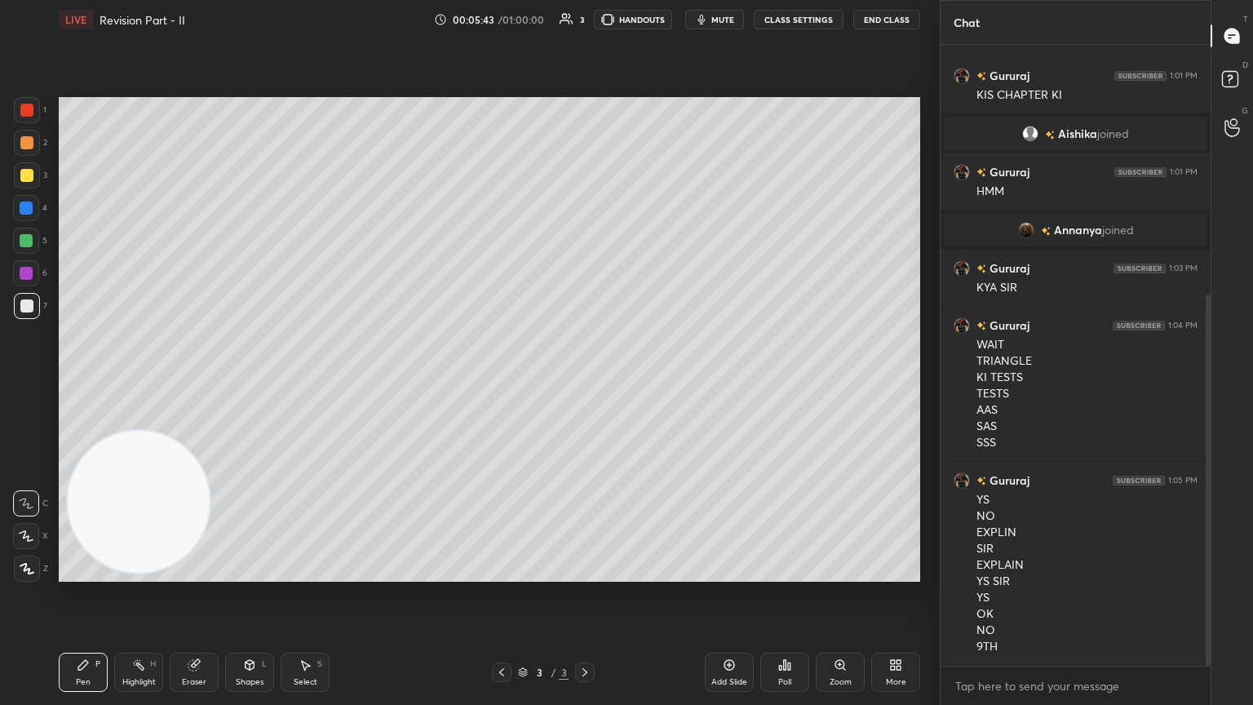
click at [31, 177] on div at bounding box center [27, 175] width 26 height 26
click at [260, 383] on div "Shapes L" at bounding box center [249, 672] width 49 height 39
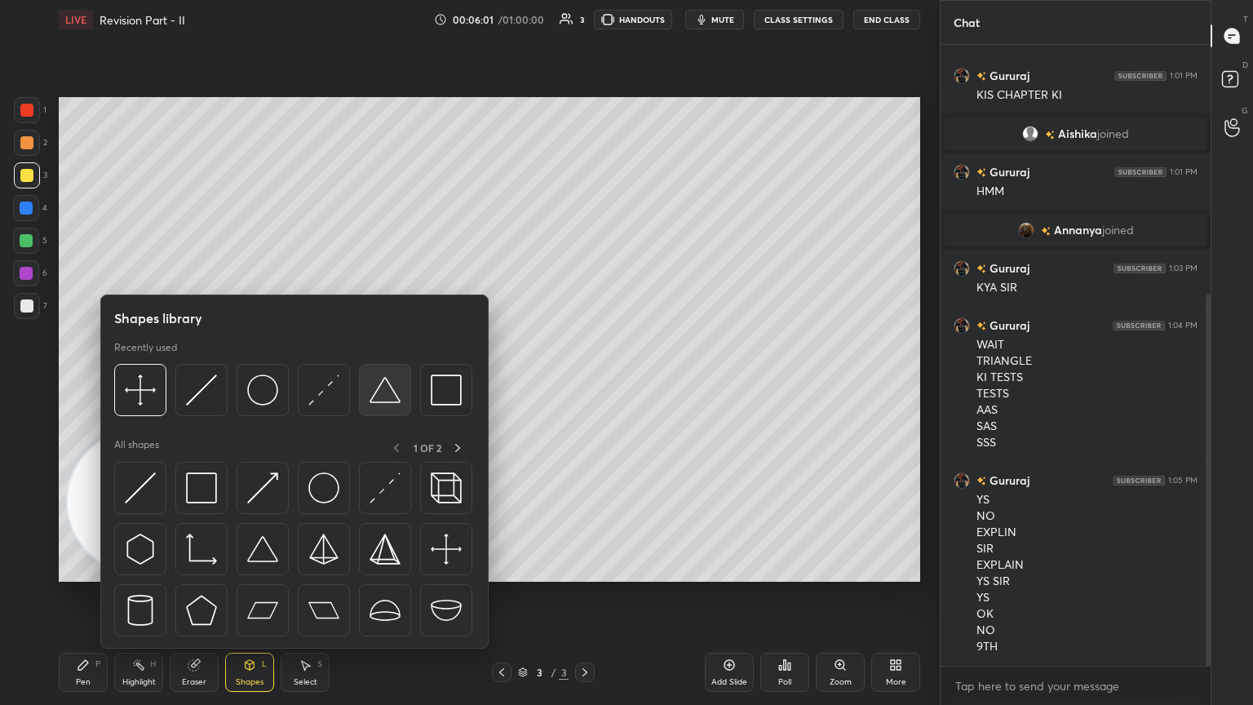
click at [390, 383] on img at bounding box center [385, 390] width 31 height 31
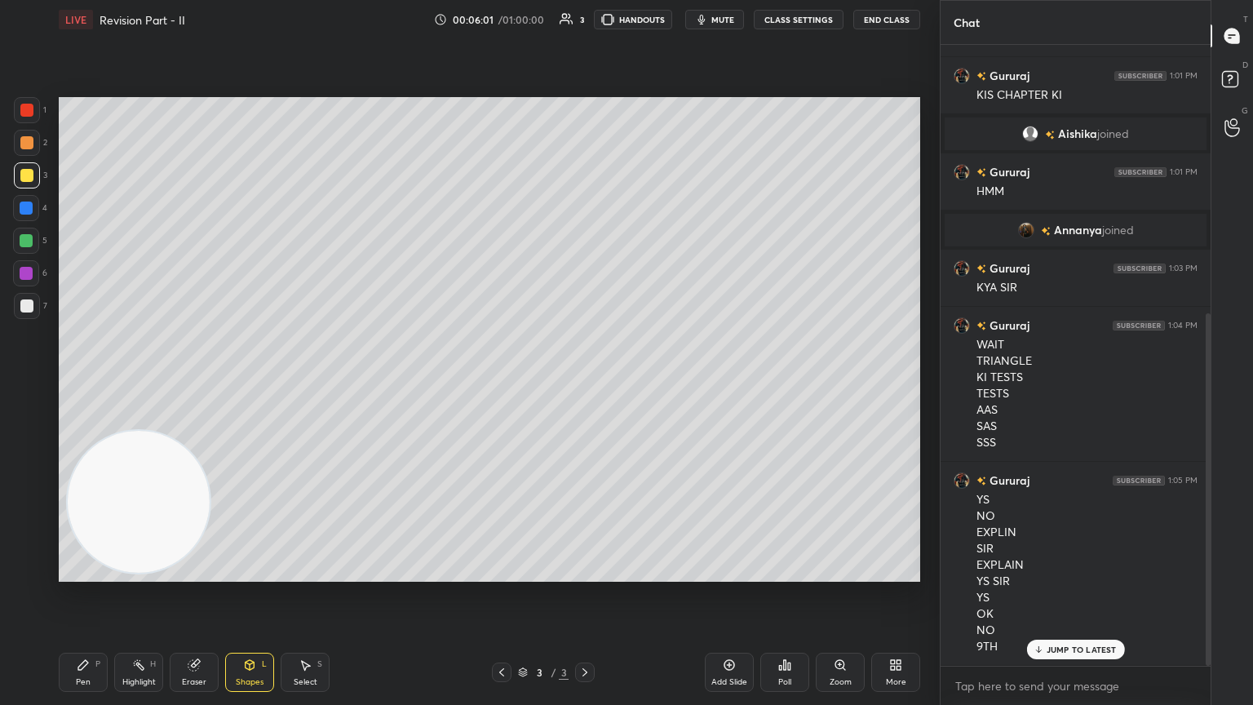
scroll to position [473, 0]
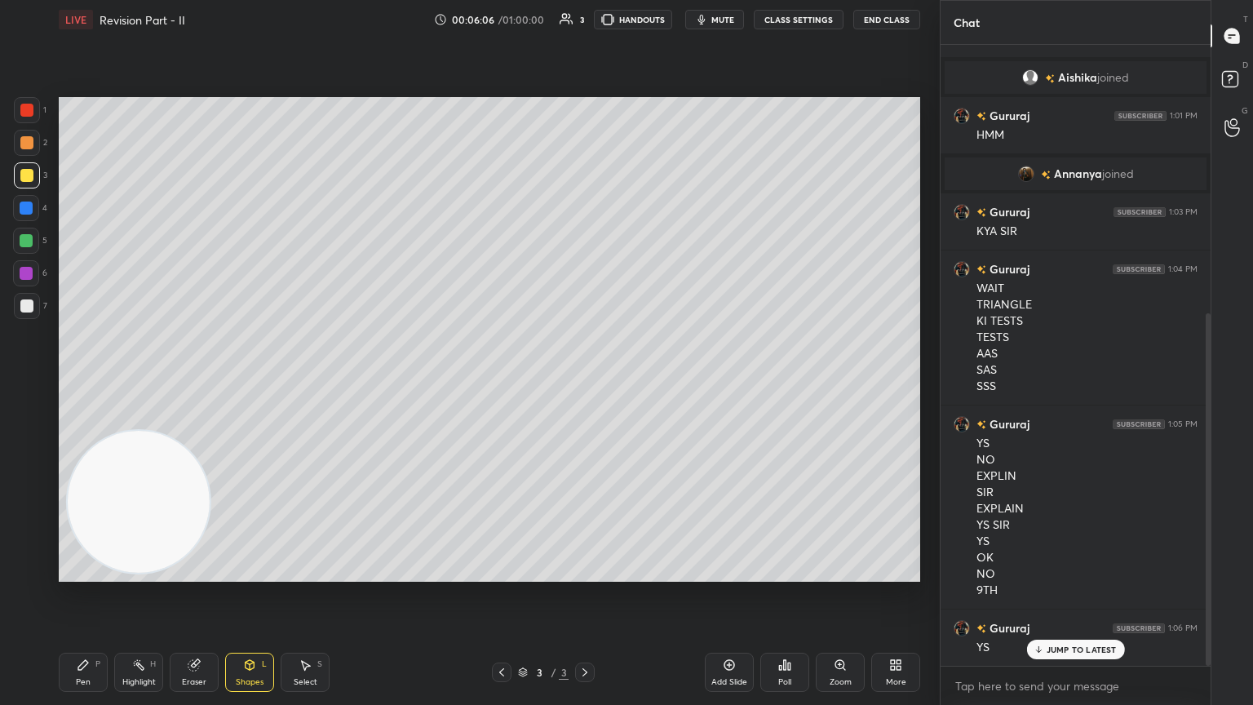
drag, startPoint x: 92, startPoint y: 661, endPoint x: 112, endPoint y: 623, distance: 42.3
click at [89, 383] on div "Pen P" at bounding box center [83, 672] width 49 height 39
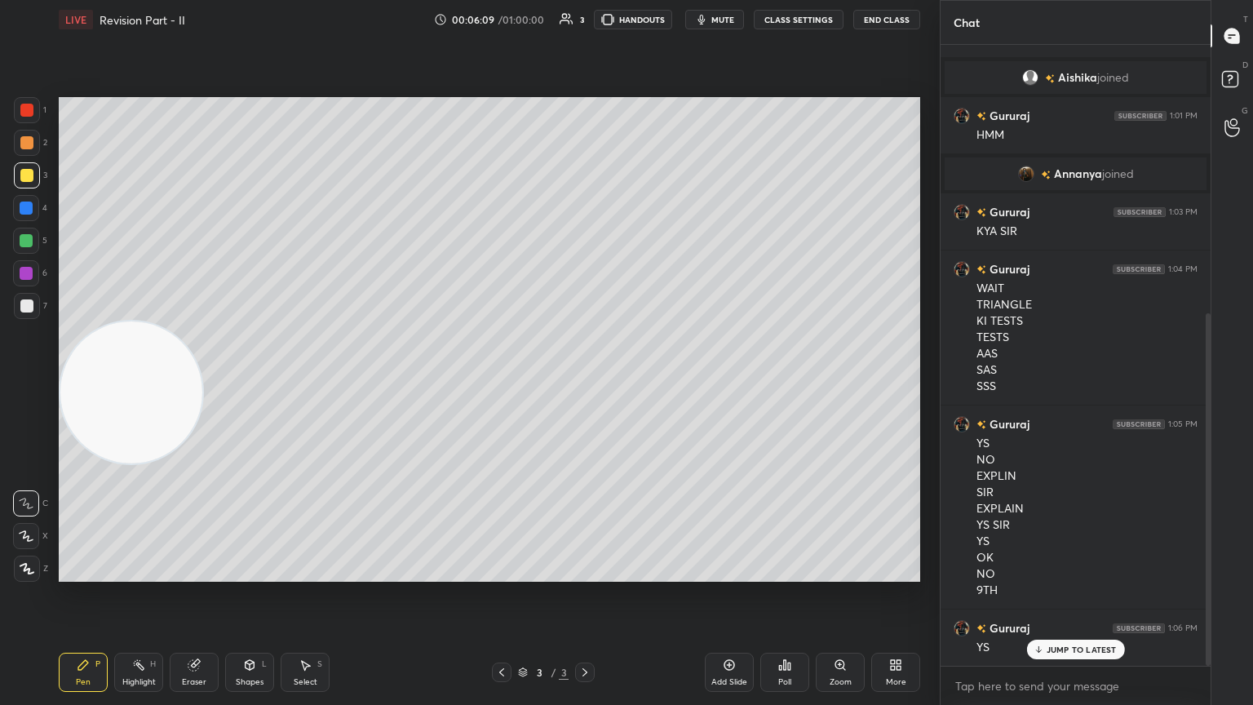
drag, startPoint x: 104, startPoint y: 461, endPoint x: 23, endPoint y: 125, distance: 345.9
click at [0, 188] on div "1 2 3 4 5 6 7 C X Z C X Z E E Erase all H H LIVE Revision Part - II 00:06:09 / …" at bounding box center [463, 352] width 927 height 705
click at [13, 139] on div "1 2 3 4 5 6 7 C X Z C X Z E E Erase all H H" at bounding box center [26, 339] width 52 height 485
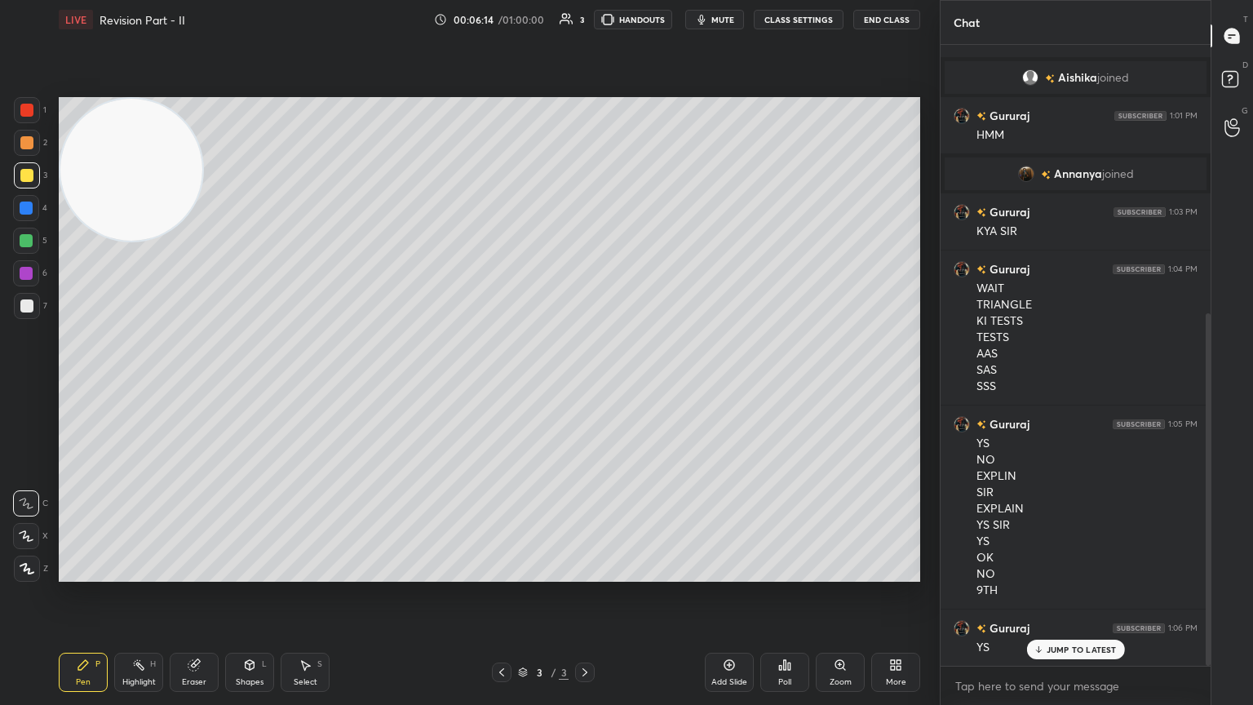
click at [18, 308] on div at bounding box center [27, 306] width 26 height 26
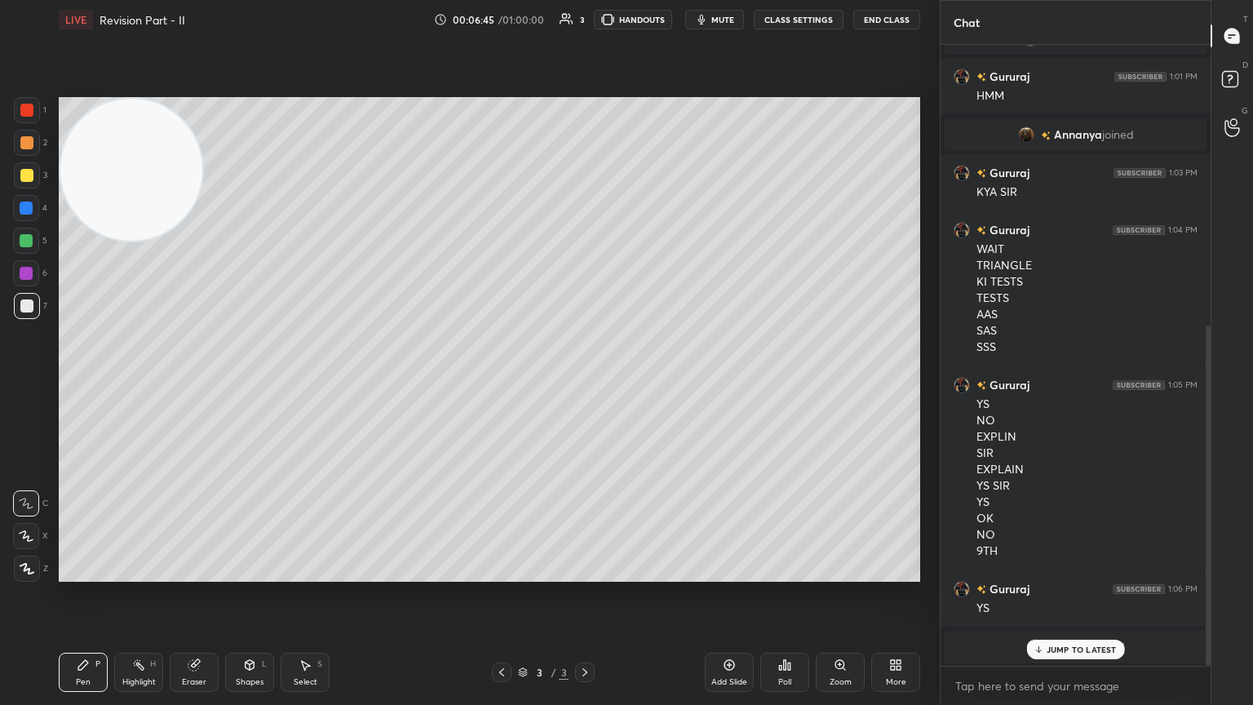
click at [585, 383] on p "JUMP TO LATEST" at bounding box center [1082, 650] width 70 height 10
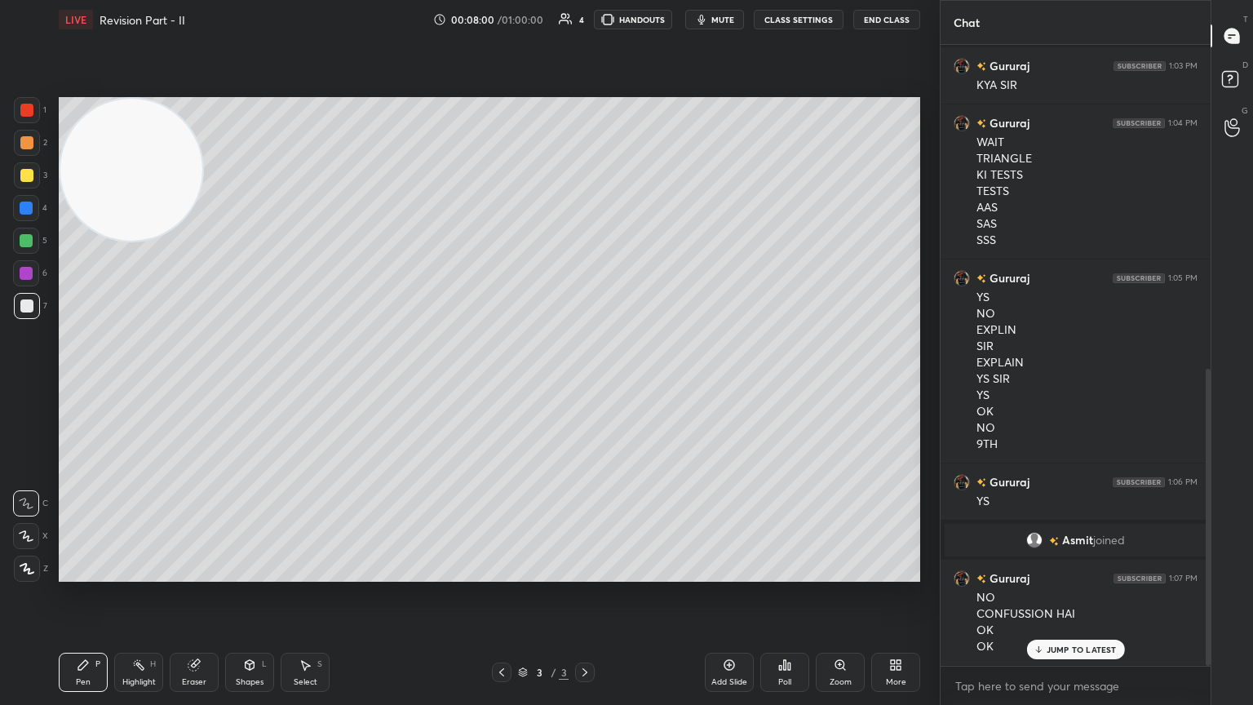
scroll to position [676, 0]
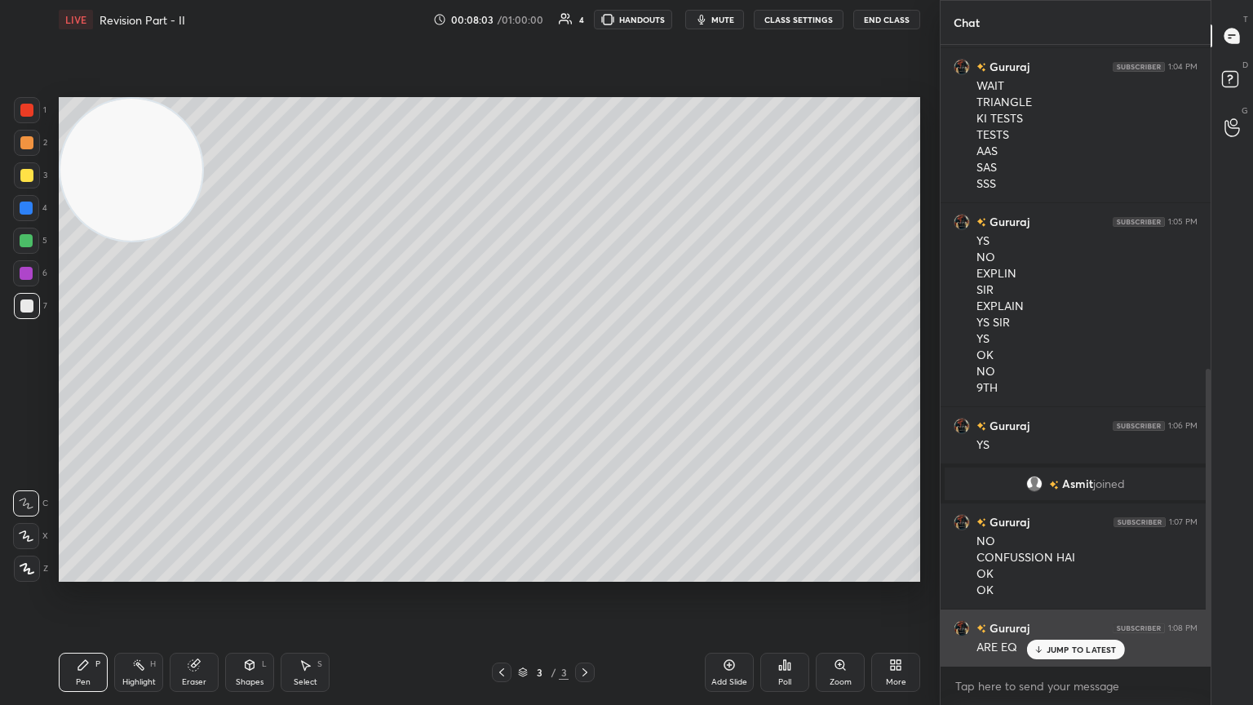
click at [585, 383] on div "JUMP TO LATEST" at bounding box center [1075, 650] width 98 height 20
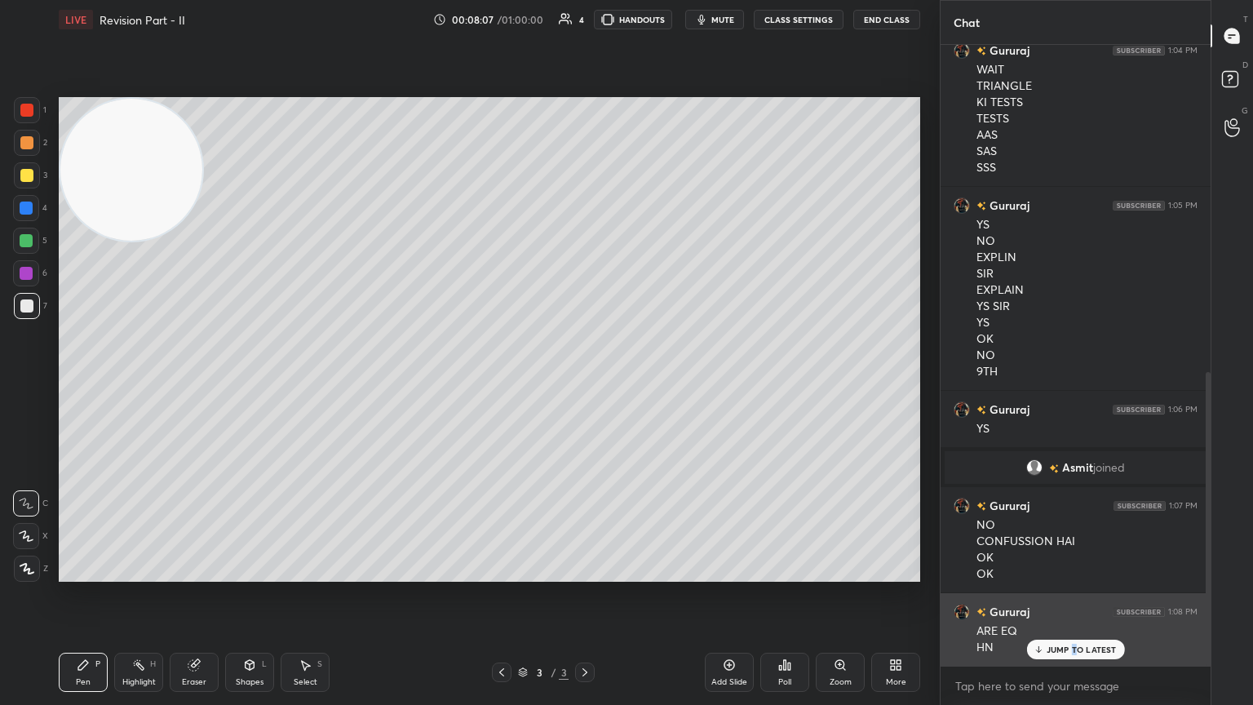
click at [585, 383] on div "JUMP TO LATEST" at bounding box center [1075, 650] width 98 height 20
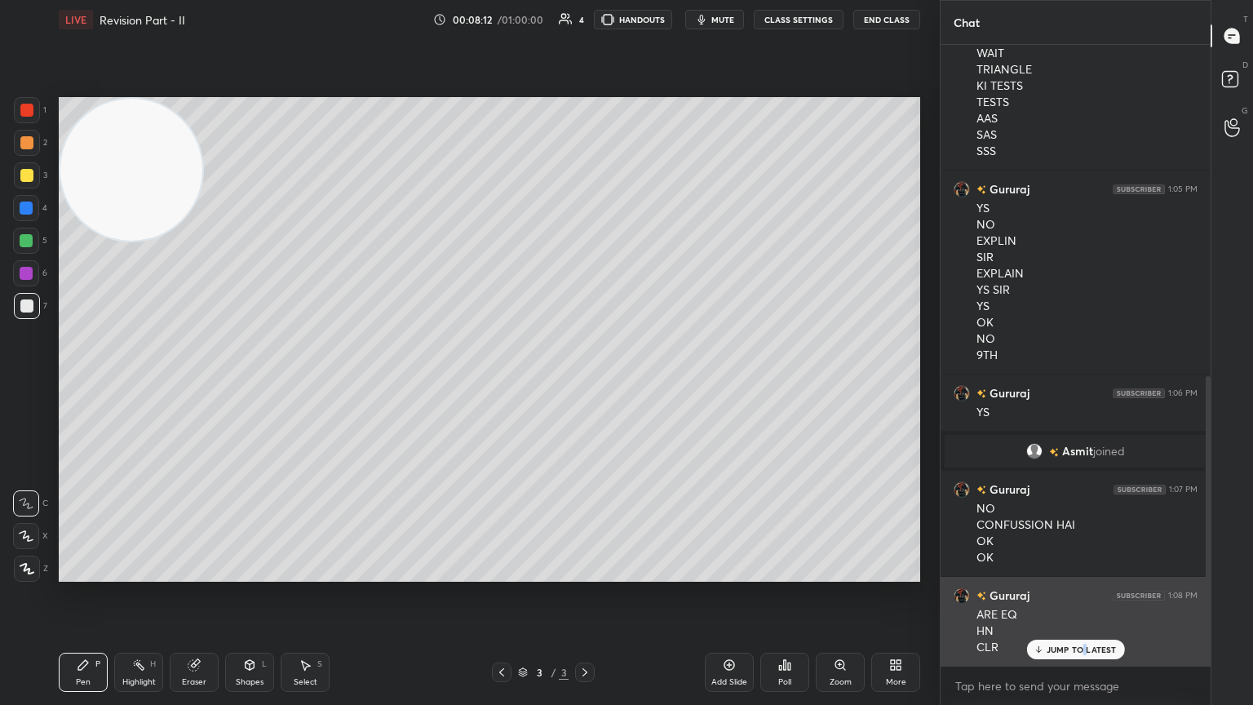
click at [585, 383] on p "JUMP TO LATEST" at bounding box center [1082, 650] width 70 height 10
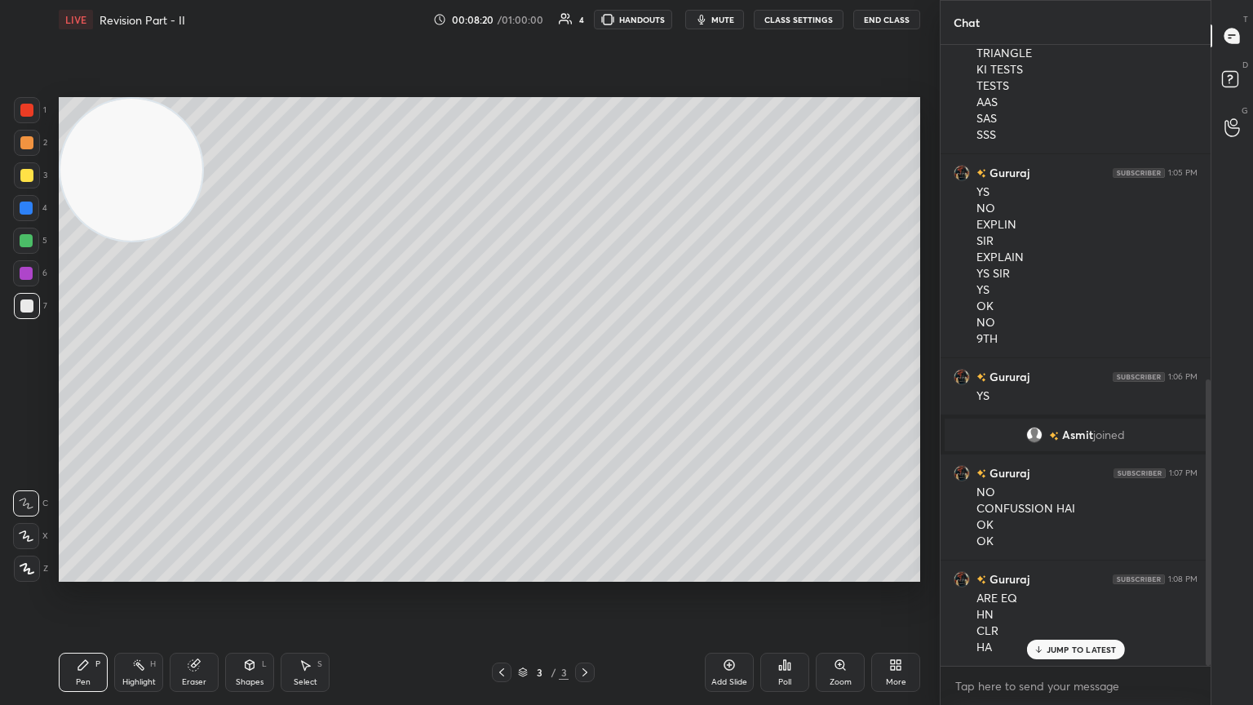
scroll to position [741, 0]
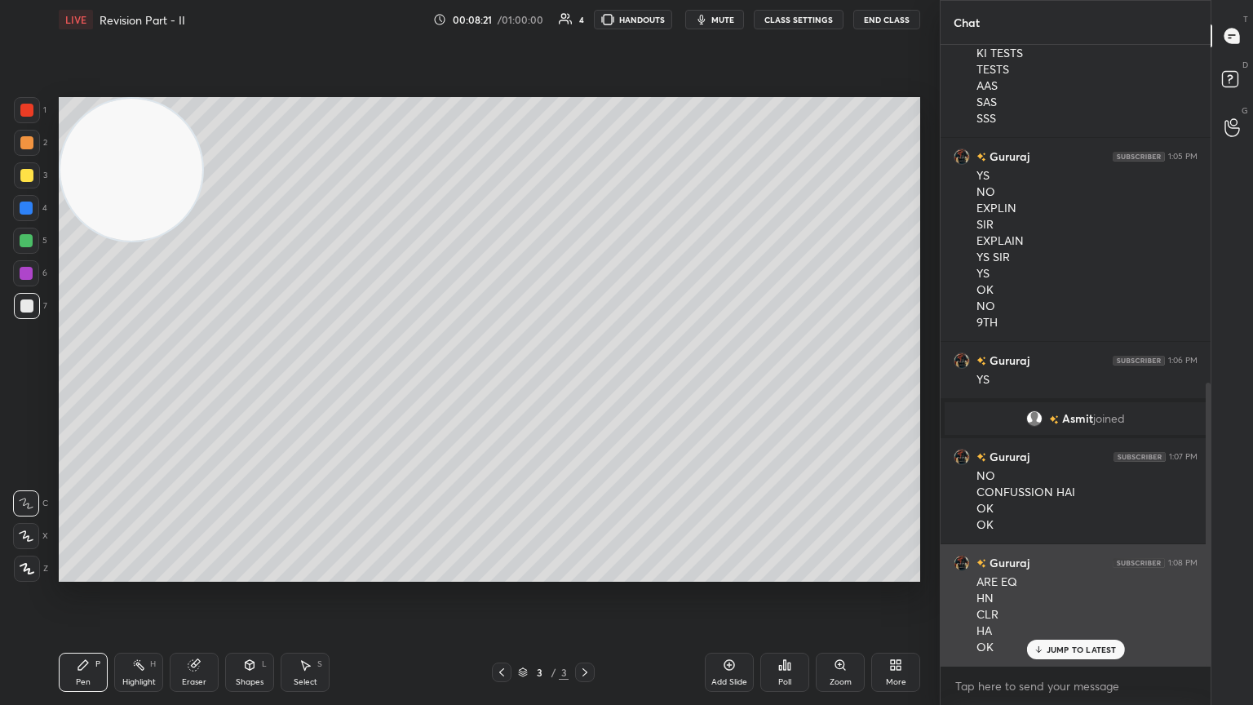
click at [585, 383] on p "JUMP TO LATEST" at bounding box center [1082, 650] width 70 height 10
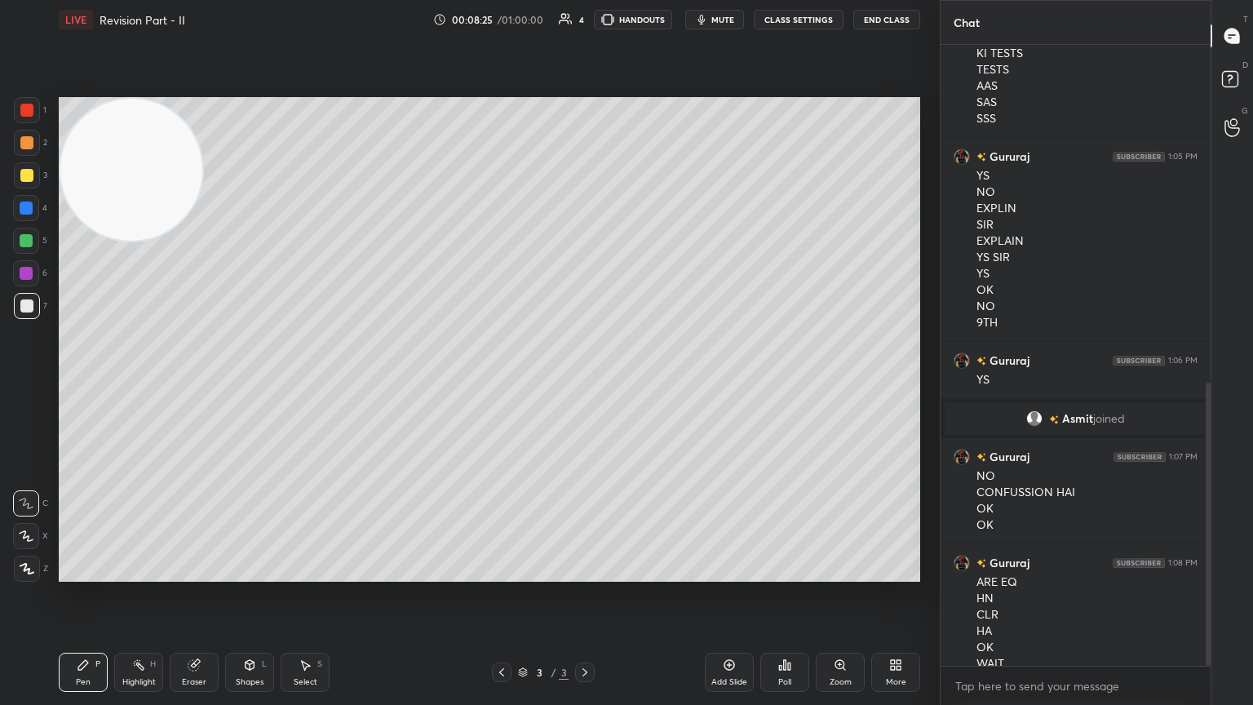
scroll to position [757, 0]
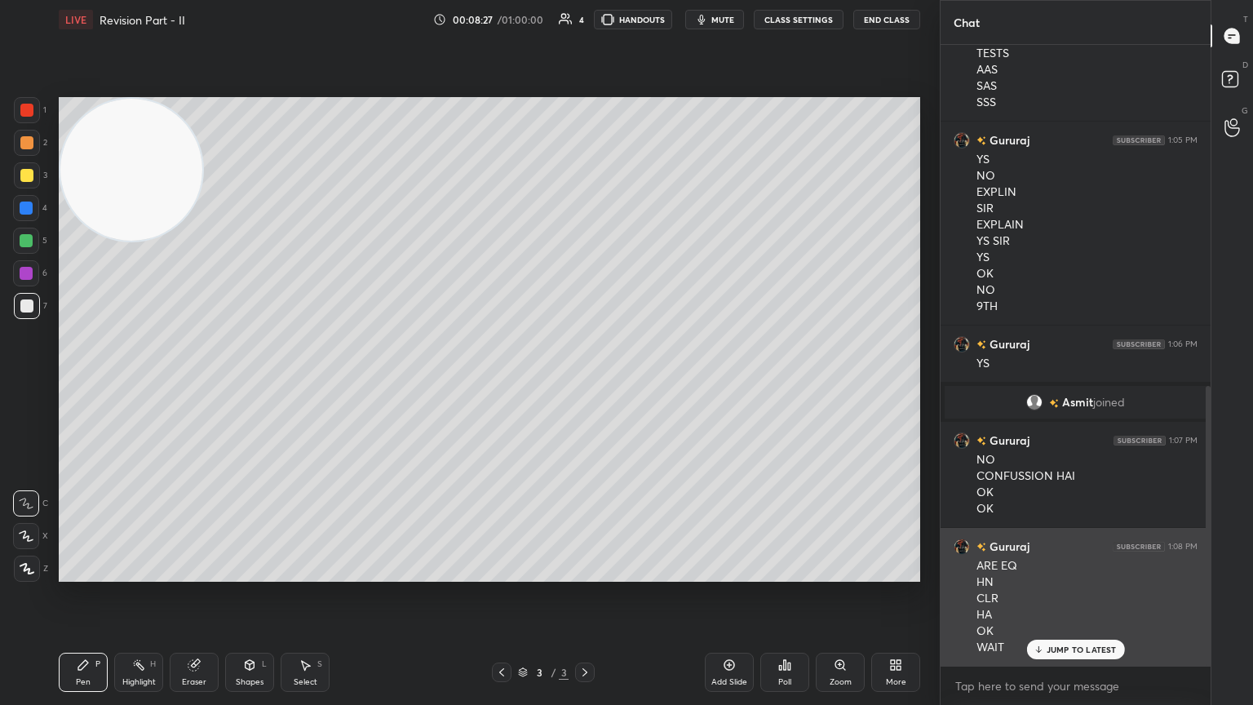
click at [585, 383] on p "JUMP TO LATEST" at bounding box center [1082, 650] width 70 height 10
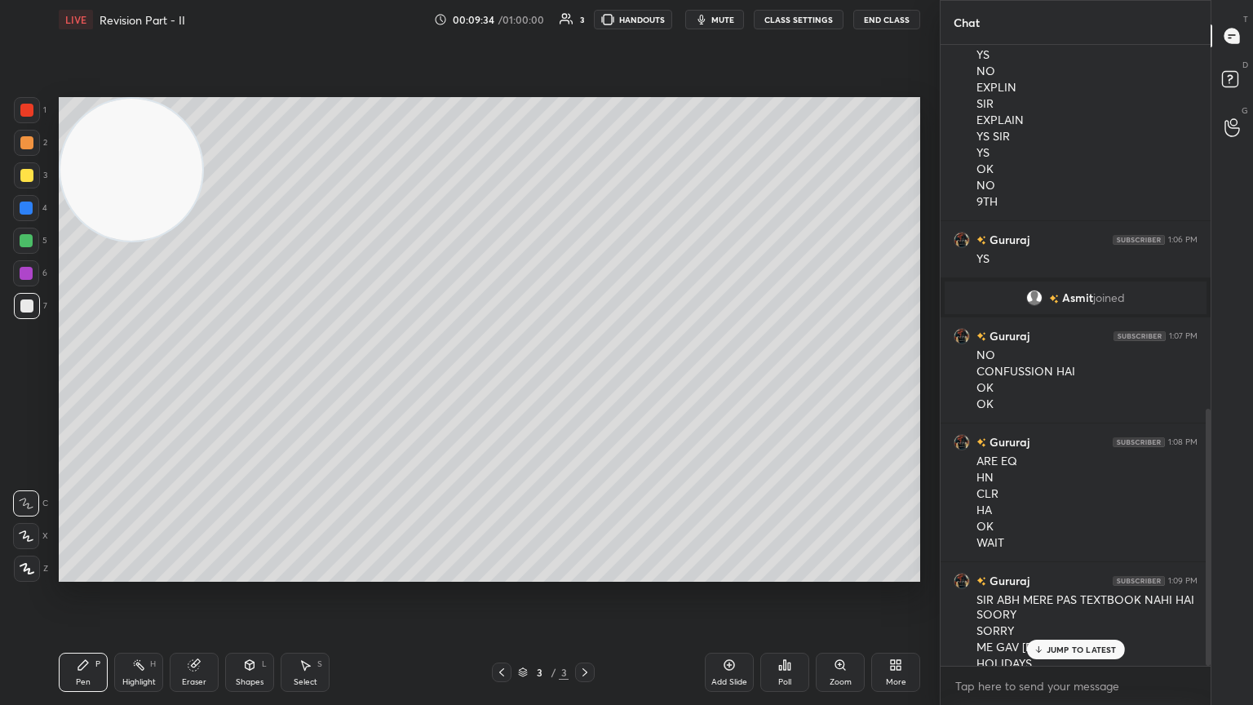
scroll to position [878, 0]
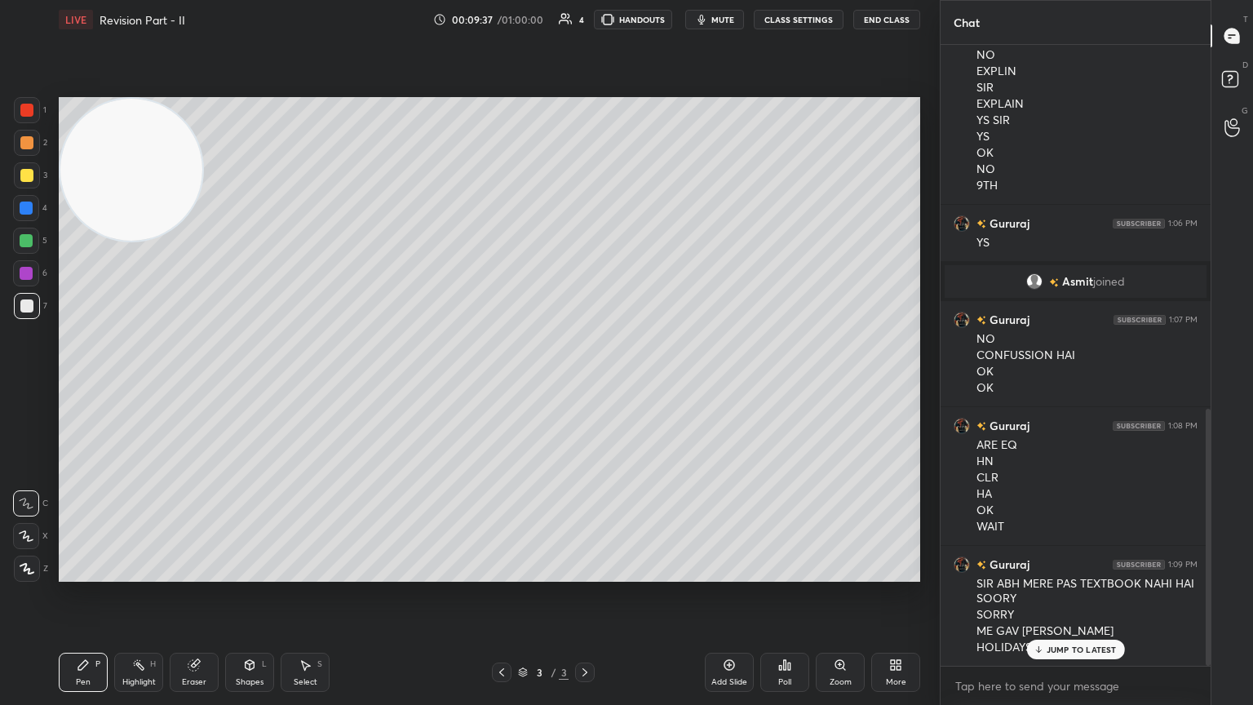
drag, startPoint x: 1058, startPoint y: 653, endPoint x: 1066, endPoint y: 646, distance: 10.4
click at [585, 383] on div "JUMP TO LATEST" at bounding box center [1075, 650] width 98 height 20
click at [585, 383] on icon at bounding box center [729, 664] width 13 height 13
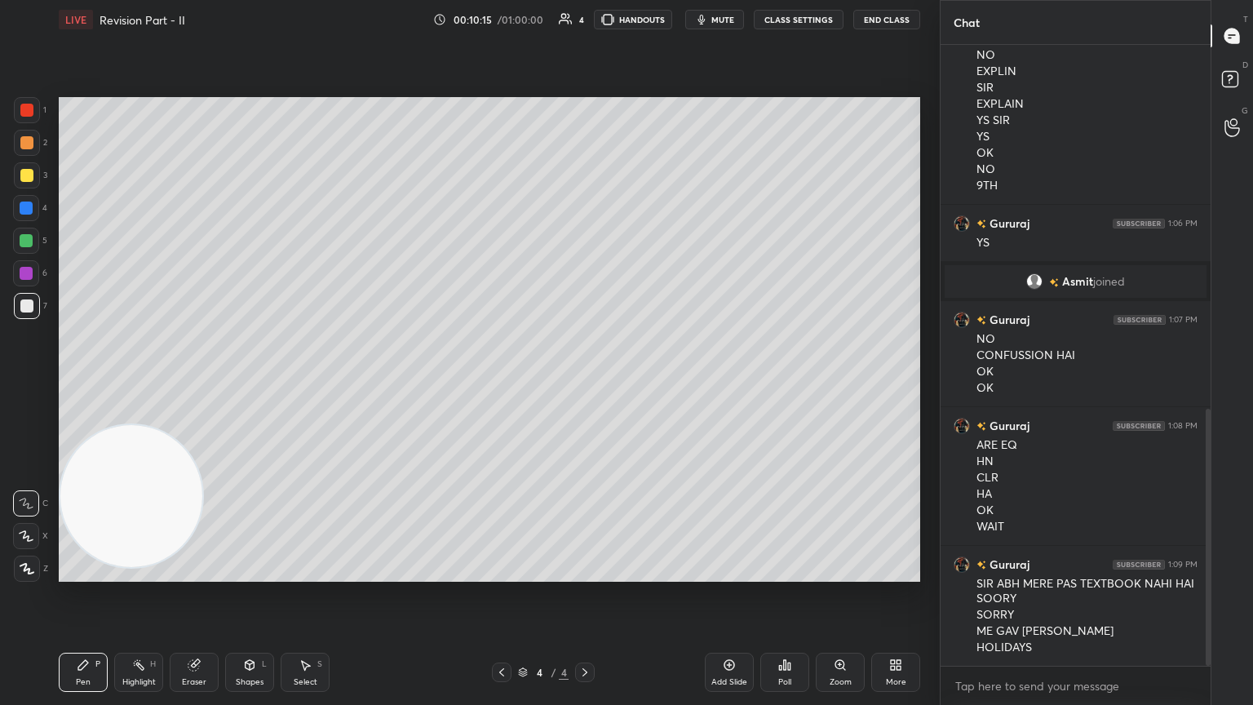
drag, startPoint x: 140, startPoint y: 195, endPoint x: 47, endPoint y: 702, distance: 515.3
click at [47, 383] on div "1 2 3 4 5 6 7 C X Z C X Z E E Erase all H H LIVE Revision Part - II 00:10:15 / …" at bounding box center [463, 352] width 927 height 705
click at [30, 166] on div at bounding box center [27, 175] width 26 height 26
click at [500, 383] on div at bounding box center [502, 673] width 20 height 20
click at [585, 383] on div at bounding box center [585, 673] width 20 height 20
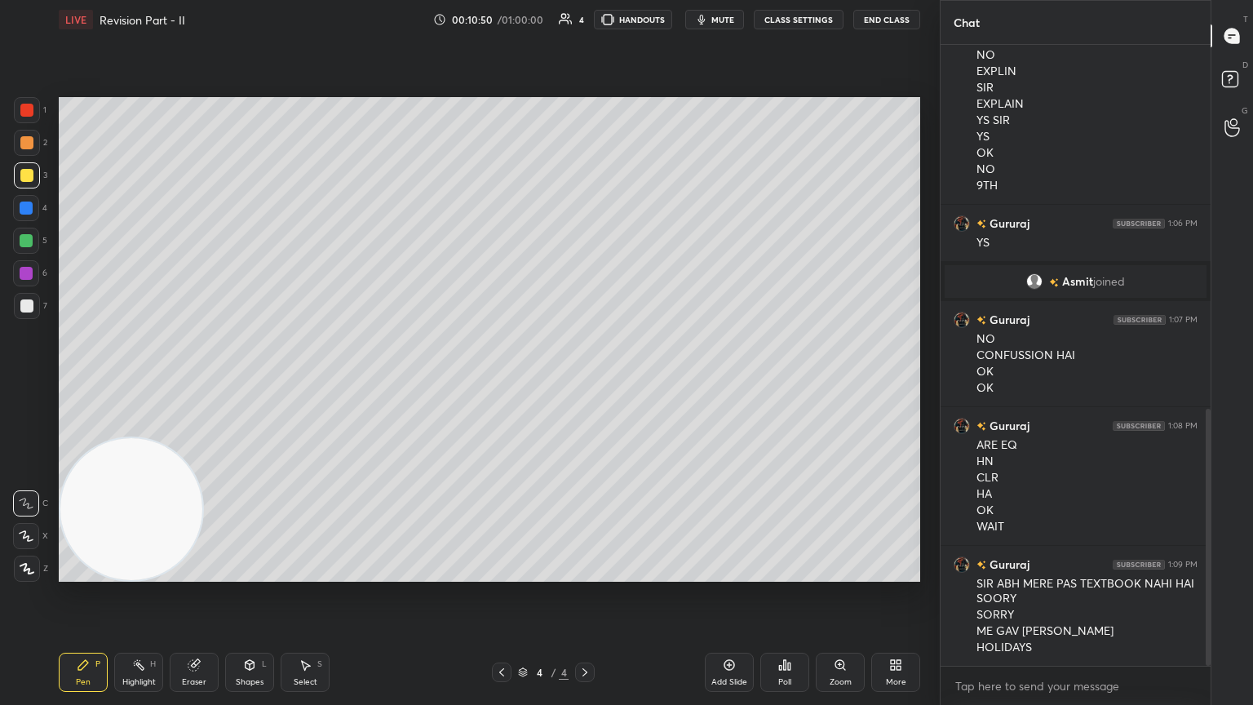
click at [26, 307] on div at bounding box center [26, 305] width 13 height 13
click at [29, 175] on div at bounding box center [26, 175] width 13 height 13
click at [21, 242] on div at bounding box center [26, 240] width 13 height 13
click at [33, 383] on div at bounding box center [26, 536] width 26 height 26
click at [31, 310] on div at bounding box center [27, 306] width 26 height 26
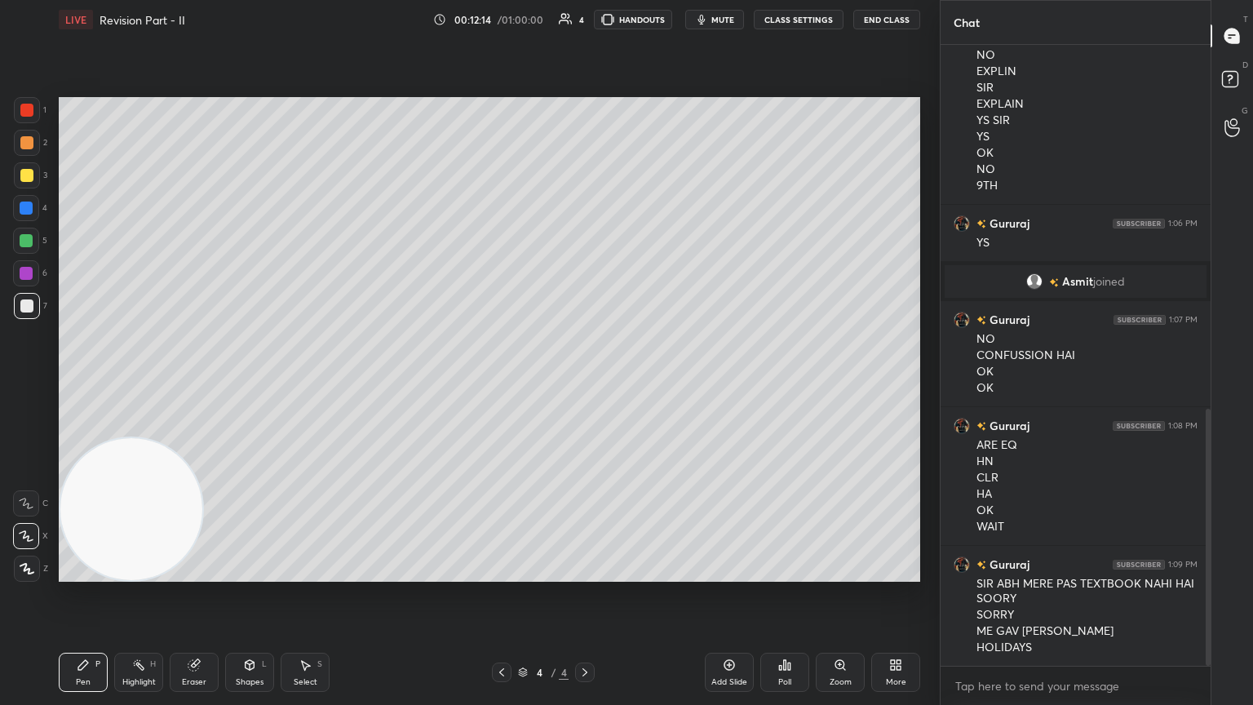
click at [585, 383] on icon at bounding box center [784, 664] width 13 height 13
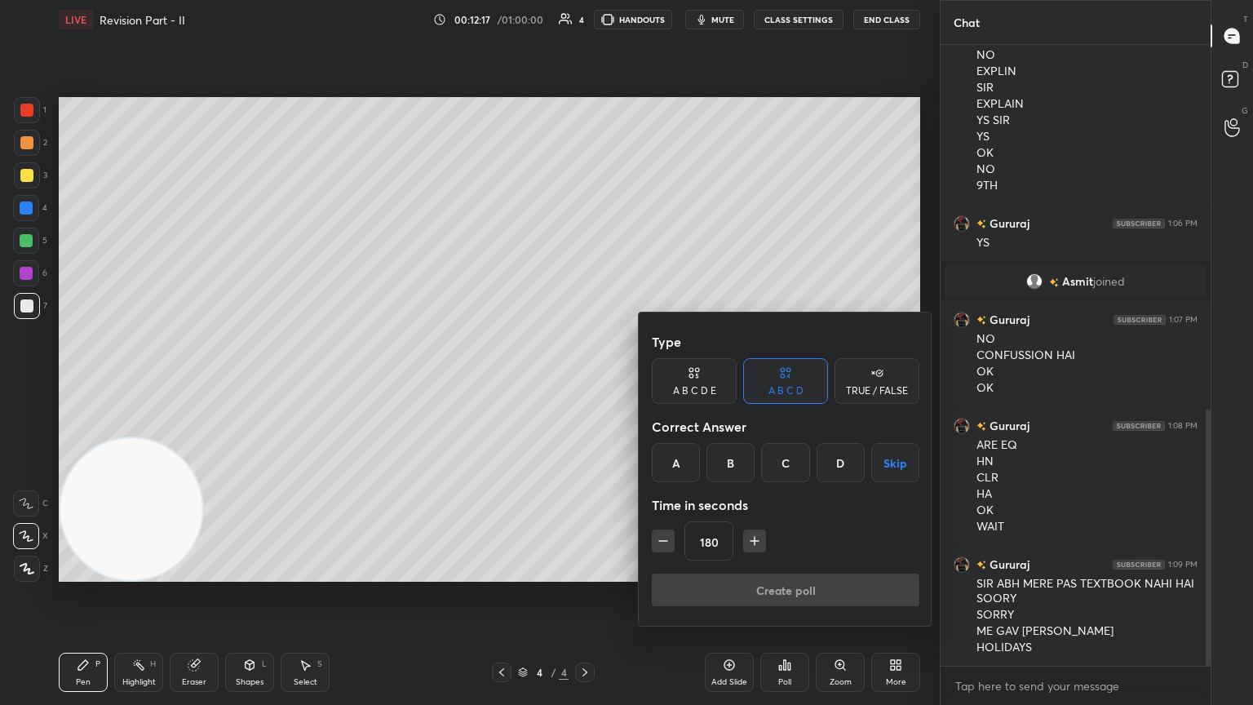
click at [585, 383] on div "C" at bounding box center [785, 462] width 48 height 39
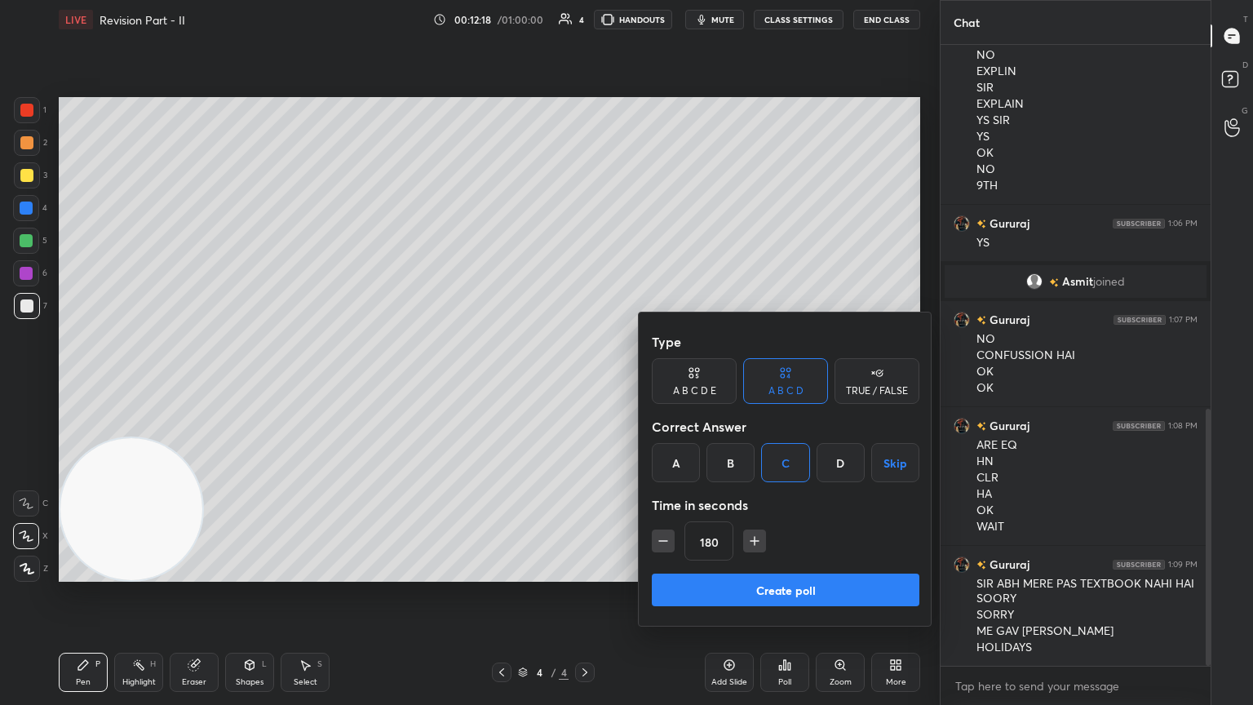
click at [585, 383] on icon "button" at bounding box center [663, 541] width 16 height 16
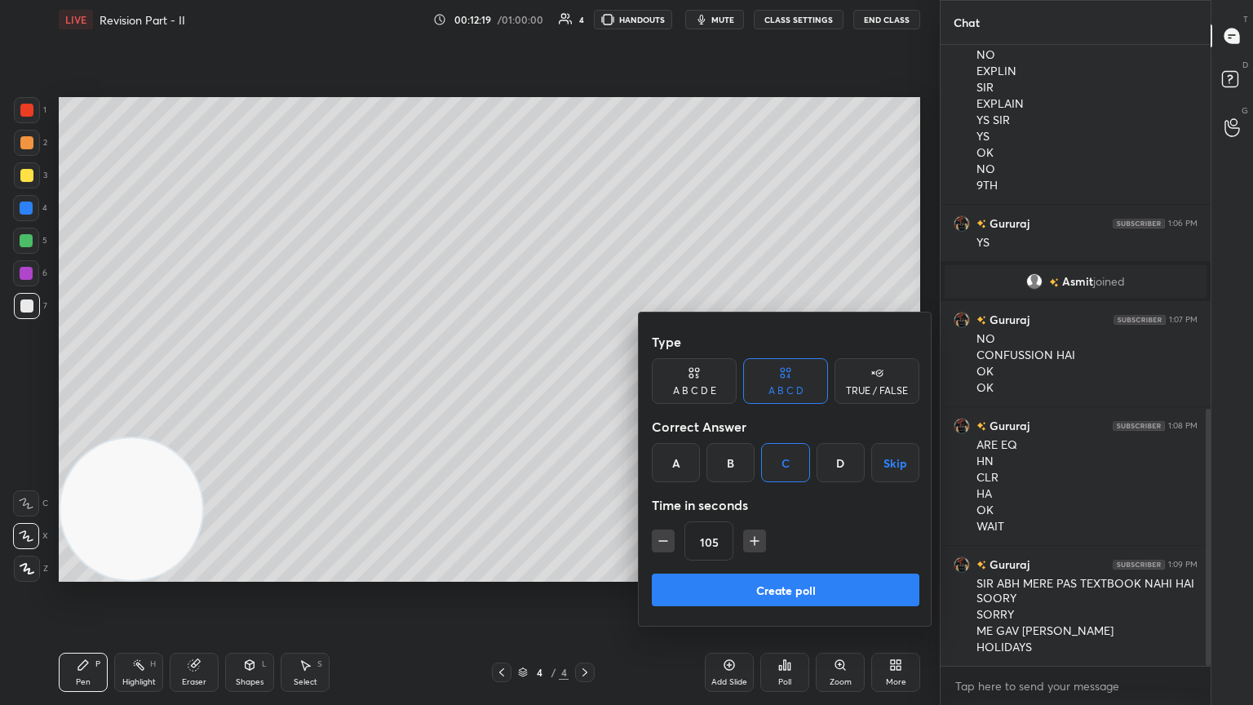
click at [585, 383] on icon "button" at bounding box center [663, 541] width 16 height 16
drag, startPoint x: 664, startPoint y: 548, endPoint x: 672, endPoint y: 556, distance: 11.0
click at [585, 383] on button "button" at bounding box center [663, 541] width 23 height 23
type input "60"
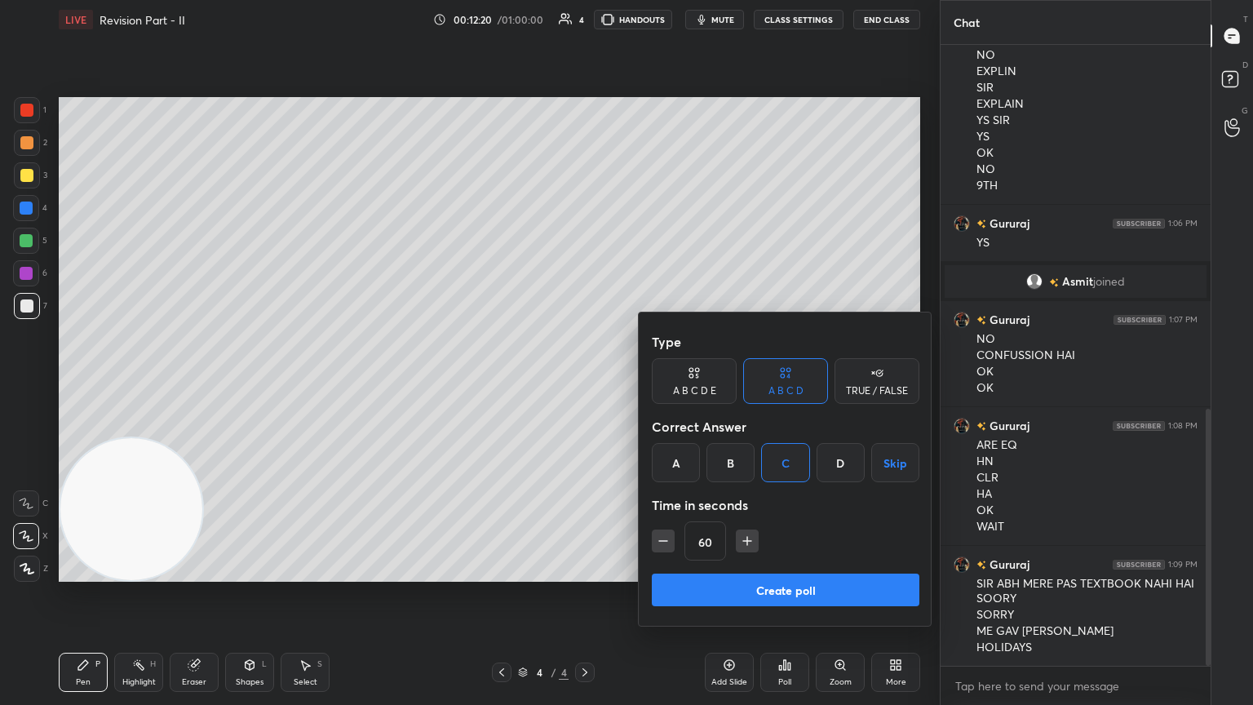
click at [585, 383] on button "Create poll" at bounding box center [786, 590] width 268 height 33
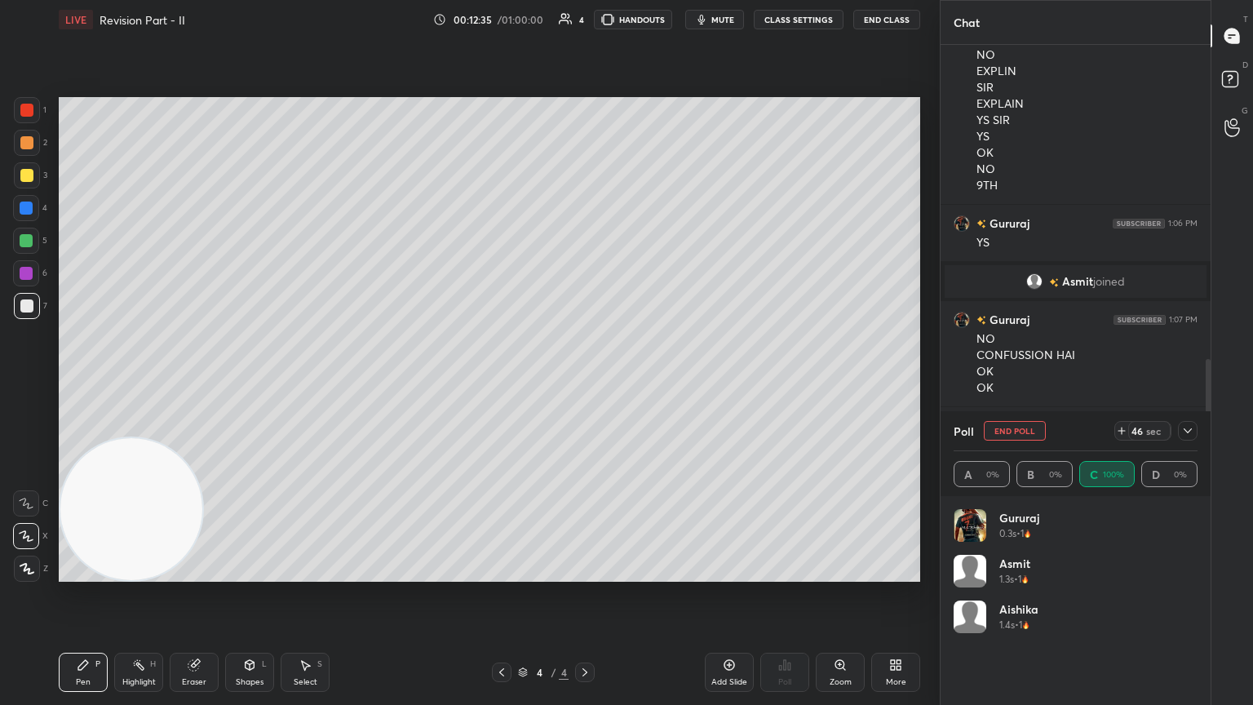
scroll to position [1021, 0]
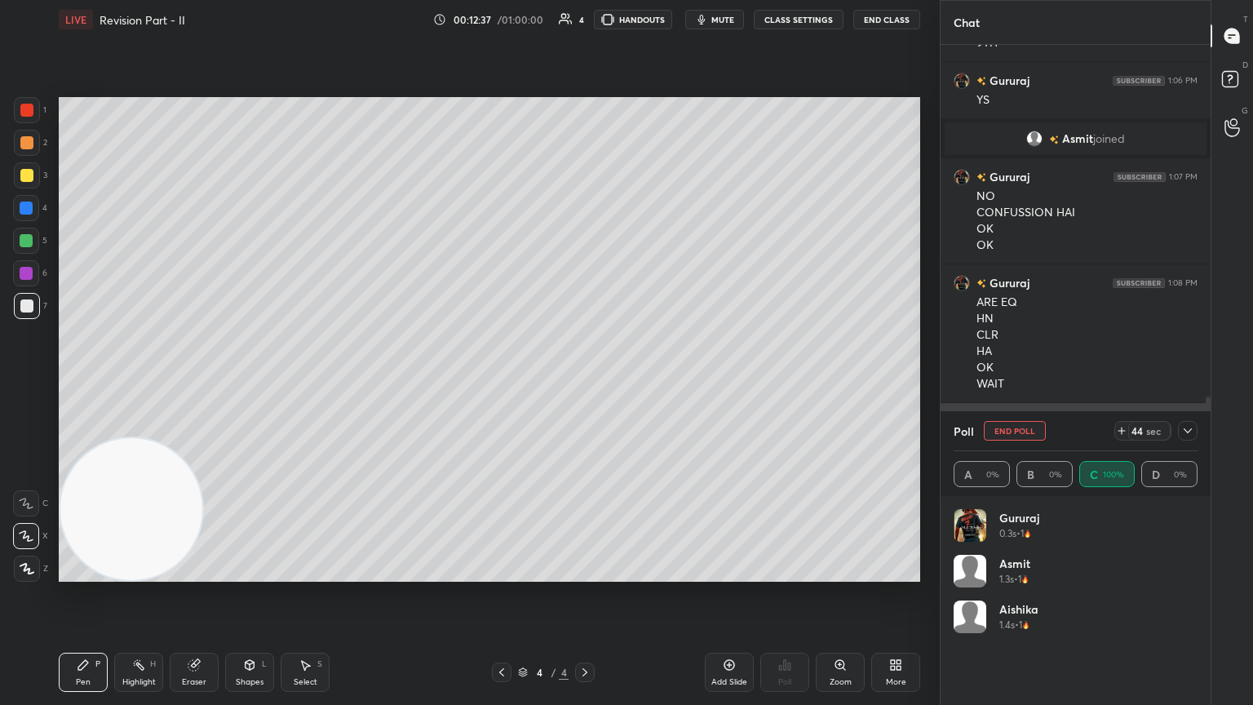
click at [585, 383] on icon at bounding box center [1187, 430] width 13 height 13
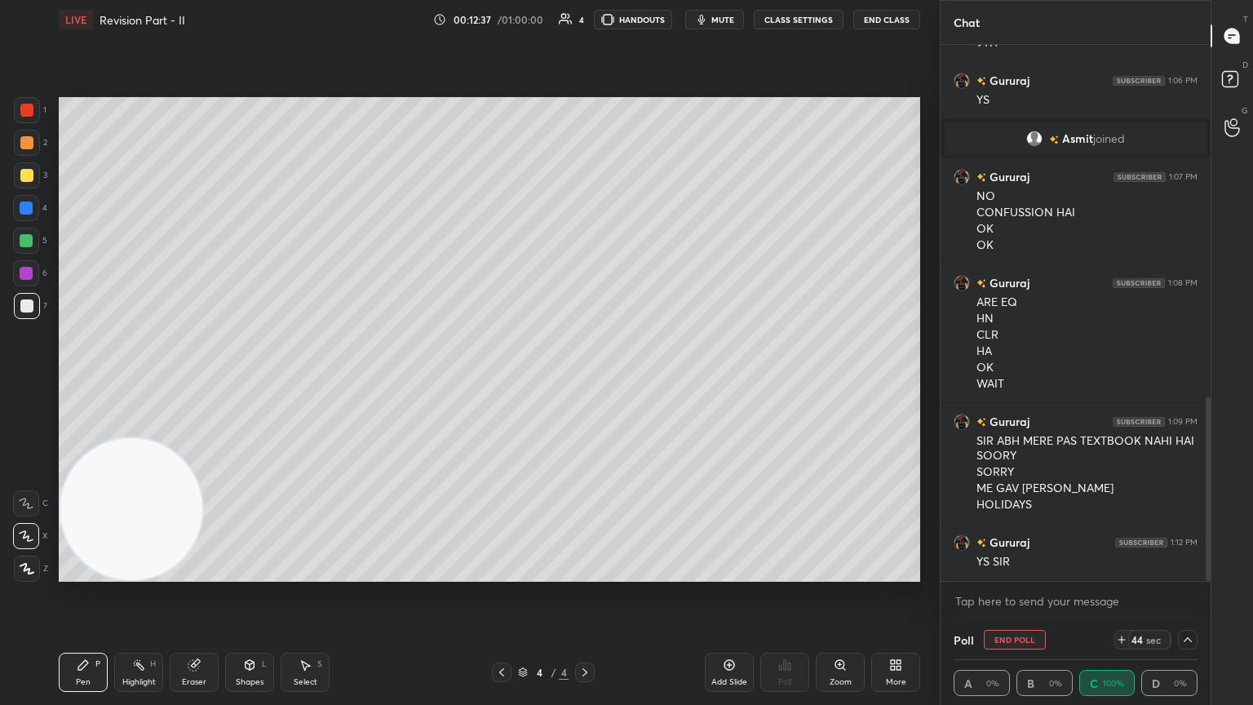
scroll to position [0, 5]
drag, startPoint x: 731, startPoint y: 672, endPoint x: 721, endPoint y: 639, distance: 34.1
click at [585, 383] on div "Add Slide" at bounding box center [729, 672] width 49 height 39
click at [33, 182] on div at bounding box center [27, 175] width 26 height 26
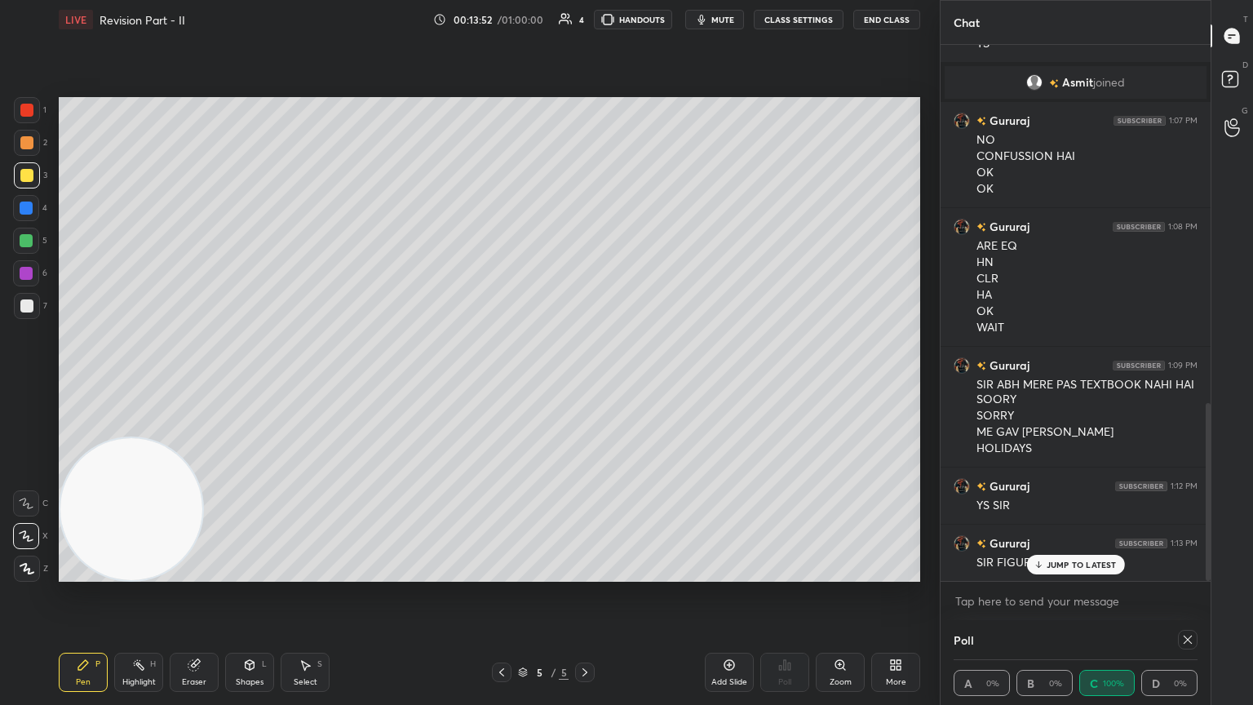
scroll to position [1135, 0]
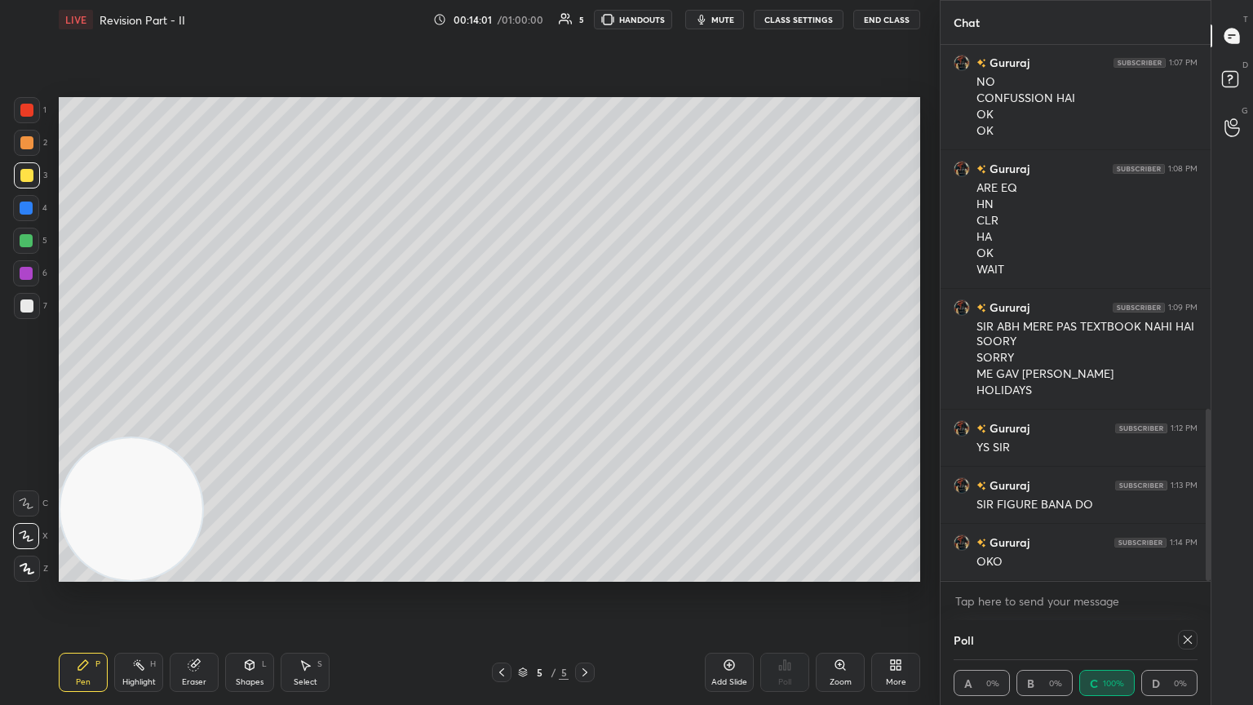
drag, startPoint x: 36, startPoint y: 308, endPoint x: 53, endPoint y: 312, distance: 17.6
click at [33, 308] on div at bounding box center [27, 306] width 26 height 26
click at [585, 383] on icon at bounding box center [1187, 639] width 13 height 13
type textarea "x"
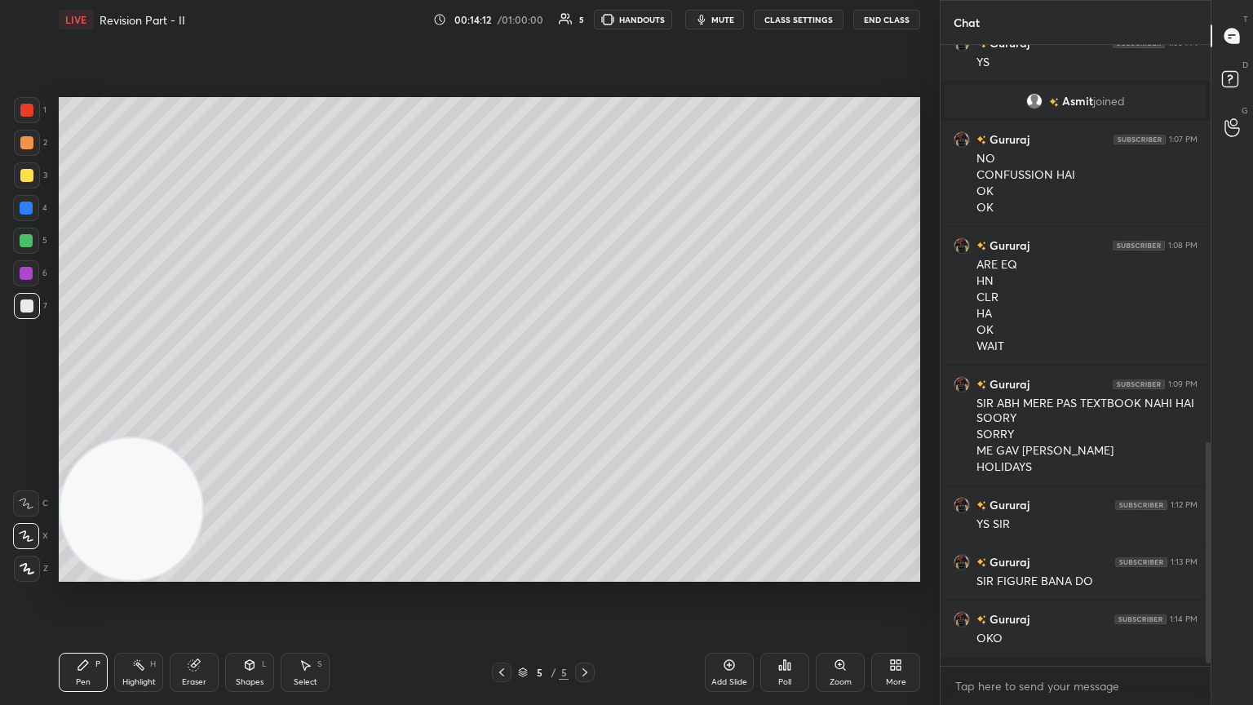
scroll to position [6, 5]
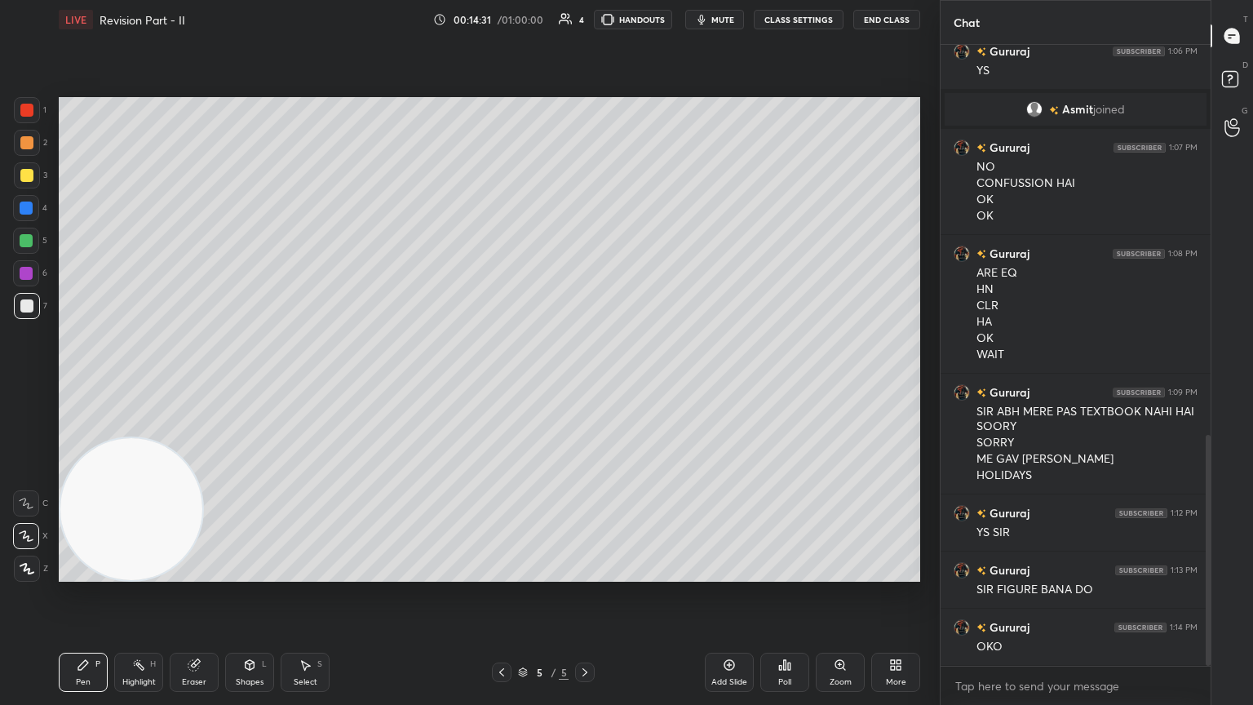
click at [585, 383] on div "Poll" at bounding box center [784, 672] width 49 height 39
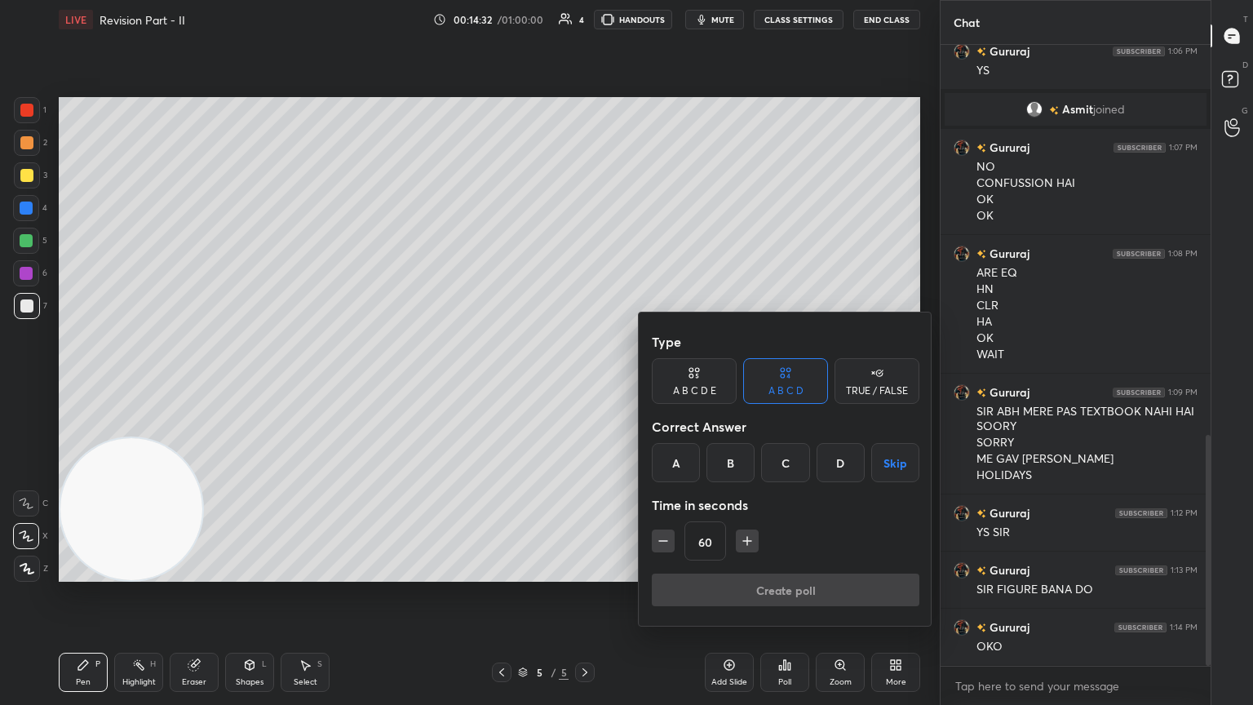
drag, startPoint x: 787, startPoint y: 457, endPoint x: 764, endPoint y: 486, distance: 37.2
click at [585, 383] on div "C" at bounding box center [785, 462] width 48 height 39
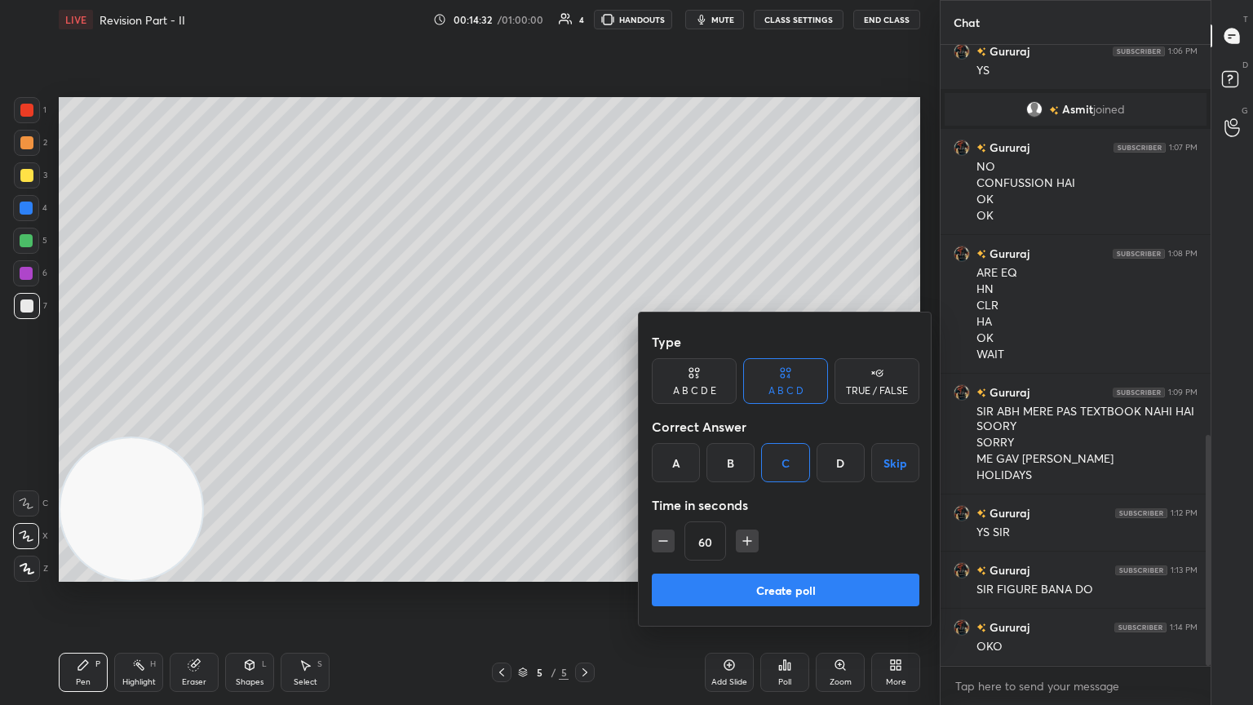
click at [585, 383] on div "60" at bounding box center [786, 540] width 268 height 39
click at [585, 383] on icon "button" at bounding box center [747, 541] width 16 height 16
drag, startPoint x: 753, startPoint y: 534, endPoint x: 751, endPoint y: 547, distance: 12.5
click at [585, 383] on icon "button" at bounding box center [747, 541] width 16 height 16
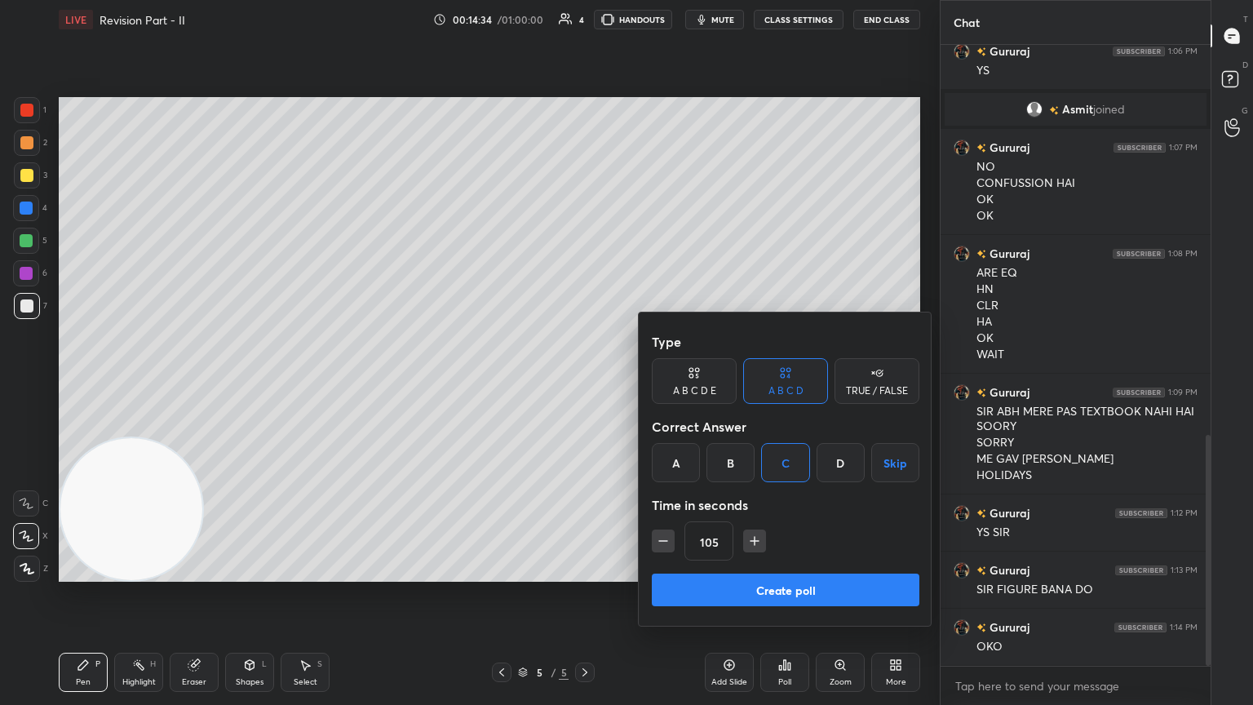
drag, startPoint x: 750, startPoint y: 535, endPoint x: 747, endPoint y: 570, distance: 34.4
click at [585, 383] on icon "button" at bounding box center [755, 541] width 16 height 16
type input "120"
click at [585, 383] on button "Create poll" at bounding box center [786, 590] width 268 height 33
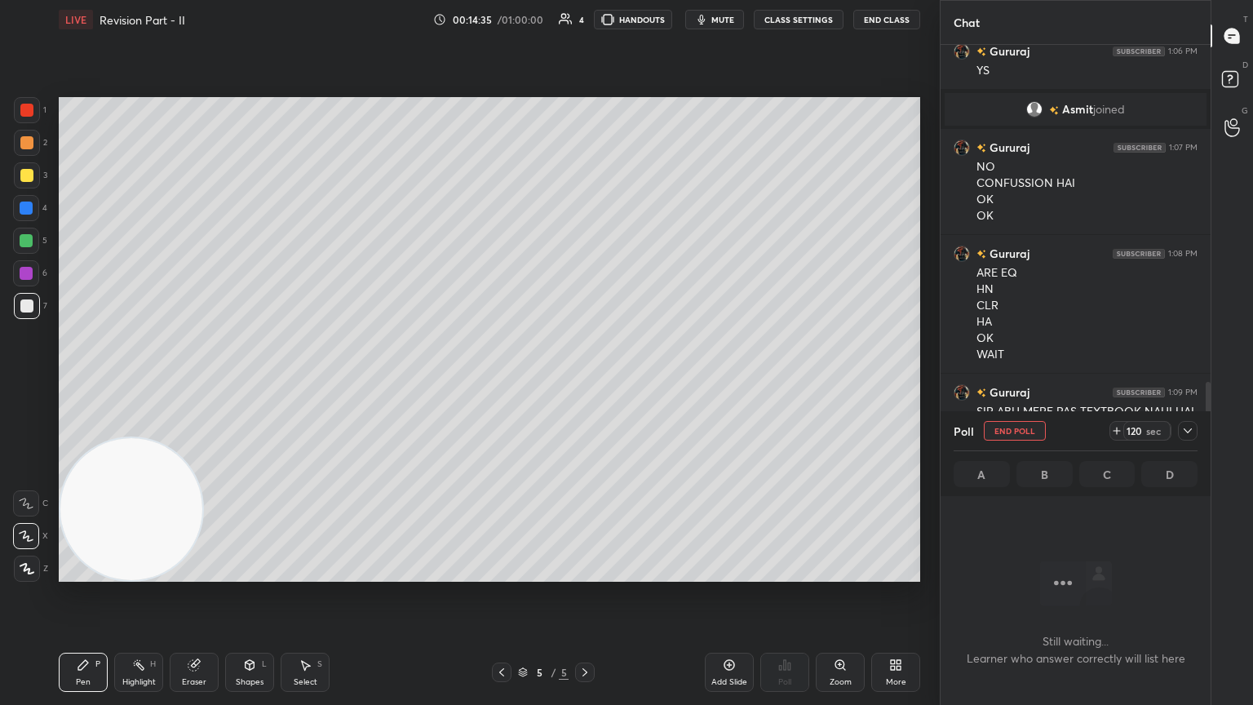
scroll to position [396, 265]
click at [585, 383] on icon at bounding box center [1187, 430] width 13 height 13
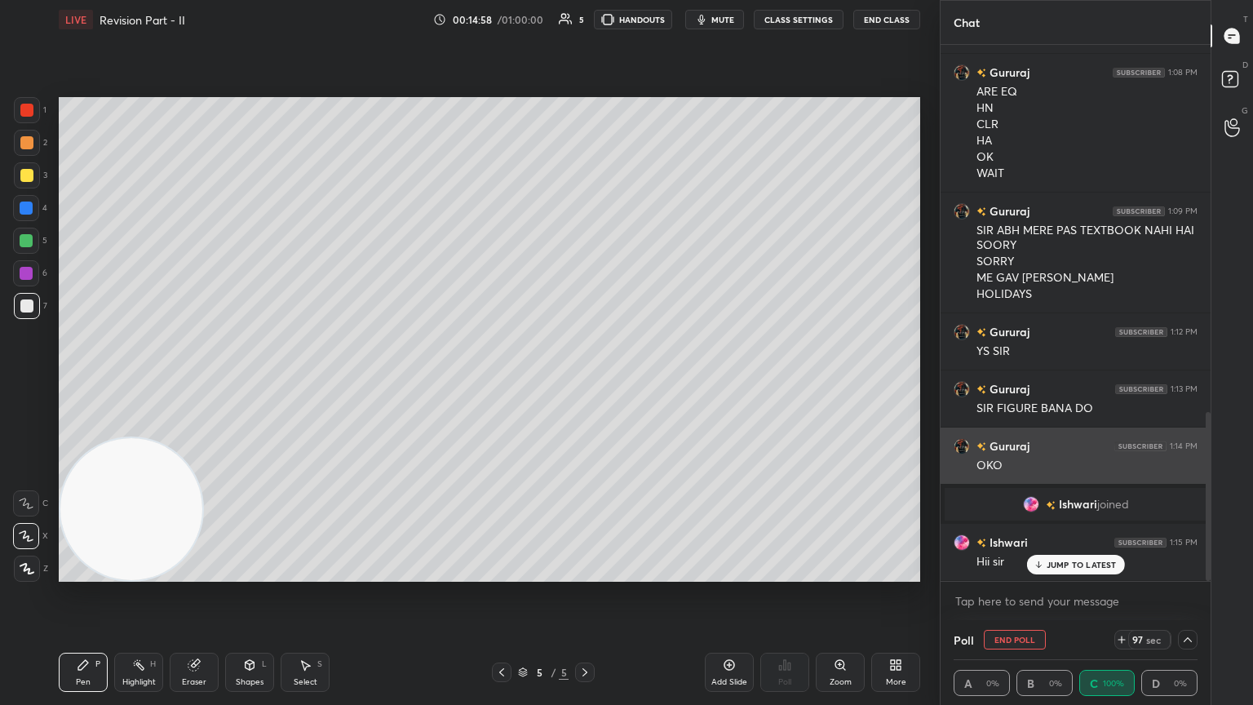
scroll to position [1168, 0]
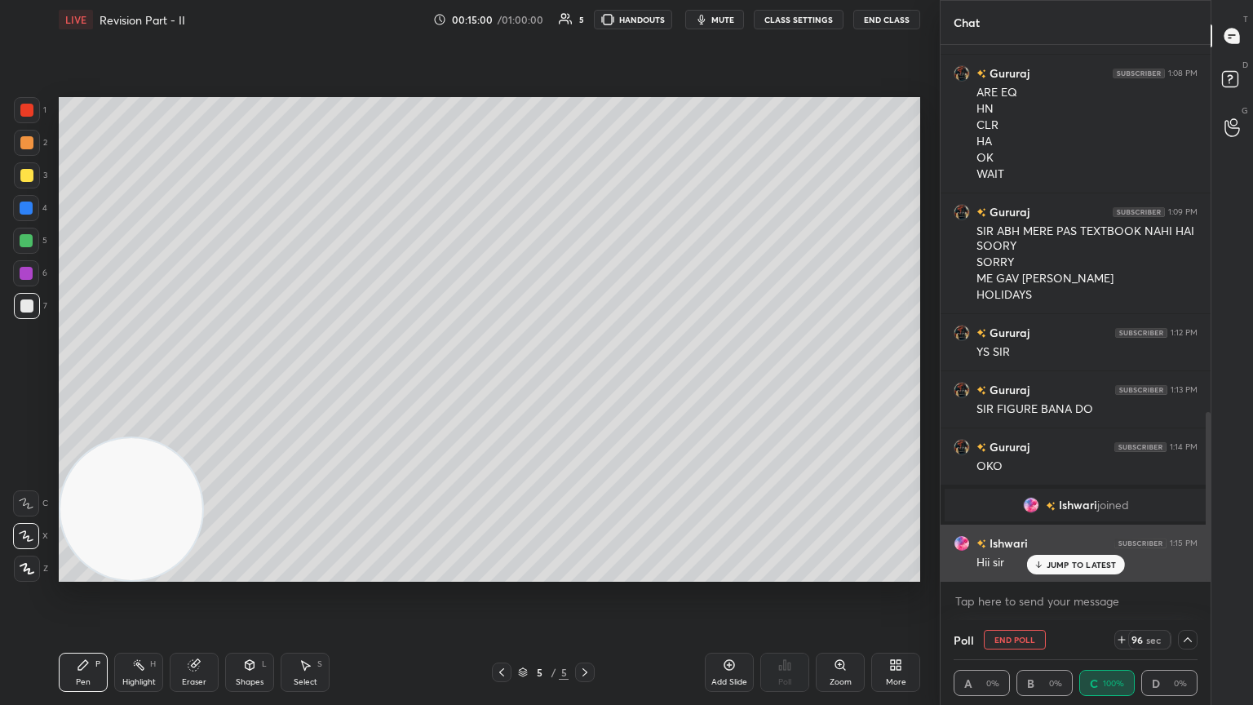
click at [585, 383] on p "JUMP TO LATEST" at bounding box center [1082, 565] width 70 height 10
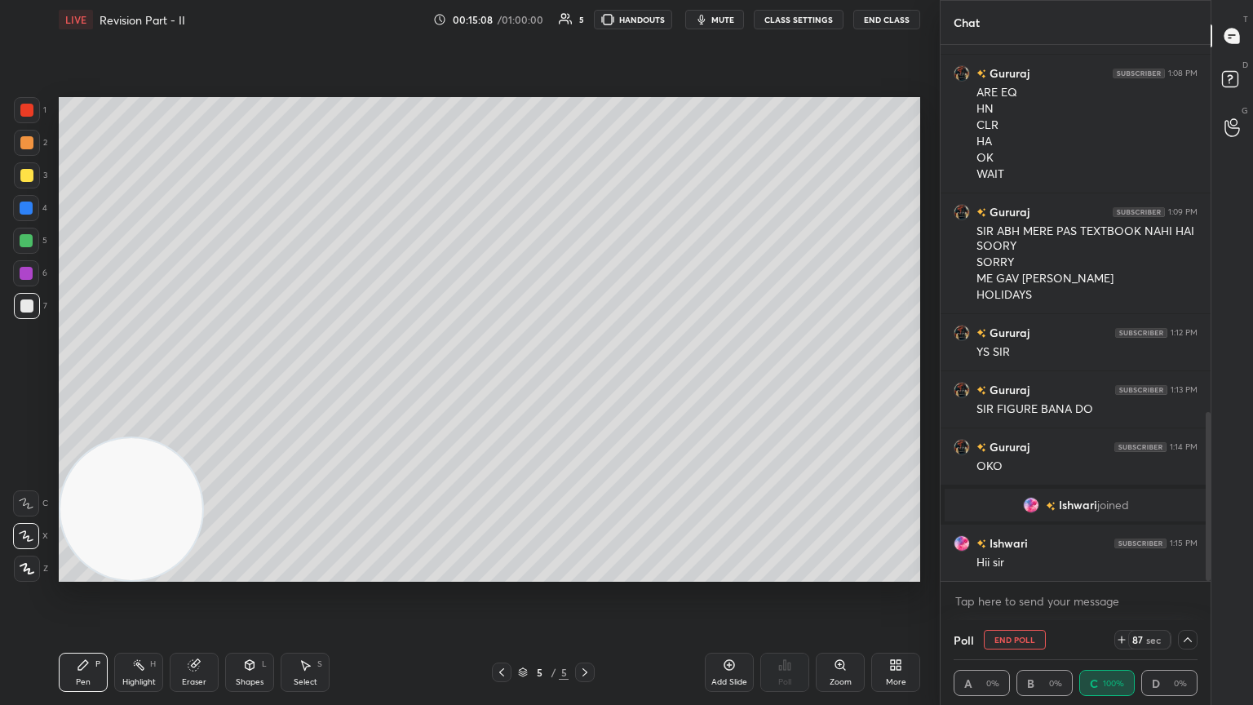
scroll to position [1185, 0]
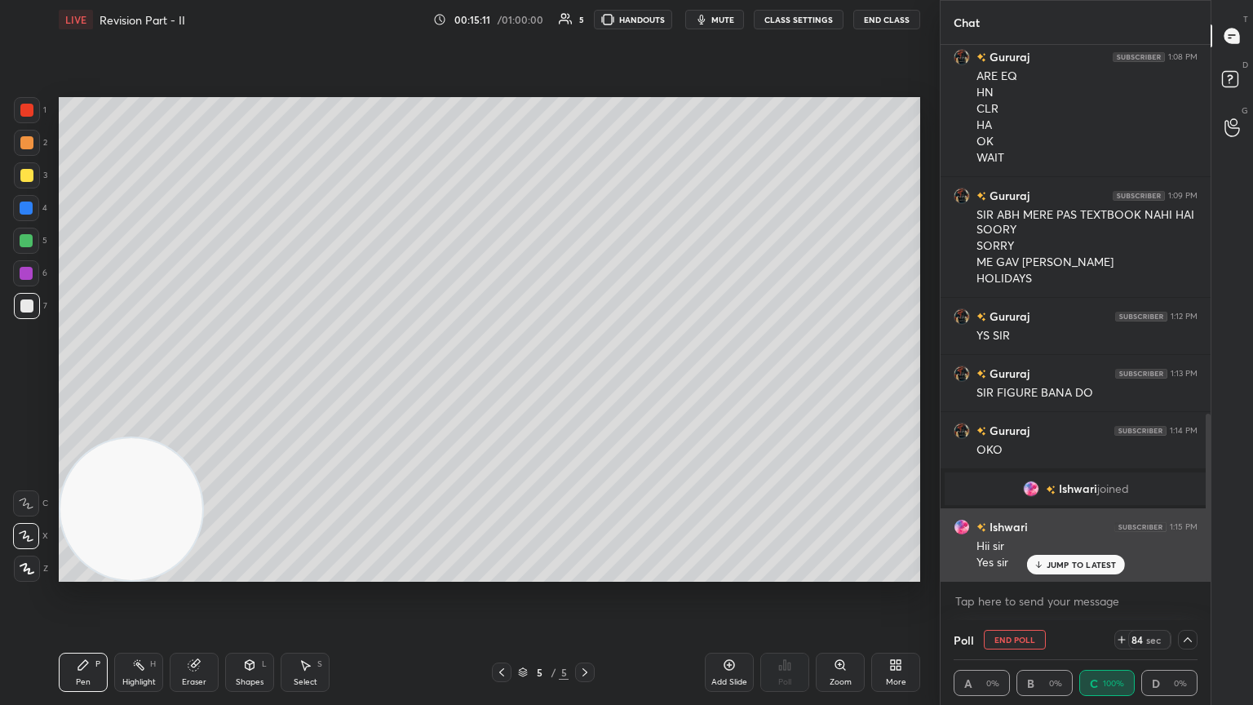
click at [585, 383] on div "JUMP TO LATEST" at bounding box center [1075, 565] width 98 height 20
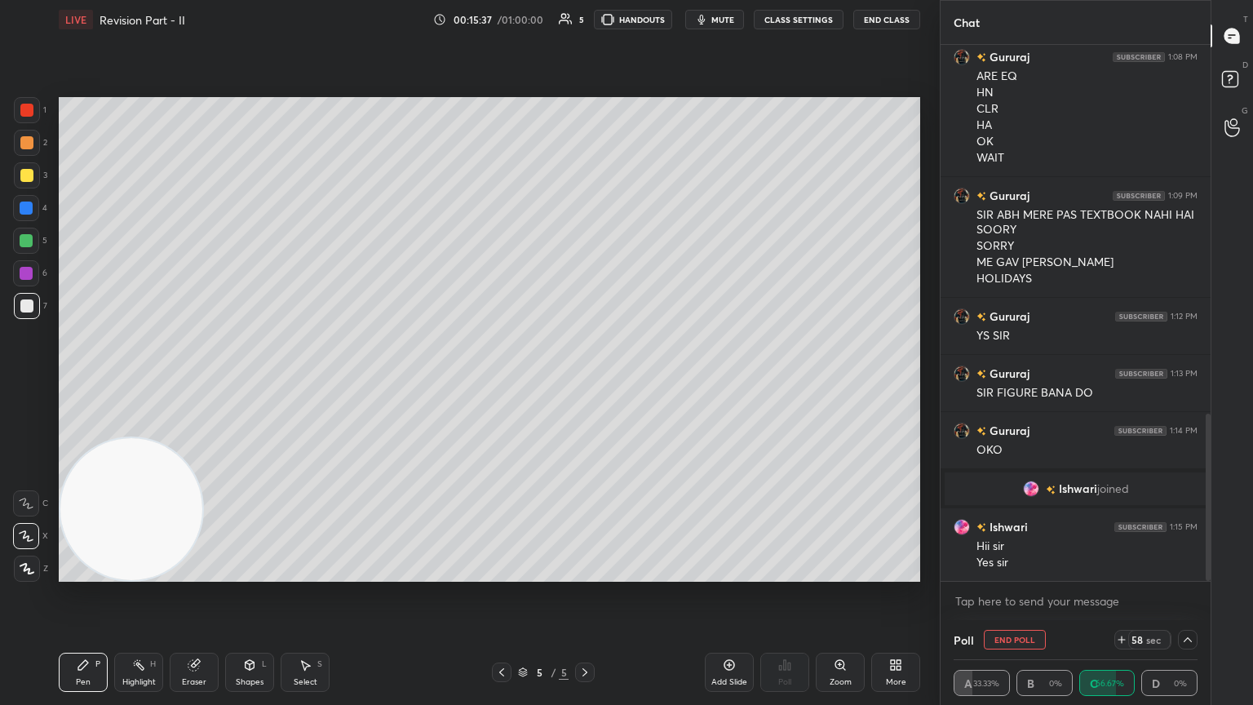
drag, startPoint x: 1188, startPoint y: 638, endPoint x: 1195, endPoint y: 627, distance: 13.2
click at [585, 383] on icon at bounding box center [1187, 639] width 13 height 13
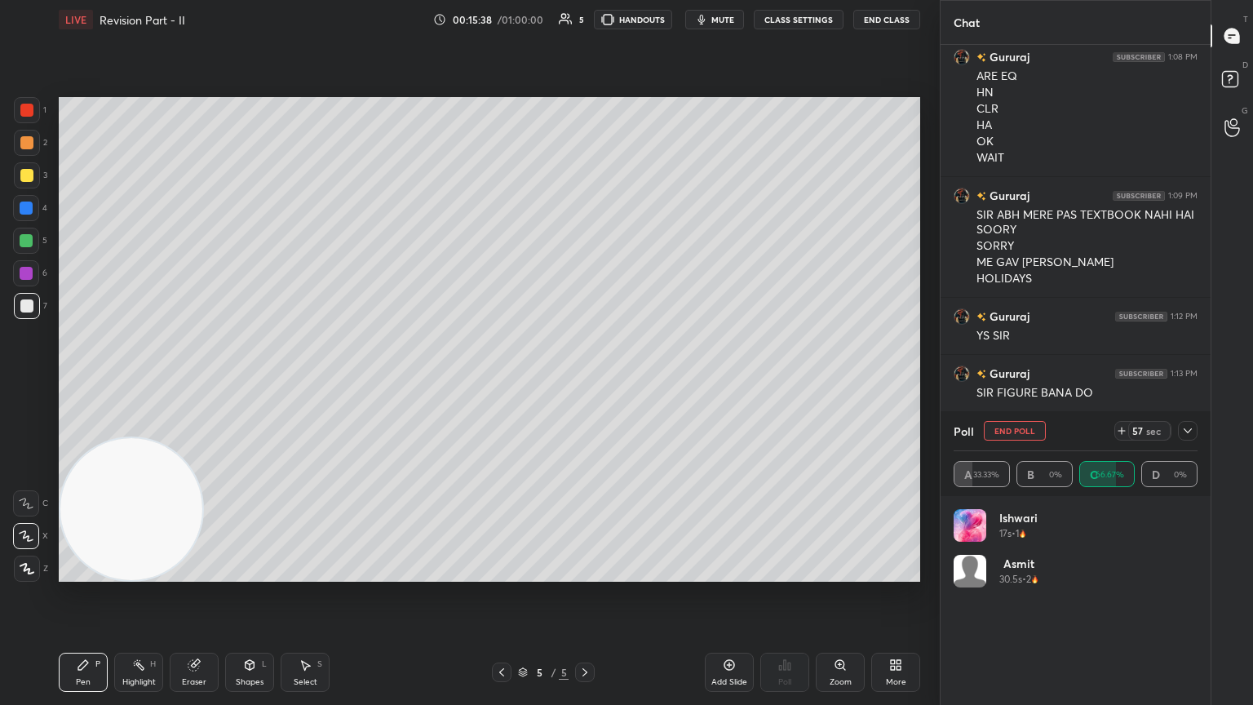
scroll to position [1201, 0]
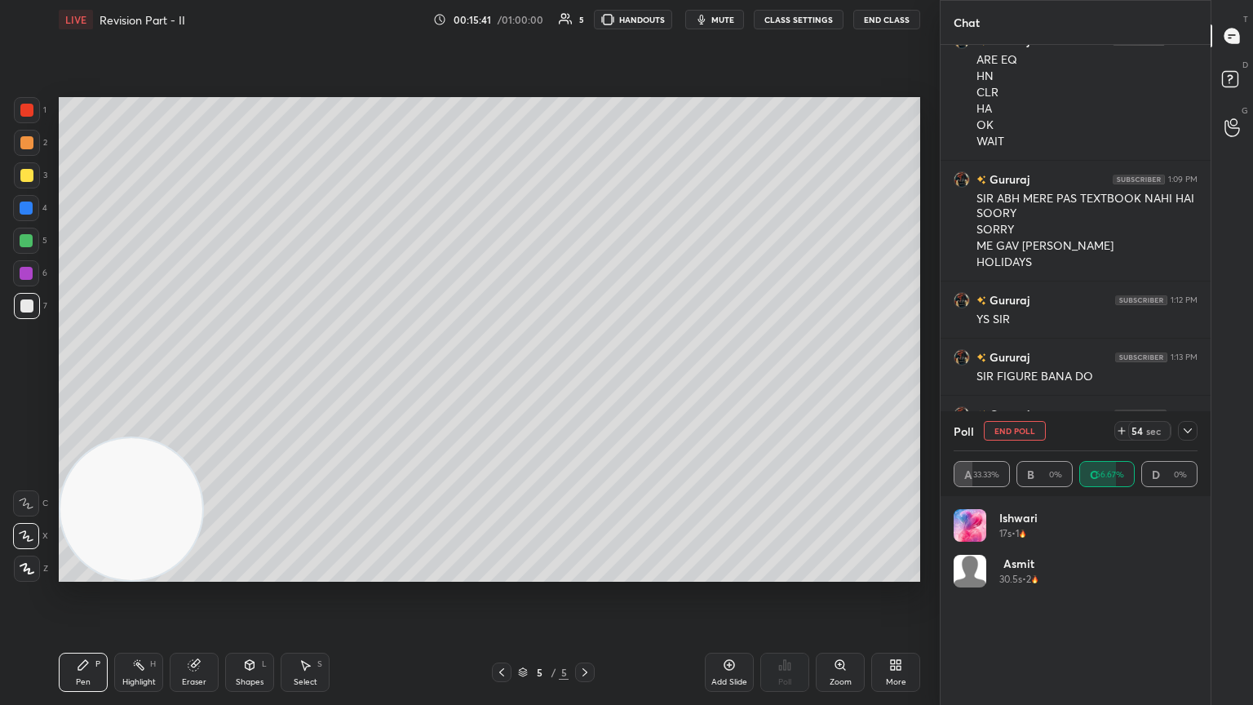
click at [585, 383] on icon at bounding box center [1187, 430] width 13 height 13
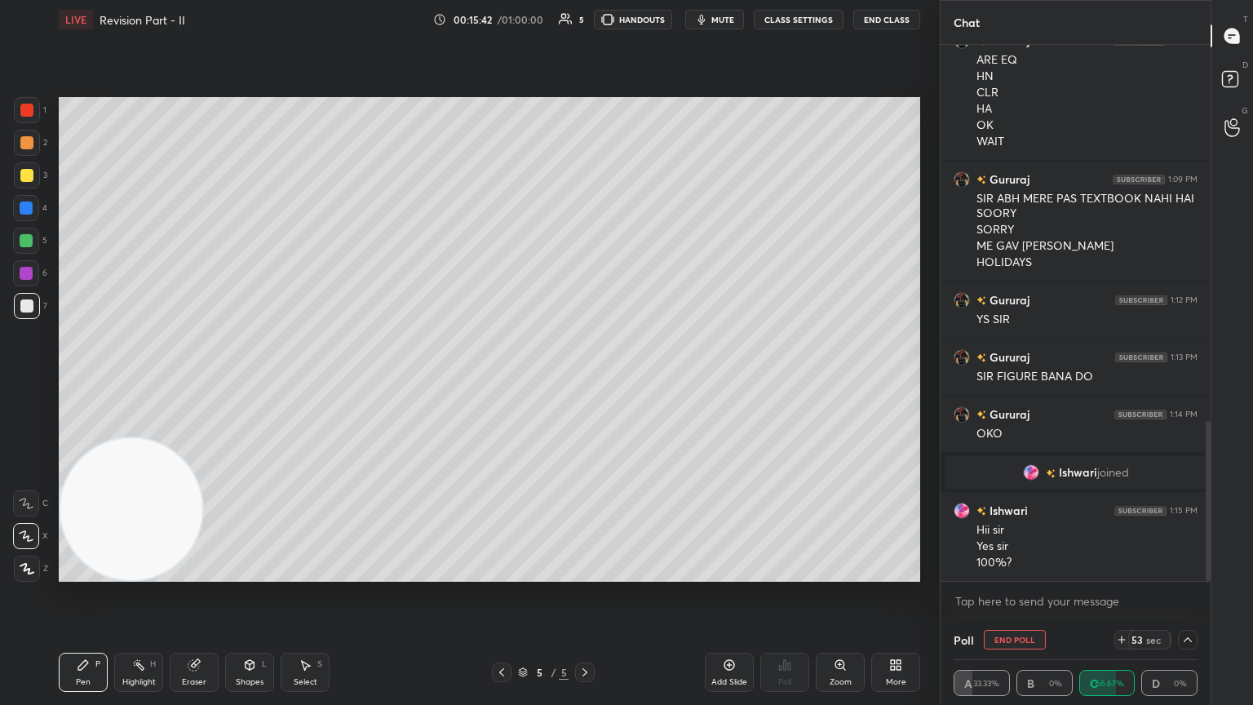
scroll to position [1259, 0]
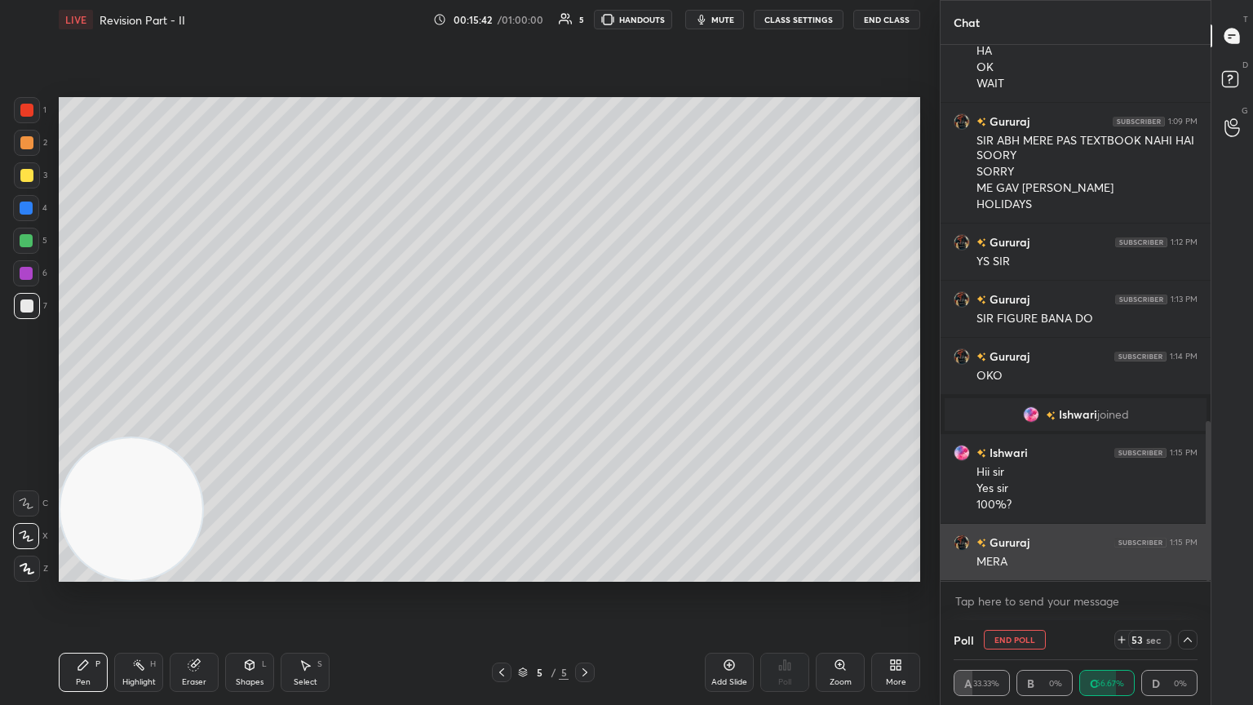
click at [585, 383] on div "Gururaj 1:07 PM NO CONFUSSION HAI OK OK Gururaj 1:08 PM ARE EQ HN CLR HA OK WAI…" at bounding box center [1076, 313] width 270 height 536
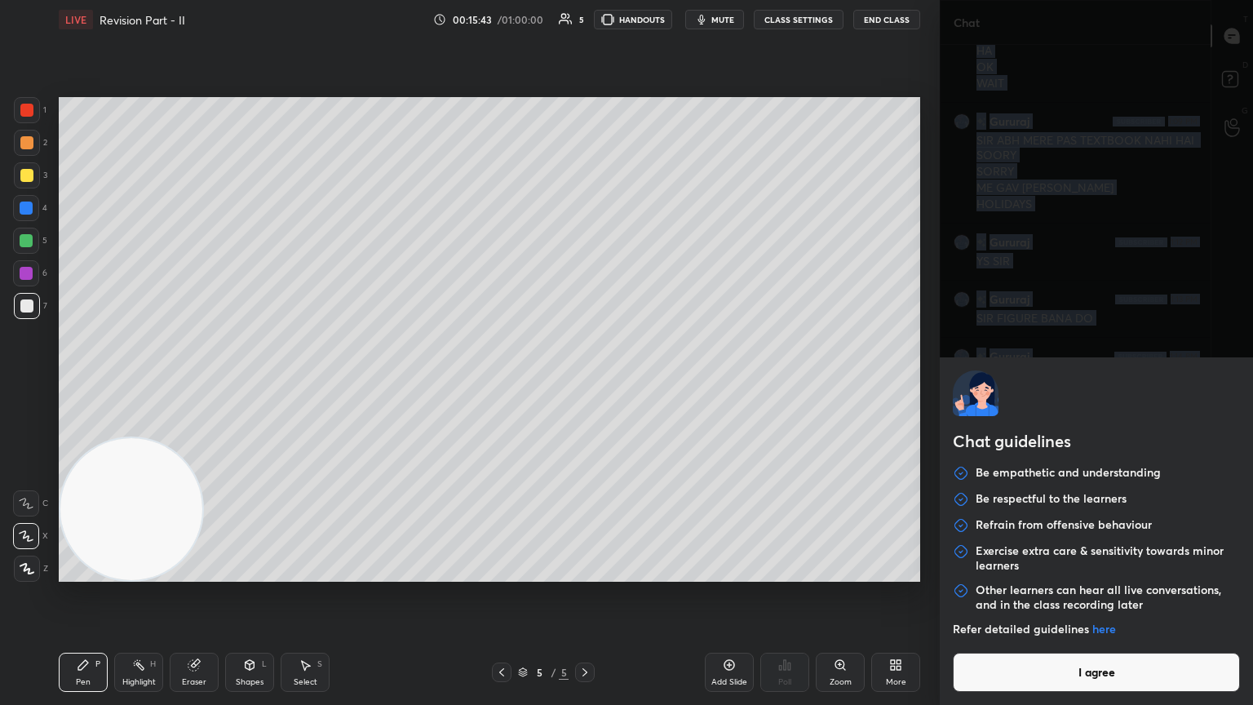
click at [585, 383] on body "1 2 3 4 5 6 7 C X Z C X Z E E Erase all H H LIVE Revision Part - II 00:15:43 / …" at bounding box center [626, 352] width 1253 height 705
click at [585, 383] on button "I agree" at bounding box center [1096, 672] width 287 height 39
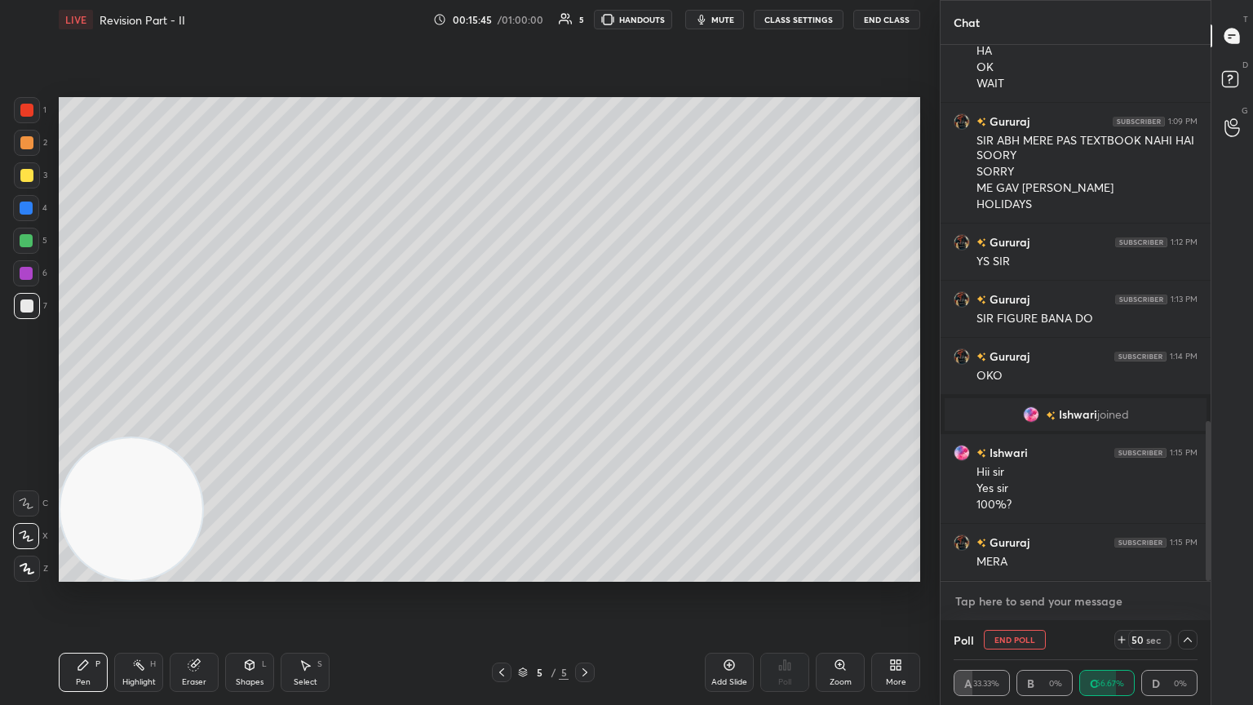
click at [585, 383] on textarea at bounding box center [1076, 601] width 244 height 26
click at [585, 383] on icon at bounding box center [1187, 639] width 13 height 13
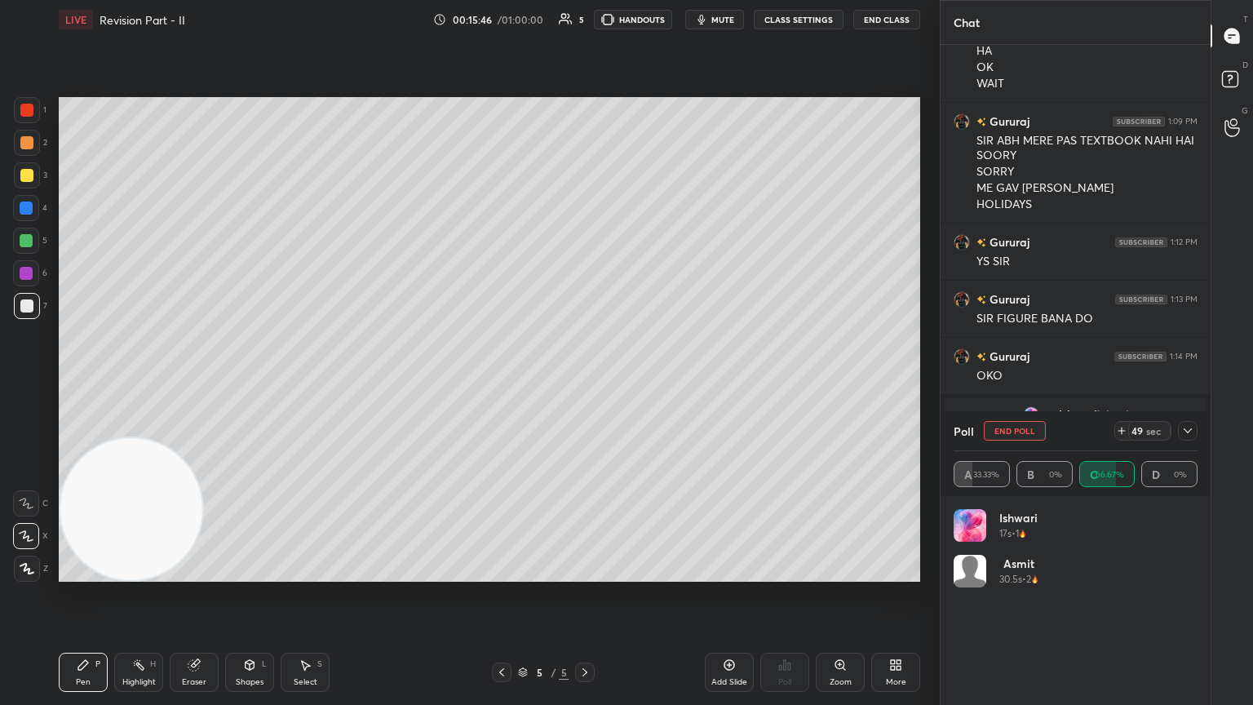
scroll to position [191, 239]
click at [585, 383] on icon at bounding box center [1187, 430] width 13 height 13
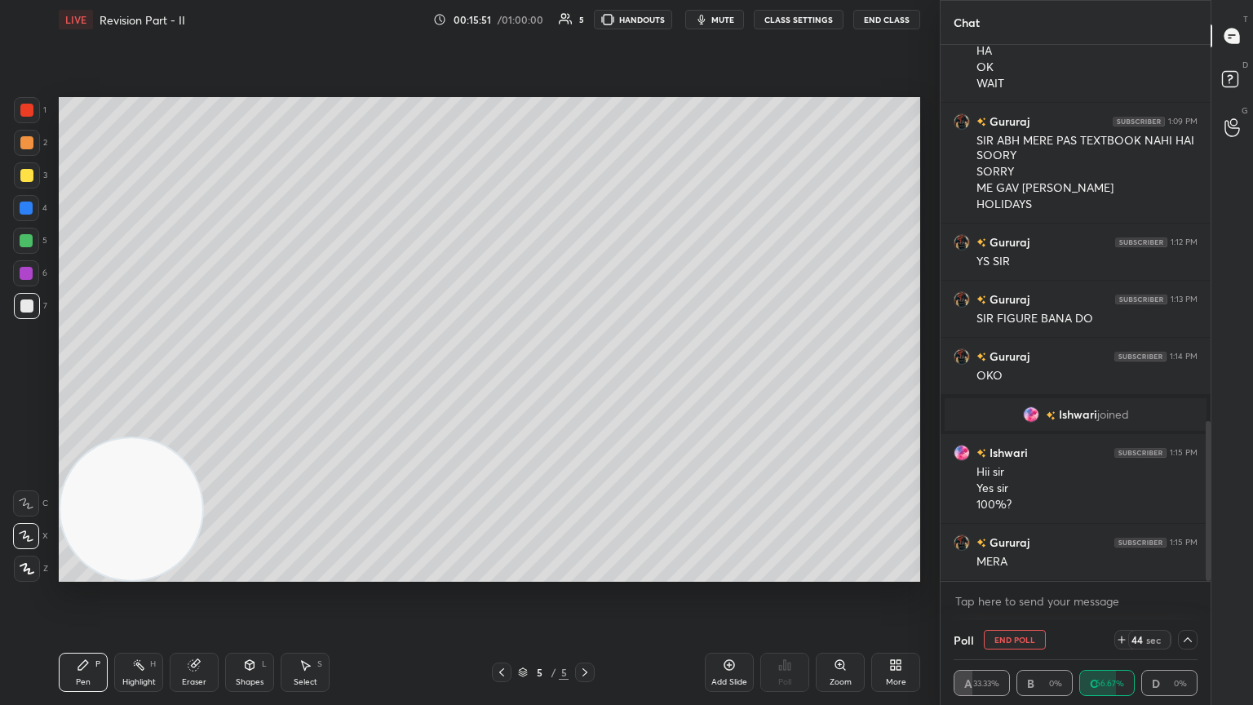
scroll to position [1315, 0]
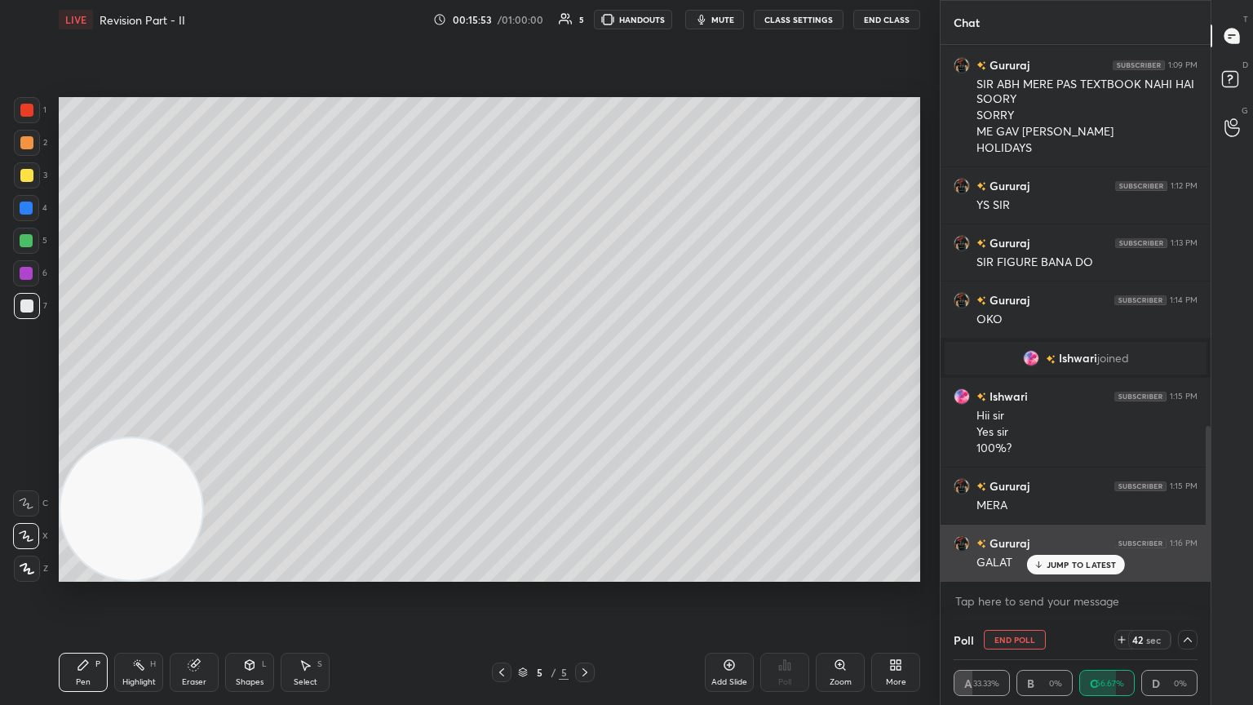
click at [585, 383] on p "JUMP TO LATEST" at bounding box center [1082, 565] width 70 height 10
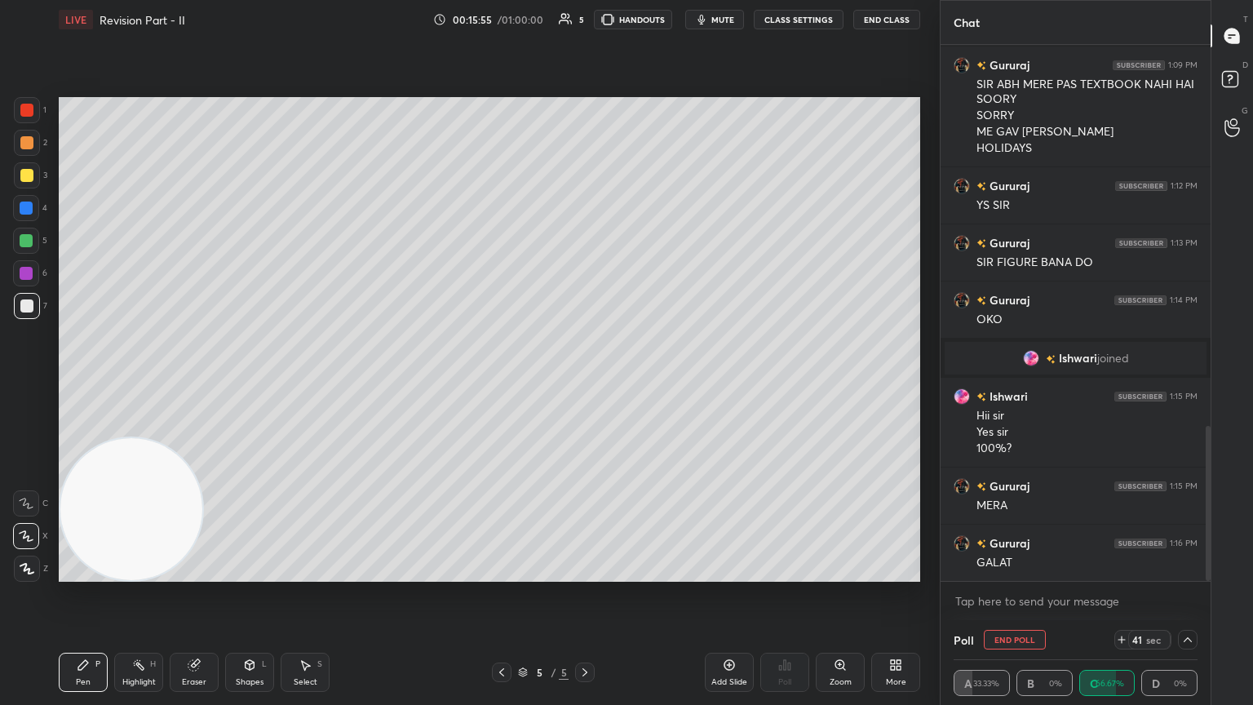
drag, startPoint x: 258, startPoint y: 663, endPoint x: 247, endPoint y: 655, distance: 12.9
click at [256, 383] on div "Shapes L" at bounding box center [249, 672] width 49 height 39
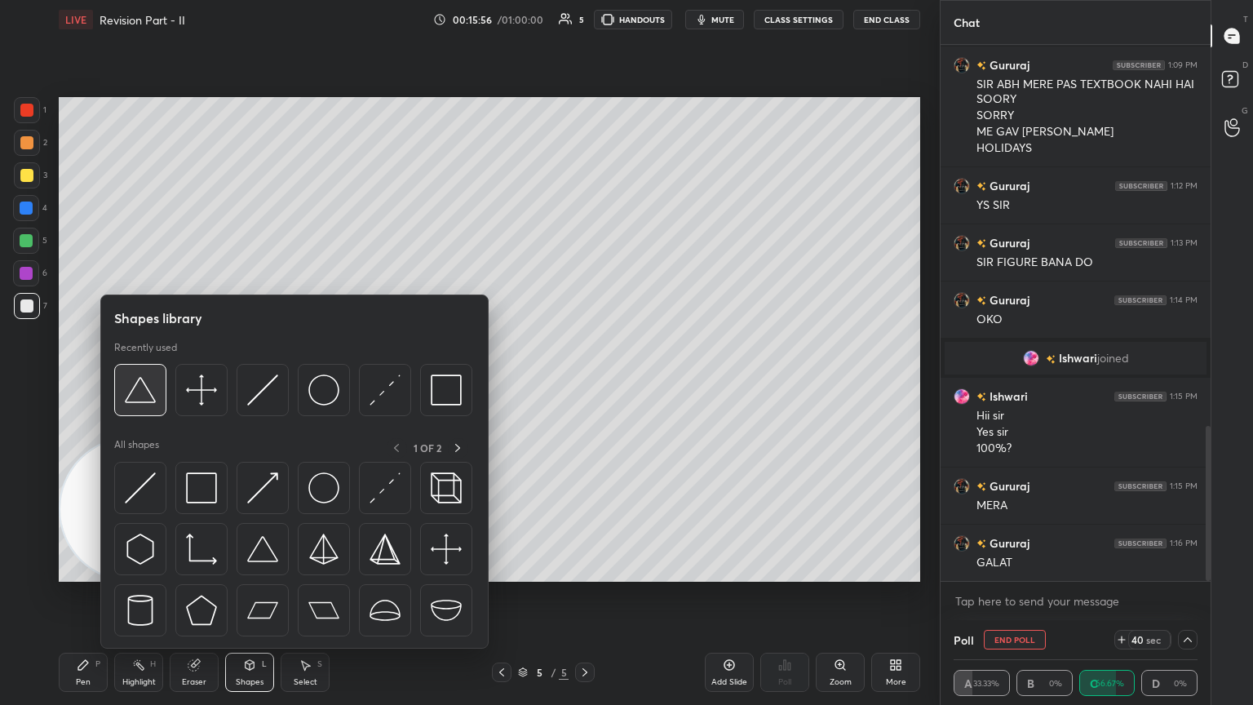
click at [153, 383] on img at bounding box center [140, 390] width 31 height 31
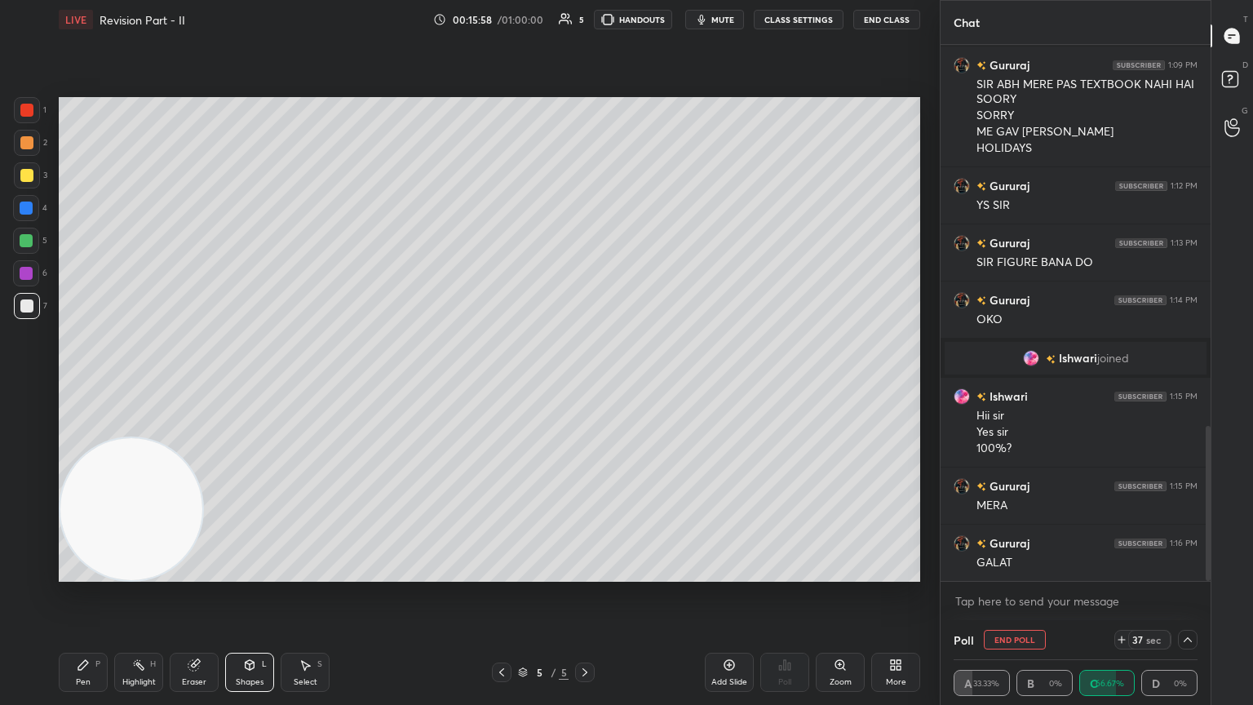
click at [90, 383] on div "Pen P" at bounding box center [83, 672] width 49 height 39
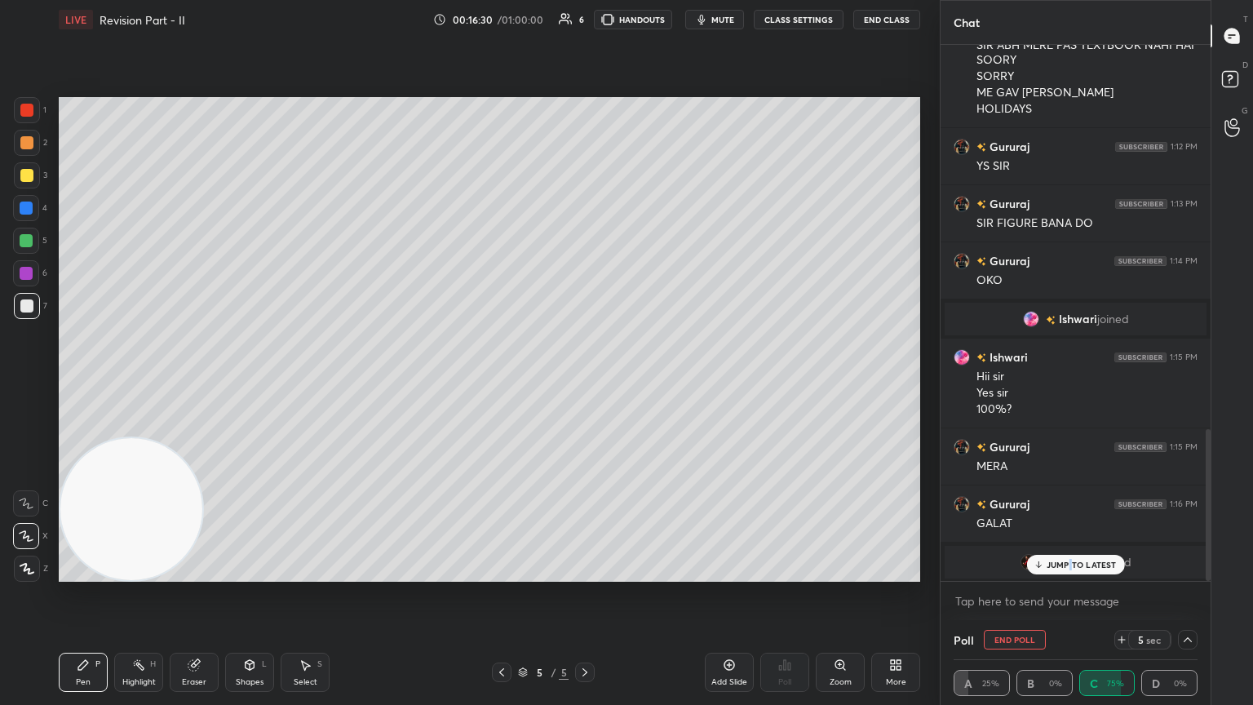
click at [585, 383] on div "JUMP TO LATEST" at bounding box center [1075, 565] width 98 height 20
click at [585, 383] on div at bounding box center [1188, 640] width 20 height 20
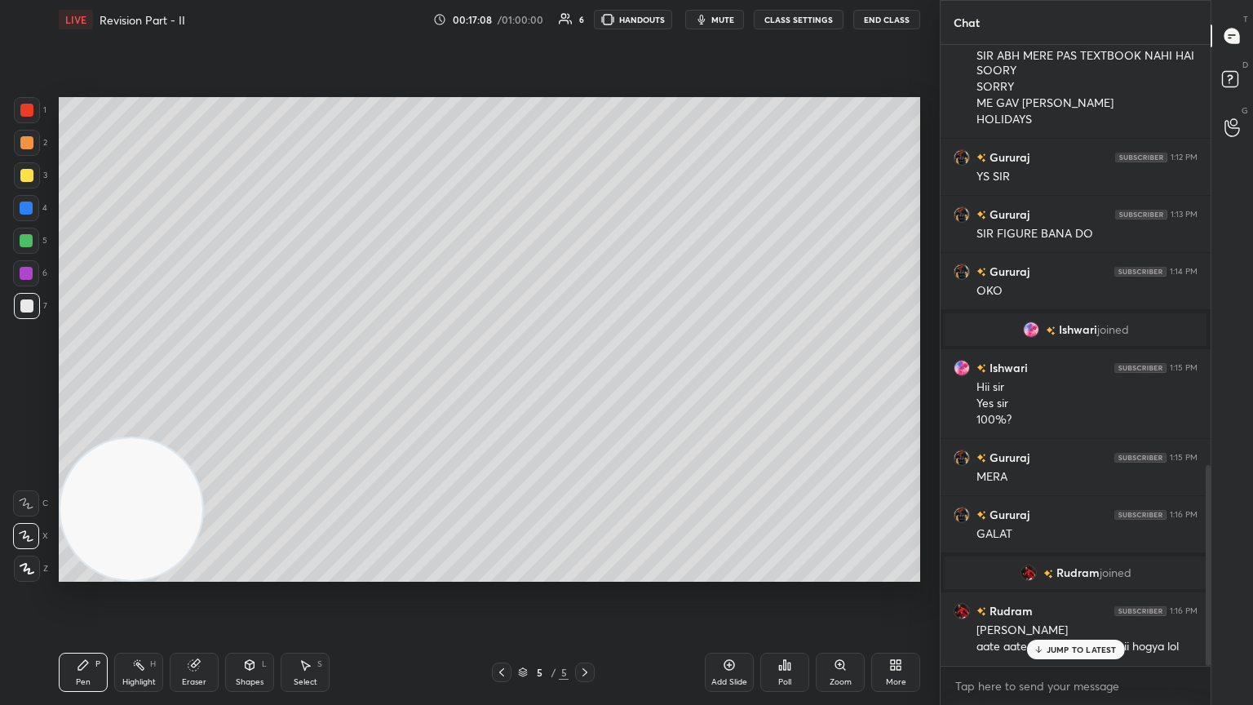
scroll to position [1302, 0]
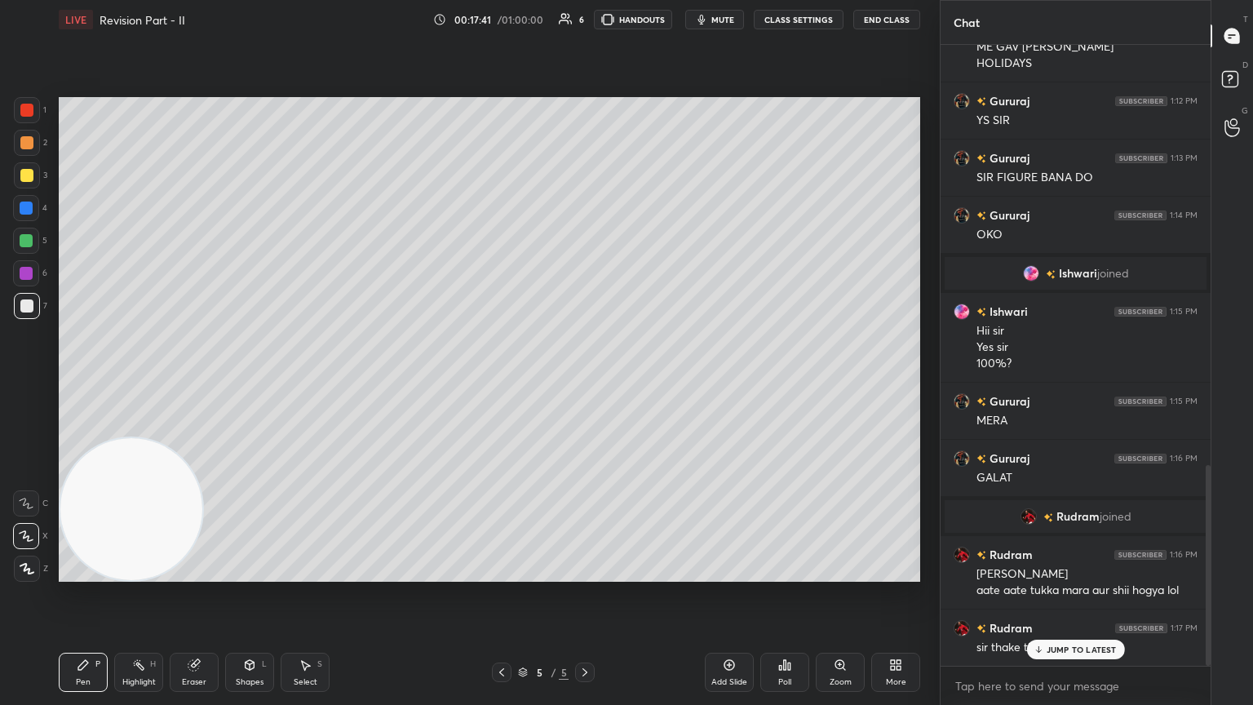
click at [585, 383] on div "Add Slide" at bounding box center [729, 672] width 49 height 39
drag, startPoint x: 501, startPoint y: 667, endPoint x: 522, endPoint y: 667, distance: 21.2
click at [500, 383] on icon at bounding box center [501, 672] width 13 height 13
click at [585, 383] on div at bounding box center [585, 673] width 20 height 20
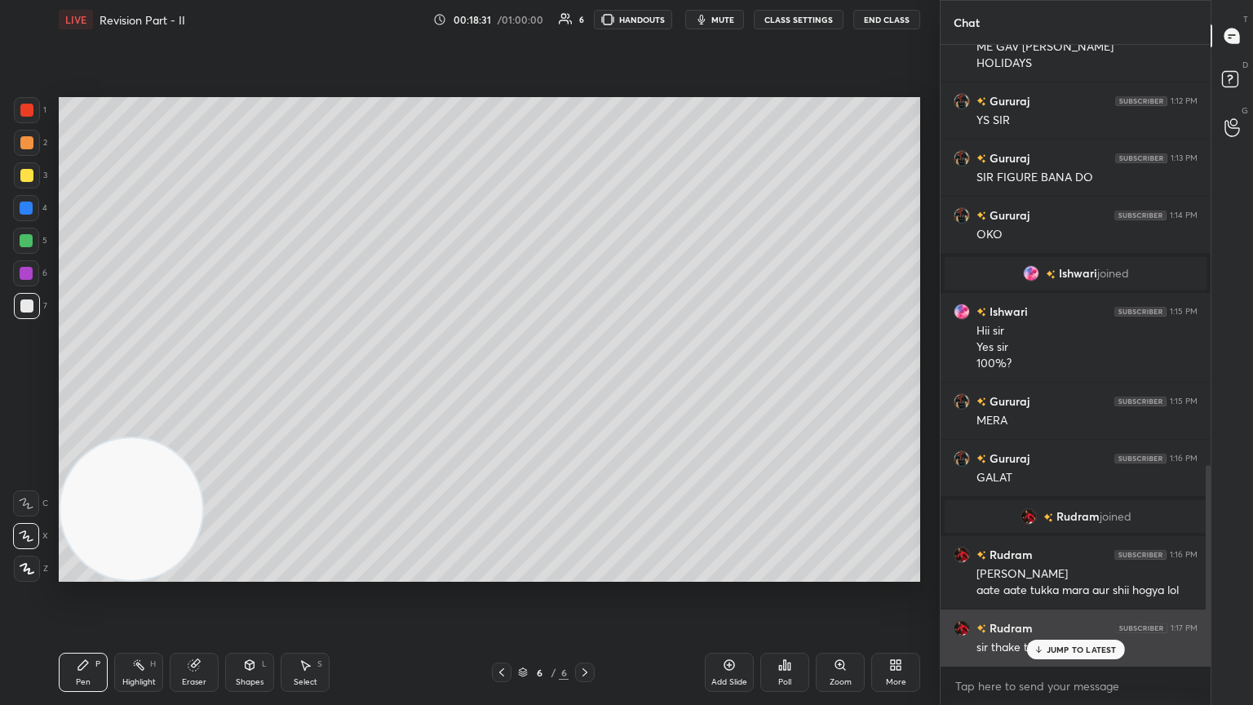
drag, startPoint x: 1054, startPoint y: 649, endPoint x: 1048, endPoint y: 632, distance: 19.1
click at [585, 383] on p "JUMP TO LATEST" at bounding box center [1082, 650] width 70 height 10
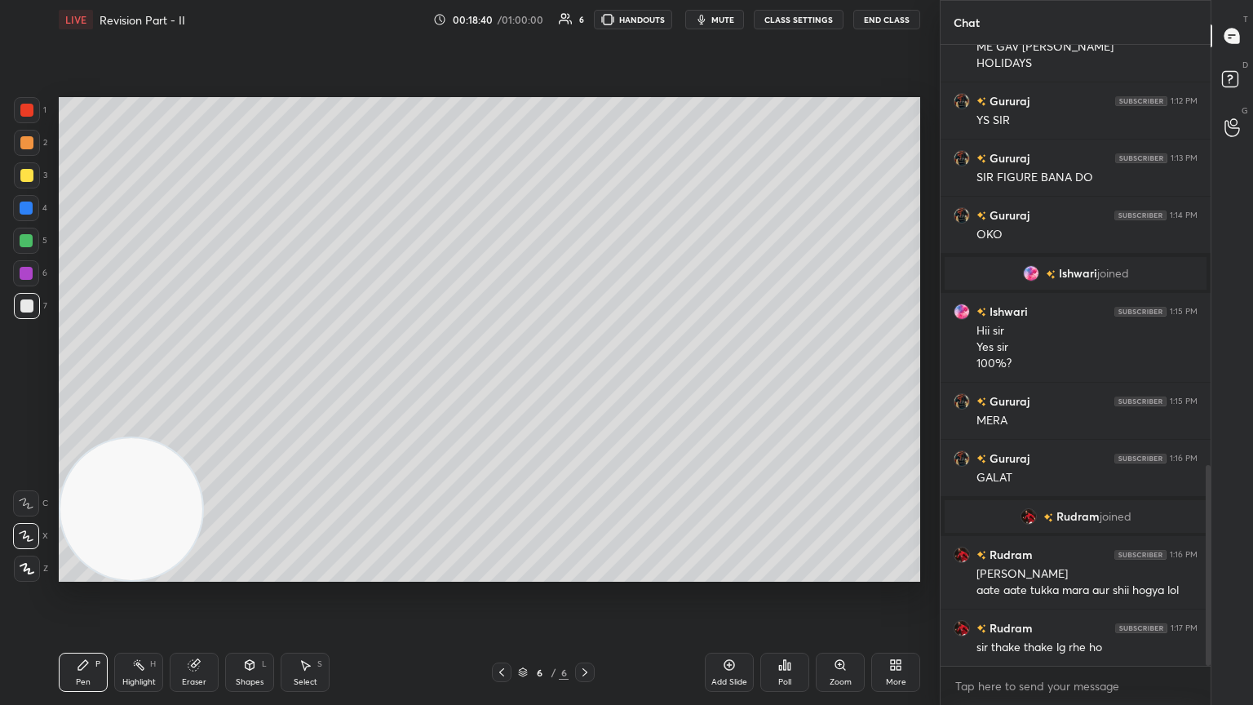
scroll to position [1360, 0]
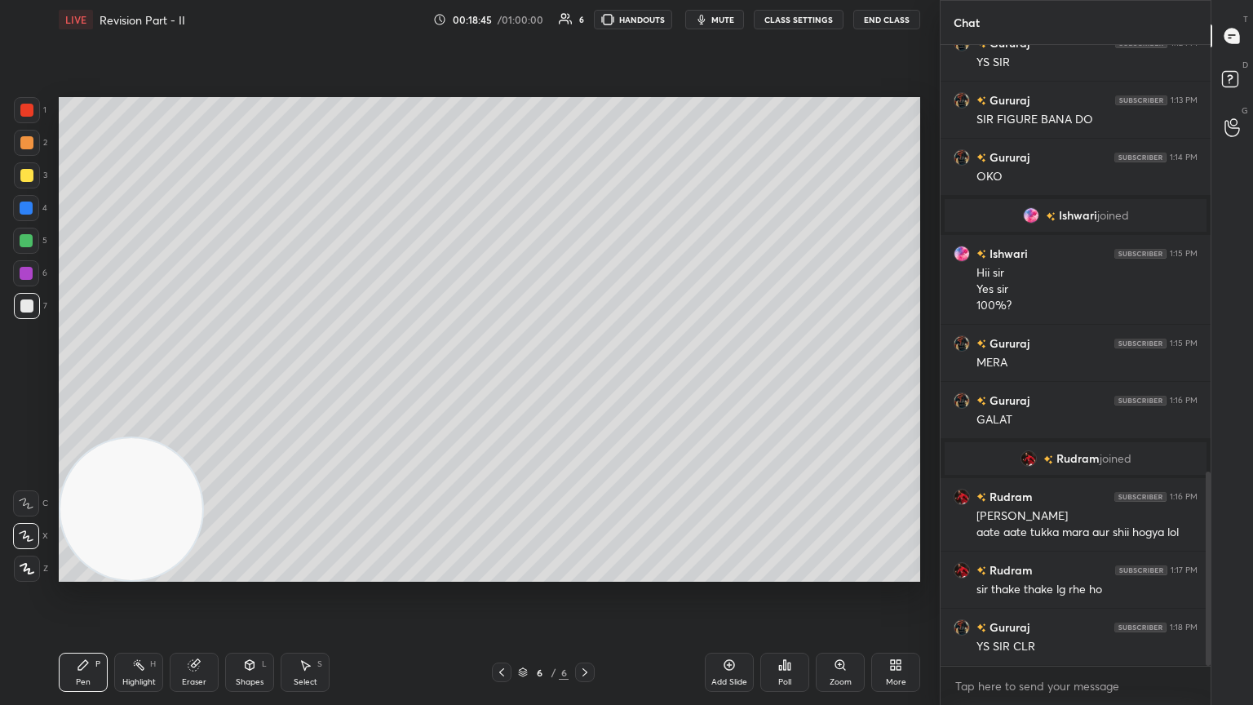
click at [499, 383] on div at bounding box center [502, 673] width 20 height 20
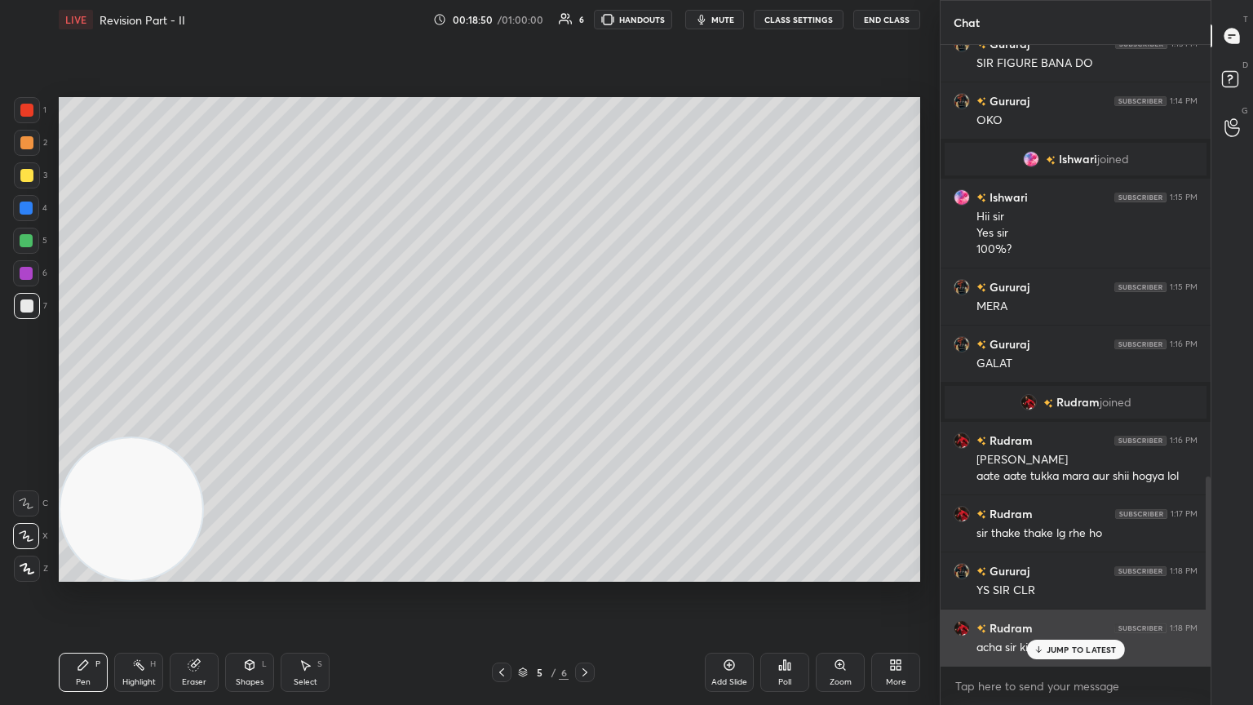
click at [585, 383] on p "JUMP TO LATEST" at bounding box center [1082, 650] width 70 height 10
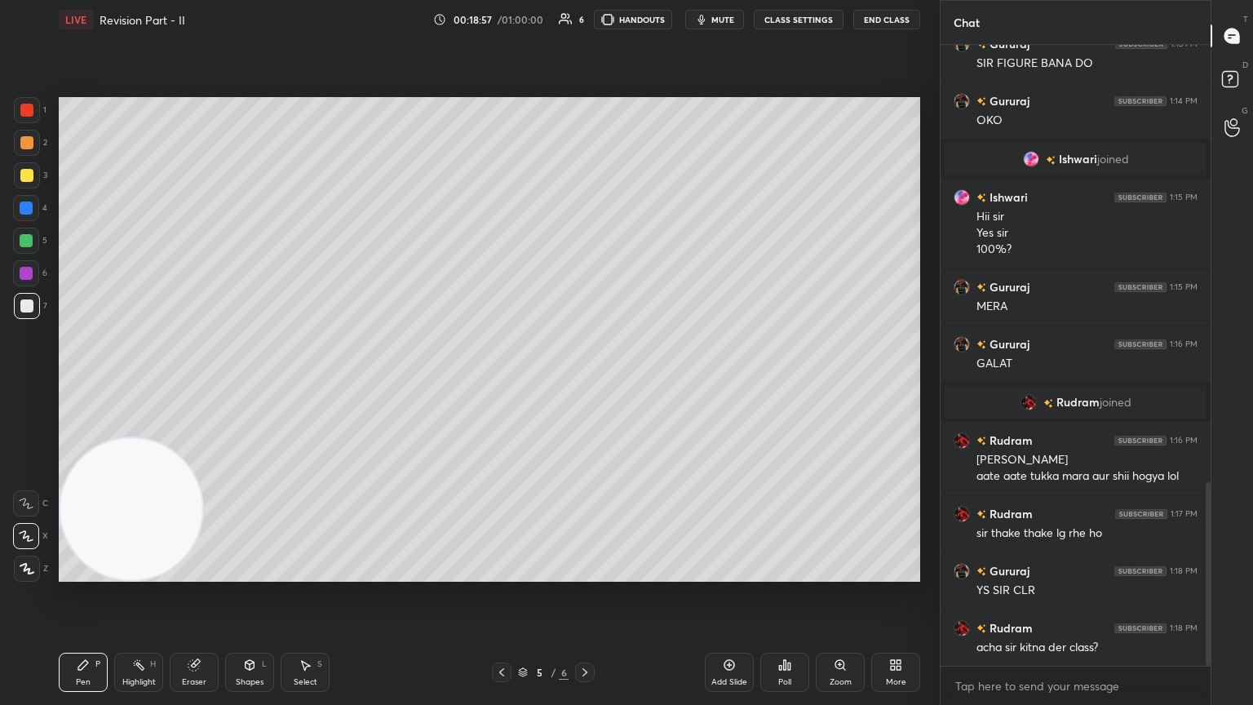
click at [578, 383] on icon at bounding box center [584, 672] width 13 height 13
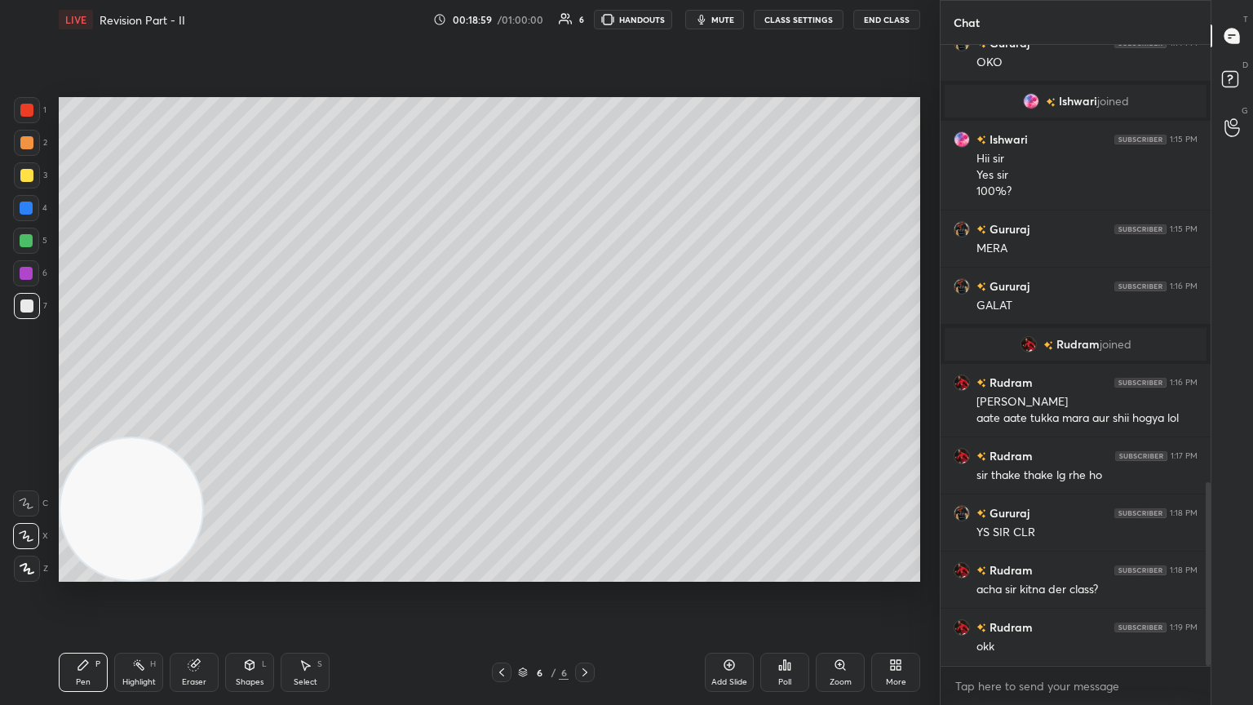
click at [585, 383] on div "Add Slide" at bounding box center [729, 672] width 49 height 39
click at [29, 173] on div at bounding box center [26, 175] width 13 height 13
drag, startPoint x: 29, startPoint y: 307, endPoint x: 57, endPoint y: 301, distance: 28.3
click at [29, 307] on div at bounding box center [26, 305] width 13 height 13
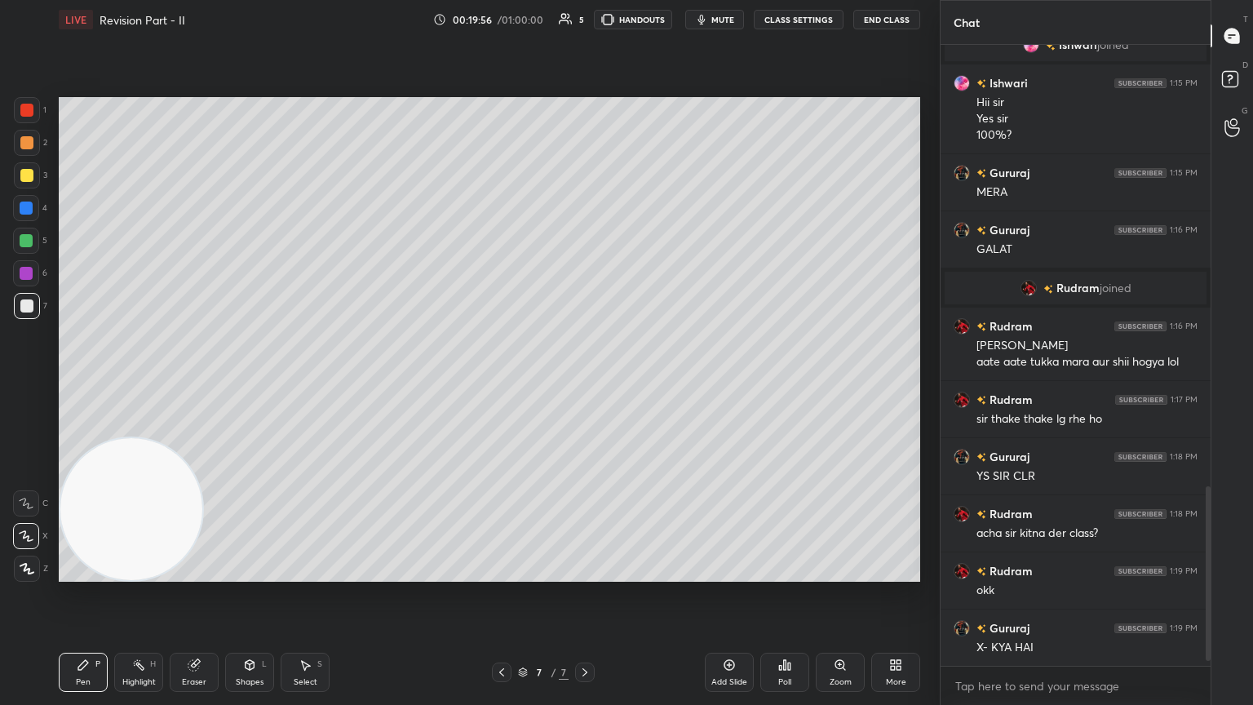
scroll to position [1589, 0]
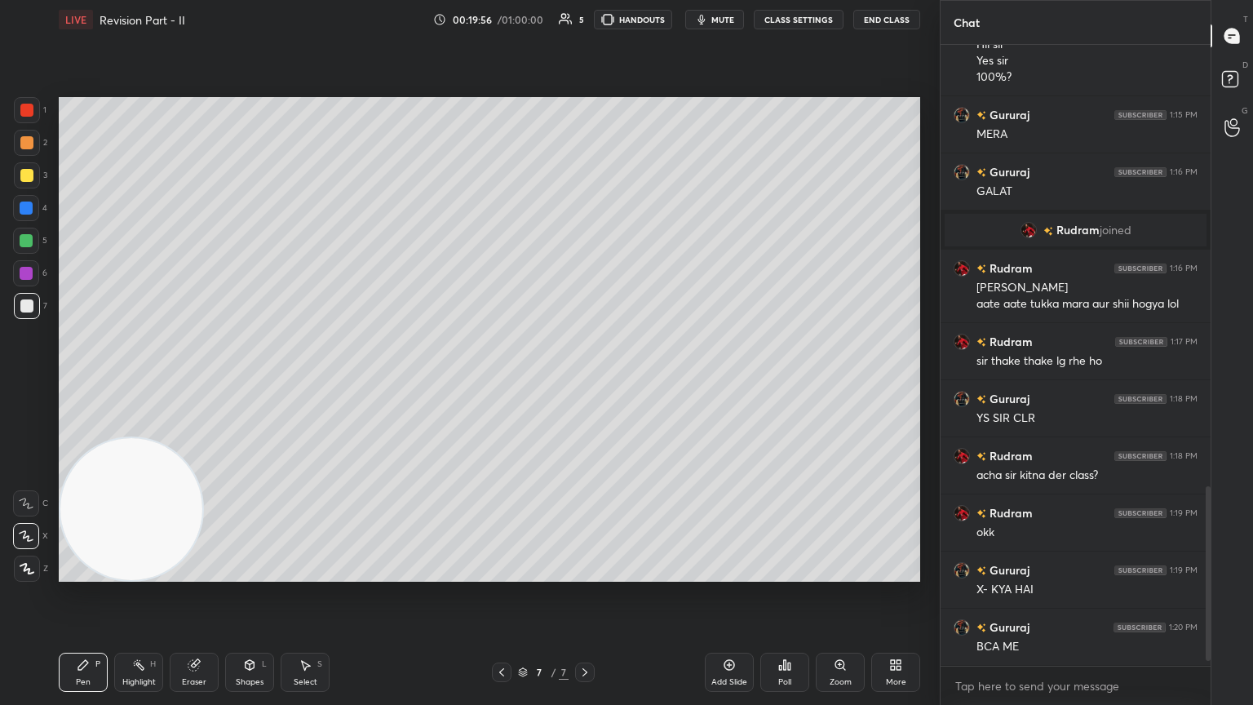
click at [585, 383] on icon at bounding box center [784, 664] width 13 height 13
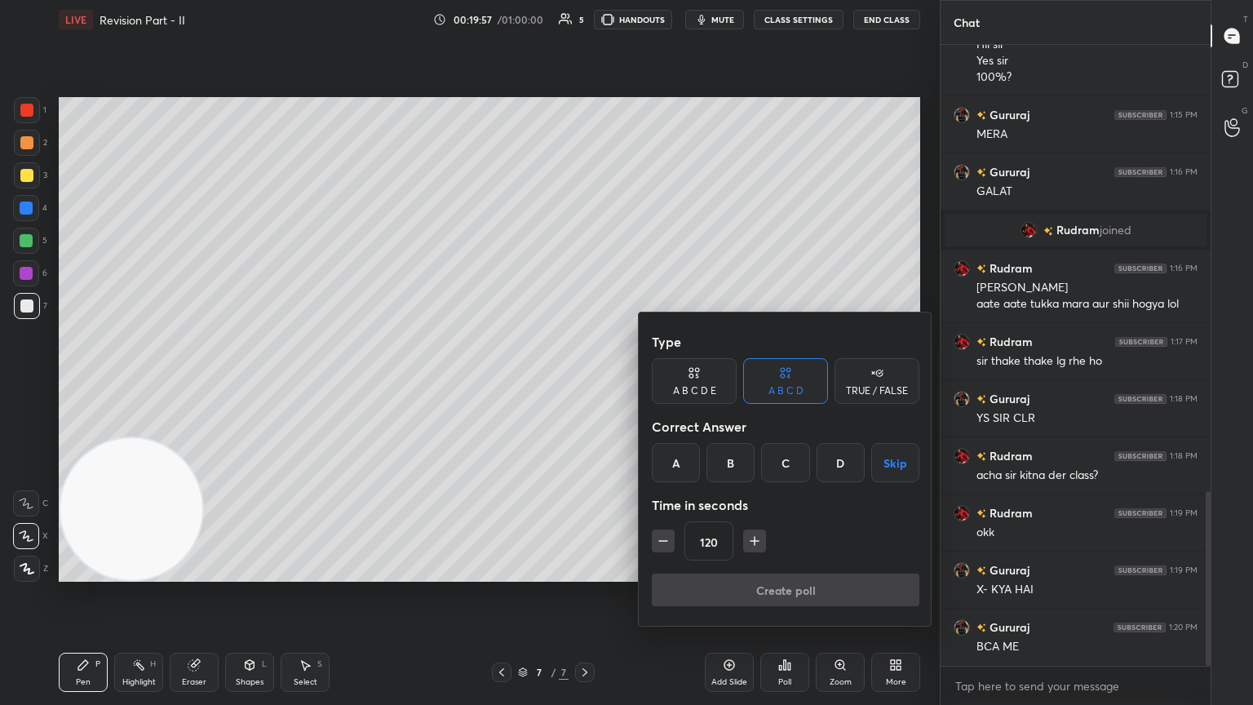
click at [585, 383] on div "B" at bounding box center [731, 462] width 48 height 39
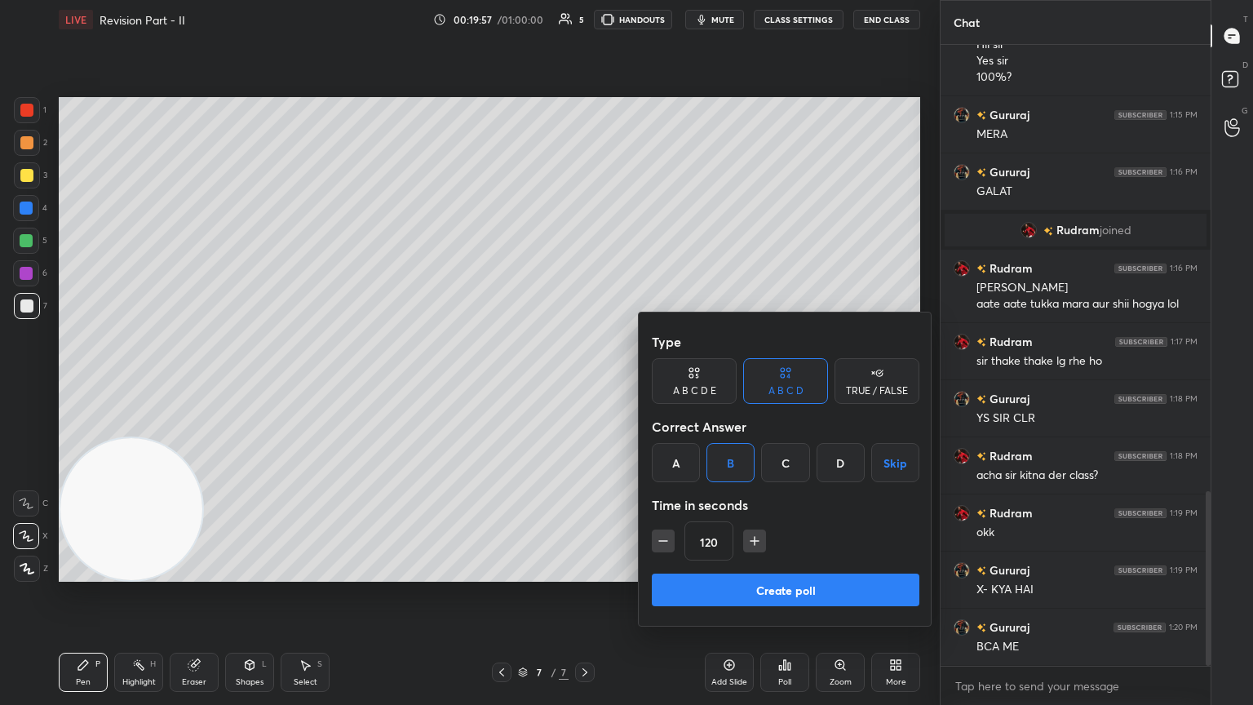
click at [585, 383] on button "Create poll" at bounding box center [786, 590] width 268 height 33
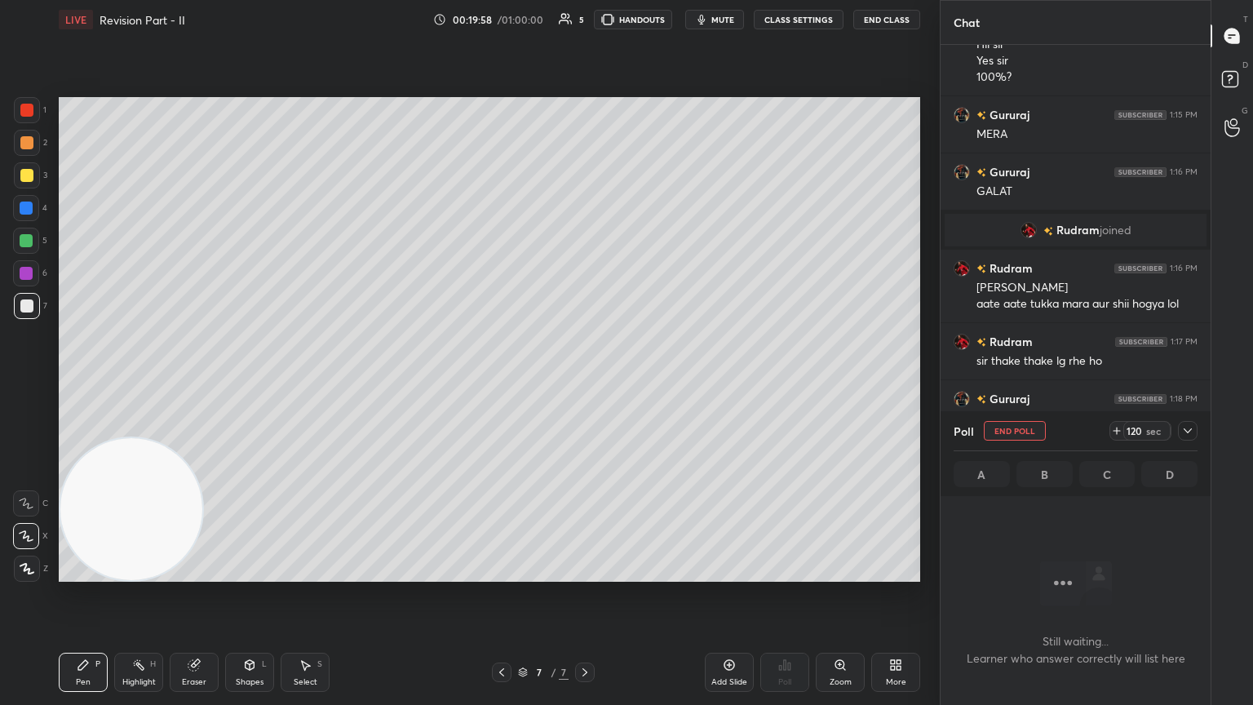
scroll to position [6, 5]
click at [585, 383] on icon at bounding box center [1187, 430] width 13 height 13
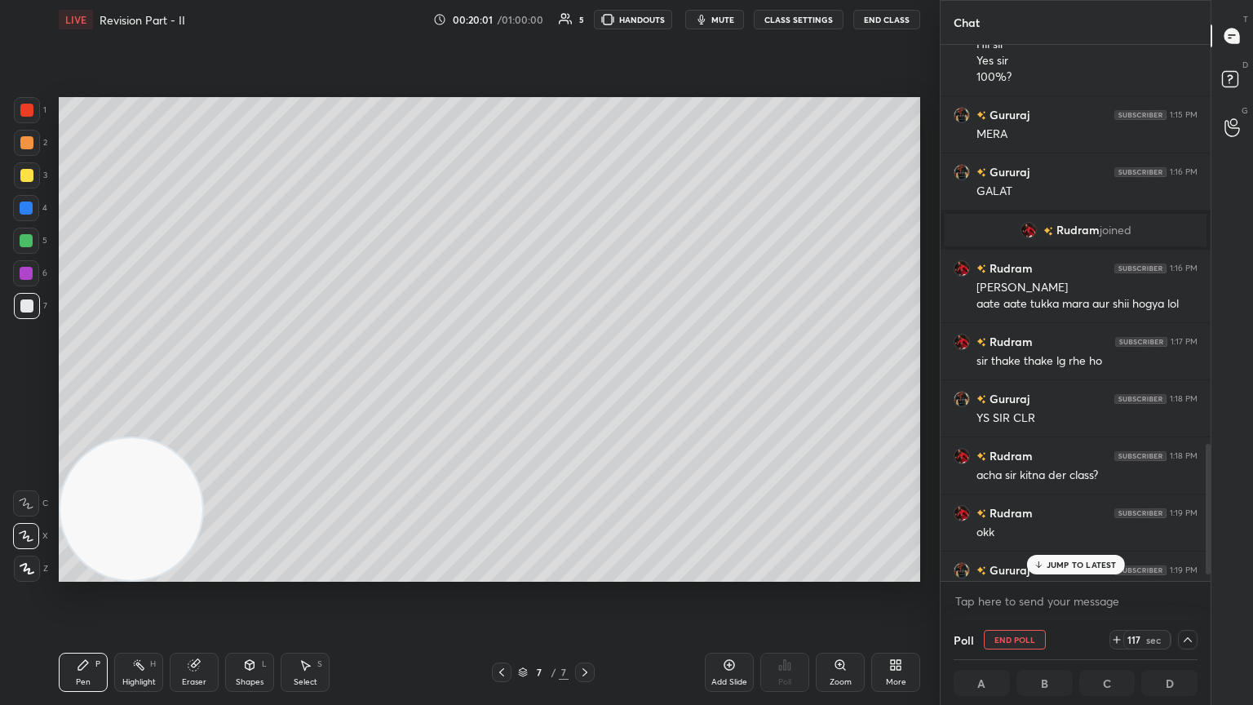
scroll to position [1673, 0]
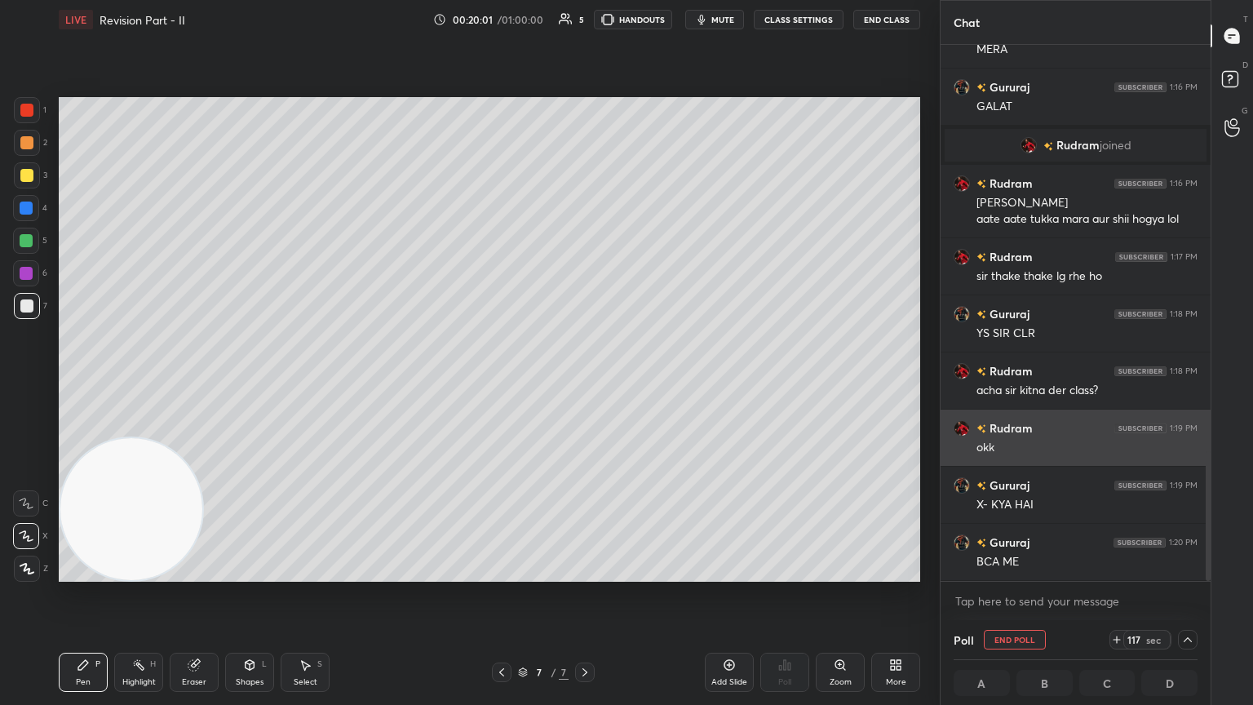
drag, startPoint x: 1208, startPoint y: 439, endPoint x: 1186, endPoint y: 463, distance: 33.5
click at [585, 383] on div at bounding box center [1206, 313] width 10 height 536
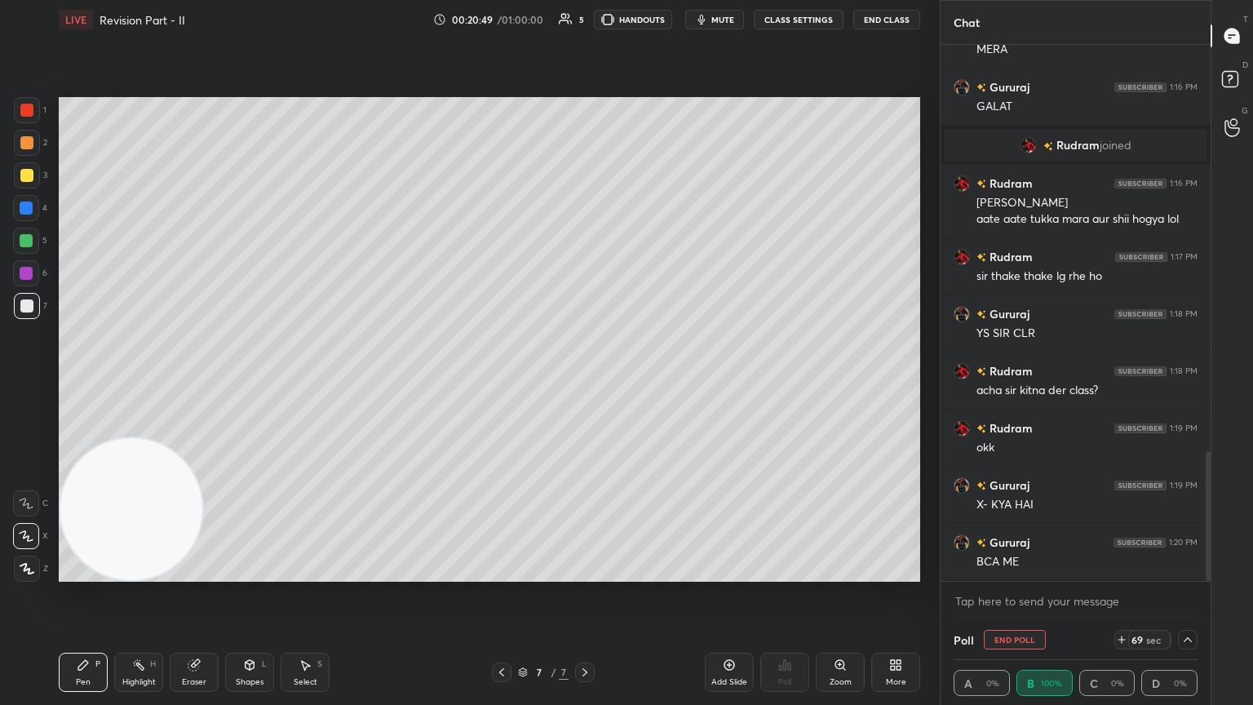
click at [585, 383] on icon at bounding box center [1187, 639] width 13 height 13
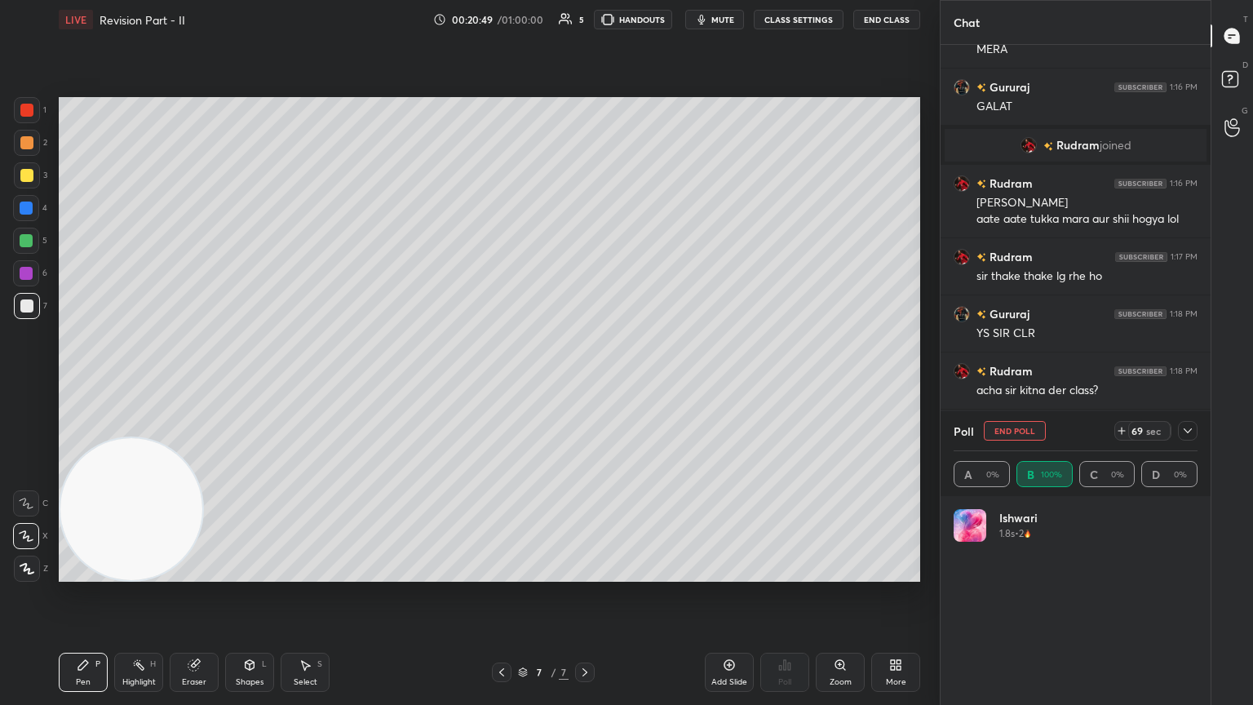
scroll to position [191, 239]
click at [585, 383] on icon at bounding box center [1187, 430] width 13 height 13
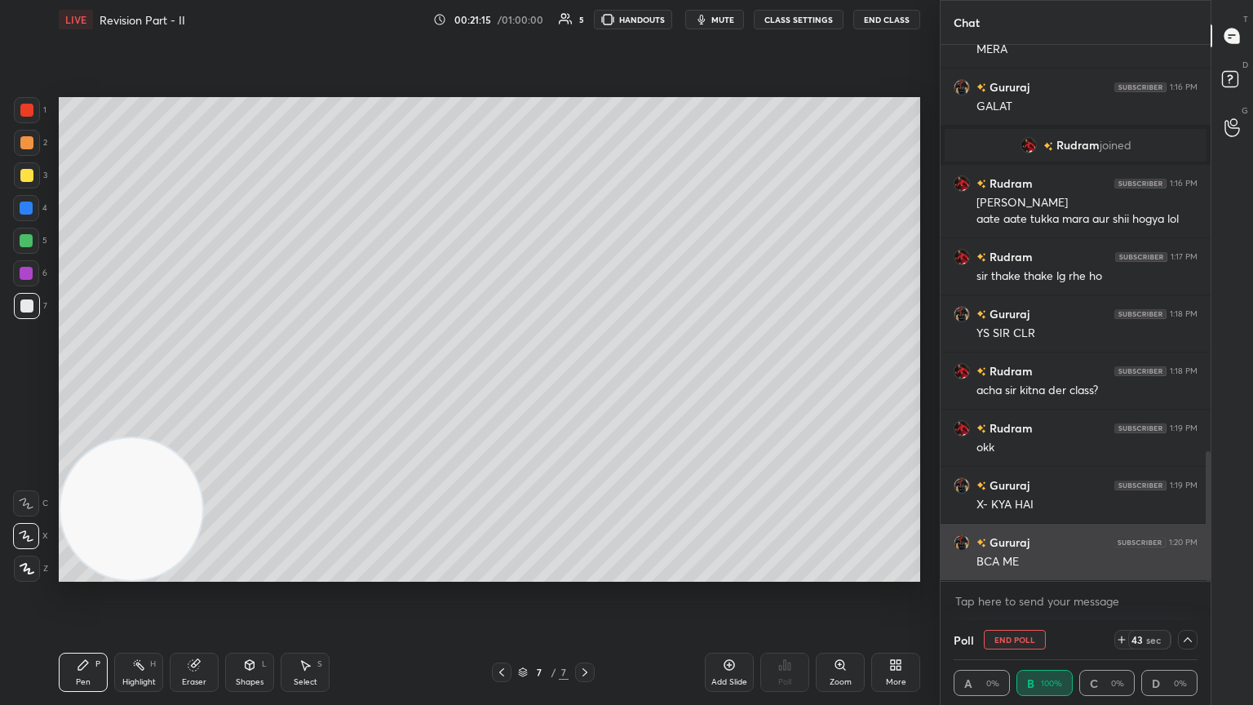
scroll to position [0, 0]
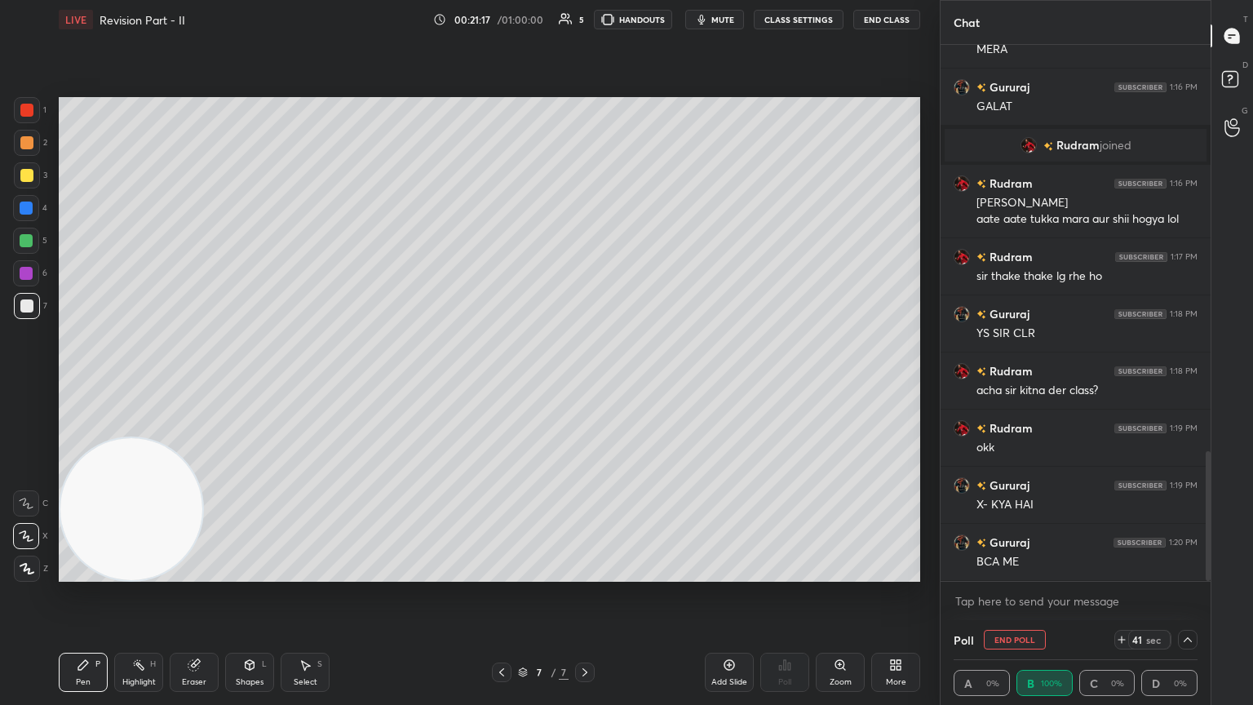
drag, startPoint x: 1208, startPoint y: 460, endPoint x: 1206, endPoint y: 511, distance: 50.6
click at [585, 383] on div at bounding box center [1208, 516] width 5 height 130
click at [585, 383] on icon at bounding box center [1187, 639] width 13 height 13
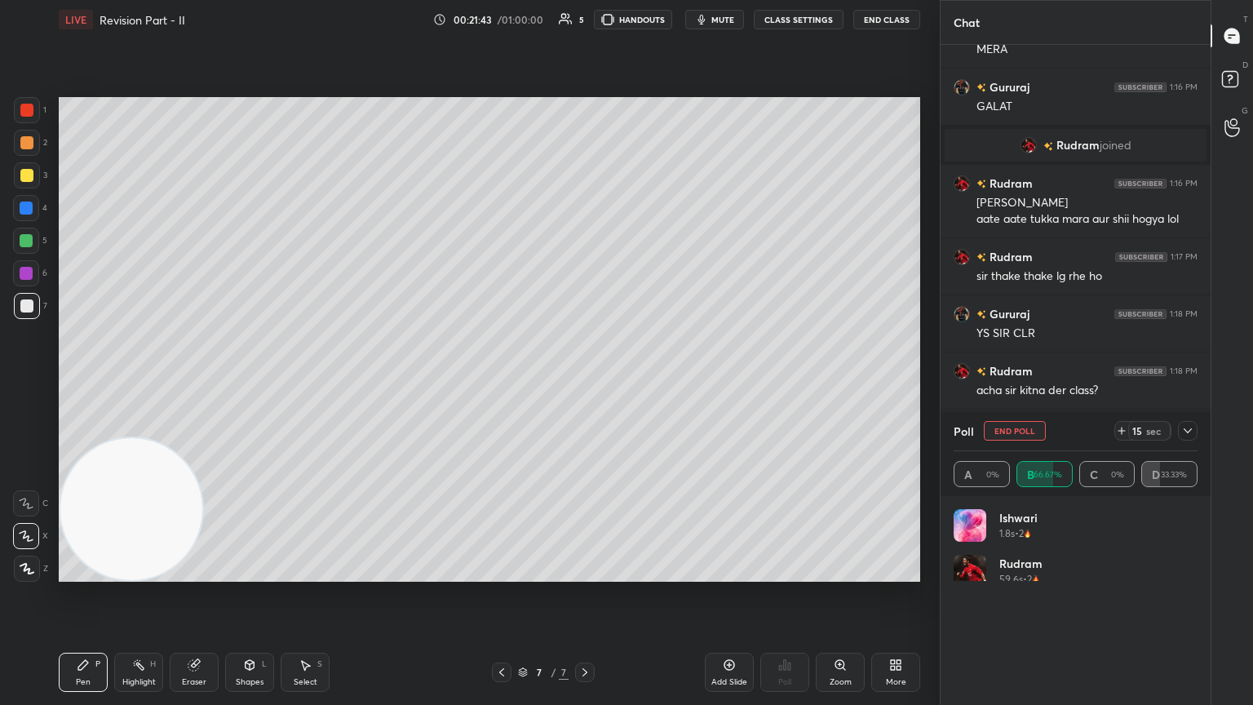
scroll to position [191, 239]
click at [585, 383] on icon at bounding box center [1187, 430] width 13 height 13
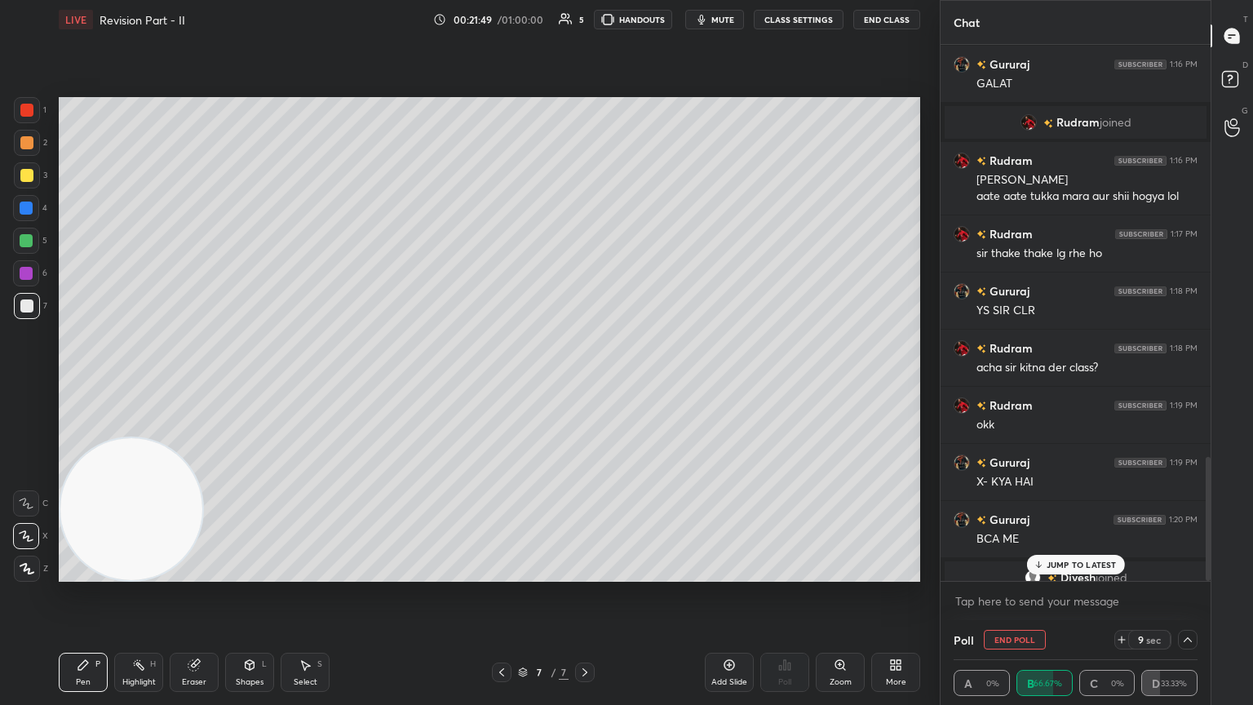
scroll to position [1785, 0]
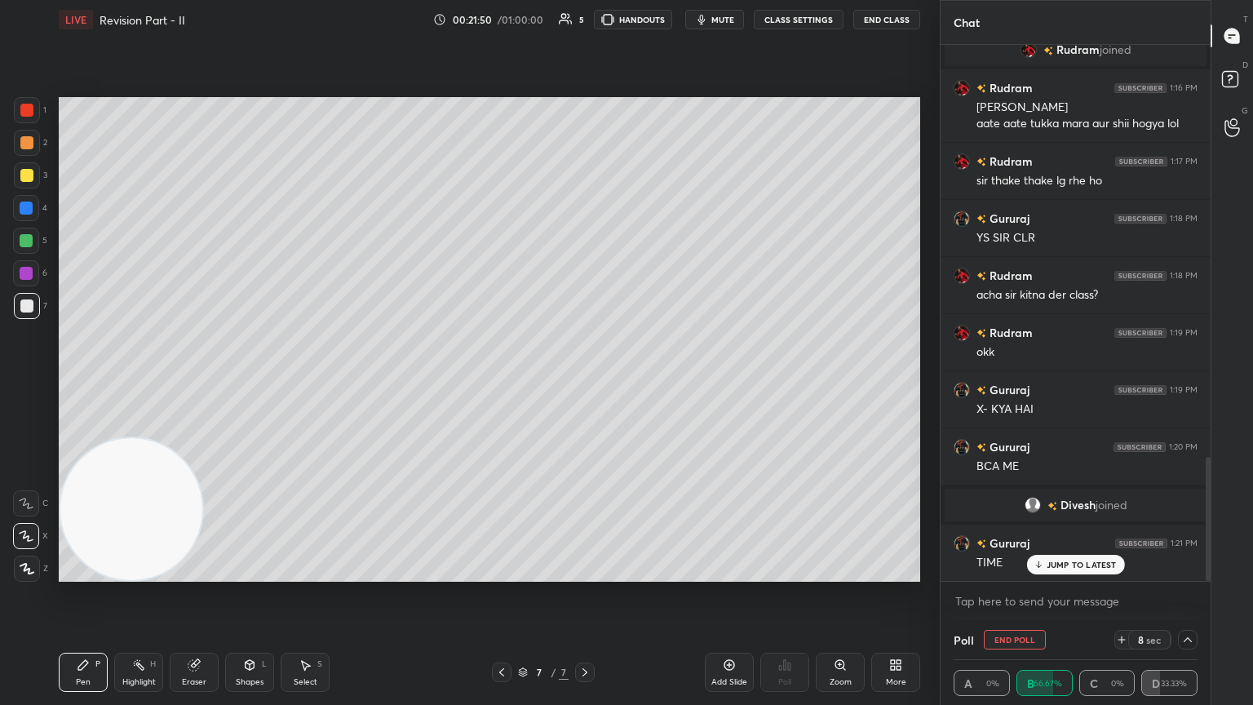
drag, startPoint x: 1077, startPoint y: 567, endPoint x: 1110, endPoint y: 590, distance: 40.5
click at [585, 383] on p "JUMP TO LATEST" at bounding box center [1082, 565] width 70 height 10
click at [585, 383] on icon at bounding box center [1121, 639] width 13 height 13
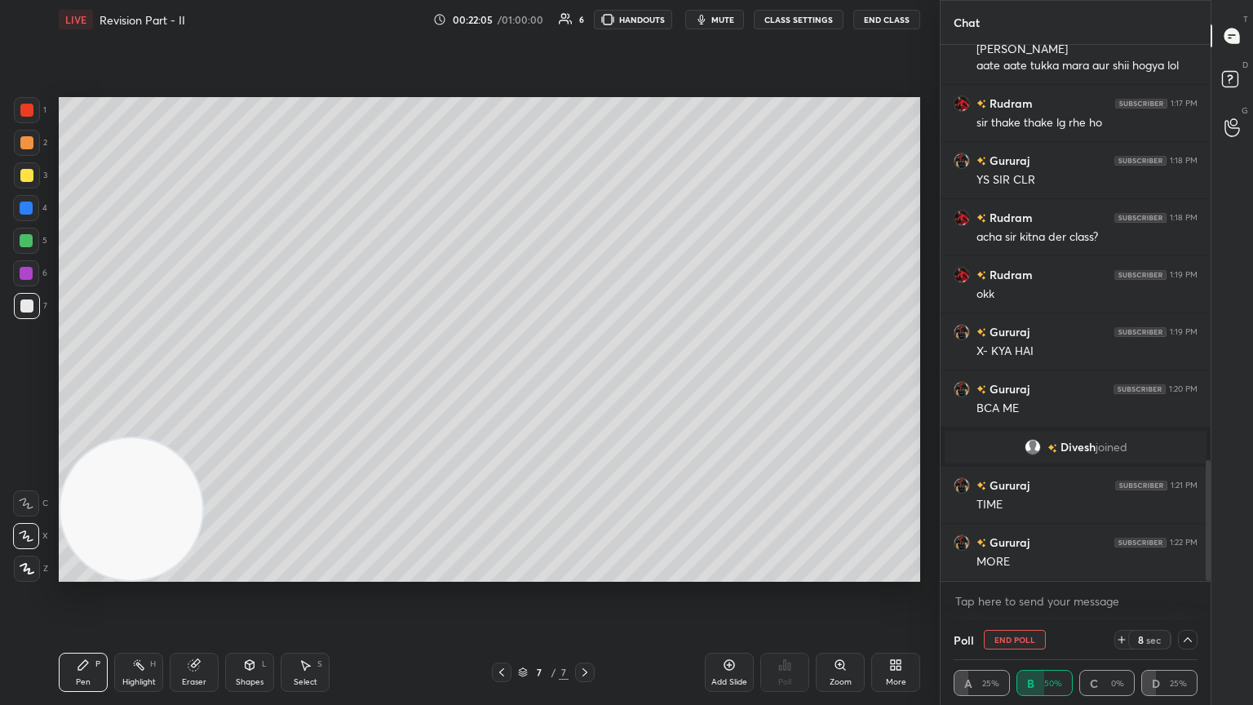
scroll to position [1899, 0]
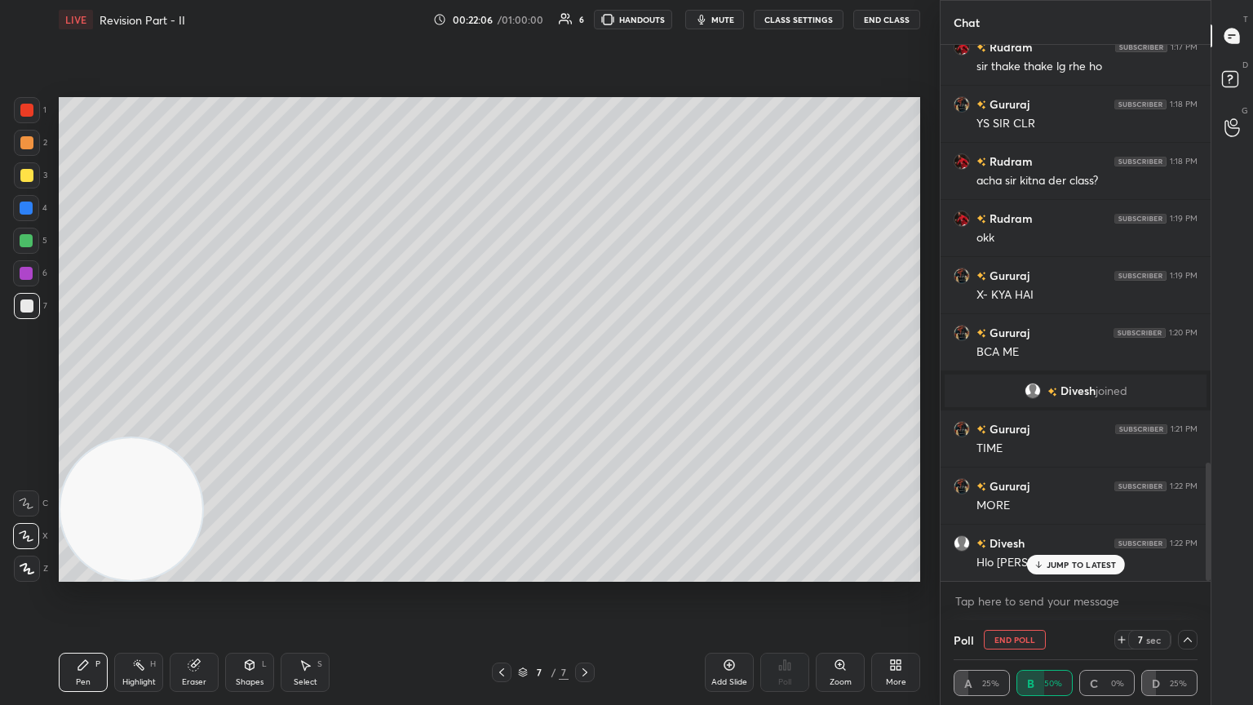
click at [585, 383] on icon at bounding box center [1187, 639] width 13 height 13
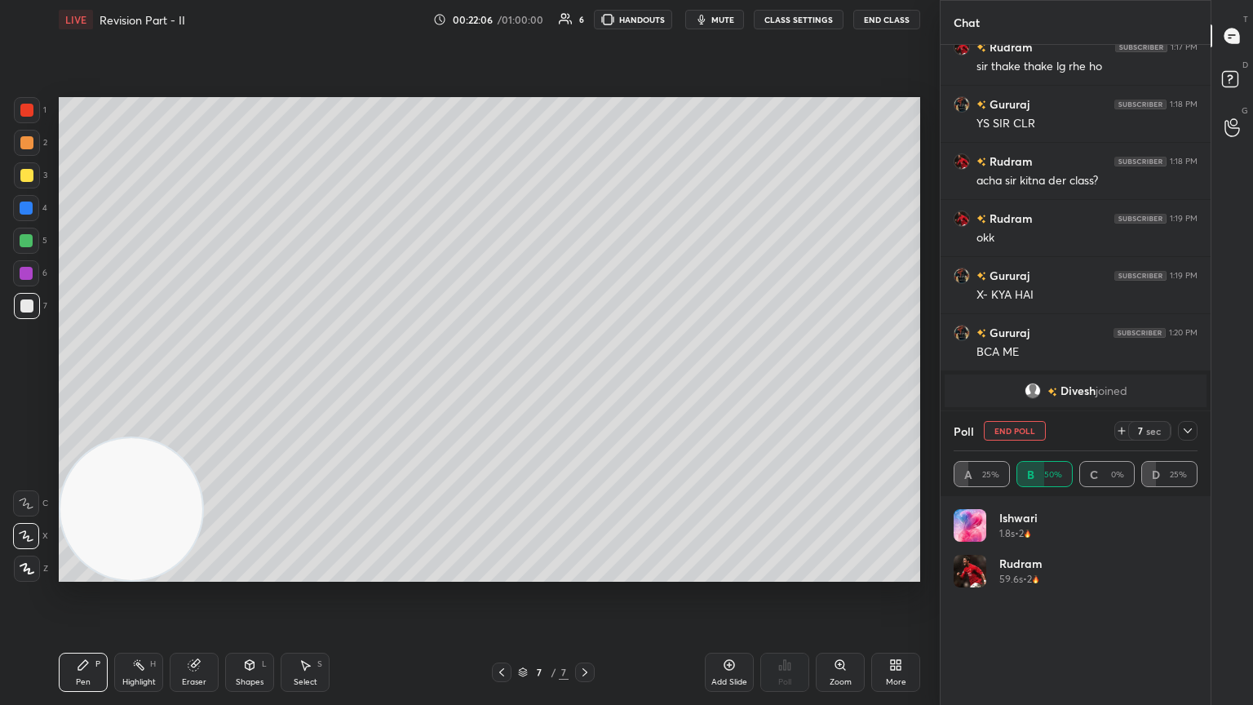
scroll to position [5, 5]
click at [585, 383] on icon at bounding box center [1187, 430] width 13 height 13
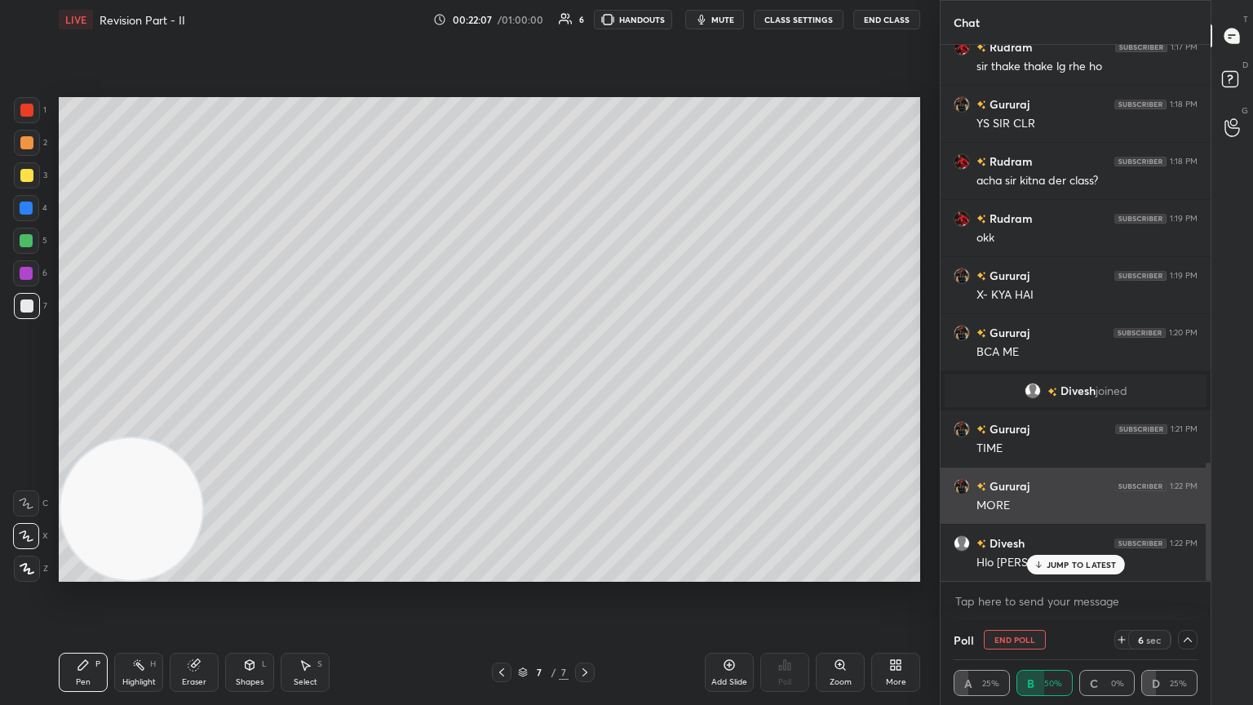
scroll to position [0, 0]
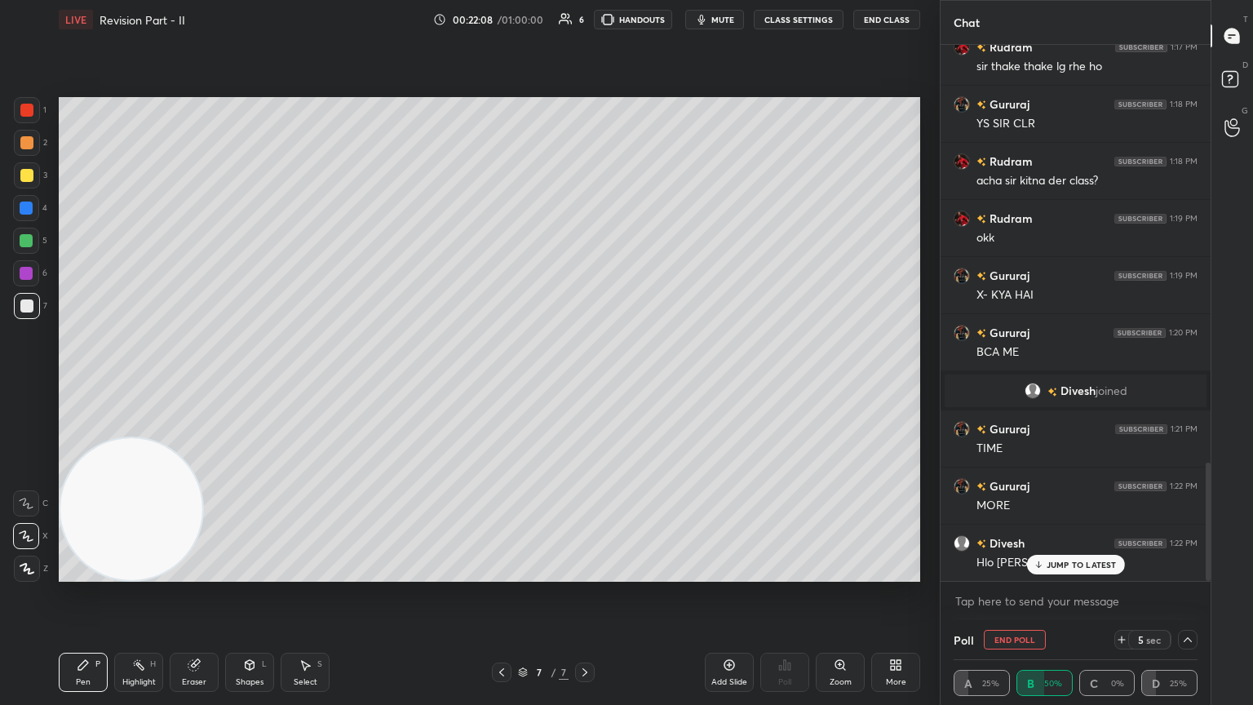
click at [585, 383] on p "JUMP TO LATEST" at bounding box center [1082, 565] width 70 height 10
click at [259, 383] on div "Shapes L" at bounding box center [249, 672] width 49 height 39
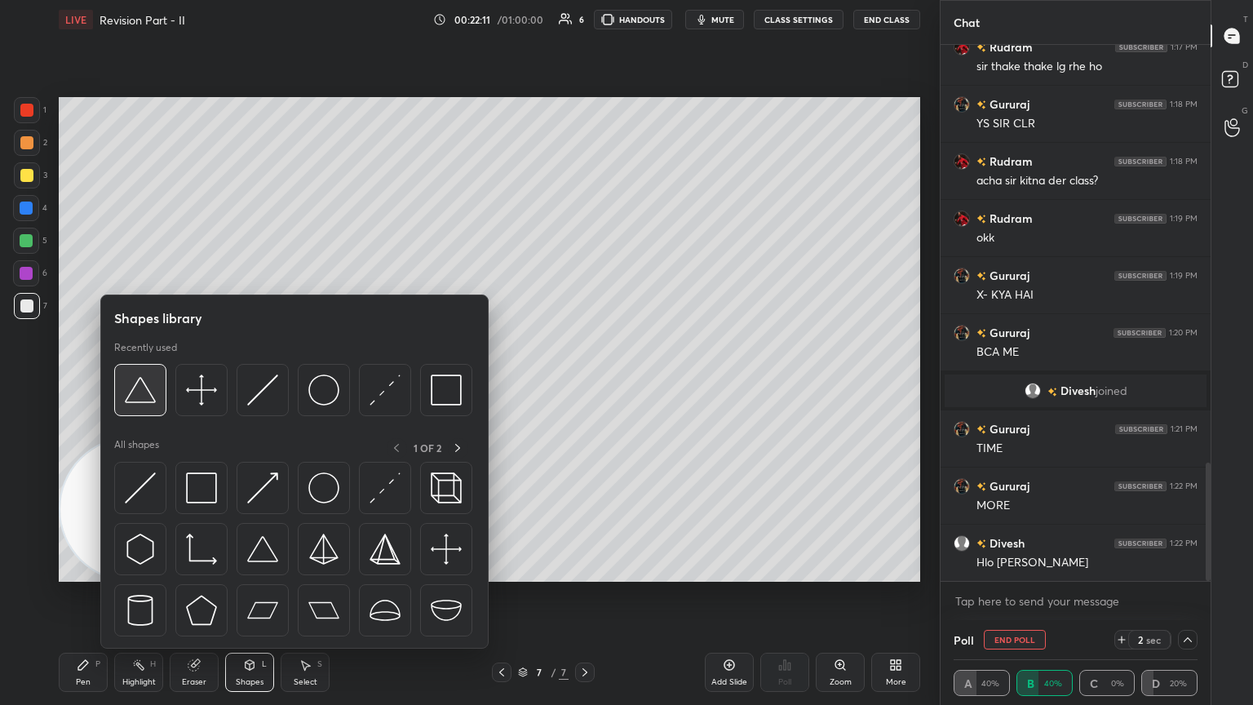
click at [134, 383] on img at bounding box center [140, 390] width 31 height 31
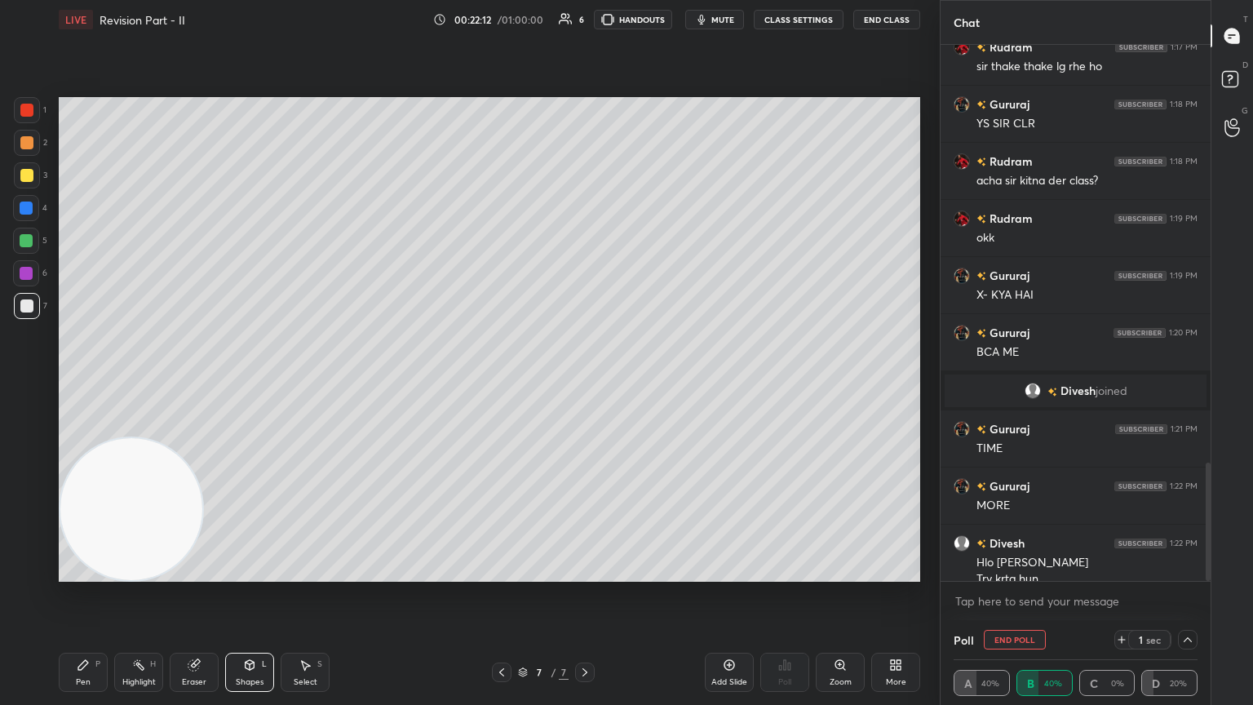
scroll to position [1916, 0]
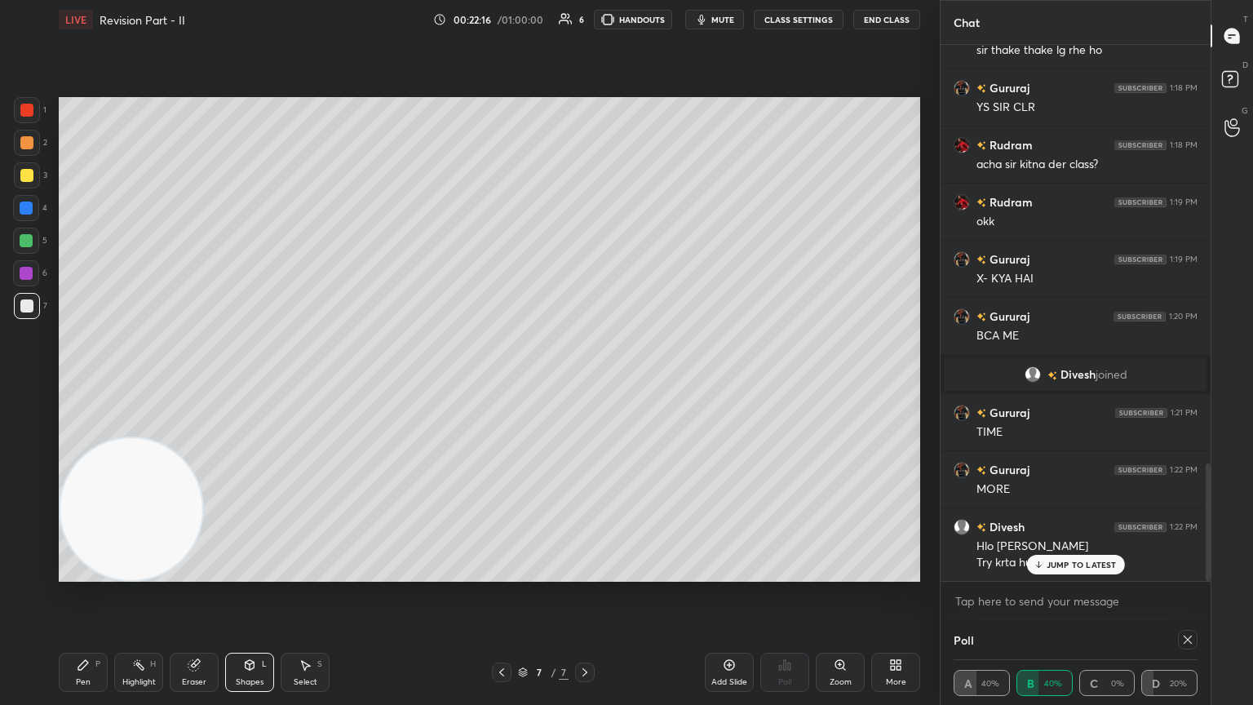
click at [585, 383] on p "JUMP TO LATEST" at bounding box center [1082, 565] width 70 height 10
click at [82, 383] on icon at bounding box center [83, 664] width 13 height 13
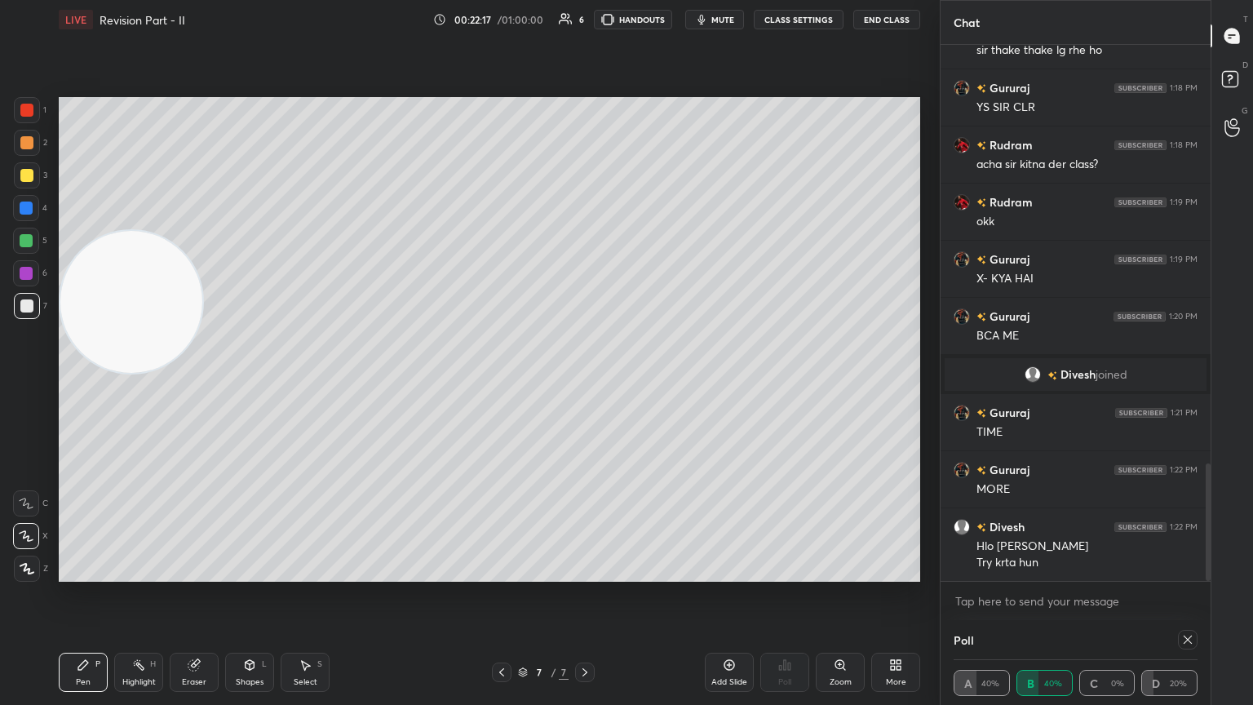
drag, startPoint x: 135, startPoint y: 523, endPoint x: 51, endPoint y: 157, distance: 375.9
click at [47, 162] on div "1 2 3 4 5 6 7 C X Z C X Z E E Erase all H H LIVE Revision Part - II 00:22:17 / …" at bounding box center [463, 352] width 927 height 705
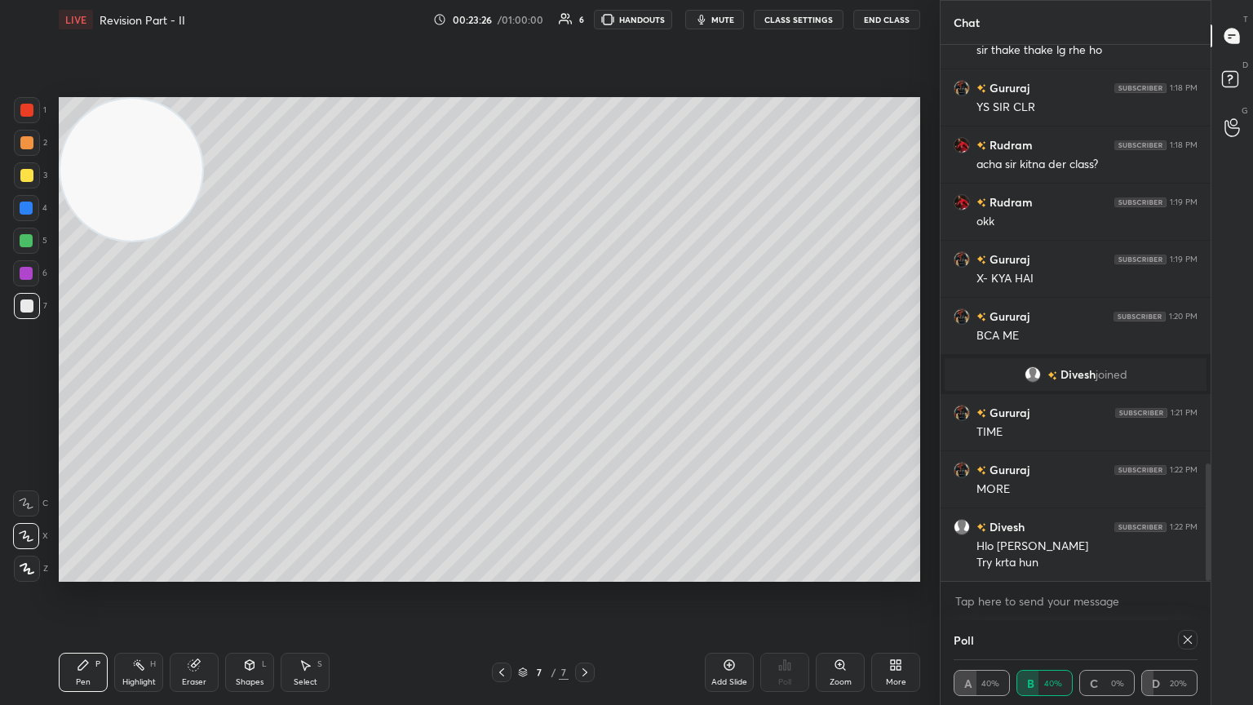
click at [585, 383] on icon at bounding box center [1187, 639] width 13 height 13
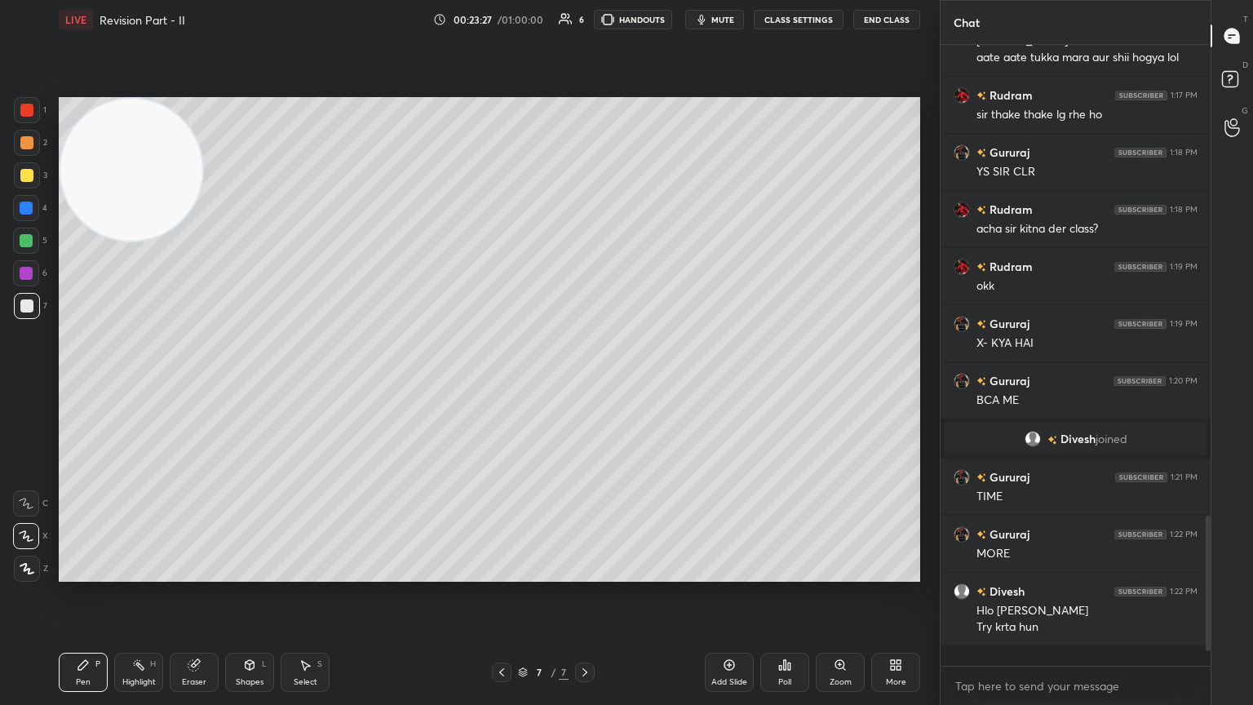
scroll to position [6, 5]
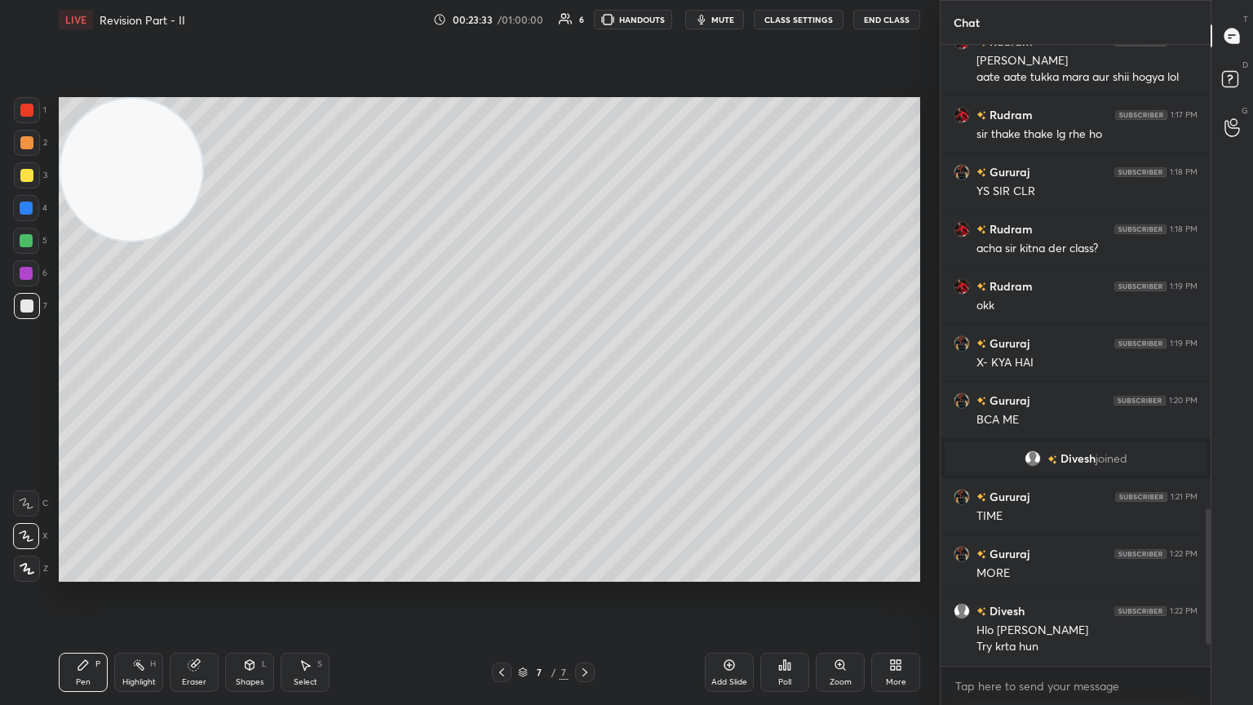
click at [585, 383] on div "Add Slide" at bounding box center [729, 672] width 49 height 39
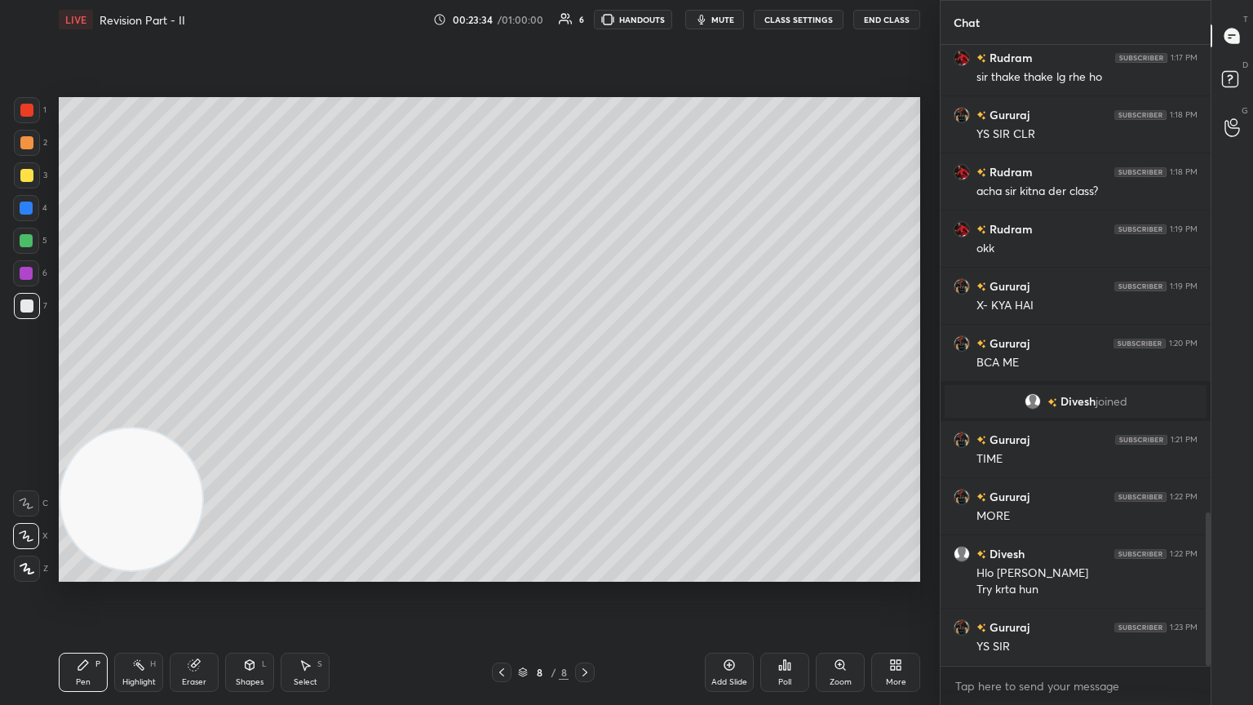
drag, startPoint x: 116, startPoint y: 184, endPoint x: 0, endPoint y: 607, distance: 439.0
click at [0, 383] on div "1 2 3 4 5 6 7 C X Z C X Z E E Erase all H H LIVE Revision Part - II 00:23:34 / …" at bounding box center [463, 352] width 927 height 705
click at [22, 173] on div at bounding box center [26, 175] width 13 height 13
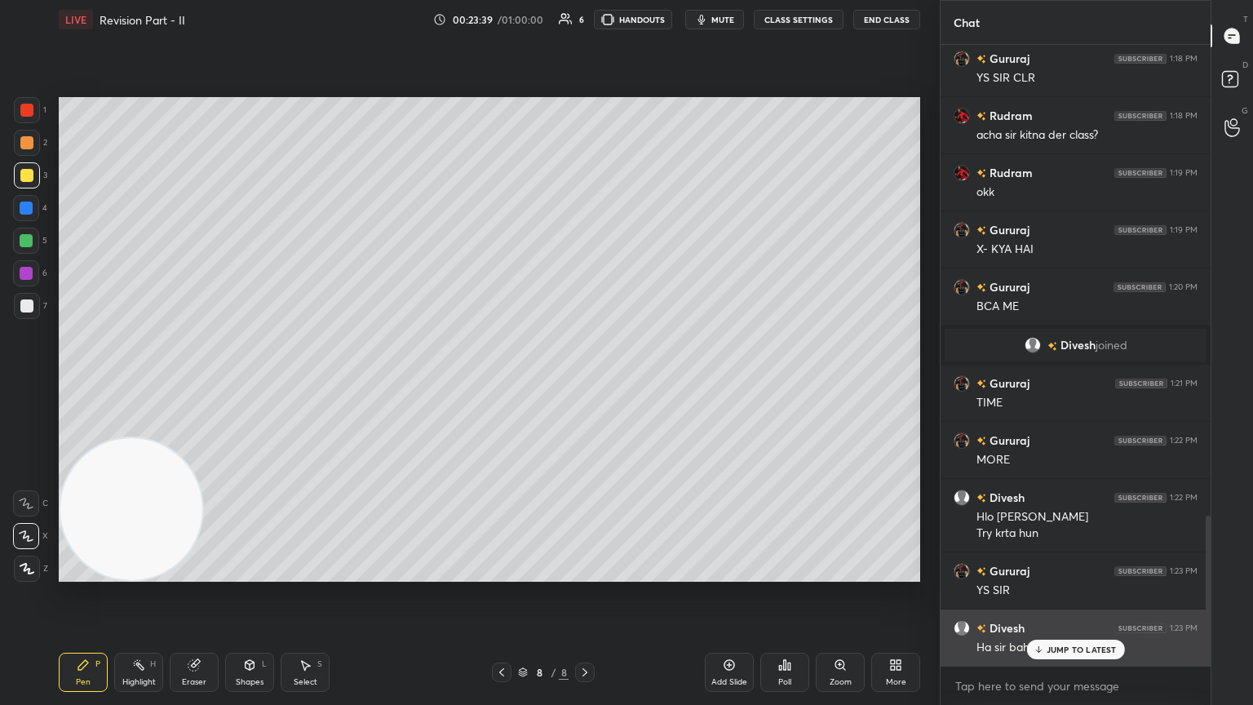
click at [585, 383] on p "JUMP TO LATEST" at bounding box center [1082, 650] width 70 height 10
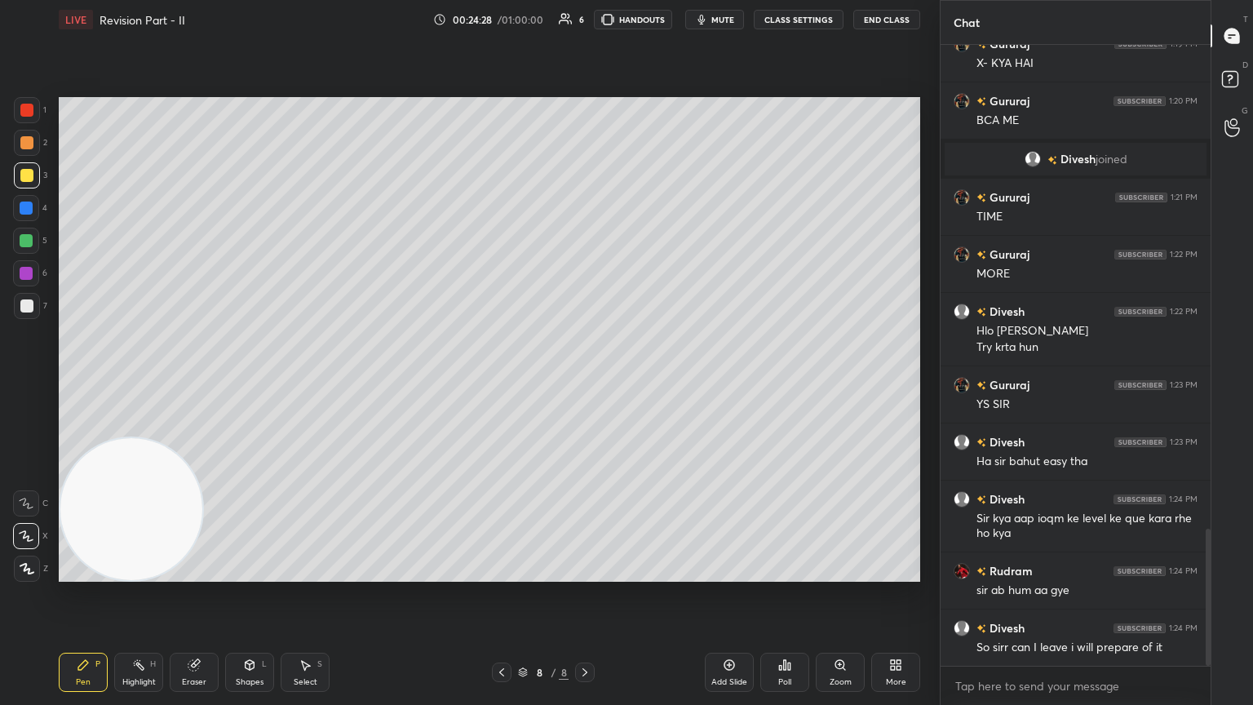
scroll to position [2189, 0]
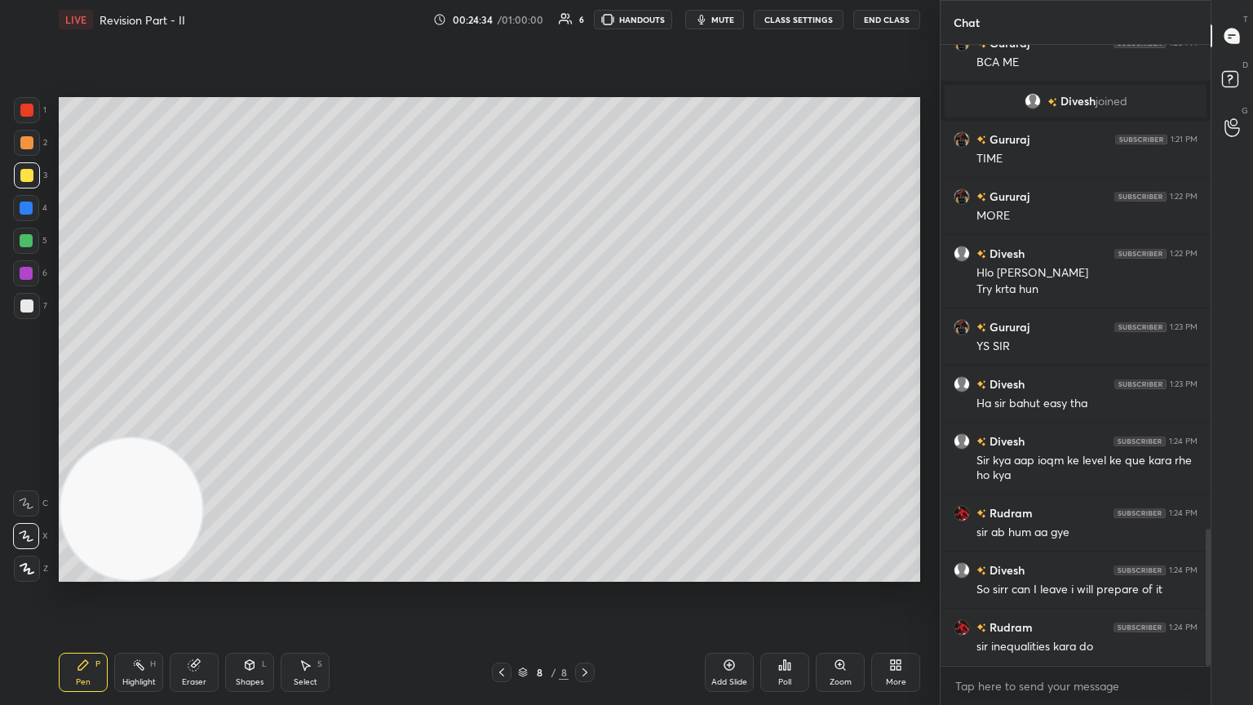
click at [31, 305] on div at bounding box center [26, 305] width 13 height 13
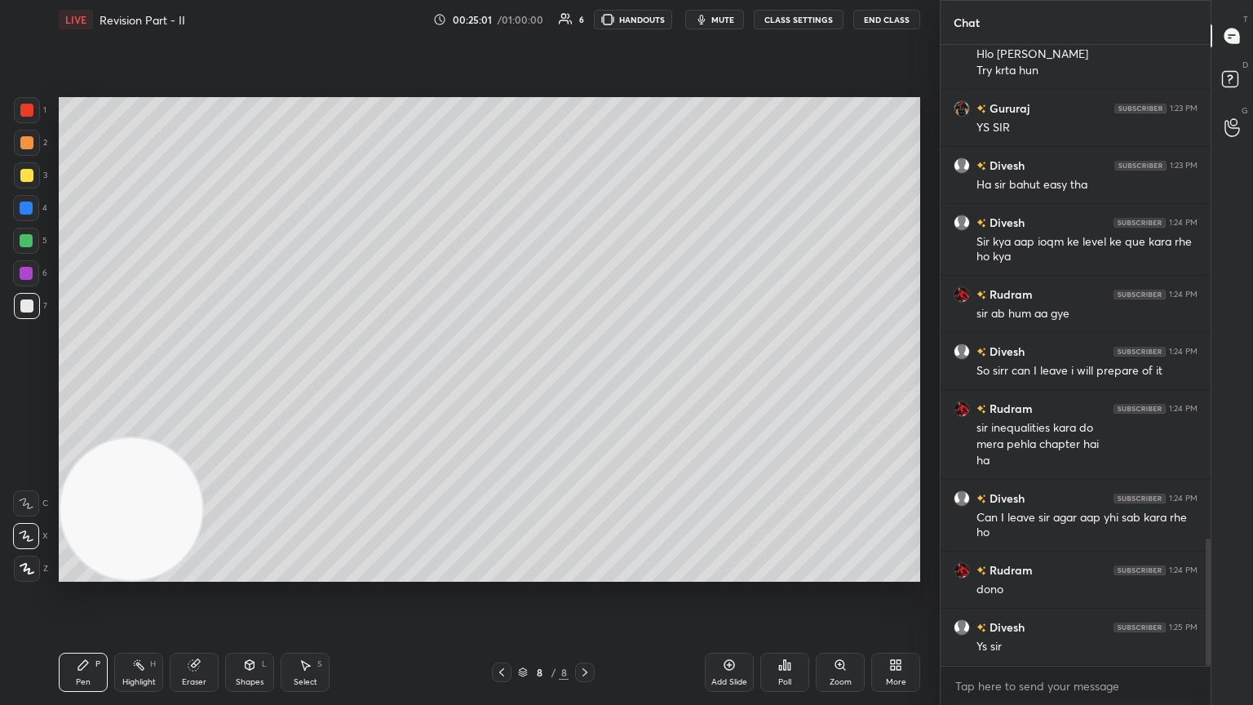
scroll to position [2464, 0]
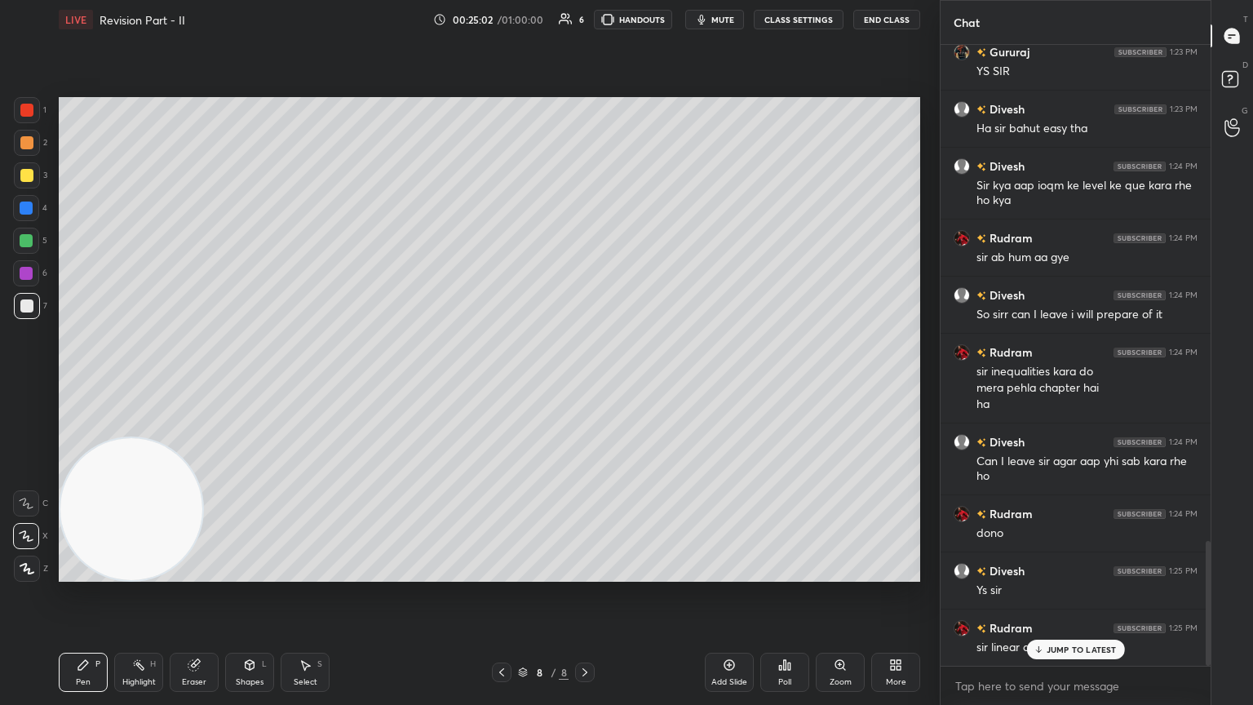
click at [585, 383] on div "Poll" at bounding box center [784, 672] width 49 height 39
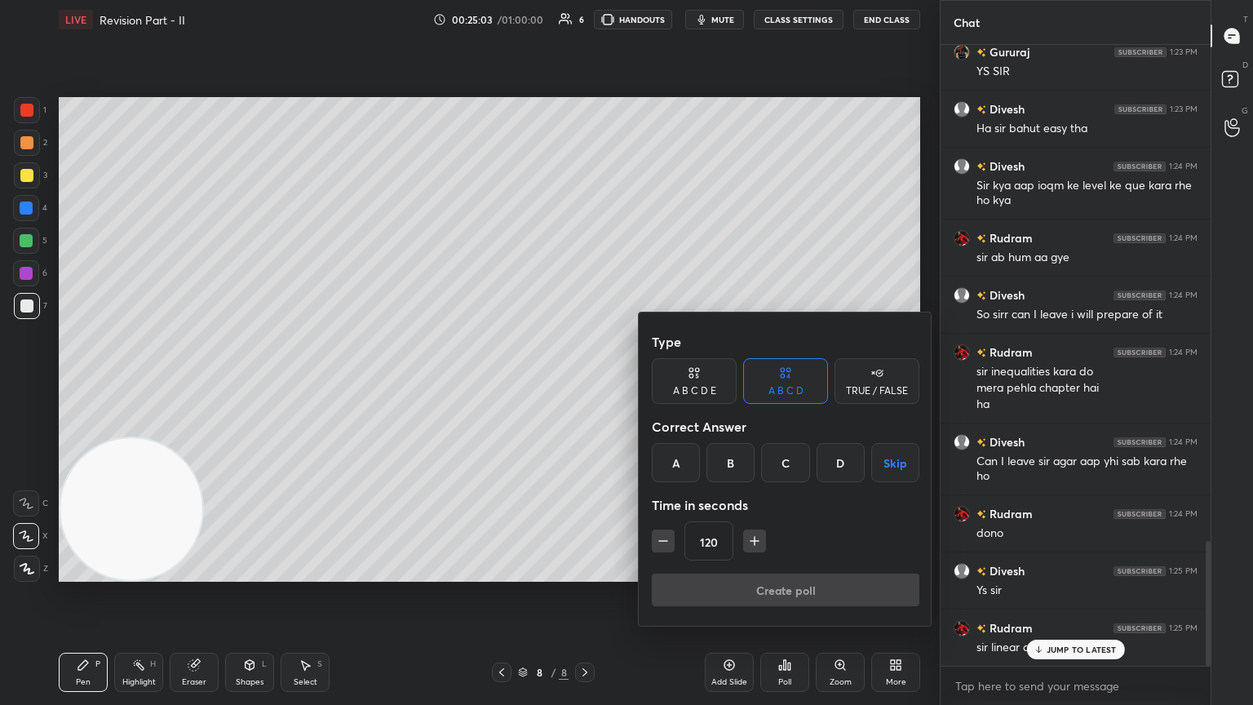
click at [585, 383] on div "D" at bounding box center [841, 462] width 48 height 39
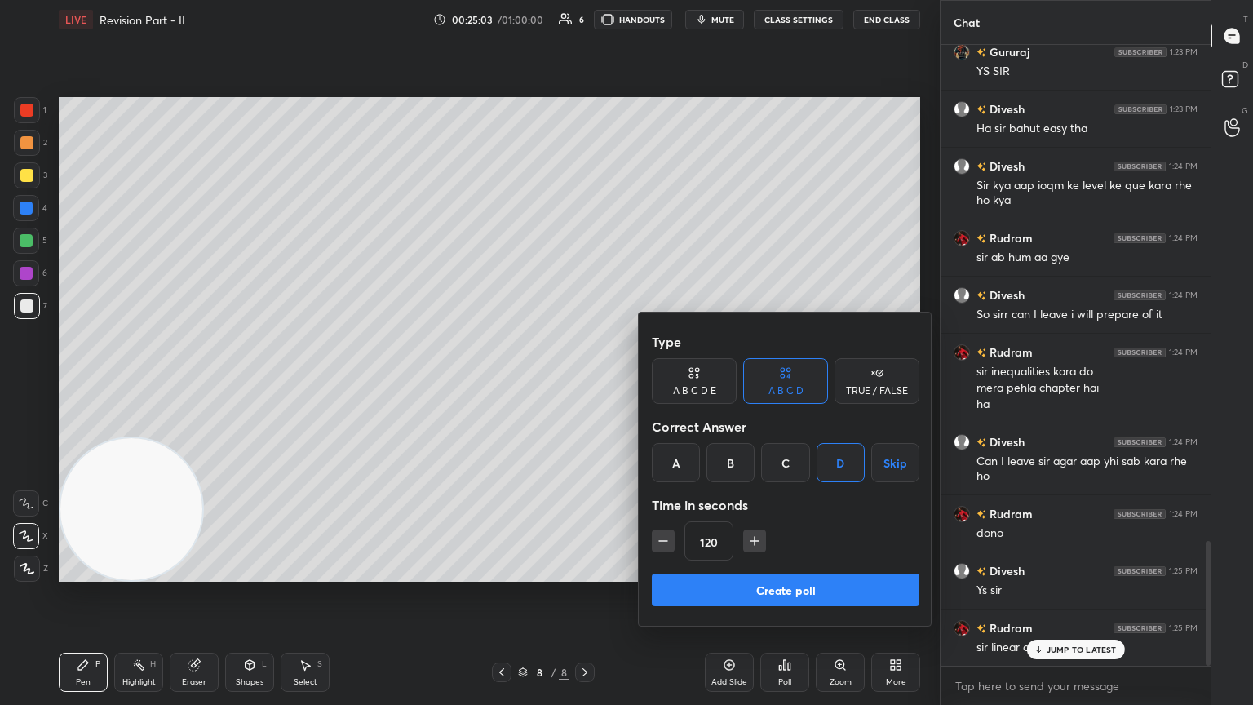
click at [585, 383] on button "Create poll" at bounding box center [786, 590] width 268 height 33
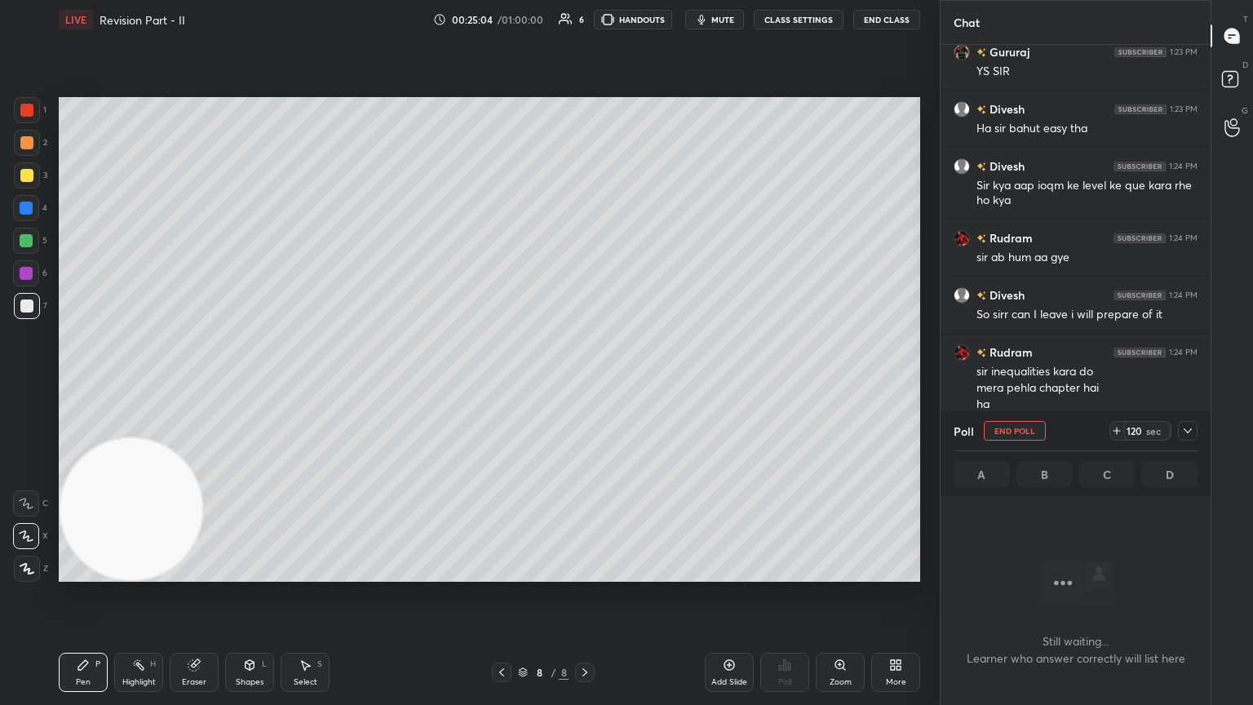
scroll to position [396, 265]
click at [585, 383] on icon at bounding box center [1187, 430] width 13 height 13
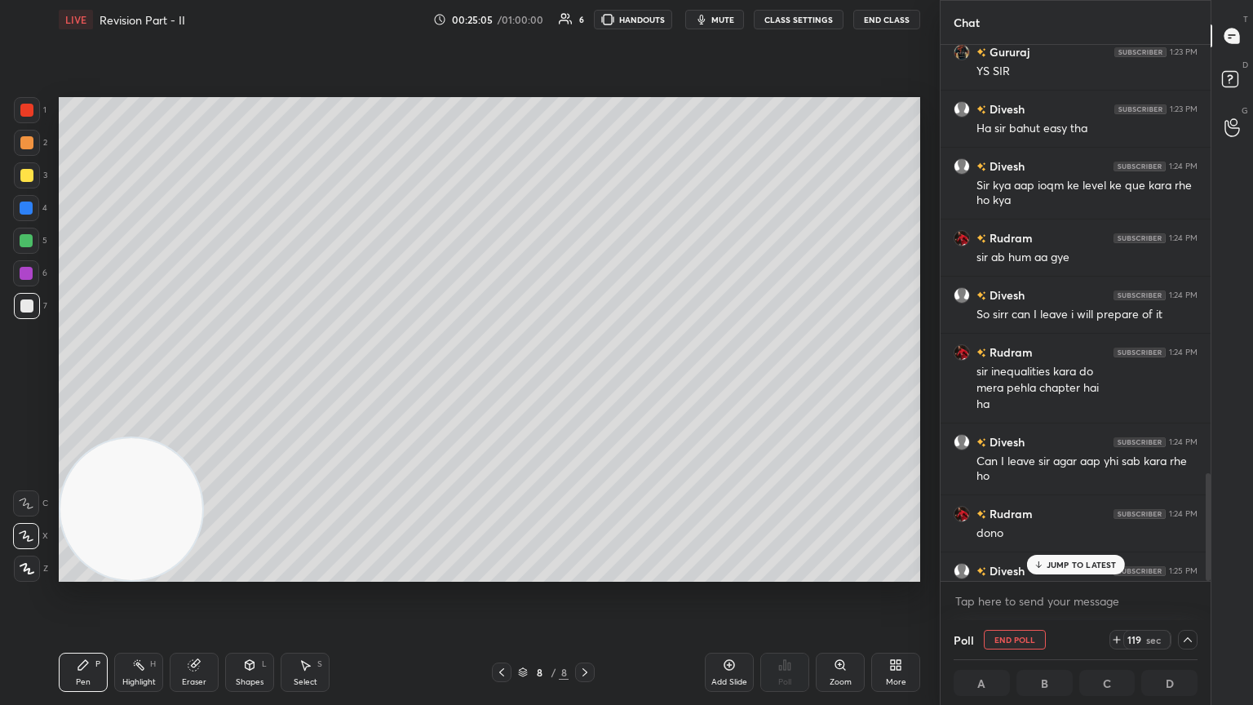
click at [585, 383] on p "JUMP TO LATEST" at bounding box center [1082, 565] width 70 height 10
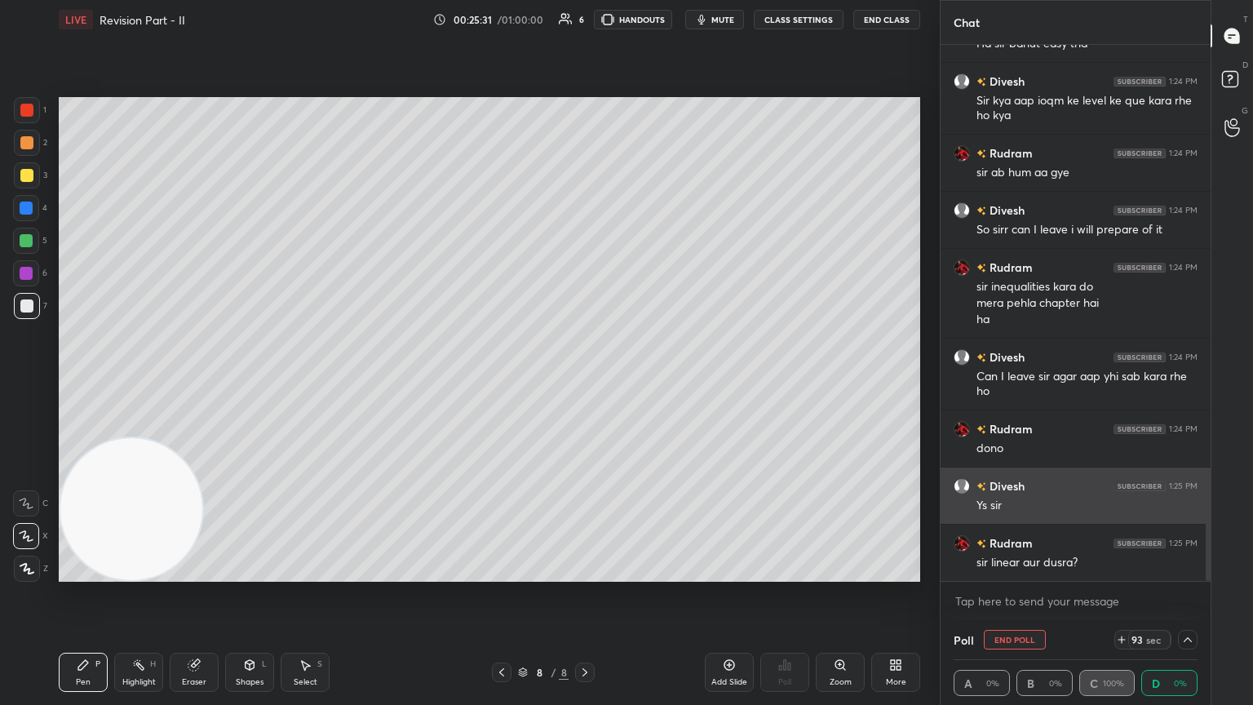
scroll to position [2588, 0]
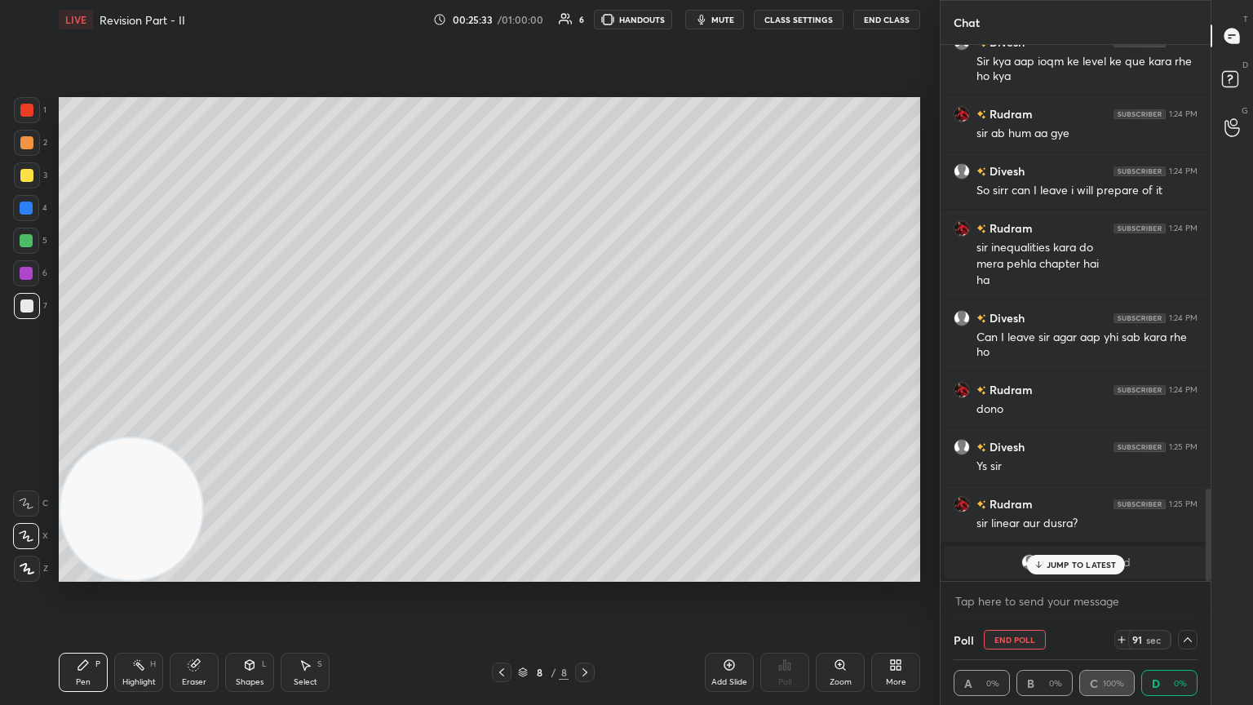
click at [585, 383] on p "JUMP TO LATEST" at bounding box center [1082, 565] width 70 height 10
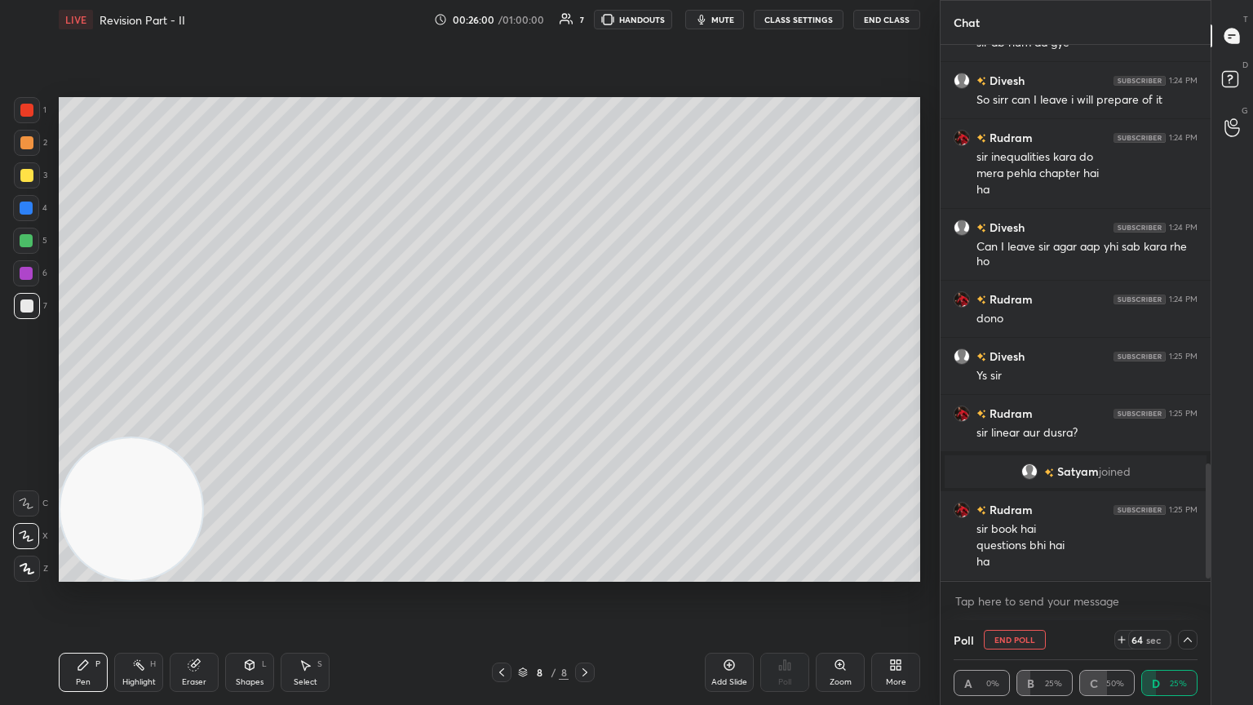
scroll to position [1961, 0]
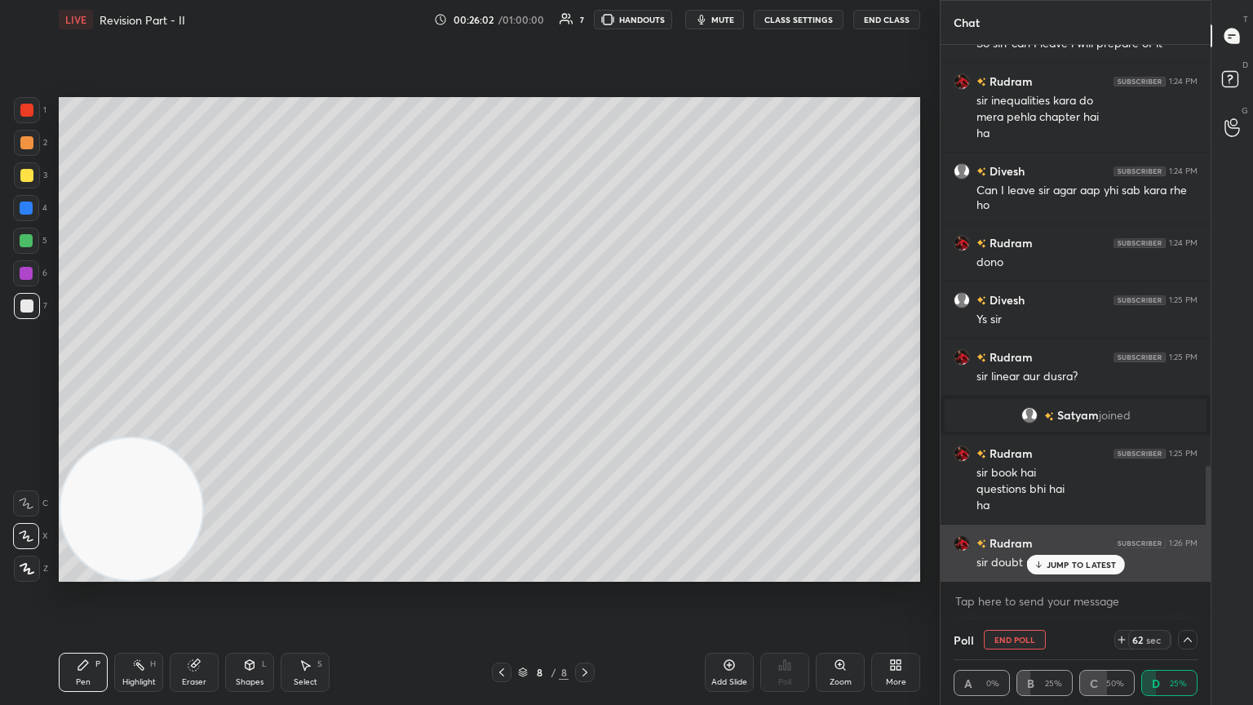
click at [585, 383] on p "JUMP TO LATEST" at bounding box center [1082, 565] width 70 height 10
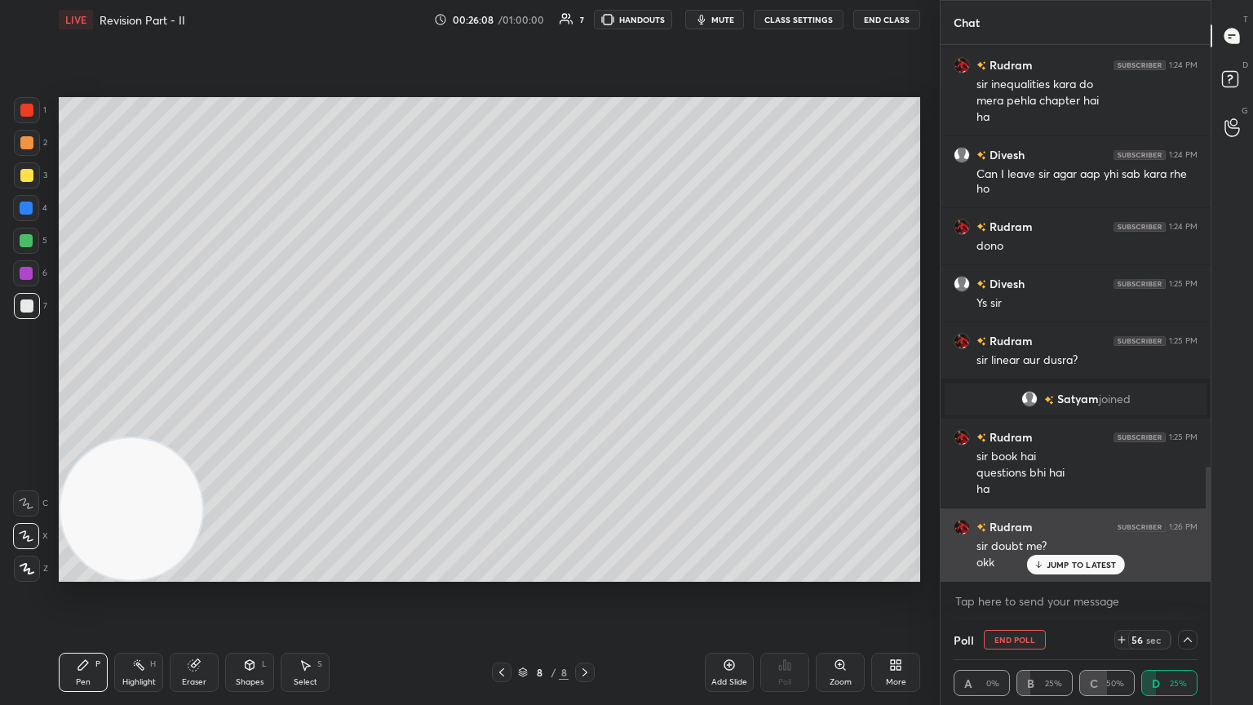
click at [585, 383] on p "JUMP TO LATEST" at bounding box center [1082, 565] width 70 height 10
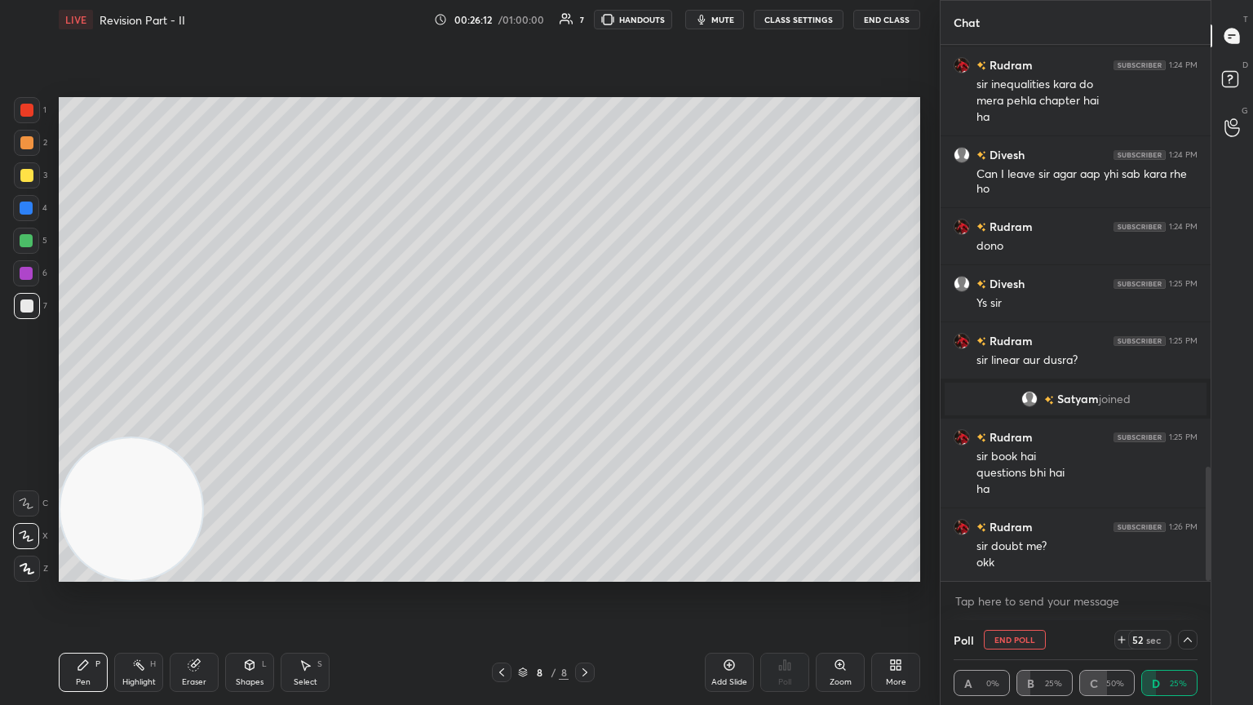
click at [585, 383] on div at bounding box center [1188, 640] width 20 height 20
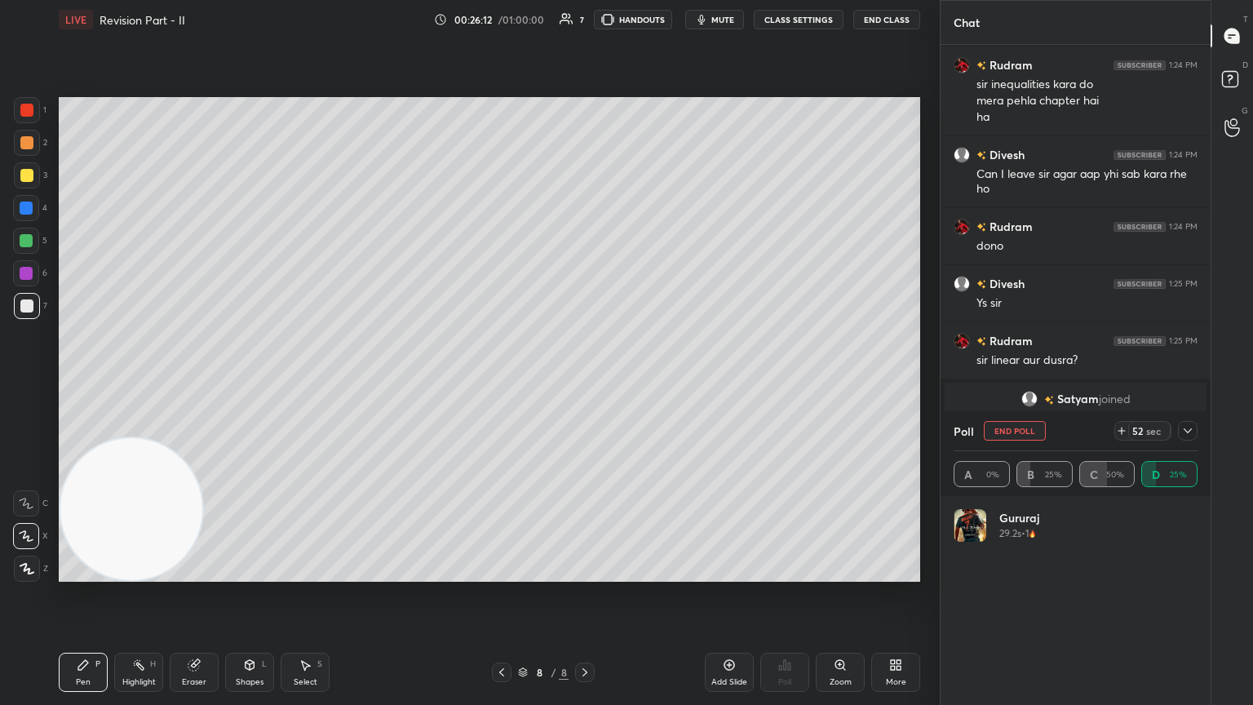
scroll to position [191, 239]
click at [585, 383] on icon at bounding box center [1187, 430] width 13 height 13
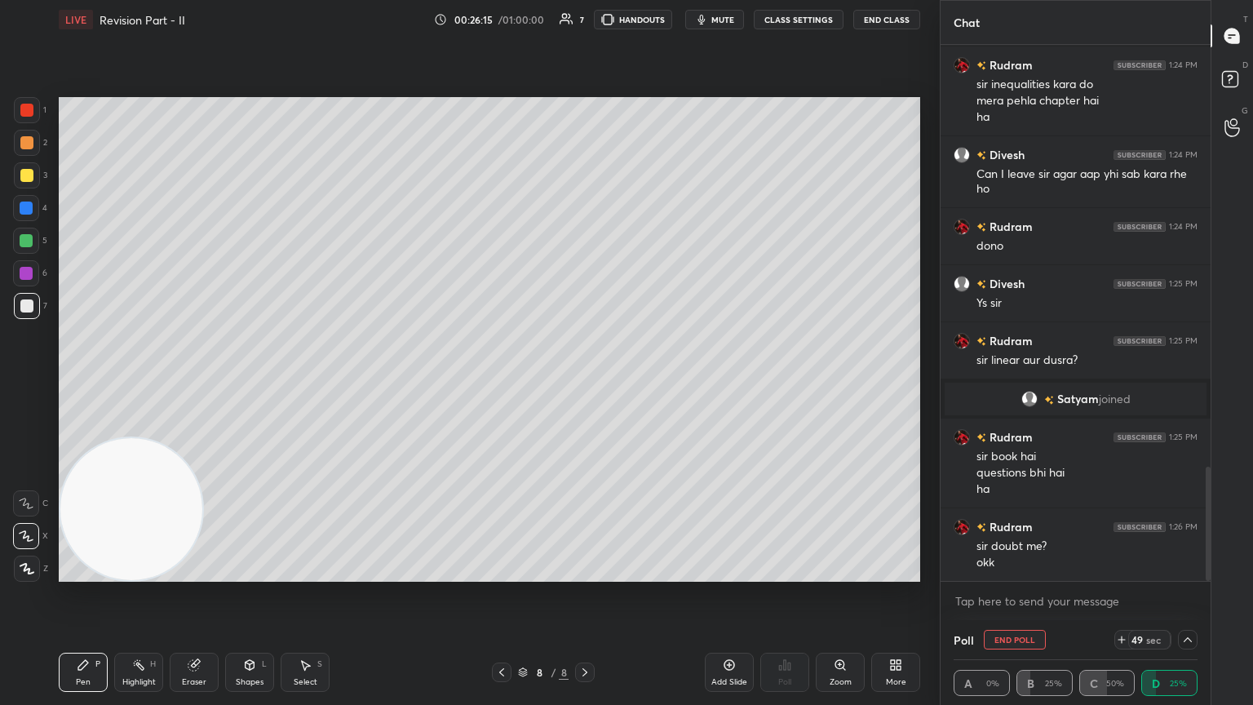
scroll to position [2050, 0]
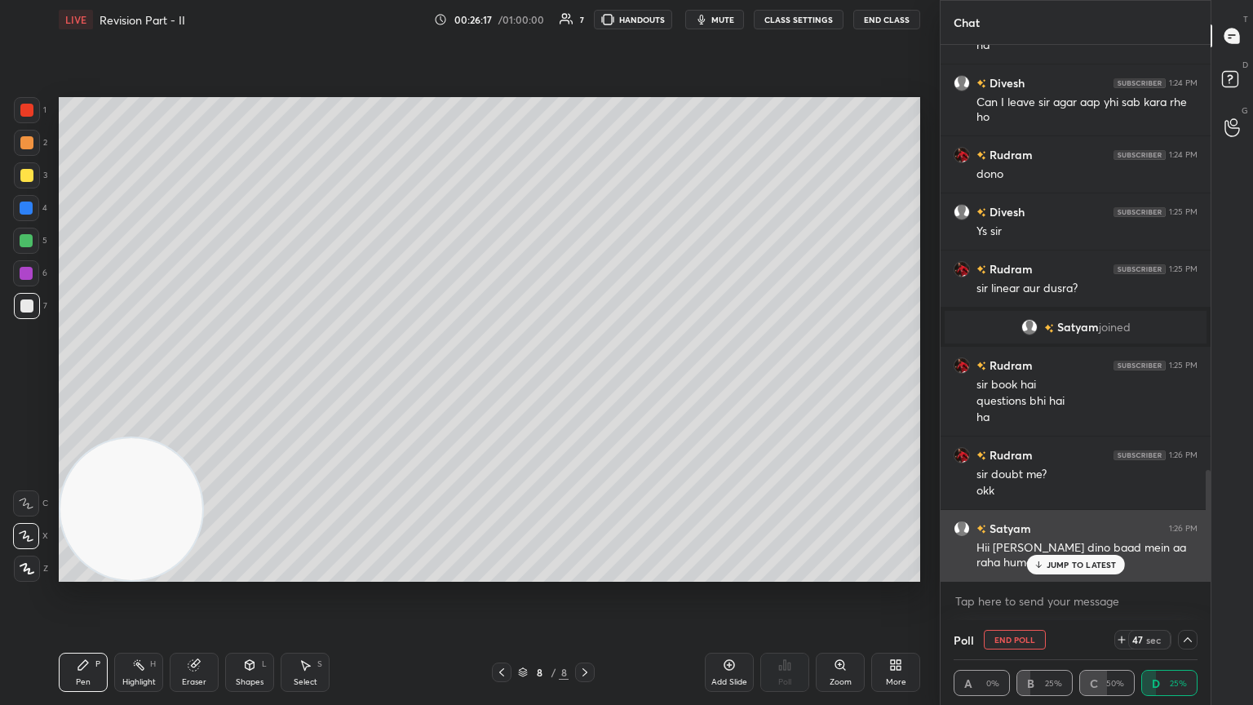
click at [585, 383] on div "JUMP TO LATEST" at bounding box center [1075, 565] width 98 height 20
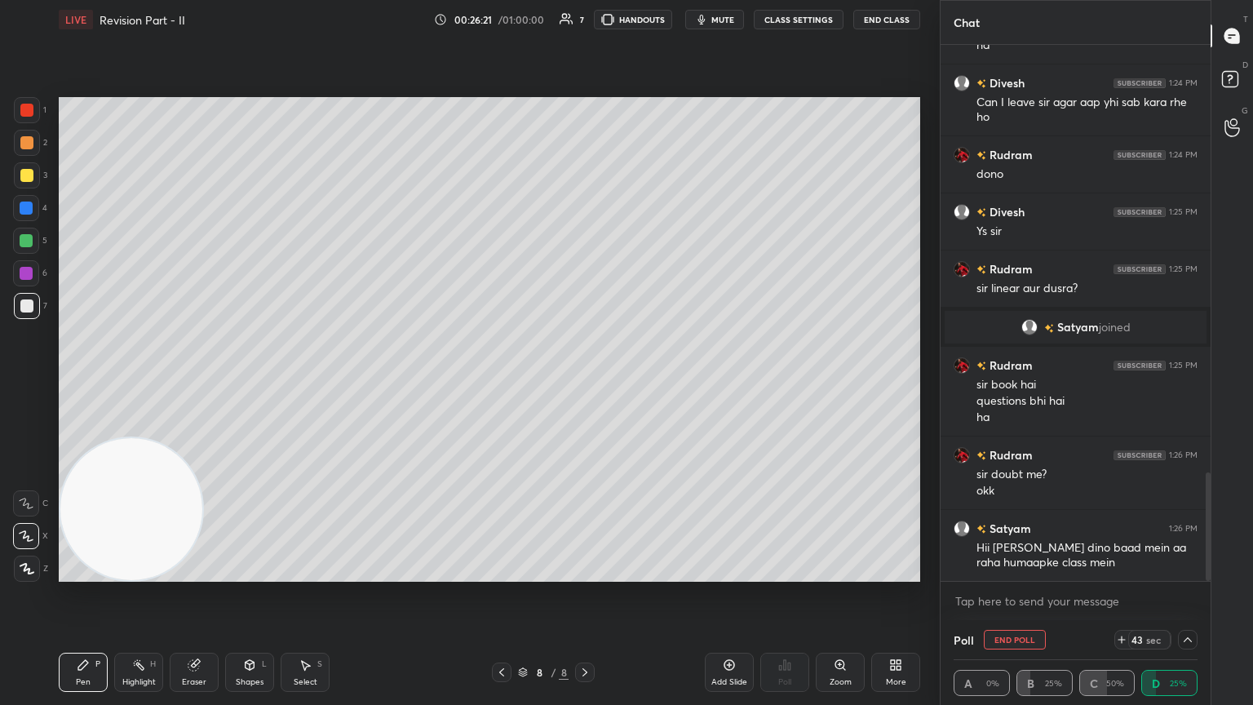
scroll to position [2108, 0]
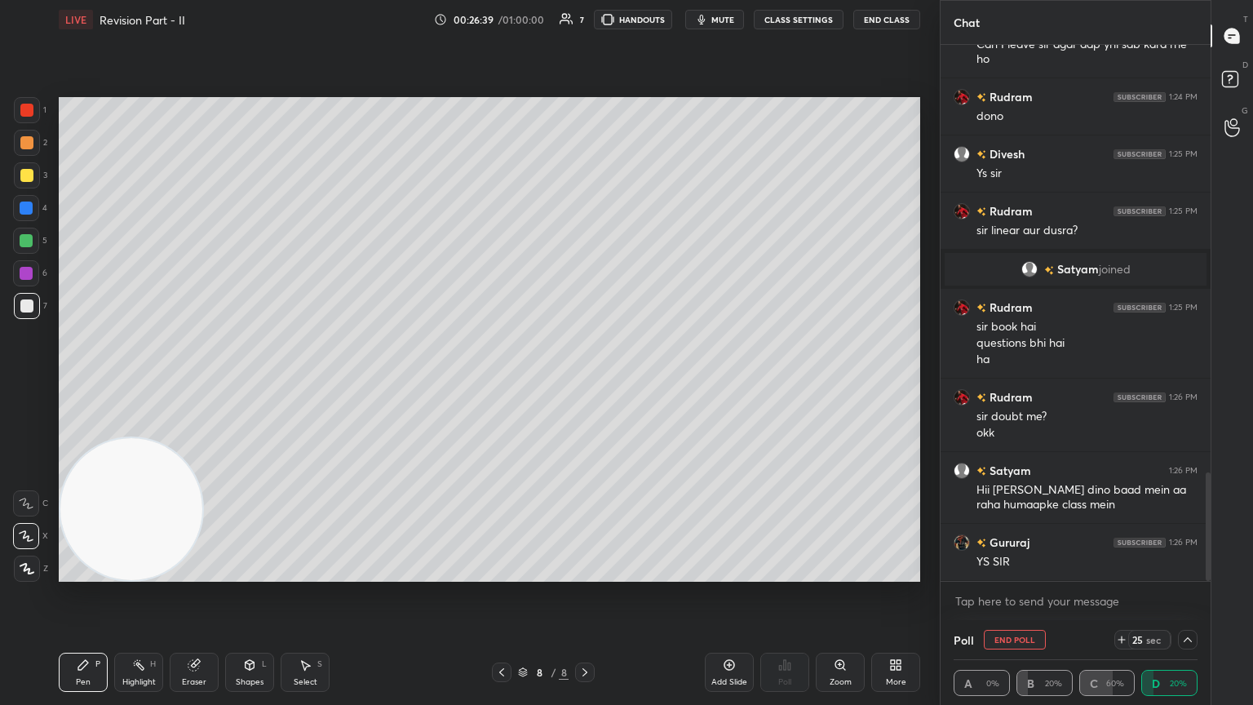
click at [243, 383] on icon at bounding box center [249, 664] width 13 height 13
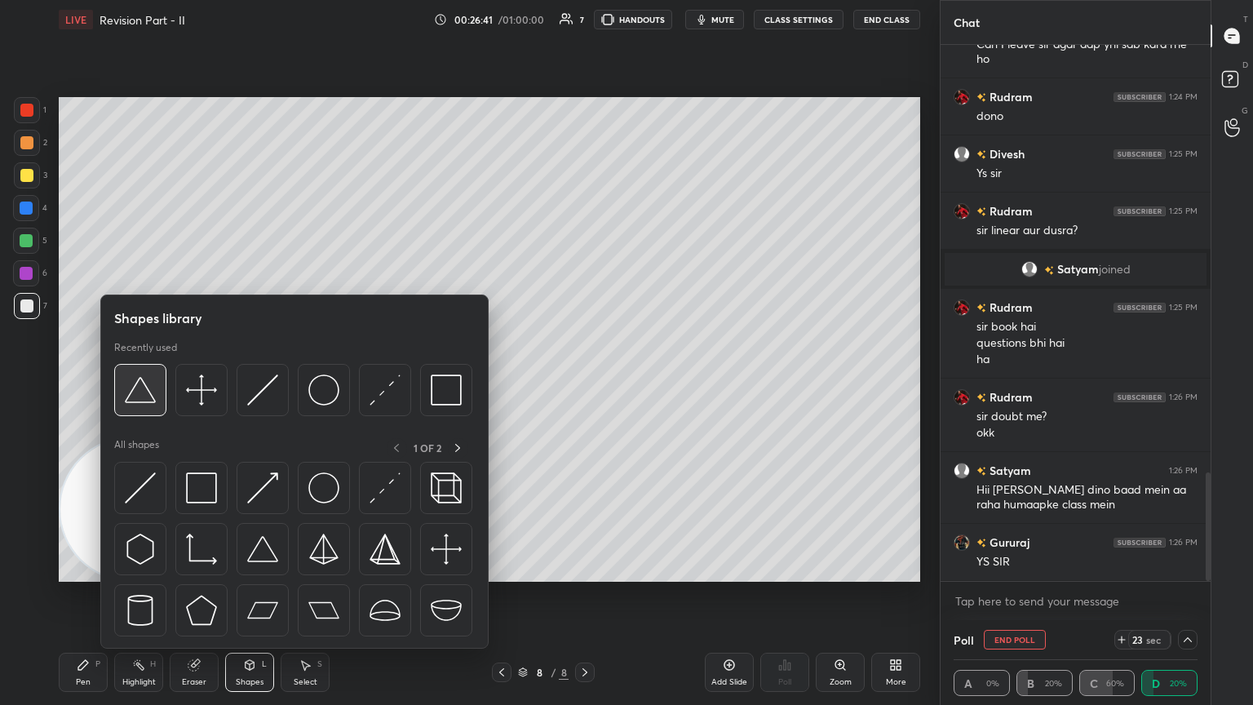
click at [140, 383] on div at bounding box center [140, 390] width 52 height 52
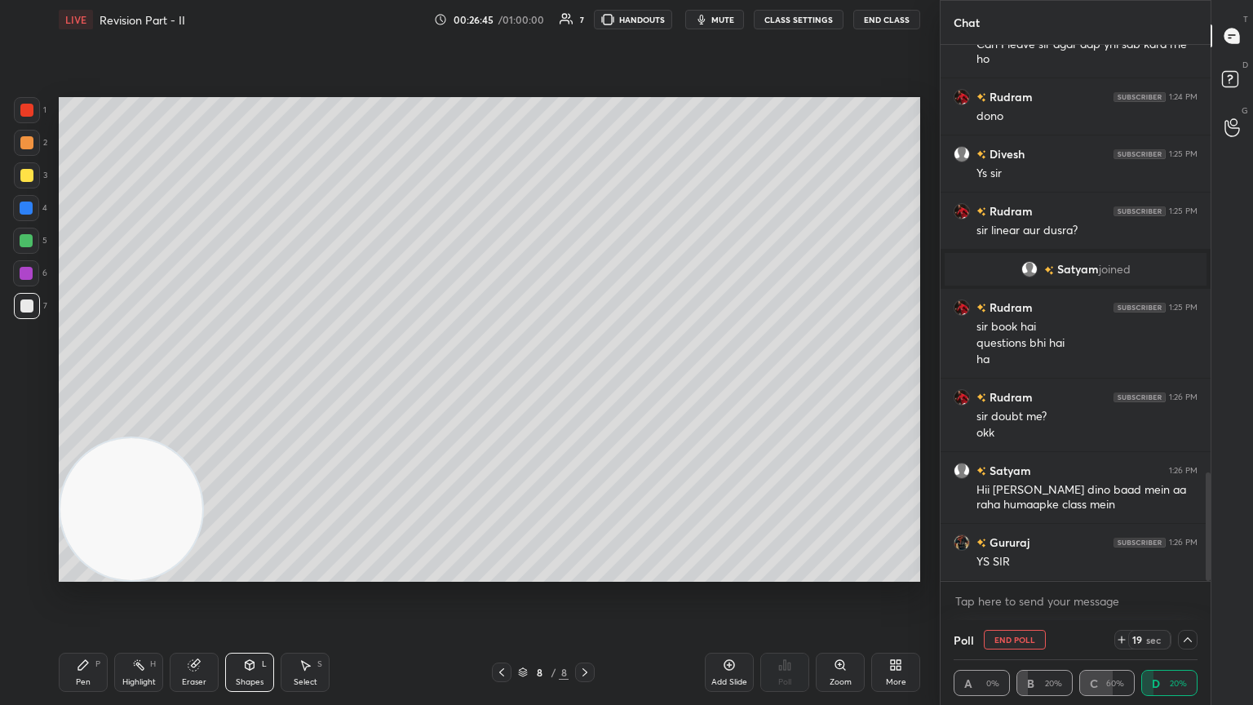
click at [82, 383] on icon at bounding box center [83, 664] width 13 height 13
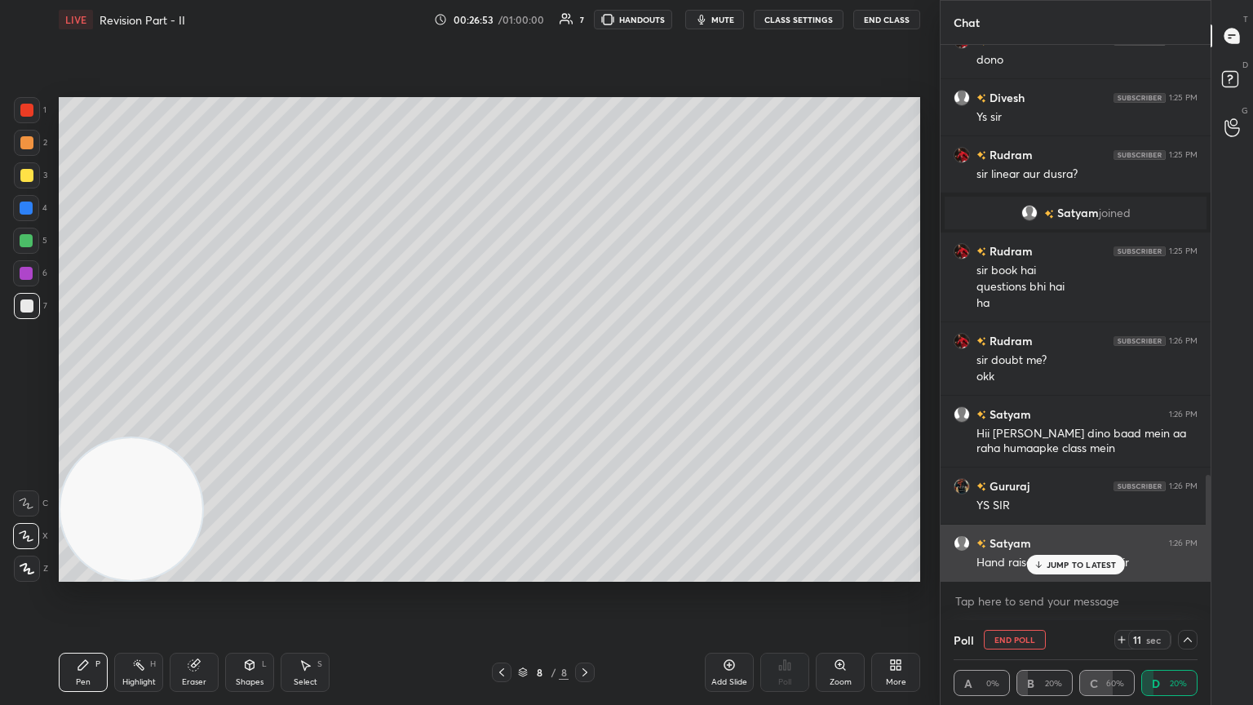
click at [585, 383] on p "JUMP TO LATEST" at bounding box center [1082, 565] width 70 height 10
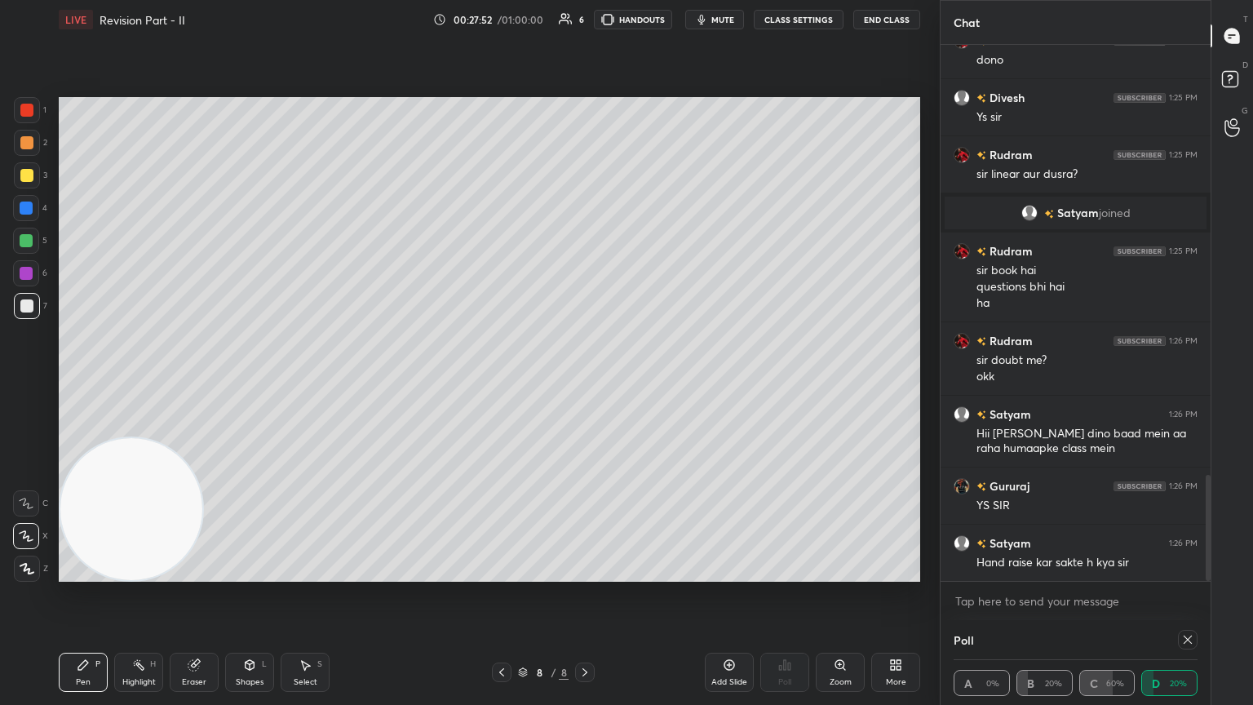
click at [196, 383] on div "Eraser" at bounding box center [194, 682] width 24 height 8
click at [29, 383] on icon at bounding box center [26, 537] width 13 height 14
click at [90, 383] on div "Pen P" at bounding box center [83, 672] width 49 height 39
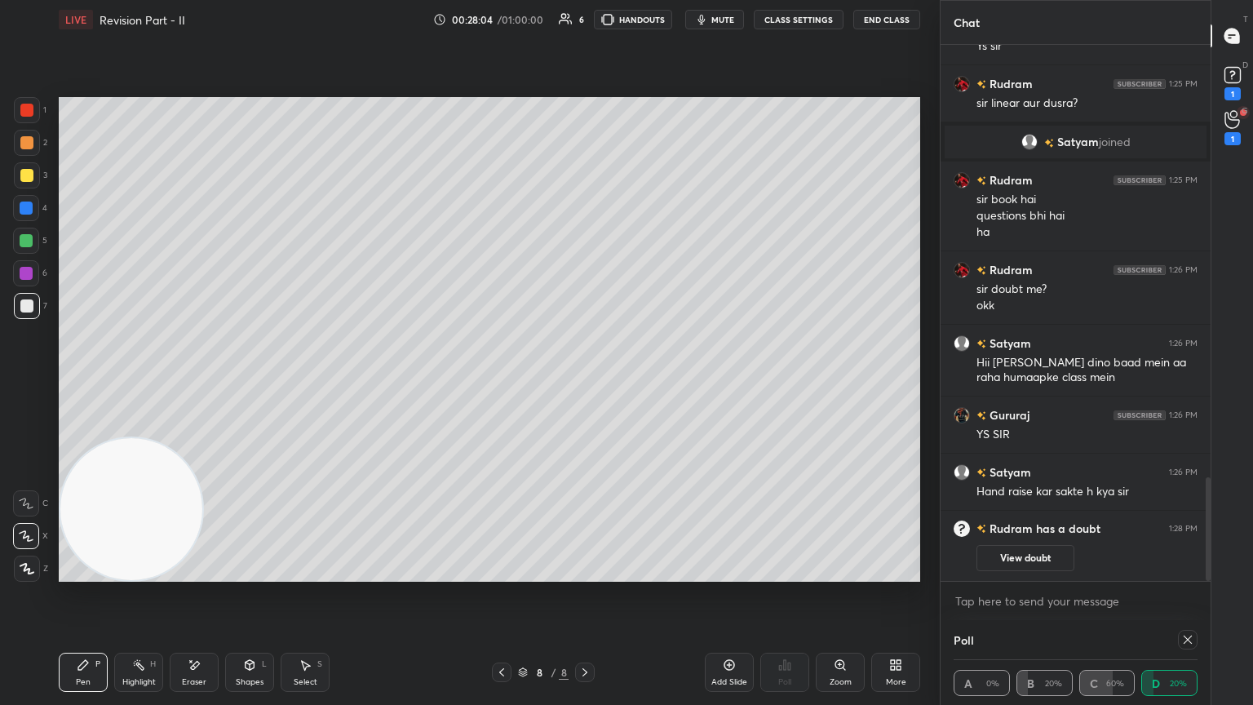
click at [207, 383] on div "Eraser" at bounding box center [194, 672] width 49 height 39
click at [91, 383] on div "Pen P" at bounding box center [83, 672] width 49 height 39
click at [585, 383] on button "View doubt" at bounding box center [1026, 558] width 98 height 26
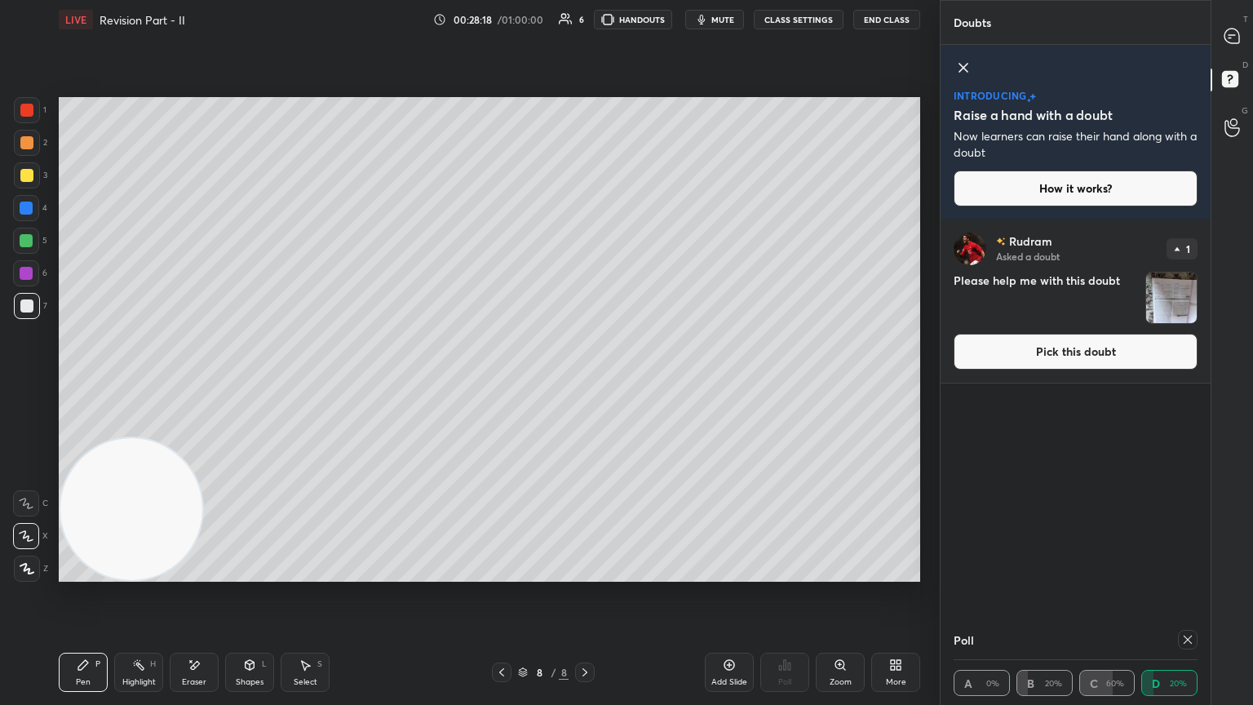
click at [585, 352] on button "Pick this doubt" at bounding box center [1076, 352] width 244 height 36
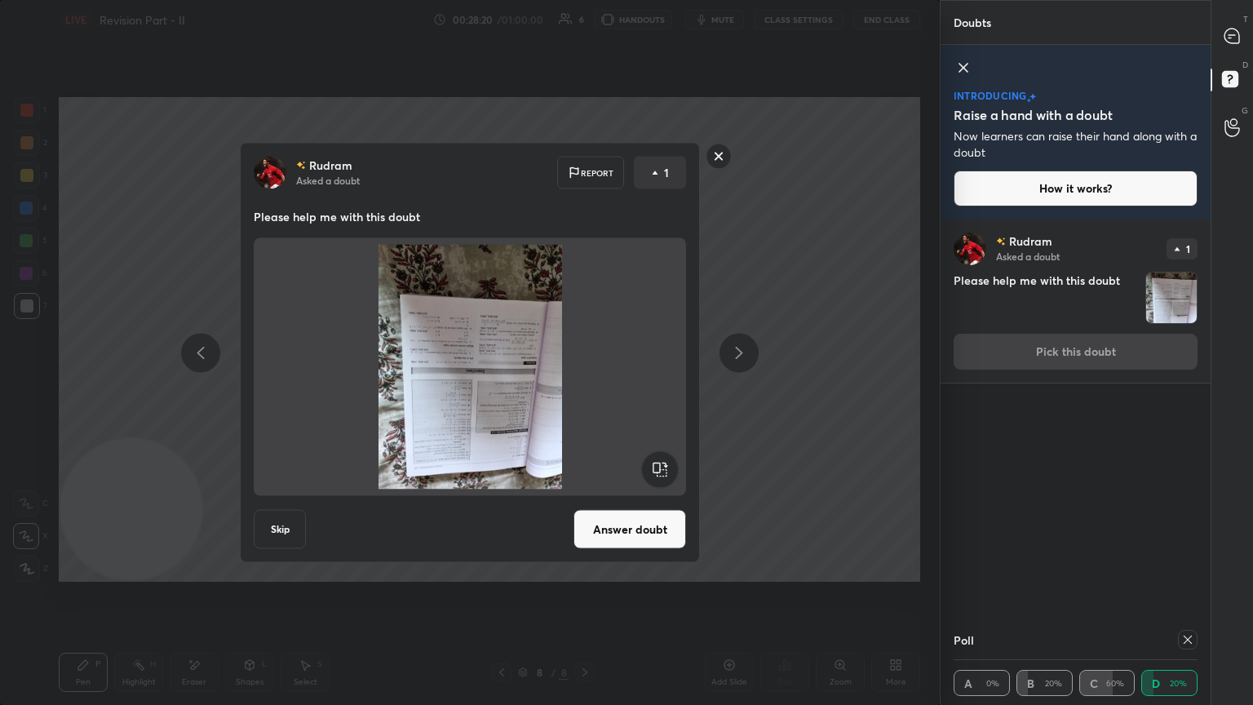
click at [585, 383] on rect at bounding box center [659, 469] width 37 height 37
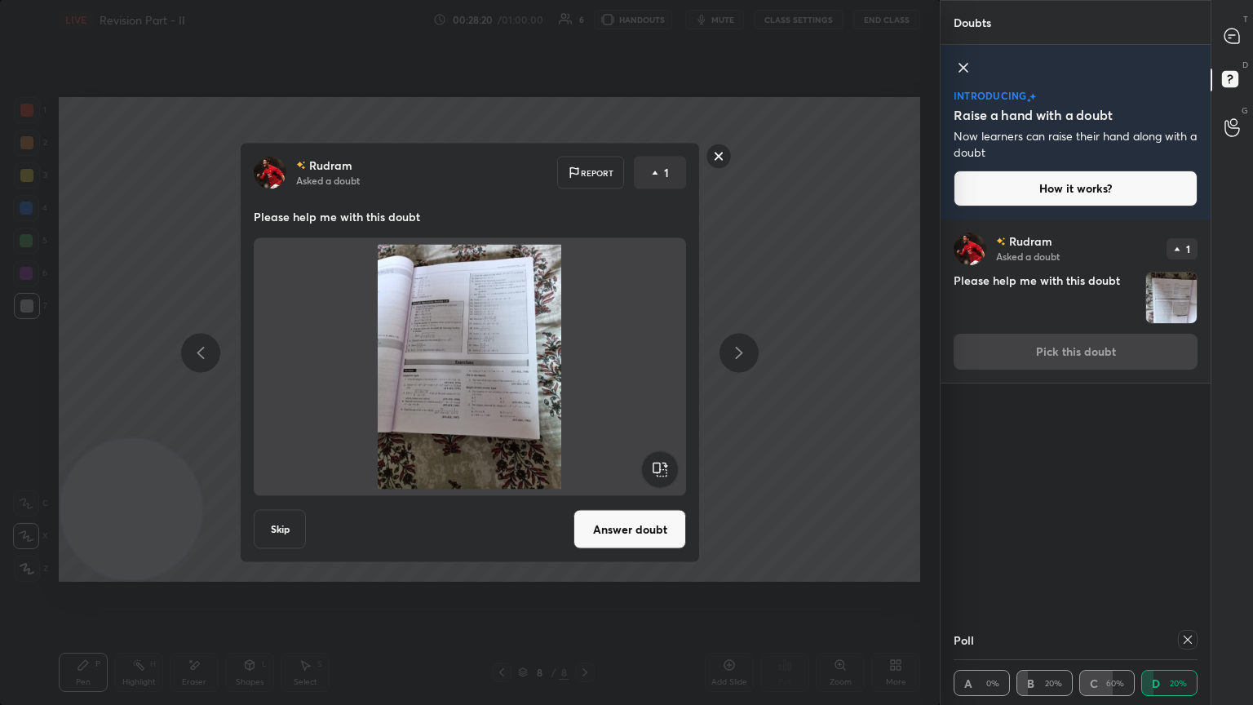
click at [585, 383] on rect at bounding box center [659, 469] width 37 height 37
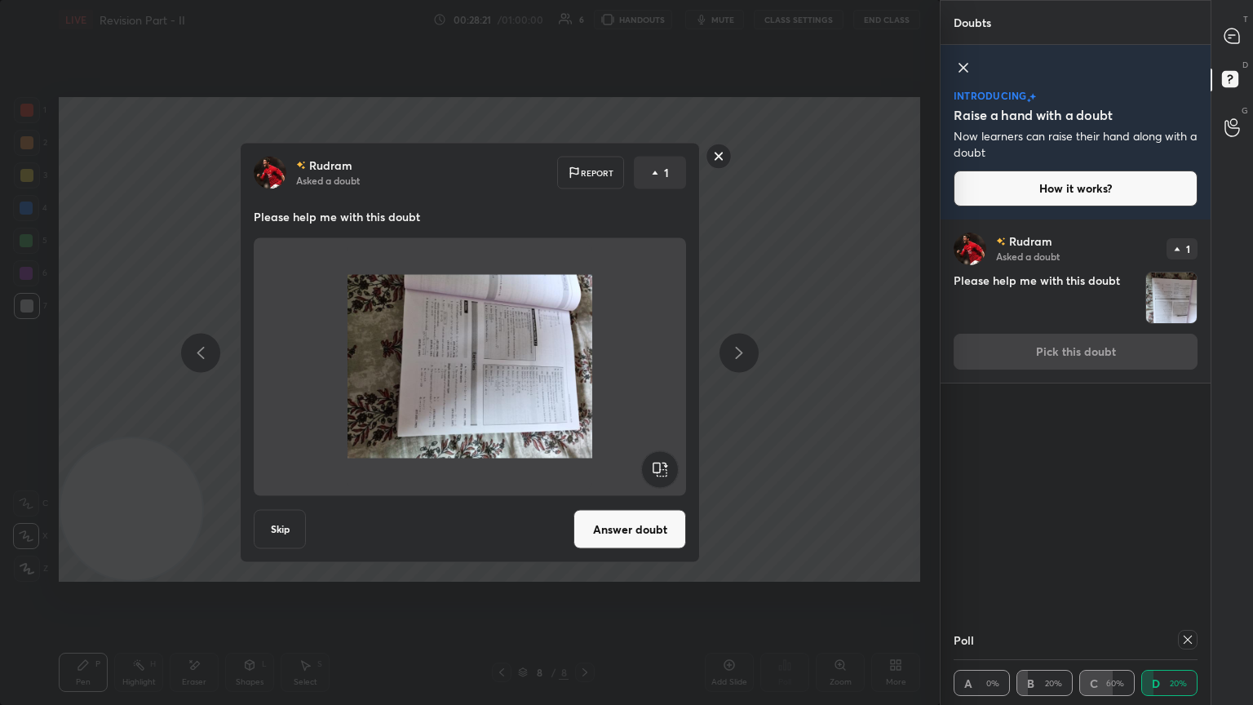
click at [585, 383] on rect at bounding box center [659, 469] width 37 height 37
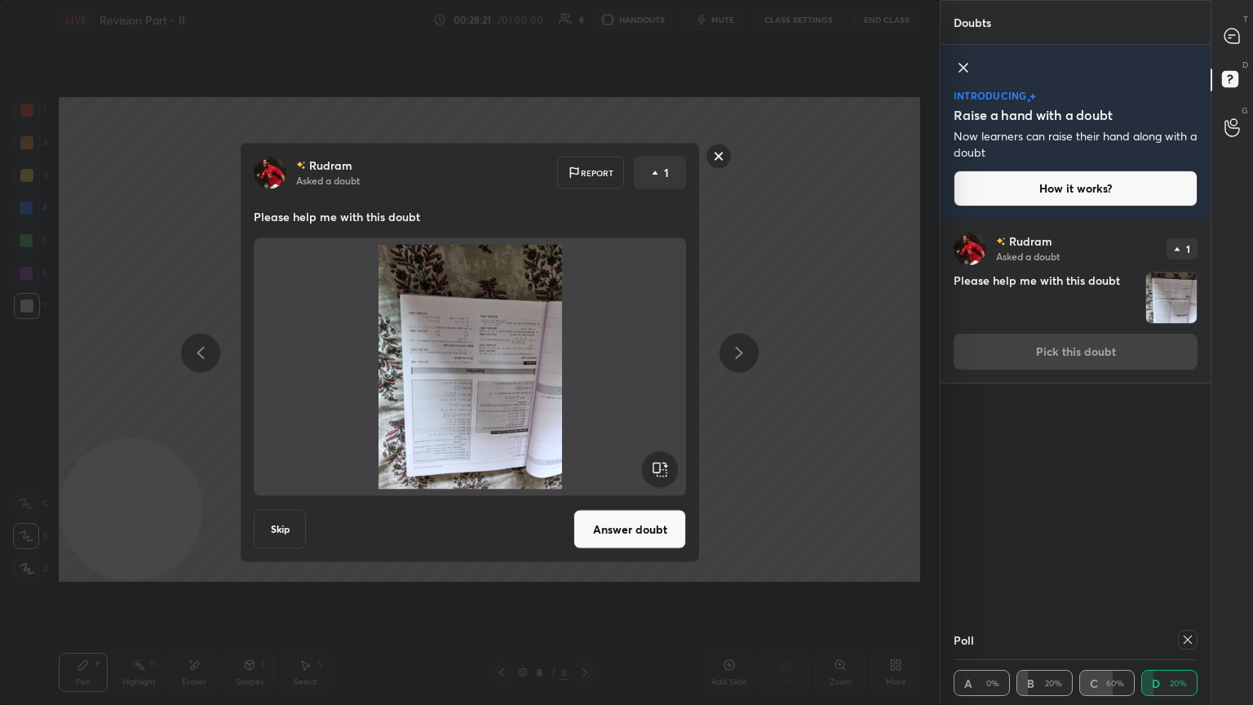
click at [585, 383] on rect at bounding box center [659, 469] width 37 height 37
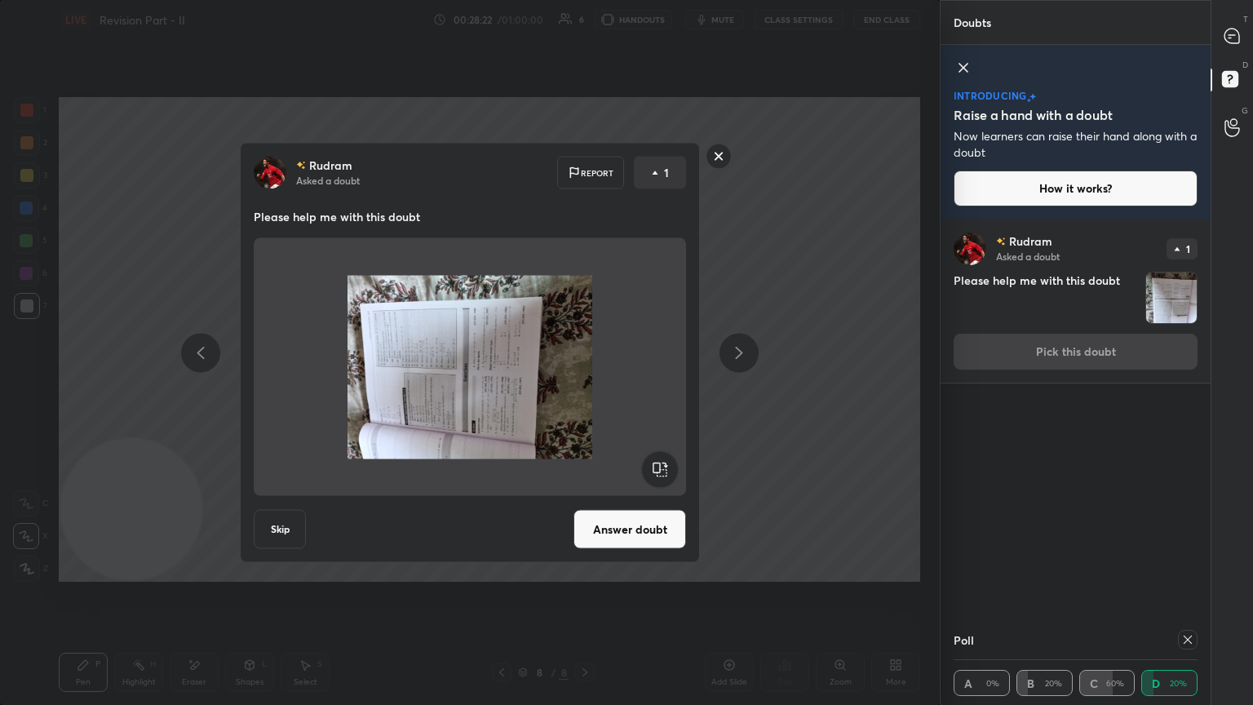
drag, startPoint x: 656, startPoint y: 471, endPoint x: 649, endPoint y: 477, distance: 9.3
click at [585, 383] on rect at bounding box center [659, 469] width 37 height 37
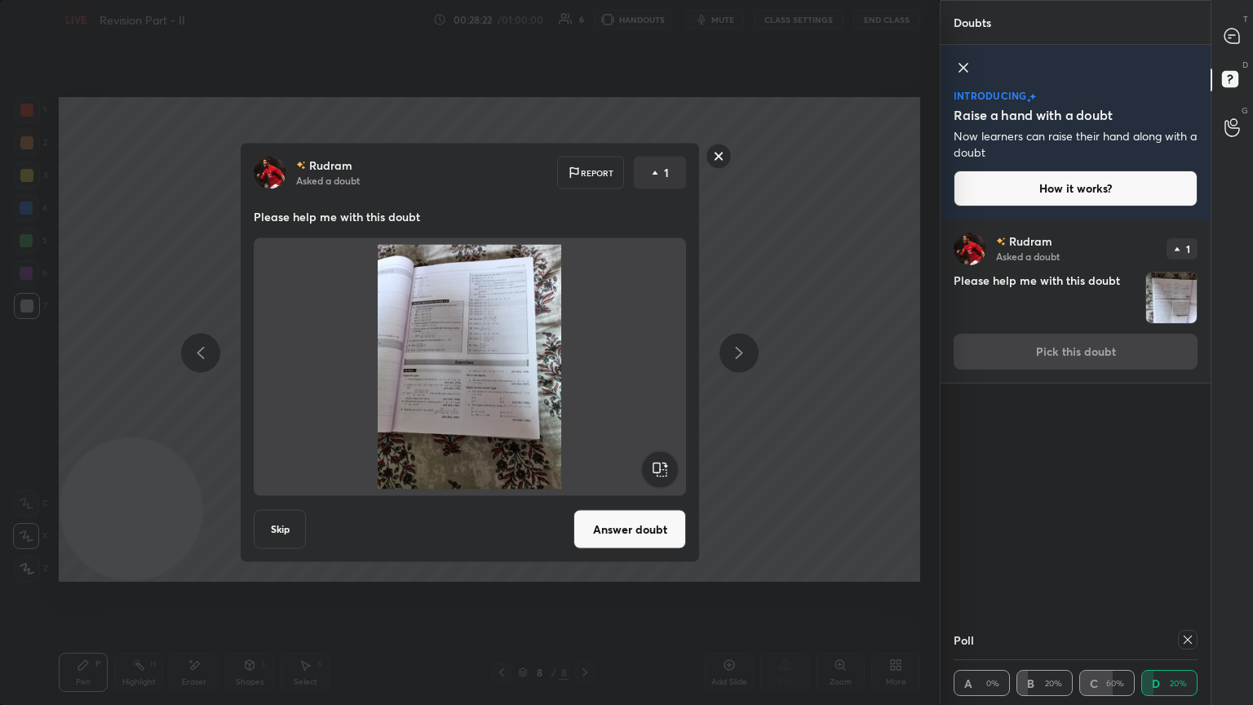
drag, startPoint x: 625, startPoint y: 533, endPoint x: 645, endPoint y: 530, distance: 20.7
click at [585, 383] on button "Answer doubt" at bounding box center [630, 529] width 113 height 39
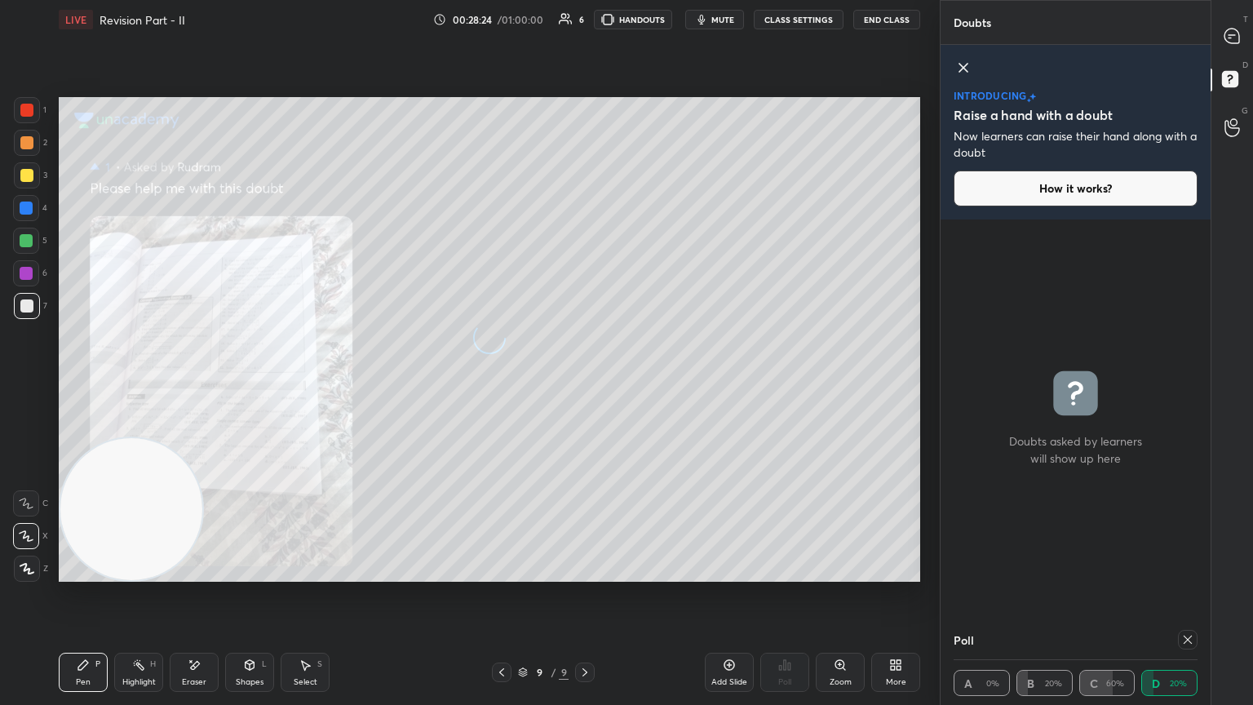
click at [585, 77] on div at bounding box center [964, 69] width 20 height 23
click at [585, 219] on div "grid" at bounding box center [1076, 419] width 270 height 401
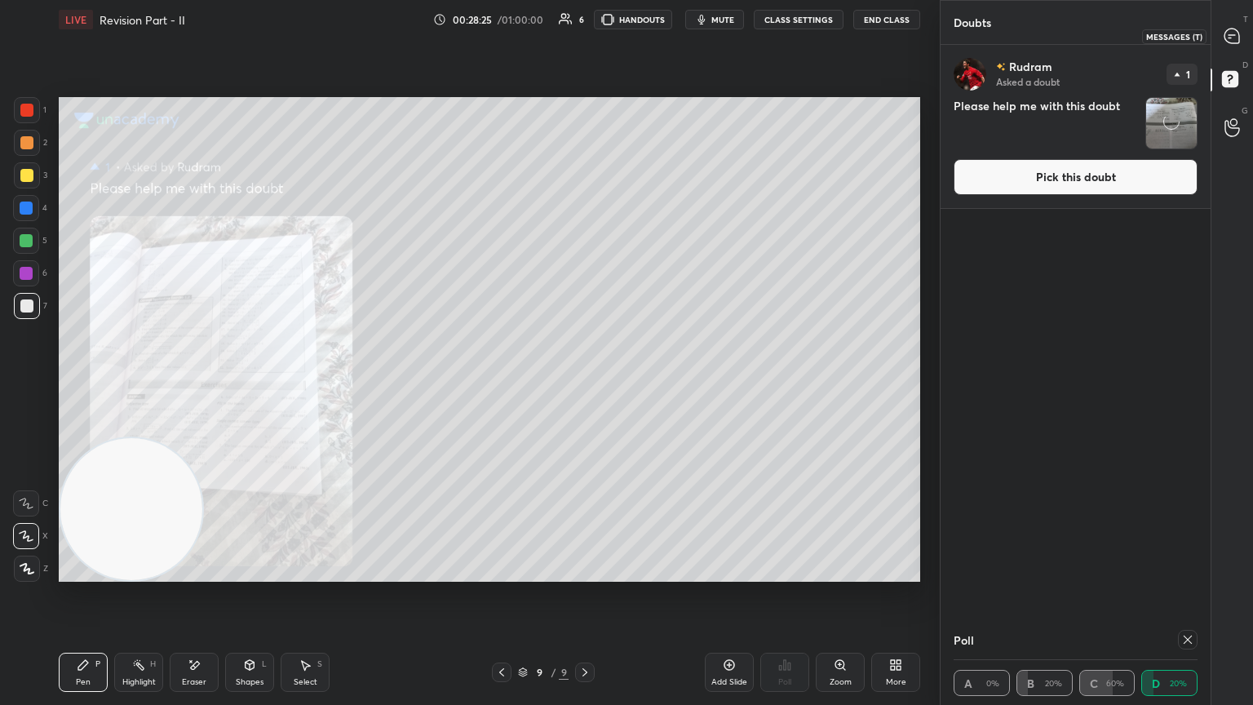
drag, startPoint x: 1237, startPoint y: 35, endPoint x: 1221, endPoint y: 41, distance: 17.3
click at [585, 36] on icon at bounding box center [1232, 36] width 17 height 17
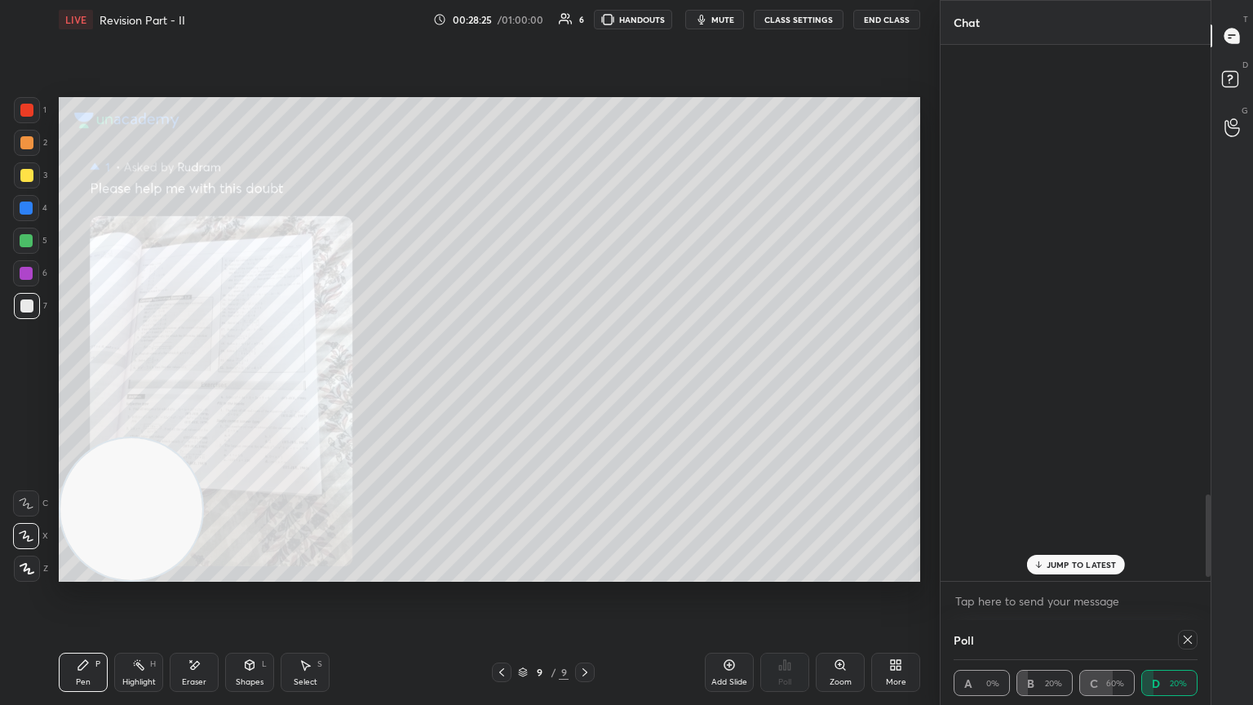
scroll to position [531, 265]
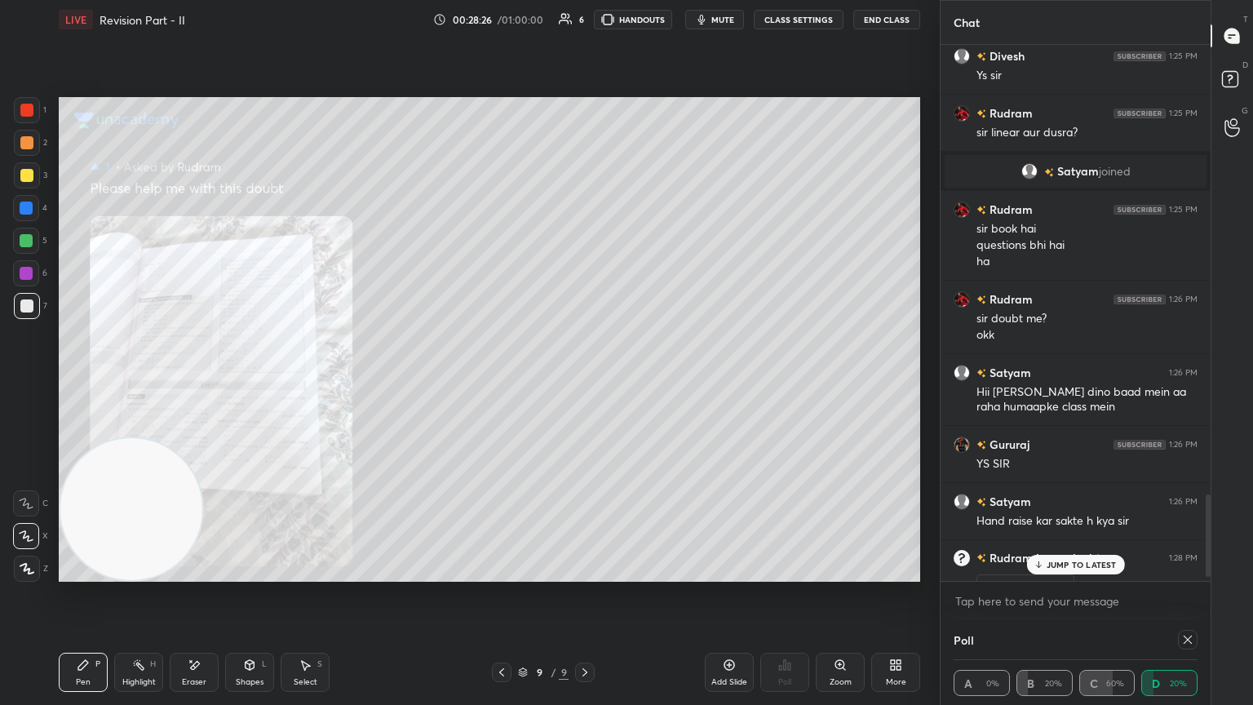
click at [585, 383] on div "JUMP TO LATEST" at bounding box center [1075, 565] width 98 height 20
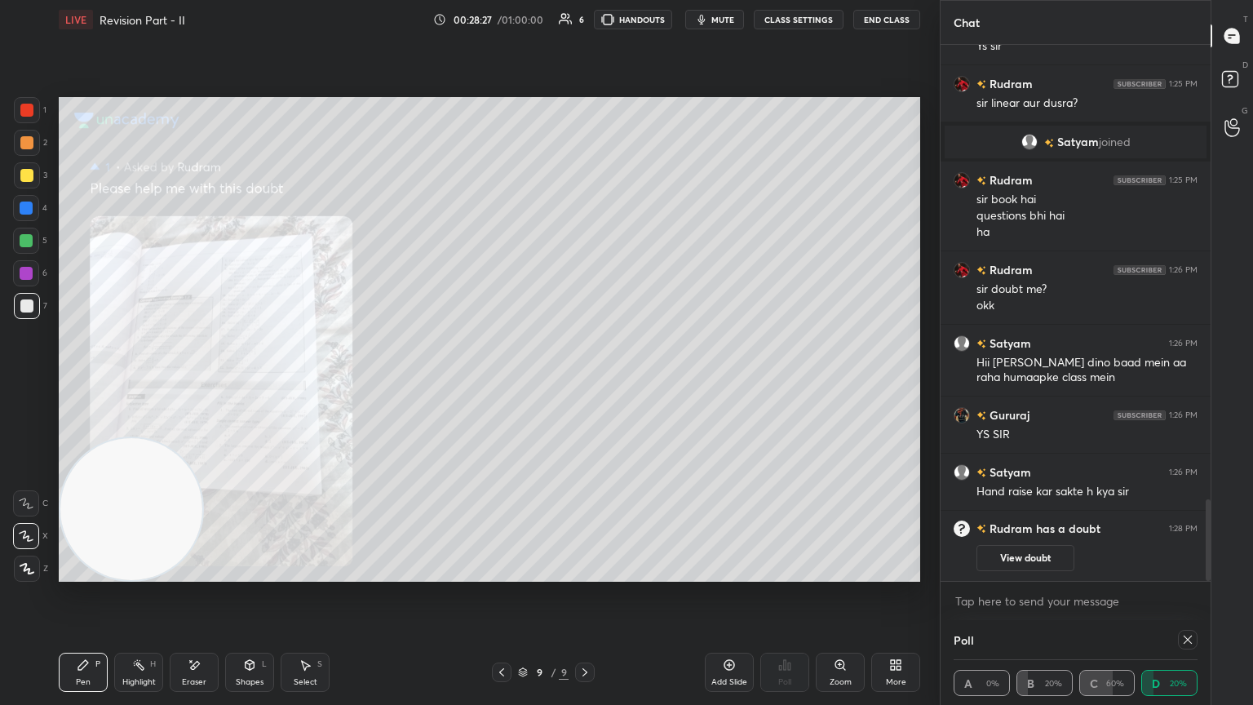
click at [585, 383] on button "View doubt" at bounding box center [1026, 558] width 98 height 26
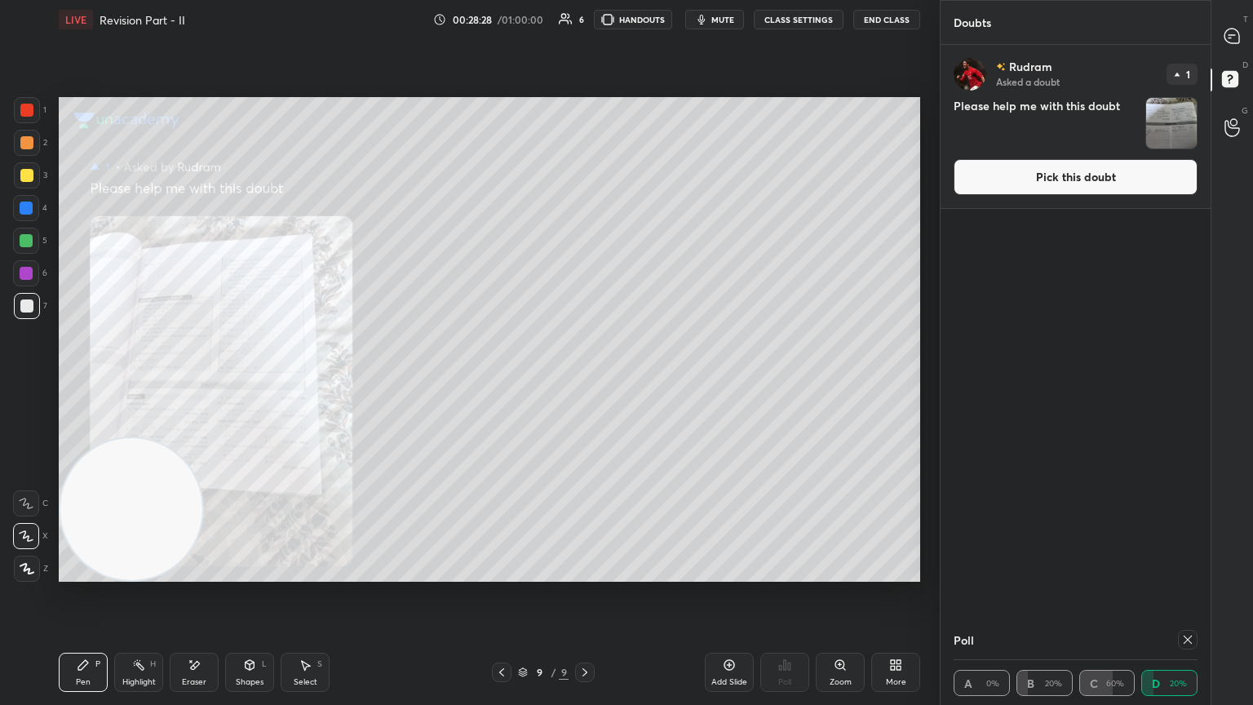
click at [585, 172] on button "Pick this doubt" at bounding box center [1076, 177] width 244 height 36
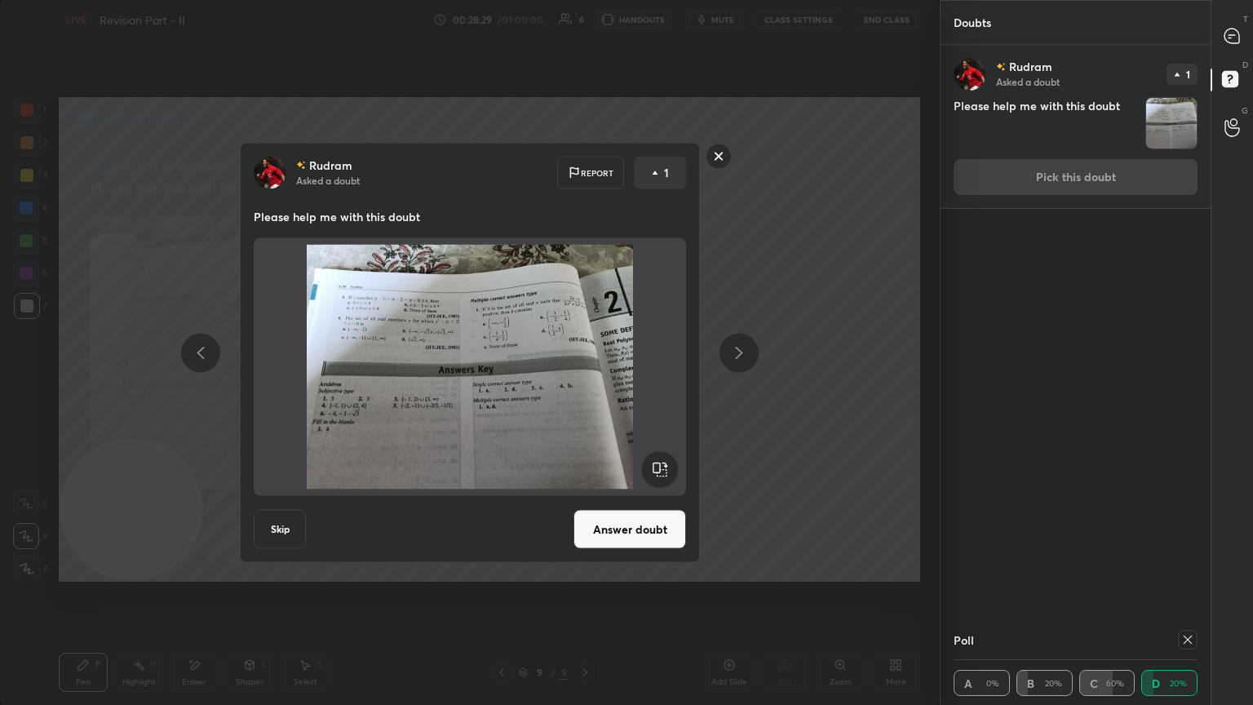
drag, startPoint x: 614, startPoint y: 520, endPoint x: 627, endPoint y: 508, distance: 17.3
click at [585, 383] on button "Answer doubt" at bounding box center [630, 529] width 113 height 39
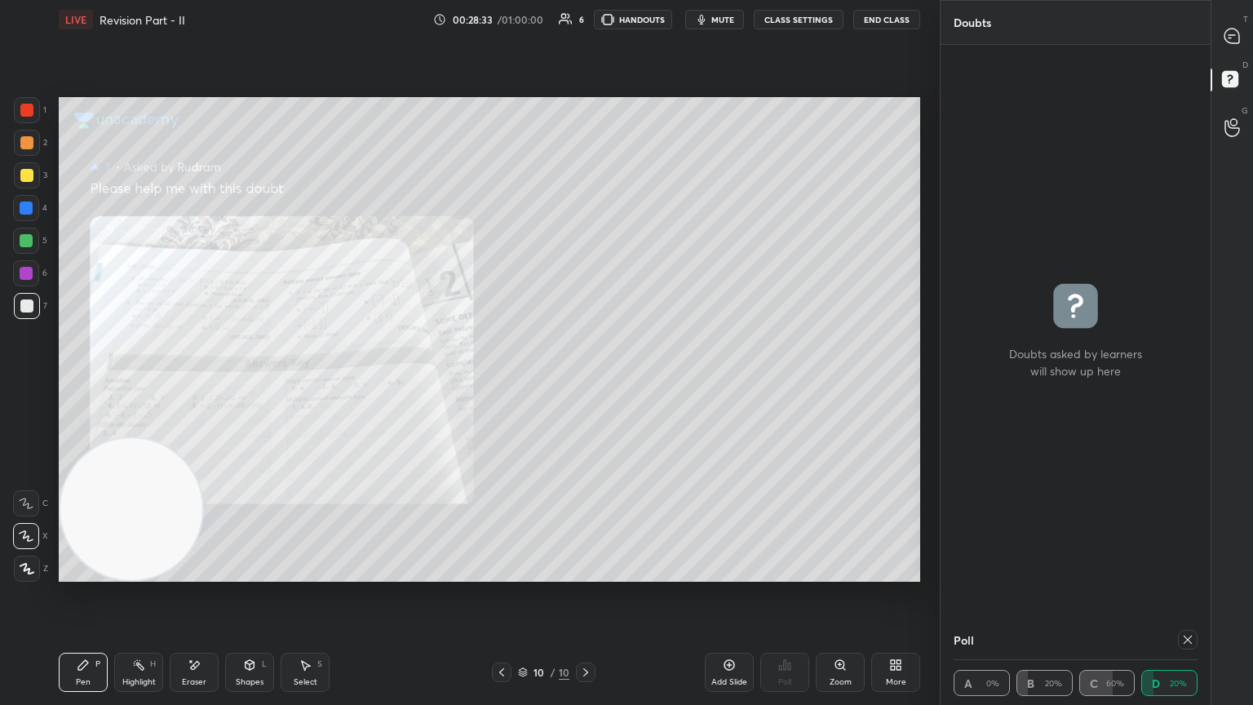
drag, startPoint x: 1210, startPoint y: 26, endPoint x: 1203, endPoint y: 71, distance: 45.5
click at [585, 27] on div "Doubts" at bounding box center [1076, 22] width 270 height 44
click at [585, 29] on icon at bounding box center [1232, 36] width 15 height 15
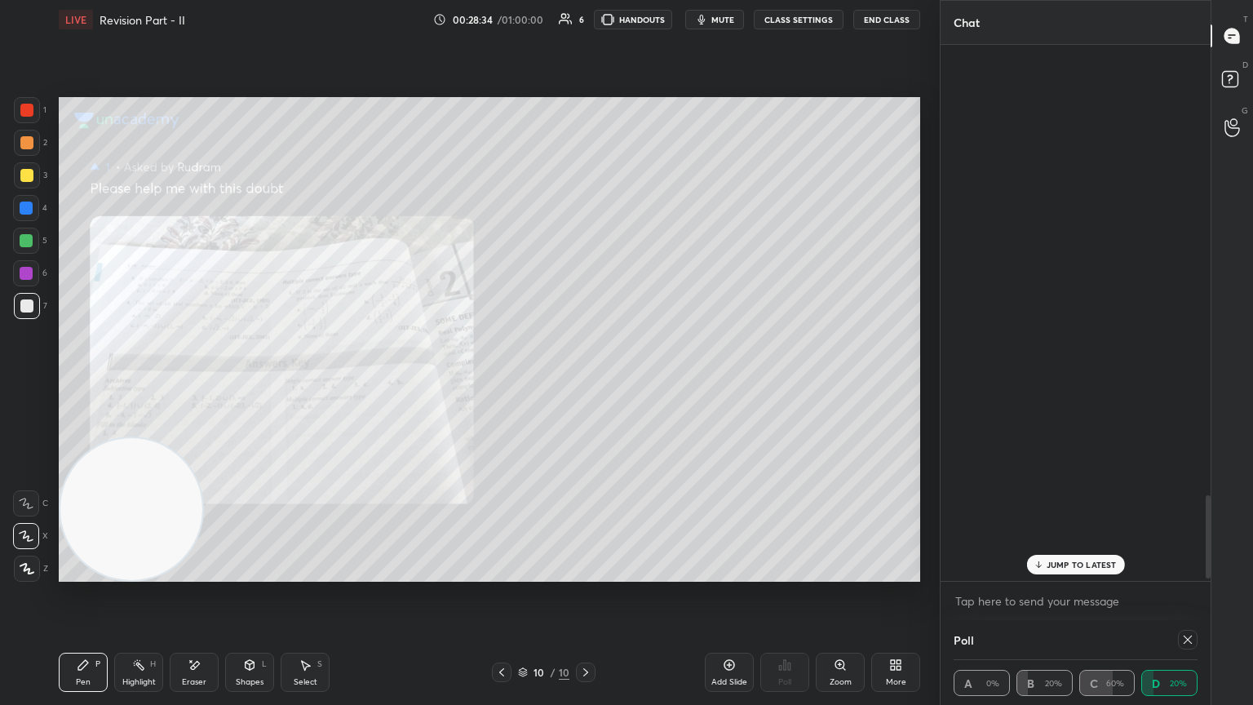
scroll to position [531, 265]
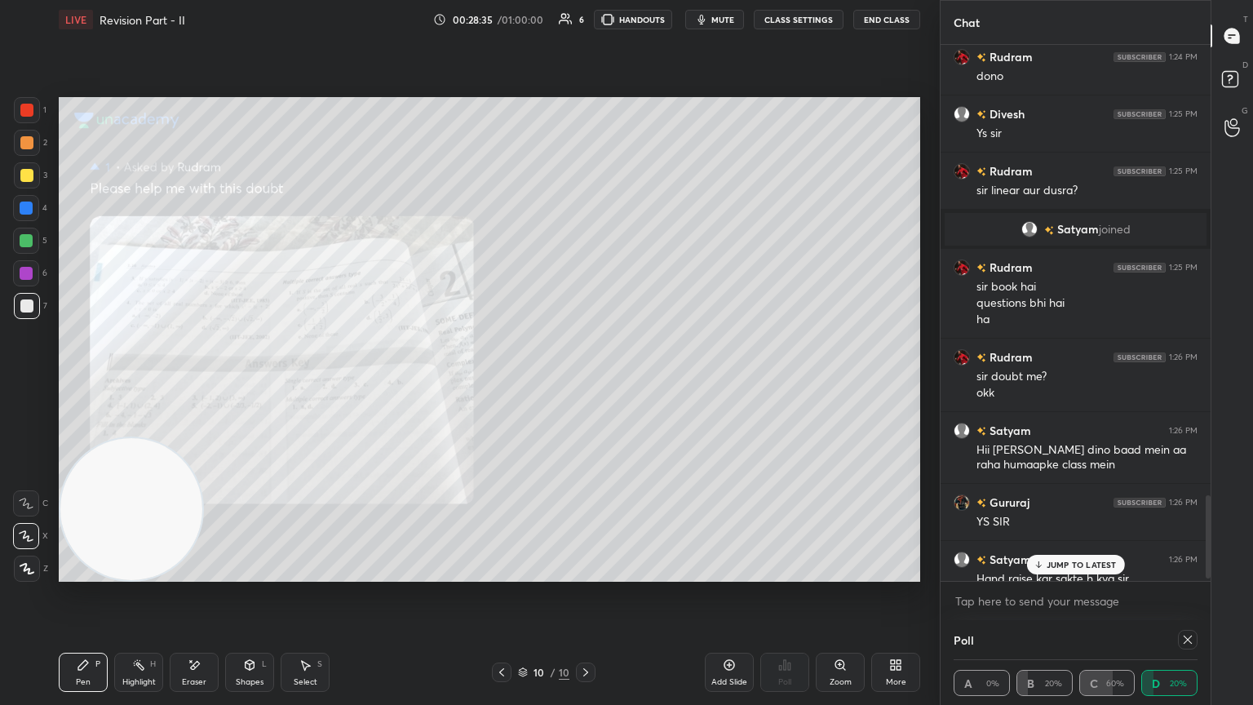
click at [585, 383] on div "JUMP TO LATEST" at bounding box center [1075, 565] width 98 height 20
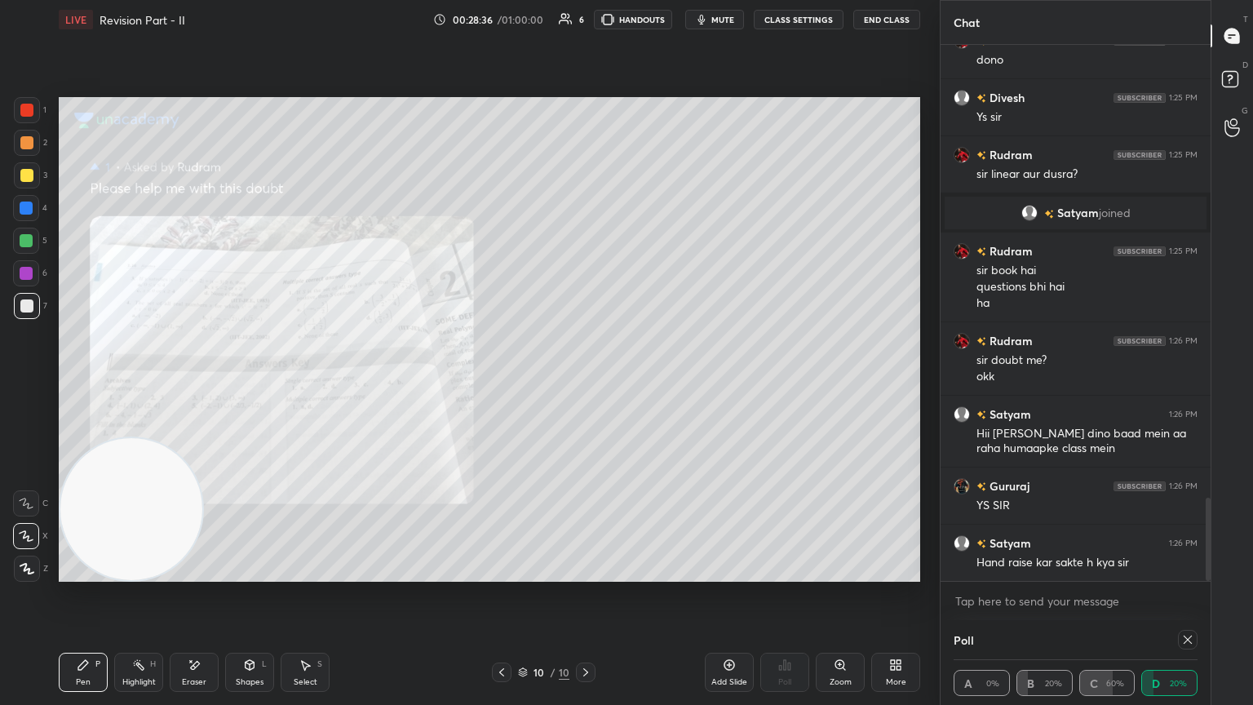
drag, startPoint x: 1187, startPoint y: 643, endPoint x: 1176, endPoint y: 646, distance: 11.9
click at [585, 383] on icon at bounding box center [1187, 639] width 13 height 13
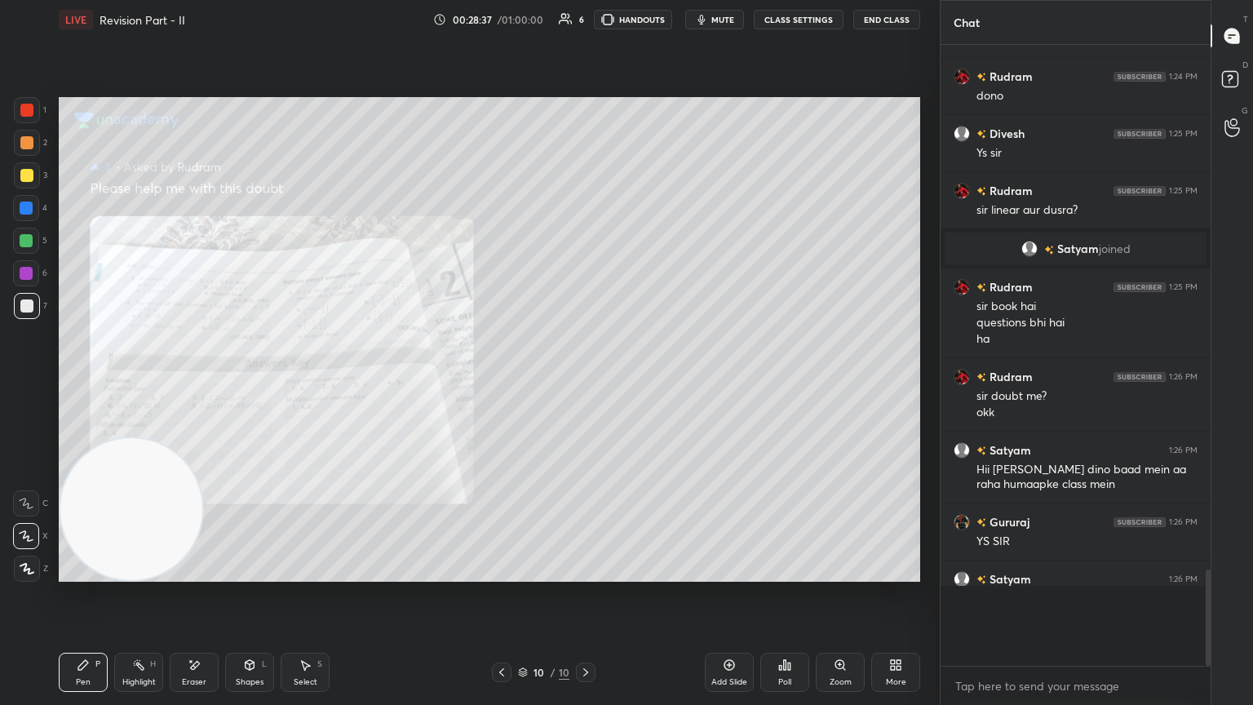
scroll to position [654, 265]
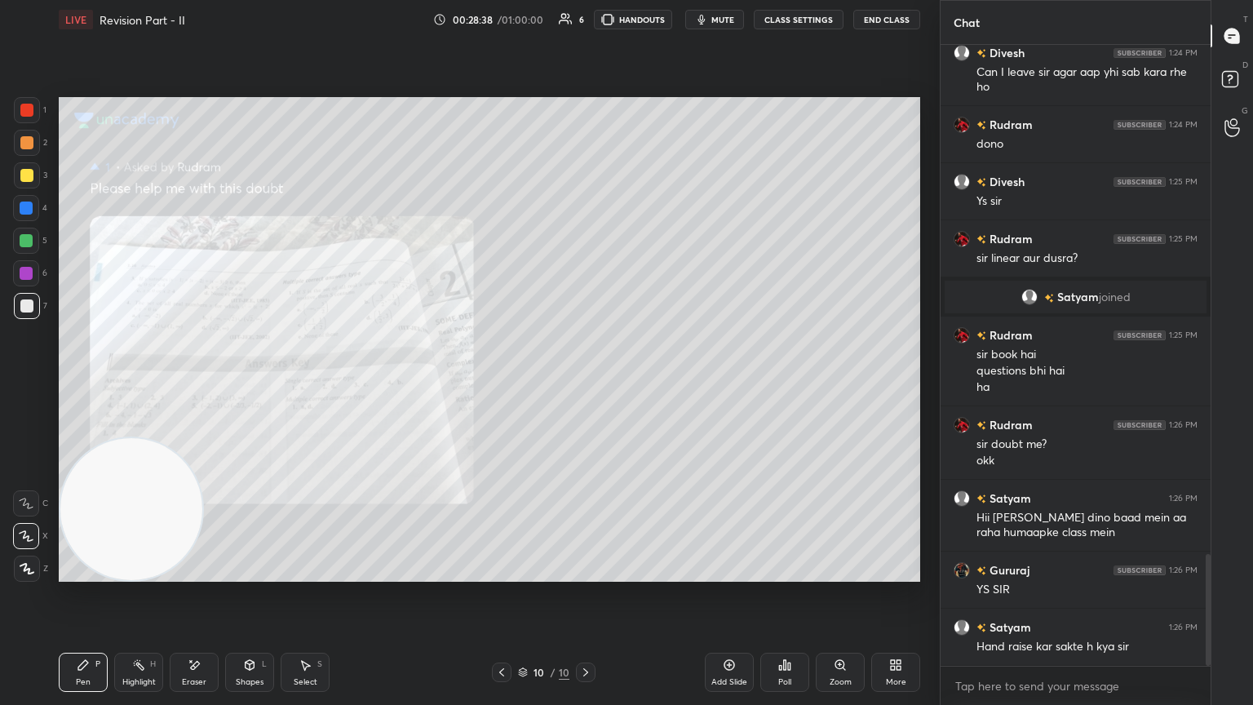
click at [503, 383] on icon at bounding box center [501, 672] width 13 height 13
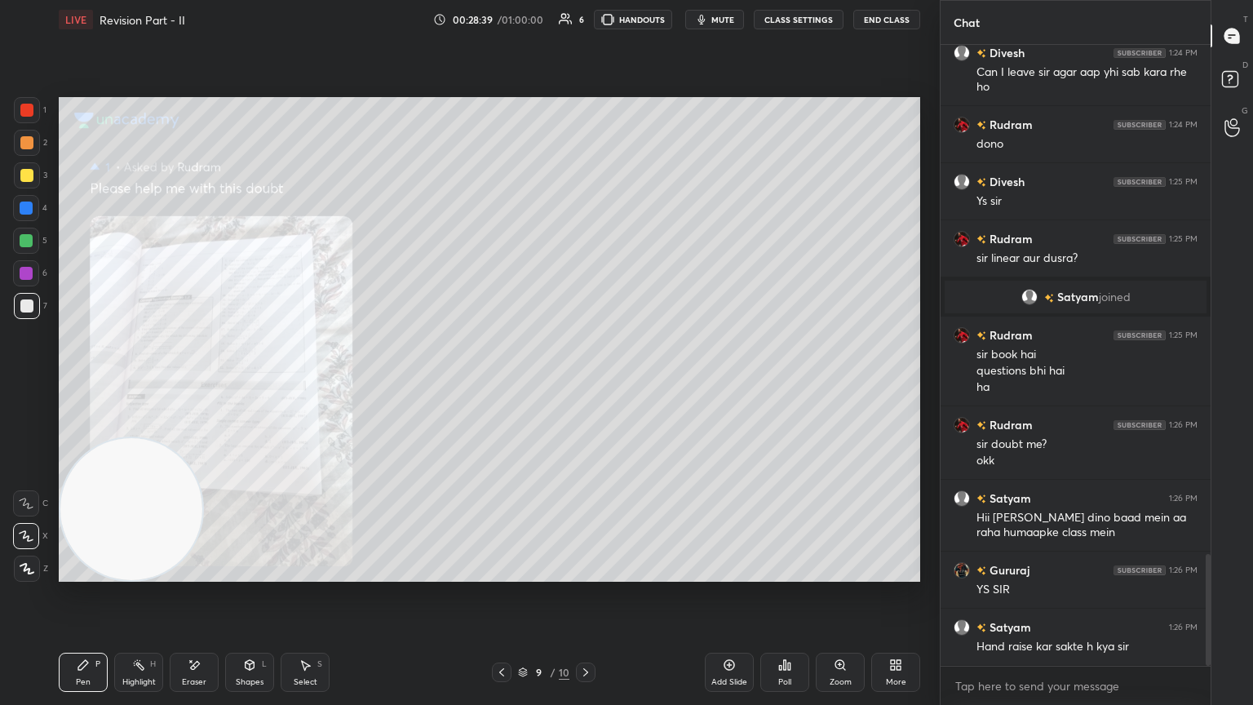
click at [585, 383] on icon at bounding box center [840, 664] width 13 height 13
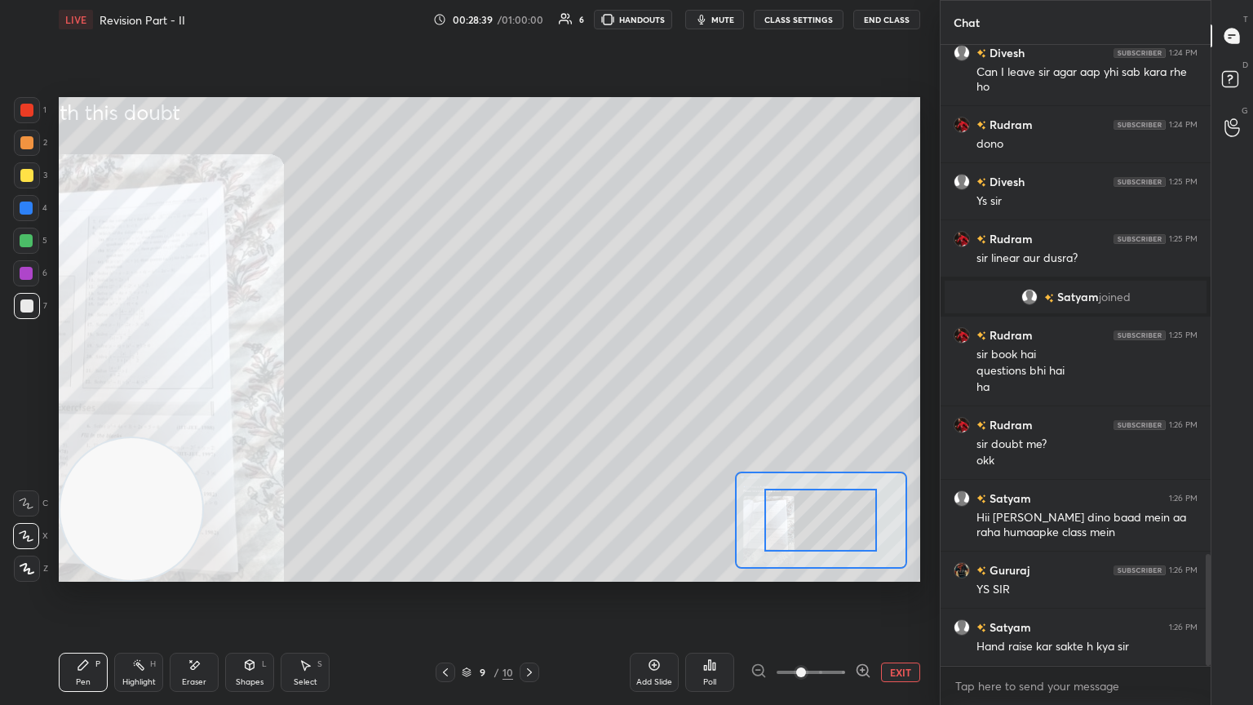
click at [585, 383] on span at bounding box center [811, 672] width 69 height 24
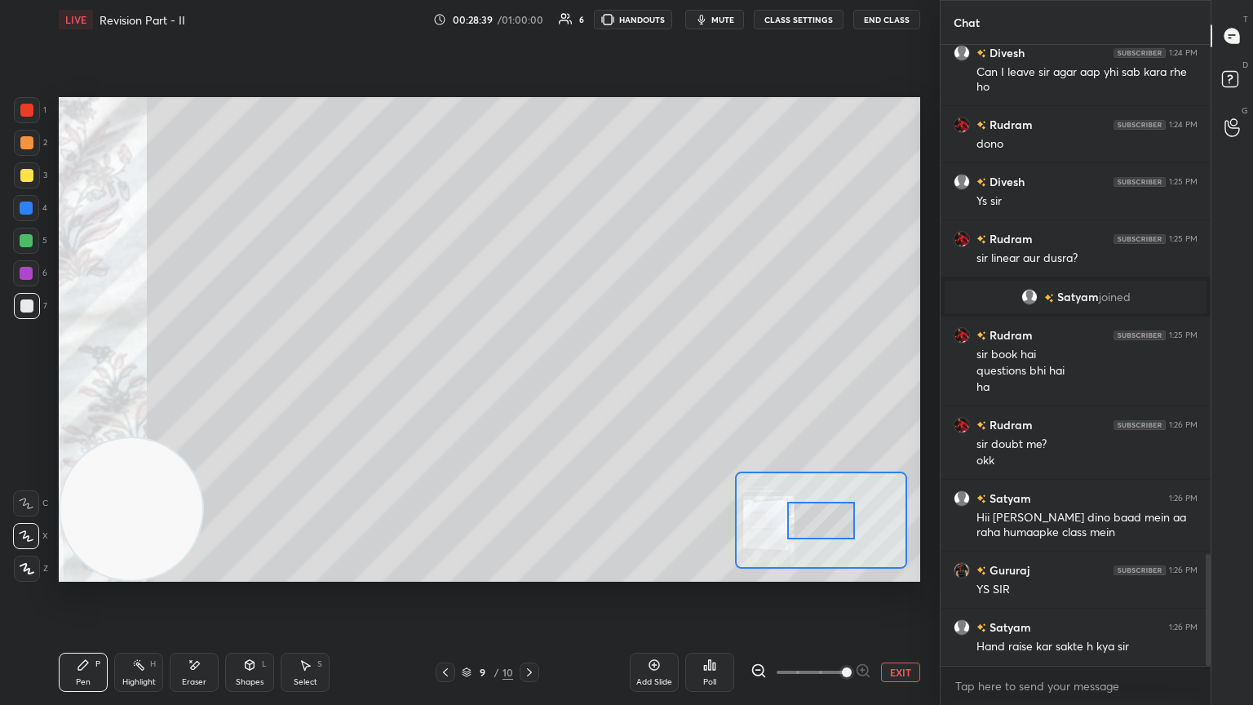
click at [585, 383] on span at bounding box center [847, 672] width 10 height 10
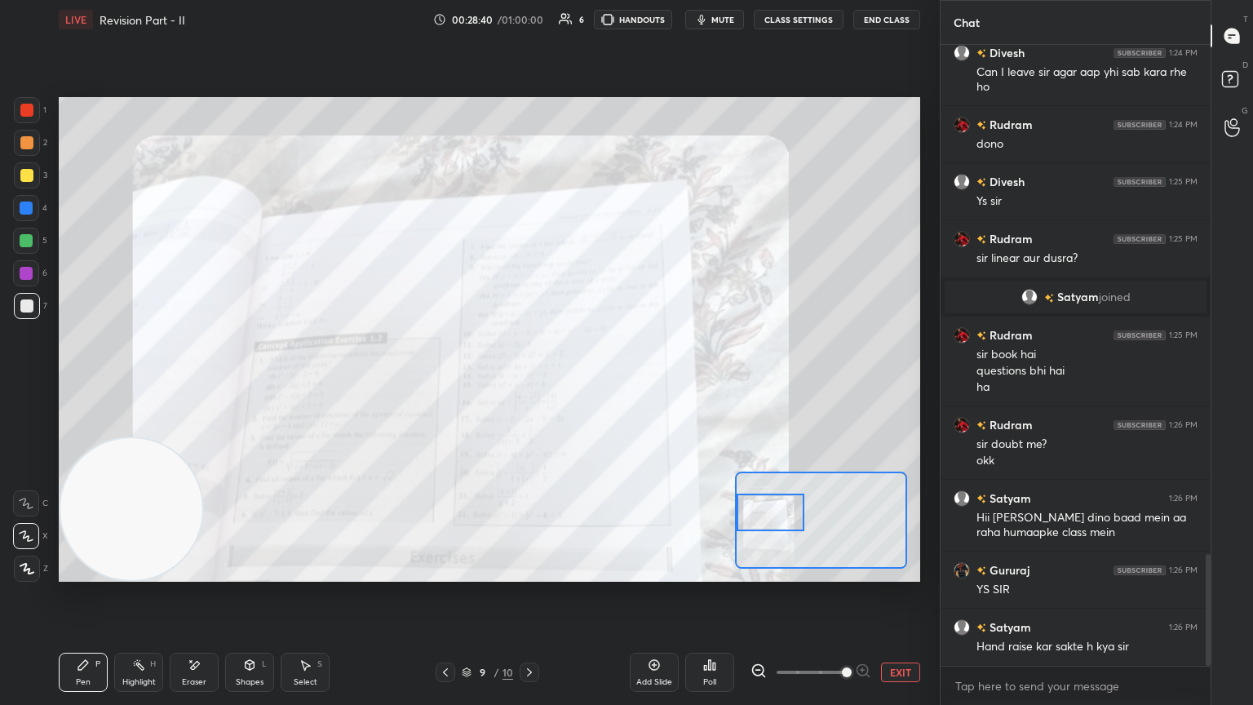
drag, startPoint x: 851, startPoint y: 516, endPoint x: 778, endPoint y: 507, distance: 73.2
click at [585, 383] on div at bounding box center [771, 513] width 68 height 38
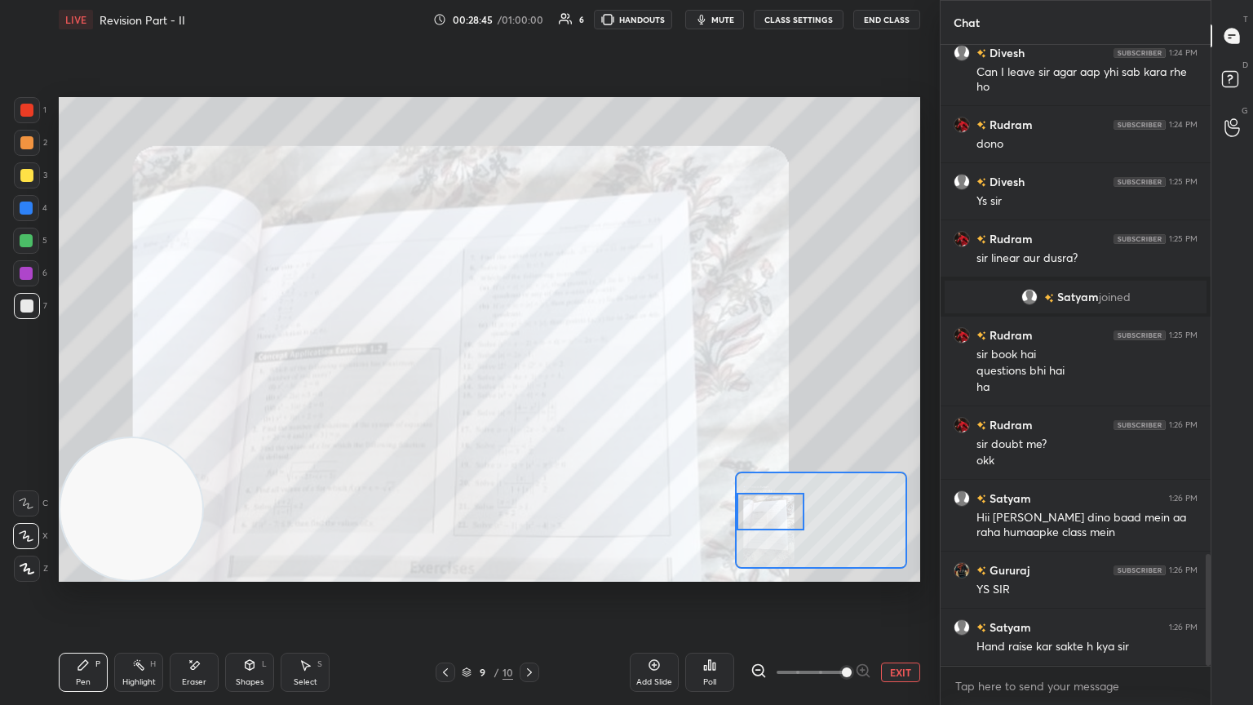
scroll to position [2892, 0]
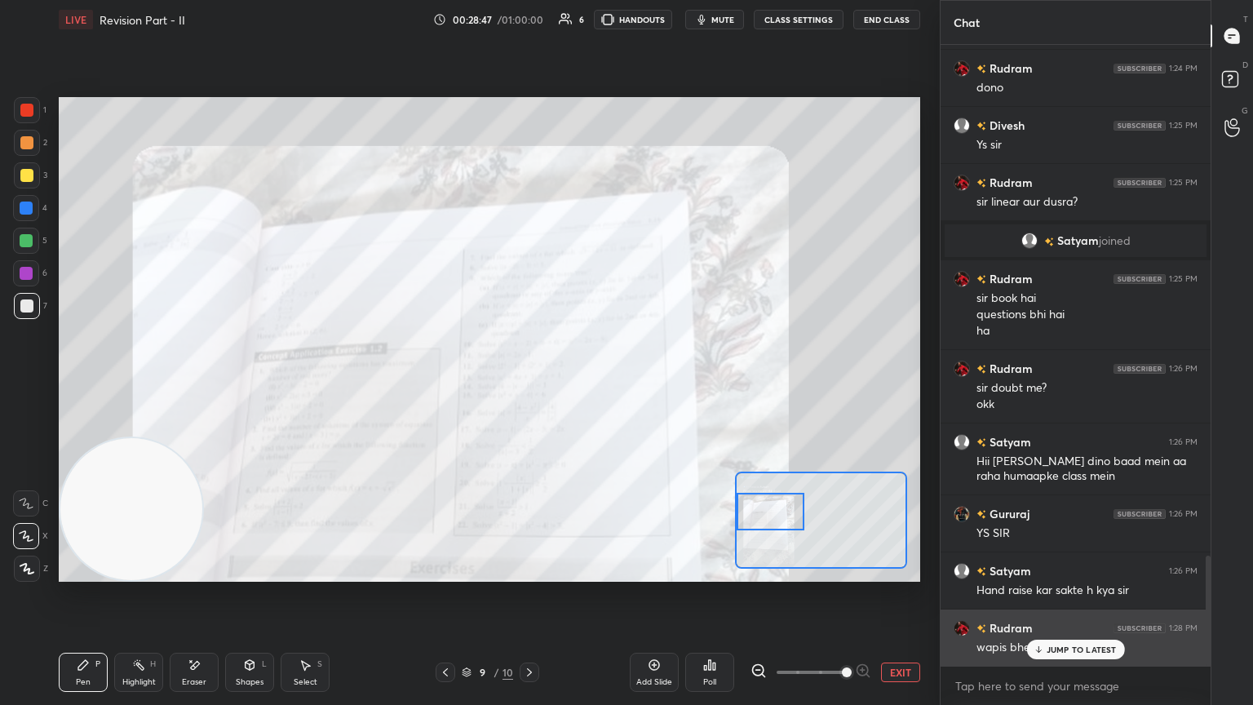
click at [585, 383] on div "JUMP TO LATEST" at bounding box center [1075, 650] width 98 height 20
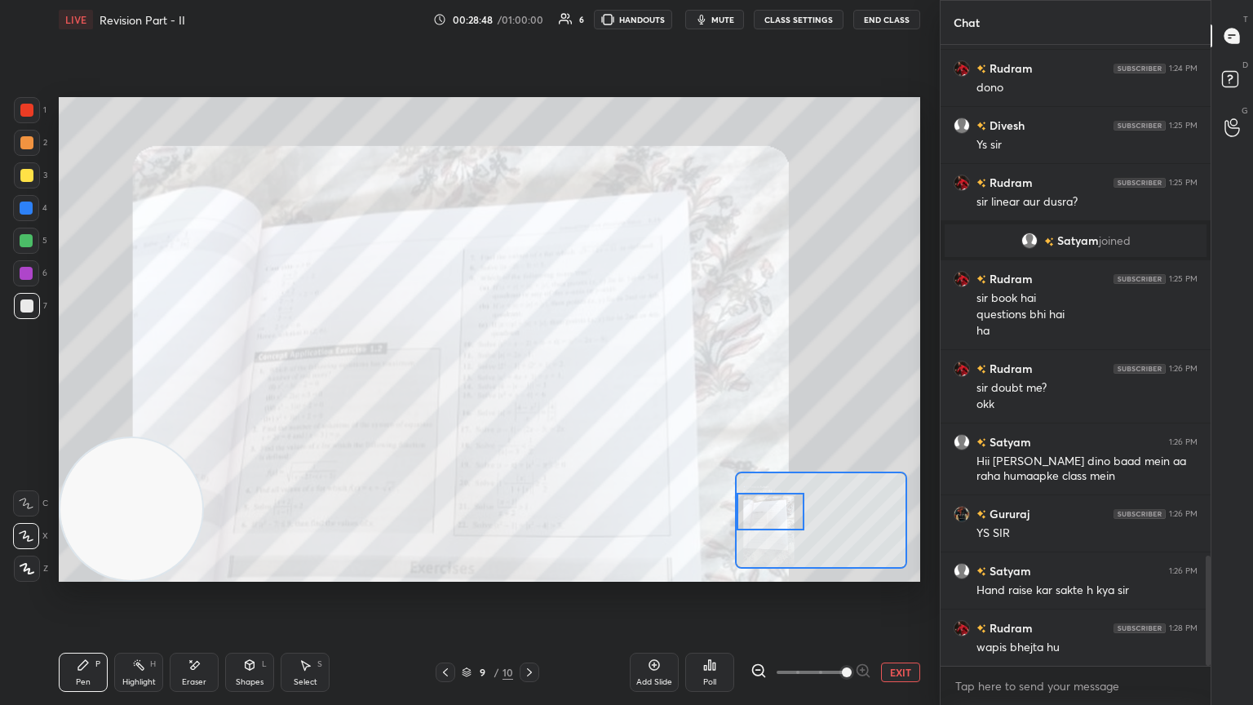
click at [529, 383] on icon at bounding box center [529, 672] width 13 height 13
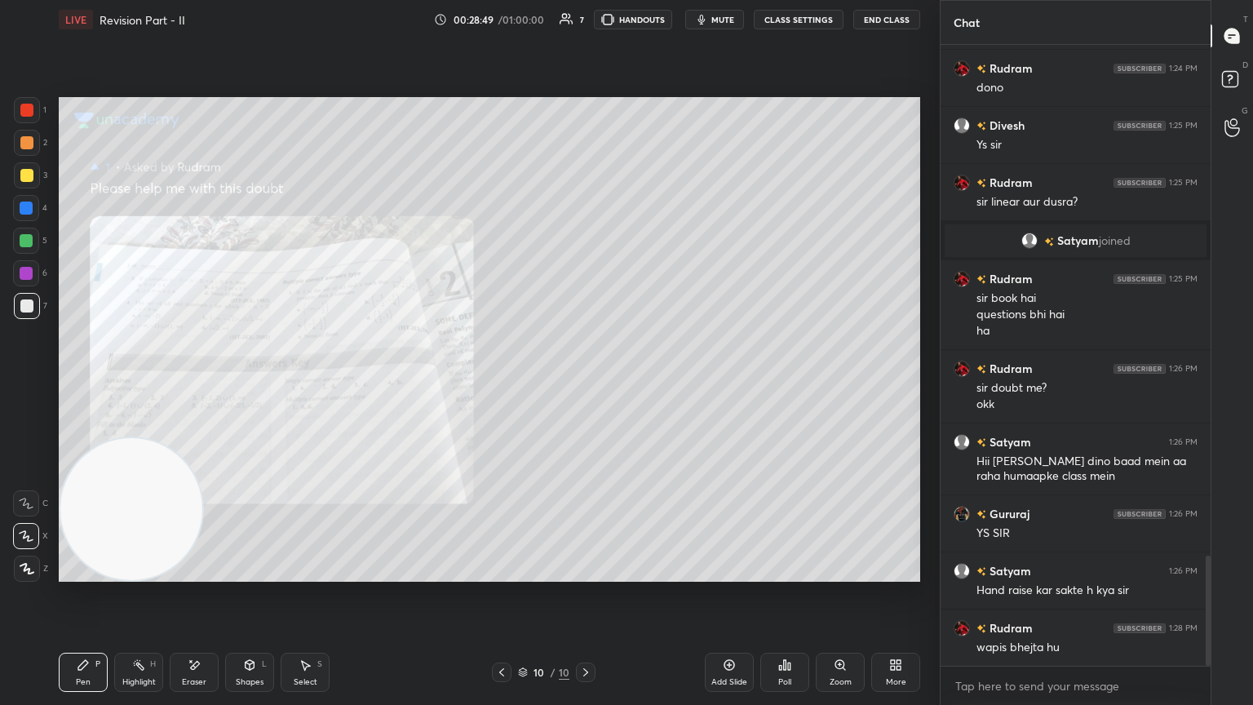
scroll to position [2908, 0]
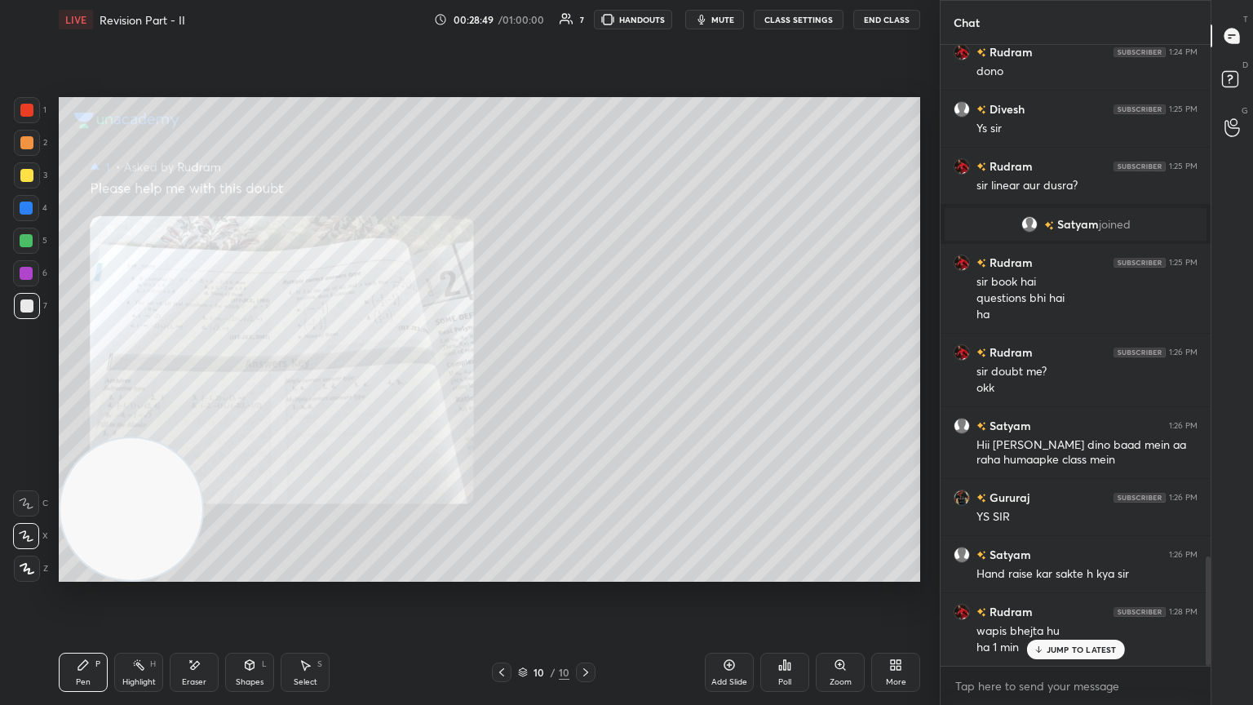
click at [585, 383] on div "Zoom" at bounding box center [840, 672] width 49 height 39
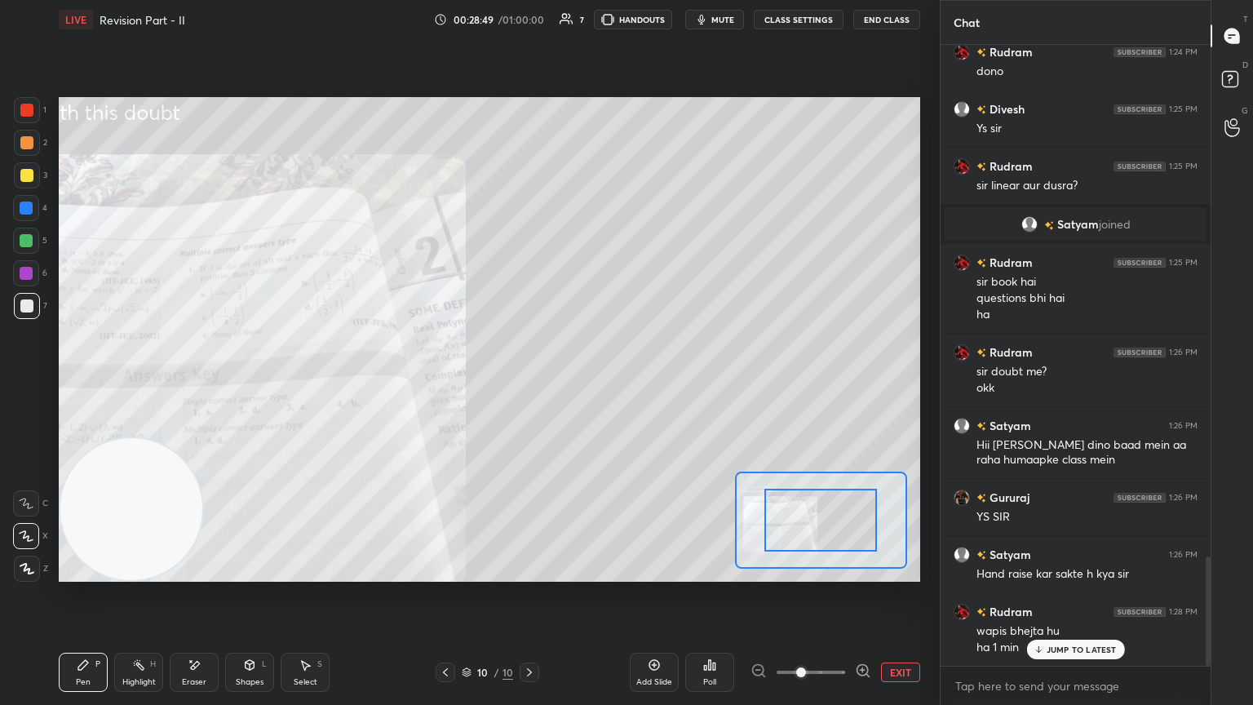
drag, startPoint x: 831, startPoint y: 676, endPoint x: 821, endPoint y: 674, distance: 9.9
click at [585, 383] on span at bounding box center [811, 672] width 69 height 24
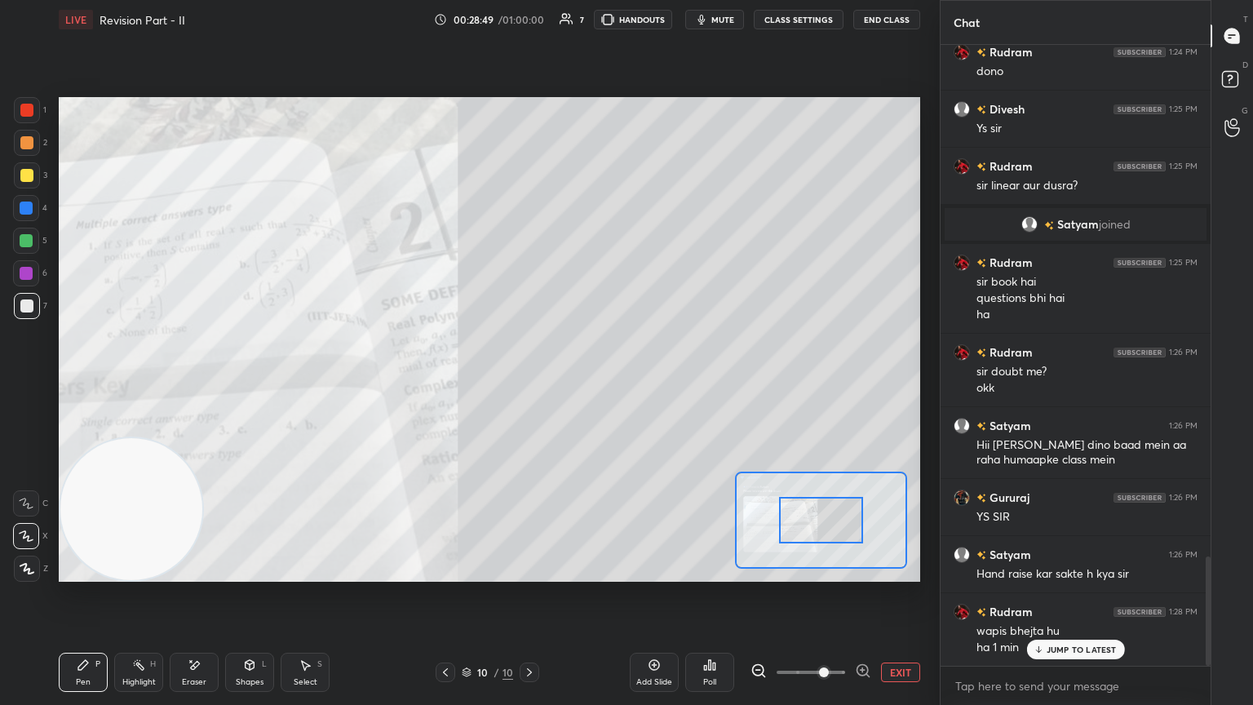
click at [585, 383] on span at bounding box center [824, 672] width 10 height 10
click at [585, 383] on span at bounding box center [811, 672] width 69 height 24
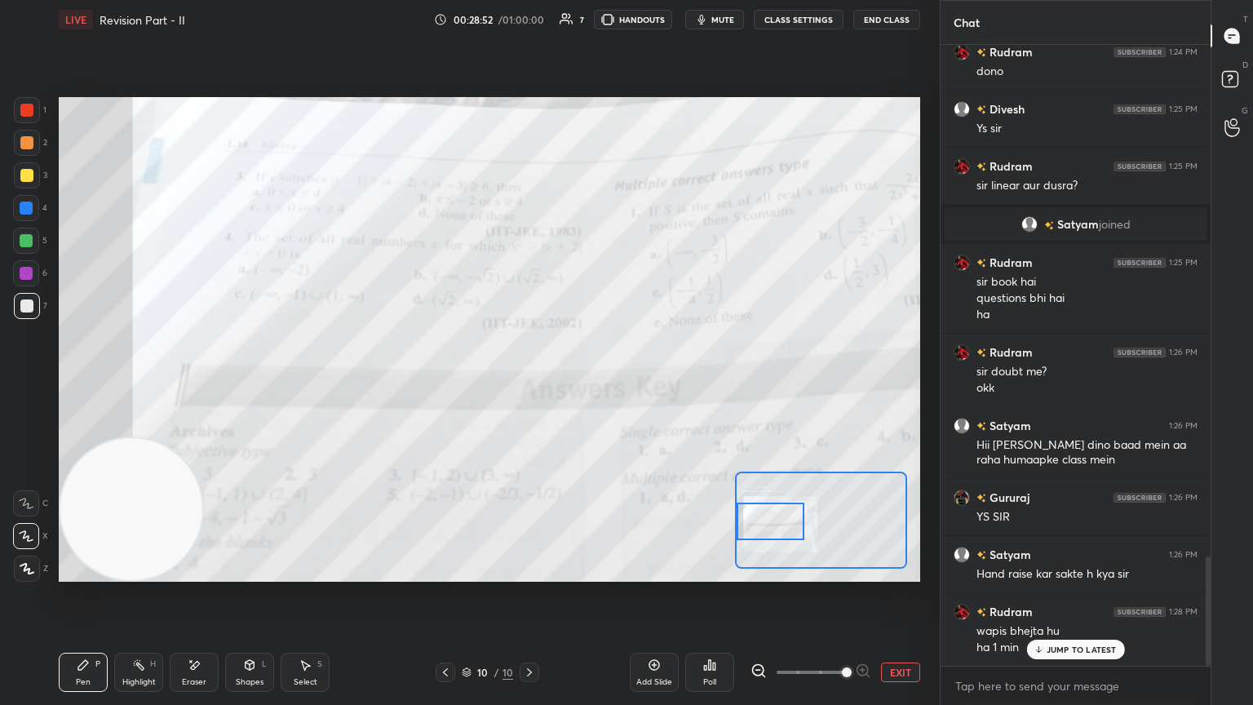
drag, startPoint x: 773, startPoint y: 534, endPoint x: 773, endPoint y: 525, distance: 9.0
click at [585, 383] on div at bounding box center [771, 522] width 68 height 38
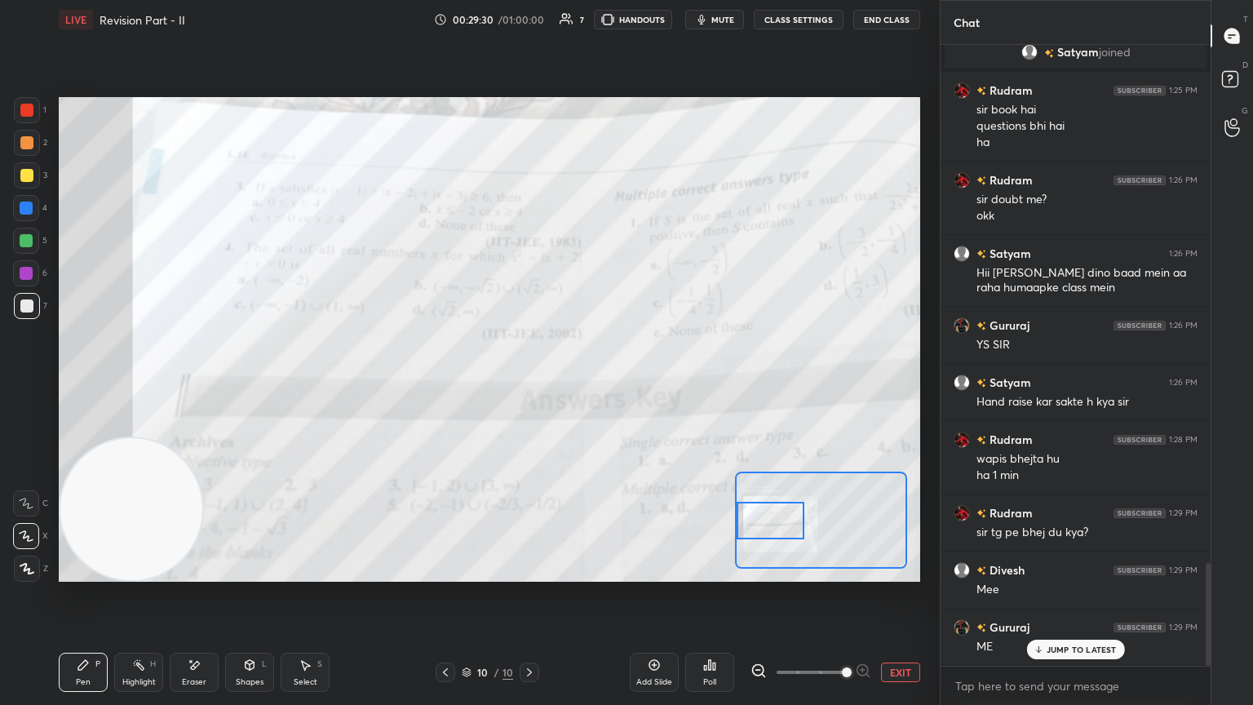
scroll to position [3136, 0]
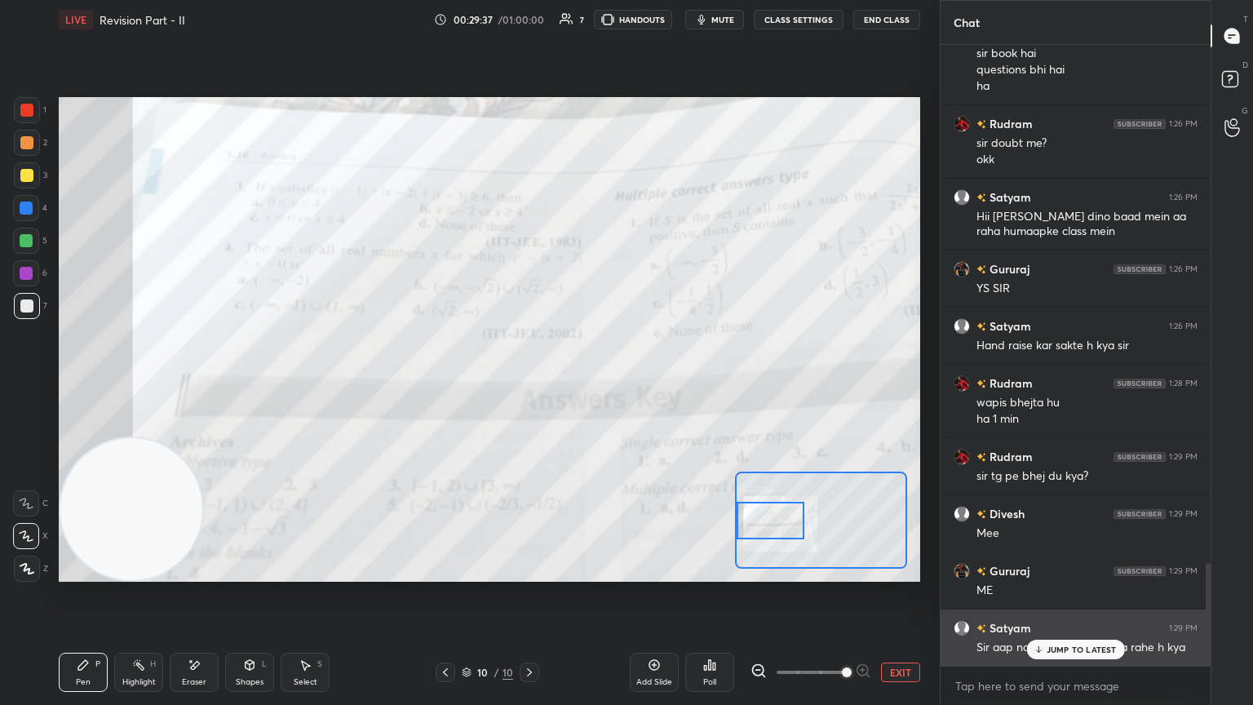
click at [585, 383] on div "JUMP TO LATEST" at bounding box center [1075, 650] width 98 height 20
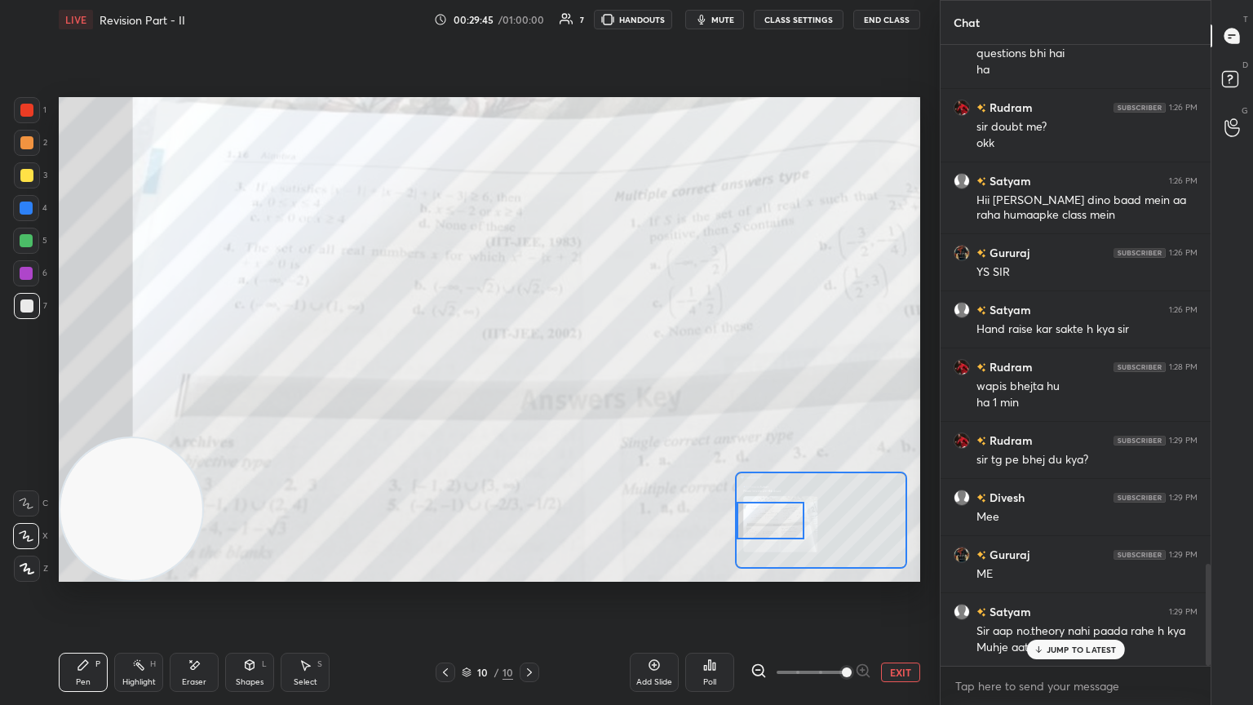
scroll to position [3211, 0]
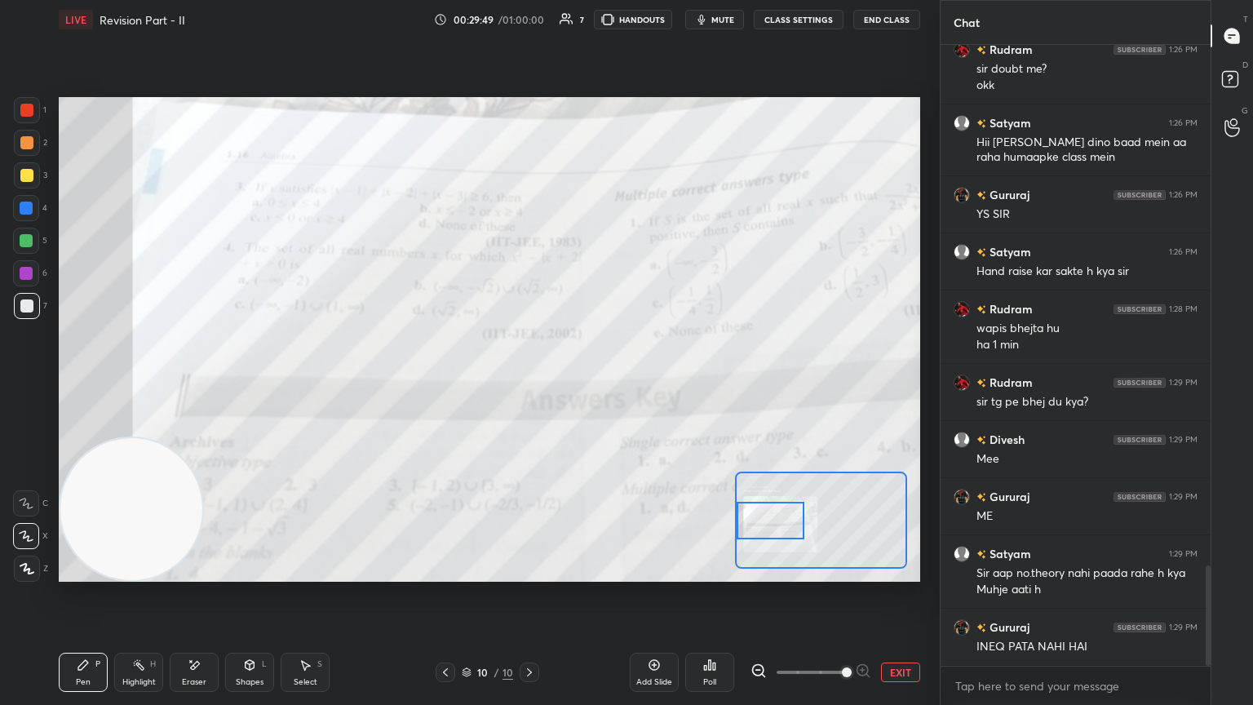
click at [585, 383] on button "EXIT" at bounding box center [900, 673] width 39 height 20
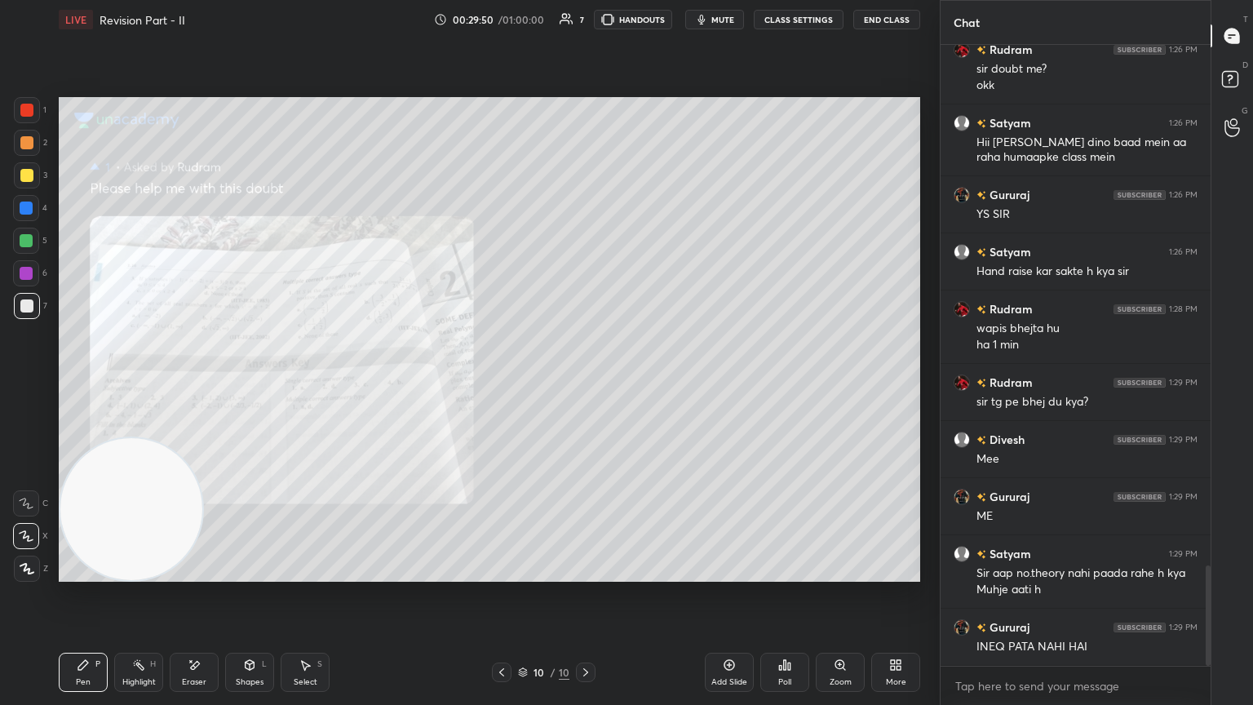
click at [585, 383] on icon at bounding box center [730, 665] width 11 height 11
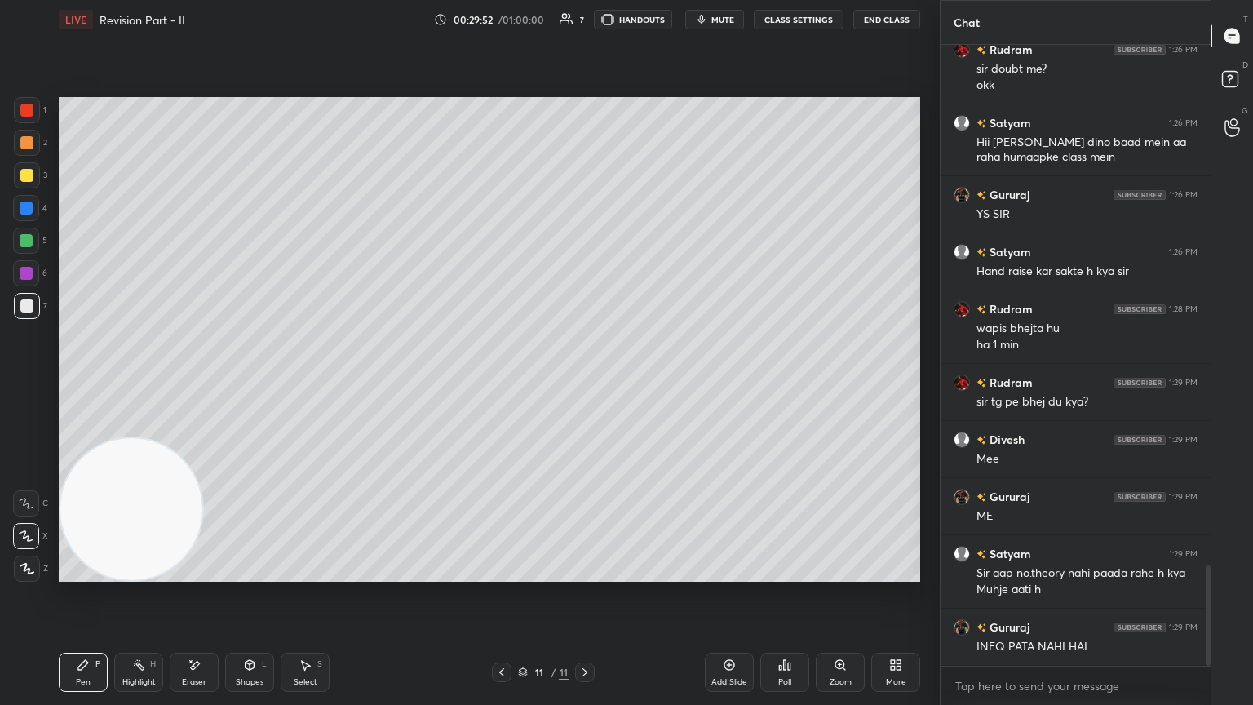
click at [23, 175] on div at bounding box center [26, 175] width 13 height 13
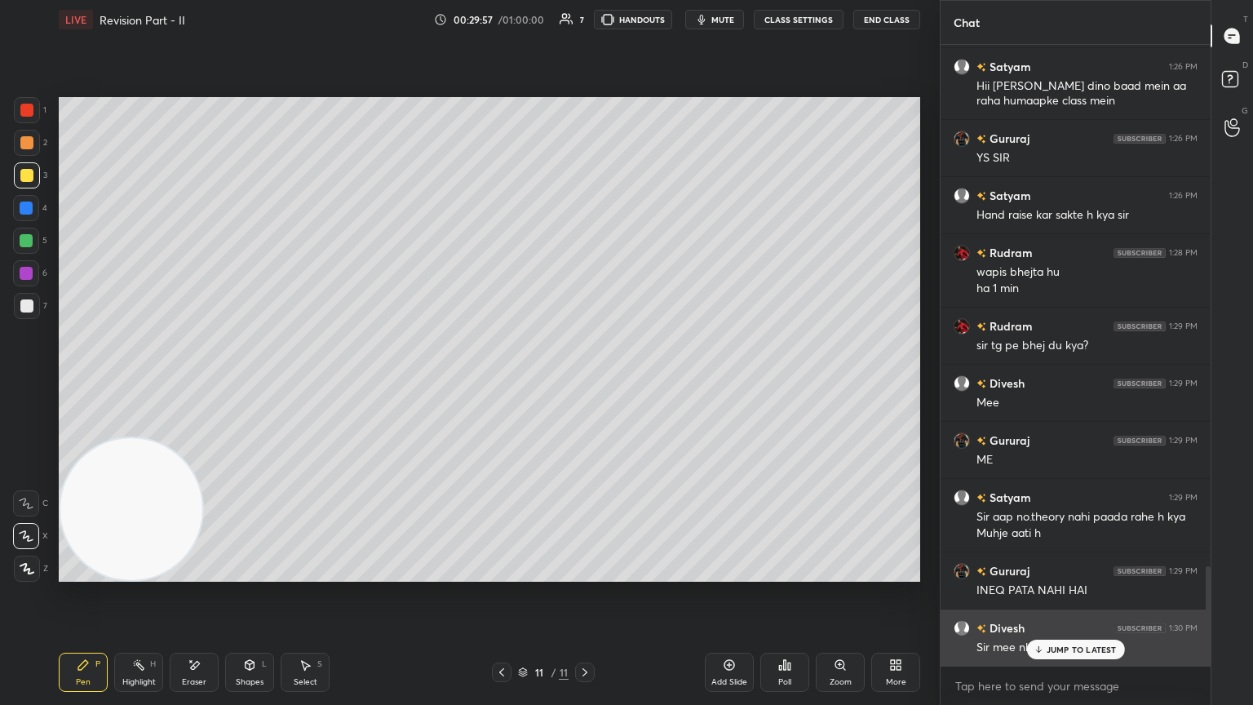
click at [585, 383] on p "JUMP TO LATEST" at bounding box center [1082, 650] width 70 height 10
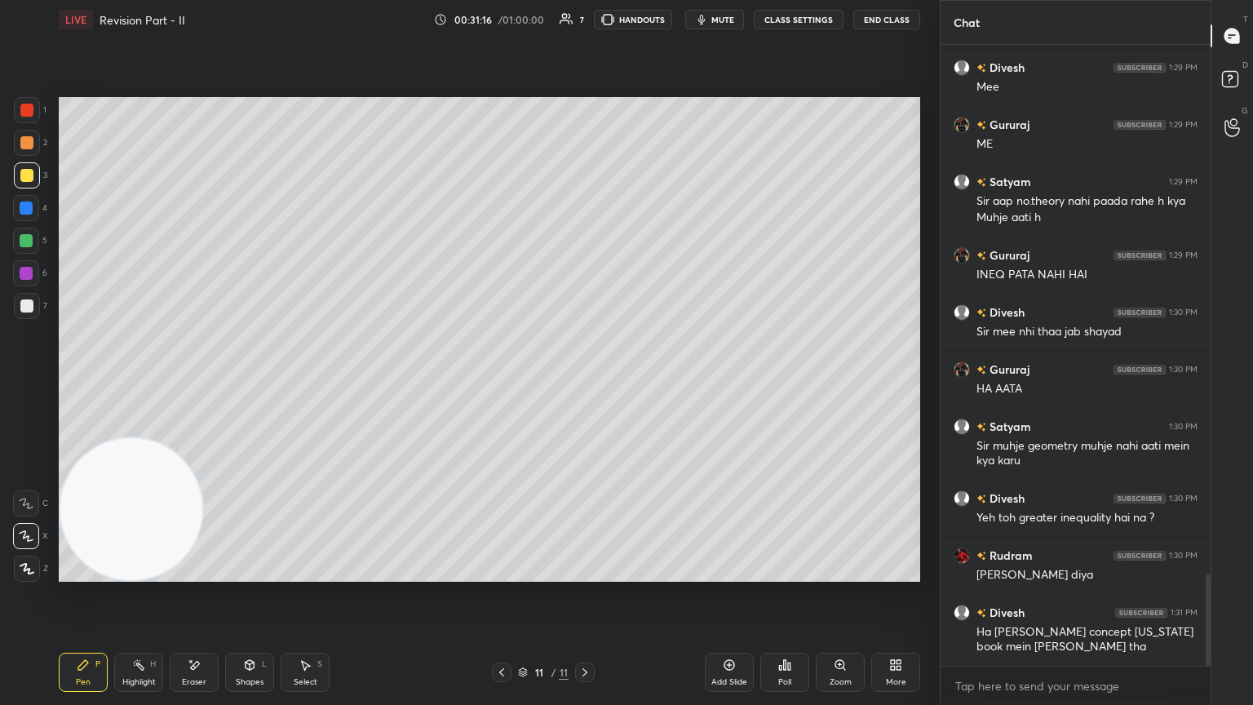
scroll to position [3639, 0]
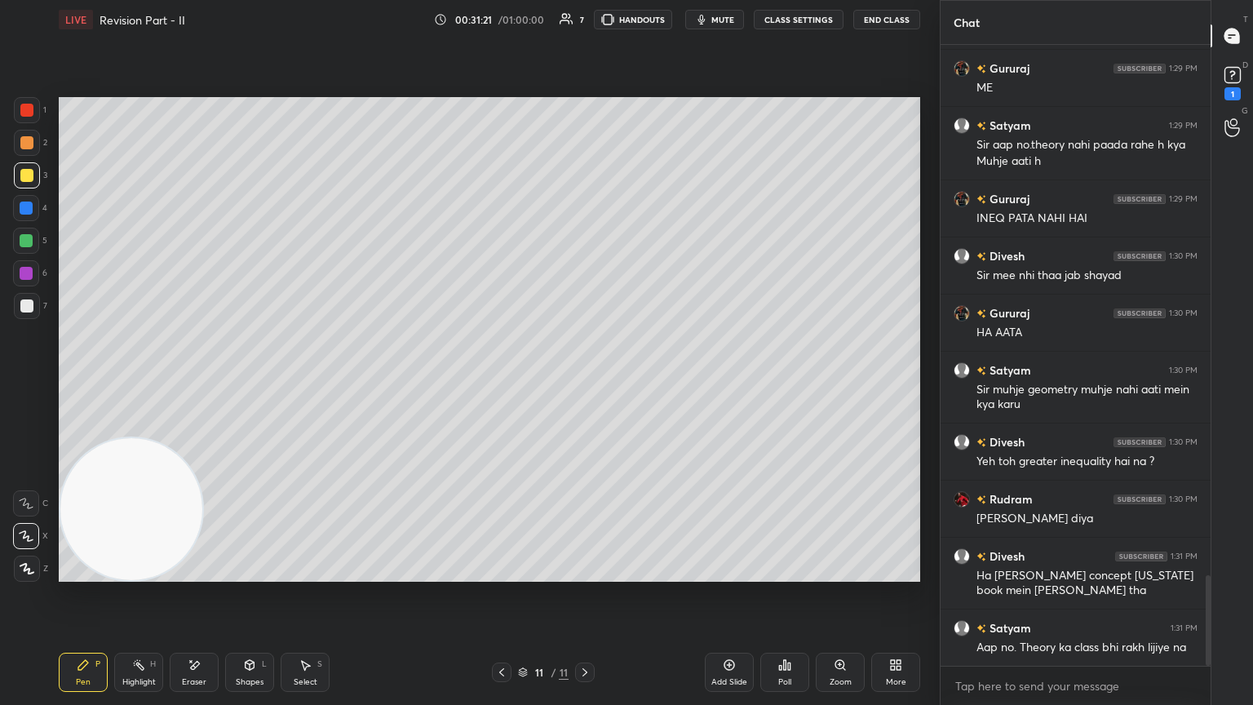
click at [585, 383] on div "Add Slide" at bounding box center [729, 672] width 49 height 39
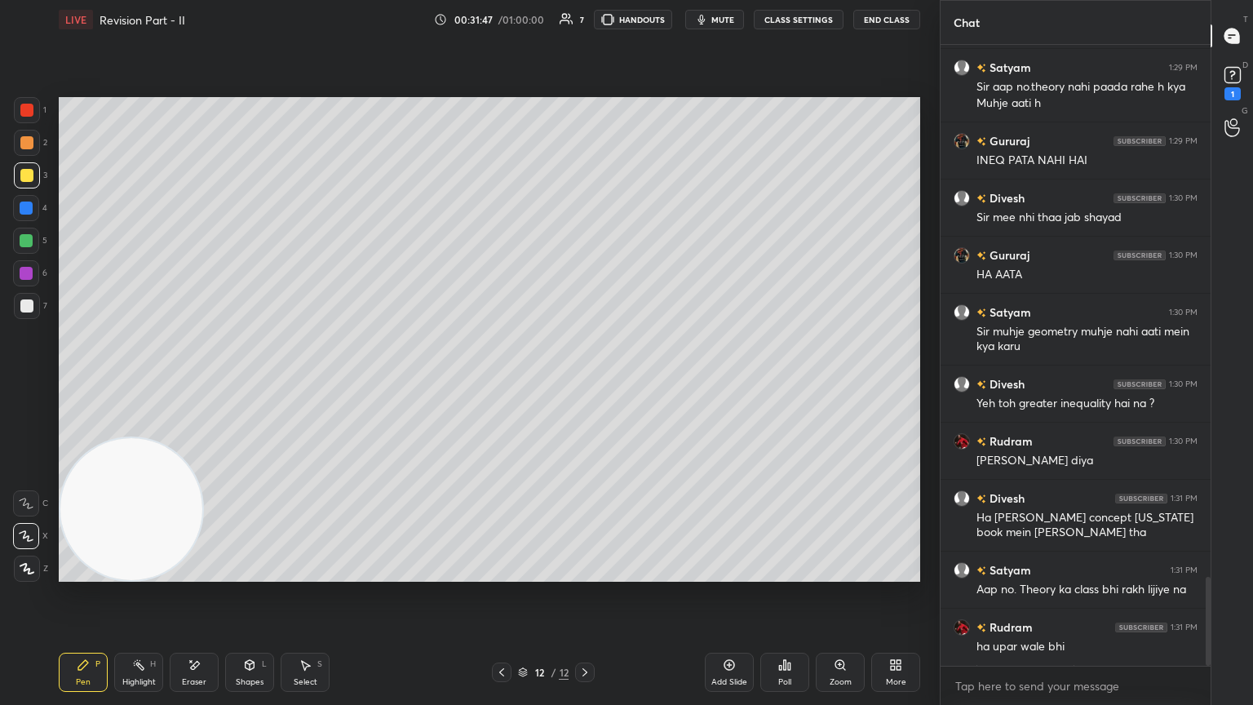
click at [33, 306] on div at bounding box center [27, 306] width 26 height 26
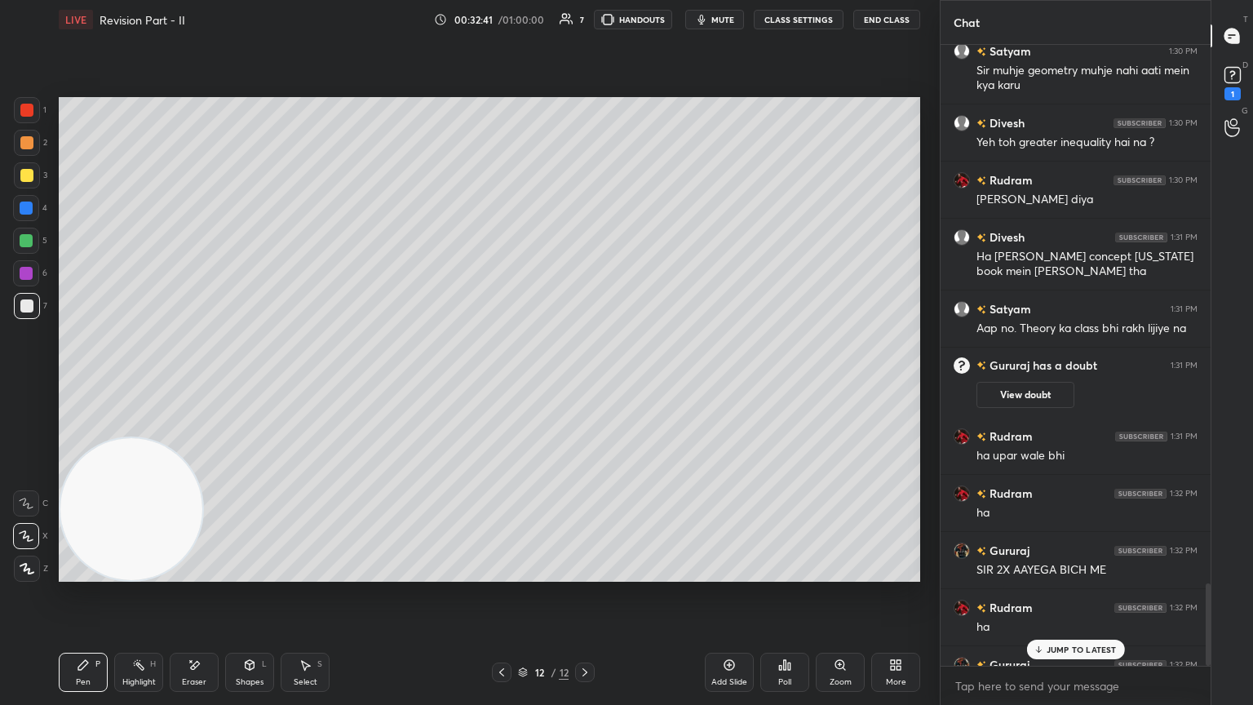
scroll to position [4067, 0]
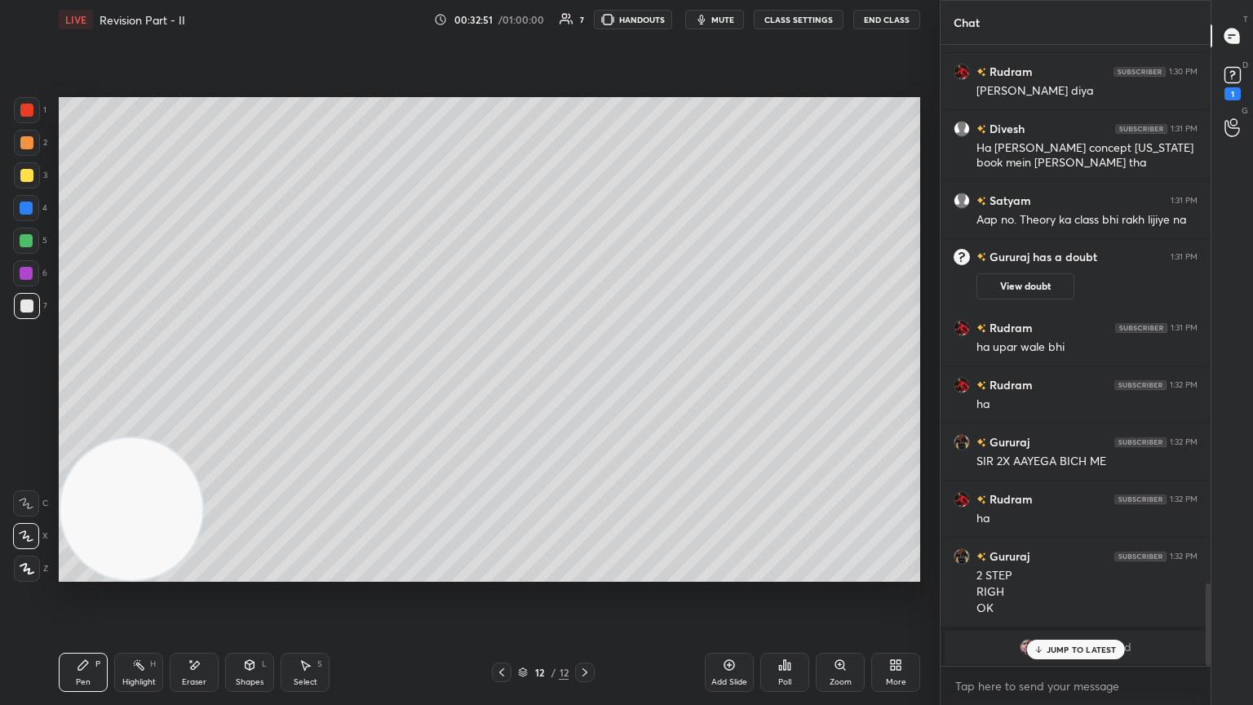
click at [585, 383] on p "JUMP TO LATEST" at bounding box center [1082, 650] width 70 height 10
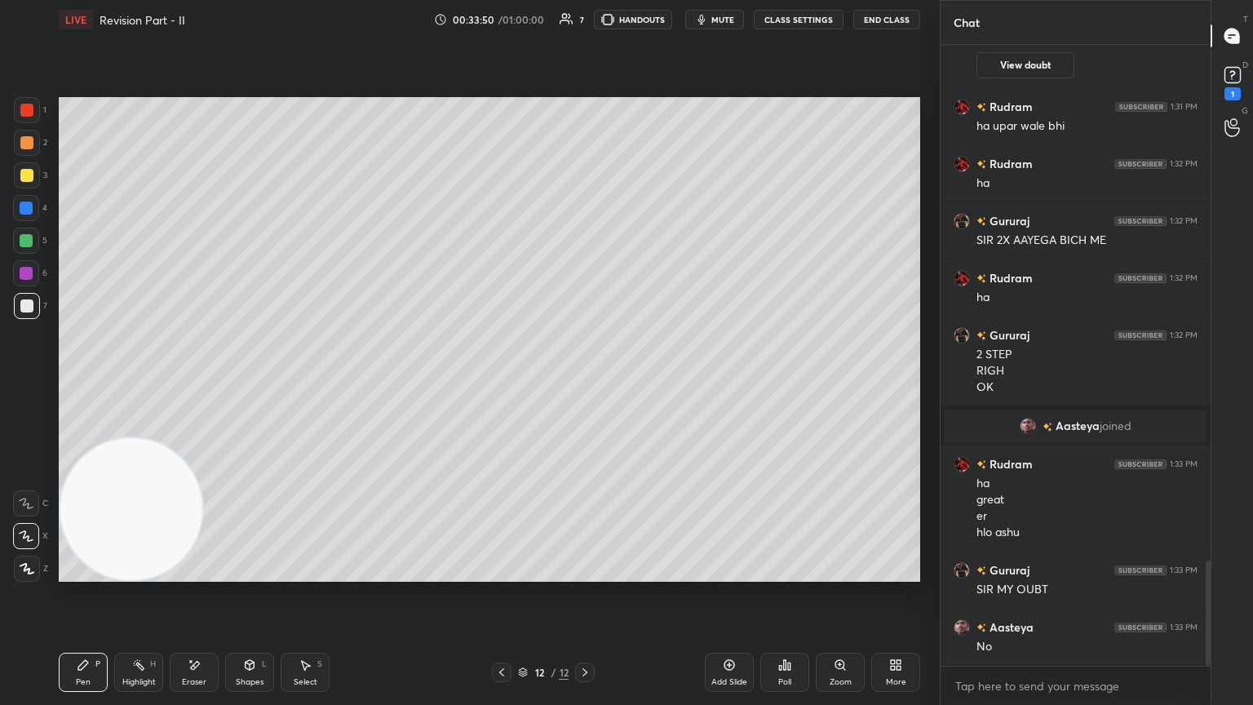
scroll to position [3107, 0]
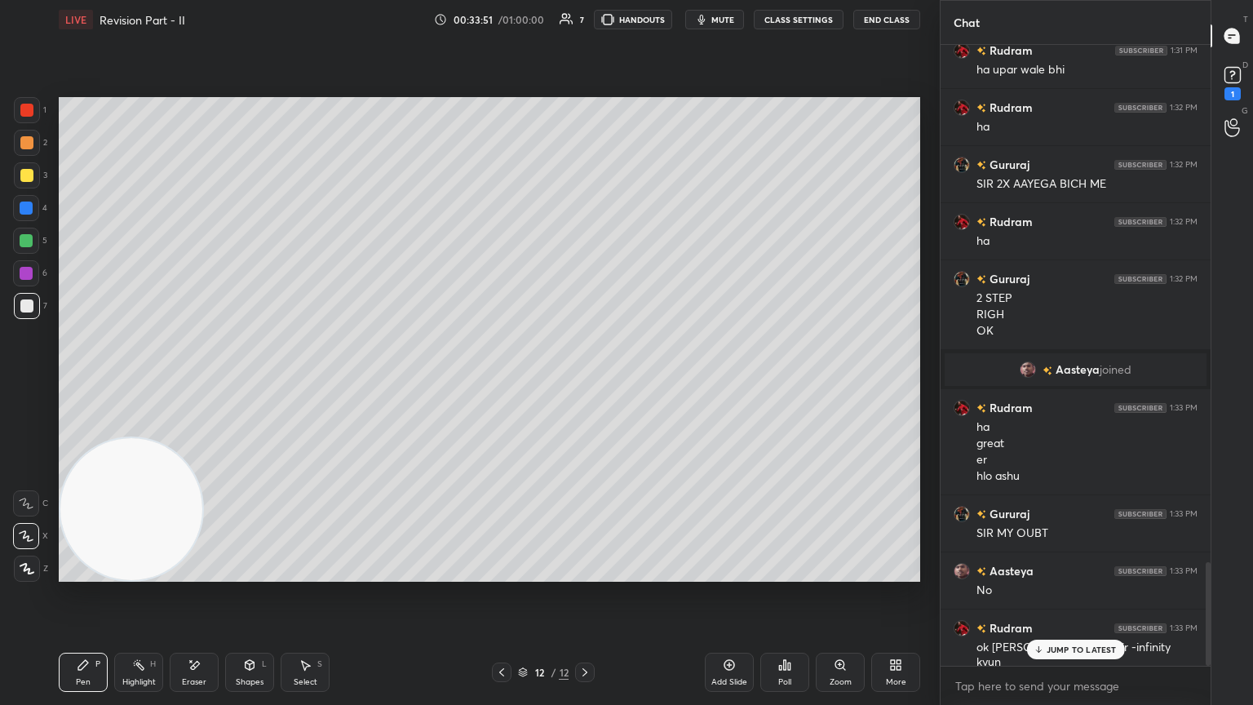
click at [585, 87] on div "1" at bounding box center [1233, 93] width 16 height 13
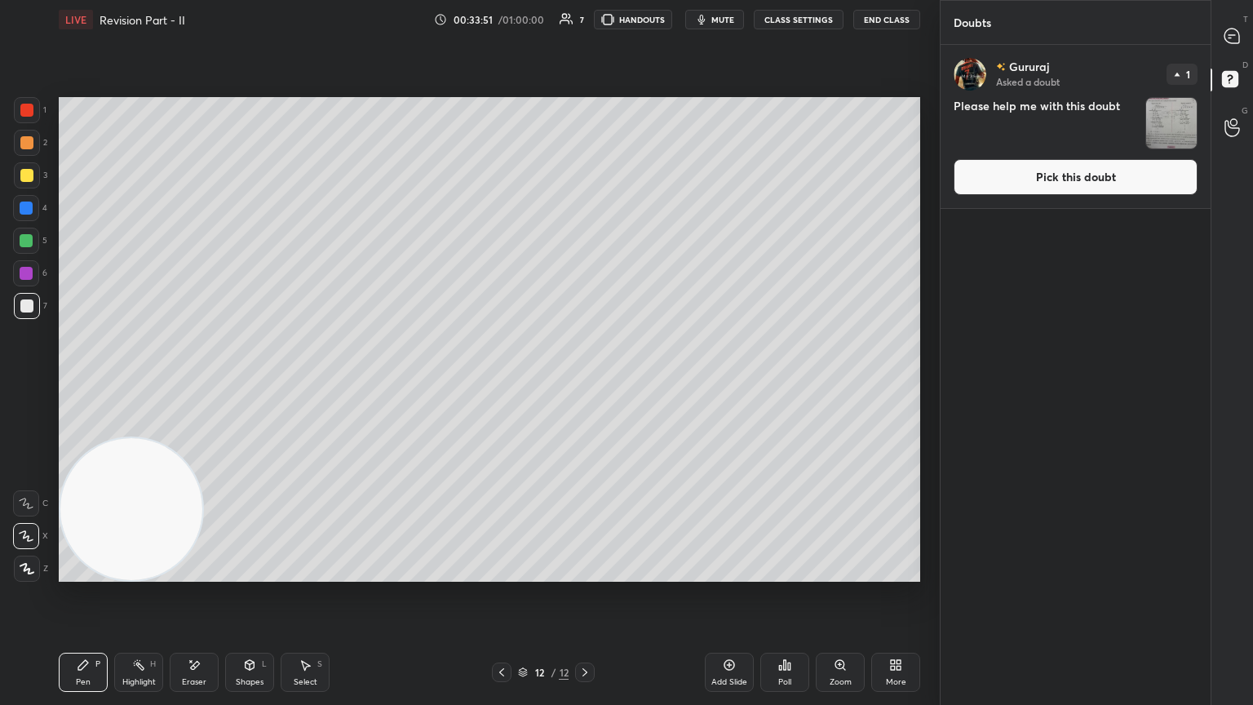
drag, startPoint x: 1084, startPoint y: 176, endPoint x: 1071, endPoint y: 179, distance: 12.5
click at [585, 176] on button "Pick this doubt" at bounding box center [1076, 177] width 244 height 36
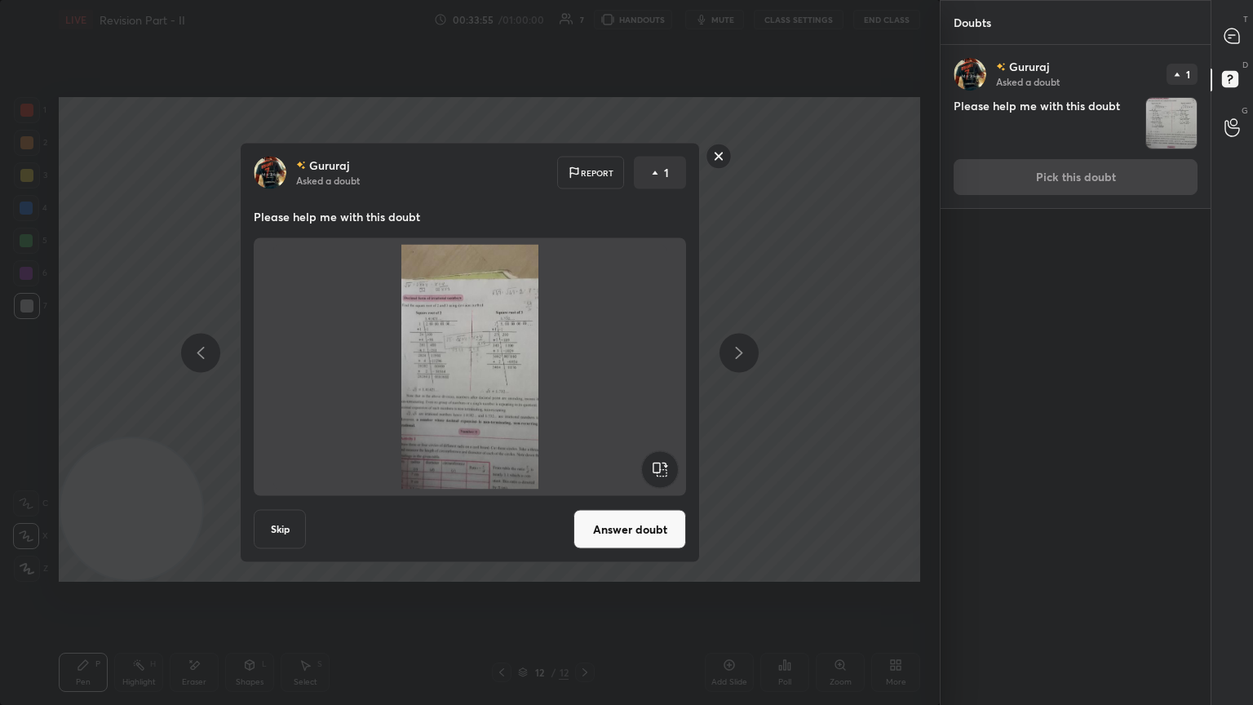
click at [585, 147] on rect at bounding box center [719, 156] width 25 height 25
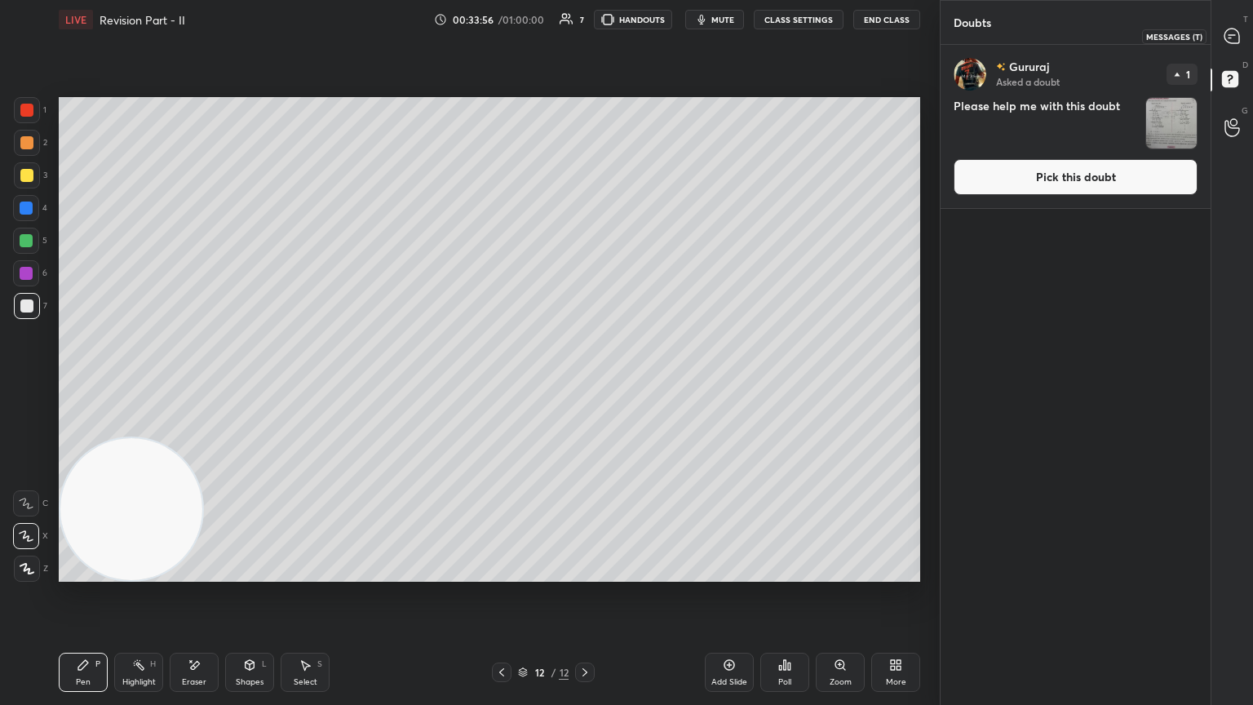
click at [585, 33] on icon at bounding box center [1232, 36] width 17 height 17
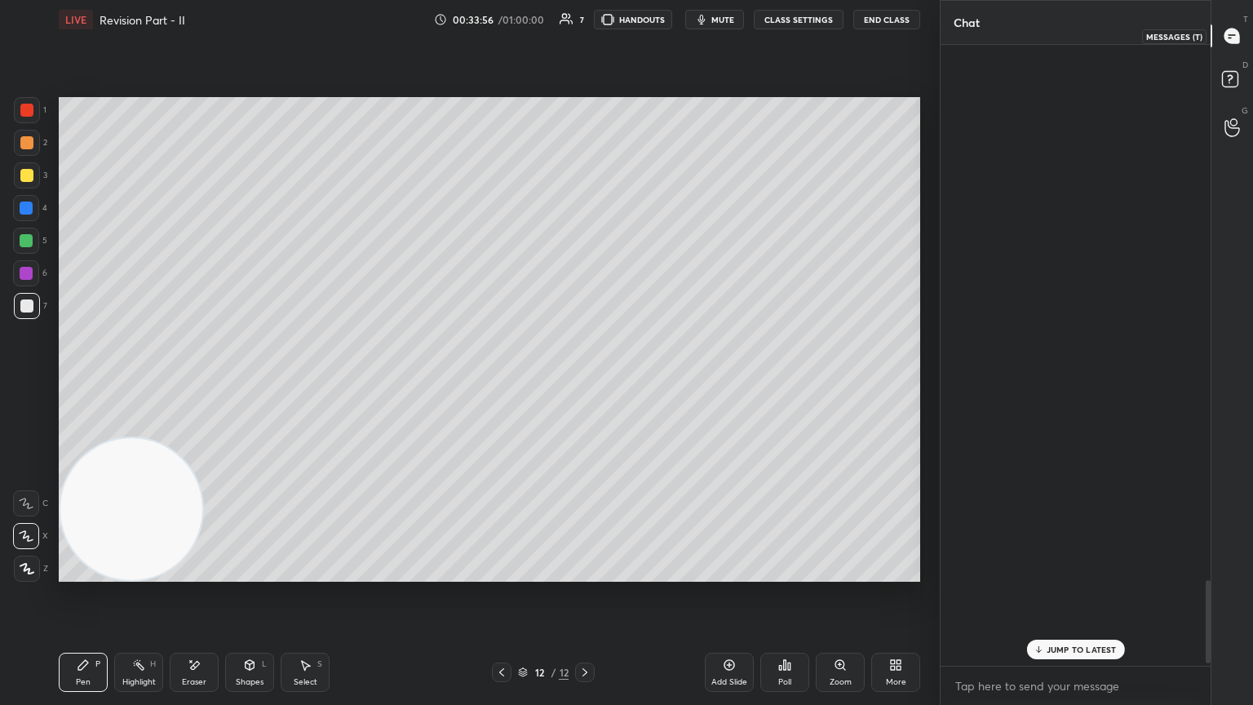
scroll to position [616, 265]
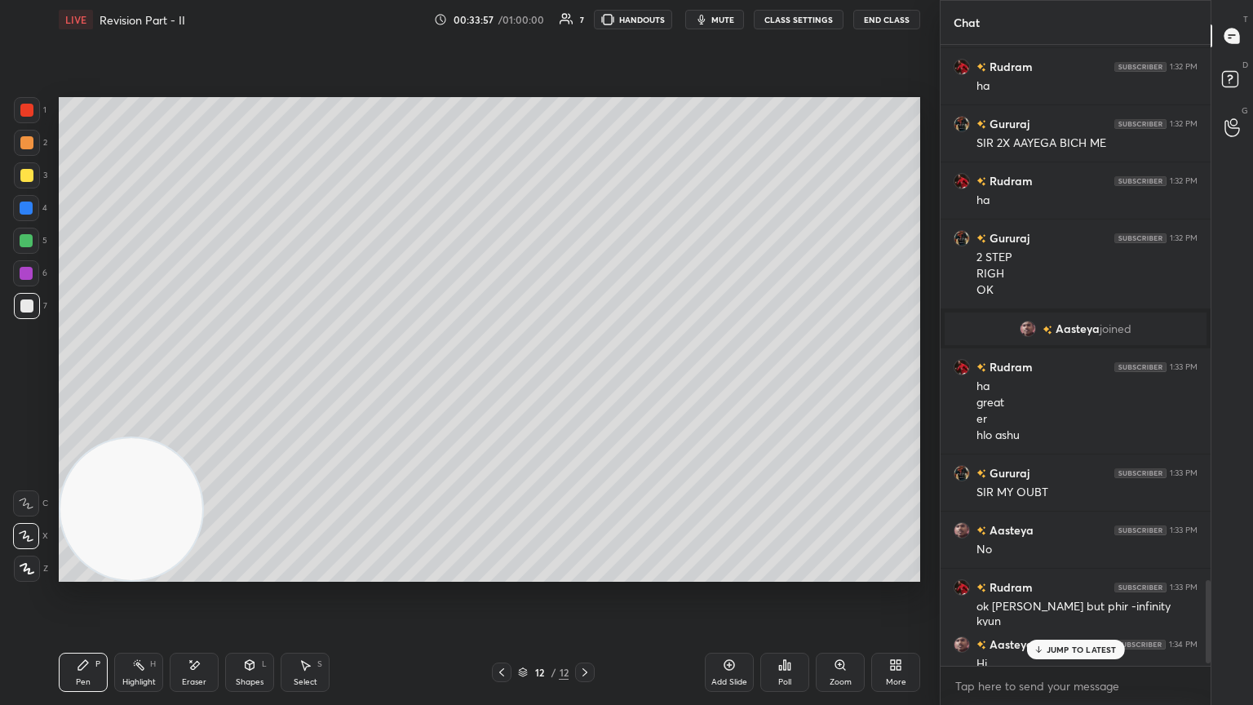
click at [585, 383] on p "JUMP TO LATEST" at bounding box center [1082, 650] width 70 height 10
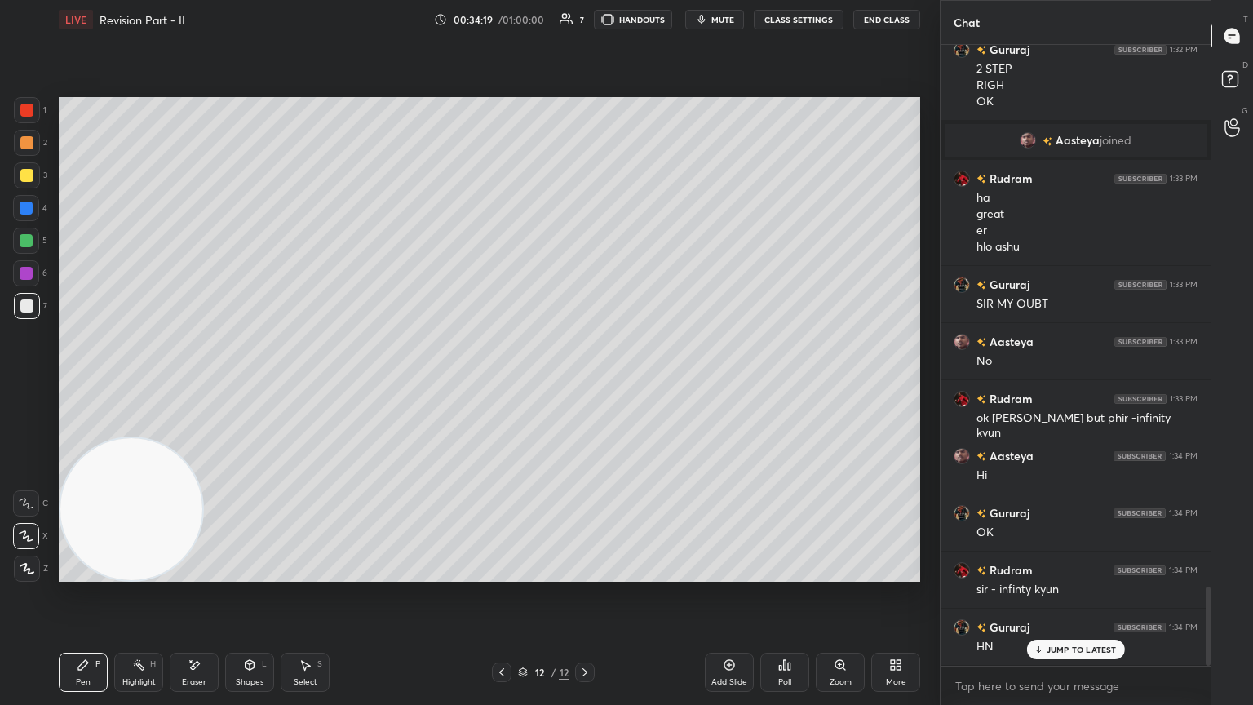
scroll to position [4246, 0]
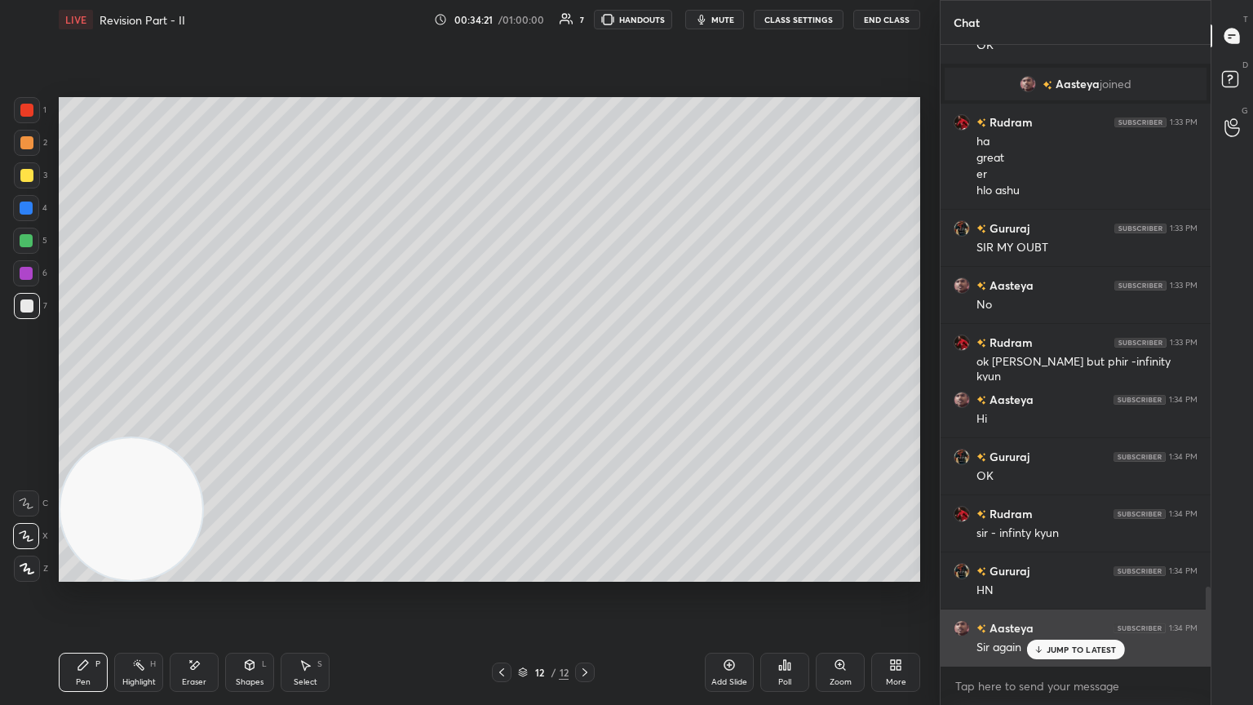
click at [585, 383] on p "JUMP TO LATEST" at bounding box center [1082, 650] width 70 height 10
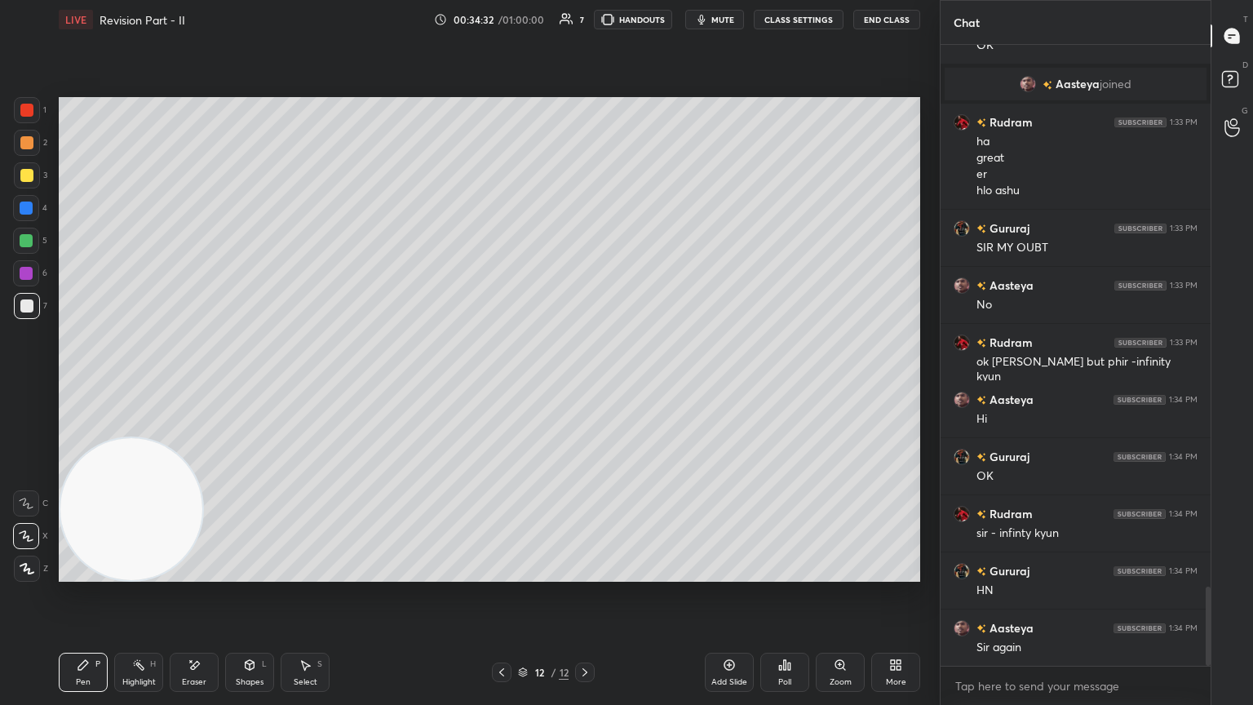
drag, startPoint x: 730, startPoint y: 663, endPoint x: 729, endPoint y: 620, distance: 43.3
click at [585, 383] on icon at bounding box center [729, 664] width 13 height 13
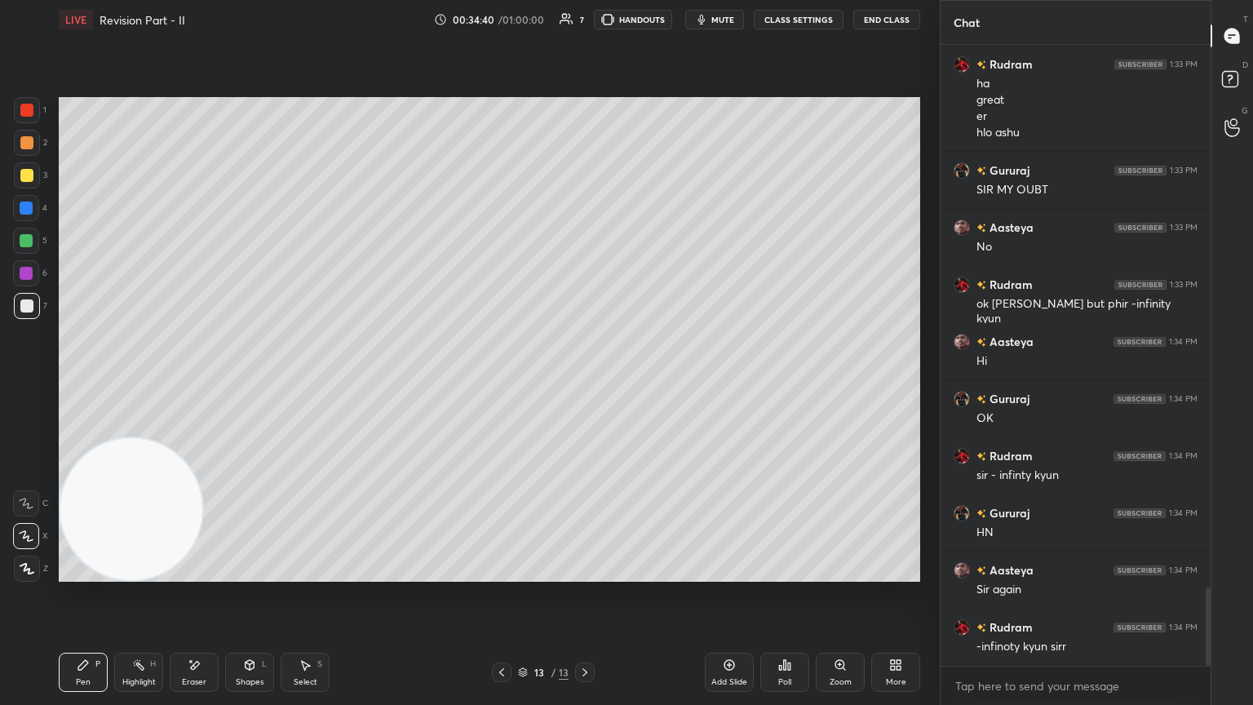
drag, startPoint x: 508, startPoint y: 666, endPoint x: 532, endPoint y: 641, distance: 34.6
click at [507, 383] on div "13 / 13" at bounding box center [543, 673] width 103 height 20
click at [499, 383] on icon at bounding box center [501, 672] width 13 height 13
click at [584, 383] on icon at bounding box center [584, 672] width 13 height 13
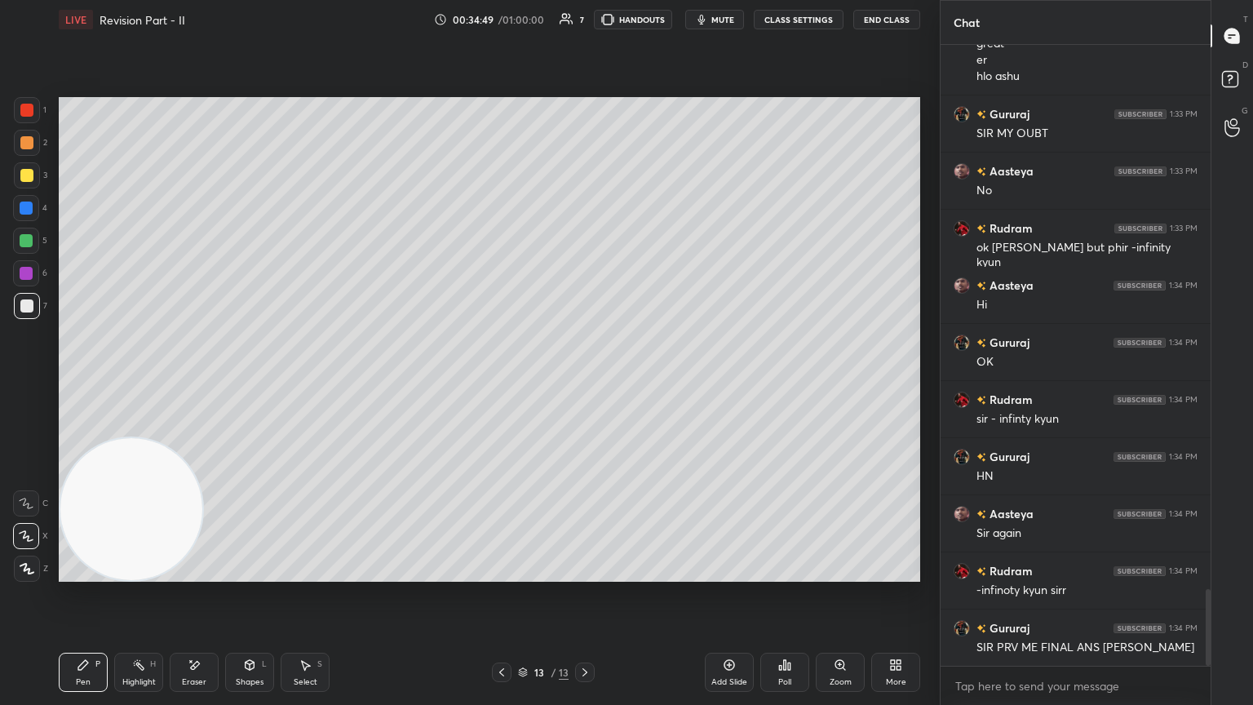
scroll to position [4418, 0]
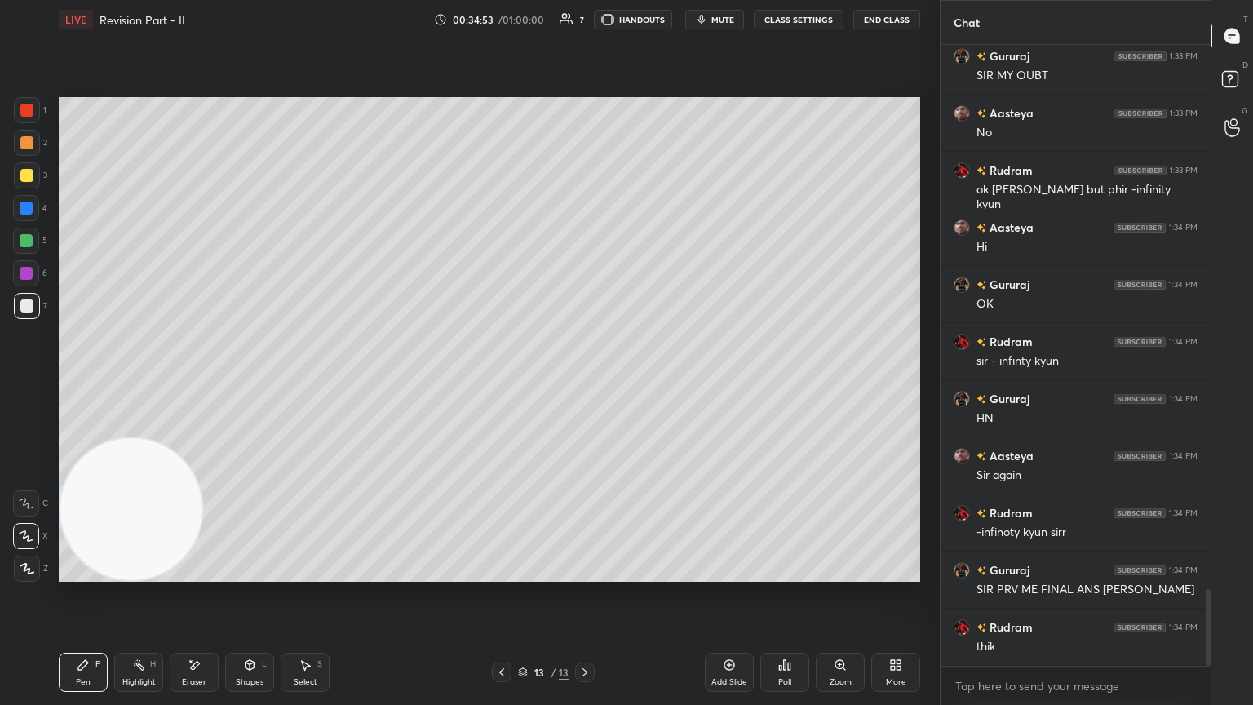
click at [502, 383] on icon at bounding box center [501, 672] width 13 height 13
click at [585, 383] on icon at bounding box center [584, 672] width 13 height 13
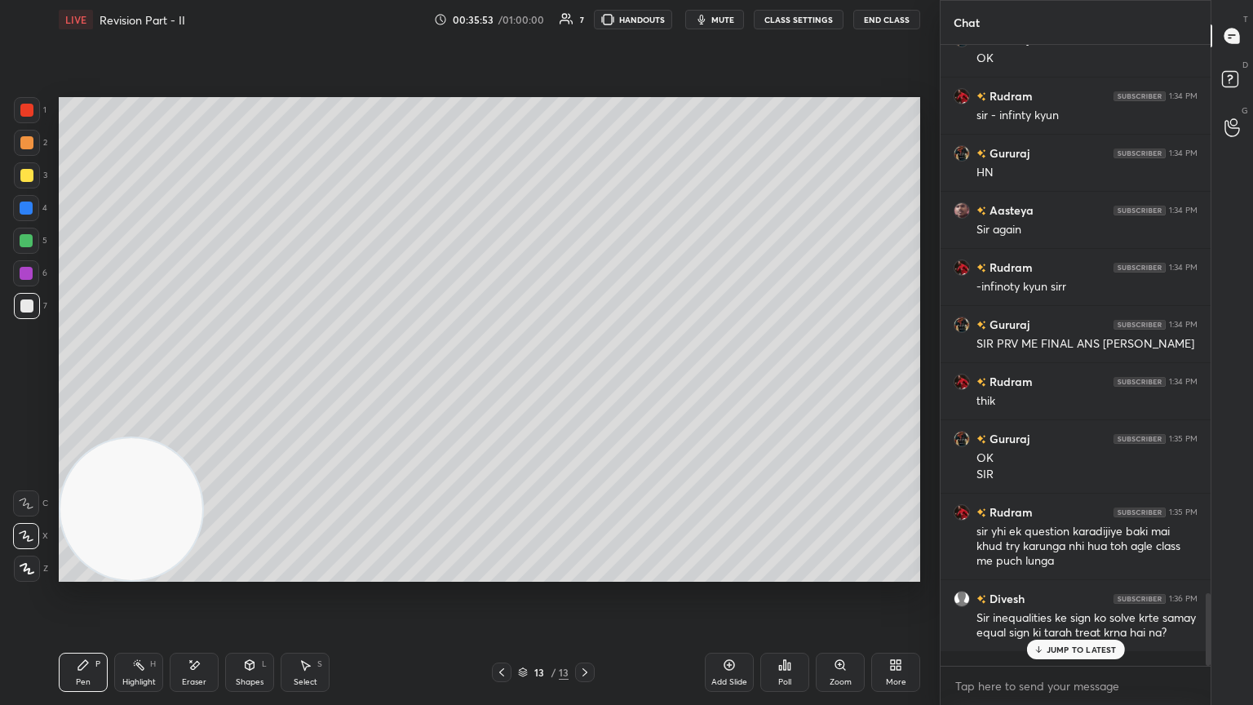
scroll to position [4722, 0]
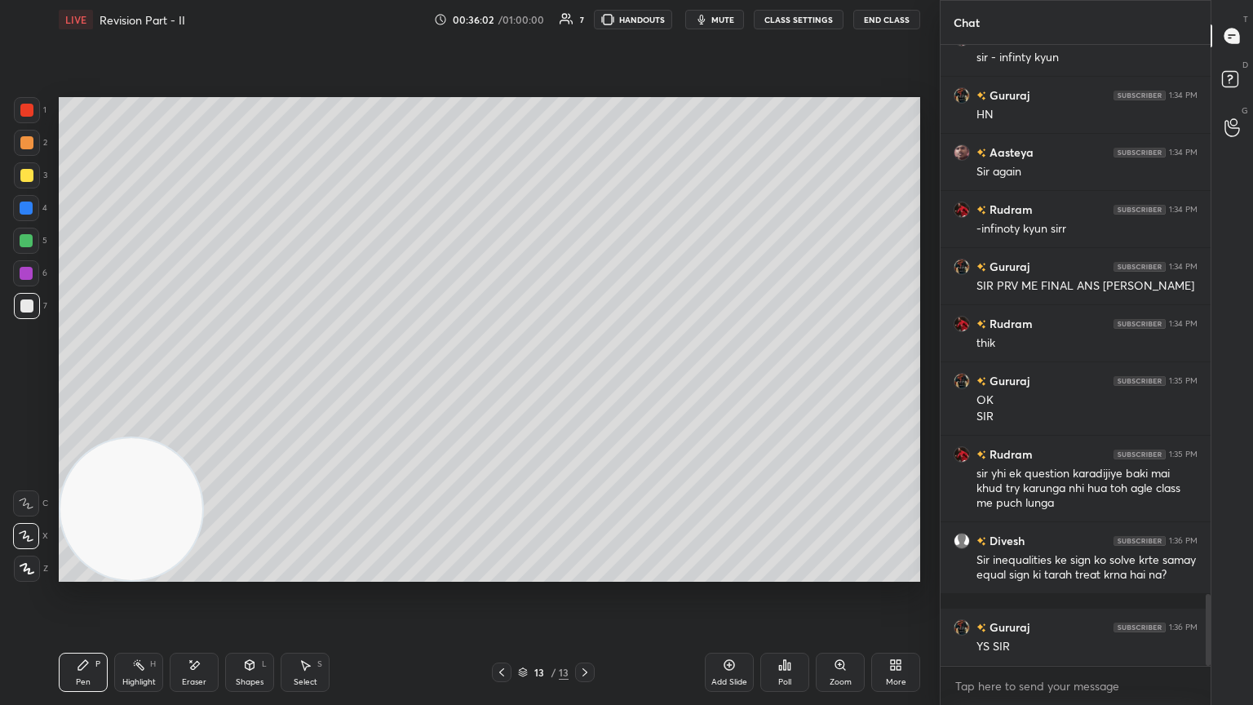
click at [507, 383] on icon at bounding box center [501, 672] width 13 height 13
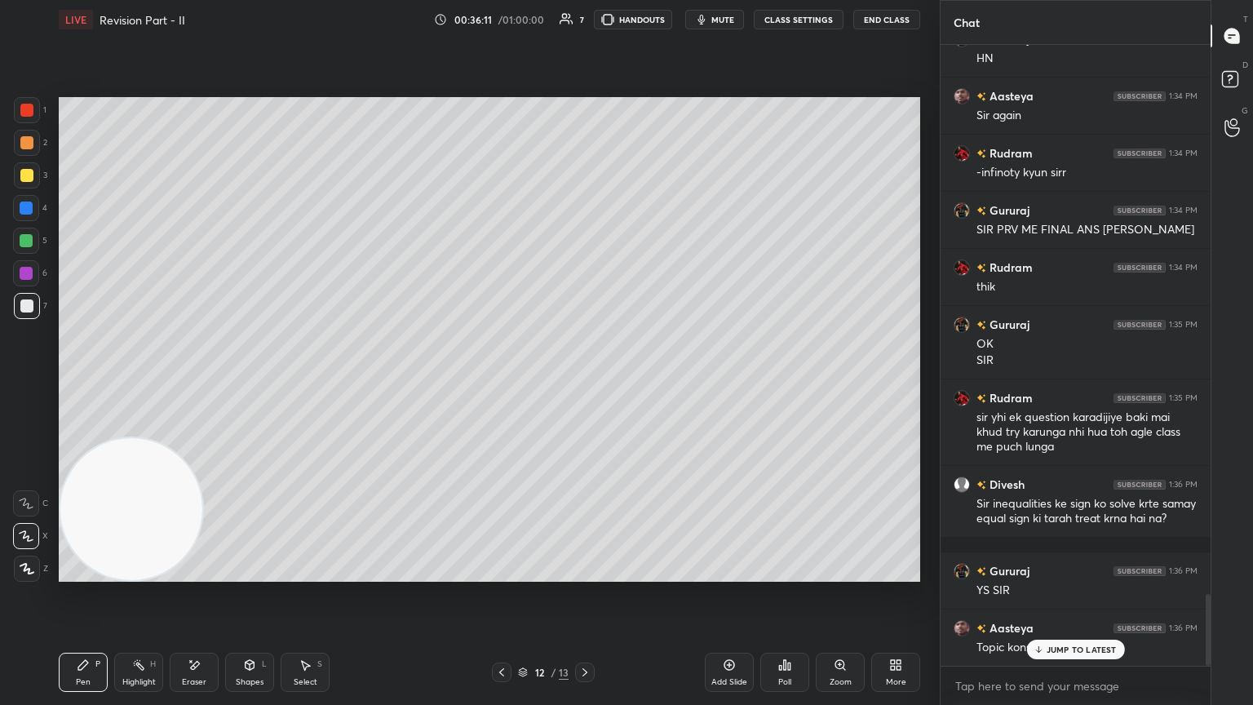
drag, startPoint x: 577, startPoint y: 672, endPoint x: 587, endPoint y: 653, distance: 21.6
click at [577, 383] on div at bounding box center [585, 673] width 20 height 20
click at [503, 383] on icon at bounding box center [501, 672] width 5 height 8
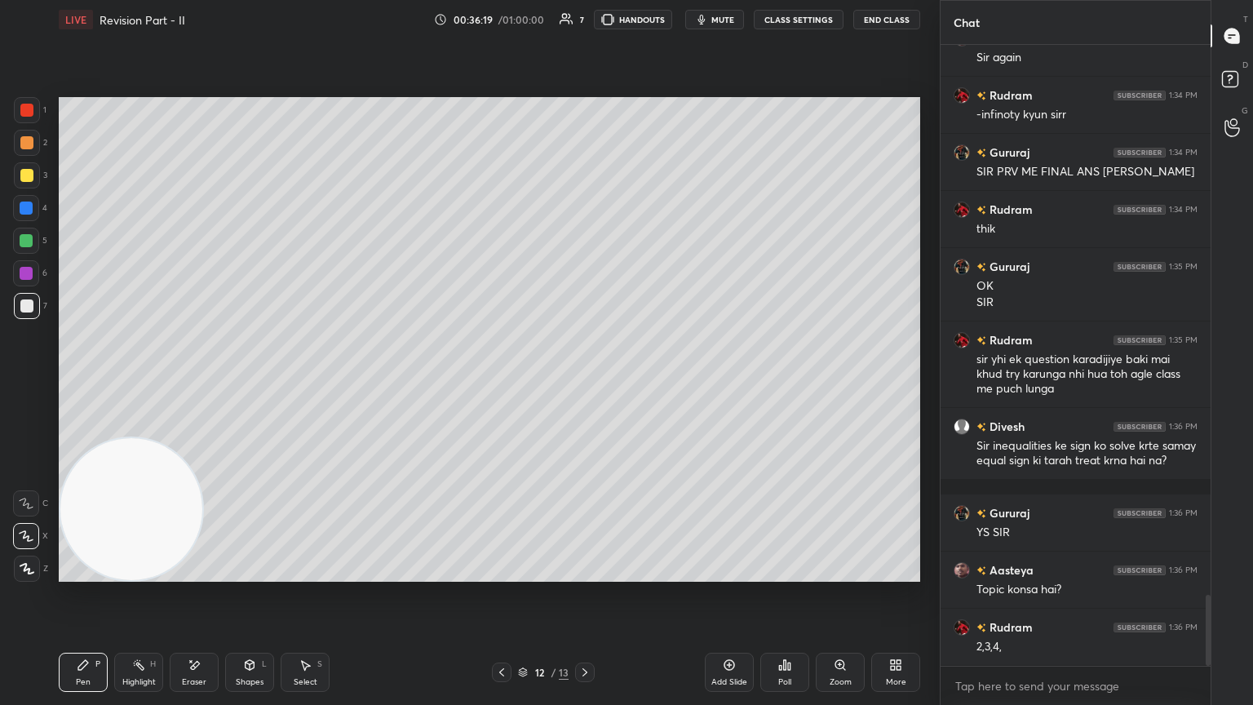
click at [582, 383] on icon at bounding box center [584, 672] width 13 height 13
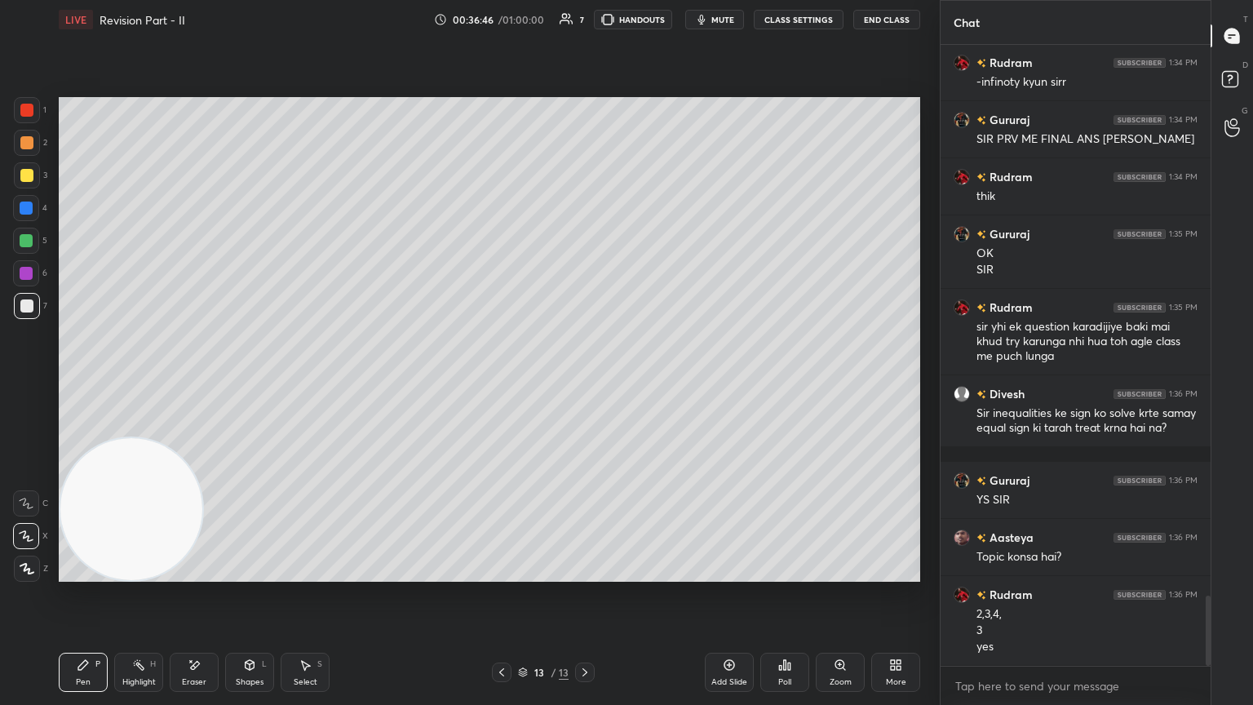
scroll to position [4885, 0]
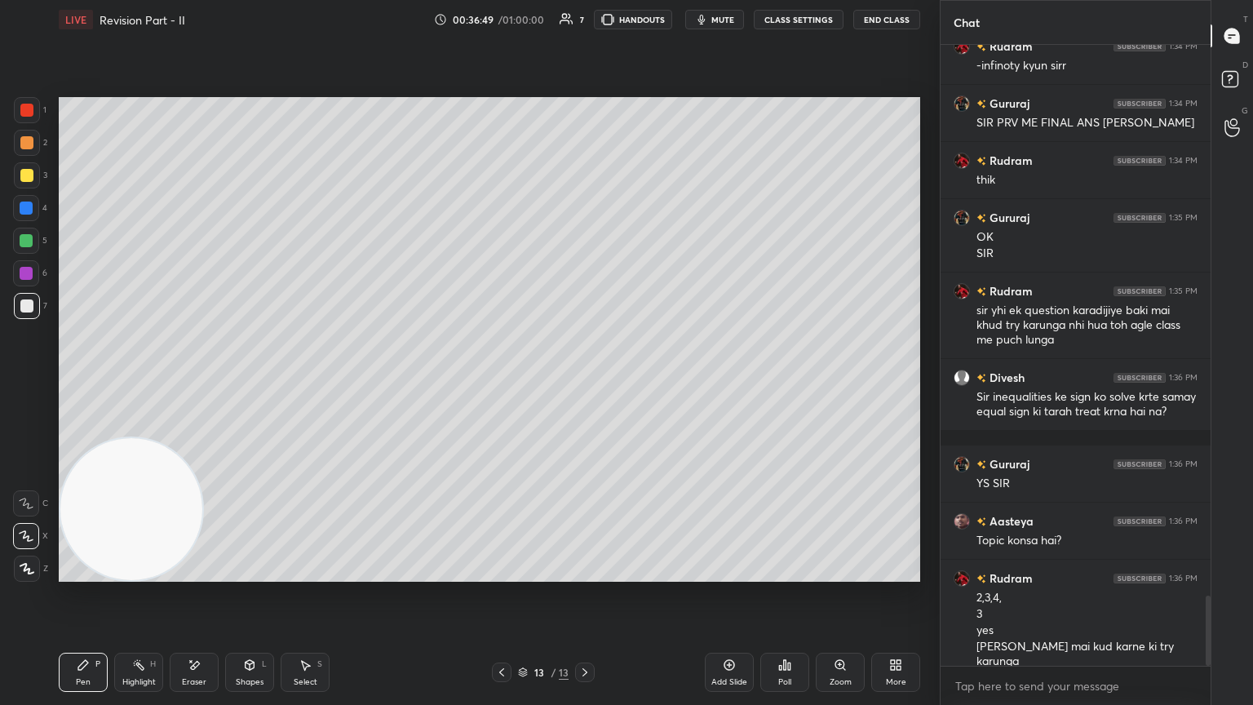
click at [585, 383] on icon at bounding box center [729, 664] width 13 height 13
click at [29, 172] on div at bounding box center [26, 175] width 13 height 13
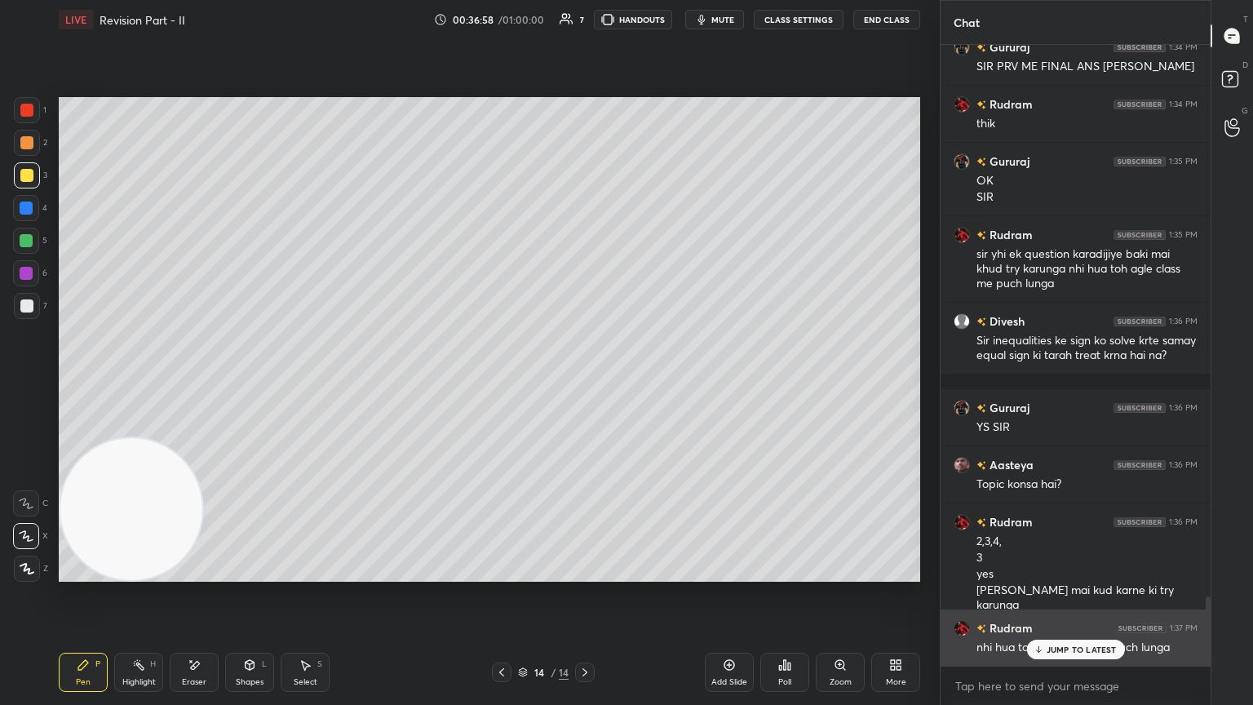
click at [585, 383] on div "JUMP TO LATEST" at bounding box center [1075, 650] width 98 height 20
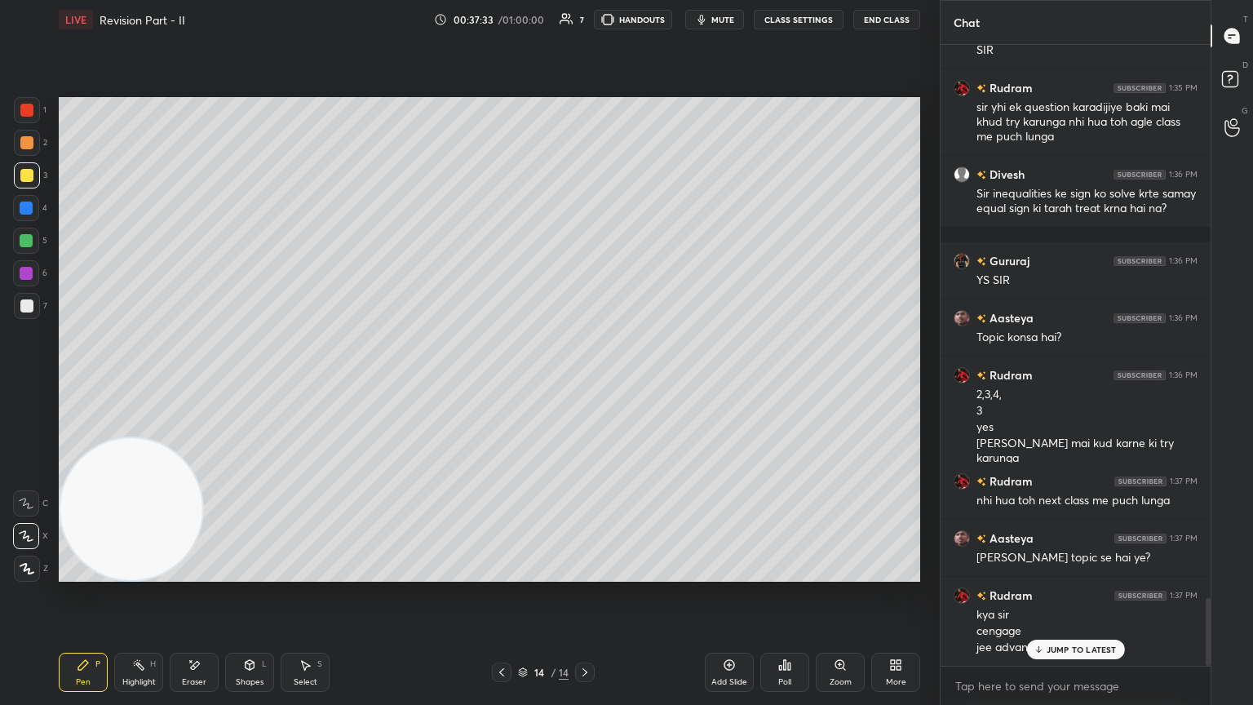
scroll to position [5104, 0]
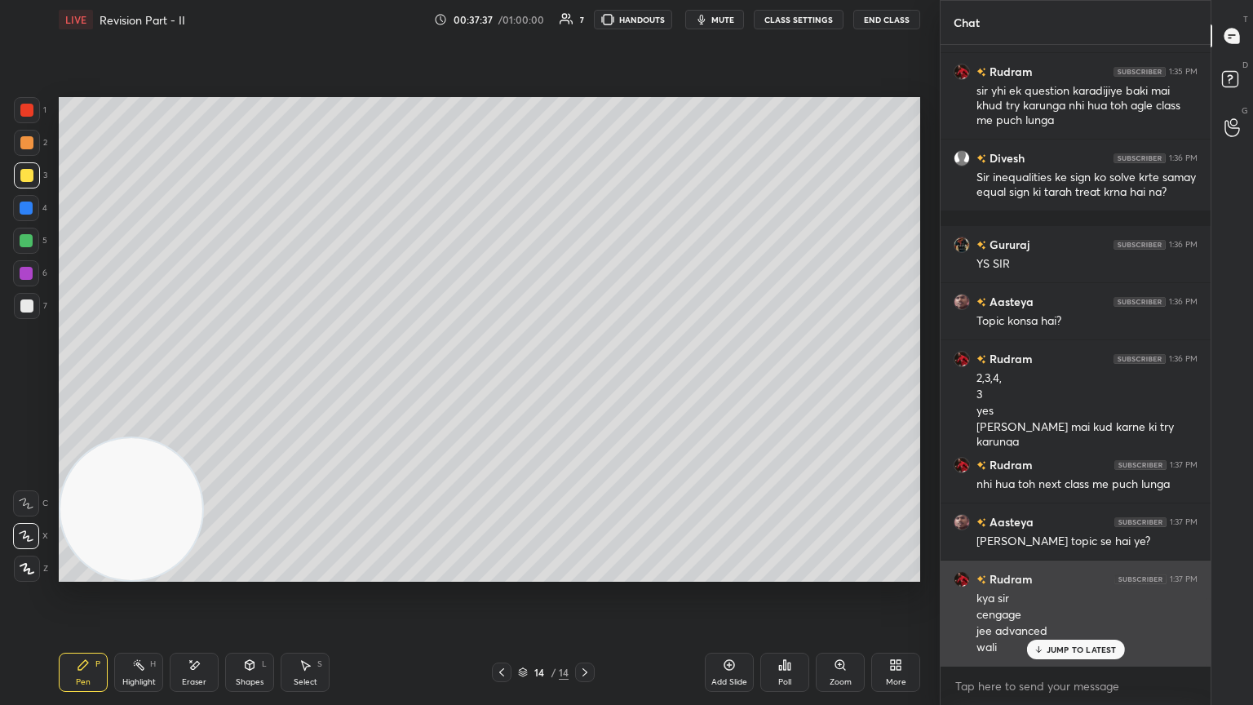
click at [585, 383] on div "jee advanced" at bounding box center [1087, 631] width 221 height 16
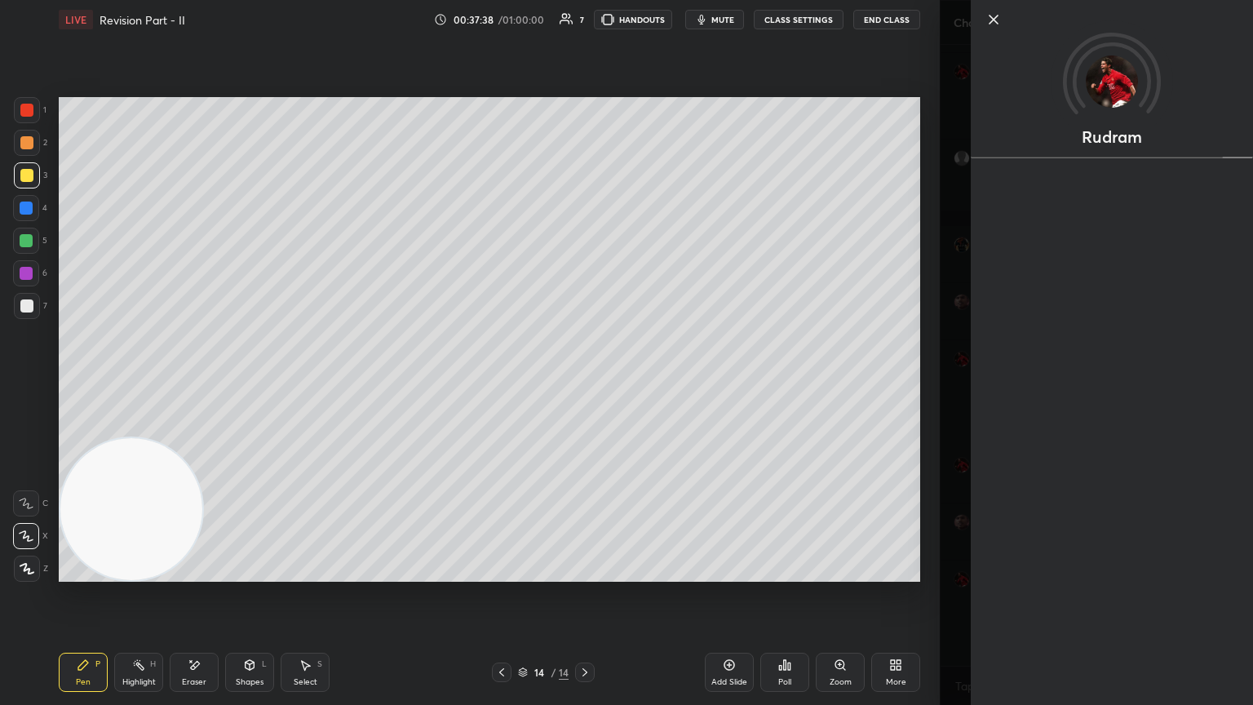
scroll to position [5121, 0]
click at [585, 383] on div "Rudram" at bounding box center [1112, 352] width 282 height 705
click at [585, 383] on div "Rudram" at bounding box center [1096, 352] width 313 height 705
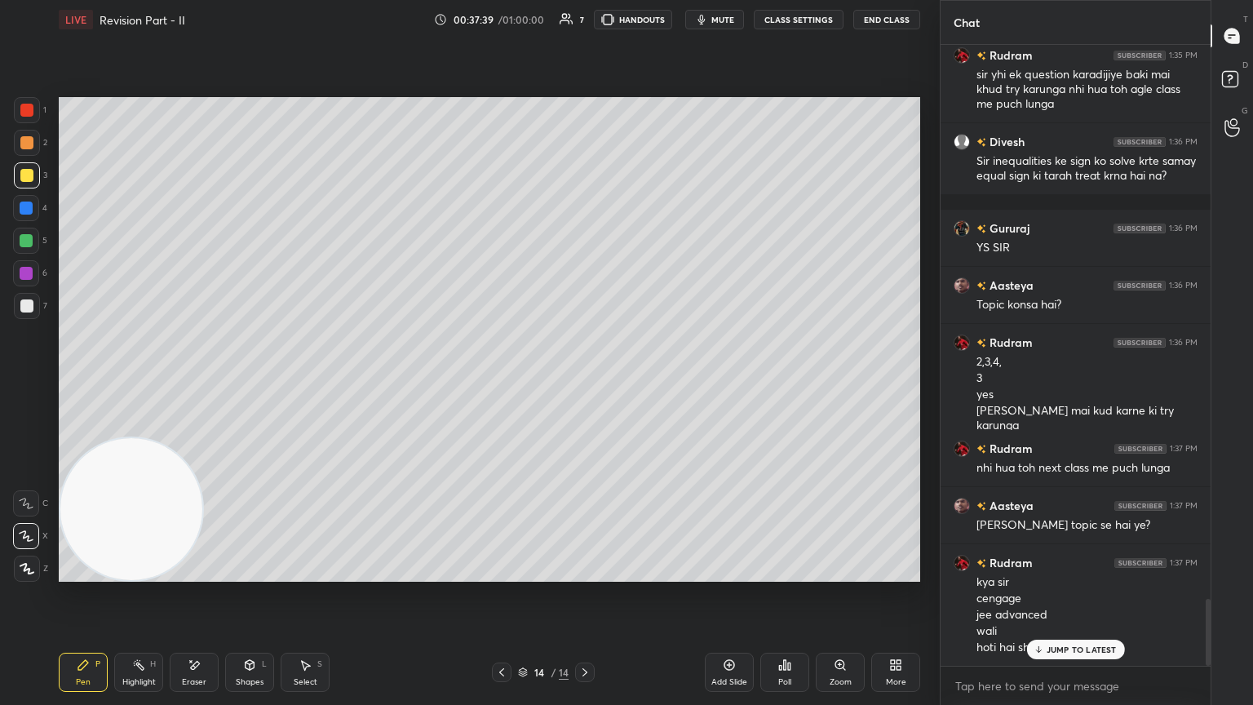
click at [585, 383] on div "JUMP TO LATEST" at bounding box center [1075, 650] width 98 height 20
click at [30, 305] on div at bounding box center [27, 306] width 26 height 26
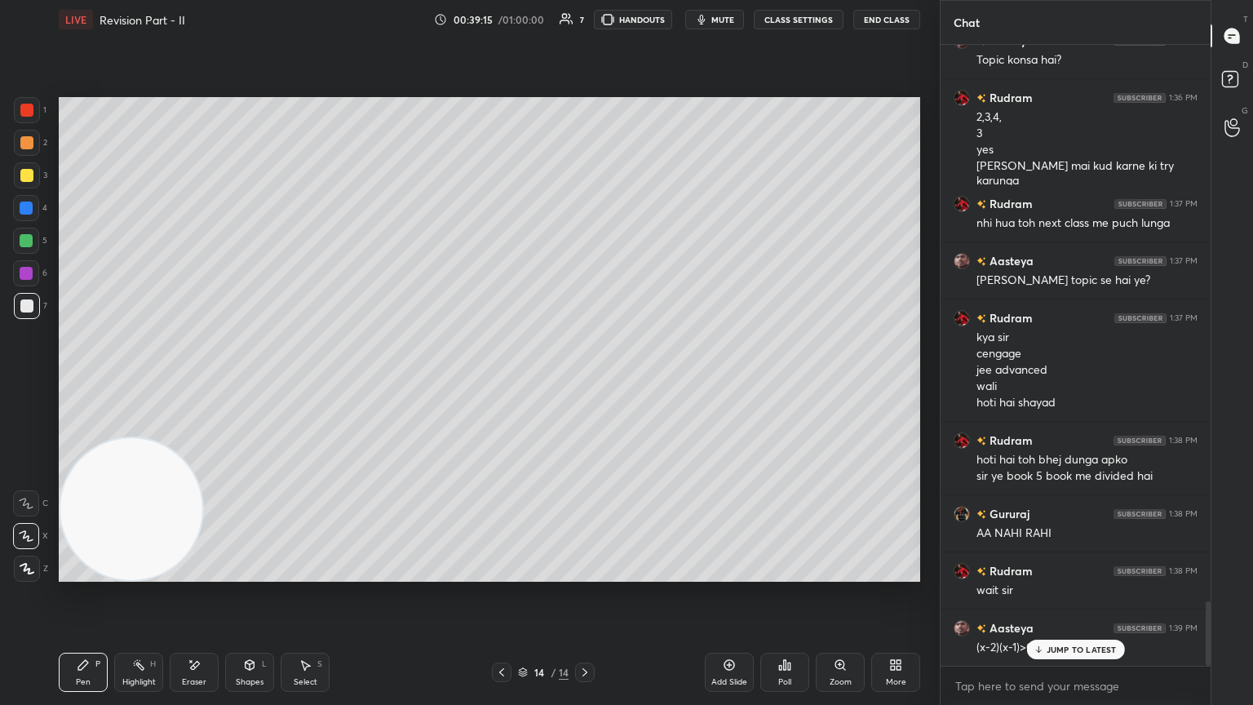
scroll to position [5423, 0]
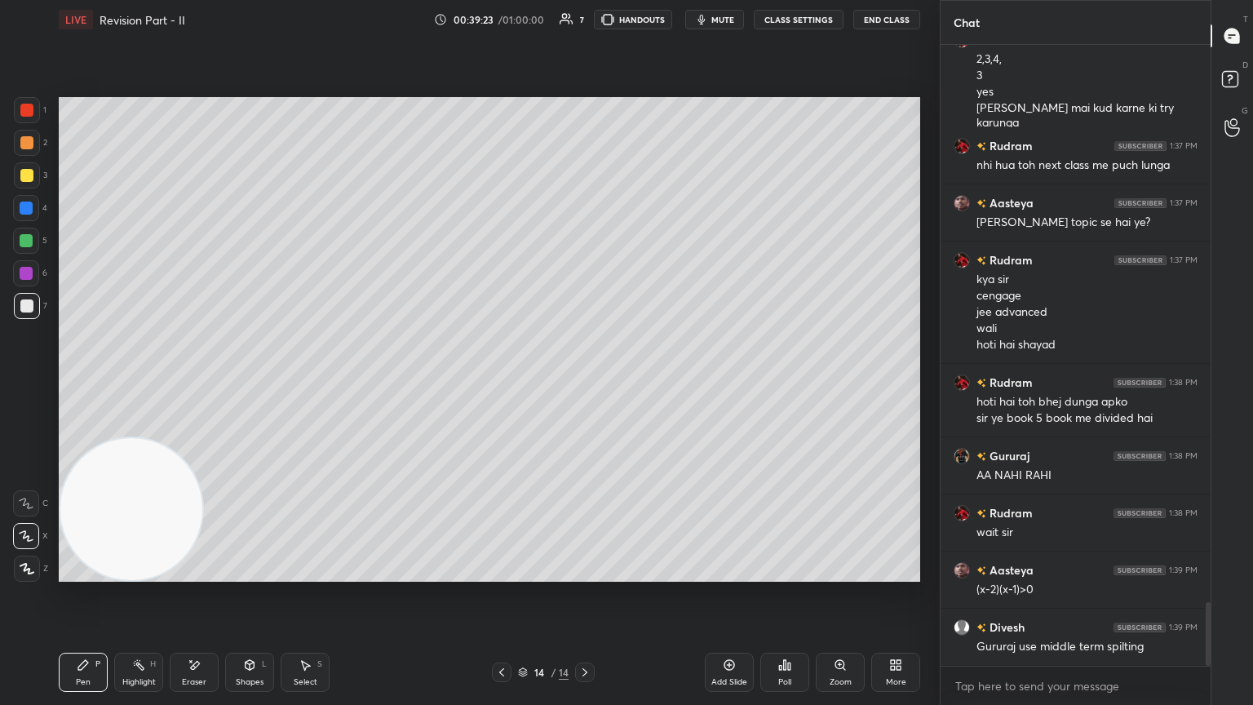
click at [585, 20] on icon "button" at bounding box center [701, 20] width 7 height 10
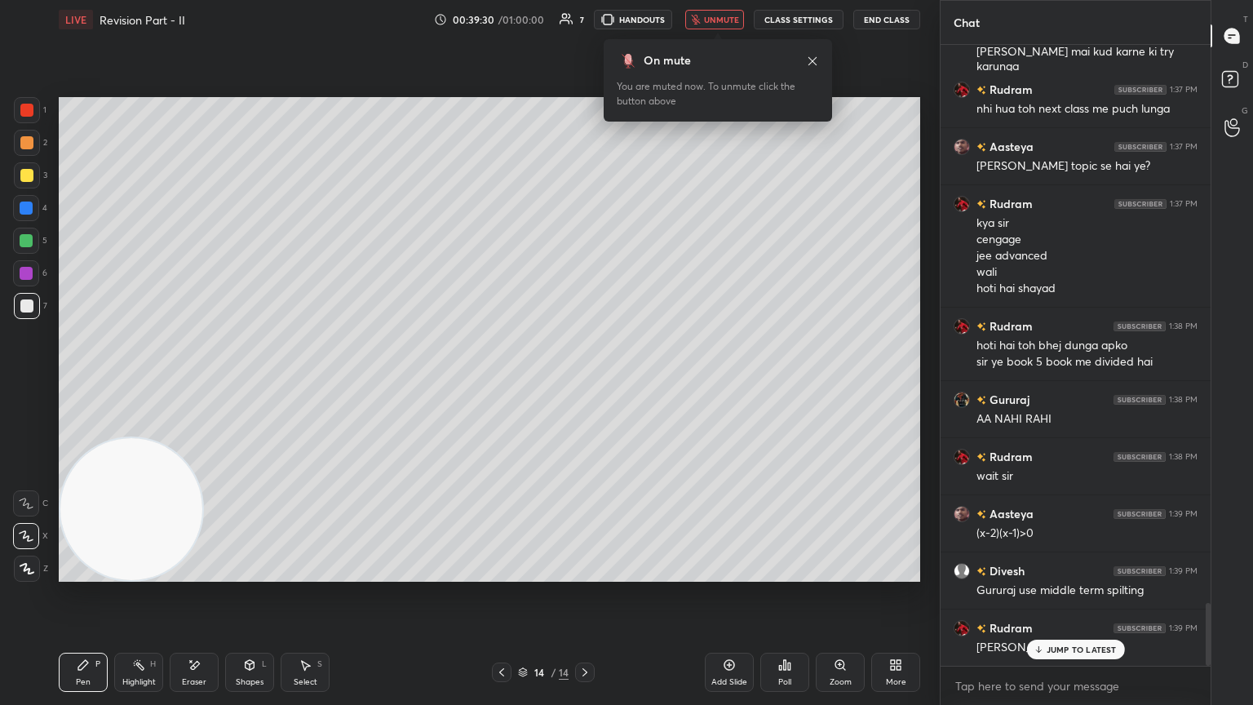
scroll to position [5538, 0]
click at [585, 383] on div "Gururaj 1:34 PM HN Aasteya 1:34 PM Sir again Rudram 1:34 PM -infinoty kyun sirr…" at bounding box center [1076, 355] width 270 height 621
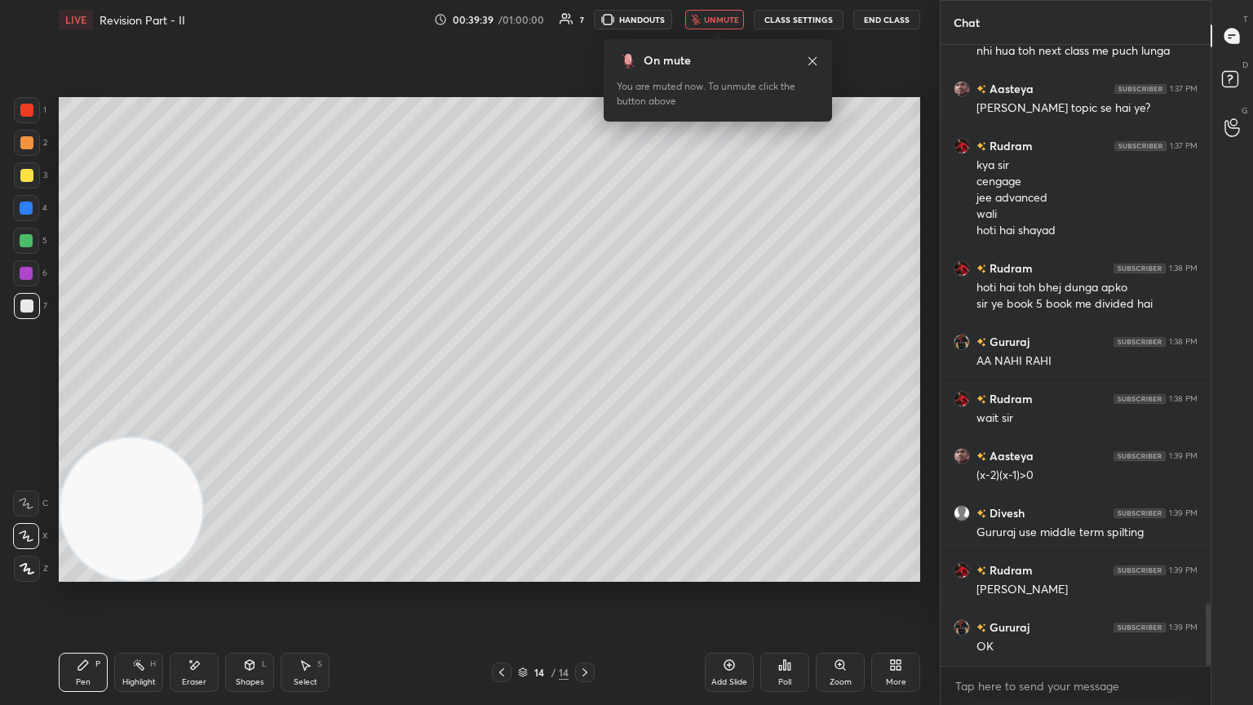
click at [585, 18] on span "unmute" at bounding box center [721, 19] width 35 height 11
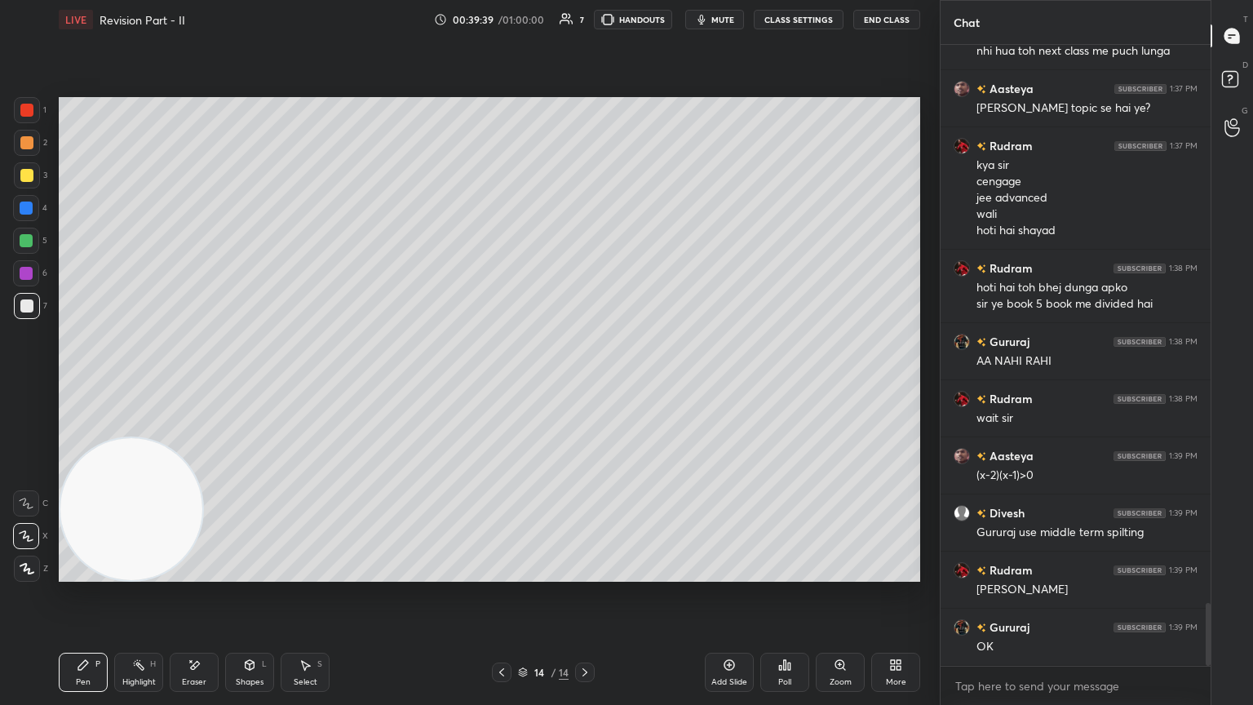
scroll to position [5554, 0]
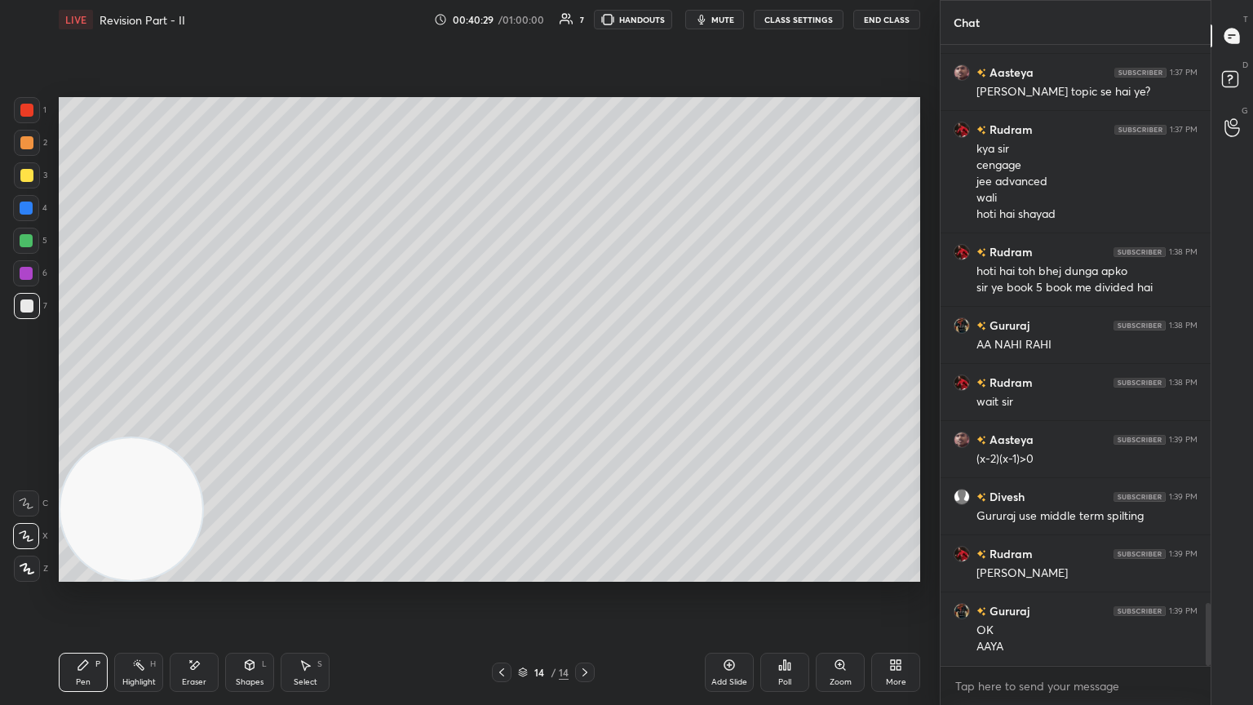
click at [585, 125] on icon at bounding box center [1233, 127] width 16 height 19
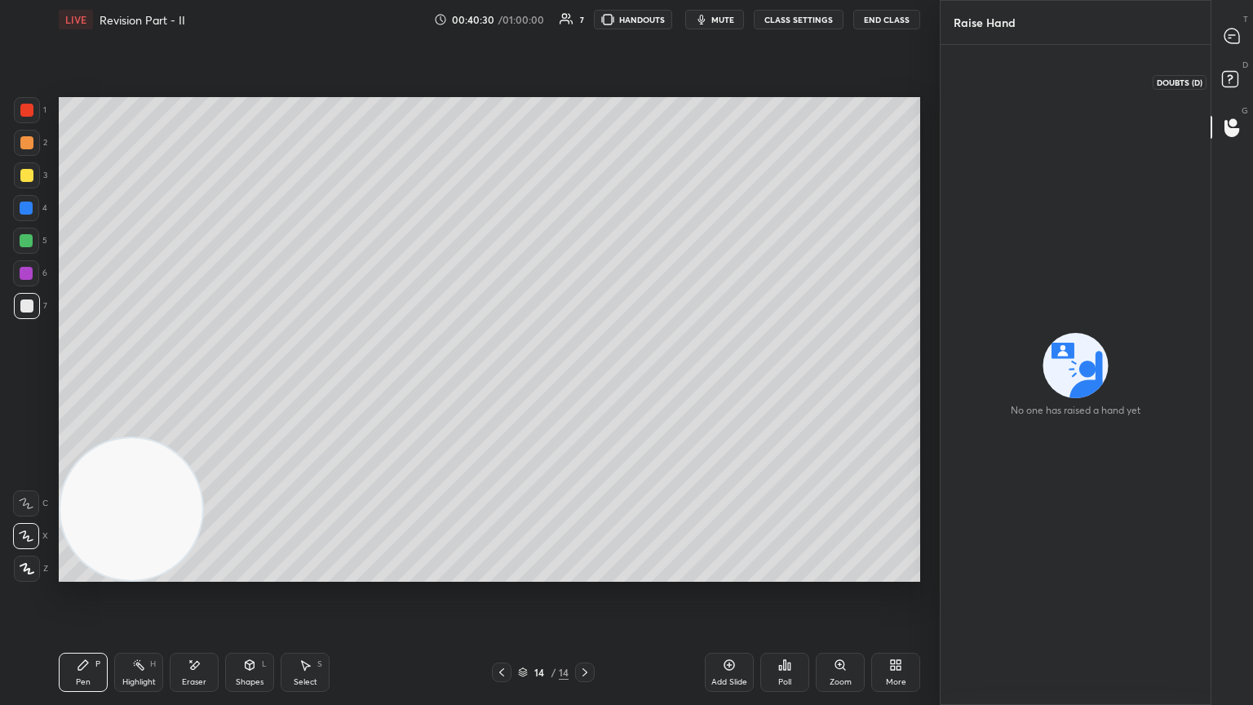
click at [585, 58] on div "T Messages (T) D Doubts (D) G Raise Hand (G)" at bounding box center [1232, 352] width 42 height 705
click at [585, 55] on div "T Messages (T)" at bounding box center [1233, 36] width 42 height 46
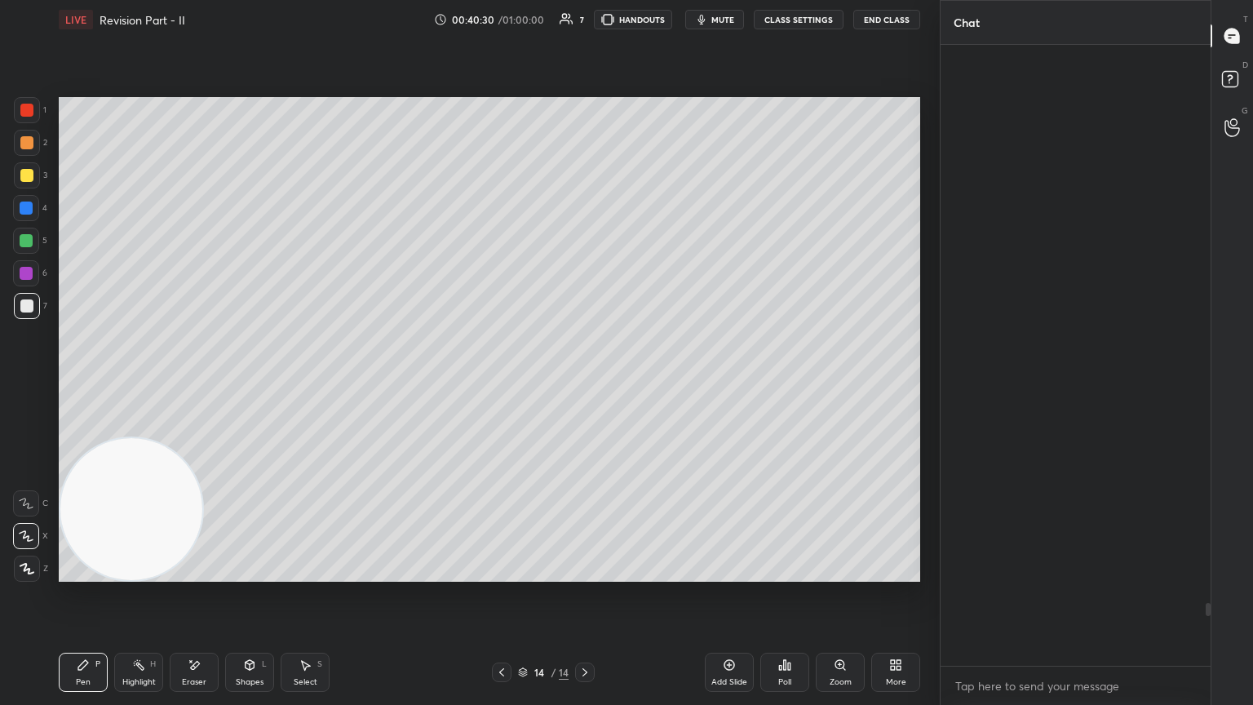
scroll to position [616, 265]
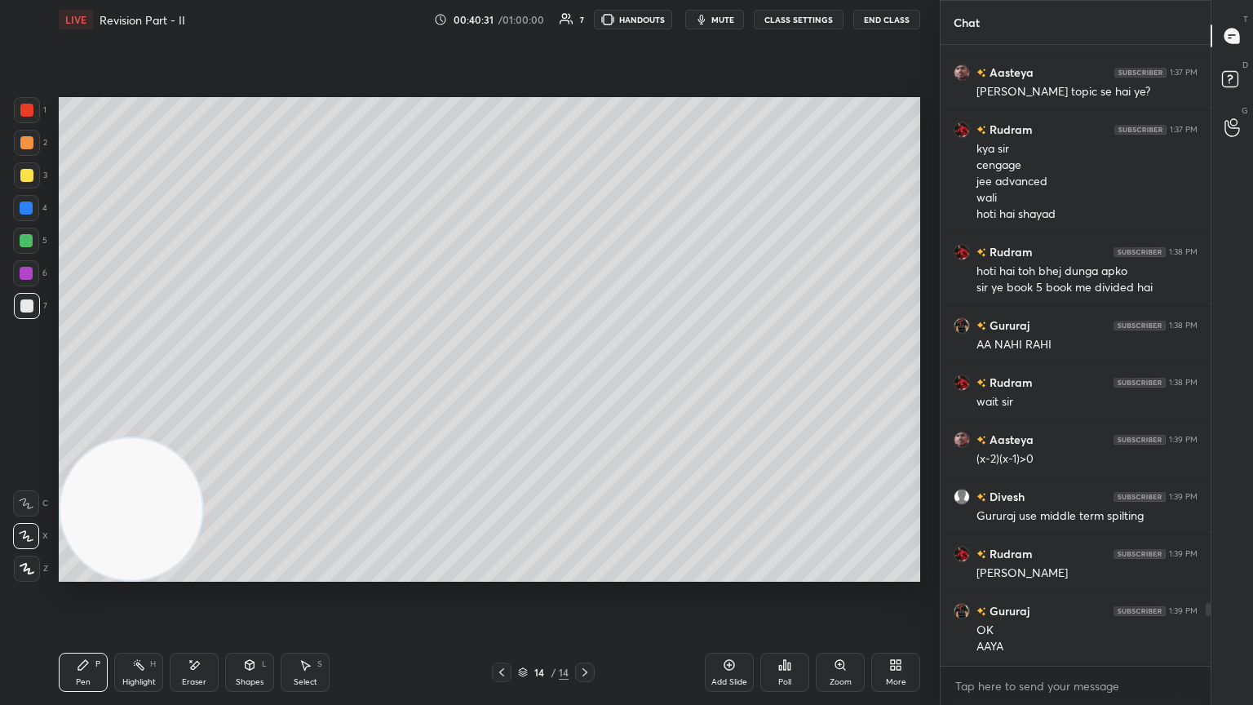
click at [203, 383] on div "Eraser" at bounding box center [194, 672] width 49 height 39
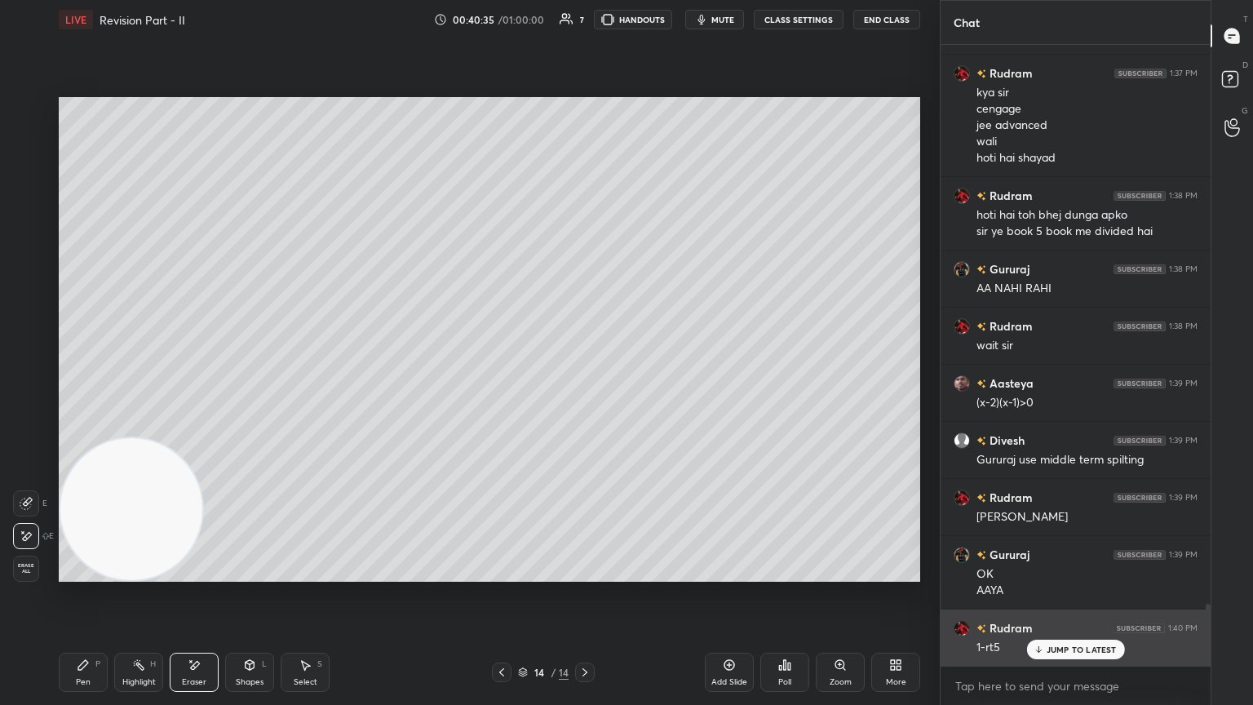
click at [585, 383] on div "JUMP TO LATEST" at bounding box center [1075, 650] width 98 height 20
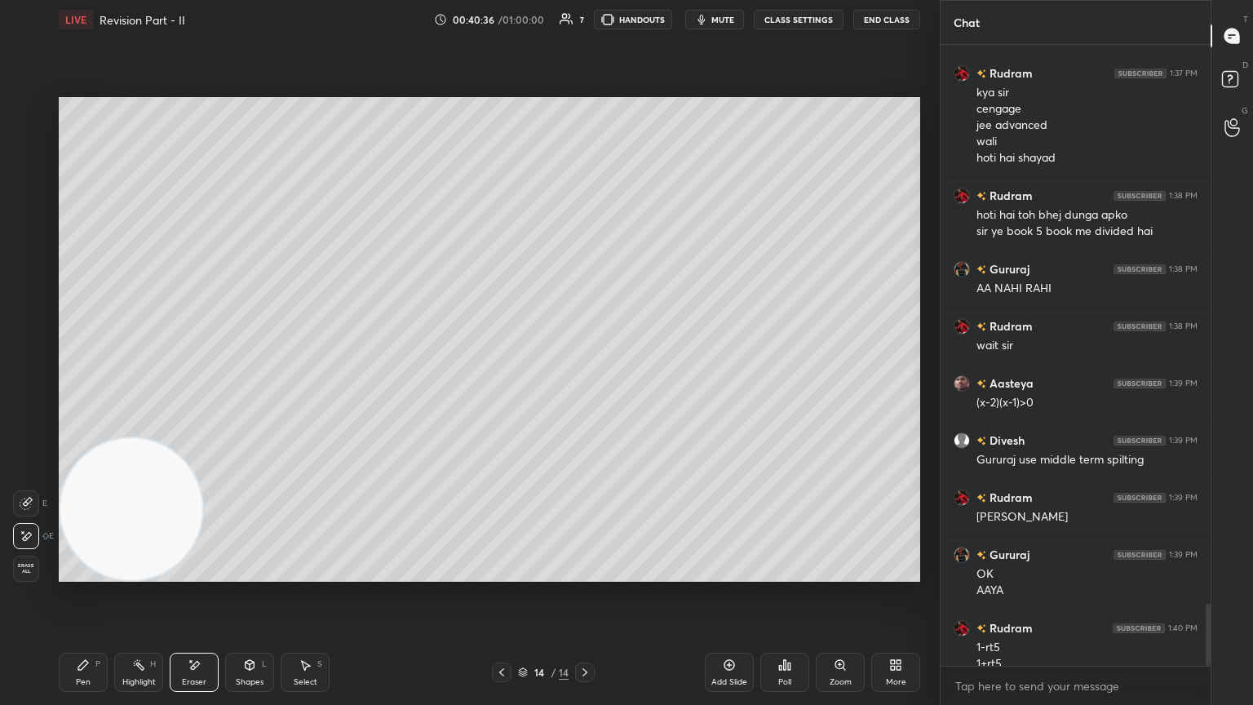
scroll to position [5627, 0]
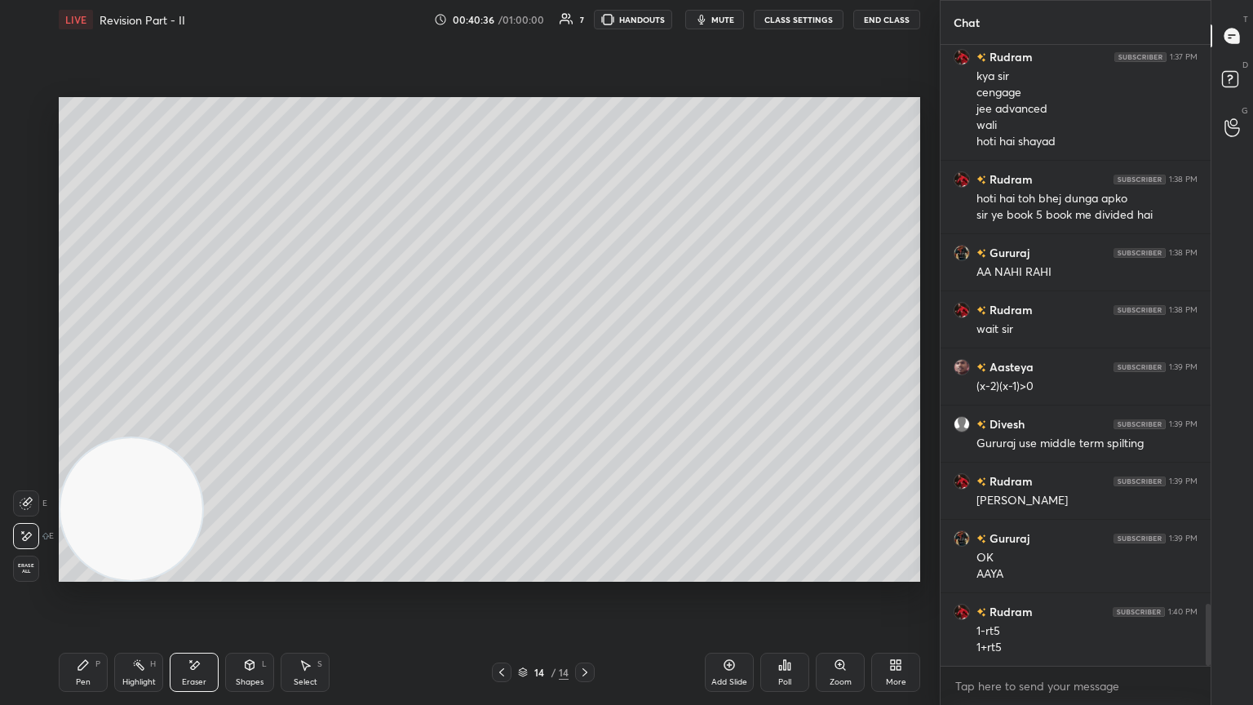
click at [85, 383] on icon at bounding box center [83, 665] width 10 height 10
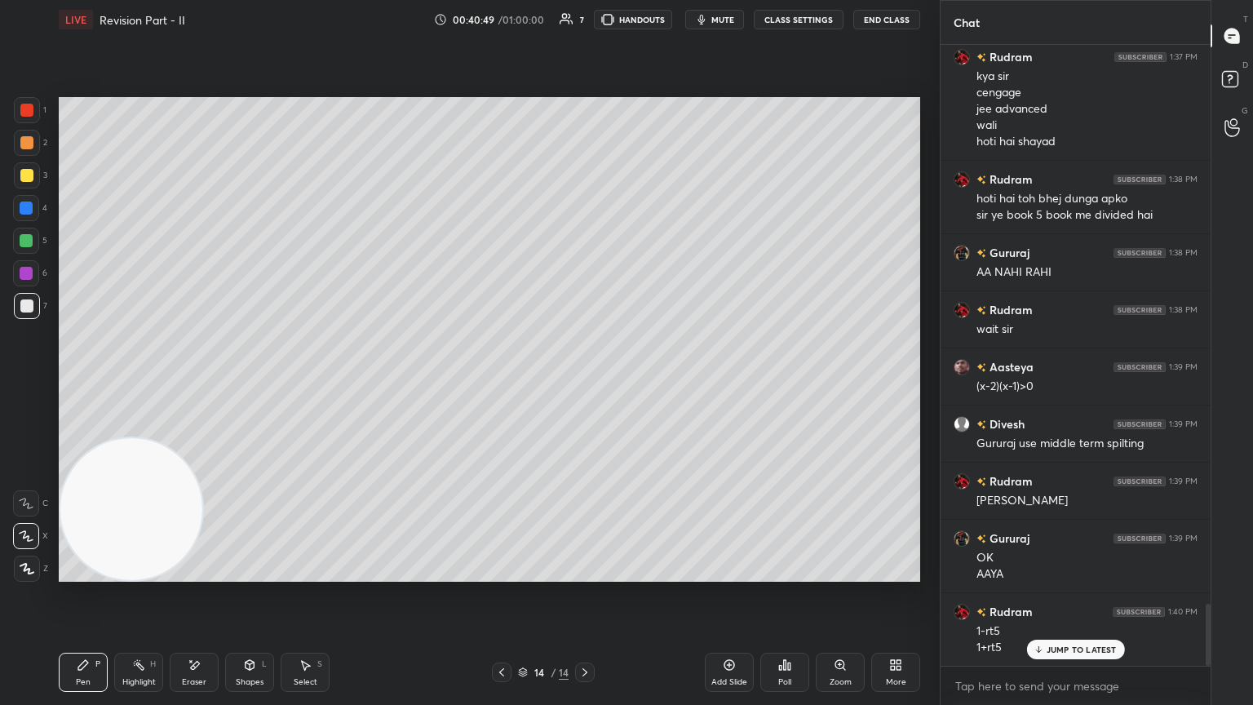
scroll to position [5643, 0]
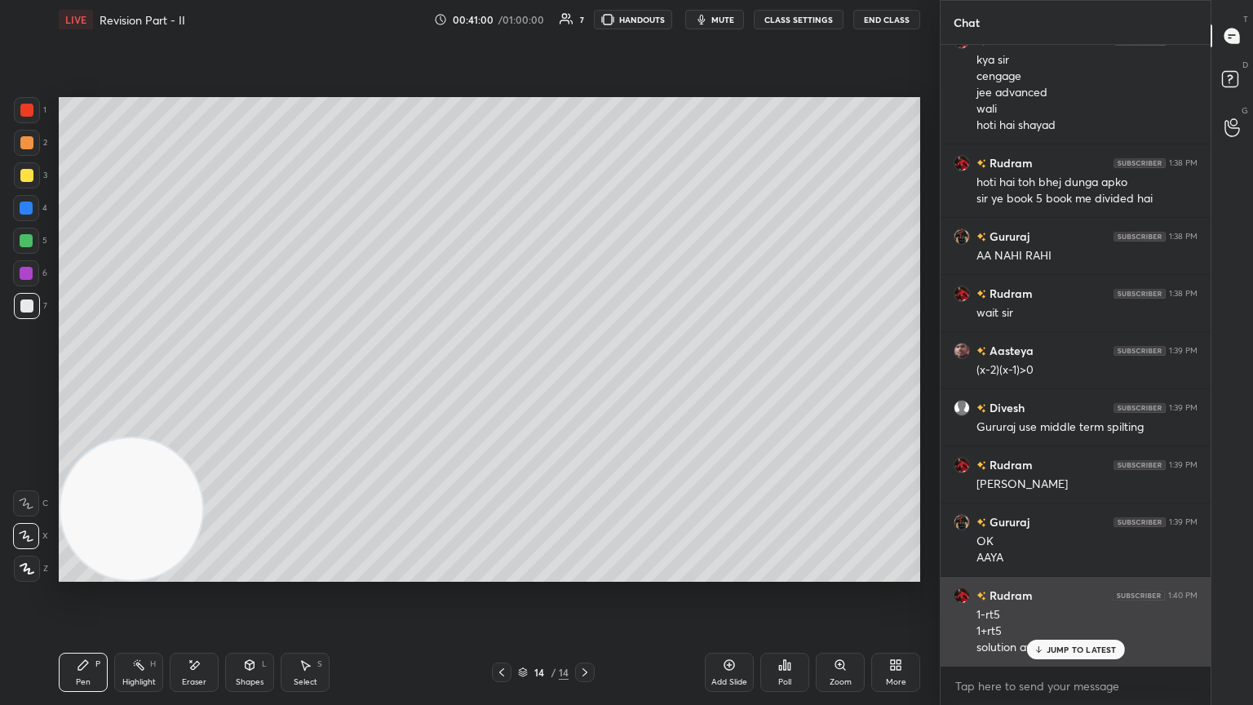
click at [585, 383] on div "JUMP TO LATEST" at bounding box center [1075, 650] width 98 height 20
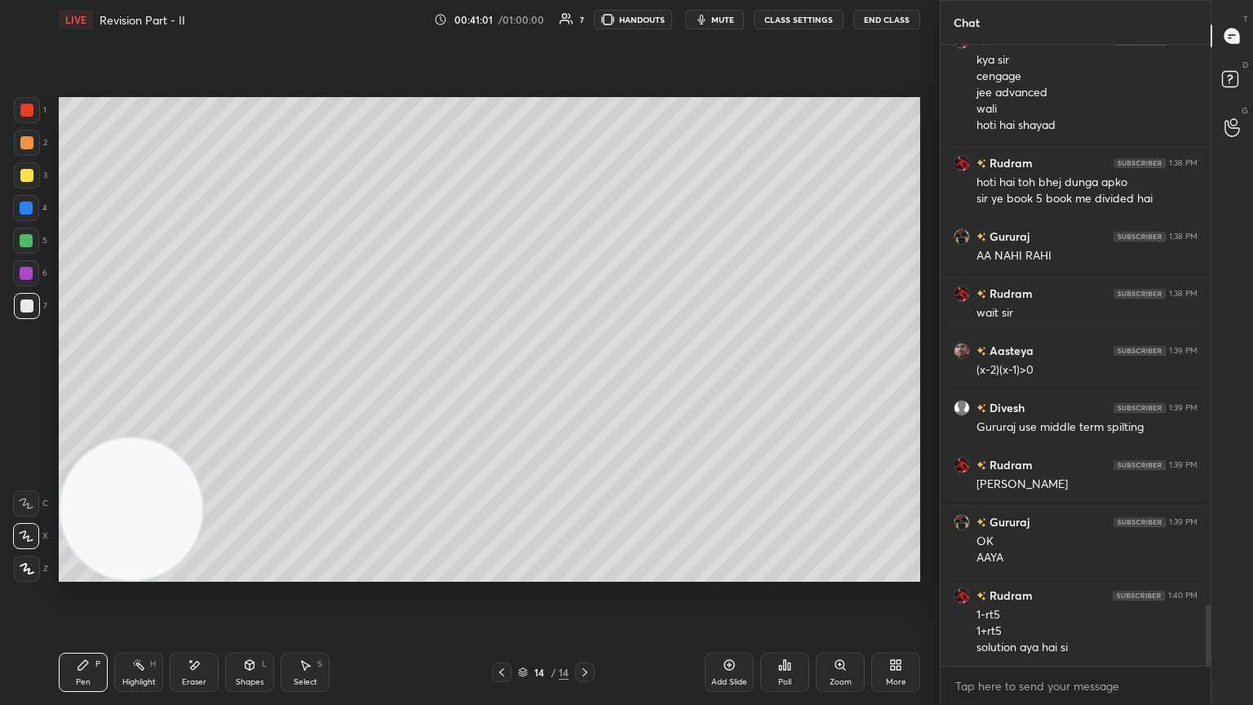
scroll to position [5715, 0]
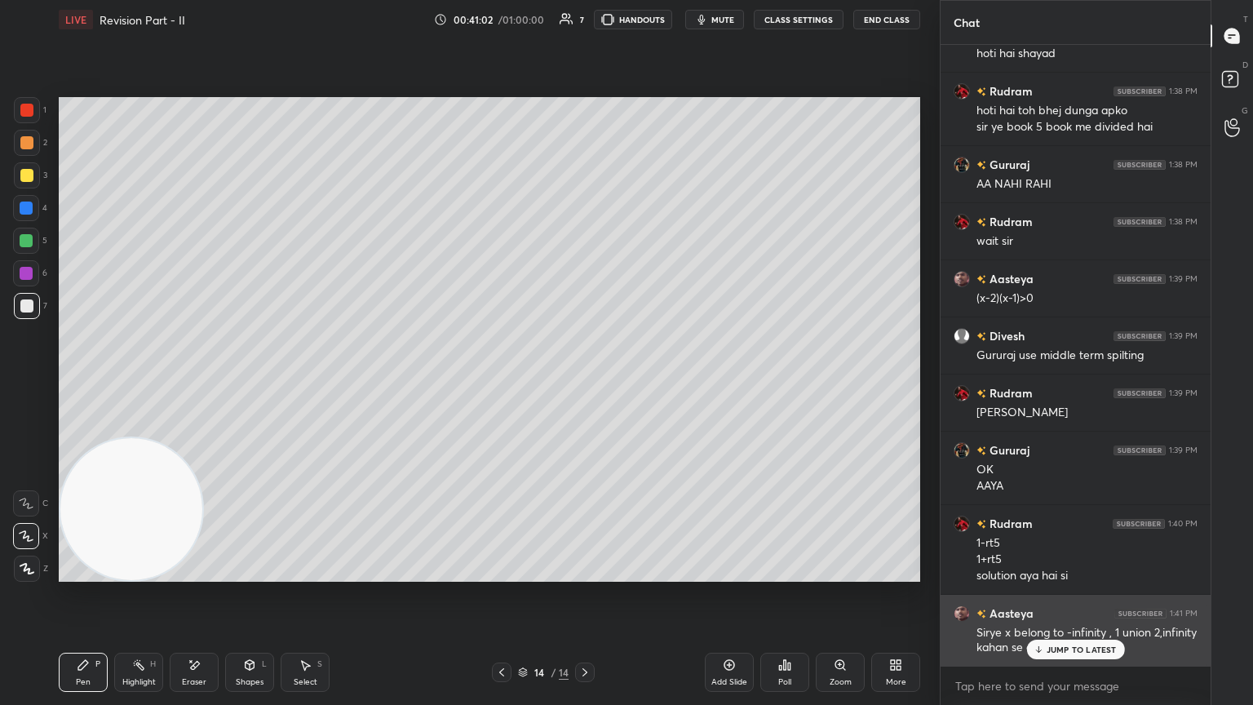
click at [585, 383] on icon at bounding box center [1038, 650] width 11 height 10
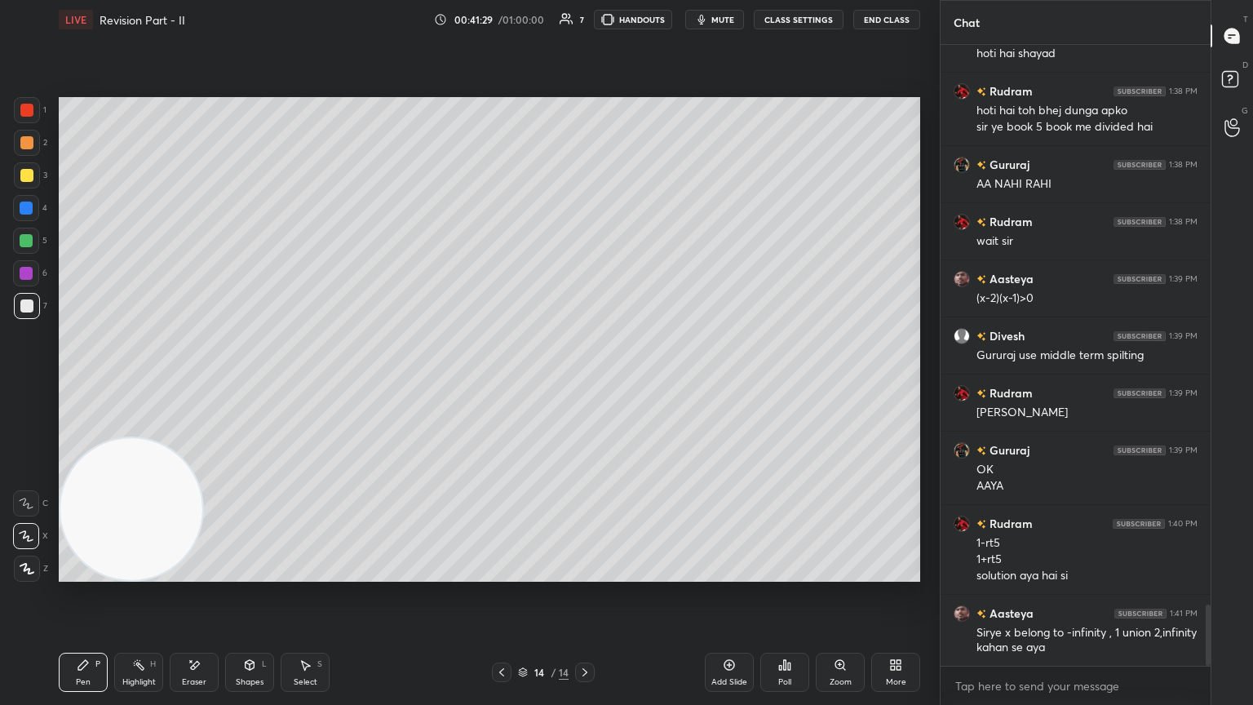
click at [585, 19] on span "mute" at bounding box center [722, 19] width 23 height 11
click at [585, 16] on span "unmute" at bounding box center [721, 19] width 35 height 11
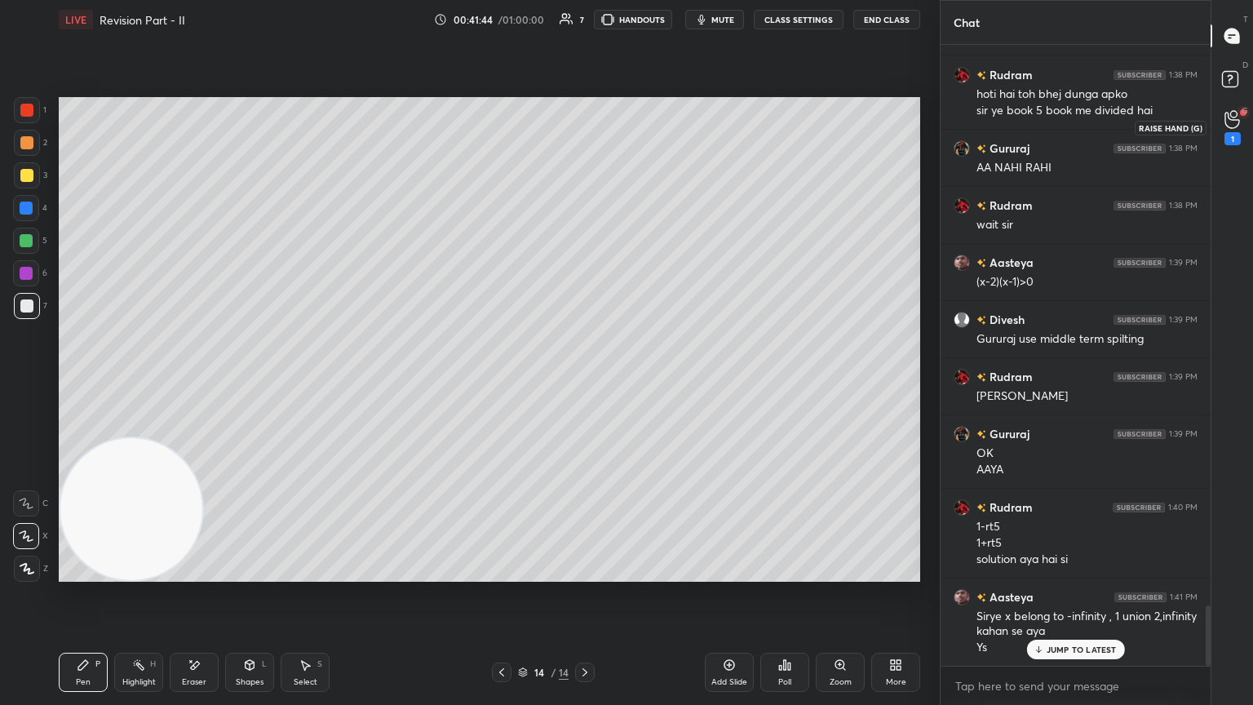
click at [585, 130] on div "1" at bounding box center [1233, 127] width 33 height 29
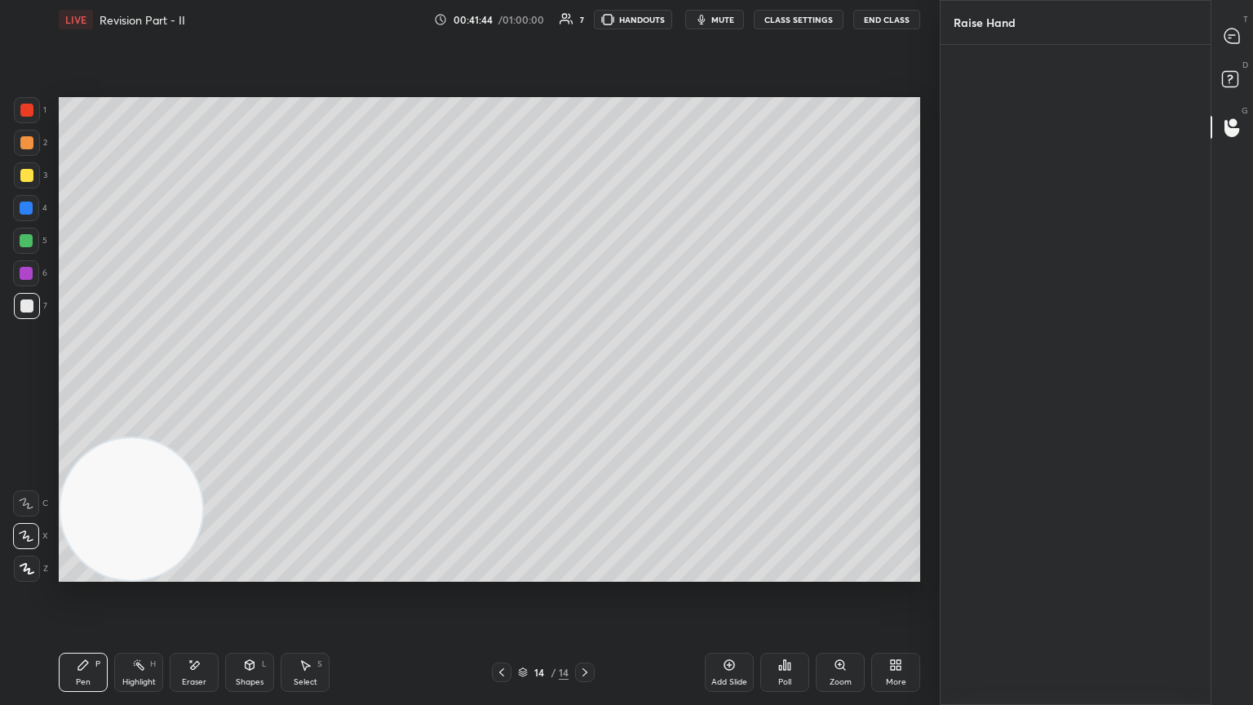
scroll to position [5, 5]
click at [585, 125] on div "Rudram" at bounding box center [994, 123] width 81 height 95
drag, startPoint x: 992, startPoint y: 157, endPoint x: 998, endPoint y: 146, distance: 12.0
click at [585, 154] on button "INVITE" at bounding box center [994, 157] width 66 height 21
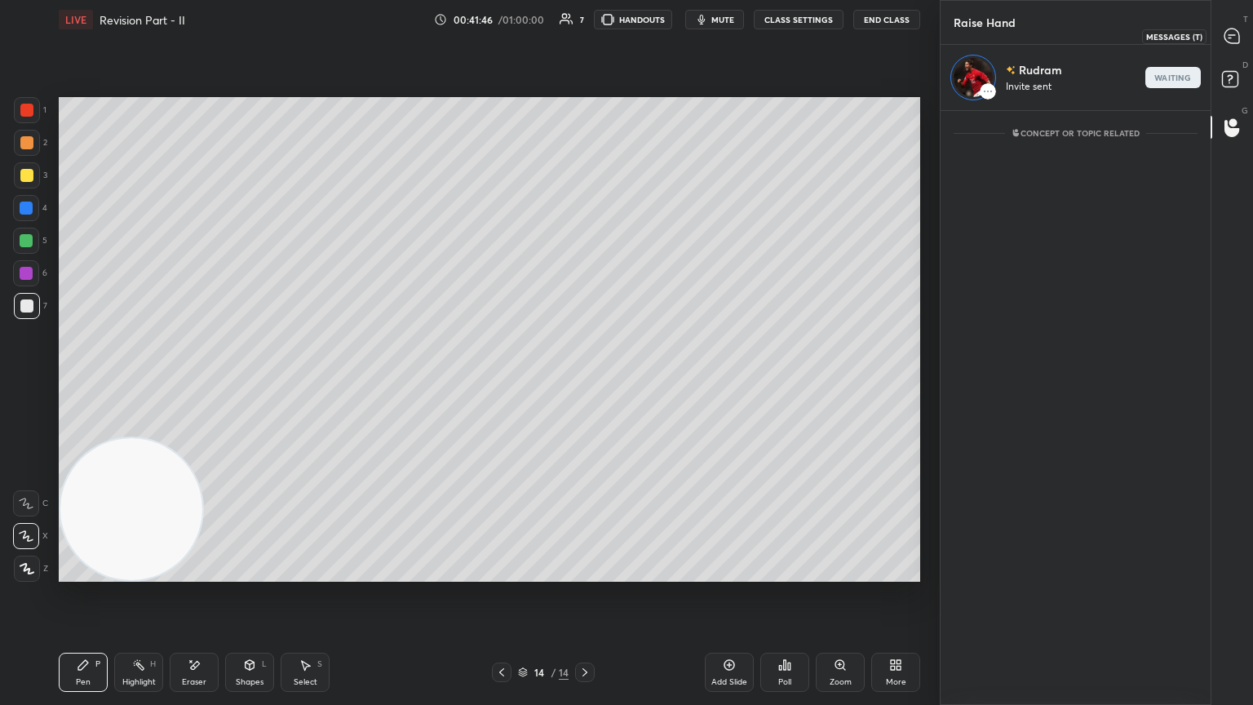
drag, startPoint x: 1224, startPoint y: 38, endPoint x: 1214, endPoint y: 43, distance: 10.9
click at [585, 39] on icon at bounding box center [1232, 36] width 17 height 17
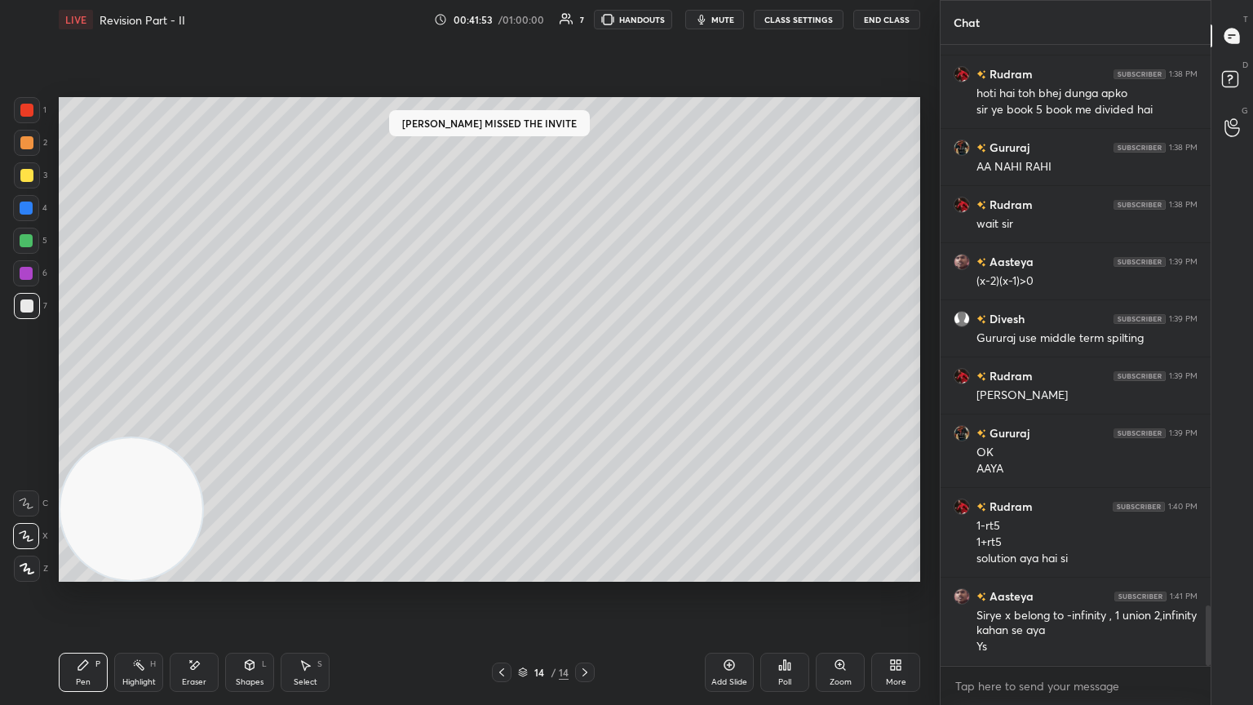
scroll to position [5732, 0]
click at [585, 115] on icon at bounding box center [1233, 119] width 16 height 19
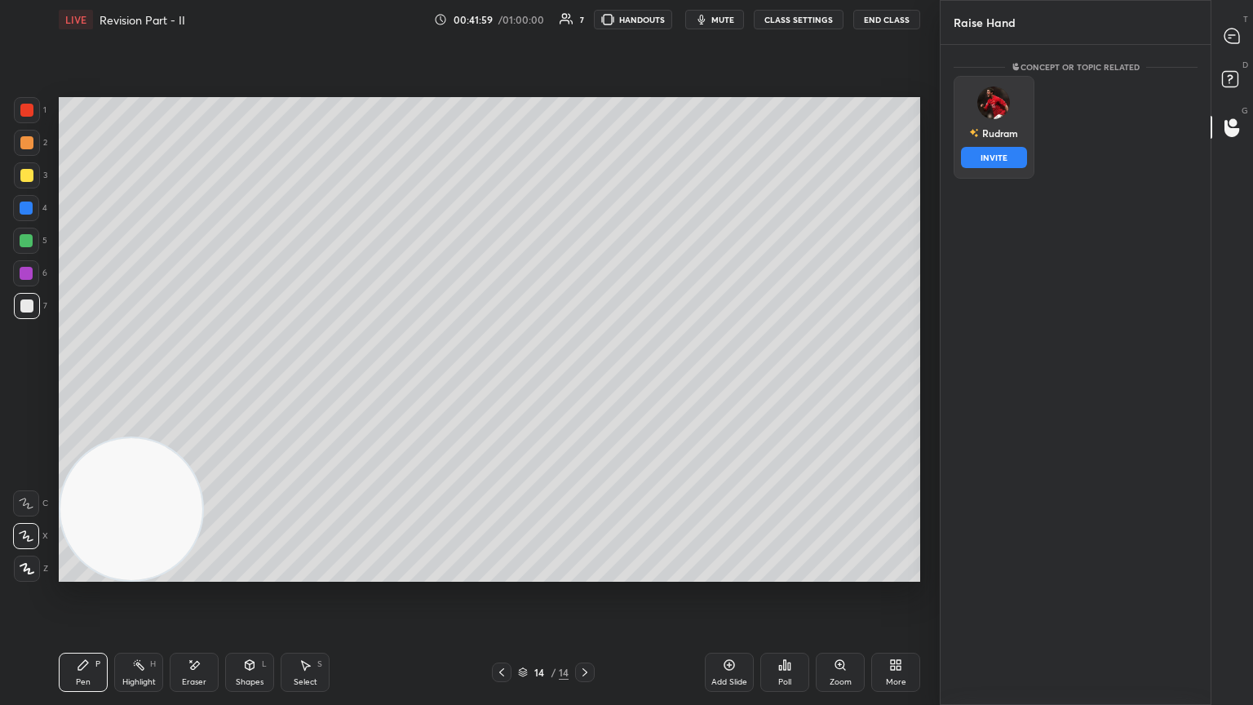
click at [585, 127] on div "Rudram INVITE" at bounding box center [994, 127] width 81 height 103
drag, startPoint x: 1000, startPoint y: 156, endPoint x: 1035, endPoint y: 133, distance: 41.9
click at [585, 153] on button "INVITE" at bounding box center [994, 157] width 66 height 21
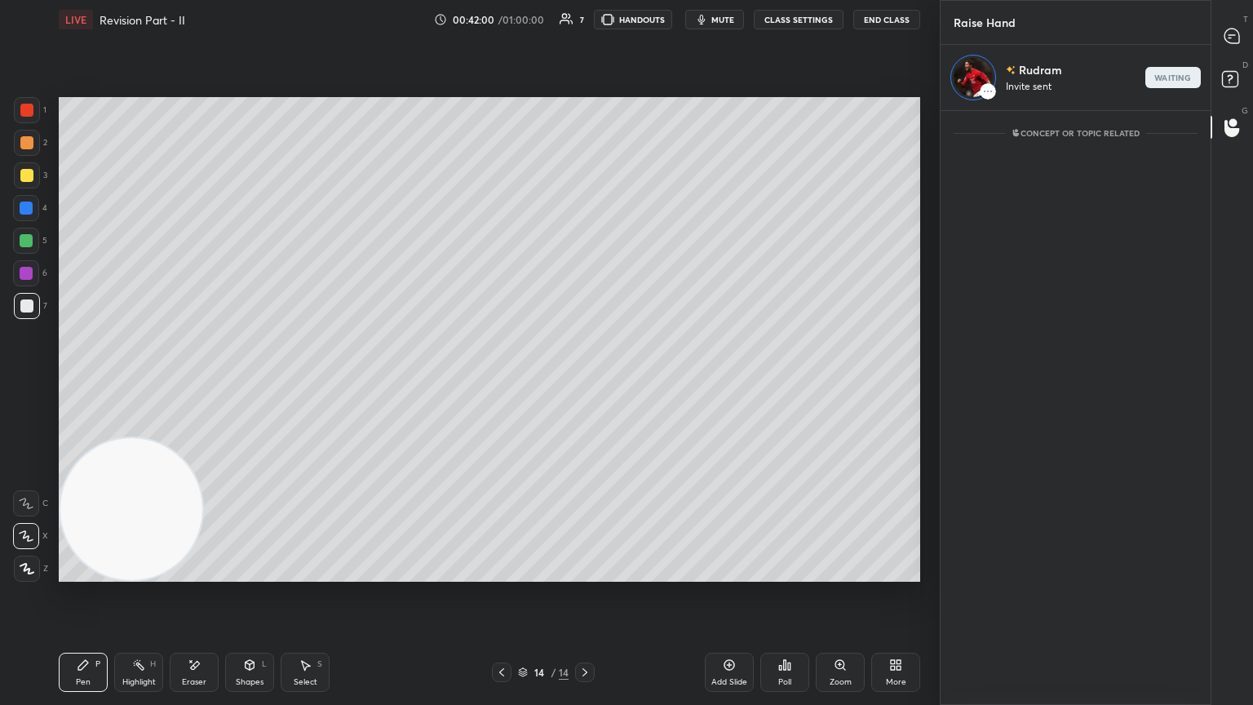
scroll to position [590, 265]
drag, startPoint x: 1227, startPoint y: 42, endPoint x: 1218, endPoint y: 41, distance: 9.1
click at [585, 38] on icon at bounding box center [1232, 36] width 17 height 17
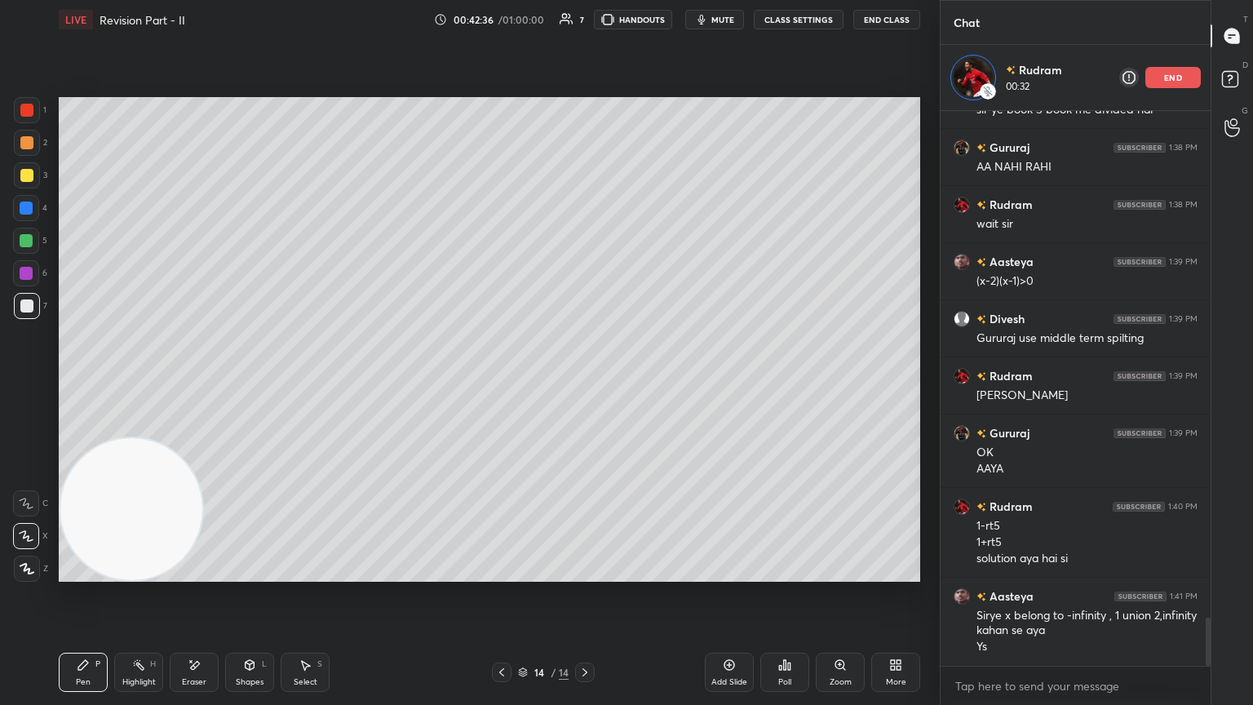
drag, startPoint x: 206, startPoint y: 679, endPoint x: 295, endPoint y: 598, distance: 119.5
click at [209, 383] on div "Eraser" at bounding box center [194, 672] width 49 height 39
click at [79, 383] on icon at bounding box center [83, 664] width 13 height 13
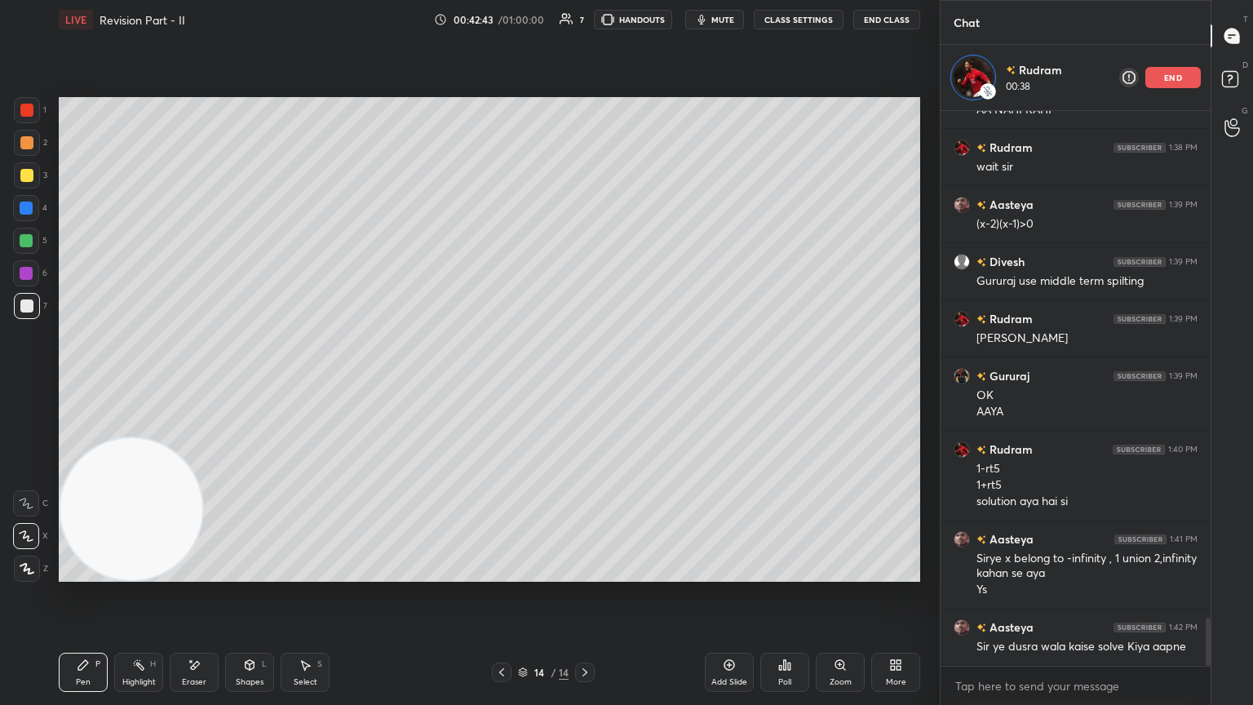
click at [209, 383] on div "Eraser" at bounding box center [194, 672] width 49 height 39
click at [84, 383] on icon at bounding box center [83, 665] width 10 height 10
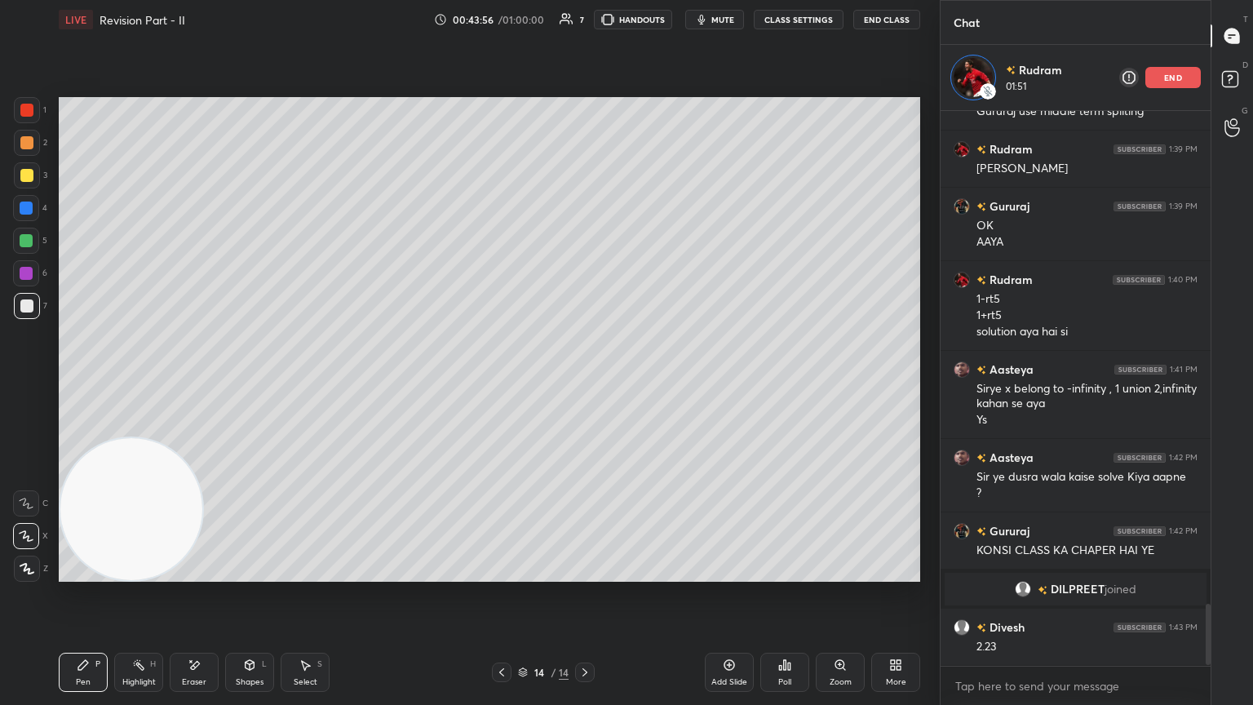
scroll to position [4473, 0]
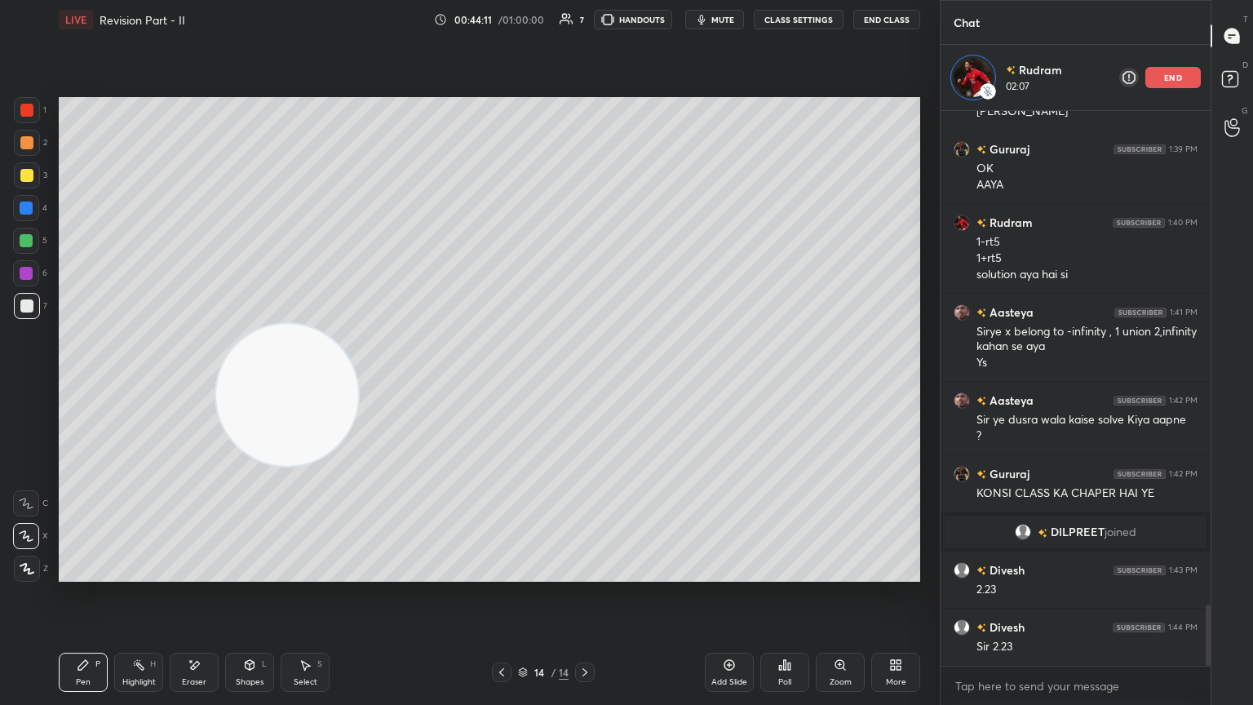
drag, startPoint x: 131, startPoint y: 499, endPoint x: 813, endPoint y: 131, distance: 775.4
click at [358, 324] on video at bounding box center [287, 395] width 142 height 142
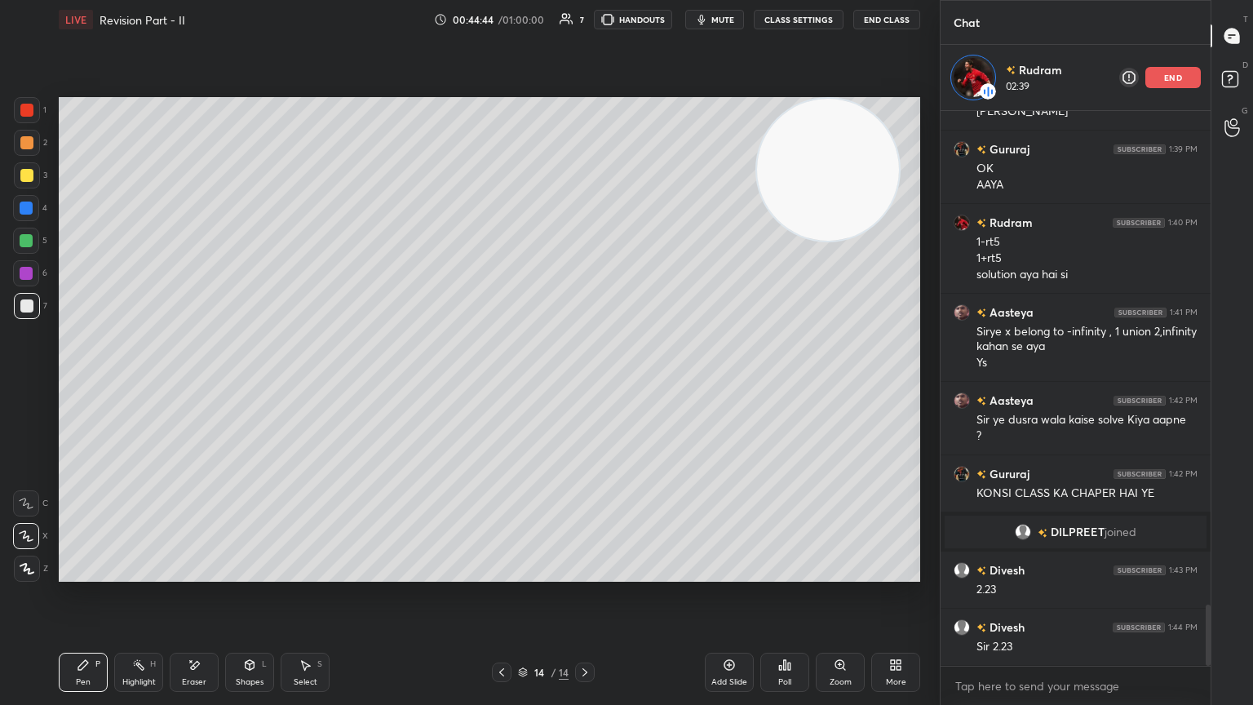
click at [585, 19] on span "mute" at bounding box center [722, 19] width 23 height 11
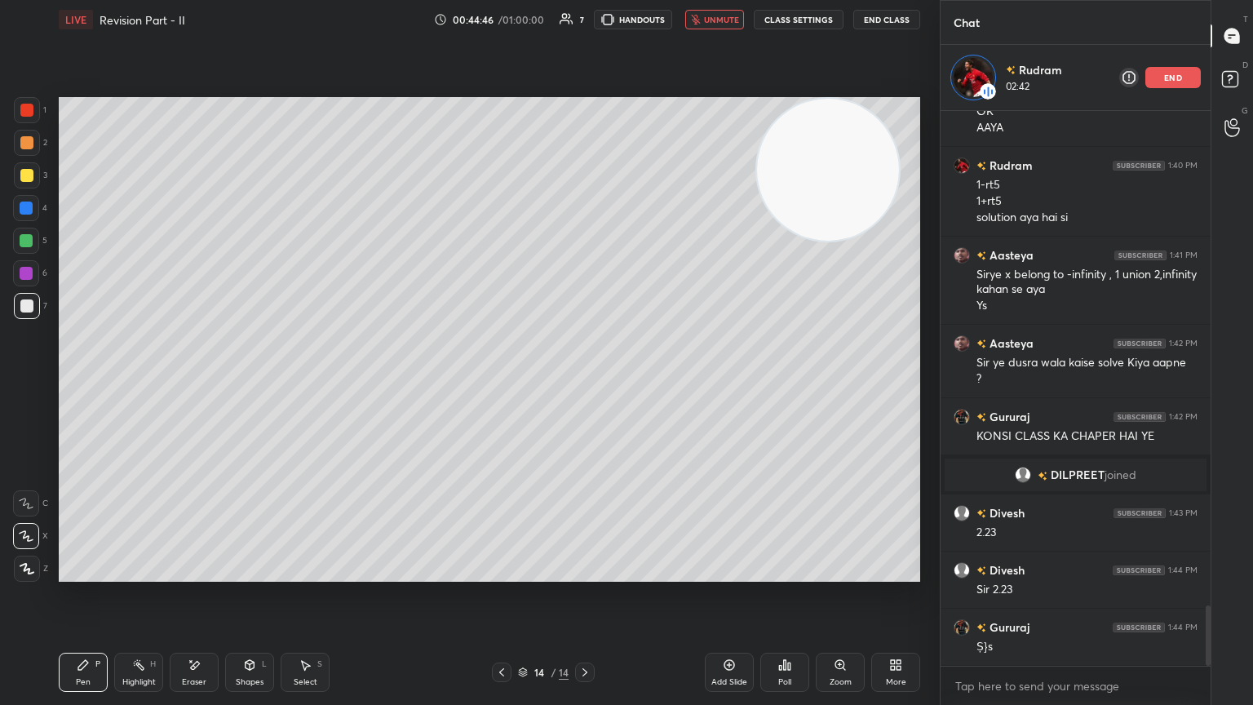
click at [585, 23] on span "unmute" at bounding box center [721, 19] width 35 height 11
click at [585, 21] on span "mute" at bounding box center [722, 19] width 23 height 11
click at [585, 22] on span "unmute" at bounding box center [721, 19] width 35 height 11
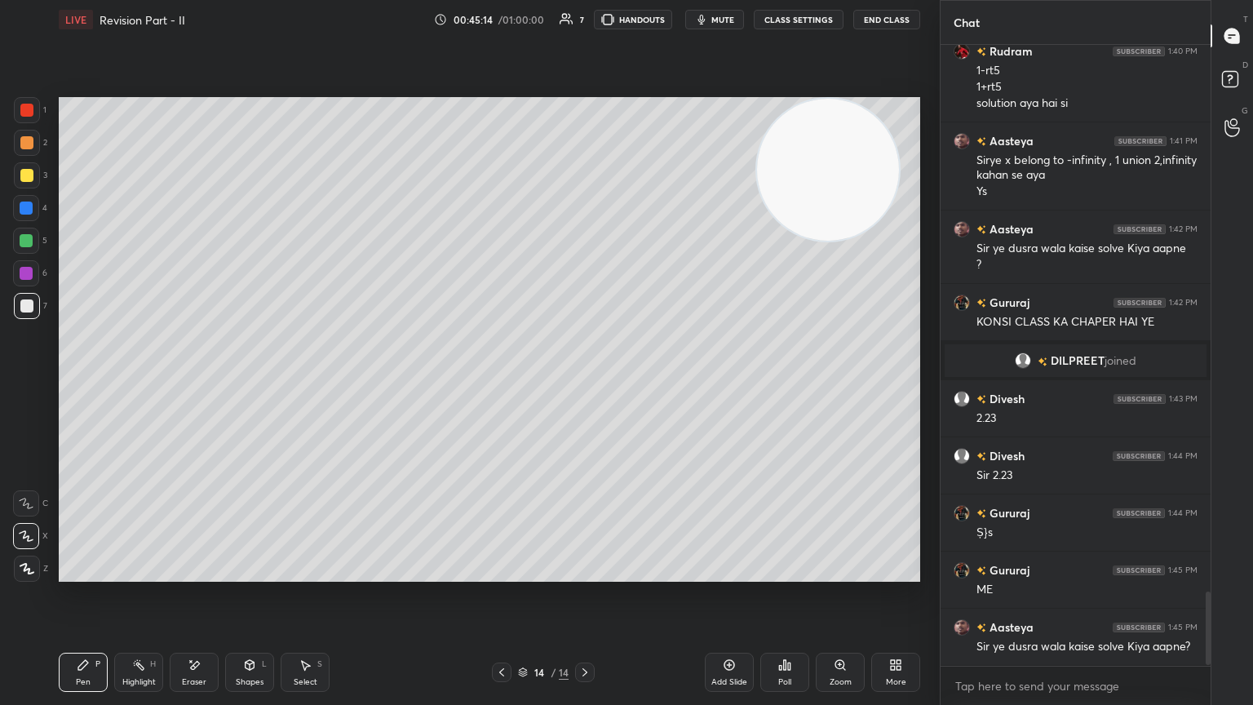
scroll to position [4634, 0]
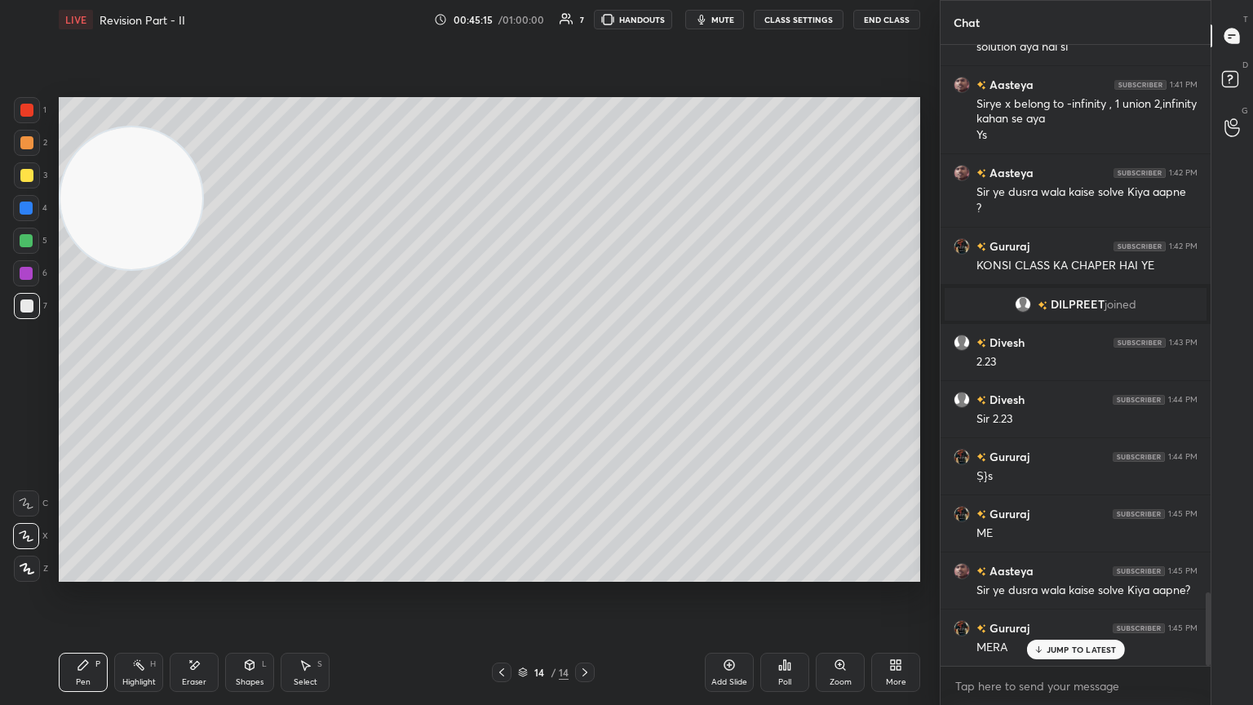
drag, startPoint x: 793, startPoint y: 169, endPoint x: 45, endPoint y: 184, distance: 748.4
click at [10, 196] on div "1 2 3 4 5 6 7 C X Z E E Erase all H H LIVE Revision Part - II 00:45:15 / 01:00:…" at bounding box center [463, 352] width 927 height 705
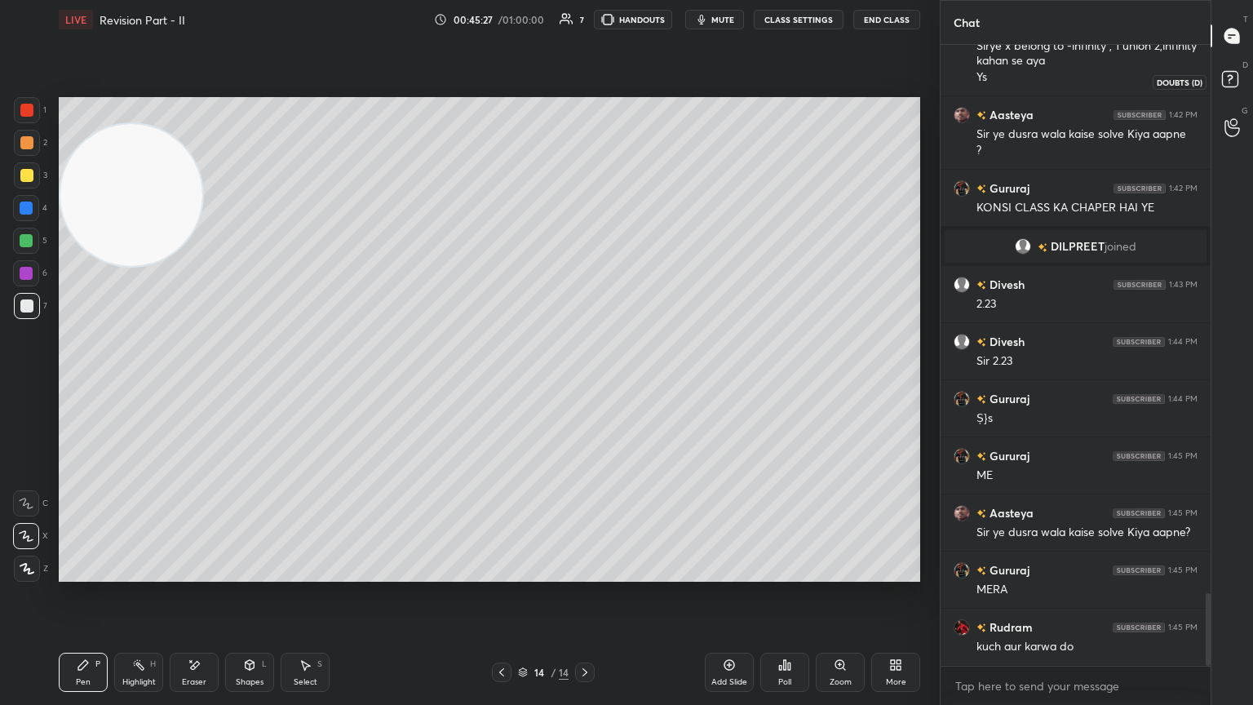
click at [585, 76] on rect at bounding box center [1230, 80] width 16 height 16
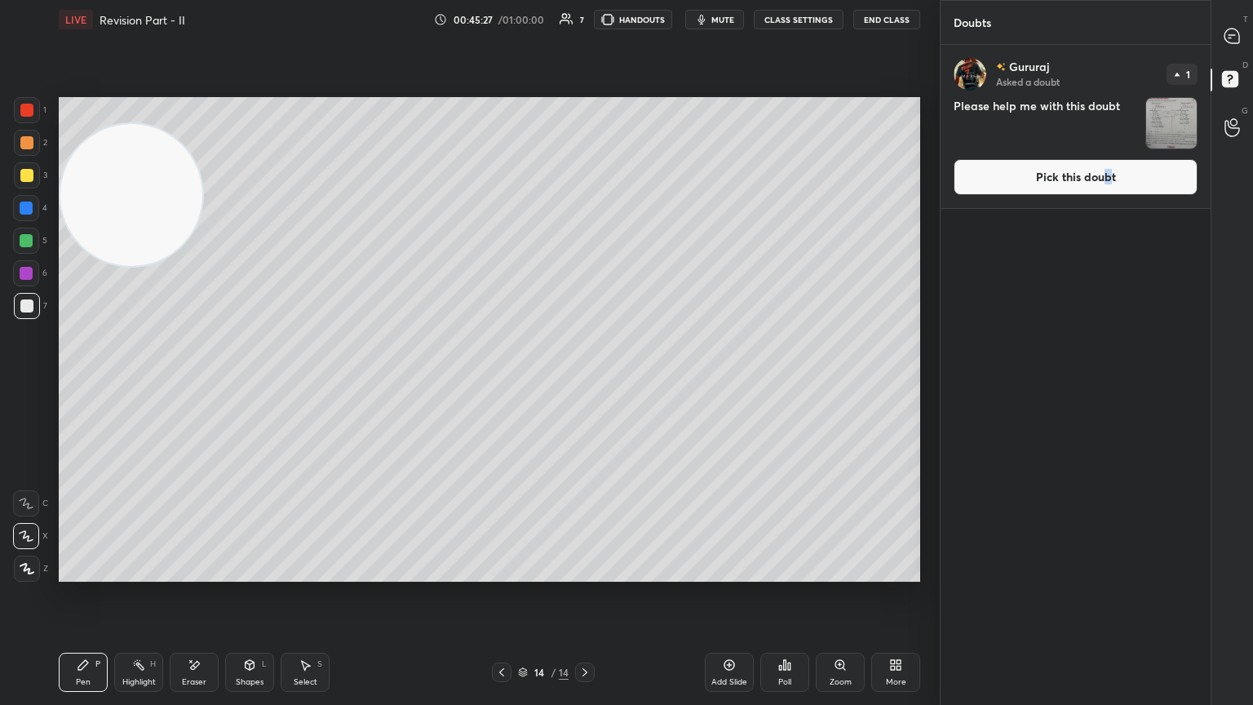
click at [585, 175] on button "Pick this doubt" at bounding box center [1076, 177] width 244 height 36
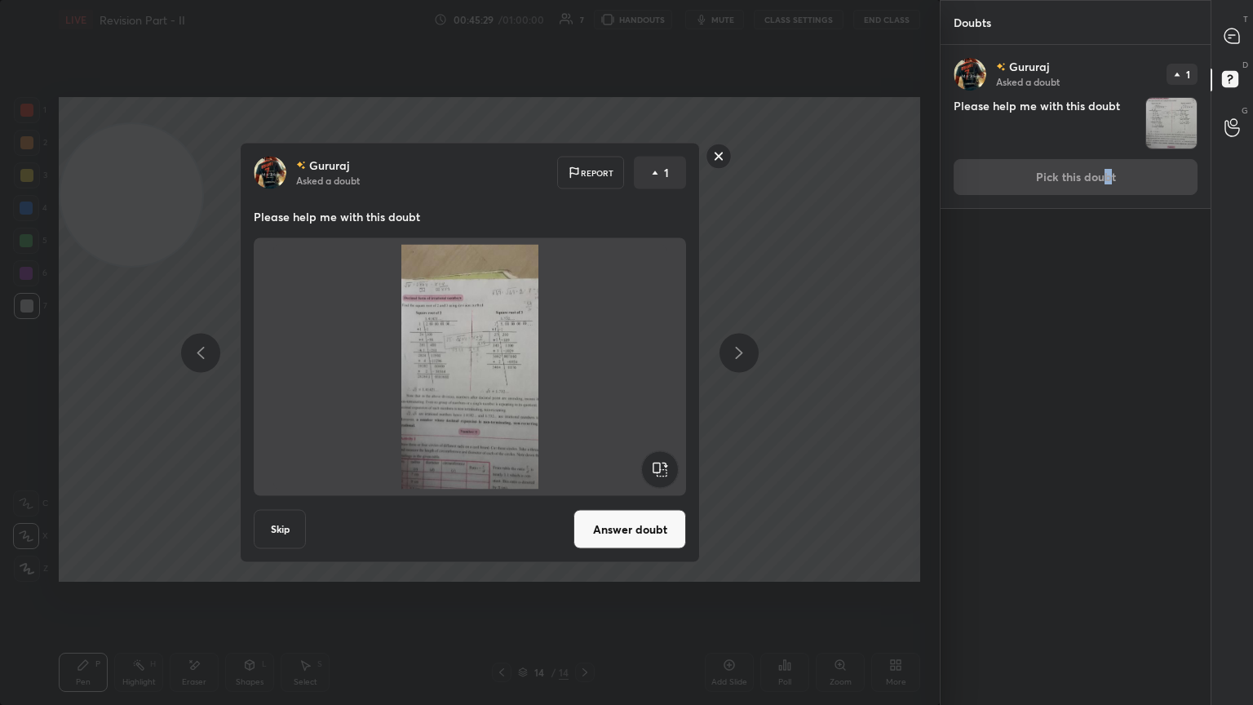
click at [585, 383] on button "Answer doubt" at bounding box center [630, 529] width 113 height 39
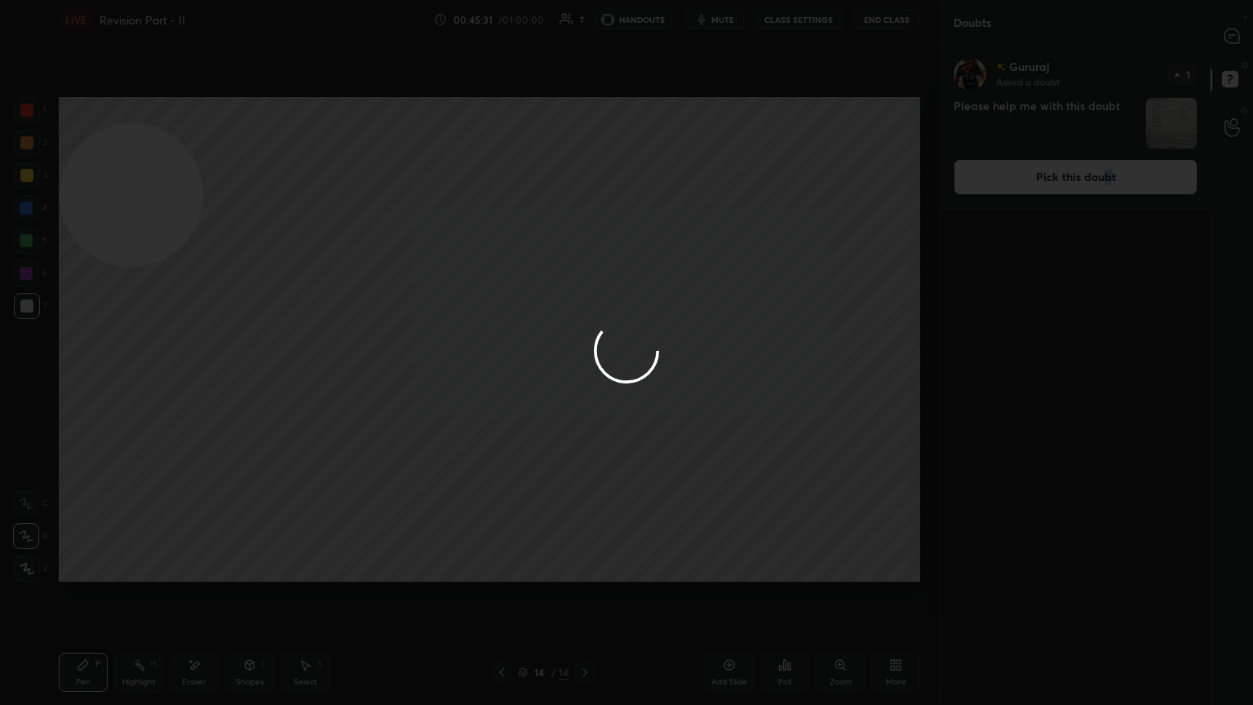
click at [585, 46] on div at bounding box center [626, 352] width 1253 height 705
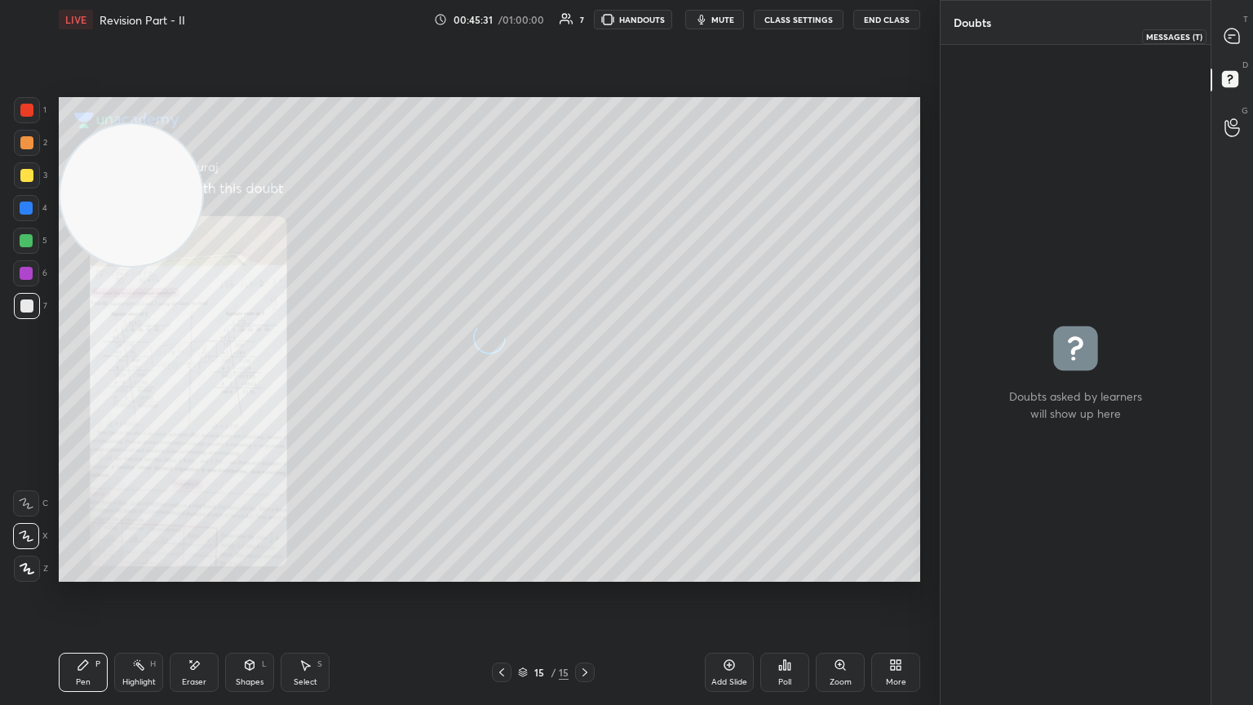
click at [585, 45] on div at bounding box center [1233, 35] width 33 height 29
drag, startPoint x: 1230, startPoint y: 42, endPoint x: 1203, endPoint y: 46, distance: 27.9
click at [585, 41] on icon at bounding box center [1232, 36] width 15 height 15
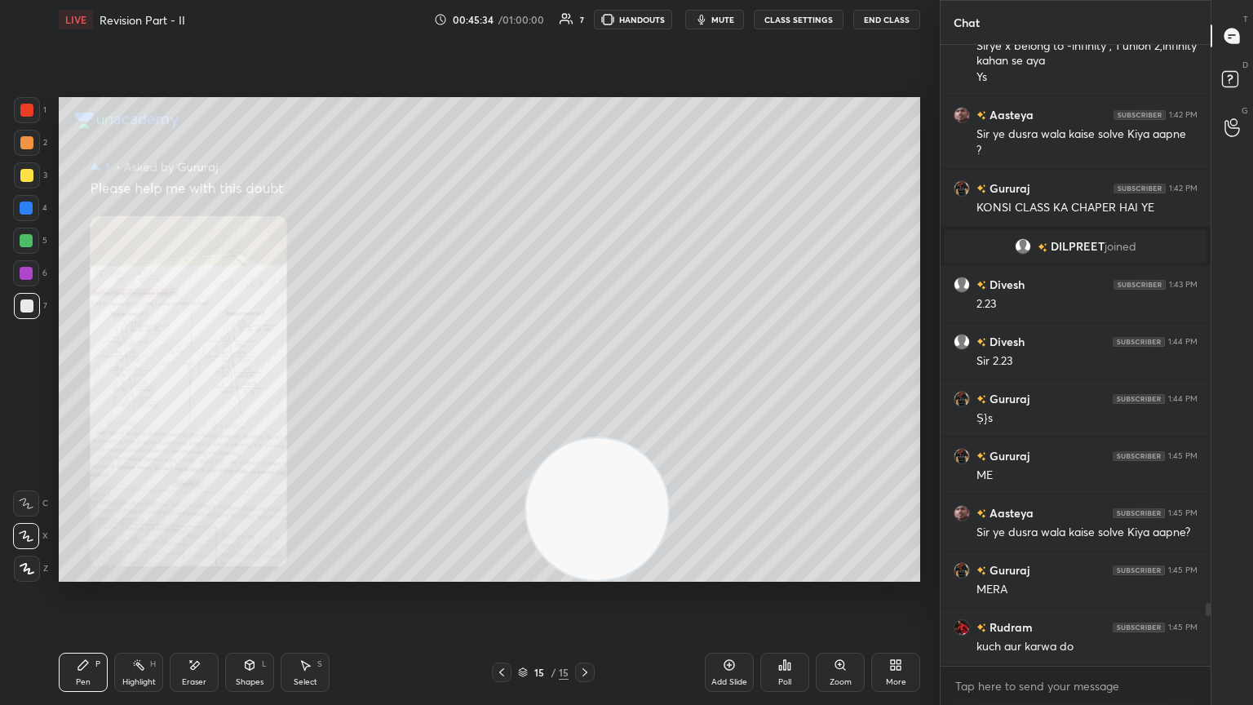
drag, startPoint x: 153, startPoint y: 215, endPoint x: 898, endPoint y: 574, distance: 826.9
click at [585, 383] on div "Setting up your live class Poll for secs No correct answer Start poll" at bounding box center [489, 339] width 875 height 601
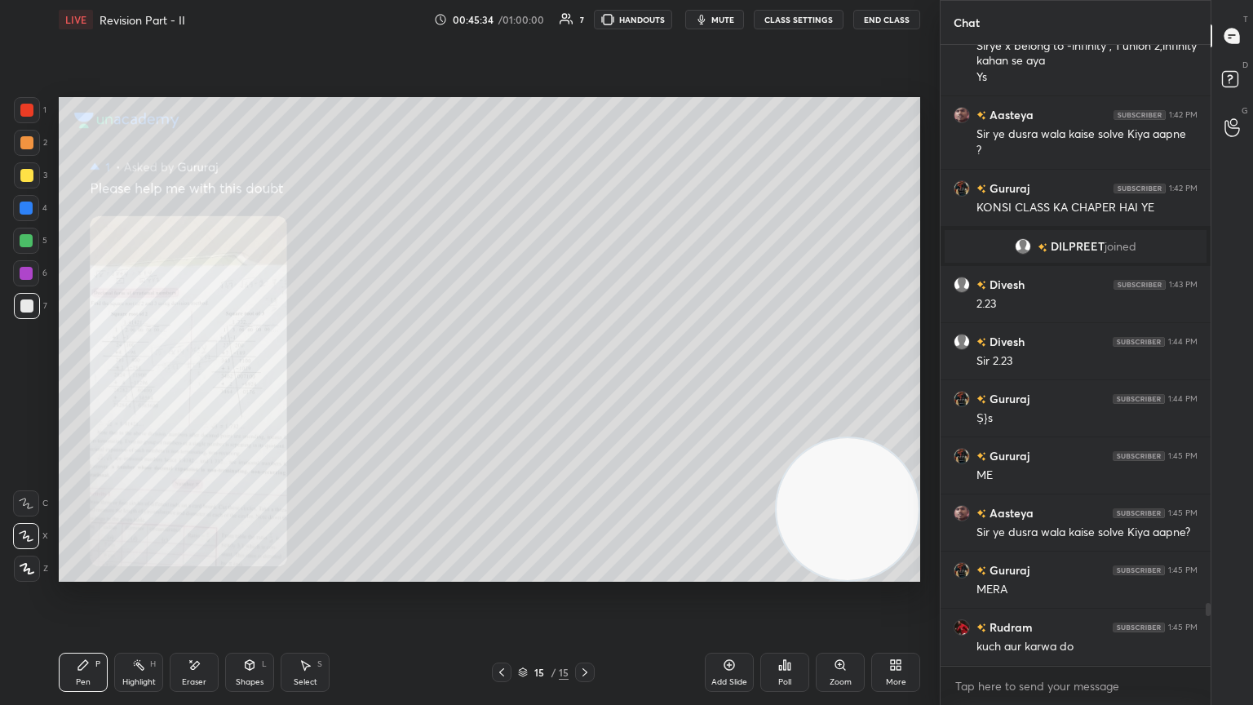
click at [585, 383] on div "Zoom" at bounding box center [840, 672] width 49 height 39
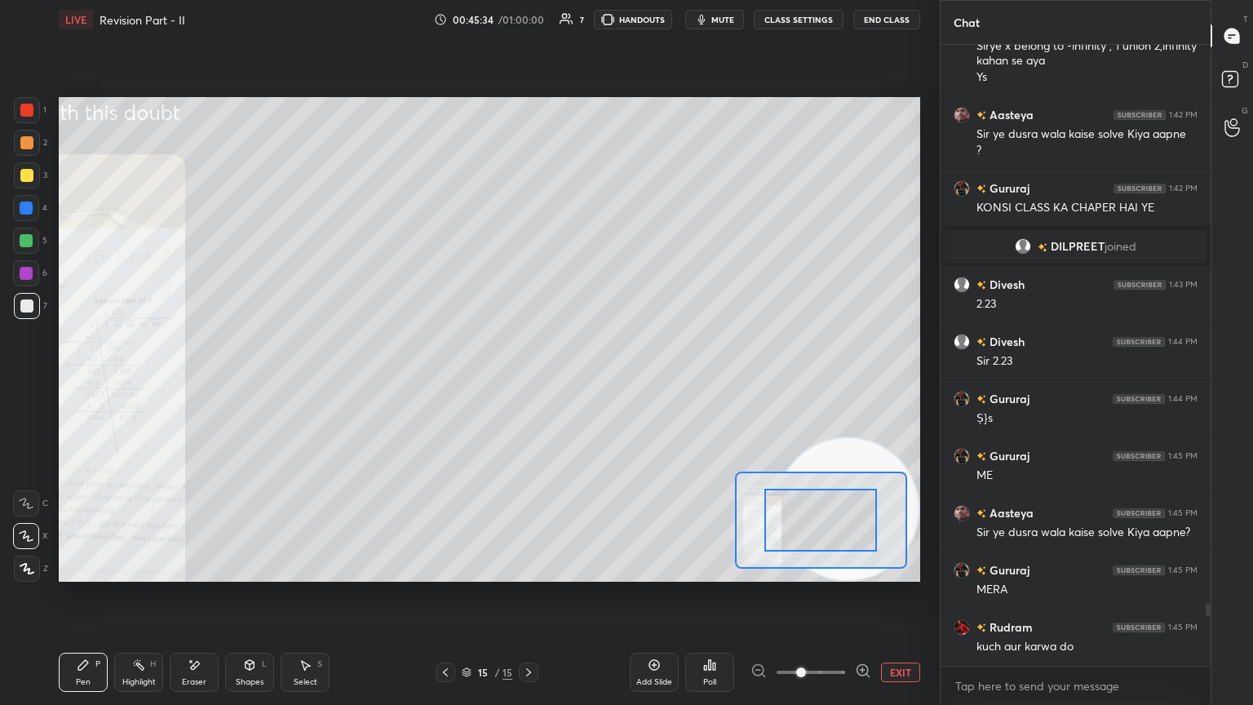
click at [585, 383] on span at bounding box center [811, 672] width 69 height 24
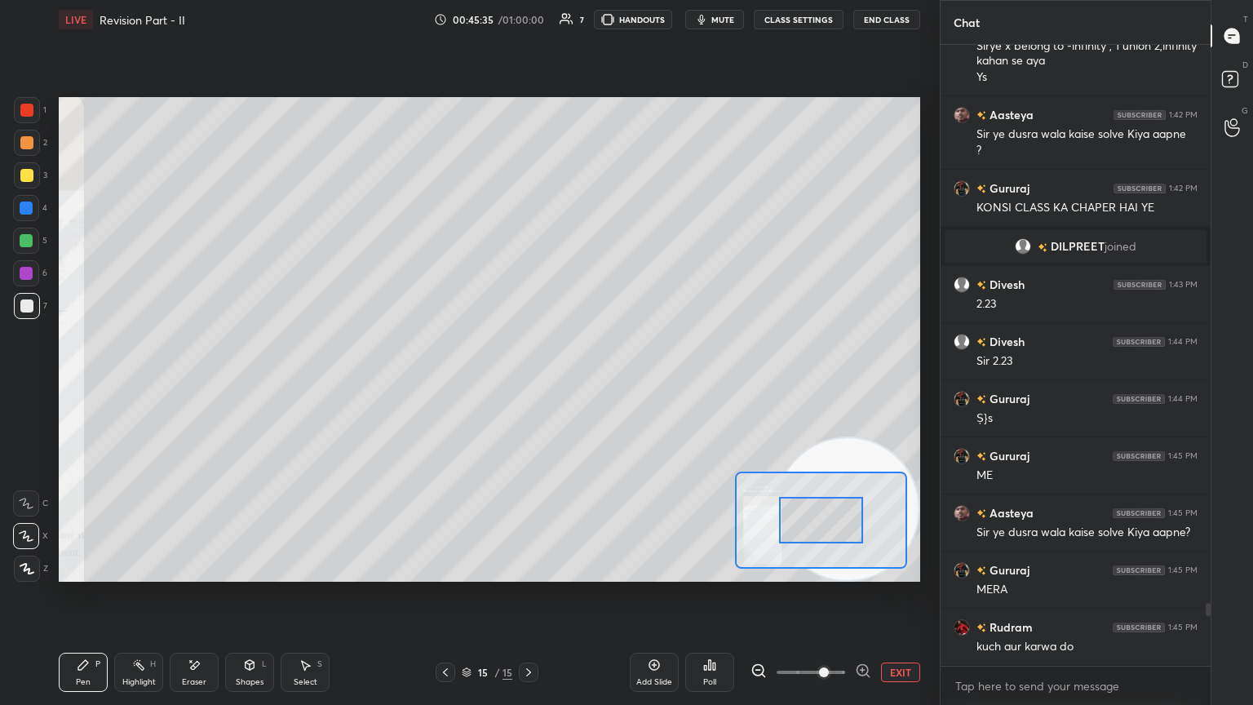
click at [585, 383] on span at bounding box center [824, 672] width 10 height 10
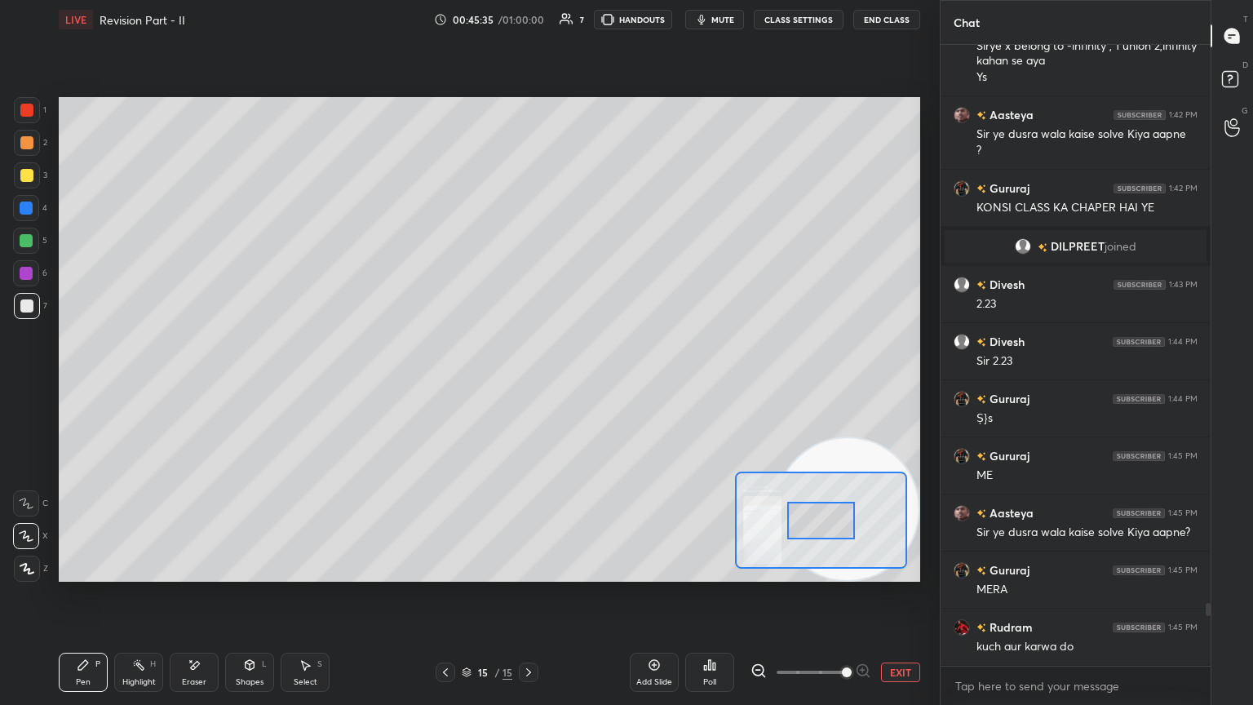
click at [585, 383] on span at bounding box center [847, 672] width 10 height 10
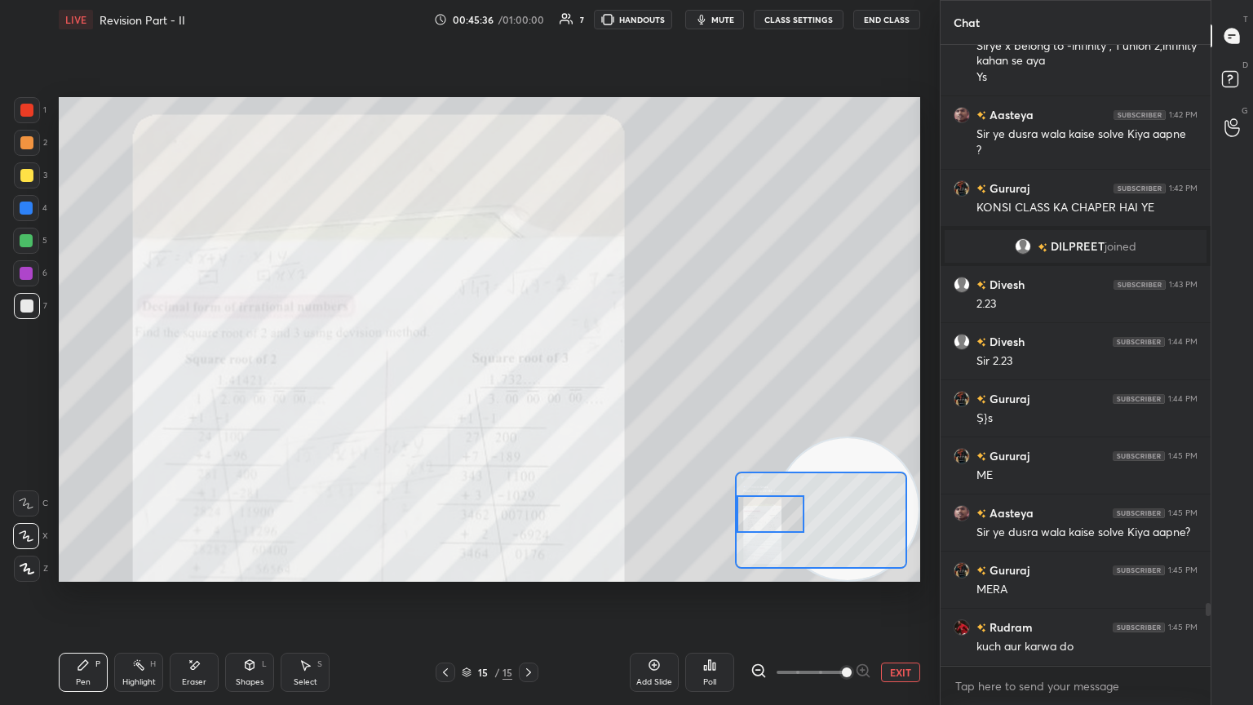
click at [585, 383] on div "Setting up your live class Poll for secs No correct answer Start poll" at bounding box center [490, 339] width 862 height 485
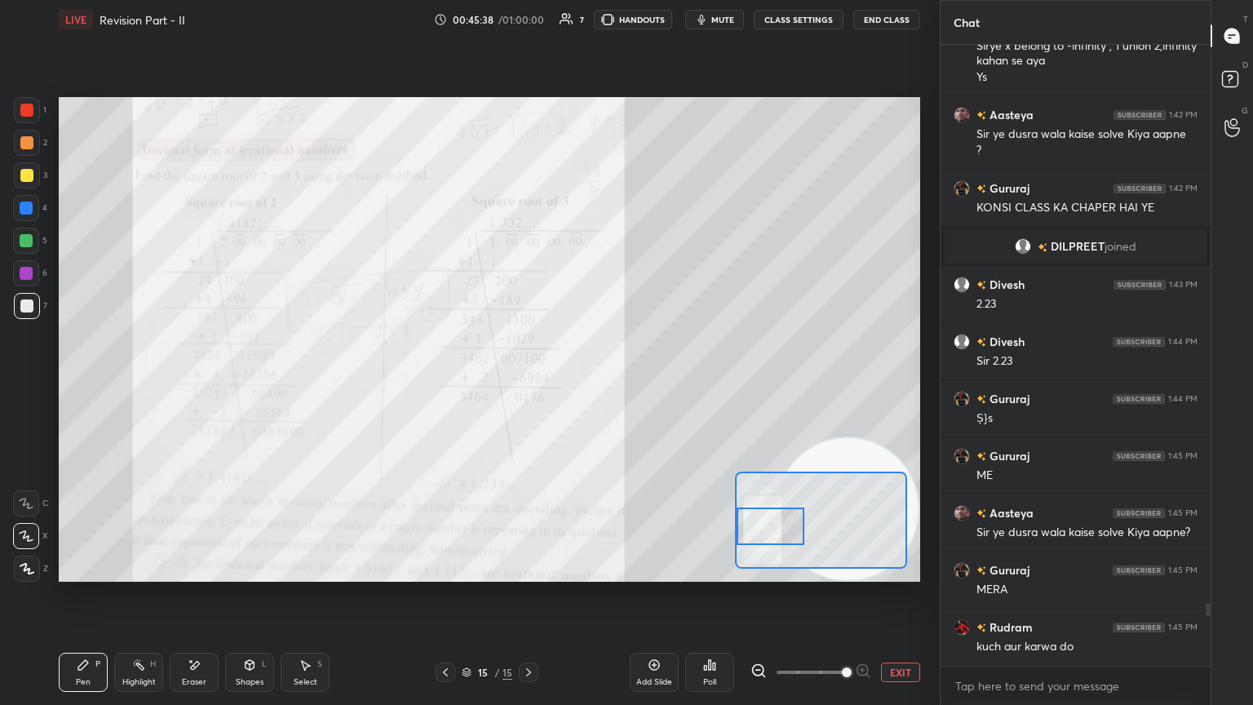
click at [585, 383] on div at bounding box center [771, 527] width 68 height 38
drag, startPoint x: 778, startPoint y: 516, endPoint x: 754, endPoint y: 516, distance: 24.5
click at [585, 383] on div at bounding box center [771, 527] width 68 height 38
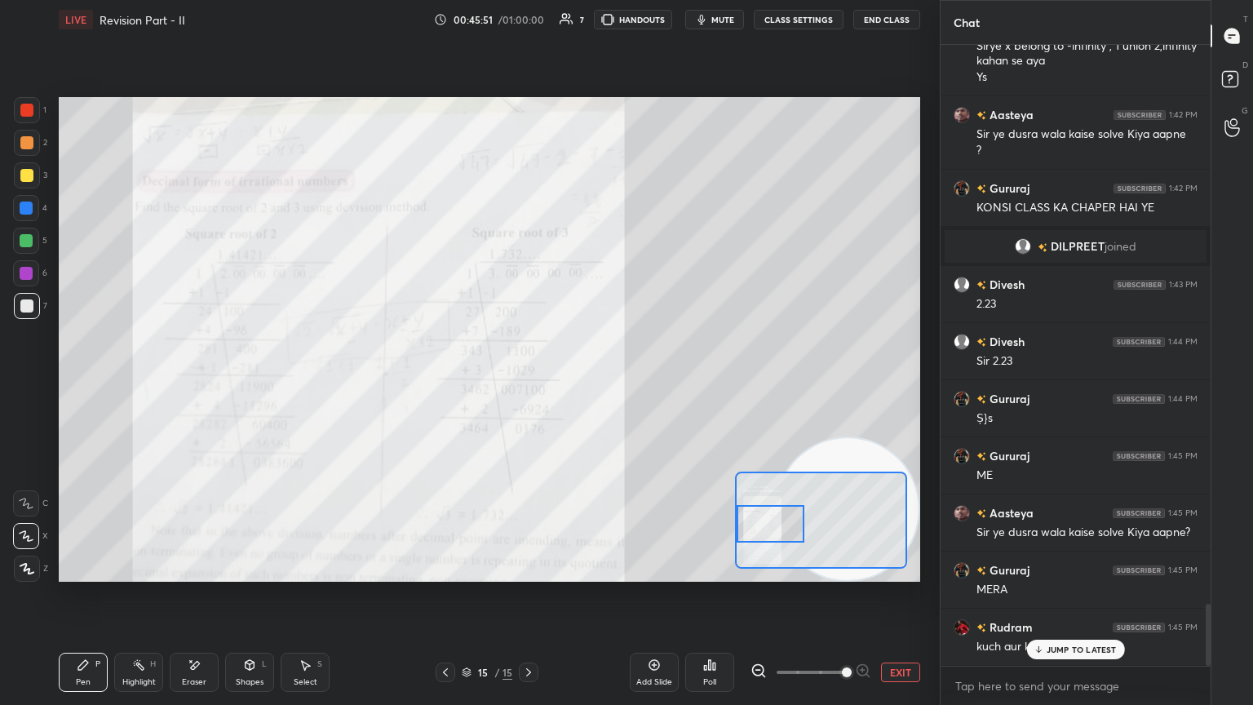
scroll to position [5561, 0]
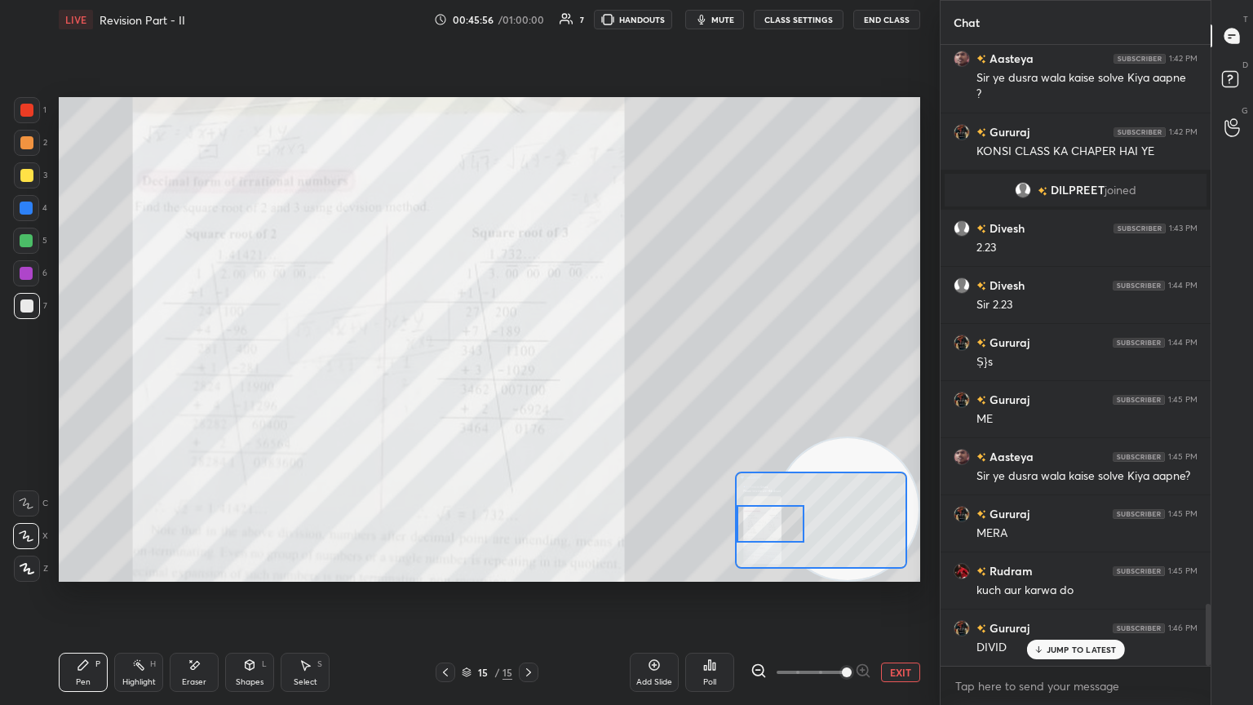
click at [585, 383] on button "EXIT" at bounding box center [900, 673] width 39 height 20
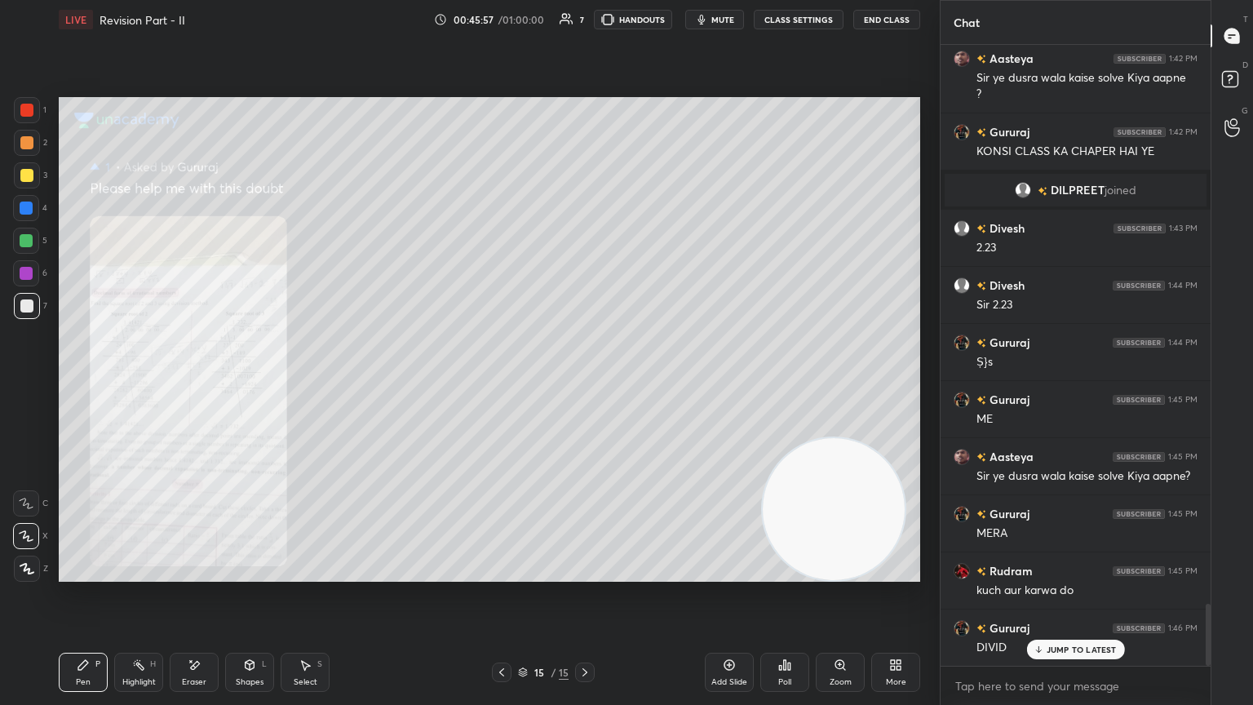
drag, startPoint x: 836, startPoint y: 512, endPoint x: 645, endPoint y: 539, distance: 191.9
click at [585, 383] on video at bounding box center [834, 509] width 142 height 142
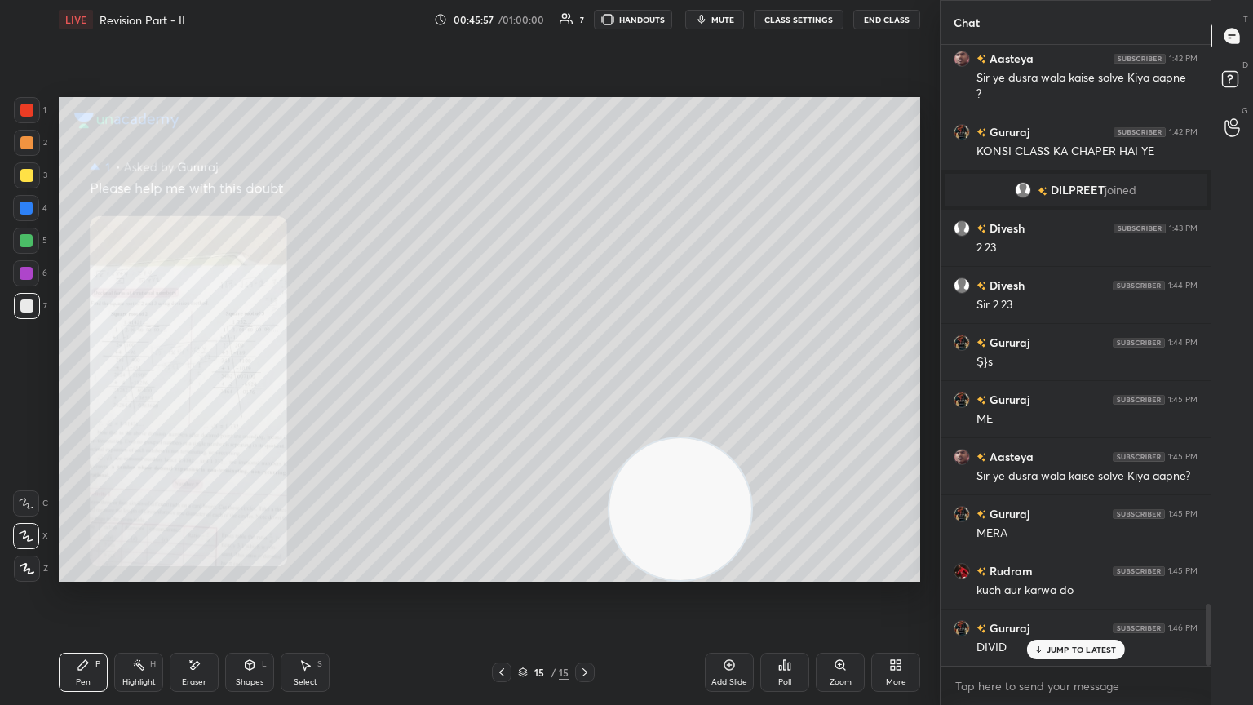
click at [0, 383] on div "1 2 3 4 5 6 7 C X Z E E Erase all H H LIVE Revision Part - II 00:45:57 / 01:00:…" at bounding box center [463, 352] width 927 height 705
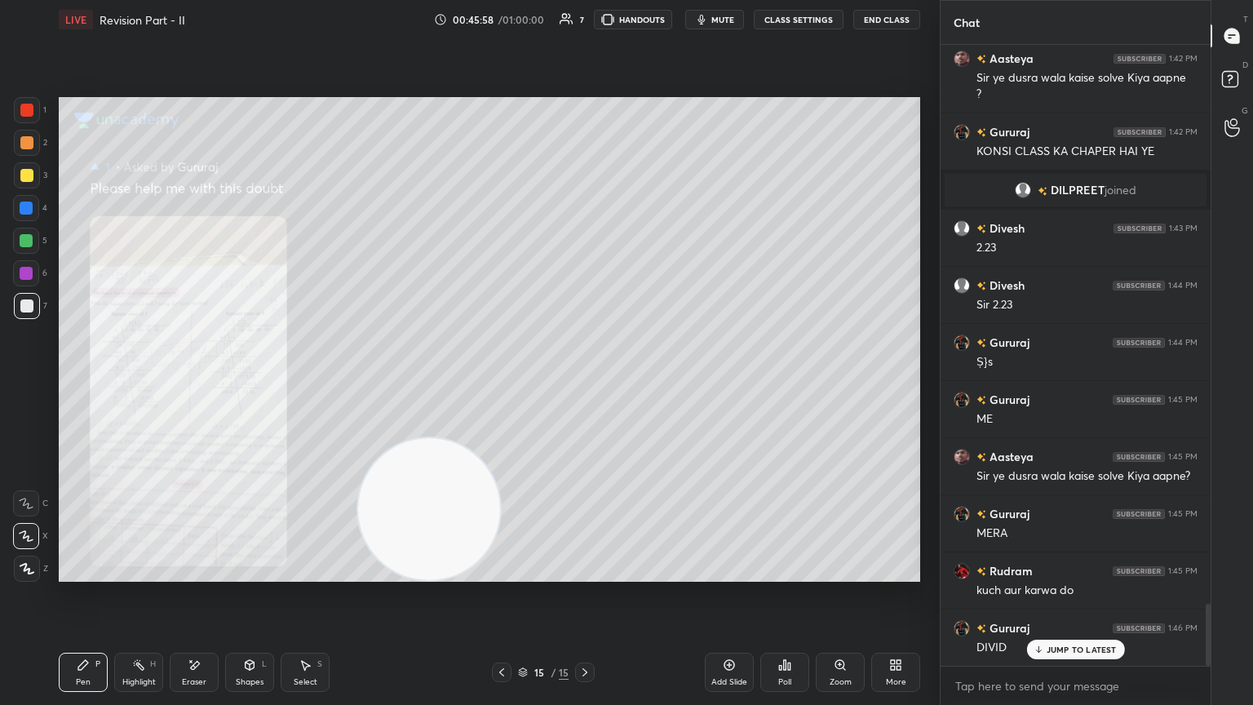
drag, startPoint x: 518, startPoint y: 519, endPoint x: 0, endPoint y: 565, distance: 520.1
click at [0, 383] on div "1 2 3 4 5 6 7 C X Z E E Erase all H H LIVE Revision Part - II 00:45:58 / 01:00:…" at bounding box center [463, 352] width 927 height 705
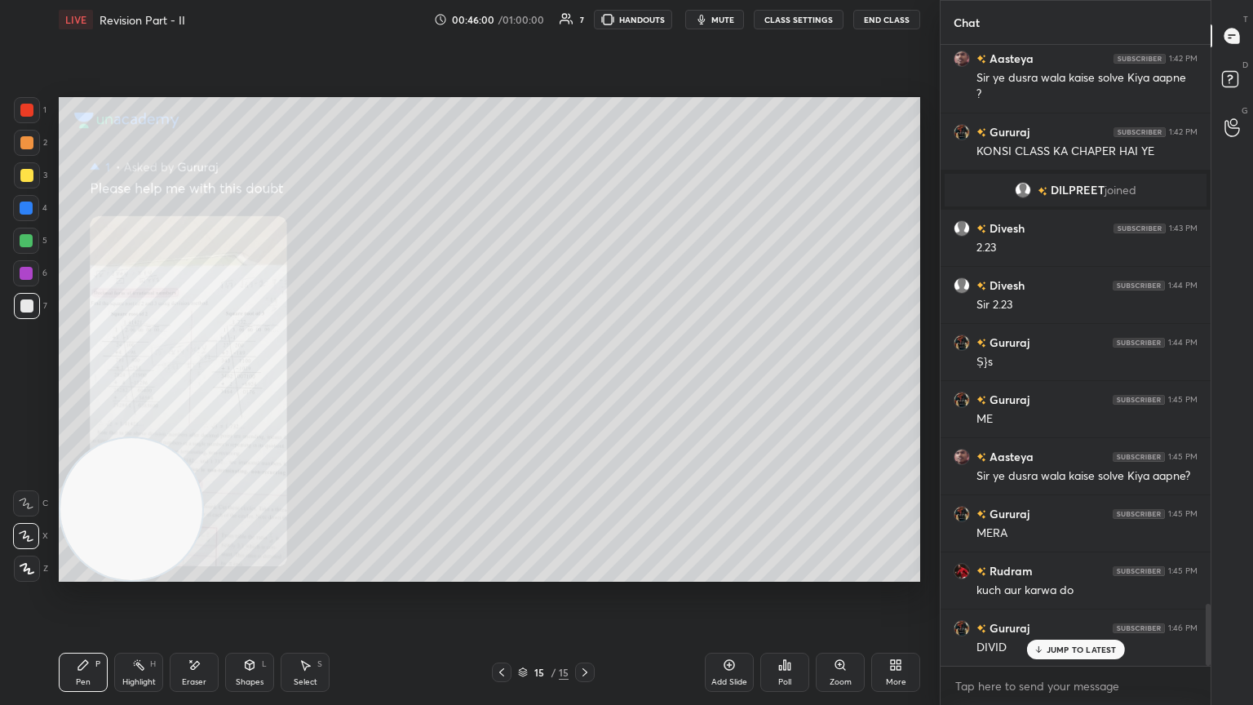
drag, startPoint x: 194, startPoint y: 681, endPoint x: 135, endPoint y: 663, distance: 62.4
click at [190, 383] on div "Eraser" at bounding box center [194, 682] width 24 height 8
click at [29, 383] on span "Erase all" at bounding box center [26, 568] width 24 height 11
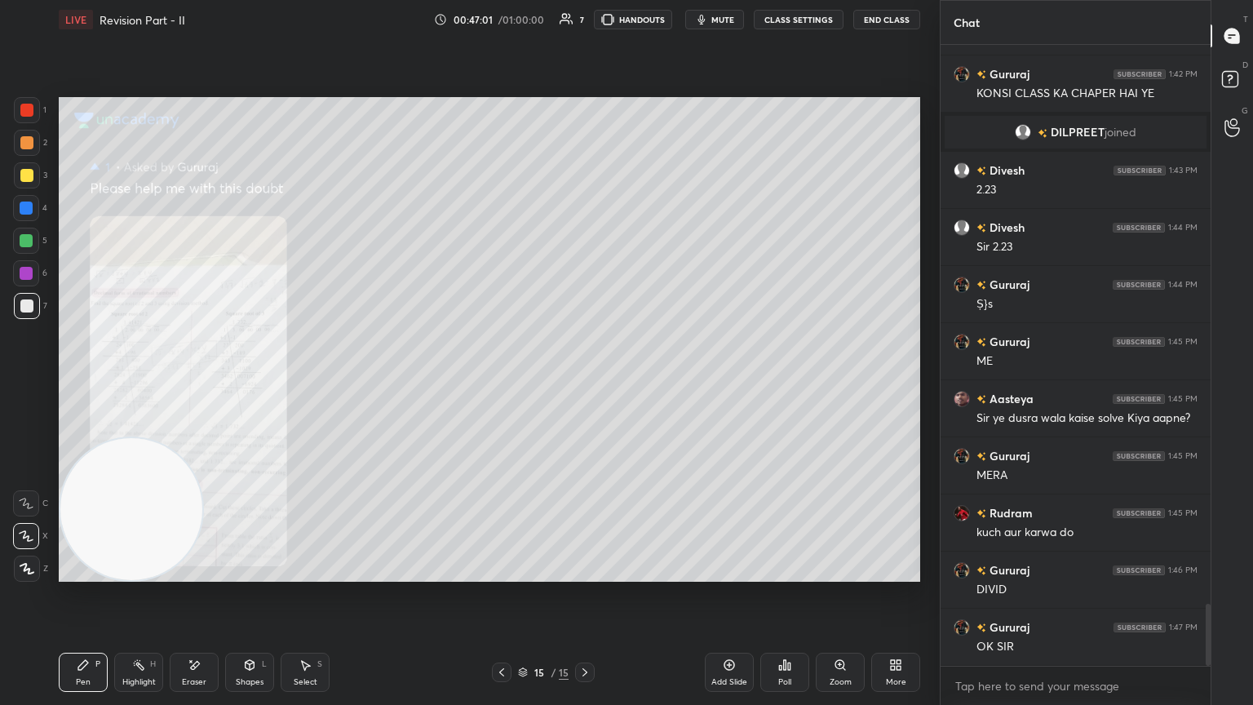
click at [585, 95] on div "Setting up your live class Poll for secs No correct answer Start poll" at bounding box center [489, 339] width 875 height 601
click at [585, 21] on span "mute" at bounding box center [722, 19] width 23 height 11
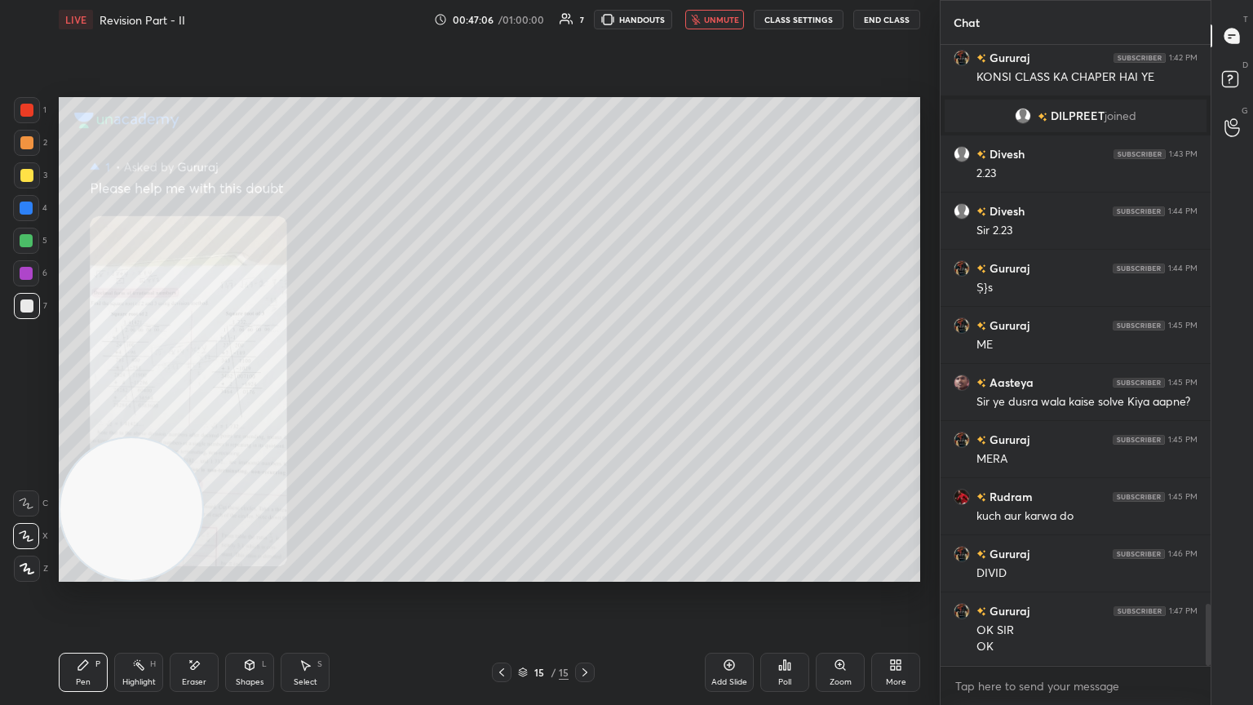
scroll to position [5652, 0]
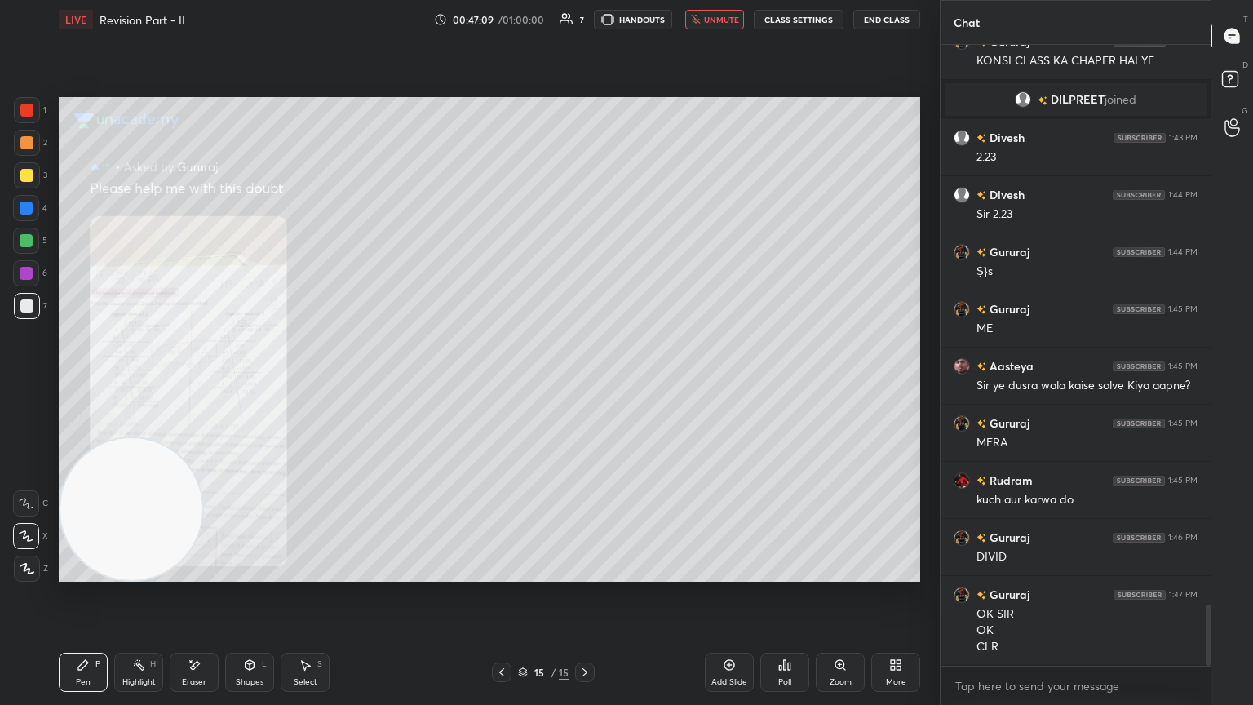
click at [585, 16] on span "unmute" at bounding box center [721, 19] width 35 height 11
click at [585, 16] on span "mute" at bounding box center [722, 19] width 23 height 11
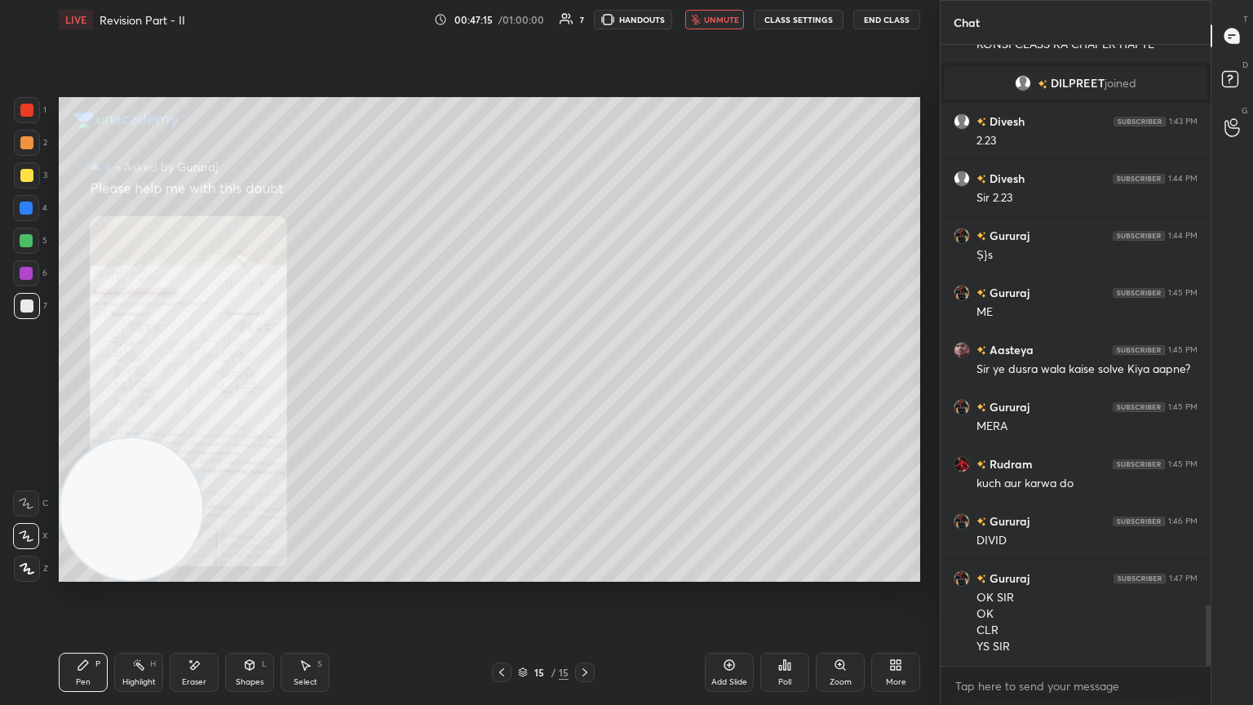
scroll to position [5740, 0]
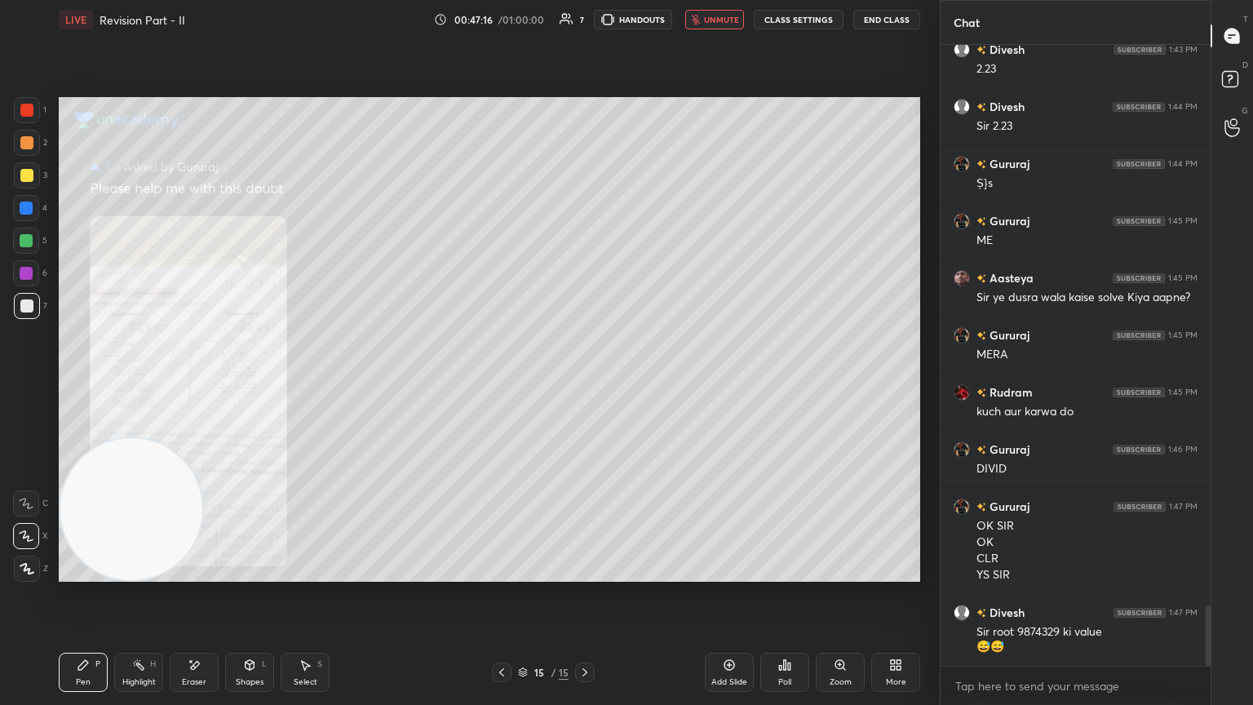
click at [585, 20] on span "unmute" at bounding box center [721, 19] width 35 height 11
click at [585, 383] on icon at bounding box center [729, 664] width 13 height 13
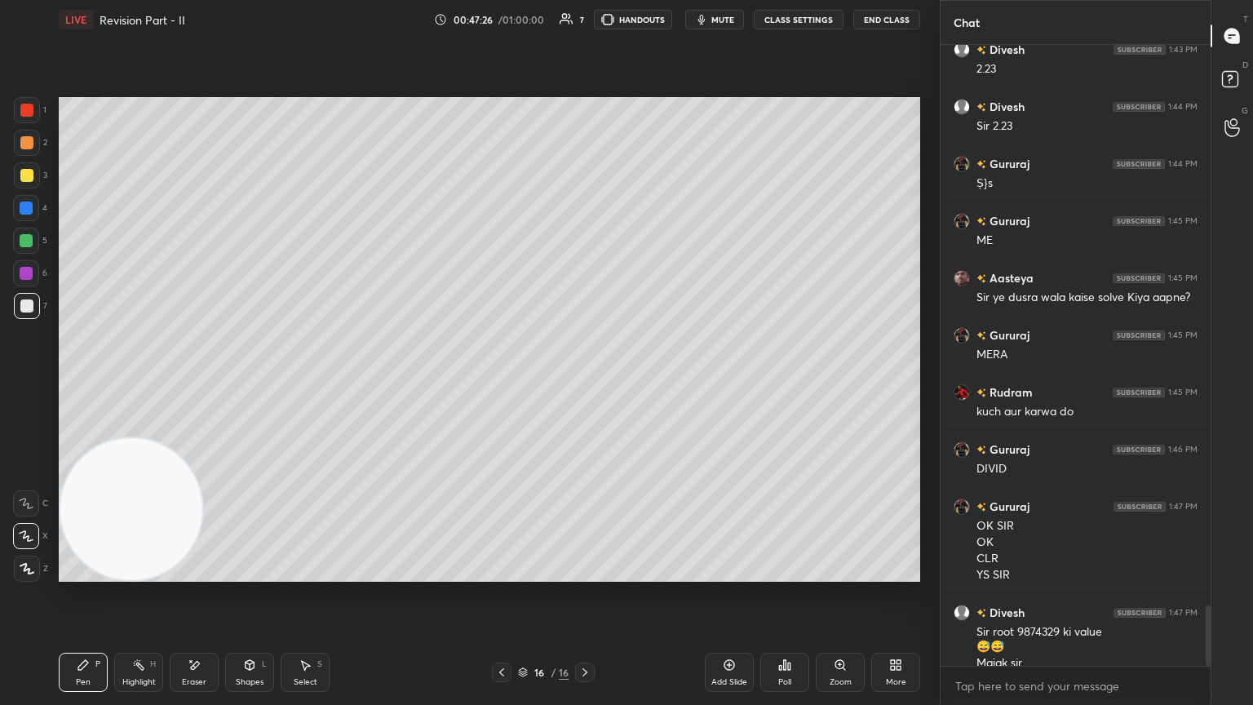
scroll to position [5756, 0]
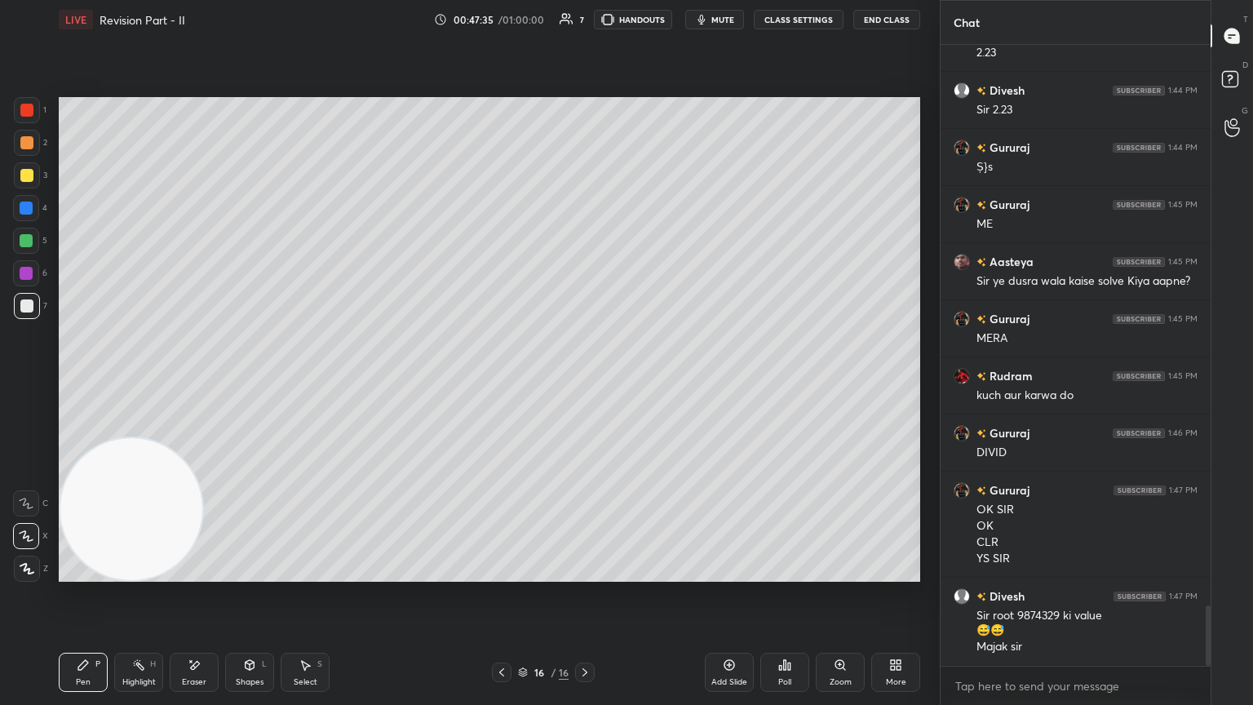
drag, startPoint x: 302, startPoint y: 676, endPoint x: 292, endPoint y: 669, distance: 11.8
click at [295, 383] on div "Select S" at bounding box center [305, 672] width 49 height 39
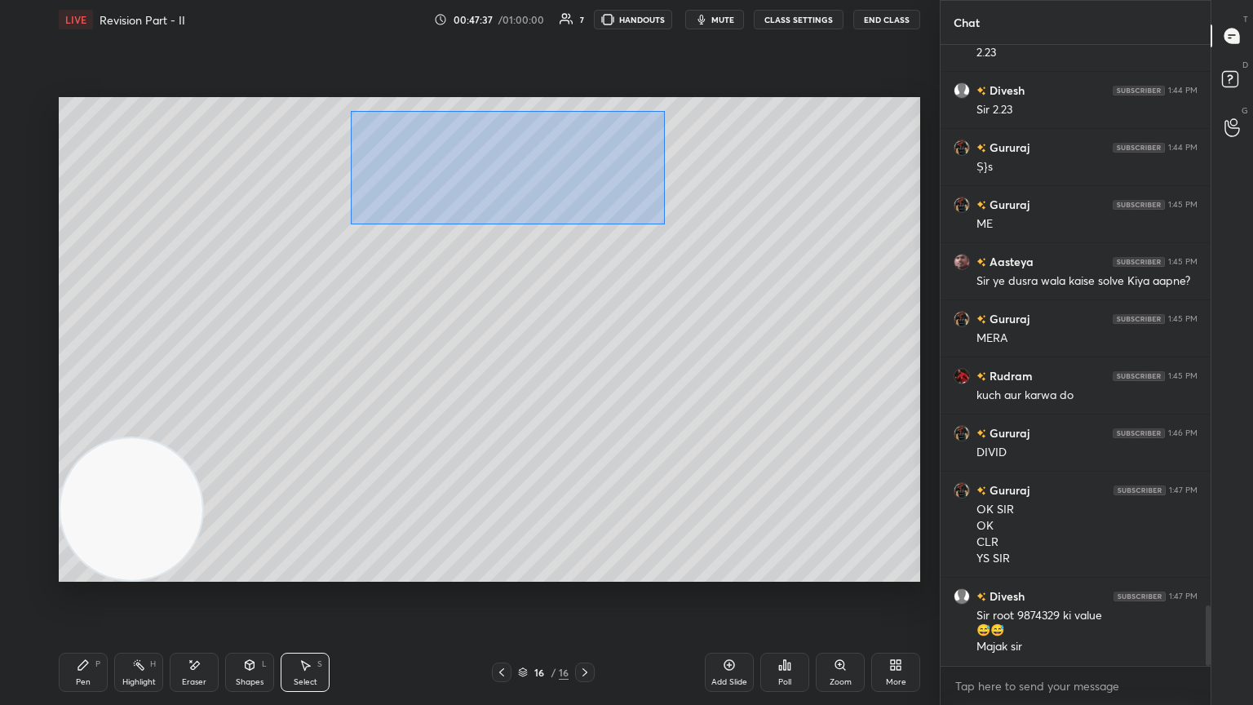
drag, startPoint x: 372, startPoint y: 108, endPoint x: 668, endPoint y: 259, distance: 332.8
click at [585, 259] on div "0 ° Undo Copy Duplicate Duplicate to new slide Delete" at bounding box center [490, 339] width 862 height 485
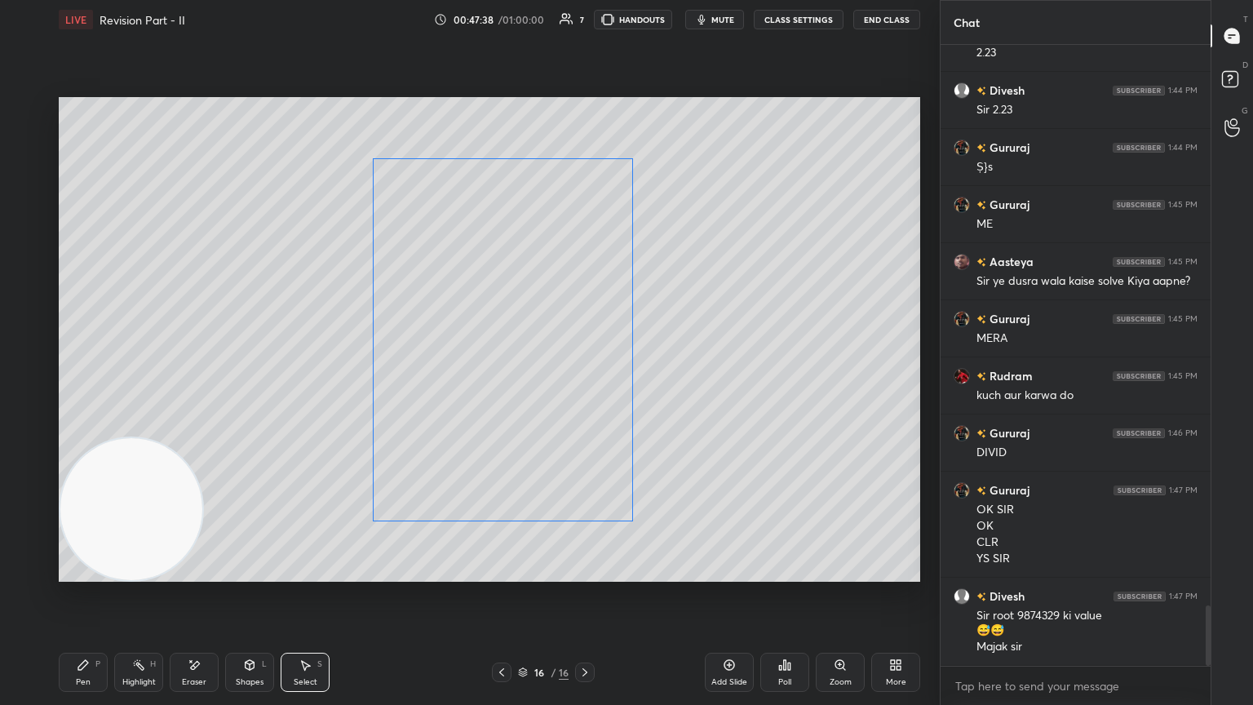
drag, startPoint x: 511, startPoint y: 176, endPoint x: 508, endPoint y: 232, distance: 55.5
click at [509, 233] on div "0 ° Undo Copy Duplicate Duplicate to new slide Delete" at bounding box center [490, 339] width 862 height 485
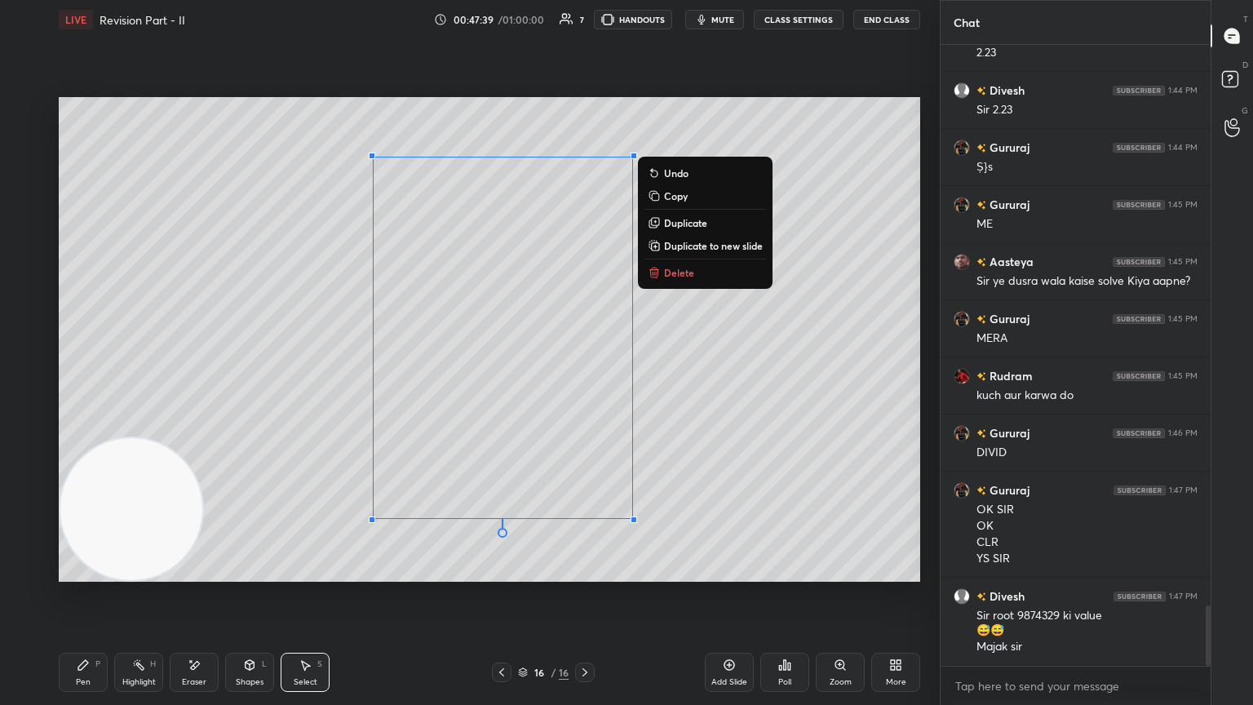
click at [78, 383] on icon at bounding box center [83, 665] width 10 height 10
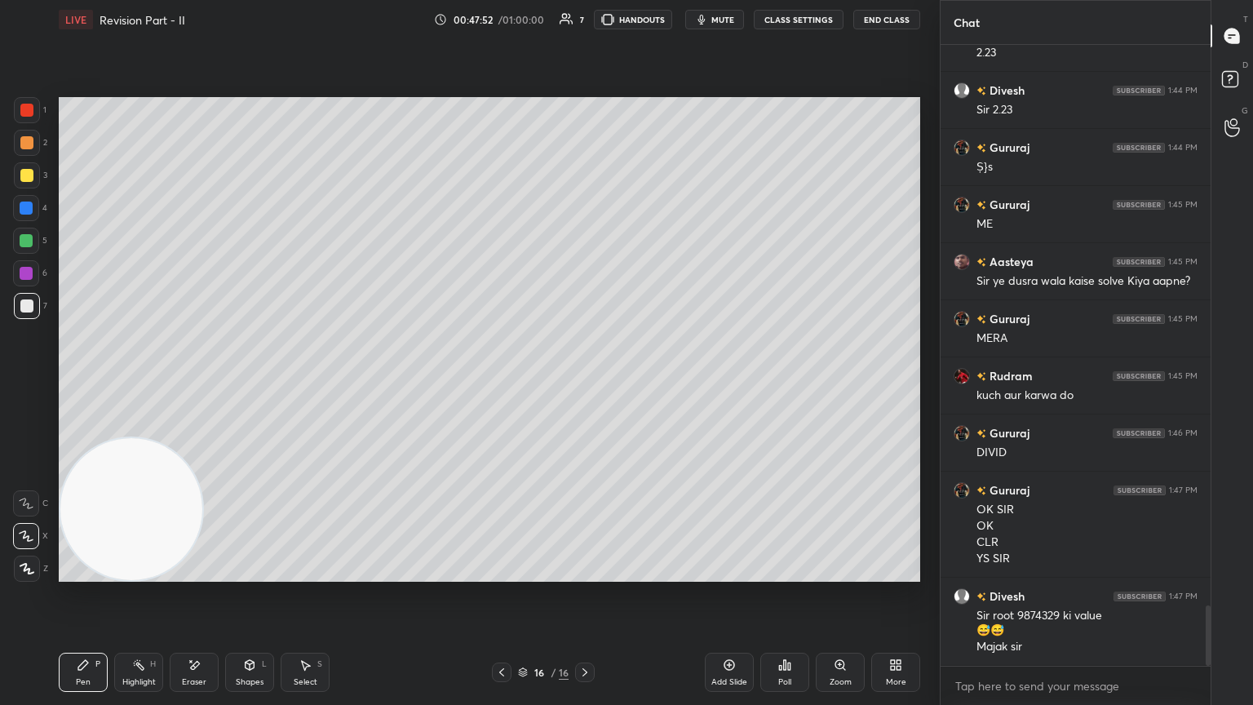
scroll to position [5813, 0]
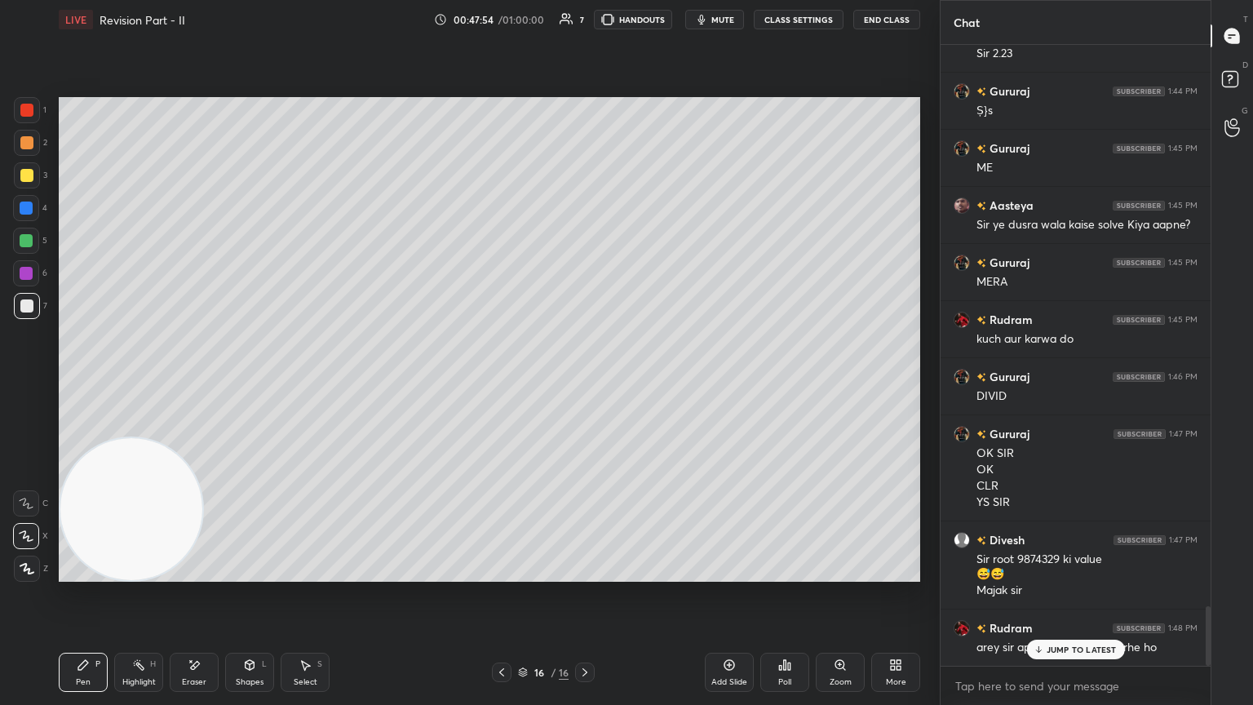
click at [585, 383] on p "JUMP TO LATEST" at bounding box center [1082, 650] width 70 height 10
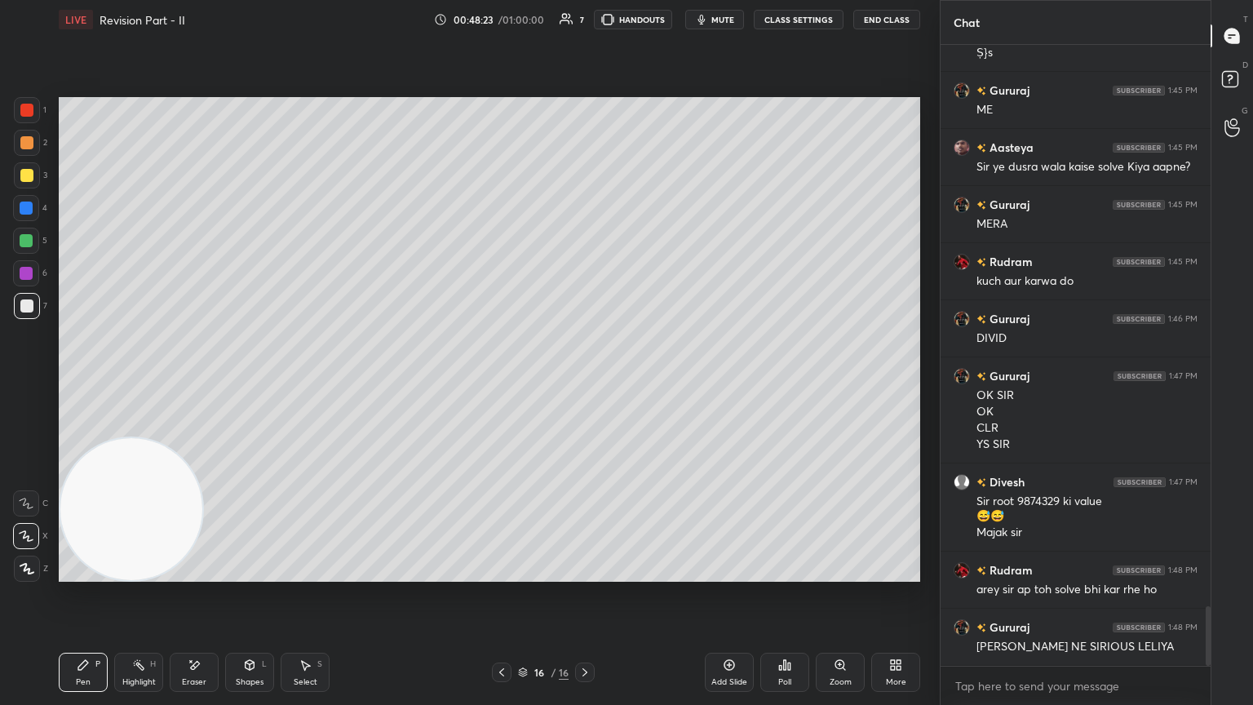
scroll to position [5927, 0]
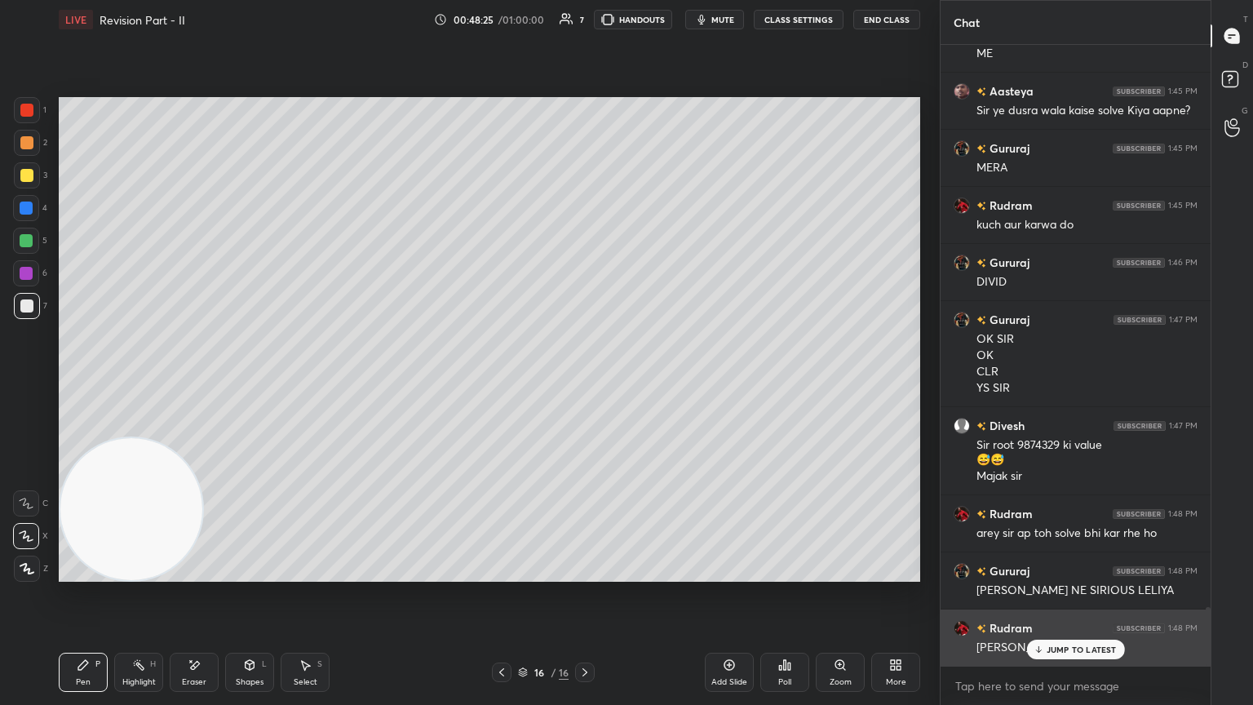
click at [585, 383] on p "JUMP TO LATEST" at bounding box center [1082, 650] width 70 height 10
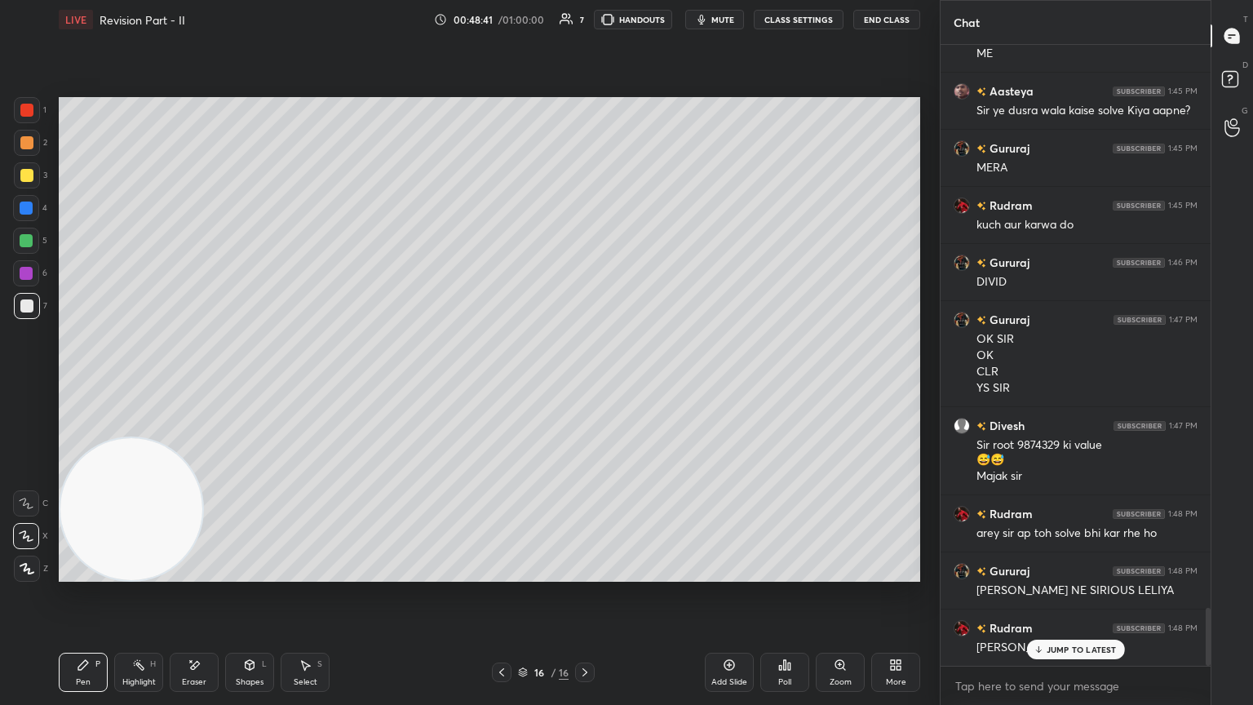
scroll to position [6028, 0]
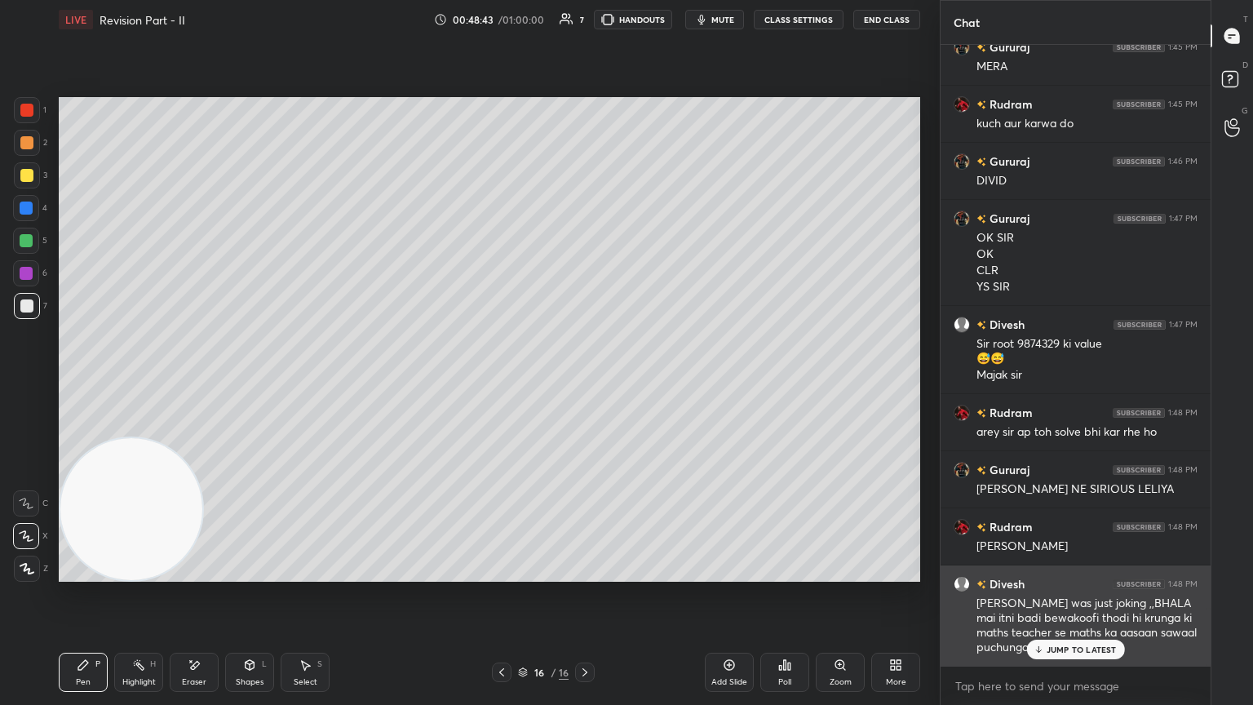
click at [585, 383] on p "JUMP TO LATEST" at bounding box center [1082, 650] width 70 height 10
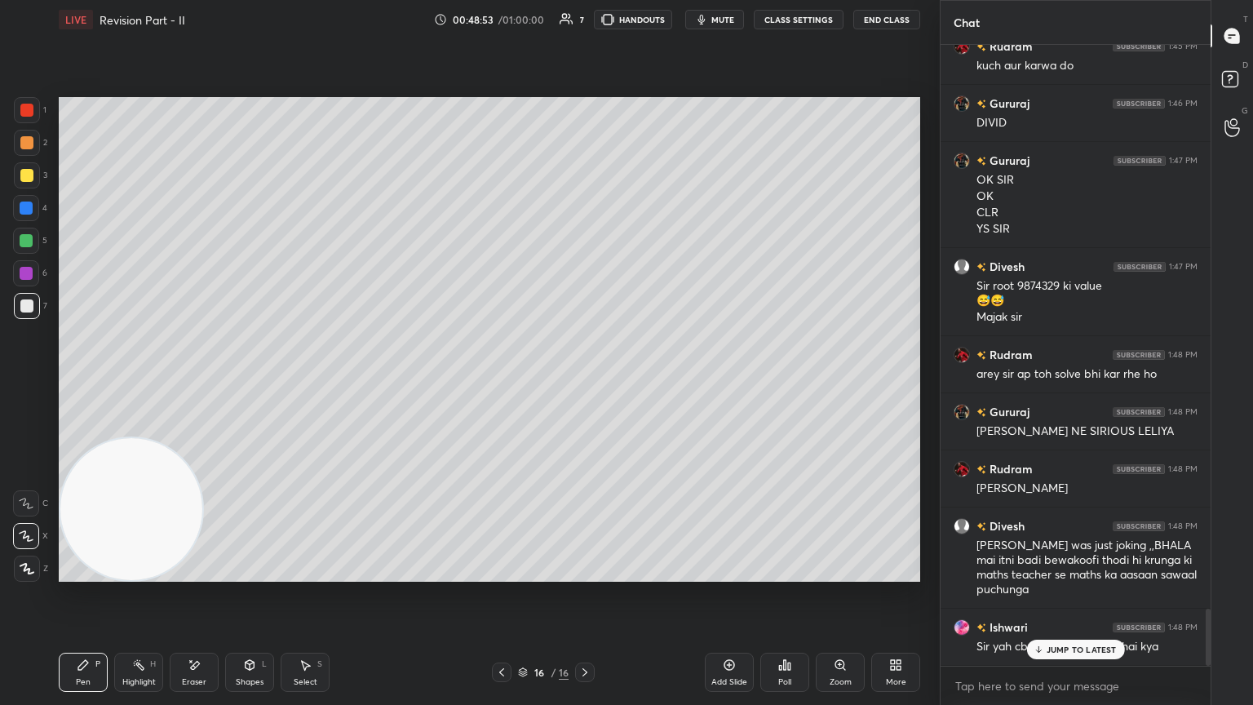
scroll to position [6142, 0]
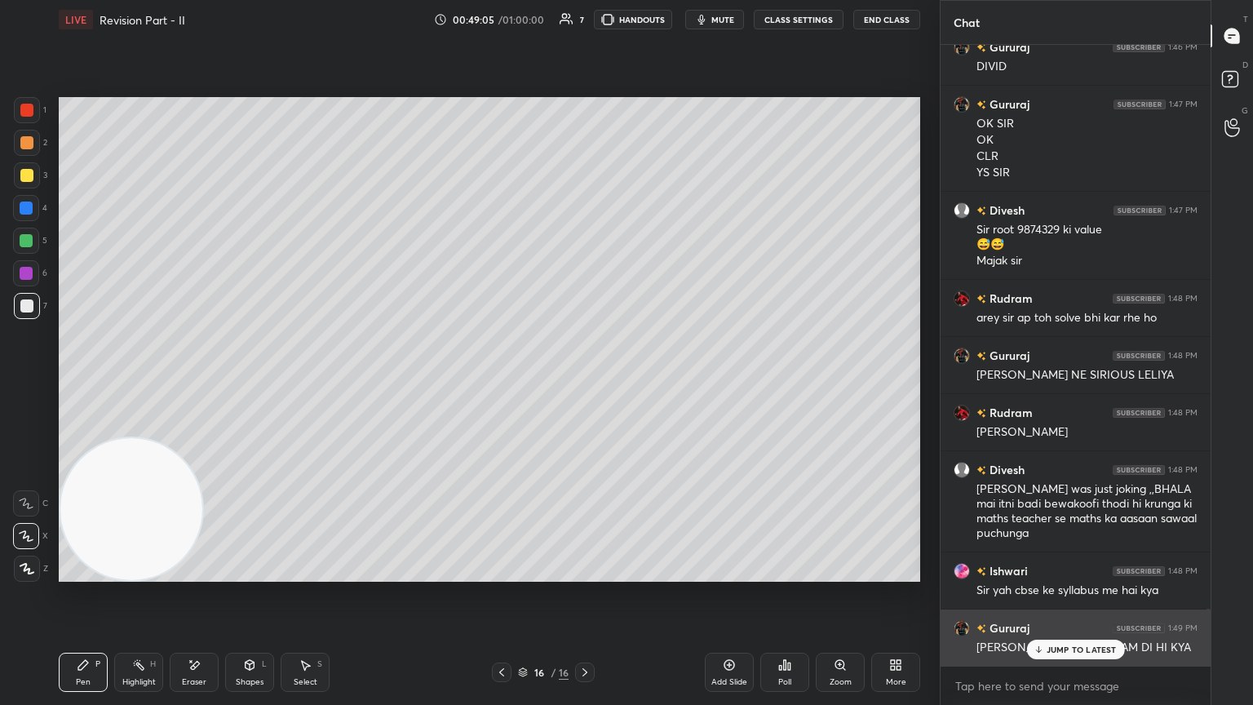
drag, startPoint x: 1045, startPoint y: 649, endPoint x: 1058, endPoint y: 647, distance: 13.2
click at [585, 383] on div "JUMP TO LATEST" at bounding box center [1075, 650] width 98 height 20
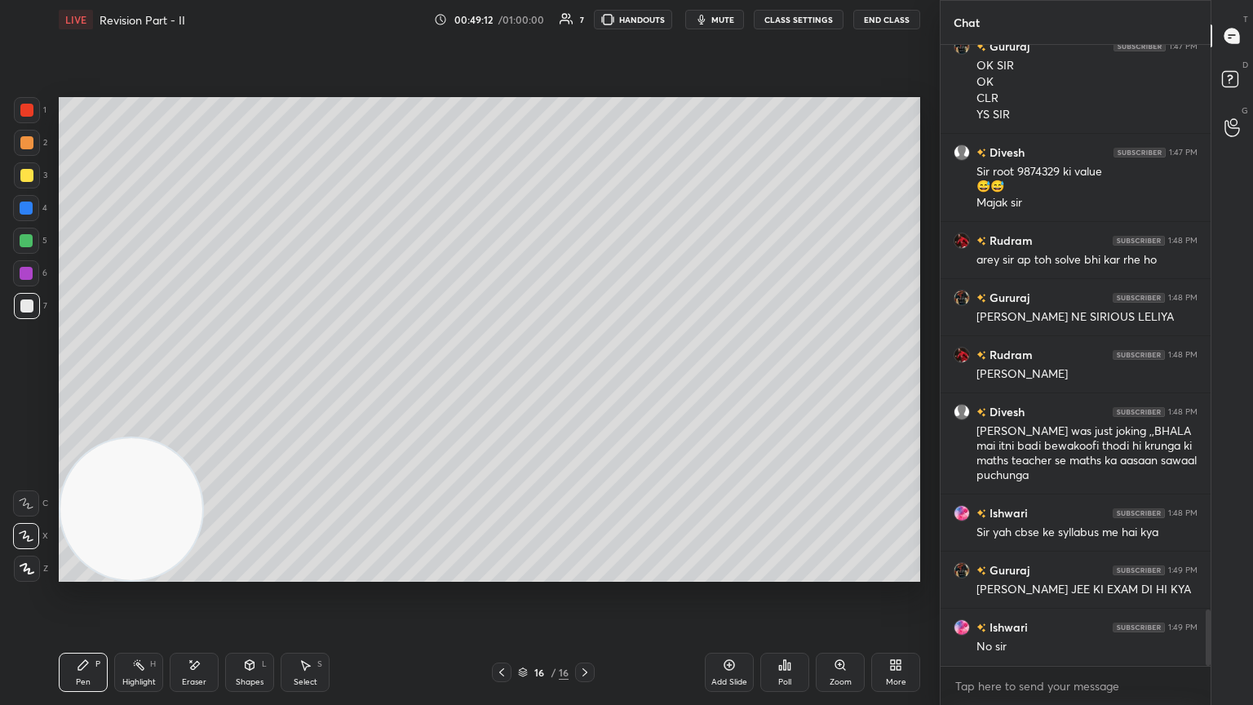
scroll to position [6257, 0]
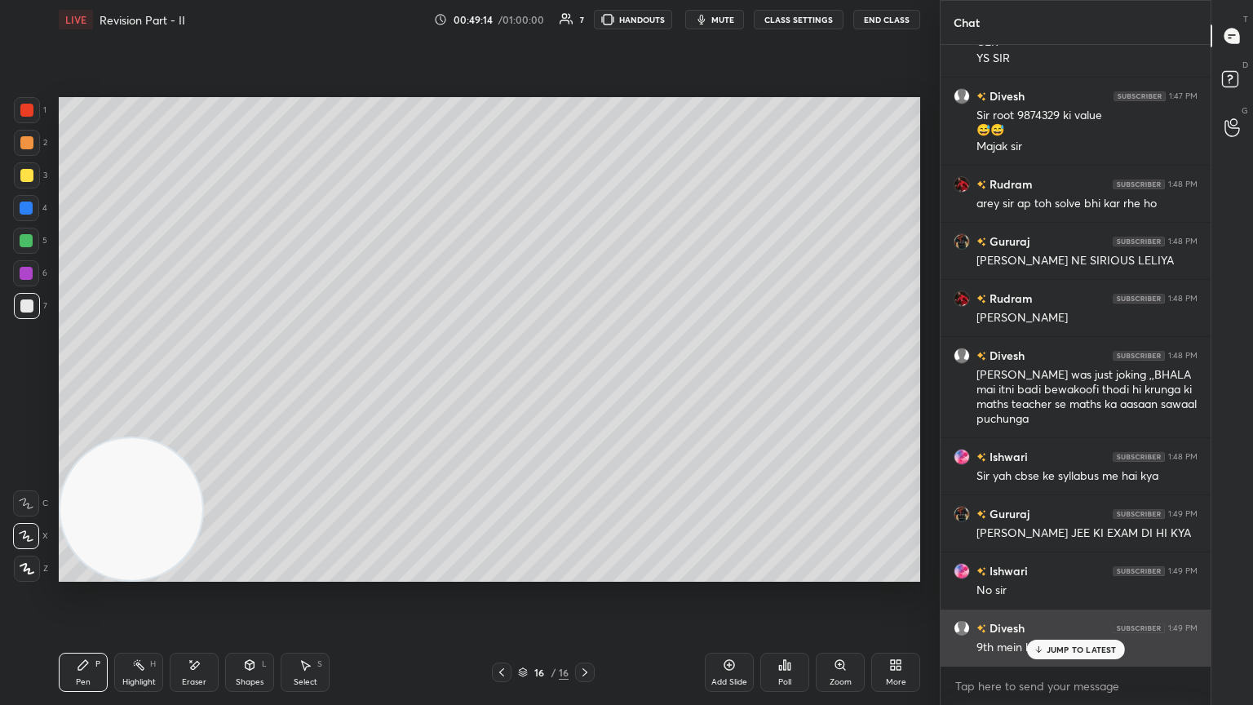
drag, startPoint x: 1045, startPoint y: 648, endPoint x: 1031, endPoint y: 645, distance: 14.9
click at [585, 383] on div "JUMP TO LATEST" at bounding box center [1075, 650] width 98 height 20
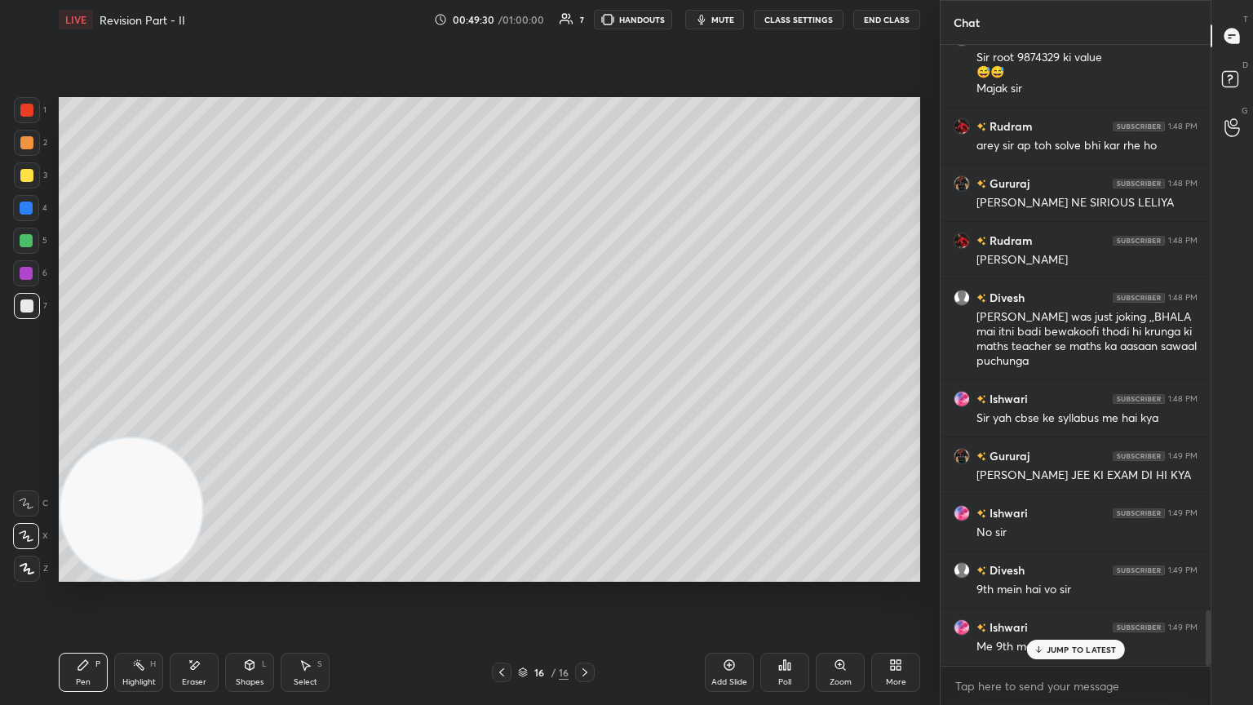
scroll to position [6371, 0]
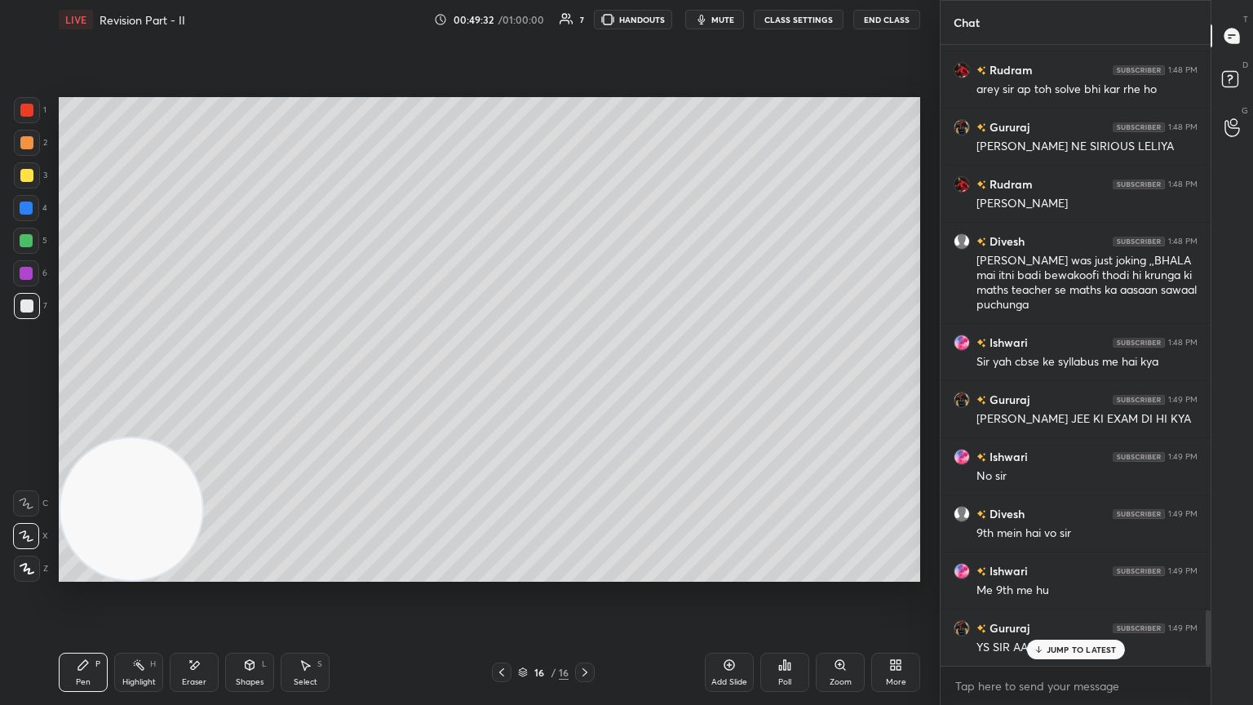
click at [585, 383] on div "JUMP TO LATEST" at bounding box center [1075, 650] width 98 height 20
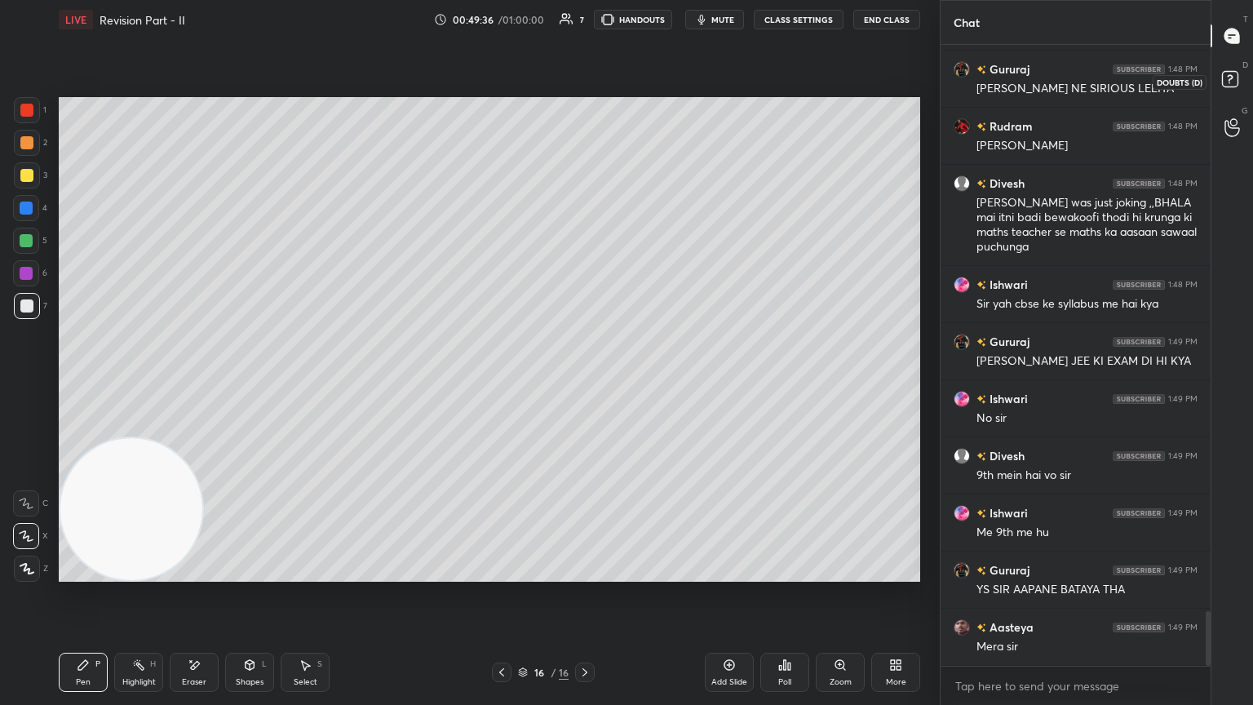
click at [585, 75] on rect at bounding box center [1230, 80] width 16 height 16
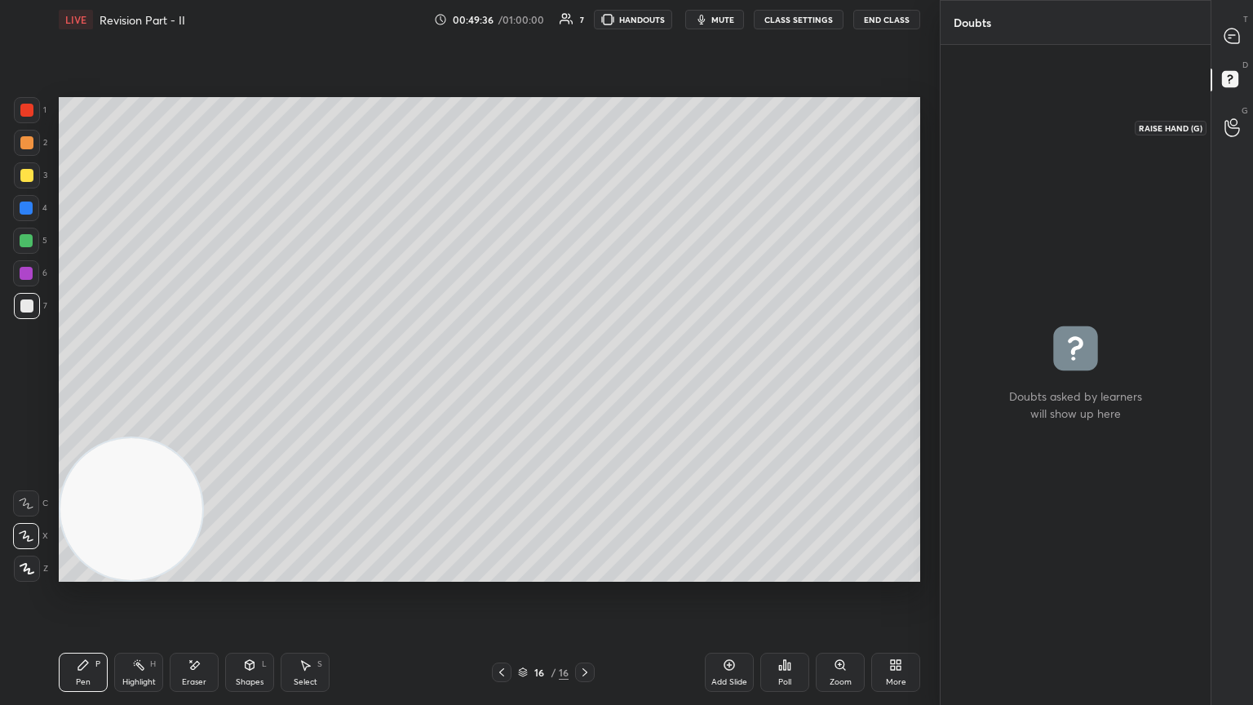
drag, startPoint x: 1230, startPoint y: 120, endPoint x: 1227, endPoint y: 99, distance: 21.4
click at [585, 118] on icon at bounding box center [1233, 127] width 16 height 19
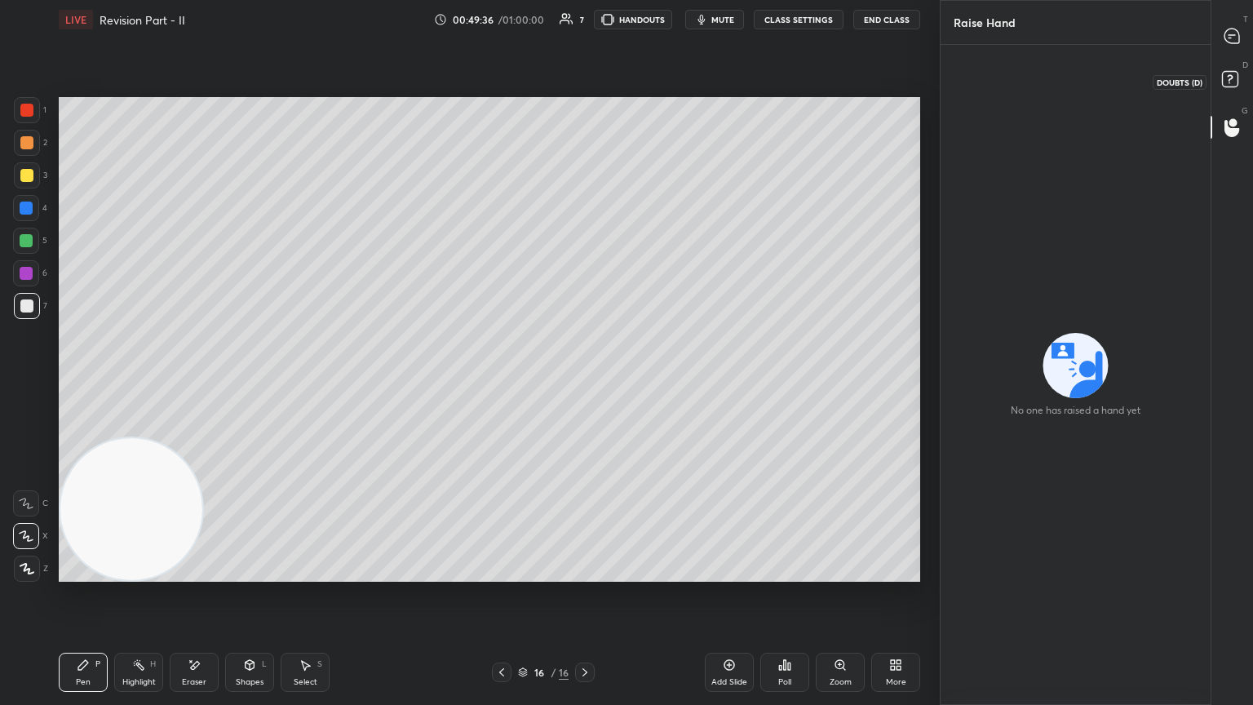
click at [585, 72] on rect at bounding box center [1230, 80] width 16 height 16
click at [585, 36] on div at bounding box center [1233, 35] width 33 height 29
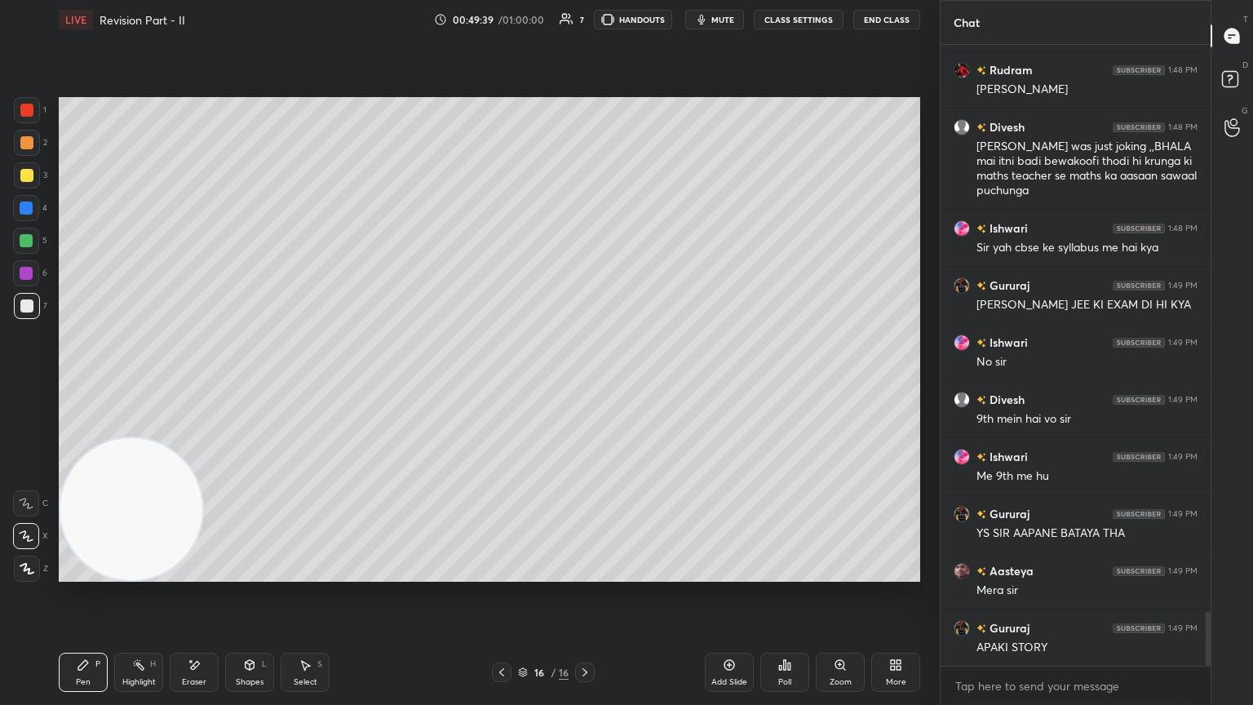
scroll to position [6543, 0]
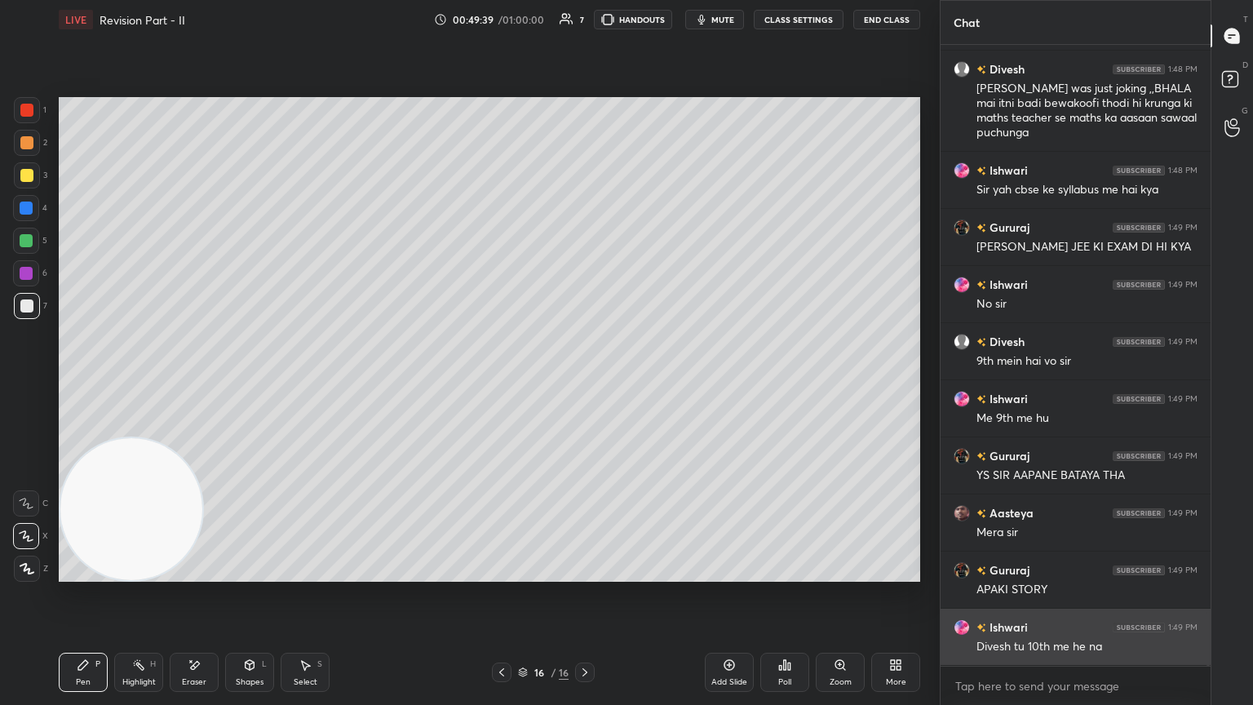
click at [585, 383] on div "Gururaj 1:48 PM SIR JI NE SIRIOUS LELIYA Rudram 1:48 PM sirji ap mahan ho Dives…" at bounding box center [1076, 355] width 270 height 621
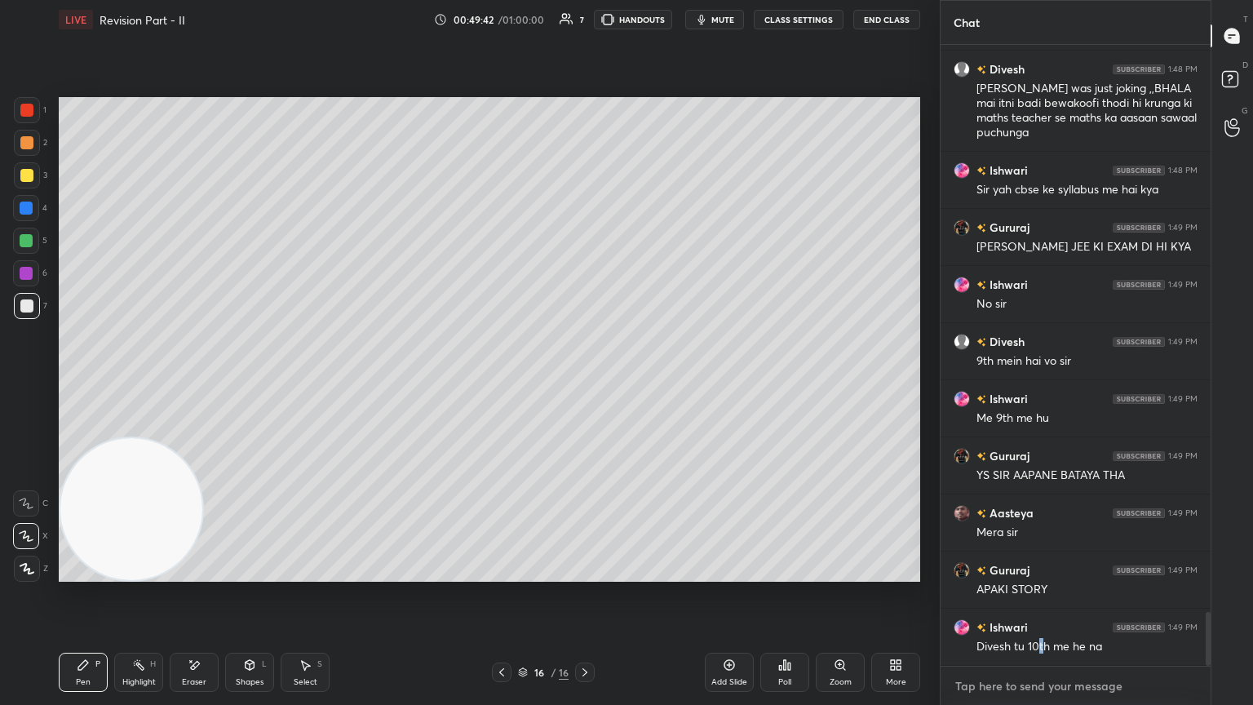
click at [585, 383] on textarea at bounding box center [1076, 686] width 244 height 26
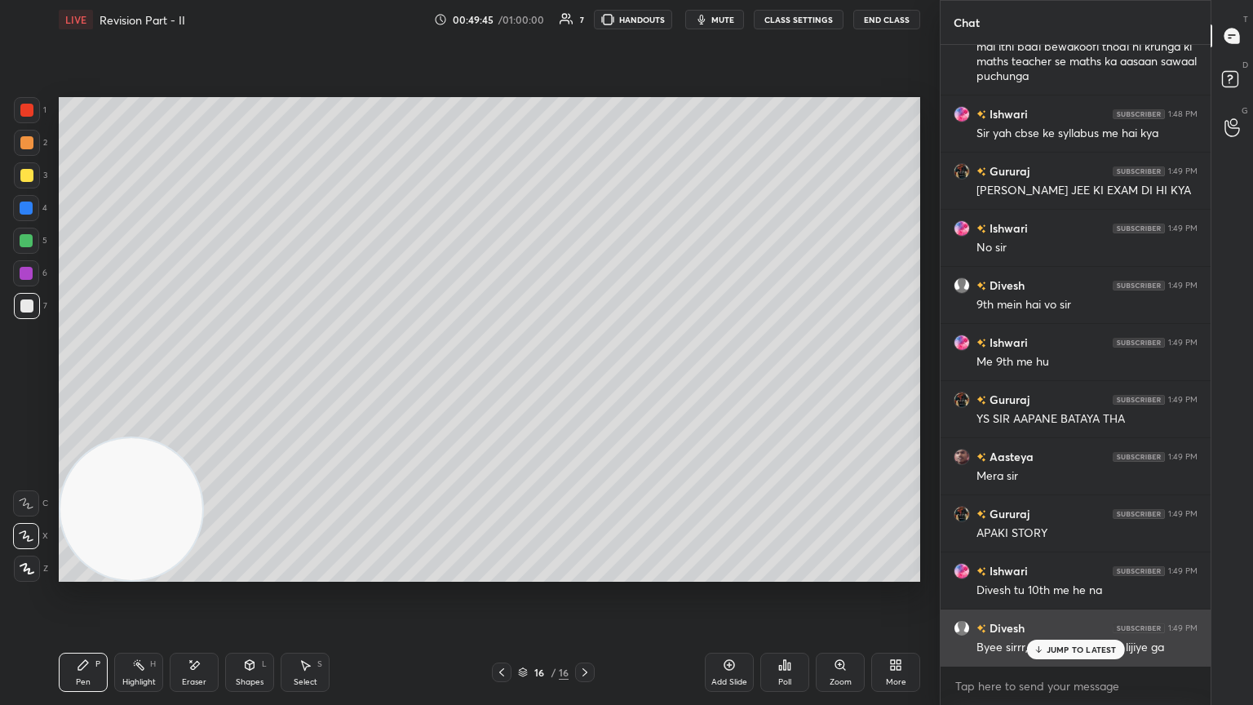
click at [585, 383] on div "JUMP TO LATEST" at bounding box center [1075, 650] width 98 height 20
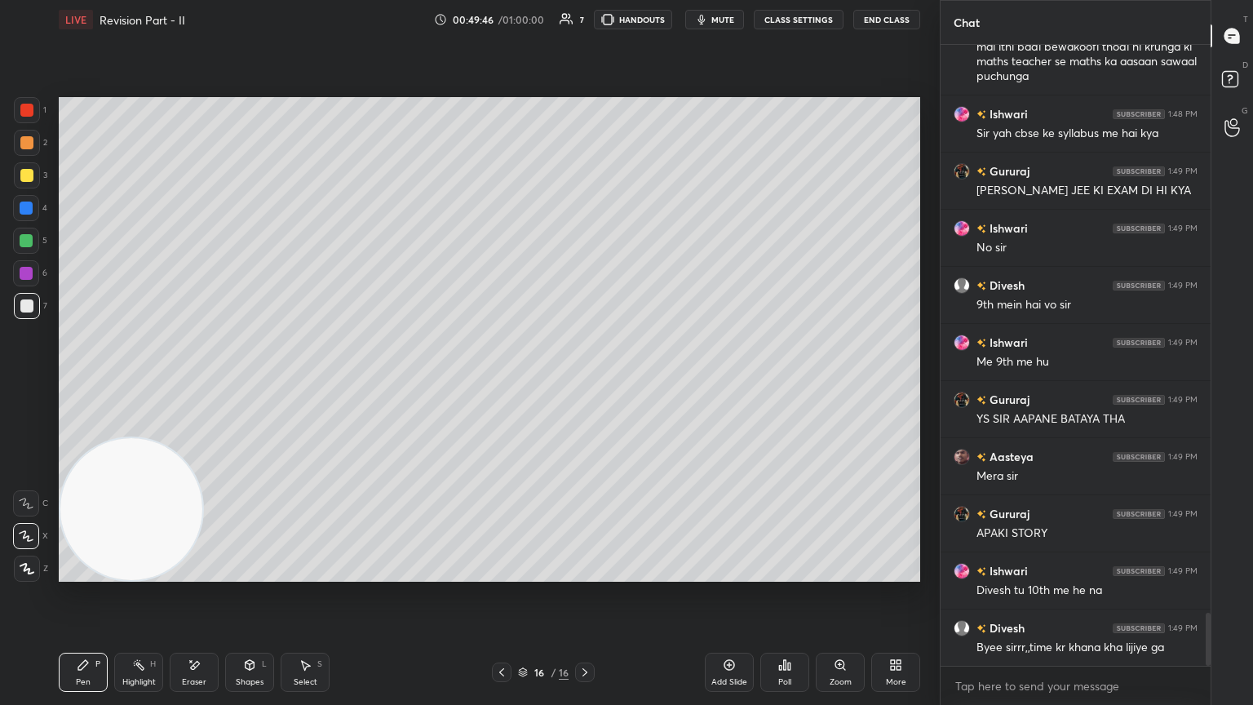
scroll to position [6657, 0]
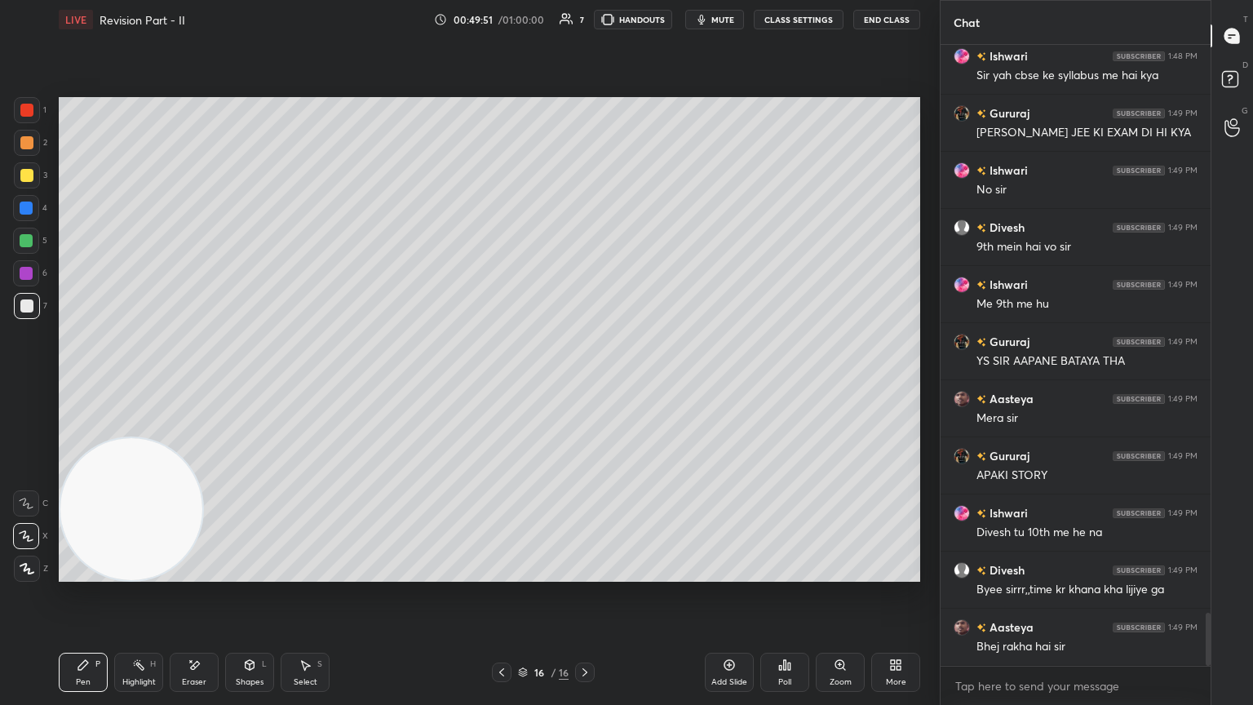
click at [499, 383] on icon at bounding box center [501, 672] width 13 height 13
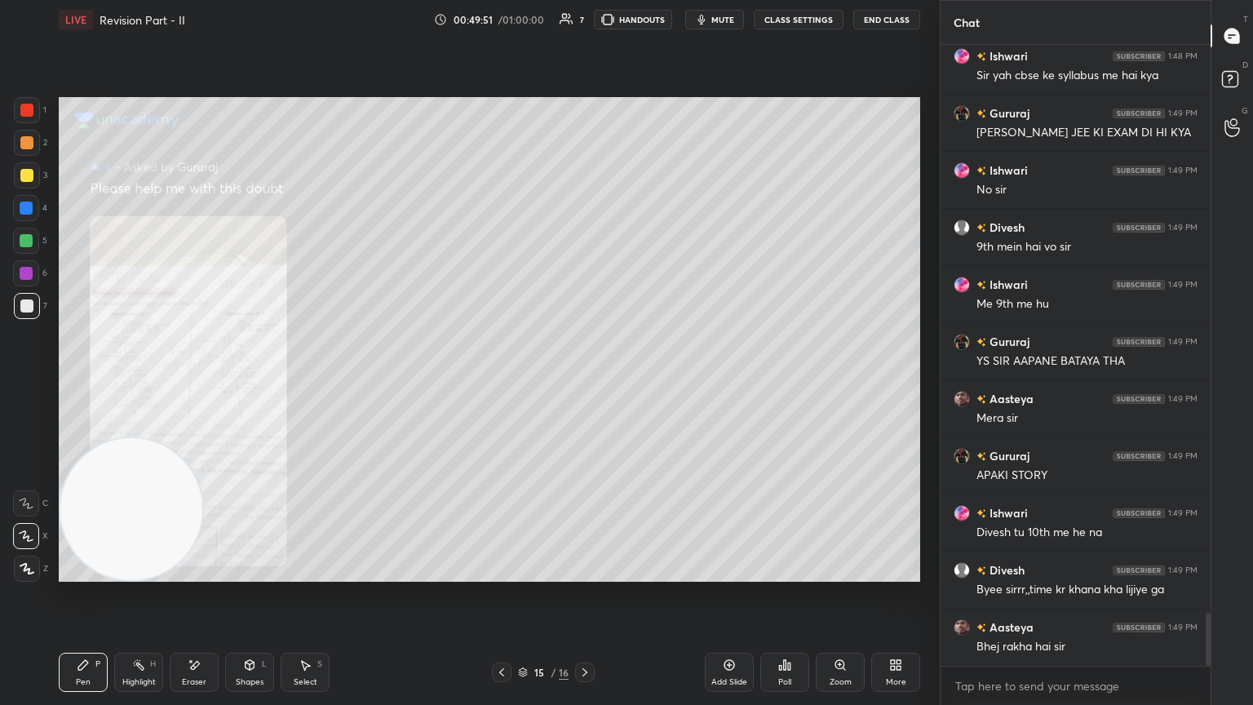
click at [503, 383] on icon at bounding box center [501, 672] width 13 height 13
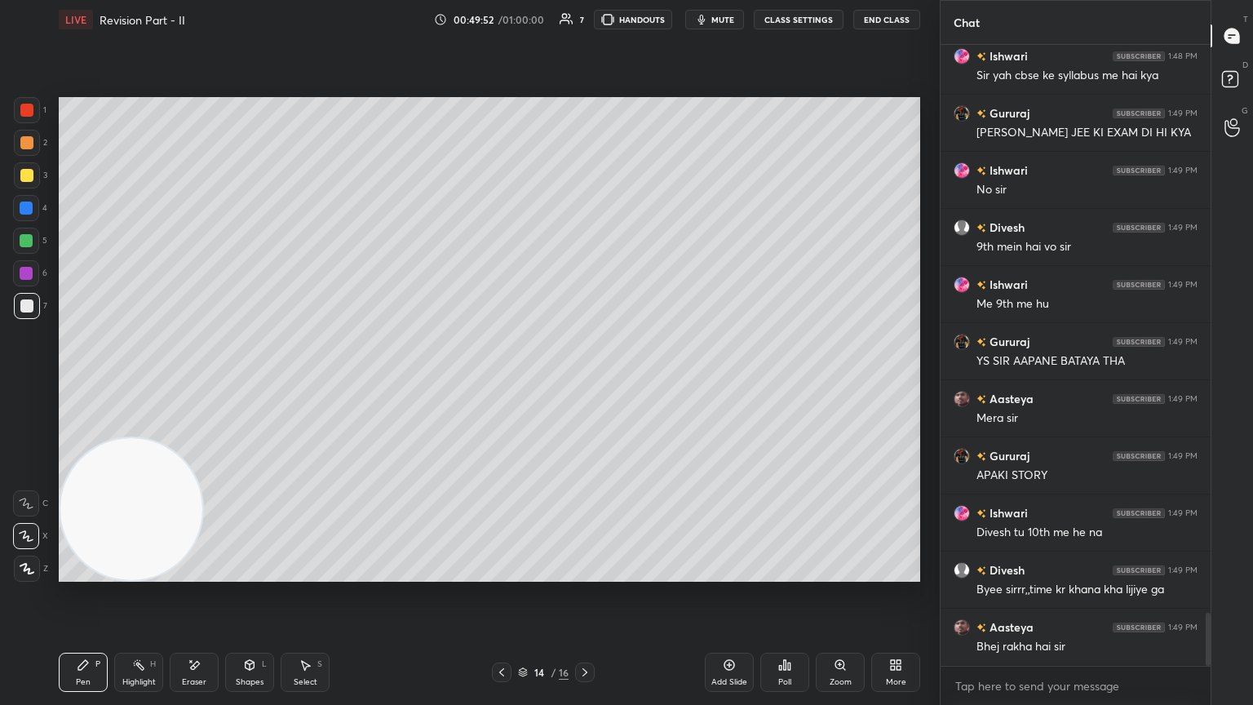
click at [503, 383] on icon at bounding box center [501, 672] width 13 height 13
click at [505, 383] on icon at bounding box center [501, 672] width 13 height 13
click at [506, 383] on div at bounding box center [502, 673] width 20 height 20
click at [506, 383] on div "Pen P Highlight H Eraser Shapes L Select S 11 / 16 Add Slide Poll Zoom More" at bounding box center [490, 672] width 862 height 65
click at [506, 383] on div at bounding box center [502, 673] width 20 height 20
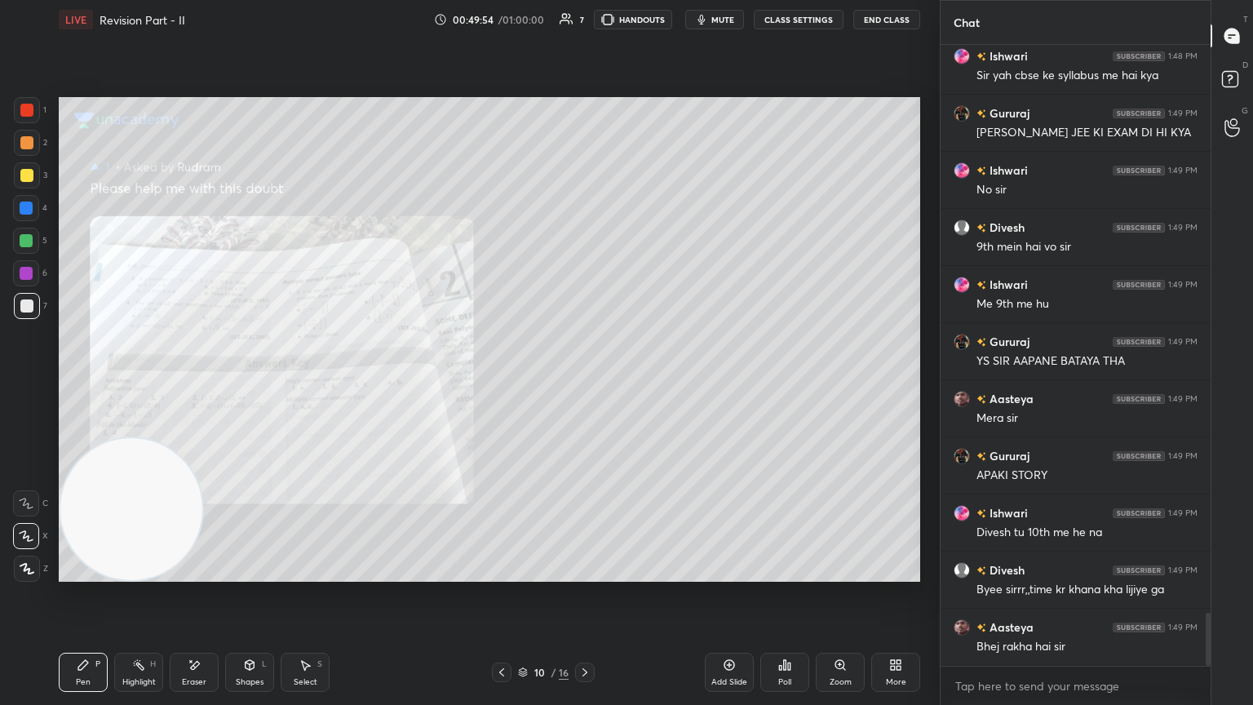
click at [503, 383] on icon at bounding box center [501, 672] width 13 height 13
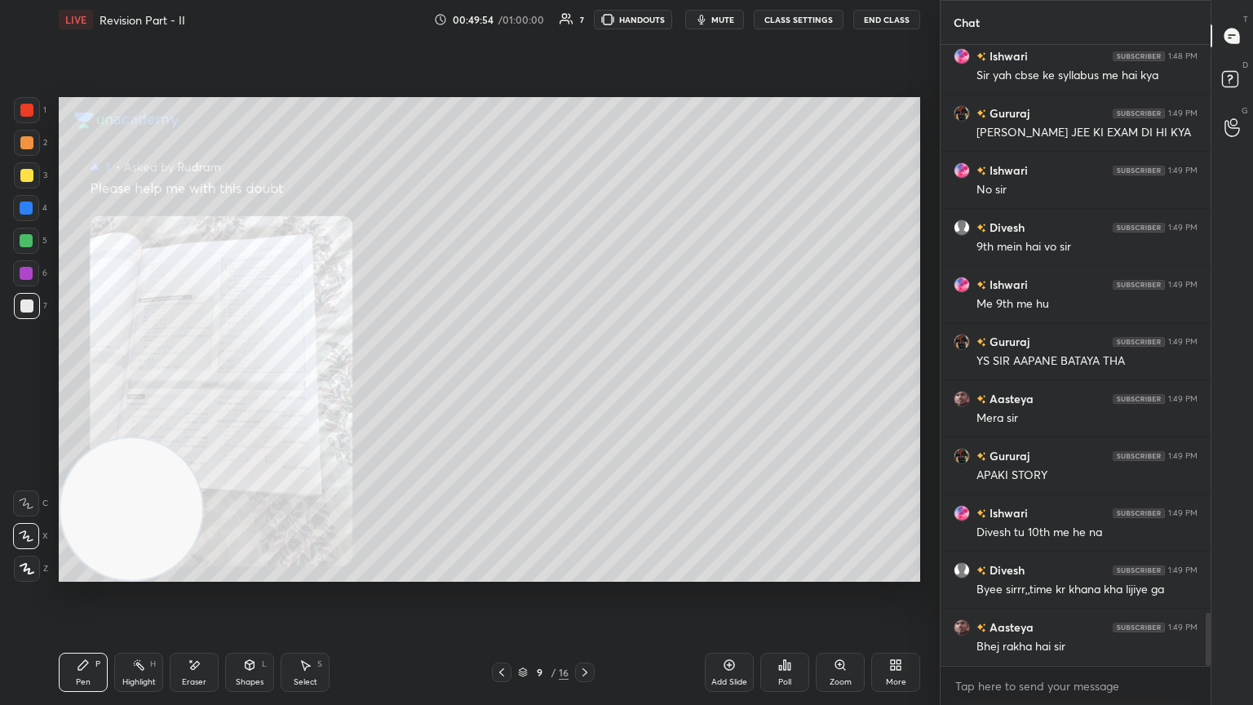
click at [503, 383] on icon at bounding box center [501, 672] width 5 height 8
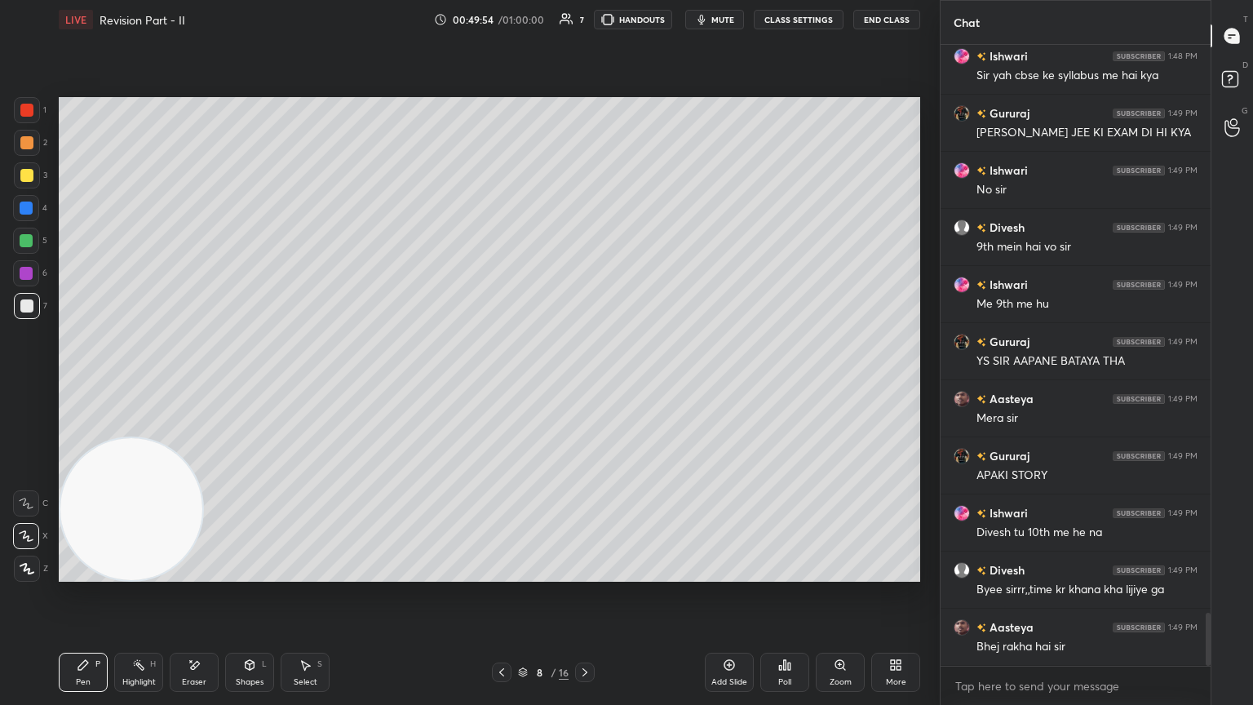
click at [507, 383] on icon at bounding box center [501, 672] width 13 height 13
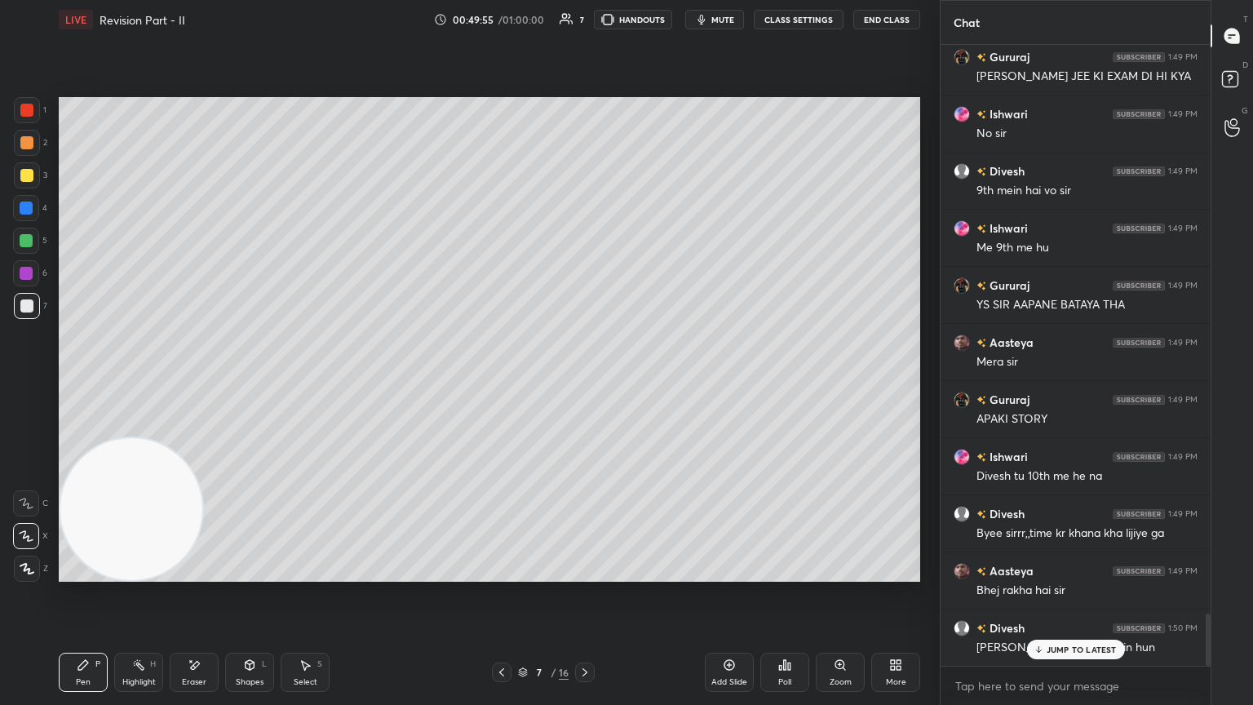
click at [585, 383] on icon at bounding box center [584, 672] width 13 height 13
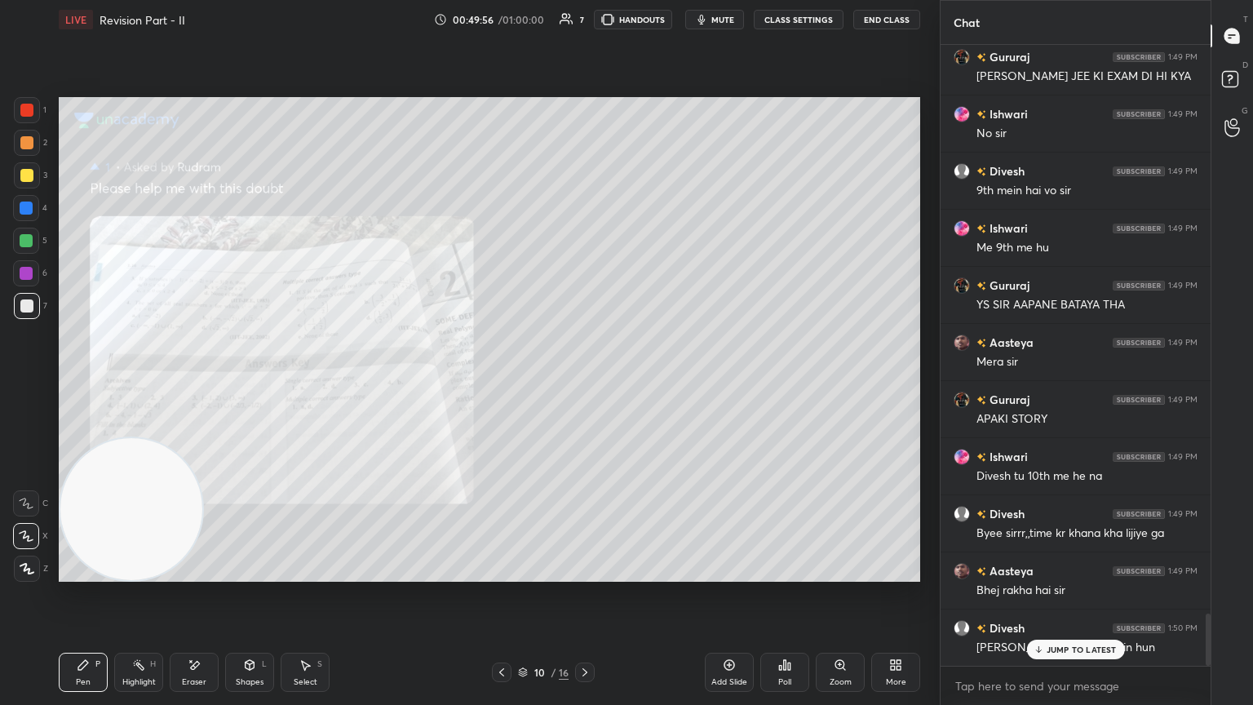
click at [584, 383] on icon at bounding box center [584, 672] width 13 height 13
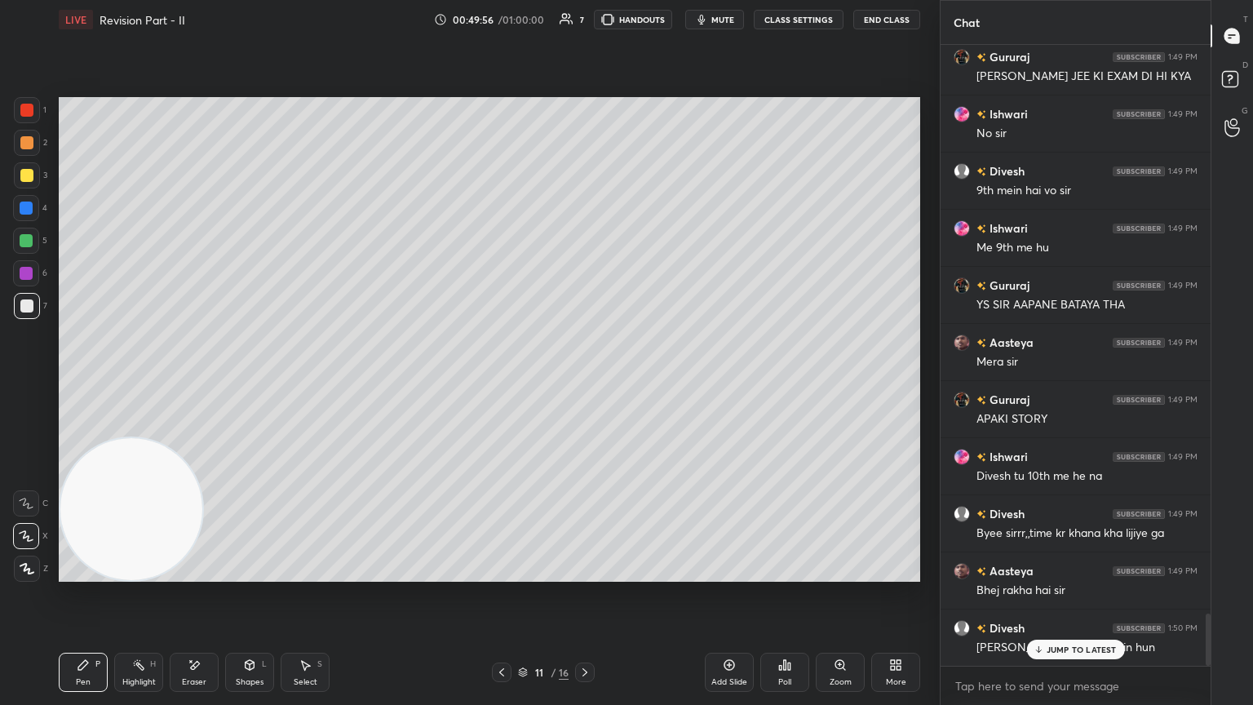
click at [583, 383] on icon at bounding box center [584, 672] width 13 height 13
click at [585, 383] on icon at bounding box center [584, 672] width 13 height 13
click at [584, 383] on icon at bounding box center [584, 672] width 13 height 13
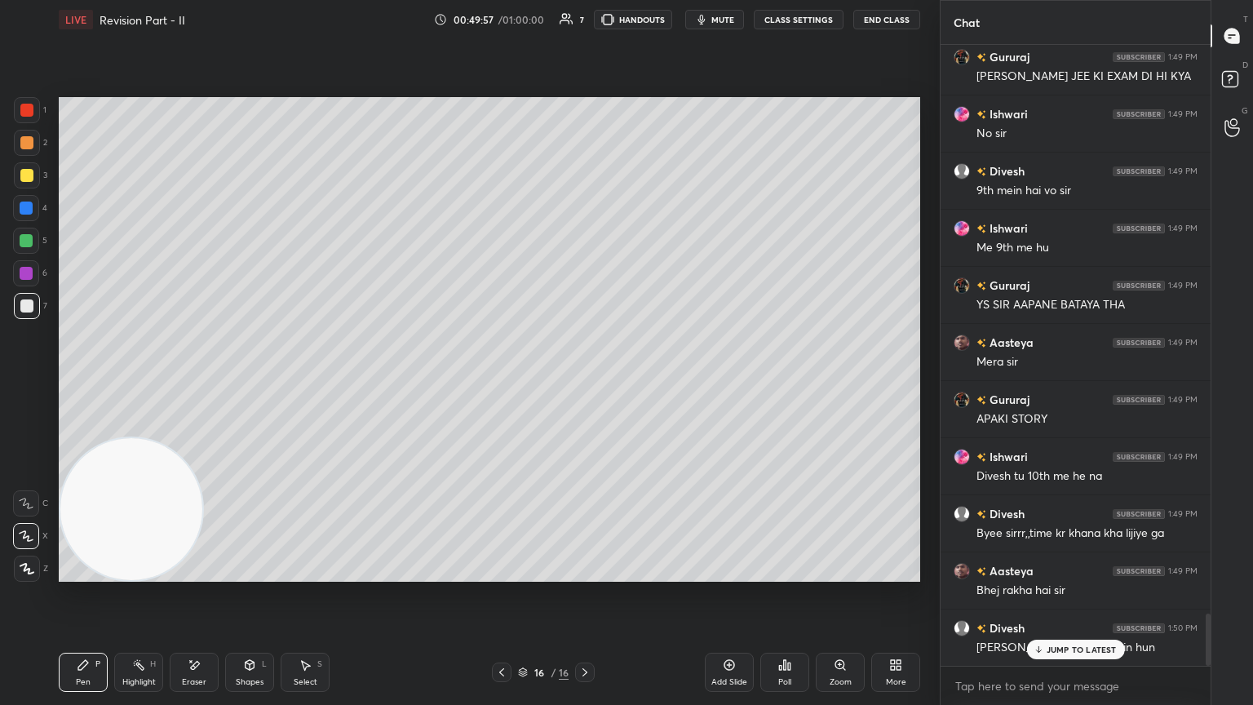
click at [584, 383] on icon at bounding box center [585, 672] width 5 height 8
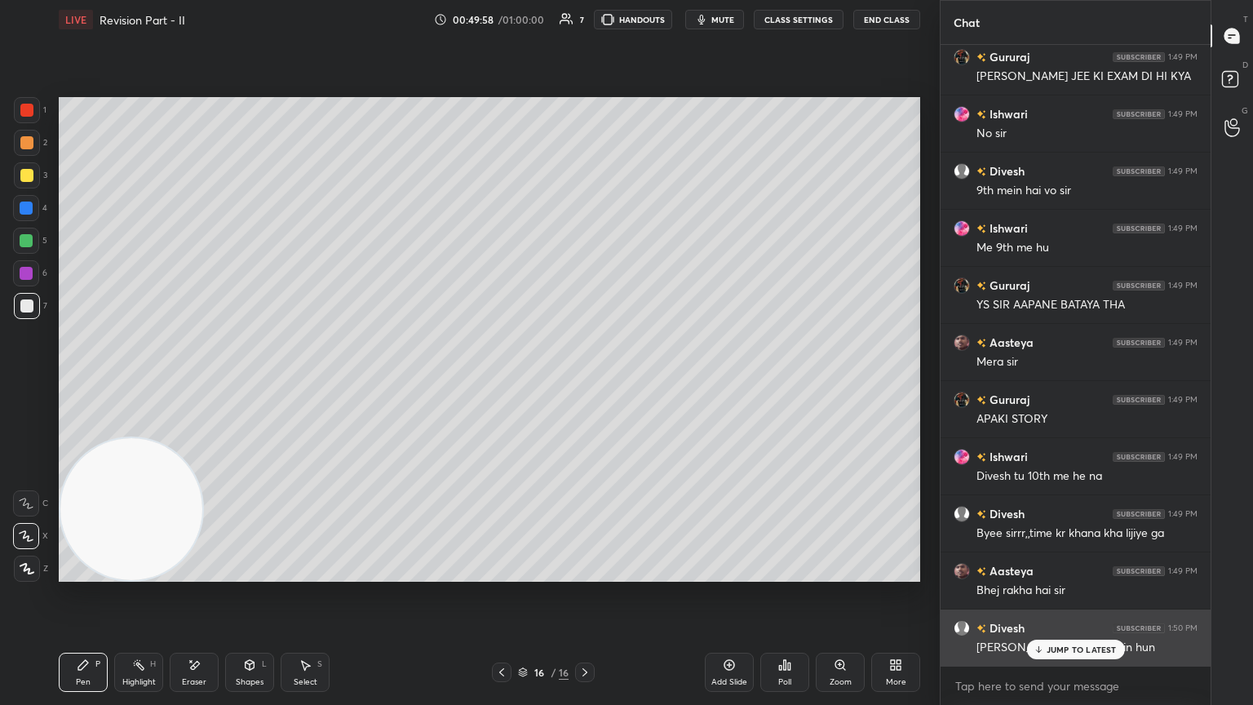
click at [585, 383] on div "JUMP TO LATEST" at bounding box center [1075, 650] width 98 height 20
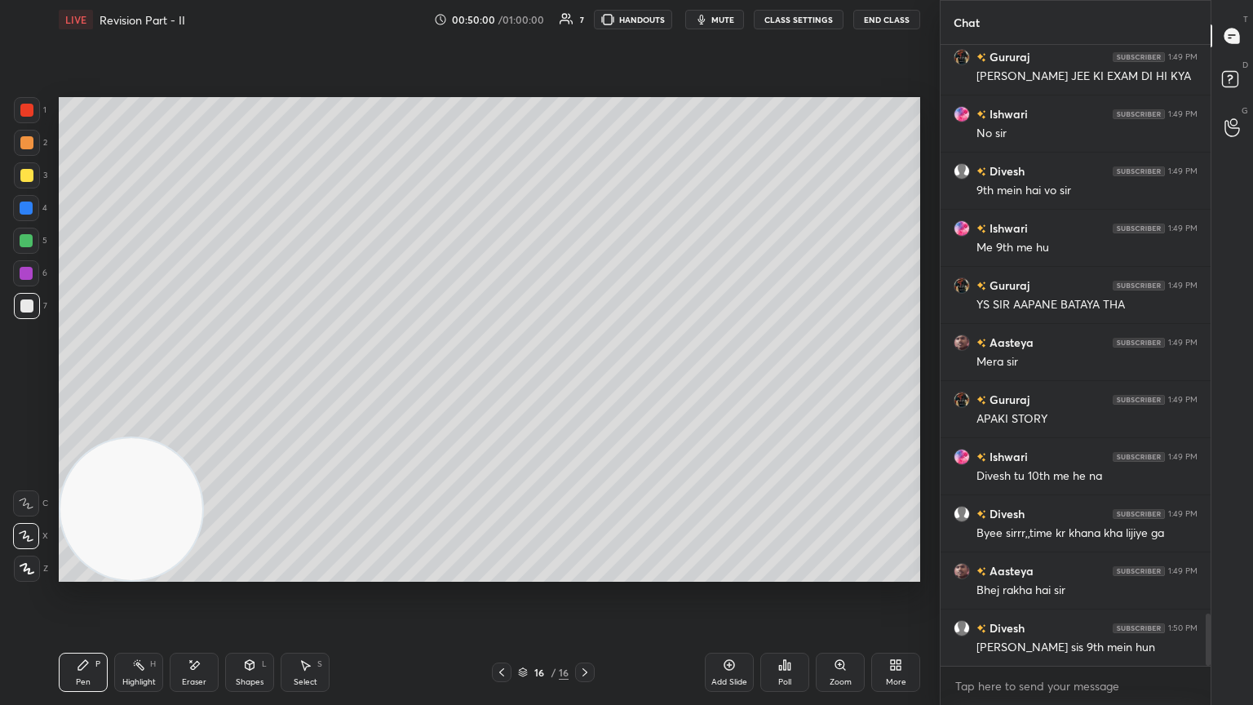
drag, startPoint x: 193, startPoint y: 685, endPoint x: 185, endPoint y: 685, distance: 8.2
click at [189, 383] on div "Eraser" at bounding box center [194, 672] width 49 height 39
click at [24, 383] on span "Erase all" at bounding box center [26, 568] width 24 height 11
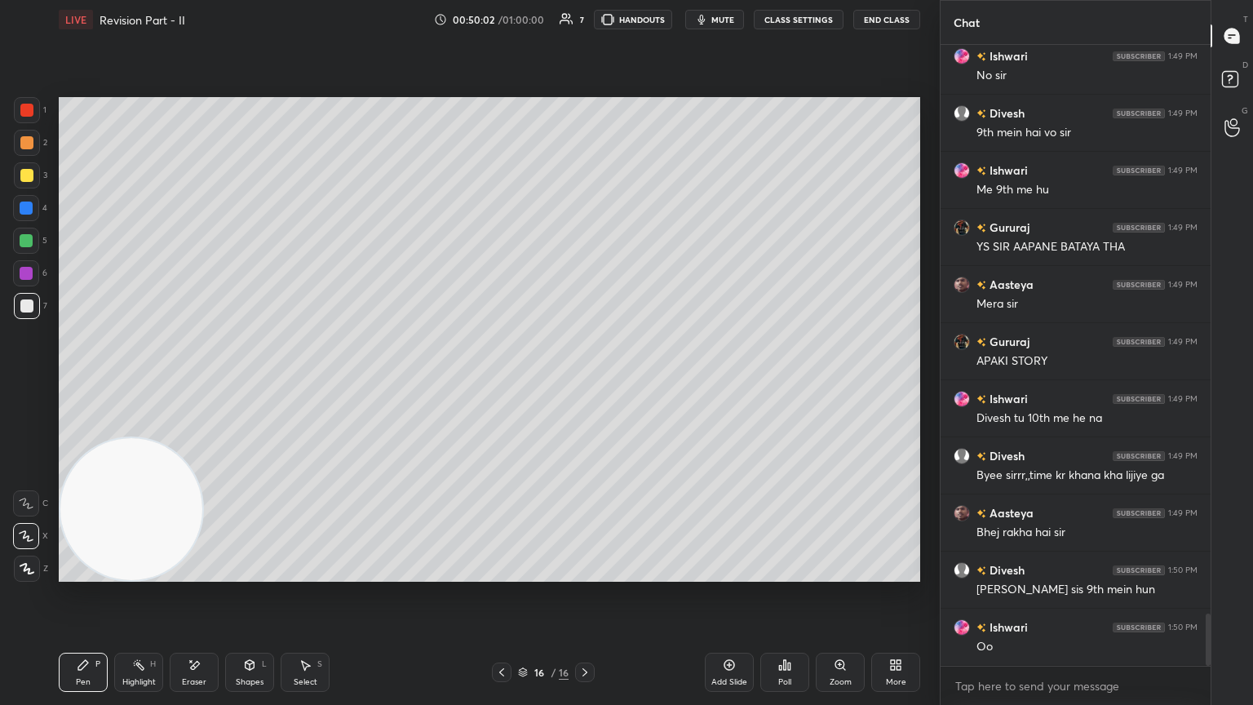
scroll to position [6828, 0]
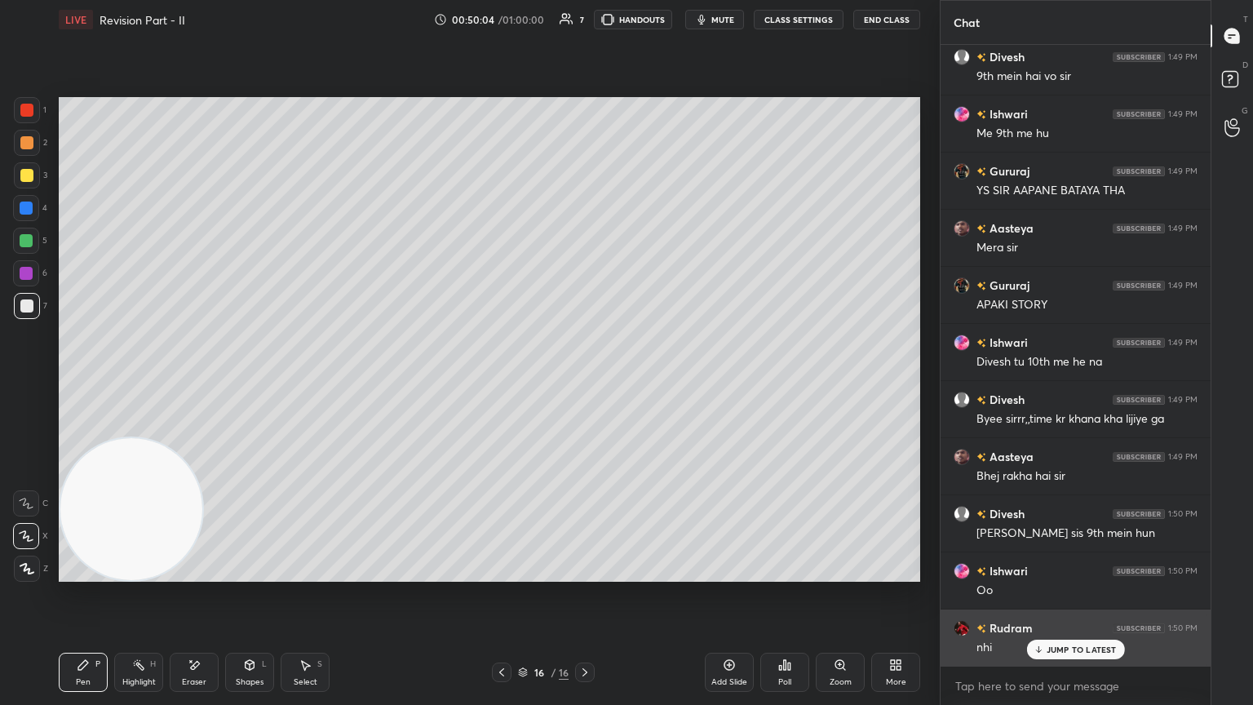
click at [585, 383] on p "JUMP TO LATEST" at bounding box center [1082, 650] width 70 height 10
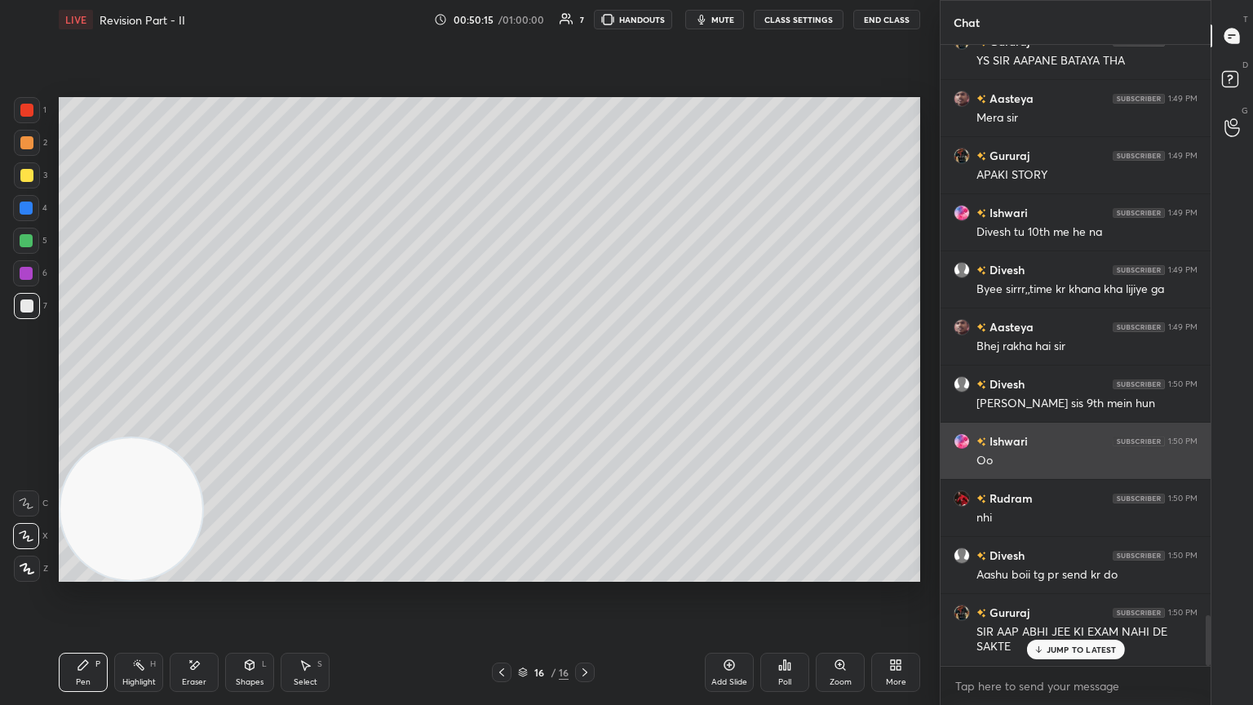
scroll to position [7014, 0]
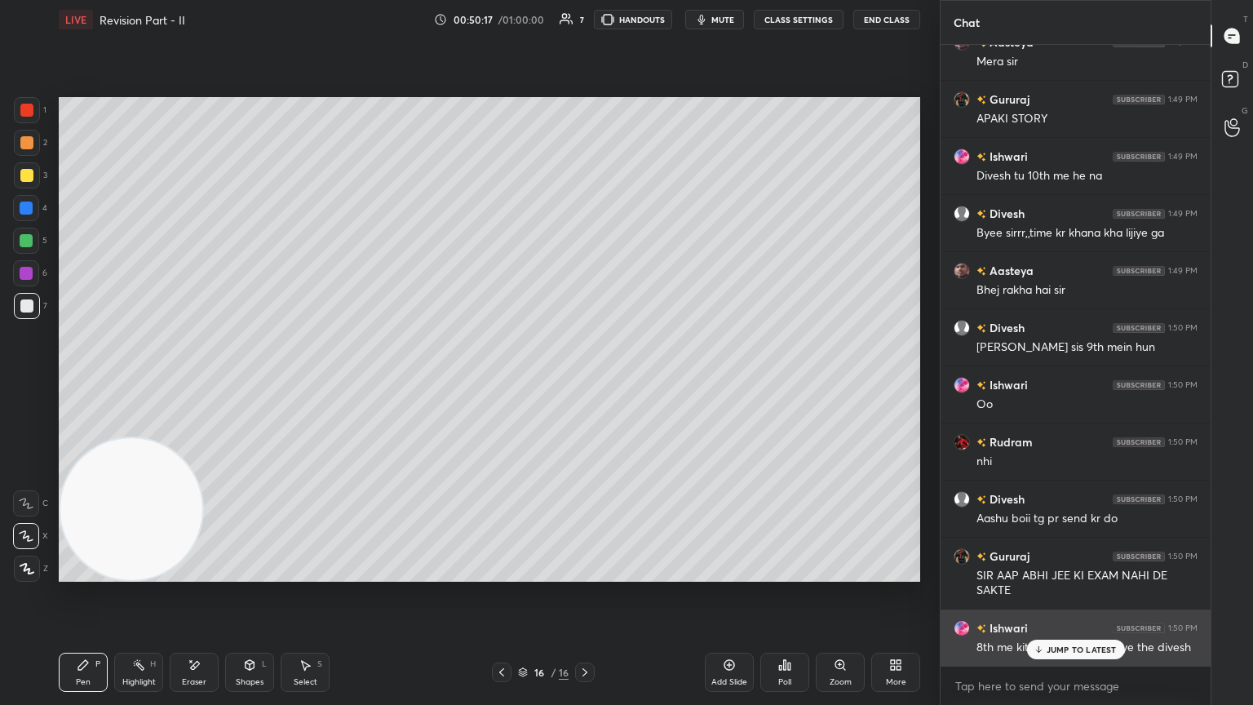
click at [585, 383] on p "JUMP TO LATEST" at bounding box center [1082, 650] width 70 height 10
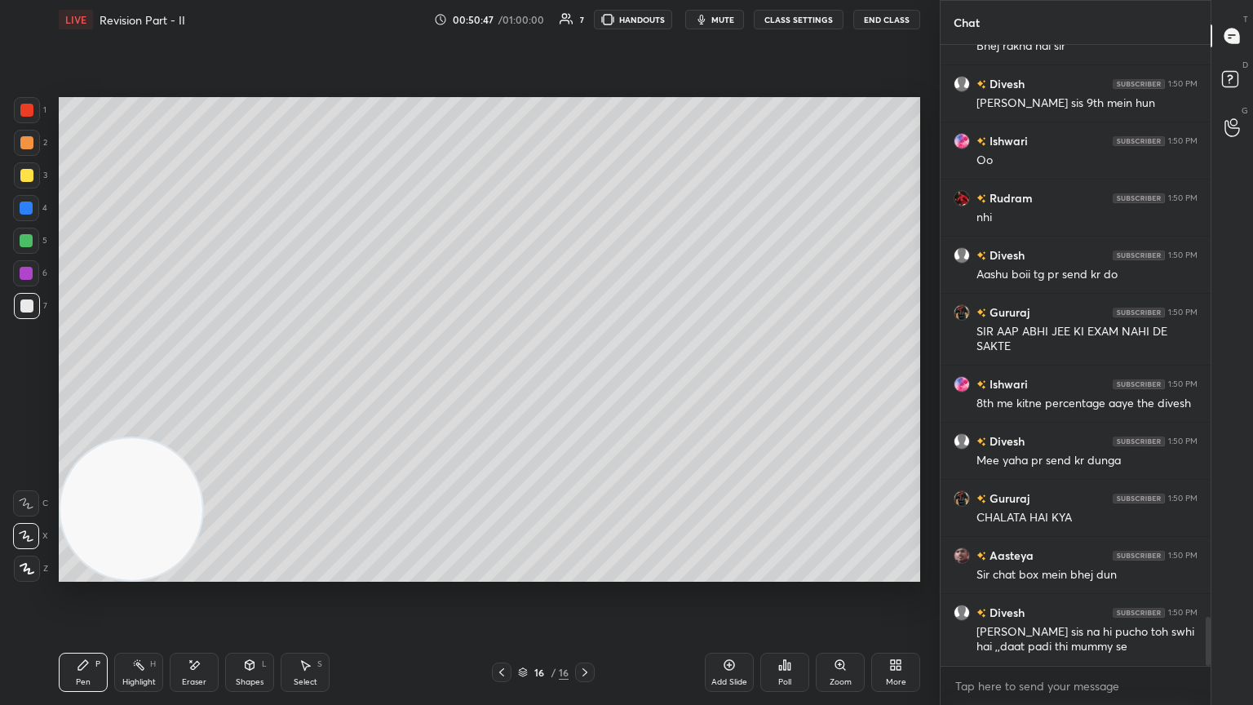
scroll to position [7314, 0]
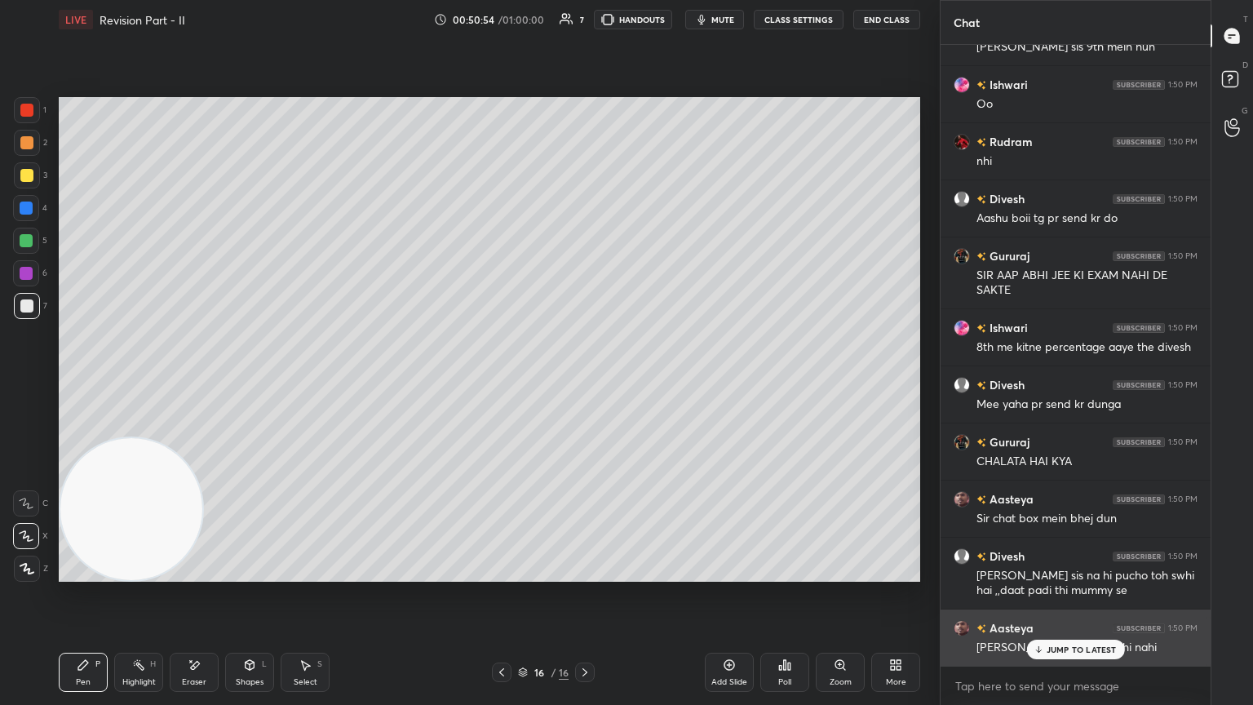
click at [585, 383] on p "JUMP TO LATEST" at bounding box center [1082, 650] width 70 height 10
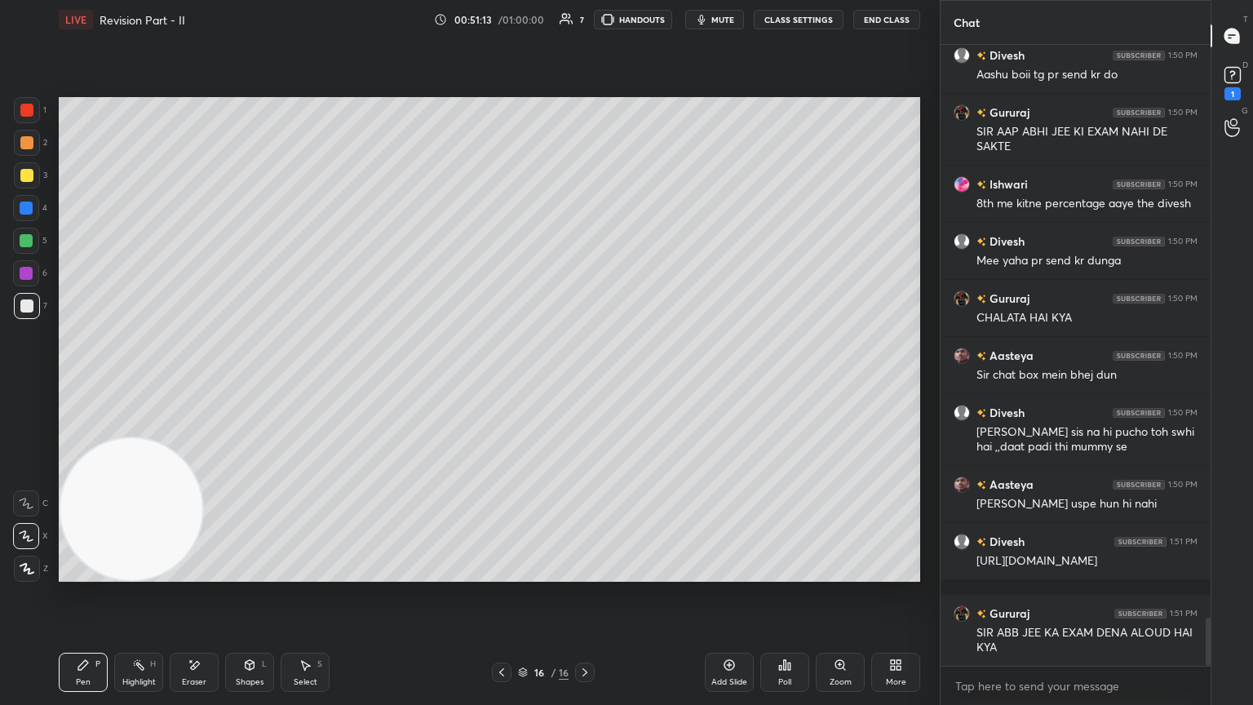
scroll to position [7516, 0]
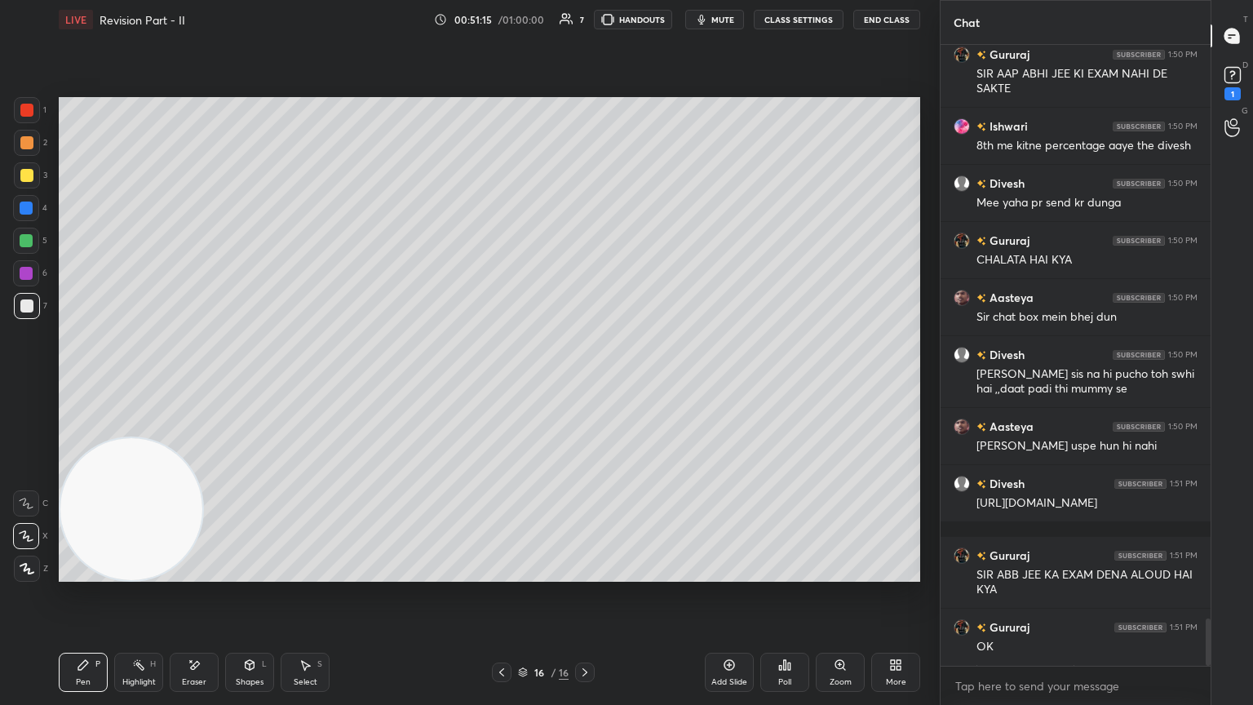
click at [499, 383] on icon at bounding box center [501, 672] width 13 height 13
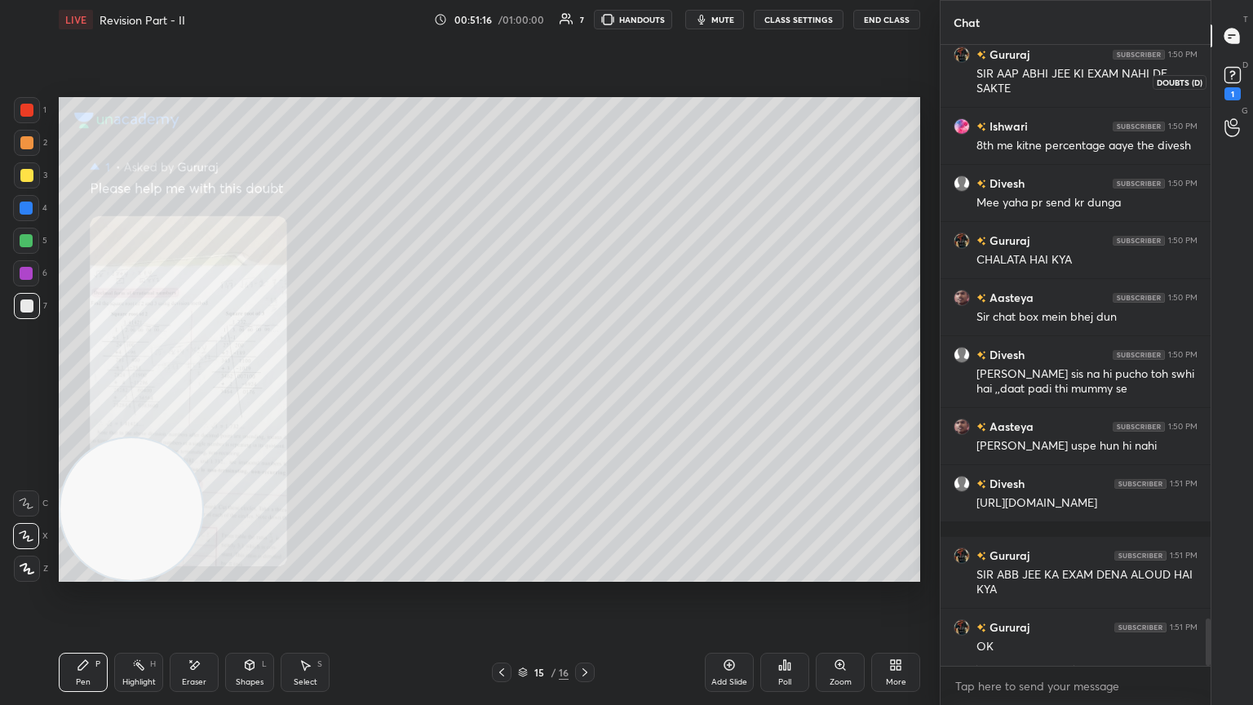
click at [585, 88] on div "1" at bounding box center [1233, 82] width 24 height 38
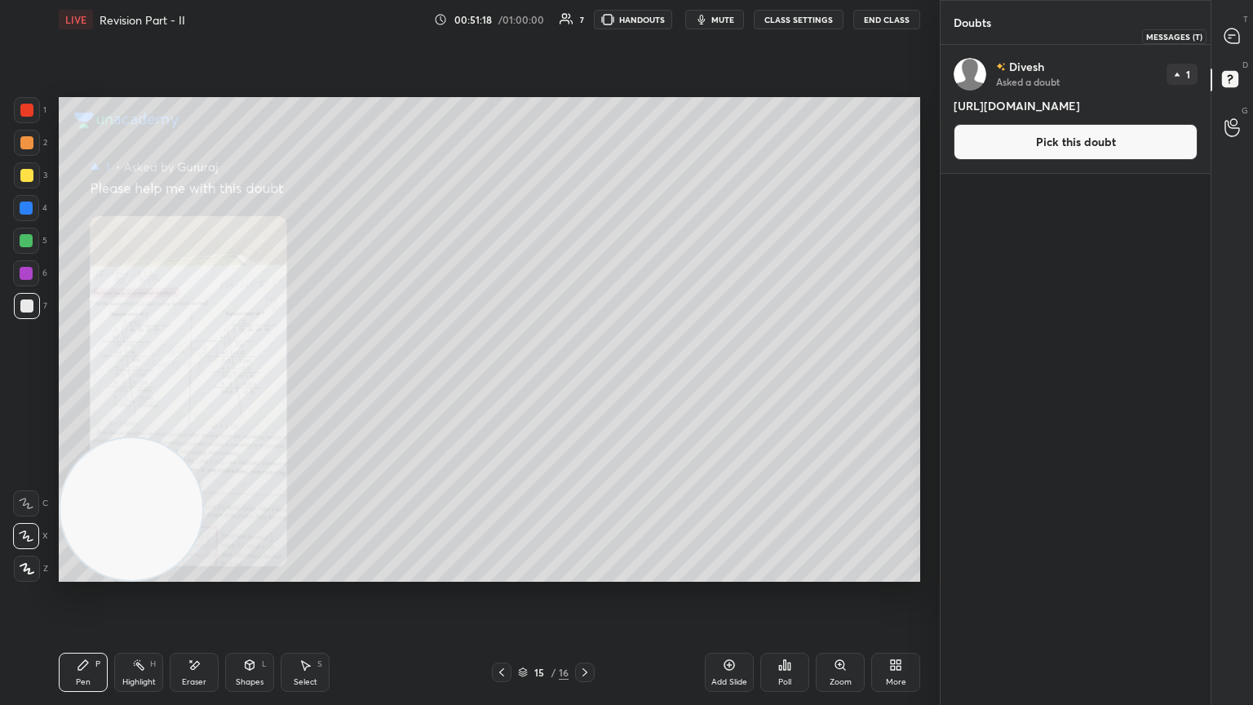
click at [585, 39] on div at bounding box center [1233, 35] width 33 height 29
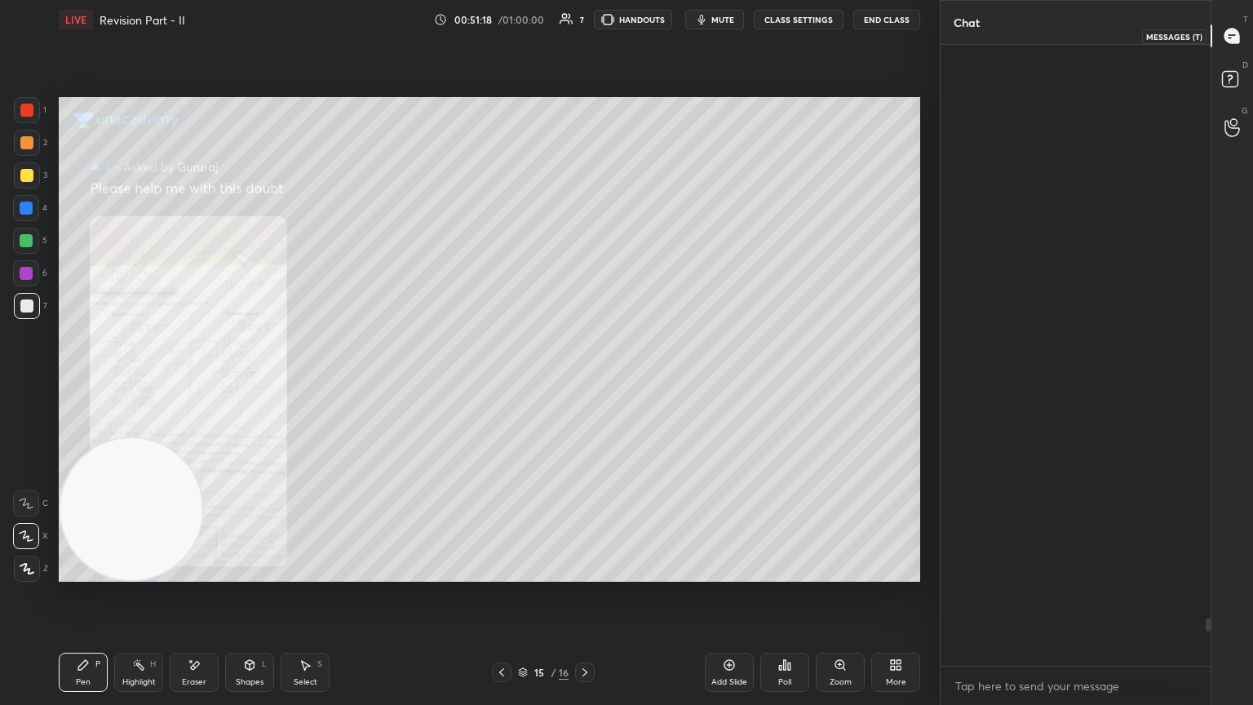
scroll to position [616, 265]
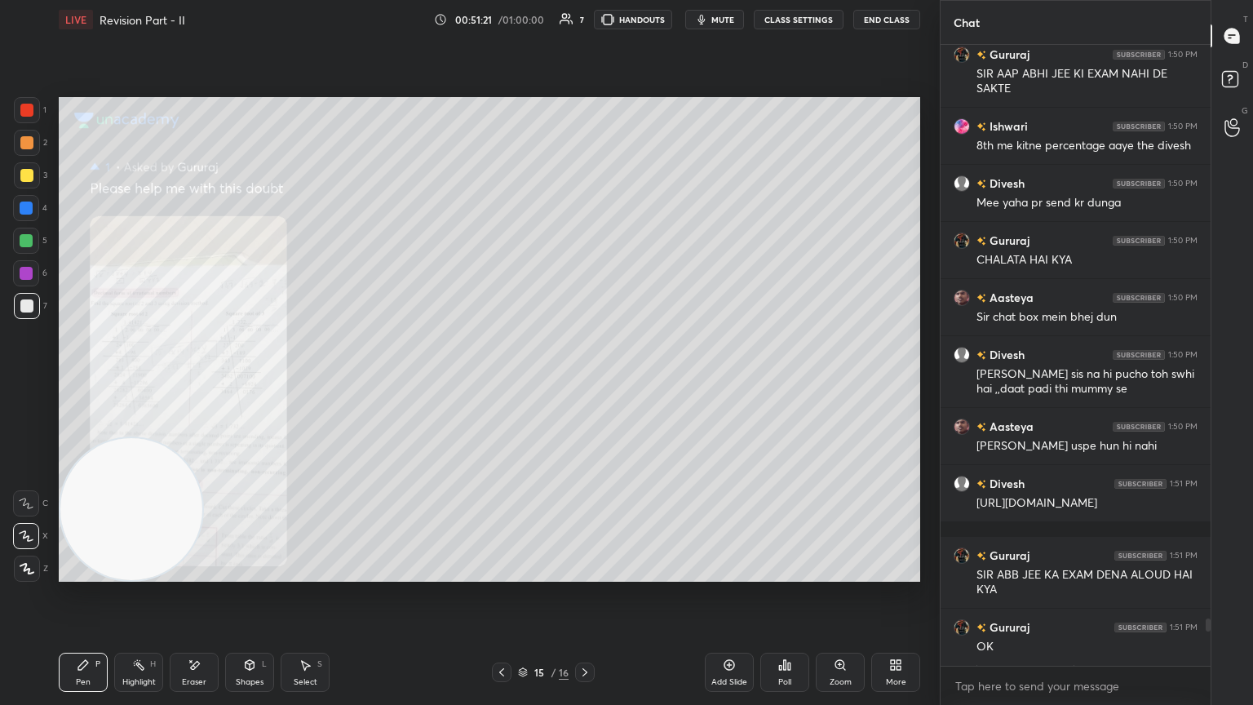
click at [582, 383] on icon at bounding box center [584, 672] width 13 height 13
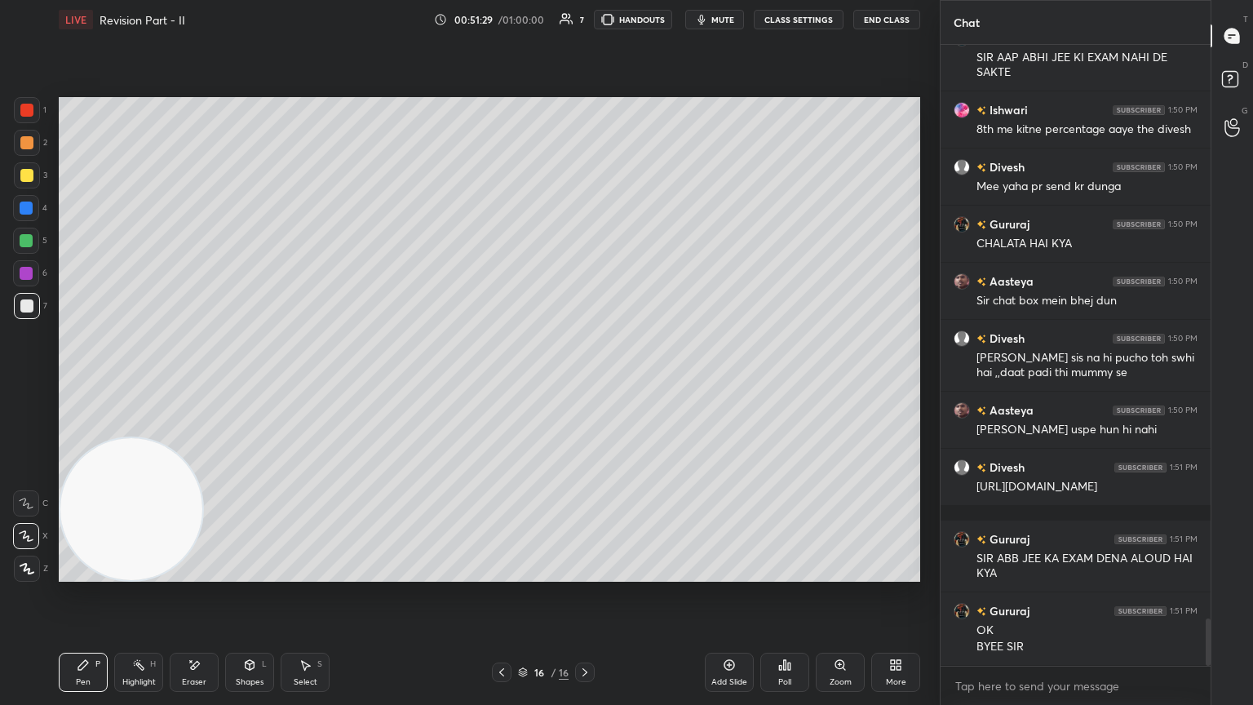
scroll to position [7588, 0]
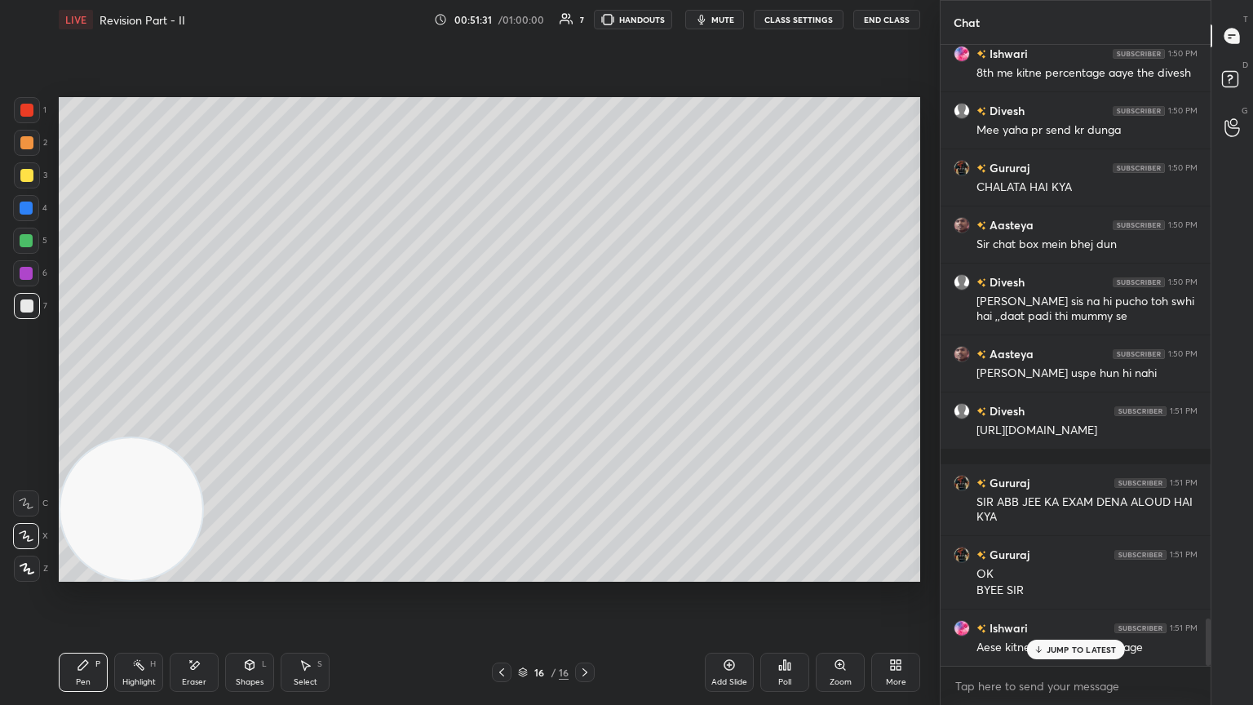
click at [585, 383] on p "JUMP TO LATEST" at bounding box center [1082, 650] width 70 height 10
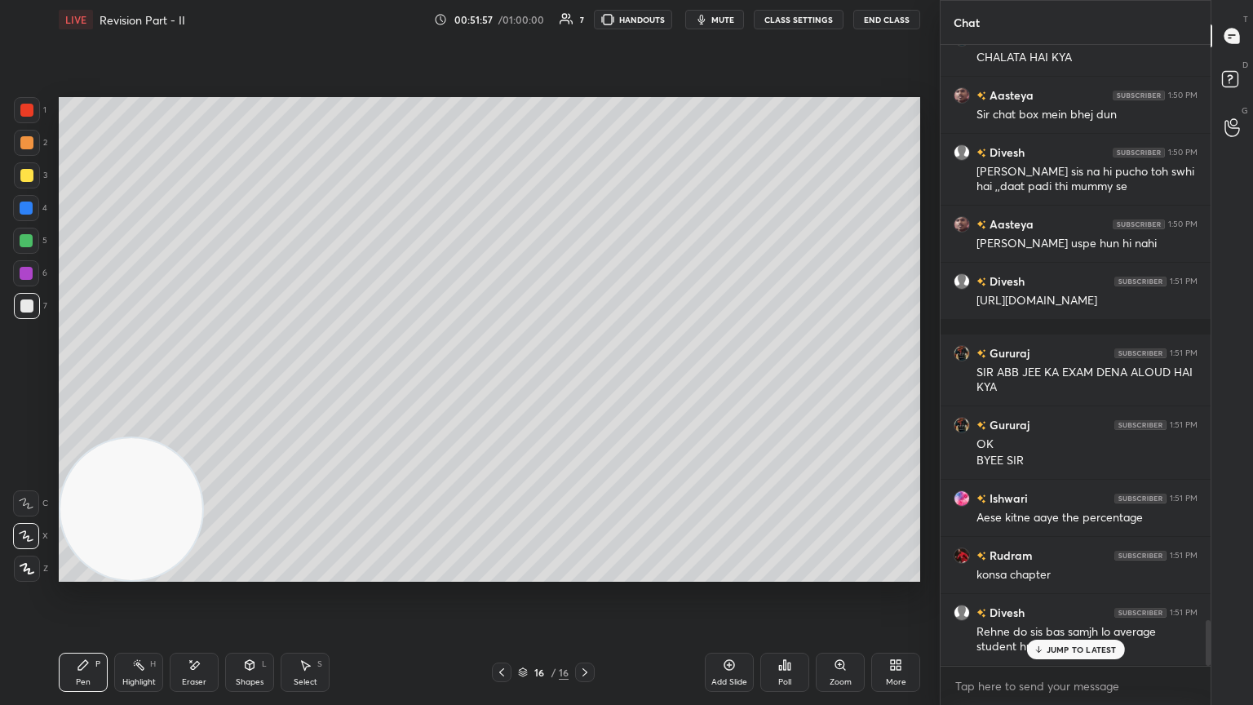
scroll to position [7774, 0]
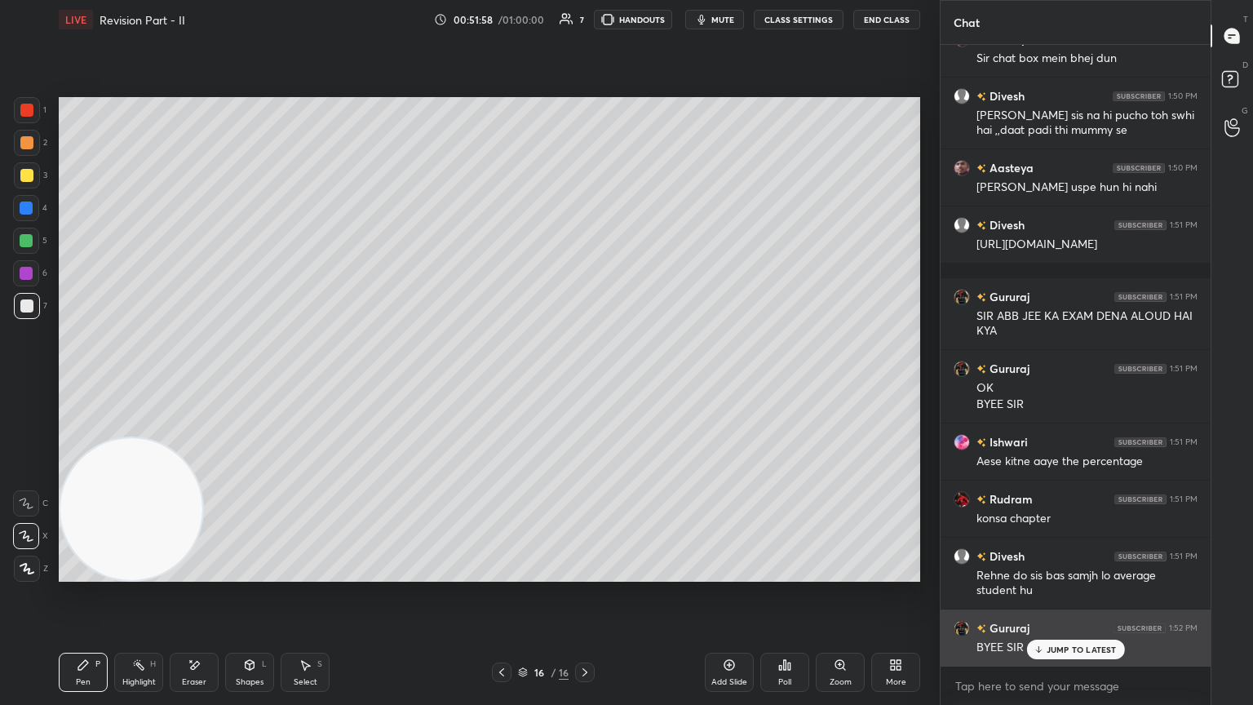
click at [585, 383] on div "JUMP TO LATEST" at bounding box center [1075, 650] width 98 height 20
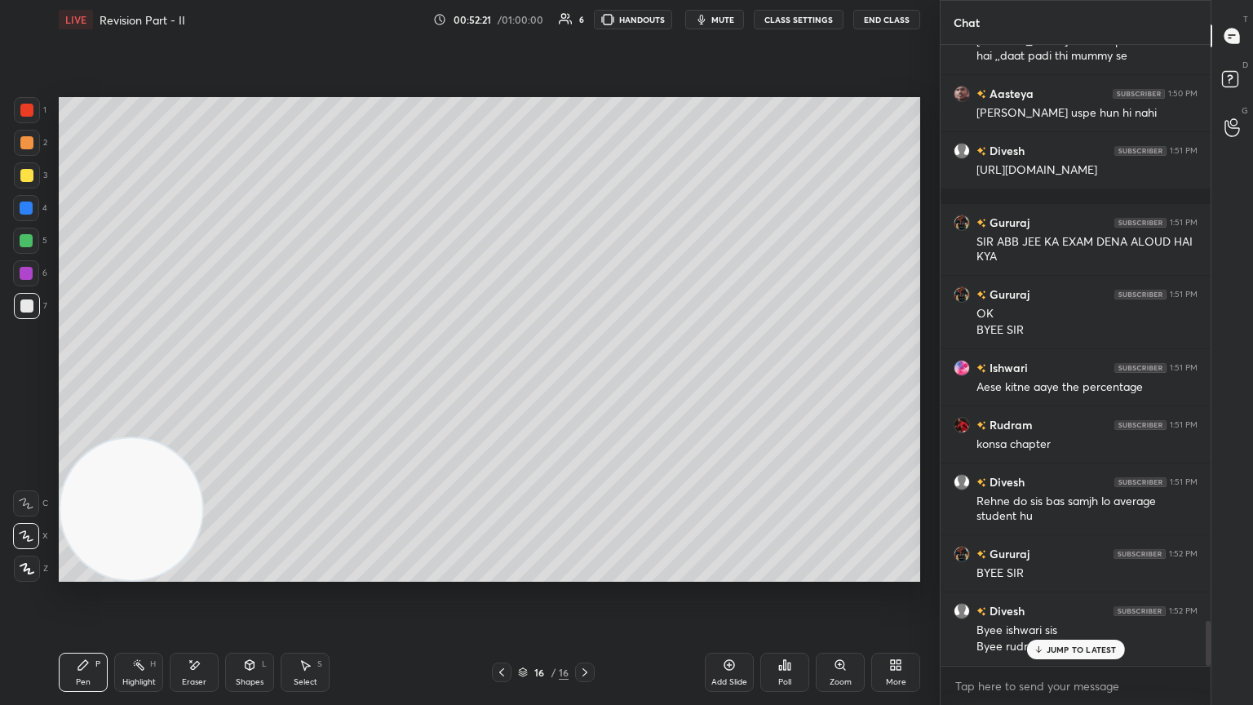
scroll to position [7905, 0]
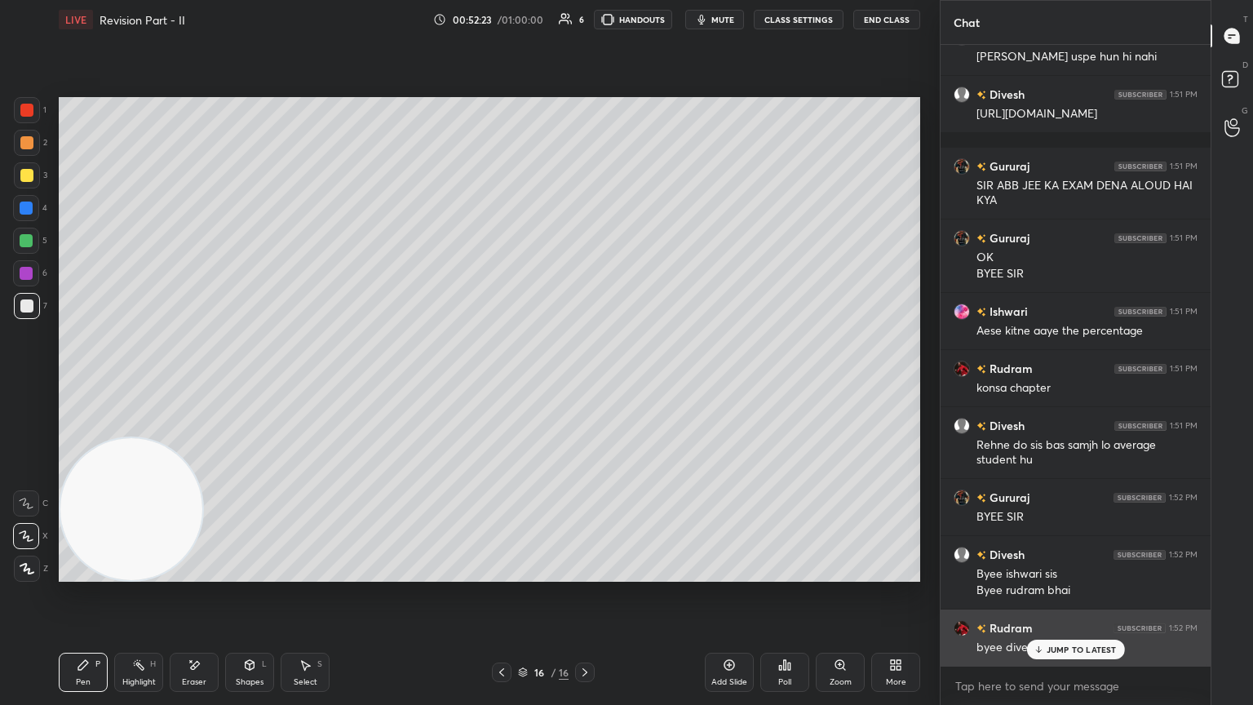
click at [585, 383] on p "JUMP TO LATEST" at bounding box center [1082, 650] width 70 height 10
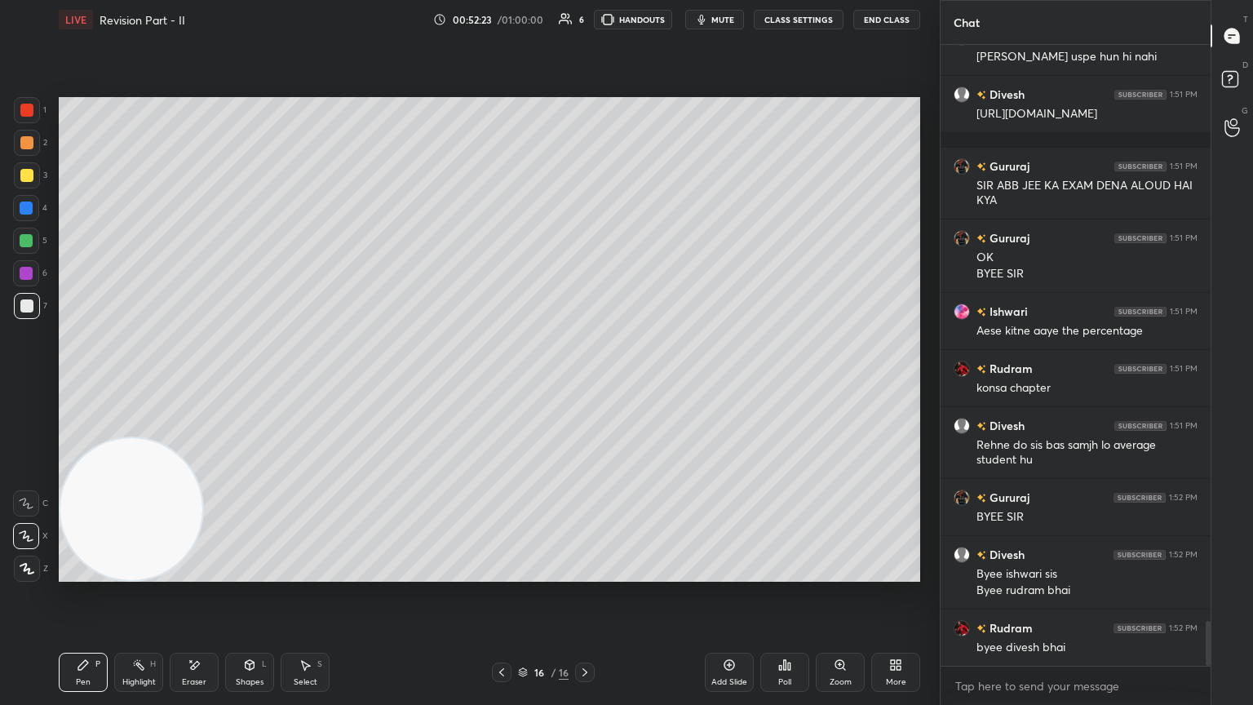
scroll to position [7963, 0]
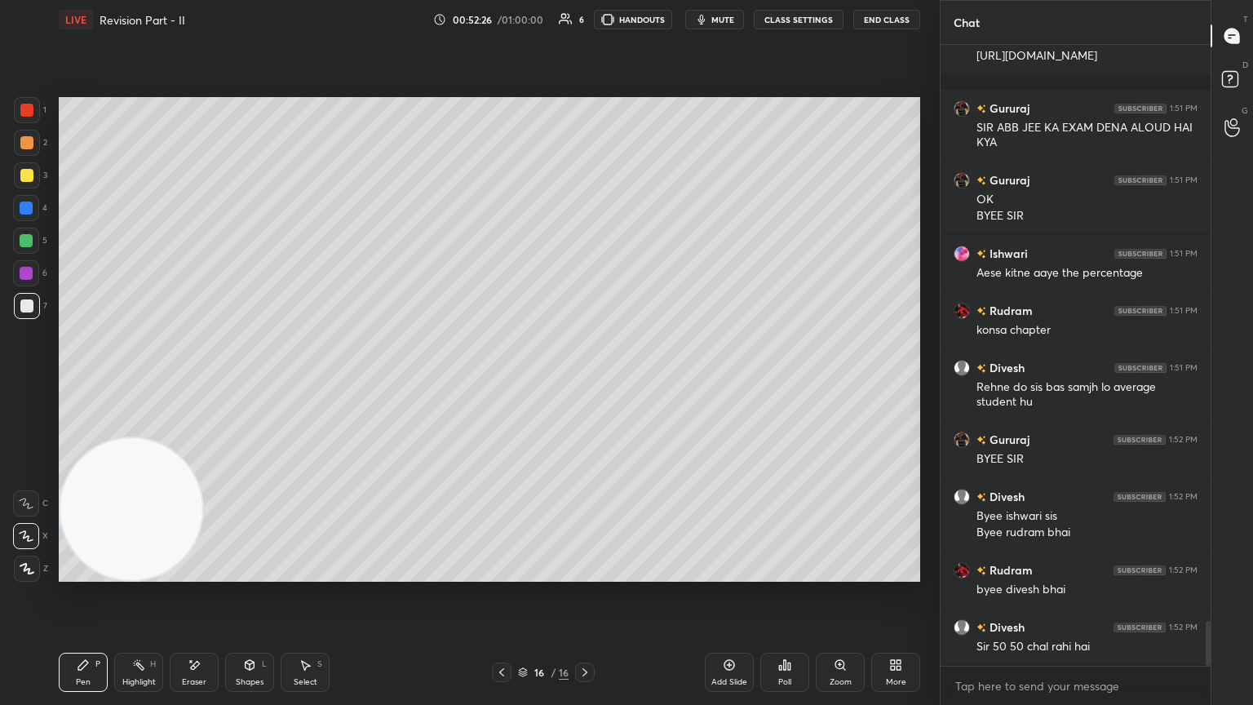
click at [202, 383] on div "Eraser" at bounding box center [194, 672] width 49 height 39
click at [33, 383] on span "Erase all" at bounding box center [26, 568] width 24 height 11
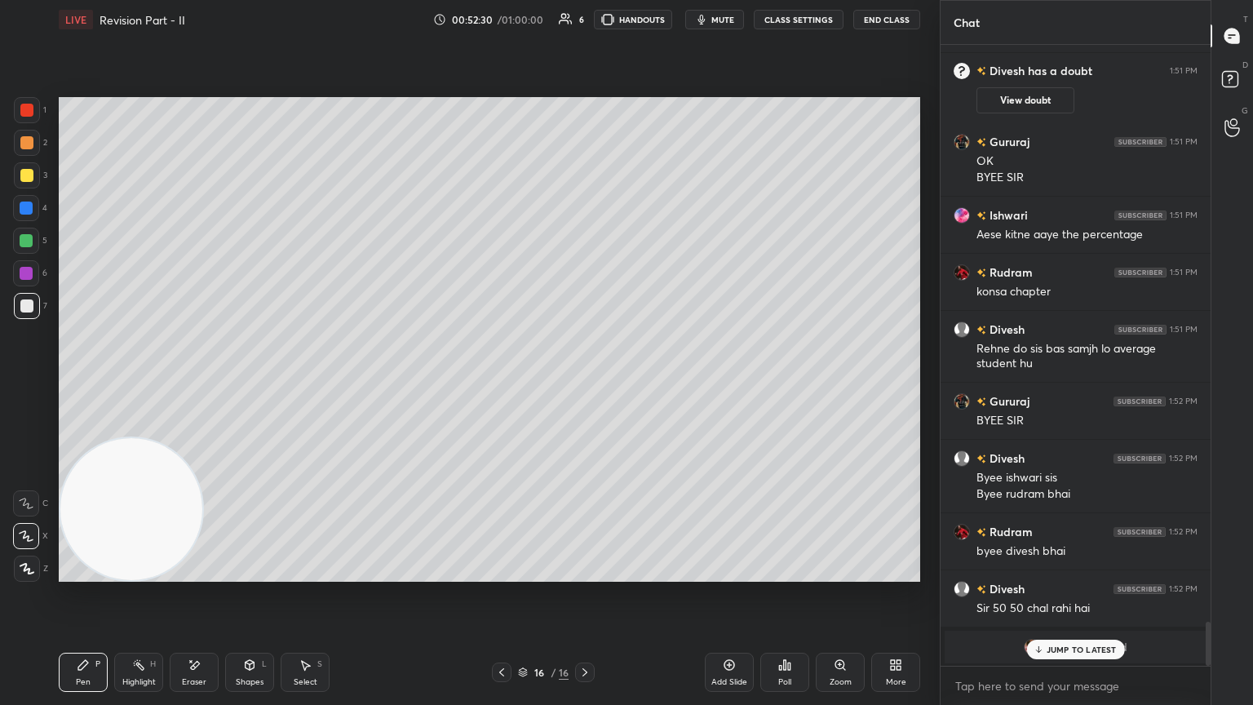
scroll to position [6162, 0]
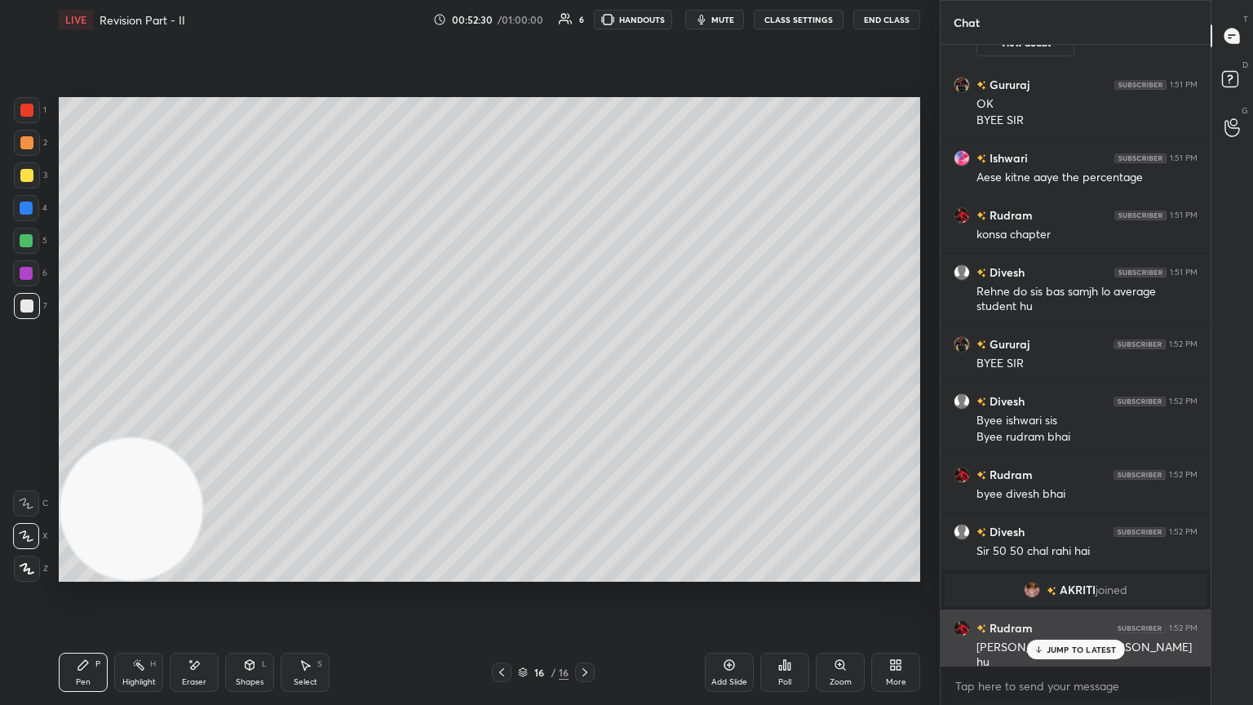
click at [585, 383] on div "JUMP TO LATEST" at bounding box center [1075, 650] width 98 height 20
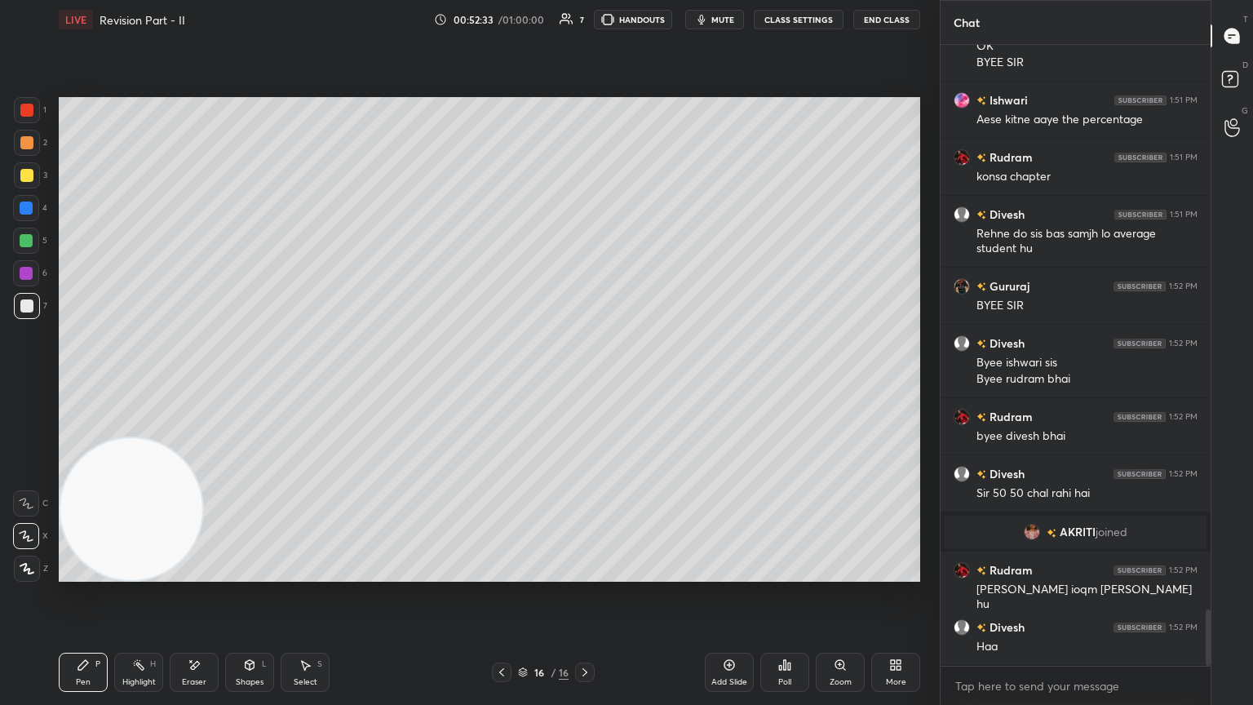
scroll to position [6276, 0]
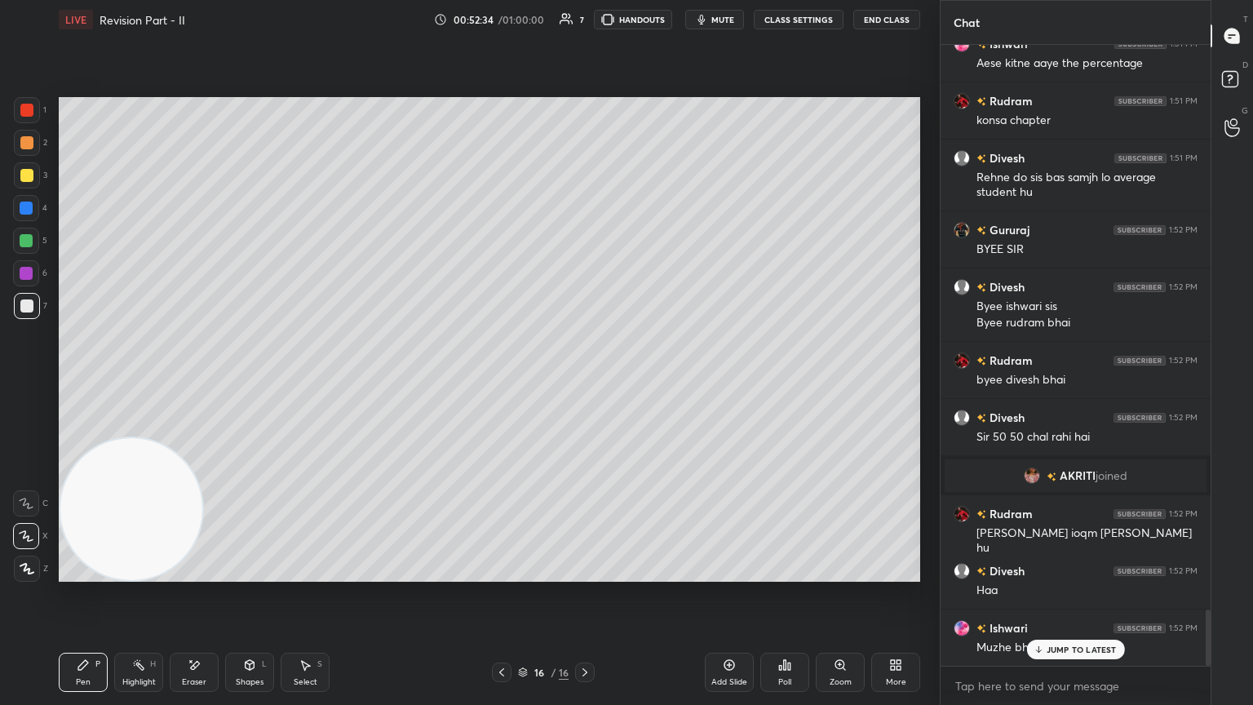
click at [585, 383] on p "JUMP TO LATEST" at bounding box center [1082, 650] width 70 height 10
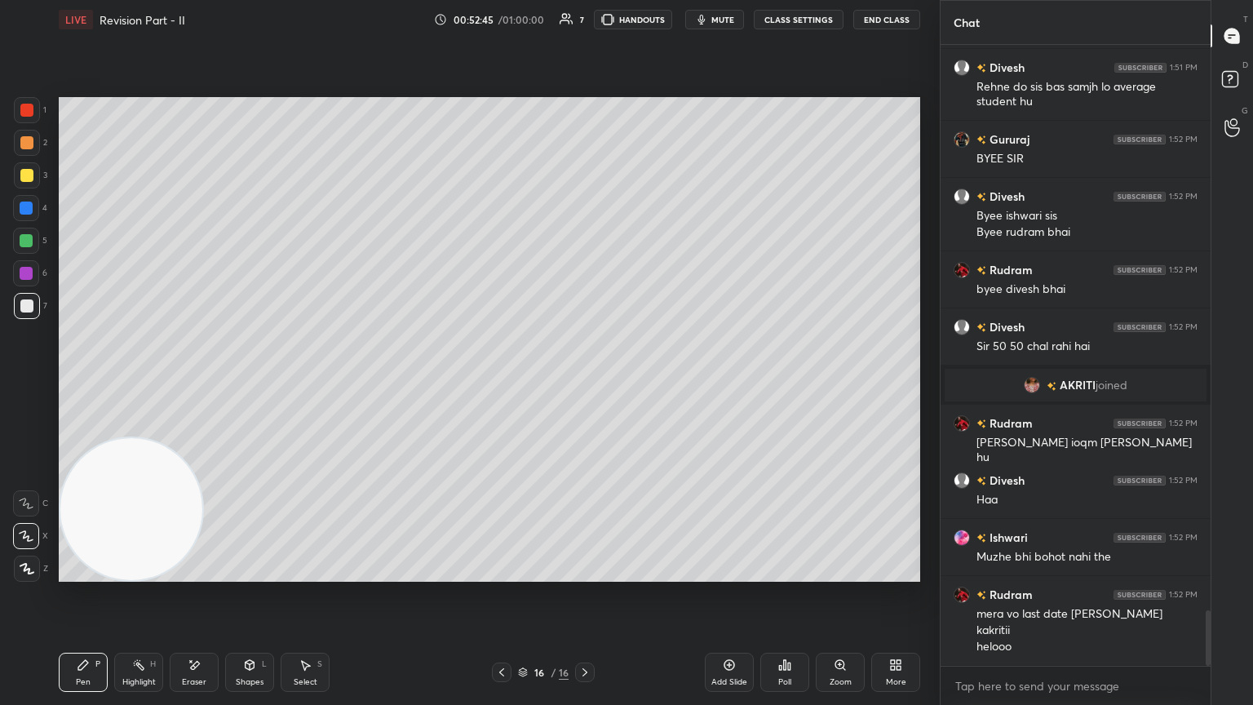
scroll to position [6423, 0]
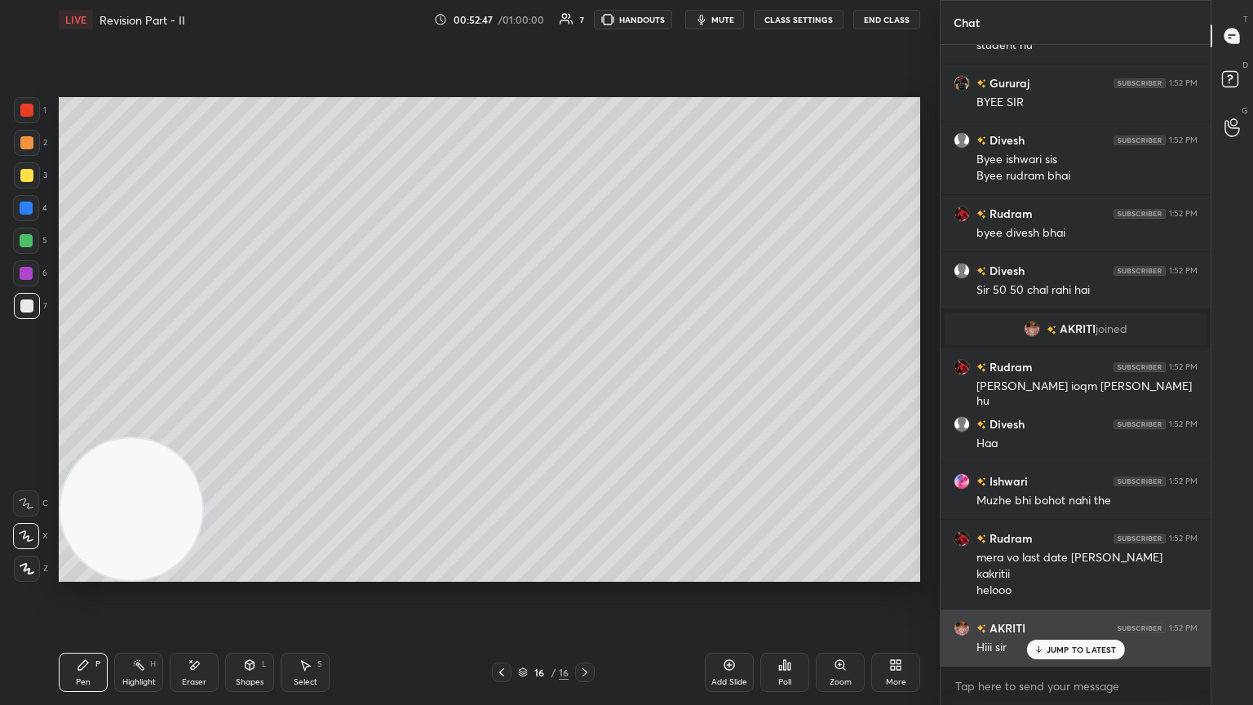
click at [585, 383] on p "JUMP TO LATEST" at bounding box center [1082, 650] width 70 height 10
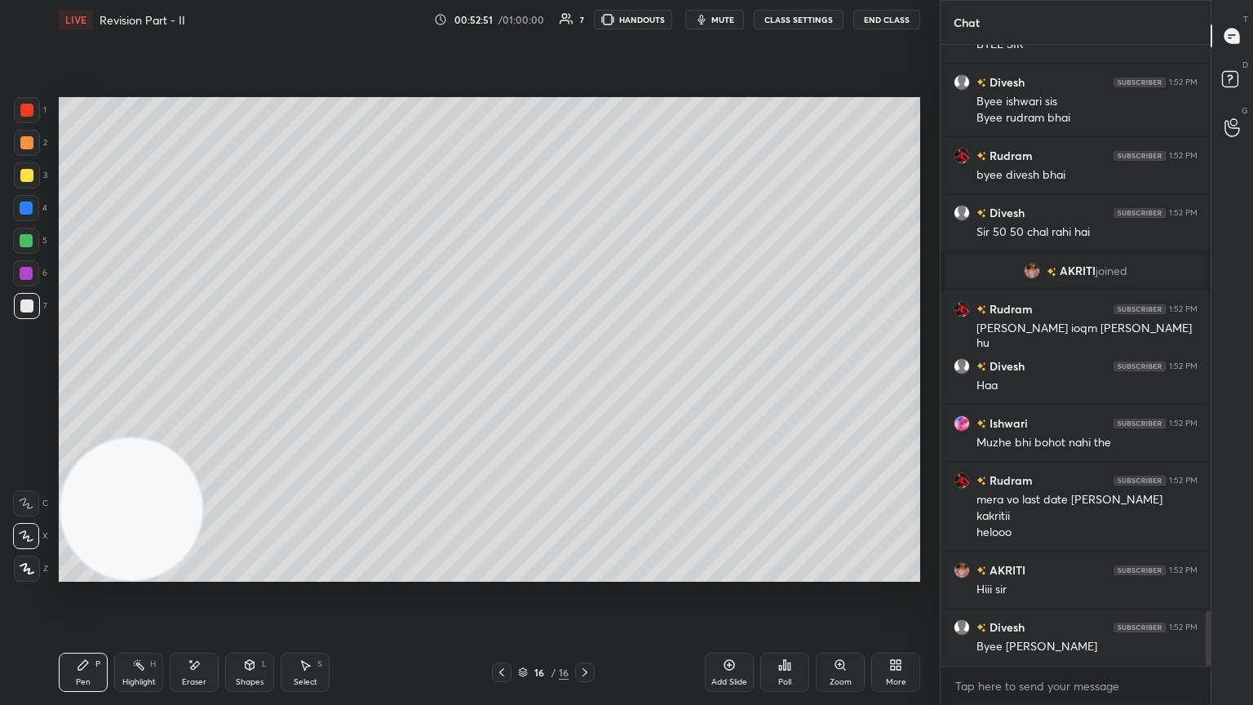
scroll to position [6537, 0]
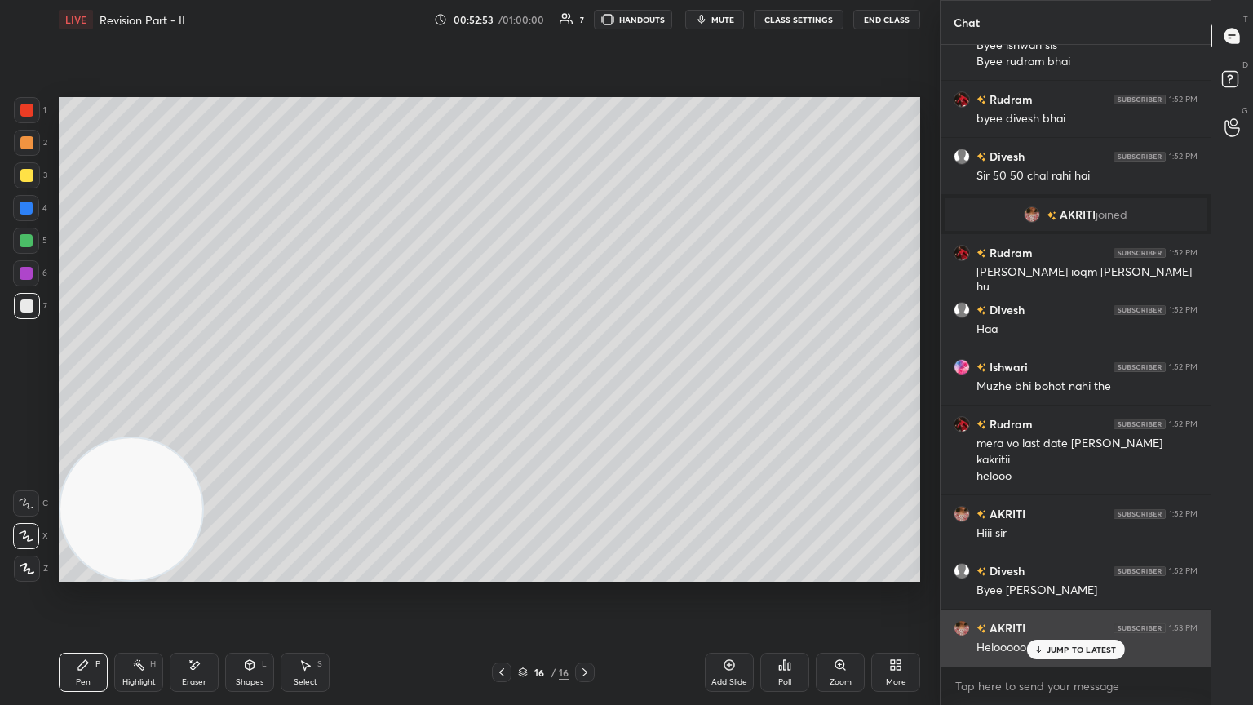
click at [585, 383] on p "JUMP TO LATEST" at bounding box center [1082, 650] width 70 height 10
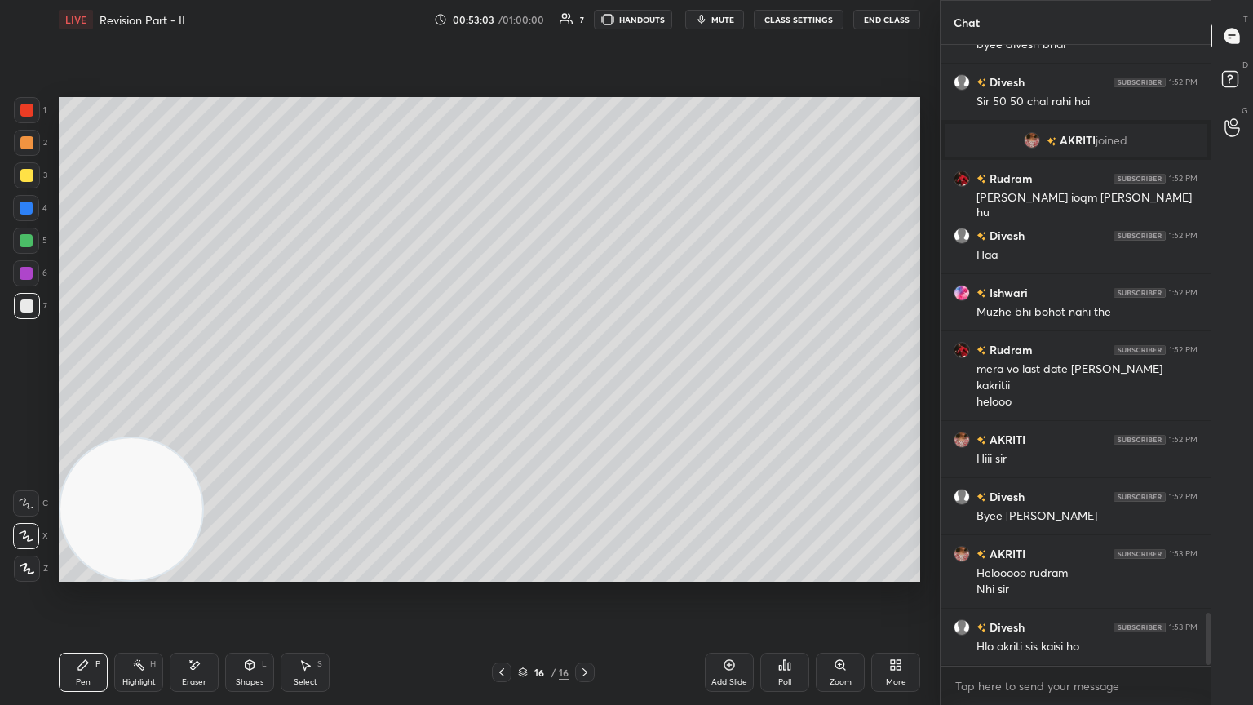
scroll to position [6668, 0]
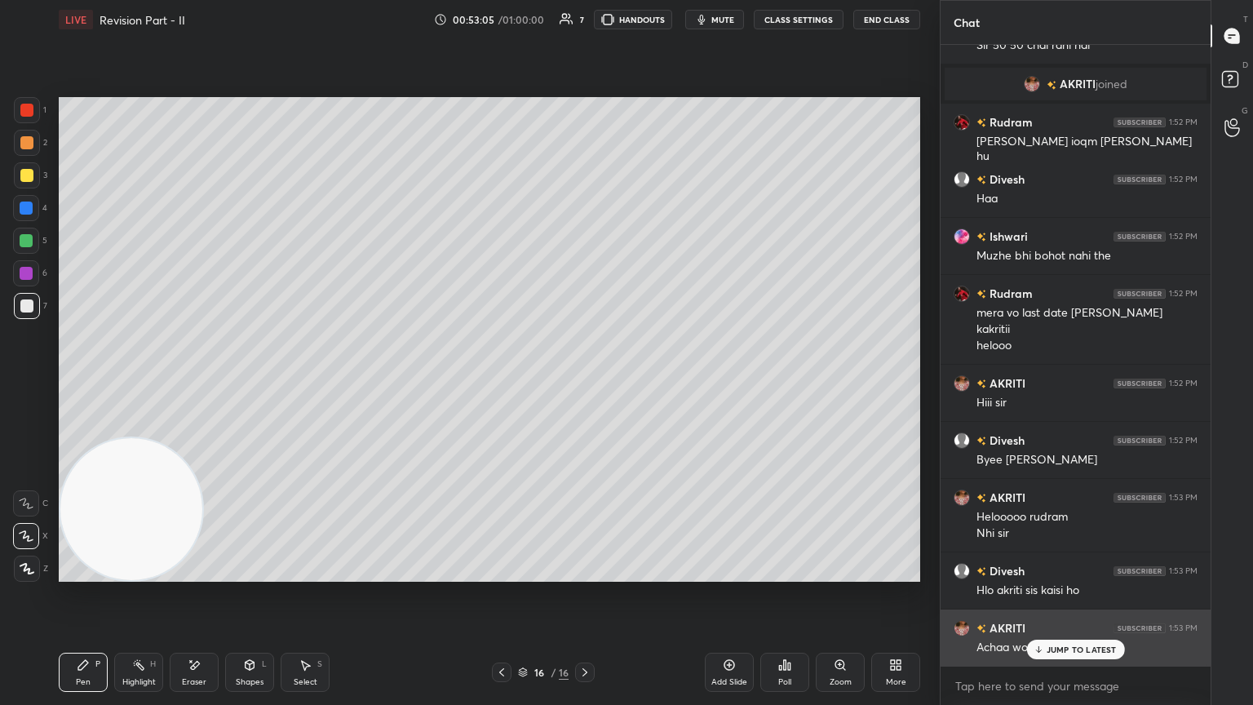
click at [585, 383] on div "JUMP TO LATEST" at bounding box center [1075, 650] width 98 height 20
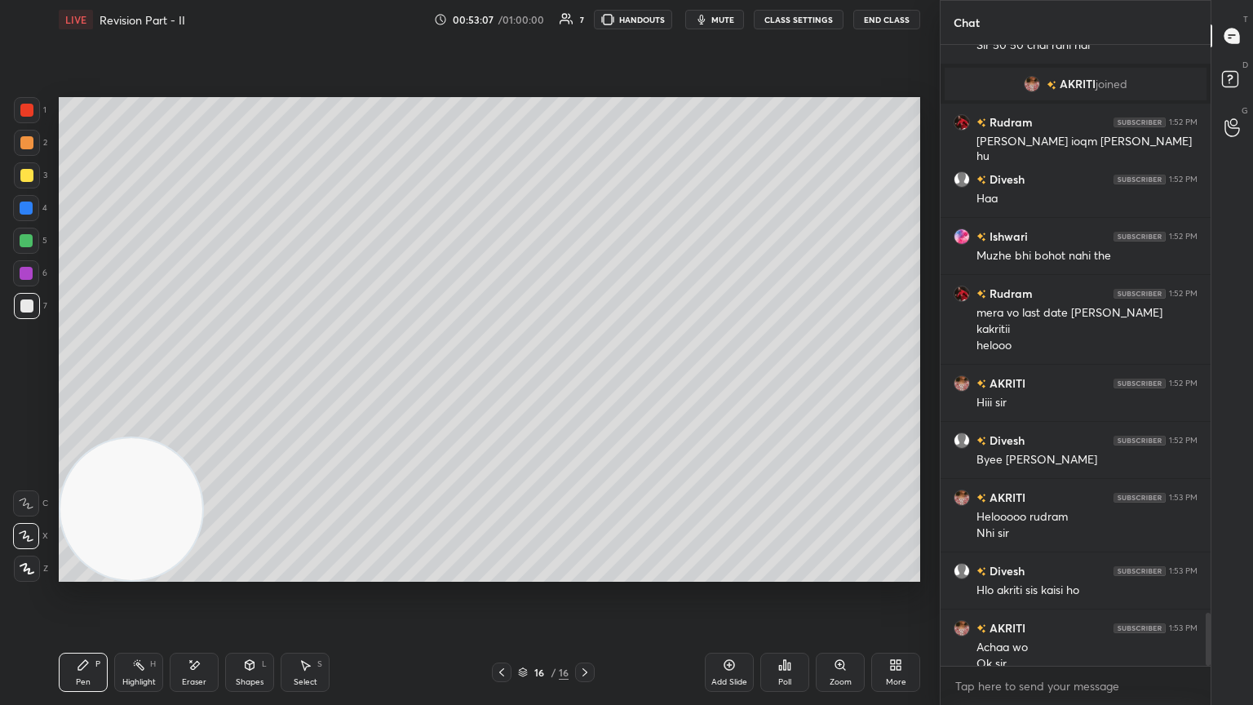
scroll to position [6684, 0]
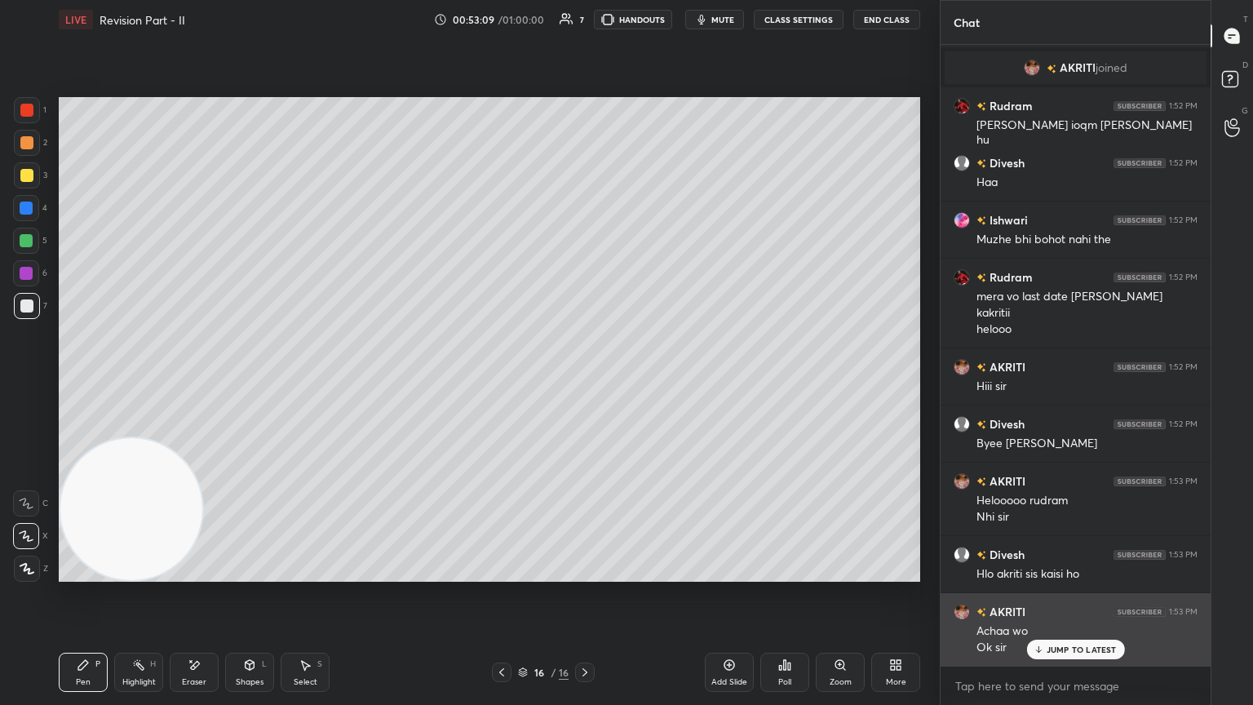
click at [585, 383] on icon at bounding box center [1038, 650] width 11 height 10
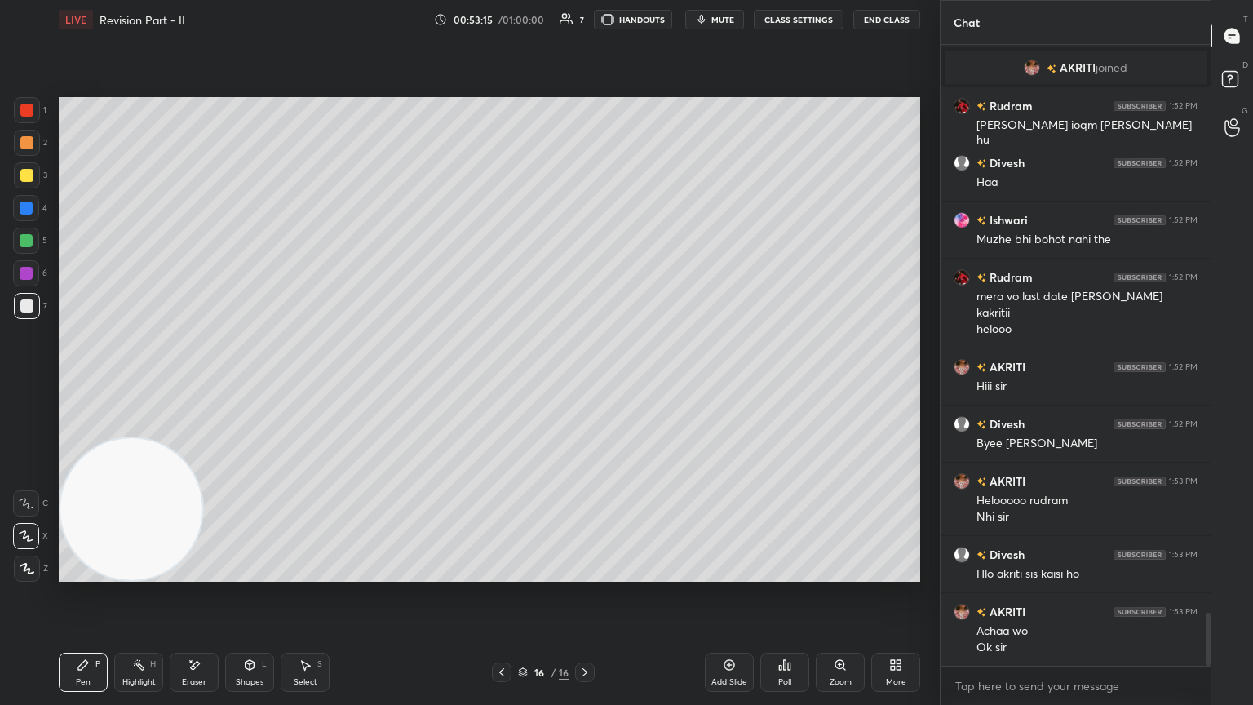
scroll to position [6700, 0]
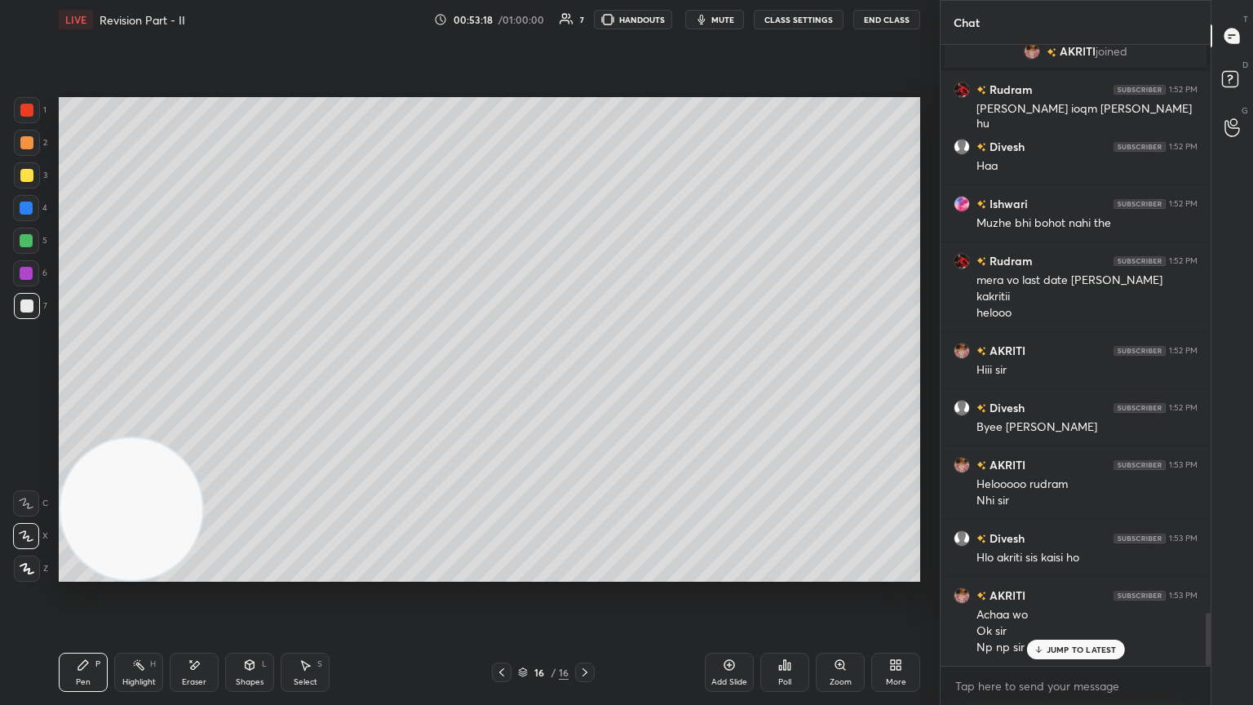
click at [585, 383] on p "JUMP TO LATEST" at bounding box center [1082, 650] width 70 height 10
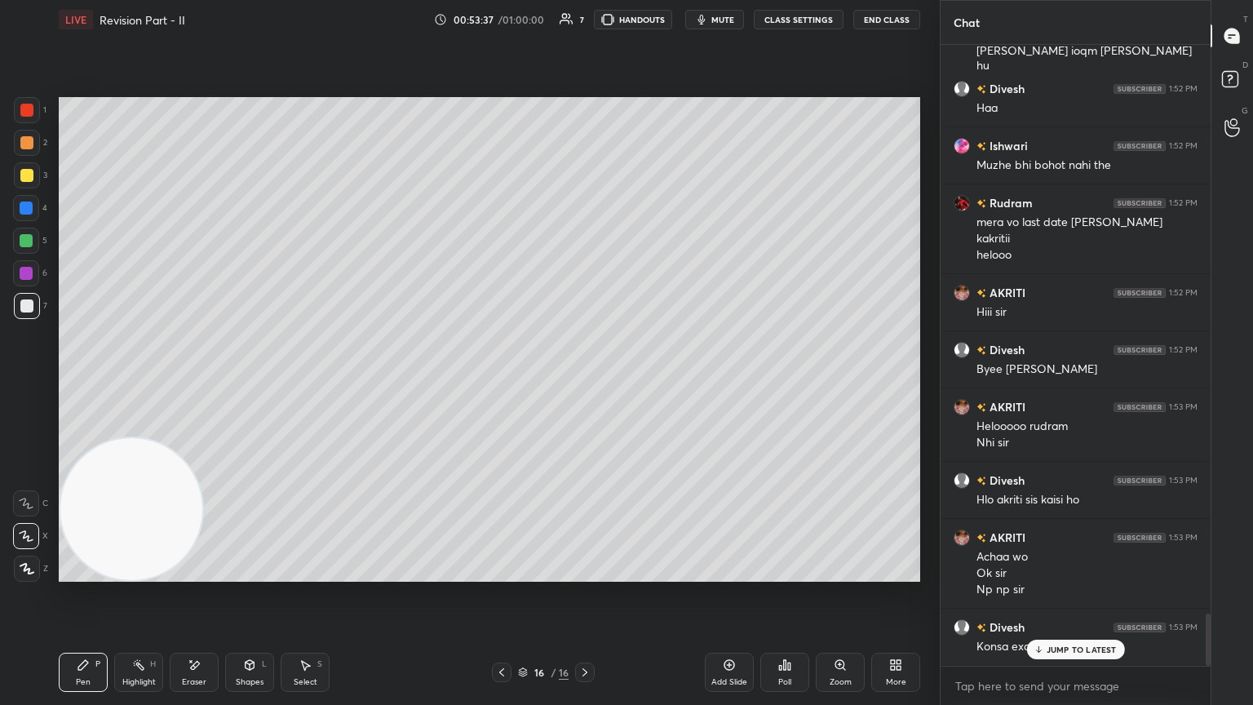
scroll to position [6815, 0]
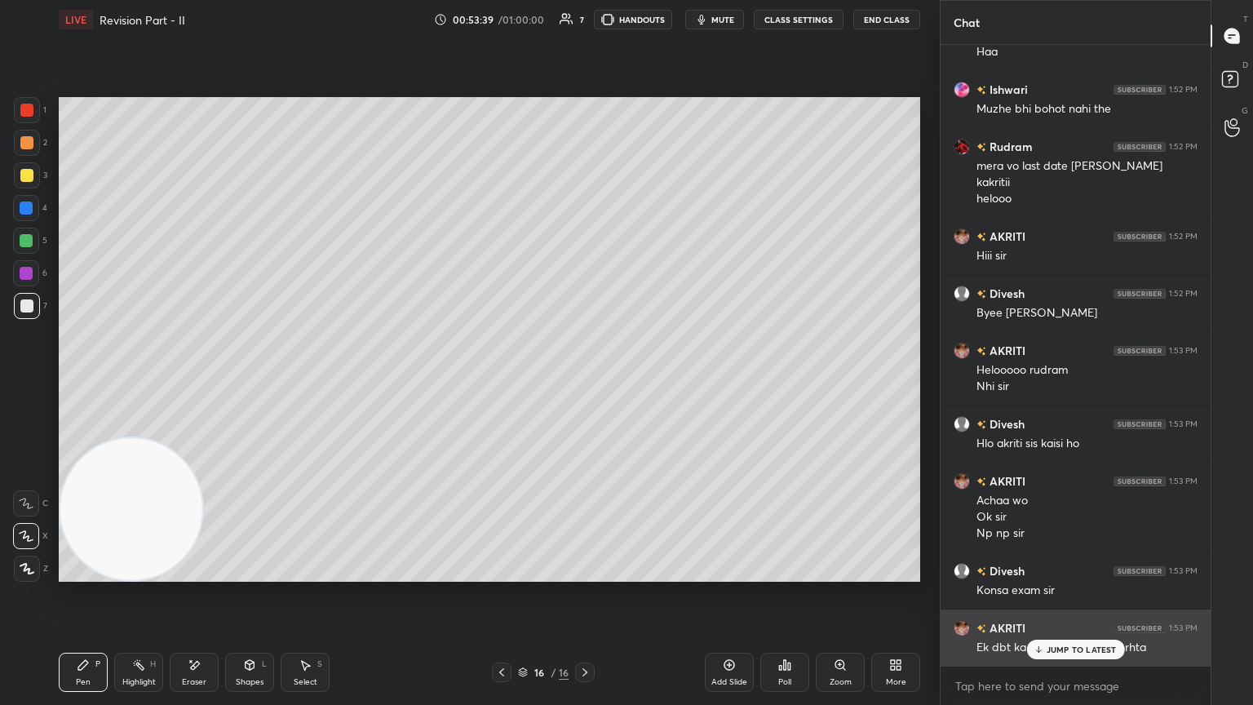
click at [585, 383] on div "JUMP TO LATEST" at bounding box center [1075, 650] width 98 height 20
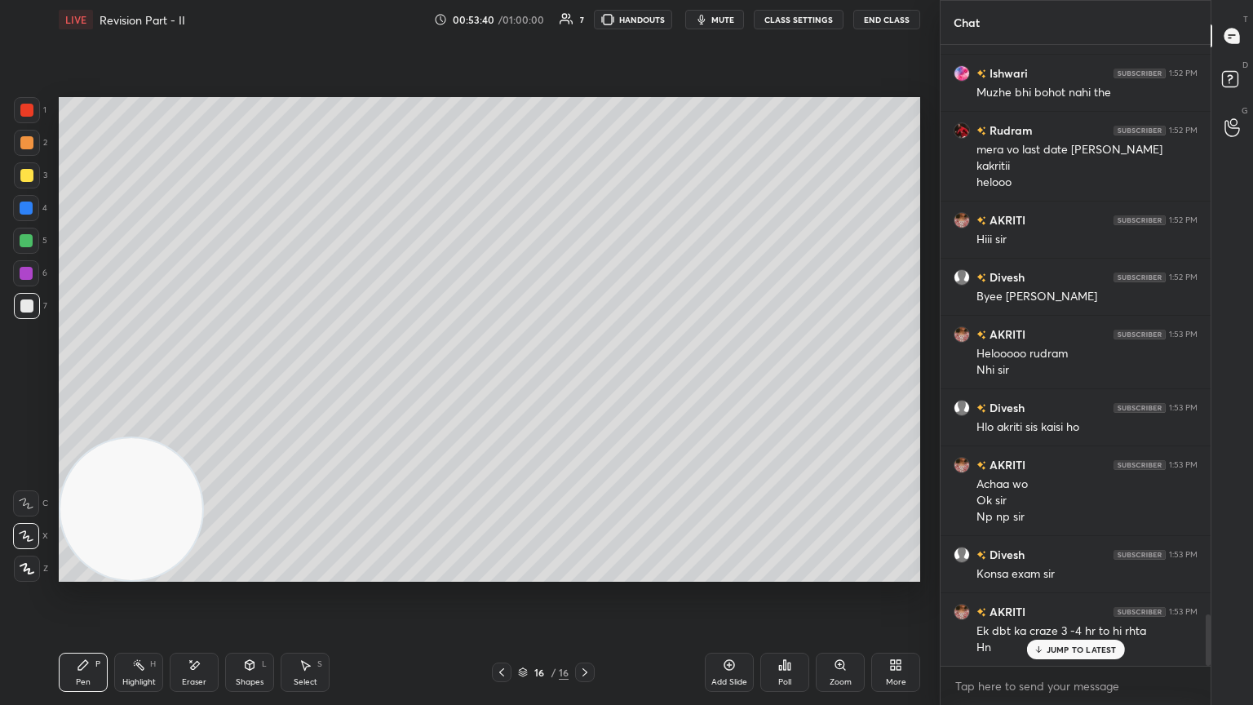
click at [585, 383] on div "JUMP TO LATEST" at bounding box center [1075, 650] width 98 height 20
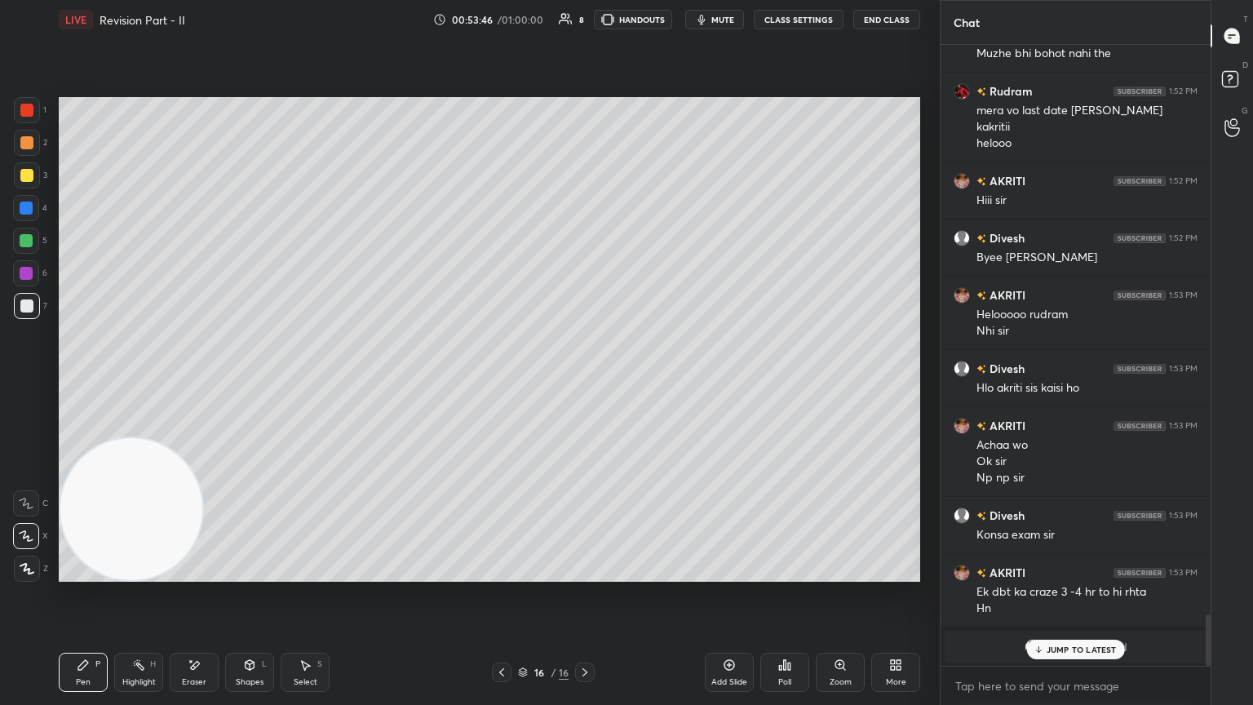
click at [585, 383] on div "JUMP TO LATEST" at bounding box center [1075, 650] width 98 height 20
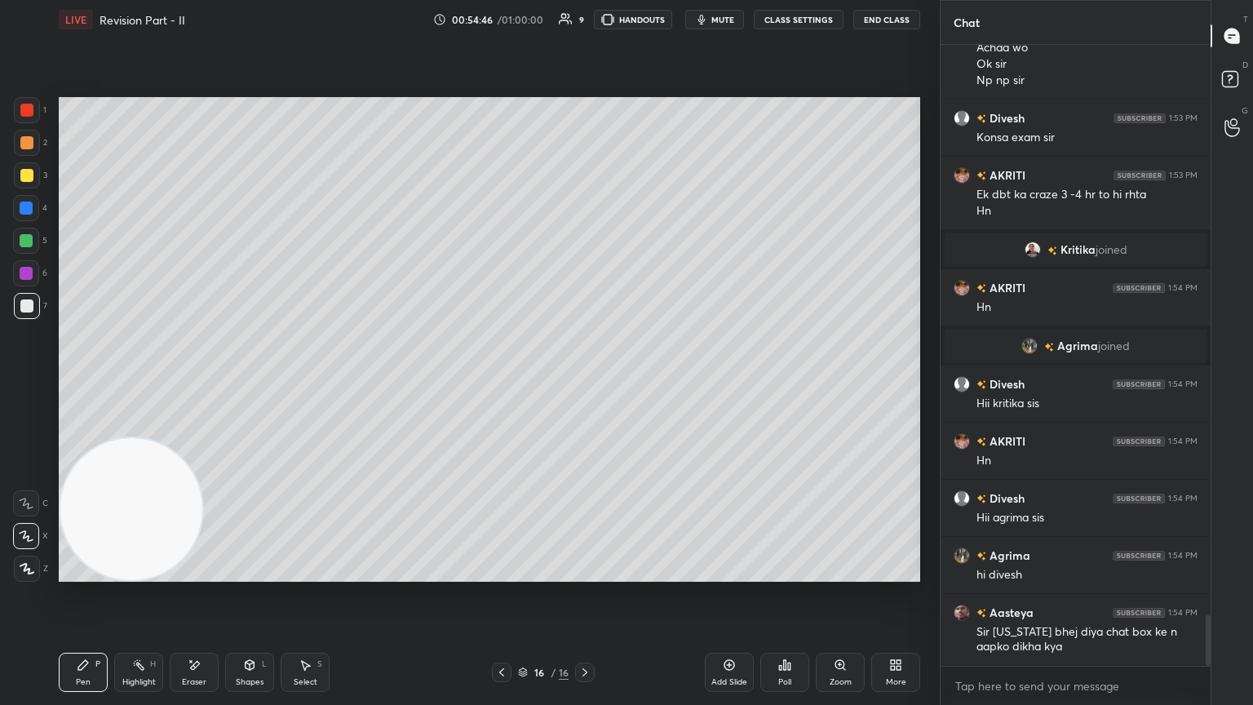
scroll to position [7007, 0]
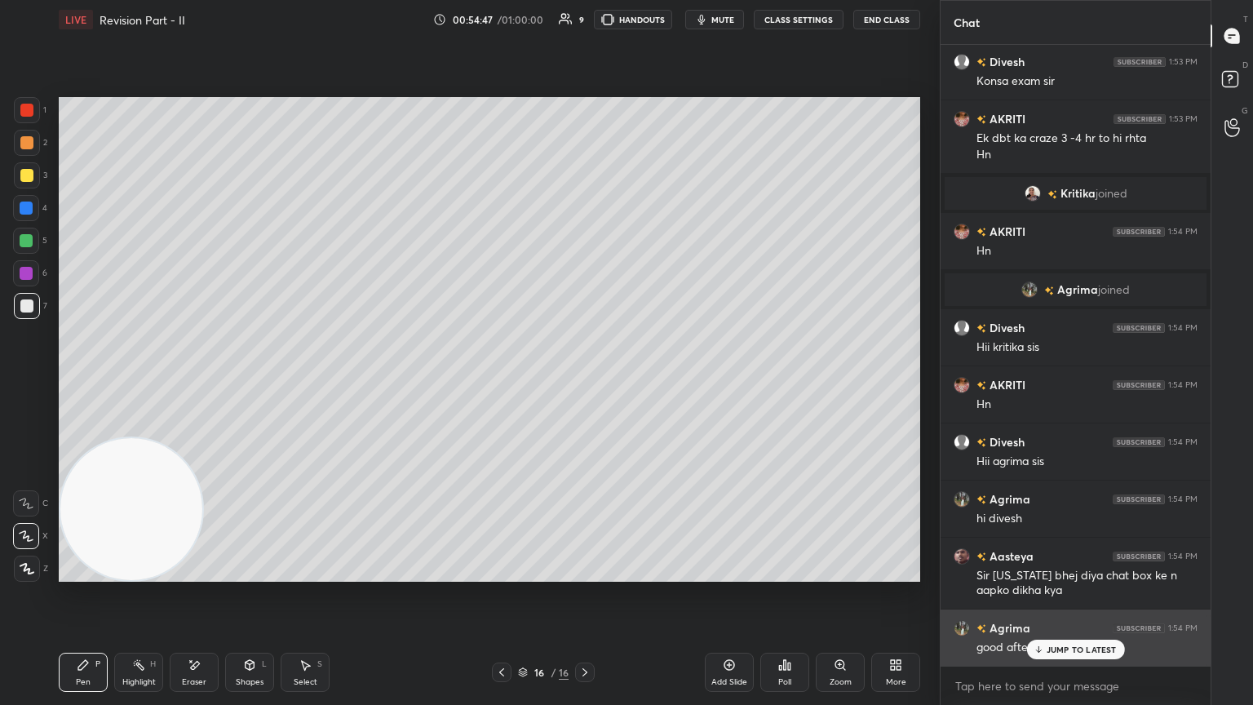
click at [585, 383] on div "JUMP TO LATEST" at bounding box center [1075, 650] width 98 height 20
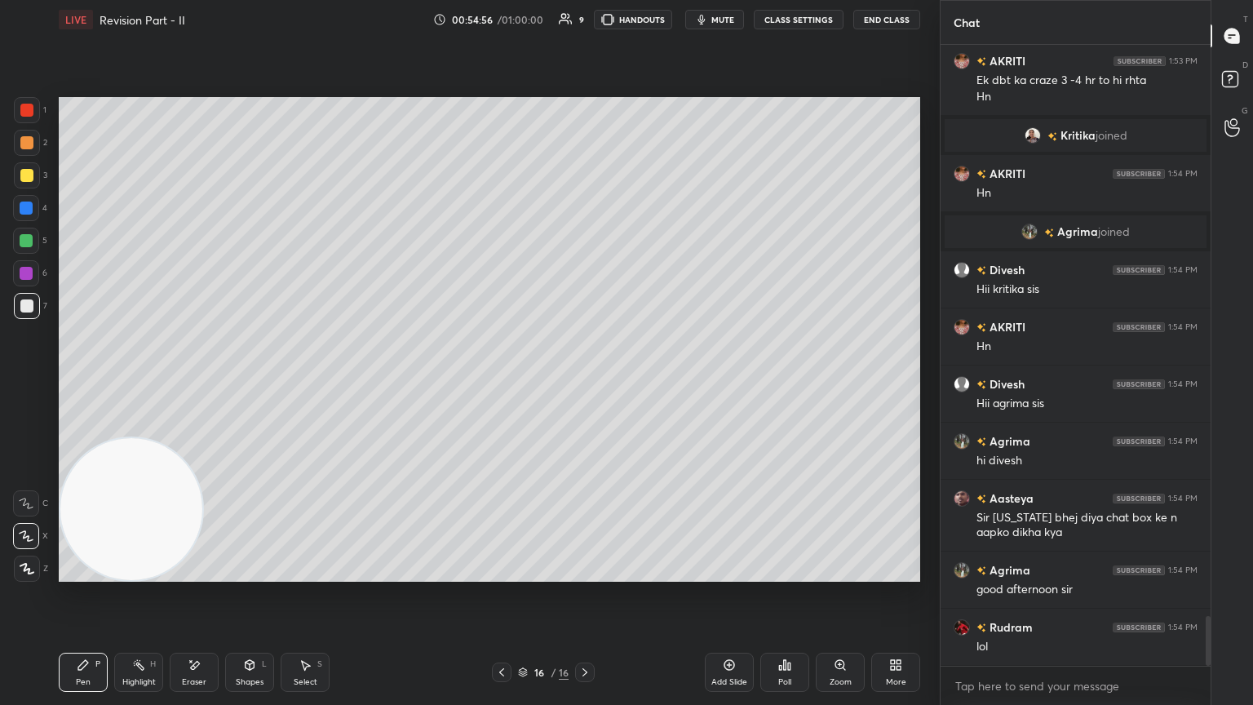
scroll to position [7137, 0]
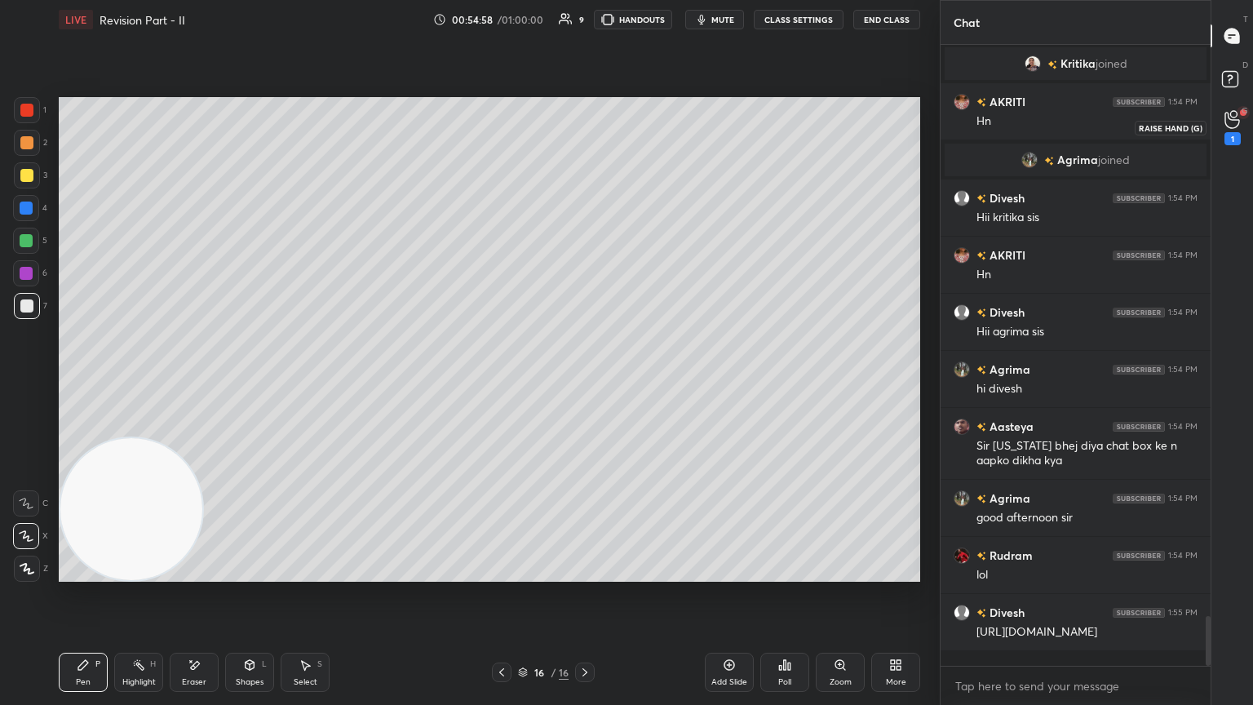
click at [585, 132] on div "1" at bounding box center [1233, 138] width 16 height 13
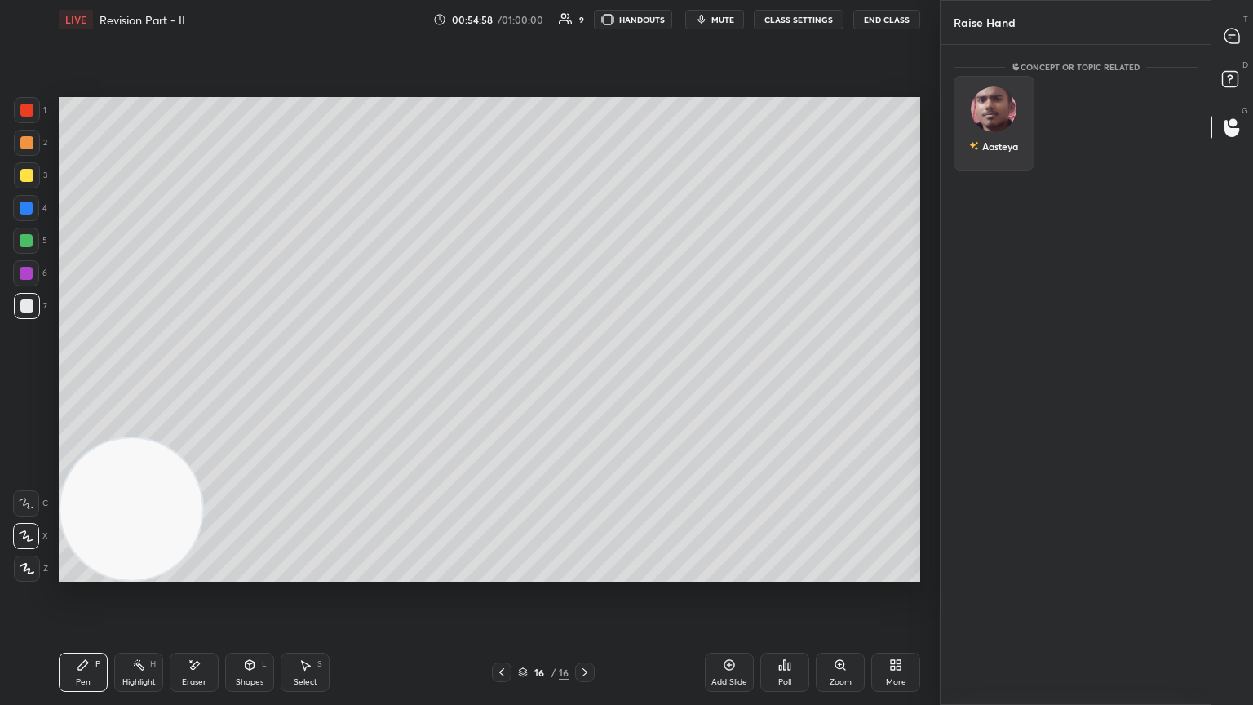
click at [585, 126] on div "Aasteya" at bounding box center [994, 123] width 81 height 95
click at [585, 162] on button "INVITE" at bounding box center [994, 157] width 66 height 21
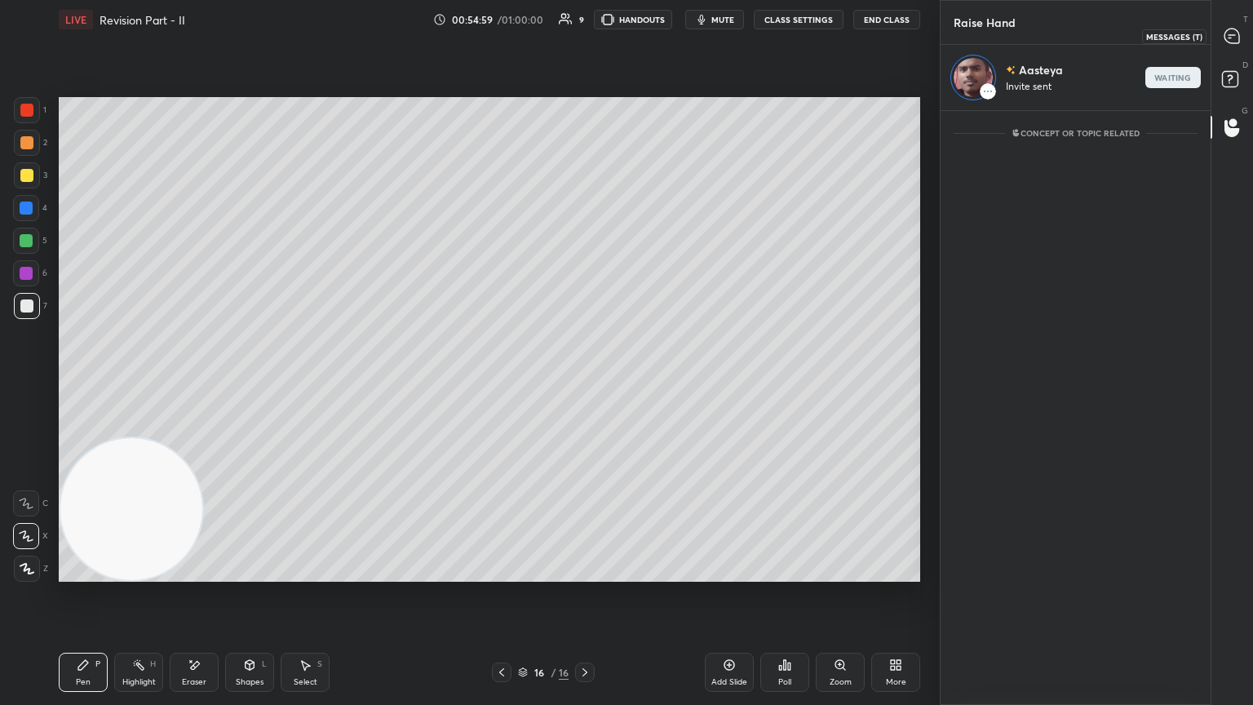
click at [585, 41] on icon at bounding box center [1232, 36] width 17 height 17
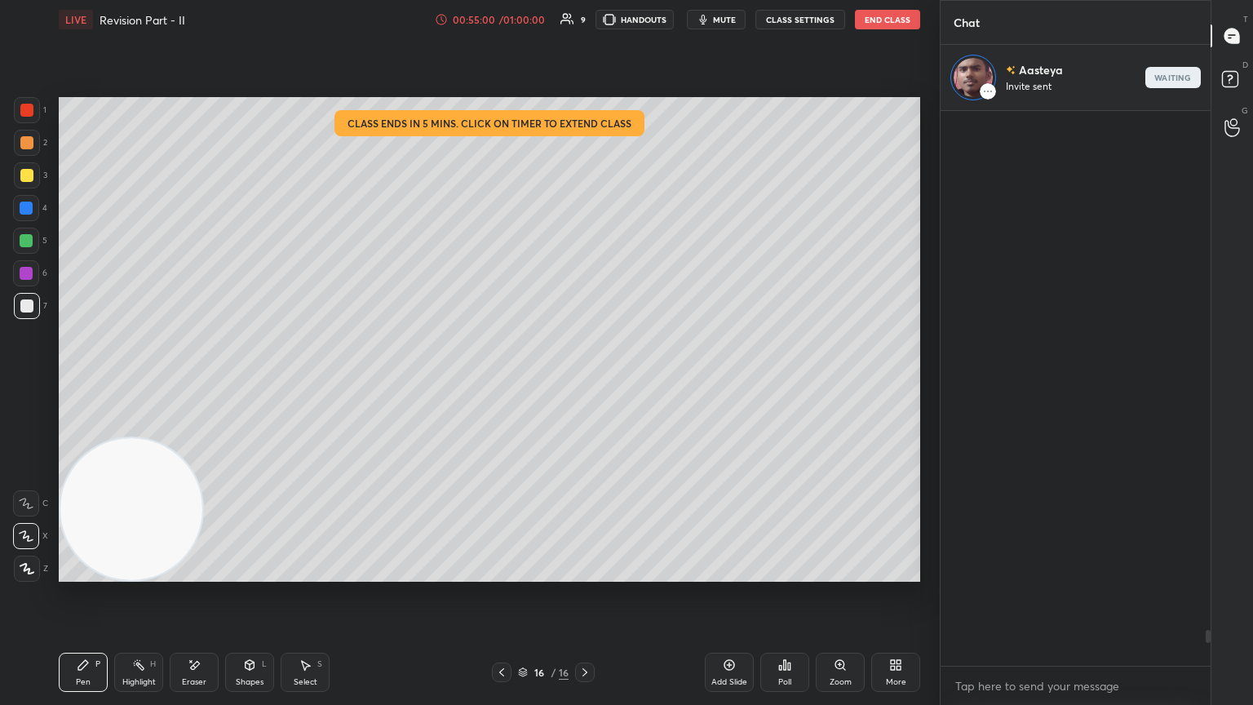
scroll to position [550, 265]
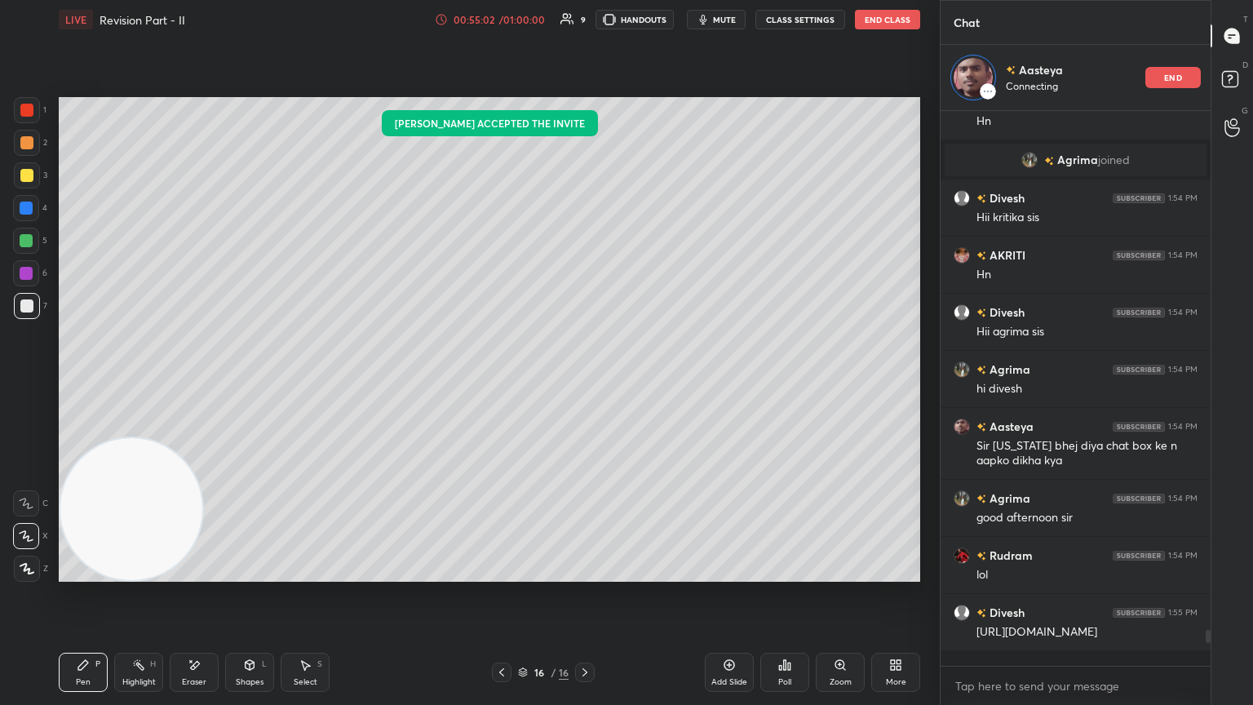
drag, startPoint x: 197, startPoint y: 672, endPoint x: 179, endPoint y: 665, distance: 19.4
click at [193, 383] on div "Eraser" at bounding box center [194, 672] width 49 height 39
click at [20, 383] on span "Erase all" at bounding box center [26, 568] width 24 height 11
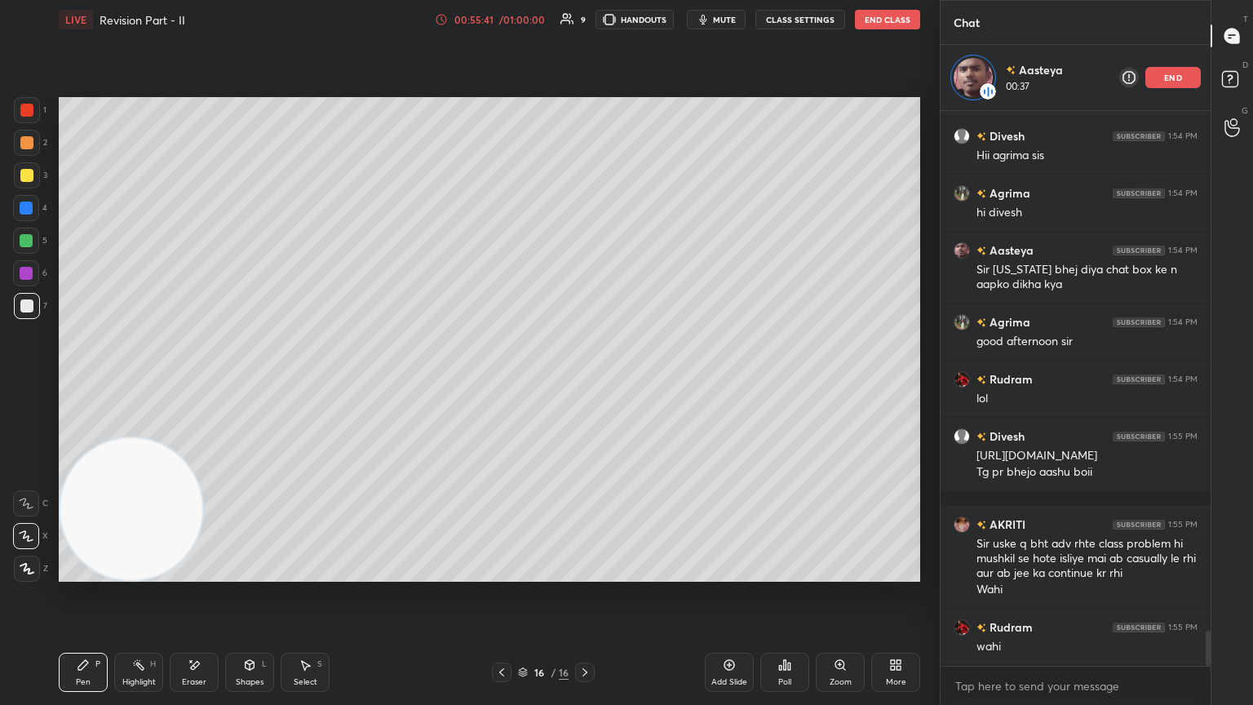
scroll to position [8257, 0]
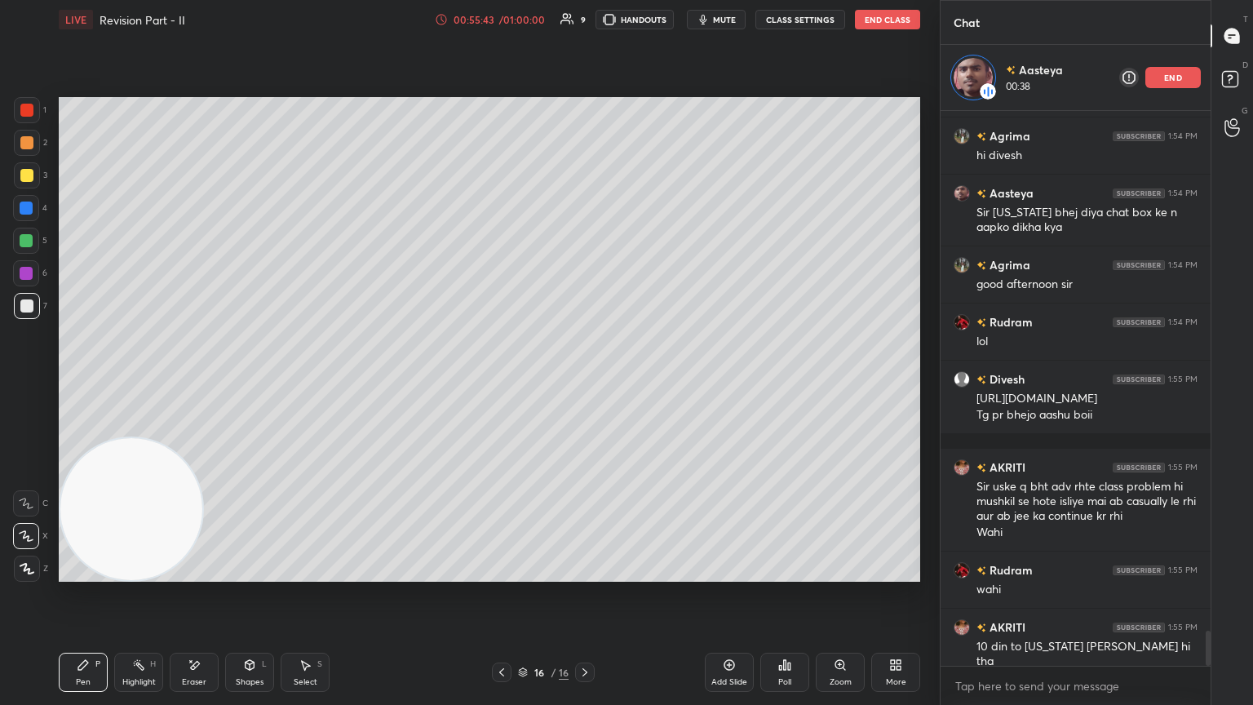
drag, startPoint x: 246, startPoint y: 691, endPoint x: 248, endPoint y: 658, distance: 33.5
click at [246, 383] on div "Shapes L" at bounding box center [249, 672] width 49 height 39
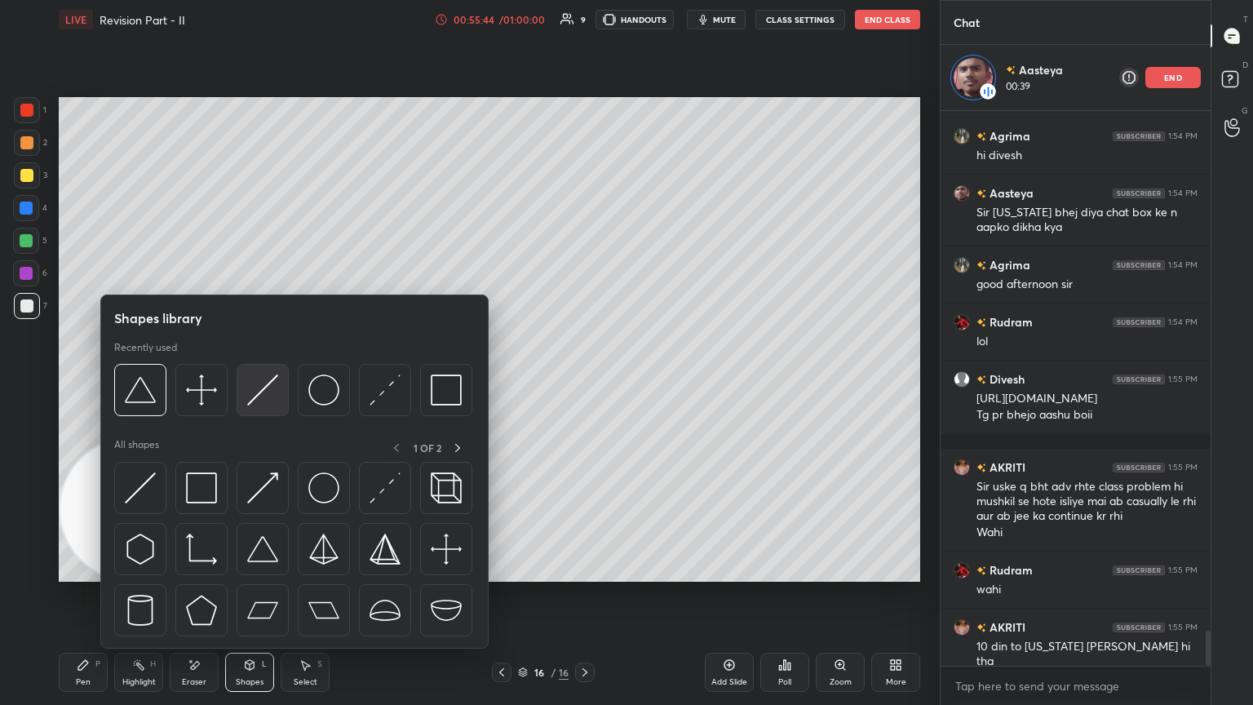
click at [255, 383] on img at bounding box center [262, 390] width 31 height 31
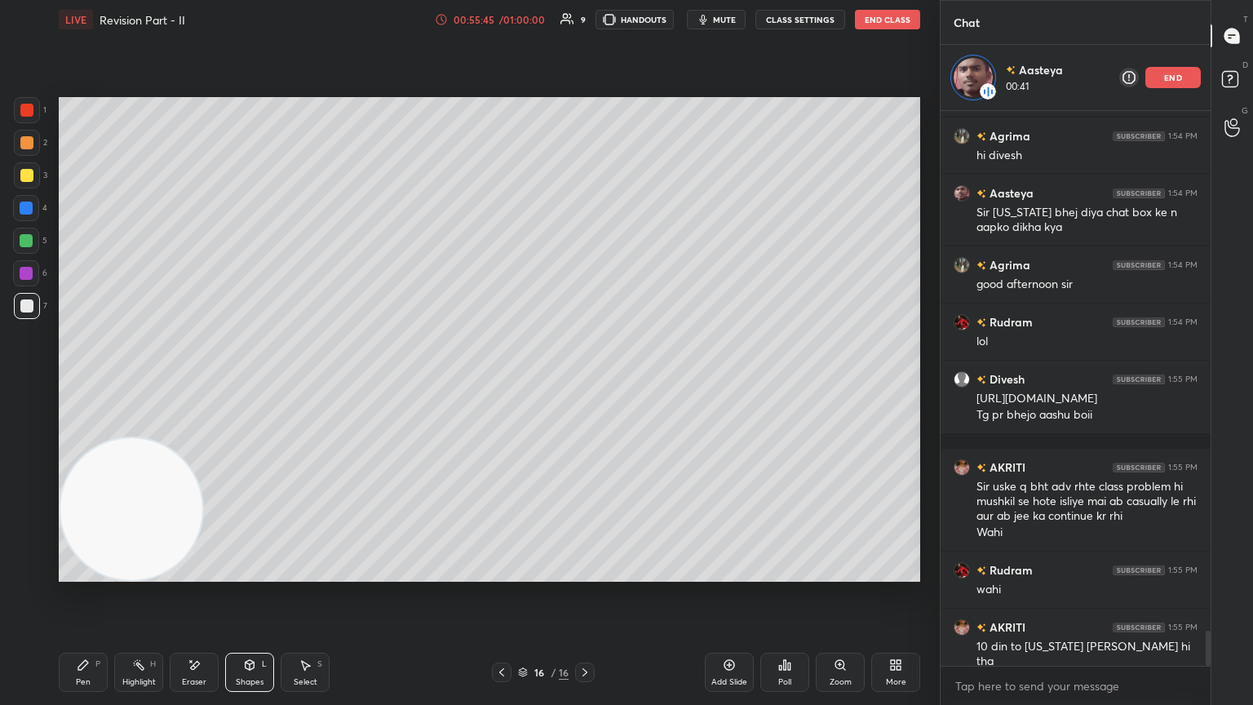
scroll to position [8314, 0]
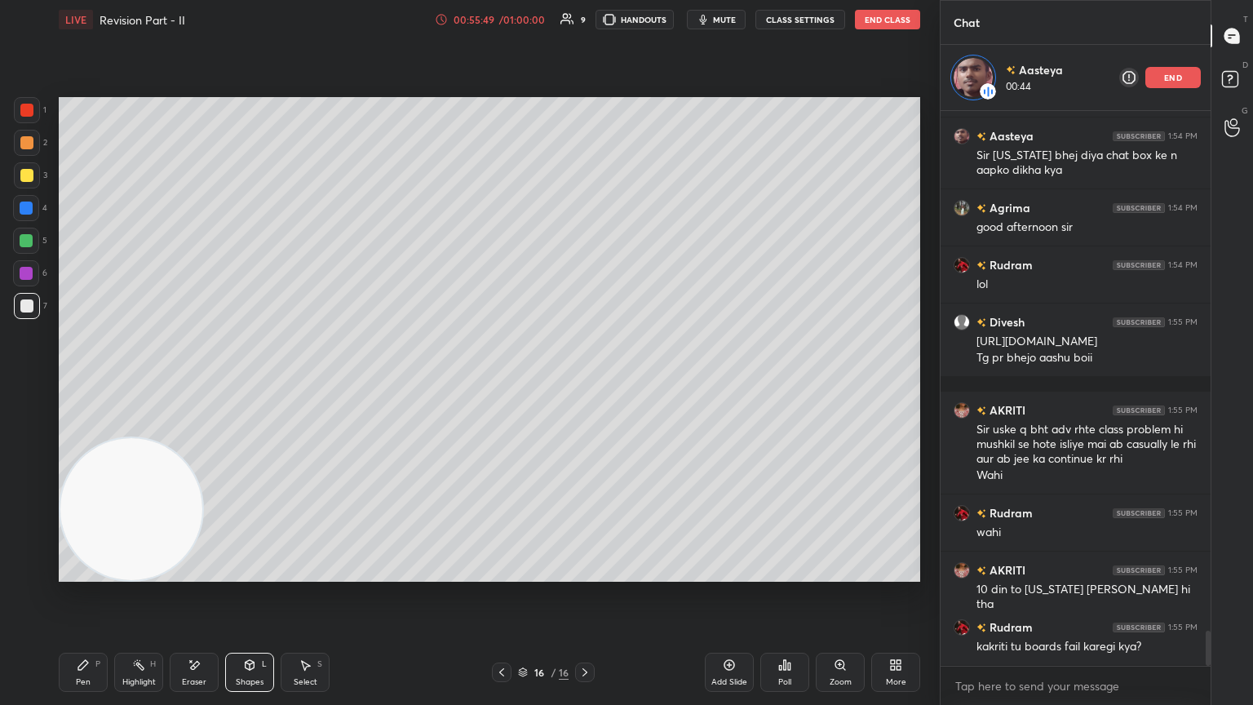
drag, startPoint x: 84, startPoint y: 676, endPoint x: 110, endPoint y: 616, distance: 65.8
click at [84, 383] on div "Pen" at bounding box center [83, 682] width 15 height 8
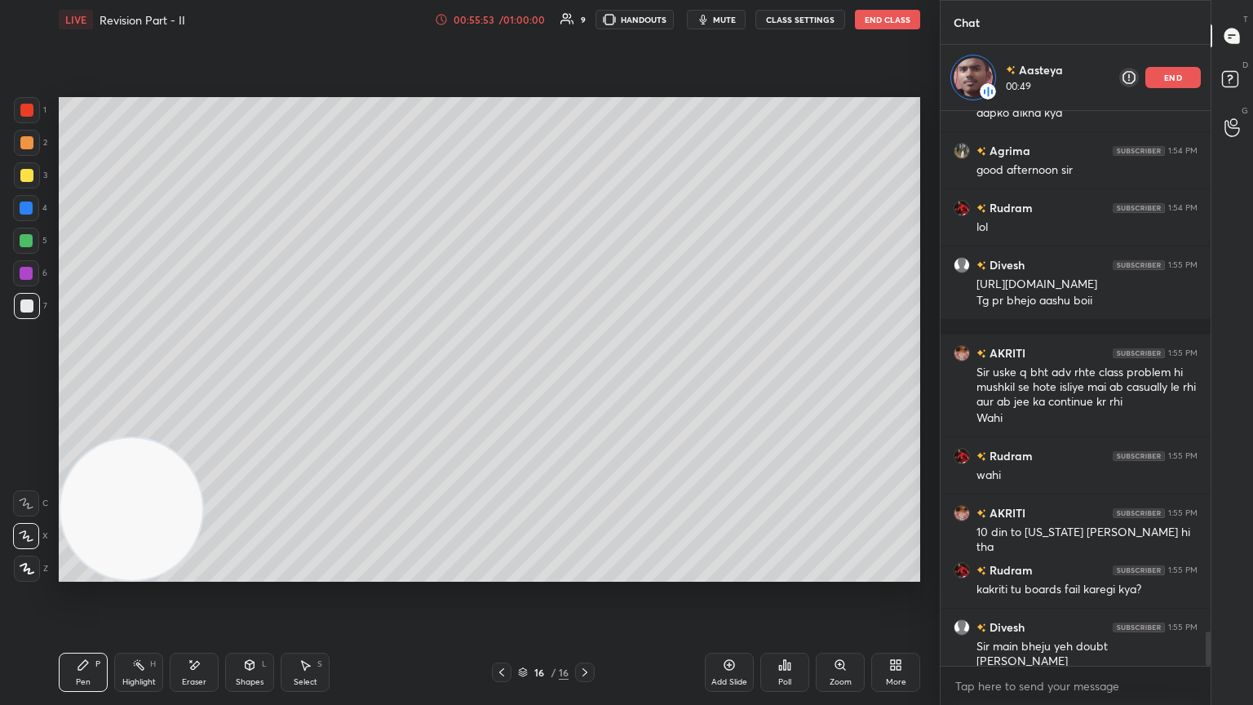
drag, startPoint x: 251, startPoint y: 676, endPoint x: 245, endPoint y: 651, distance: 25.3
click at [250, 383] on div "Shapes L" at bounding box center [249, 672] width 49 height 39
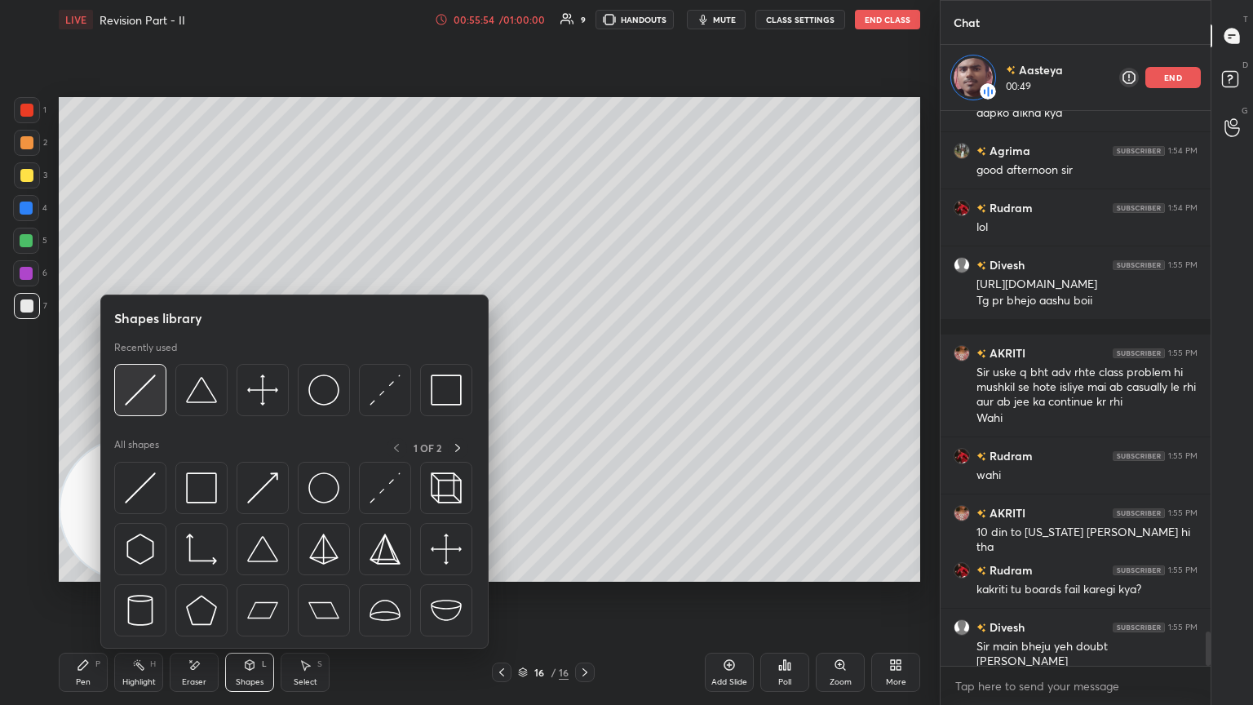
click at [148, 383] on img at bounding box center [140, 390] width 31 height 31
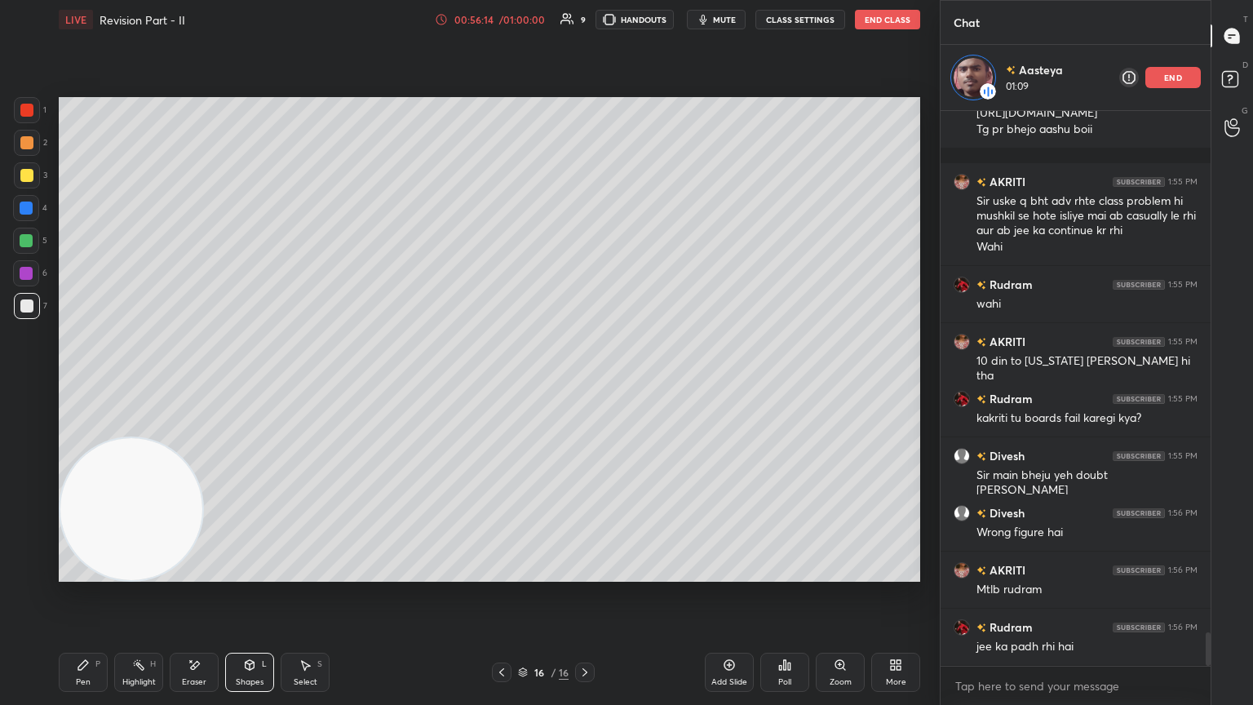
scroll to position [8582, 0]
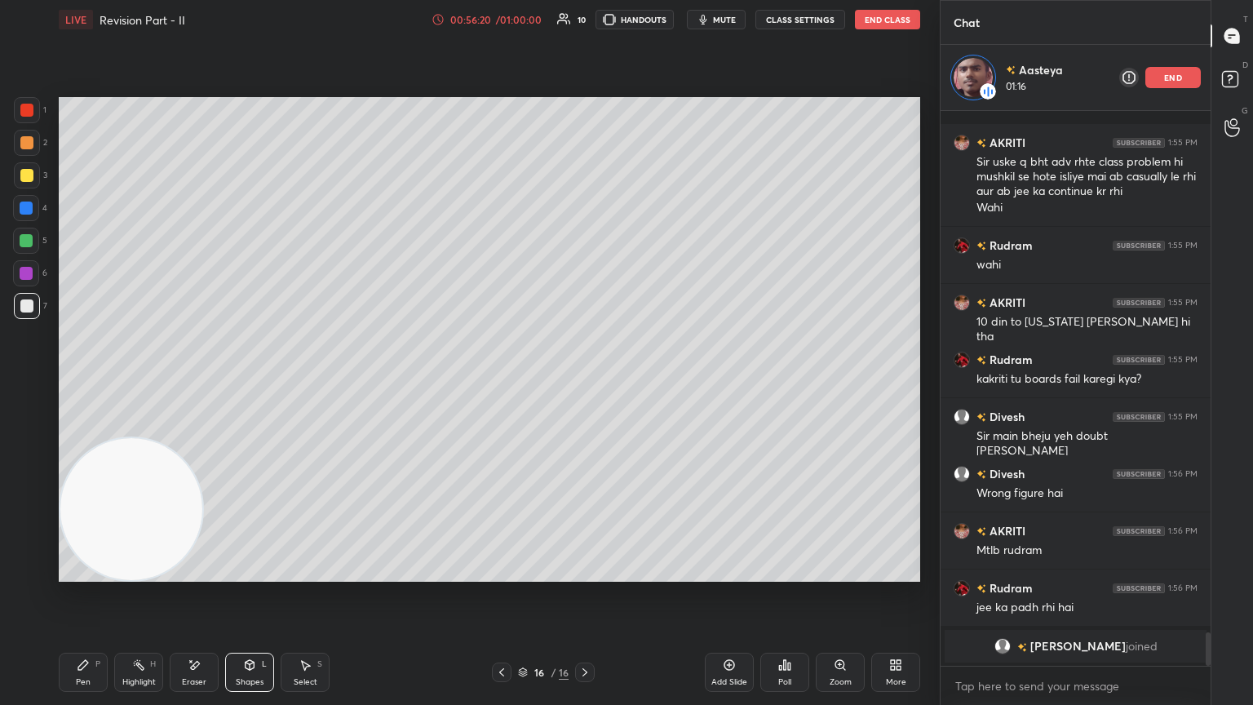
click at [90, 383] on div "Pen P" at bounding box center [83, 672] width 49 height 39
click at [254, 383] on icon at bounding box center [249, 664] width 13 height 13
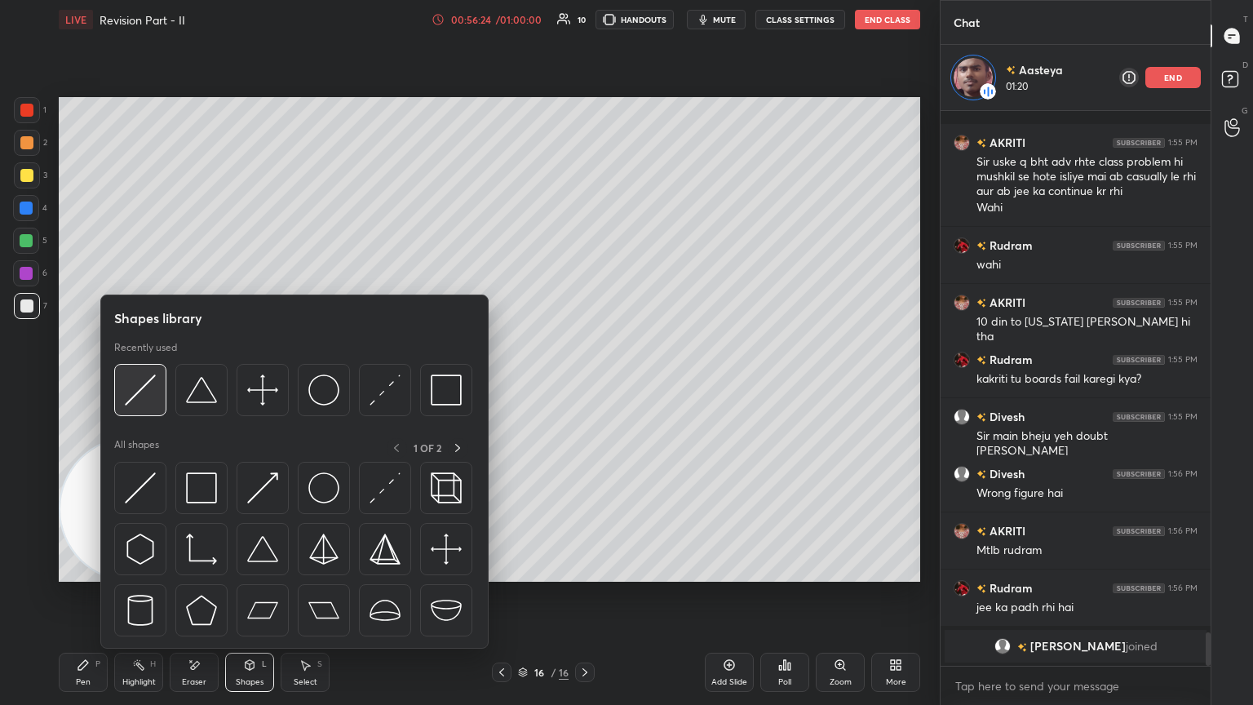
click at [147, 383] on img at bounding box center [140, 390] width 31 height 31
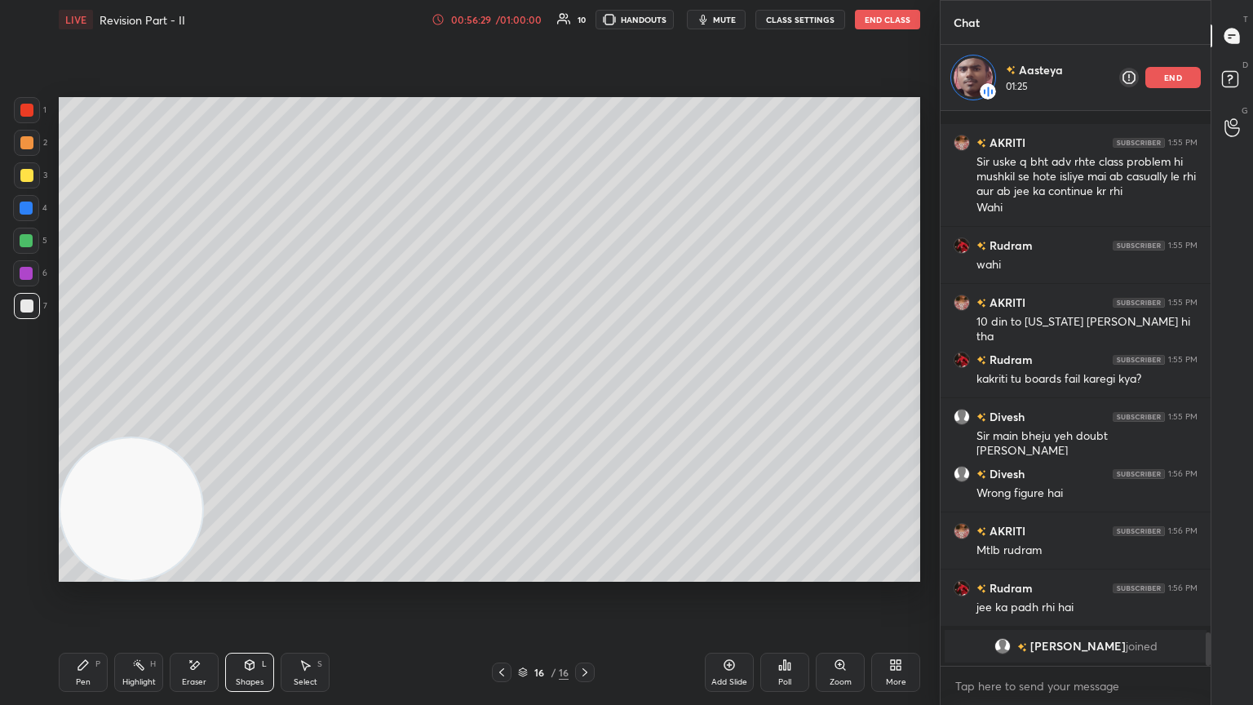
drag, startPoint x: 86, startPoint y: 667, endPoint x: 169, endPoint y: 565, distance: 132.3
click at [86, 383] on icon at bounding box center [83, 664] width 13 height 13
drag, startPoint x: 256, startPoint y: 671, endPoint x: 243, endPoint y: 658, distance: 18.5
click at [252, 383] on div "Shapes L" at bounding box center [249, 672] width 49 height 39
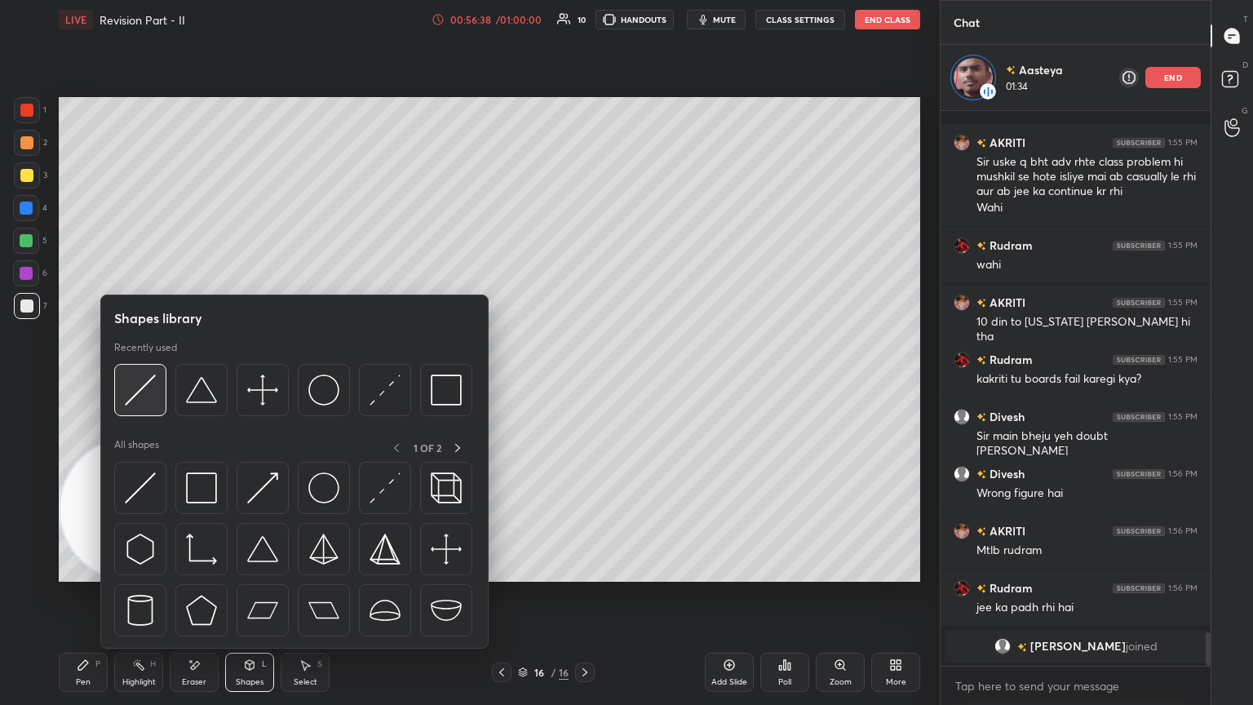
click at [157, 383] on div at bounding box center [140, 390] width 52 height 52
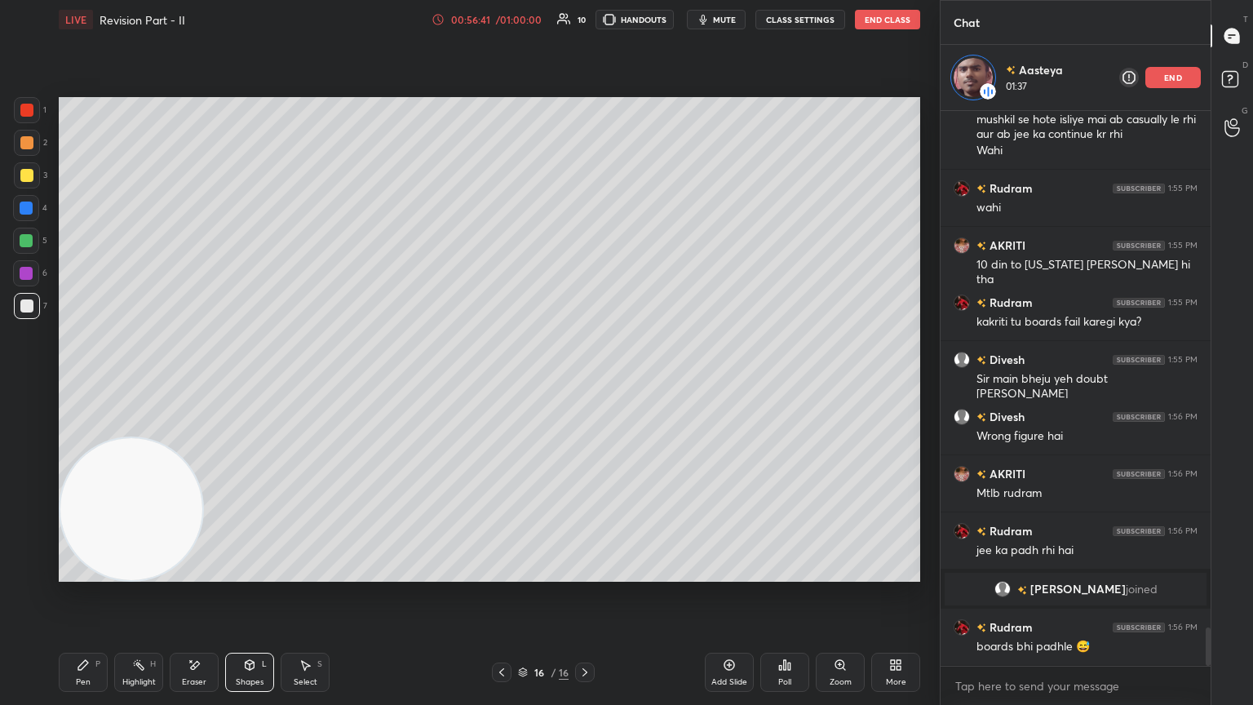
scroll to position [7446, 0]
click at [90, 383] on div "Pen P" at bounding box center [83, 672] width 49 height 39
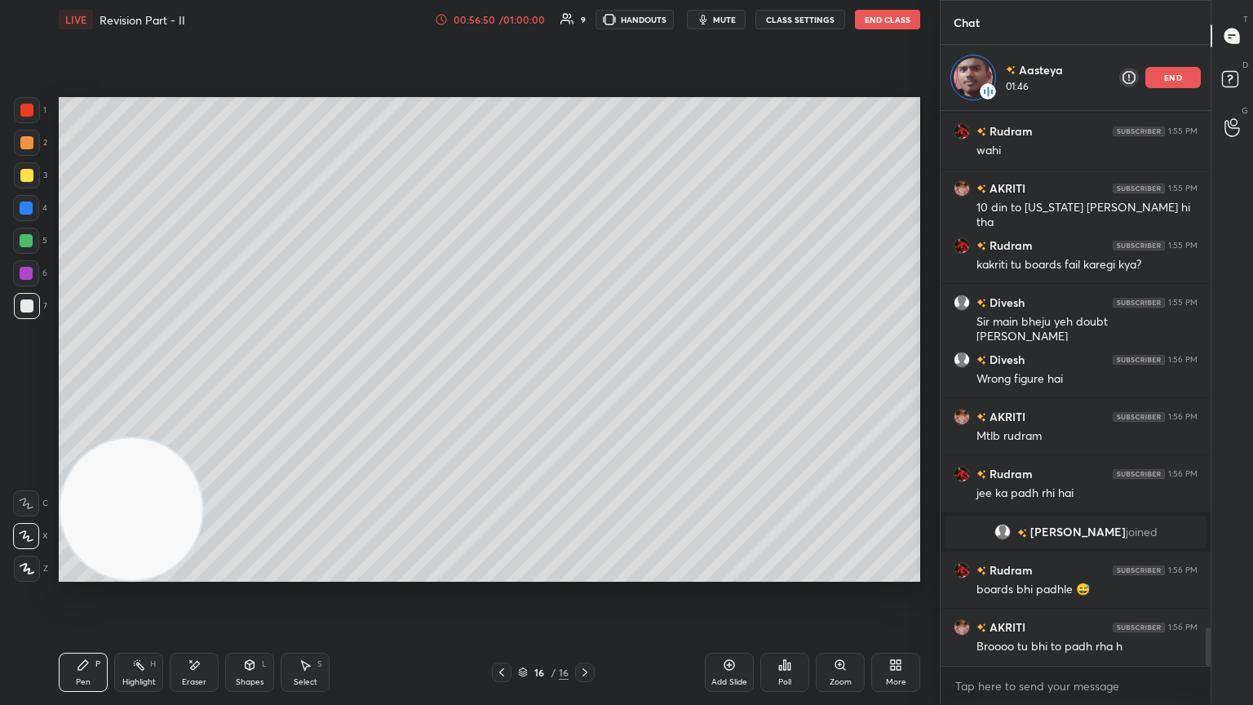
click at [228, 383] on div "Shapes L" at bounding box center [249, 672] width 49 height 39
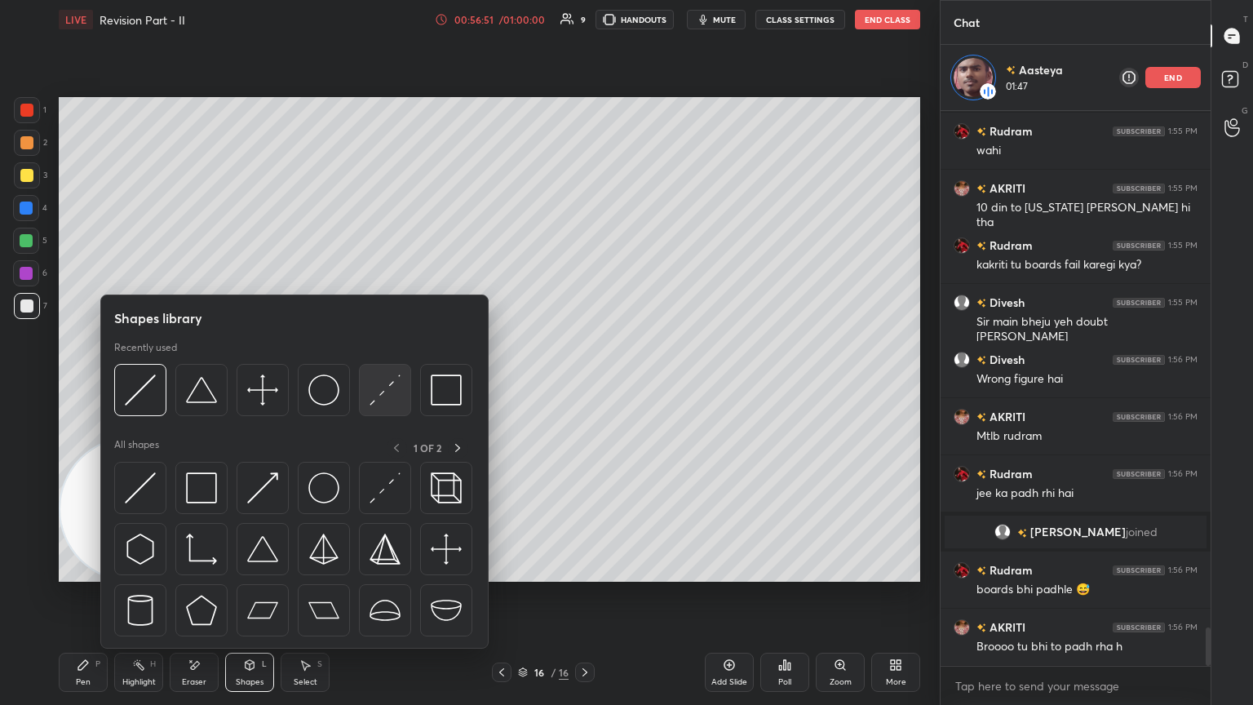
click at [387, 383] on img at bounding box center [385, 390] width 31 height 31
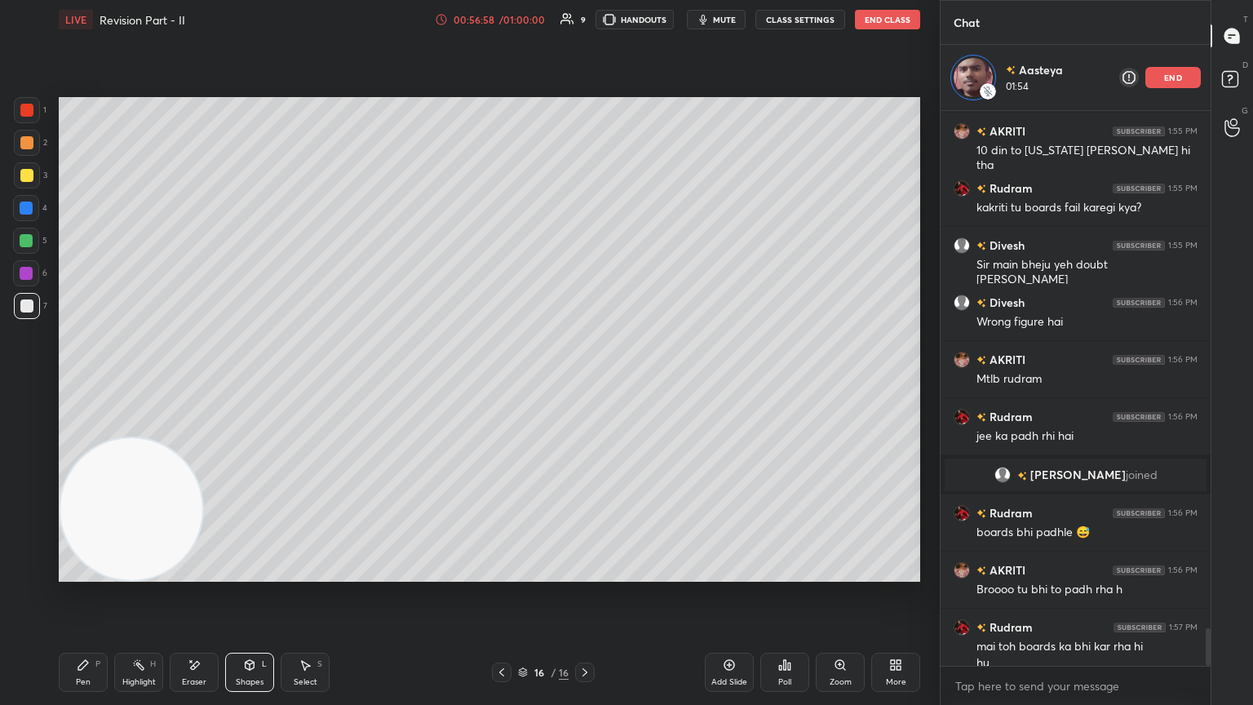
scroll to position [7577, 0]
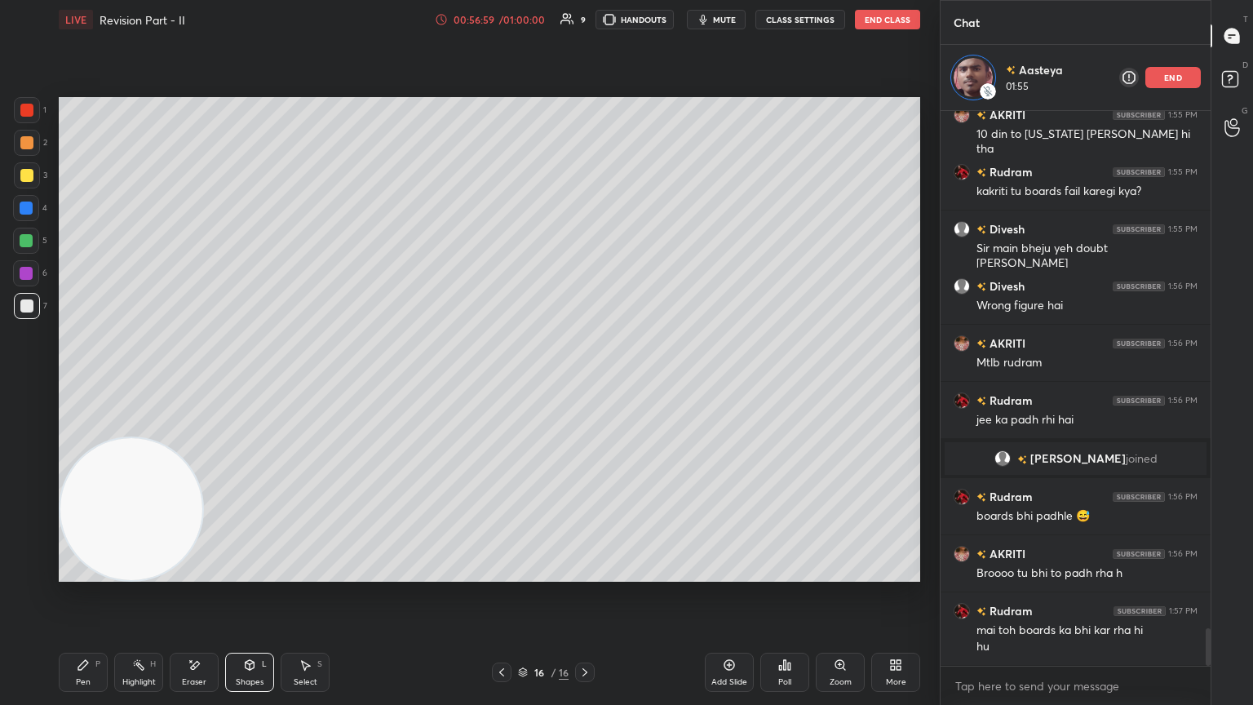
click at [89, 383] on div "Pen P" at bounding box center [83, 672] width 49 height 39
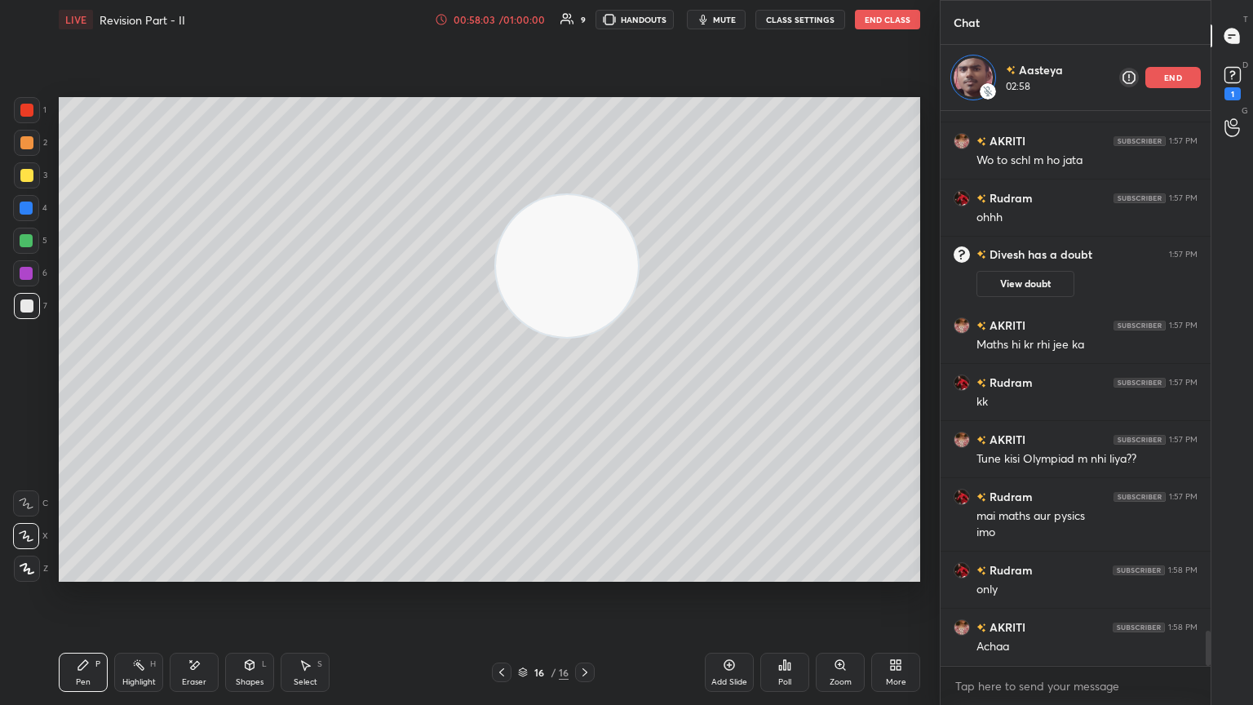
scroll to position [8130, 0]
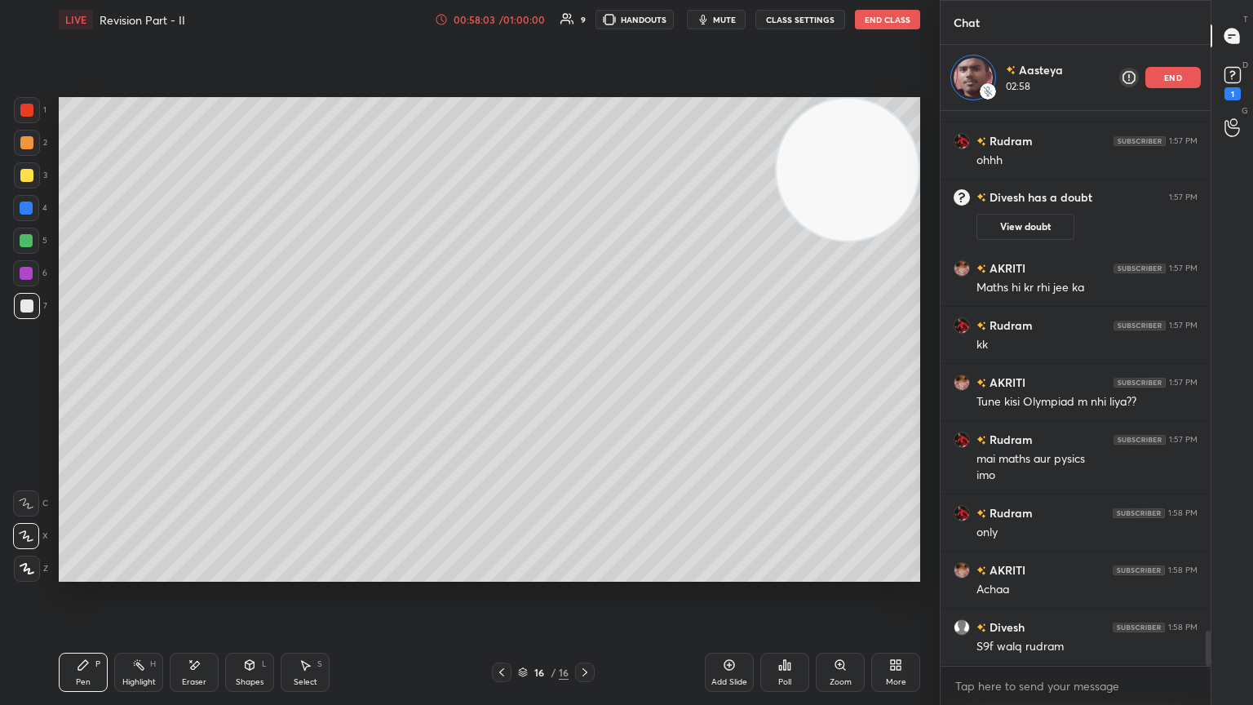
drag, startPoint x: 109, startPoint y: 525, endPoint x: 780, endPoint y: 153, distance: 767.7
click at [585, 124] on div "1 2 3 4 5 6 7 C X Z E E Erase all H H LIVE Revision Part - II 00:58:03 / 01:00:…" at bounding box center [470, 352] width 940 height 705
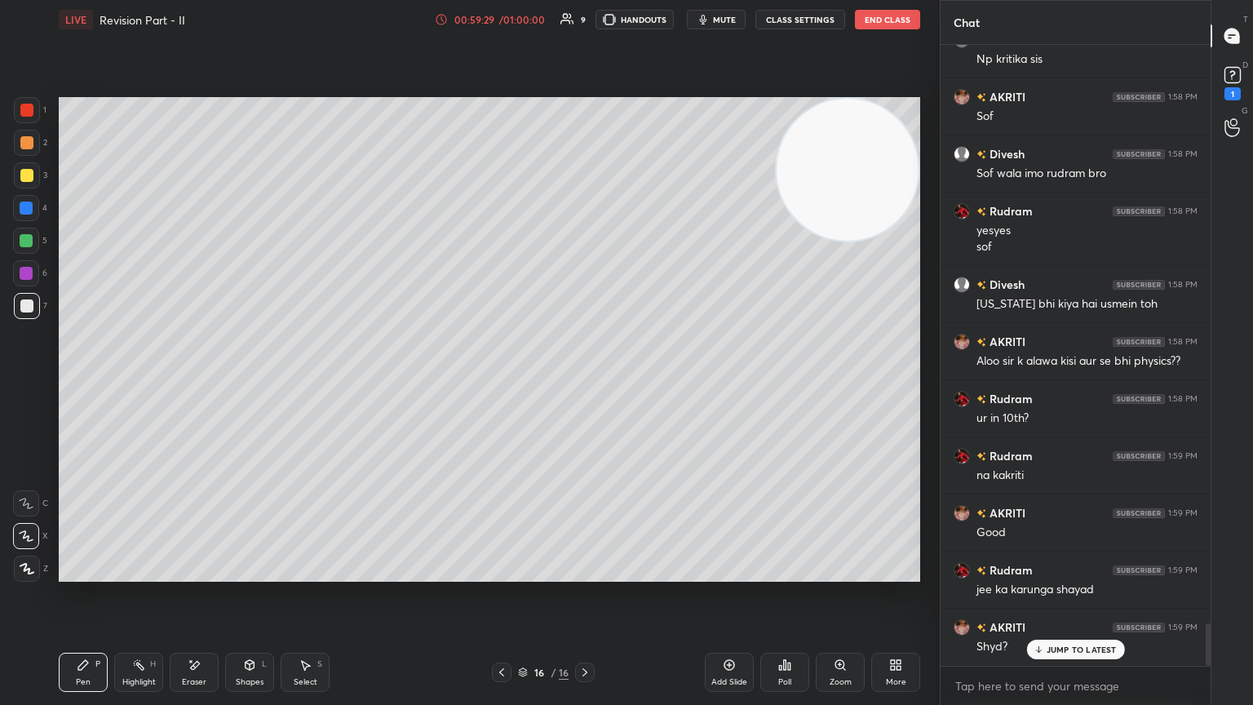
scroll to position [8544, 0]
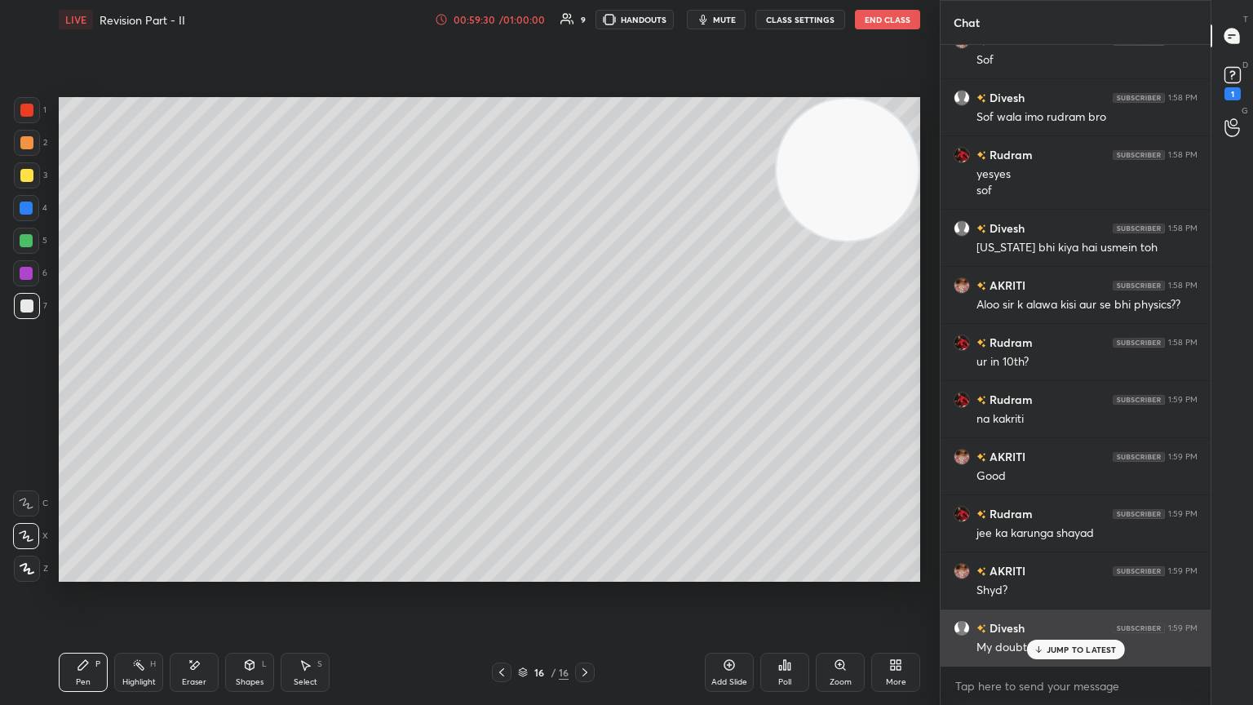
click at [585, 383] on p "JUMP TO LATEST" at bounding box center [1082, 650] width 70 height 10
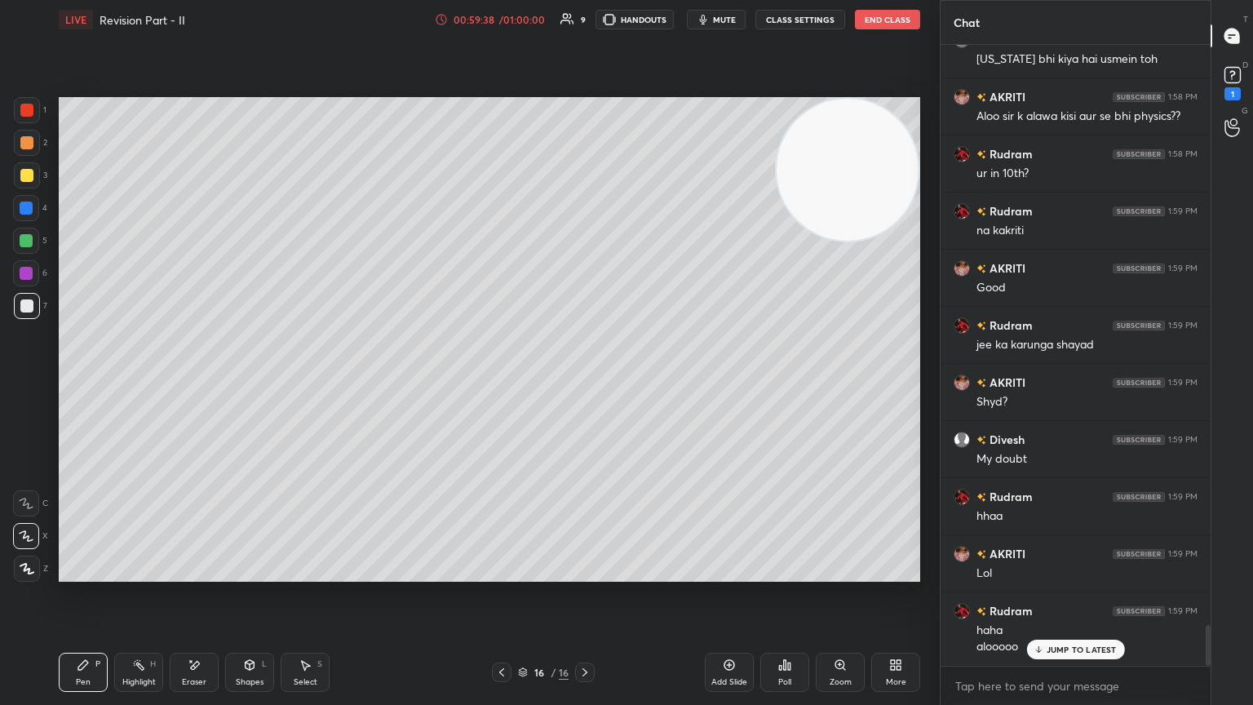
scroll to position [8789, 0]
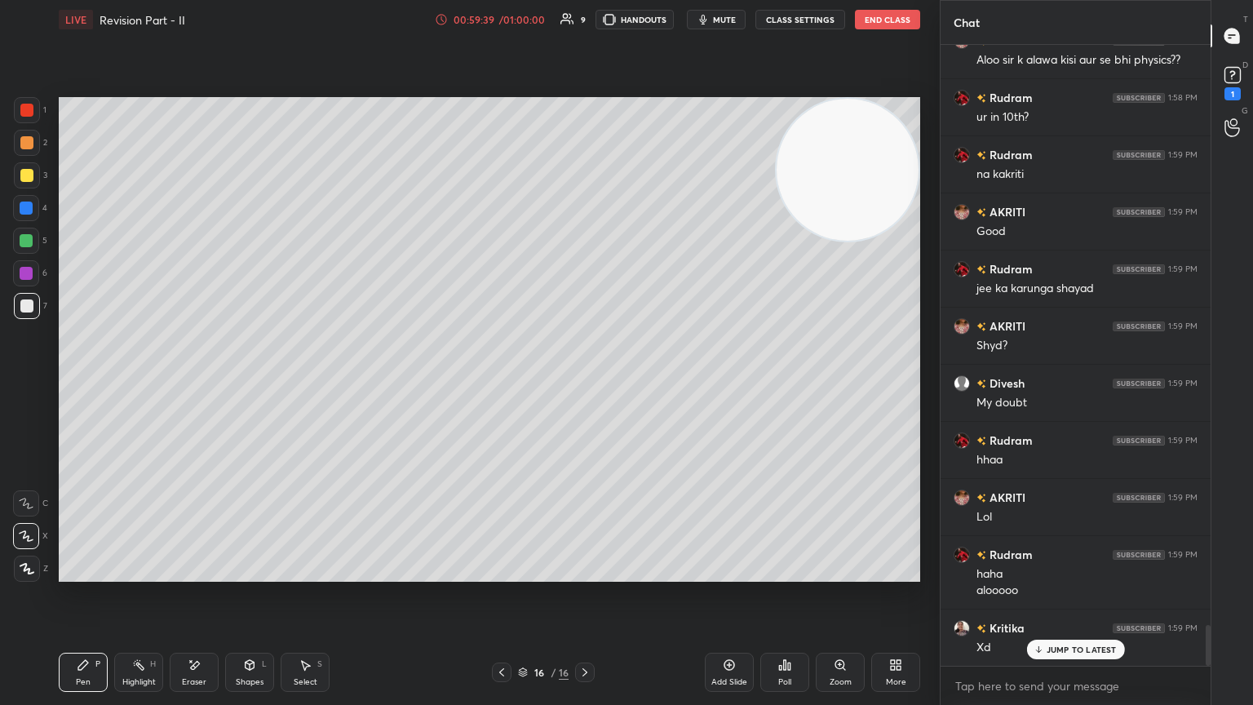
drag, startPoint x: 1044, startPoint y: 649, endPoint x: 1022, endPoint y: 643, distance: 22.8
click at [585, 383] on icon at bounding box center [1038, 650] width 11 height 10
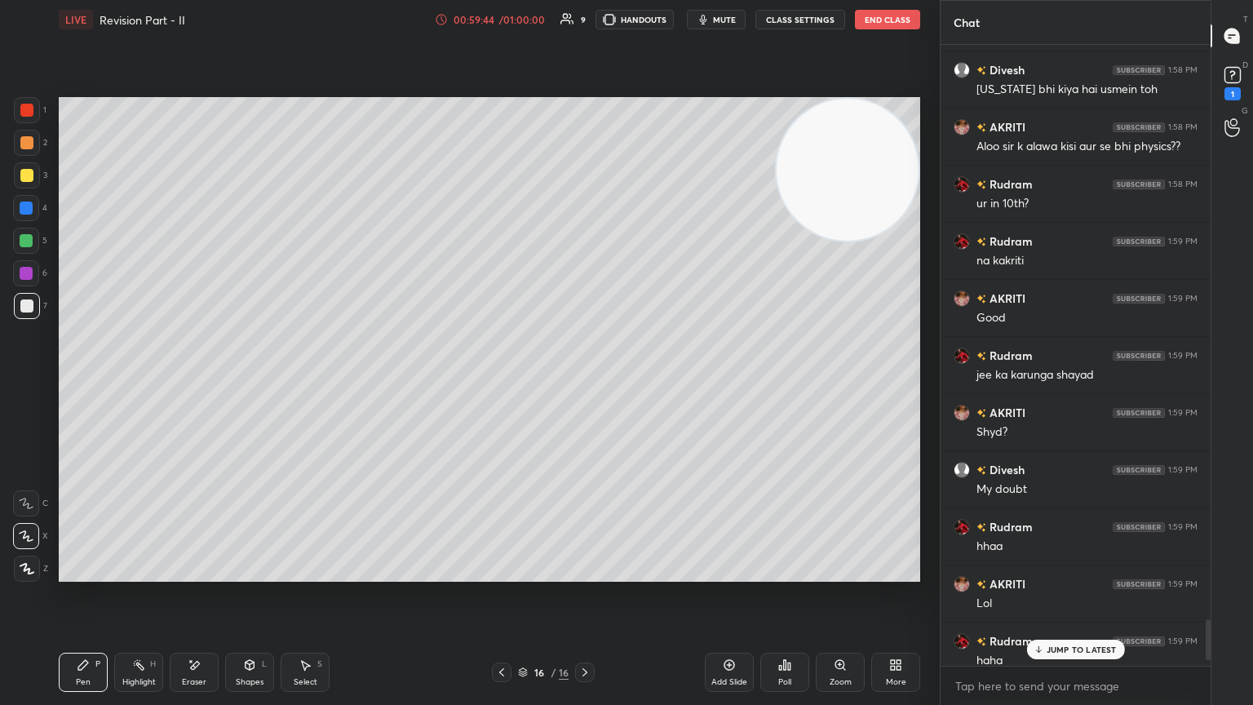
scroll to position [8790, 0]
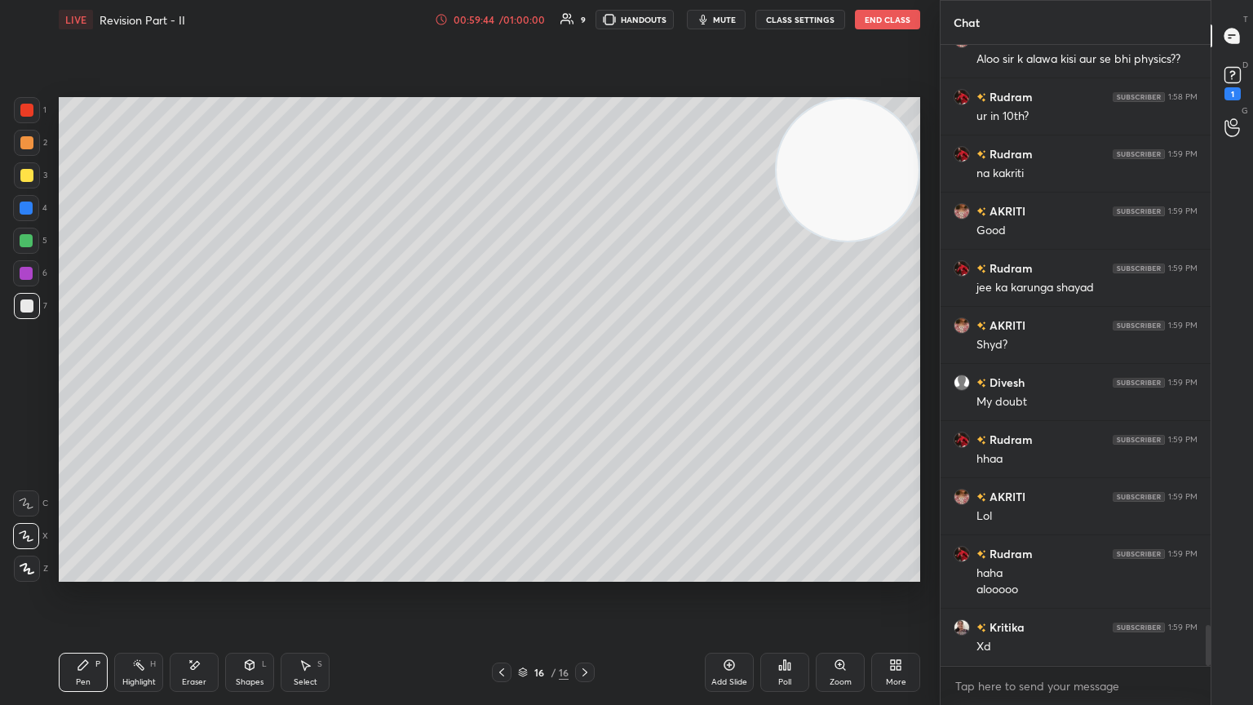
drag, startPoint x: 1208, startPoint y: 632, endPoint x: 1193, endPoint y: 674, distance: 44.1
click at [585, 383] on div "Divesh 1:58 PM Maine bhi kiya hai usmein toh AKRITI 1:58 PM Aloo sir k alawa ki…" at bounding box center [1076, 375] width 270 height 660
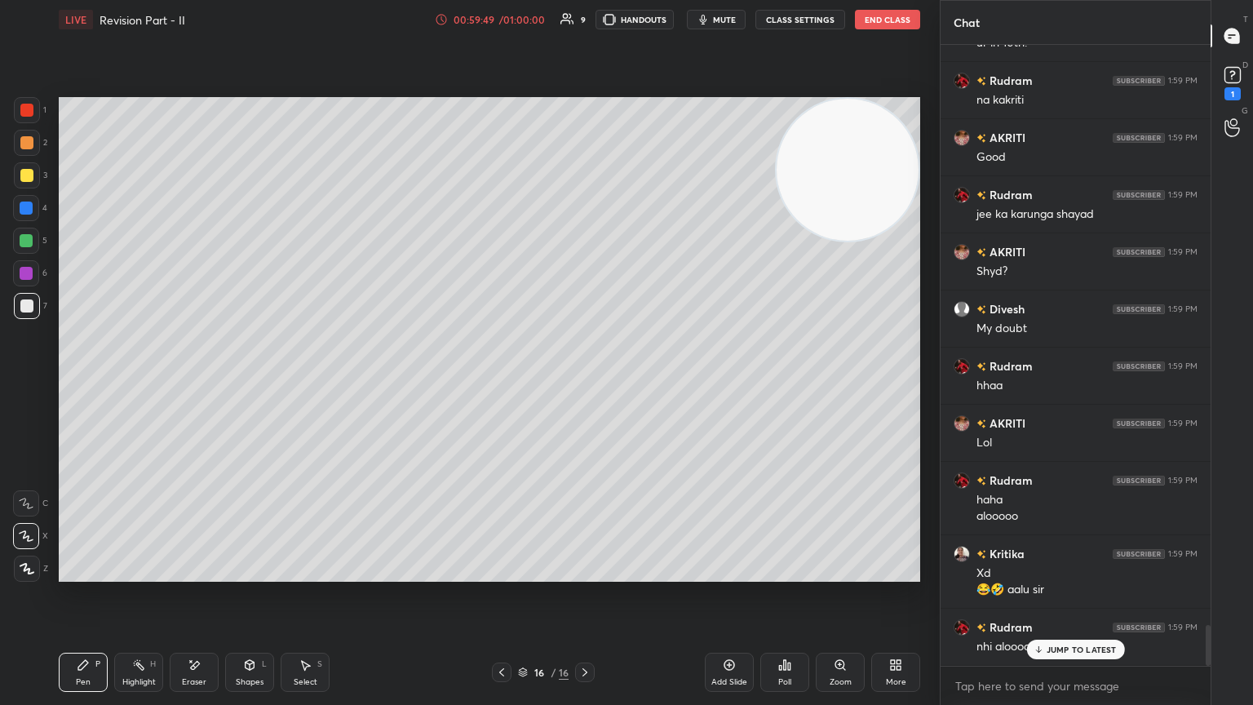
scroll to position [8920, 0]
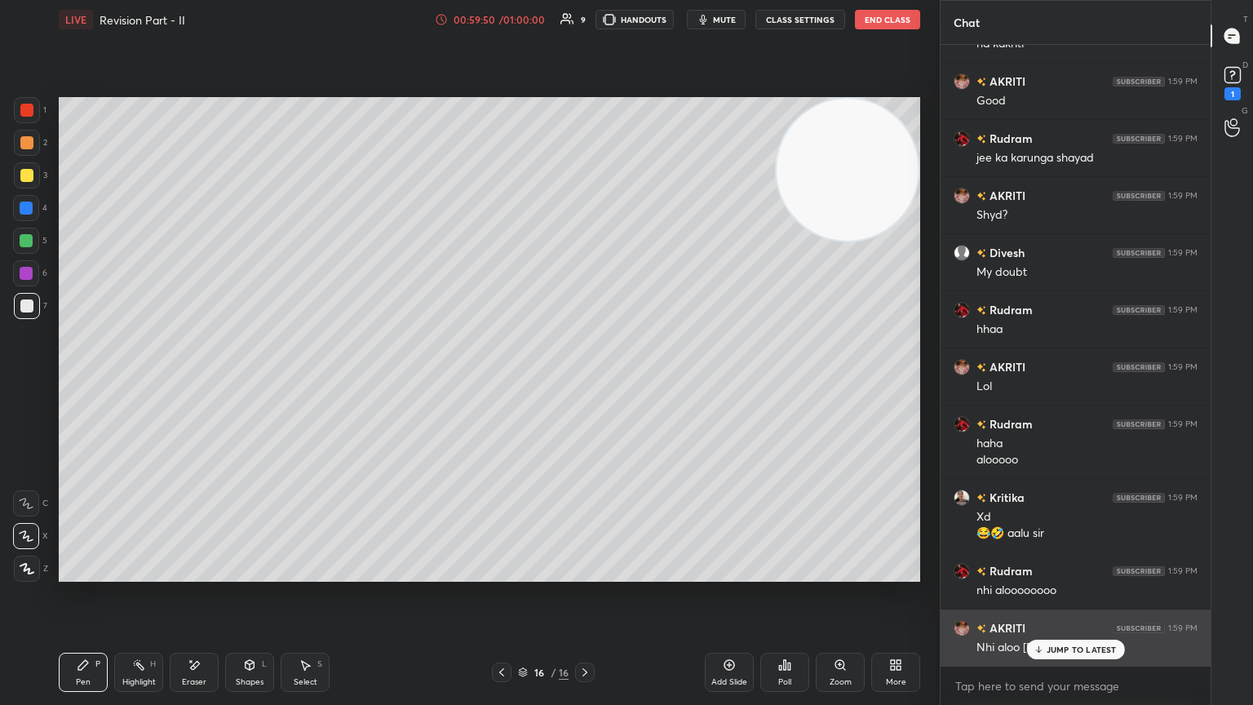
click at [585, 383] on div "JUMP TO LATEST" at bounding box center [1075, 650] width 98 height 20
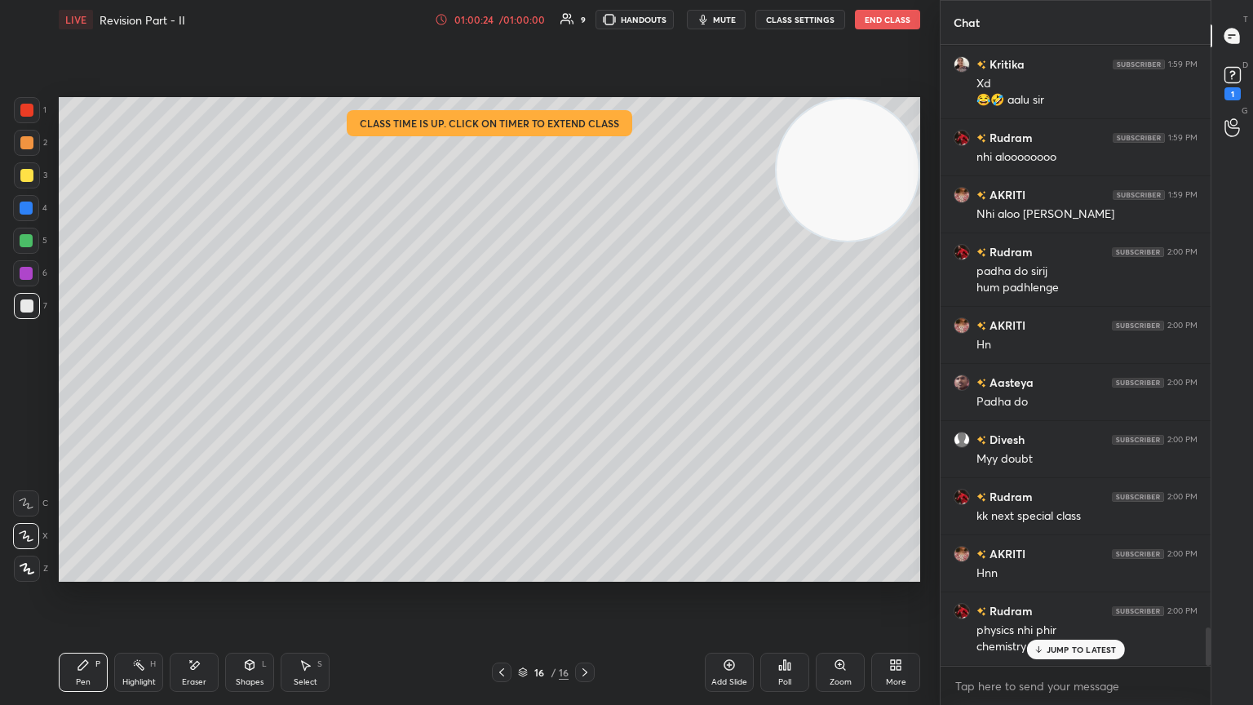
scroll to position [9409, 0]
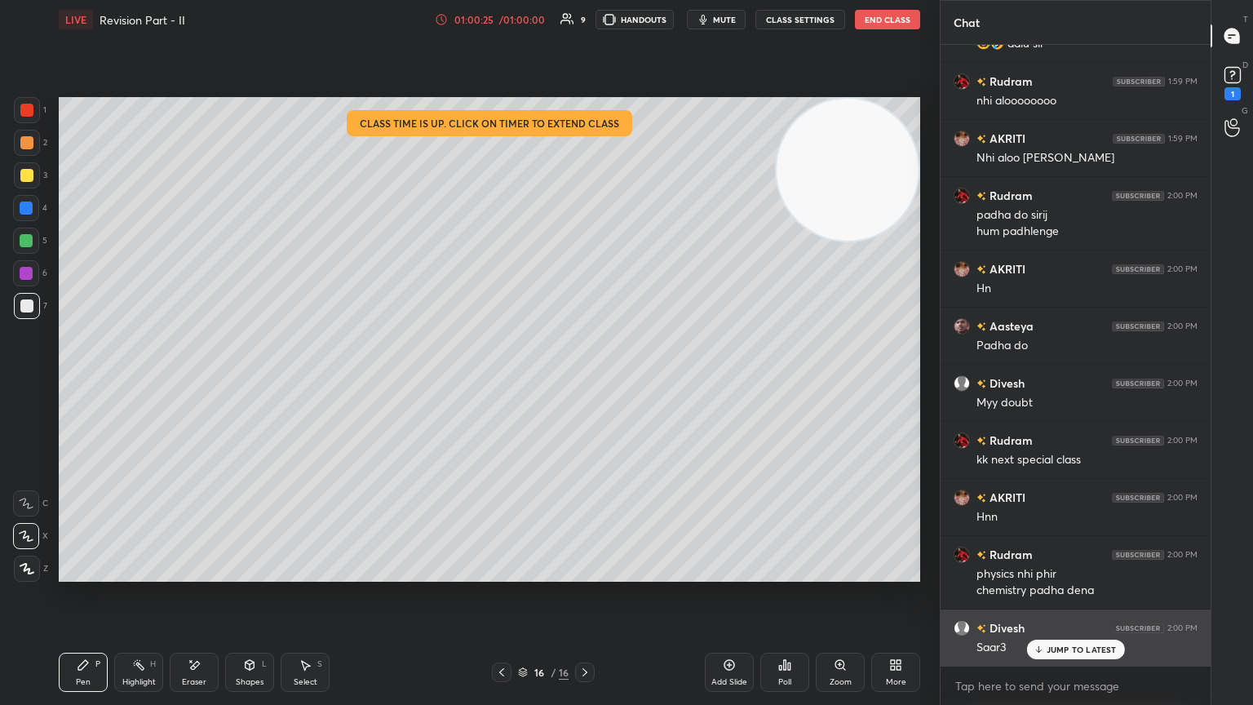
drag, startPoint x: 1069, startPoint y: 643, endPoint x: 1057, endPoint y: 640, distance: 11.9
click at [585, 383] on div "JUMP TO LATEST" at bounding box center [1075, 650] width 98 height 20
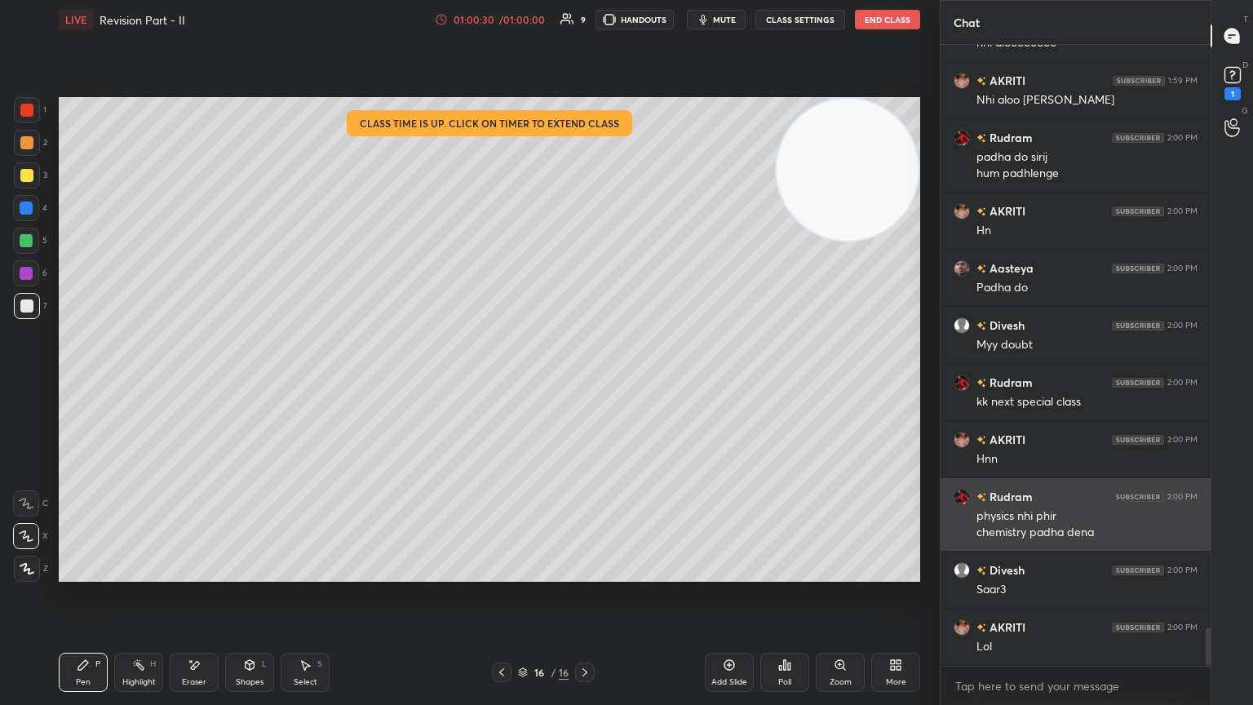
scroll to position [9523, 0]
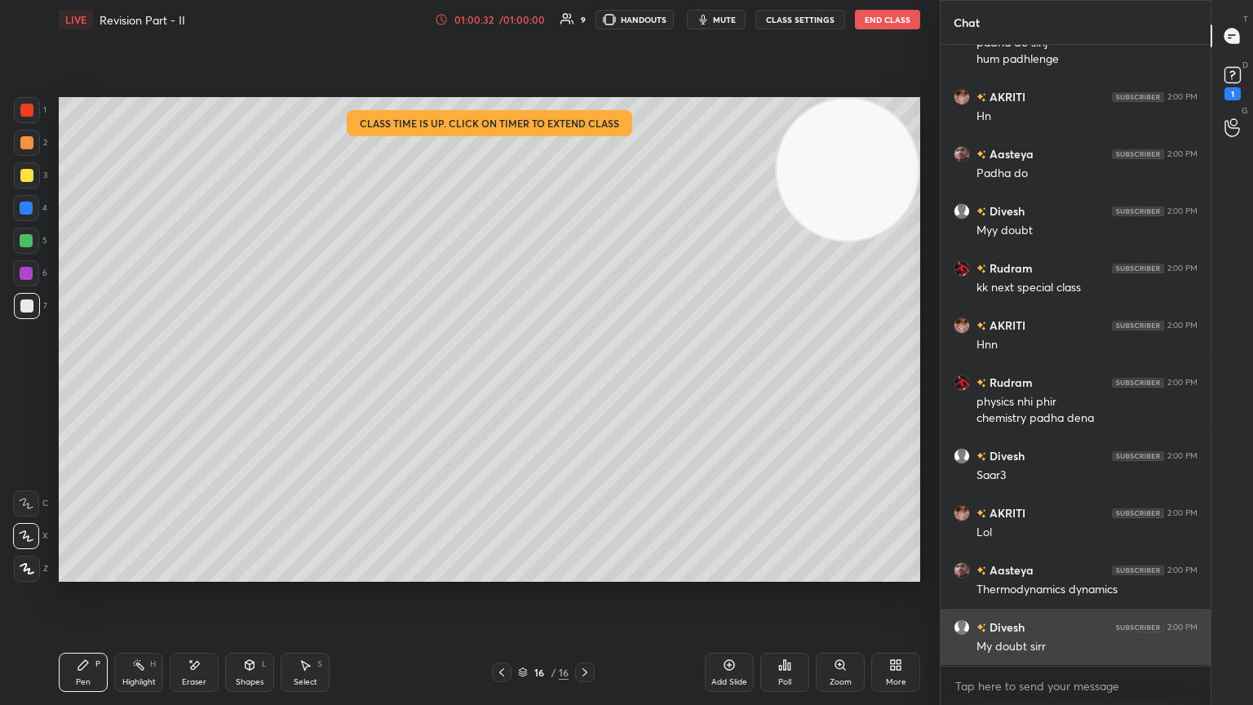
click at [585, 383] on div "My doubt sirr" at bounding box center [1087, 647] width 221 height 16
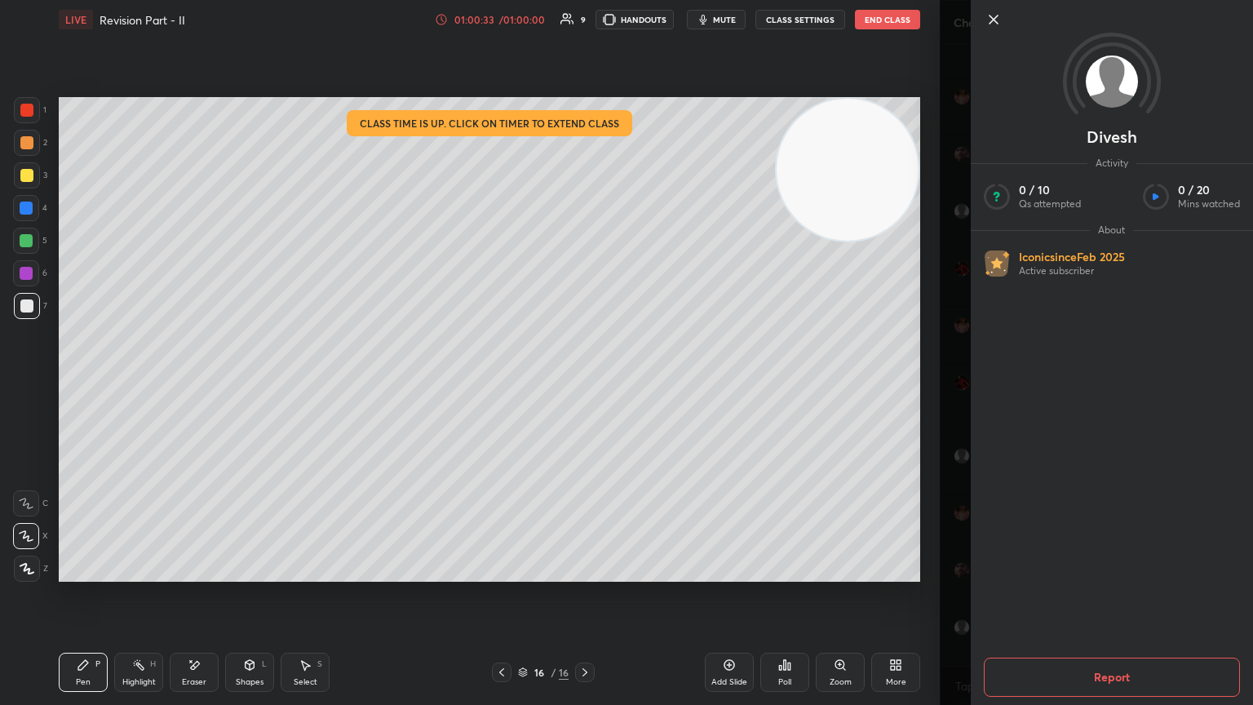
scroll to position [9653, 0]
click at [585, 383] on div "Divesh Activity 0 / 10 Qs attempted 0 / 20 Mins watched About Iconic since Feb …" at bounding box center [1096, 352] width 313 height 705
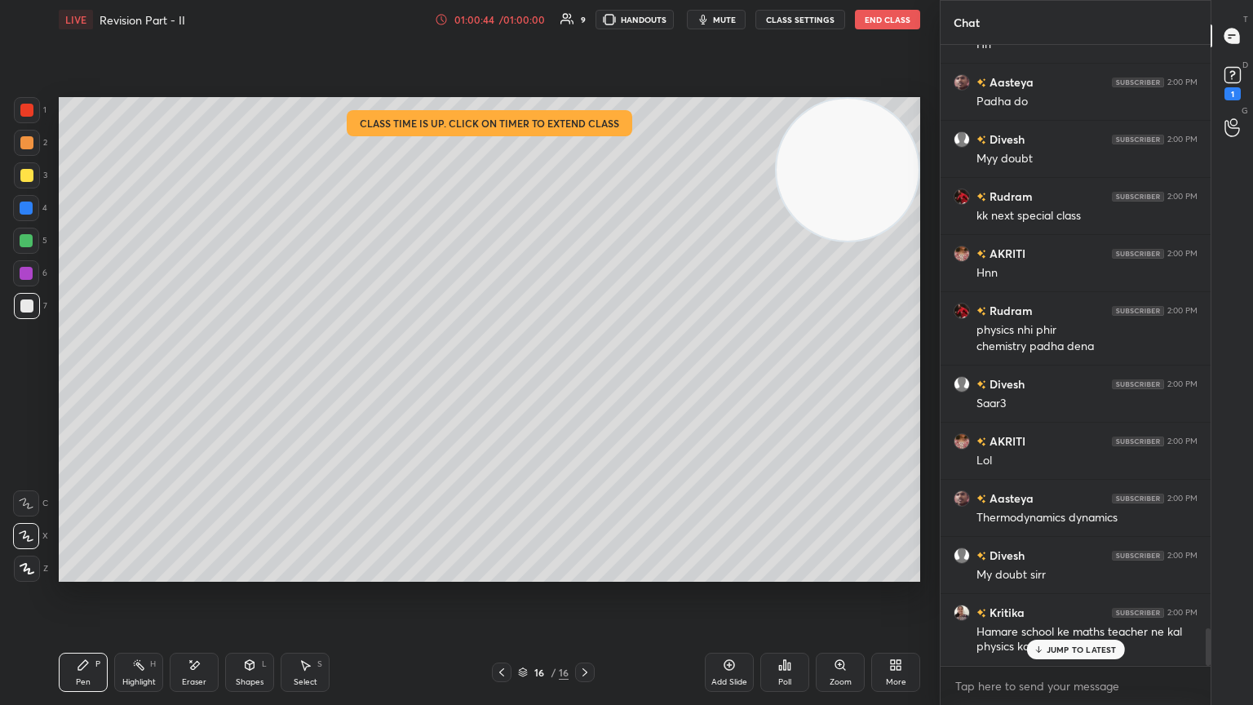
scroll to position [9710, 0]
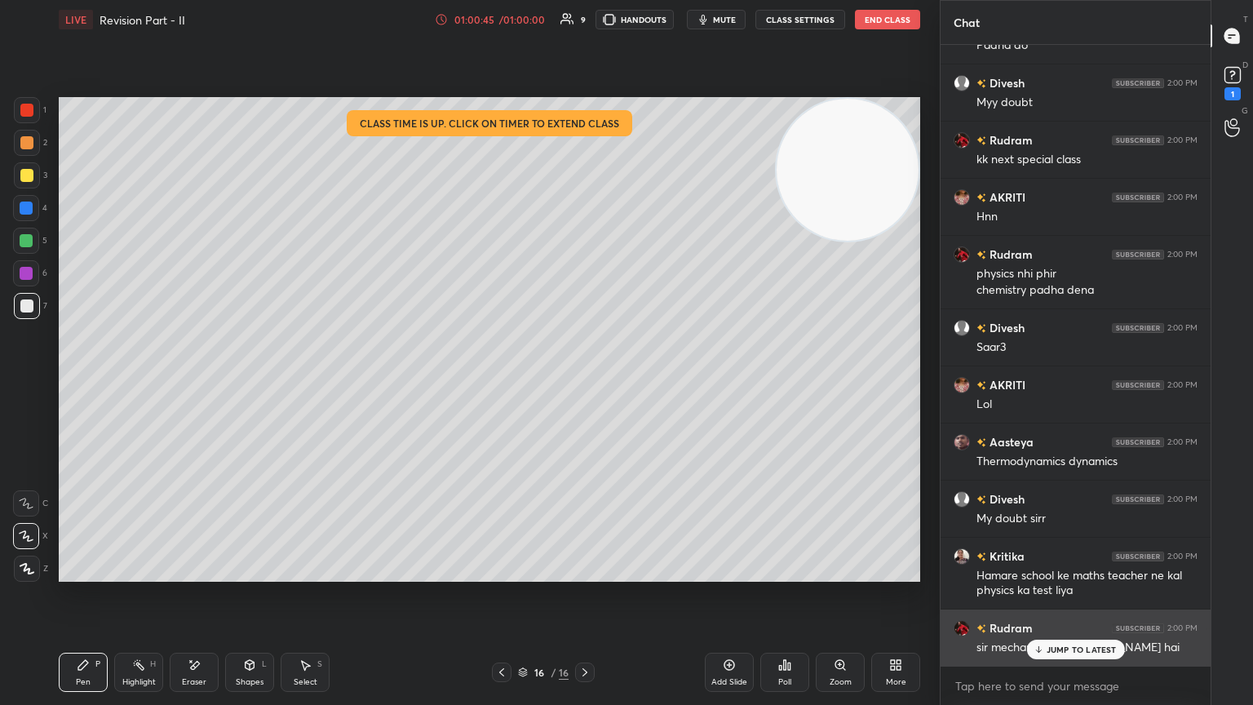
click at [585, 383] on icon at bounding box center [1038, 650] width 11 height 10
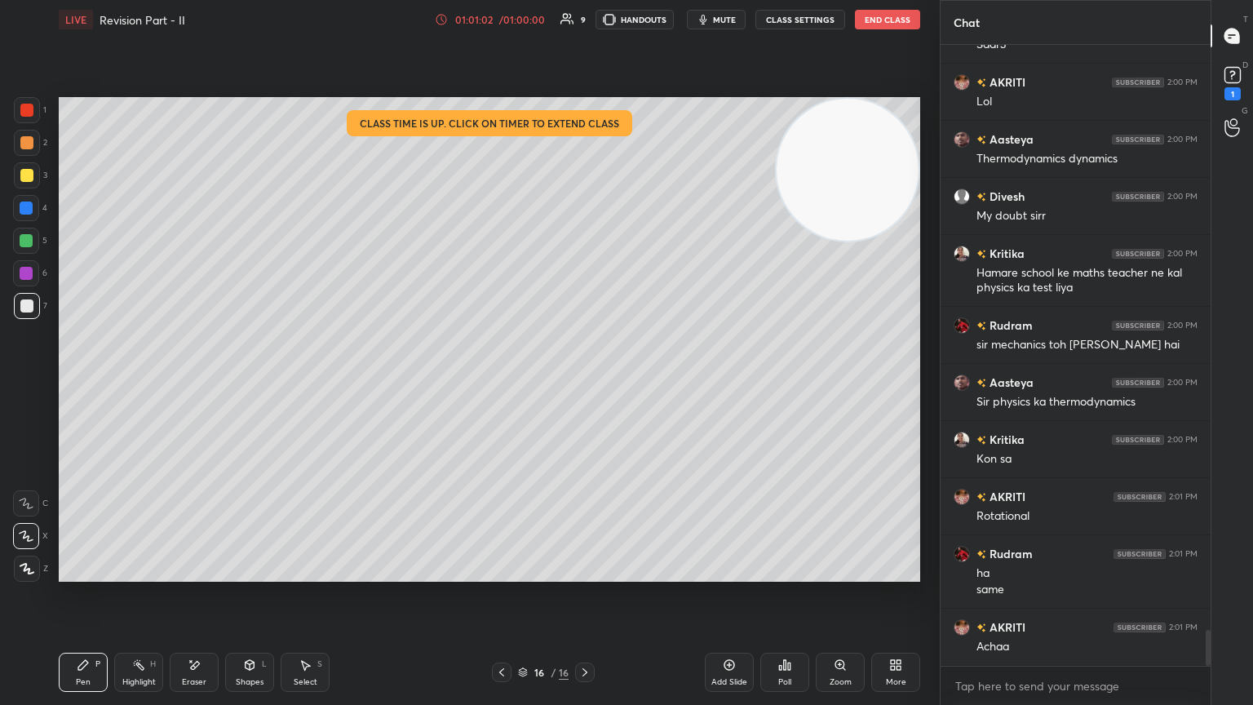
scroll to position [10069, 0]
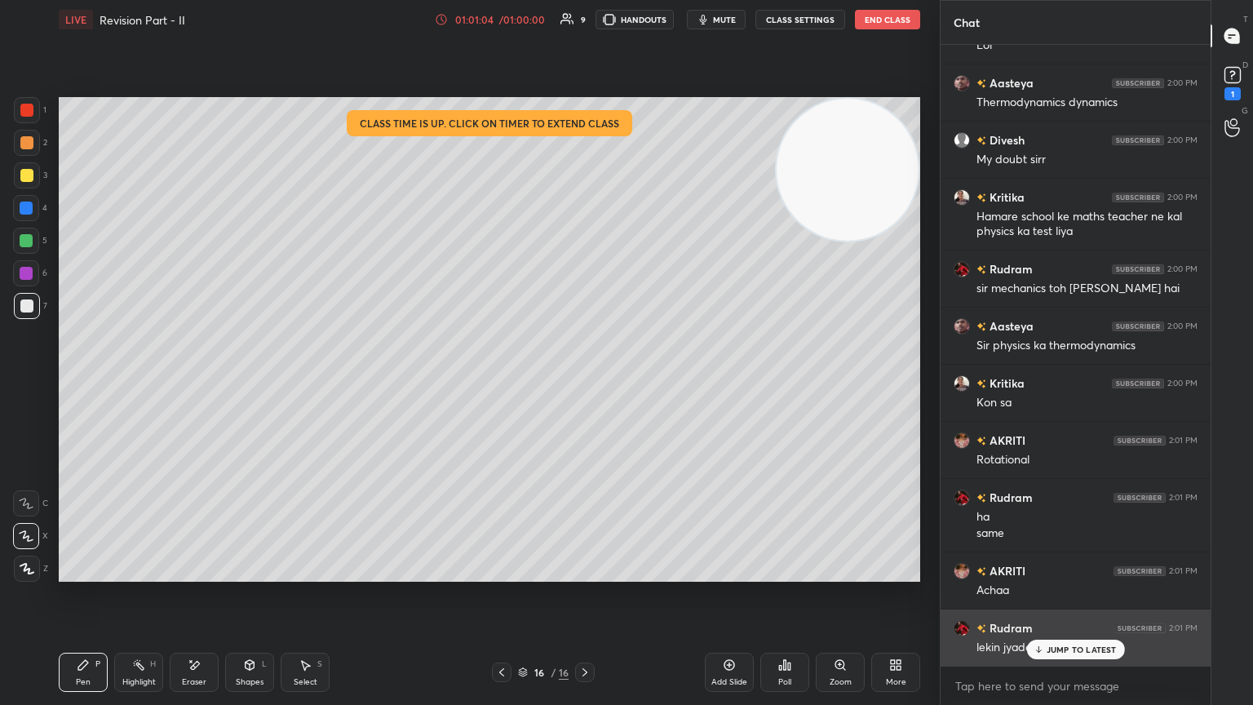
click at [585, 383] on icon at bounding box center [1038, 650] width 11 height 10
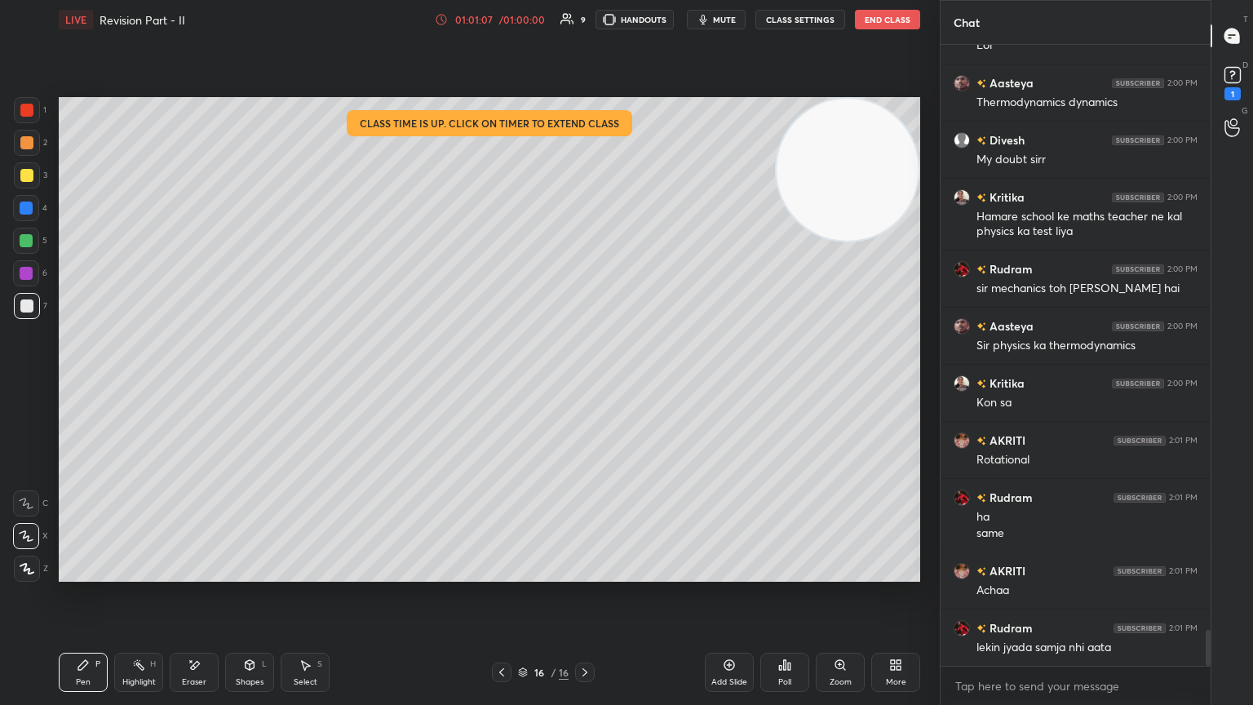
scroll to position [10085, 0]
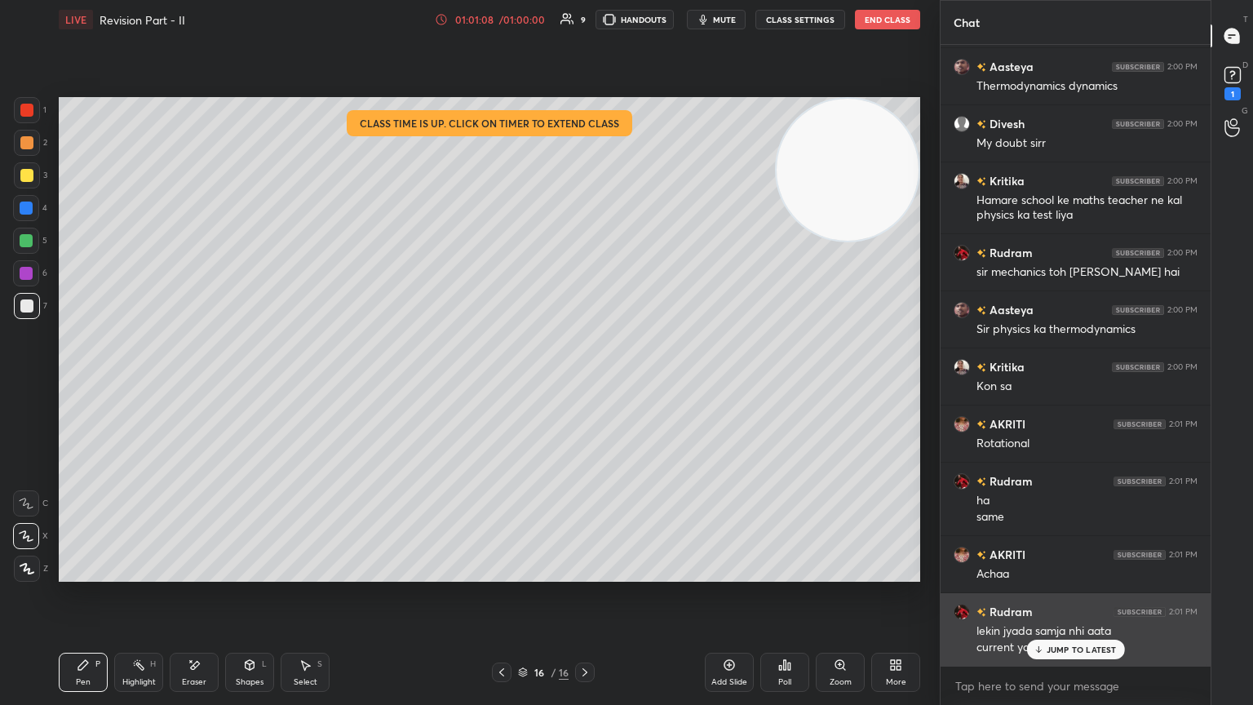
click at [585, 383] on p "JUMP TO LATEST" at bounding box center [1082, 650] width 70 height 10
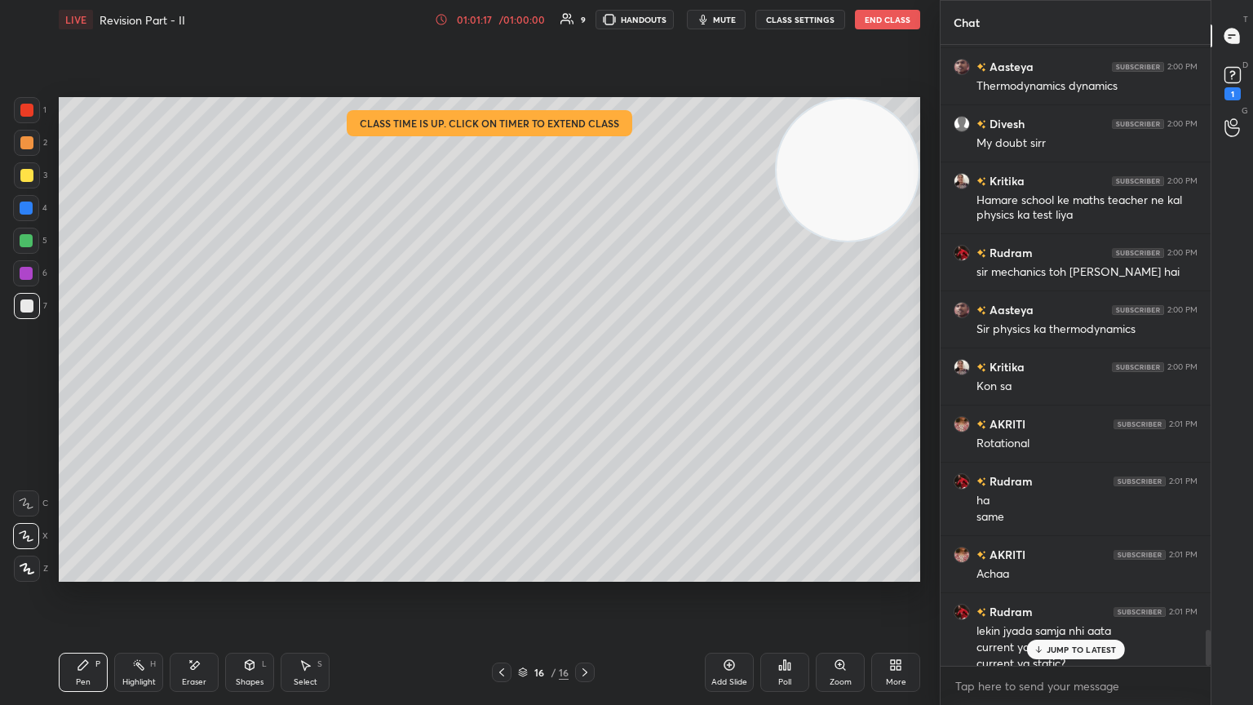
scroll to position [10101, 0]
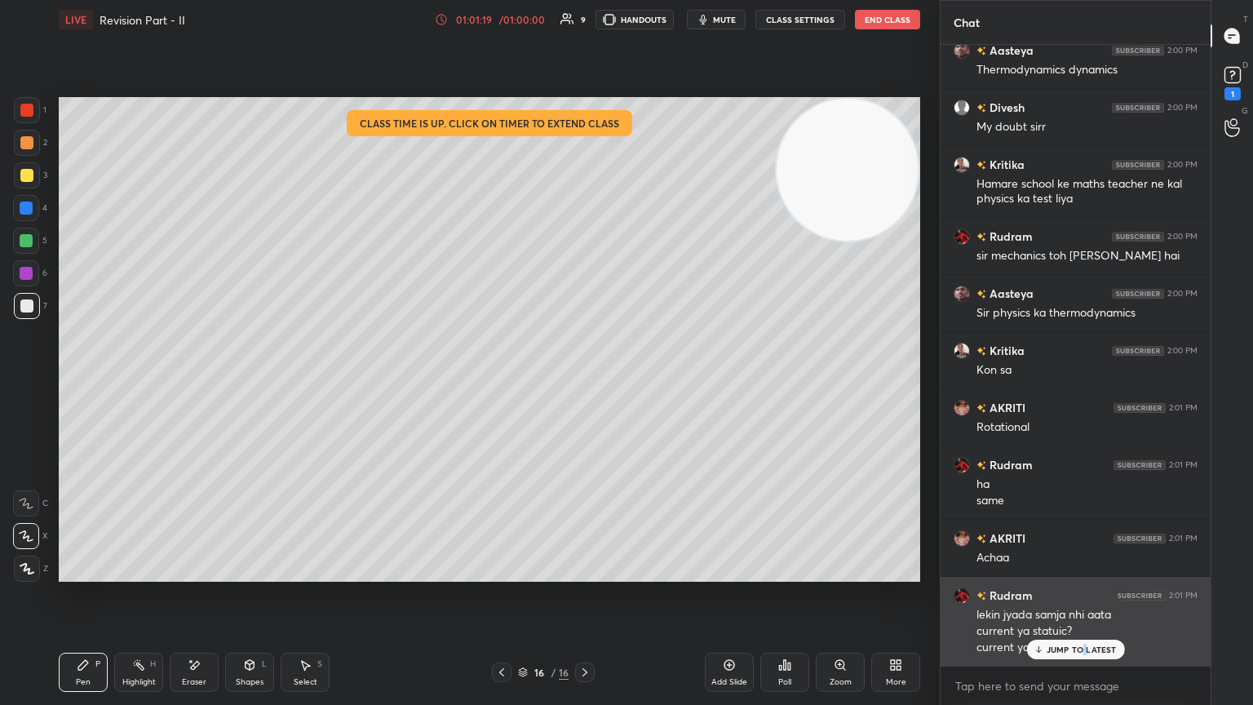
click at [585, 383] on p "JUMP TO LATEST" at bounding box center [1082, 650] width 70 height 10
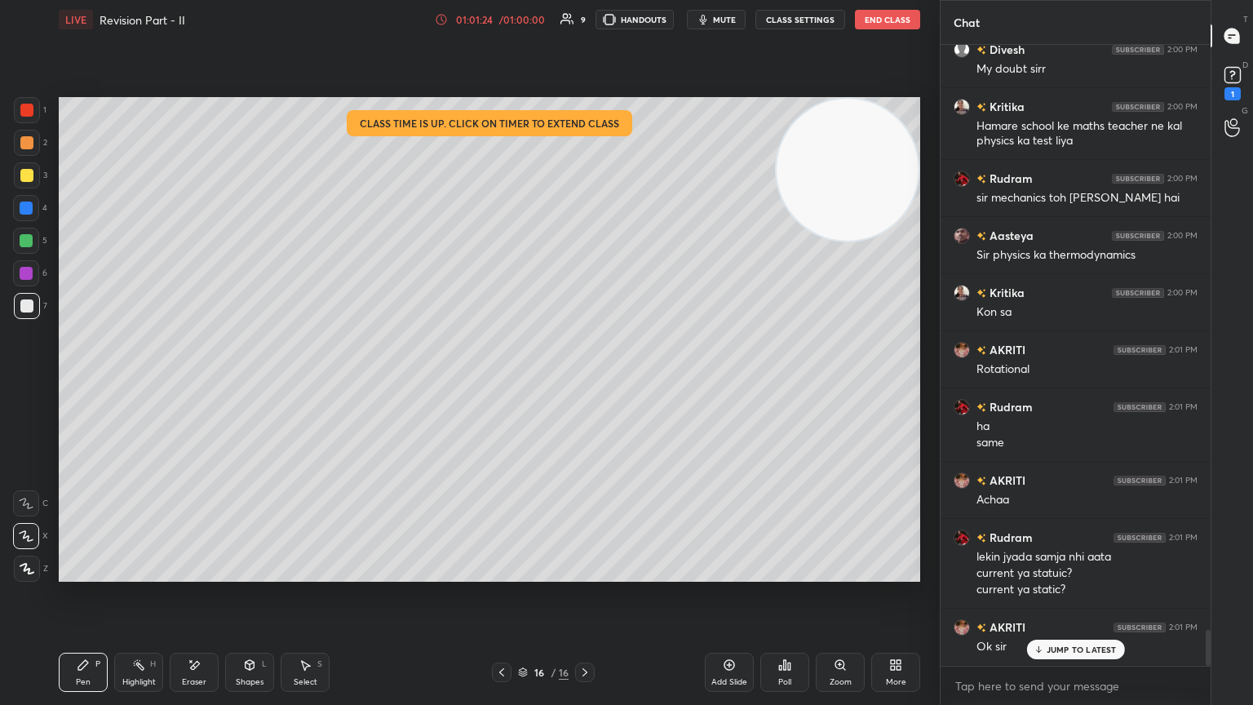
scroll to position [10215, 0]
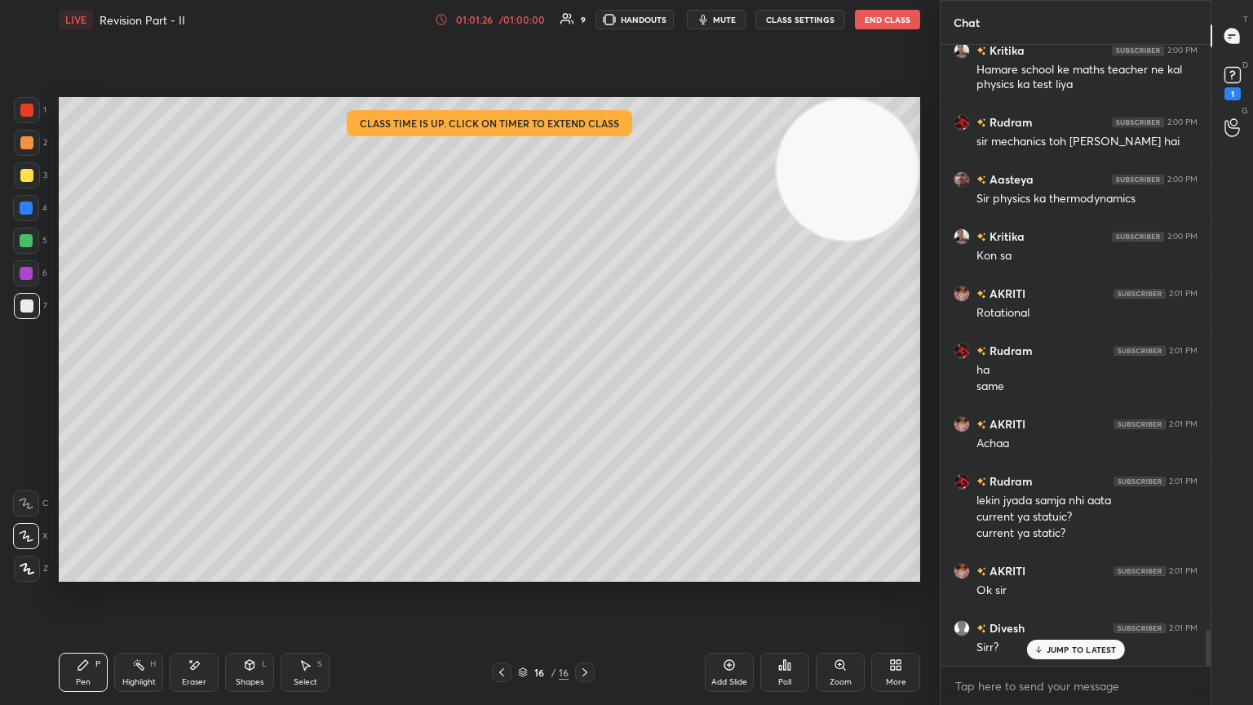
drag, startPoint x: 1051, startPoint y: 643, endPoint x: 1053, endPoint y: 631, distance: 12.5
click at [585, 383] on div "JUMP TO LATEST" at bounding box center [1075, 650] width 98 height 20
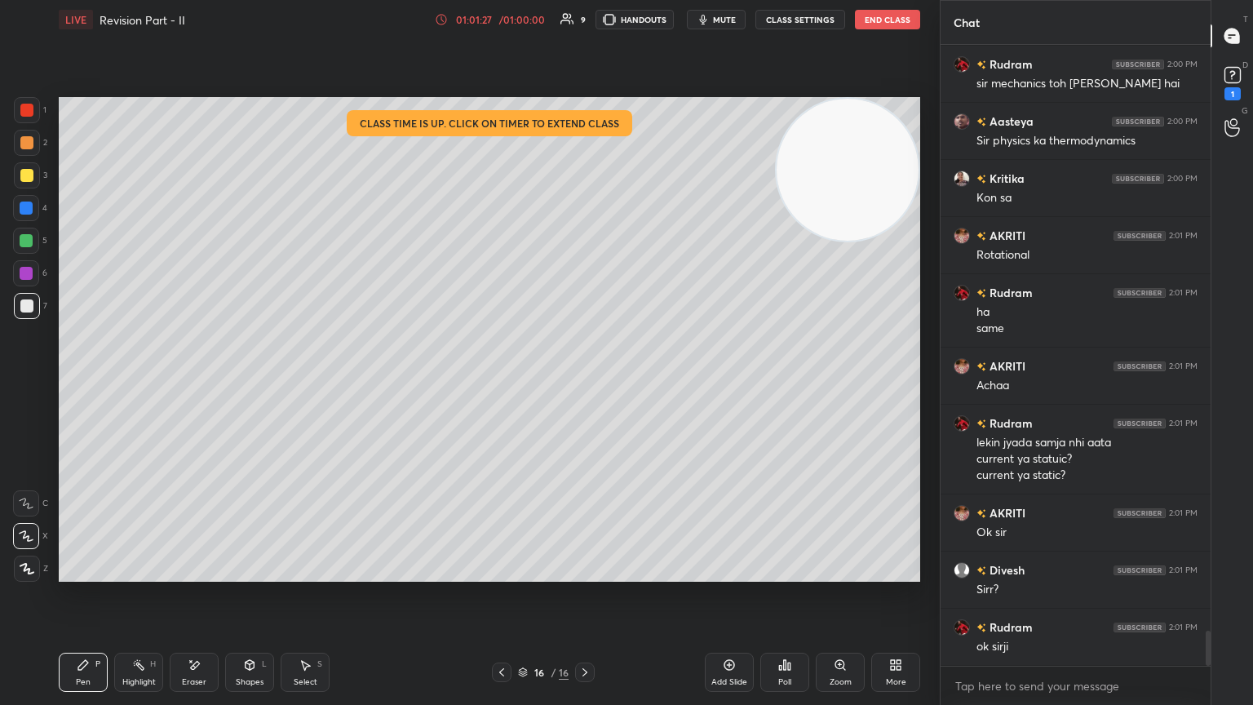
scroll to position [10330, 0]
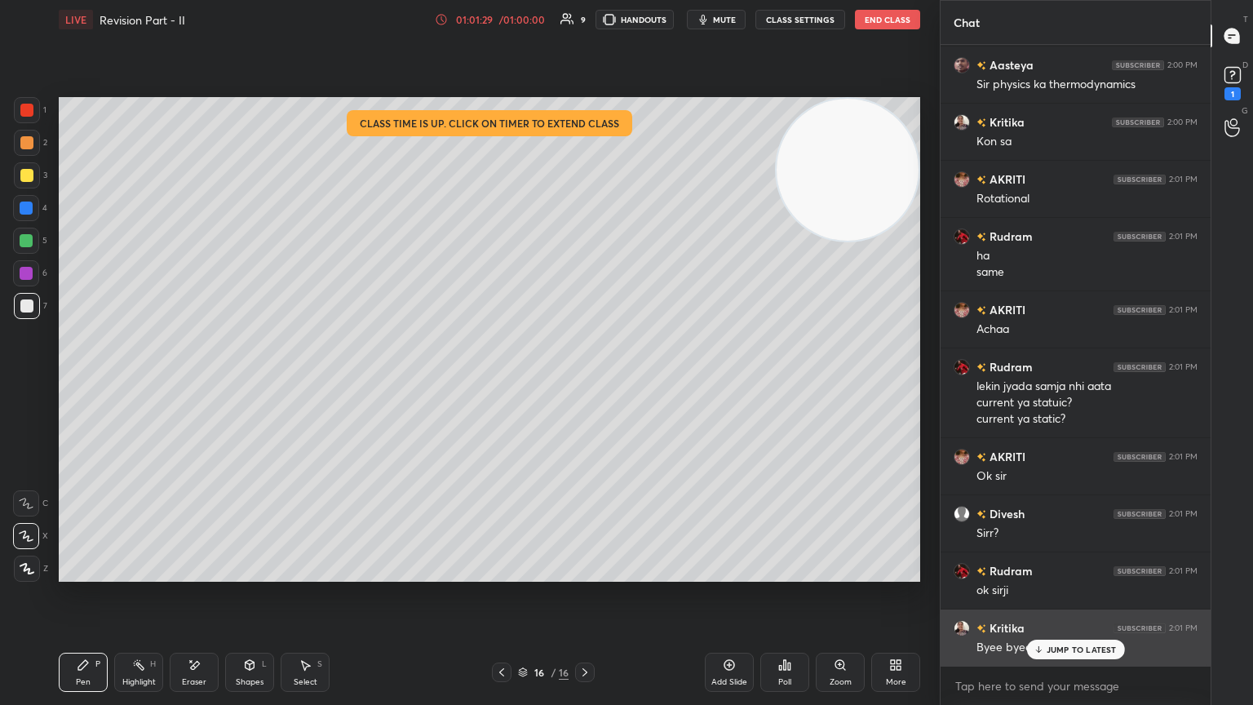
click at [585, 383] on p "JUMP TO LATEST" at bounding box center [1082, 650] width 70 height 10
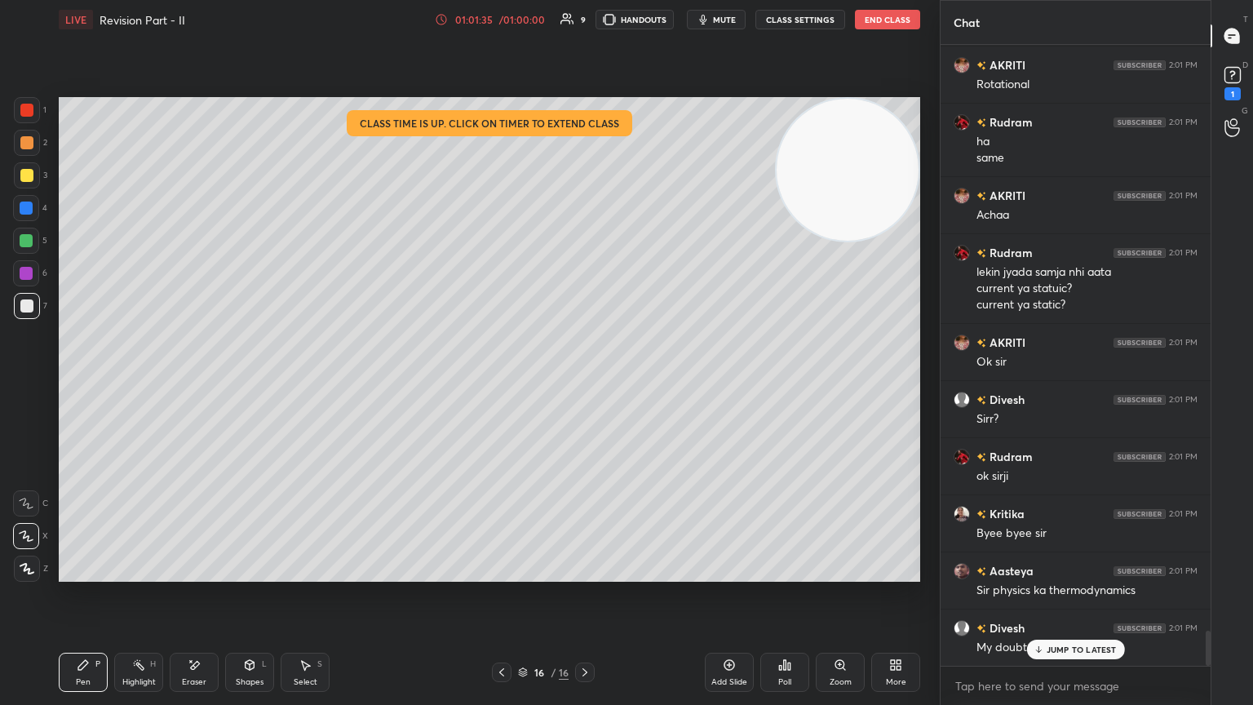
scroll to position [10502, 0]
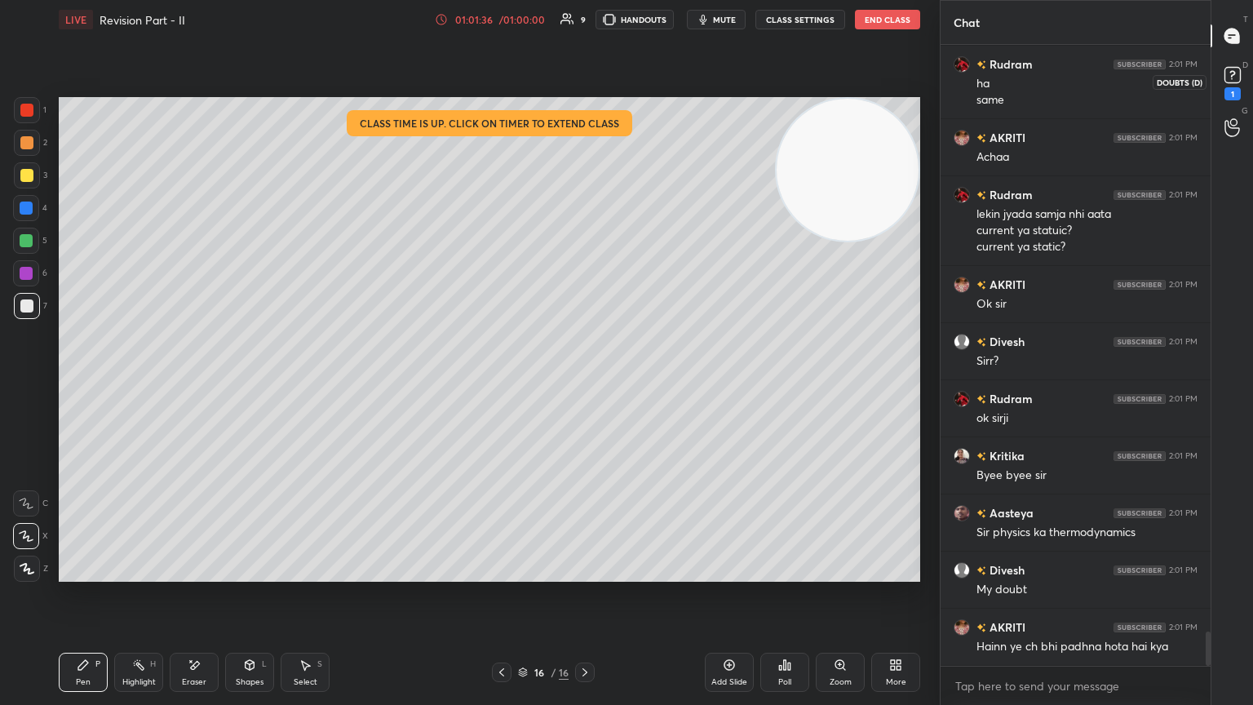
click at [585, 72] on icon at bounding box center [1233, 75] width 24 height 24
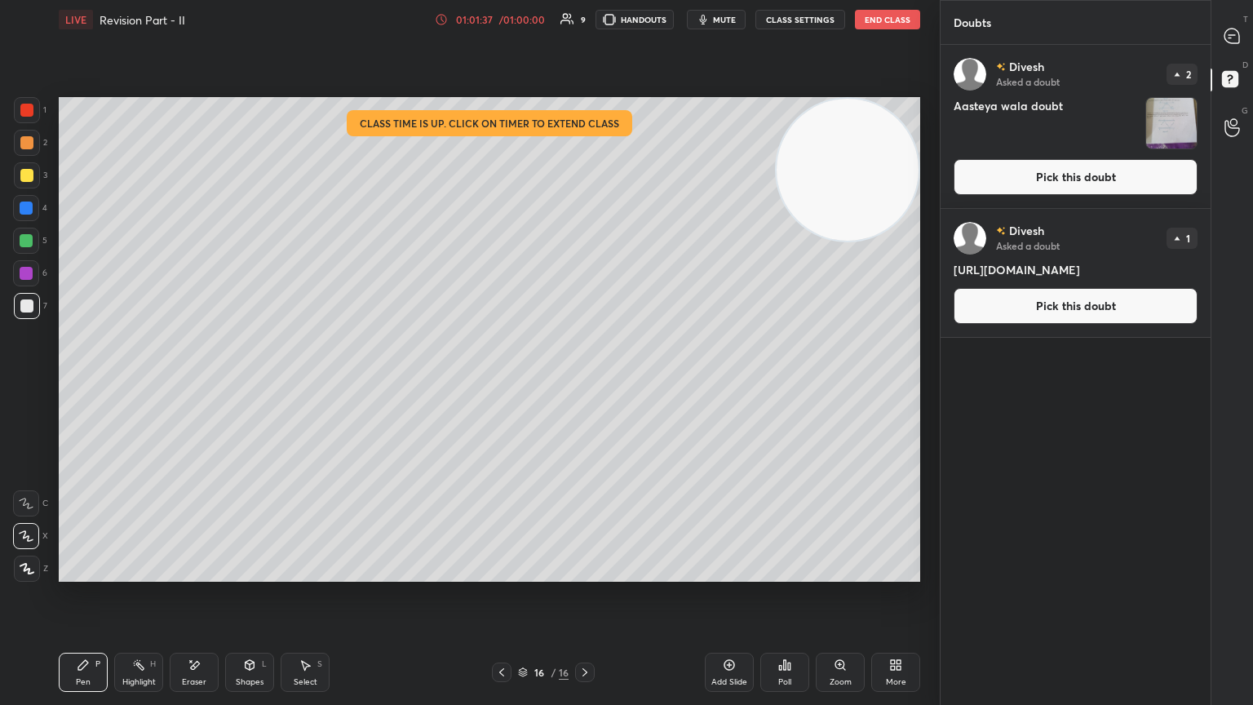
click at [585, 180] on button "Pick this doubt" at bounding box center [1076, 177] width 244 height 36
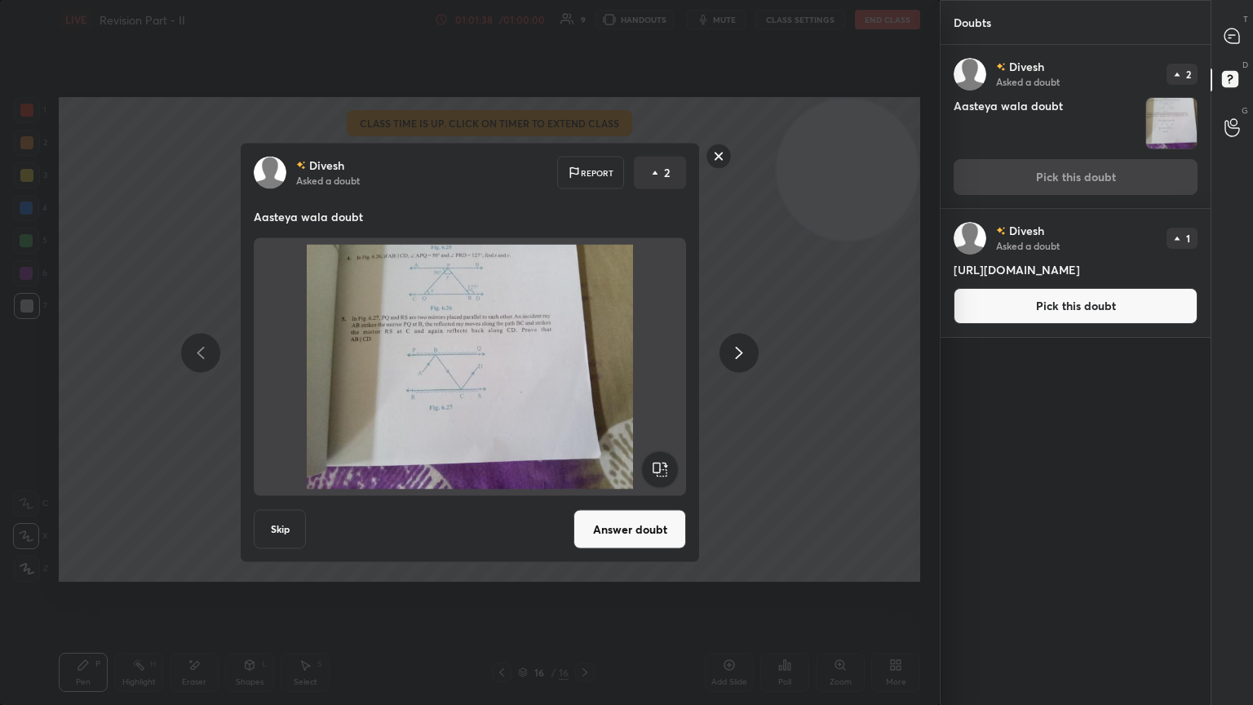
click at [585, 383] on button "Answer doubt" at bounding box center [630, 529] width 113 height 39
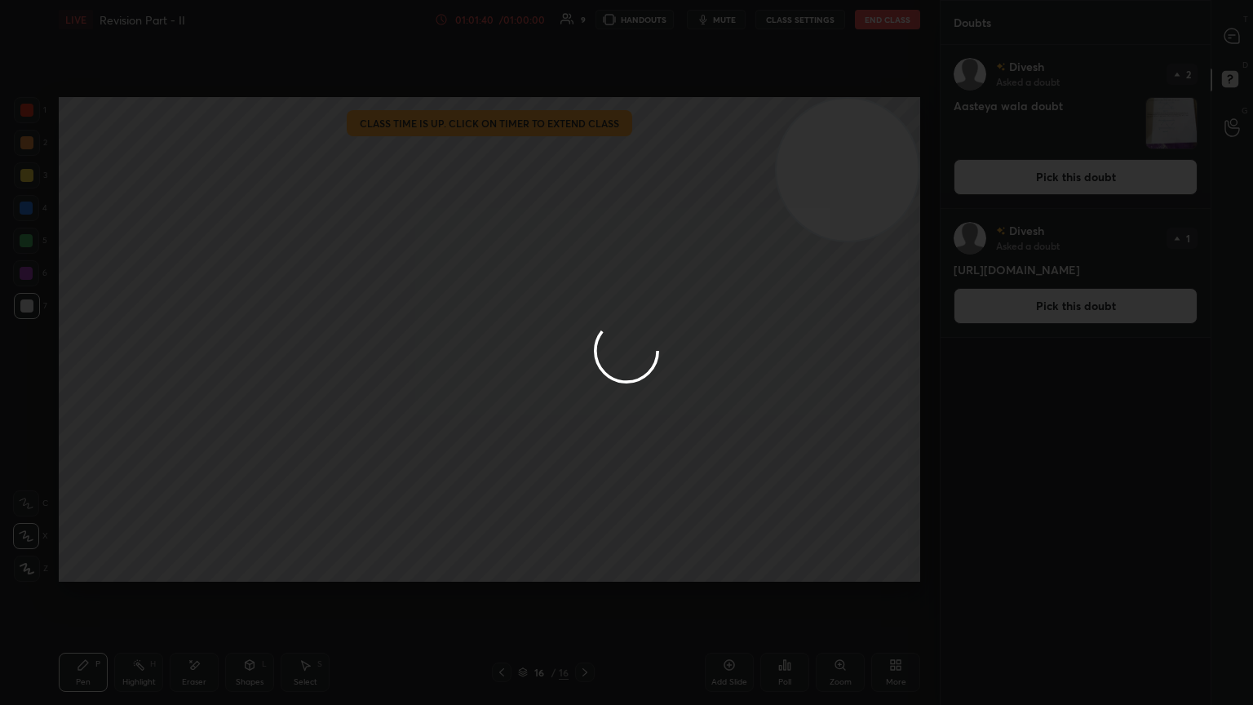
click at [585, 46] on div at bounding box center [626, 352] width 1253 height 705
click at [585, 42] on div at bounding box center [626, 352] width 1253 height 705
drag, startPoint x: 1243, startPoint y: 43, endPoint x: 1234, endPoint y: 42, distance: 9.1
click at [585, 43] on div at bounding box center [1233, 35] width 33 height 29
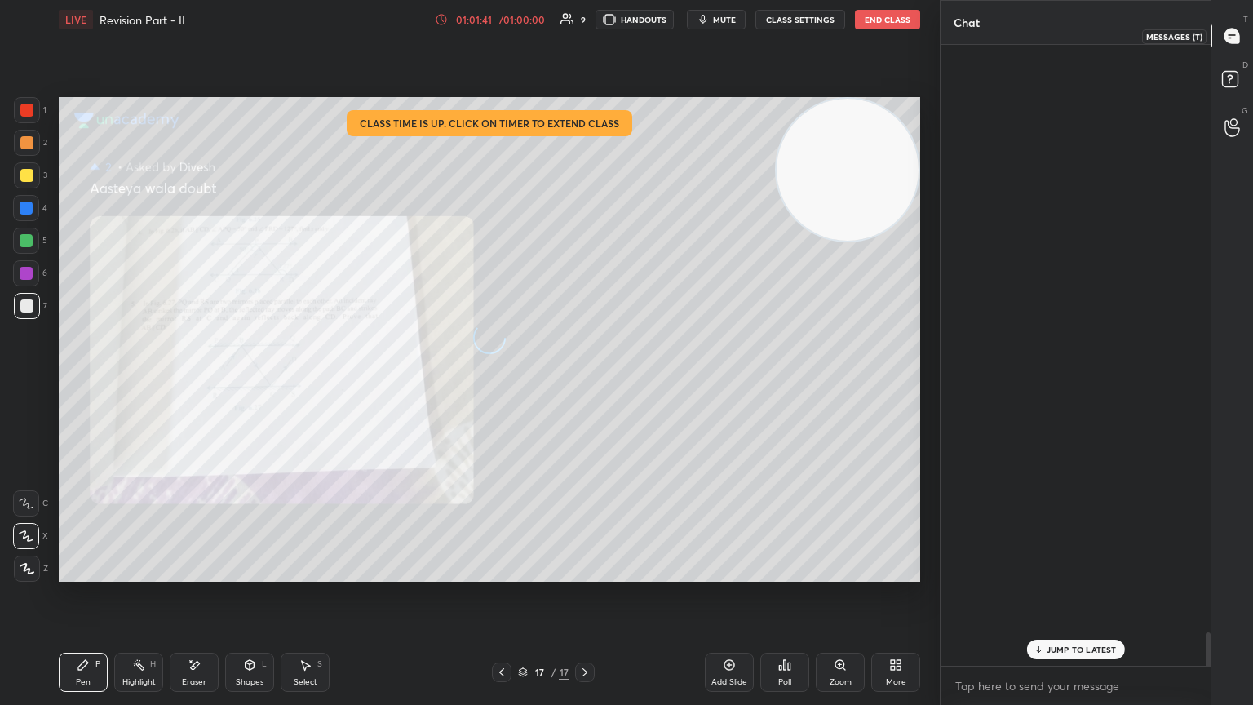
scroll to position [616, 265]
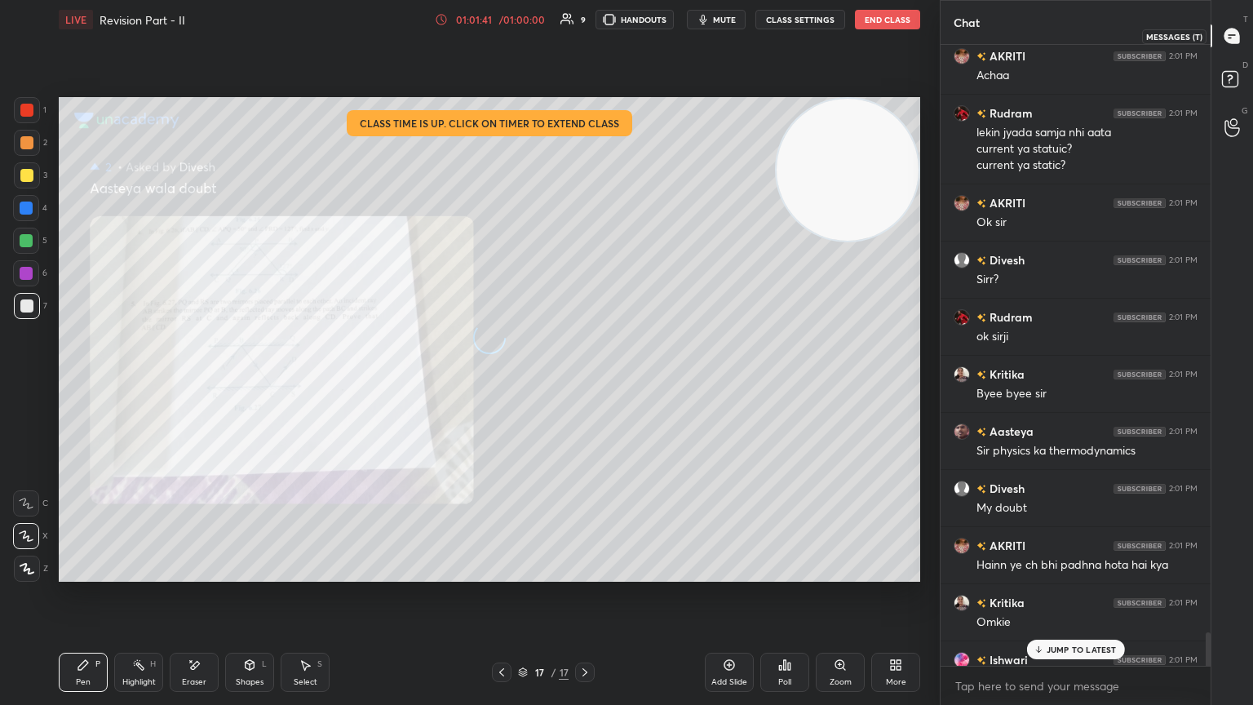
click at [585, 42] on icon at bounding box center [1232, 36] width 15 height 15
click at [585, 383] on div "JUMP TO LATEST" at bounding box center [1075, 650] width 98 height 20
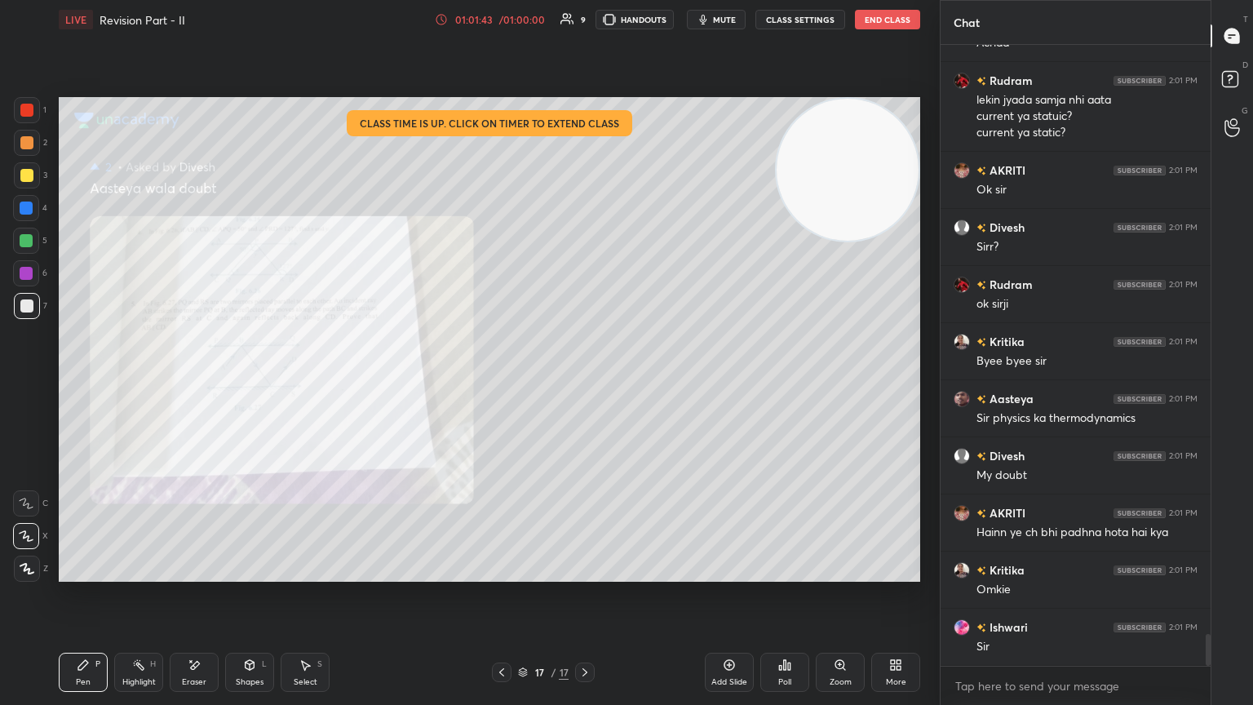
click at [585, 383] on div "Zoom" at bounding box center [840, 672] width 49 height 39
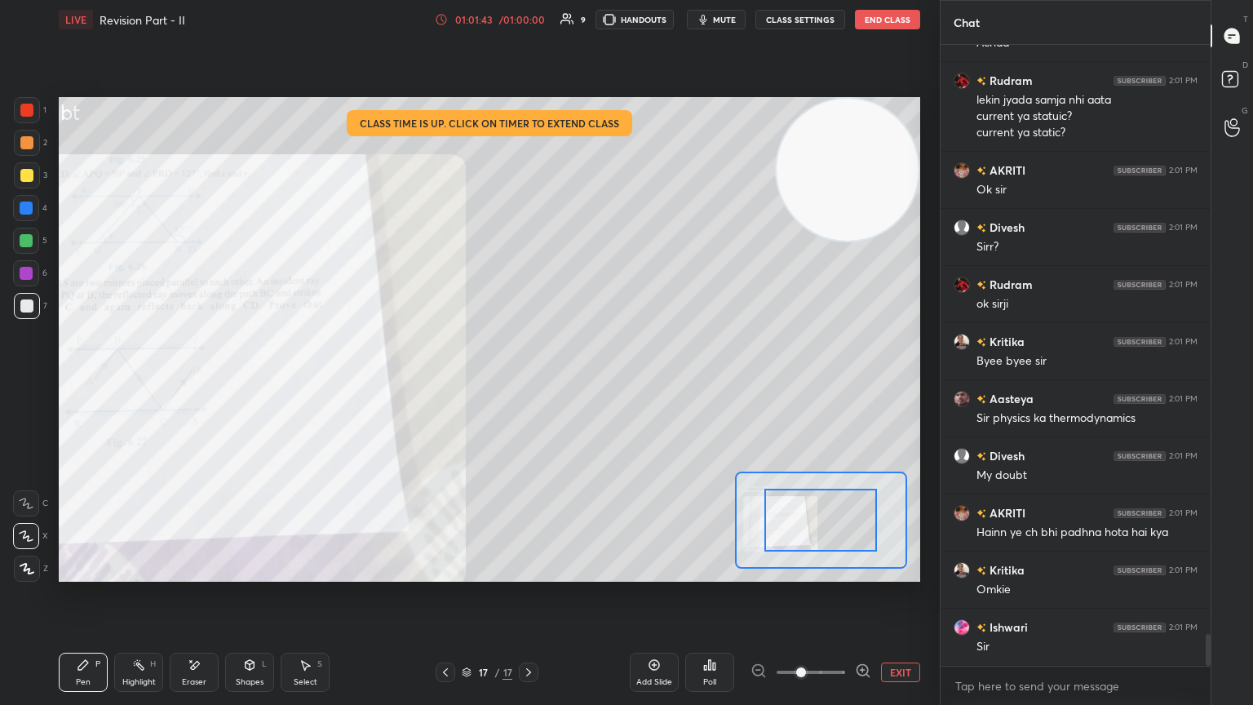
click at [585, 383] on span at bounding box center [811, 672] width 69 height 24
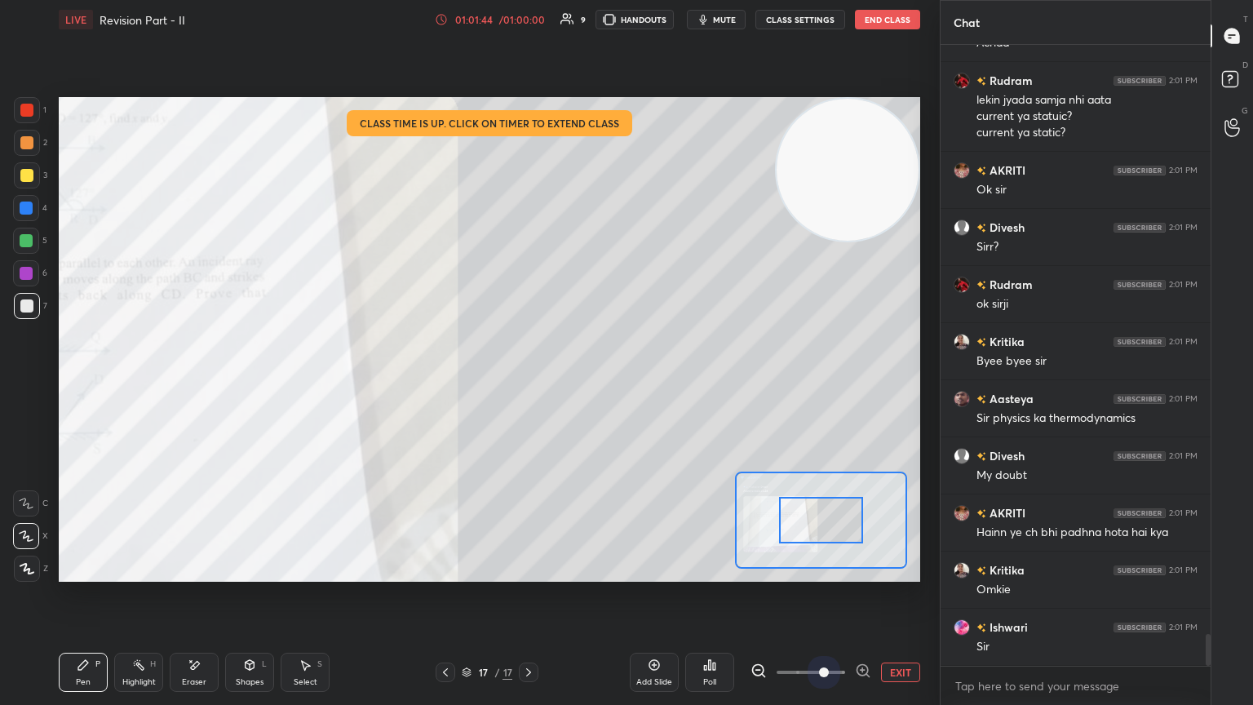
drag, startPoint x: 830, startPoint y: 669, endPoint x: 813, endPoint y: 636, distance: 37.2
click at [585, 383] on span at bounding box center [824, 672] width 10 height 10
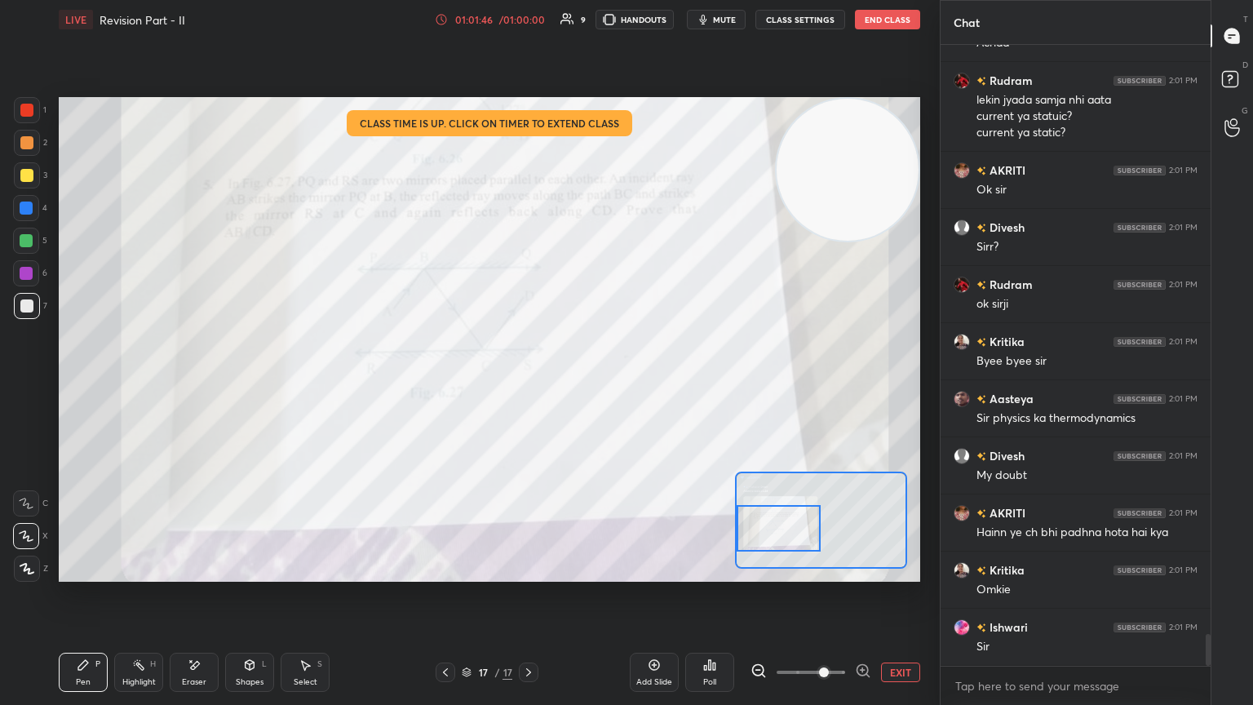
drag, startPoint x: 775, startPoint y: 530, endPoint x: 763, endPoint y: 521, distance: 15.2
click at [585, 383] on div at bounding box center [779, 528] width 85 height 47
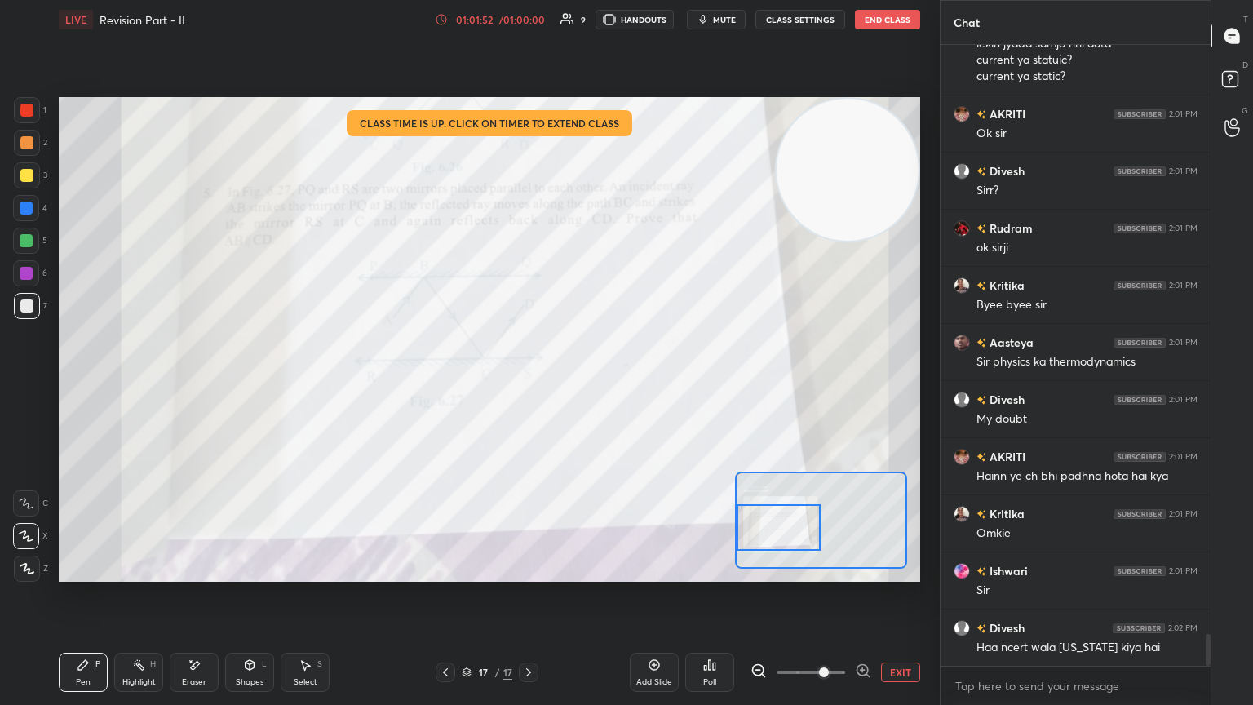
scroll to position [11514, 0]
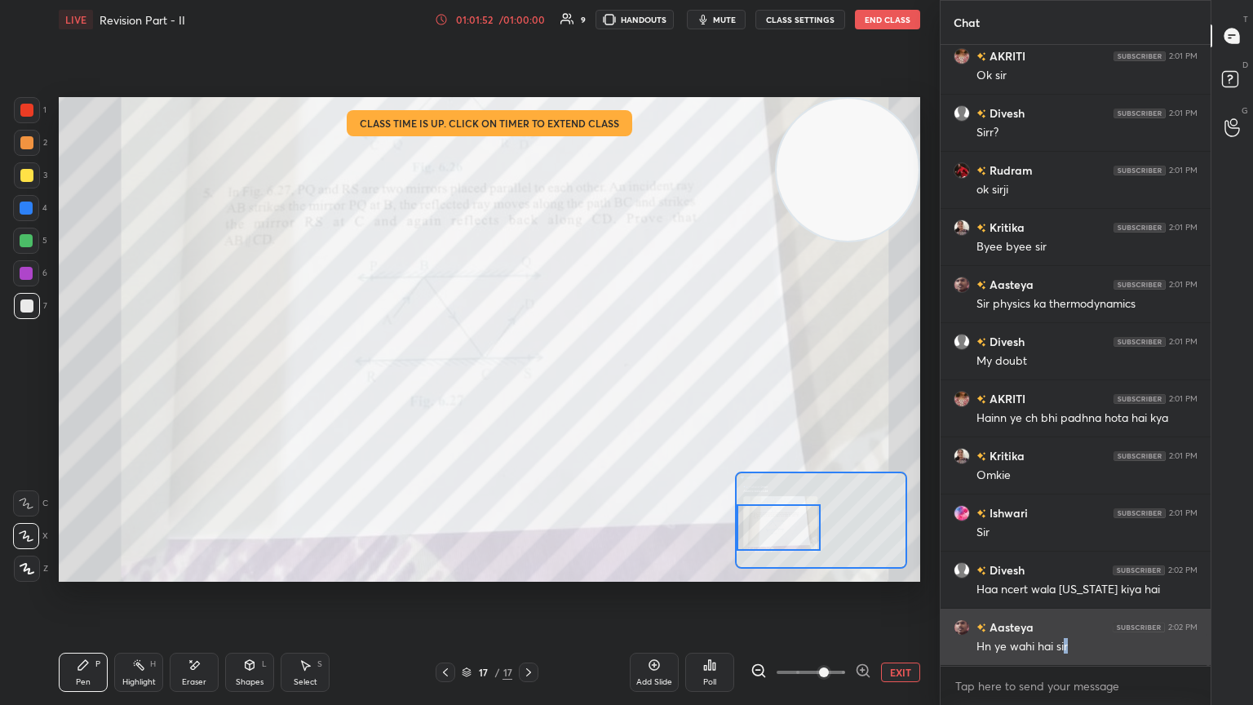
click at [585, 383] on div "Hn ye wahi hai sir" at bounding box center [1087, 647] width 221 height 16
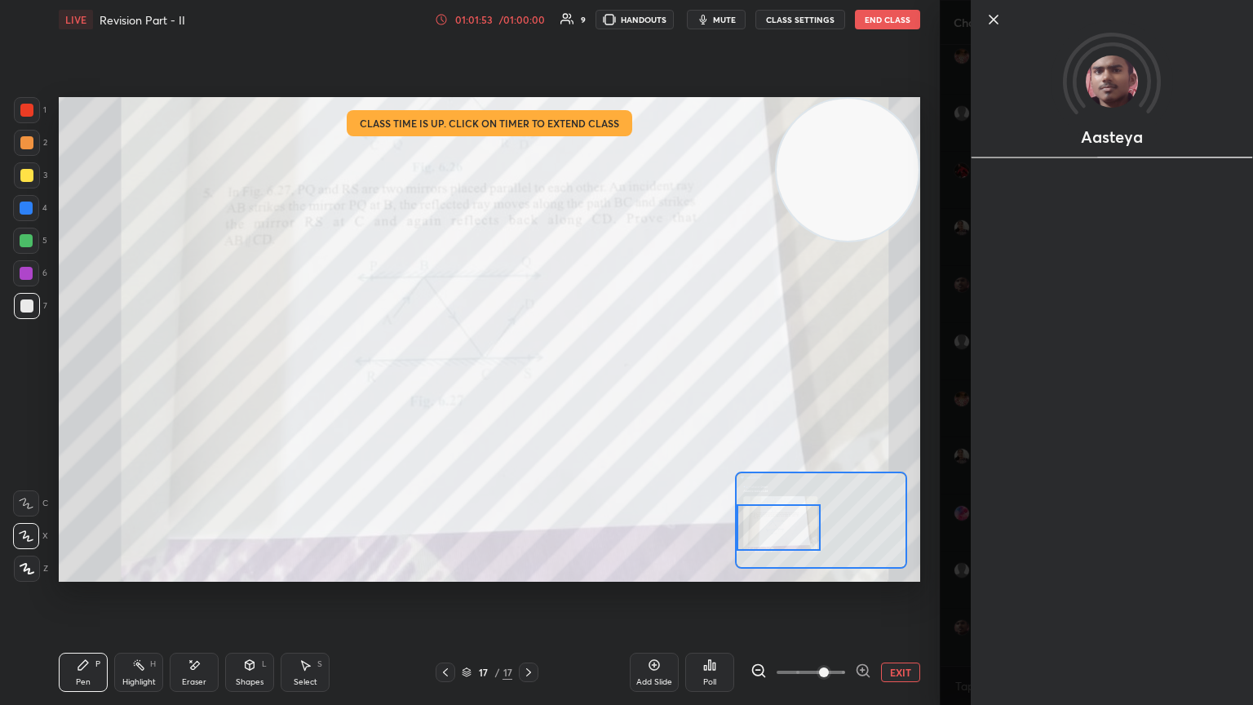
click at [585, 383] on div "Aasteya" at bounding box center [1096, 352] width 313 height 705
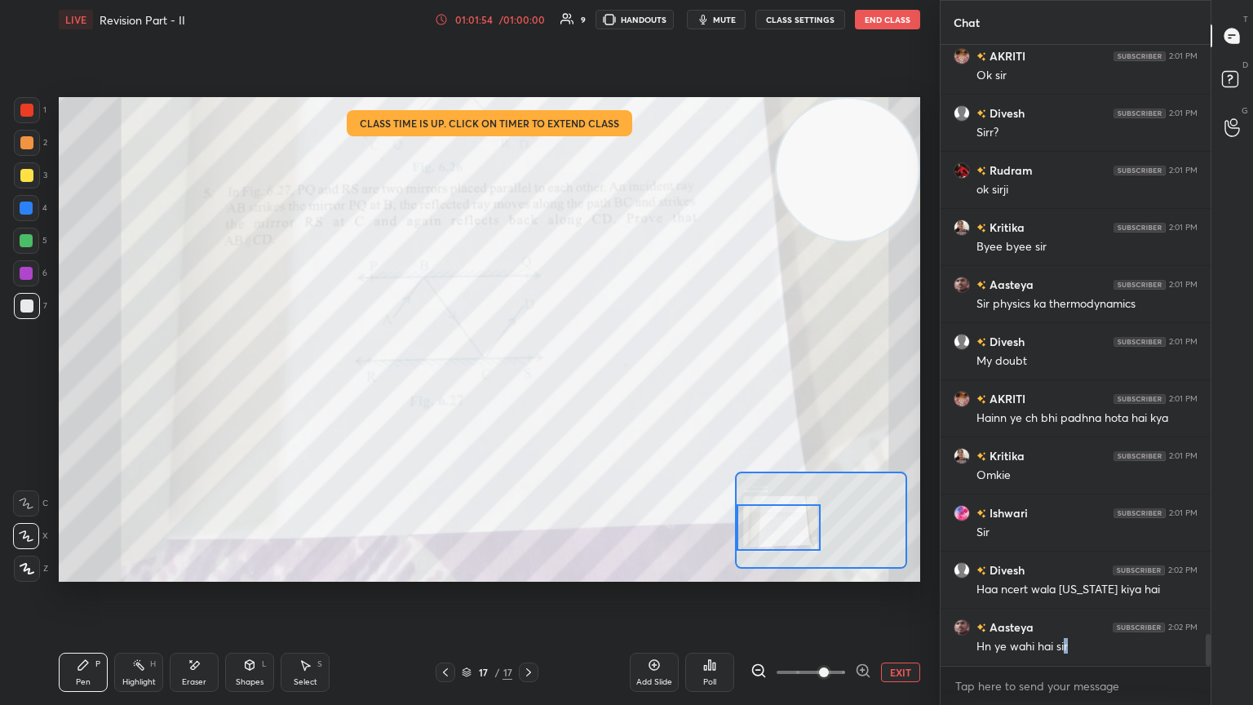
click at [585, 383] on div "LIVE Revision Part - II 01:01:54 / 01:00:00 9 HANDOUTS mute CLASS SETTINGS End …" at bounding box center [489, 352] width 875 height 705
click at [585, 383] on div "Add Slide Poll EXIT" at bounding box center [775, 672] width 290 height 91
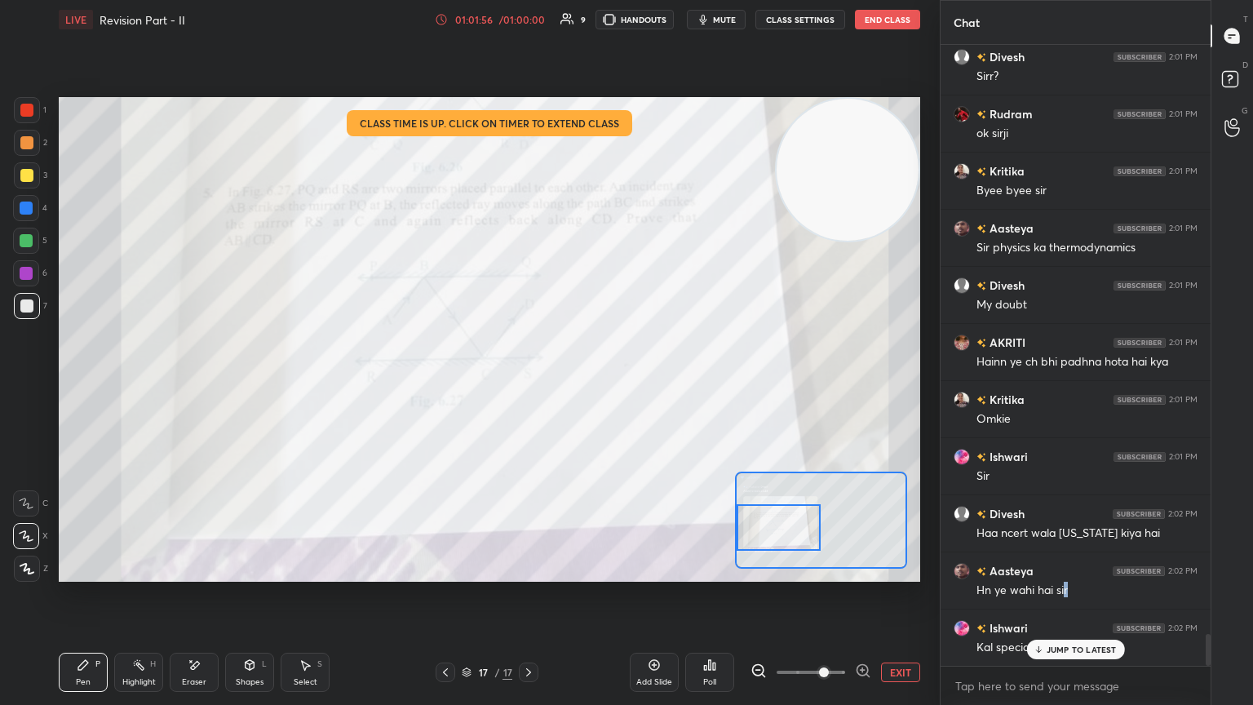
click at [585, 383] on button "EXIT" at bounding box center [900, 673] width 39 height 20
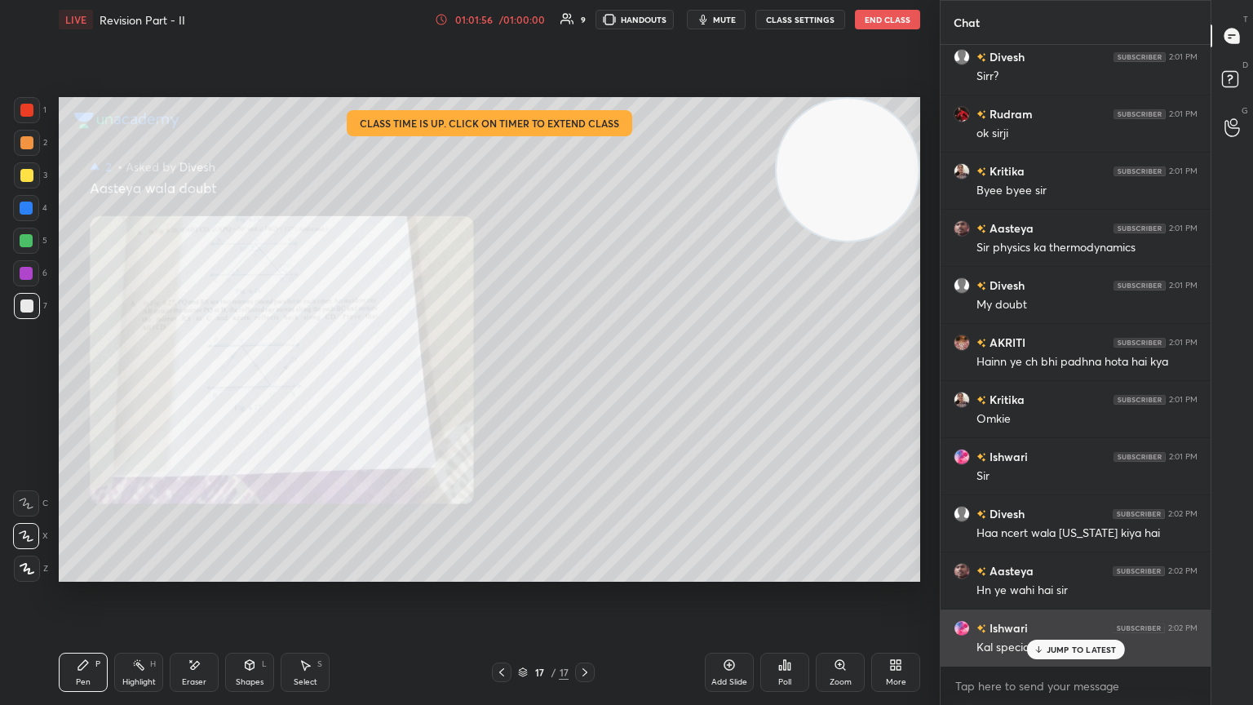
click at [585, 383] on p "JUMP TO LATEST" at bounding box center [1082, 650] width 70 height 10
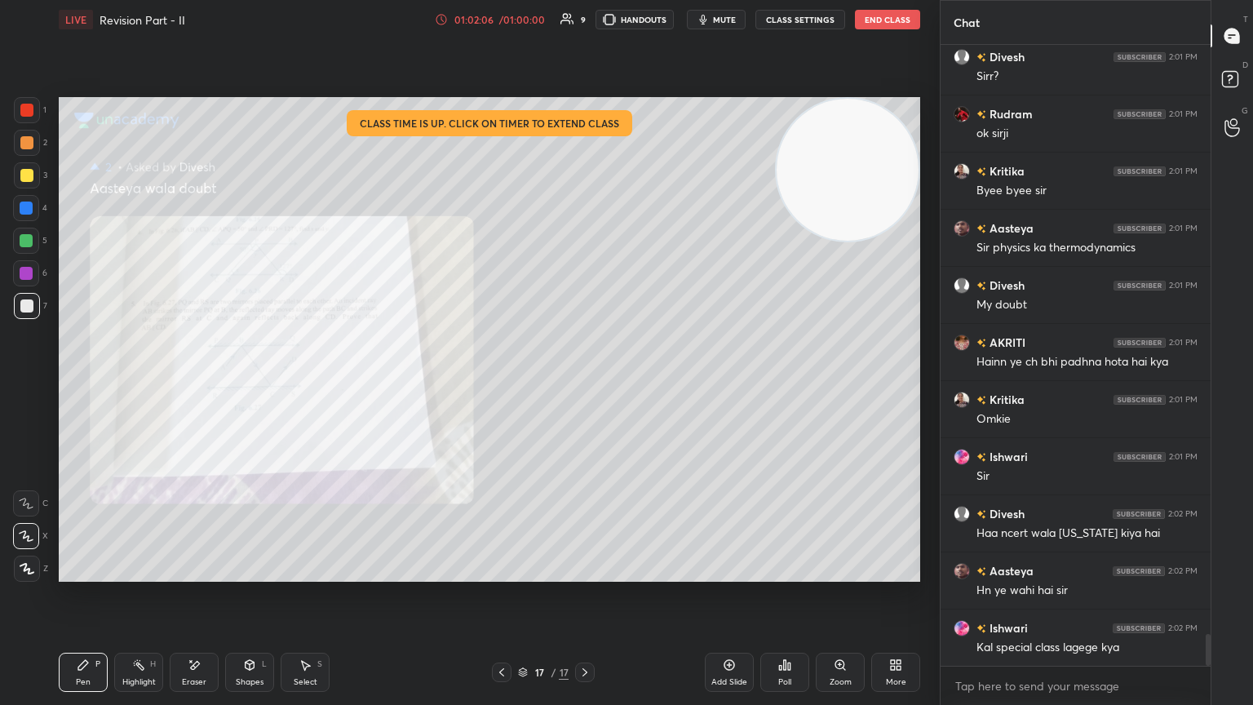
scroll to position [11628, 0]
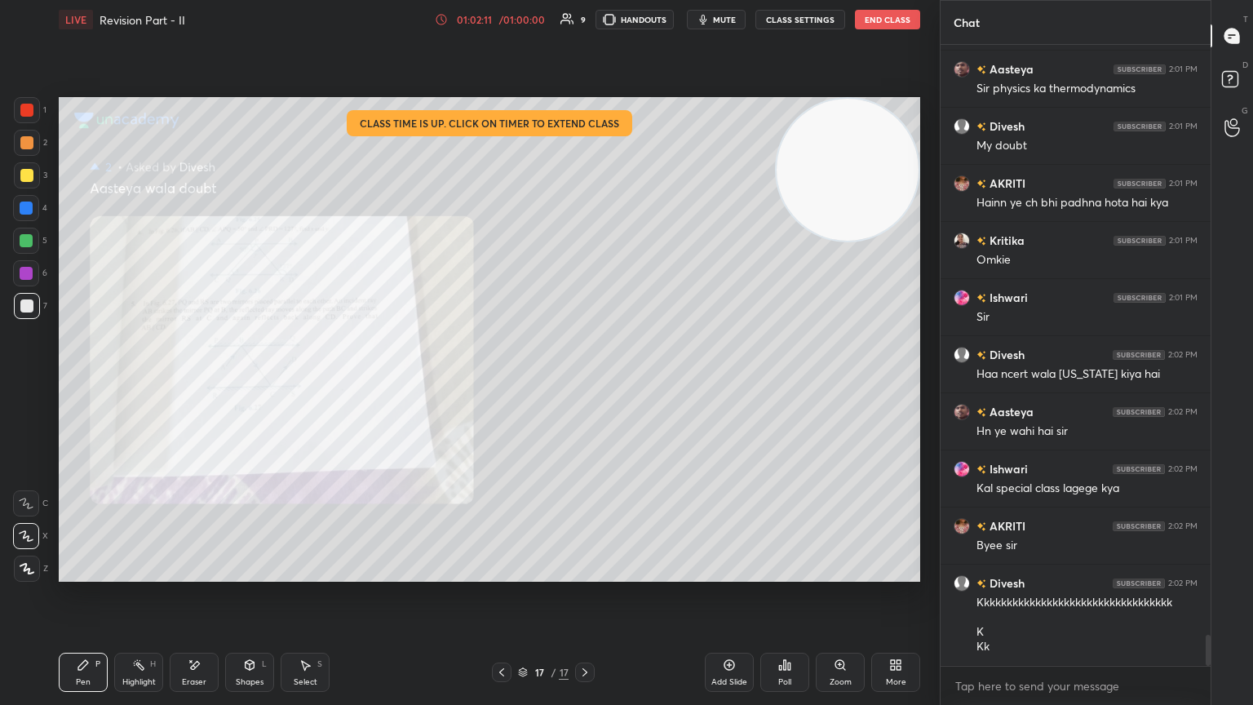
click at [585, 25] on button "End Class" at bounding box center [887, 20] width 65 height 20
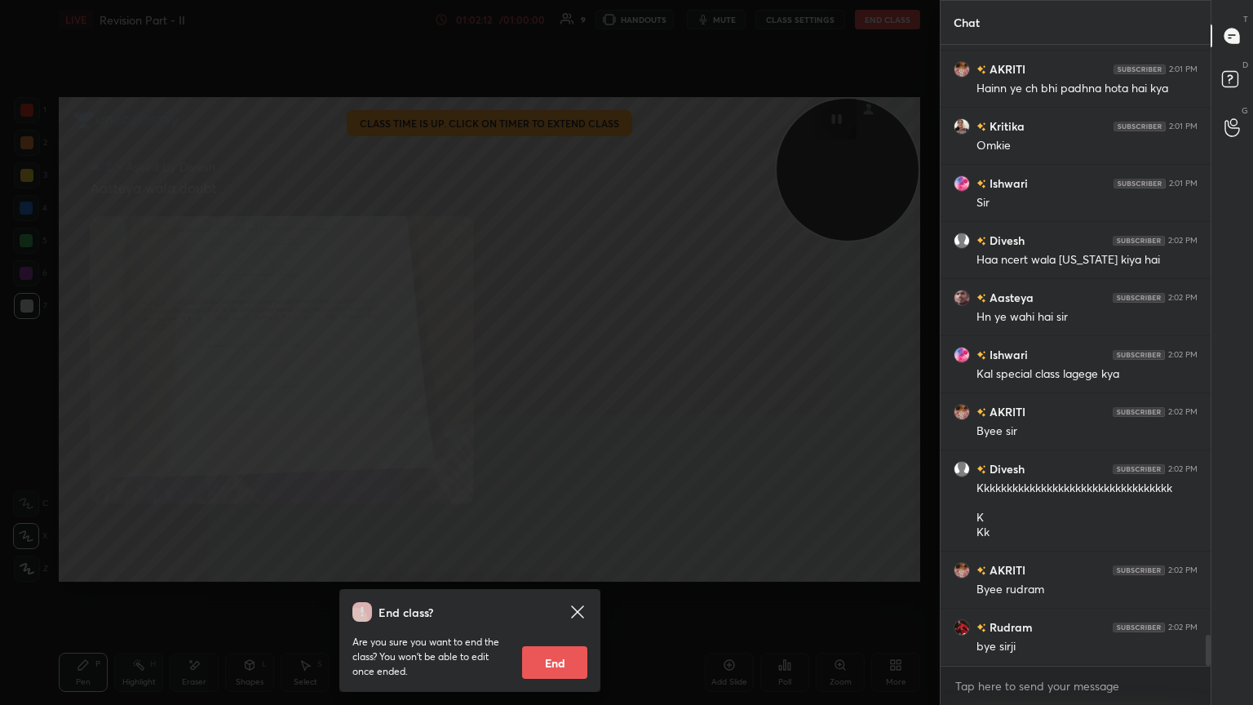
drag, startPoint x: 557, startPoint y: 652, endPoint x: 567, endPoint y: 641, distance: 14.4
click at [556, 383] on button "End" at bounding box center [554, 662] width 65 height 33
type textarea "x"
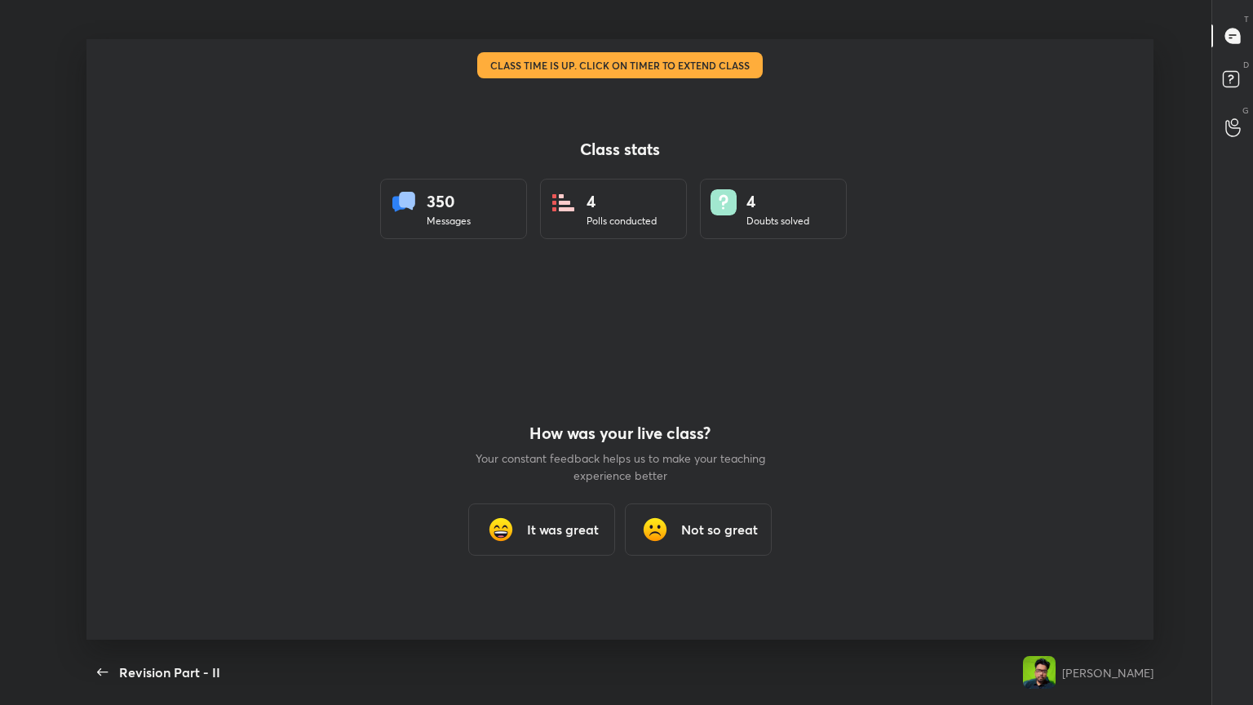
scroll to position [0, 0]
click at [557, 383] on h3 "It was great" at bounding box center [563, 530] width 72 height 20
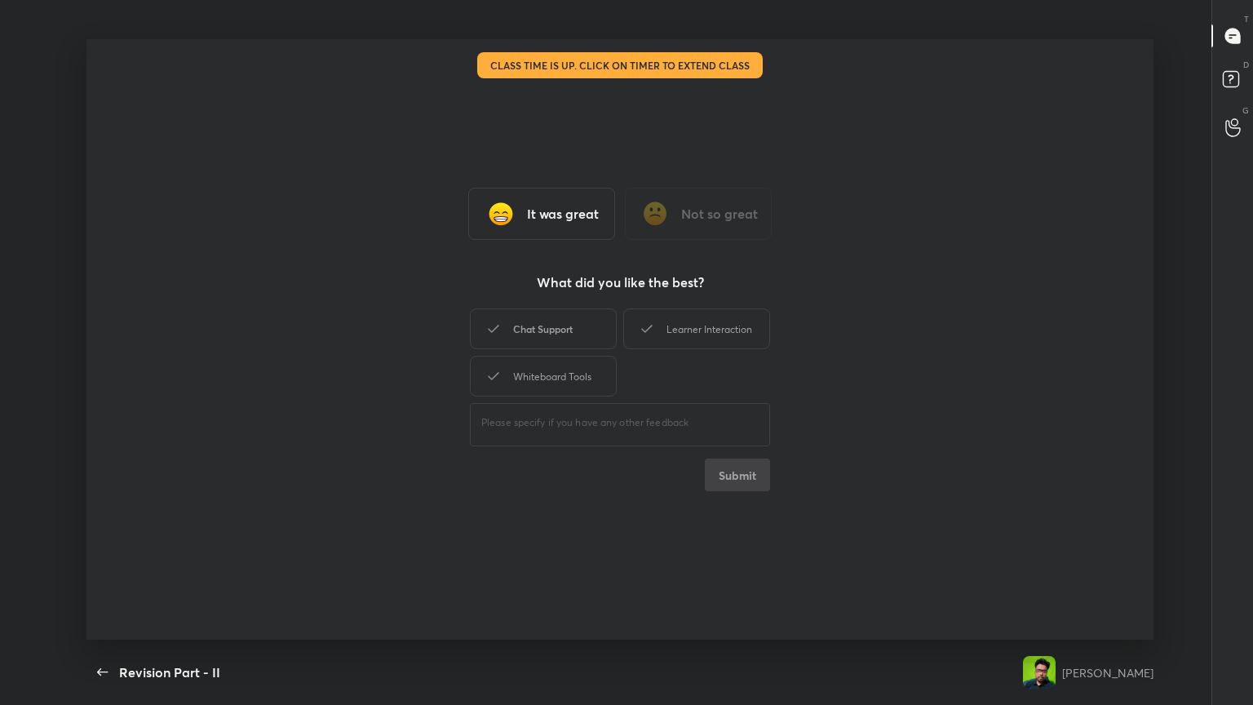
click at [574, 334] on div "Chat Support" at bounding box center [543, 328] width 147 height 41
drag, startPoint x: 556, startPoint y: 379, endPoint x: 583, endPoint y: 382, distance: 27.1
click at [557, 379] on div "Whiteboard Tools" at bounding box center [543, 376] width 147 height 41
click at [585, 347] on div "Chat Support Learner Interaction Whiteboard Tools" at bounding box center [620, 352] width 300 height 95
click at [585, 338] on div "Learner Interaction" at bounding box center [696, 328] width 147 height 41
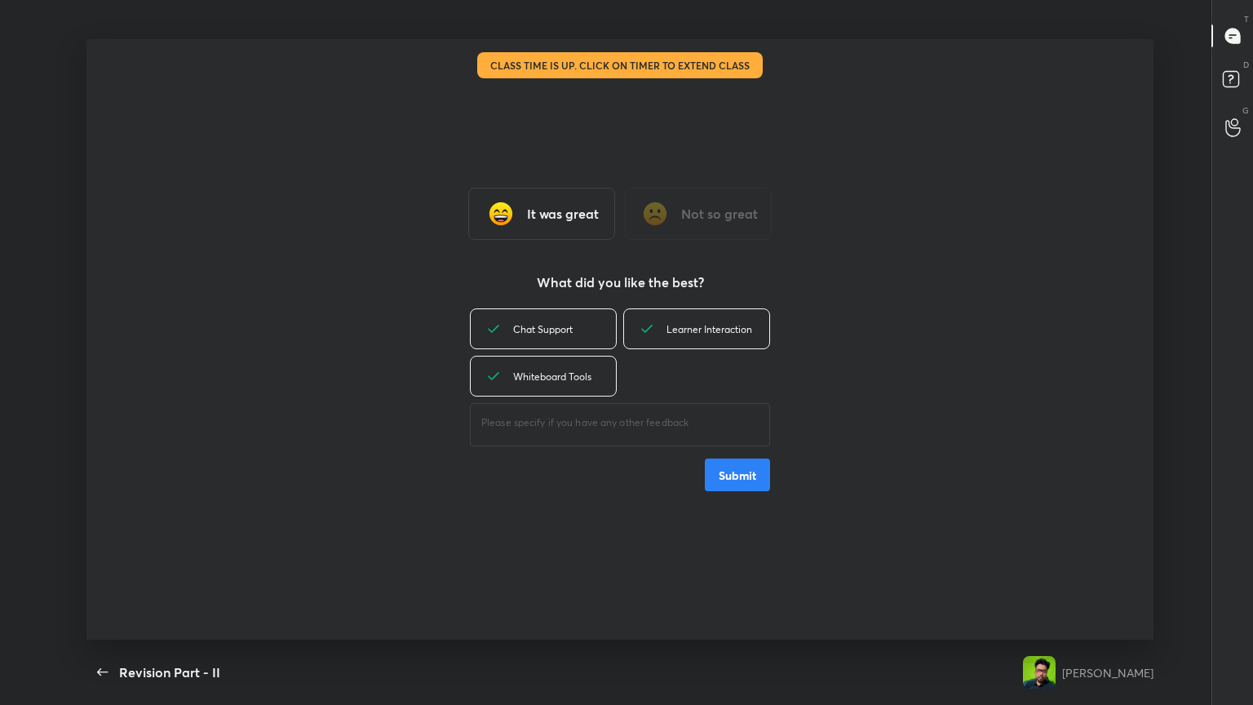
click at [585, 383] on button "Submit" at bounding box center [737, 475] width 65 height 33
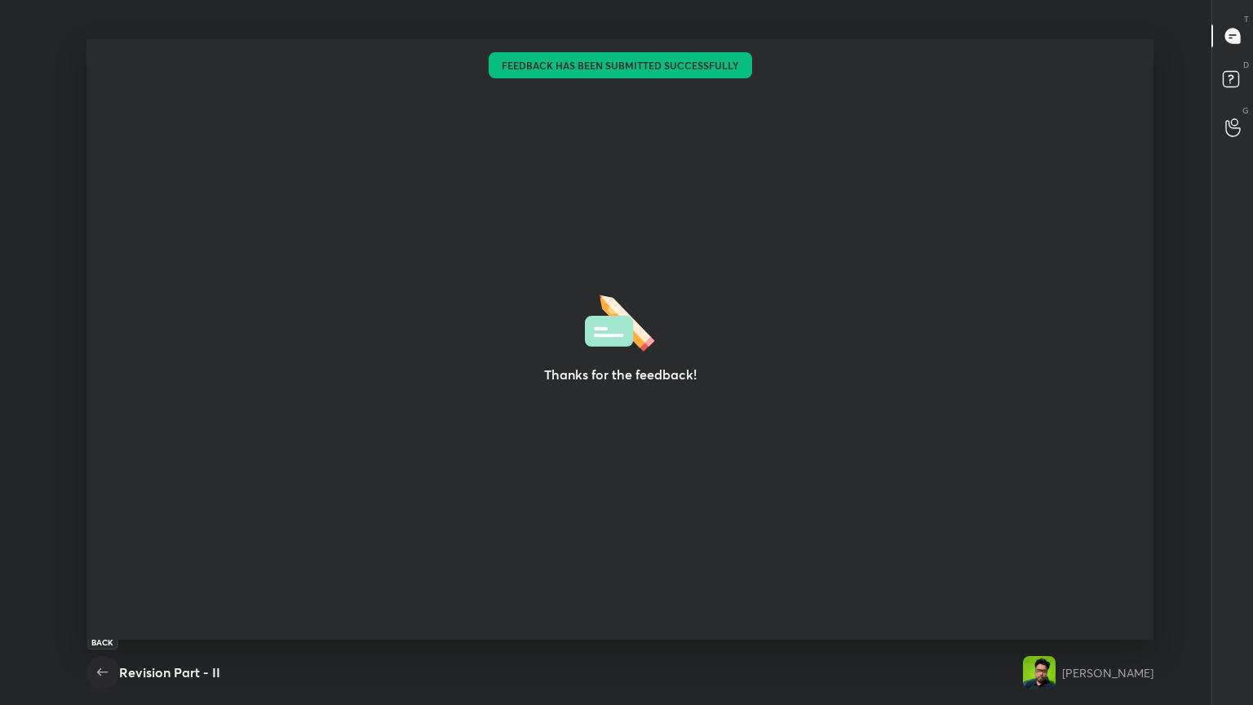
click at [105, 383] on icon "button" at bounding box center [103, 673] width 20 height 20
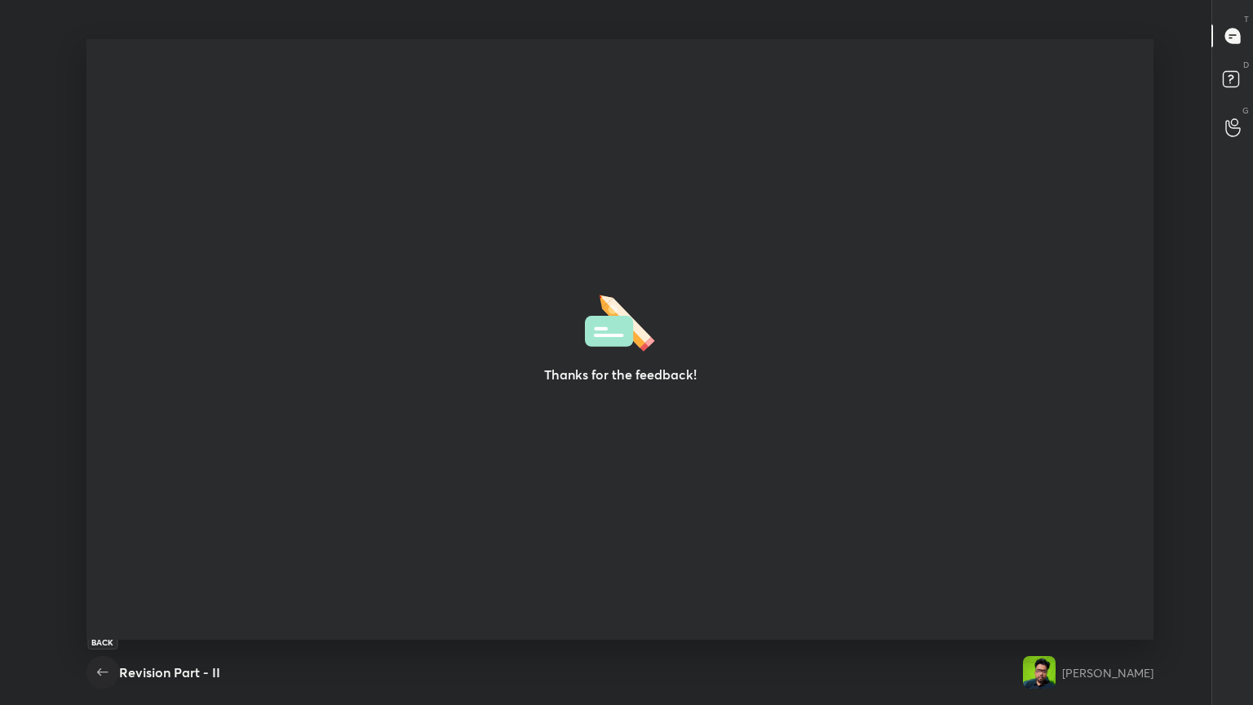
drag, startPoint x: 104, startPoint y: 672, endPoint x: 111, endPoint y: 666, distance: 9.2
click at [104, 383] on icon "button" at bounding box center [103, 673] width 20 height 20
click at [95, 383] on icon "button" at bounding box center [103, 673] width 20 height 20
click at [99, 383] on icon "button" at bounding box center [103, 673] width 20 height 20
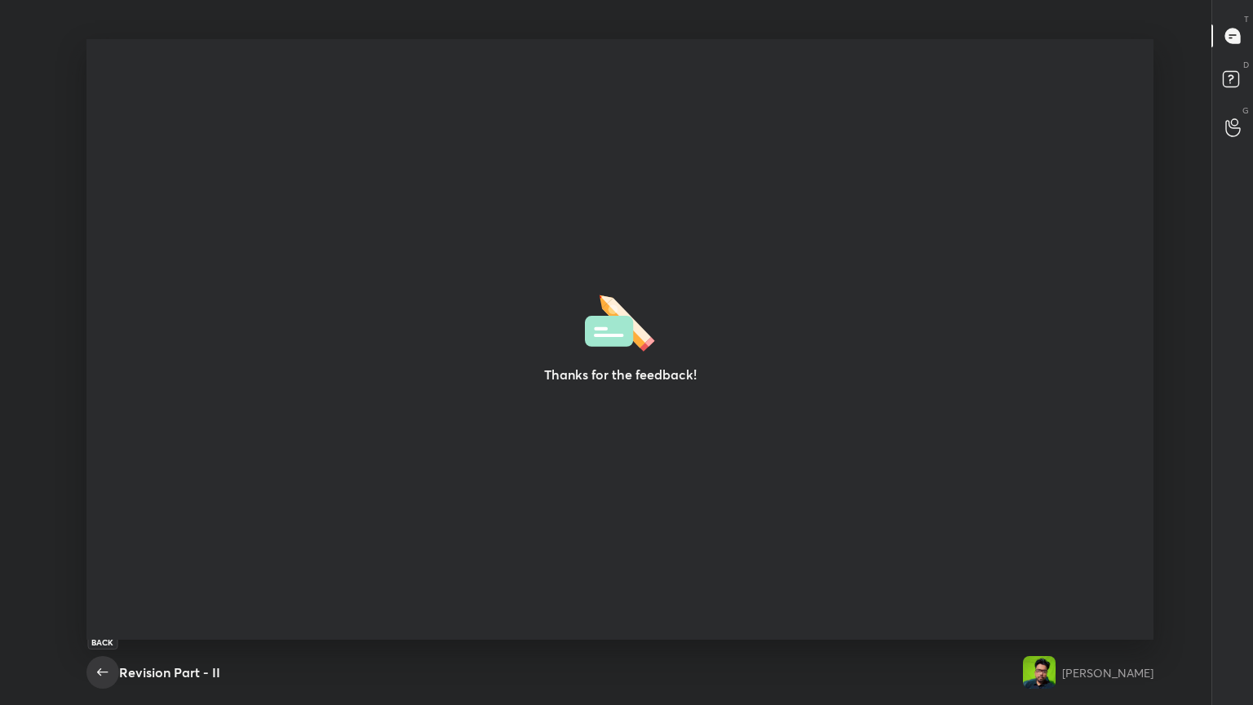
click at [101, 383] on icon "button" at bounding box center [102, 671] width 11 height 7
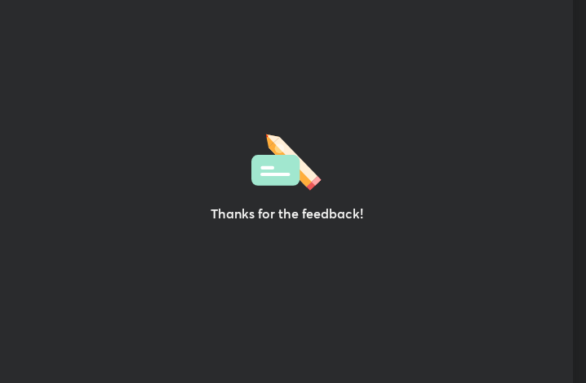
scroll to position [81313, 81019]
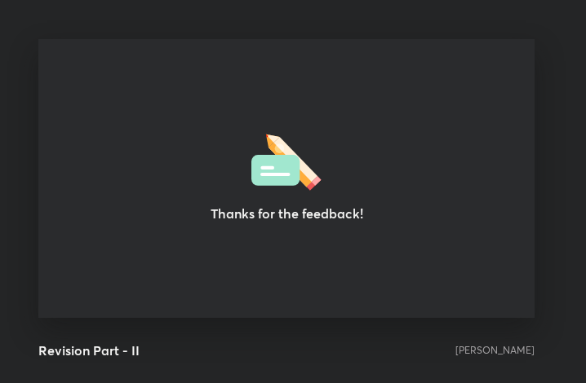
click at [507, 353] on div "[PERSON_NAME]" at bounding box center [494, 350] width 79 height 11
click at [518, 357] on div "[PERSON_NAME]" at bounding box center [494, 350] width 79 height 65
click at [525, 353] on div "[PERSON_NAME]" at bounding box center [494, 350] width 79 height 11
